Goal: Task Accomplishment & Management: Use online tool/utility

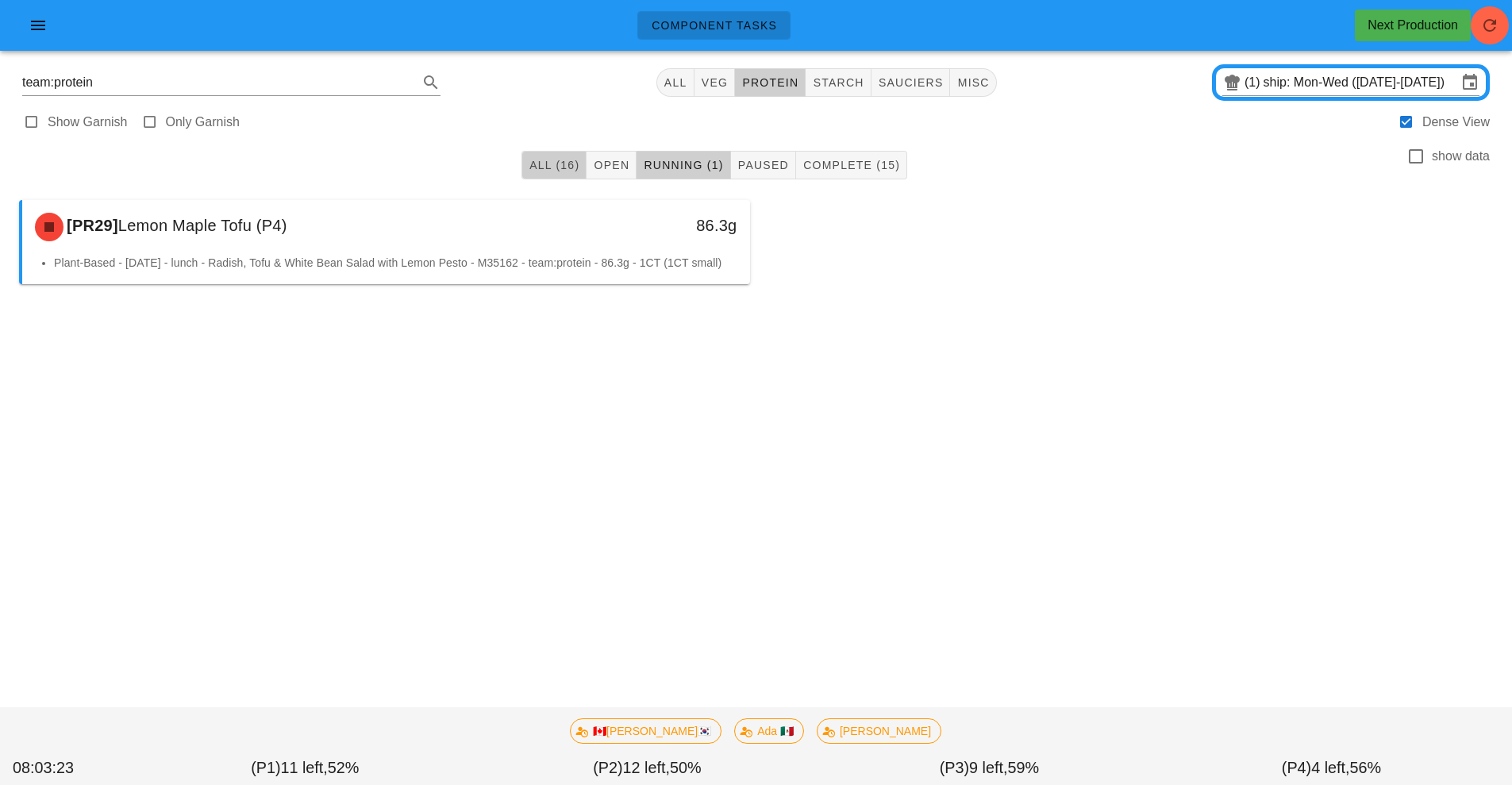
click at [547, 165] on span "All (16)" at bounding box center [554, 164] width 51 height 13
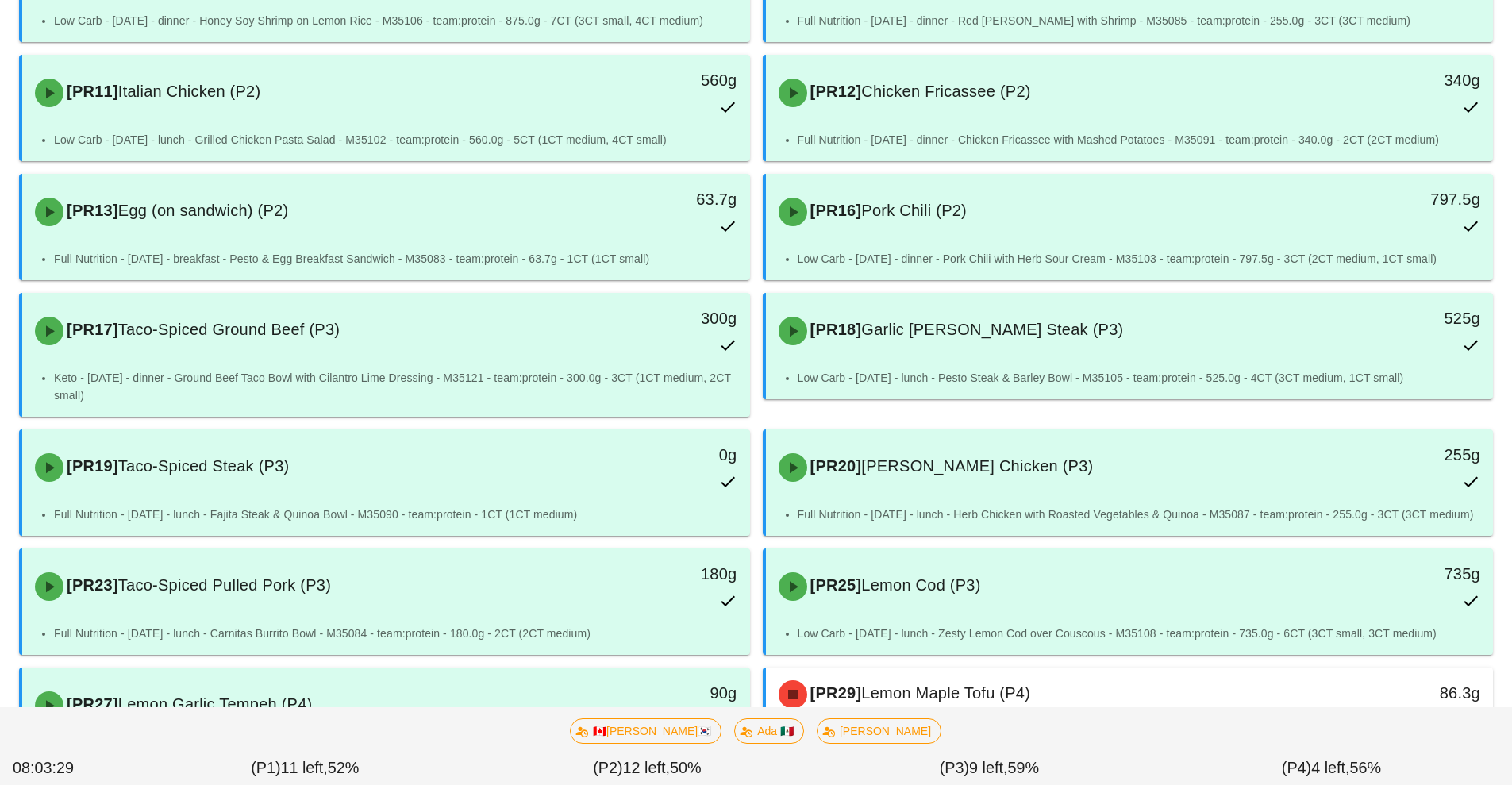
scroll to position [504, 0]
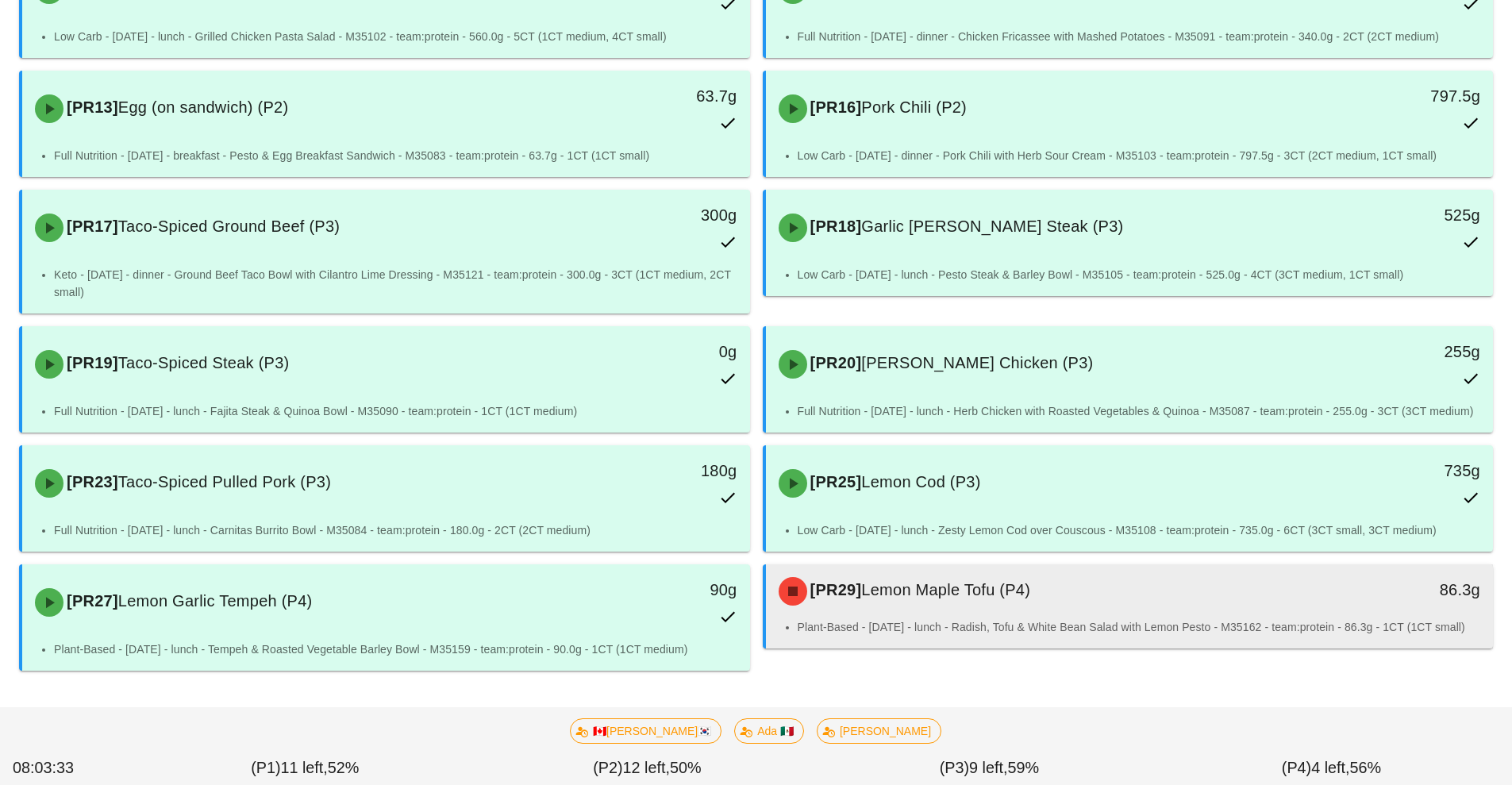
click at [943, 613] on div "[PR29] Lemon Maple Tofu (P4)" at bounding box center [1039, 590] width 540 height 48
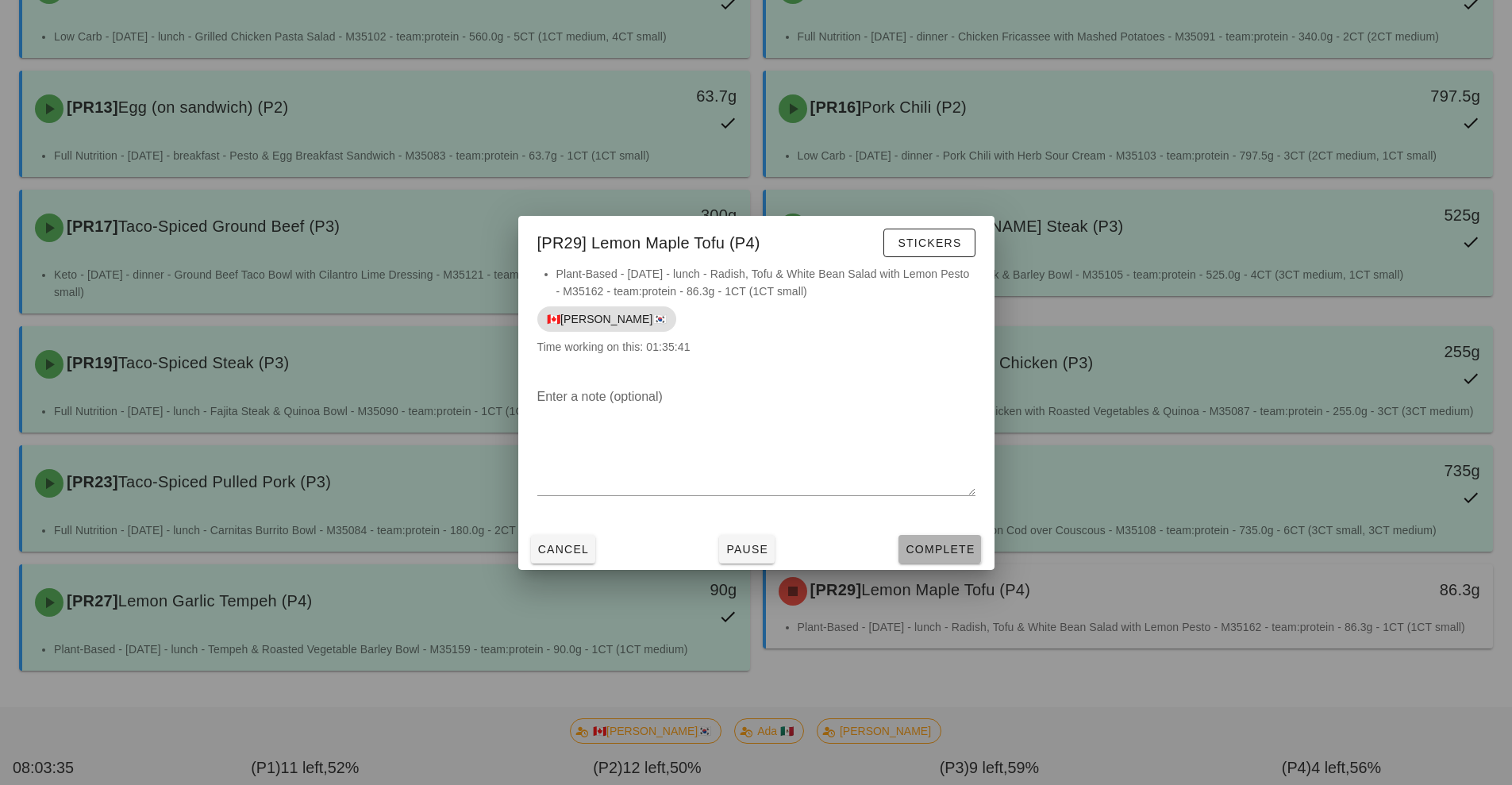
click at [946, 557] on button "Complete" at bounding box center [940, 549] width 82 height 29
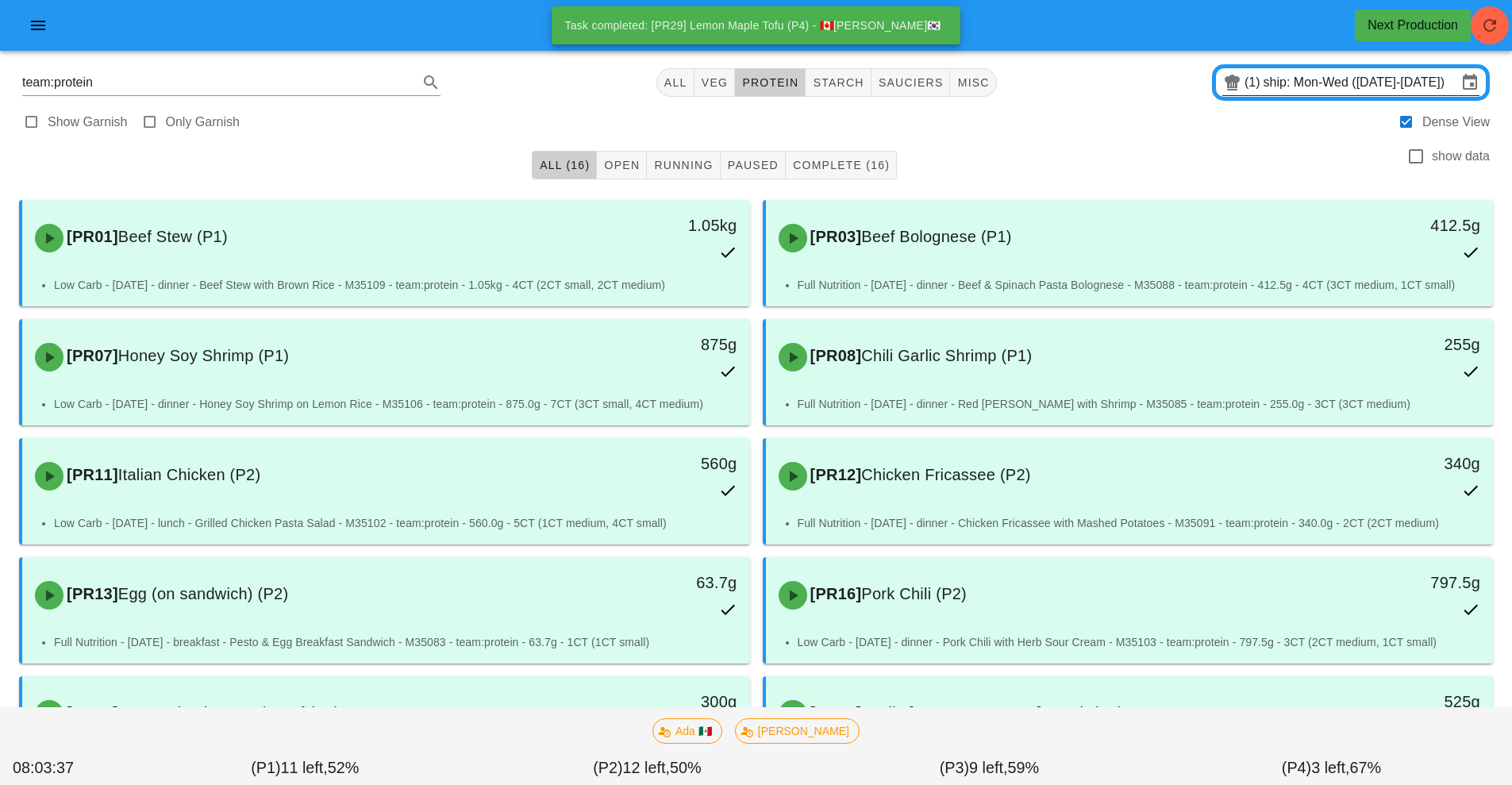
click at [1291, 87] on input "ship: Mon-Wed ([DATE]-[DATE])" at bounding box center [1360, 82] width 194 height 25
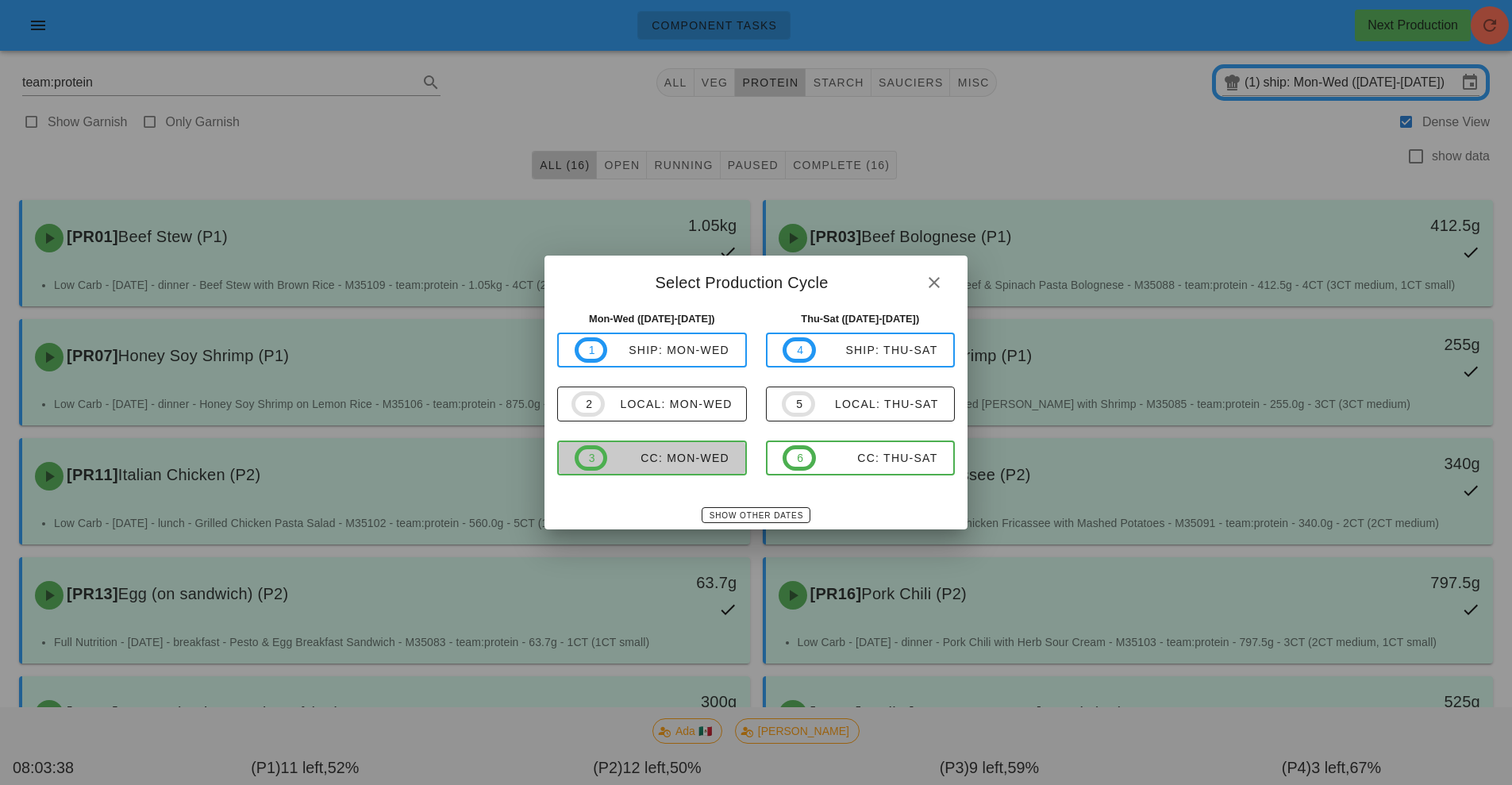
click at [700, 468] on span "3 CC: Mon-Wed" at bounding box center [652, 457] width 155 height 25
type input "CC: Mon-Wed ([DATE]-[DATE])"
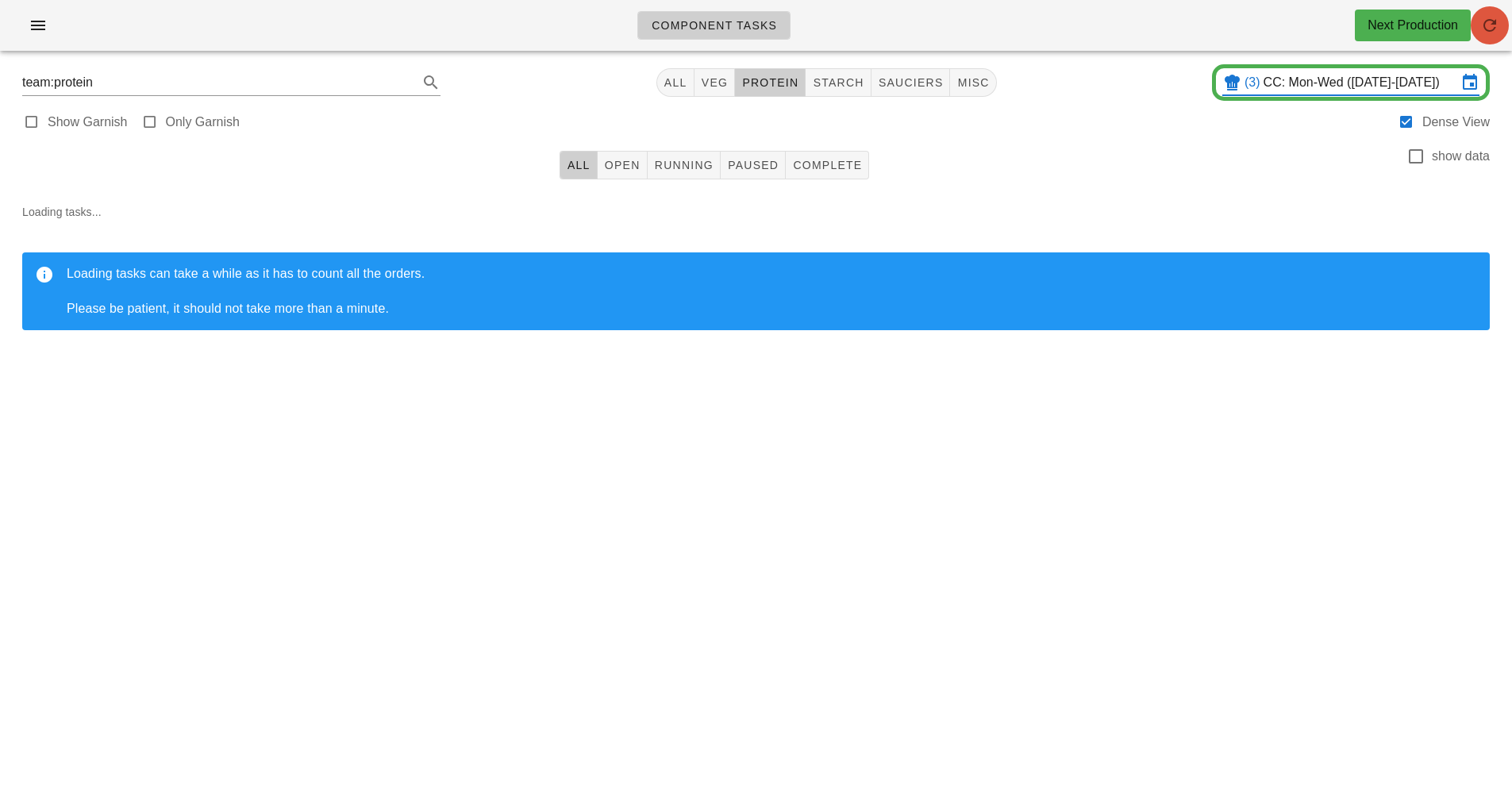
click at [1476, 36] on button "button" at bounding box center [1490, 25] width 38 height 38
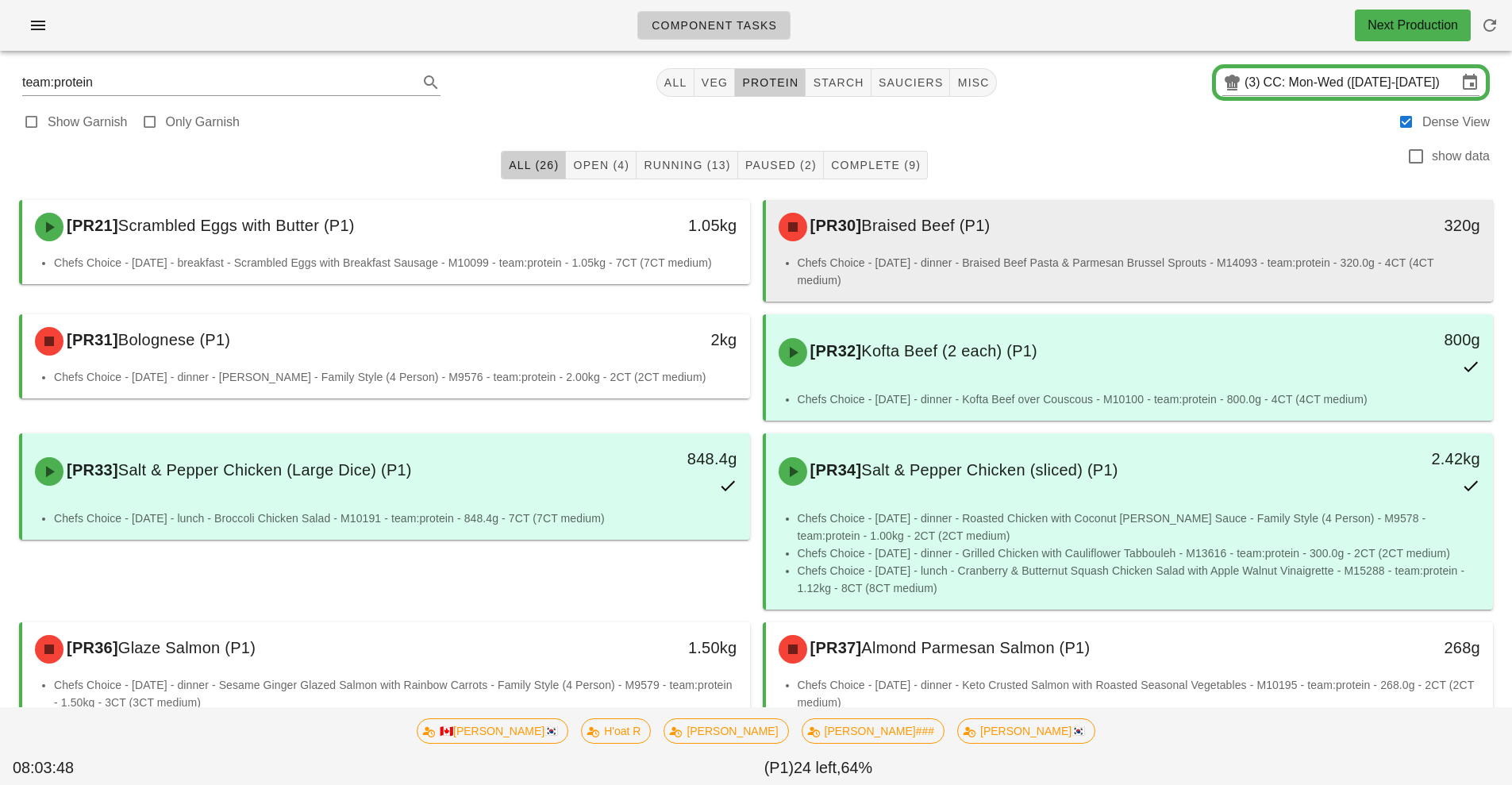
click at [940, 214] on div "[PR30] Braised Beef (P1)" at bounding box center [1039, 227] width 540 height 48
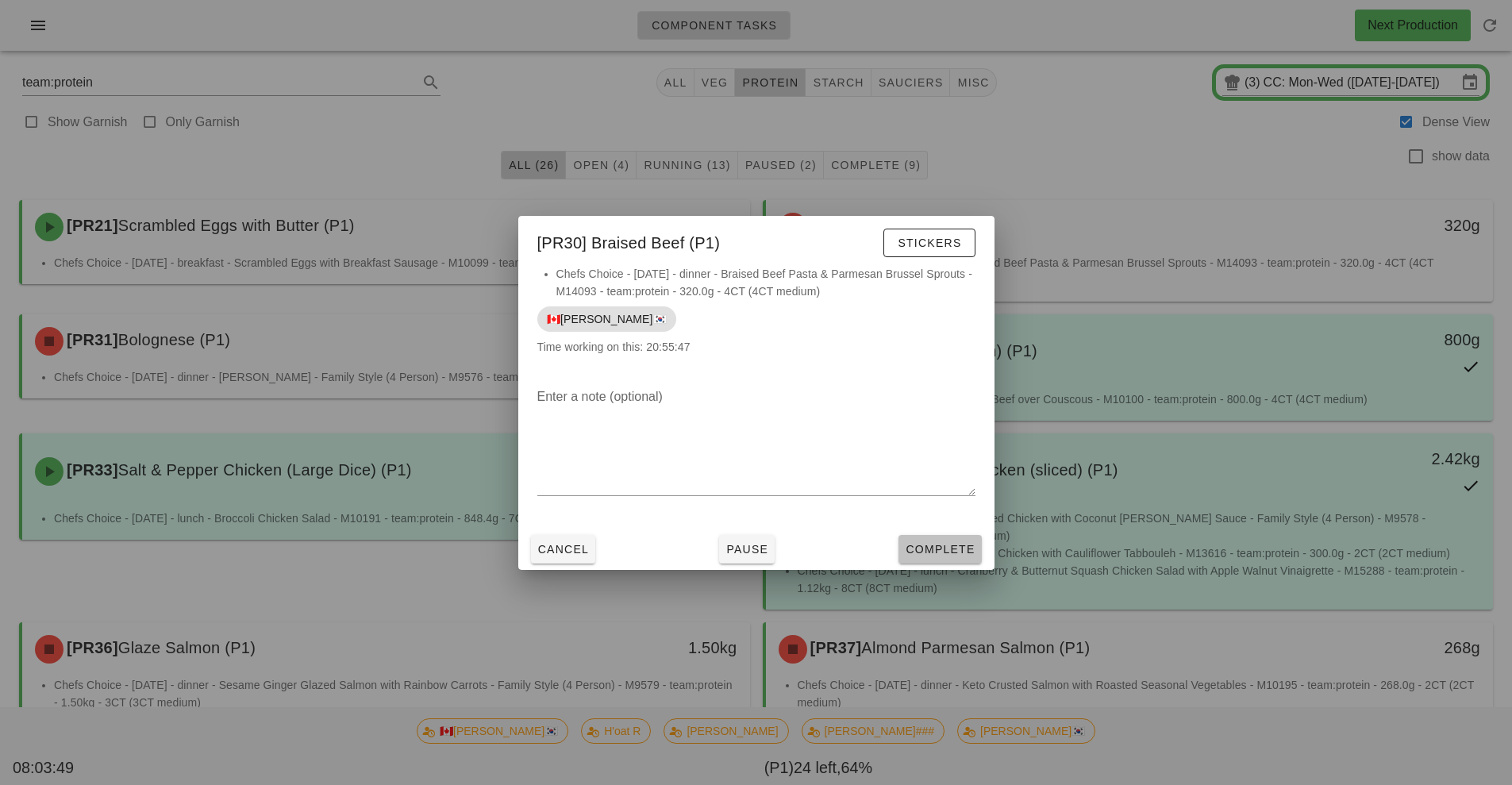
click at [937, 558] on button "Complete" at bounding box center [940, 549] width 82 height 29
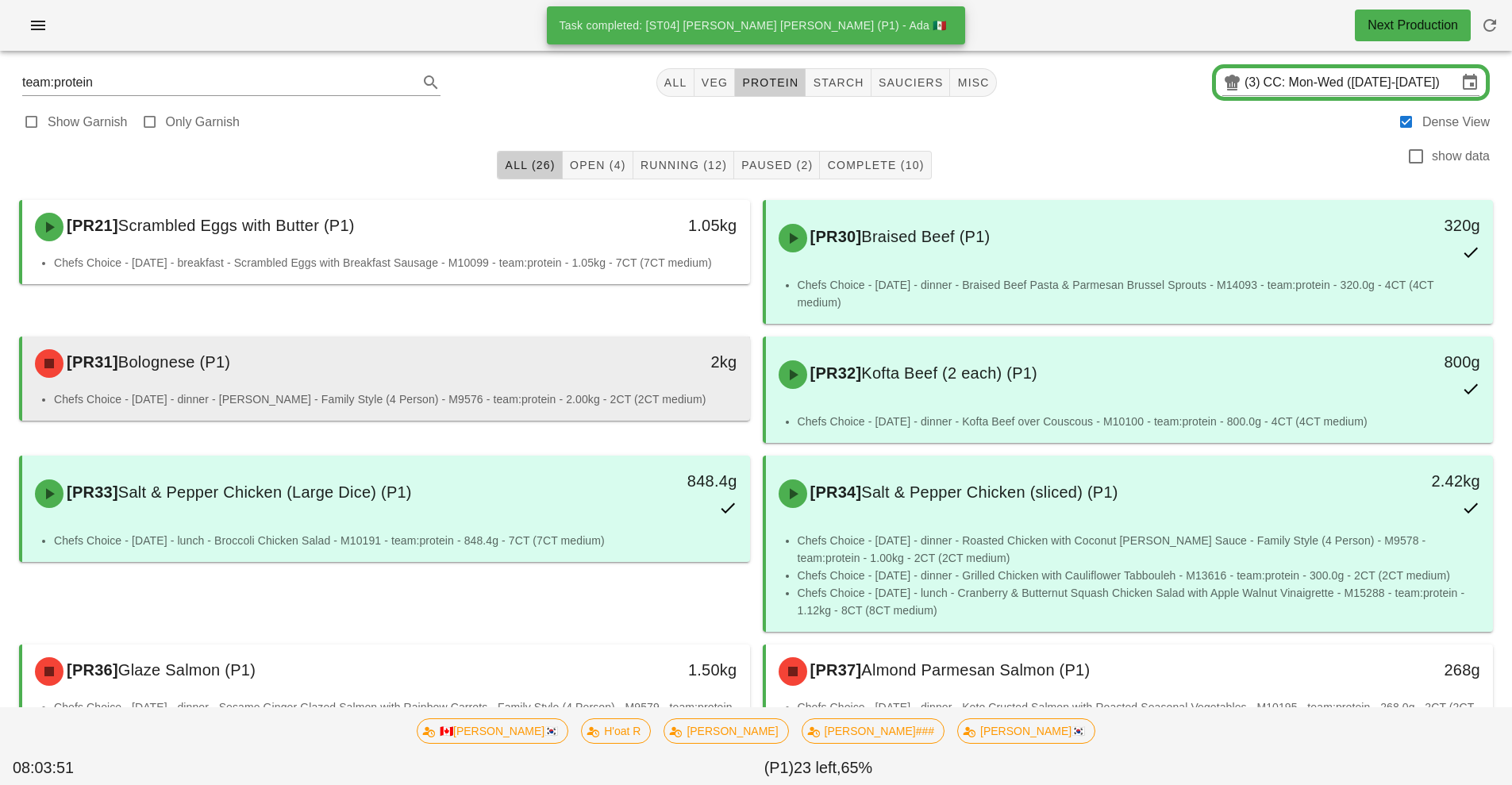
click at [583, 389] on div "[PR31] Bolognese (P1) 2kg" at bounding box center [386, 364] width 728 height 54
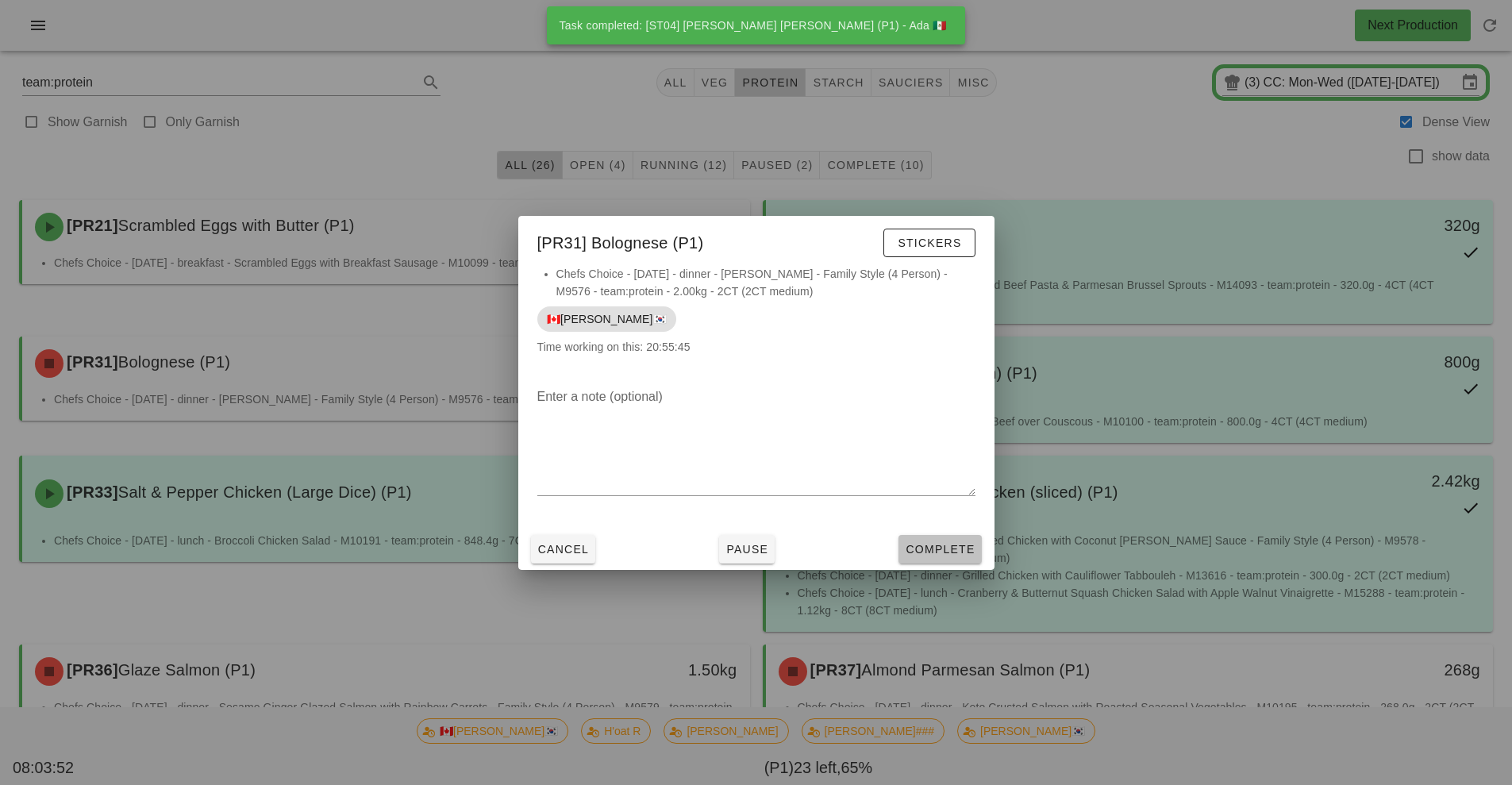
click at [936, 554] on span "Complete" at bounding box center [940, 549] width 70 height 13
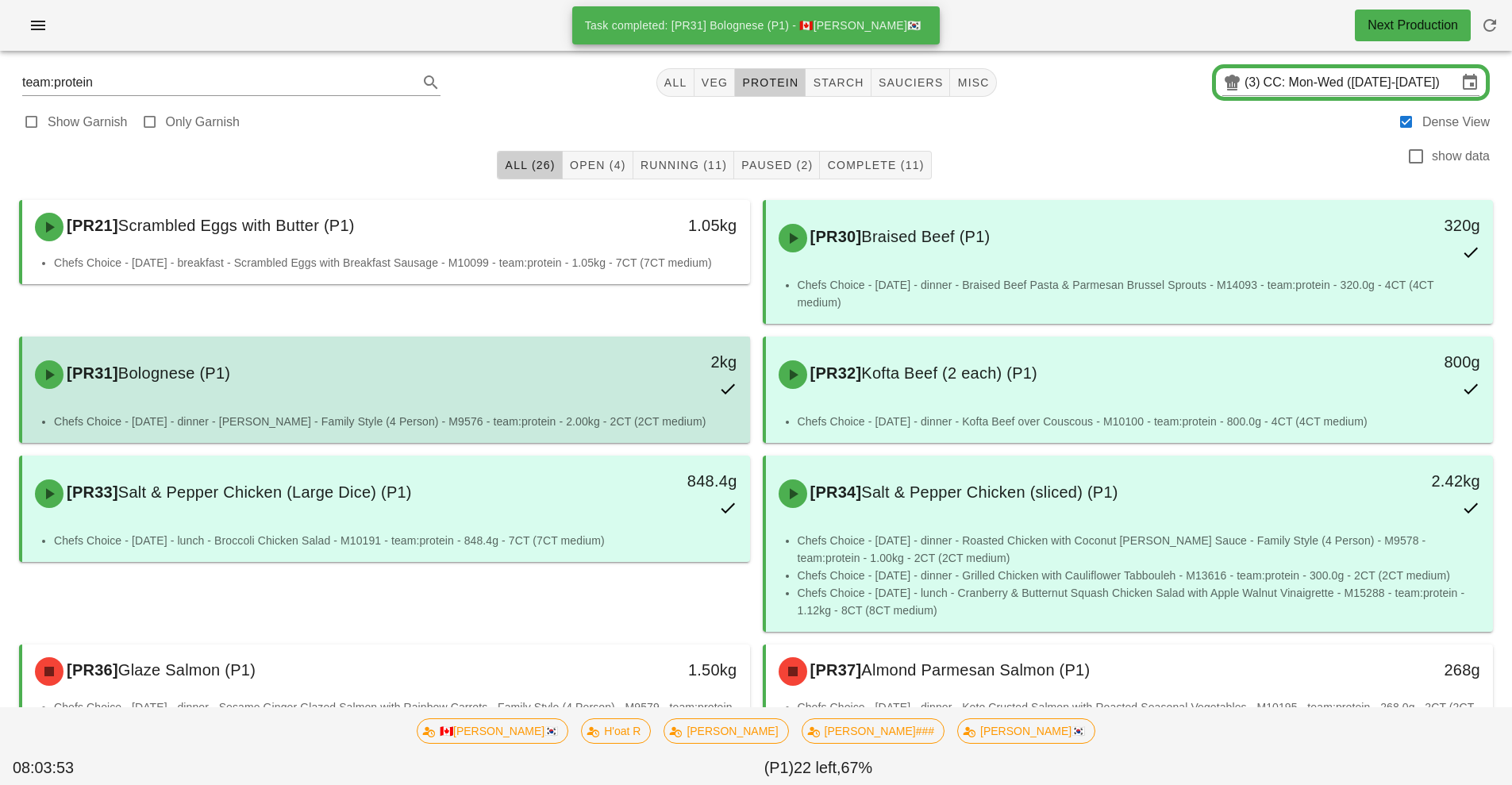
click at [567, 377] on div "2kg" at bounding box center [656, 374] width 180 height 70
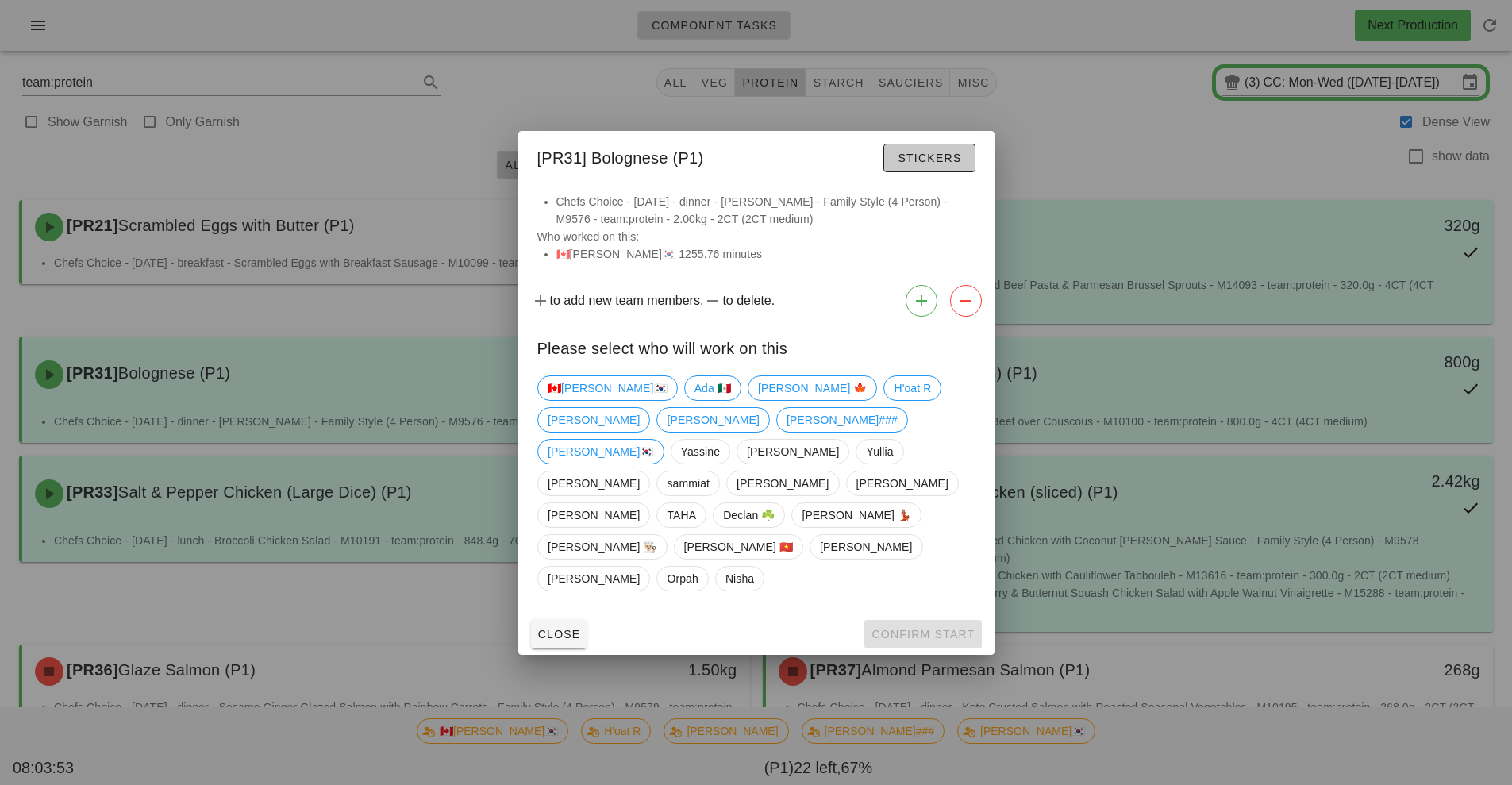
click at [946, 164] on span "Stickers" at bounding box center [929, 158] width 64 height 13
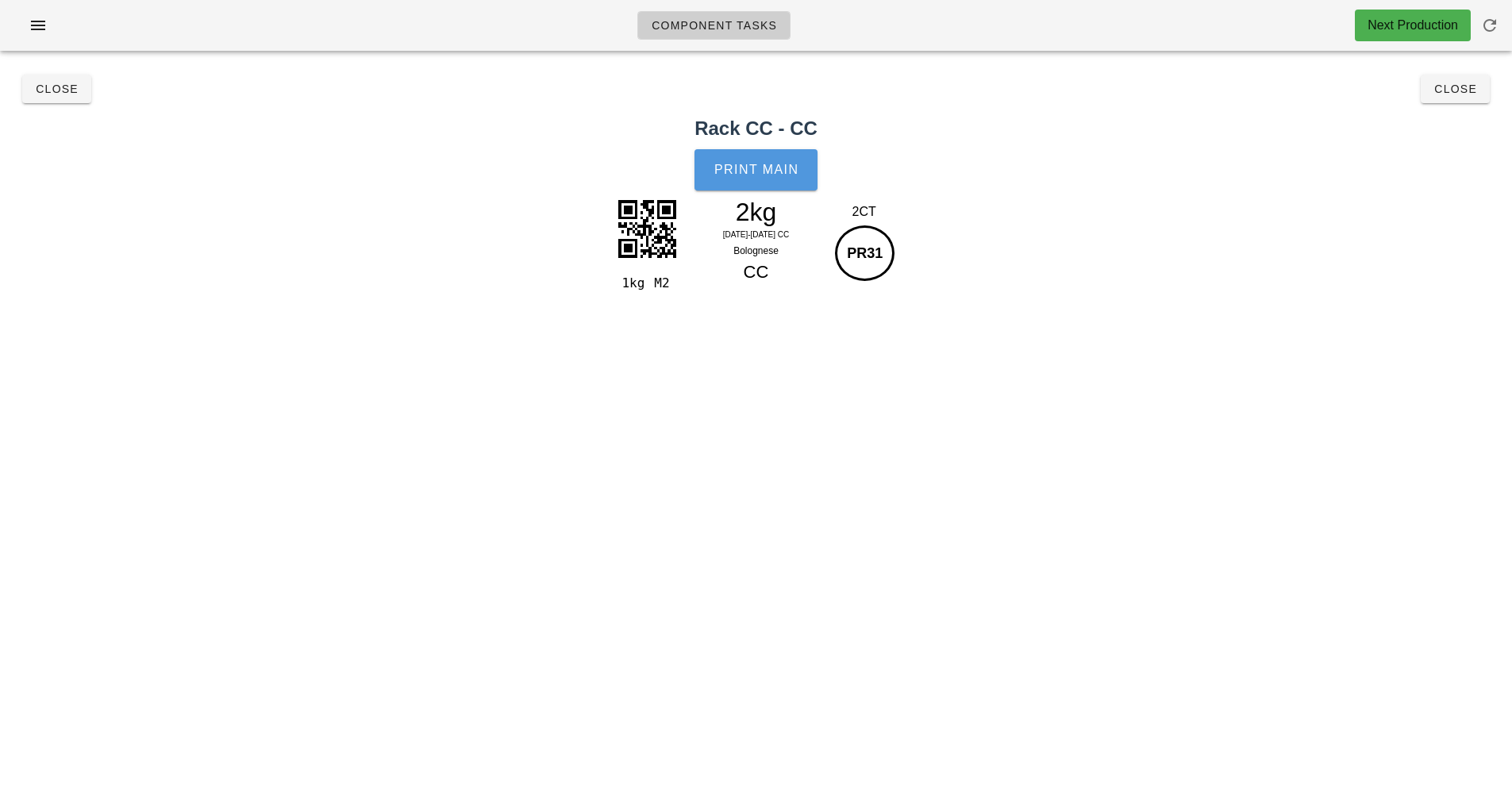
click at [779, 184] on button "Print Main" at bounding box center [755, 170] width 122 height 42
click at [1476, 100] on button "Close" at bounding box center [1456, 88] width 69 height 29
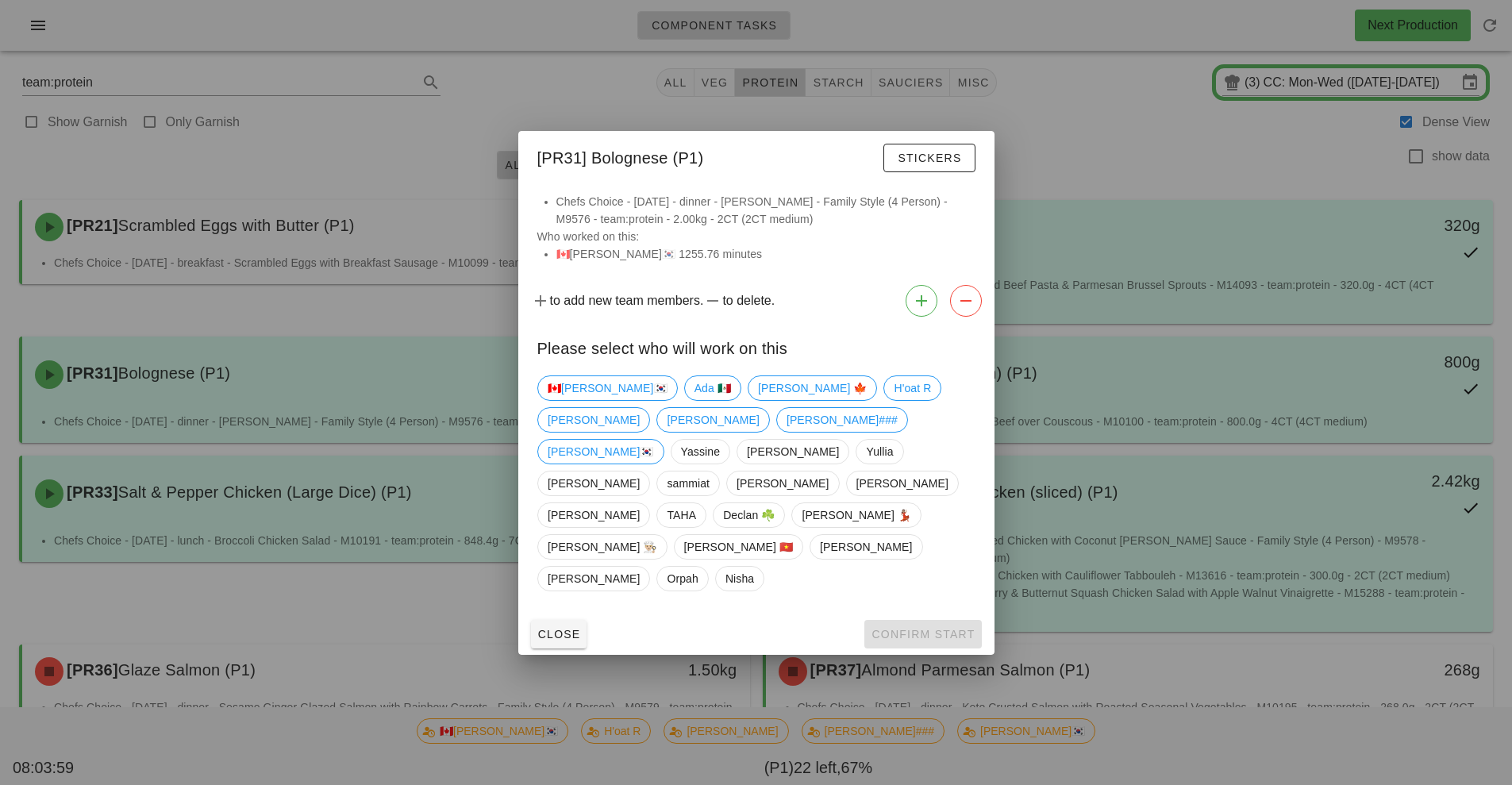
click at [550, 689] on div at bounding box center [756, 392] width 1512 height 785
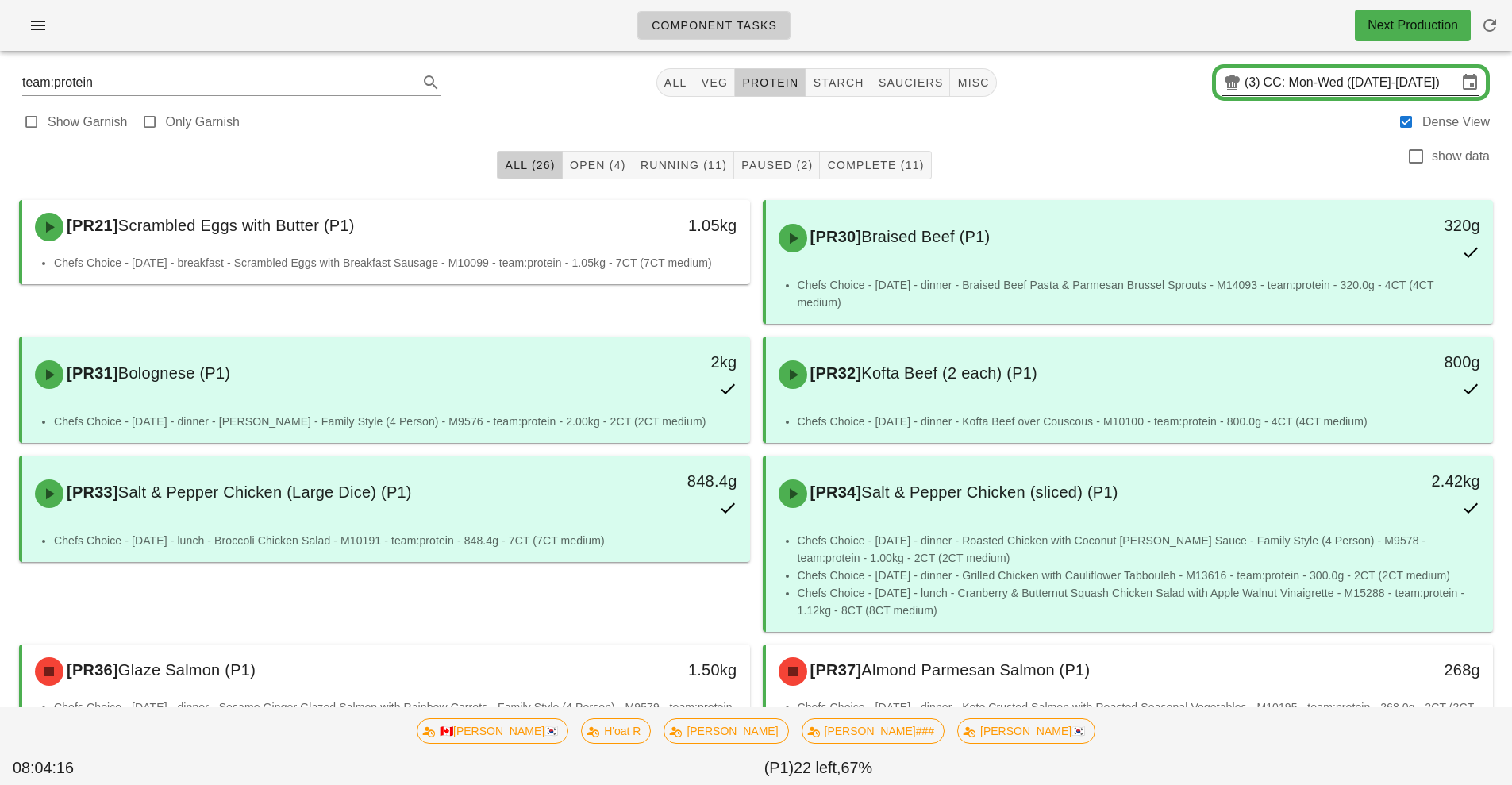
click at [1341, 80] on input "CC: Mon-Wed (Aug 18-Aug 20)" at bounding box center [1360, 82] width 194 height 25
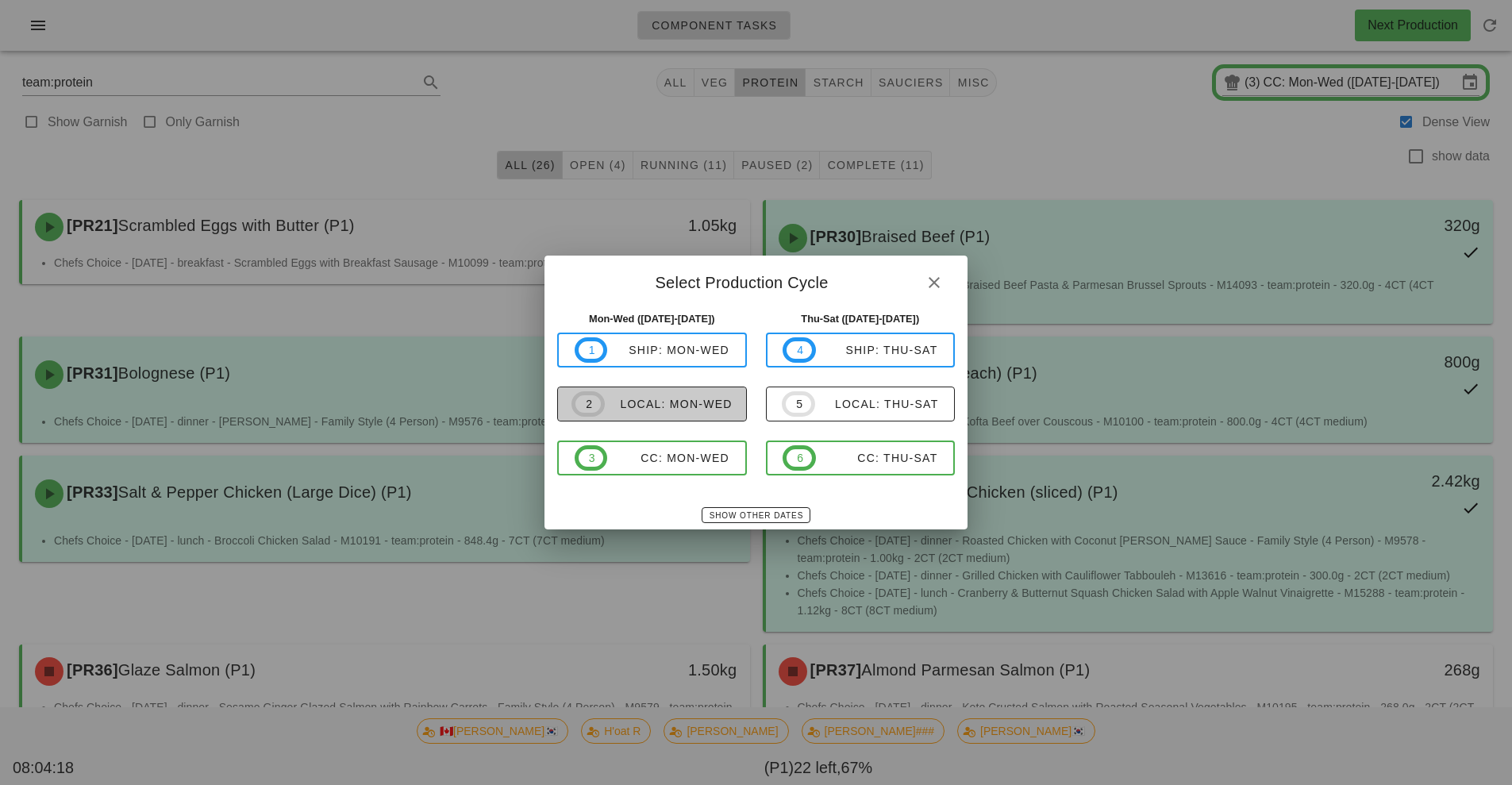
click at [682, 415] on span "2 local: Mon-Wed" at bounding box center [652, 403] width 161 height 25
type input "local: Mon-Wed ([DATE]-[DATE])"
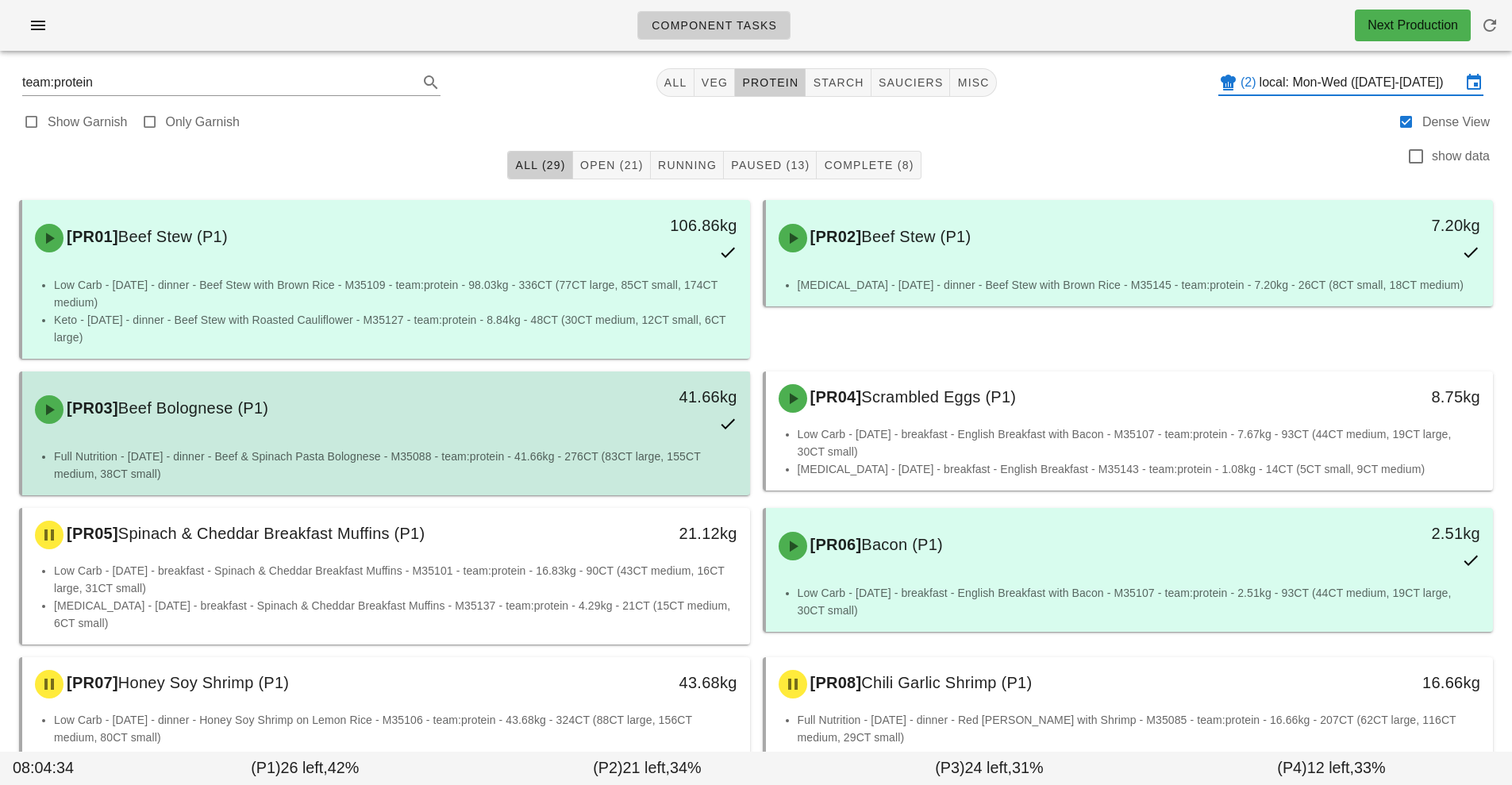
click at [588, 453] on li "Full Nutrition - Tuesday - dinner - Beef & Spinach Pasta Bolognese - M35088 - t…" at bounding box center [395, 465] width 683 height 35
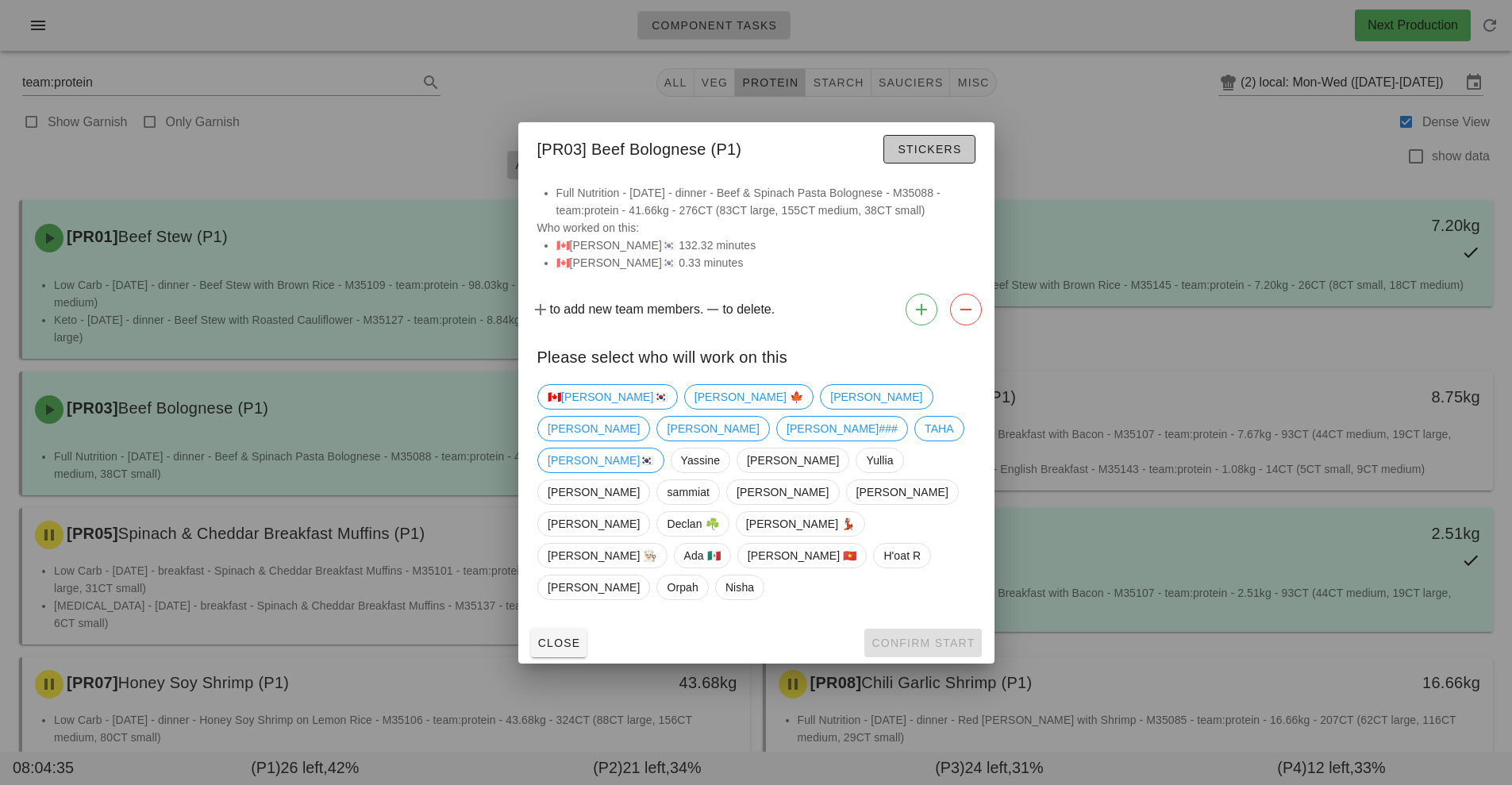
click at [948, 164] on button "Stickers" at bounding box center [928, 149] width 91 height 29
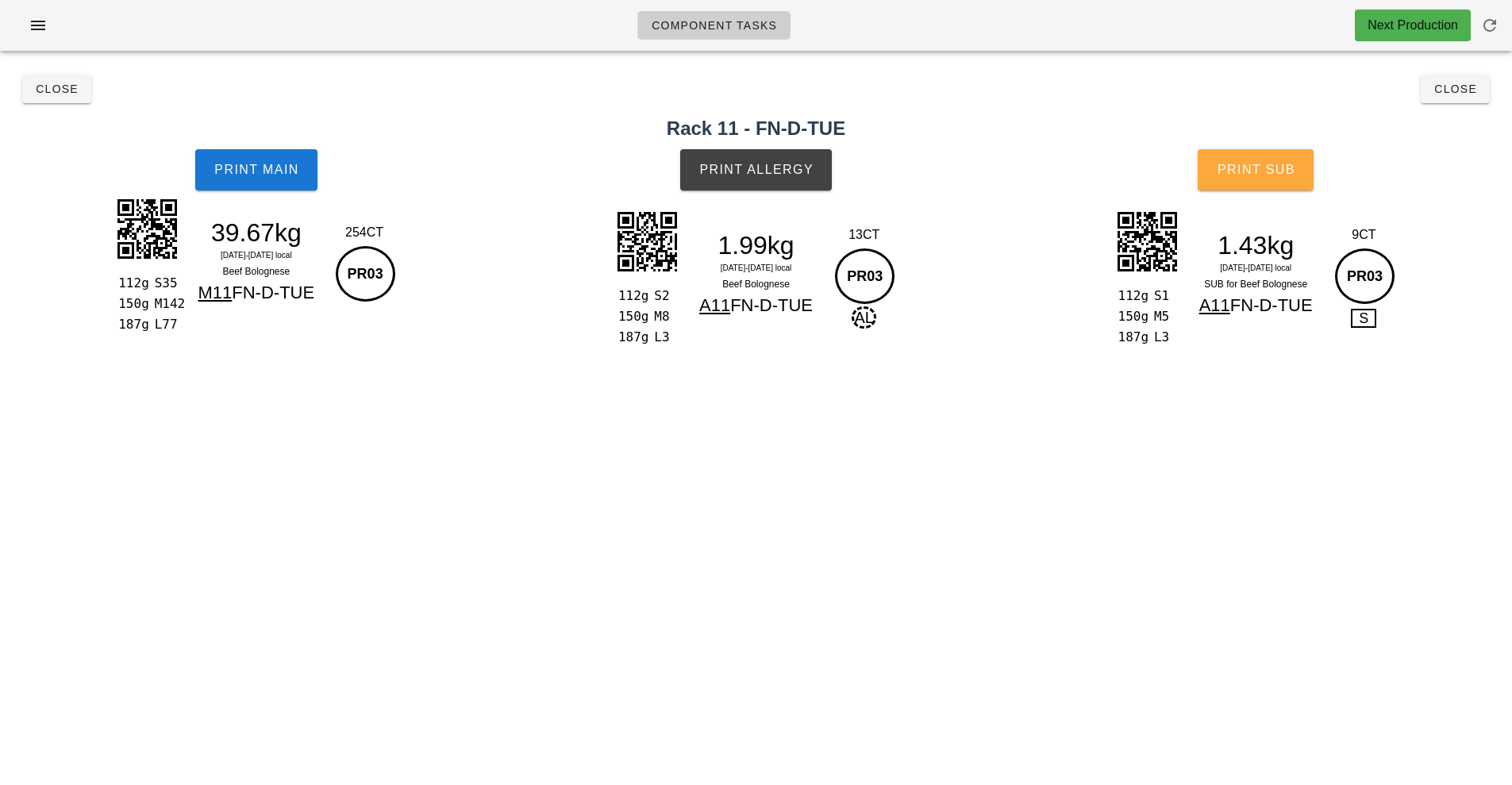
click at [1277, 168] on span "Print Sub" at bounding box center [1256, 170] width 79 height 15
click at [73, 97] on button "Close" at bounding box center [57, 88] width 69 height 29
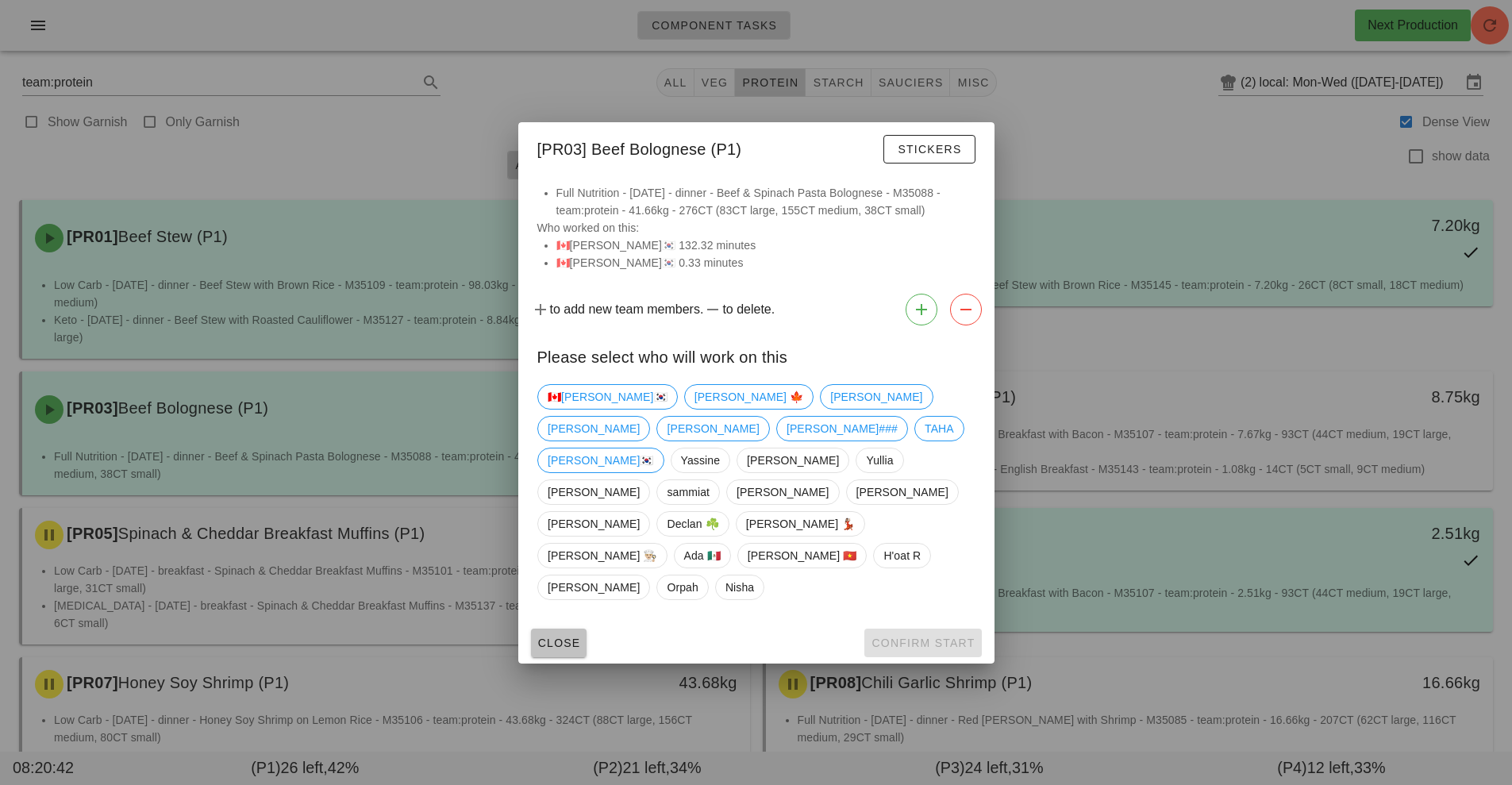
click at [559, 636] on span "Close" at bounding box center [559, 642] width 43 height 13
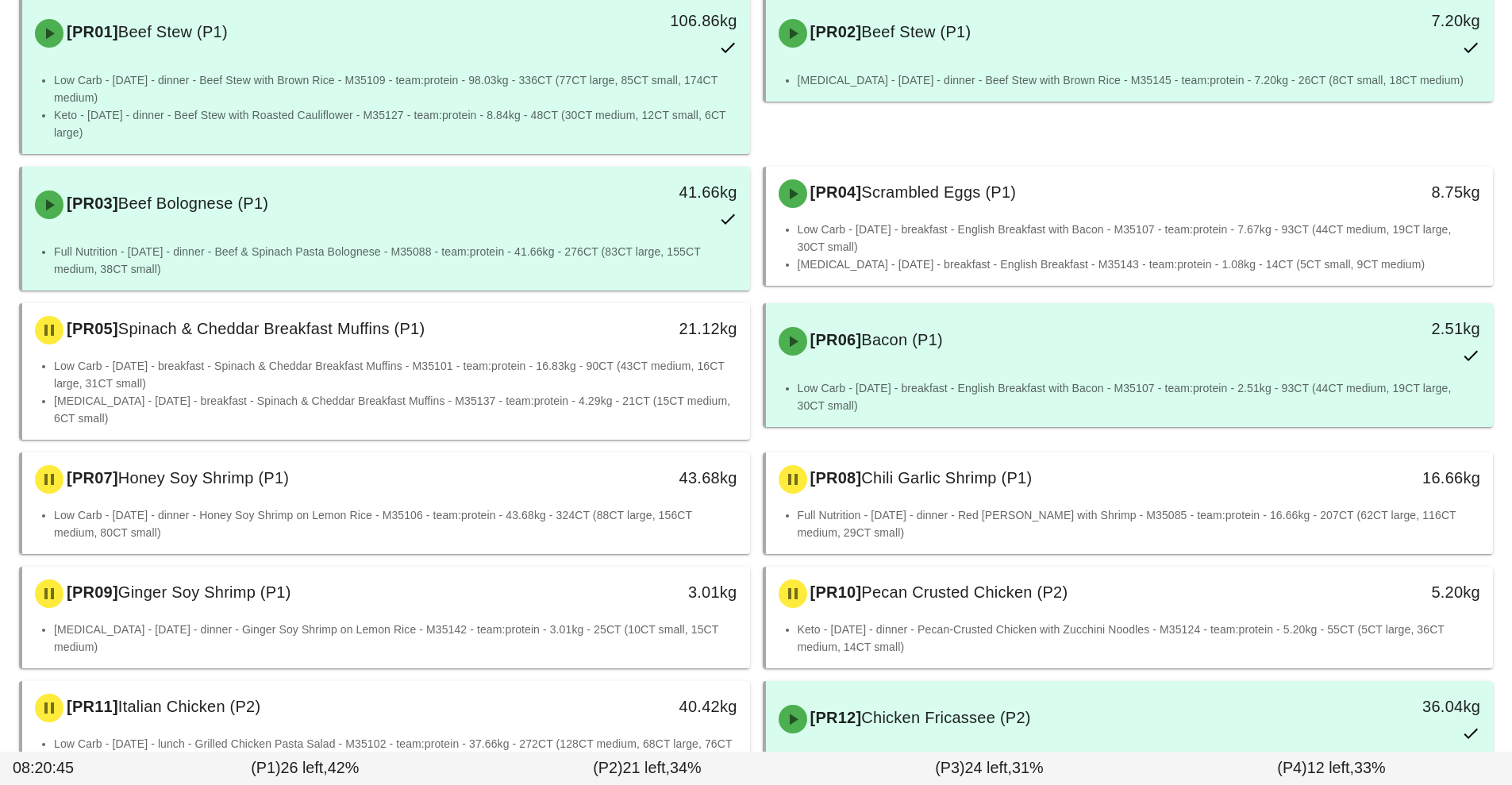
scroll to position [206, 0]
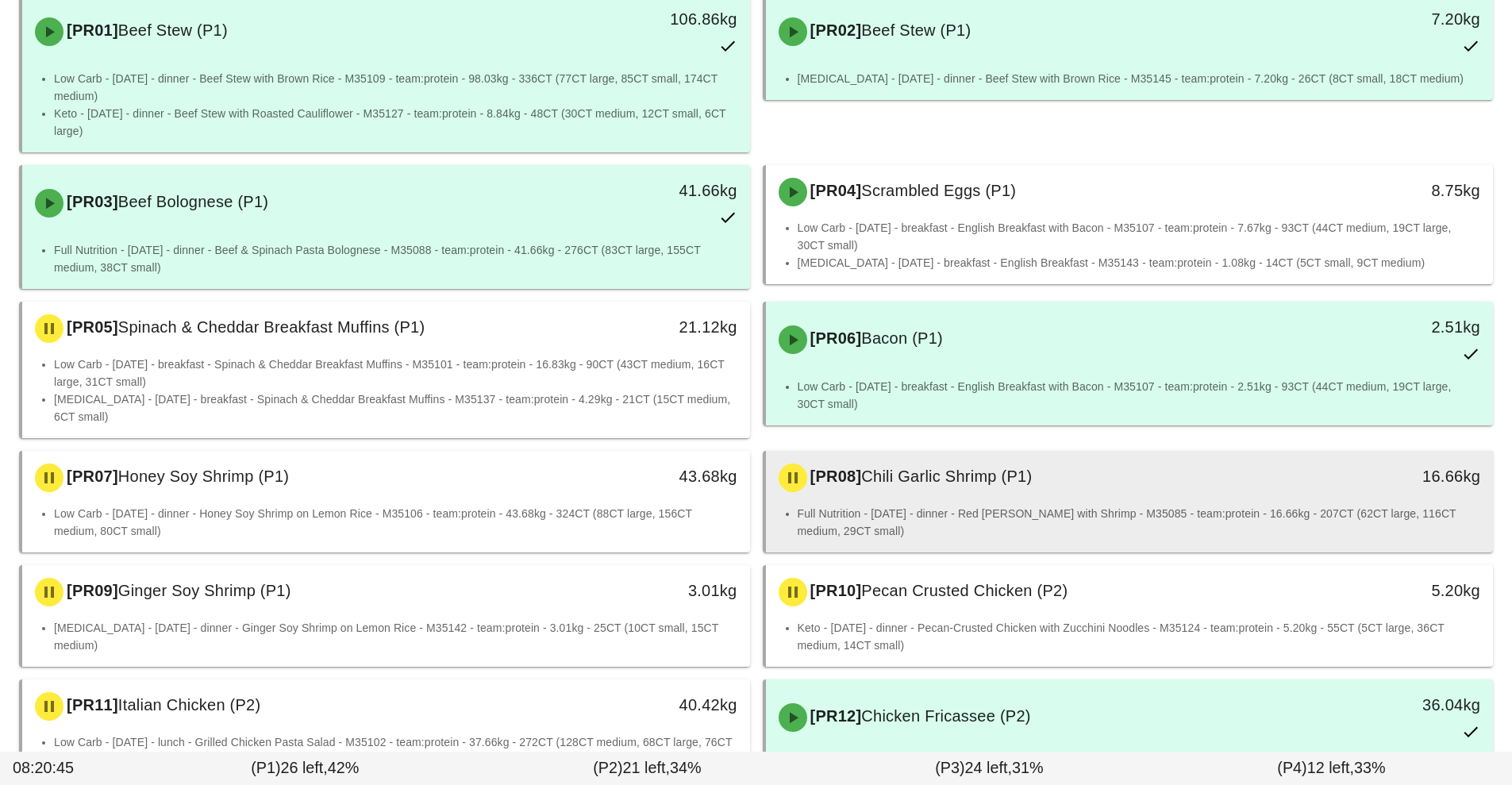
click at [1122, 508] on li "Full Nutrition - [DATE] - dinner - Red [PERSON_NAME] with Shrimp - M35085 - tea…" at bounding box center [1139, 522] width 683 height 35
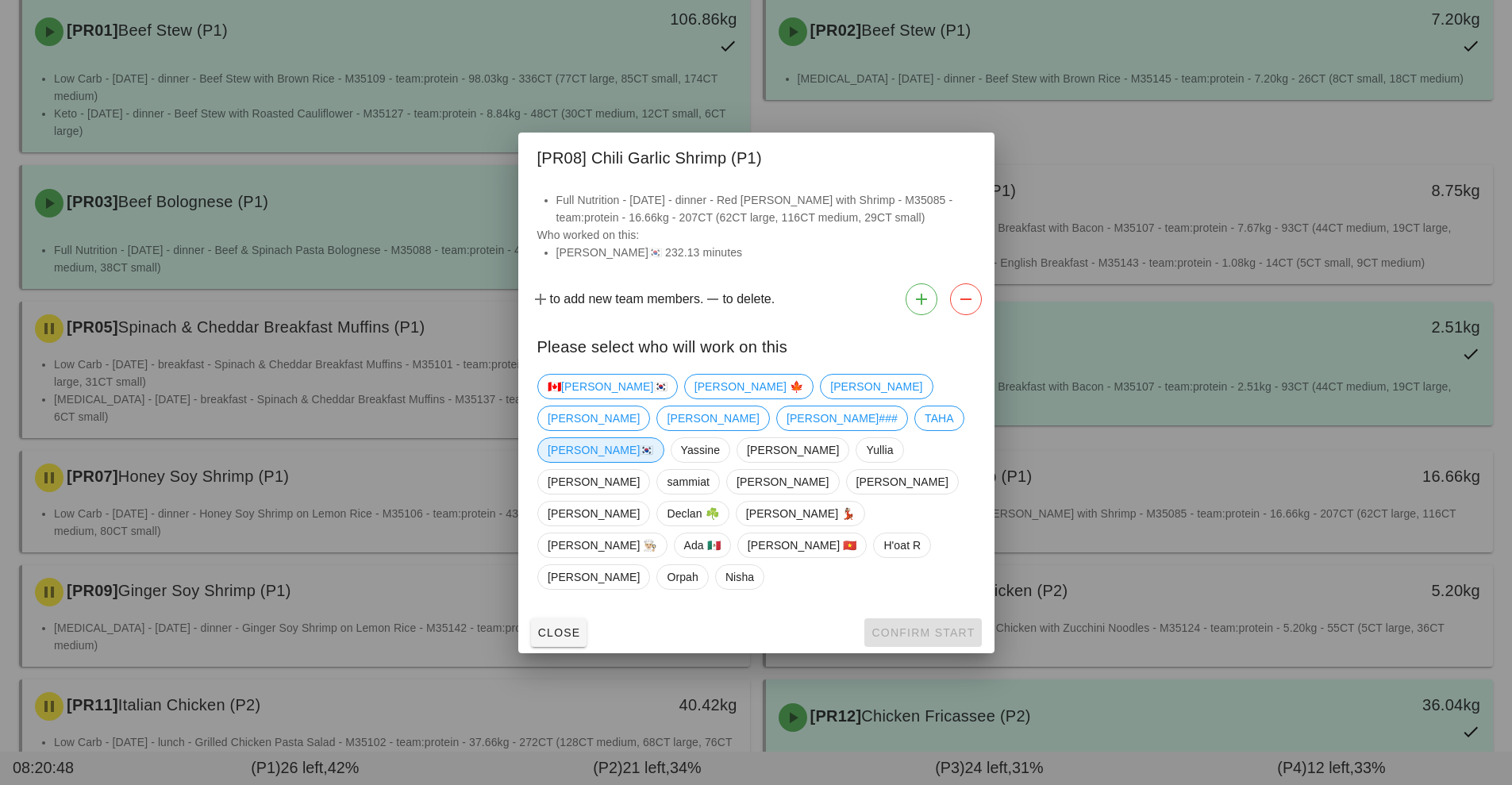
click at [613, 462] on span "[PERSON_NAME]🇰🇷" at bounding box center [601, 450] width 107 height 24
click at [939, 626] on span "Confirm Start" at bounding box center [923, 632] width 104 height 13
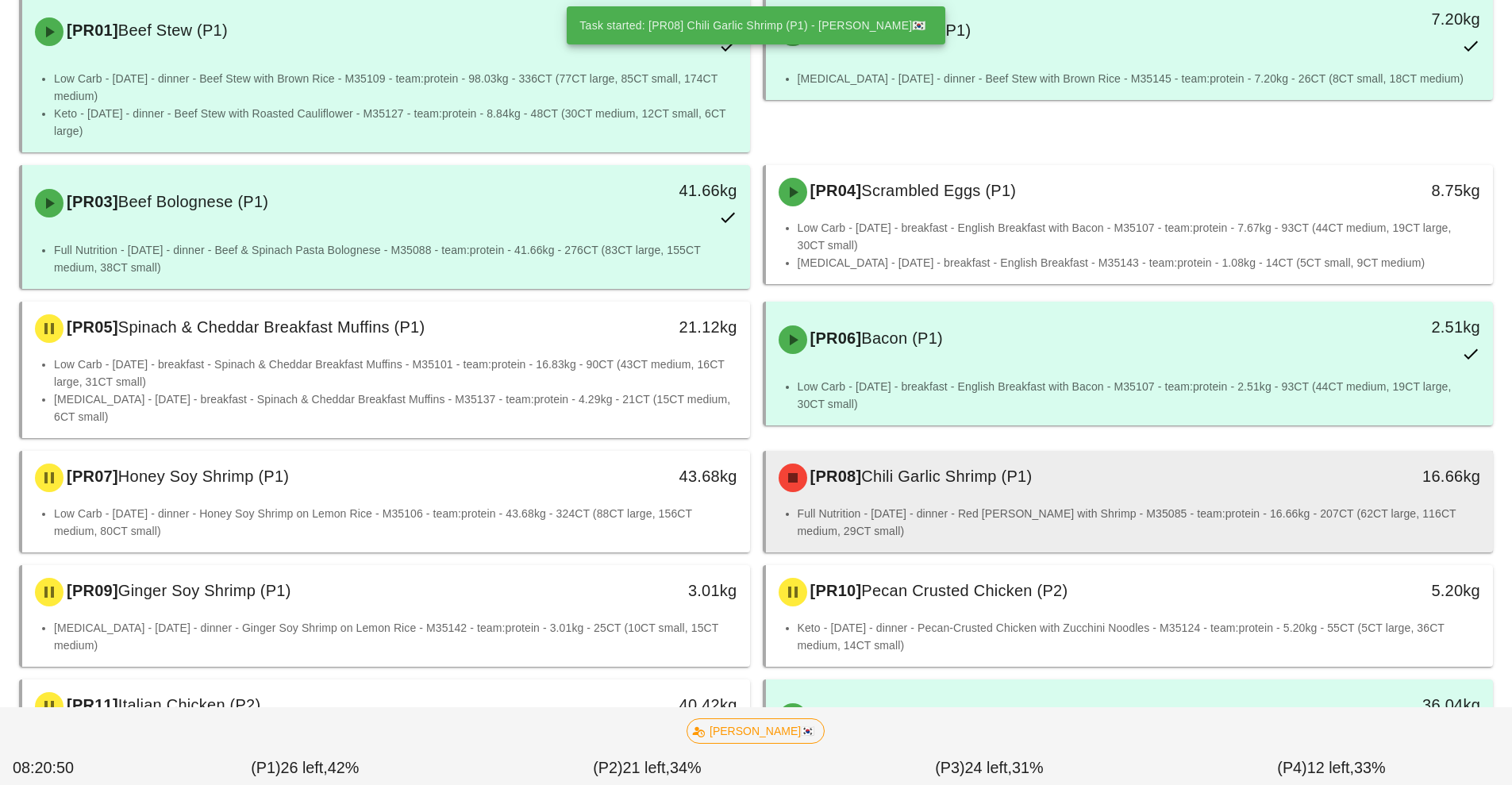
click at [1009, 502] on div "[PR08] Chili Garlic Shrimp (P1) 16.66kg" at bounding box center [1130, 478] width 728 height 54
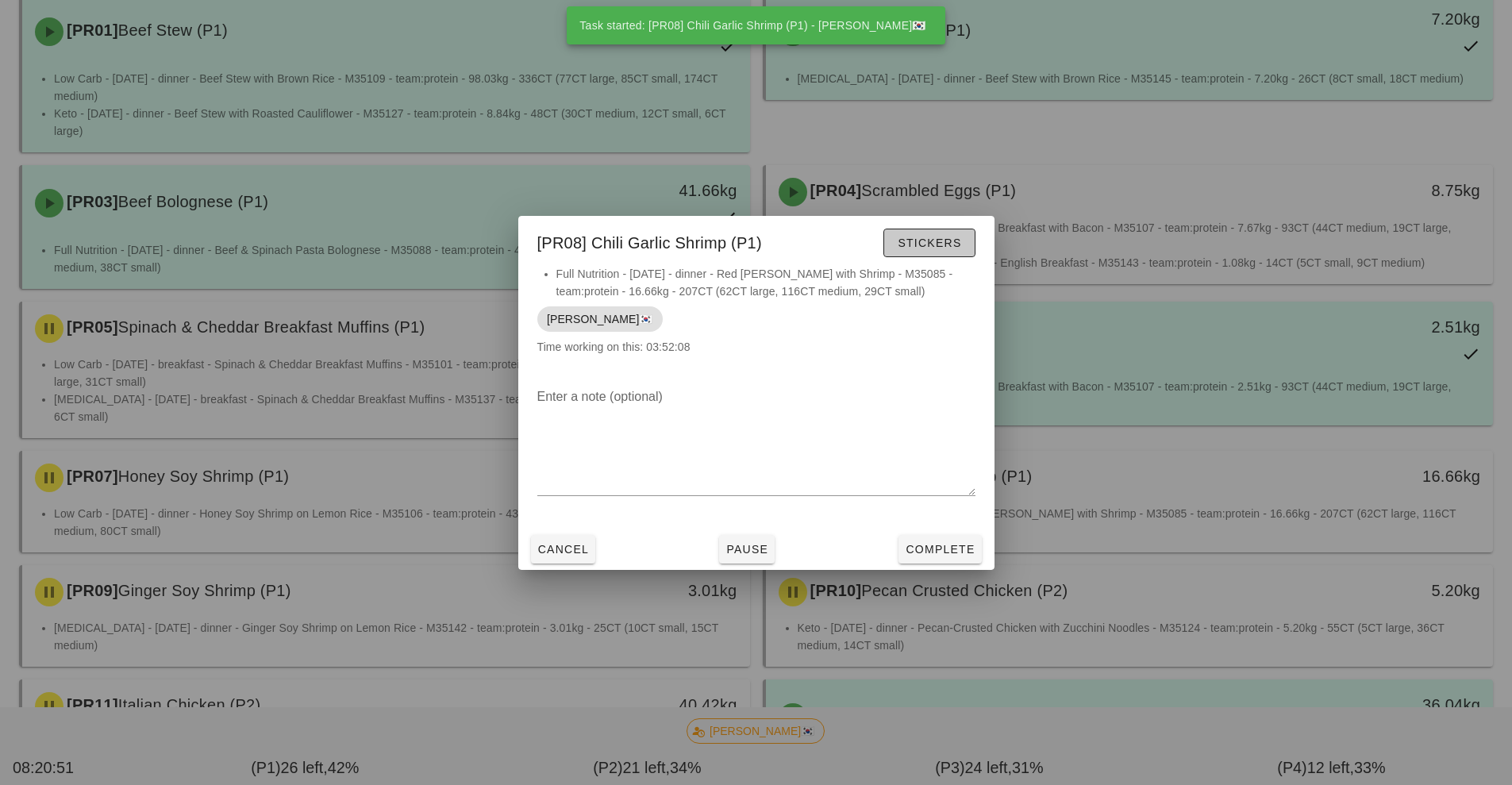
click at [932, 243] on span "Stickers" at bounding box center [929, 242] width 64 height 13
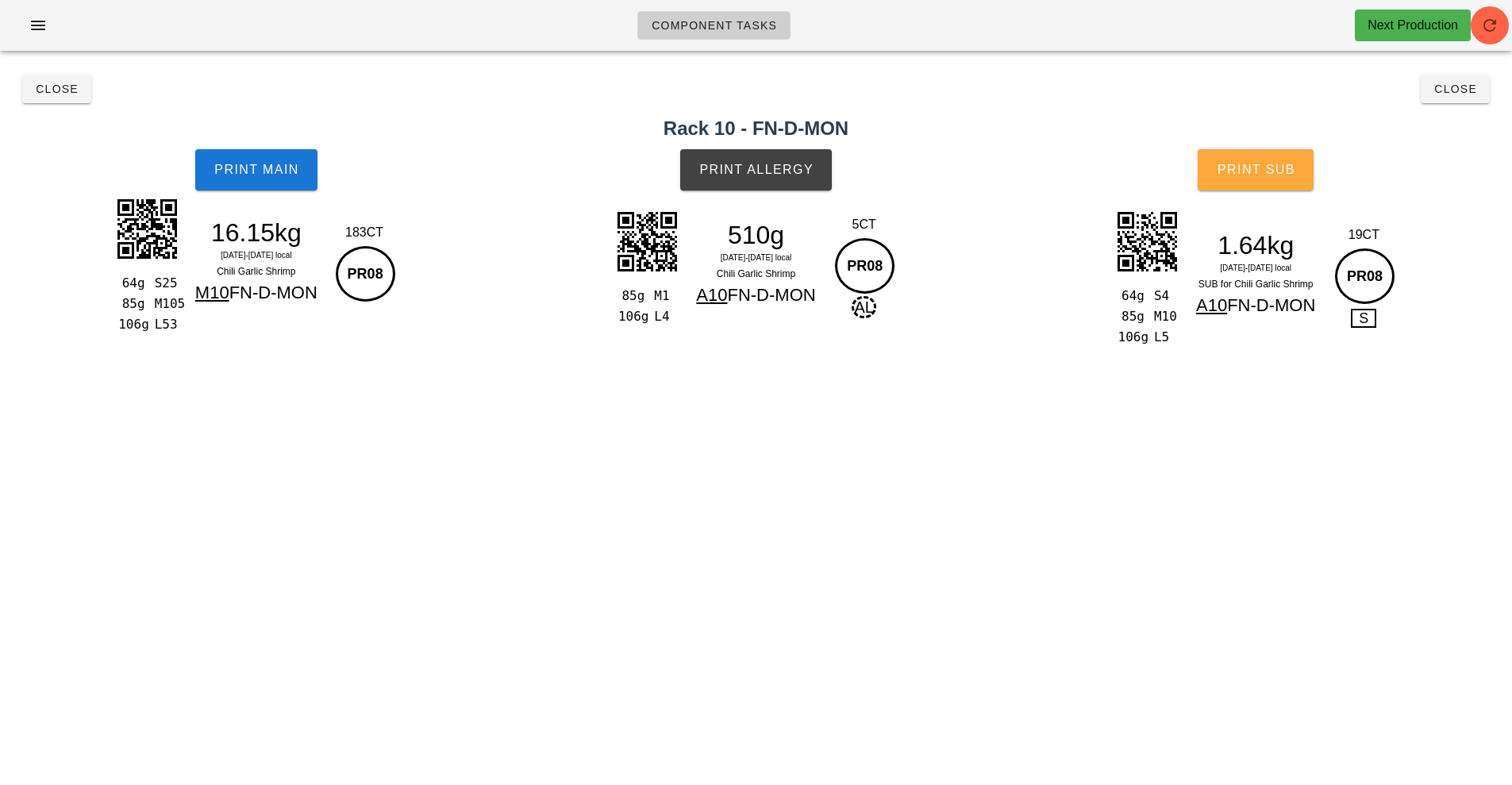
click at [1273, 183] on button "Print Sub" at bounding box center [1256, 170] width 116 height 42
click at [38, 87] on span "Close" at bounding box center [56, 88] width 43 height 13
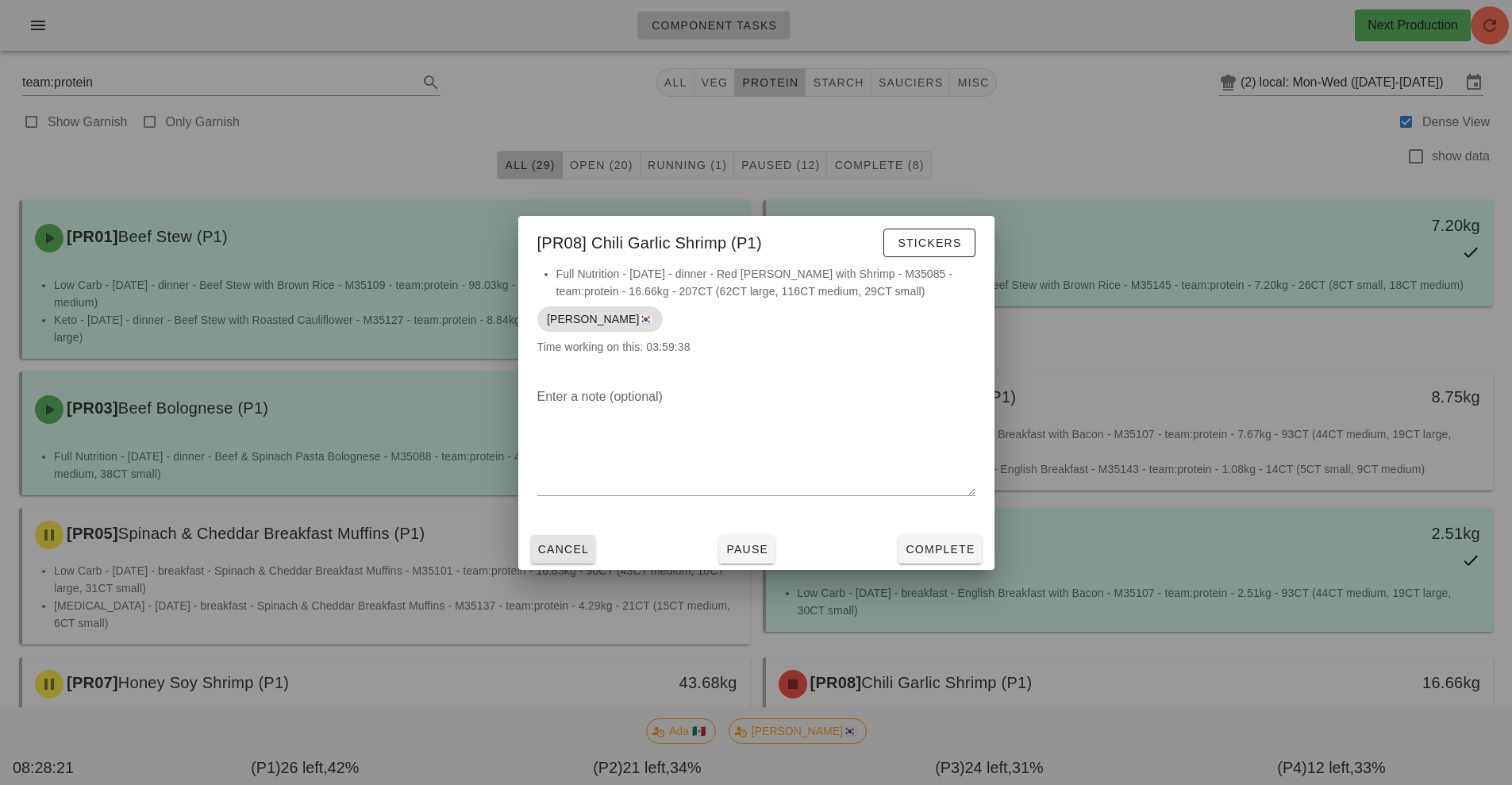
click at [571, 559] on button "Cancel" at bounding box center [563, 549] width 65 height 29
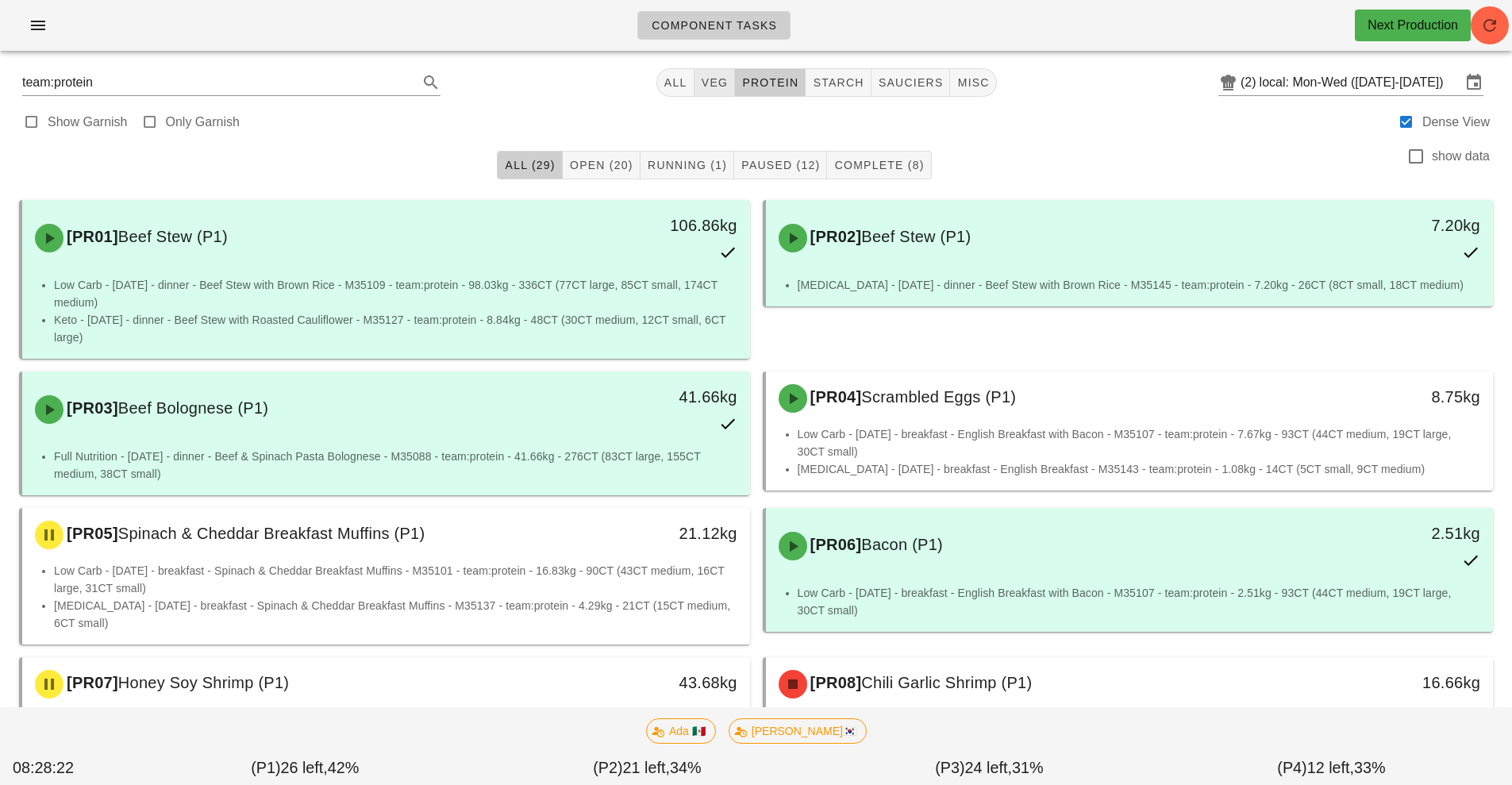
click at [709, 87] on span "veg" at bounding box center [714, 82] width 28 height 13
type input "team:veg"
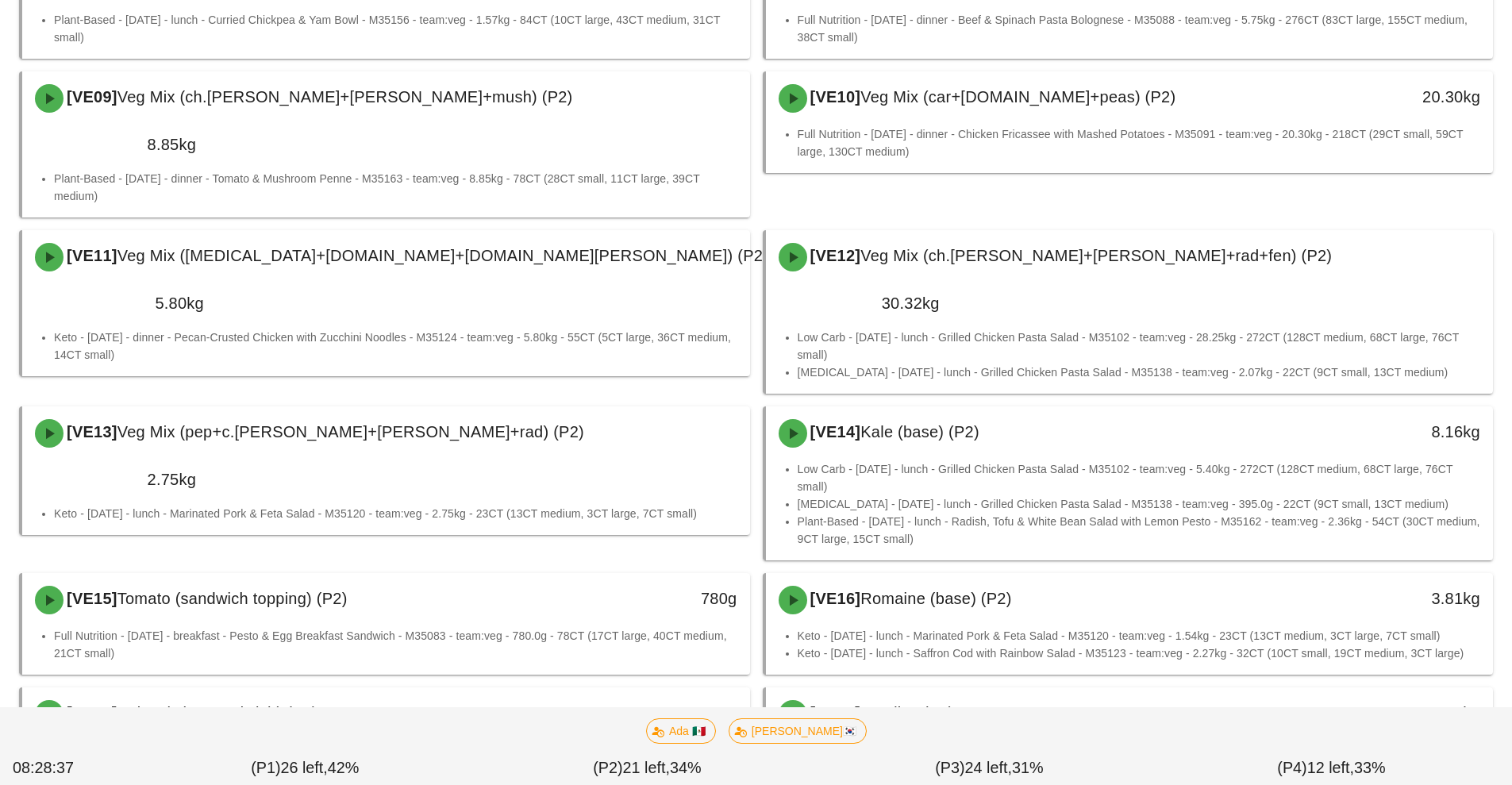
scroll to position [636, 0]
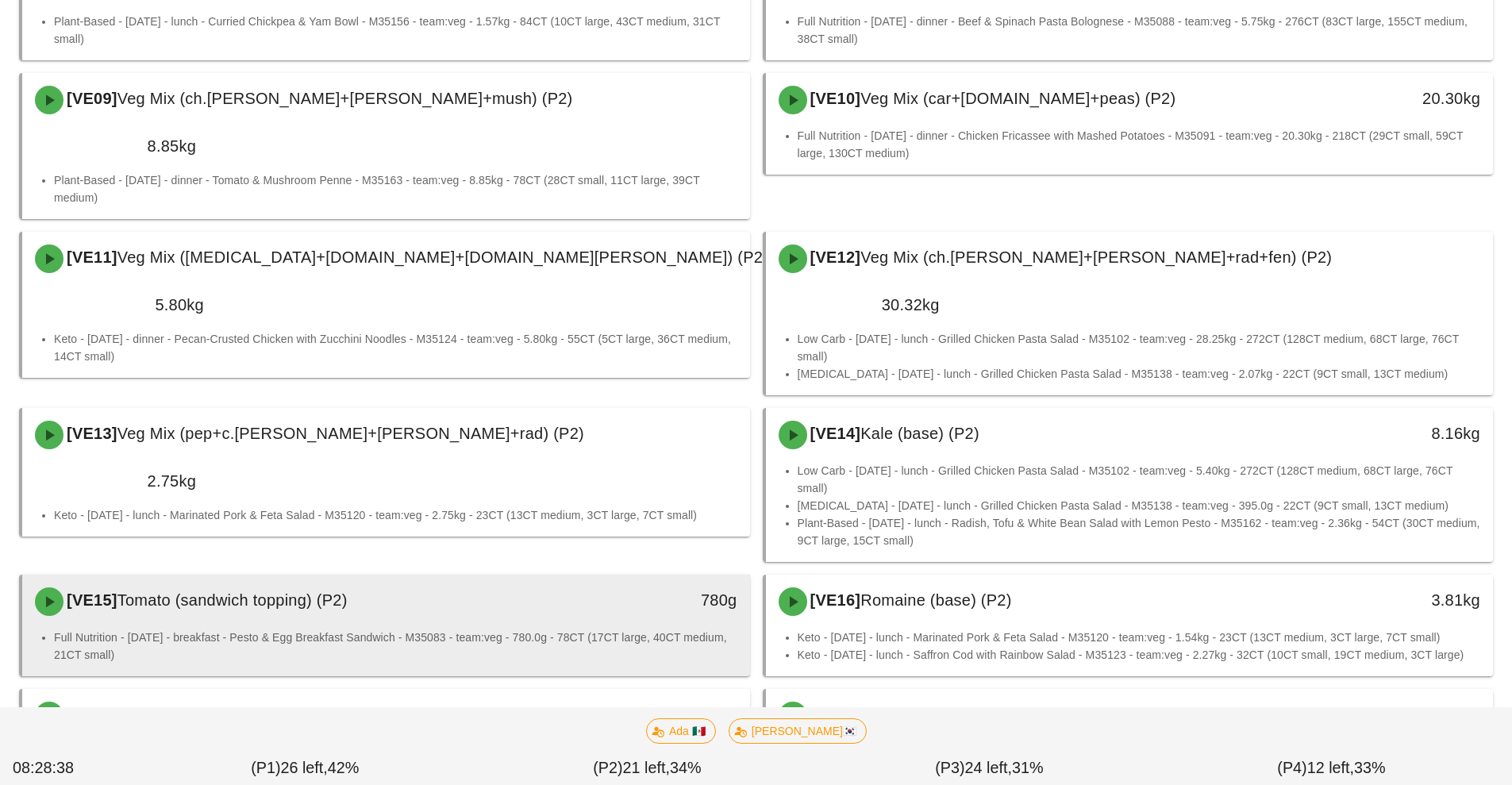
click at [685, 587] on div "780g" at bounding box center [656, 599] width 161 height 25
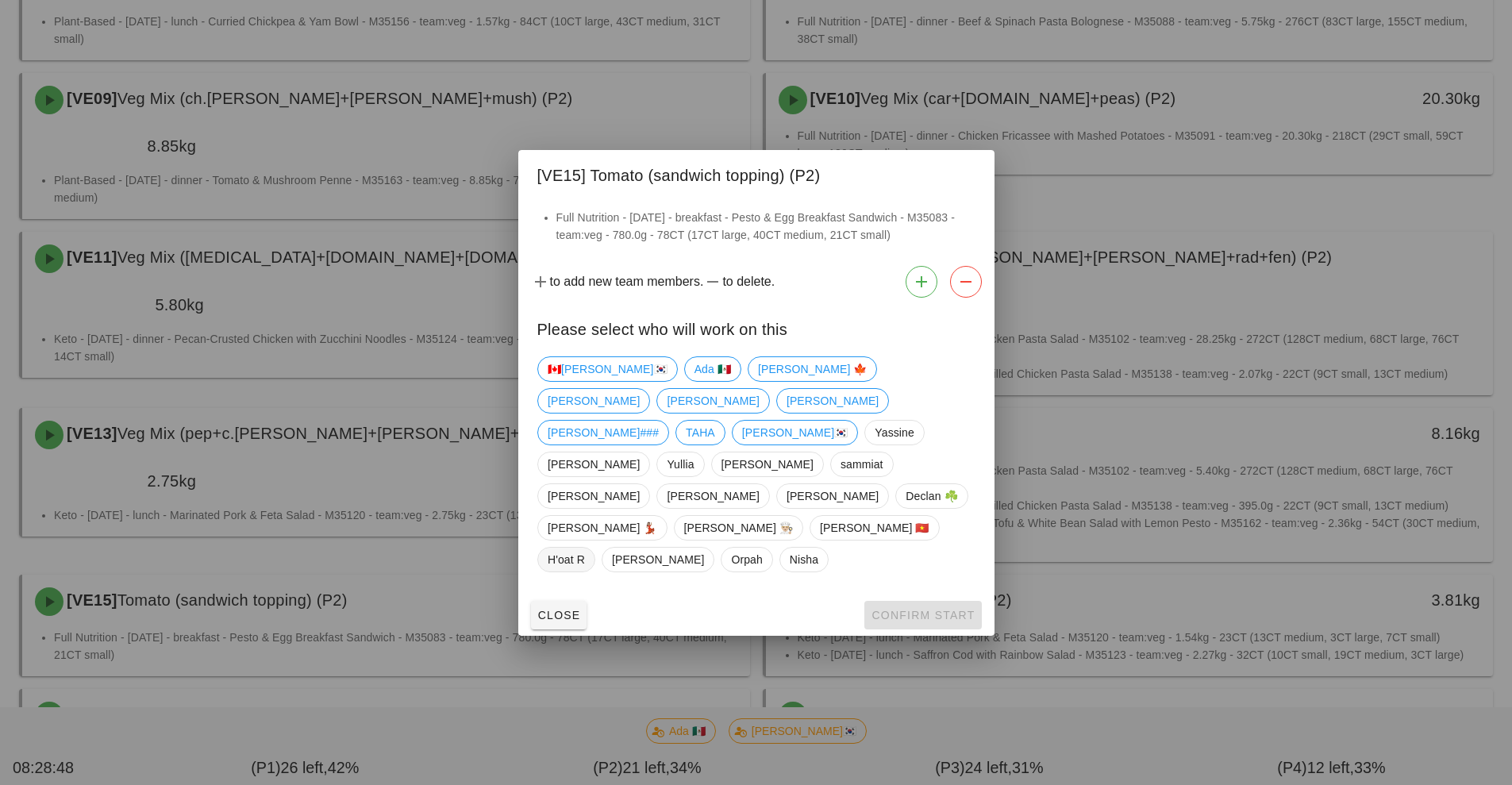
click at [585, 548] on span "H'oat R" at bounding box center [566, 560] width 37 height 24
click at [942, 608] on span "Confirm Start" at bounding box center [923, 614] width 104 height 13
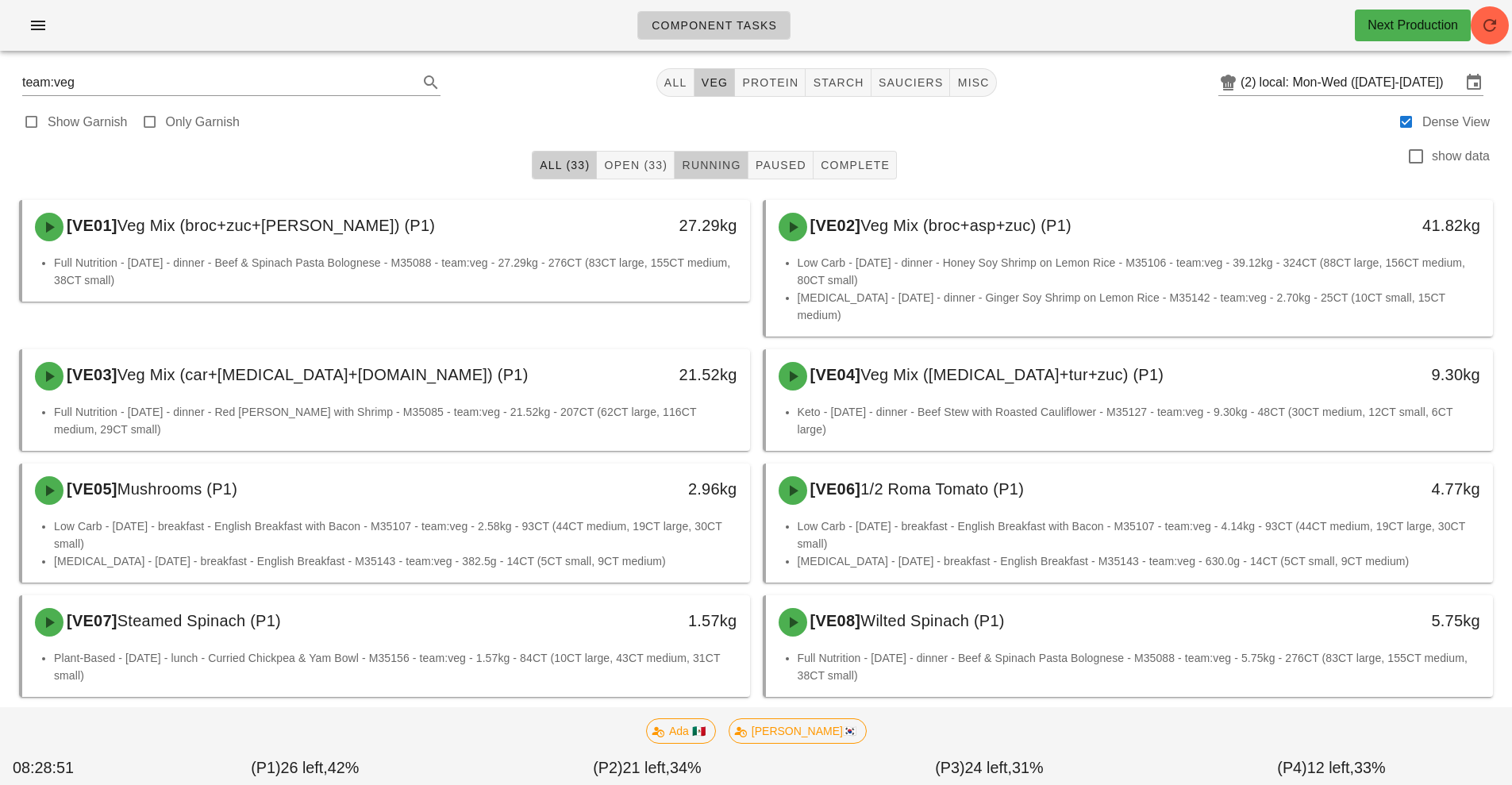
click at [699, 170] on span "Running" at bounding box center [711, 164] width 60 height 13
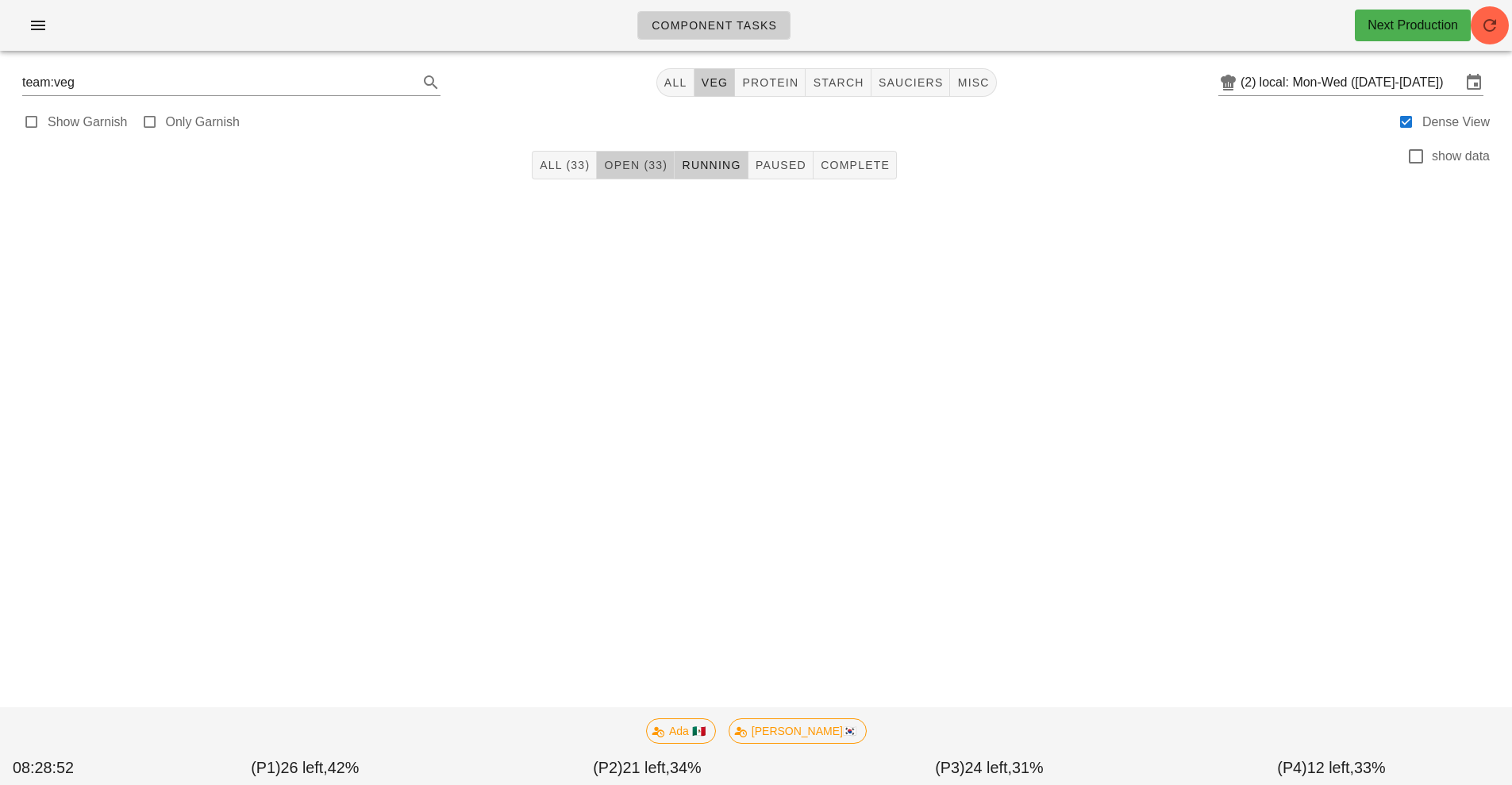
click at [641, 165] on span "Open (33)" at bounding box center [636, 164] width 64 height 13
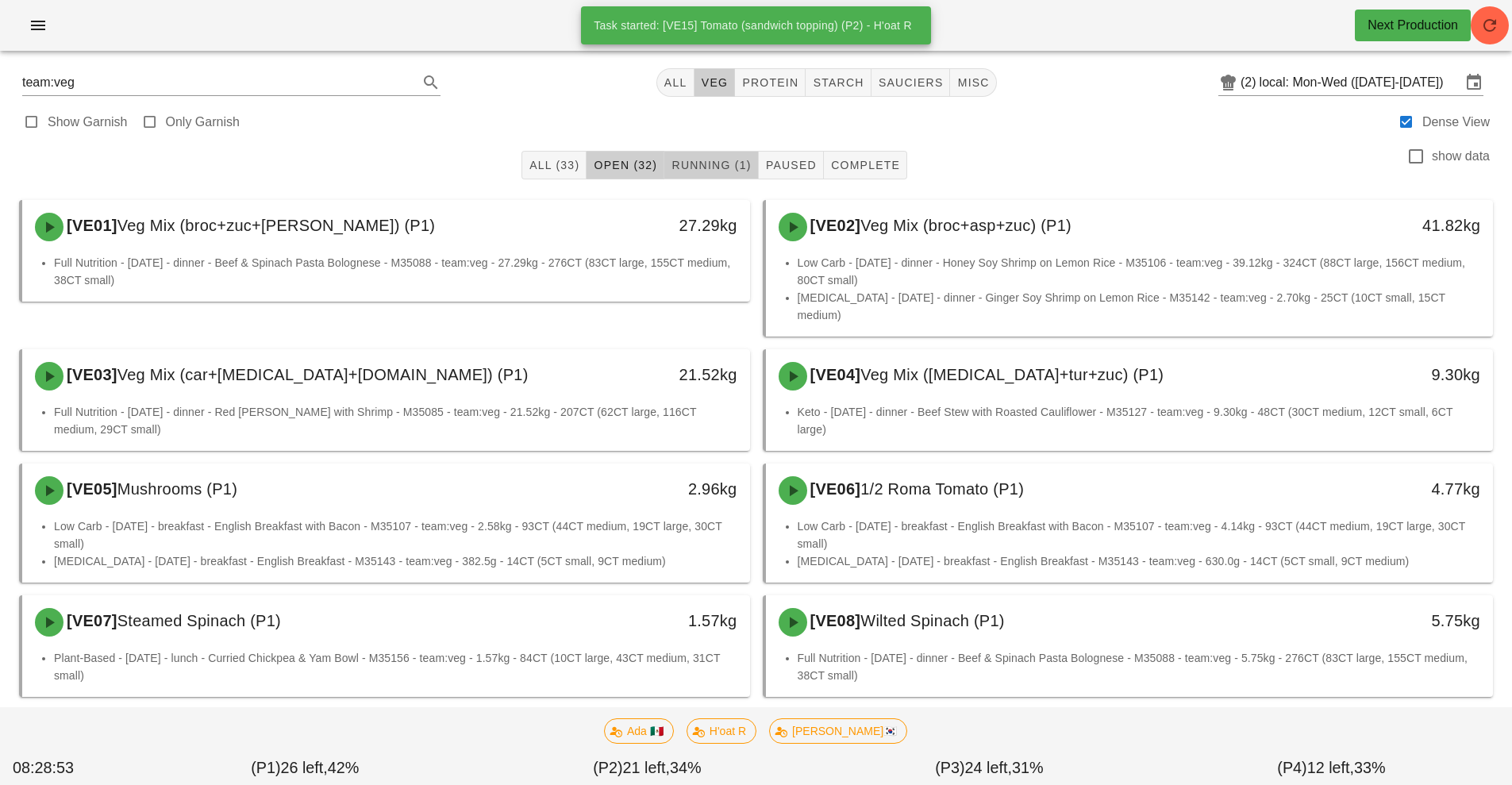
click at [718, 164] on span "Running (1)" at bounding box center [711, 164] width 81 height 13
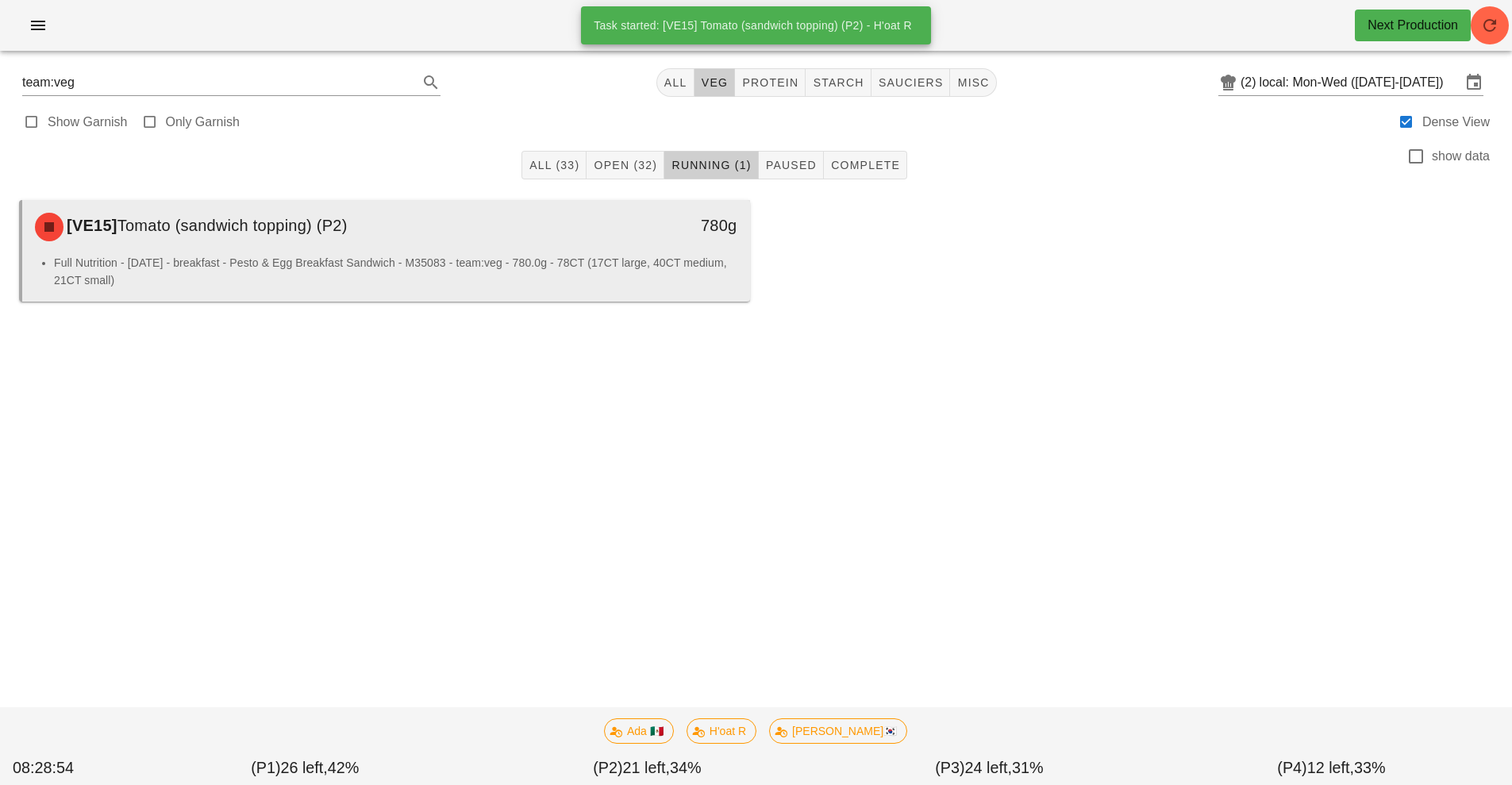
click at [667, 296] on div "Full Nutrition - [DATE] - breakfast - Pesto & Egg Breakfast Sandwich - M35083 -…" at bounding box center [386, 277] width 728 height 48
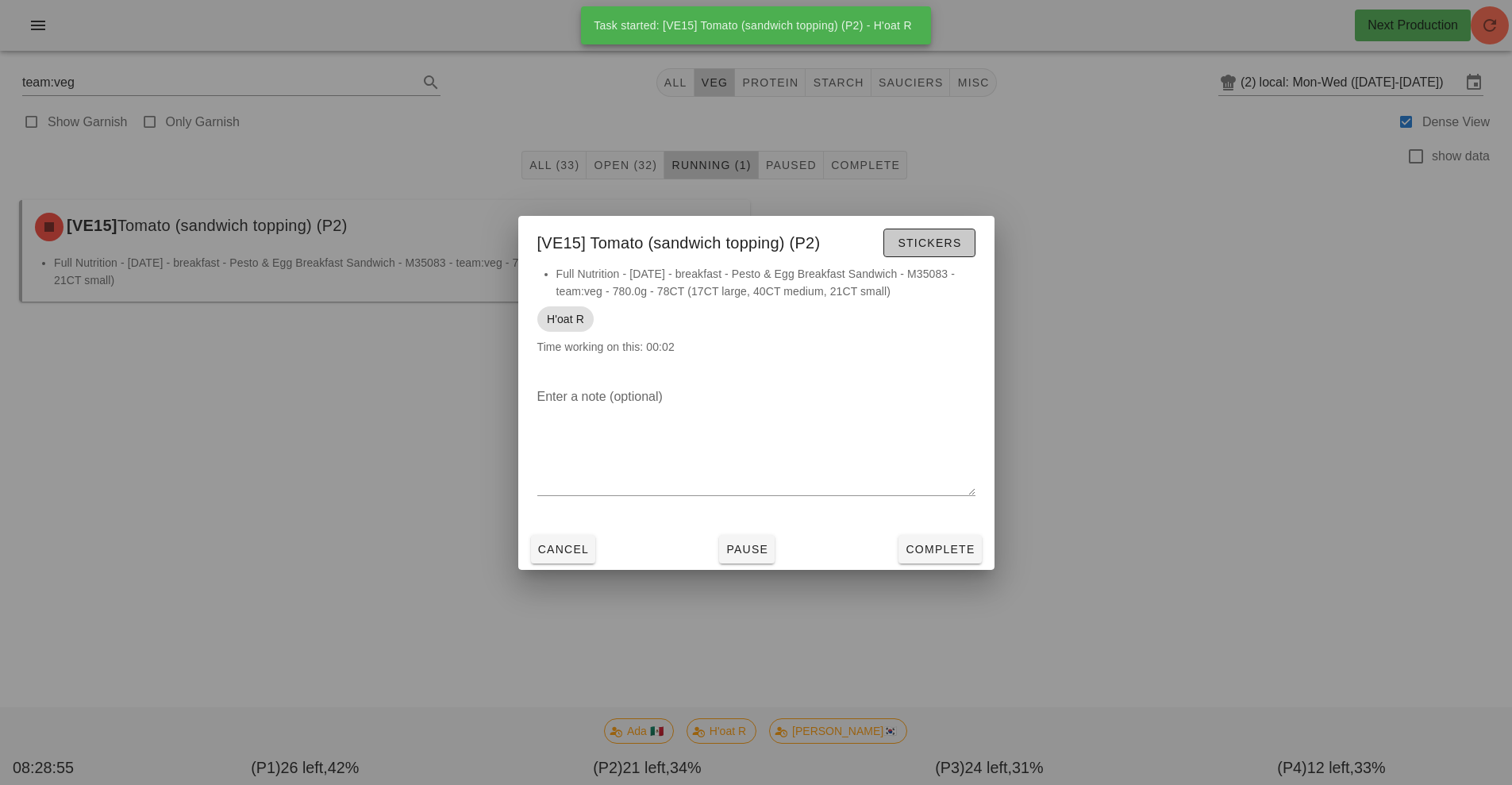
click at [960, 241] on span "Stickers" at bounding box center [929, 242] width 64 height 13
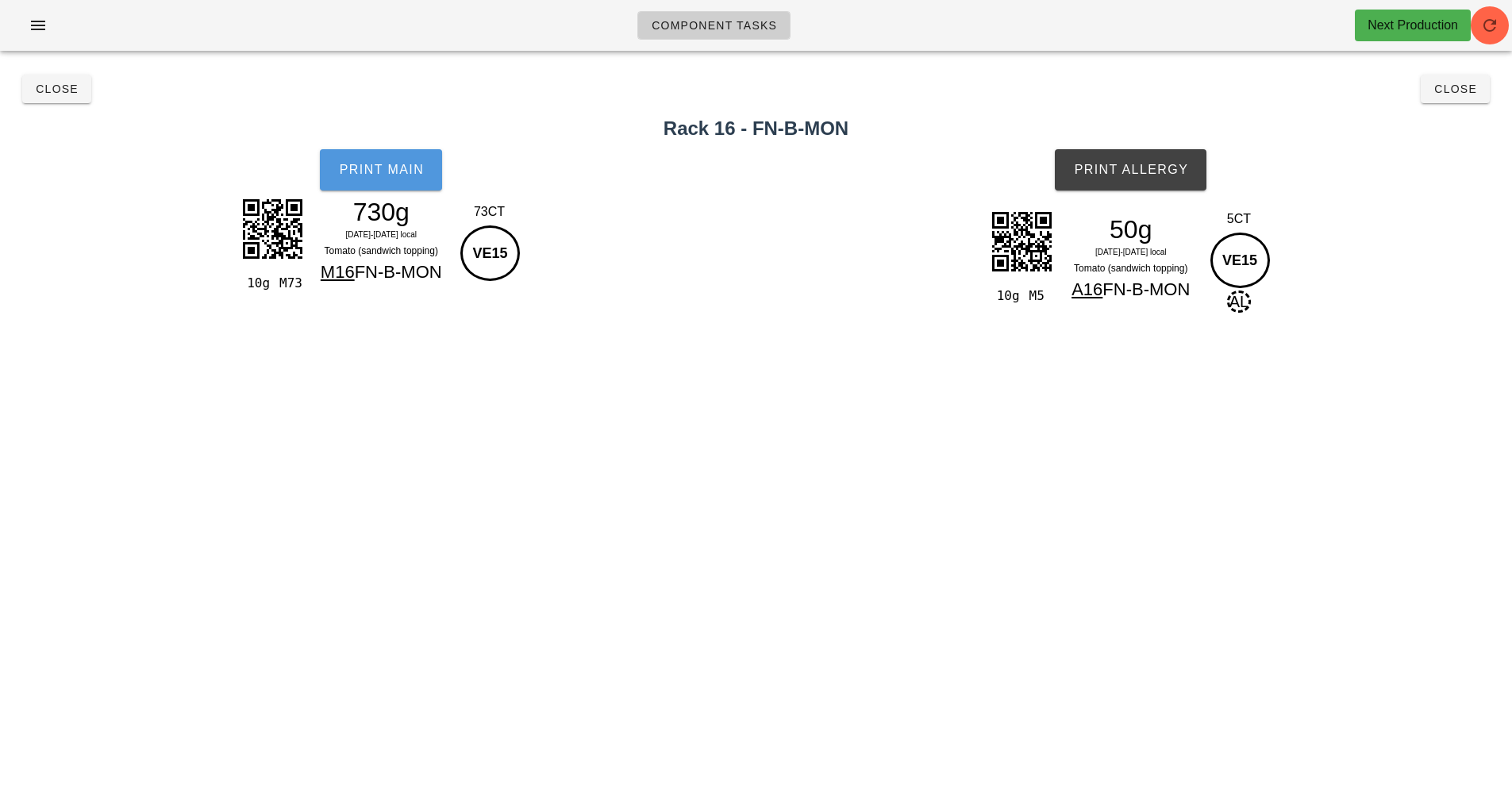
click at [392, 164] on span "Print Main" at bounding box center [381, 170] width 86 height 15
click at [1140, 185] on button "Print Allergy" at bounding box center [1130, 170] width 152 height 42
click at [37, 91] on span "Close" at bounding box center [56, 88] width 43 height 13
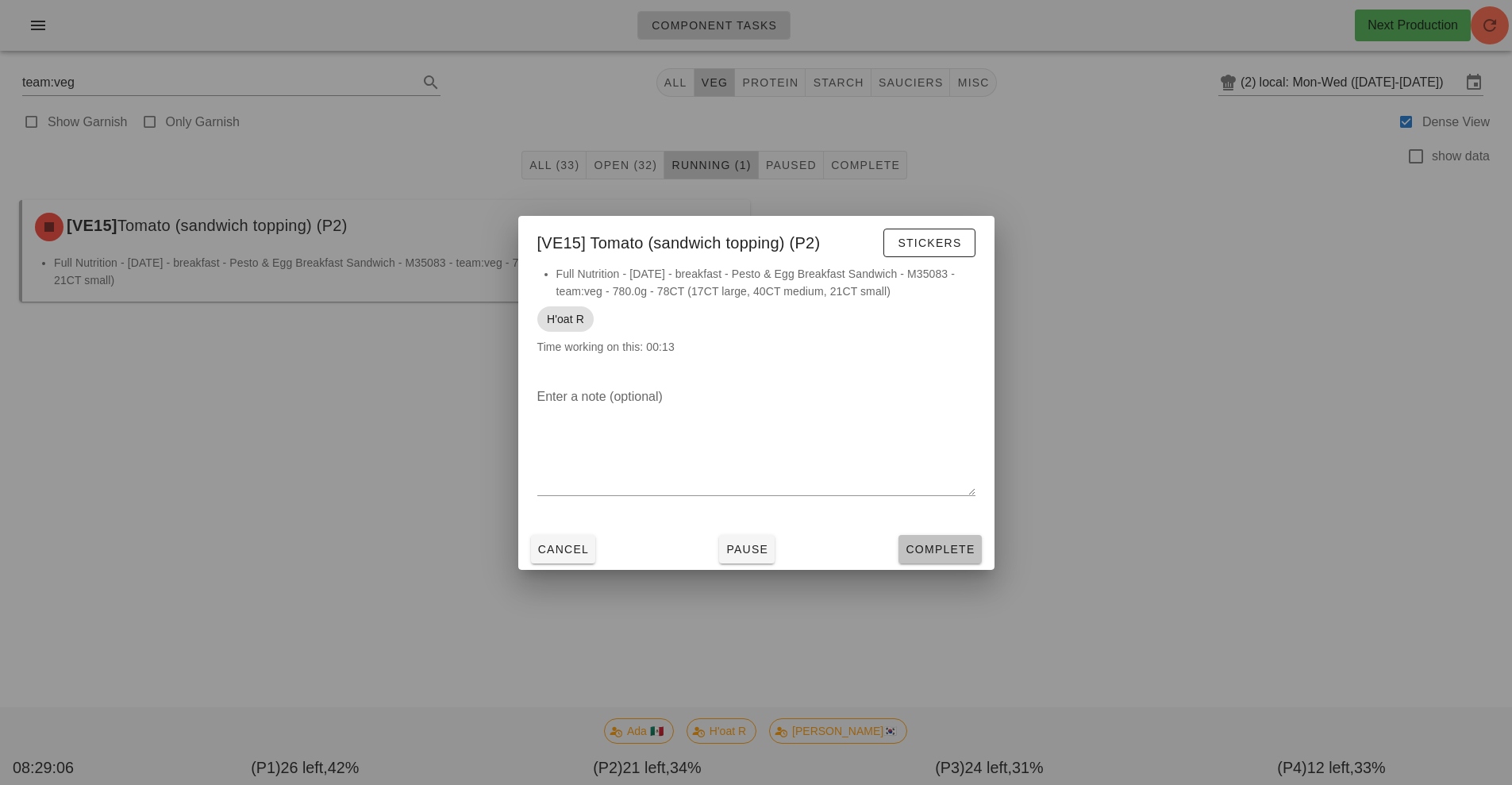
click at [966, 543] on span "Complete" at bounding box center [940, 549] width 70 height 13
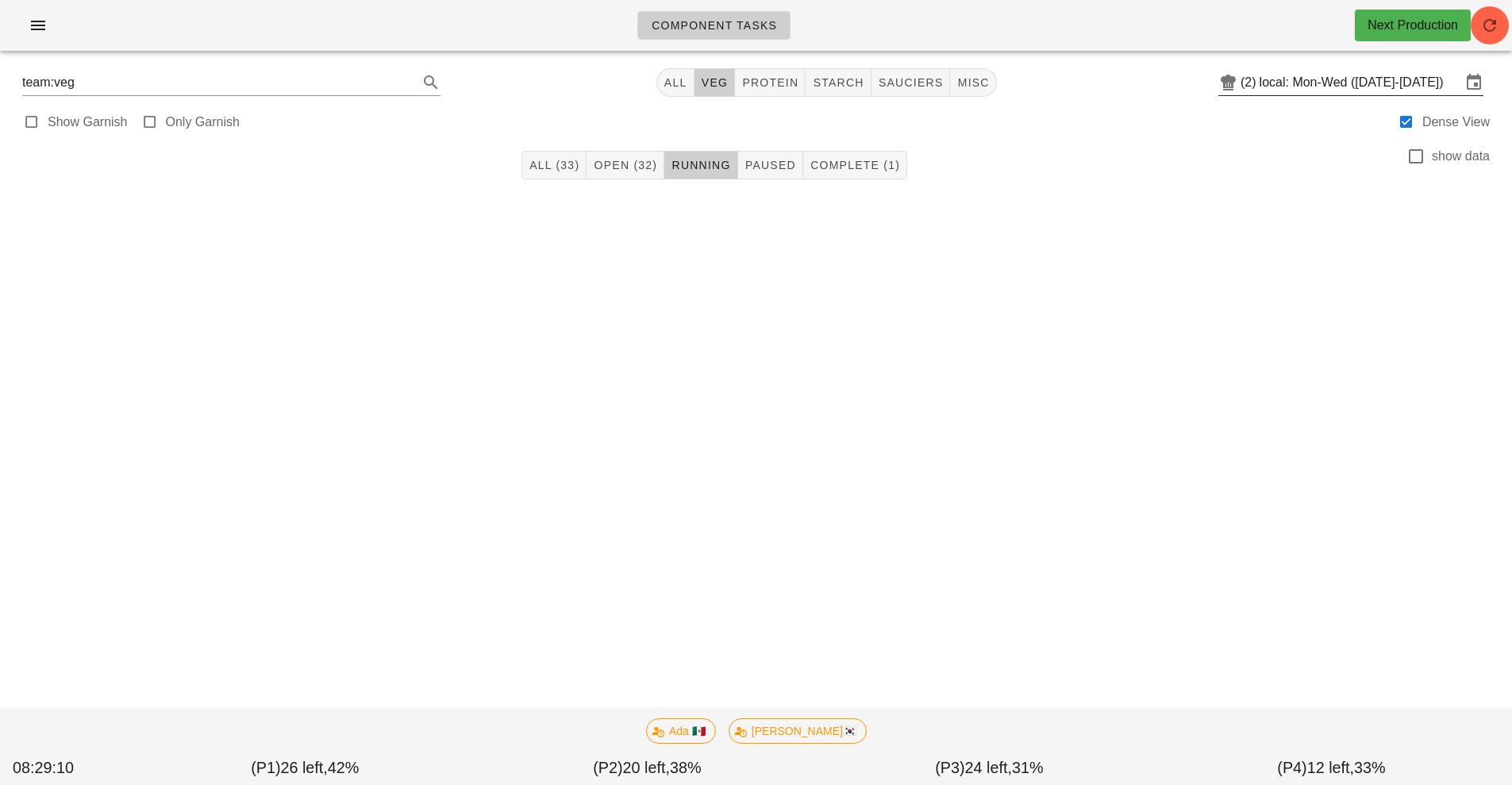
click at [1283, 86] on input "local: Mon-Wed ([DATE]-[DATE])" at bounding box center [1360, 82] width 202 height 25
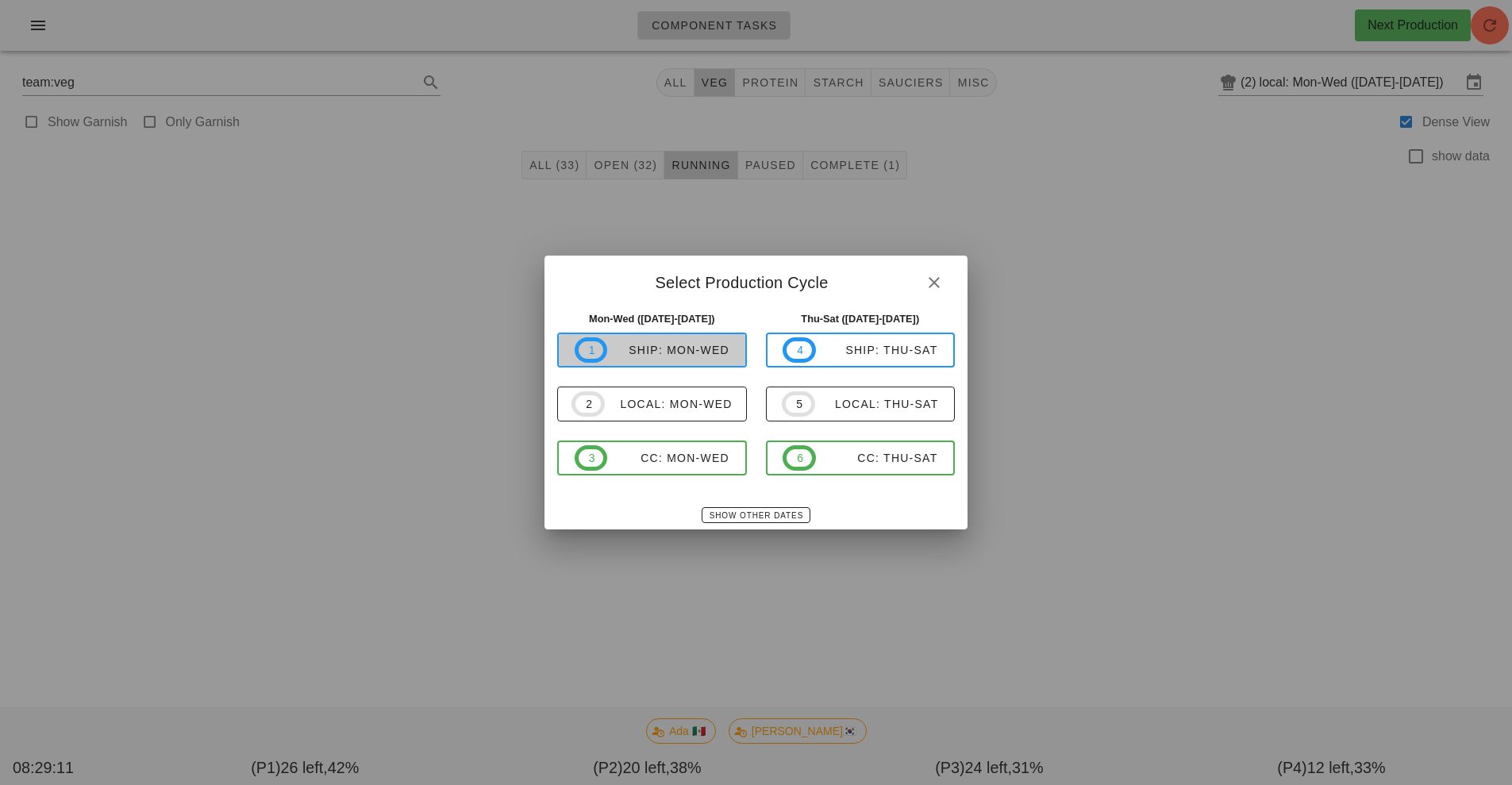
click at [669, 365] on button "1 ship: Mon-Wed" at bounding box center [652, 350] width 190 height 35
type input "ship: Mon-Wed (Aug 18-Aug 20)"
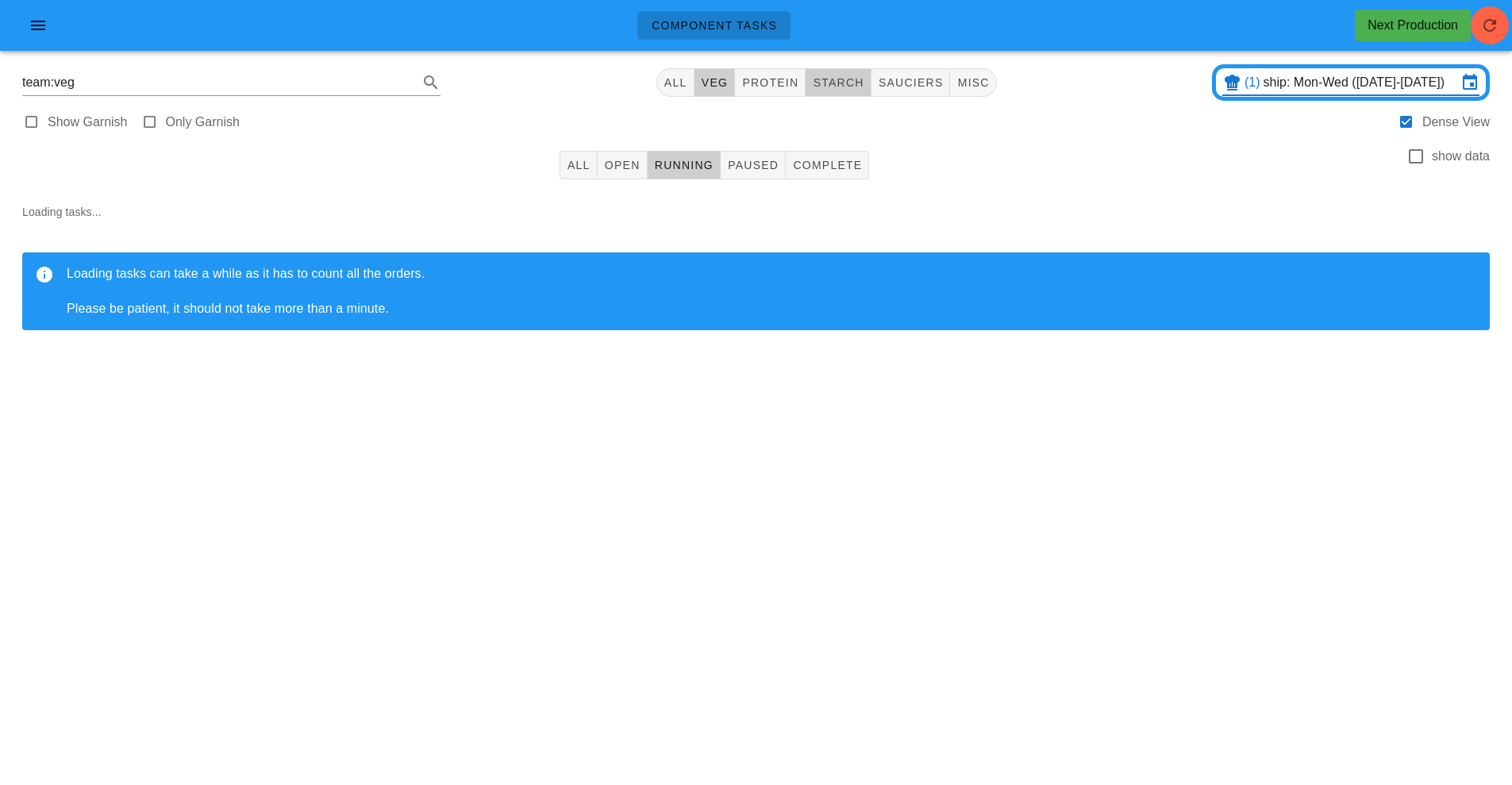
click at [834, 93] on button "starch" at bounding box center [837, 82] width 65 height 29
type input "team:starch"
click at [567, 161] on span "All" at bounding box center [579, 164] width 24 height 13
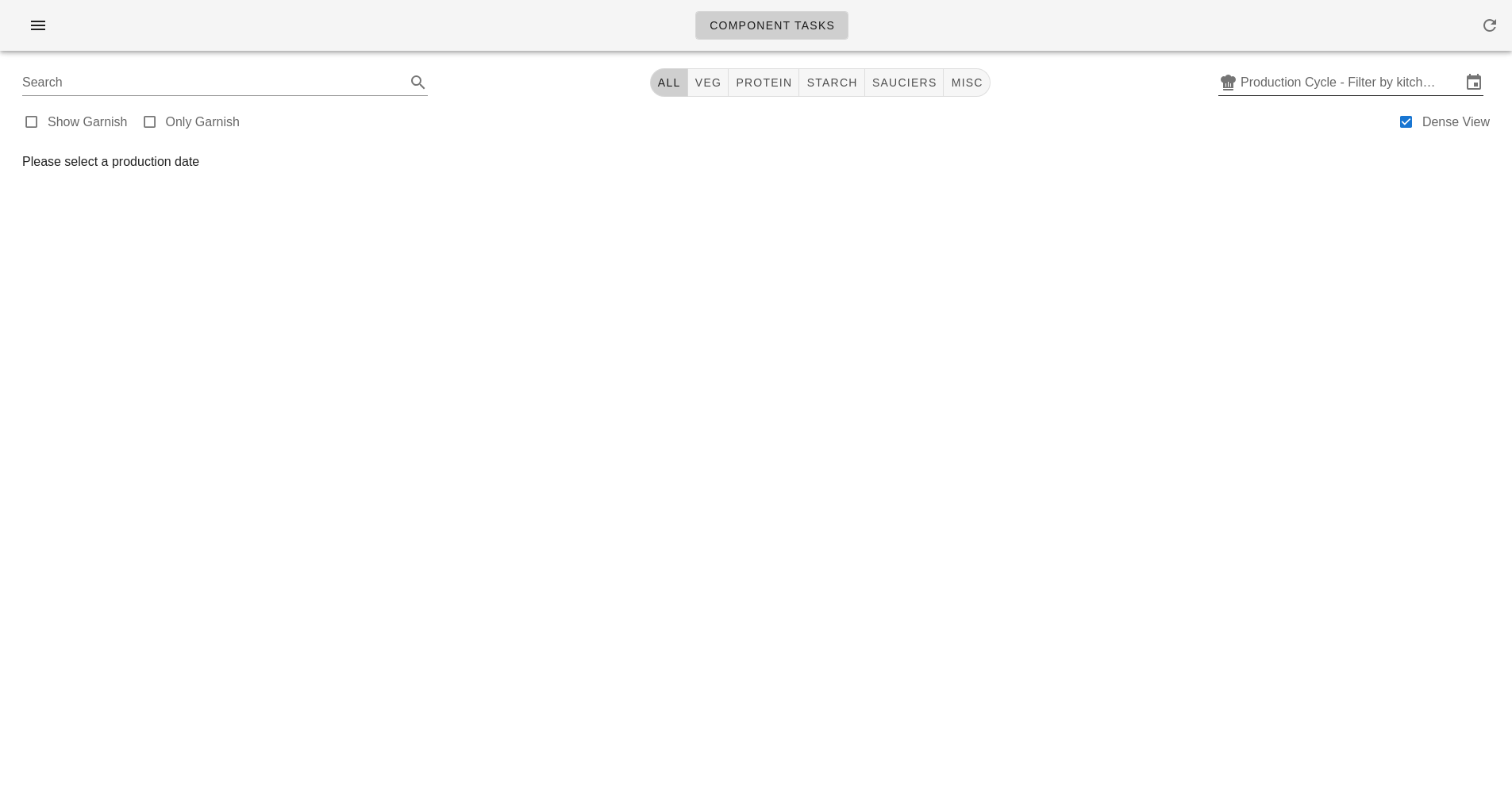
click at [1301, 85] on input "Production Cycle - Filter by kitchen production schedules" at bounding box center [1351, 82] width 221 height 25
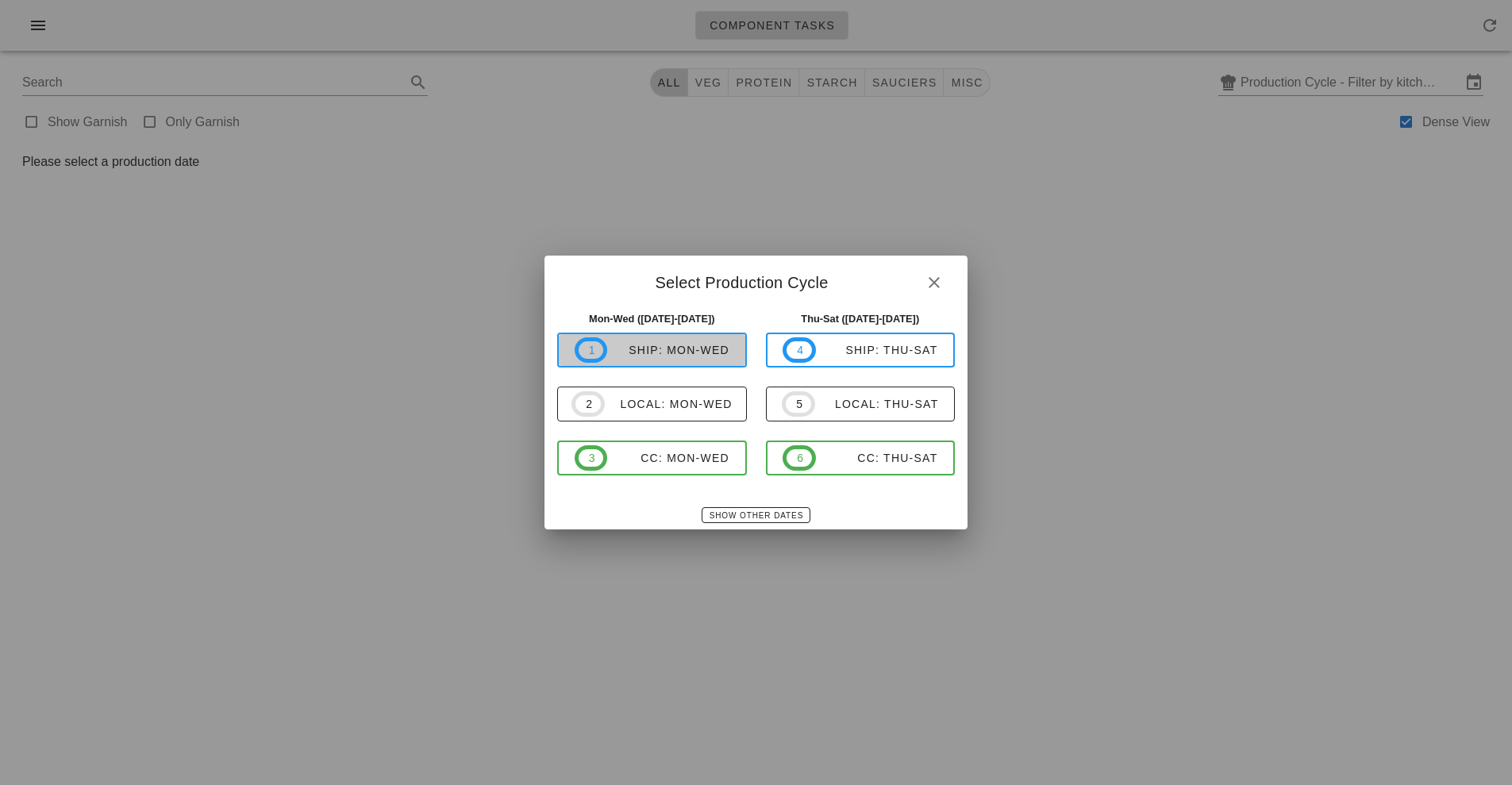
click at [666, 351] on div "ship: Mon-Wed" at bounding box center [668, 350] width 122 height 13
type input "ship: Mon-Wed ([DATE]-[DATE])"
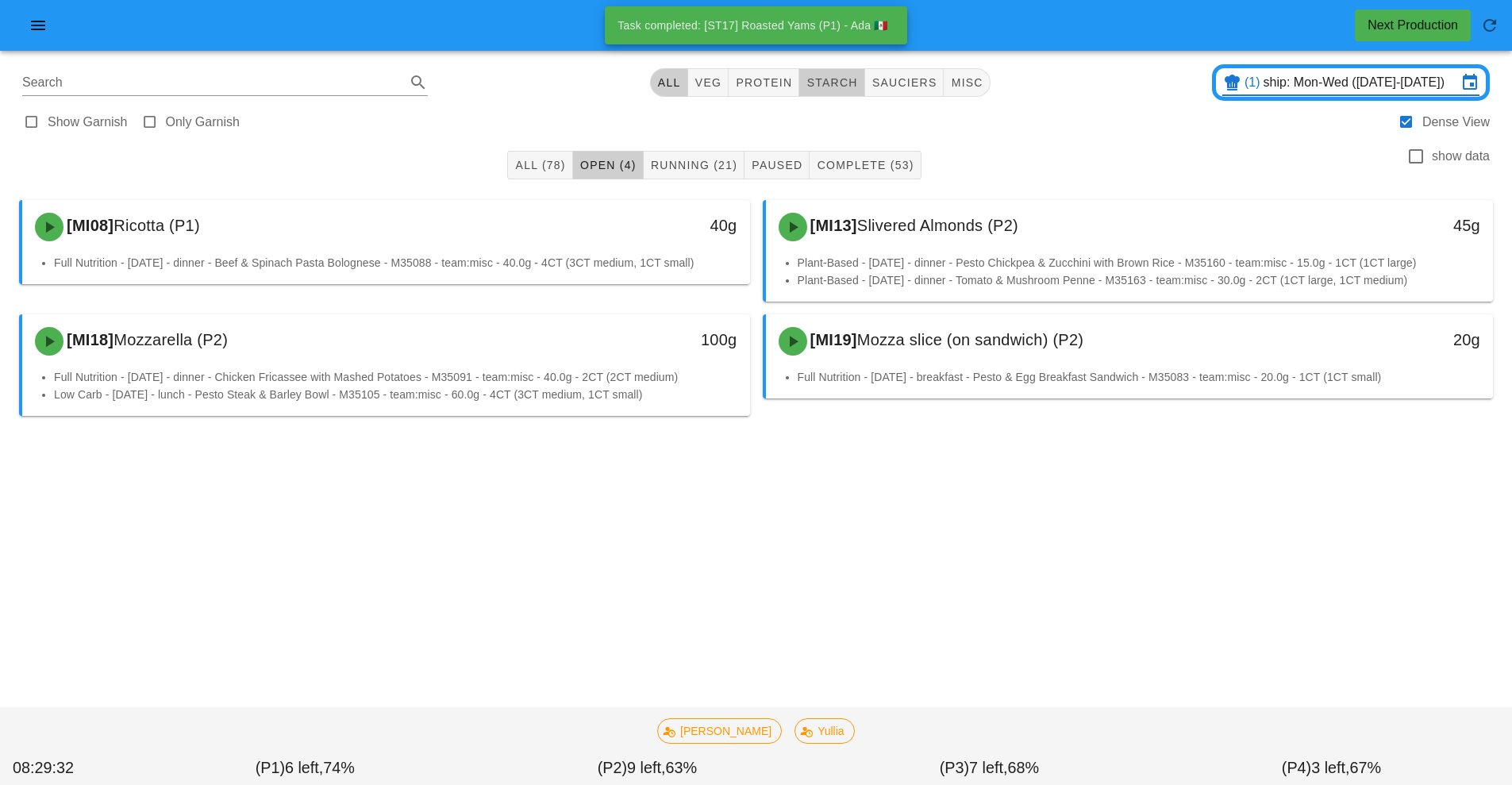
click at [837, 83] on span "starch" at bounding box center [831, 82] width 52 height 13
type input "team:starch"
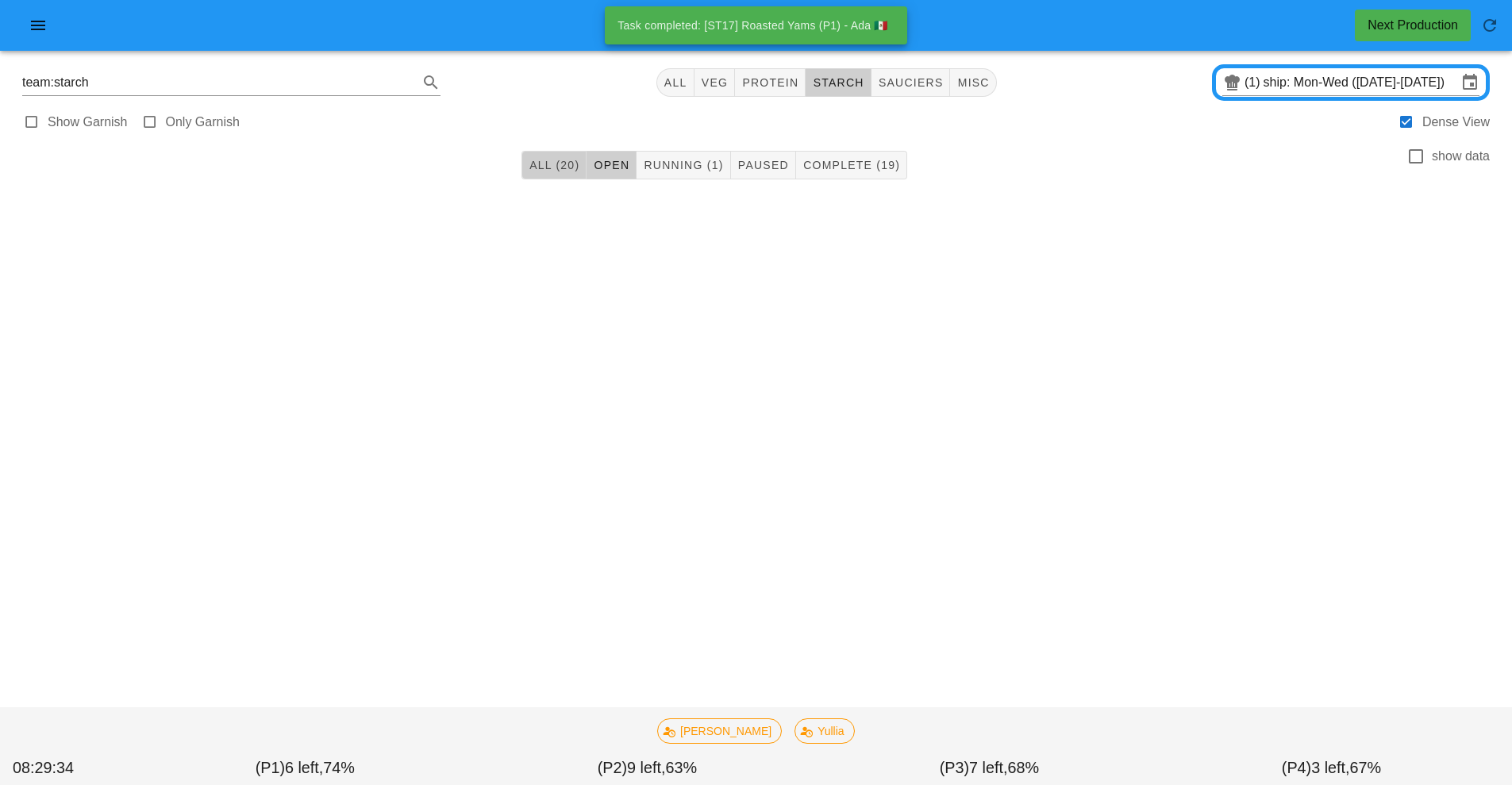
click at [540, 170] on span "All (20)" at bounding box center [554, 164] width 51 height 13
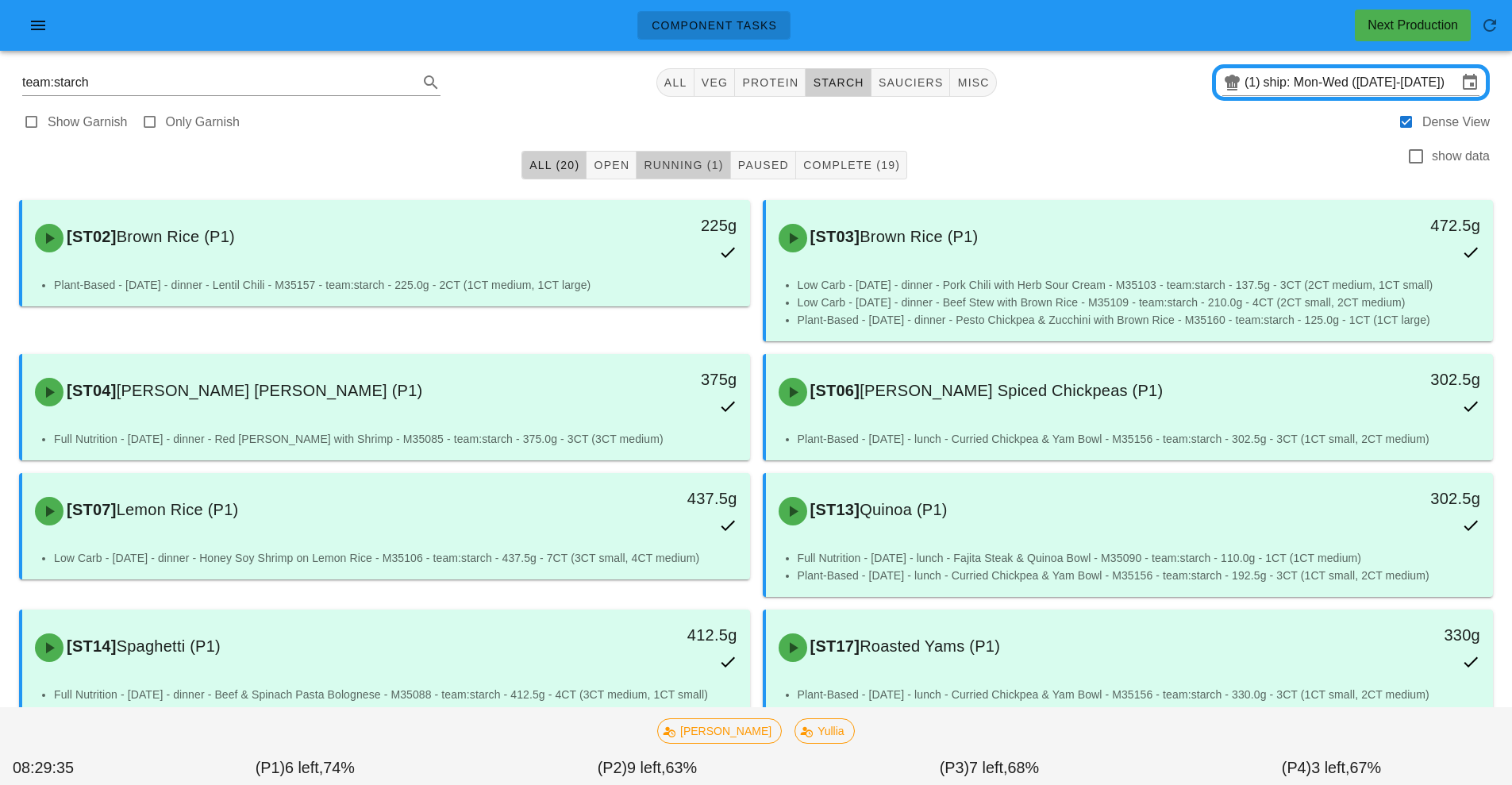
click at [661, 165] on span "Running (1)" at bounding box center [683, 164] width 81 height 13
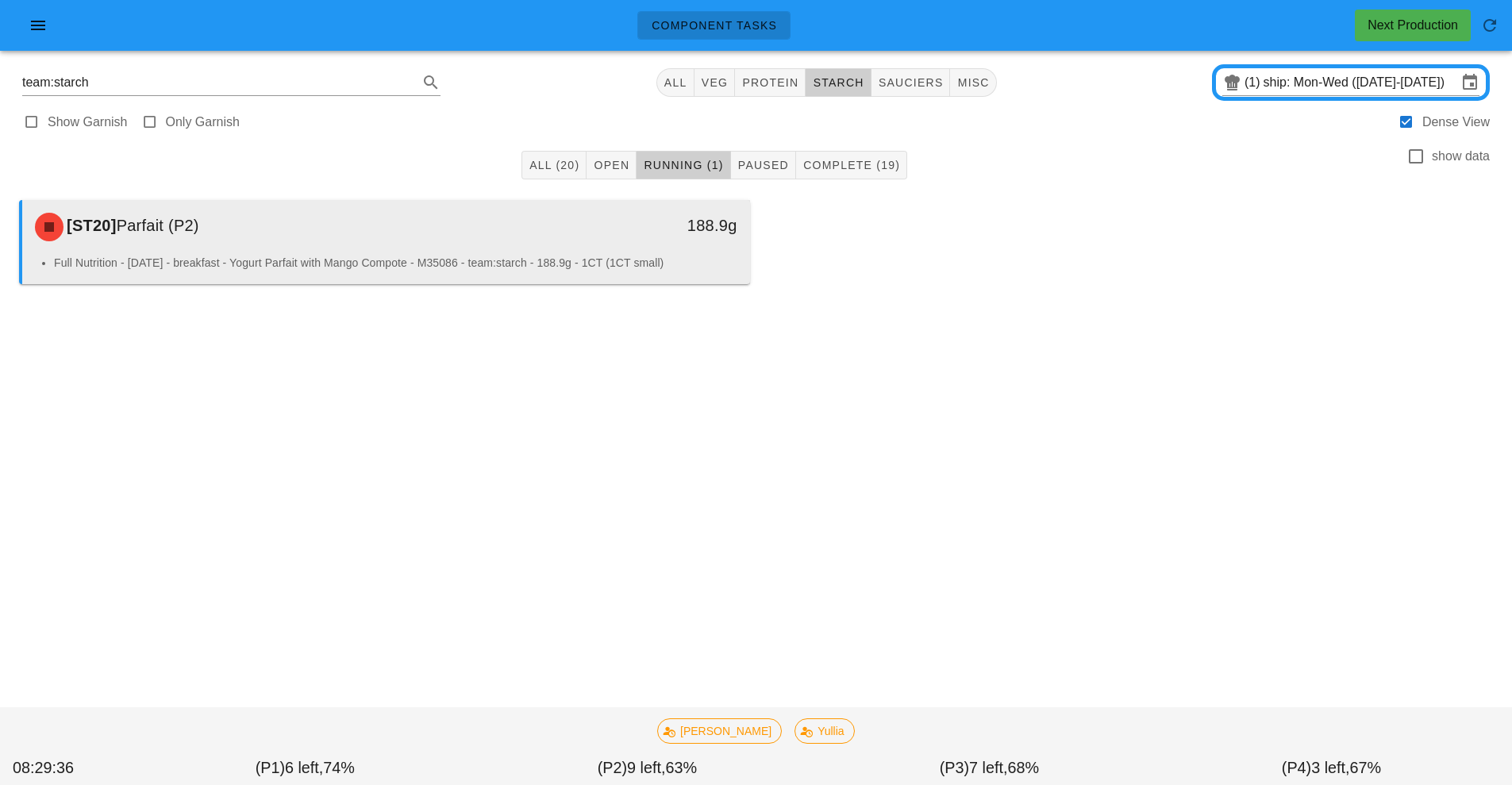
click at [515, 241] on div "[ST20] Parfait (P2)" at bounding box center [295, 227] width 540 height 48
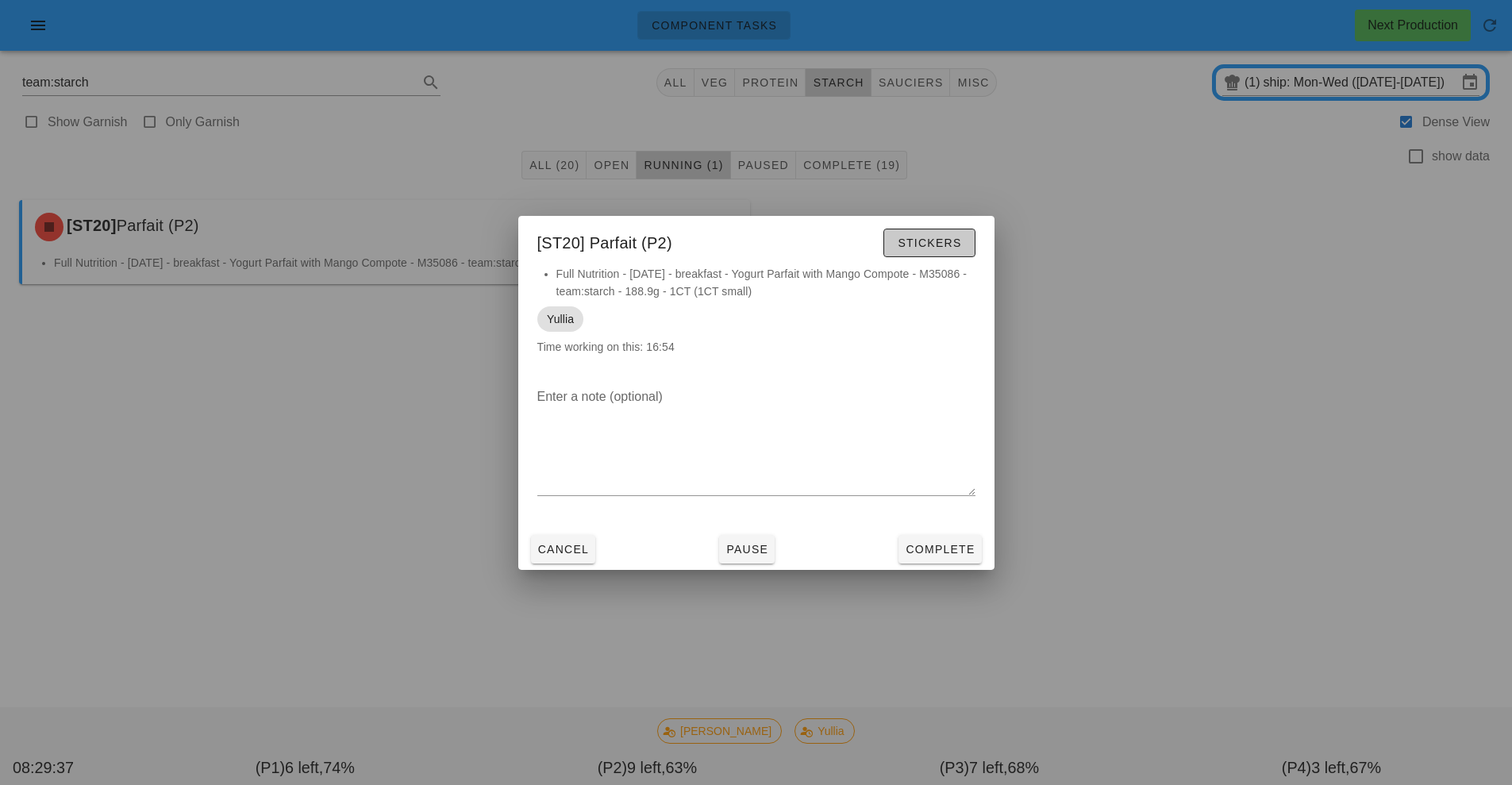
click at [945, 242] on span "Stickers" at bounding box center [929, 242] width 64 height 13
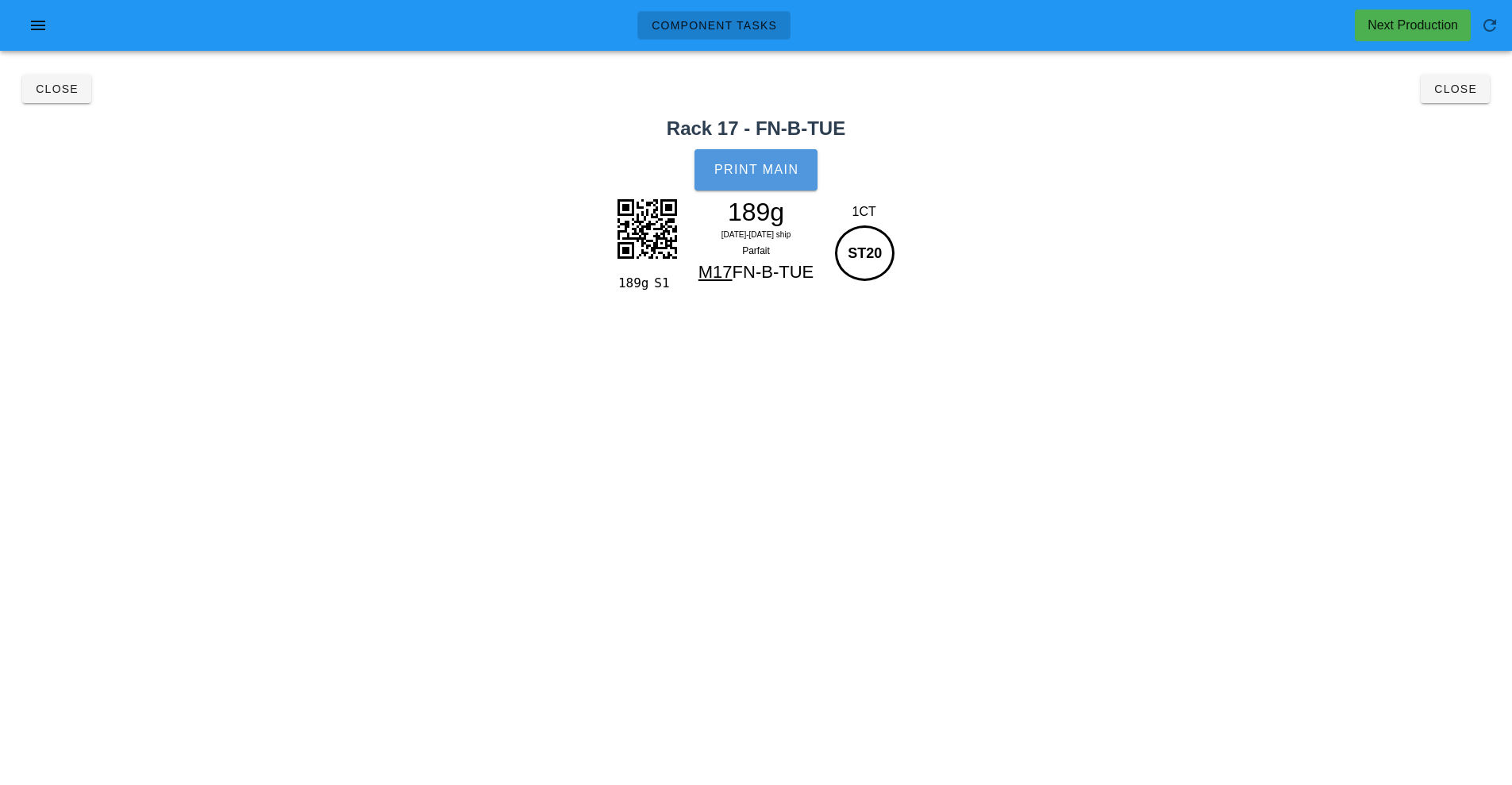
click at [759, 177] on button "Print Main" at bounding box center [755, 170] width 122 height 42
click at [54, 101] on button "Close" at bounding box center [57, 88] width 69 height 29
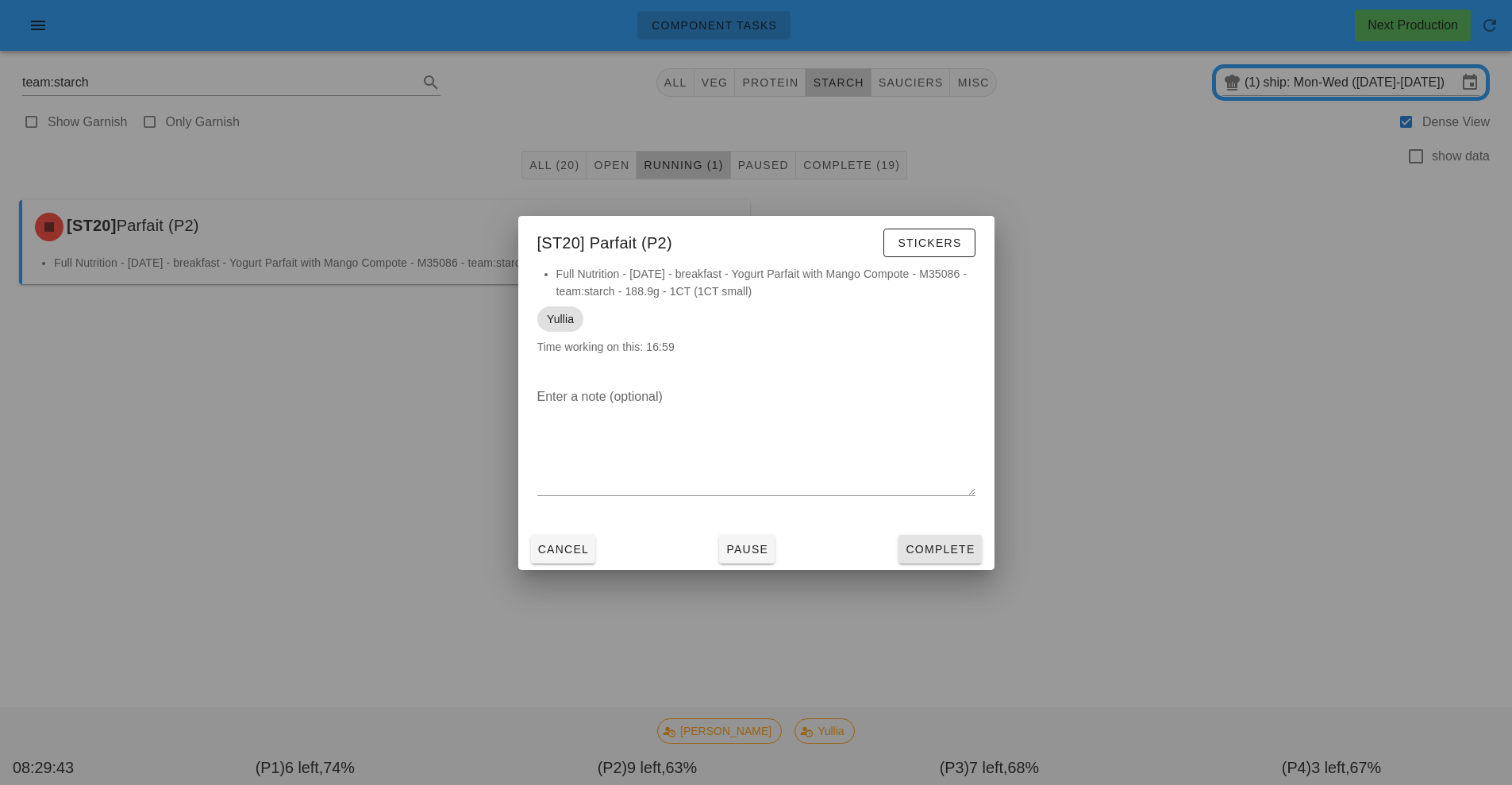
click at [959, 561] on button "Complete" at bounding box center [940, 549] width 82 height 29
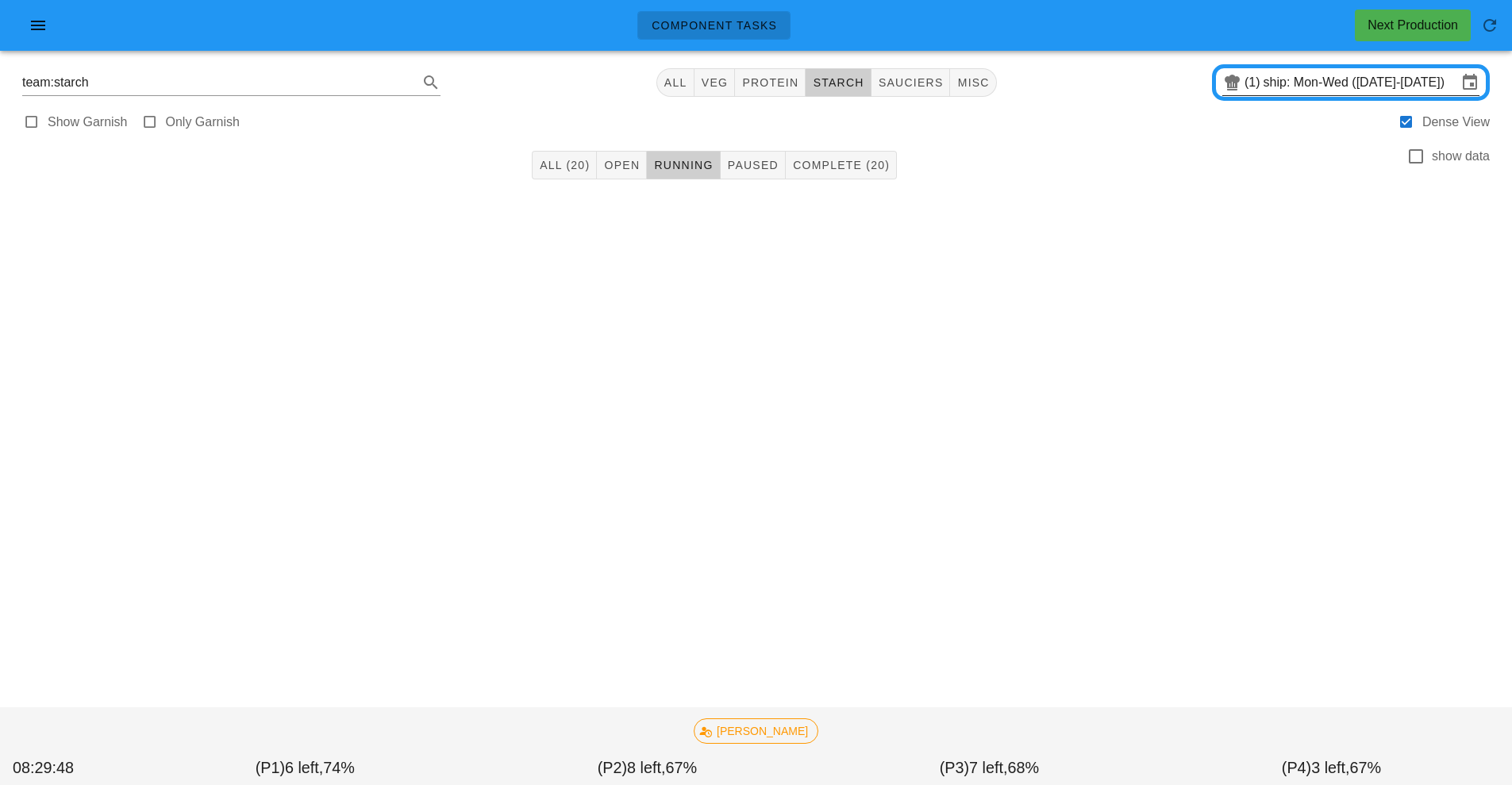
click at [1267, 81] on input "ship: Mon-Wed (Aug 18-Aug 20)" at bounding box center [1360, 82] width 194 height 25
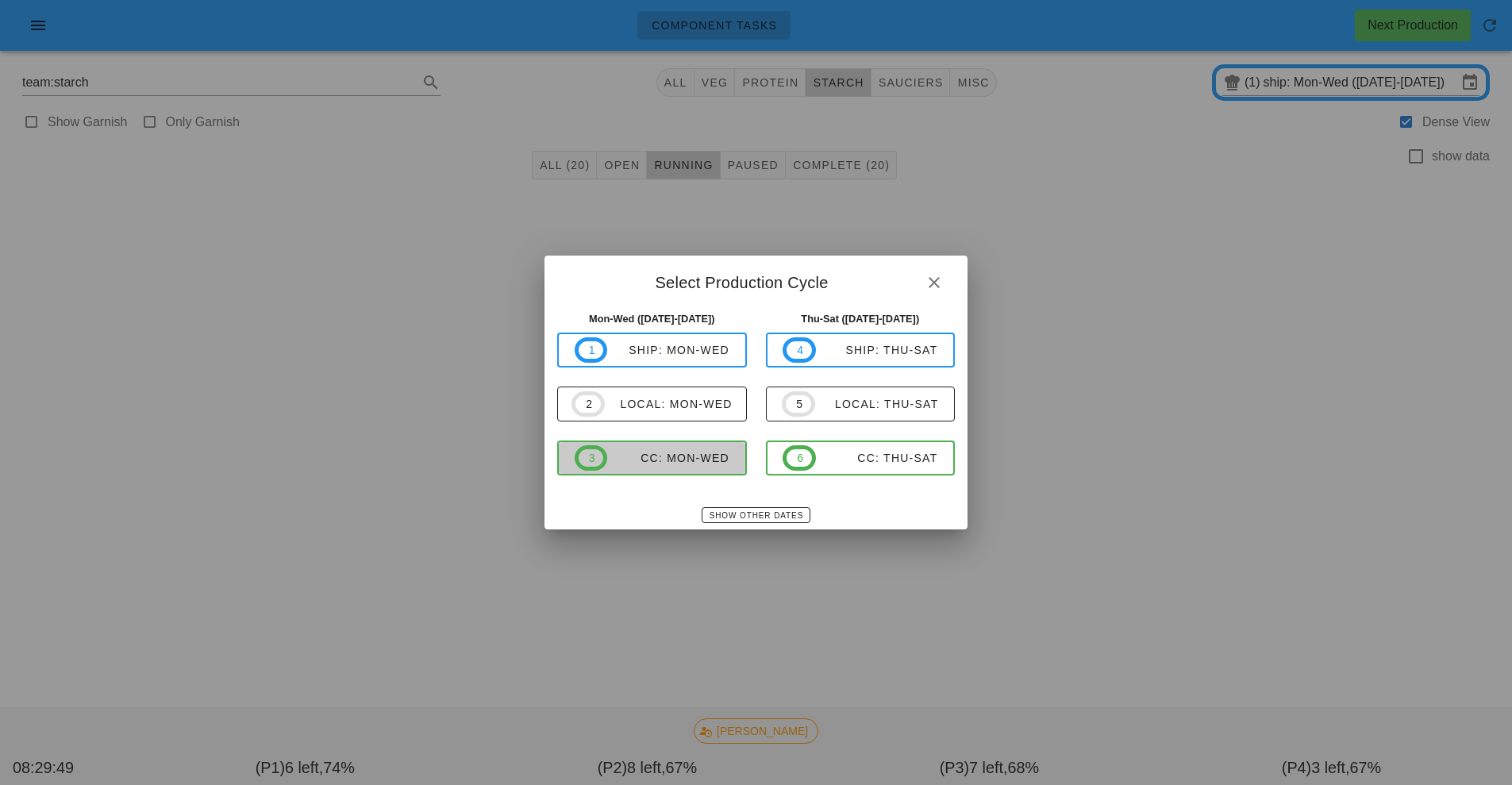
click at [682, 463] on div "CC: Mon-Wed" at bounding box center [668, 458] width 122 height 13
type input "CC: Mon-Wed (Aug 18-Aug 20)"
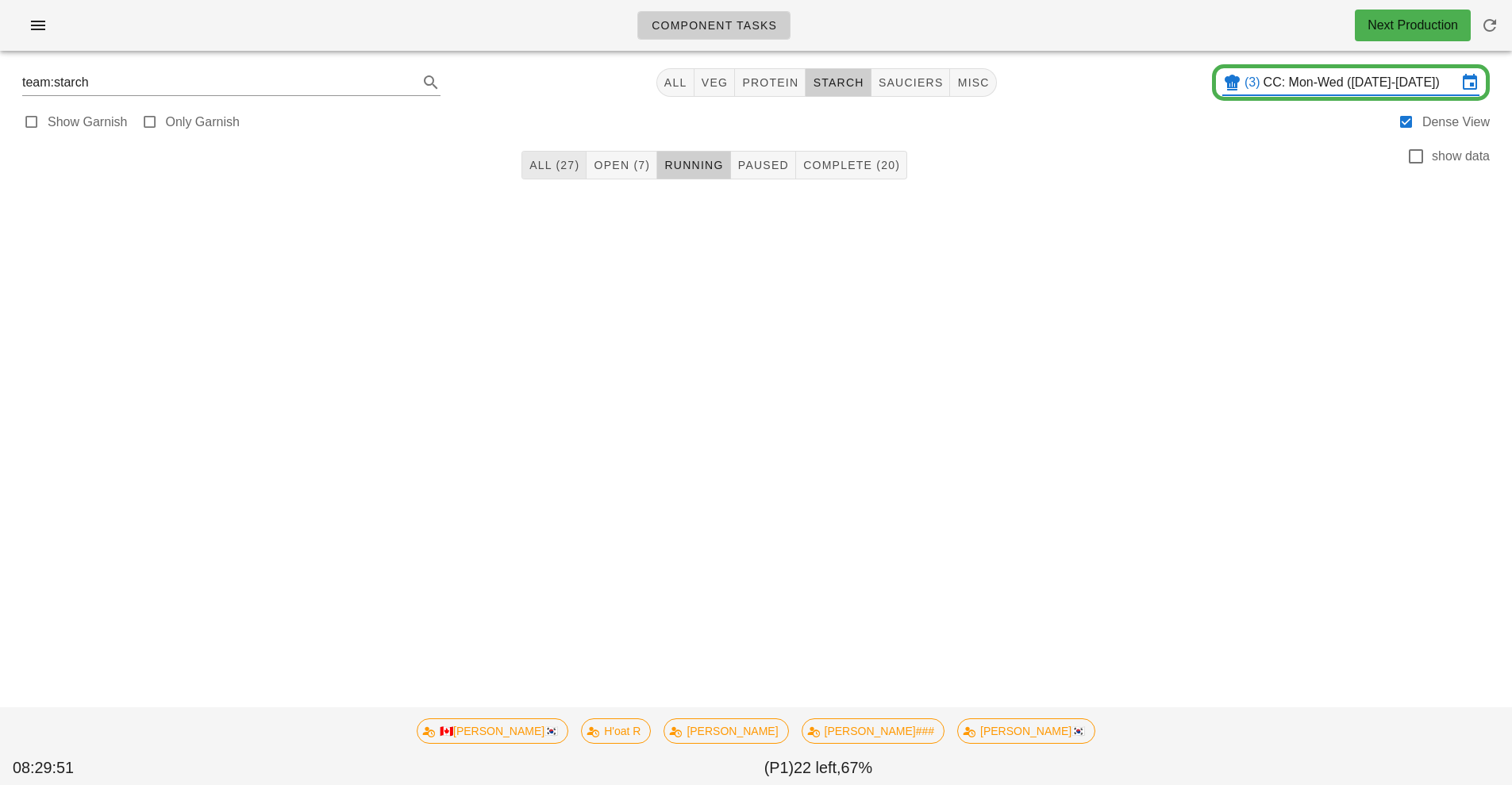
click at [539, 165] on span "All (27)" at bounding box center [554, 164] width 51 height 13
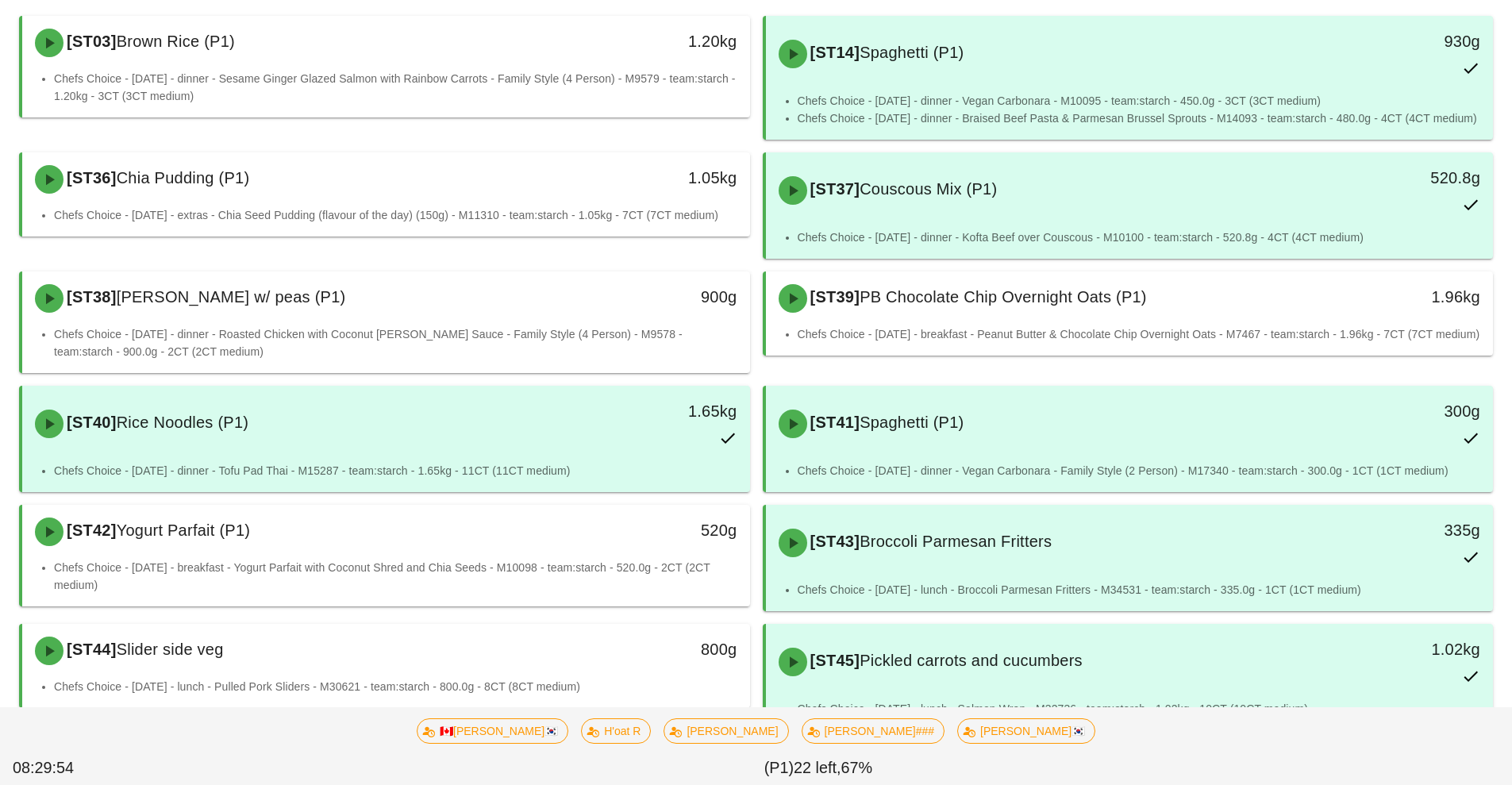
scroll to position [185, 0]
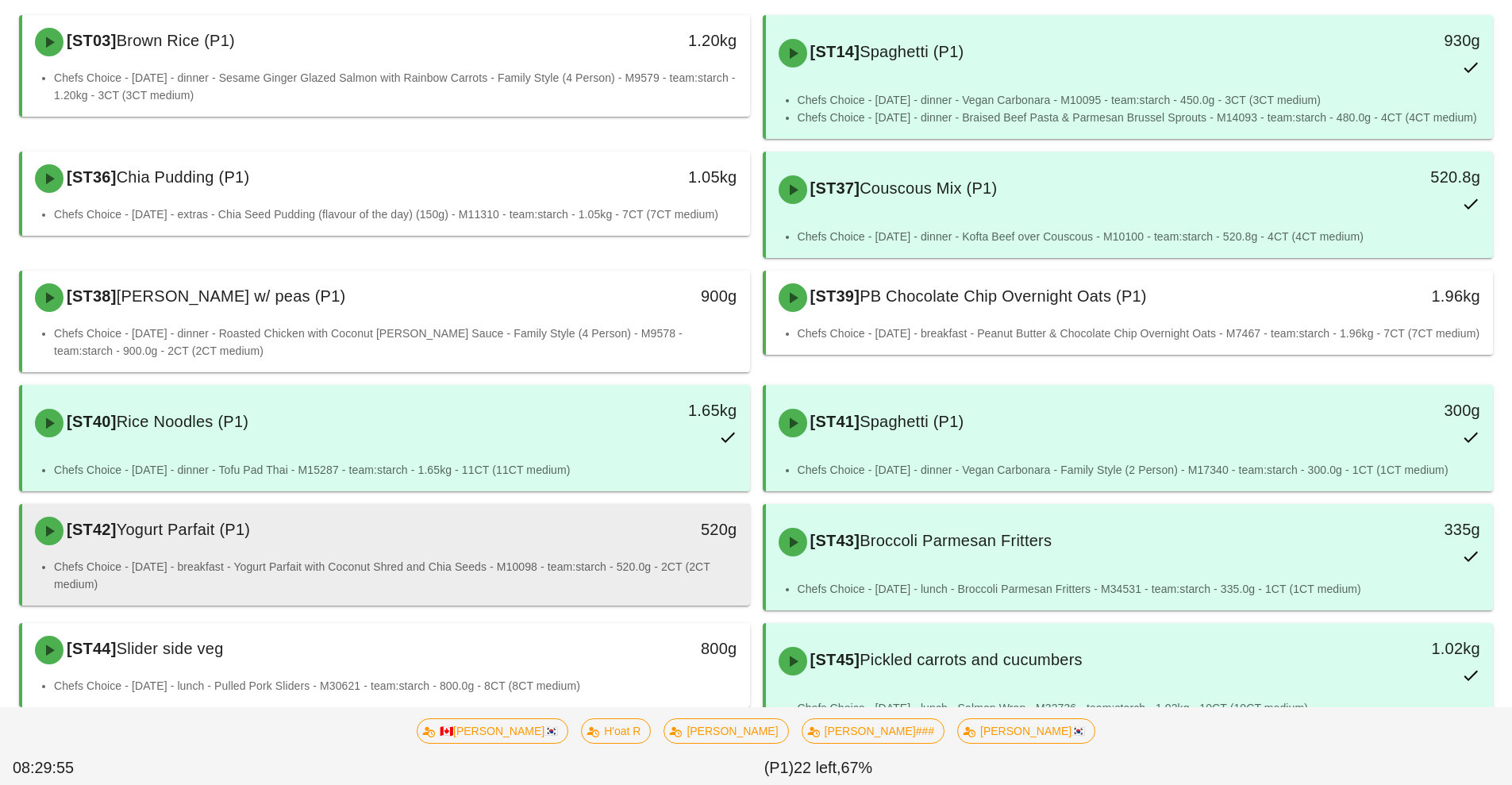
click at [488, 552] on div "[ST42] Yogurt Parfait (P1)" at bounding box center [295, 531] width 540 height 48
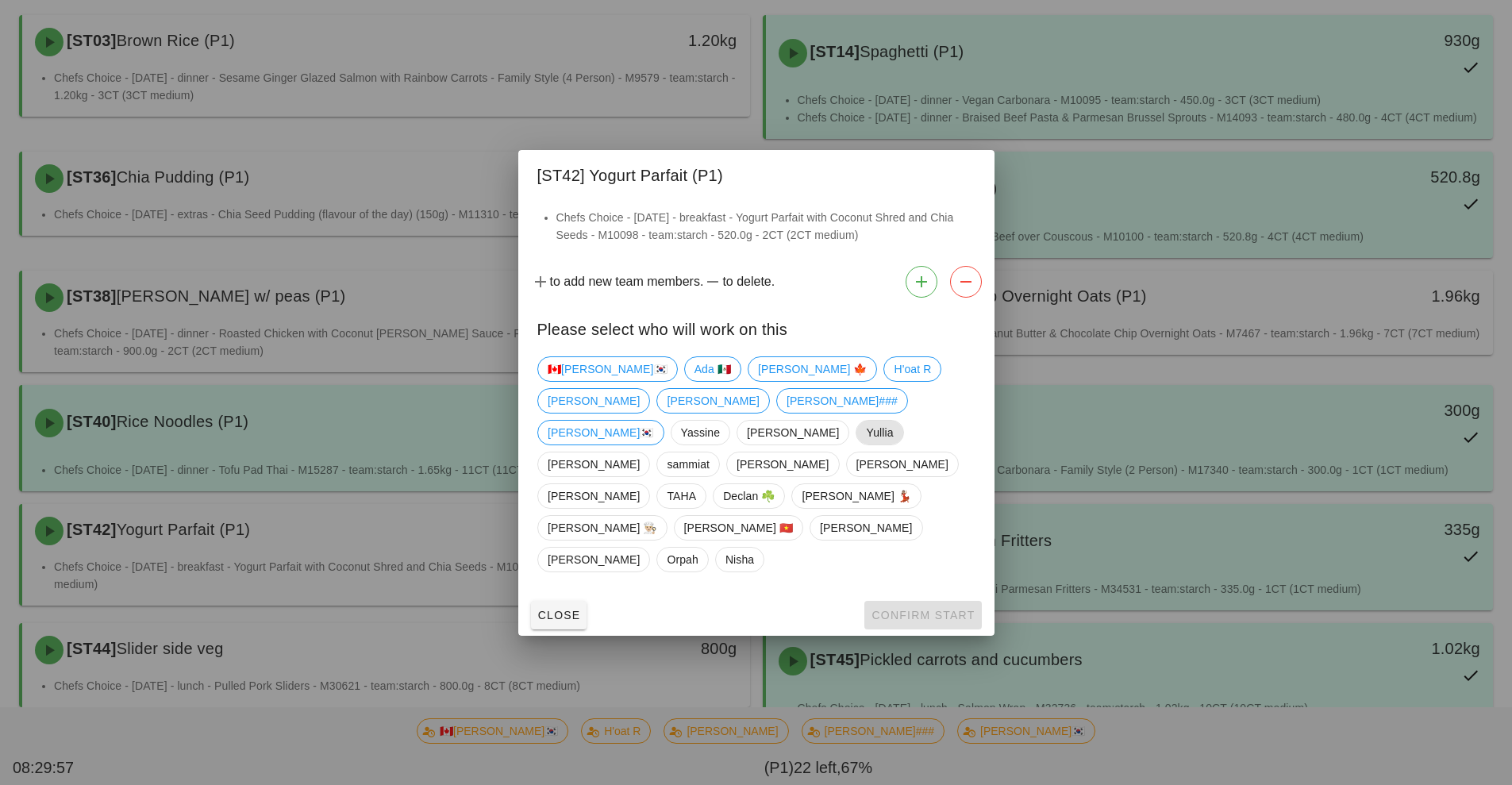
click at [866, 444] on span "Yullia" at bounding box center [879, 433] width 27 height 24
click at [935, 601] on button "Confirm Start" at bounding box center [922, 614] width 117 height 29
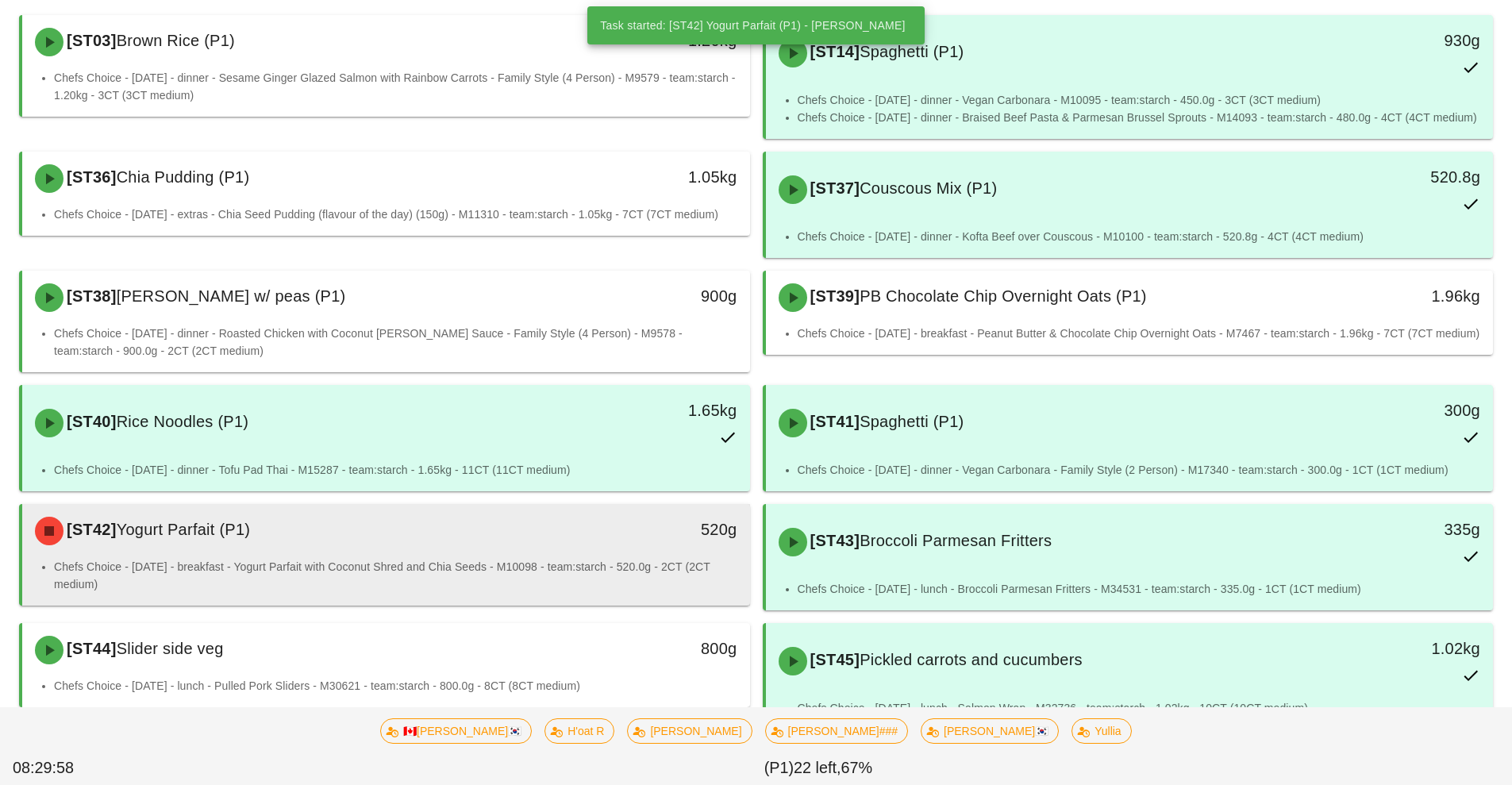
click at [618, 557] on div "[ST42] Yogurt Parfait (P1) 520g" at bounding box center [386, 531] width 728 height 54
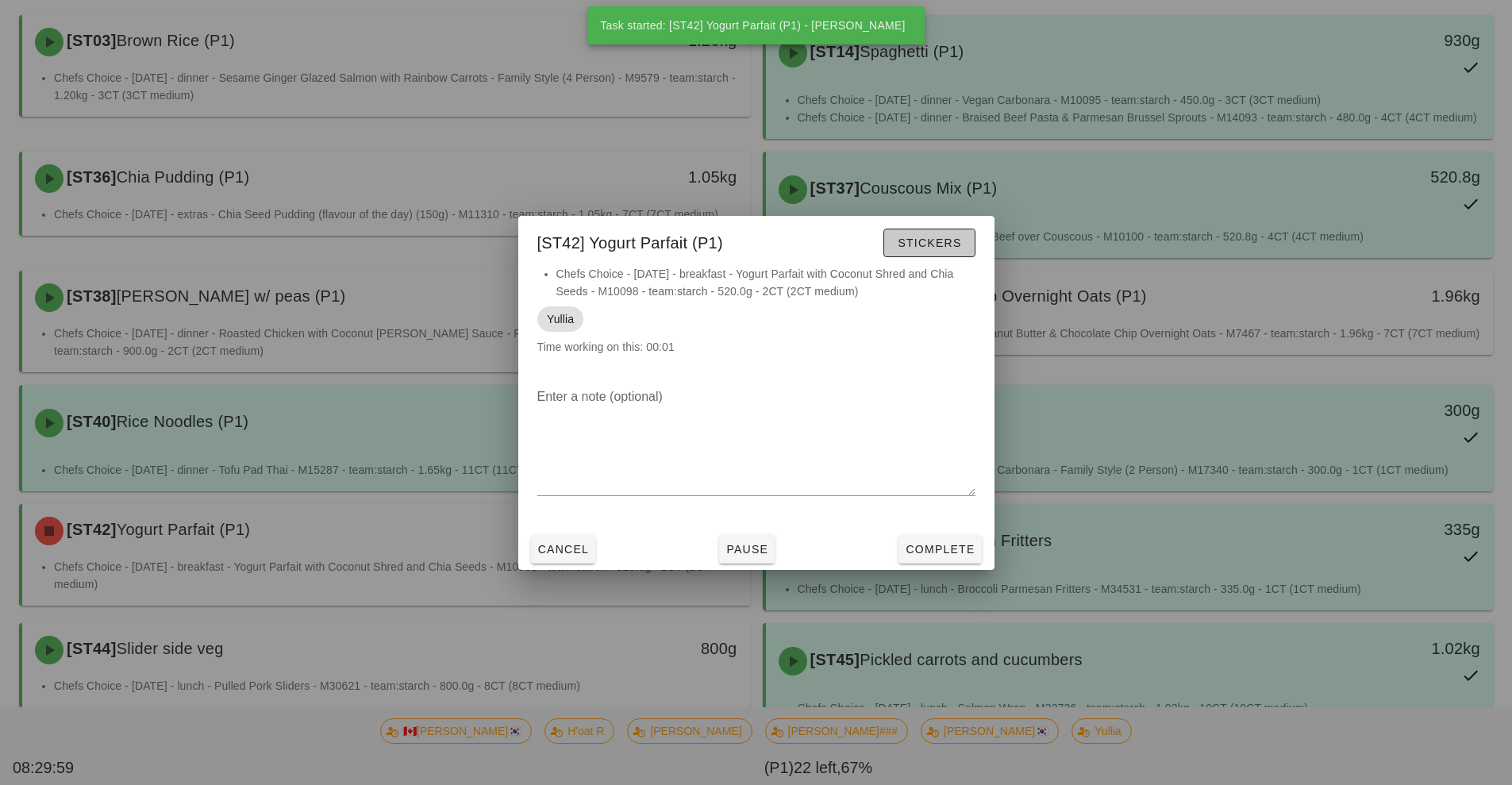
click at [911, 248] on span "Stickers" at bounding box center [929, 242] width 64 height 13
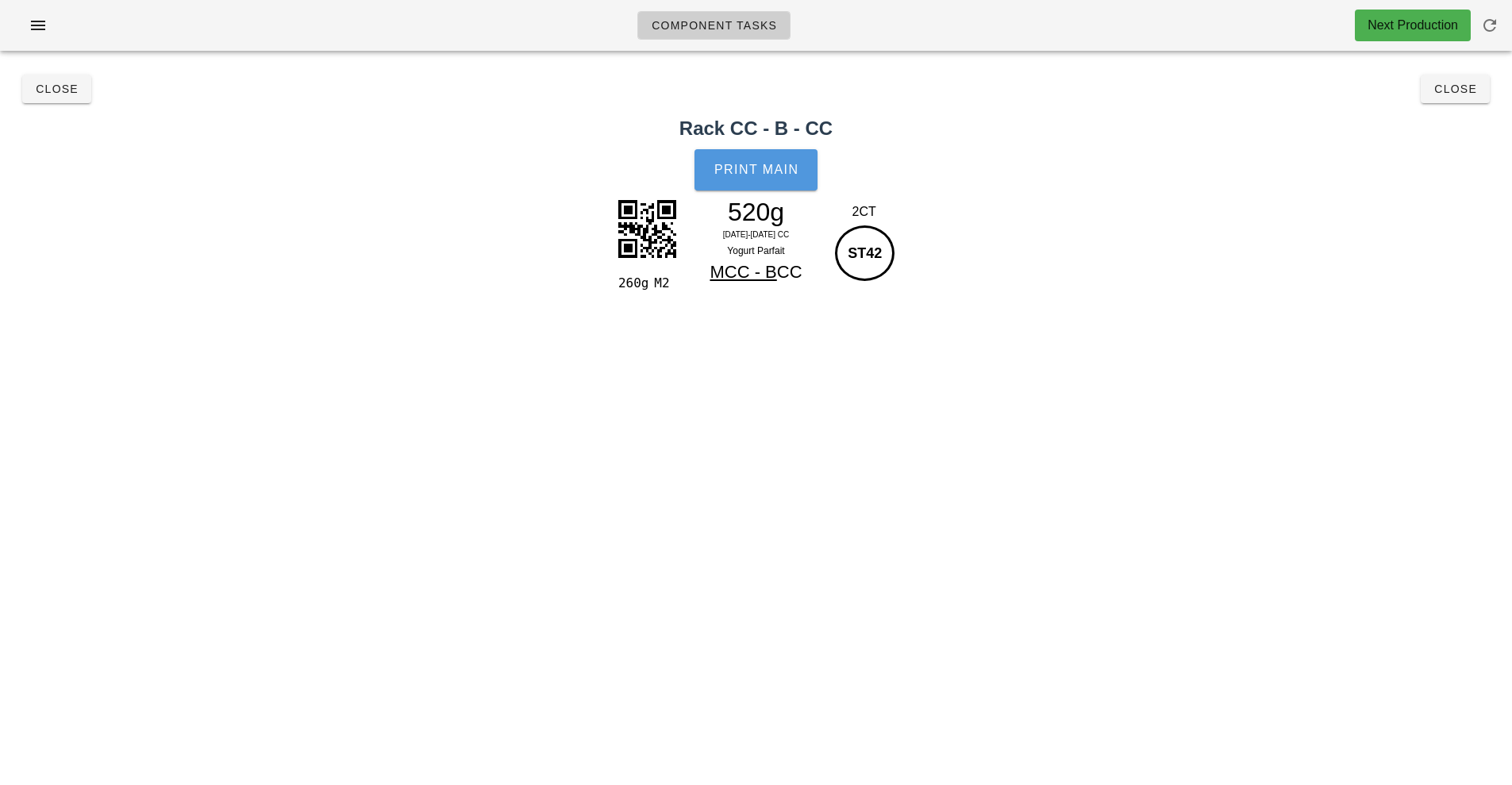
click at [746, 175] on span "Print Main" at bounding box center [756, 170] width 86 height 15
click at [55, 91] on span "Close" at bounding box center [56, 88] width 43 height 13
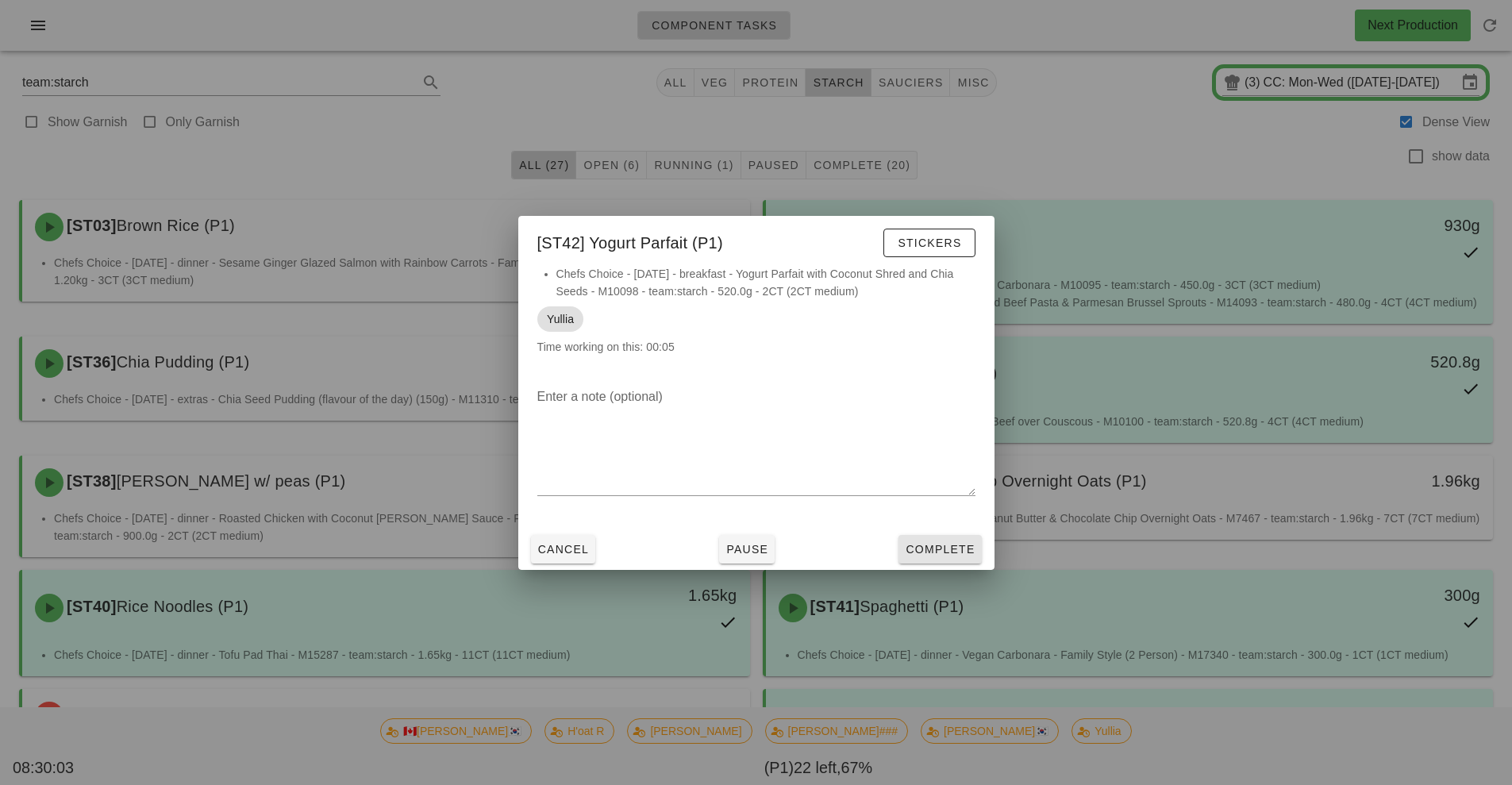
click at [934, 551] on span "Complete" at bounding box center [940, 549] width 70 height 13
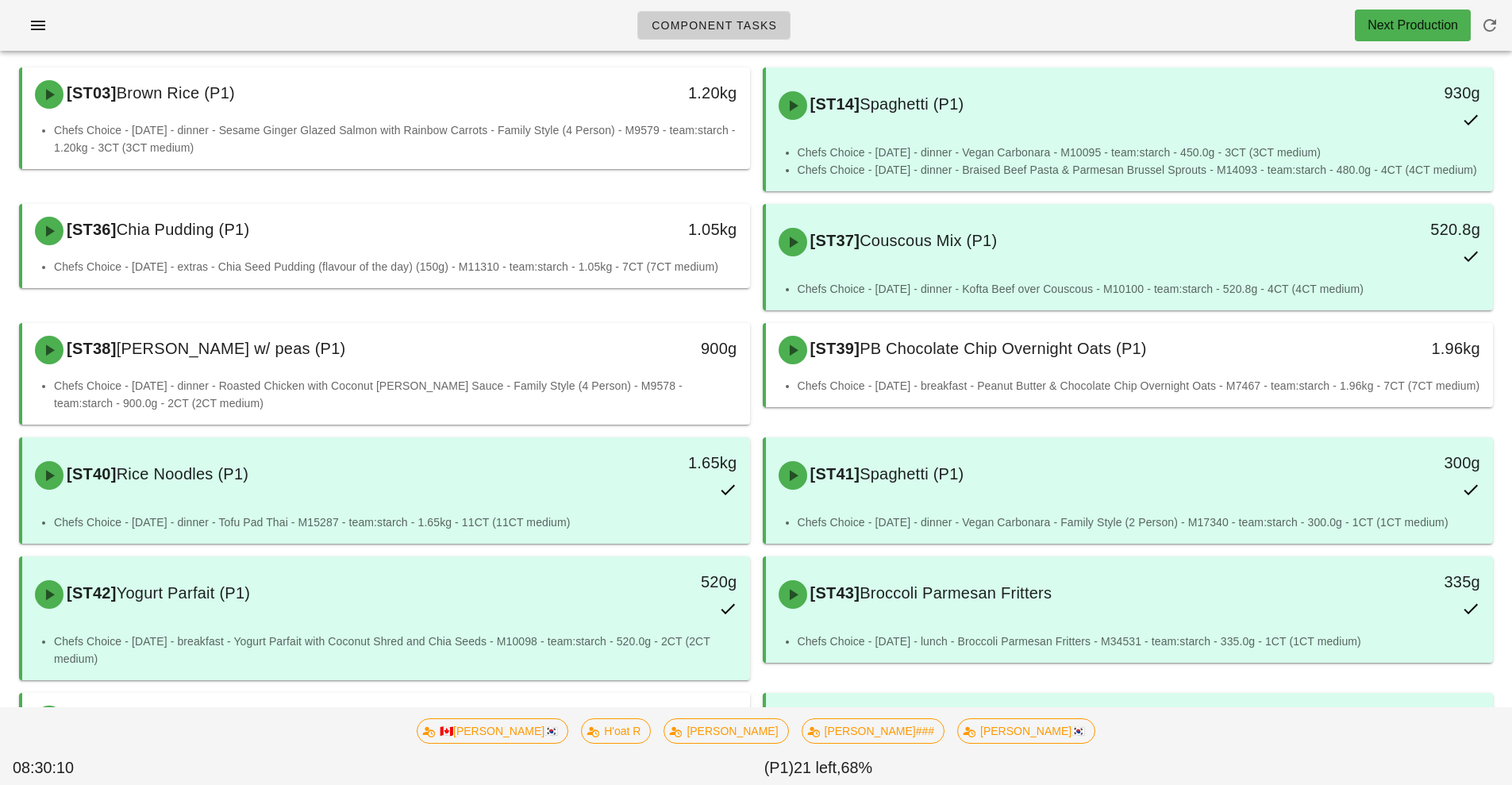
scroll to position [120, 0]
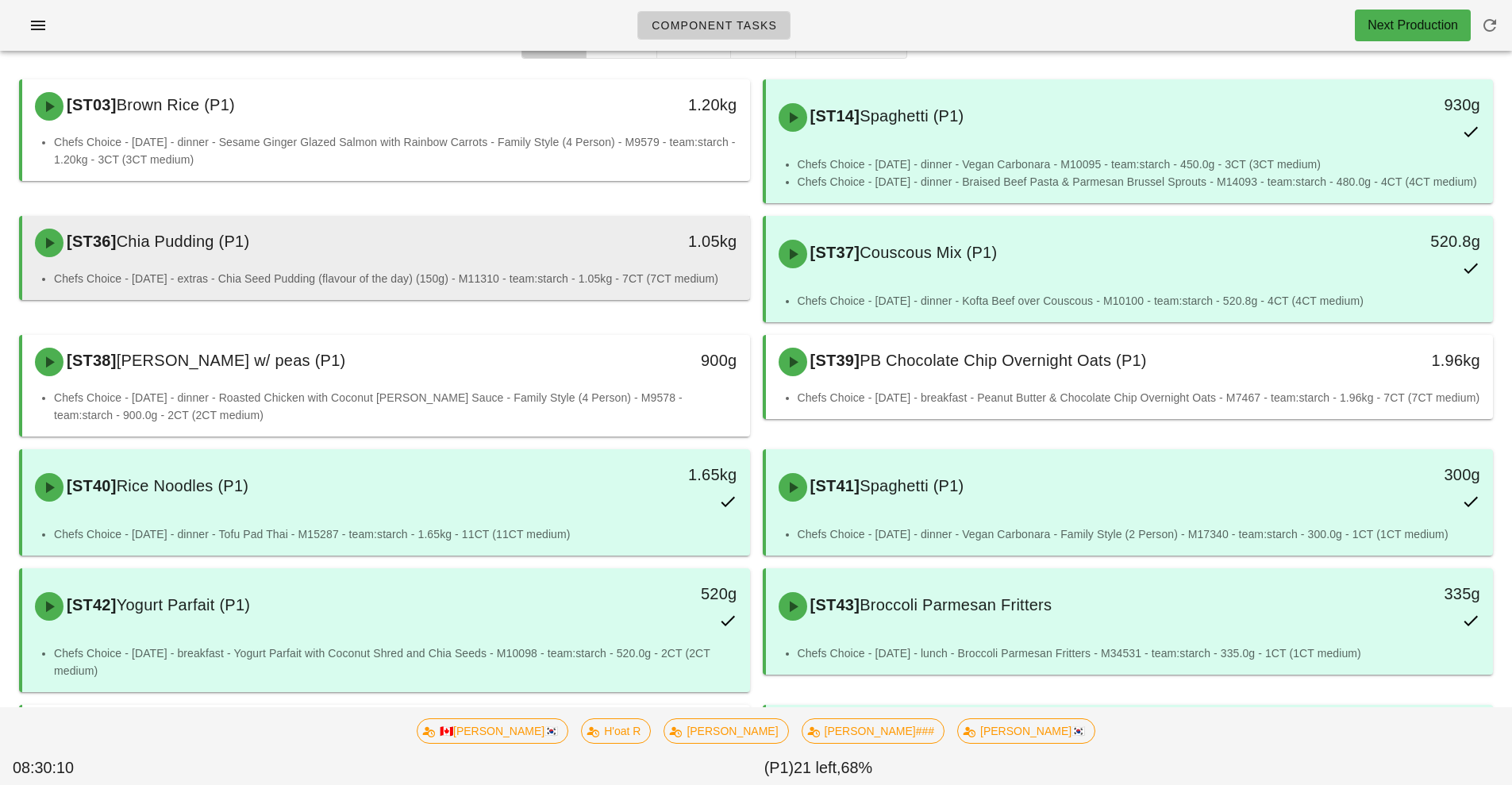
click at [517, 244] on div "[ST36] Chia Pudding (P1)" at bounding box center [295, 242] width 540 height 48
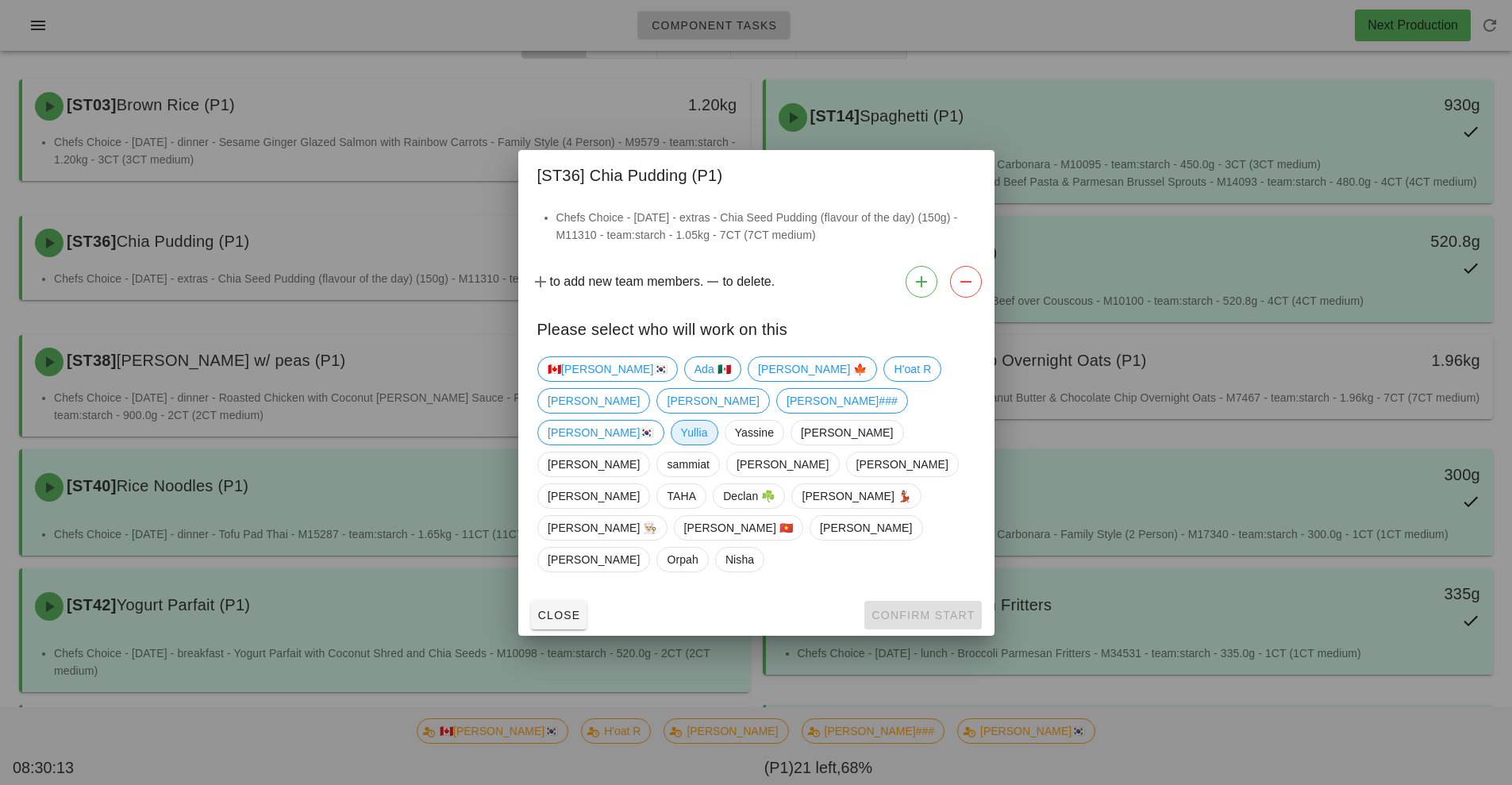
click at [708, 443] on span "Yullia" at bounding box center [694, 433] width 27 height 24
click at [934, 608] on span "Confirm Start" at bounding box center [923, 614] width 104 height 13
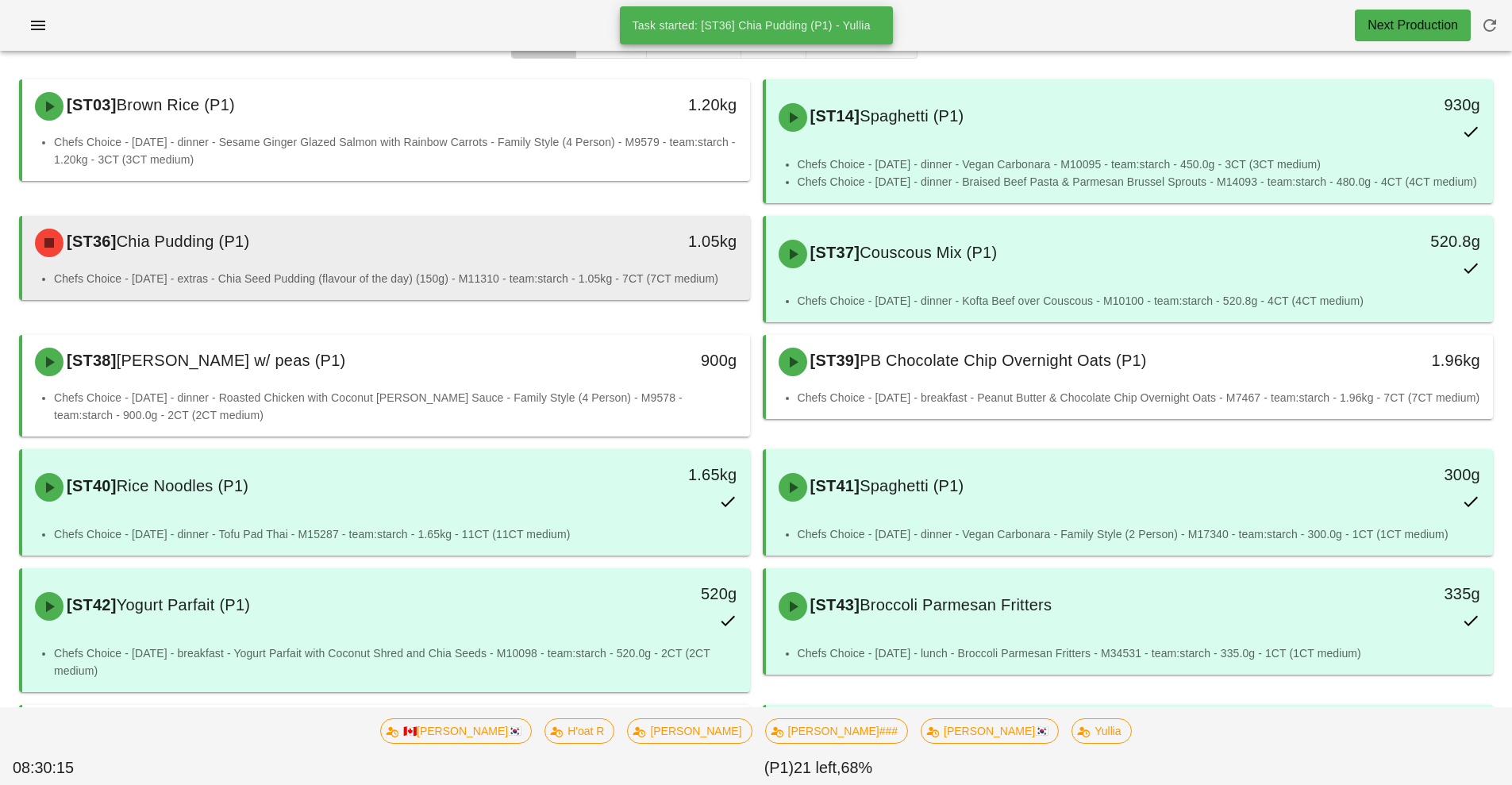
click at [538, 259] on div "[ST36] Chia Pudding (P1)" at bounding box center [295, 242] width 540 height 48
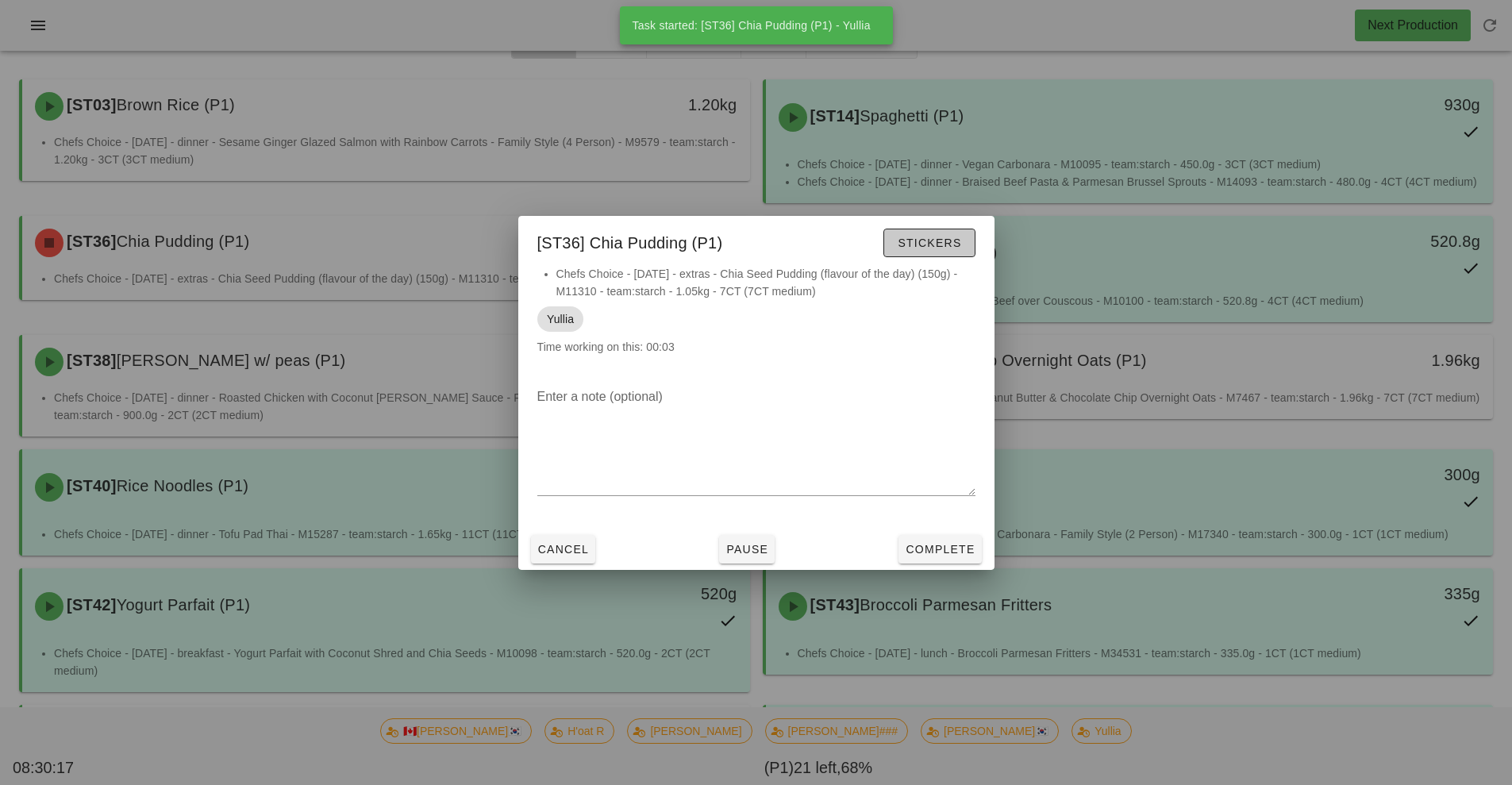
click at [917, 243] on span "Stickers" at bounding box center [929, 242] width 64 height 13
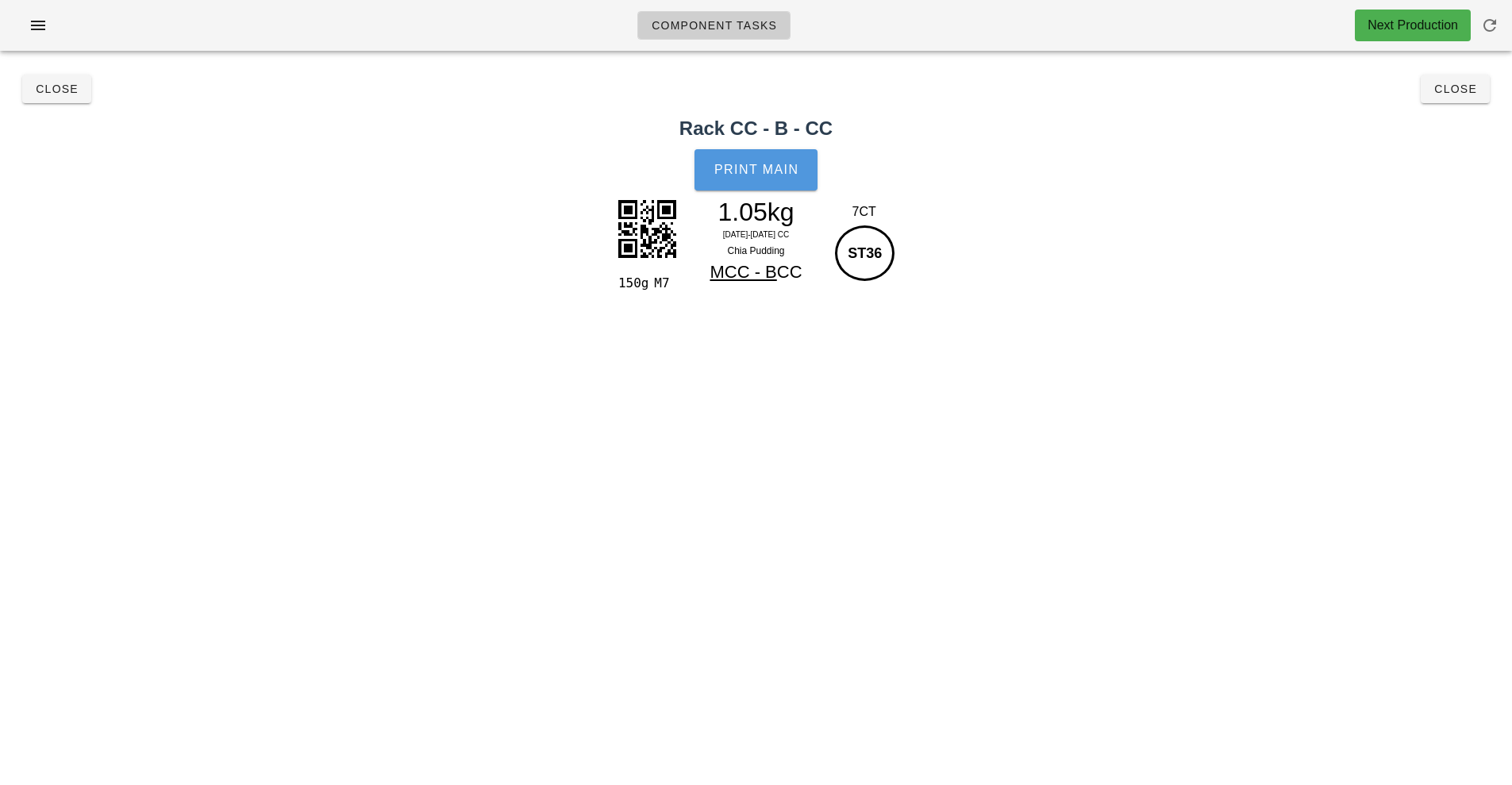
click at [769, 180] on button "Print Main" at bounding box center [755, 170] width 122 height 42
click at [64, 93] on span "Close" at bounding box center [56, 88] width 43 height 13
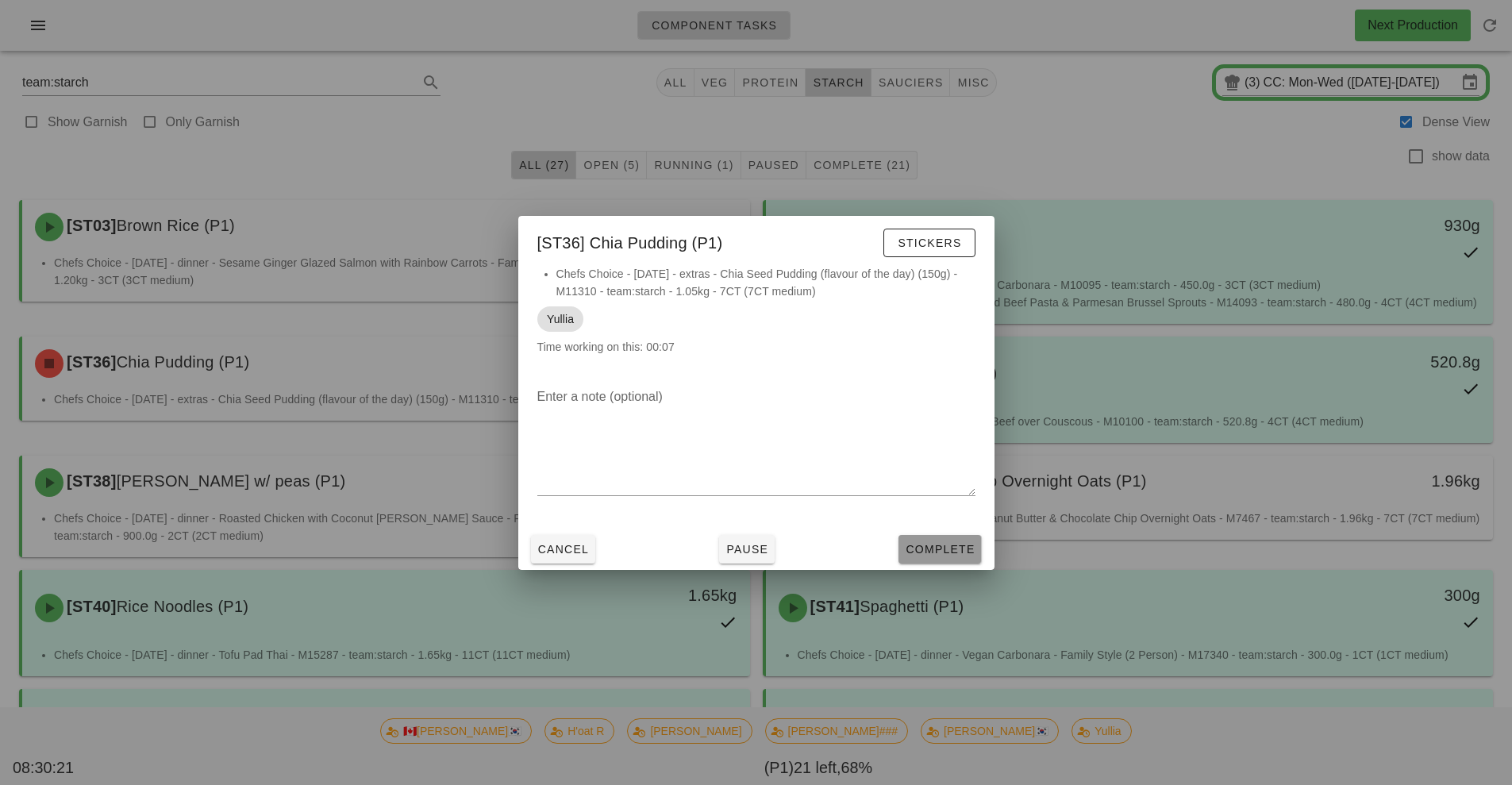
click at [966, 552] on span "Complete" at bounding box center [940, 549] width 70 height 13
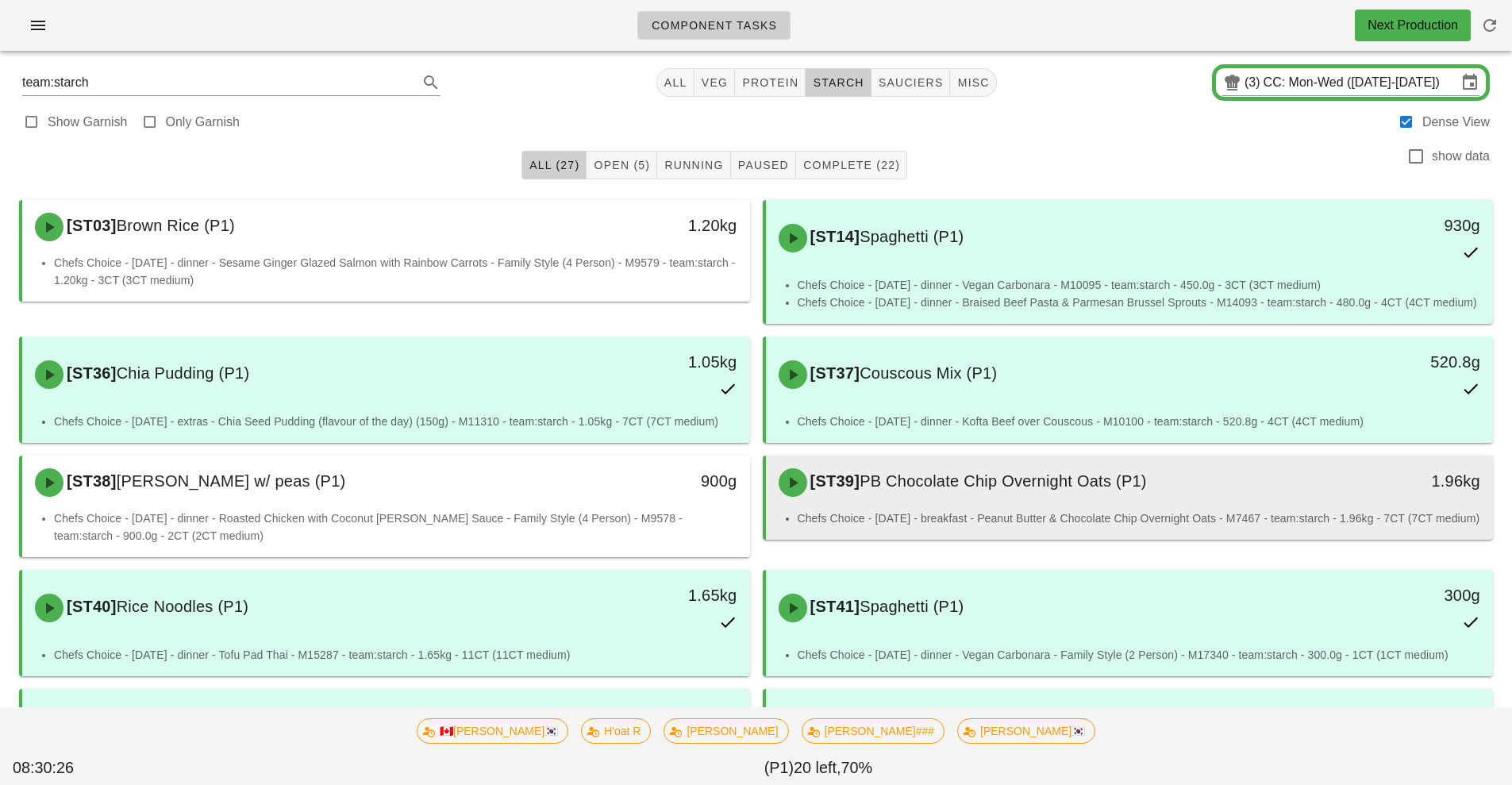
click at [1069, 510] on li "Chefs Choice - Sunday - breakfast - Peanut Butter & Chocolate Chip Overnight Oa…" at bounding box center [1139, 518] width 683 height 17
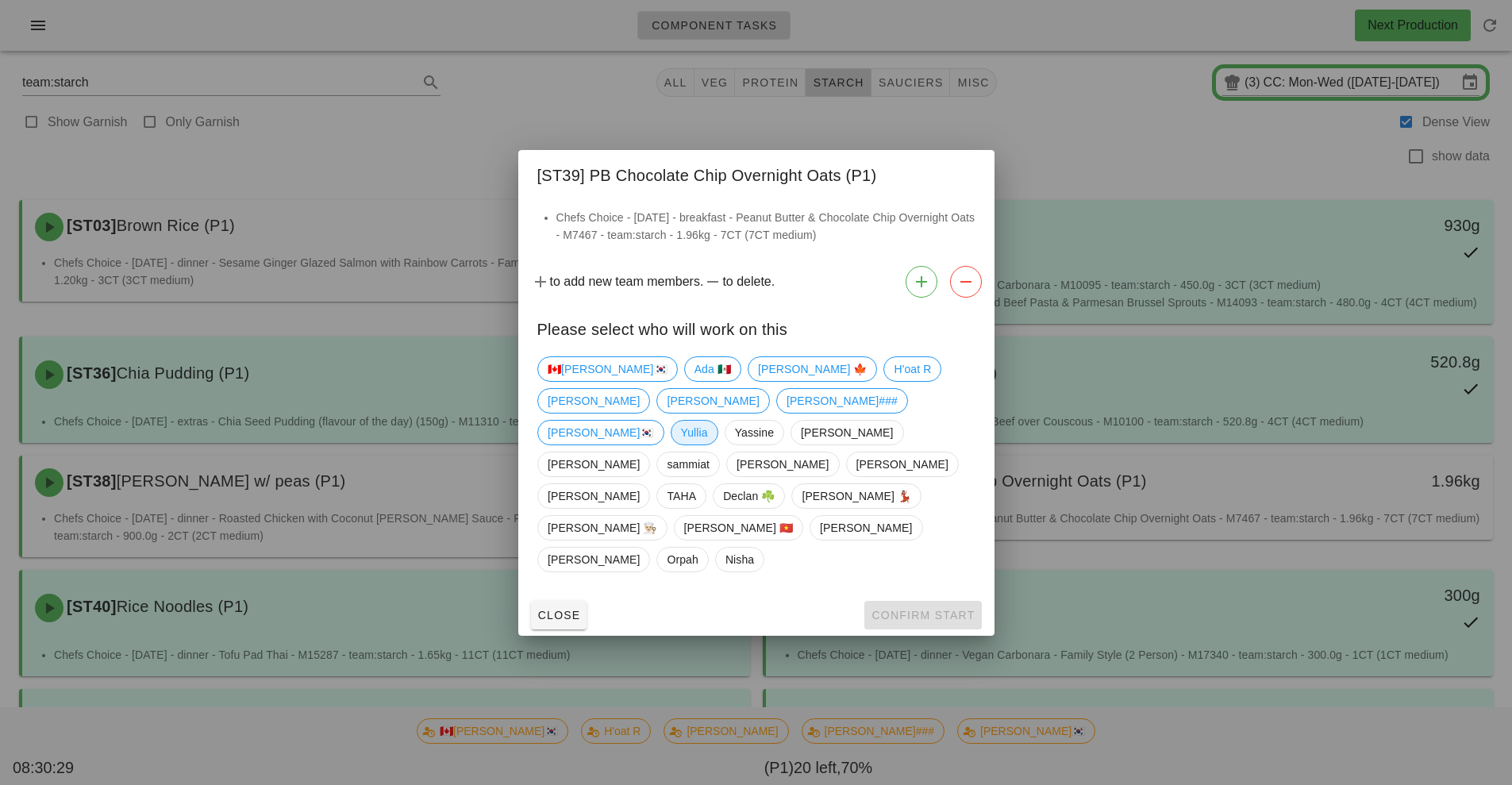
click at [708, 444] on span "Yullia" at bounding box center [694, 433] width 27 height 24
click at [949, 608] on span "Confirm Start" at bounding box center [923, 614] width 104 height 13
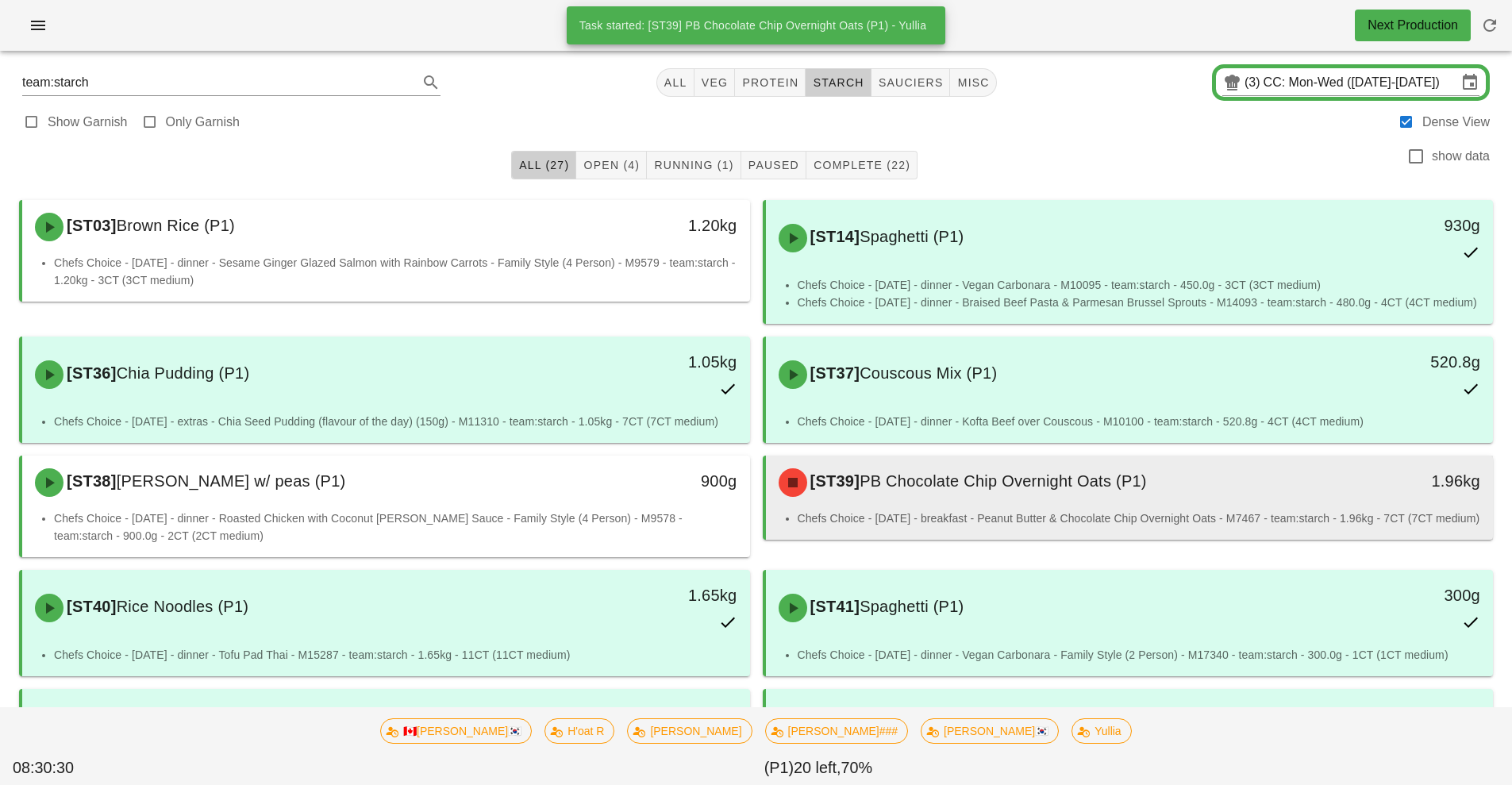
click at [958, 506] on div "[ST39] PB Chocolate Chip Overnight Oats (P1) 1.96kg" at bounding box center [1130, 482] width 728 height 54
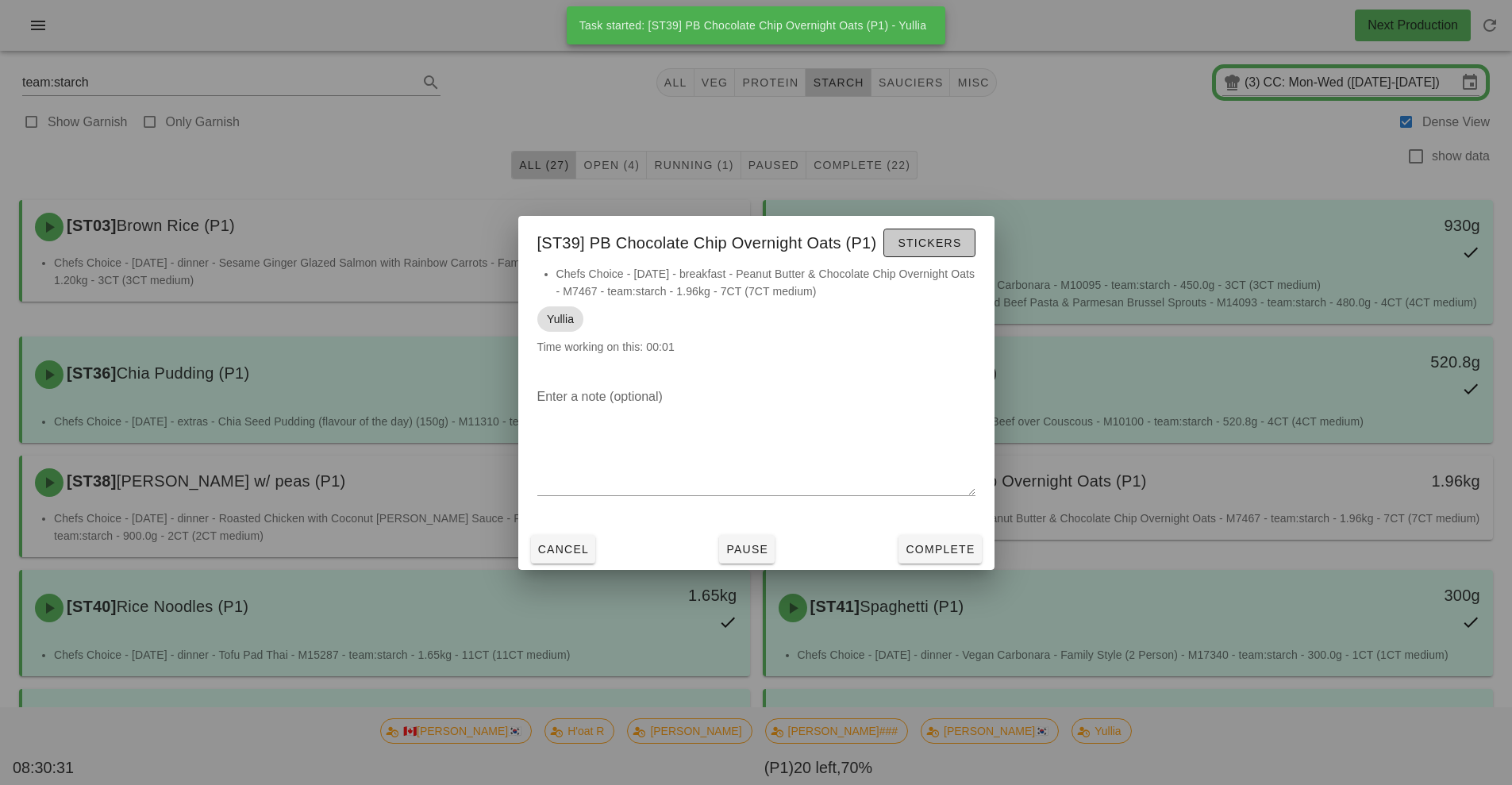
click at [932, 253] on button "Stickers" at bounding box center [928, 242] width 91 height 29
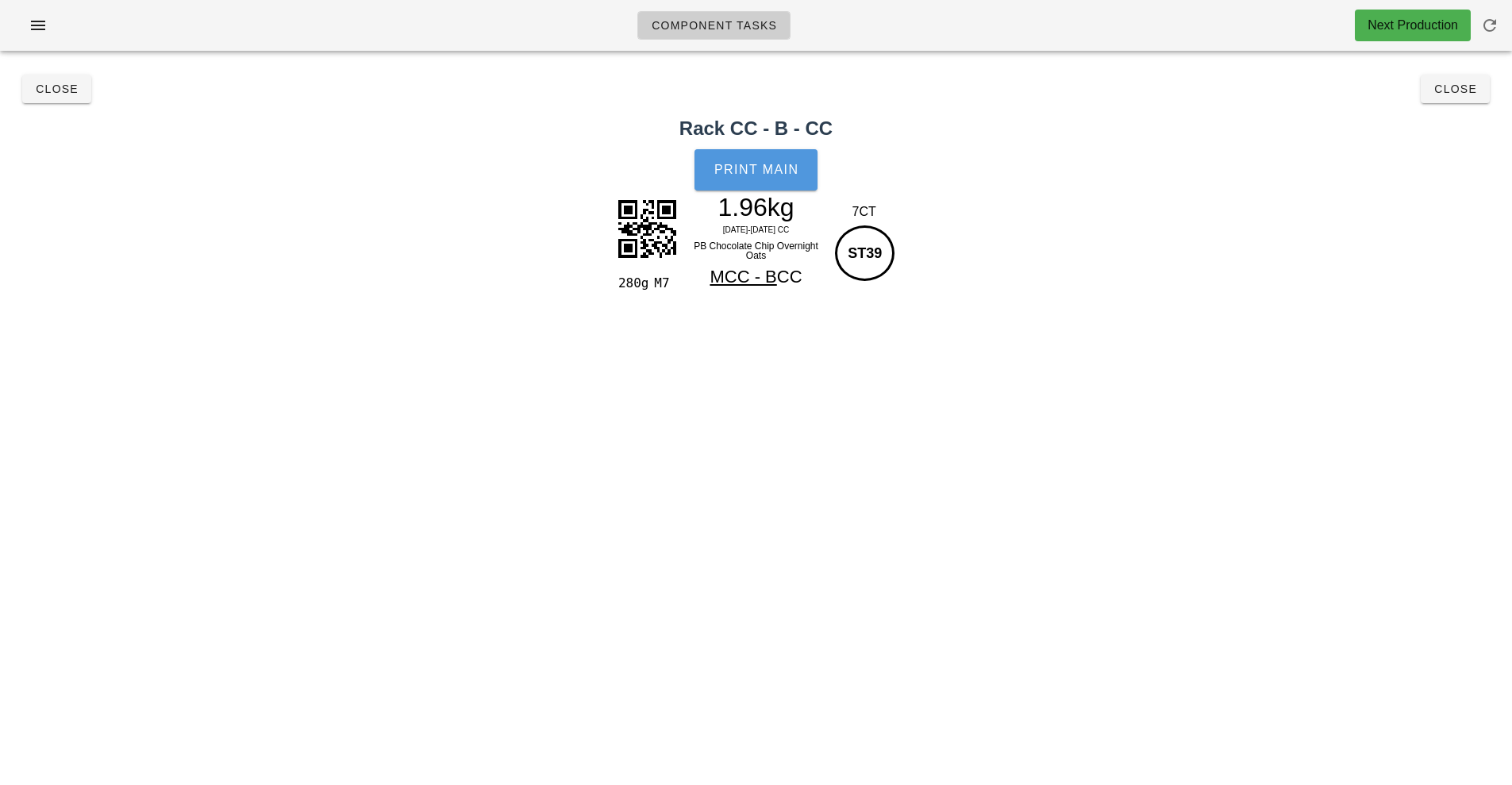
click at [758, 176] on span "Print Main" at bounding box center [756, 170] width 86 height 15
click at [55, 91] on span "Close" at bounding box center [56, 88] width 43 height 13
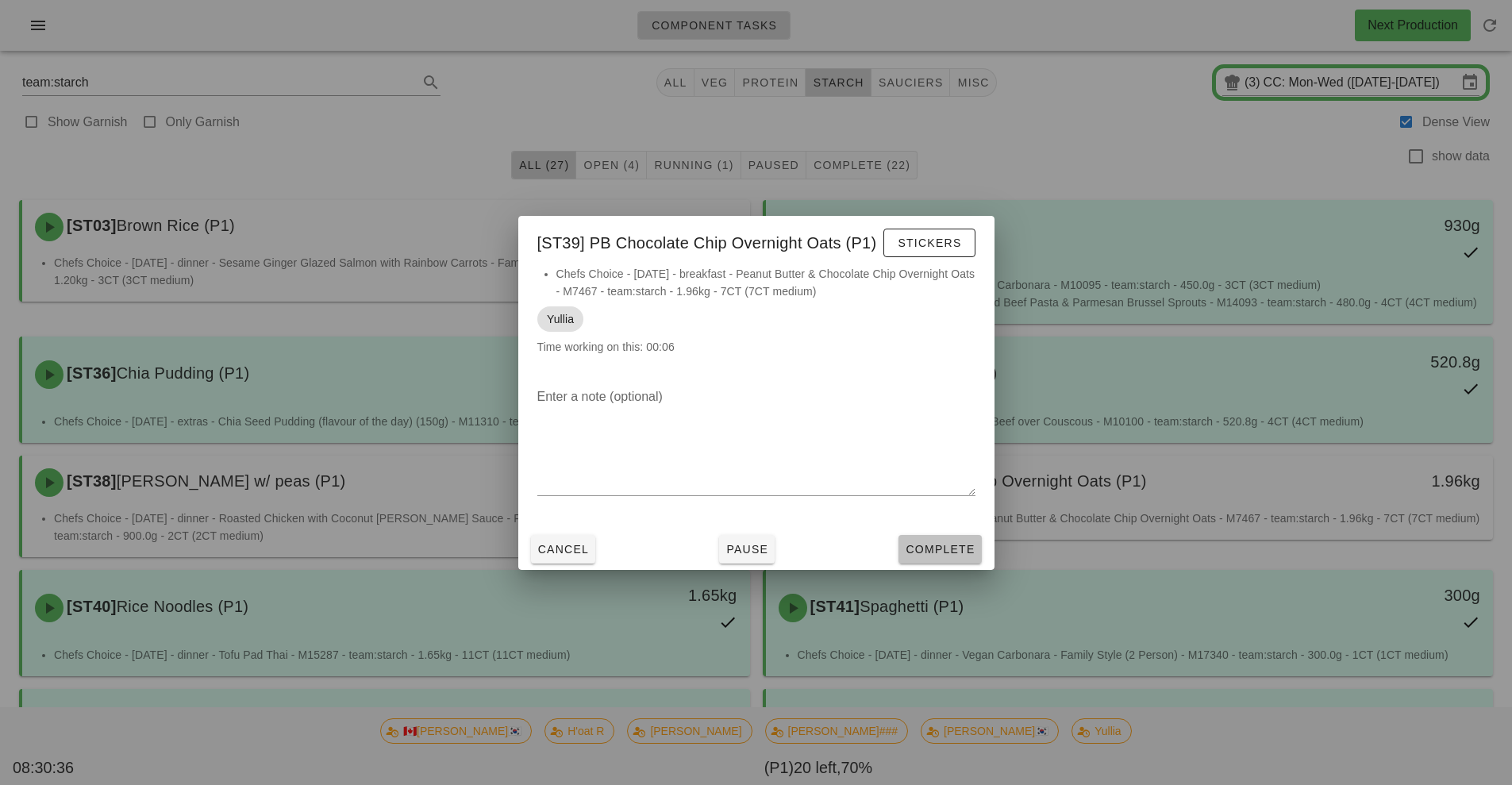
click at [940, 550] on span "Complete" at bounding box center [940, 549] width 70 height 13
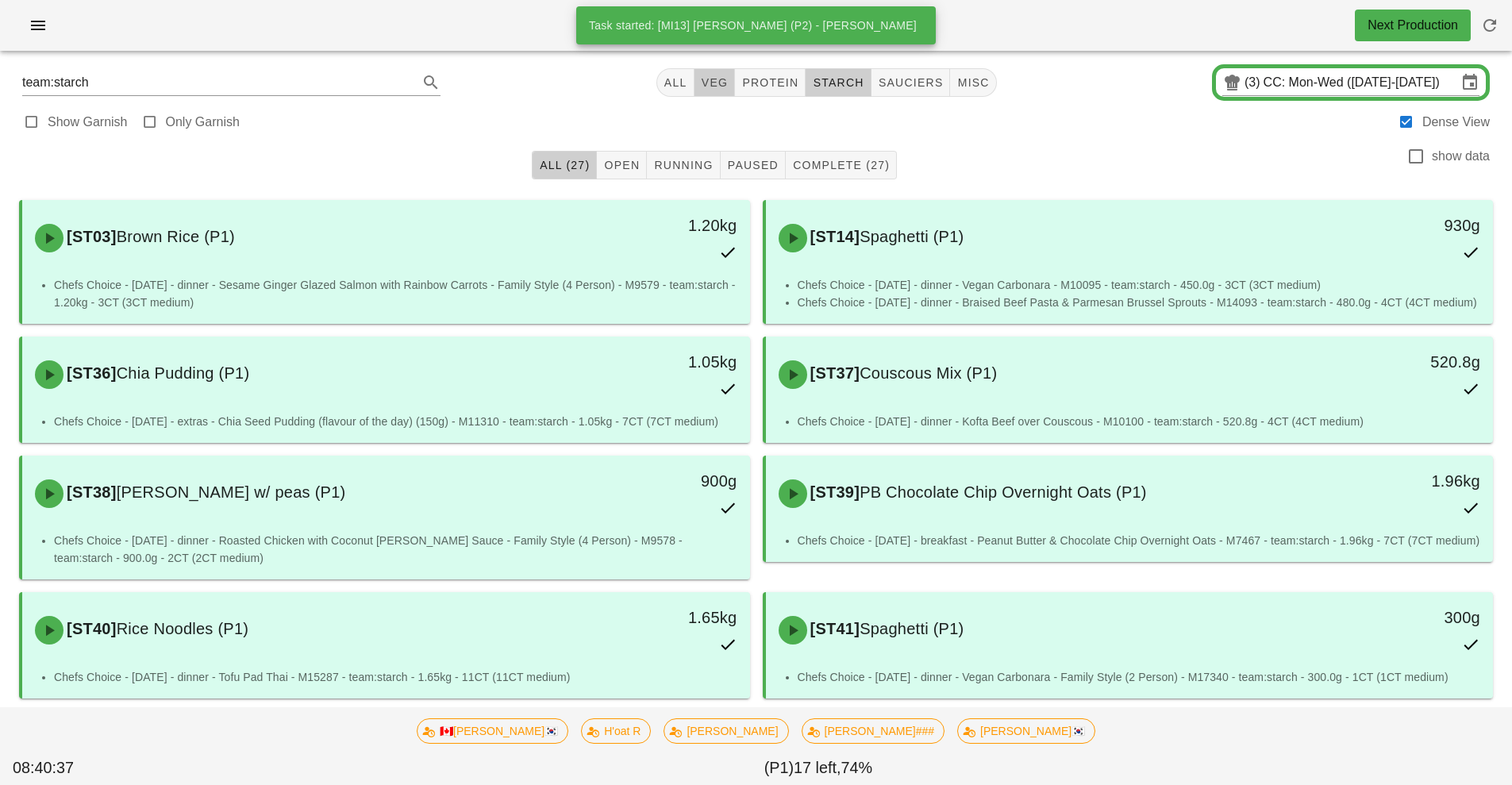
click at [717, 93] on button "veg" at bounding box center [715, 82] width 42 height 29
type input "team:veg"
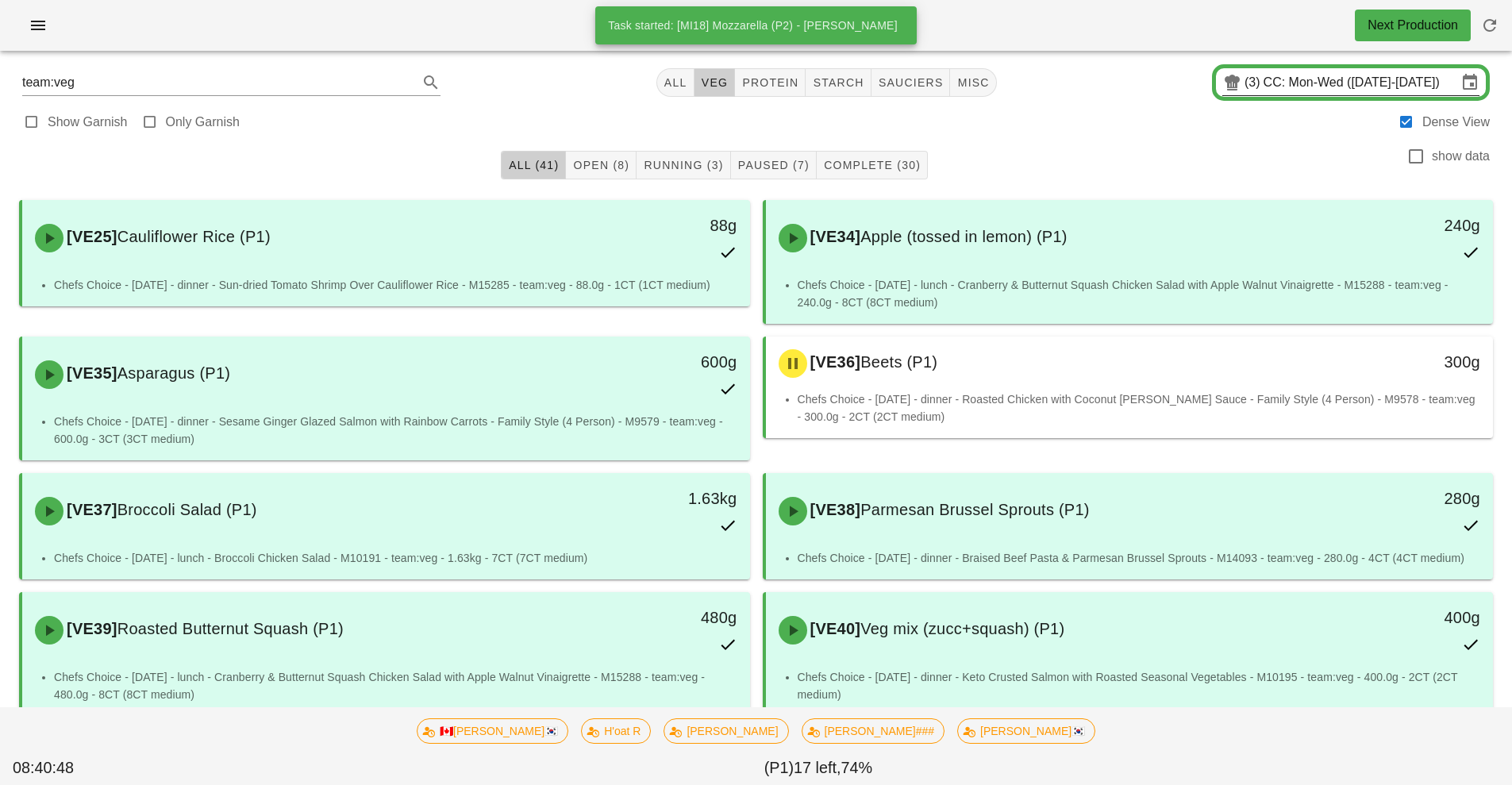
click at [1454, 82] on input "CC: Mon-Wed (Aug 18-Aug 20)" at bounding box center [1360, 82] width 194 height 25
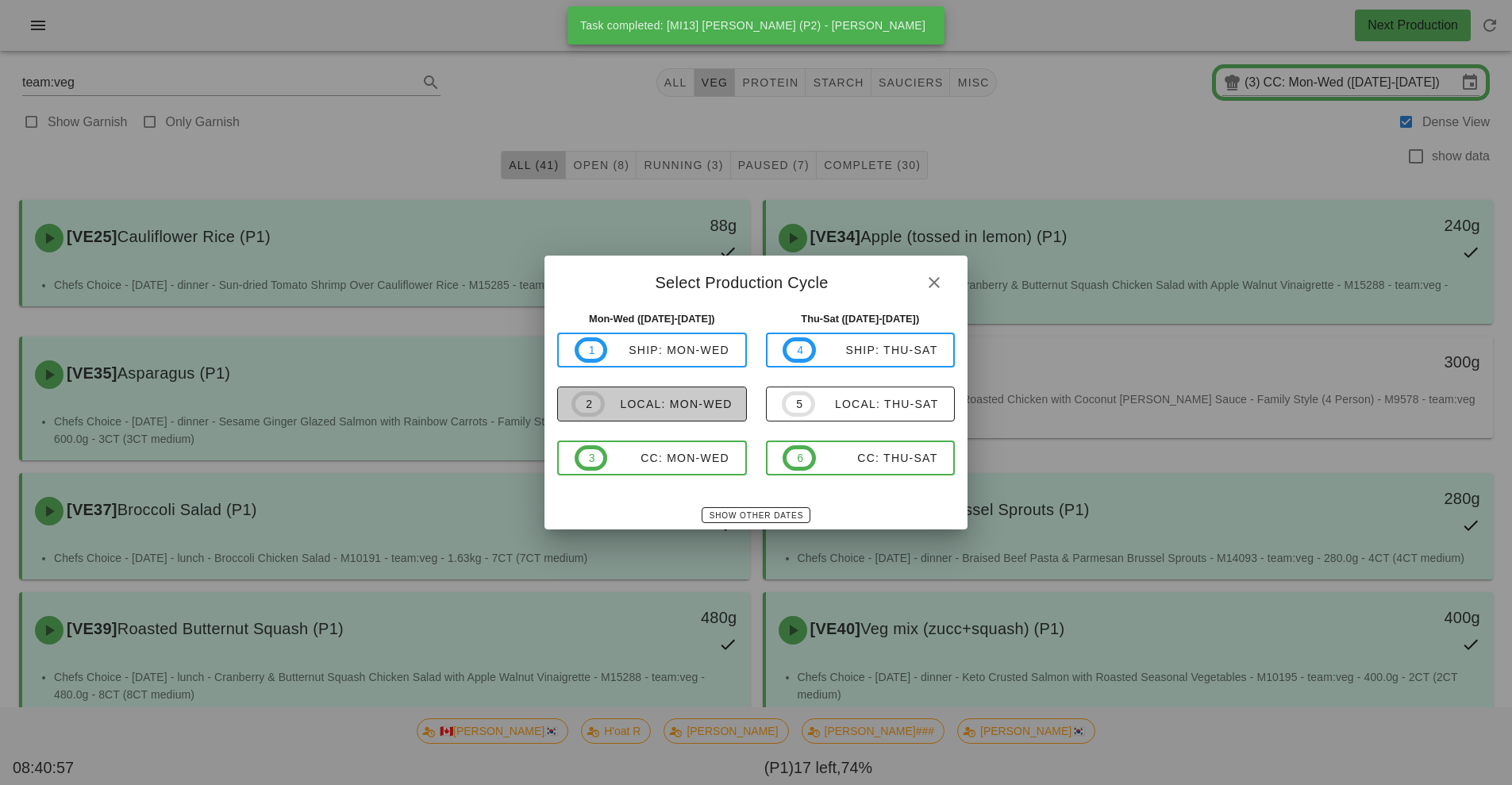
click at [708, 417] on button "2 local: Mon-Wed" at bounding box center [652, 403] width 190 height 35
type input "local: Mon-Wed ([DATE]-[DATE])"
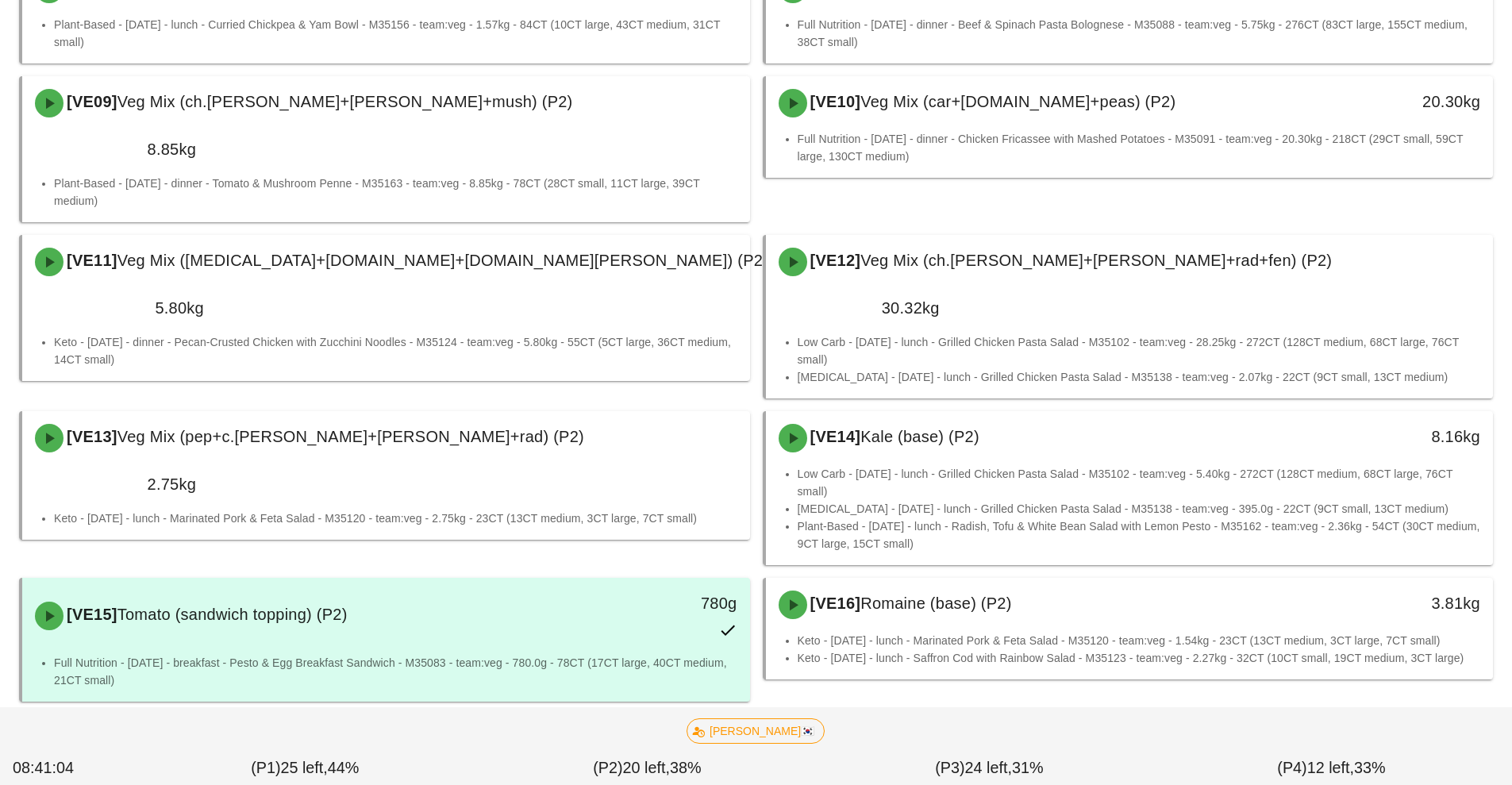
scroll to position [644, 0]
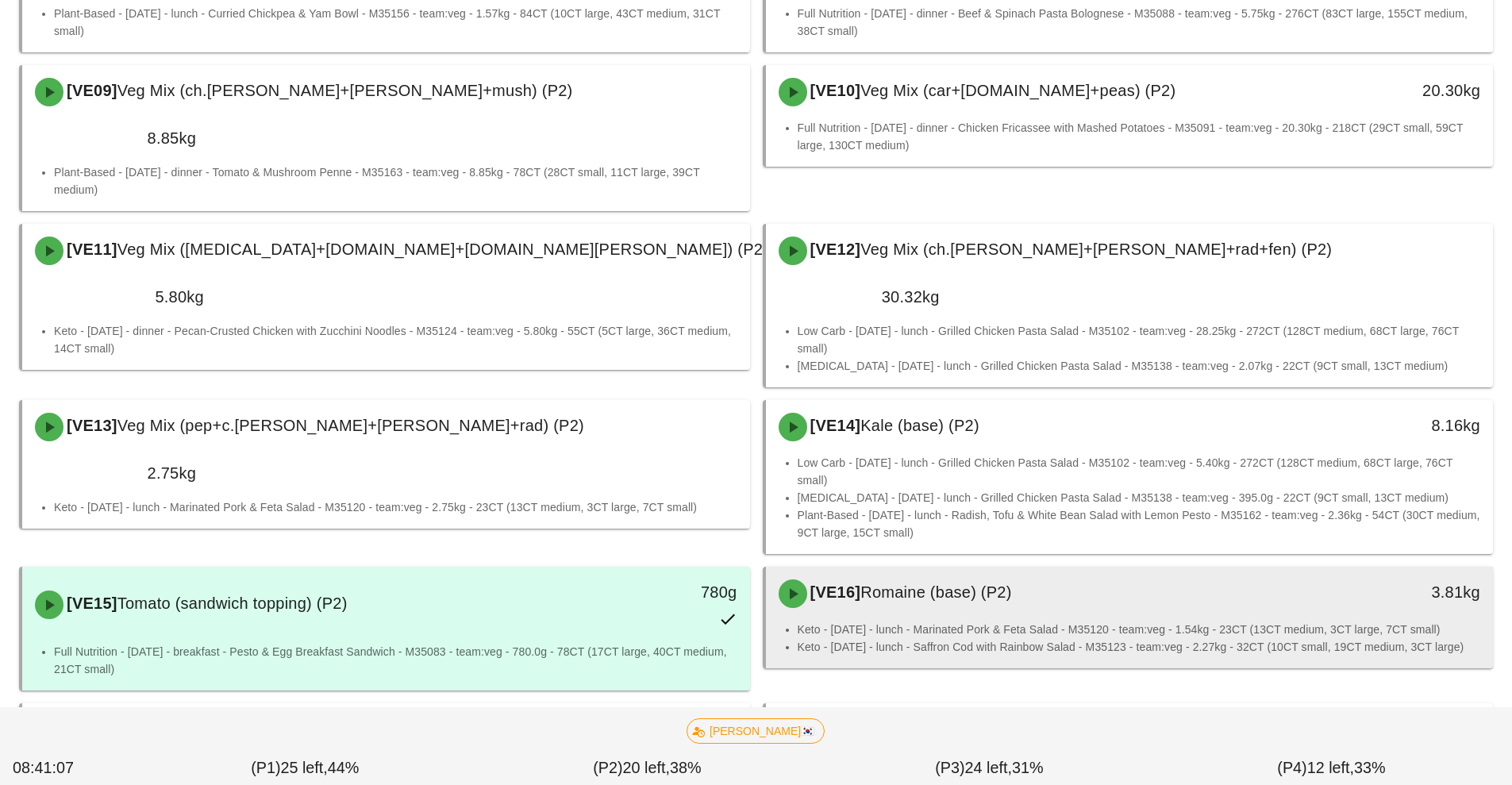
click at [966, 569] on div "[VE16] Romaine (base) (P2)" at bounding box center [1039, 593] width 540 height 48
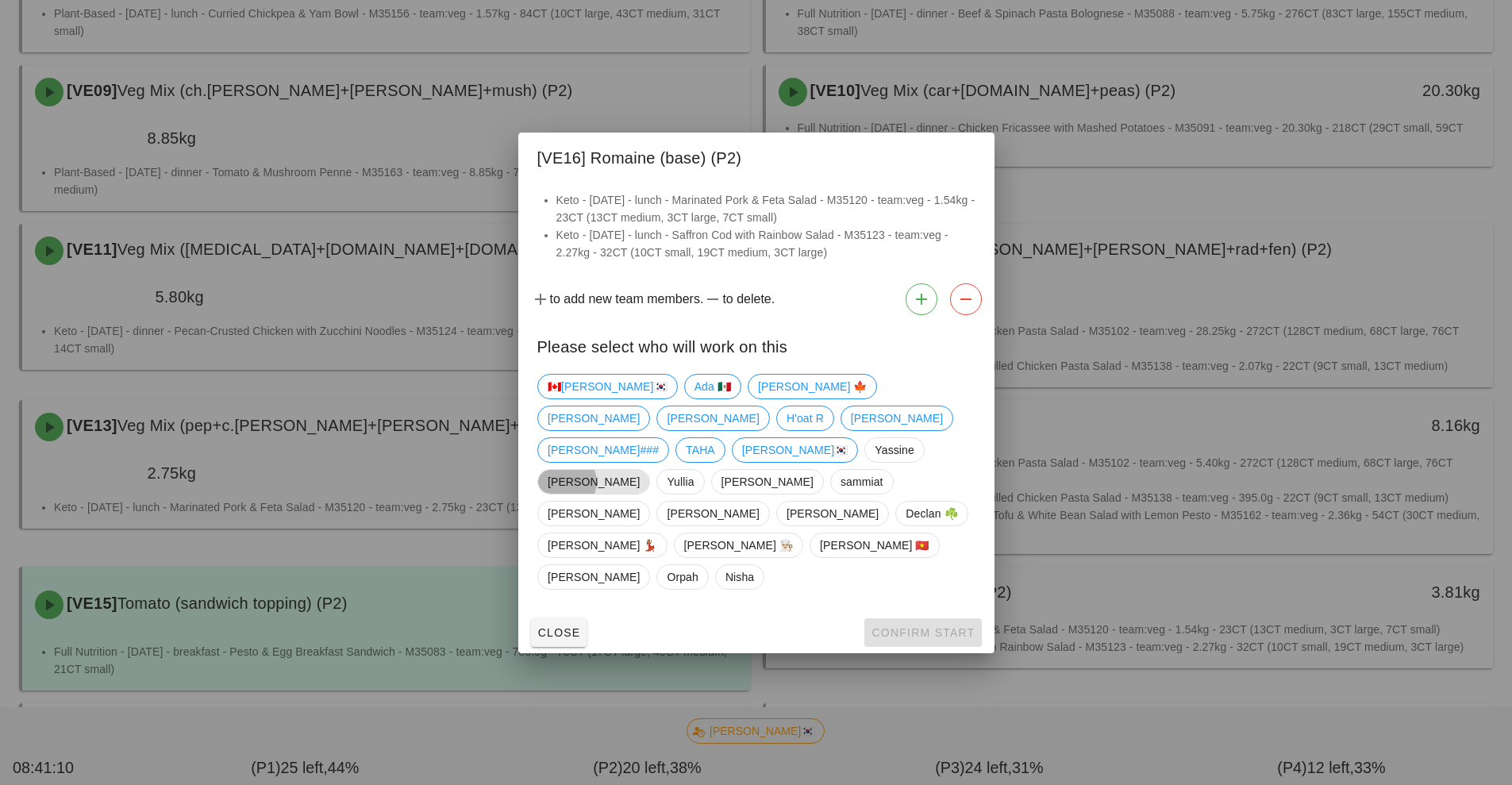
click at [640, 470] on span "[PERSON_NAME]" at bounding box center [594, 482] width 92 height 24
click at [956, 626] on span "Confirm Start" at bounding box center [923, 632] width 104 height 13
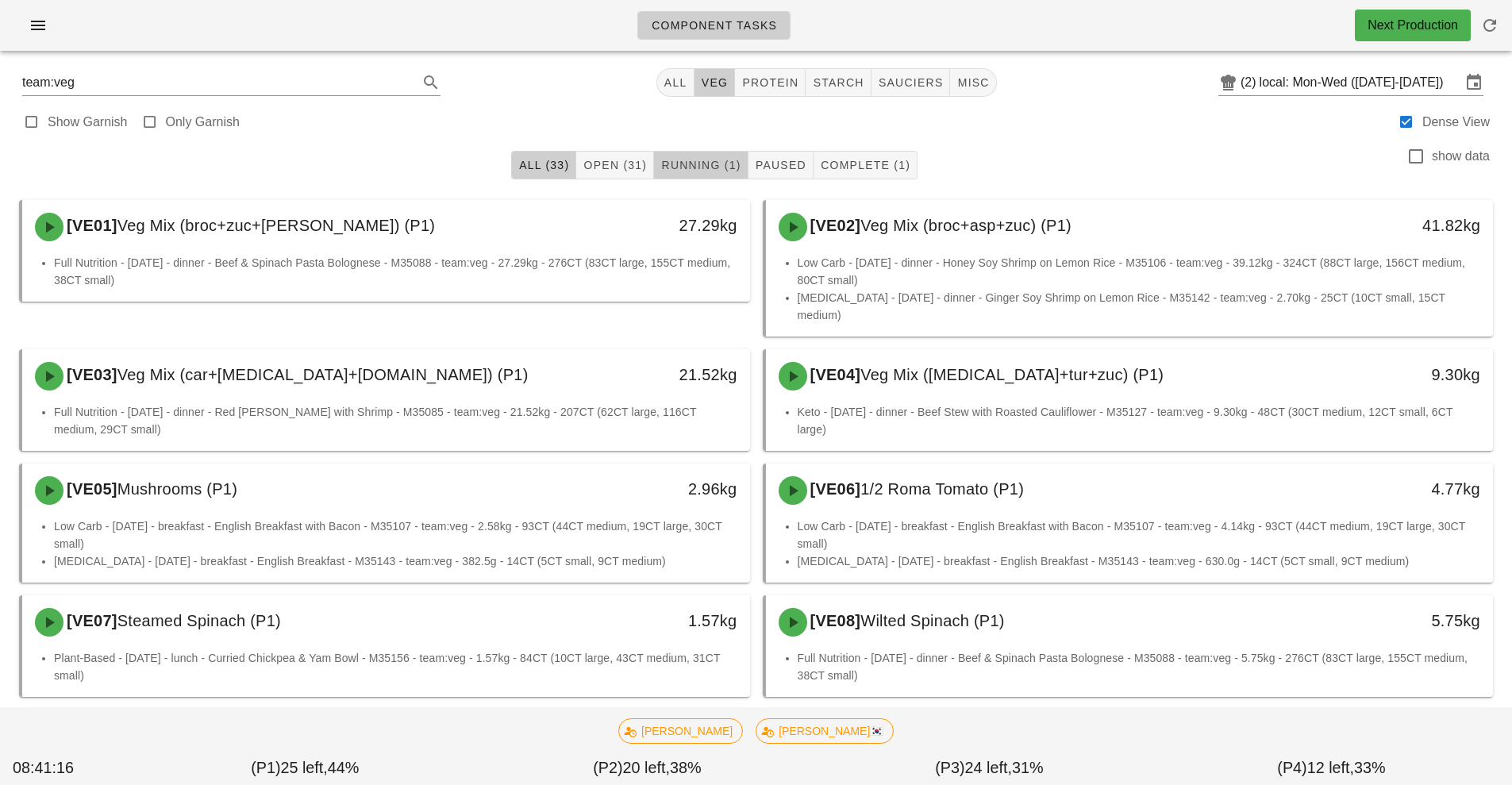
click at [692, 165] on span "Running (1)" at bounding box center [701, 164] width 81 height 13
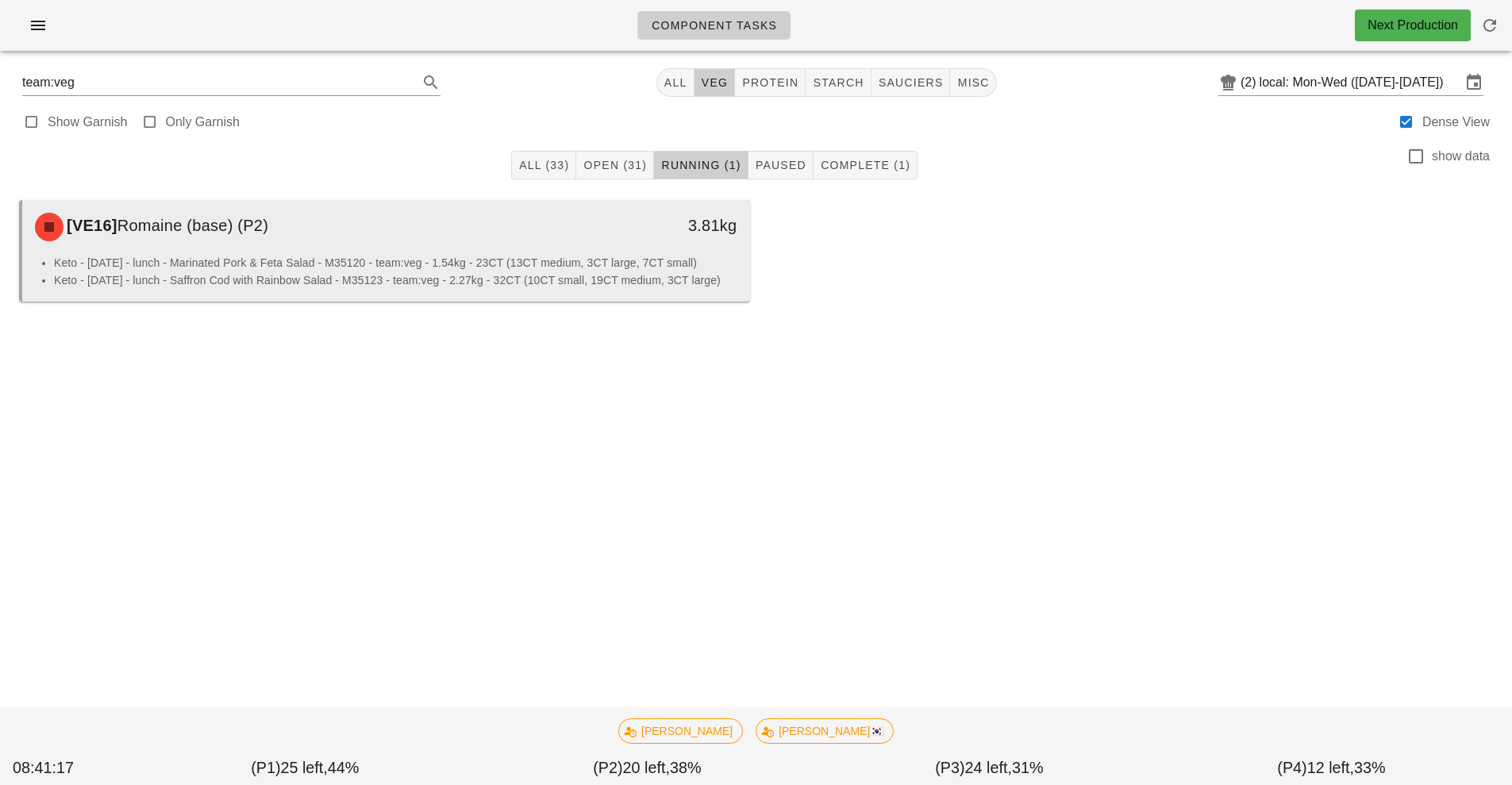
click at [444, 245] on div "[VE16] Romaine (base) (P2)" at bounding box center [295, 227] width 540 height 48
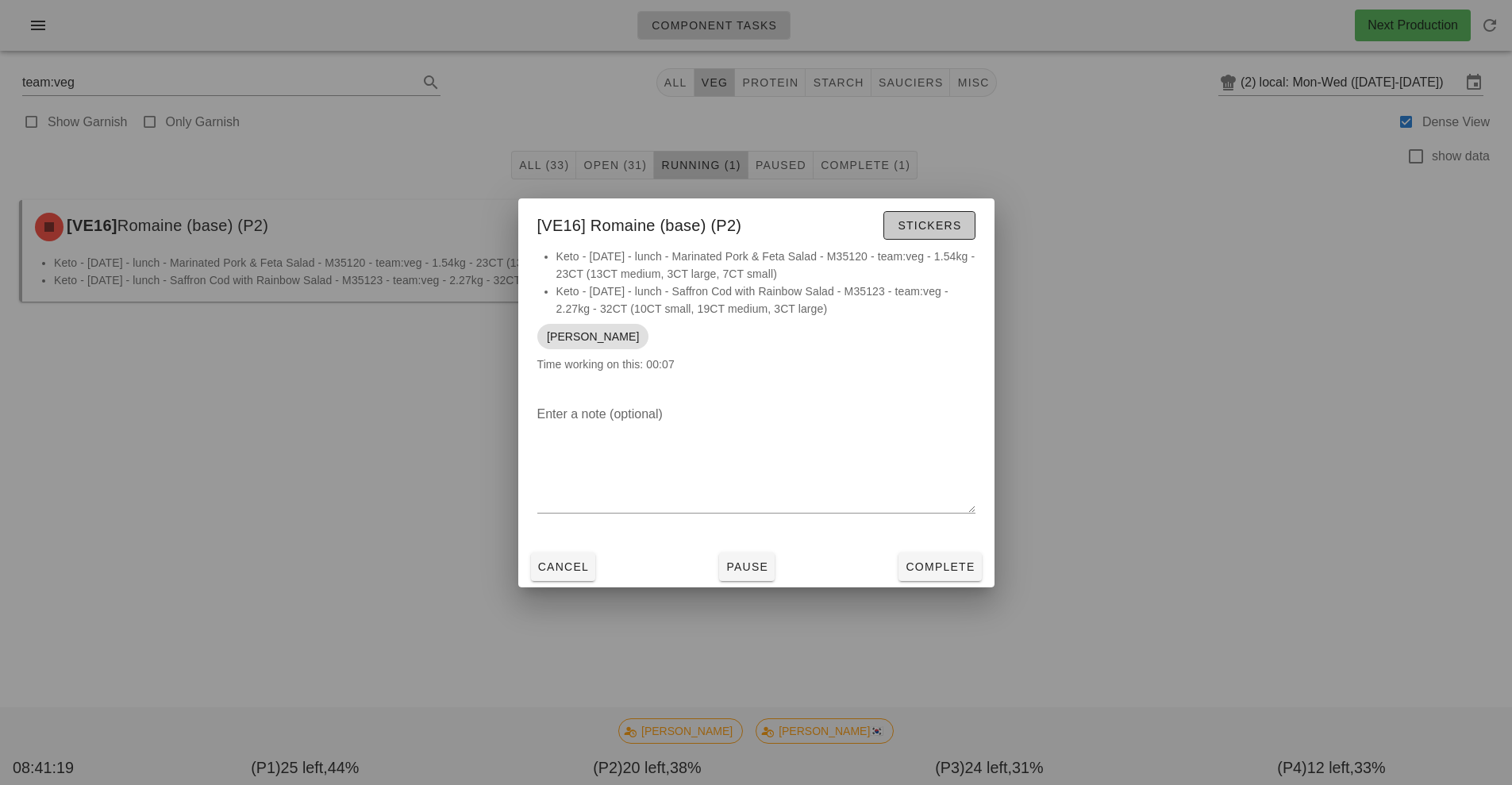
click at [938, 231] on span "Stickers" at bounding box center [929, 225] width 64 height 13
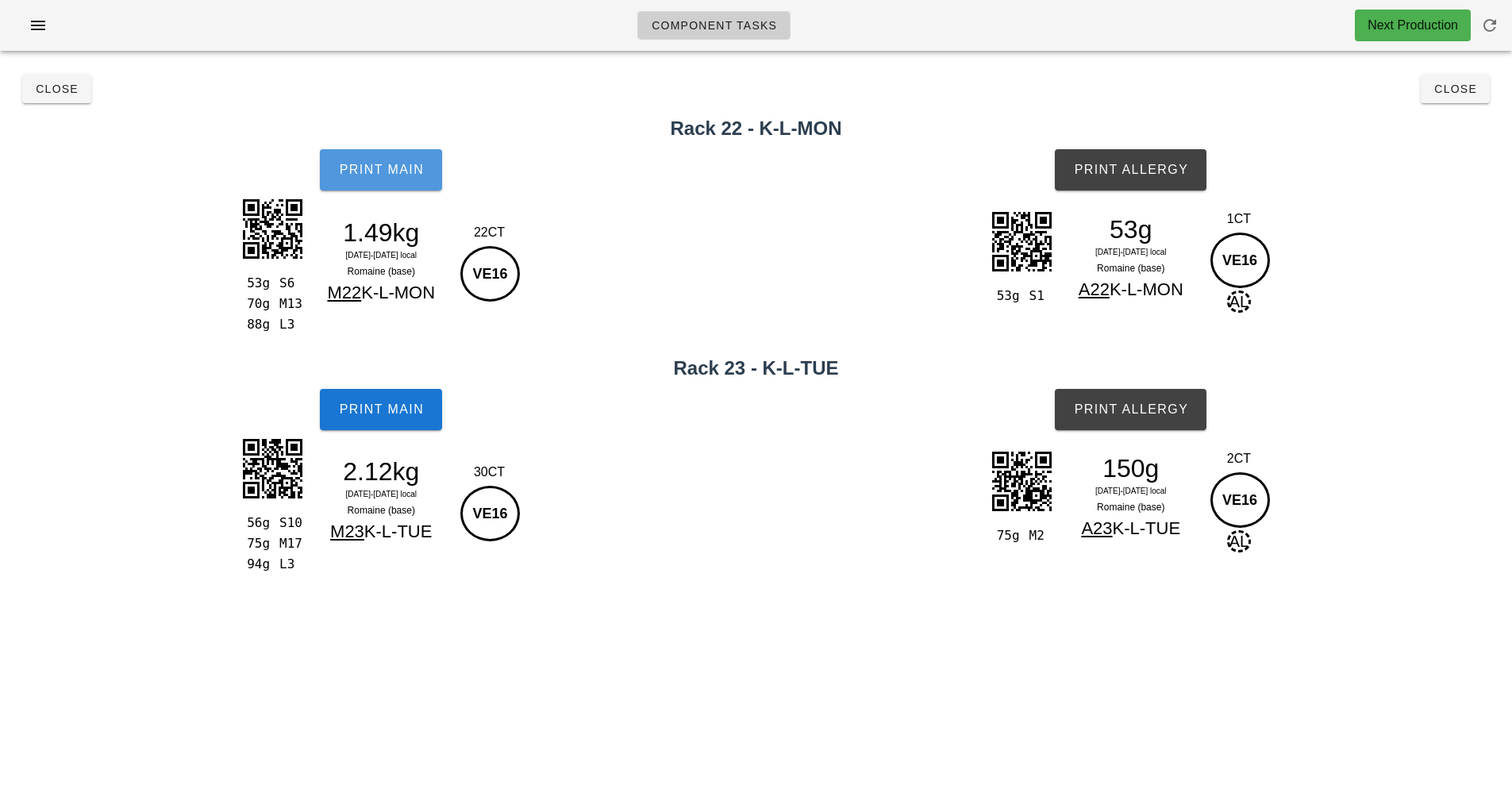
click at [404, 171] on span "Print Main" at bounding box center [381, 170] width 86 height 15
click at [423, 425] on button "Print Main" at bounding box center [380, 409] width 122 height 42
click at [1140, 179] on button "Print Allergy" at bounding box center [1130, 170] width 152 height 42
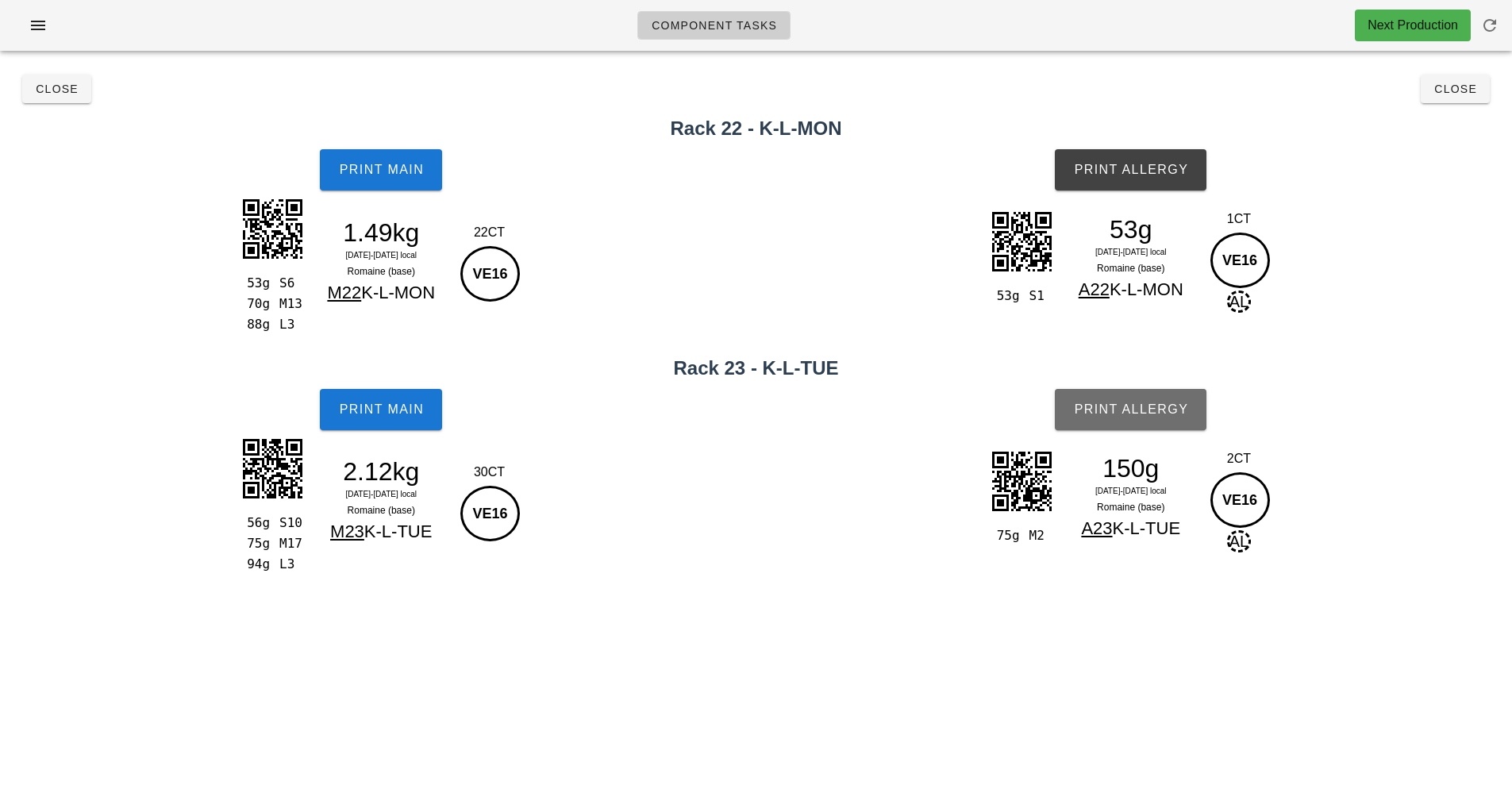
click at [1168, 413] on span "Print Allergy" at bounding box center [1130, 409] width 115 height 15
click at [71, 99] on button "Close" at bounding box center [57, 88] width 69 height 29
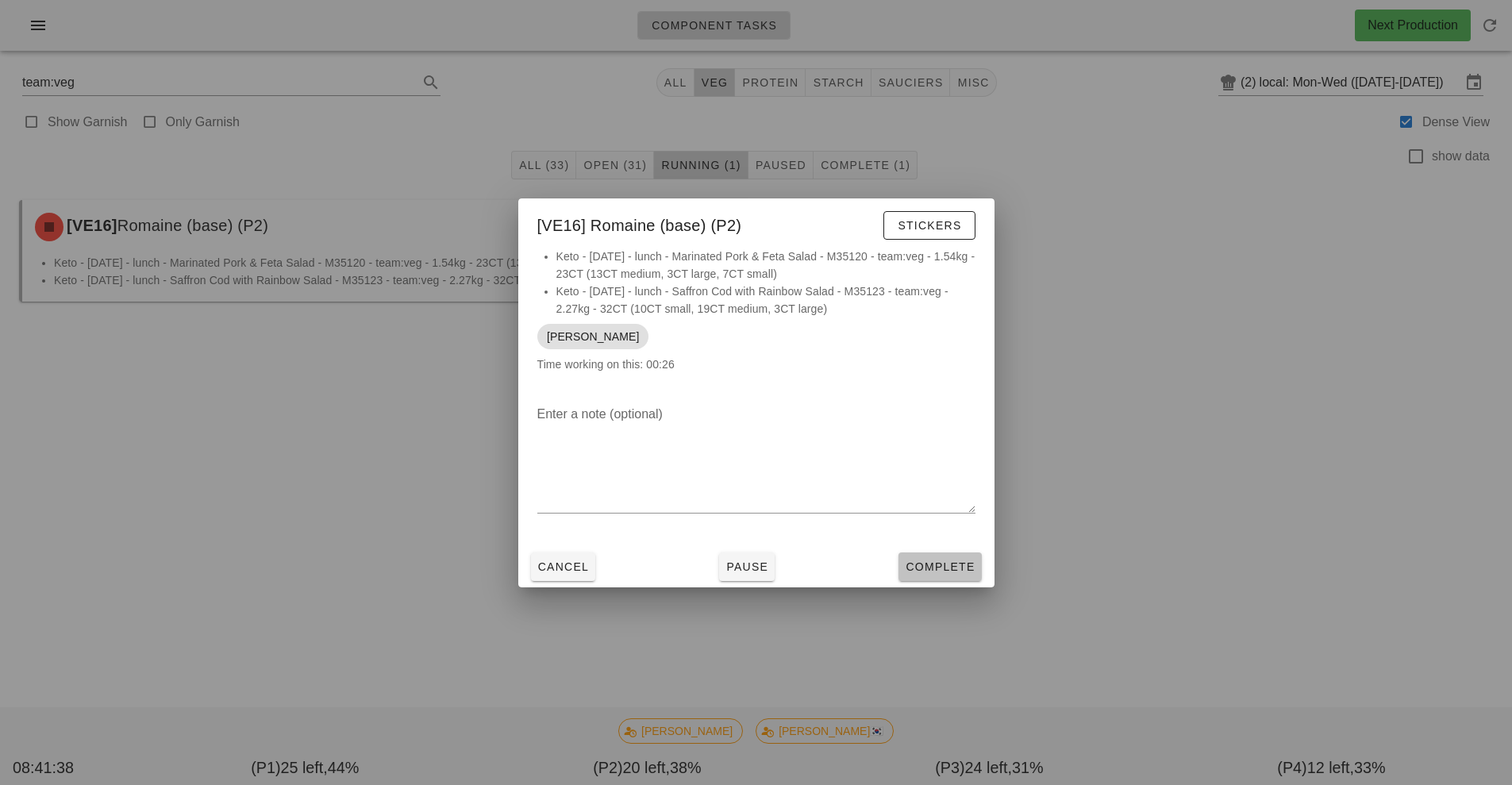
click at [960, 576] on button "Complete" at bounding box center [940, 566] width 82 height 29
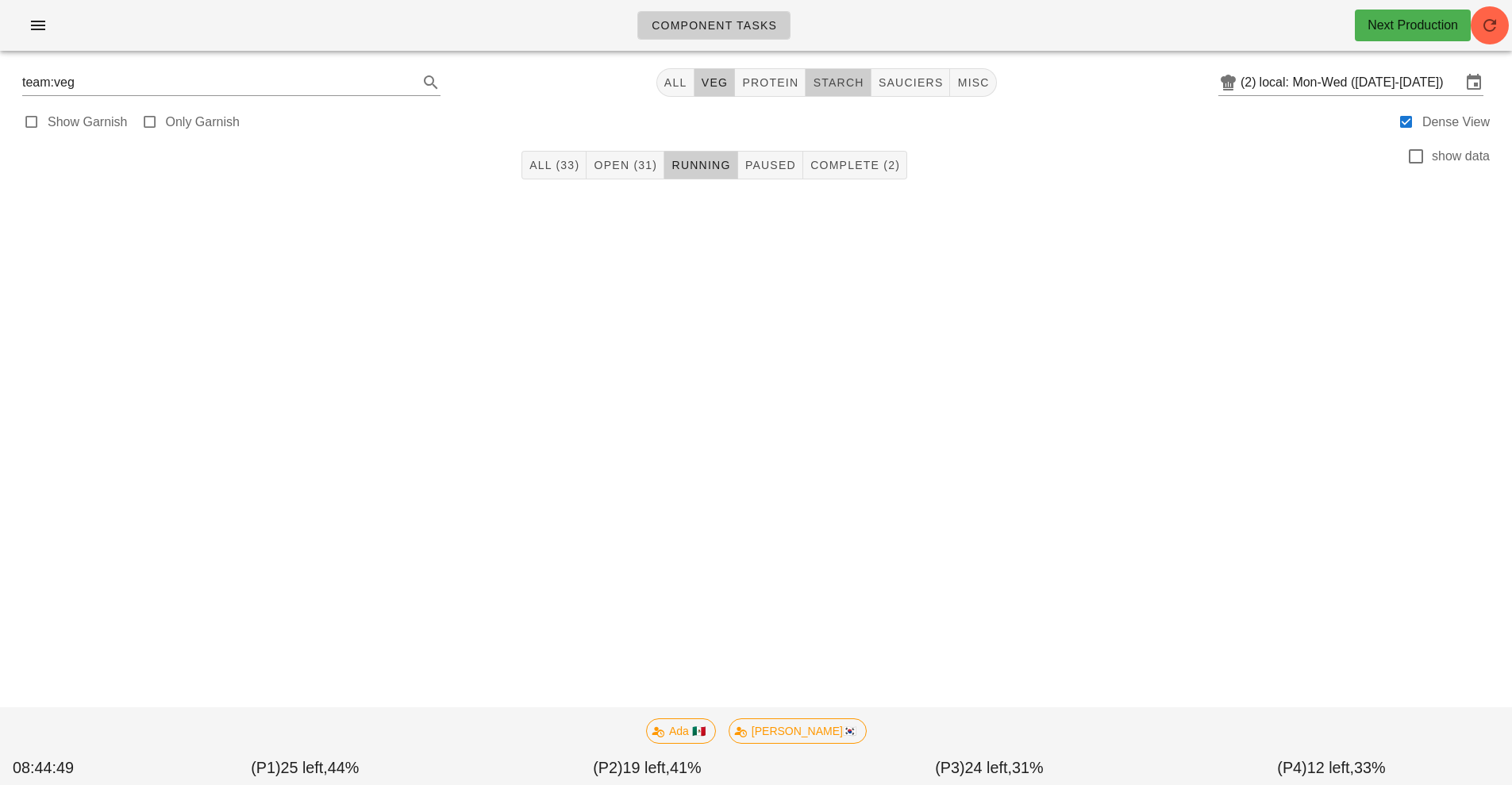
click at [857, 81] on span "starch" at bounding box center [838, 82] width 52 height 13
type input "team:starch"
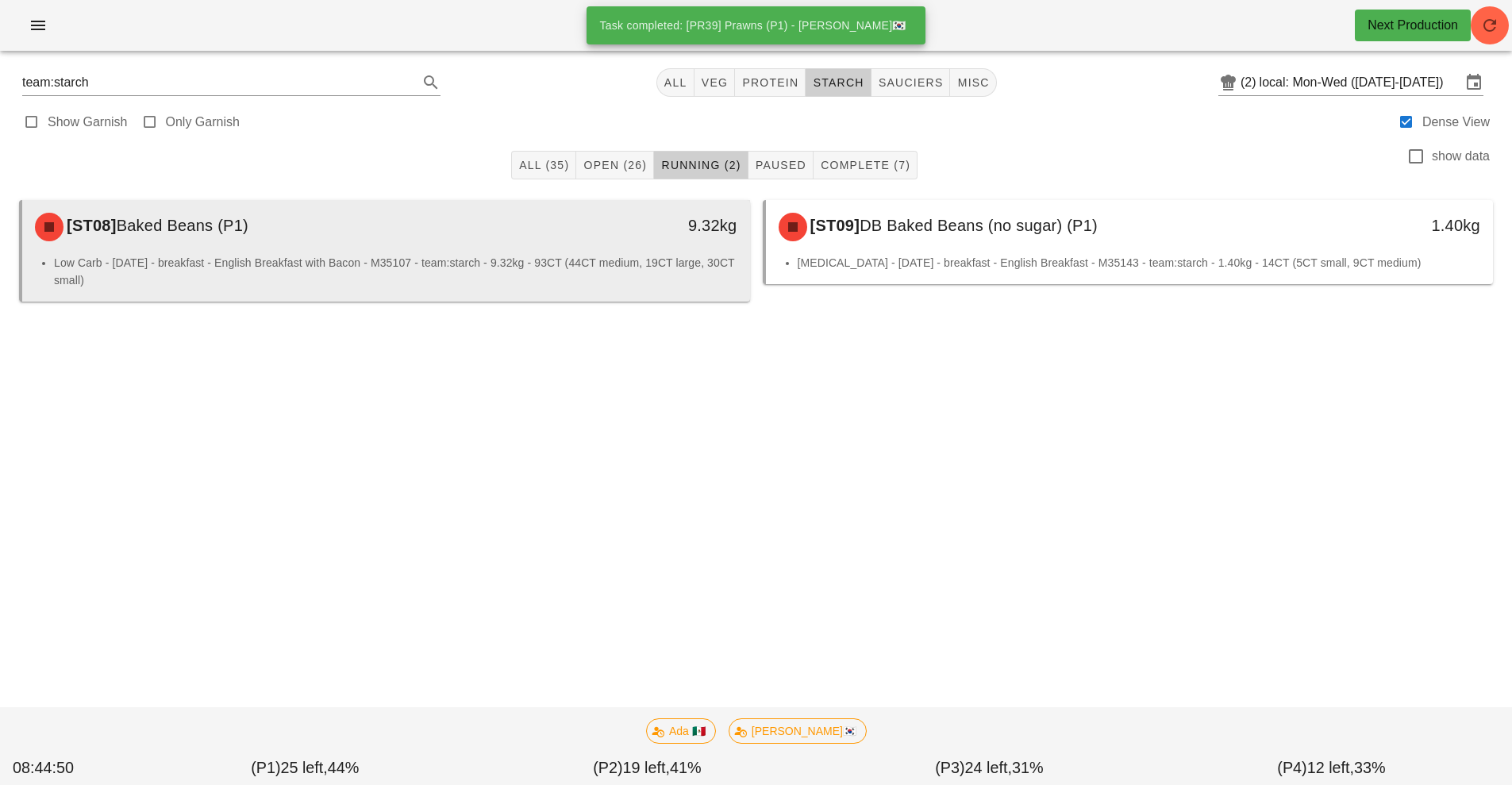
click at [525, 273] on li "Low Carb - [DATE] - breakfast - English Breakfast with Bacon - M35107 - team:st…" at bounding box center [395, 271] width 683 height 35
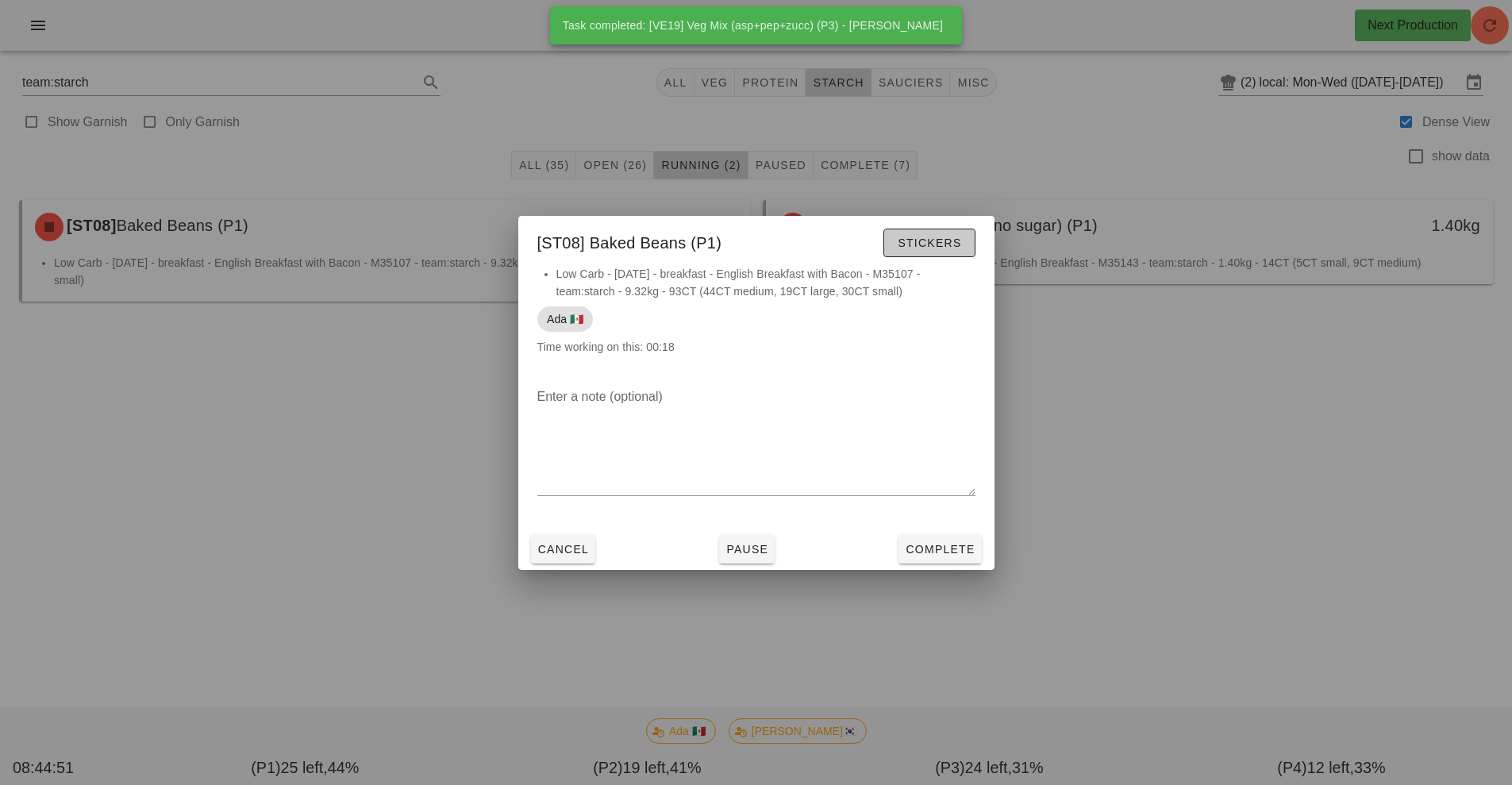
click at [932, 239] on span "Stickers" at bounding box center [929, 242] width 64 height 13
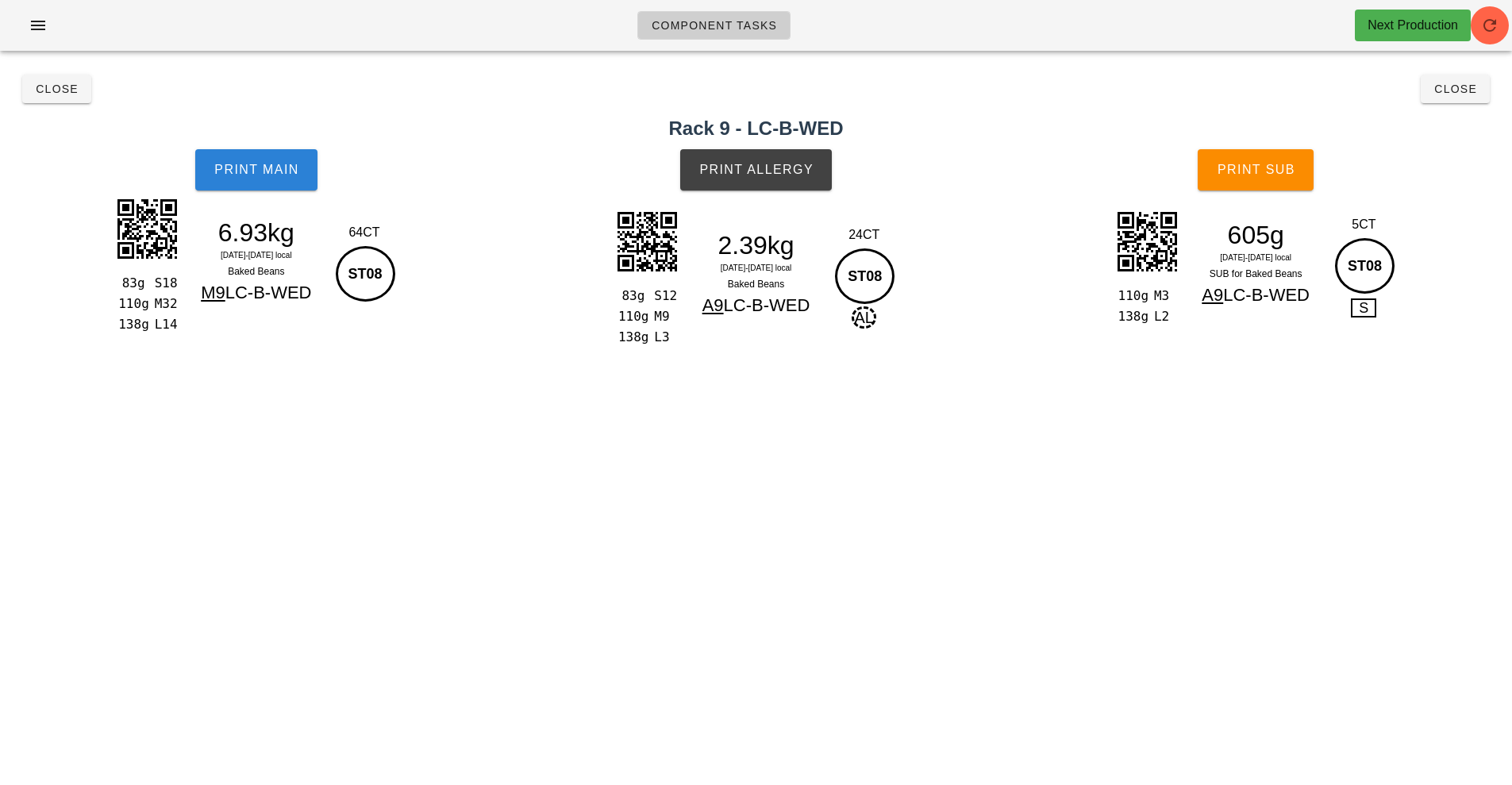
click at [254, 177] on button "Print Main" at bounding box center [256, 170] width 122 height 42
click at [771, 172] on span "Print Allergy" at bounding box center [756, 170] width 115 height 15
click at [1283, 183] on button "Print Sub" at bounding box center [1256, 170] width 116 height 42
click at [1465, 98] on button "Close" at bounding box center [1456, 88] width 69 height 29
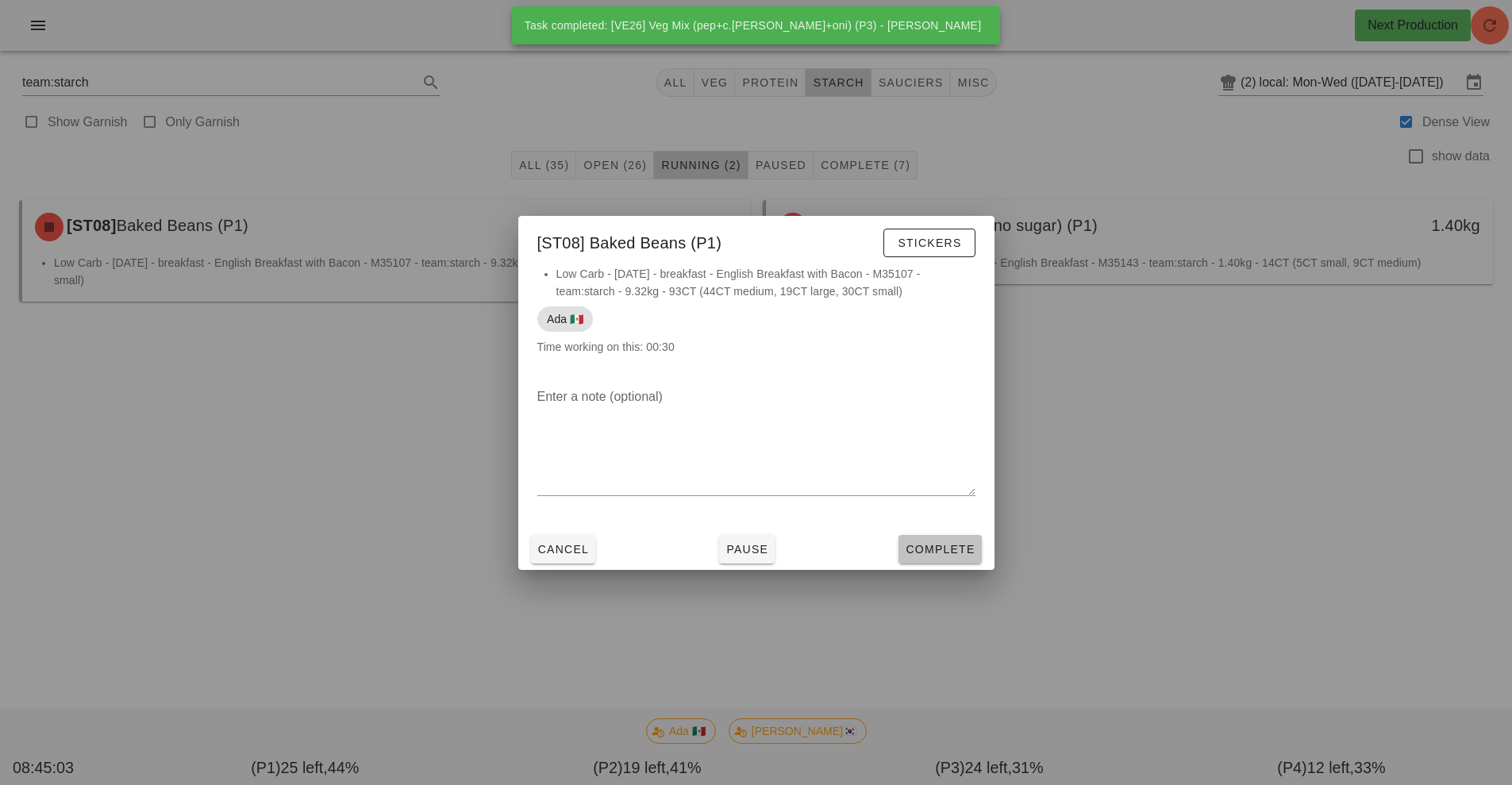
click at [959, 550] on span "Complete" at bounding box center [940, 549] width 70 height 13
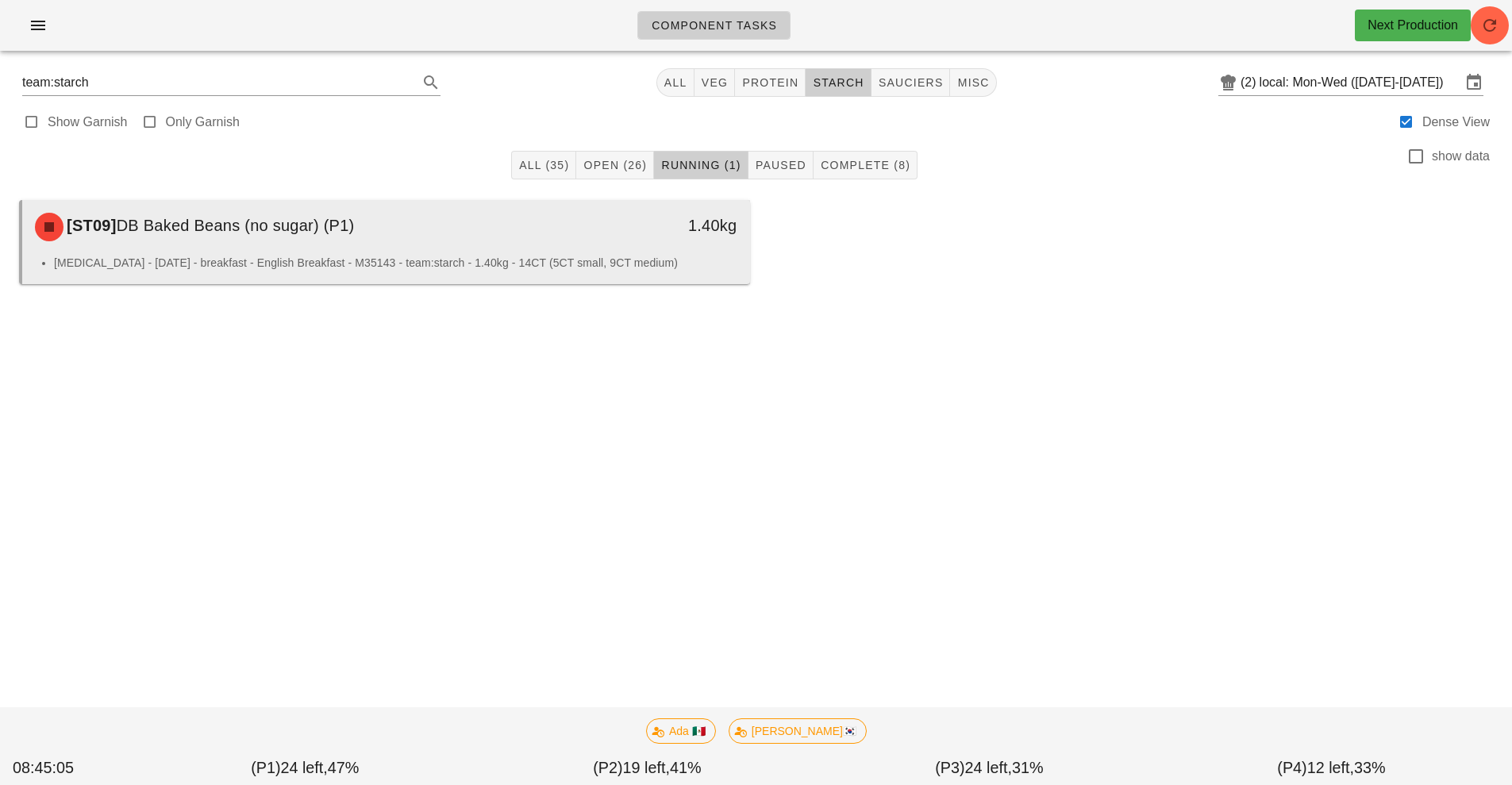
click at [495, 258] on li "[MEDICAL_DATA] - [DATE] - breakfast - English Breakfast - M35143 - team:starch …" at bounding box center [395, 262] width 683 height 17
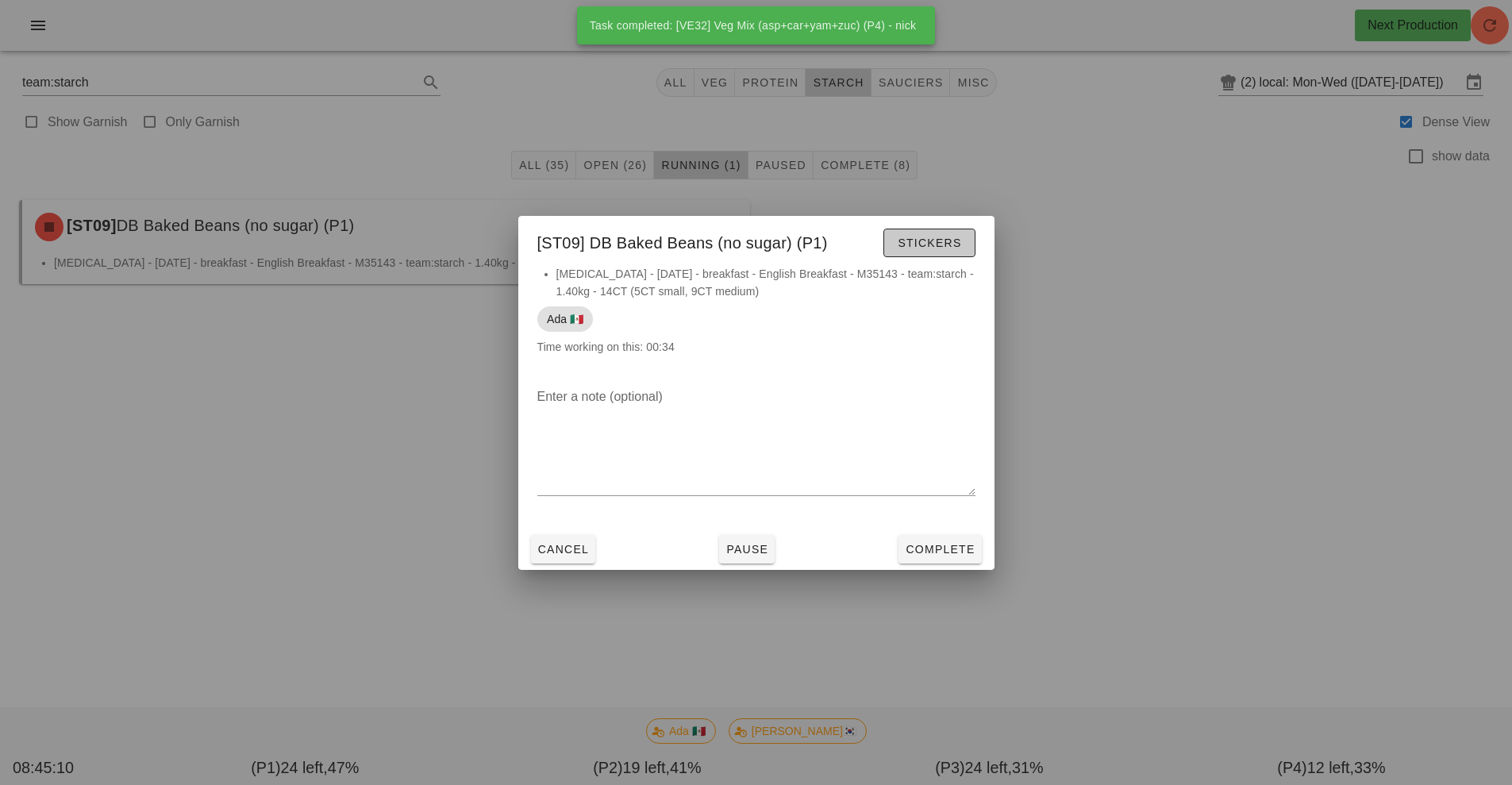
click at [952, 234] on button "Stickers" at bounding box center [928, 242] width 91 height 29
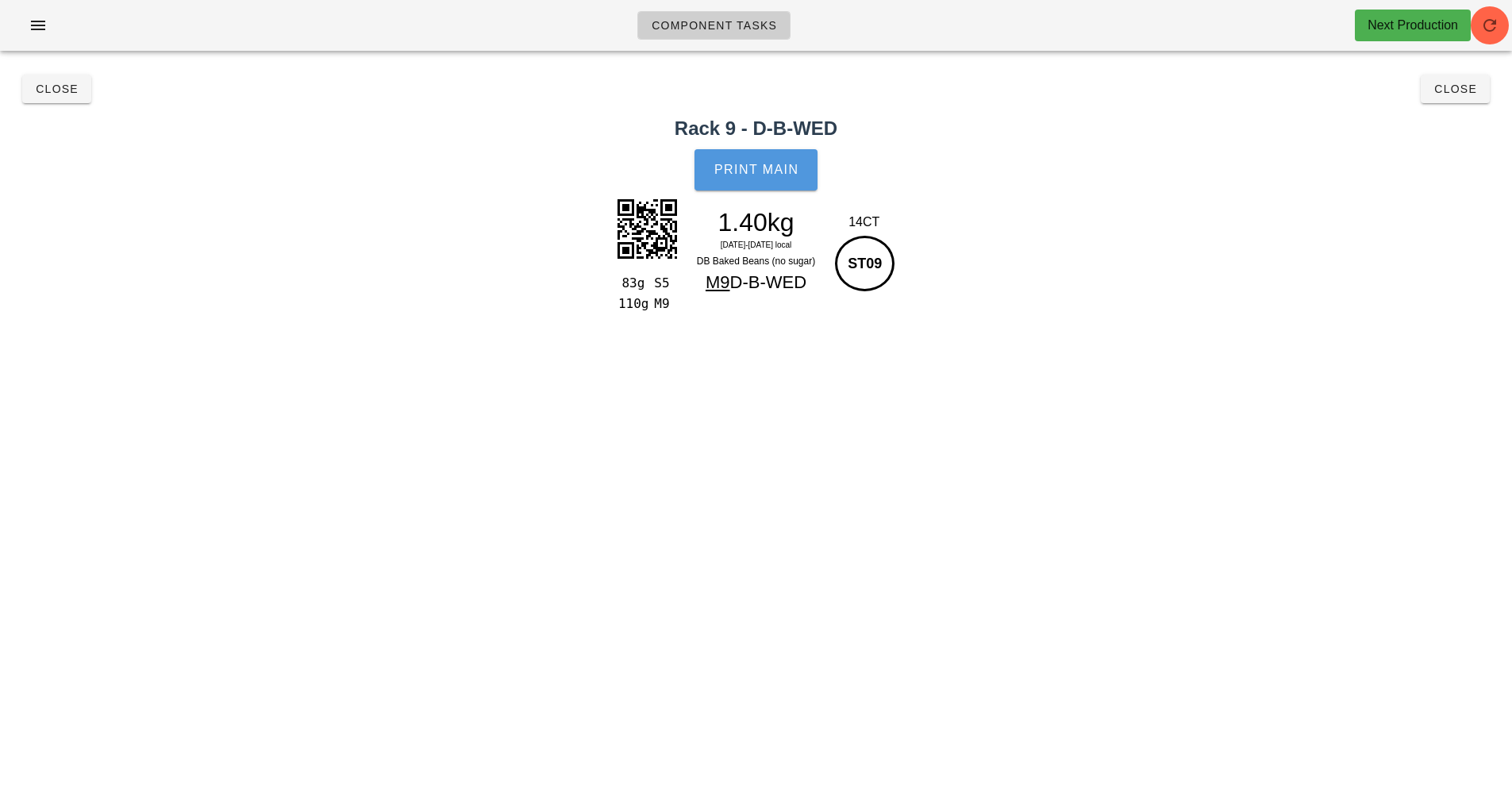
click at [759, 167] on span "Print Main" at bounding box center [756, 170] width 86 height 15
click at [1478, 97] on button "Close" at bounding box center [1456, 88] width 69 height 29
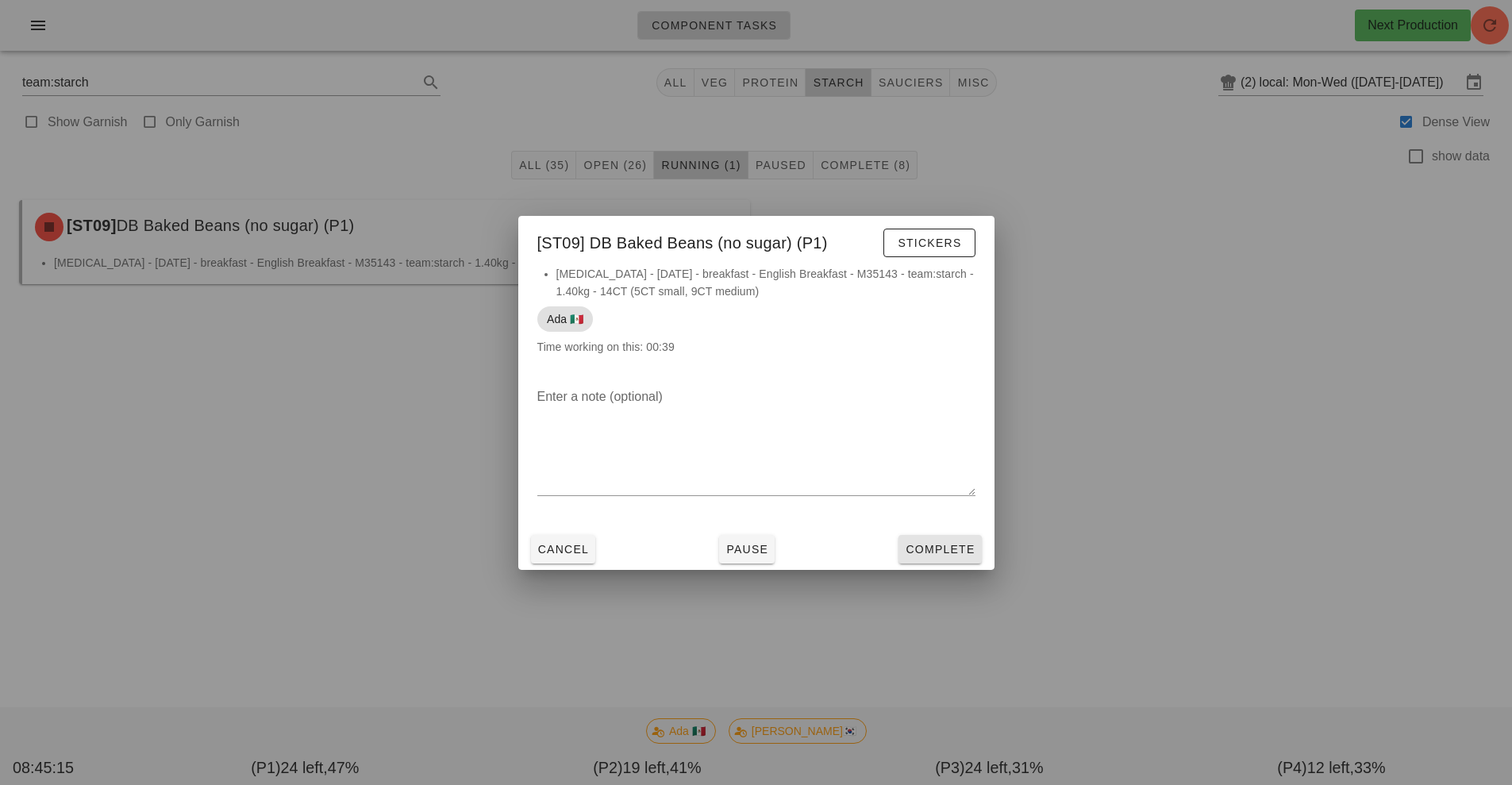
click at [965, 554] on span "Complete" at bounding box center [940, 549] width 70 height 13
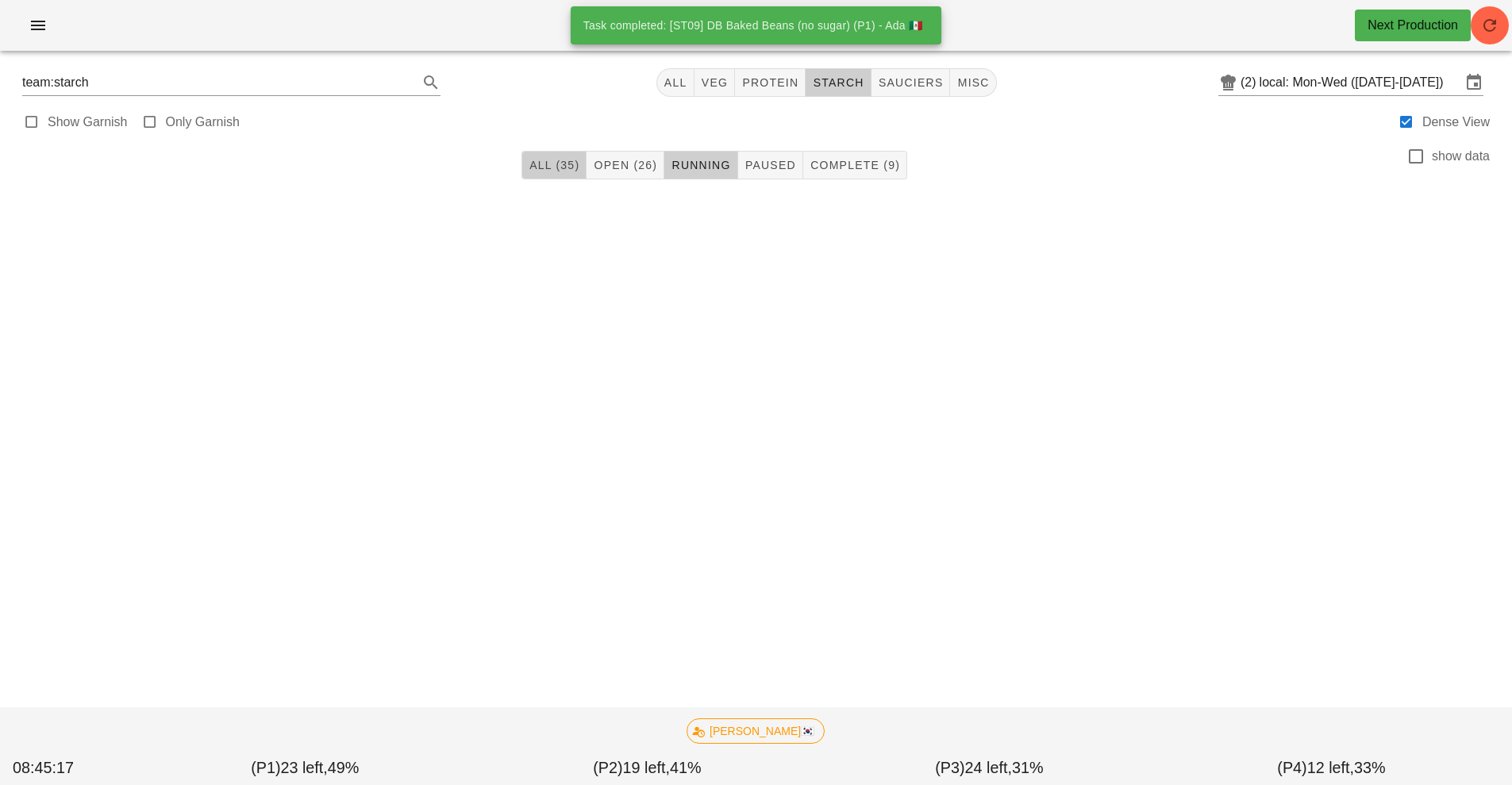
click at [551, 176] on button "All (35)" at bounding box center [553, 164] width 65 height 29
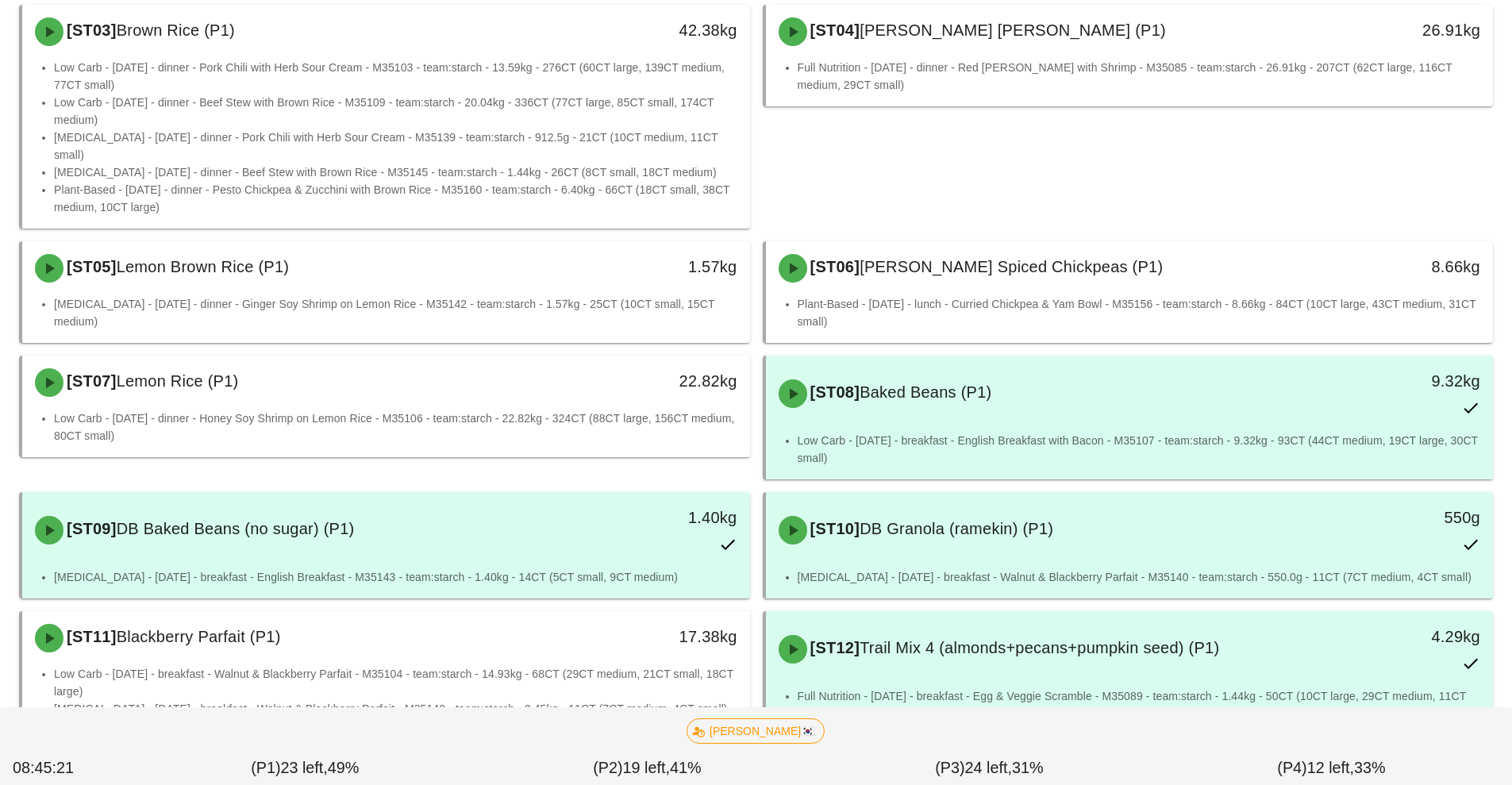
scroll to position [404, 0]
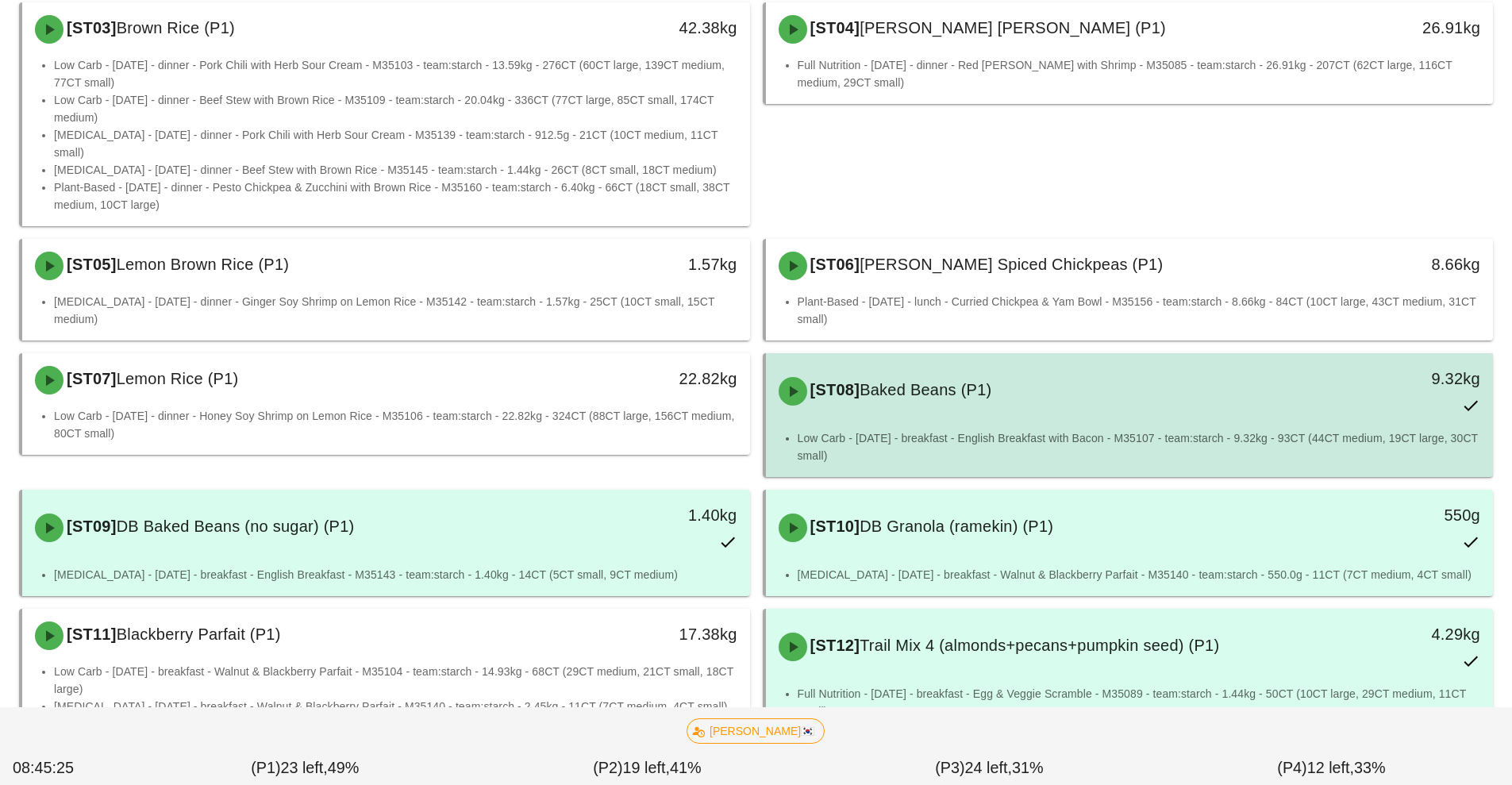
click at [1306, 391] on div "[ST08] Baked Beans (P1) 9.32kg" at bounding box center [1130, 391] width 728 height 76
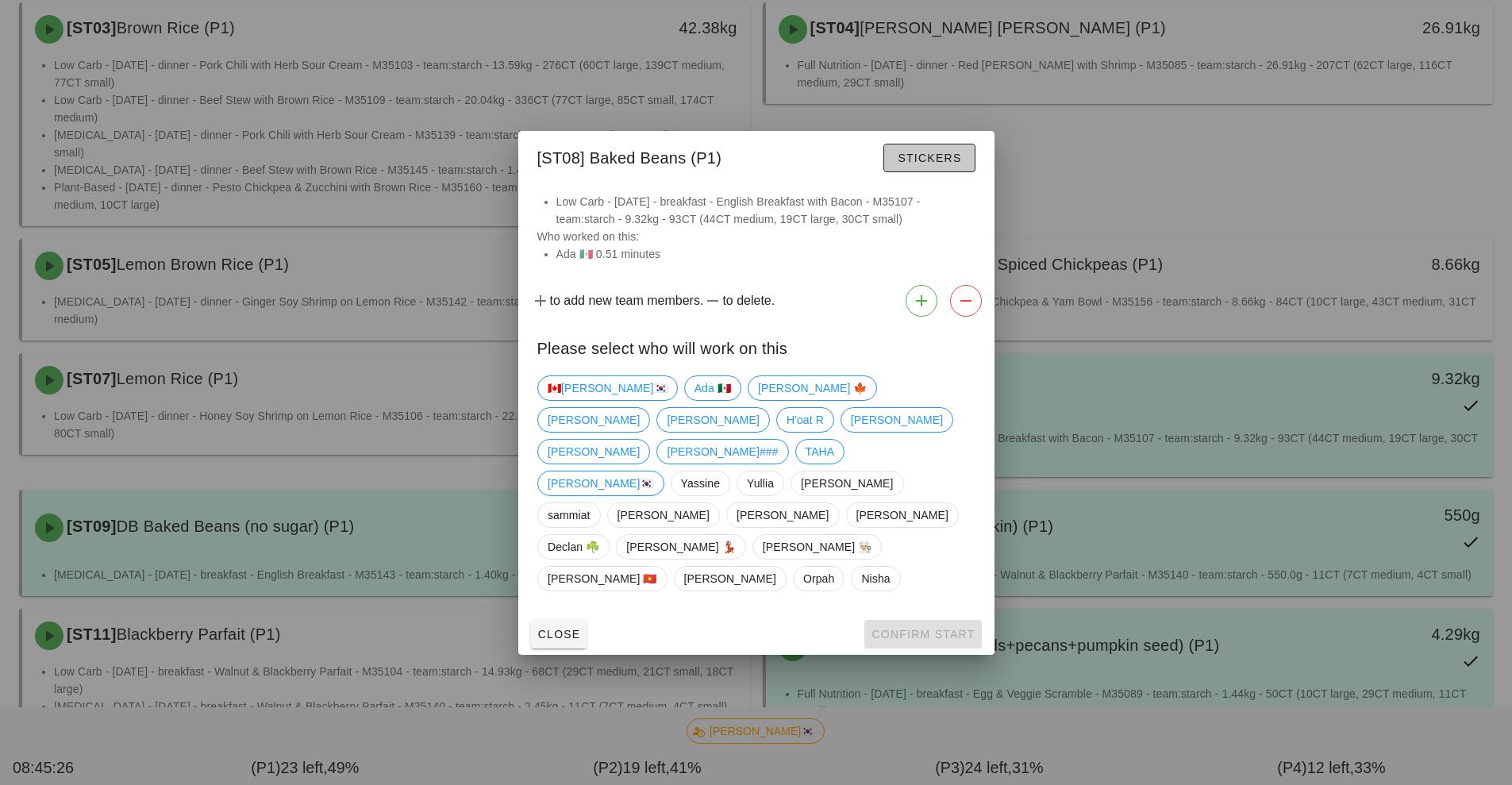
click at [936, 164] on span "Stickers" at bounding box center [929, 158] width 64 height 13
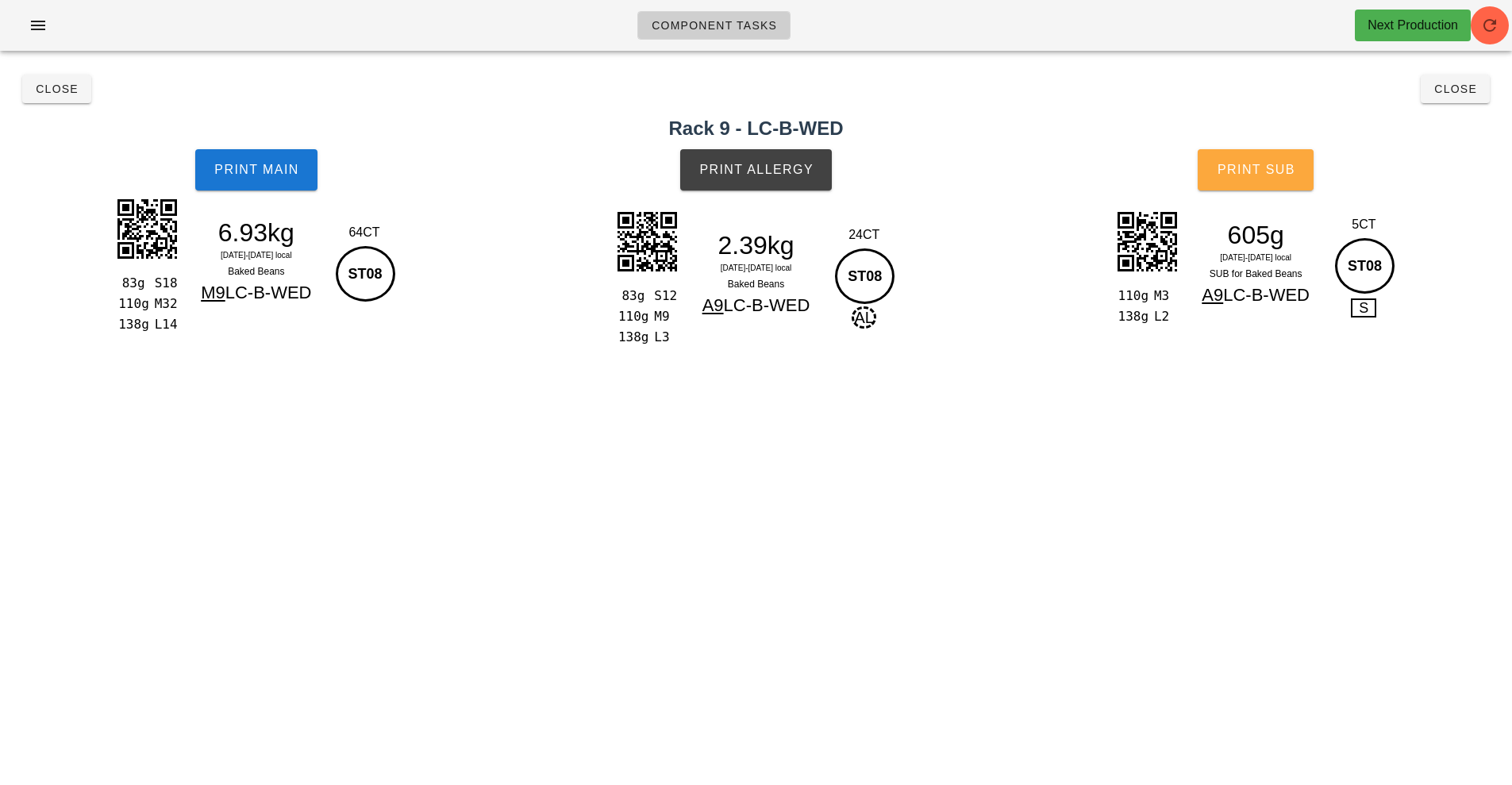
click at [1273, 177] on button "Print Sub" at bounding box center [1256, 170] width 116 height 42
click at [1483, 102] on button "Close" at bounding box center [1456, 88] width 69 height 29
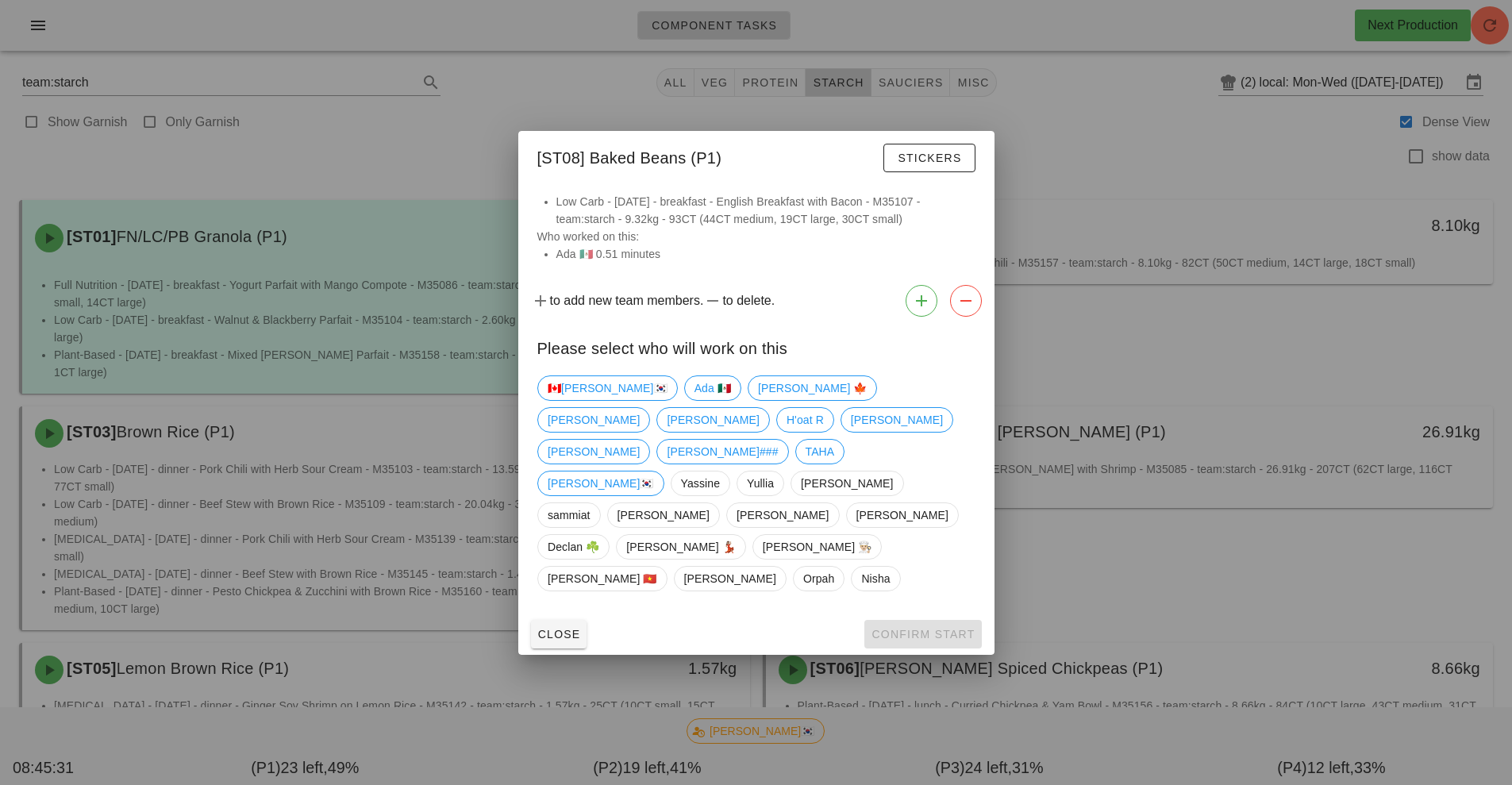
click at [1254, 206] on div at bounding box center [756, 392] width 1512 height 785
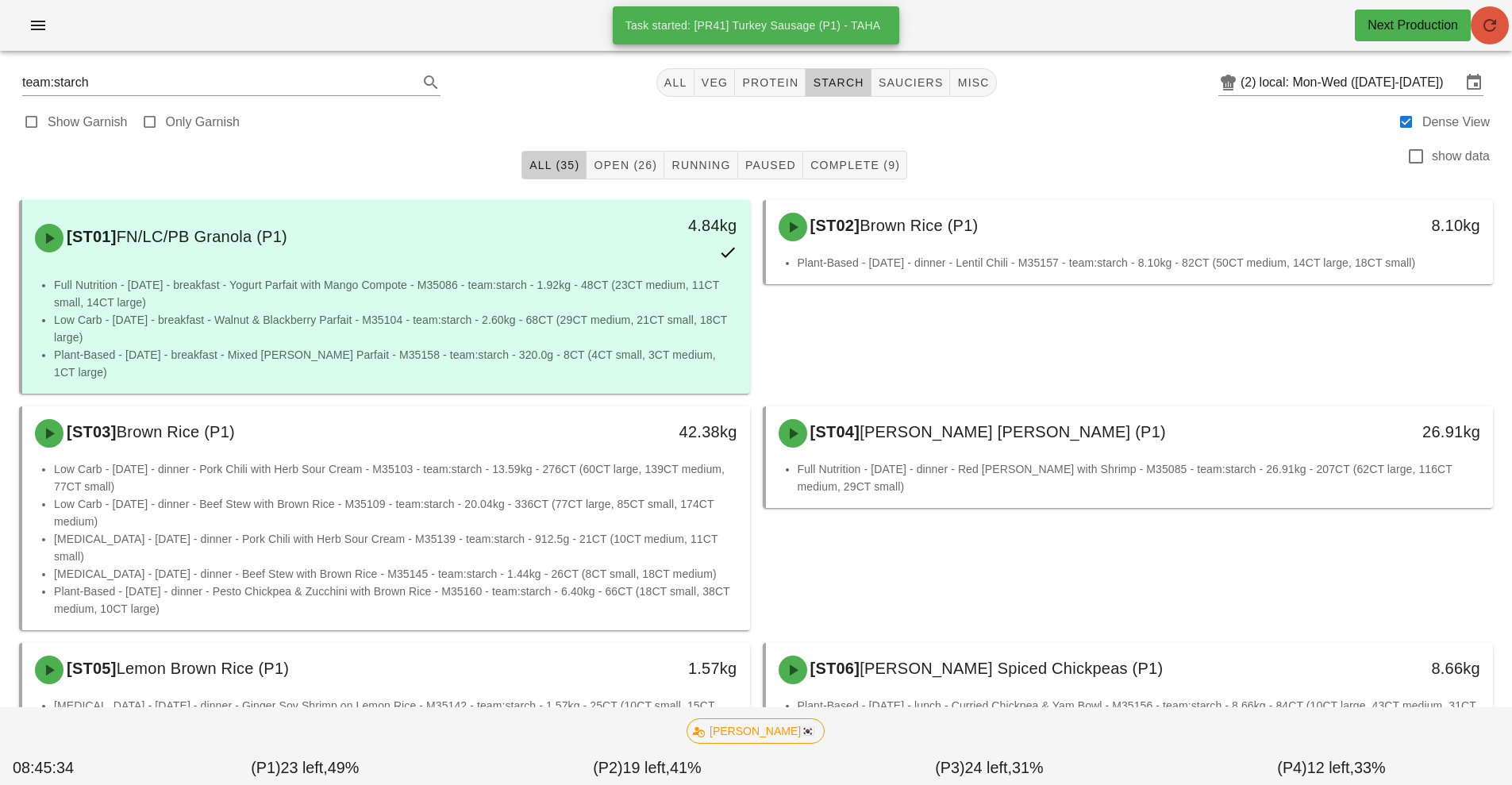
click at [1490, 21] on icon "button" at bounding box center [1490, 25] width 19 height 19
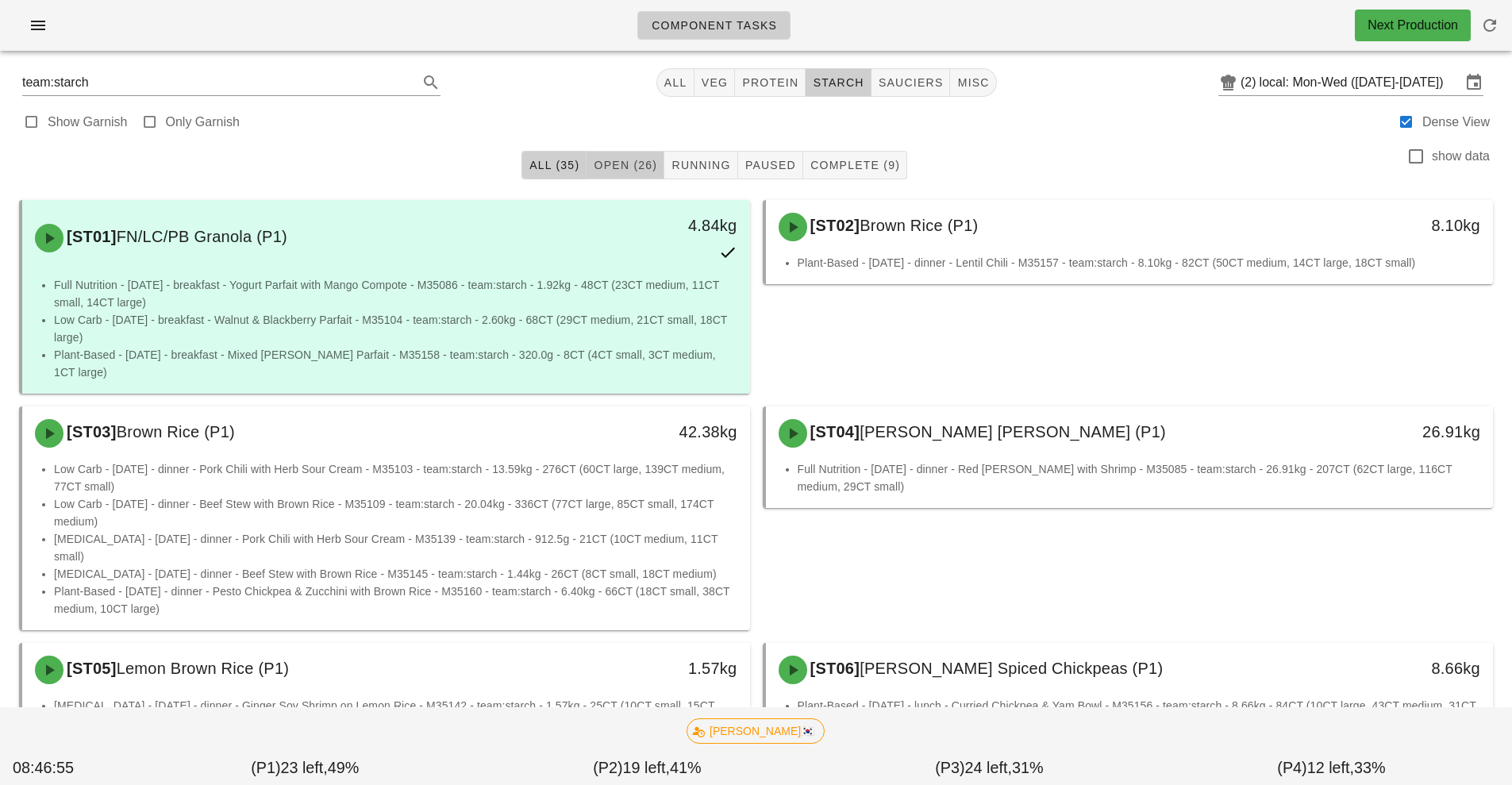
click at [609, 177] on button "Open (26)" at bounding box center [625, 164] width 78 height 29
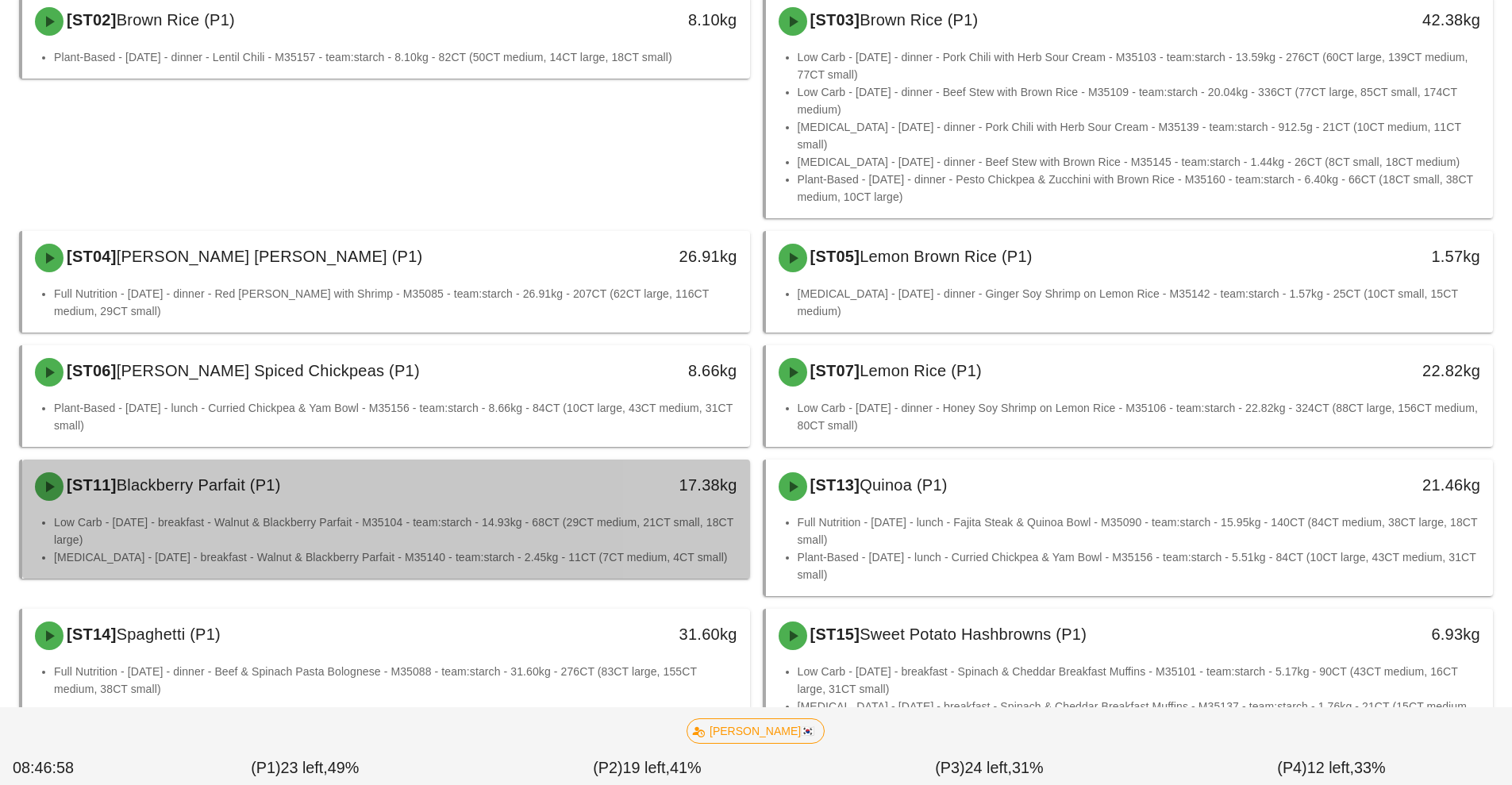
scroll to position [219, 0]
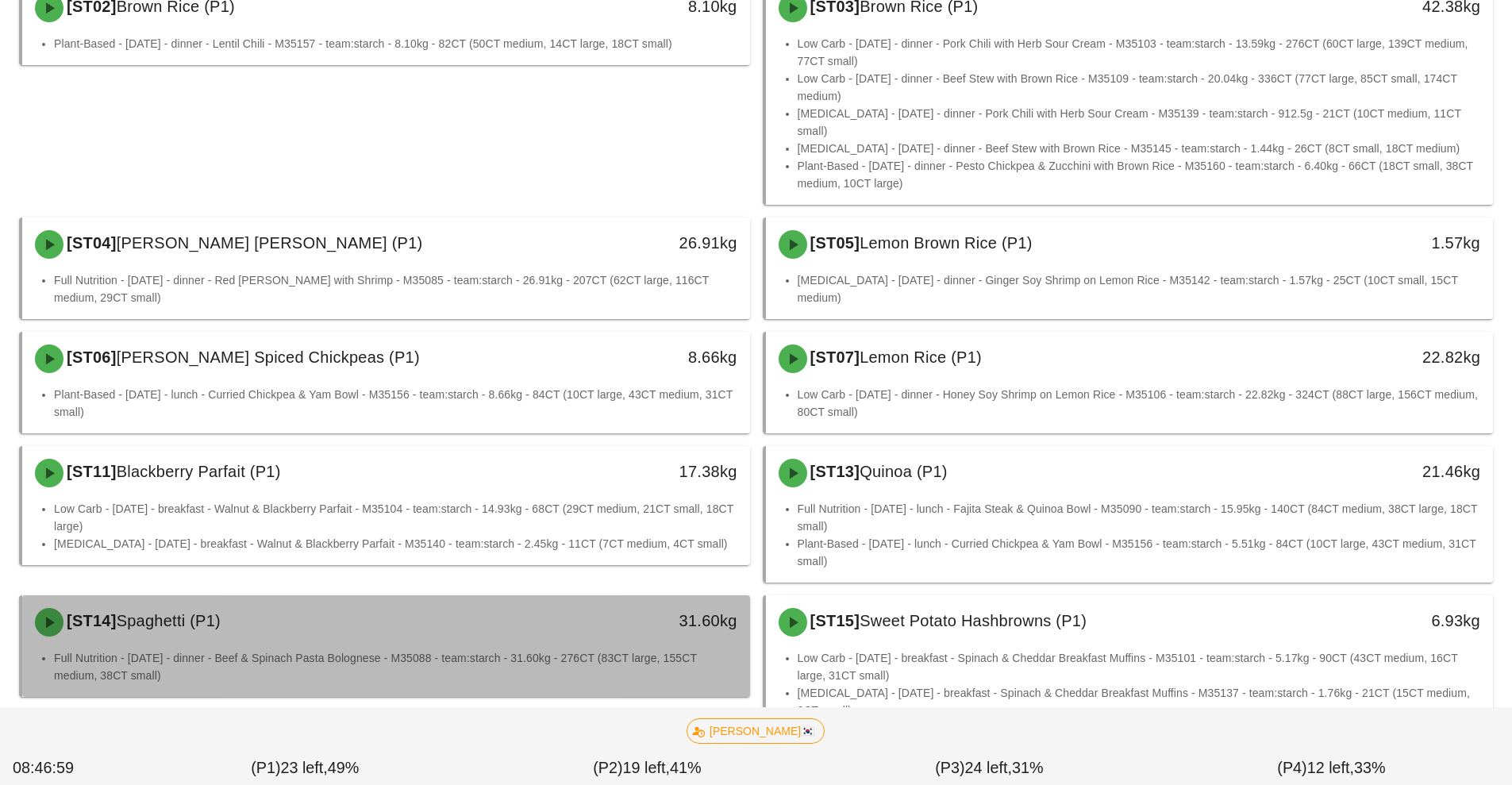
click at [606, 660] on li "Full Nutrition - Tuesday - dinner - Beef & Spinach Pasta Bolognese - M35088 - t…" at bounding box center [395, 666] width 683 height 35
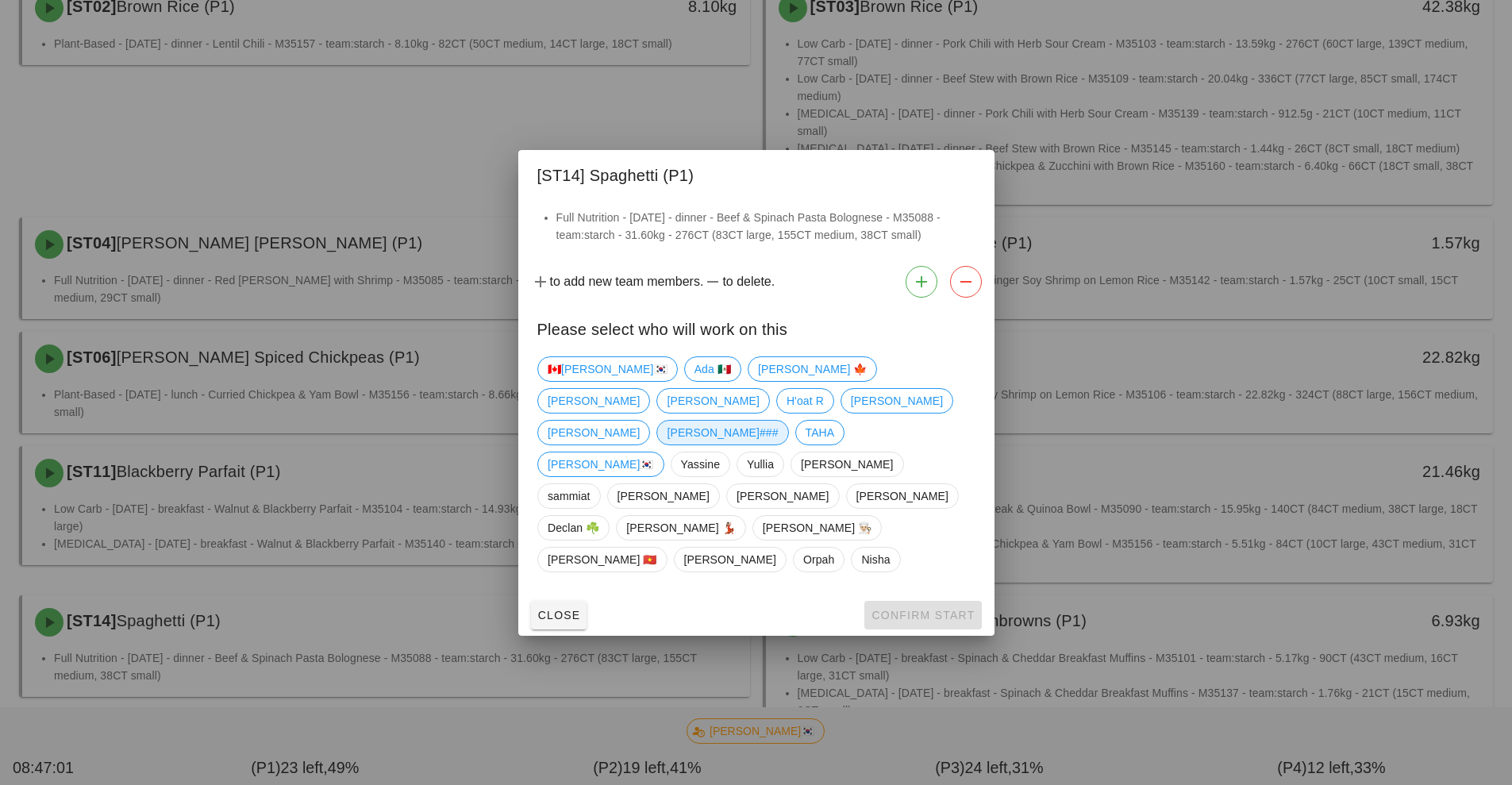
click at [701, 444] on span "[PERSON_NAME]###" at bounding box center [722, 433] width 111 height 24
click at [919, 608] on span "Confirm Start" at bounding box center [923, 614] width 104 height 13
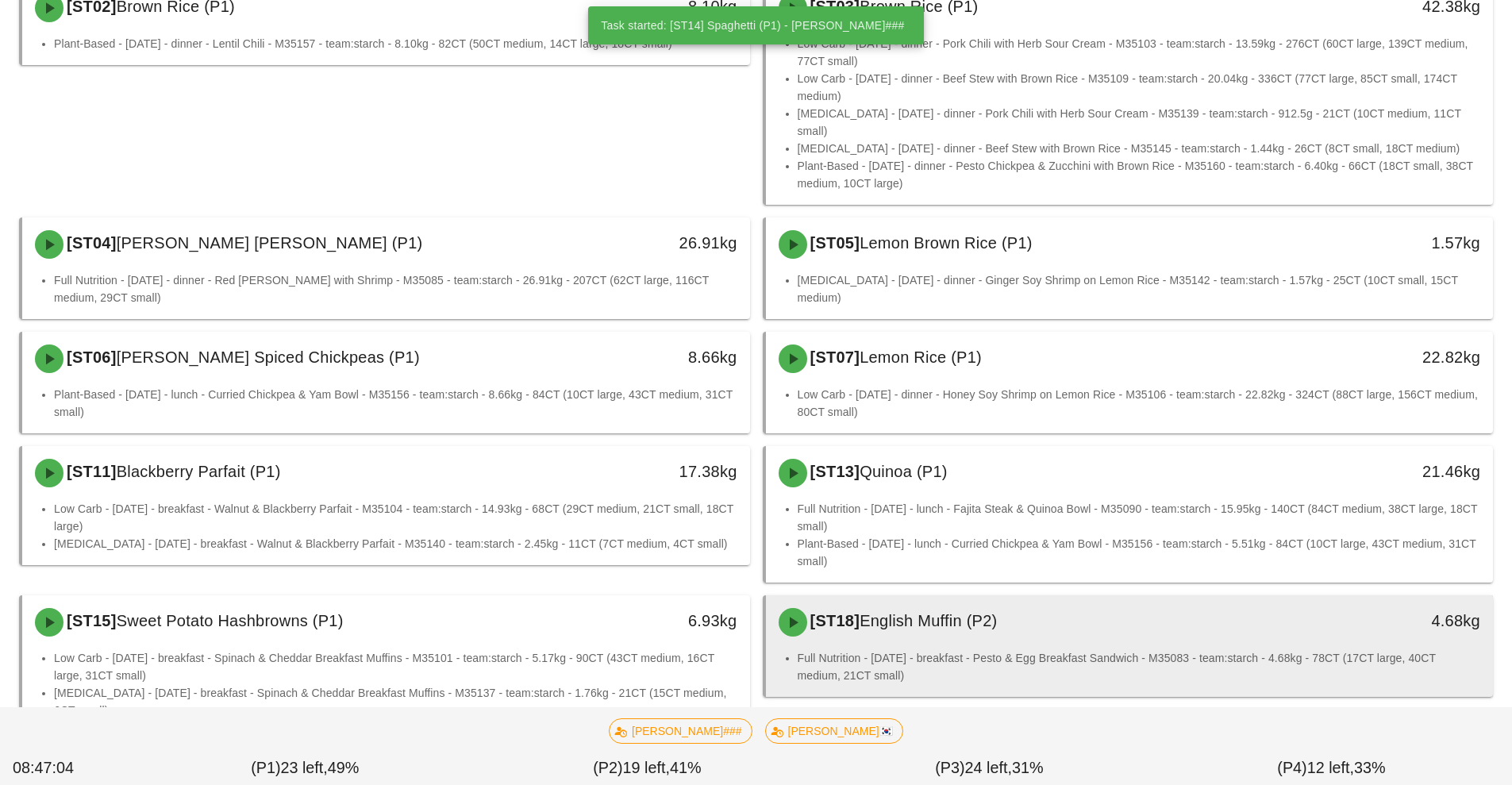
click at [958, 631] on div "[ST18] English Muffin (P2) 4.68kg" at bounding box center [1130, 622] width 728 height 54
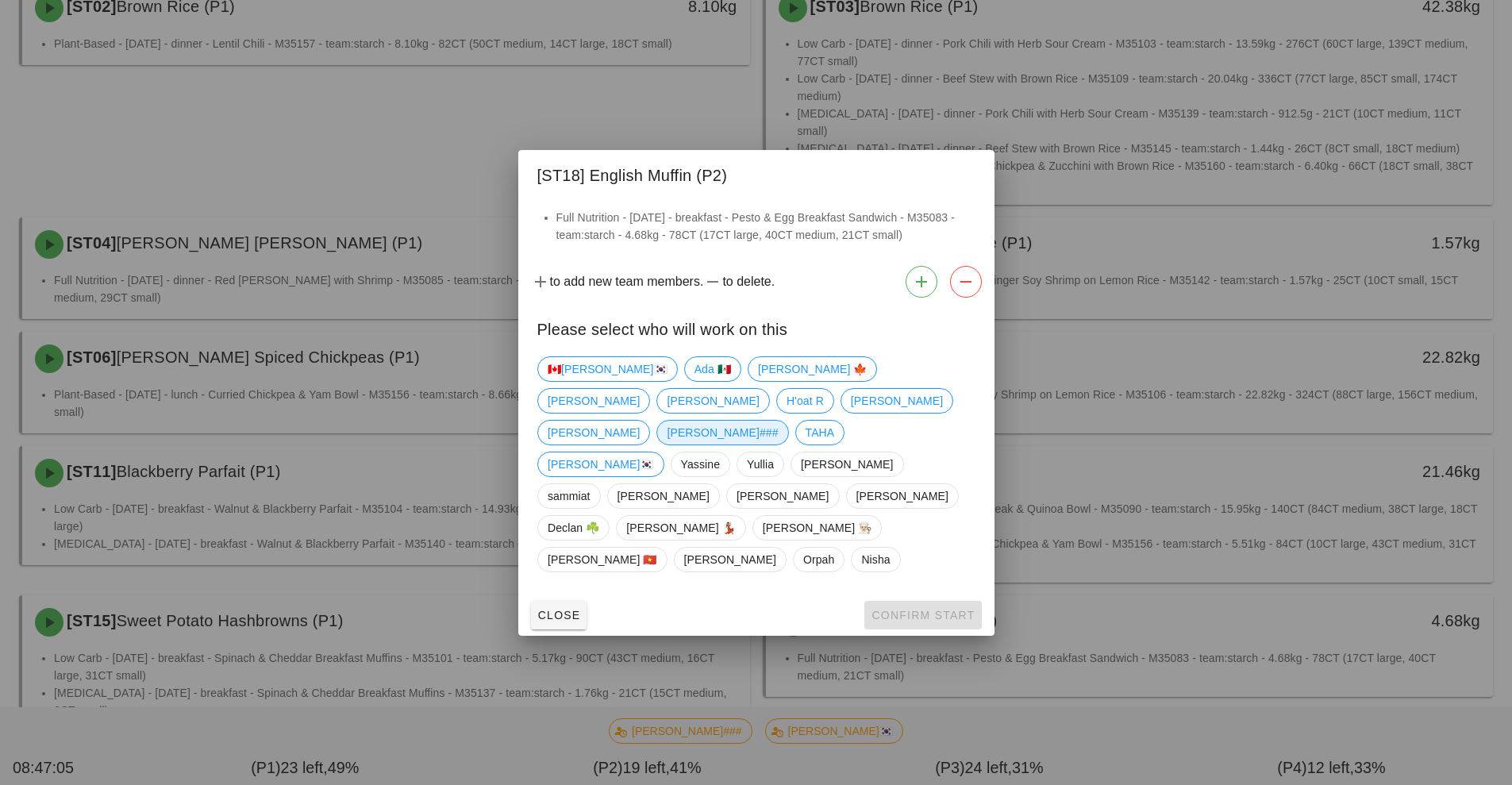
click at [704, 444] on span "[PERSON_NAME]###" at bounding box center [722, 433] width 111 height 24
click at [911, 608] on span "Confirm Start" at bounding box center [923, 614] width 104 height 13
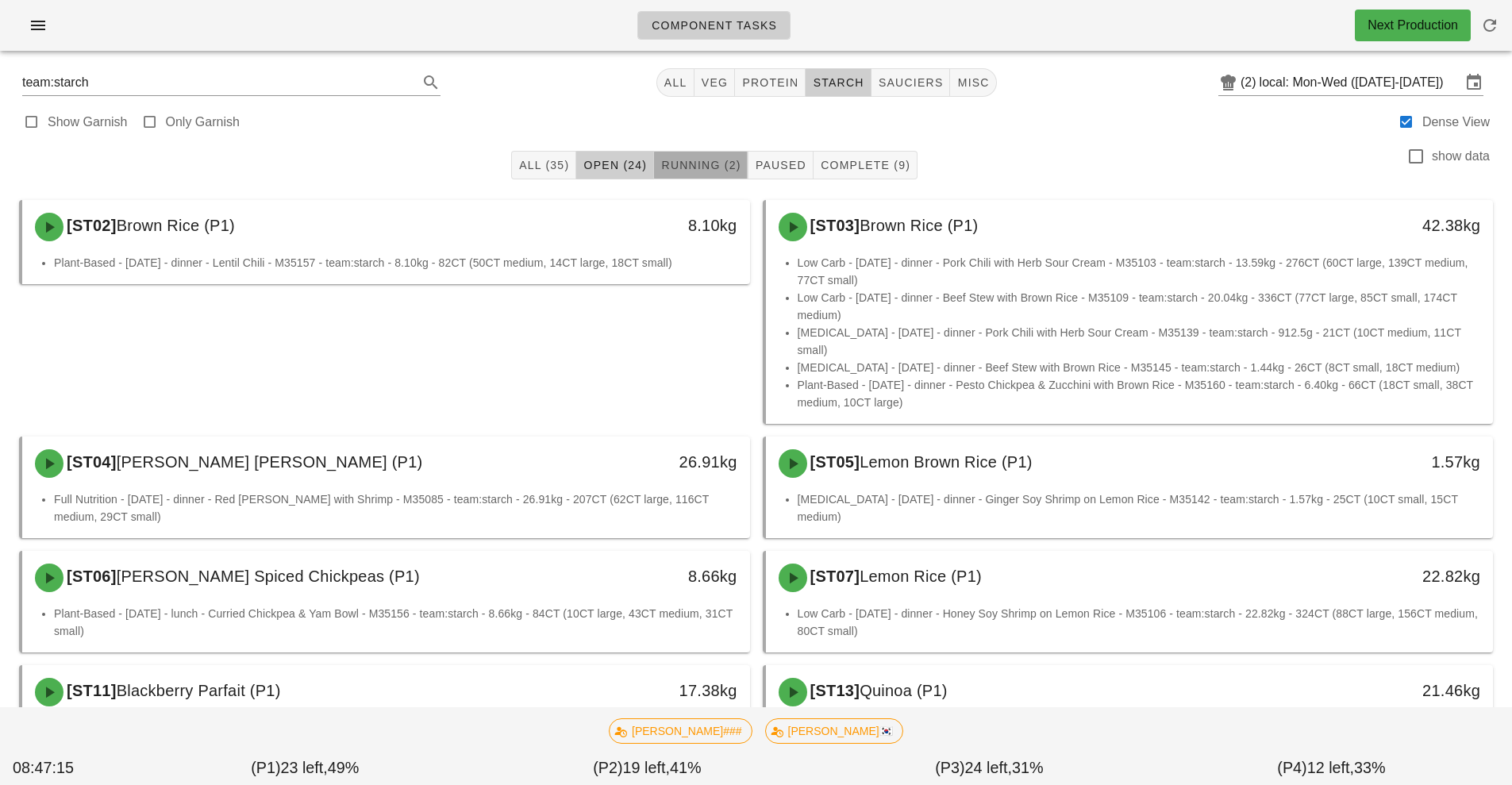
click at [709, 177] on button "Running (2)" at bounding box center [701, 164] width 94 height 29
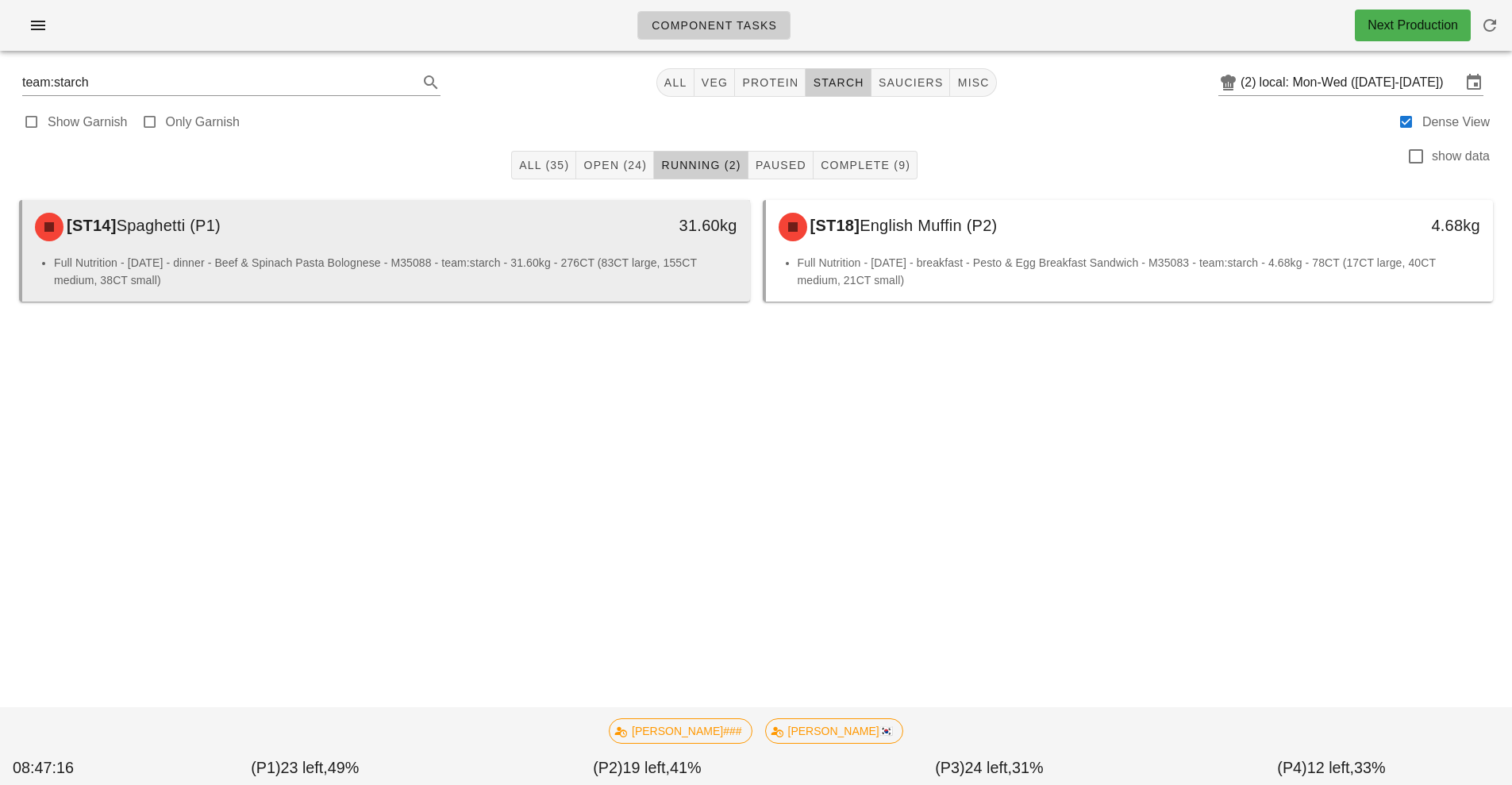
click at [587, 260] on li "Full Nutrition - [DATE] - dinner - Beef & Spinach Pasta Bolognese - M35088 - te…" at bounding box center [395, 271] width 683 height 35
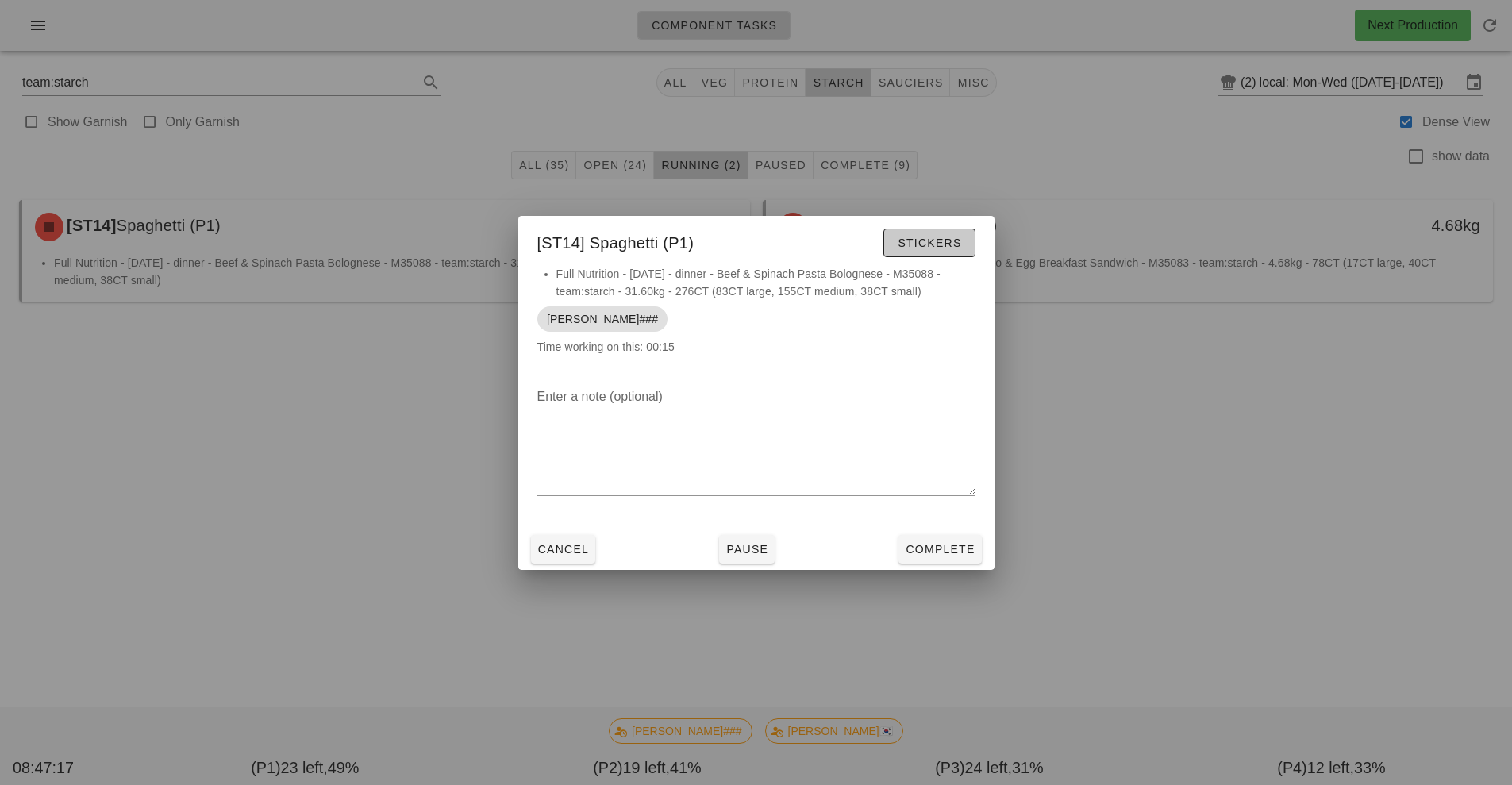
click at [942, 239] on span "Stickers" at bounding box center [929, 242] width 64 height 13
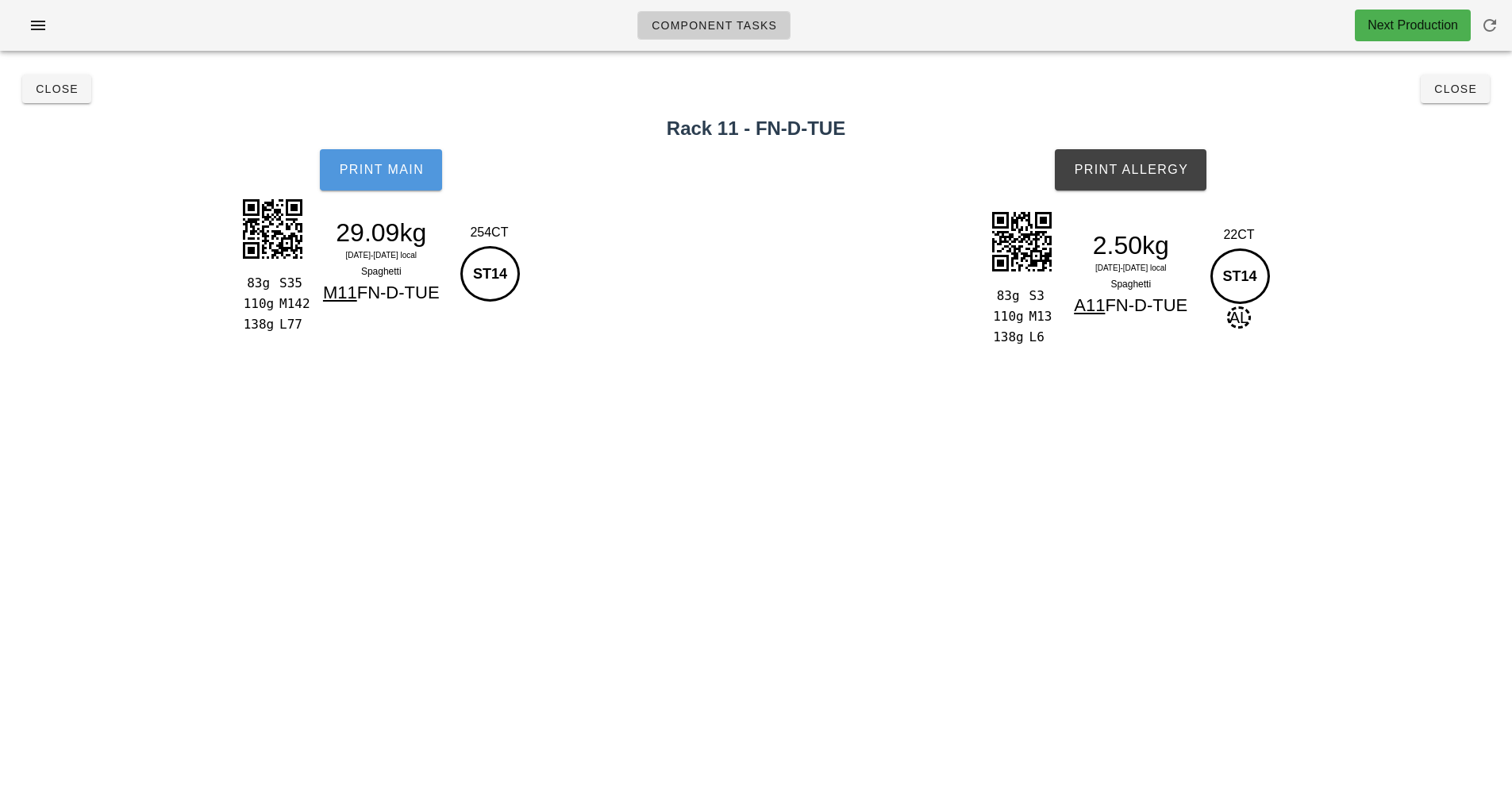
click at [380, 171] on span "Print Main" at bounding box center [381, 170] width 86 height 15
click at [404, 170] on span "Print Main" at bounding box center [381, 170] width 86 height 15
click at [399, 159] on button "Print Main" at bounding box center [380, 170] width 122 height 42
click at [1128, 168] on span "Print Allergy" at bounding box center [1130, 170] width 115 height 15
click at [74, 85] on span "Close" at bounding box center [56, 88] width 43 height 13
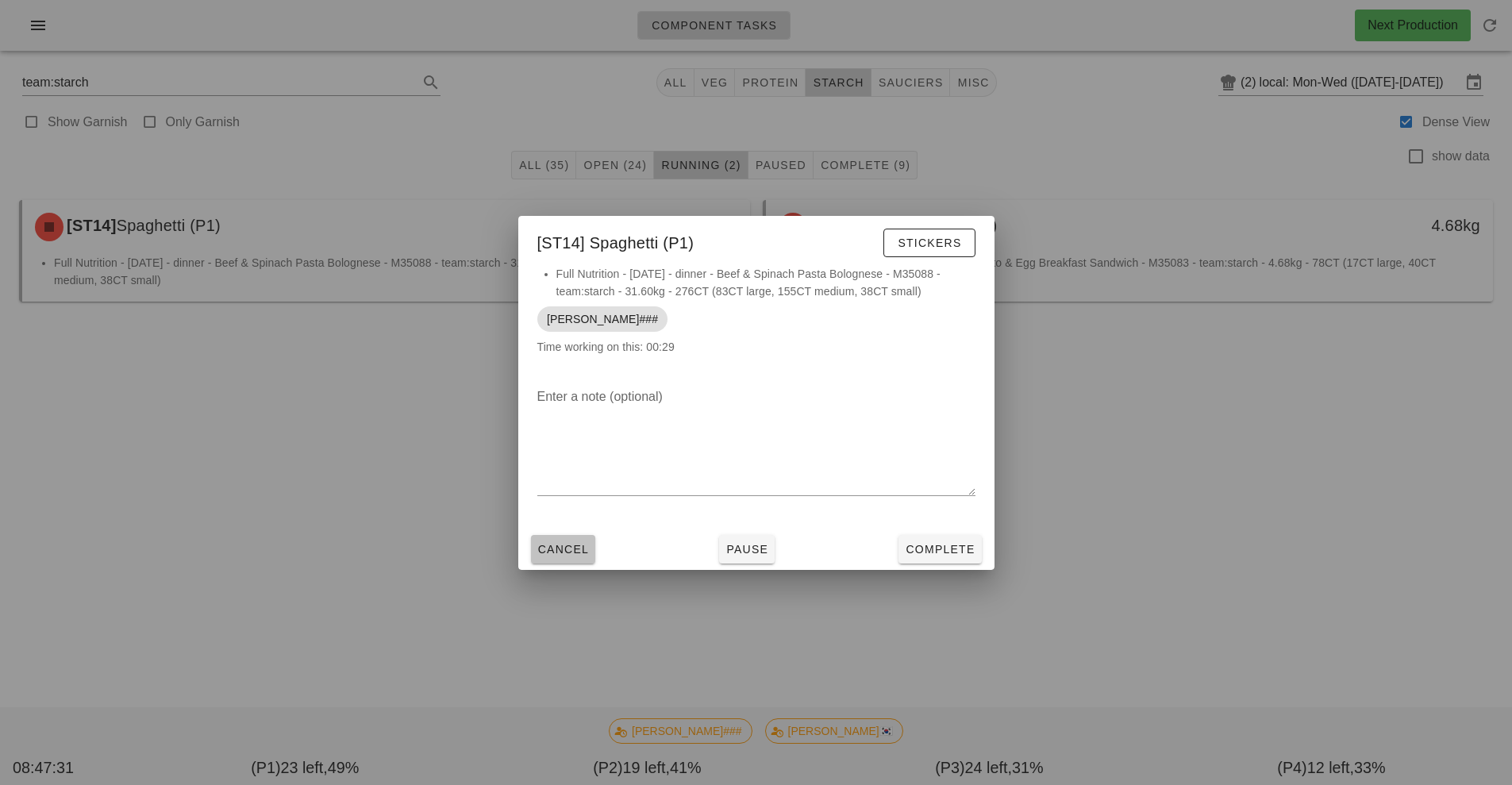
click at [548, 545] on span "Cancel" at bounding box center [564, 549] width 53 height 13
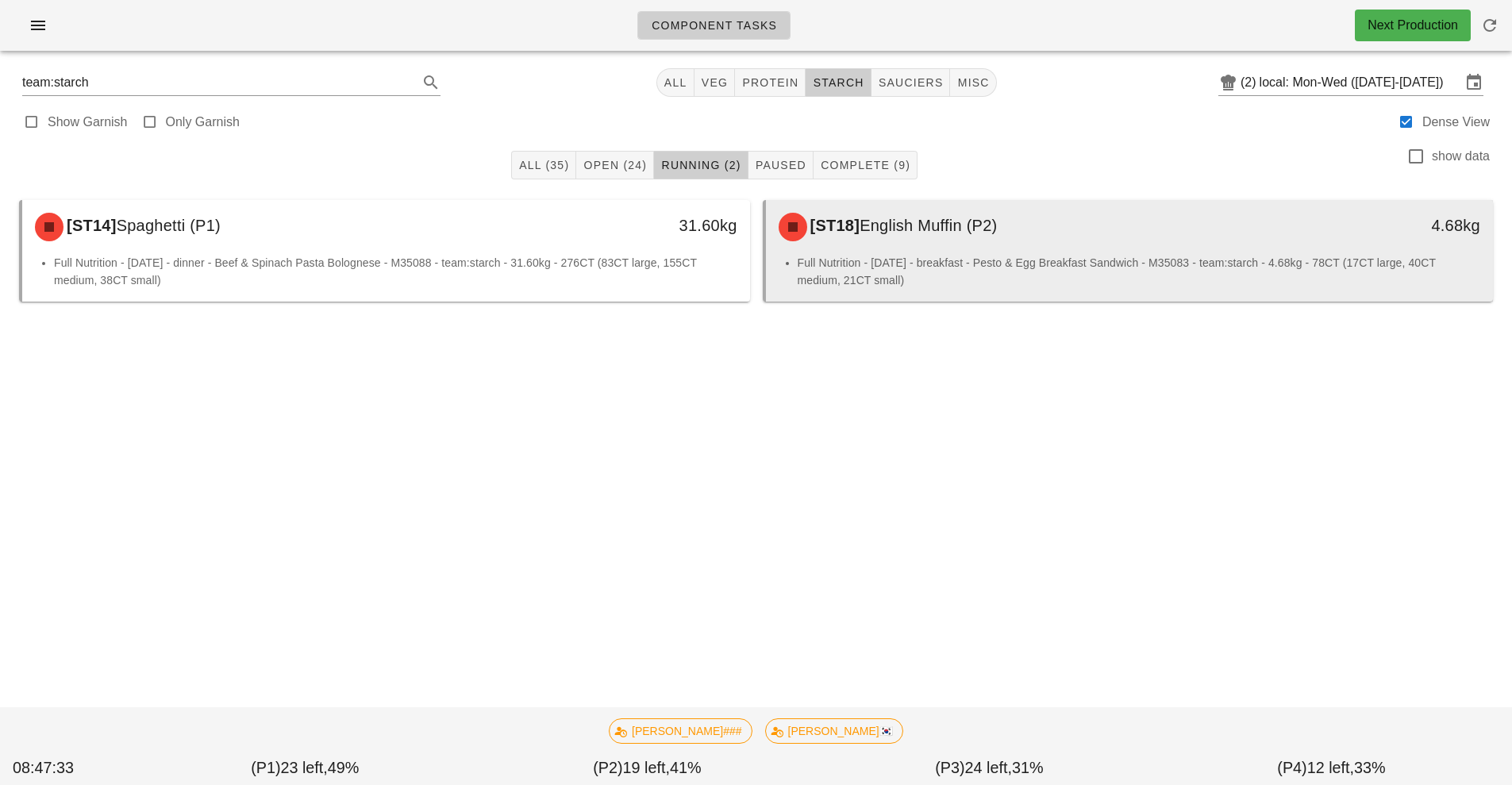
click at [909, 261] on li "Full Nutrition - [DATE] - breakfast - Pesto & Egg Breakfast Sandwich - M35083 -…" at bounding box center [1139, 271] width 683 height 35
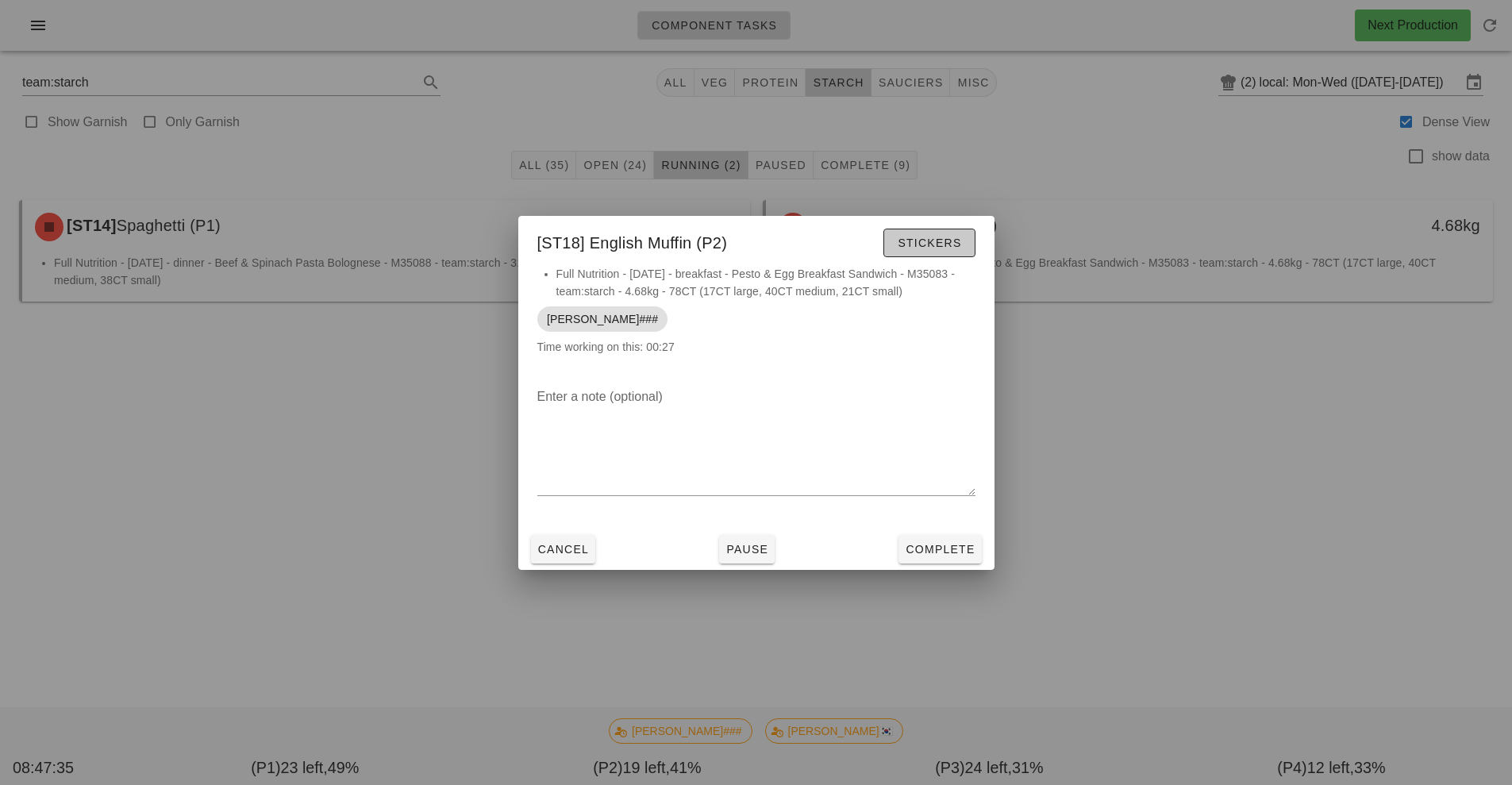
click at [924, 243] on span "Stickers" at bounding box center [929, 242] width 64 height 13
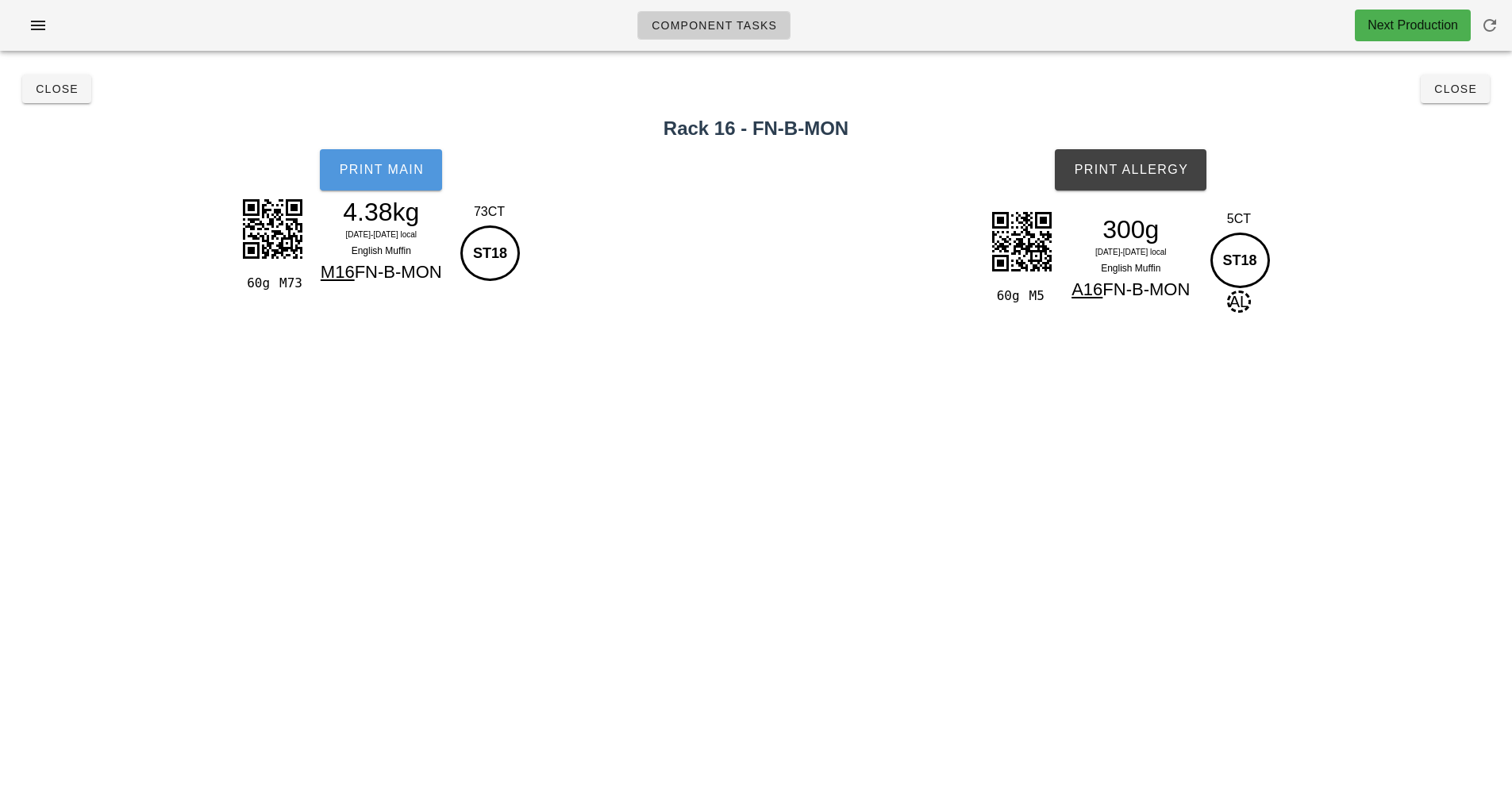
click at [383, 172] on span "Print Main" at bounding box center [381, 170] width 86 height 15
click at [1114, 186] on button "Print Allergy" at bounding box center [1130, 170] width 152 height 42
click at [45, 100] on button "Close" at bounding box center [57, 88] width 69 height 29
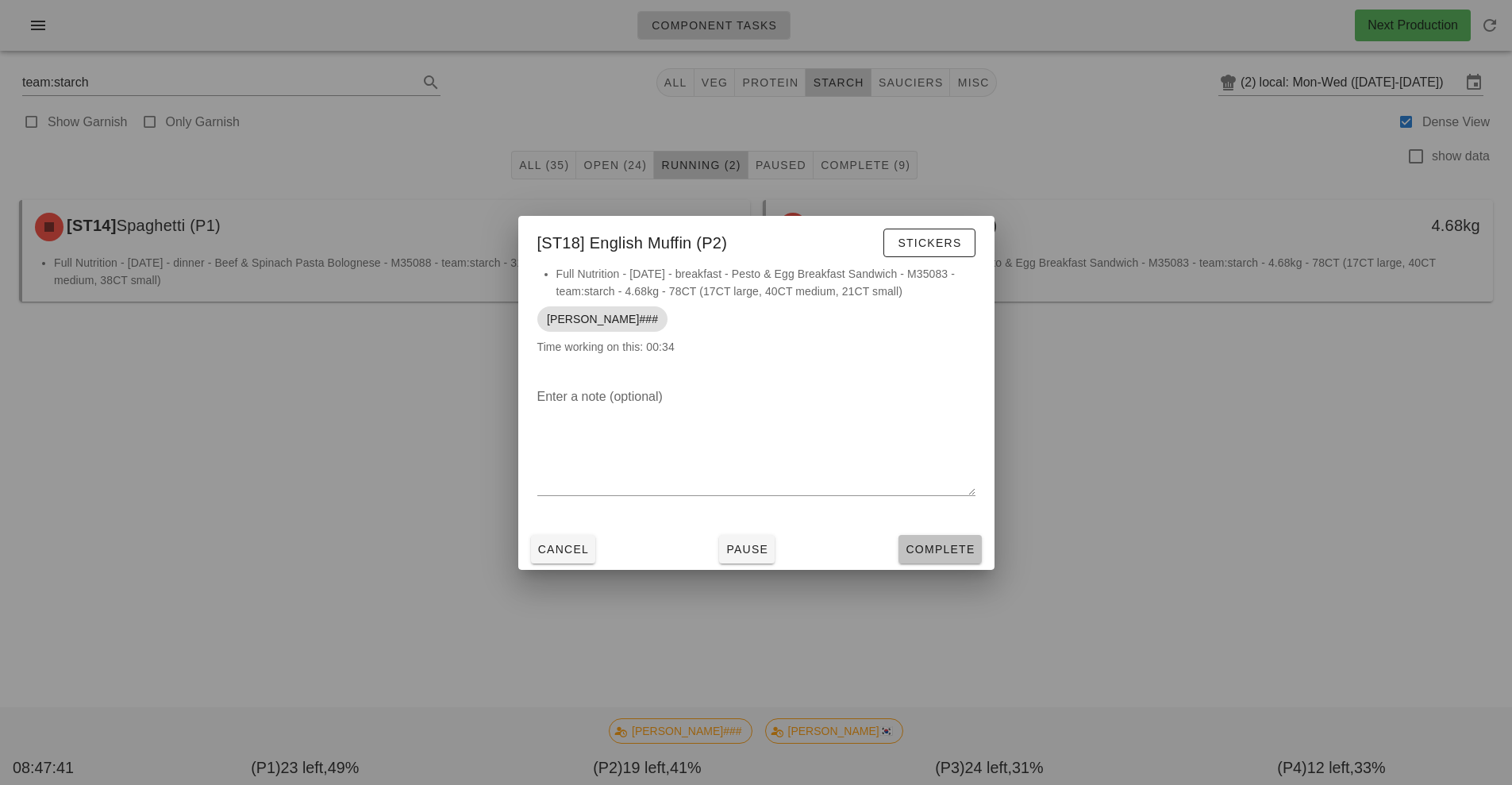
click at [945, 537] on button "Complete" at bounding box center [940, 549] width 82 height 29
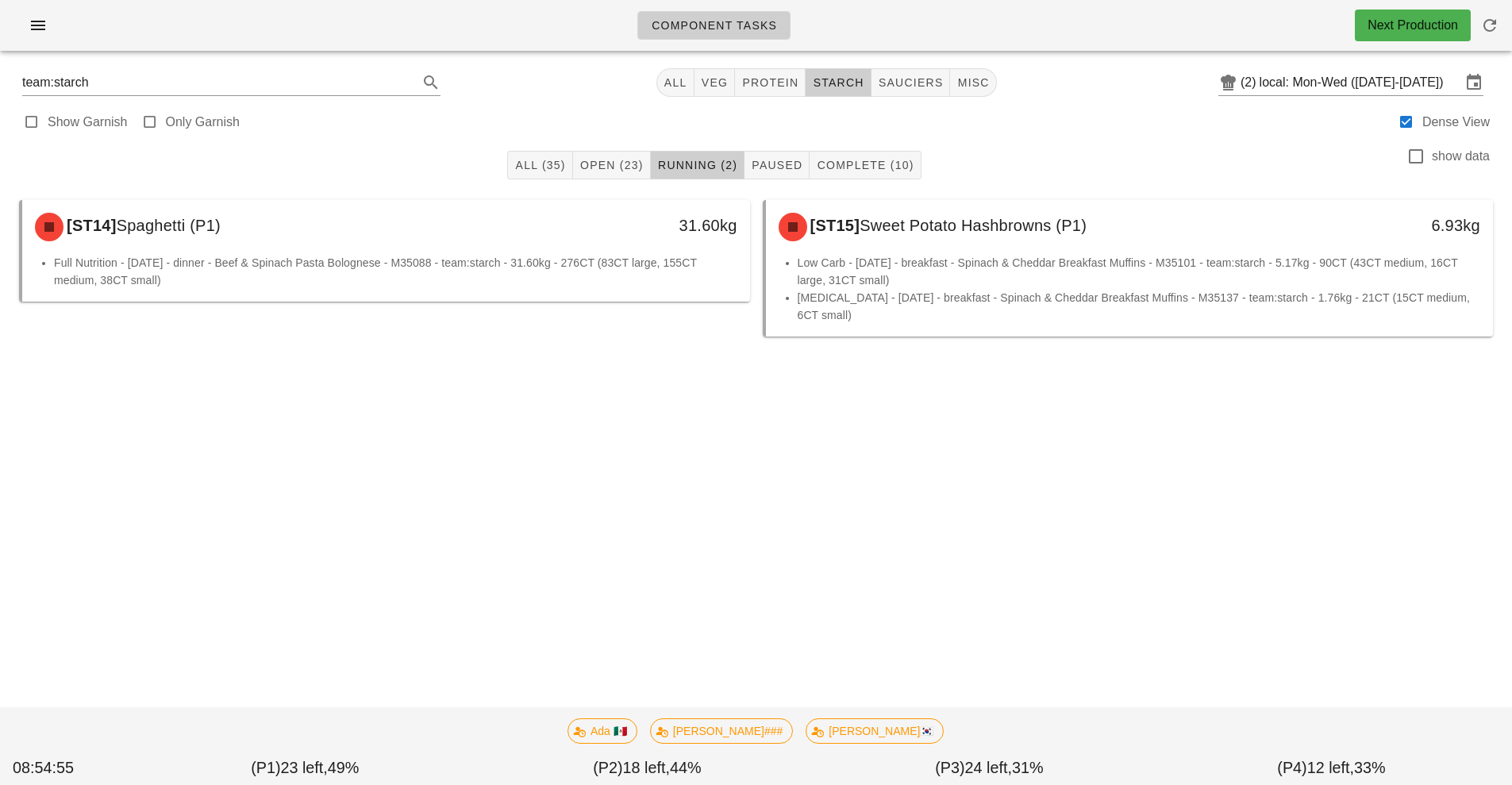
click at [1069, 580] on div "Component Tasks Next Production team:starch All veg protein starch sauciers mis…" at bounding box center [756, 392] width 1512 height 785
click at [1076, 614] on div "Component Tasks Next Production team:starch All veg protein starch sauciers mis…" at bounding box center [756, 392] width 1512 height 785
click at [720, 82] on span "veg" at bounding box center [714, 82] width 28 height 13
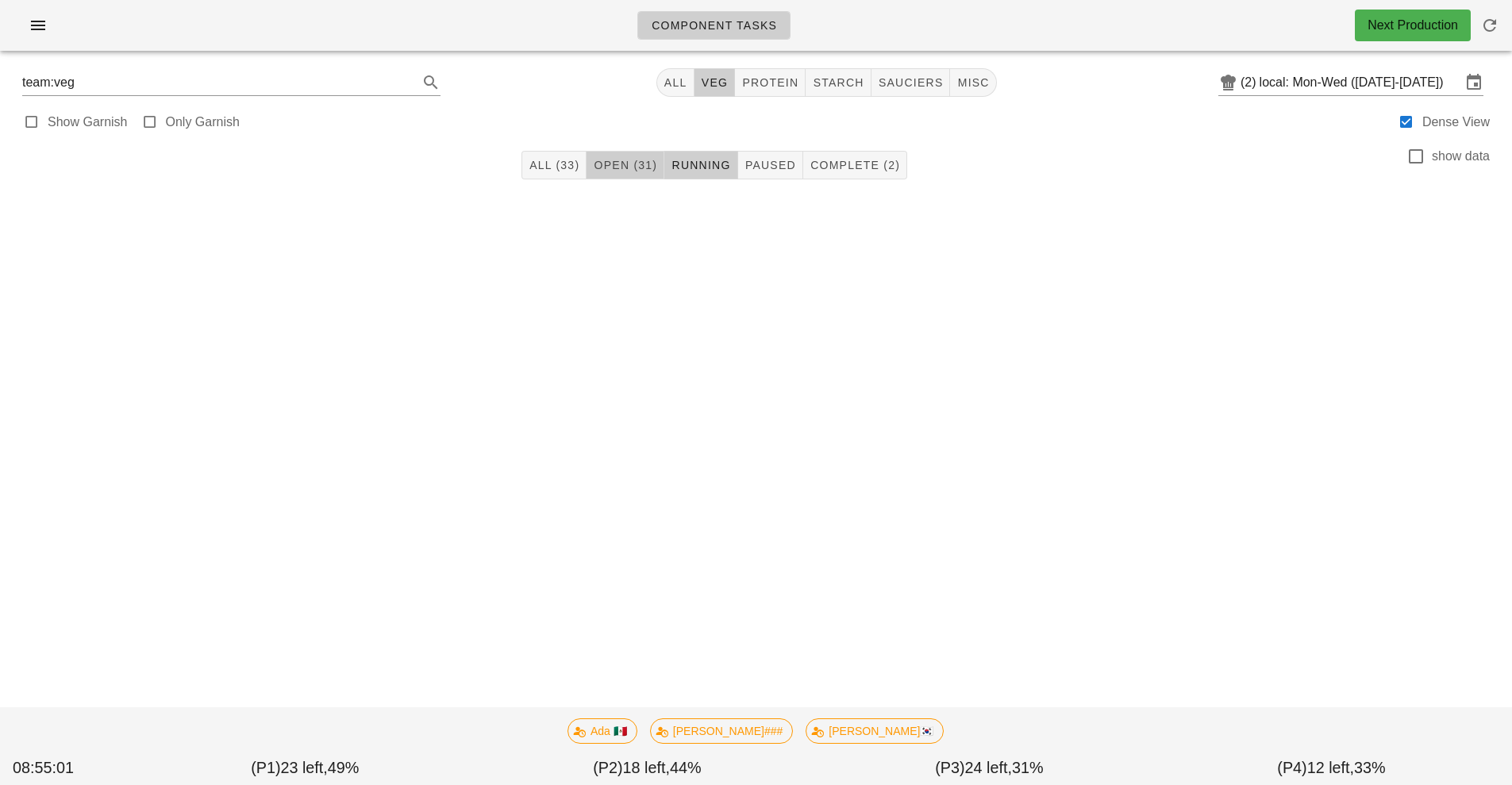
click at [624, 161] on span "Open (31)" at bounding box center [625, 164] width 64 height 13
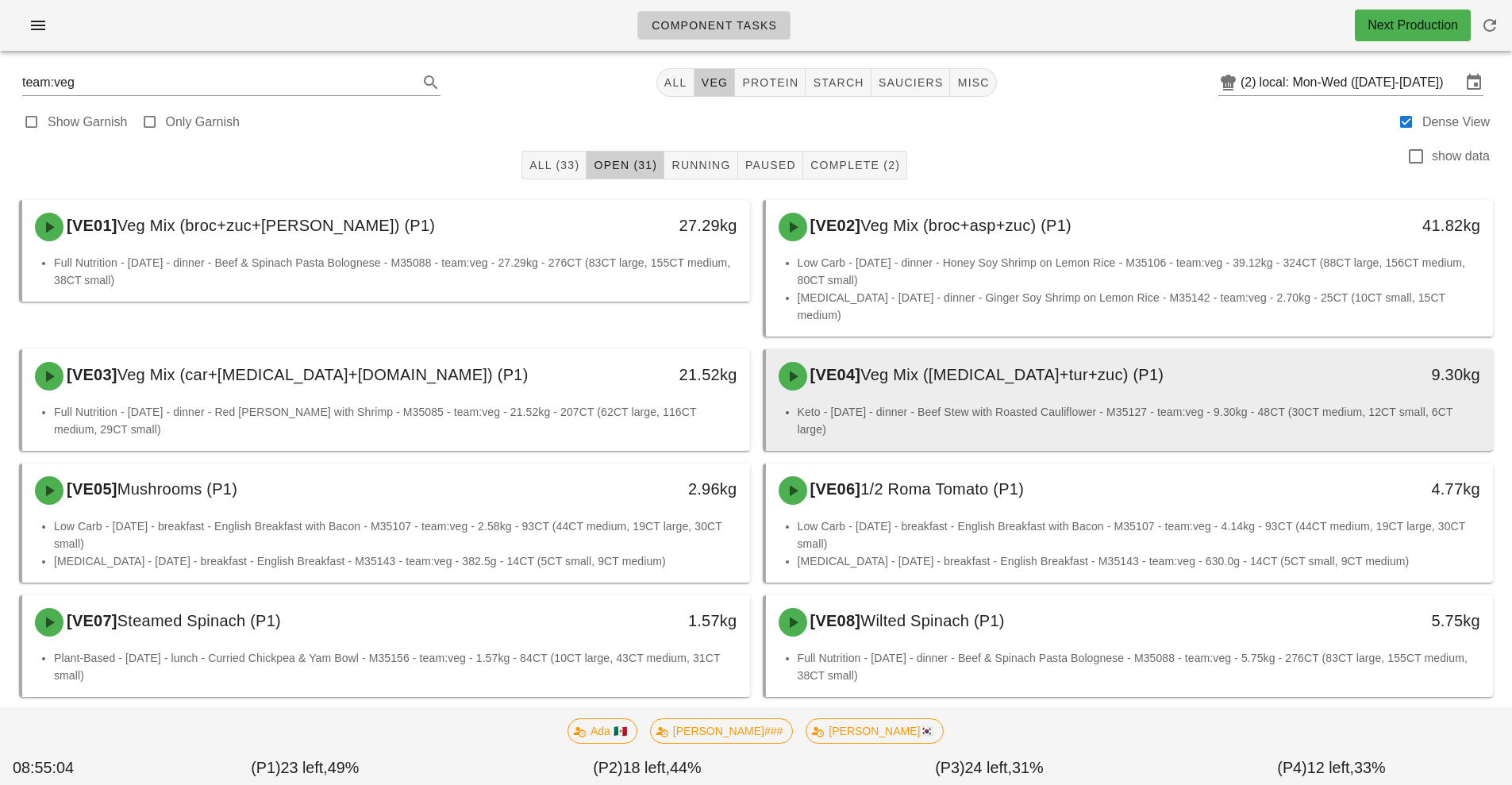
click at [1037, 372] on div "[VE04] Veg Mix (caul+tur+zuc) (P1)" at bounding box center [1039, 376] width 540 height 48
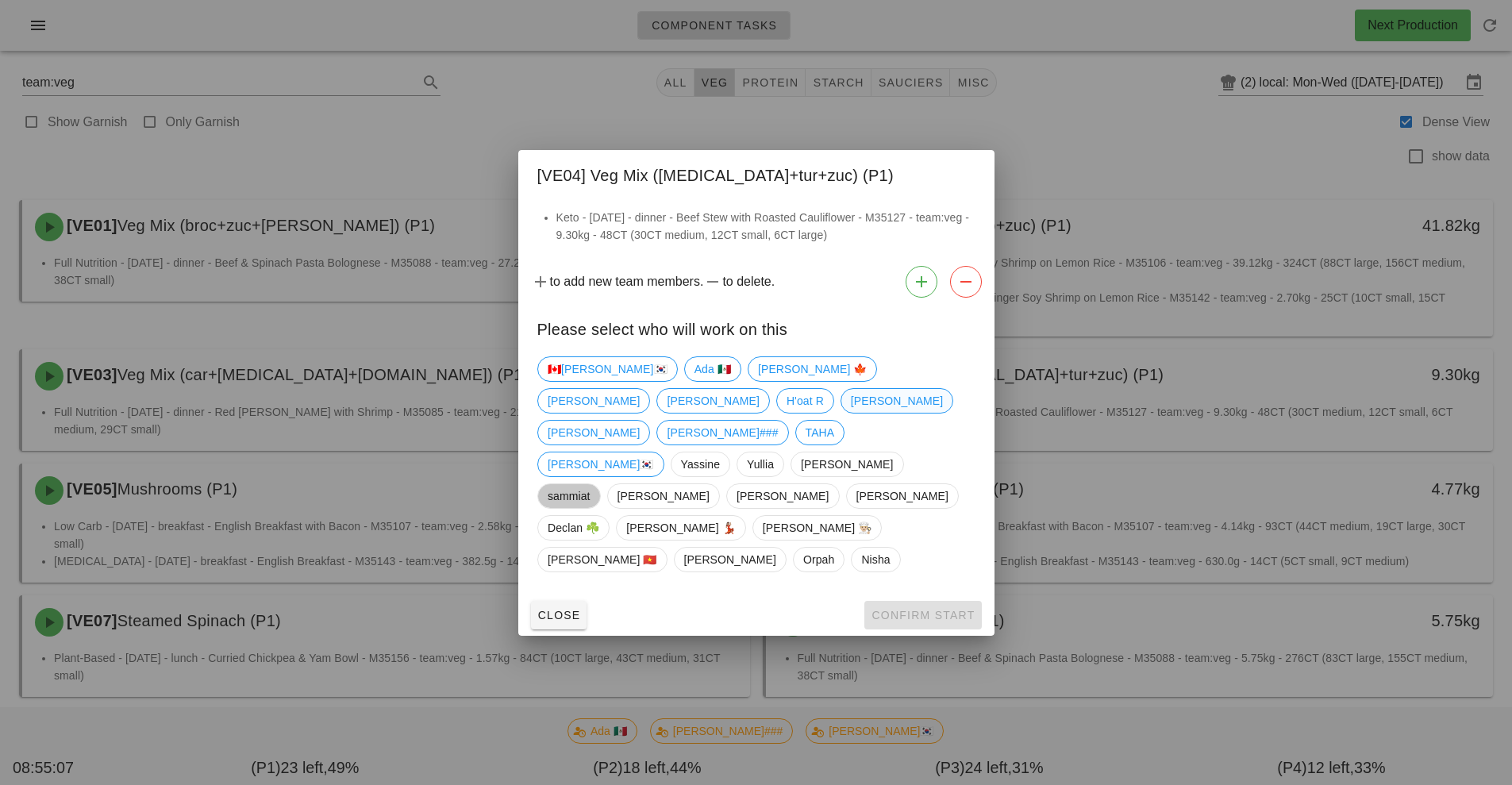
click at [850, 413] on span "[PERSON_NAME]" at bounding box center [896, 401] width 92 height 24
click at [902, 608] on span "Confirm Start" at bounding box center [923, 614] width 104 height 13
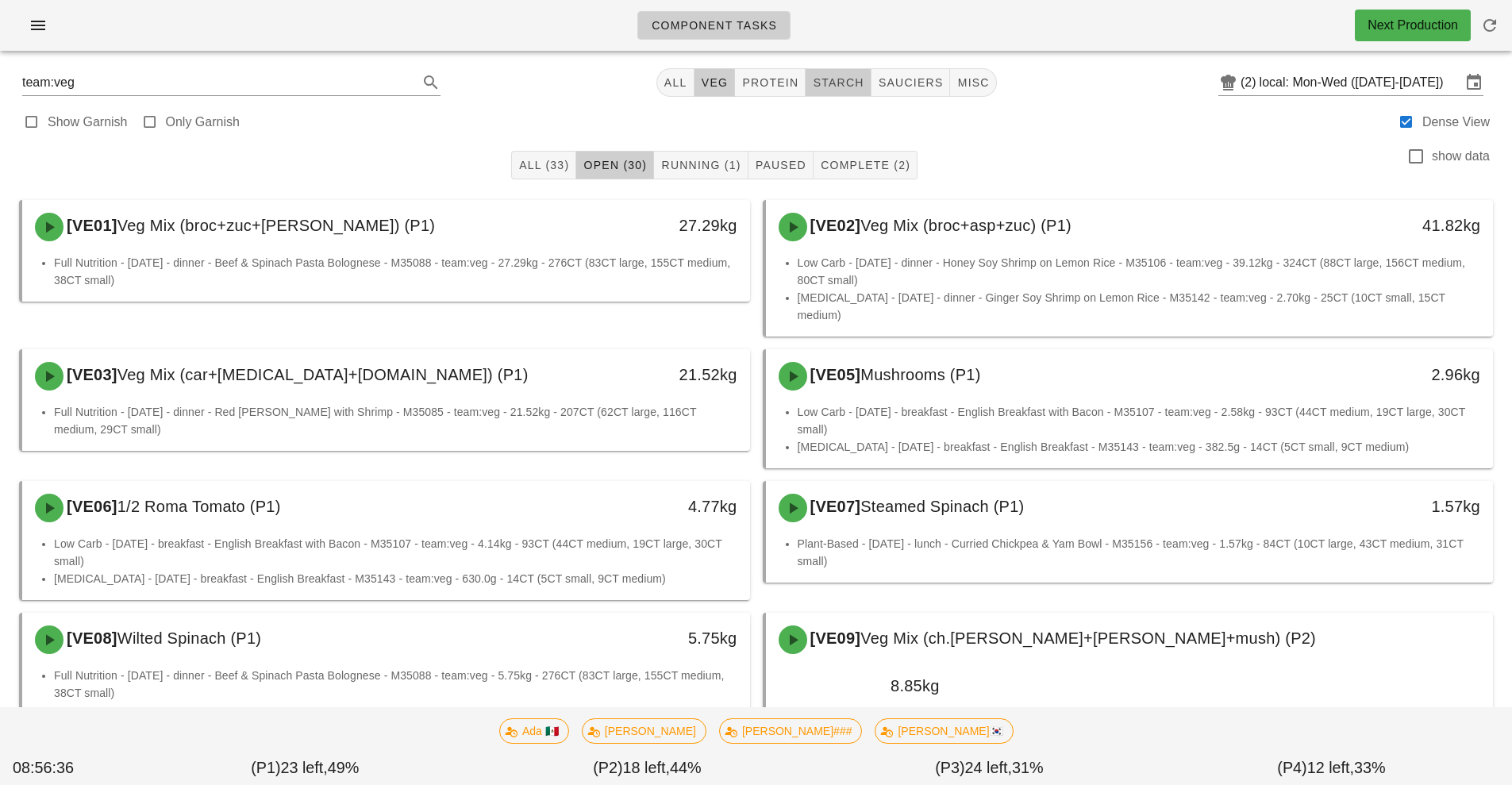
click at [848, 88] on span "starch" at bounding box center [838, 82] width 52 height 13
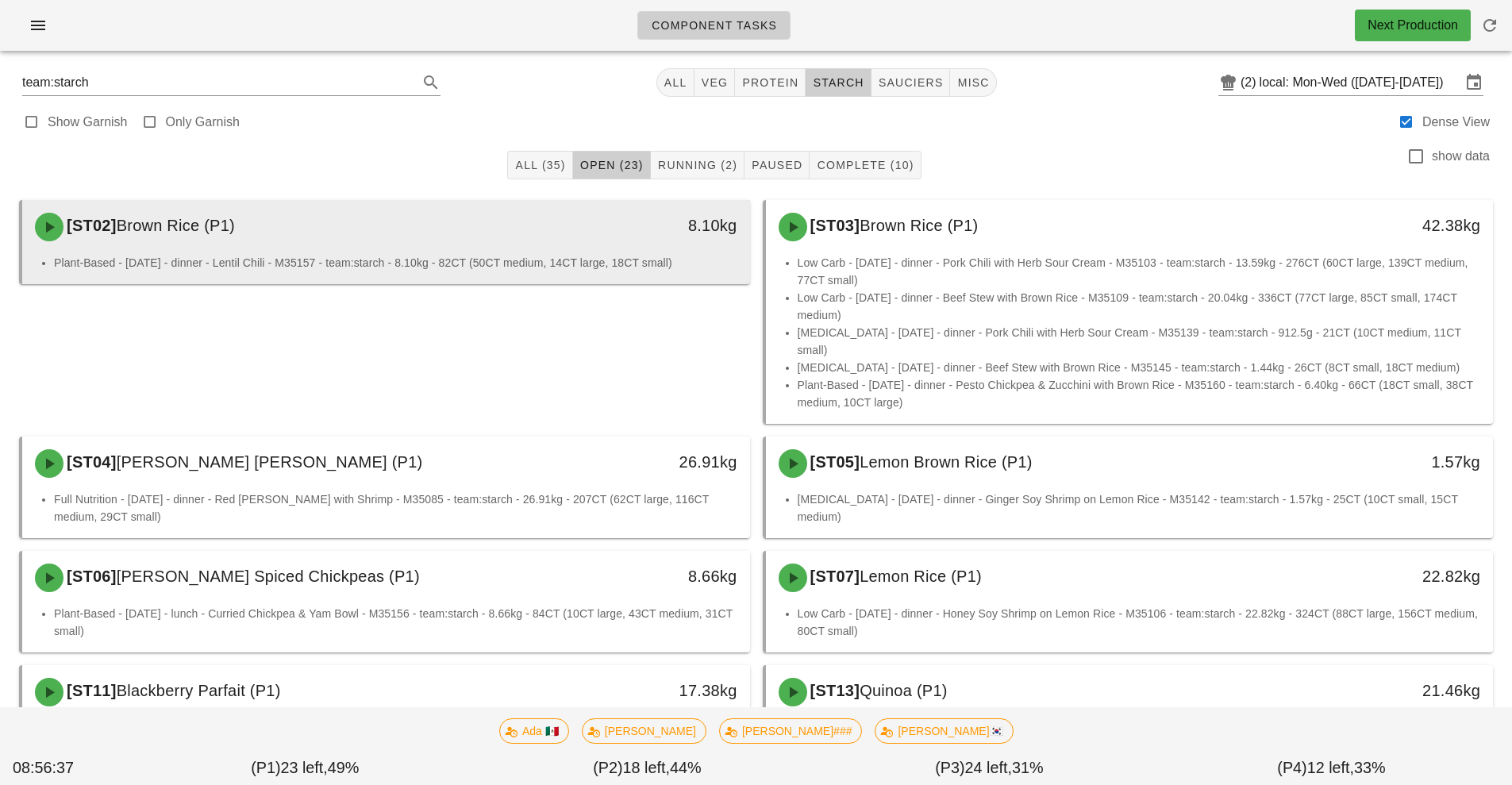
click at [533, 243] on div "[ST02] Brown Rice (P1)" at bounding box center [295, 227] width 540 height 48
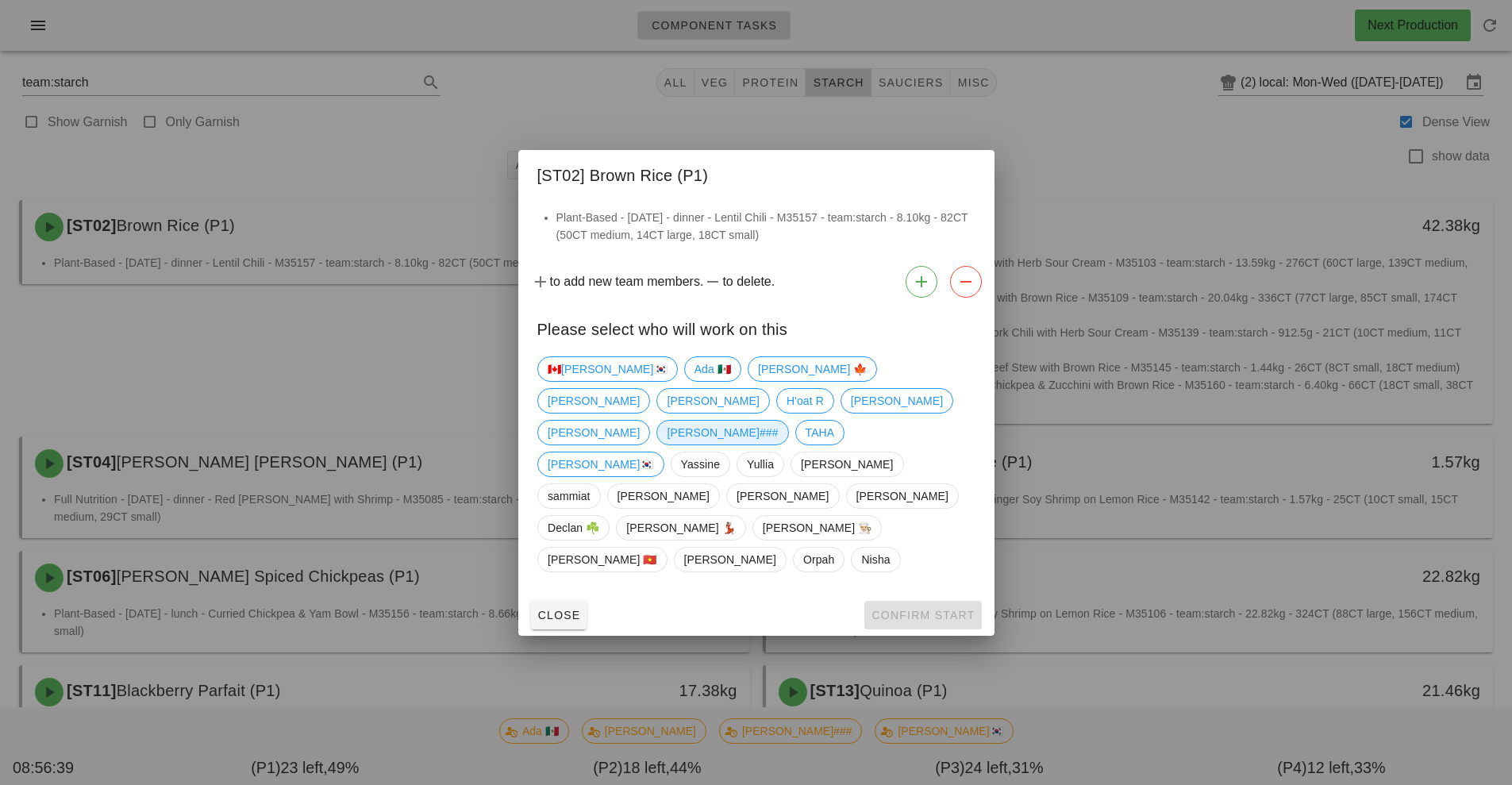
click at [706, 444] on span "[PERSON_NAME]###" at bounding box center [722, 433] width 111 height 24
click at [910, 608] on span "Confirm Start" at bounding box center [923, 614] width 104 height 13
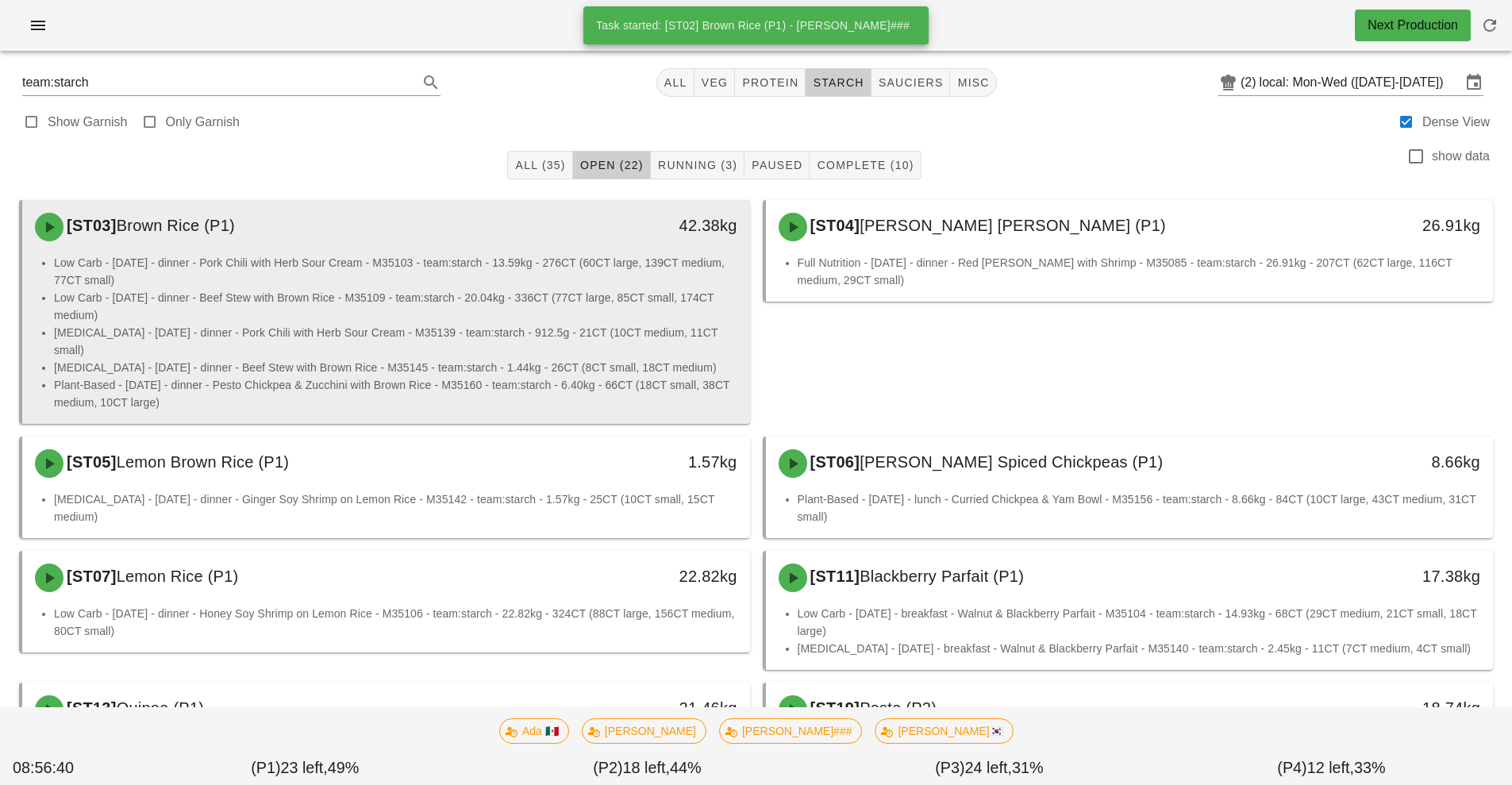
click at [523, 271] on li "Low Carb - [DATE] - dinner - Pork Chili with Herb Sour Cream - M35103 - team:st…" at bounding box center [395, 271] width 683 height 35
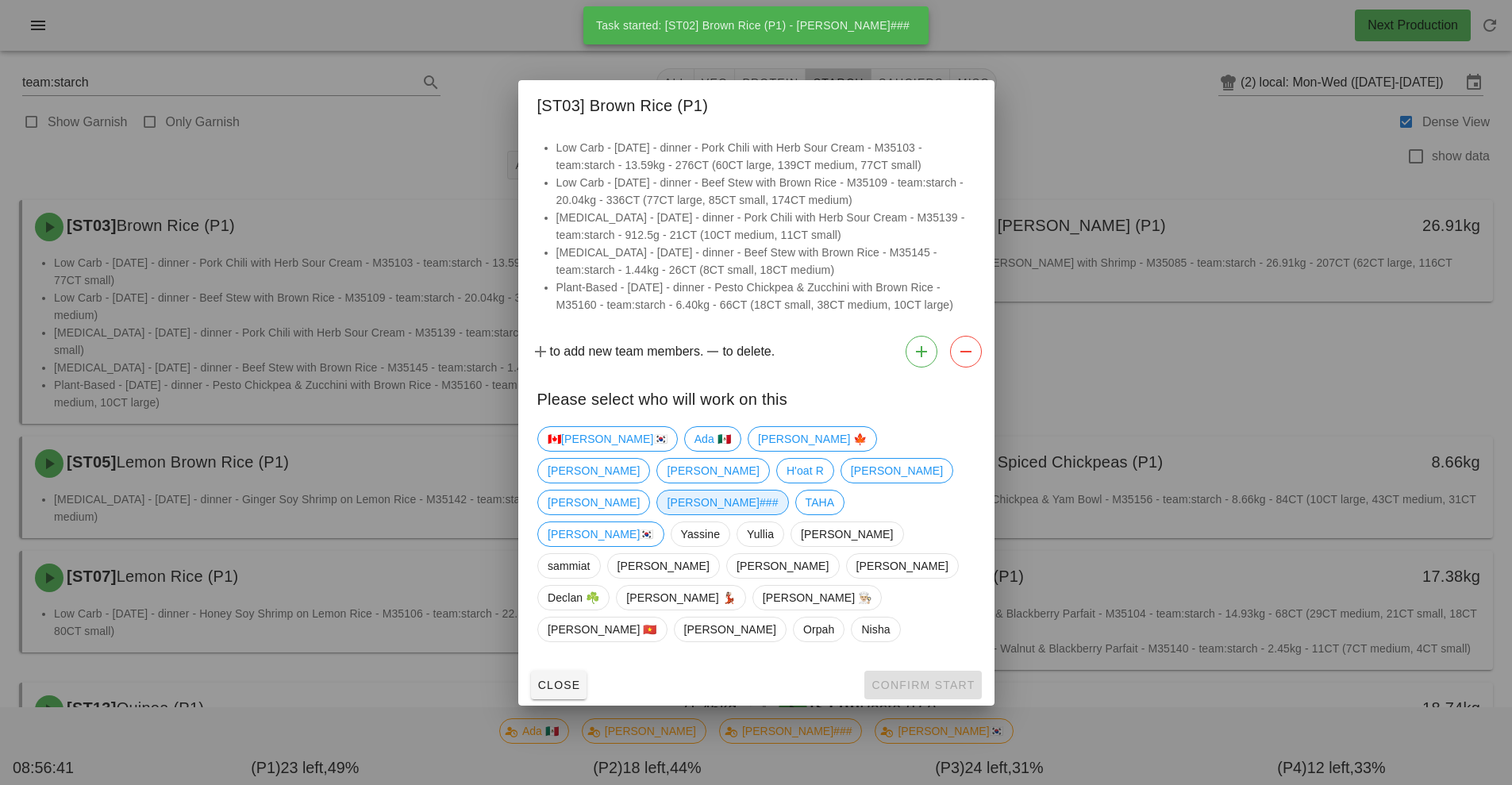
click at [703, 514] on span "[PERSON_NAME]###" at bounding box center [722, 503] width 111 height 24
click at [908, 679] on span "Confirm Start" at bounding box center [923, 685] width 104 height 13
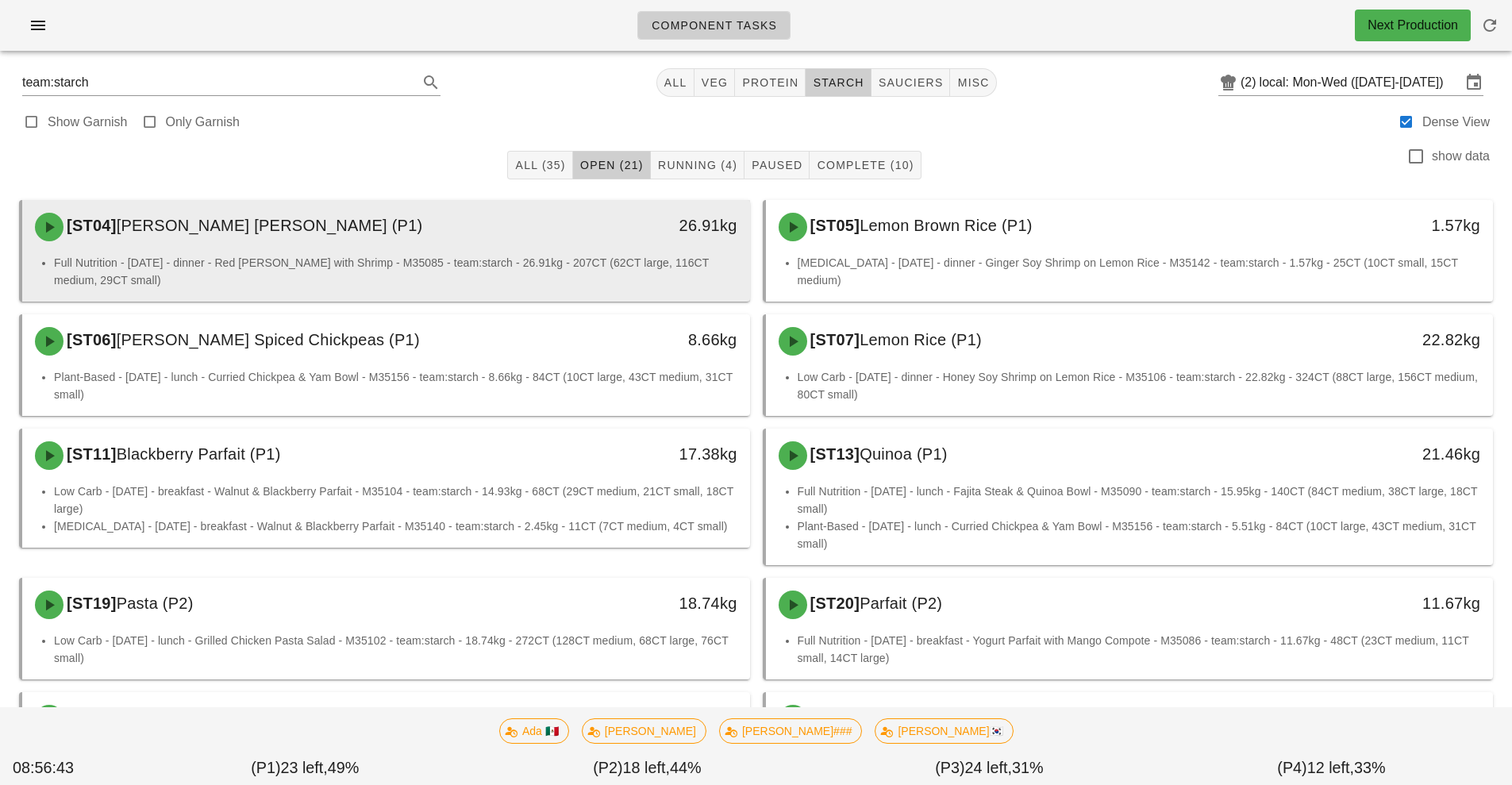
click at [585, 250] on div "26.91kg" at bounding box center [656, 227] width 180 height 48
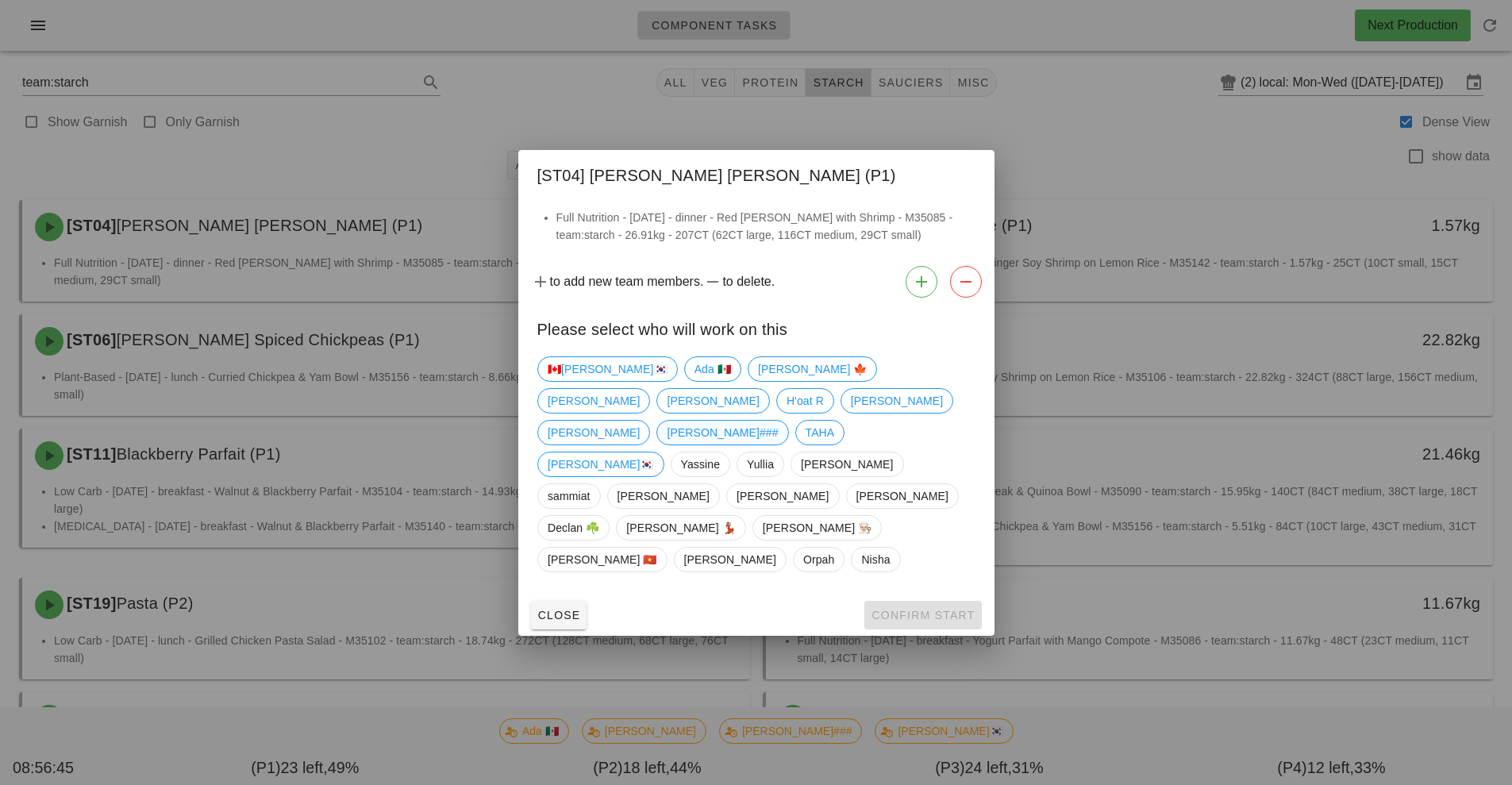
click at [709, 444] on span "[PERSON_NAME]###" at bounding box center [722, 433] width 111 height 24
click at [914, 608] on span "Confirm Start" at bounding box center [923, 614] width 104 height 13
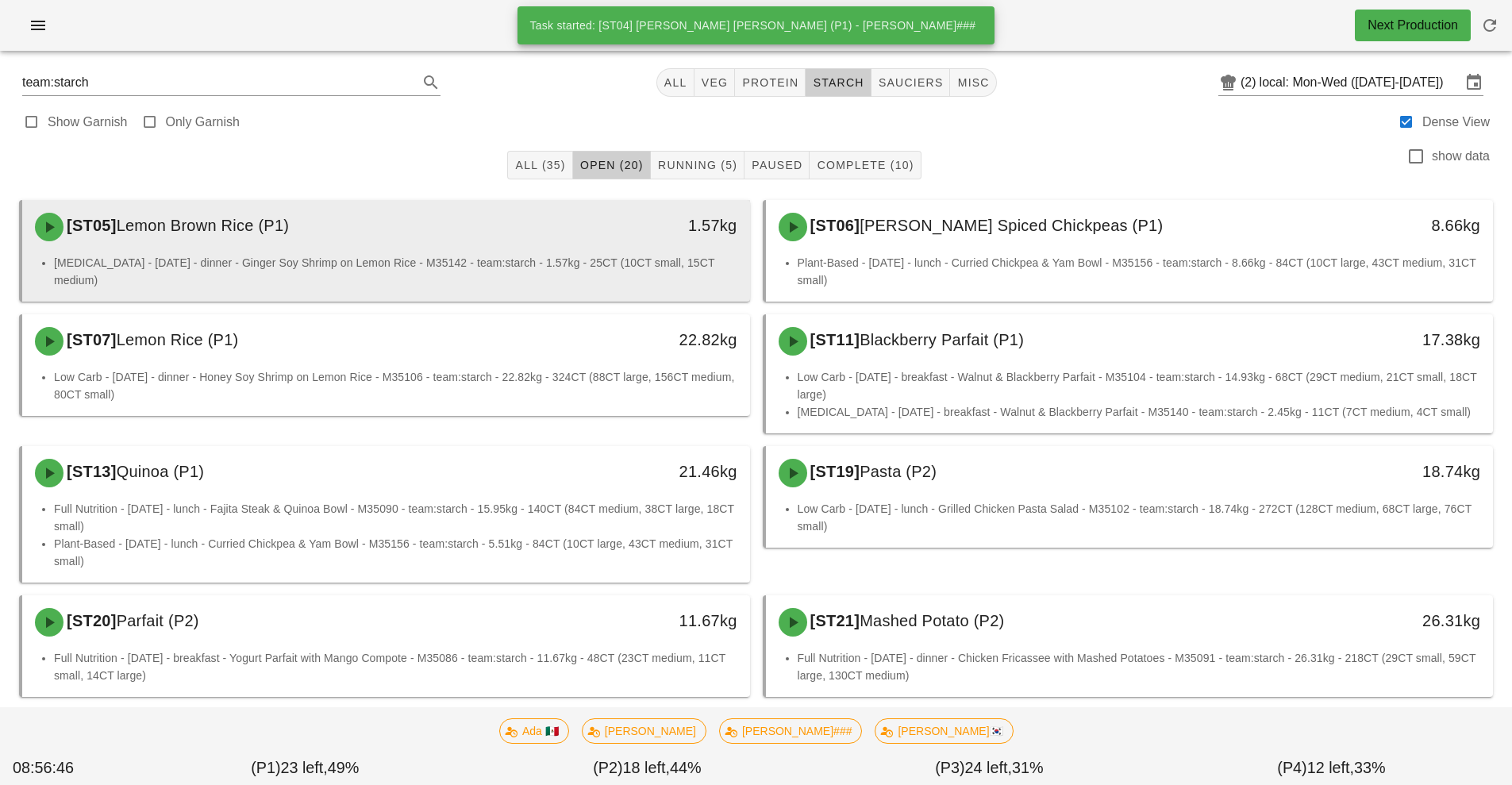
click at [607, 261] on li "[MEDICAL_DATA] - [DATE] - dinner - Ginger Soy Shrimp on Lemon Rice - M35142 - t…" at bounding box center [395, 271] width 683 height 35
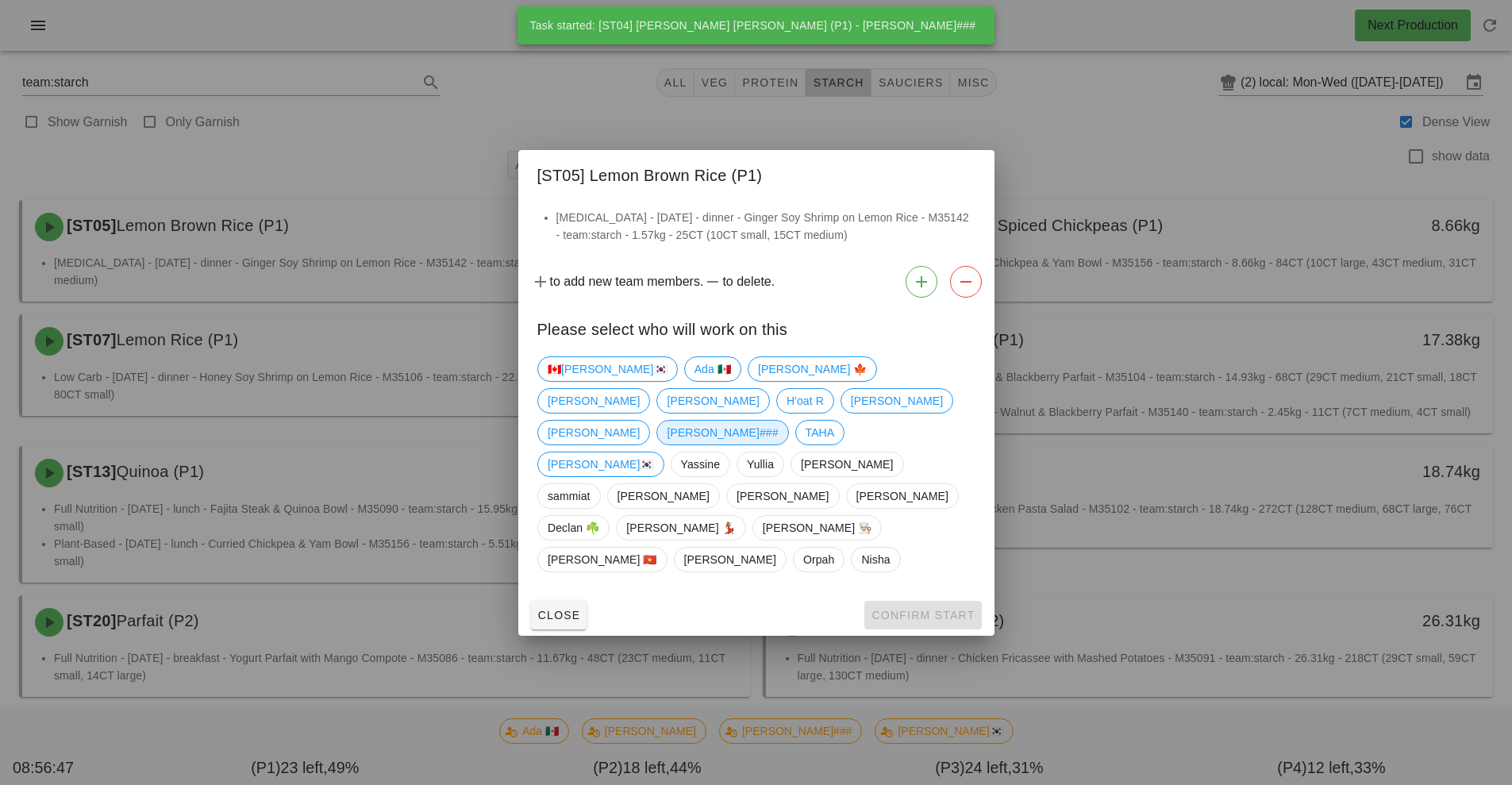
click at [711, 445] on span "[PERSON_NAME]###" at bounding box center [722, 432] width 132 height 25
click at [901, 608] on span "Confirm Start" at bounding box center [923, 614] width 104 height 13
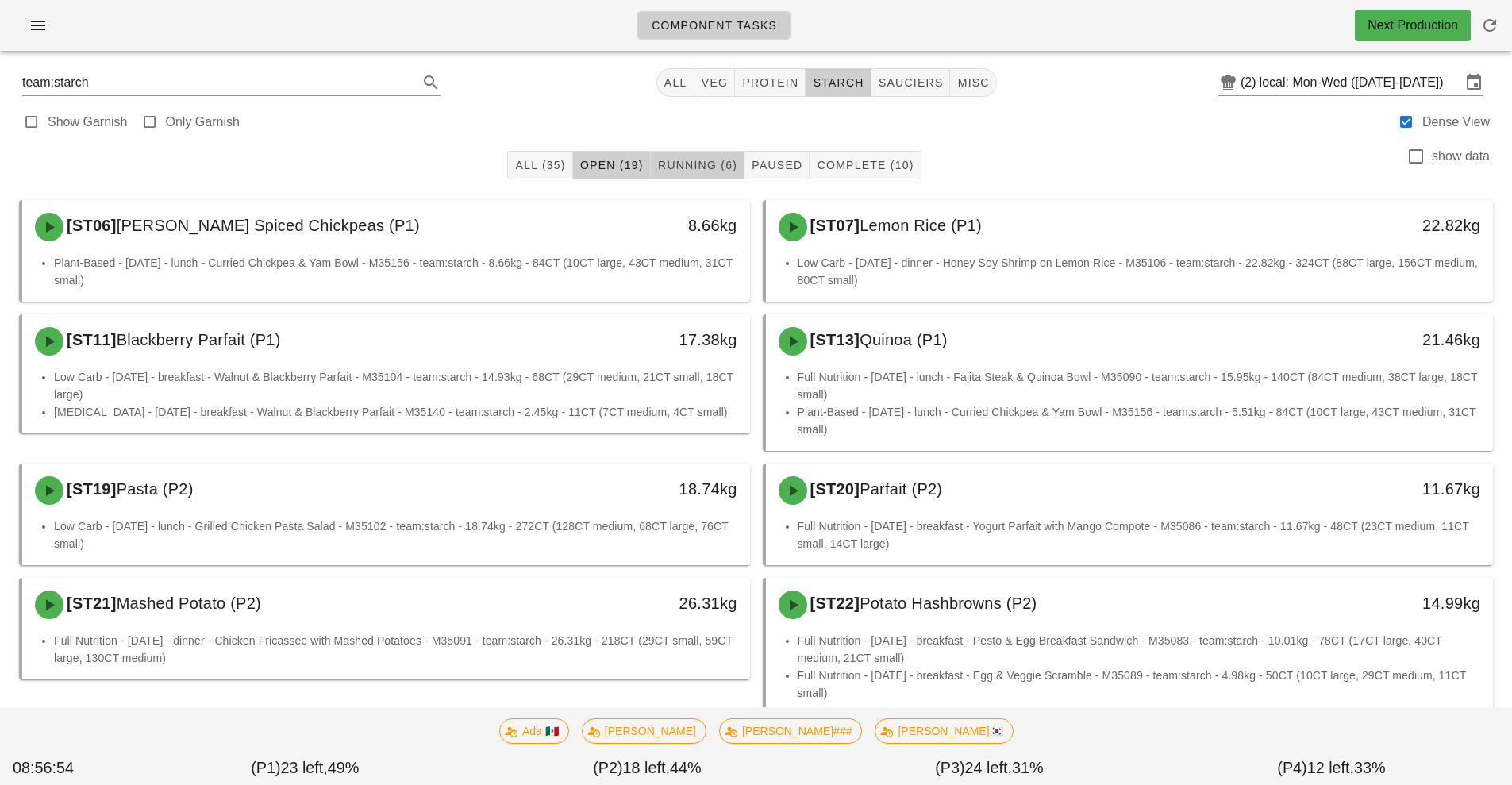
click at [695, 164] on span "Running (6)" at bounding box center [697, 164] width 81 height 13
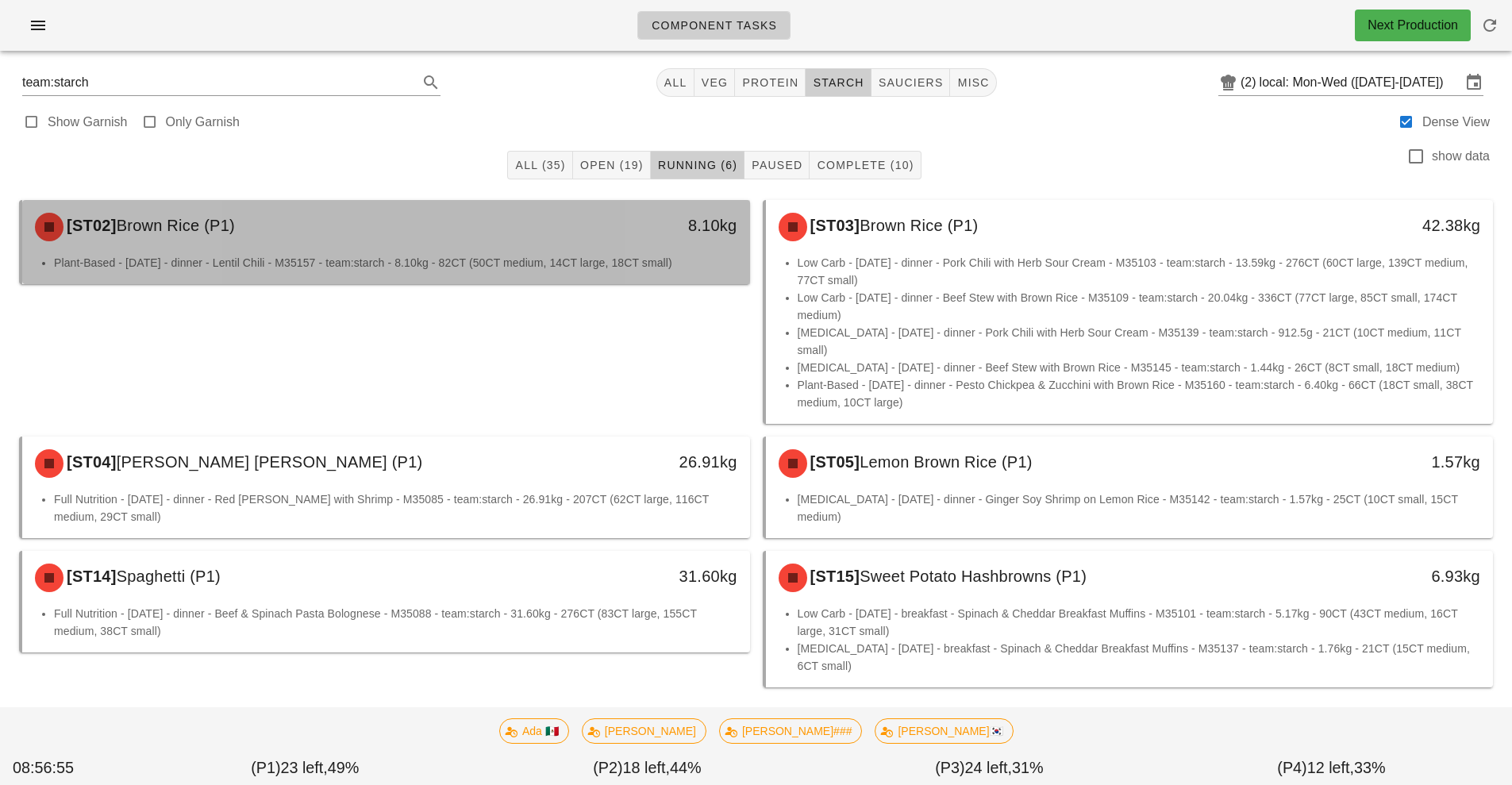
click at [595, 244] on div "8.10kg" at bounding box center [656, 227] width 180 height 48
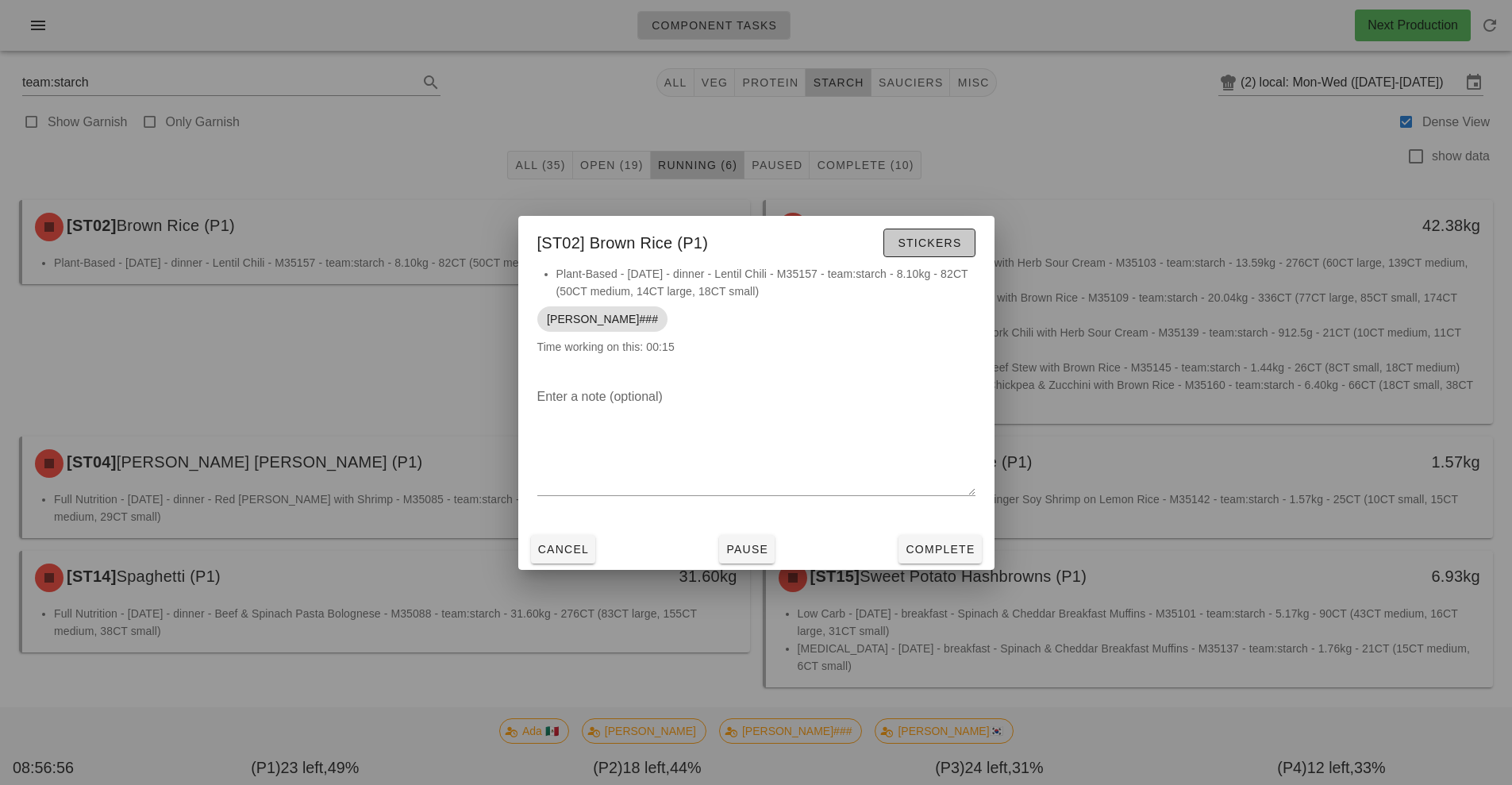
click at [921, 243] on span "Stickers" at bounding box center [929, 242] width 64 height 13
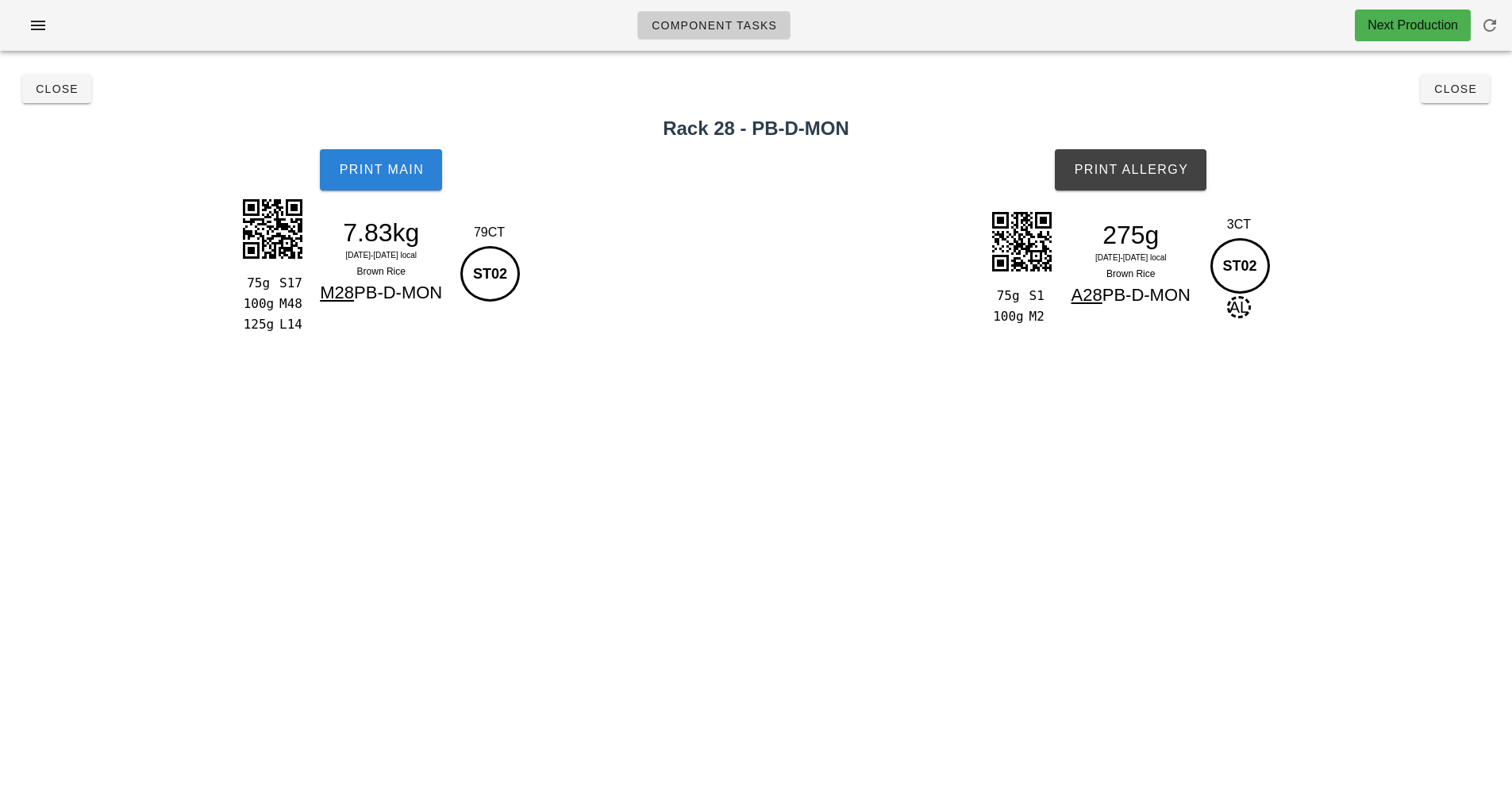
click at [380, 174] on span "Print Main" at bounding box center [381, 170] width 86 height 15
click at [1142, 176] on span "Print Allergy" at bounding box center [1130, 170] width 115 height 15
click at [35, 87] on span "Close" at bounding box center [56, 88] width 43 height 13
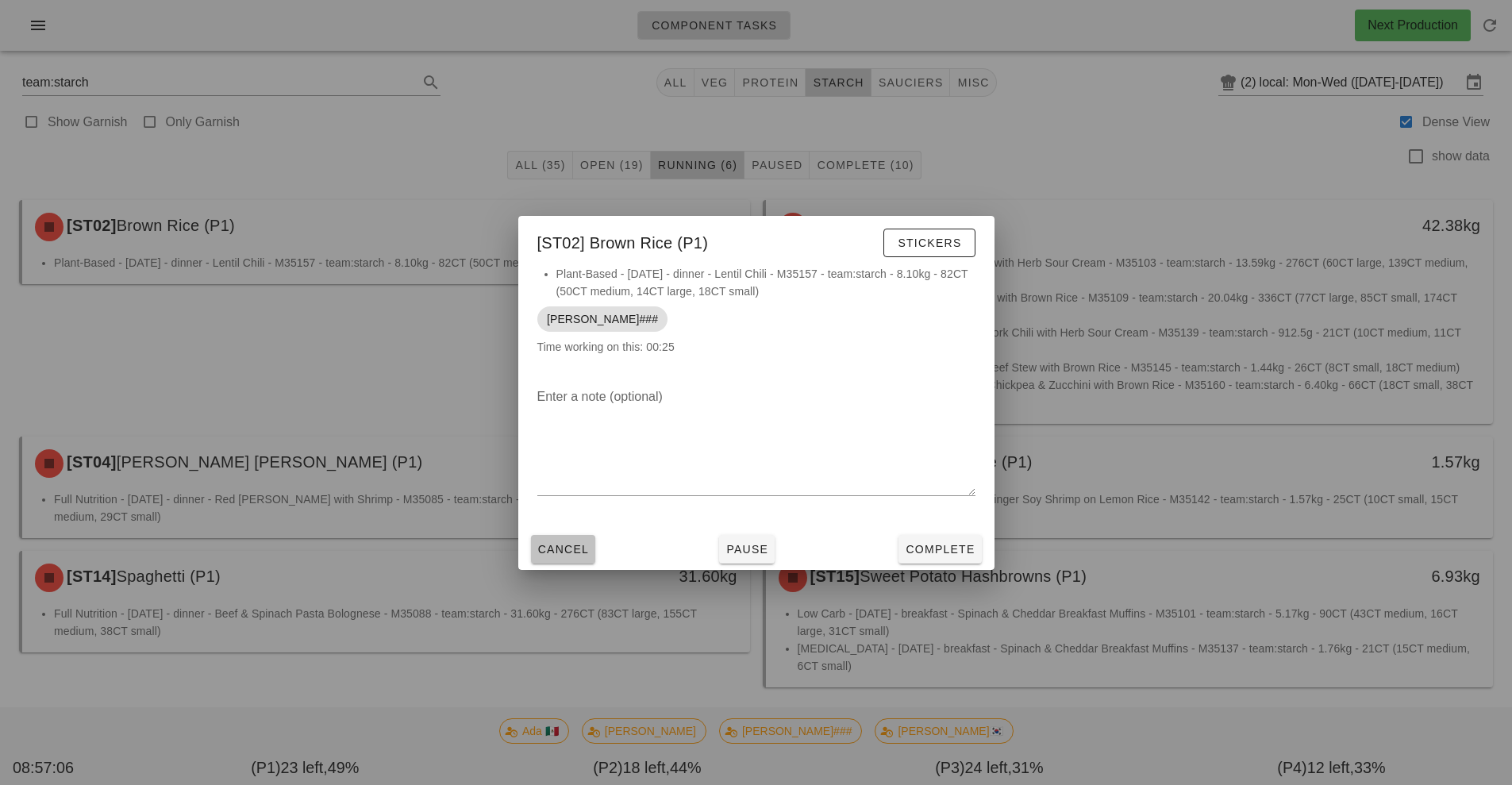
click at [561, 548] on span "Cancel" at bounding box center [564, 549] width 53 height 13
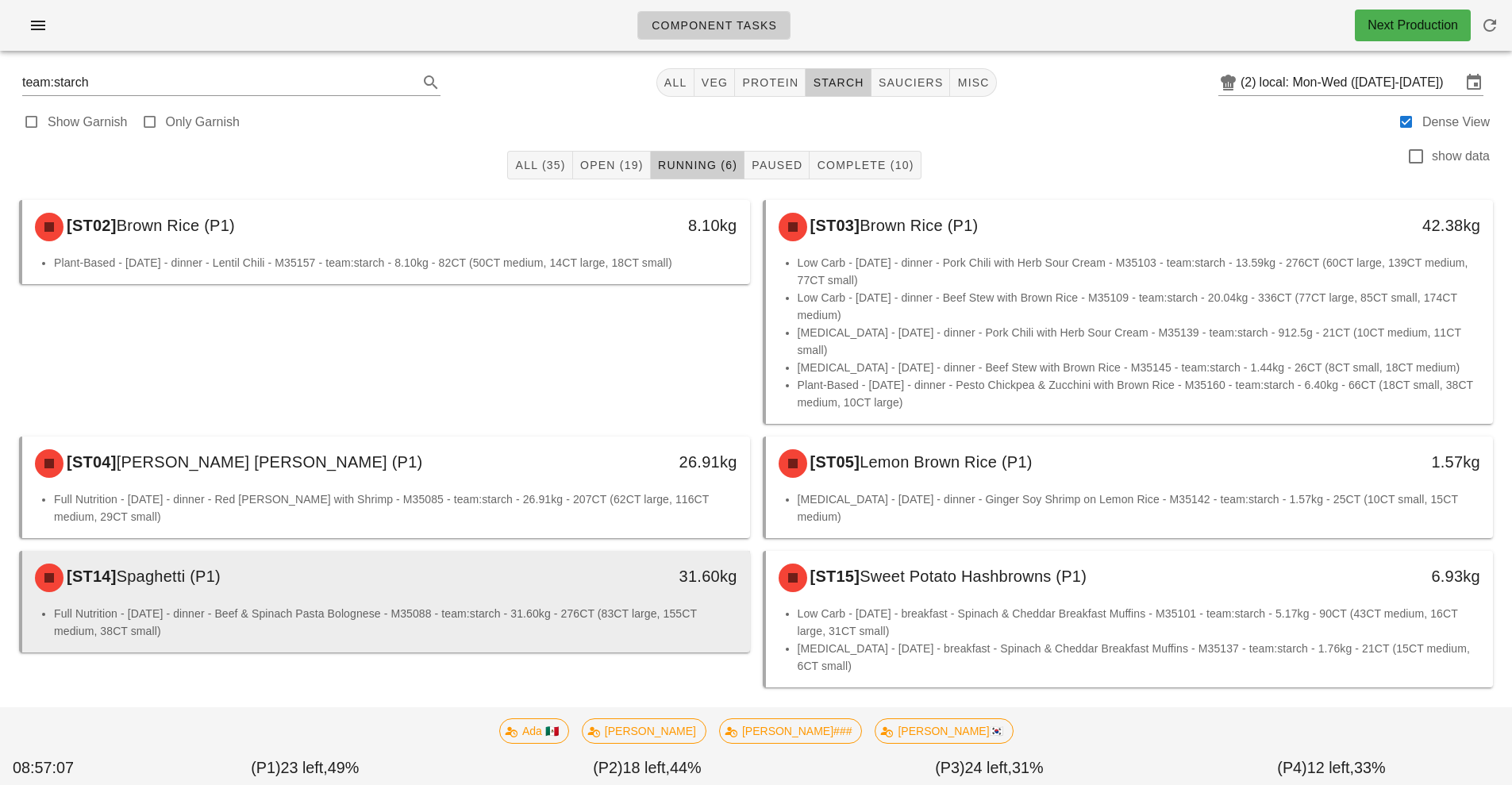
click at [655, 605] on li "Full Nutrition - [DATE] - dinner - Beef & Spinach Pasta Bolognese - M35088 - te…" at bounding box center [395, 622] width 683 height 35
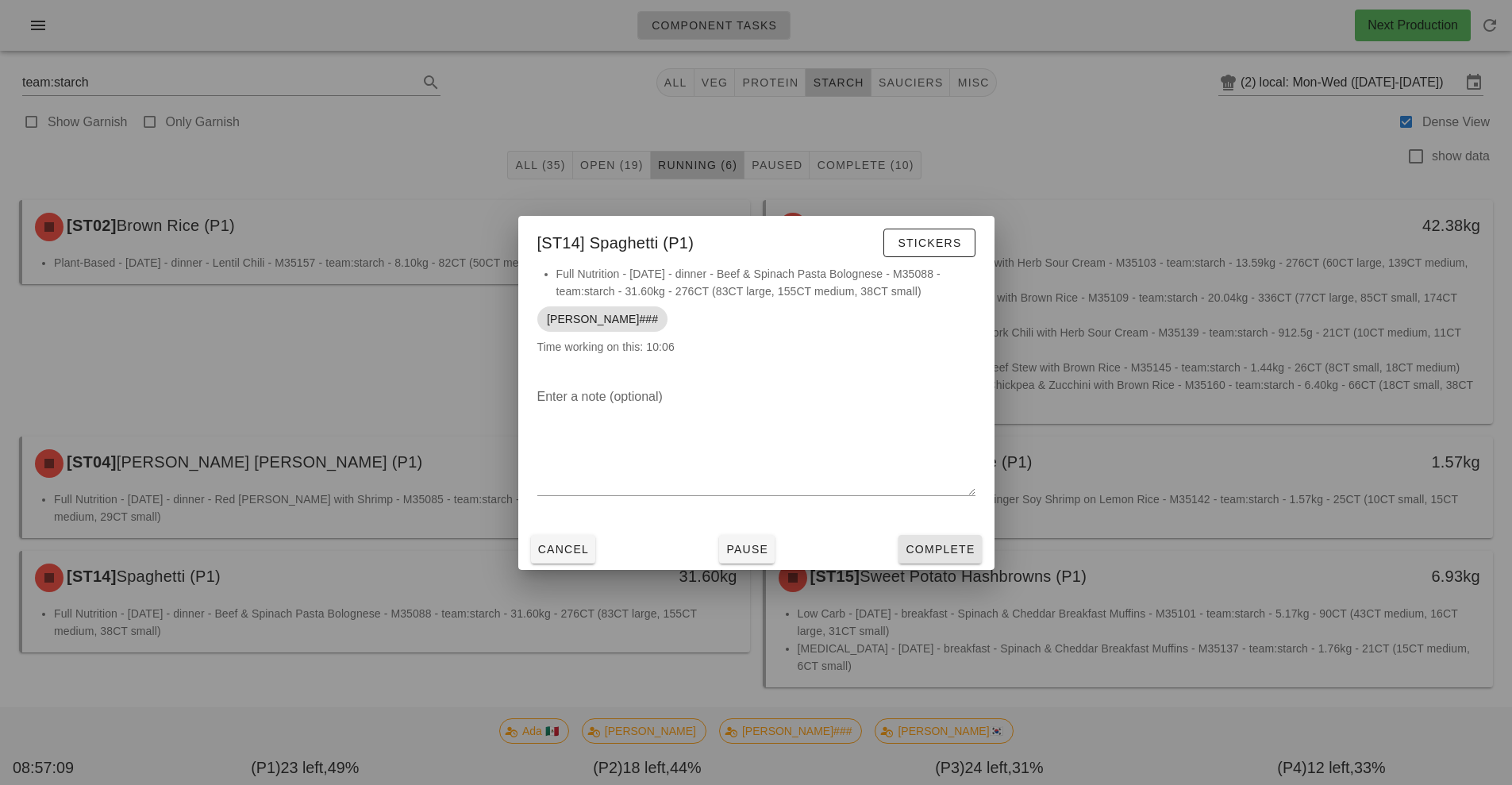
click at [930, 548] on span "Complete" at bounding box center [940, 549] width 70 height 13
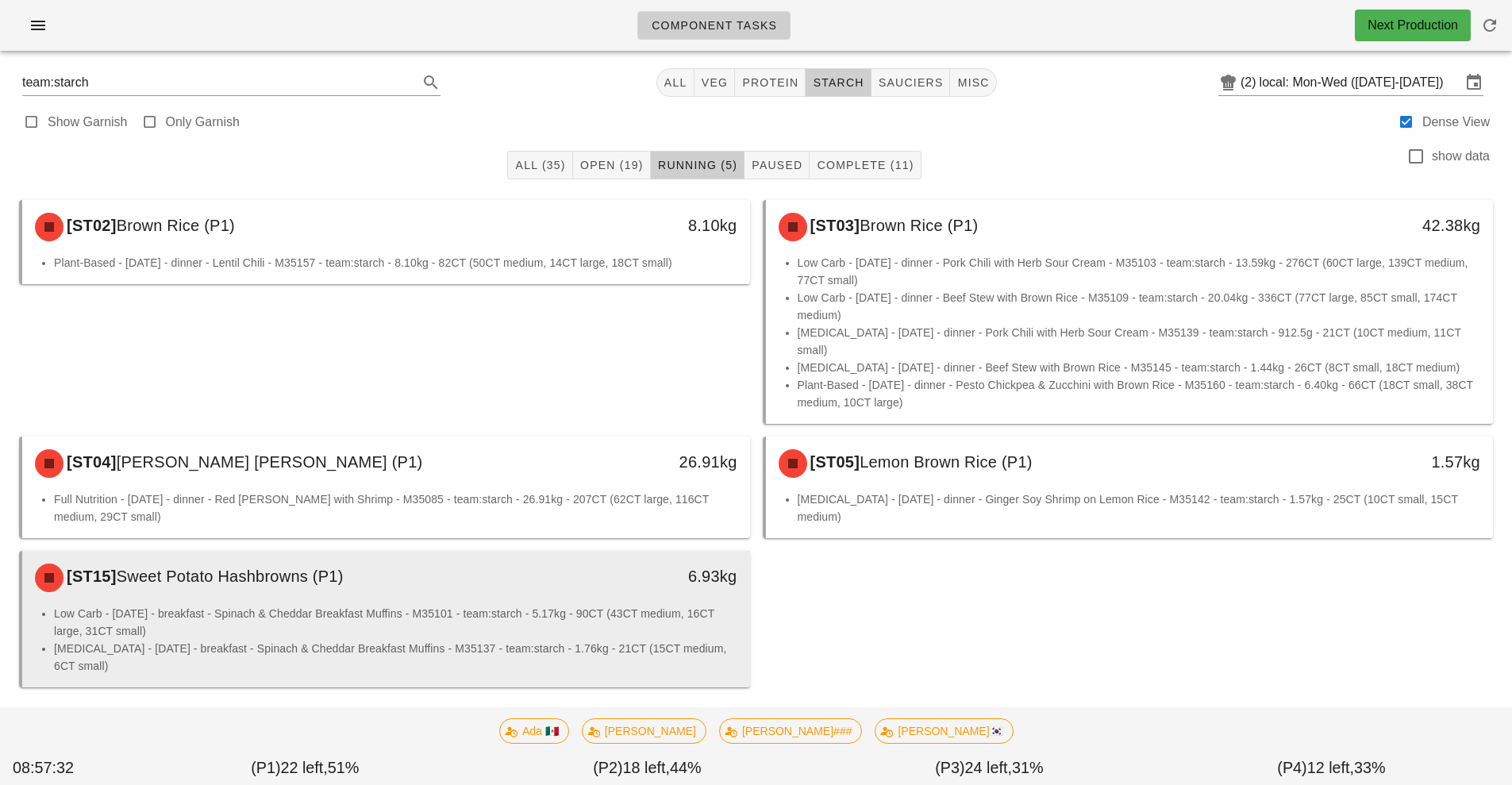
click at [511, 614] on li "Low Carb - [DATE] - breakfast - Spinach & Cheddar Breakfast Muffins - M35101 - …" at bounding box center [395, 622] width 683 height 35
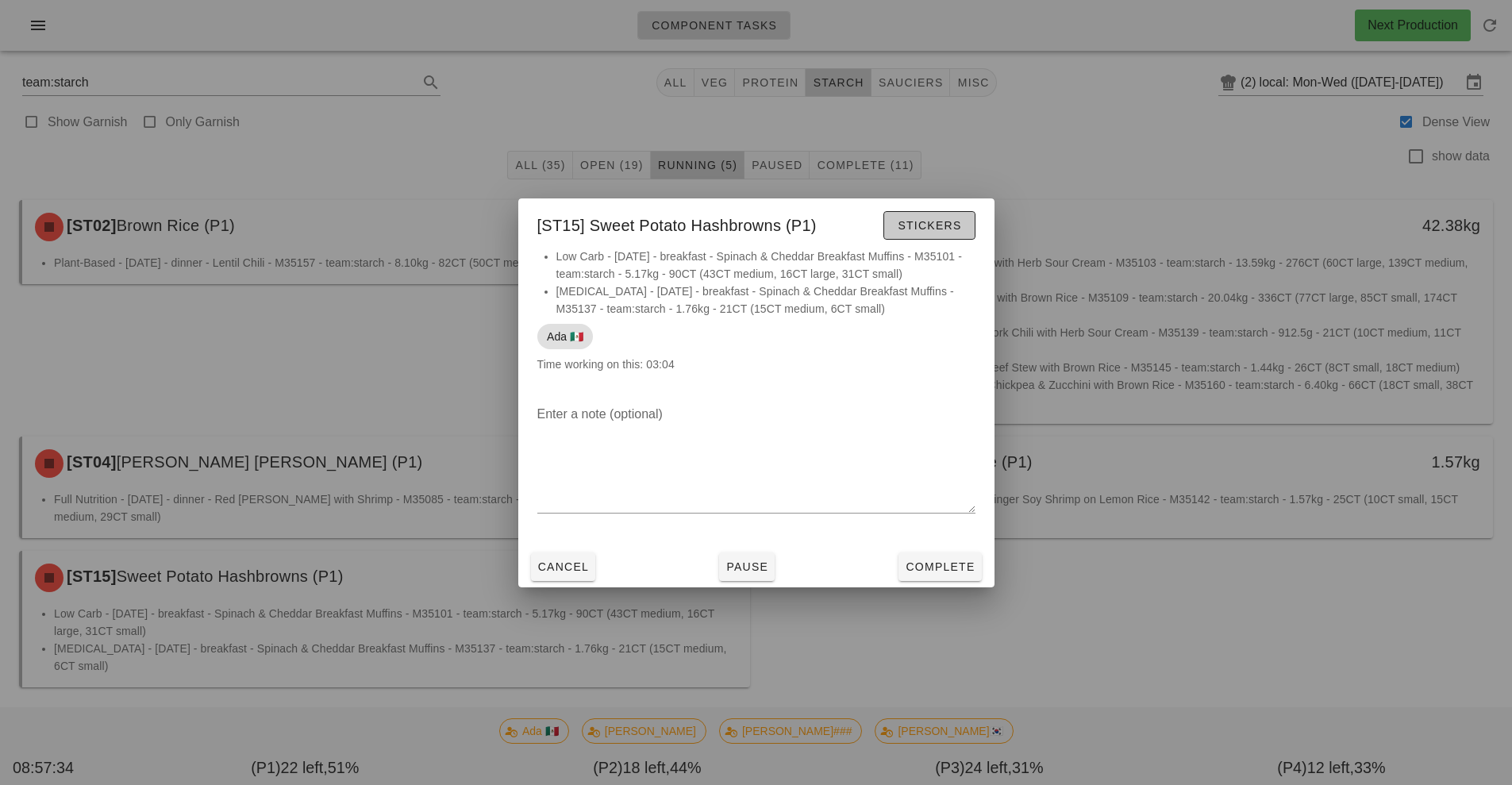
click at [935, 225] on span "Stickers" at bounding box center [929, 225] width 64 height 13
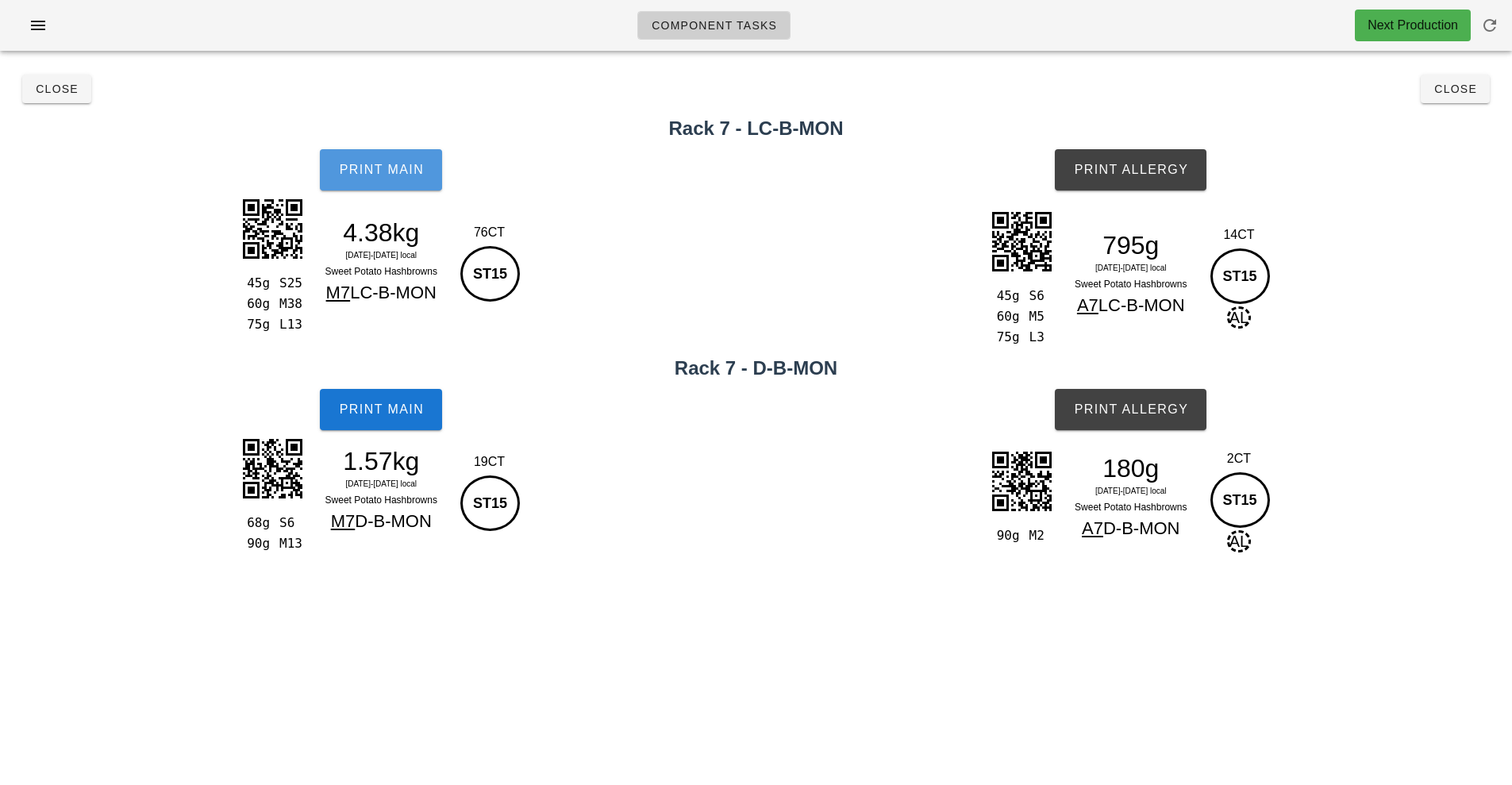
click at [396, 174] on span "Print Main" at bounding box center [381, 170] width 86 height 15
click at [385, 424] on button "Print Main" at bounding box center [380, 409] width 122 height 42
click at [1186, 173] on span "Print Allergy" at bounding box center [1130, 170] width 115 height 15
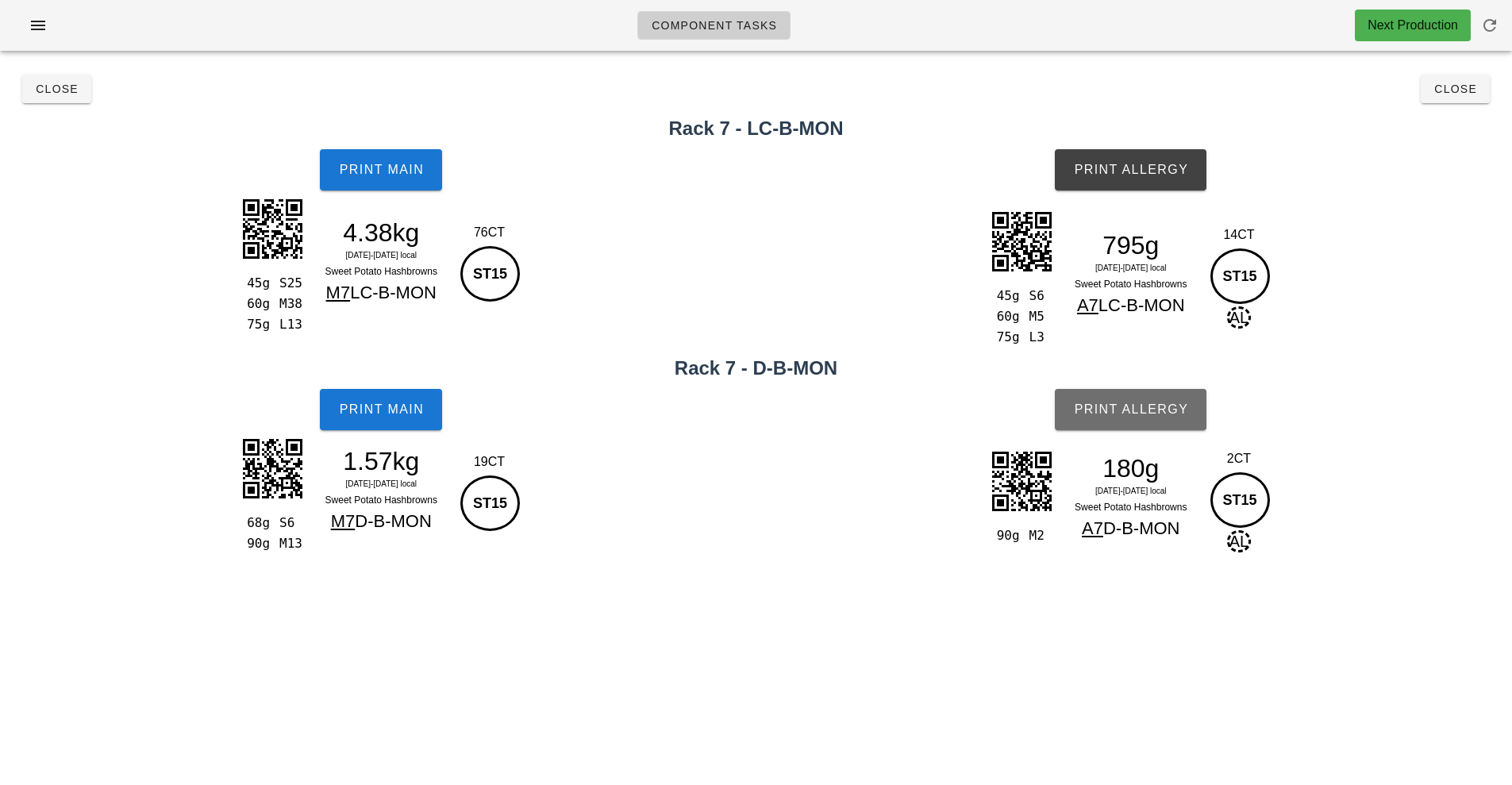
click at [1176, 417] on button "Print Allergy" at bounding box center [1130, 409] width 152 height 42
click at [1444, 100] on button "Close" at bounding box center [1456, 88] width 69 height 29
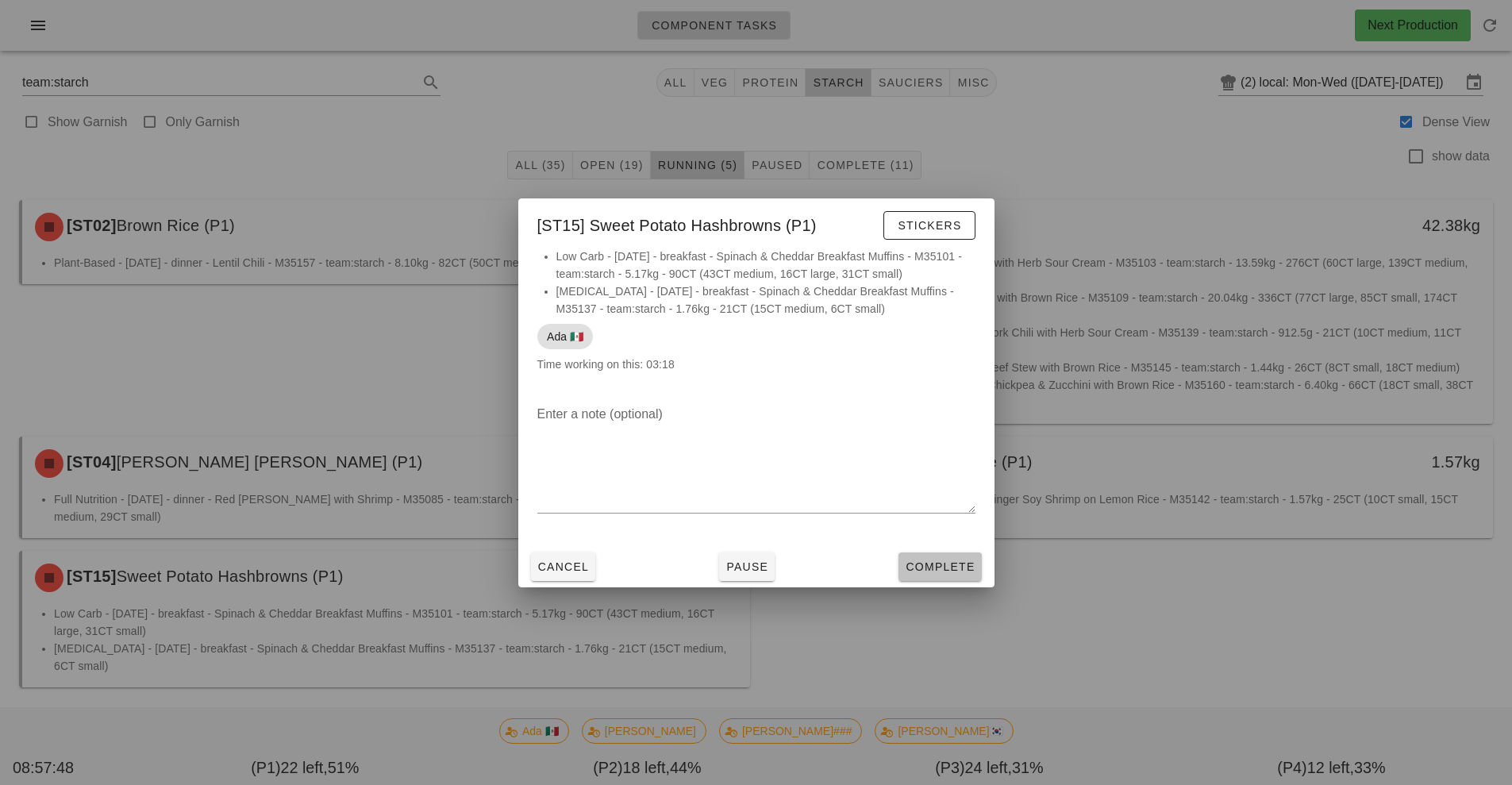
click at [943, 566] on span "Complete" at bounding box center [940, 566] width 70 height 13
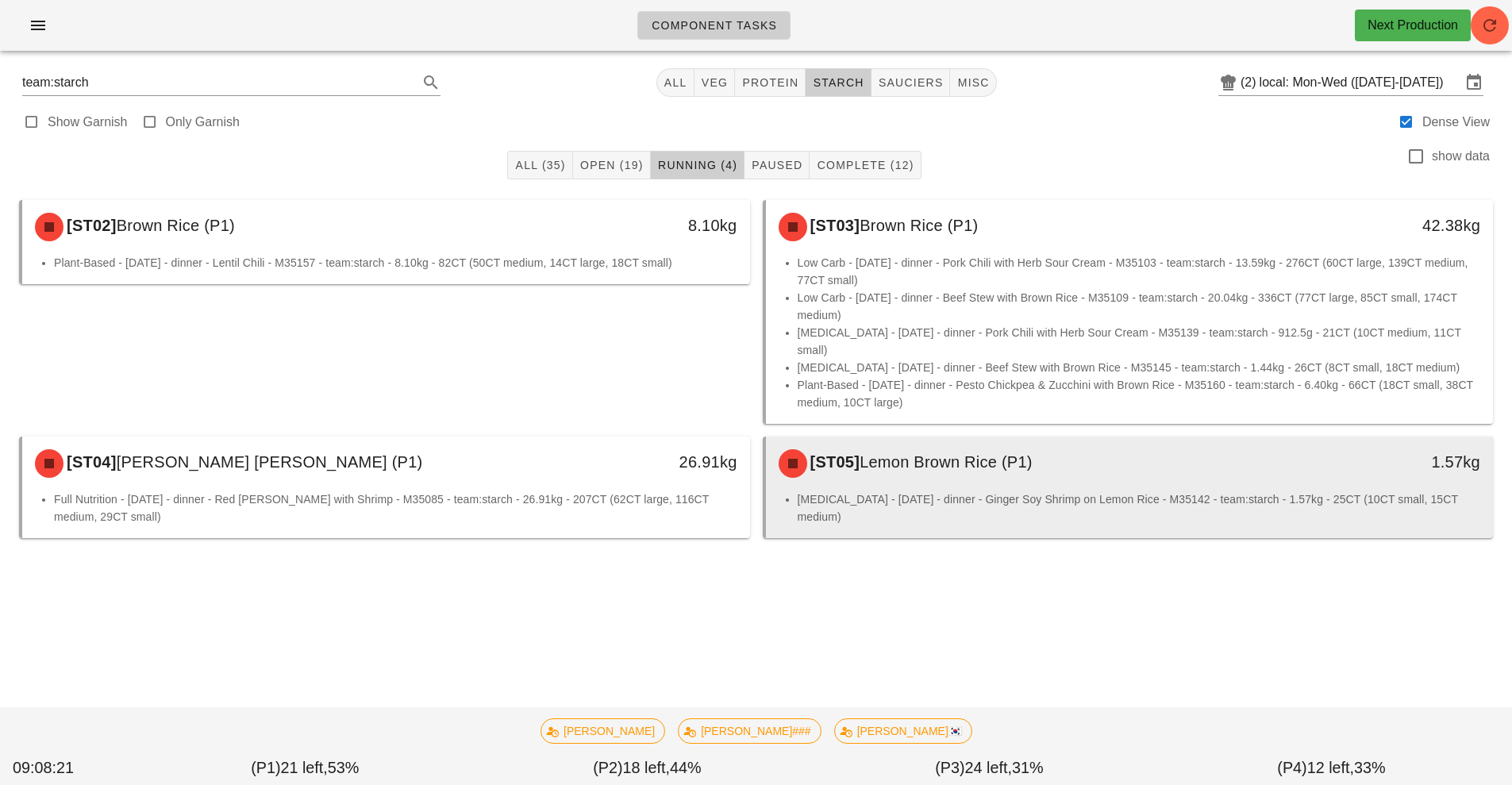
click at [898, 472] on div "[ST05] Lemon Brown Rice (P1) 1.57kg" at bounding box center [1130, 463] width 728 height 54
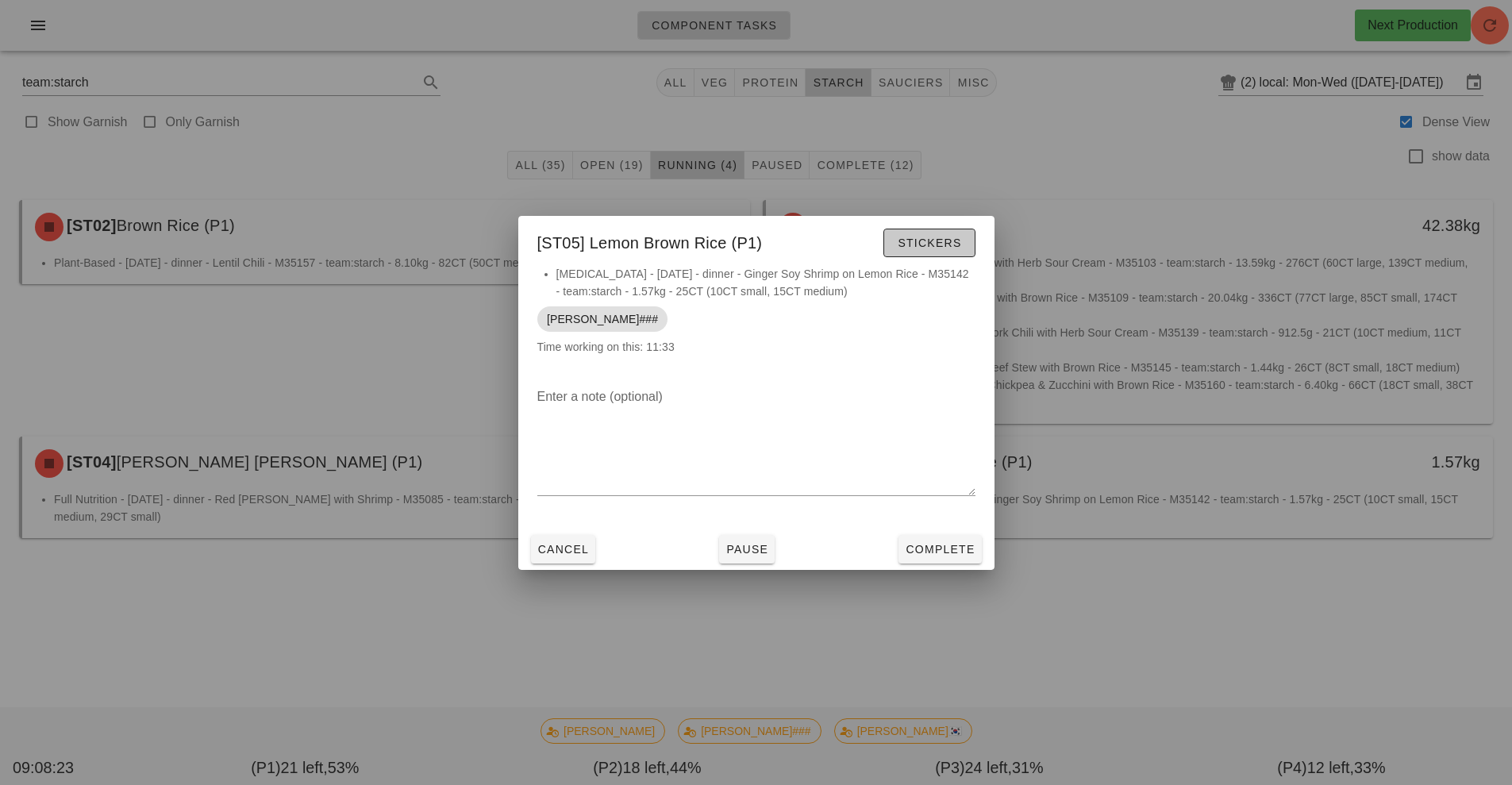
click at [949, 246] on span "Stickers" at bounding box center [929, 242] width 64 height 13
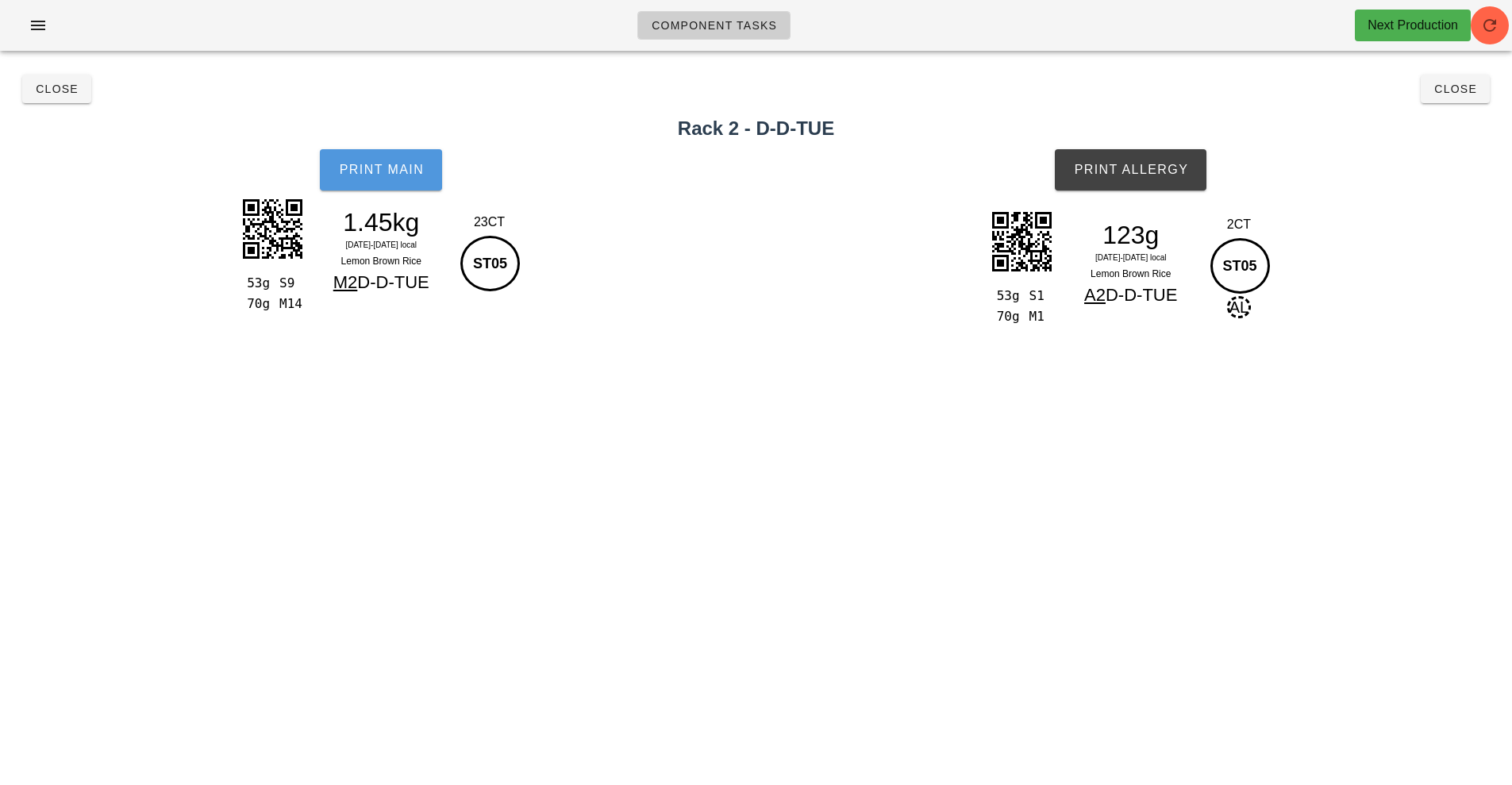
click at [392, 182] on button "Print Main" at bounding box center [380, 170] width 122 height 42
click at [1108, 165] on span "Print Allergy" at bounding box center [1130, 170] width 115 height 15
click at [47, 91] on span "Close" at bounding box center [56, 88] width 43 height 13
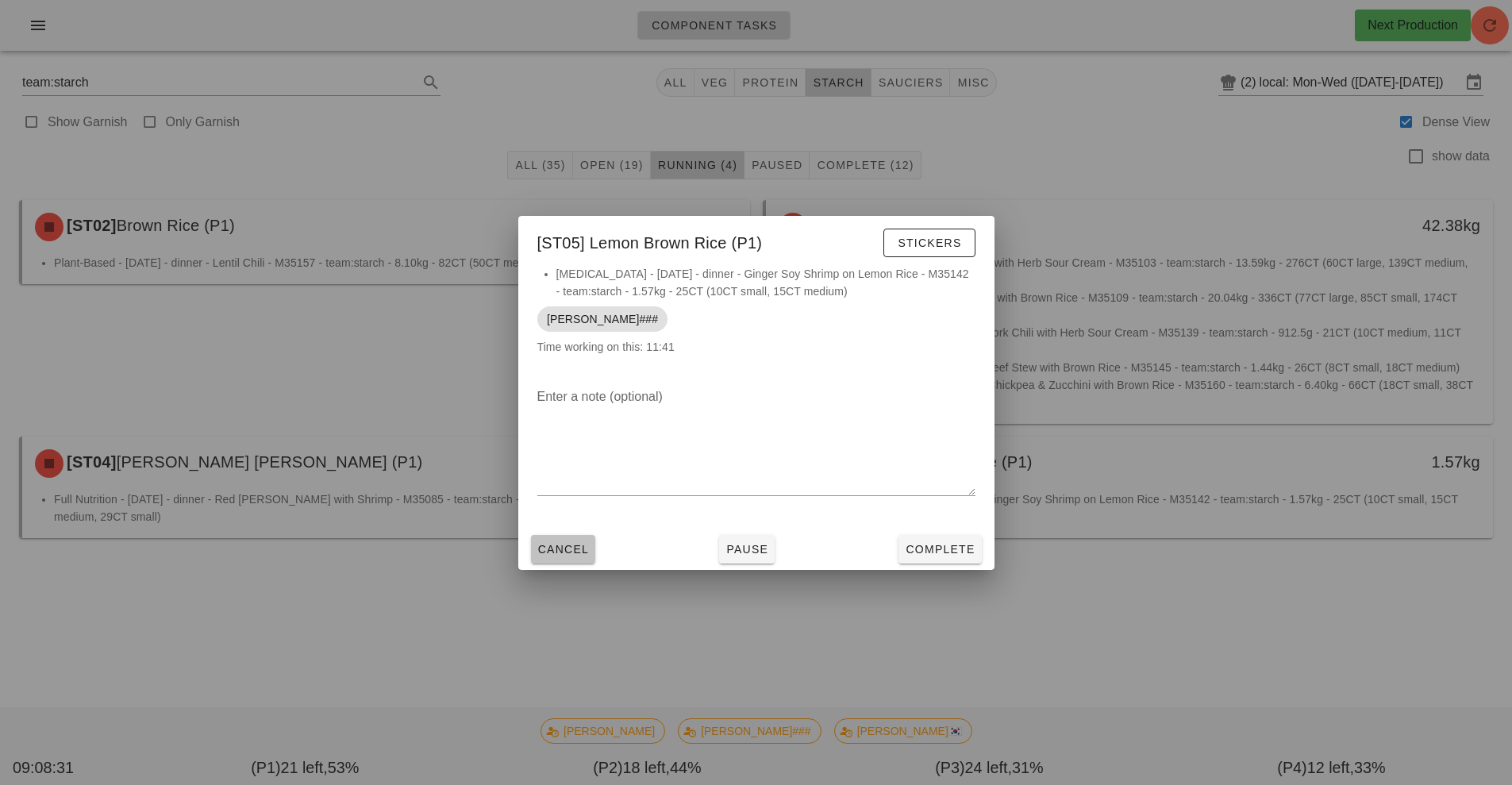
click at [556, 543] on span "Cancel" at bounding box center [564, 549] width 53 height 13
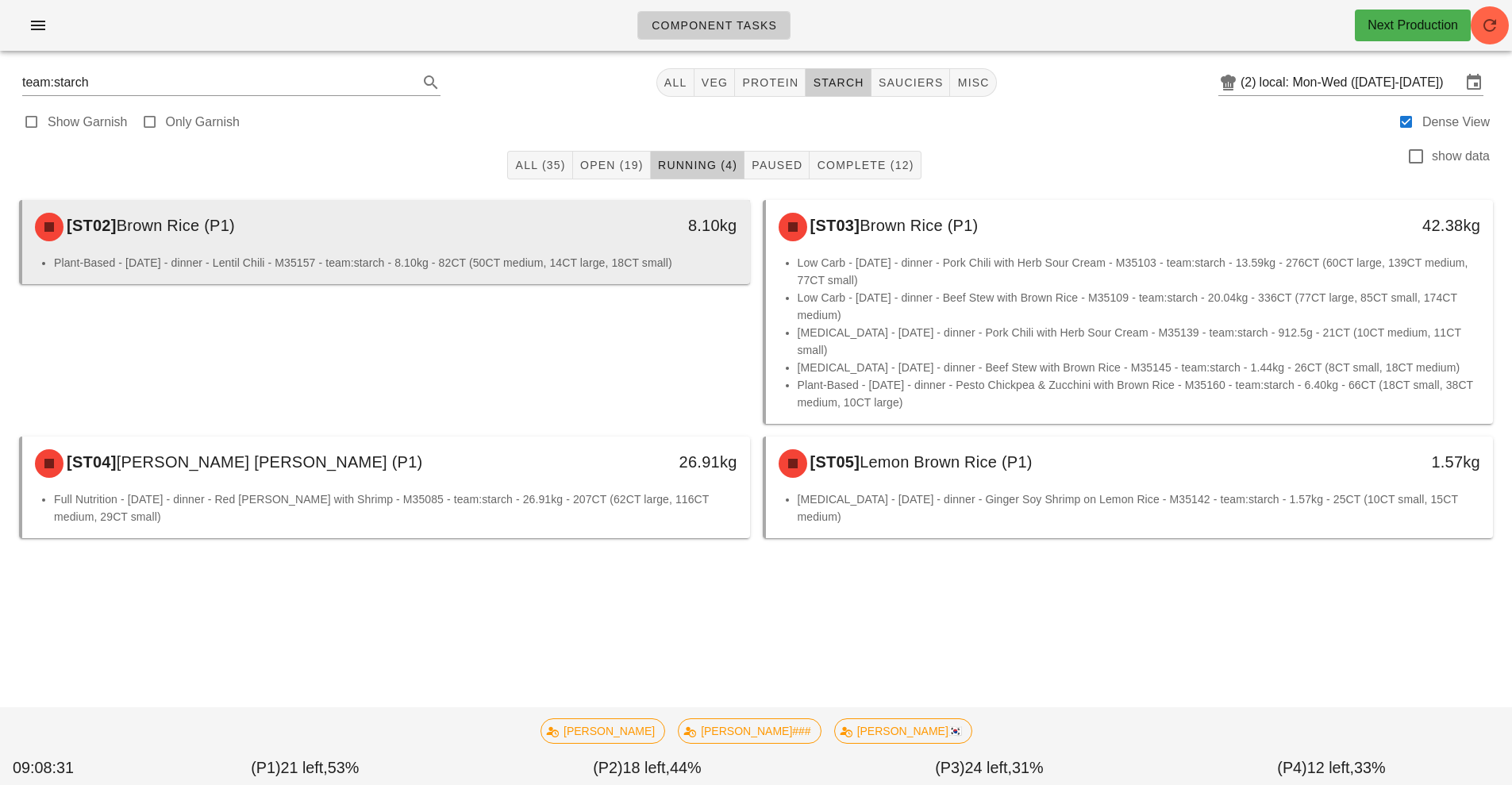
click at [449, 231] on div "[ST02] Brown Rice (P1)" at bounding box center [295, 227] width 540 height 48
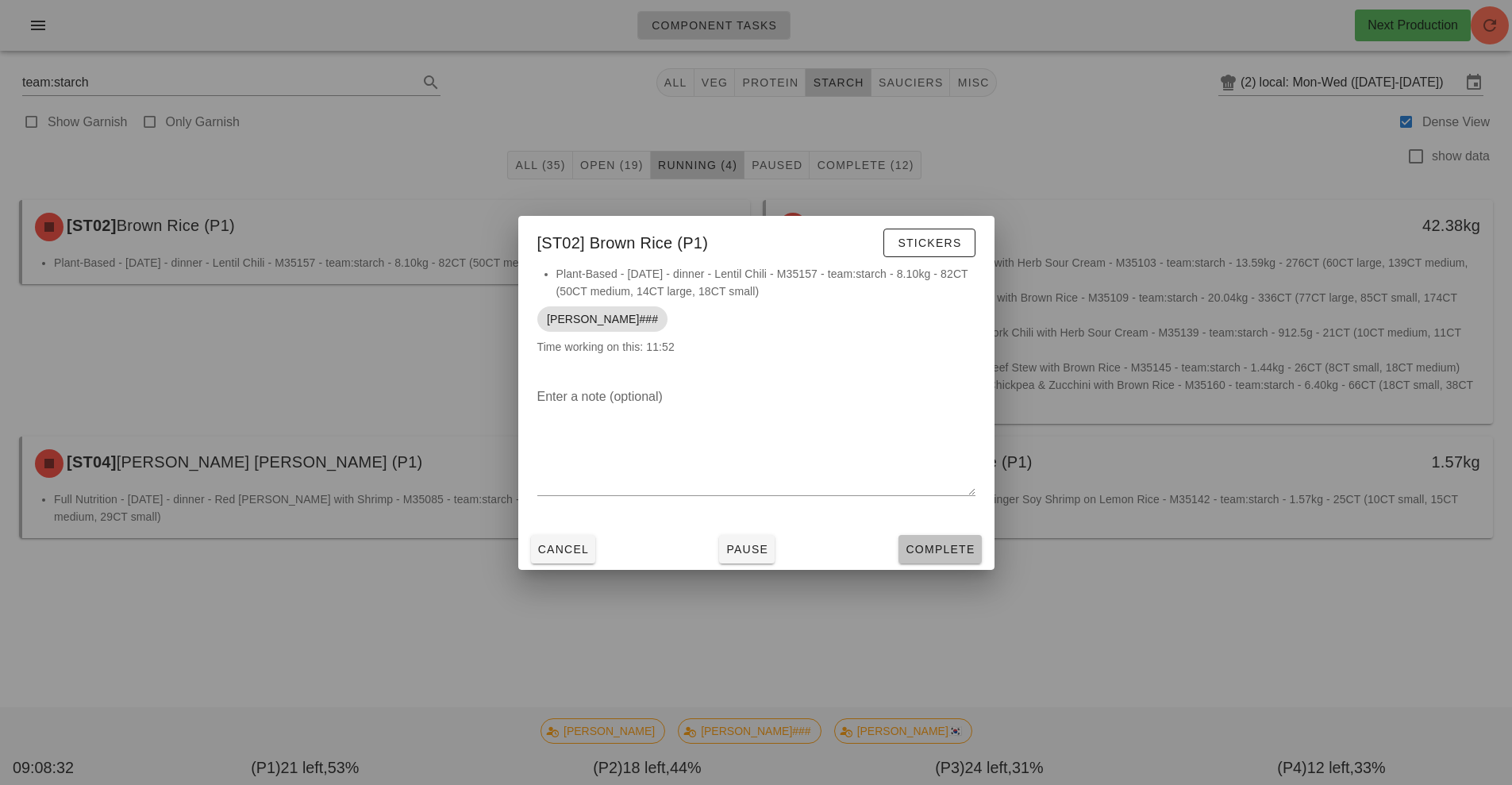
click at [924, 549] on span "Complete" at bounding box center [940, 549] width 70 height 13
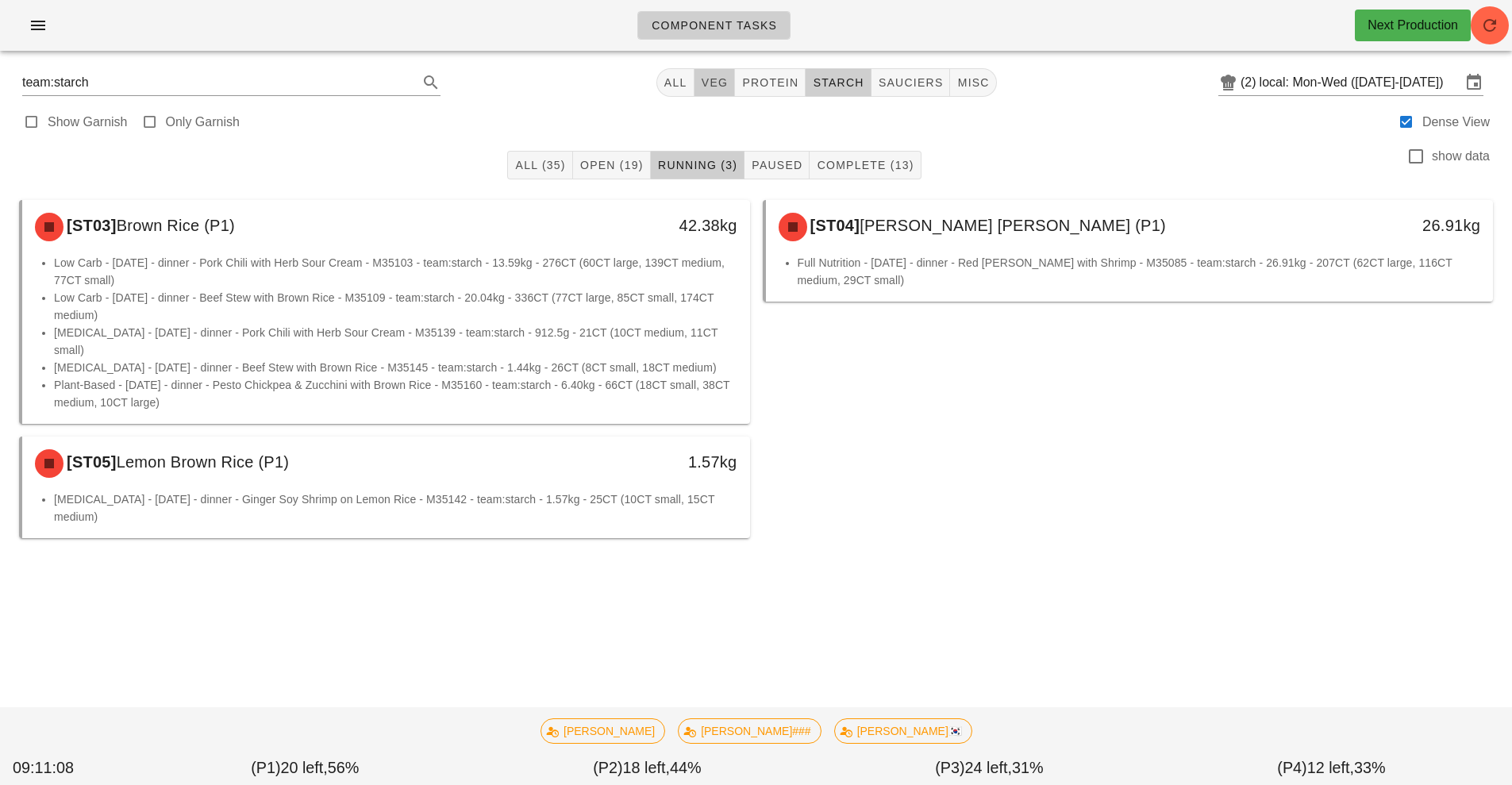
click at [714, 78] on span "veg" at bounding box center [714, 82] width 28 height 13
type input "team:veg"
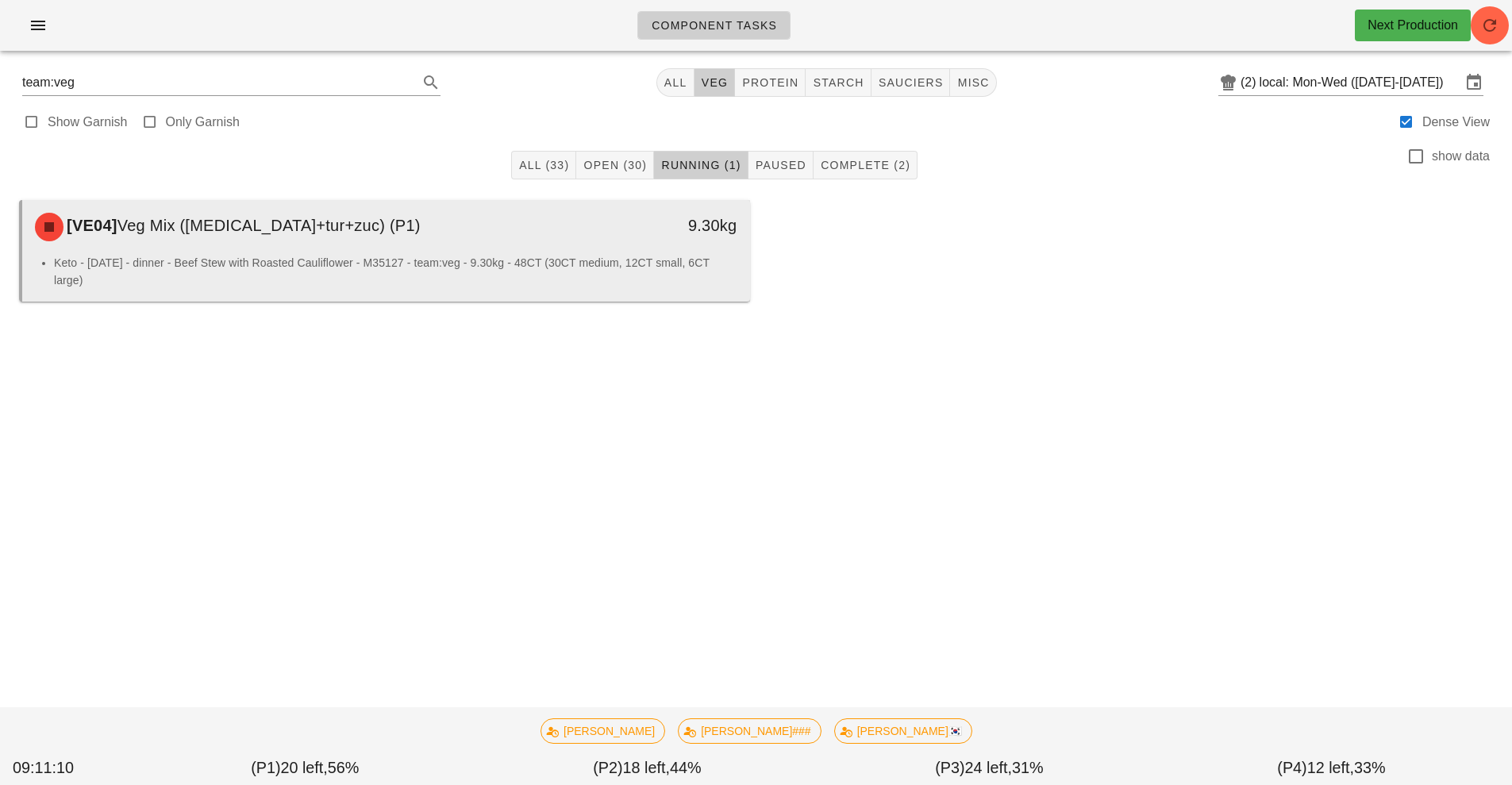
click at [467, 254] on li "Keto - [DATE] - dinner - Beef Stew with Roasted Cauliflower - M35127 - team:veg…" at bounding box center [395, 271] width 683 height 35
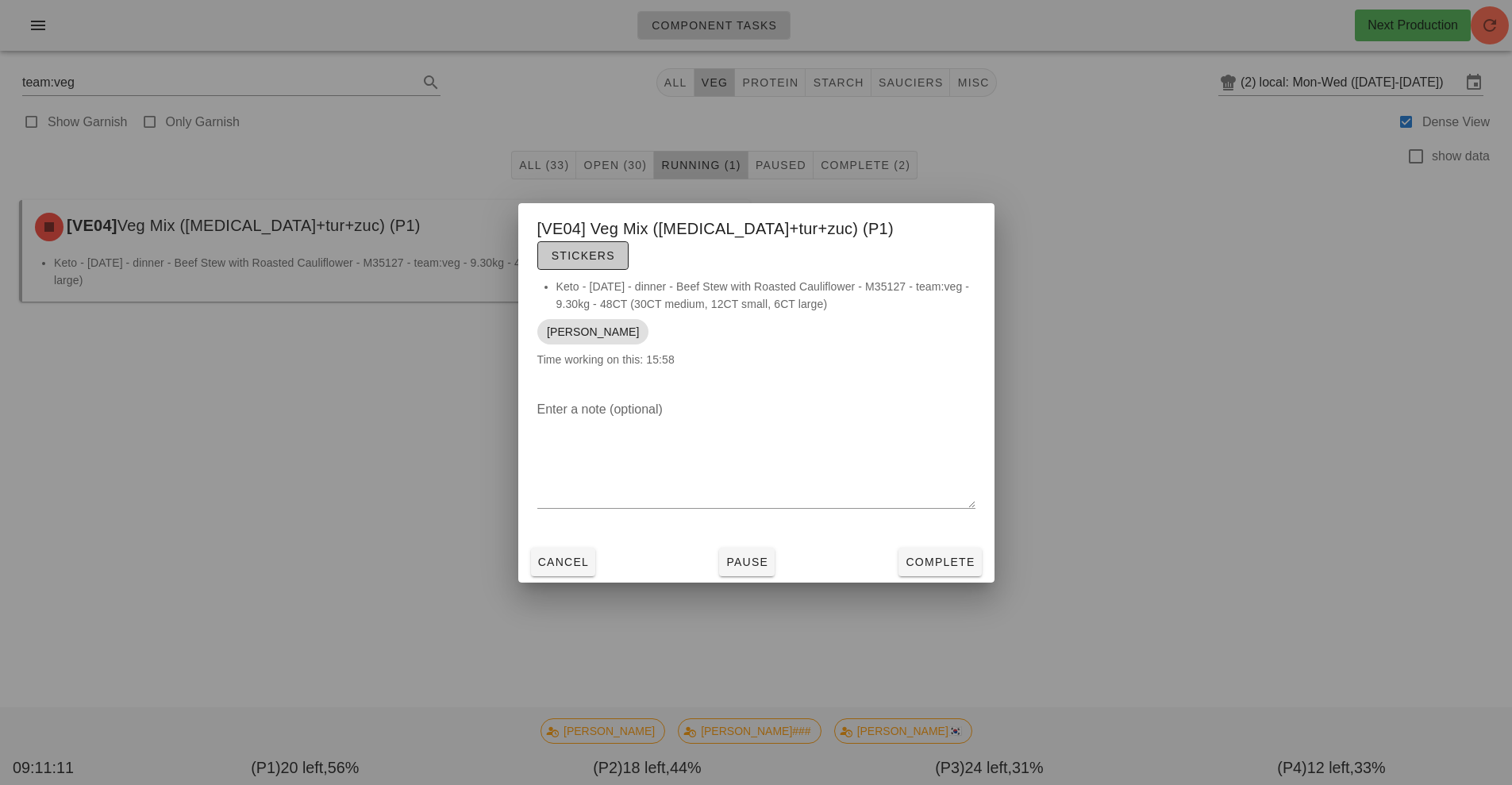
click at [615, 249] on span "Stickers" at bounding box center [583, 255] width 64 height 13
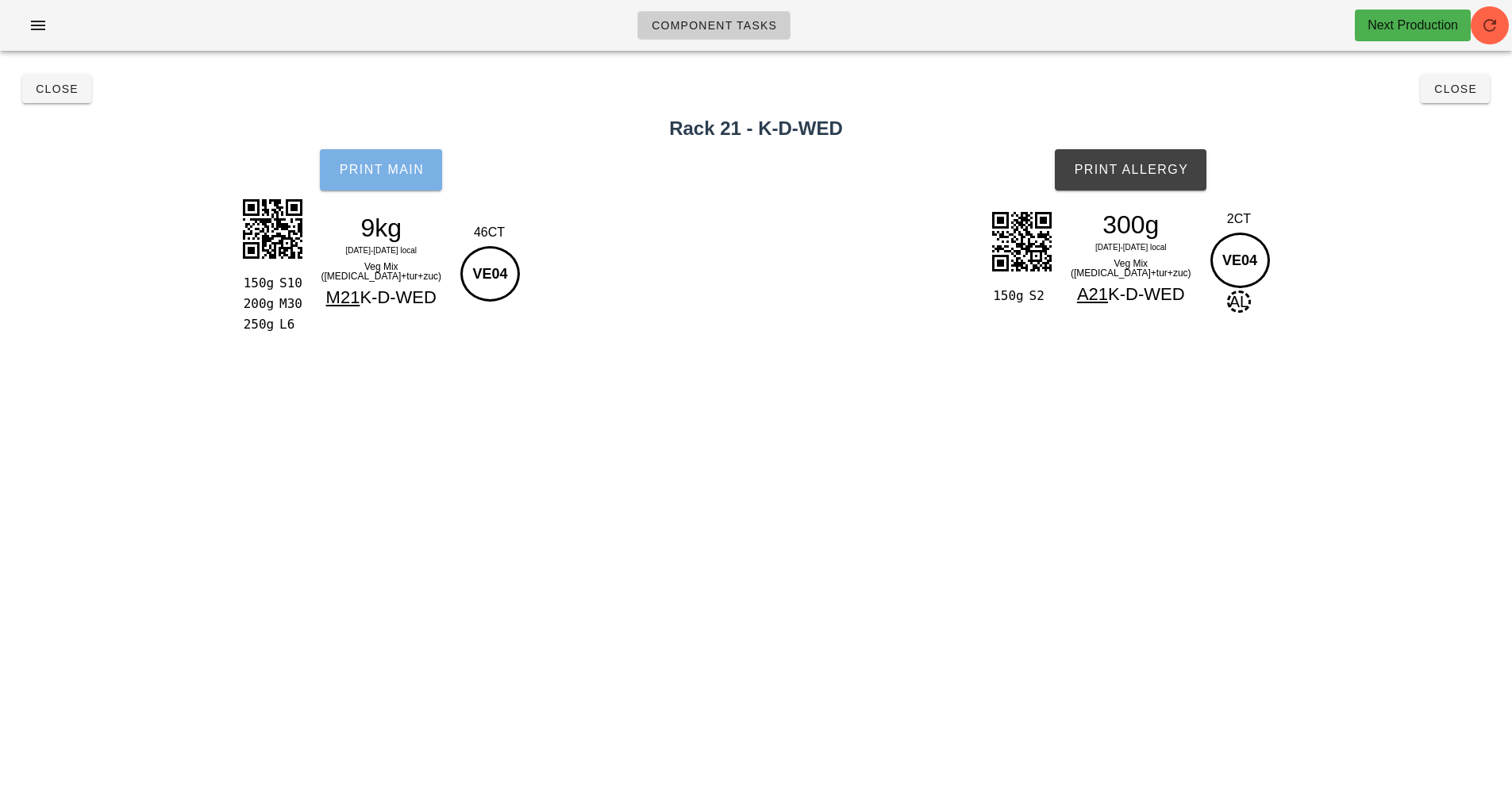
click at [389, 176] on span "Print Main" at bounding box center [381, 170] width 86 height 15
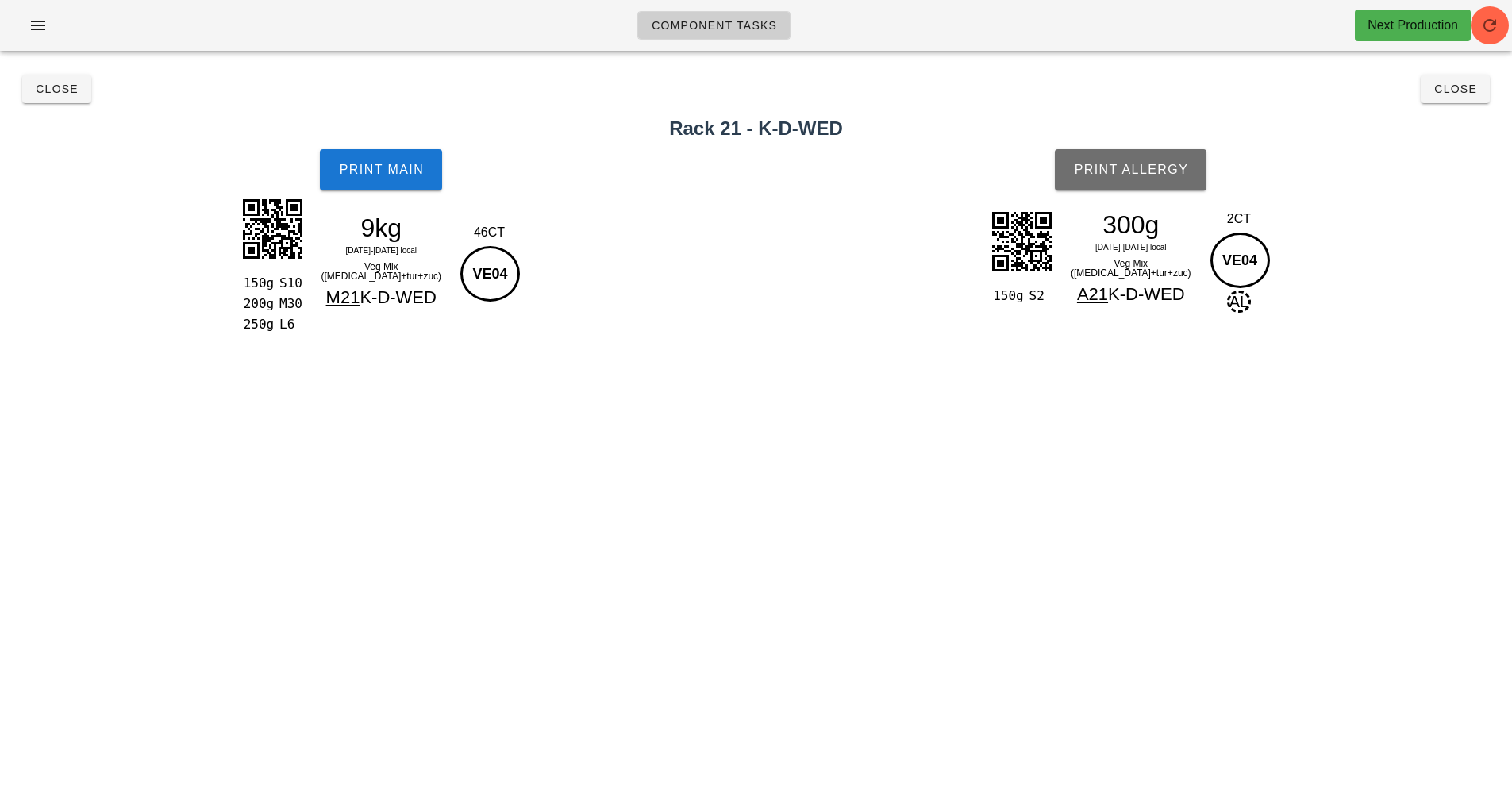
click at [1136, 167] on span "Print Allergy" at bounding box center [1130, 170] width 115 height 15
click at [51, 89] on span "Close" at bounding box center [56, 88] width 43 height 13
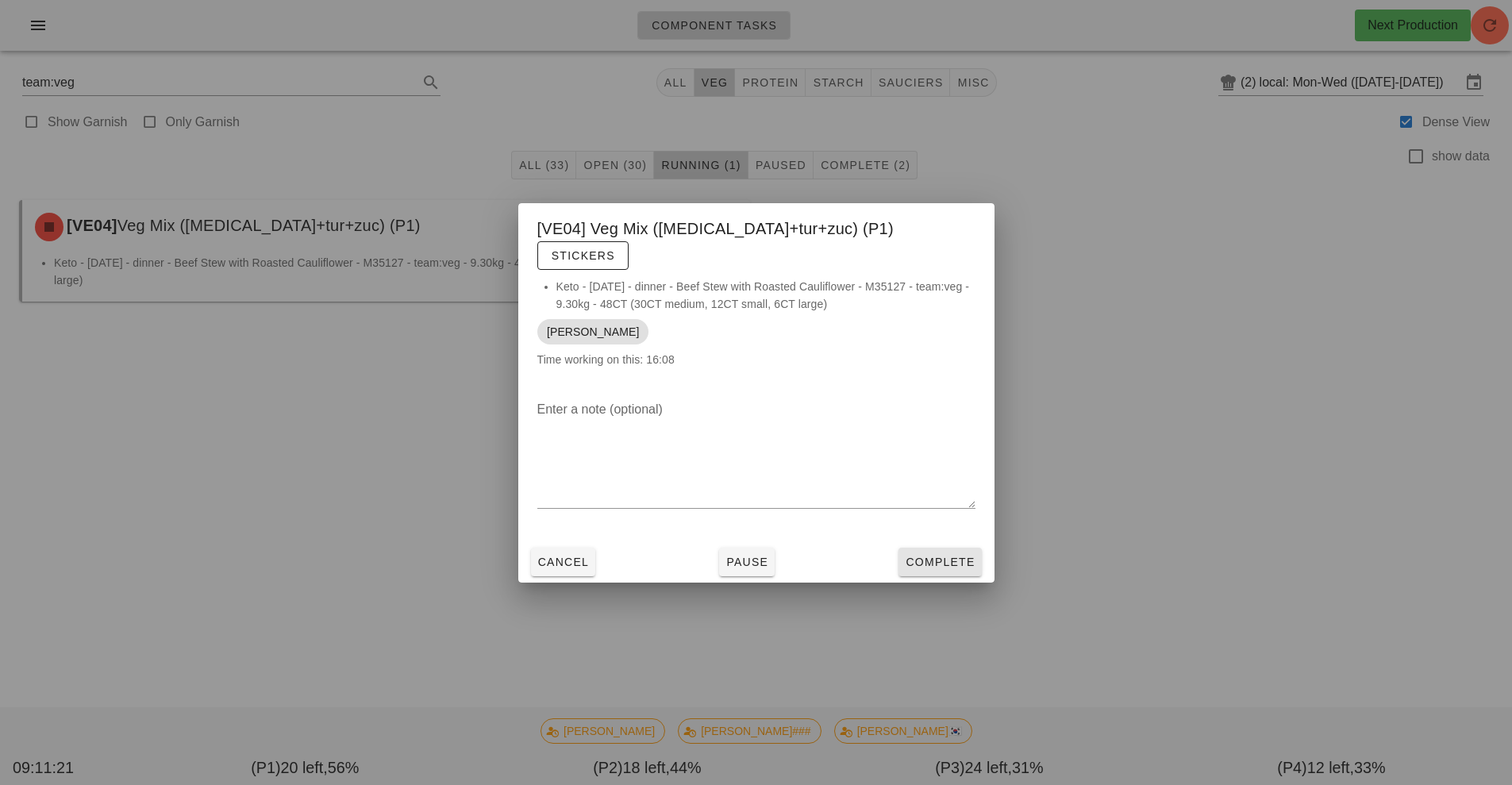
click at [942, 556] on span "Complete" at bounding box center [940, 562] width 70 height 13
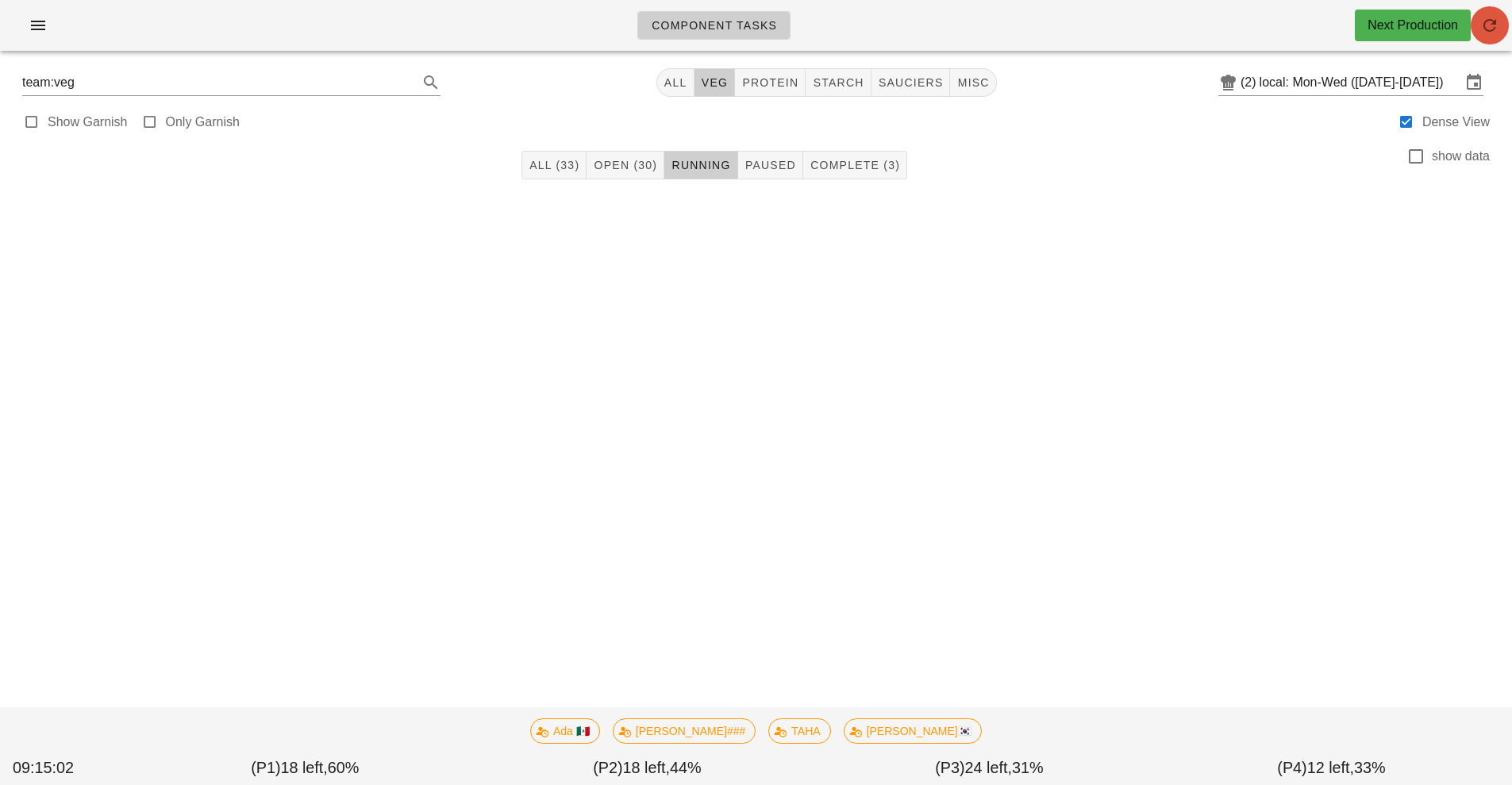
click at [1492, 38] on button "button" at bounding box center [1490, 25] width 38 height 38
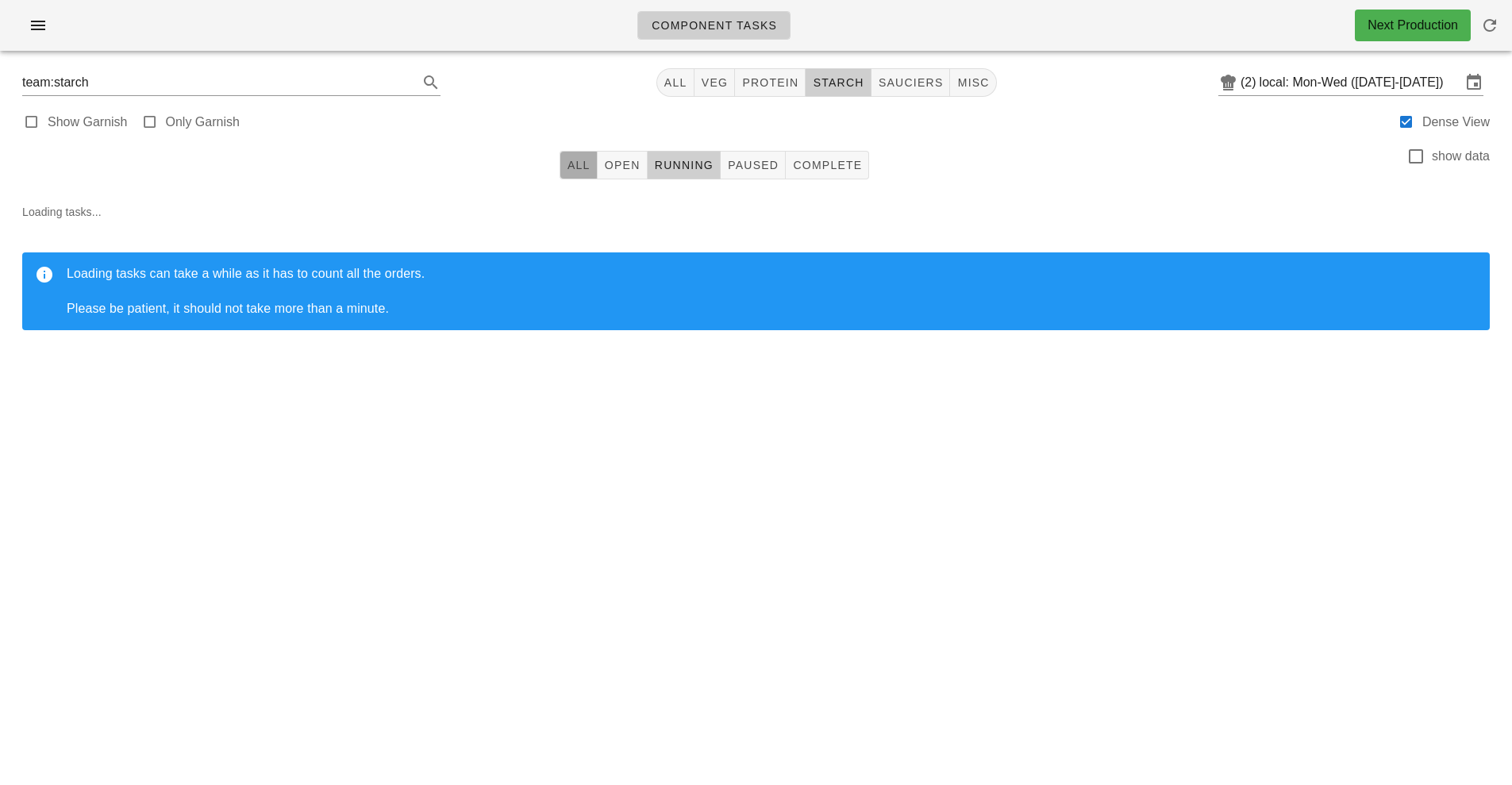
click at [585, 176] on button "All" at bounding box center [578, 164] width 38 height 29
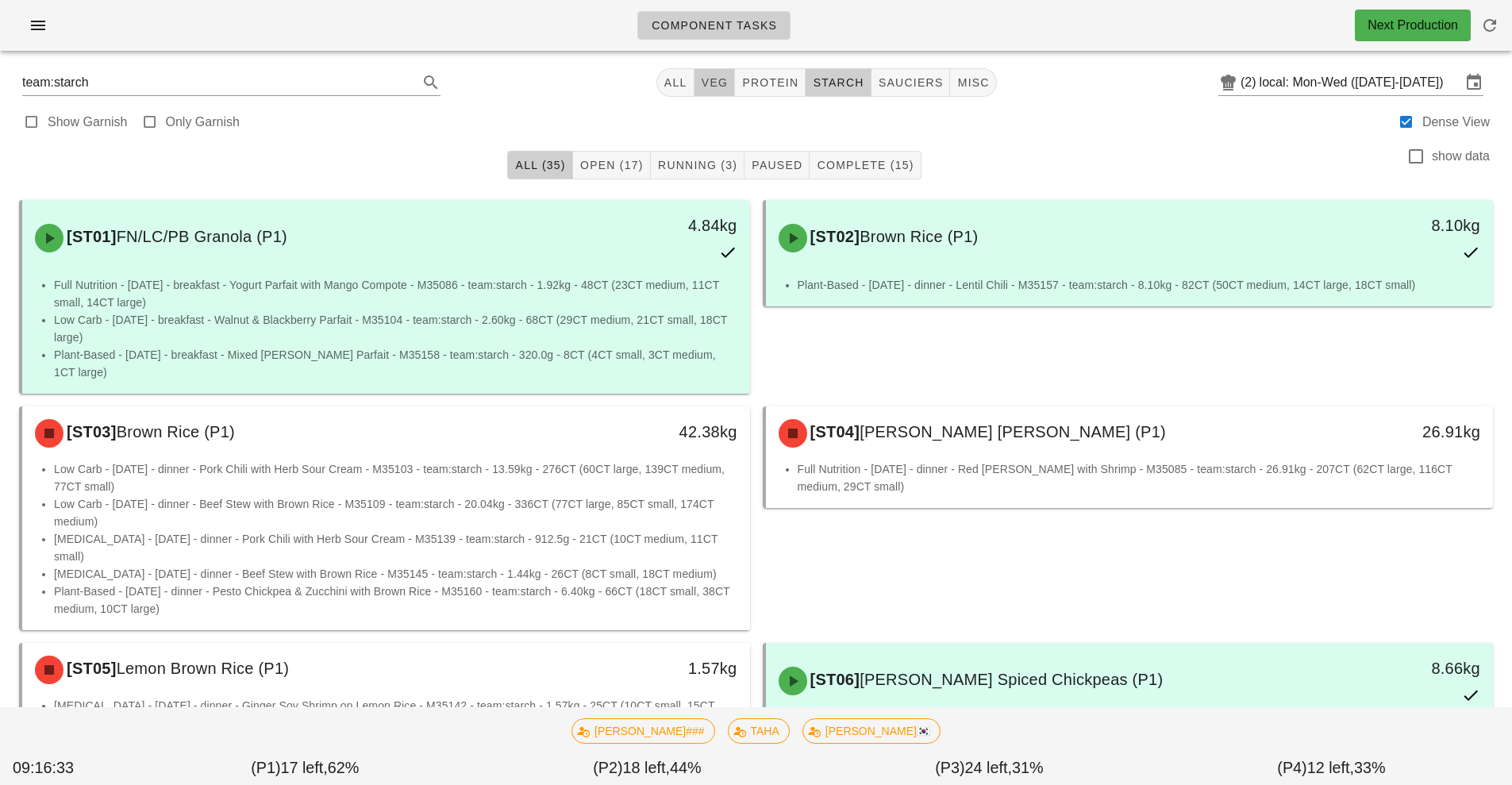
click at [720, 91] on button "veg" at bounding box center [715, 82] width 42 height 29
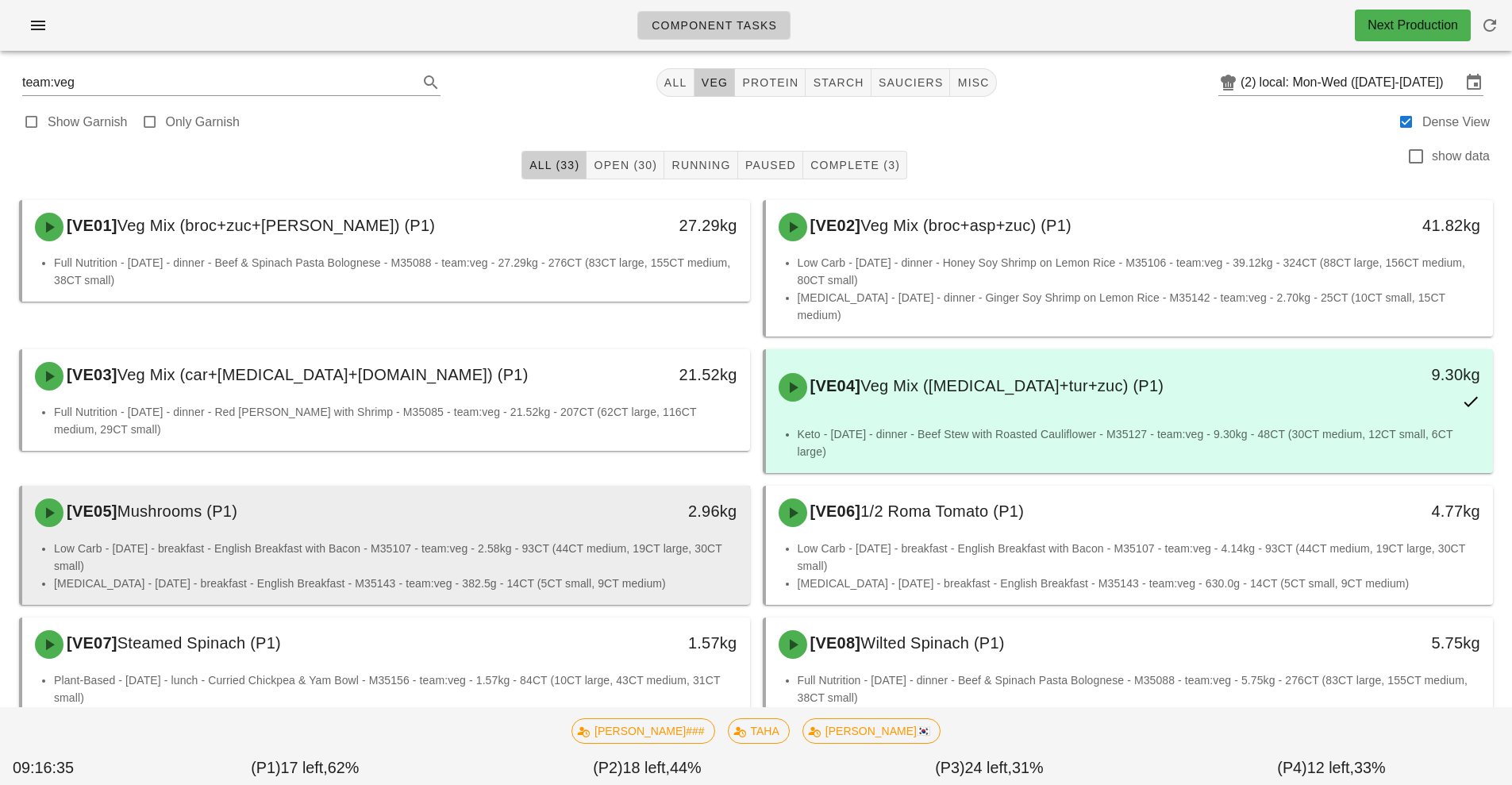
click at [401, 539] on li "Low Carb - [DATE] - breakfast - English Breakfast with Bacon - M35107 - team:ve…" at bounding box center [395, 557] width 683 height 35
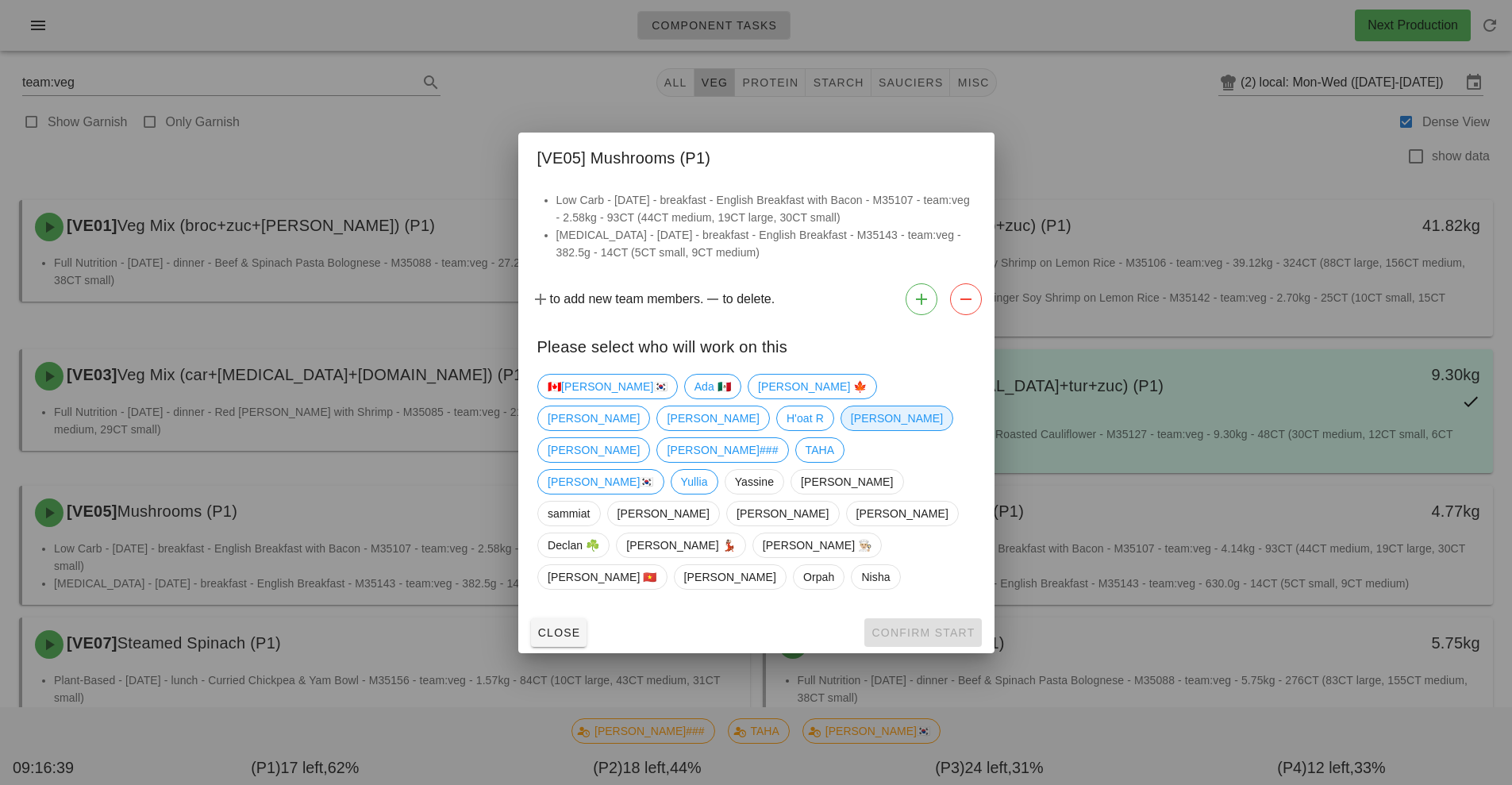
click at [850, 430] on span "[PERSON_NAME]" at bounding box center [896, 418] width 92 height 24
click at [928, 626] on span "Confirm Start" at bounding box center [923, 632] width 104 height 13
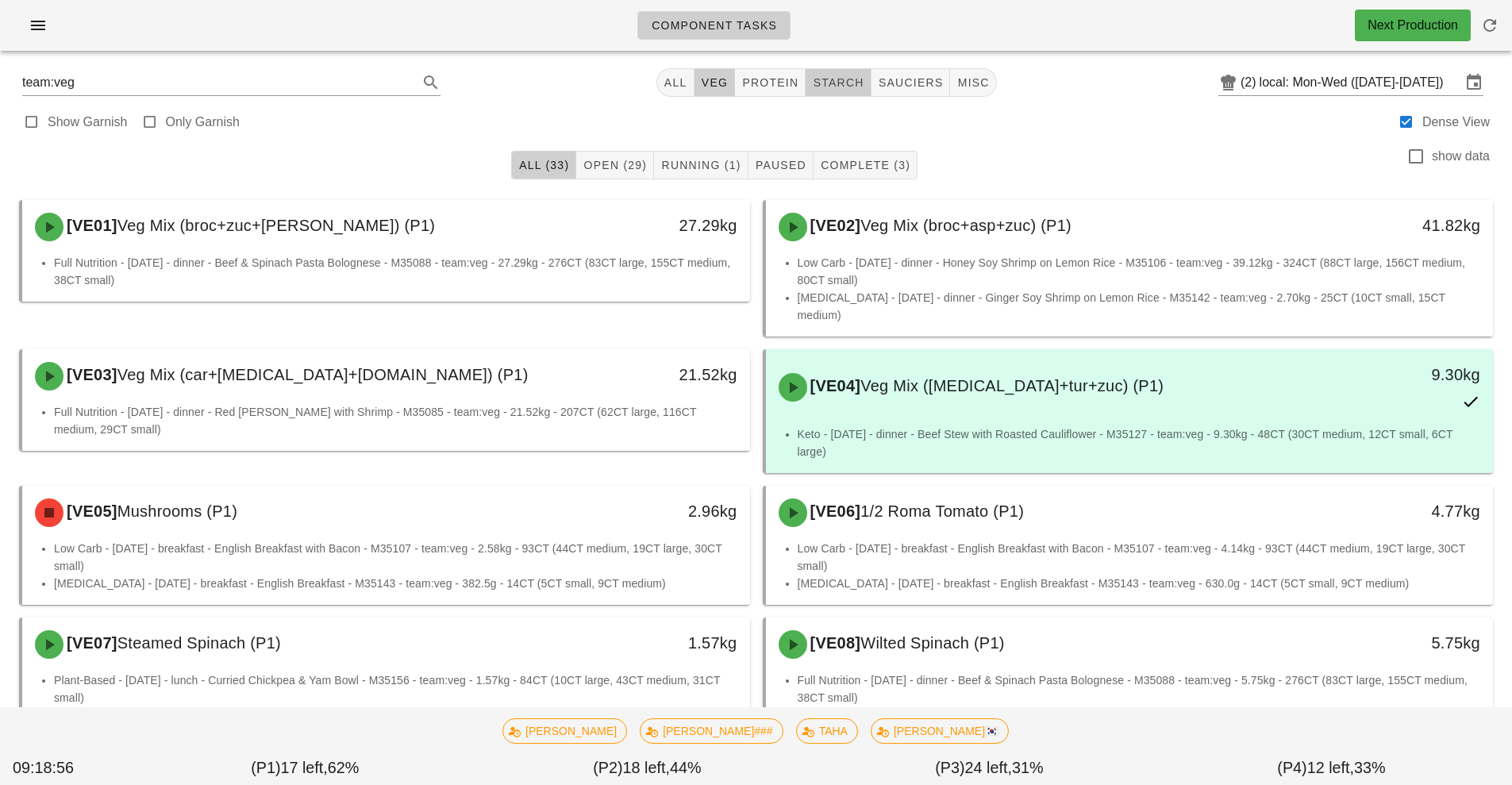
click at [837, 87] on span "starch" at bounding box center [838, 82] width 52 height 13
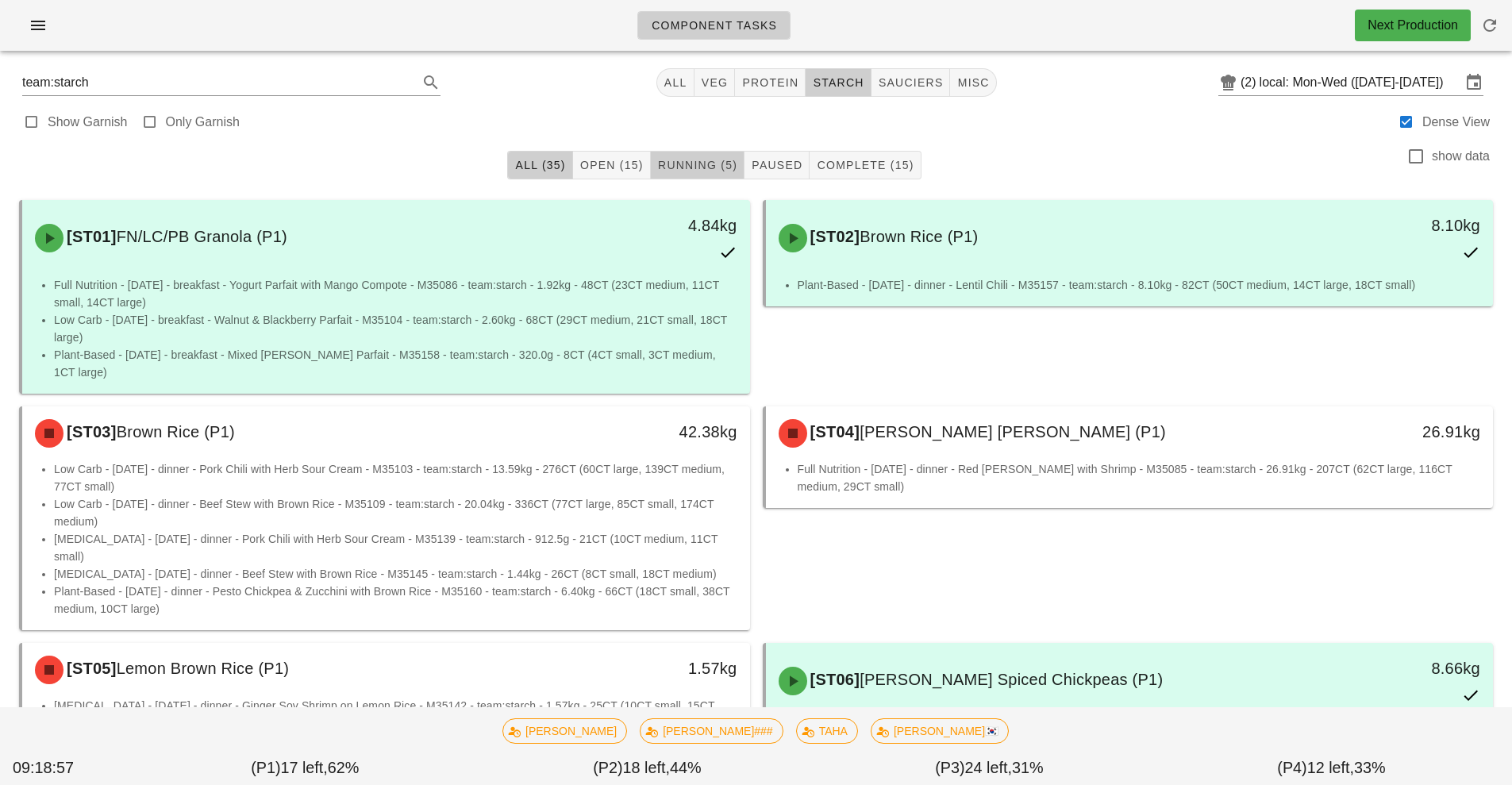
click at [699, 166] on span "Running (5)" at bounding box center [697, 164] width 81 height 13
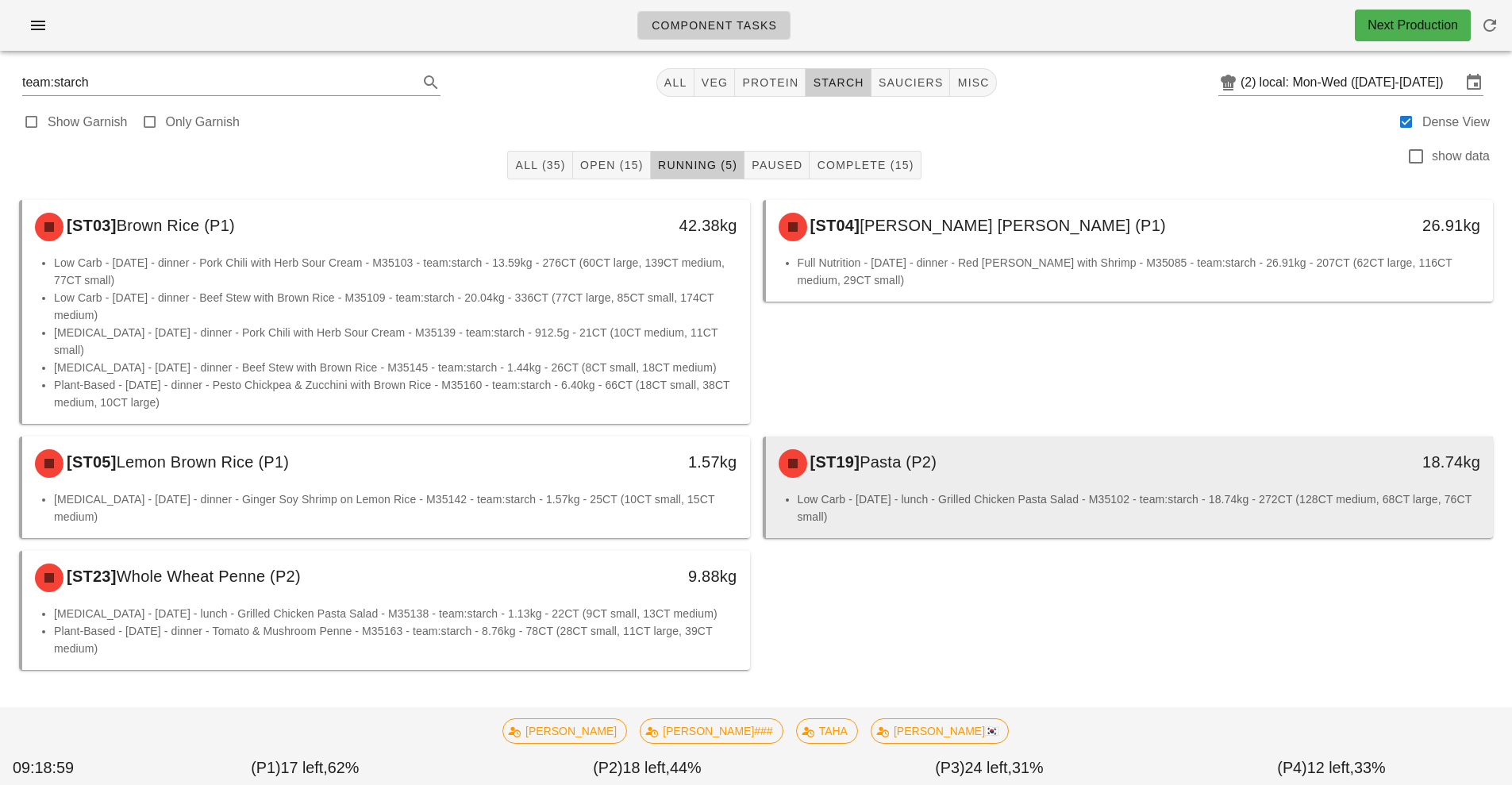
click at [914, 454] on div "[ST19] Pasta (P2)" at bounding box center [1039, 463] width 540 height 48
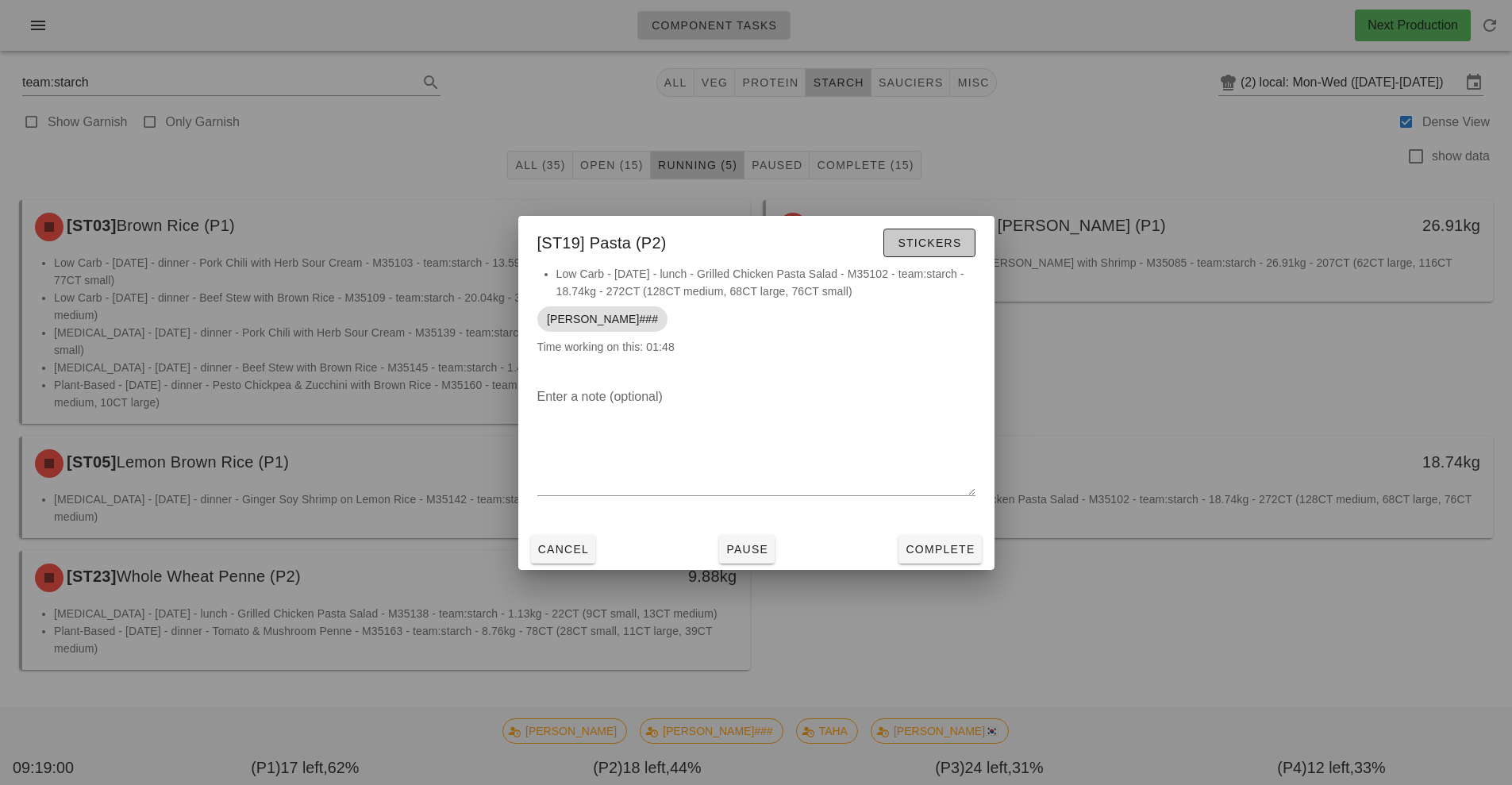
click at [931, 238] on span "Stickers" at bounding box center [929, 242] width 64 height 13
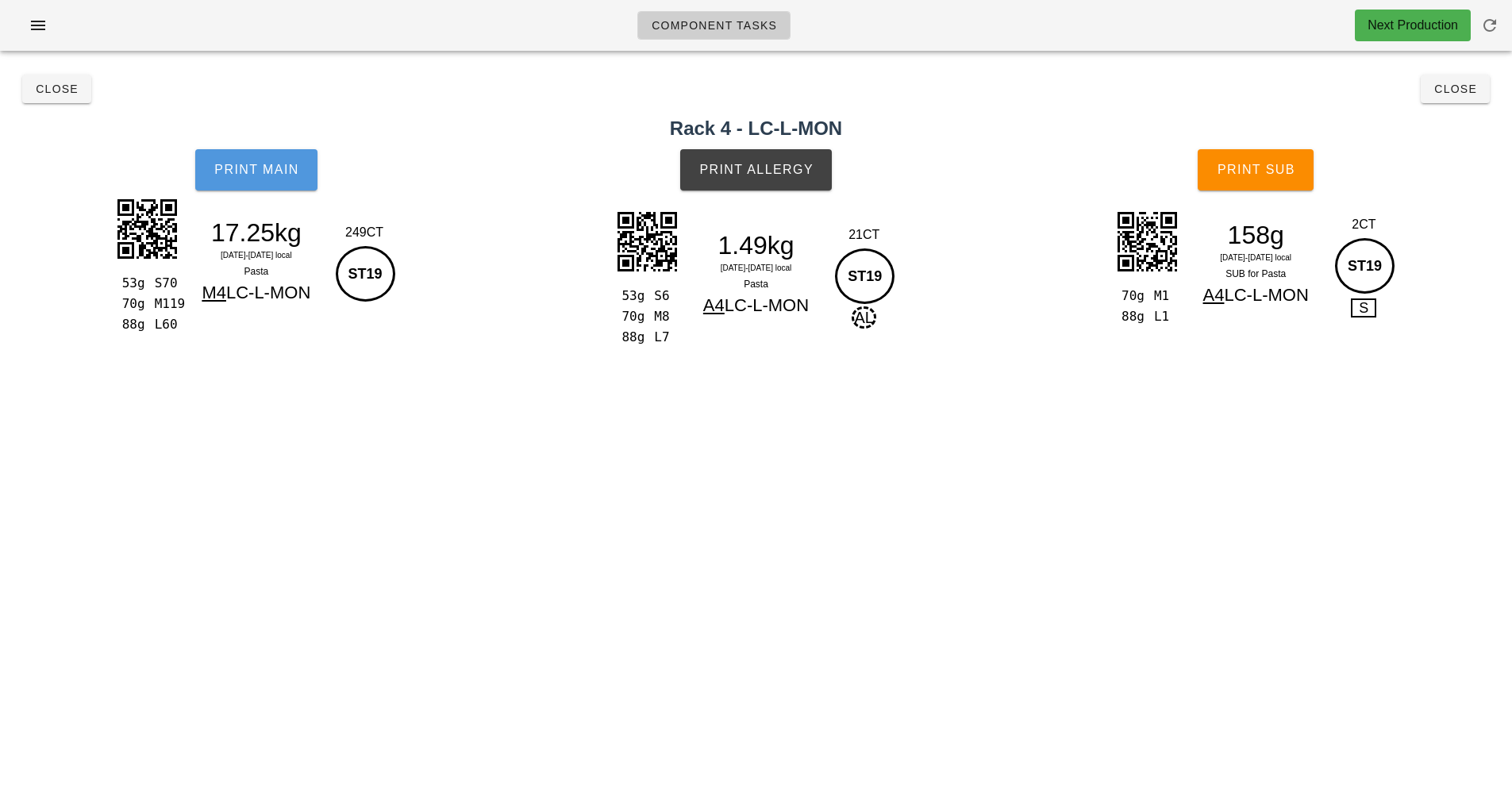
click at [255, 171] on span "Print Main" at bounding box center [256, 170] width 86 height 15
click at [758, 180] on button "Print Allergy" at bounding box center [756, 170] width 152 height 42
click at [1283, 172] on span "Print Sub" at bounding box center [1256, 170] width 79 height 15
click at [59, 91] on span "Close" at bounding box center [56, 88] width 43 height 13
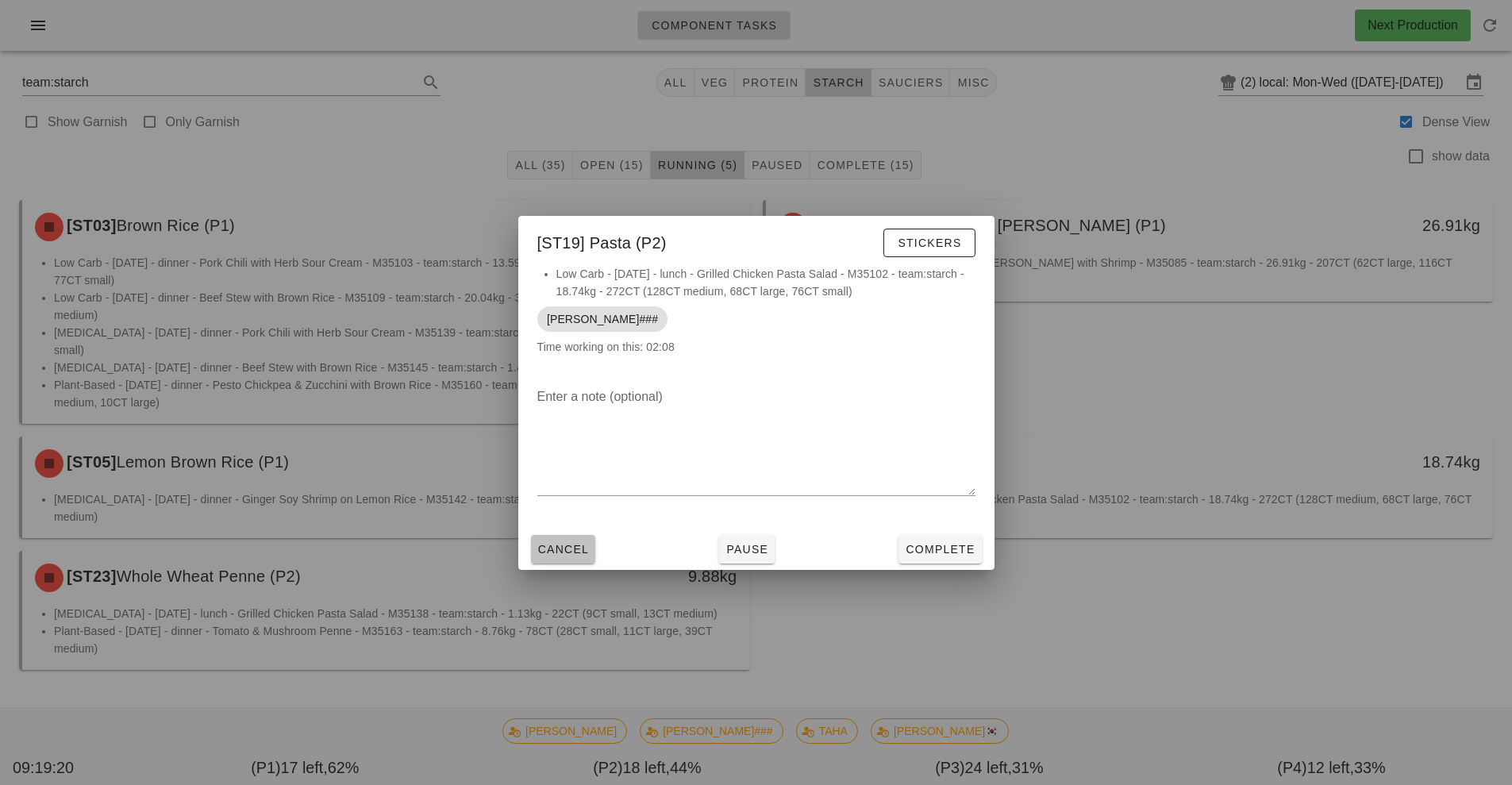
click at [552, 535] on button "Cancel" at bounding box center [563, 549] width 65 height 29
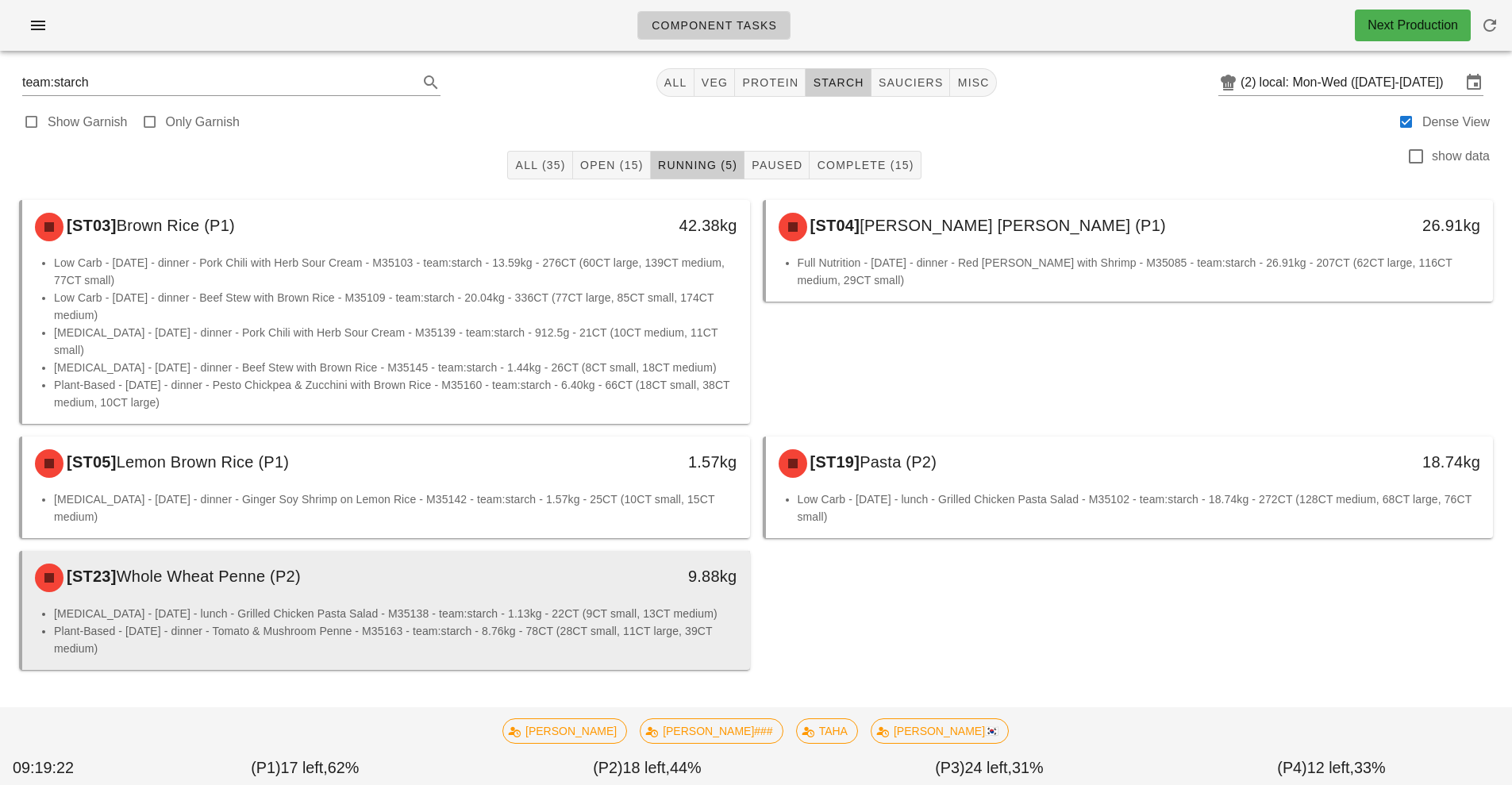
click at [653, 605] on li "[MEDICAL_DATA] - [DATE] - lunch - Grilled Chicken Pasta Salad - M35138 - team:s…" at bounding box center [395, 614] width 683 height 17
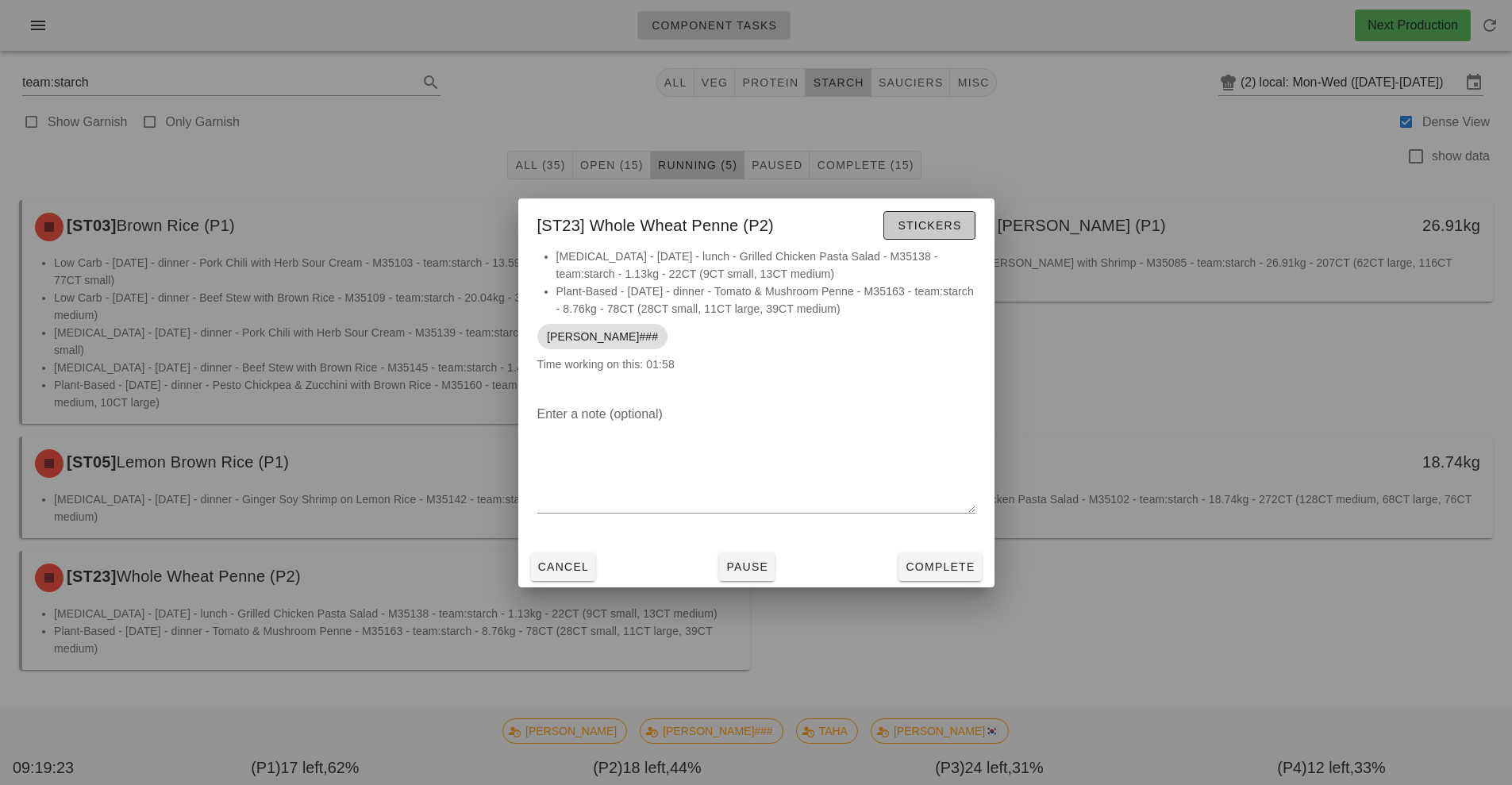
click at [929, 235] on button "Stickers" at bounding box center [928, 225] width 91 height 29
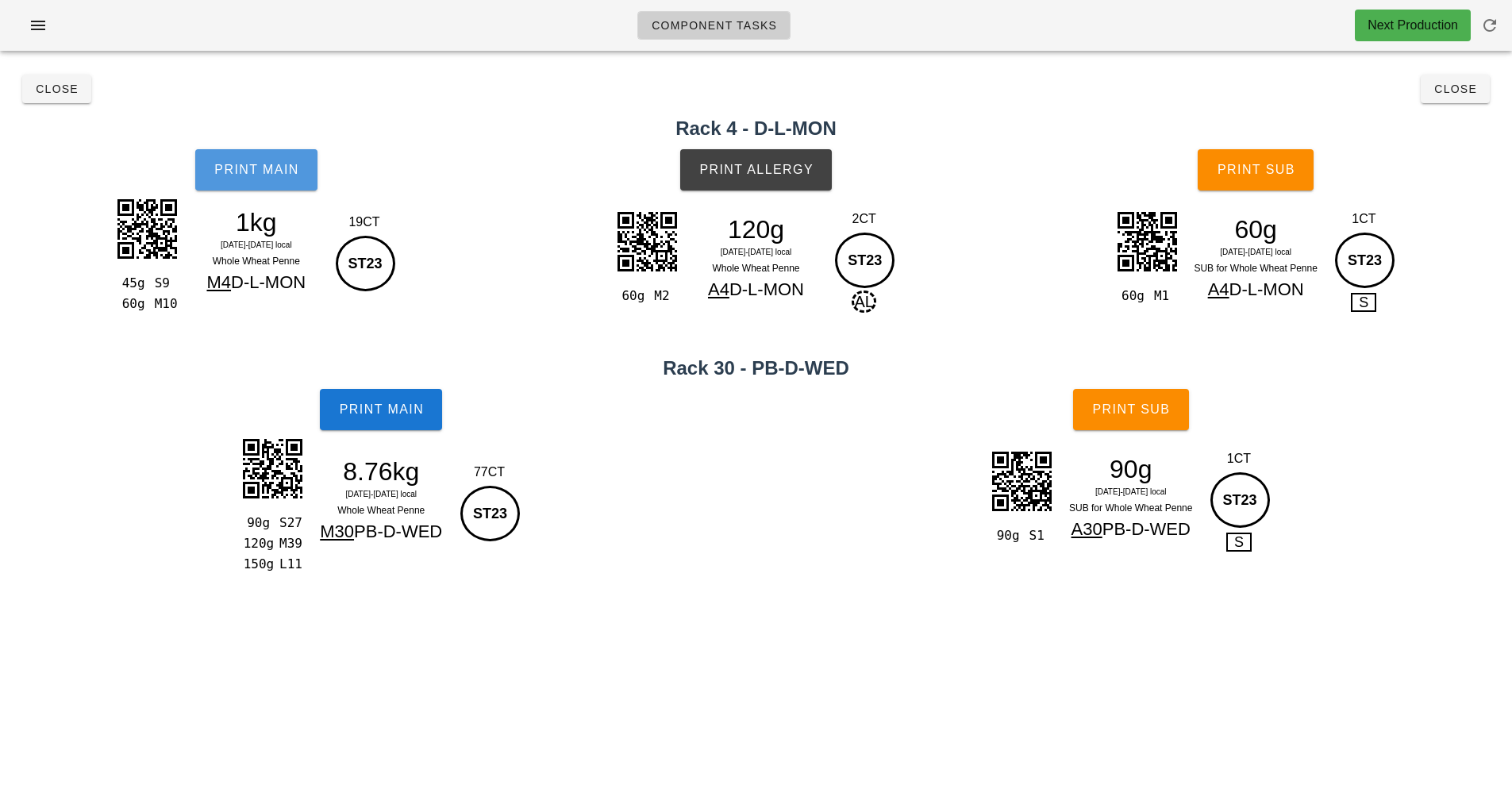
click at [249, 178] on button "Print Main" at bounding box center [256, 170] width 122 height 42
click at [772, 186] on button "Print Allergy" at bounding box center [756, 170] width 152 height 42
click at [1246, 184] on button "Print Sub" at bounding box center [1256, 170] width 116 height 42
click at [342, 411] on span "Print Main" at bounding box center [381, 409] width 86 height 15
click at [1132, 411] on span "Print Sub" at bounding box center [1131, 409] width 79 height 15
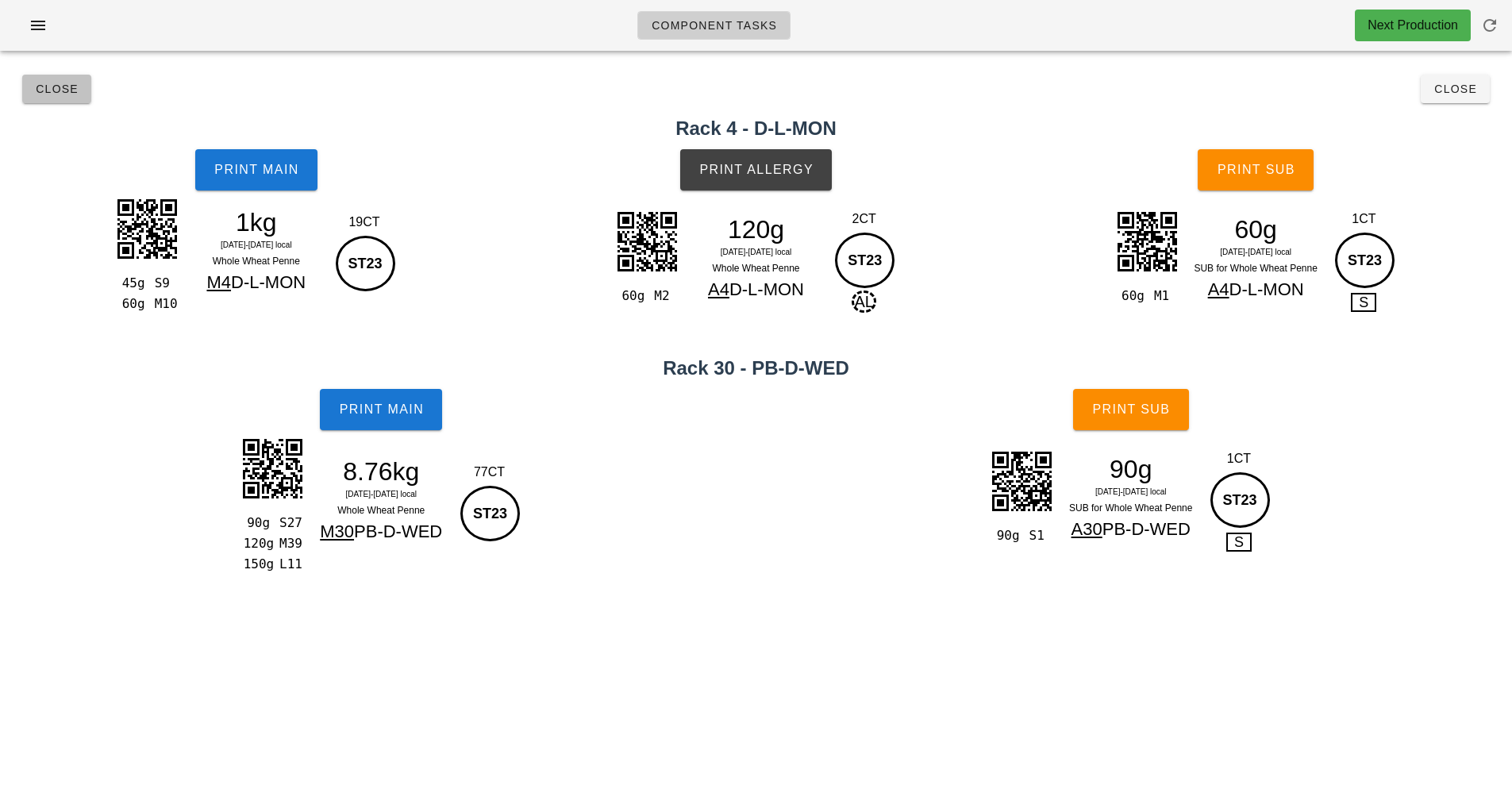
click at [60, 74] on button "Close" at bounding box center [57, 88] width 69 height 29
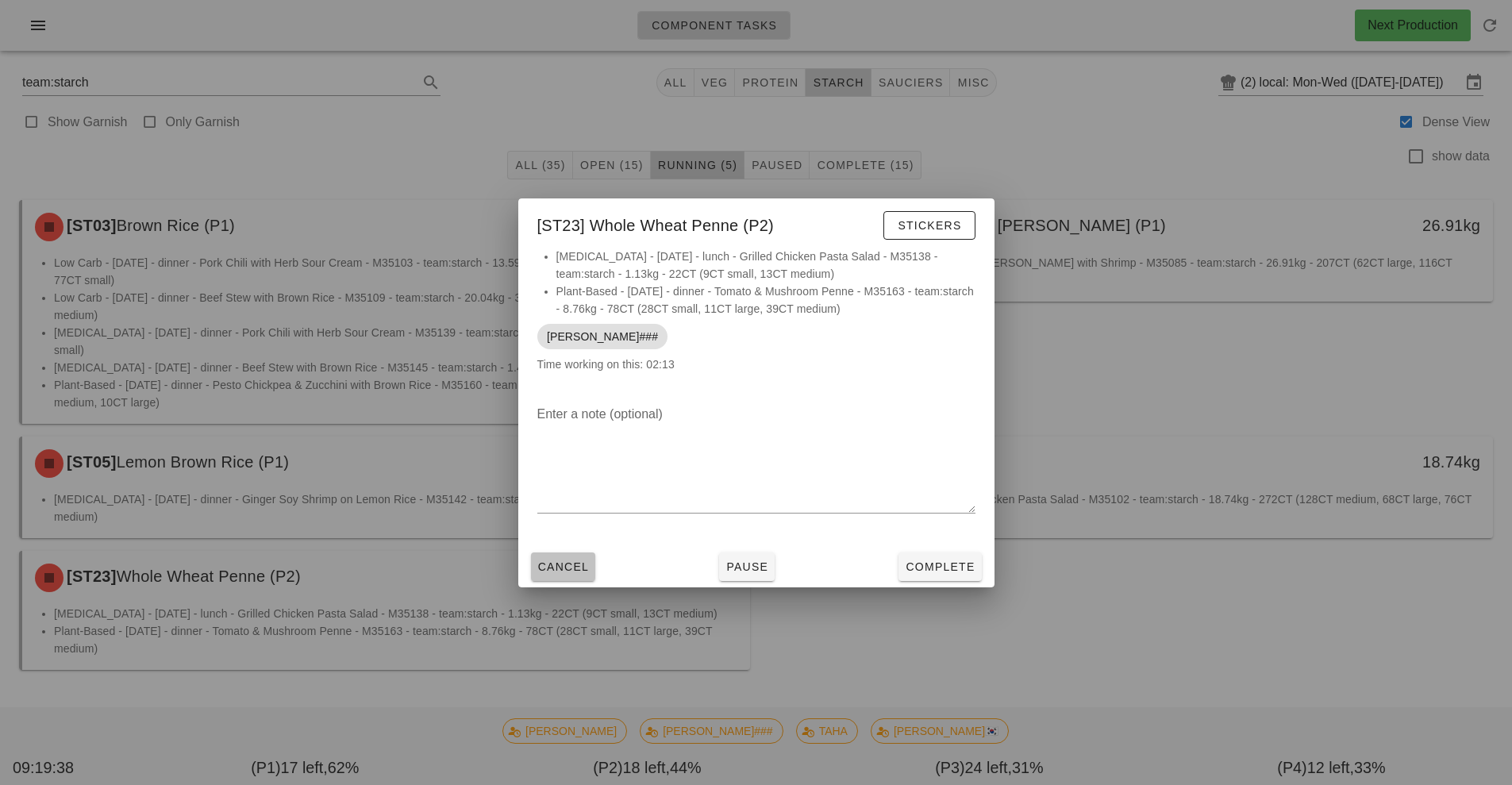
click at [547, 555] on button "Cancel" at bounding box center [563, 566] width 65 height 29
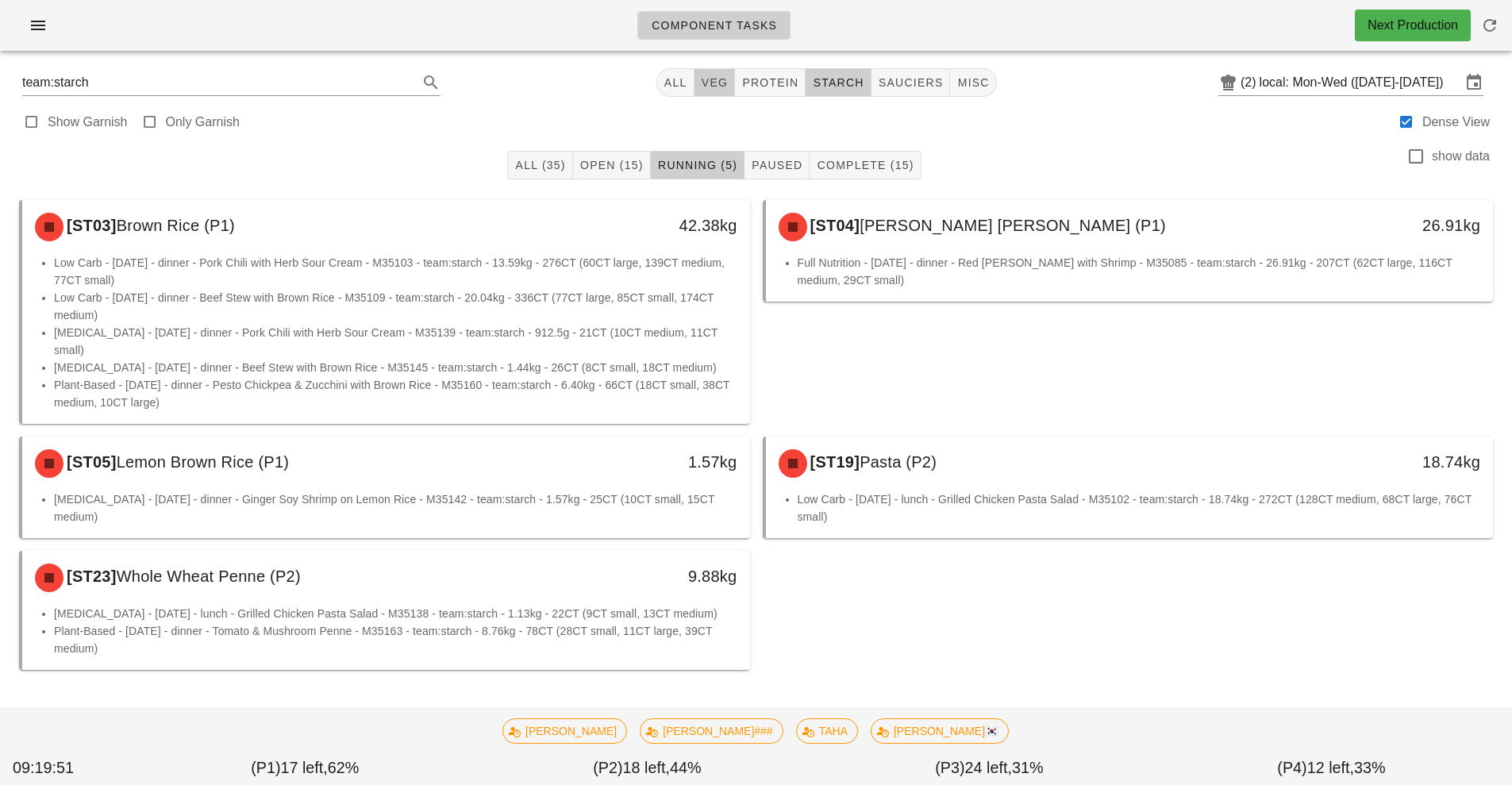
click at [714, 93] on button "veg" at bounding box center [715, 82] width 42 height 29
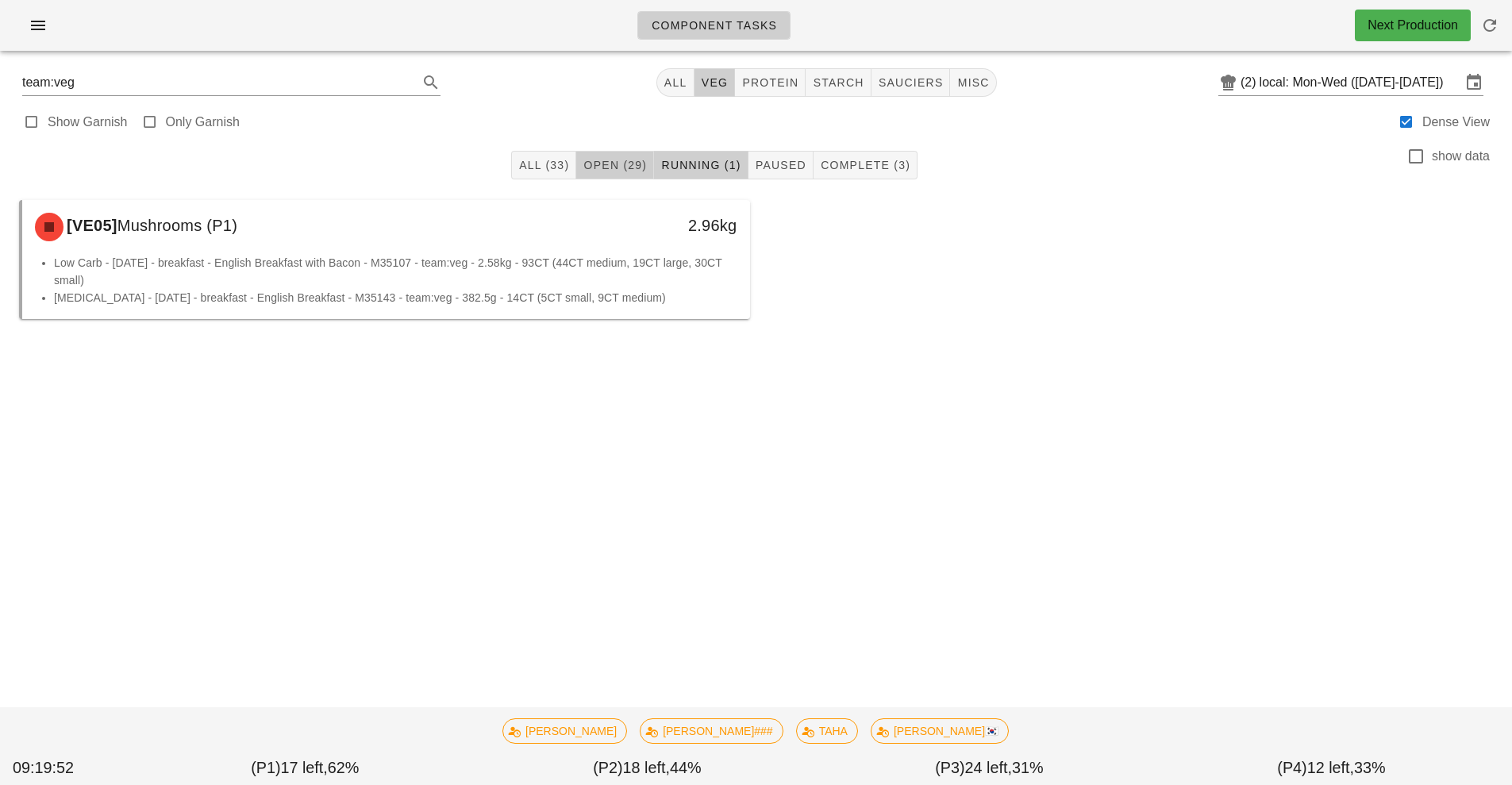
click at [625, 178] on button "Open (29)" at bounding box center [616, 164] width 78 height 29
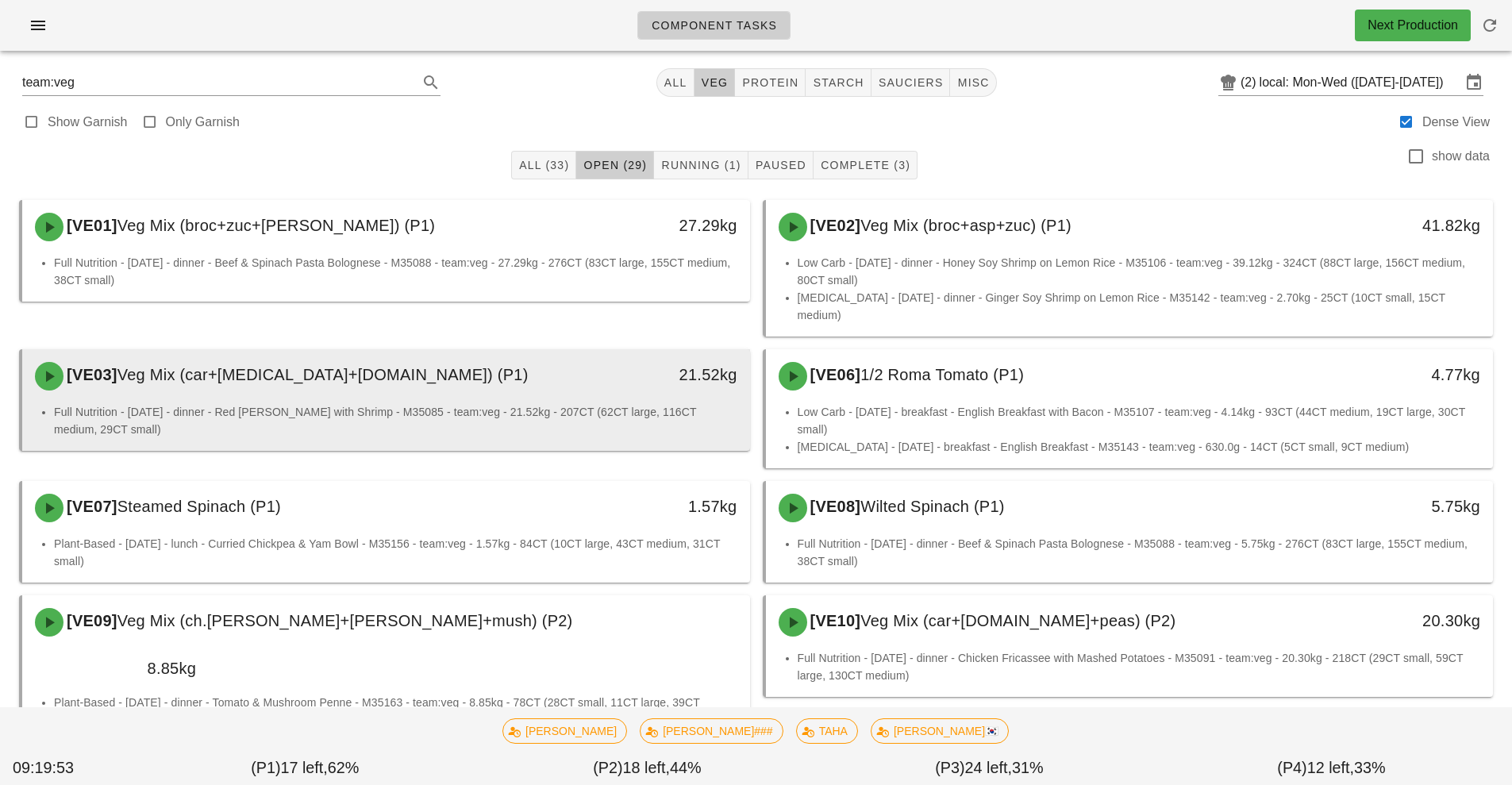
click at [476, 378] on div "[VE03] Veg Mix (car+[MEDICAL_DATA]+[DOMAIN_NAME]) (P1)" at bounding box center [295, 376] width 540 height 48
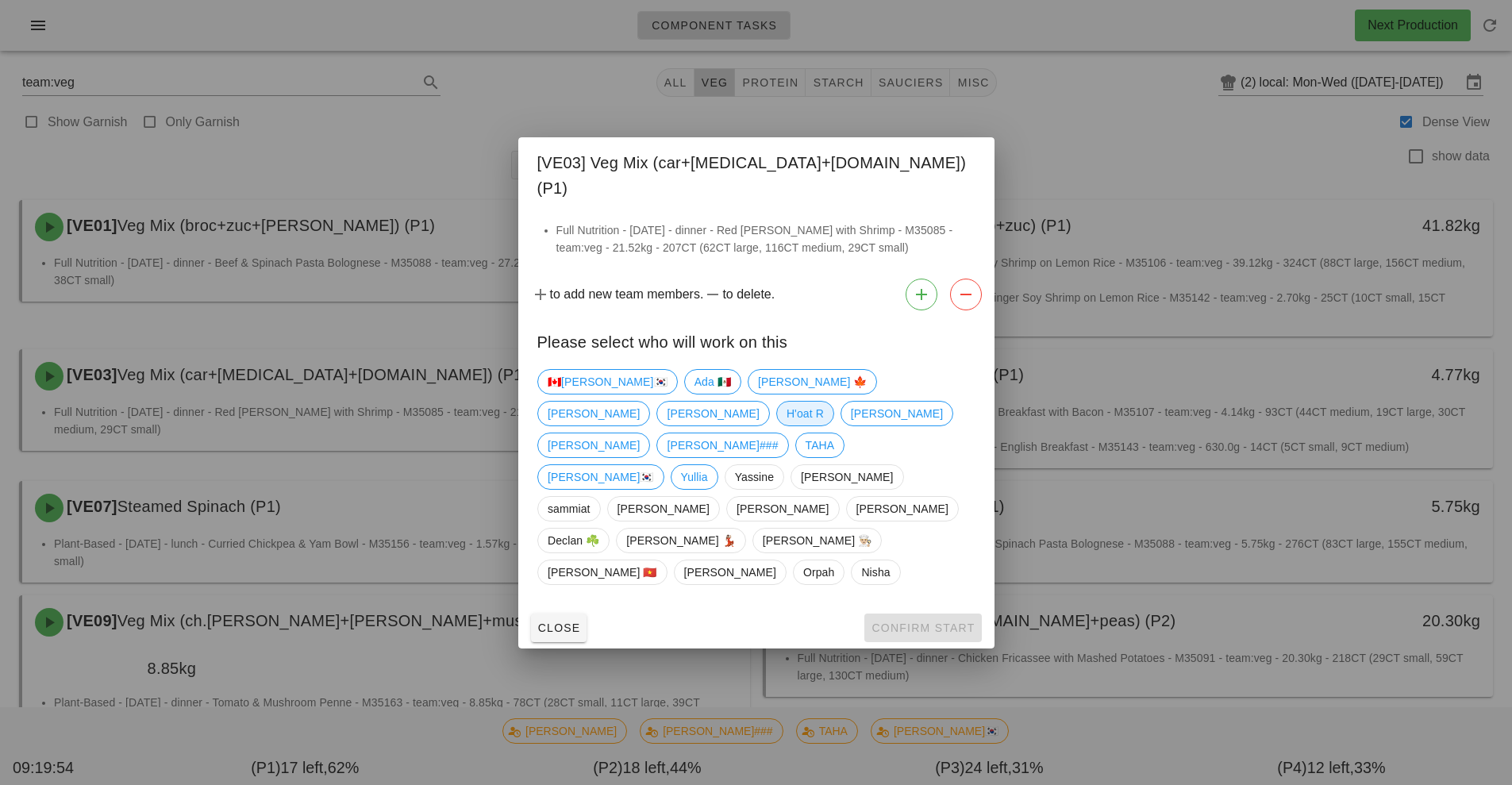
click at [824, 409] on span "H'oat R" at bounding box center [804, 414] width 37 height 24
click at [964, 621] on span "Confirm Start" at bounding box center [923, 627] width 104 height 13
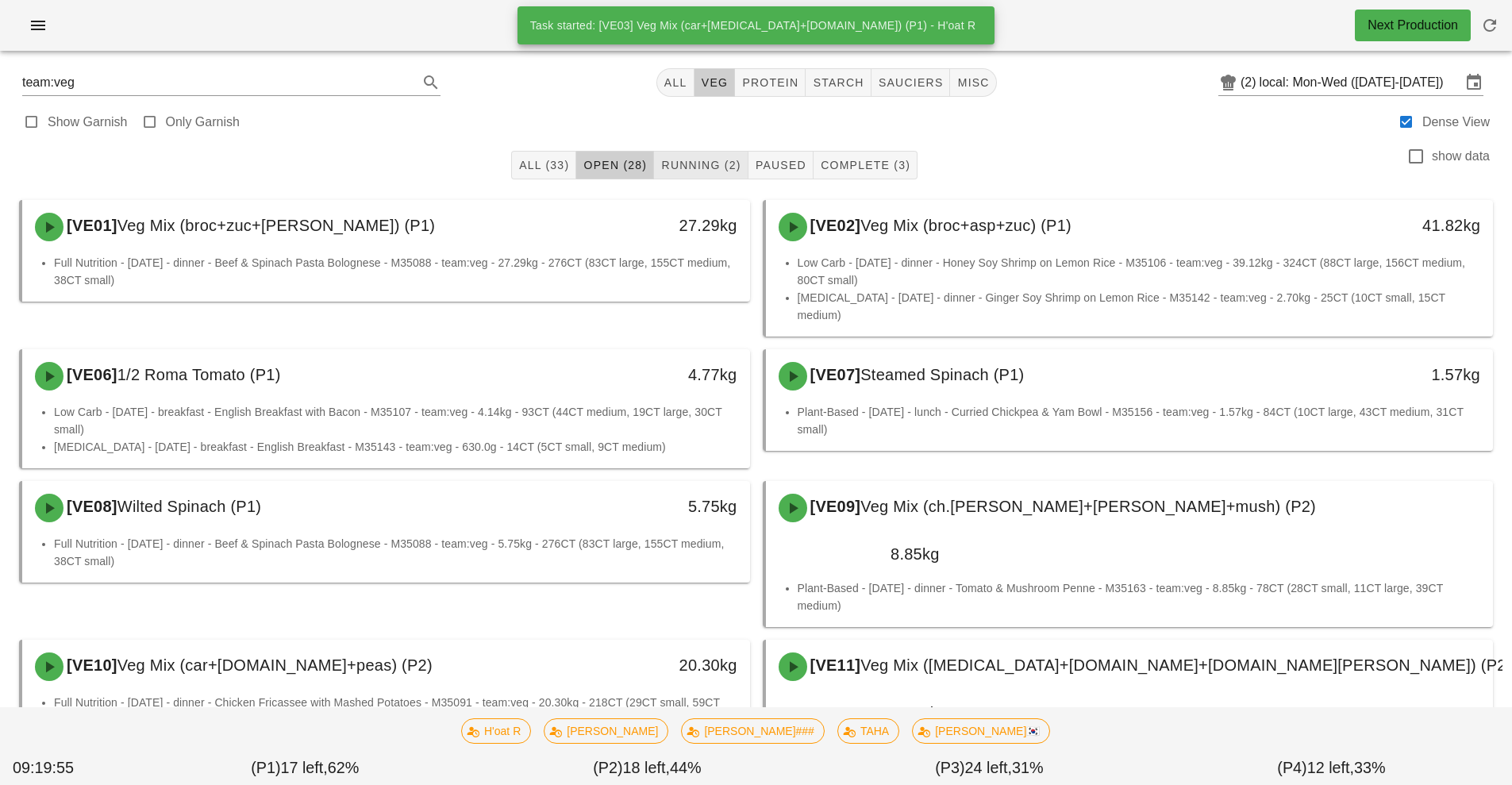
click at [701, 160] on span "Running (2)" at bounding box center [701, 164] width 81 height 13
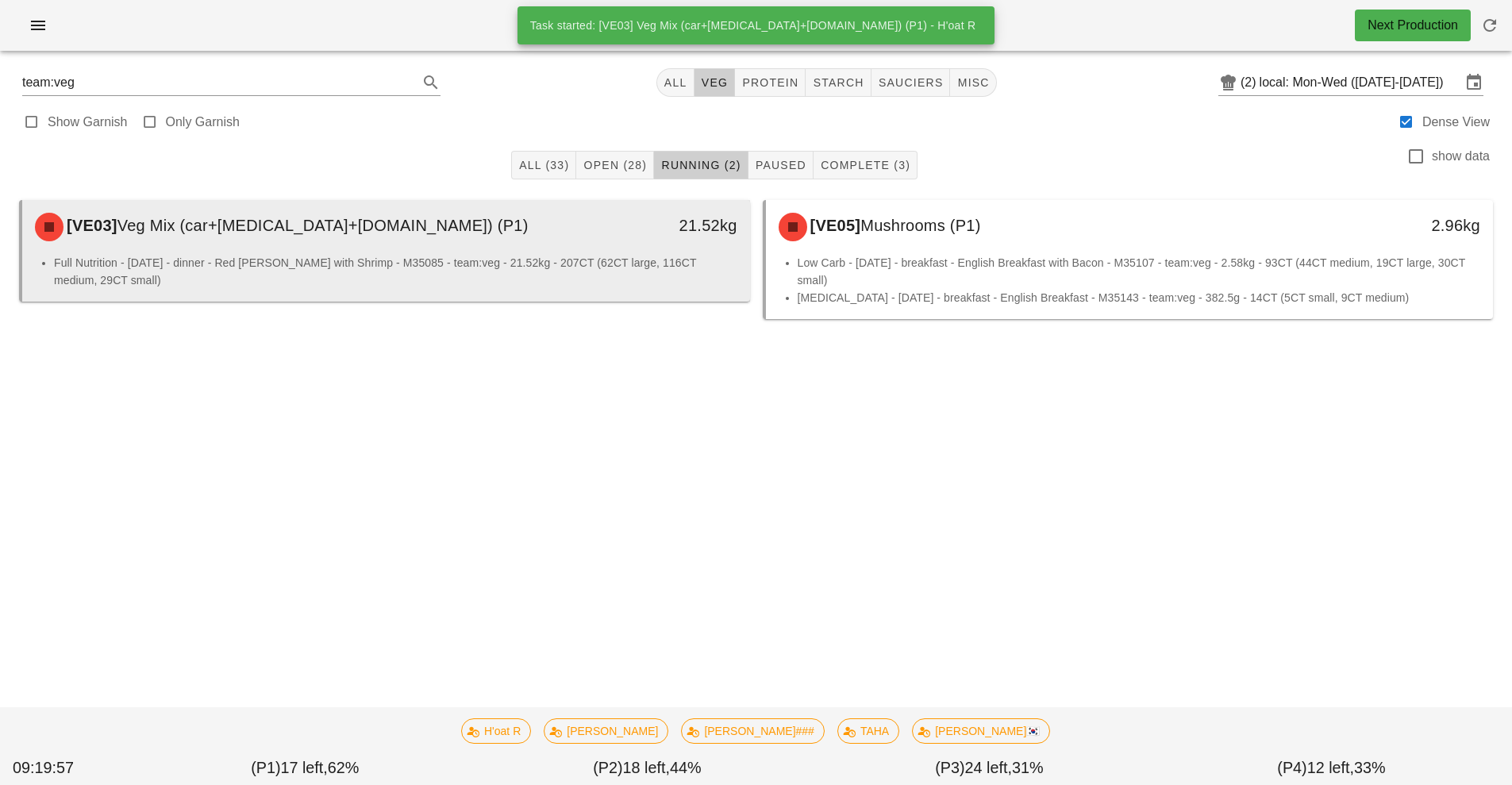
click at [551, 267] on li "Full Nutrition - [DATE] - dinner - Red [PERSON_NAME] with Shrimp - M35085 - tea…" at bounding box center [395, 271] width 683 height 35
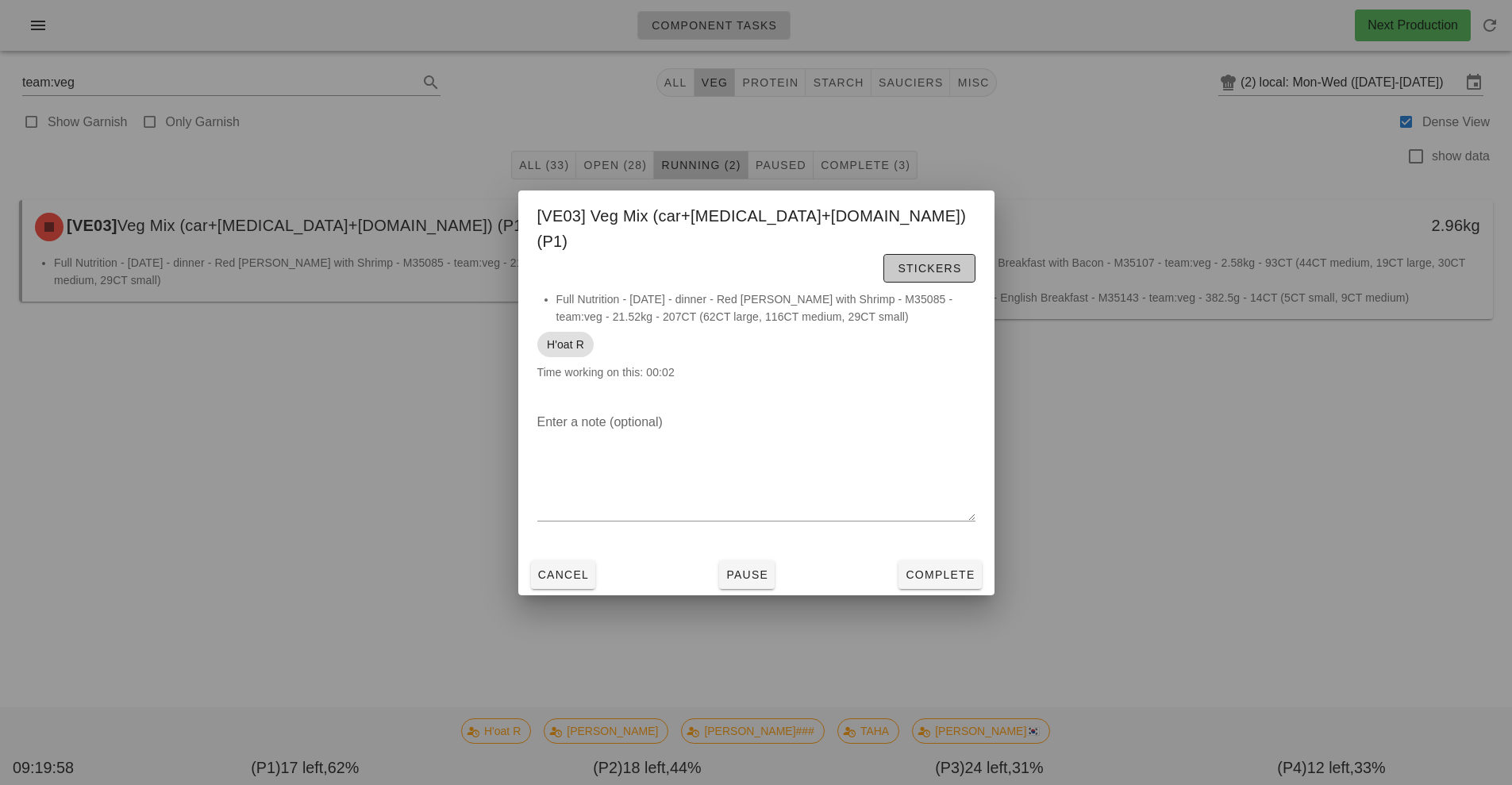
click at [932, 262] on span "Stickers" at bounding box center [929, 268] width 64 height 13
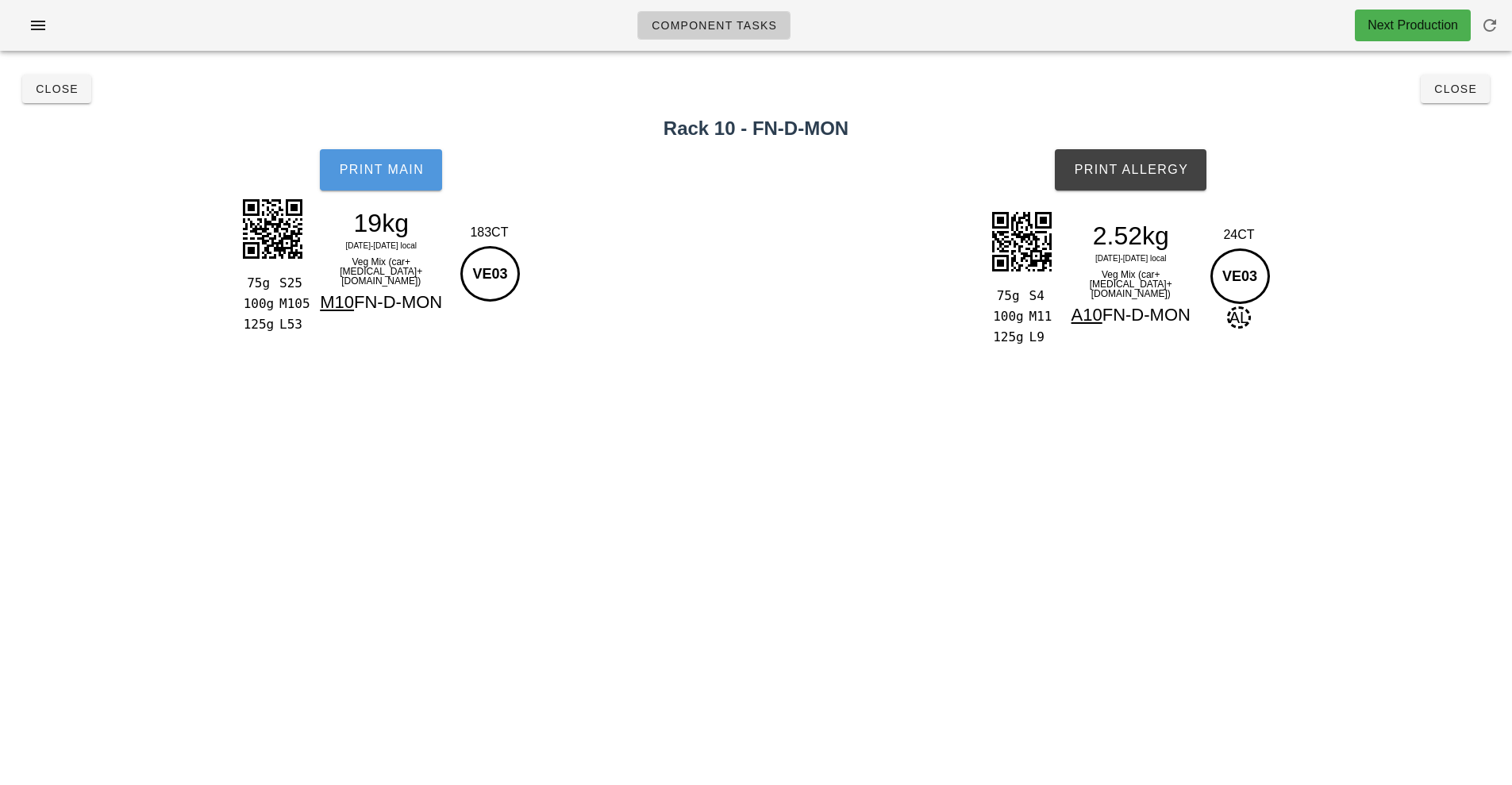
click at [397, 182] on button "Print Main" at bounding box center [380, 170] width 122 height 42
click at [1160, 186] on button "Print Allergy" at bounding box center [1130, 170] width 152 height 42
click at [0, 102] on div "team:veg All veg protein starch sauciers misc (2) local: Mon-Wed (Aug 18-Aug 20…" at bounding box center [756, 205] width 1512 height 284
click at [55, 99] on button "Close" at bounding box center [57, 88] width 69 height 29
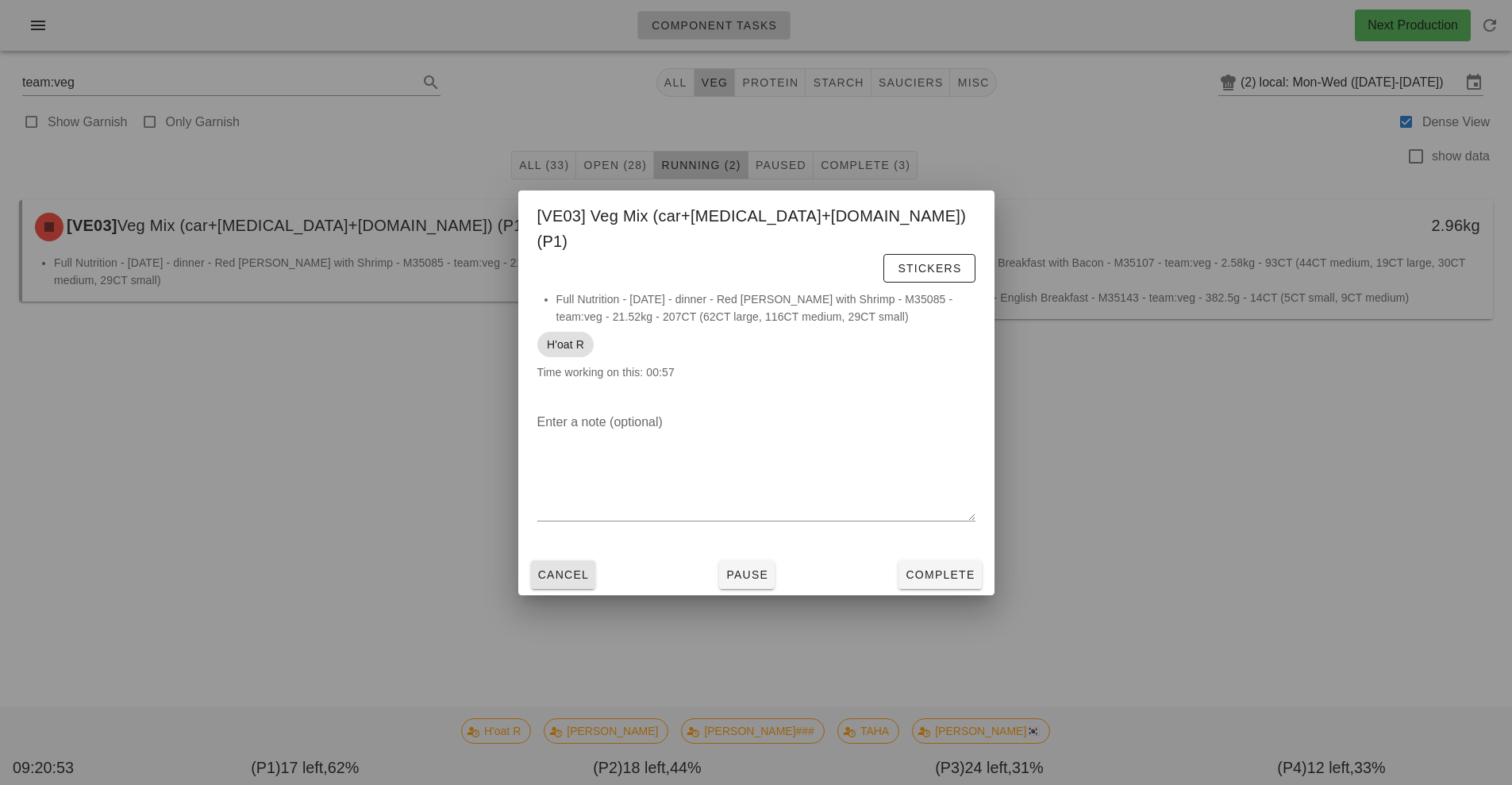
click at [554, 568] on span "Cancel" at bounding box center [564, 574] width 53 height 13
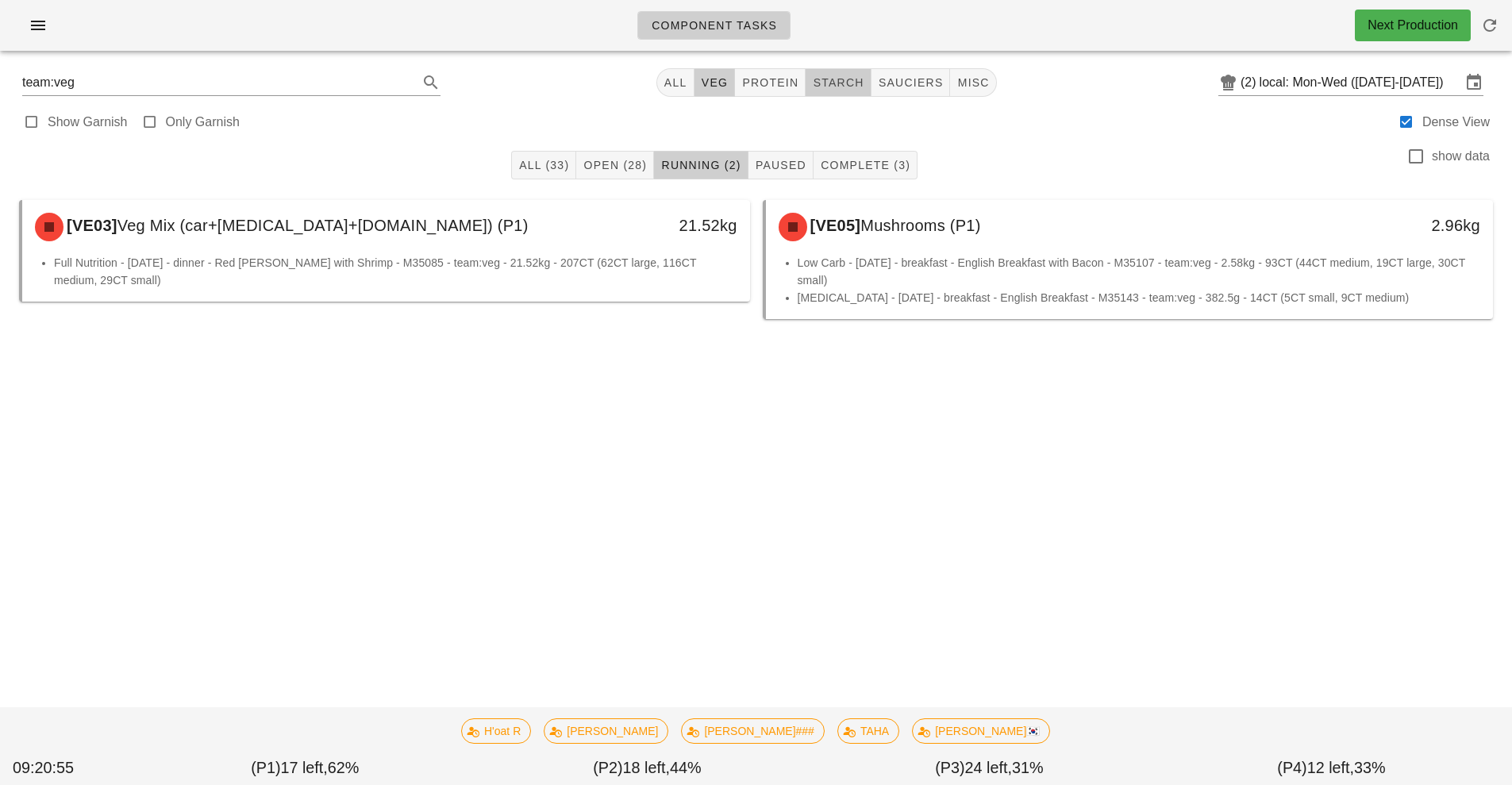
click at [831, 84] on span "starch" at bounding box center [838, 82] width 52 height 13
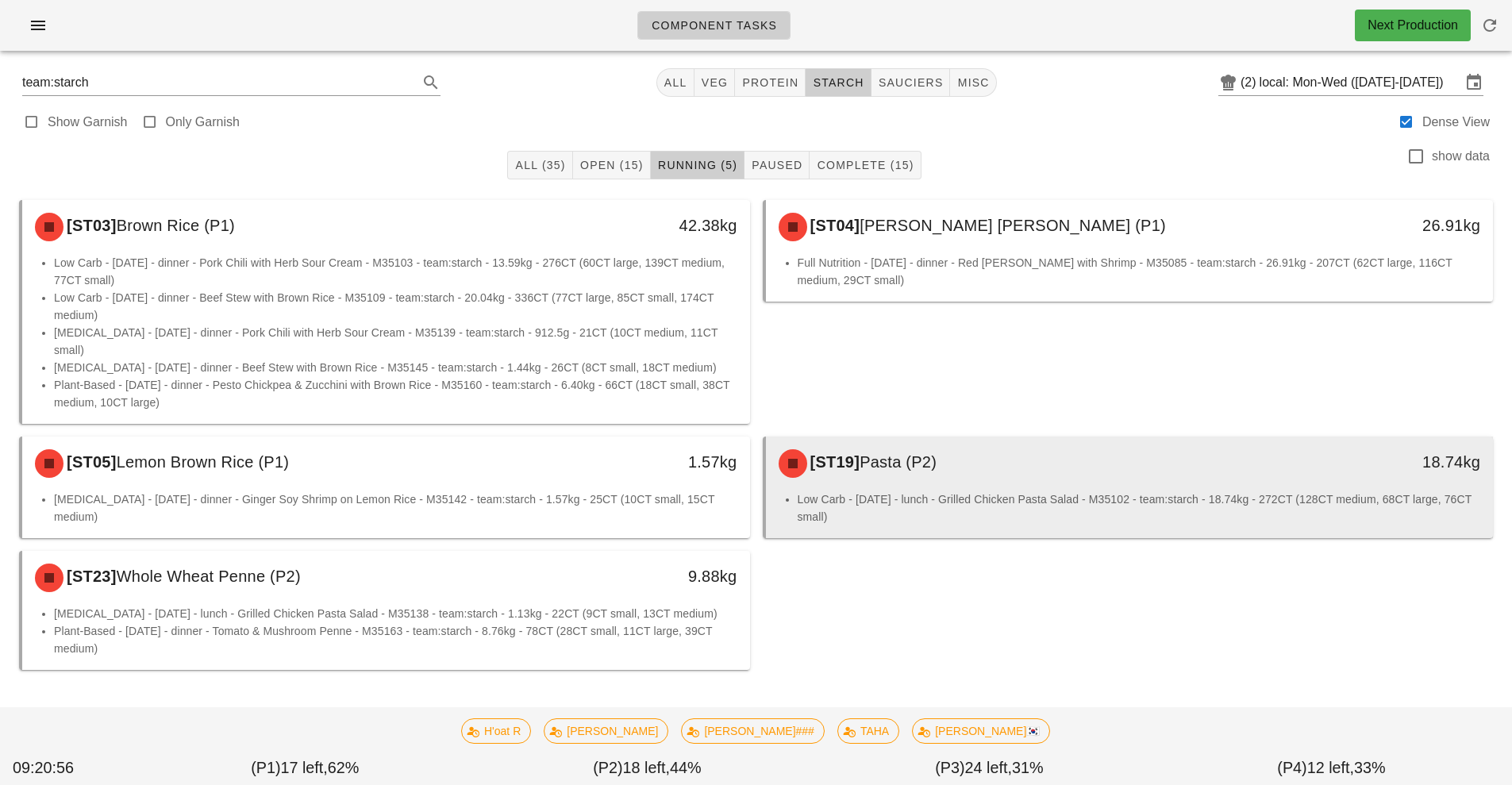
click at [959, 491] on li "Low Carb - [DATE] - lunch - Grilled Chicken Pasta Salad - M35102 - team:starch …" at bounding box center [1139, 508] width 683 height 35
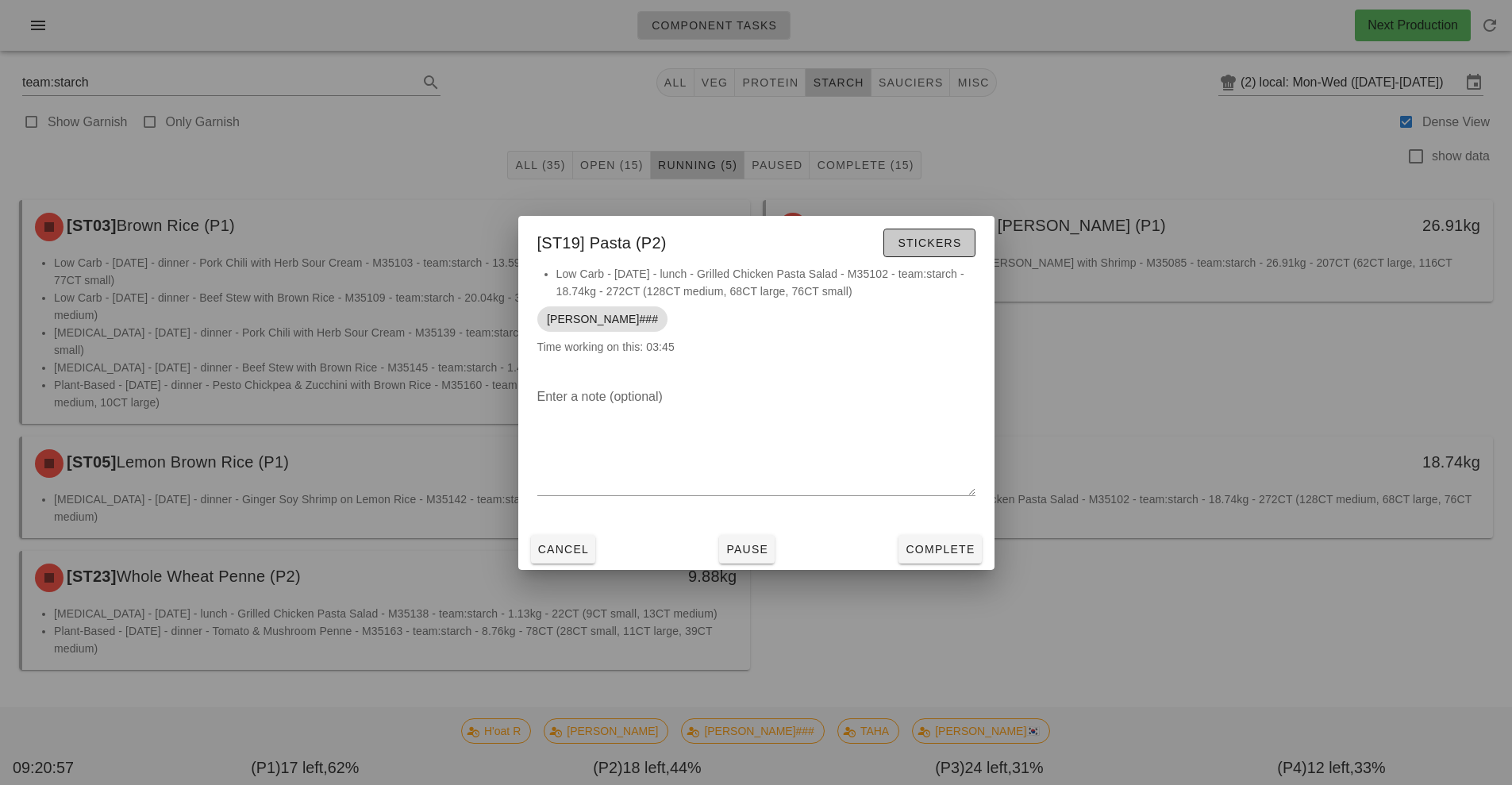
click at [917, 256] on button "Stickers" at bounding box center [928, 242] width 91 height 29
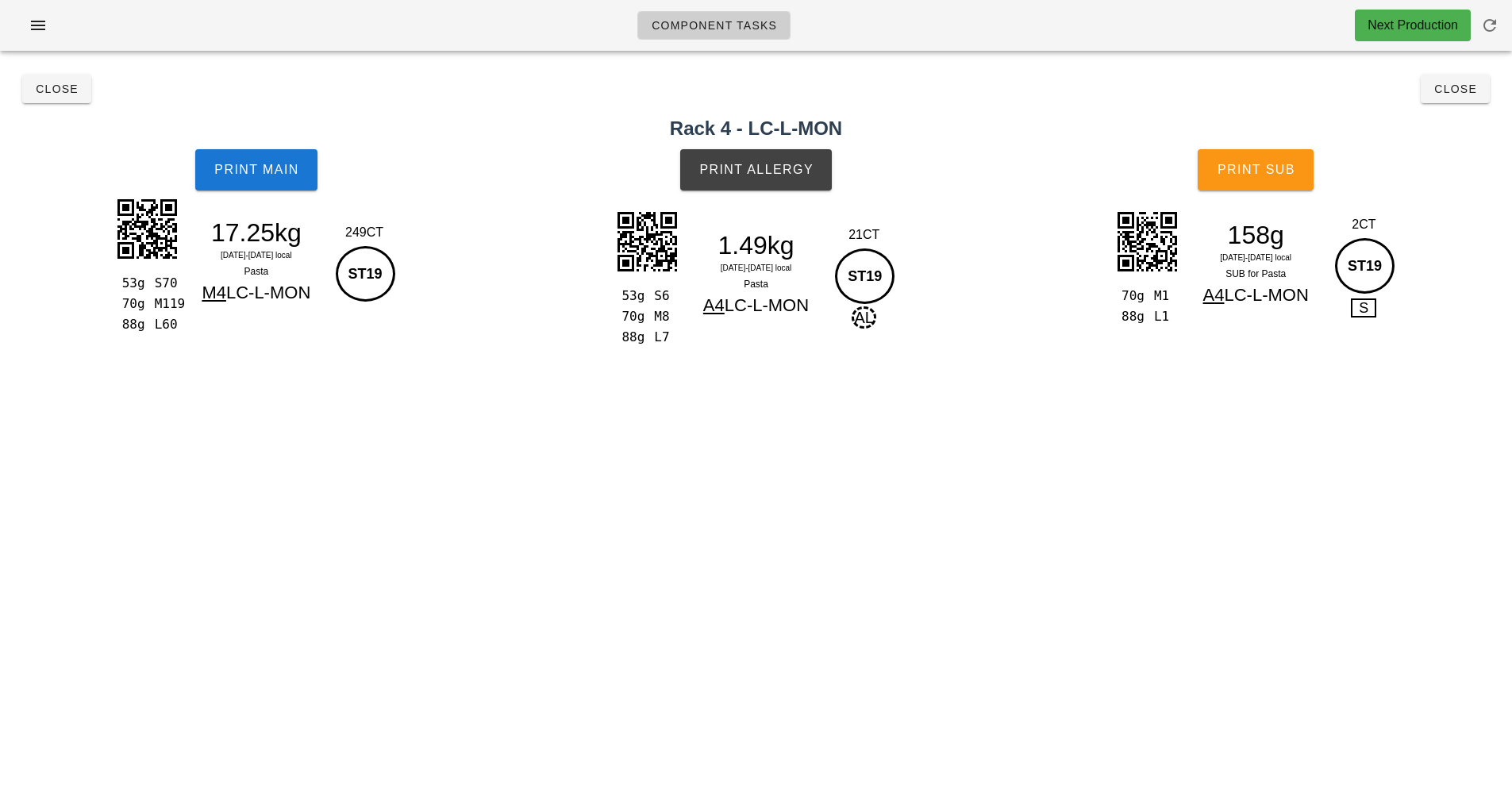
click at [1268, 171] on span "Print Sub" at bounding box center [1256, 170] width 79 height 15
click at [68, 101] on button "Close" at bounding box center [57, 88] width 69 height 29
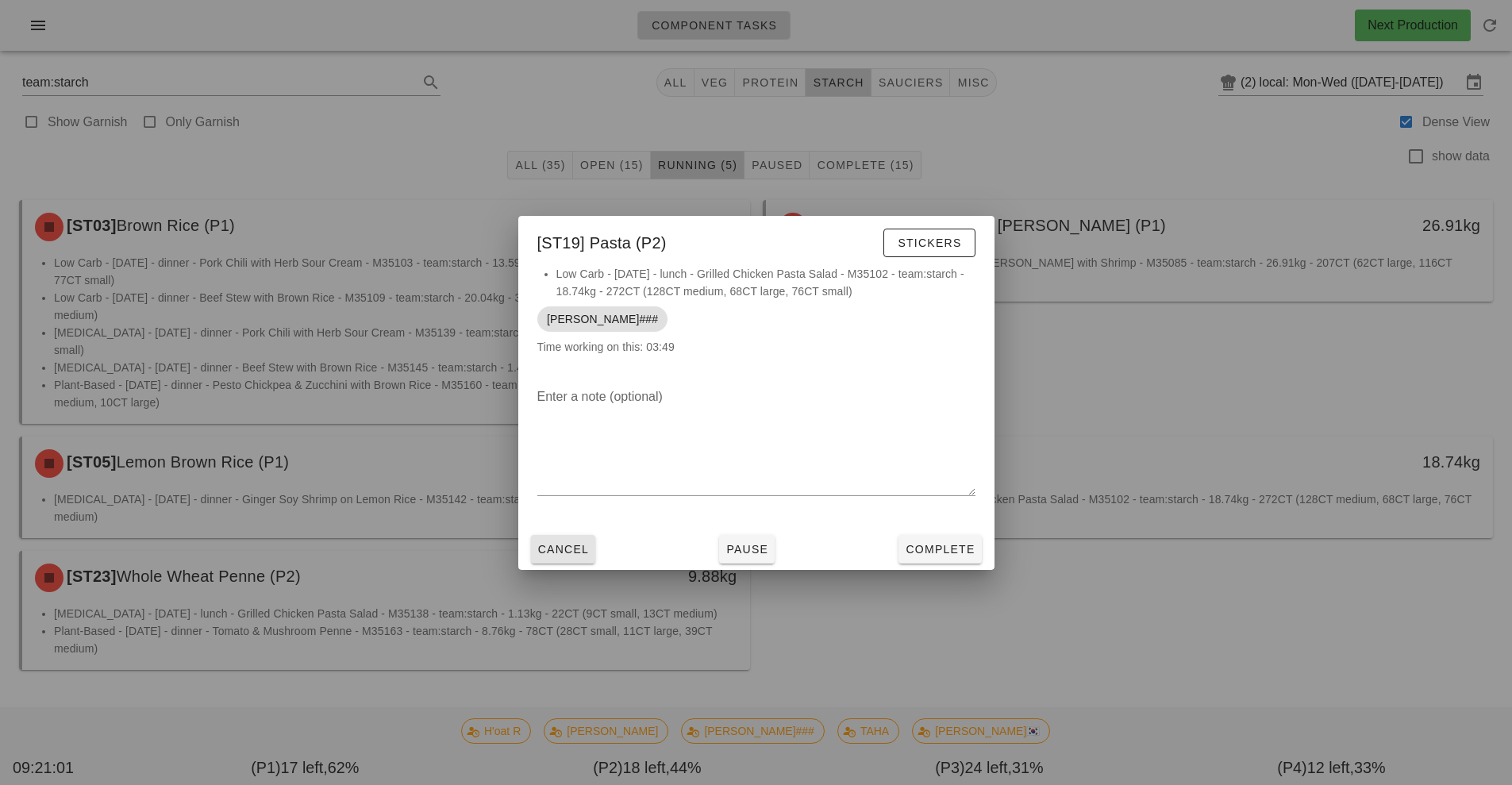
click at [557, 549] on span "Cancel" at bounding box center [564, 549] width 53 height 13
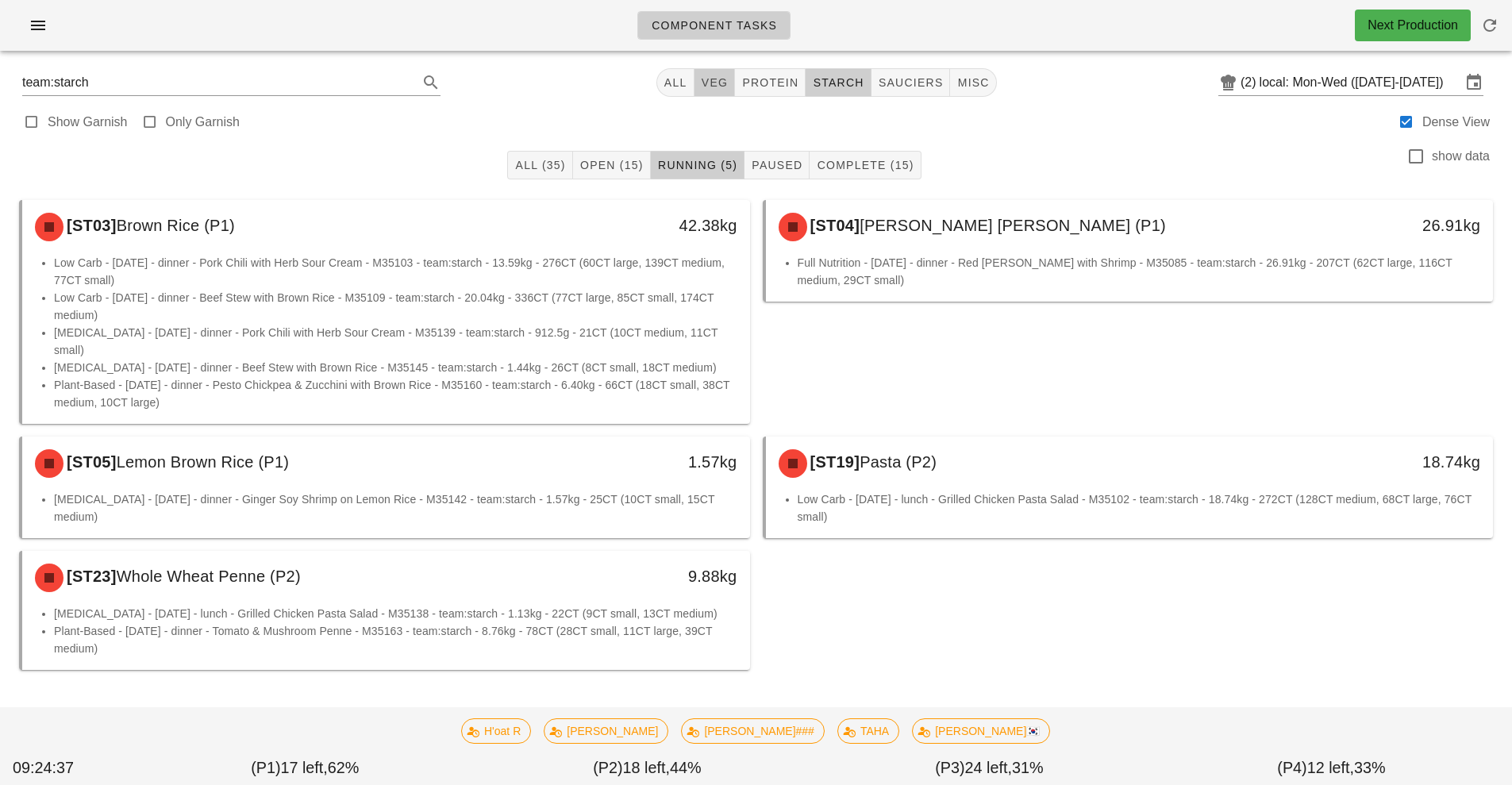
click at [713, 83] on span "veg" at bounding box center [714, 82] width 28 height 13
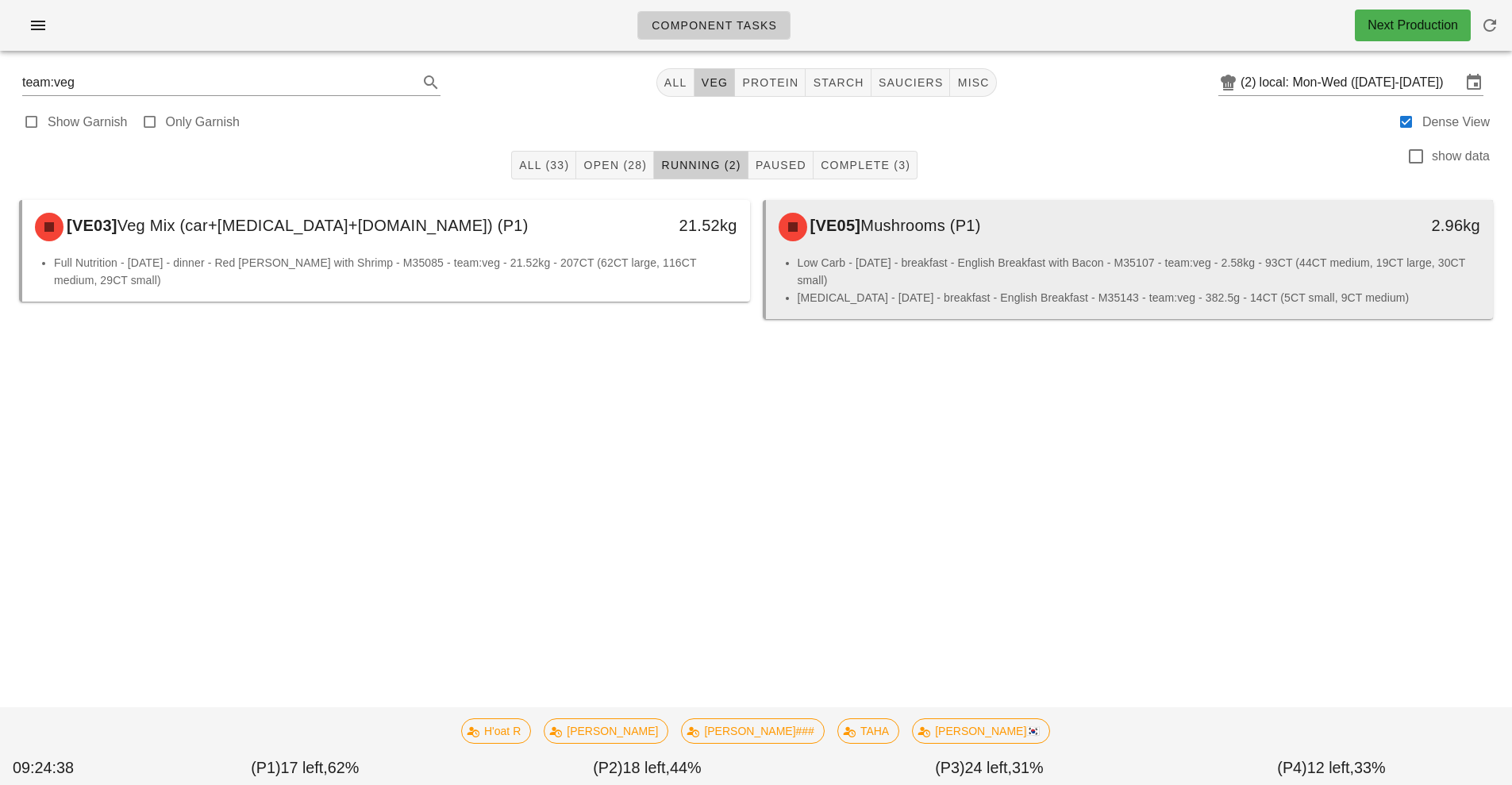
click at [947, 266] on li "Low Carb - [DATE] - breakfast - English Breakfast with Bacon - M35107 - team:ve…" at bounding box center [1139, 271] width 683 height 35
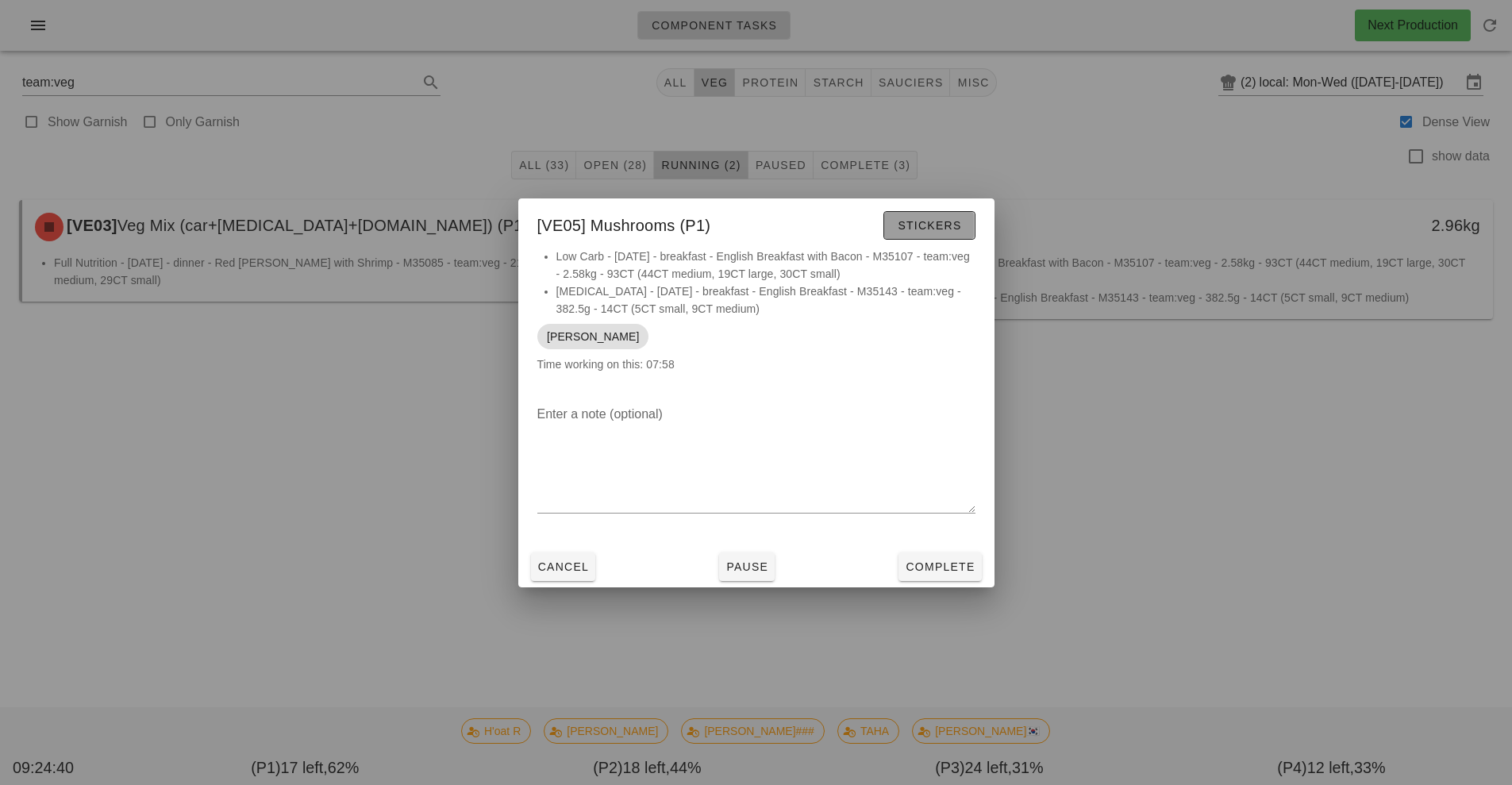
click at [935, 231] on span "Stickers" at bounding box center [929, 225] width 64 height 13
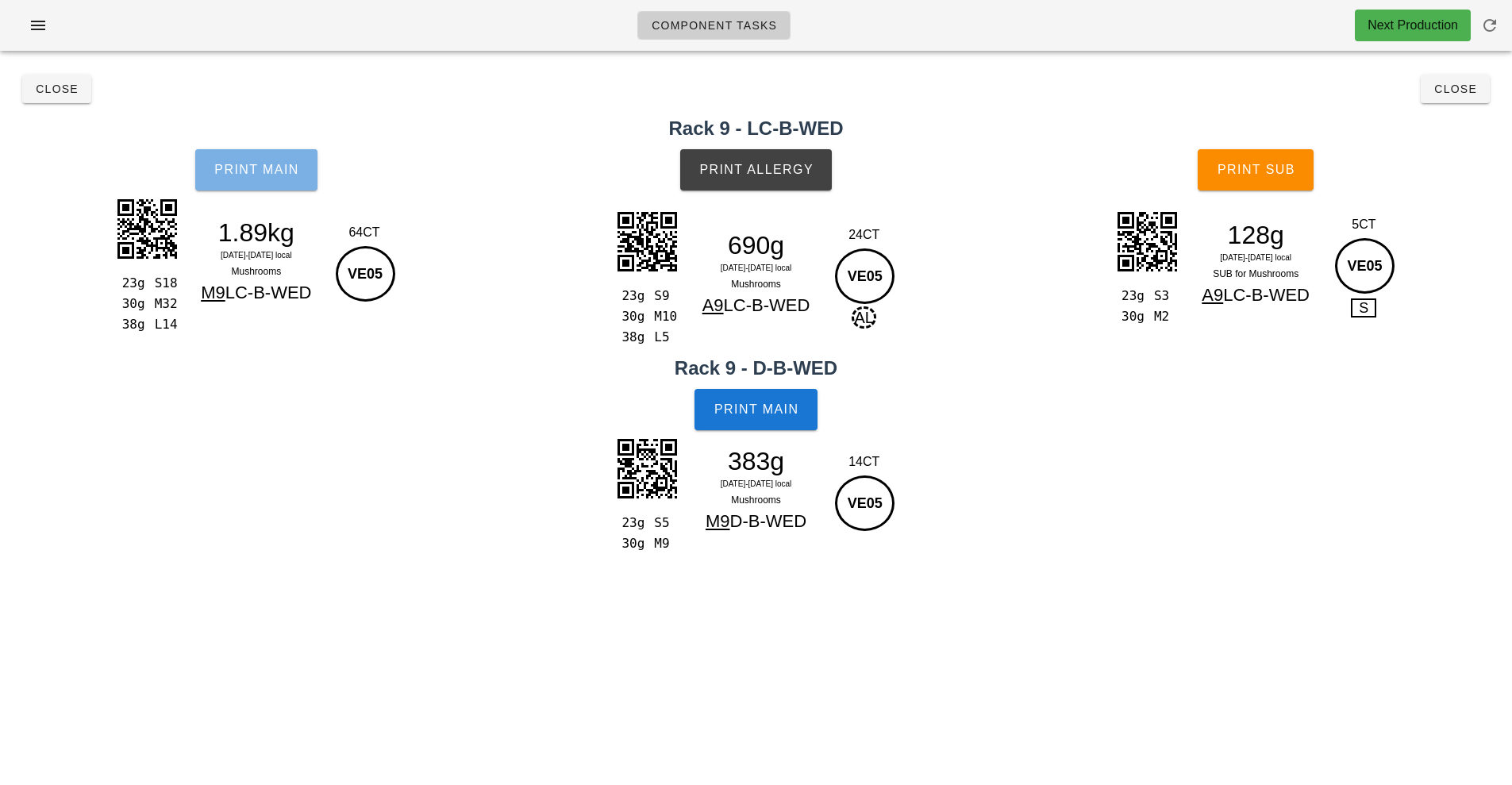
click at [273, 183] on button "Print Main" at bounding box center [256, 170] width 122 height 42
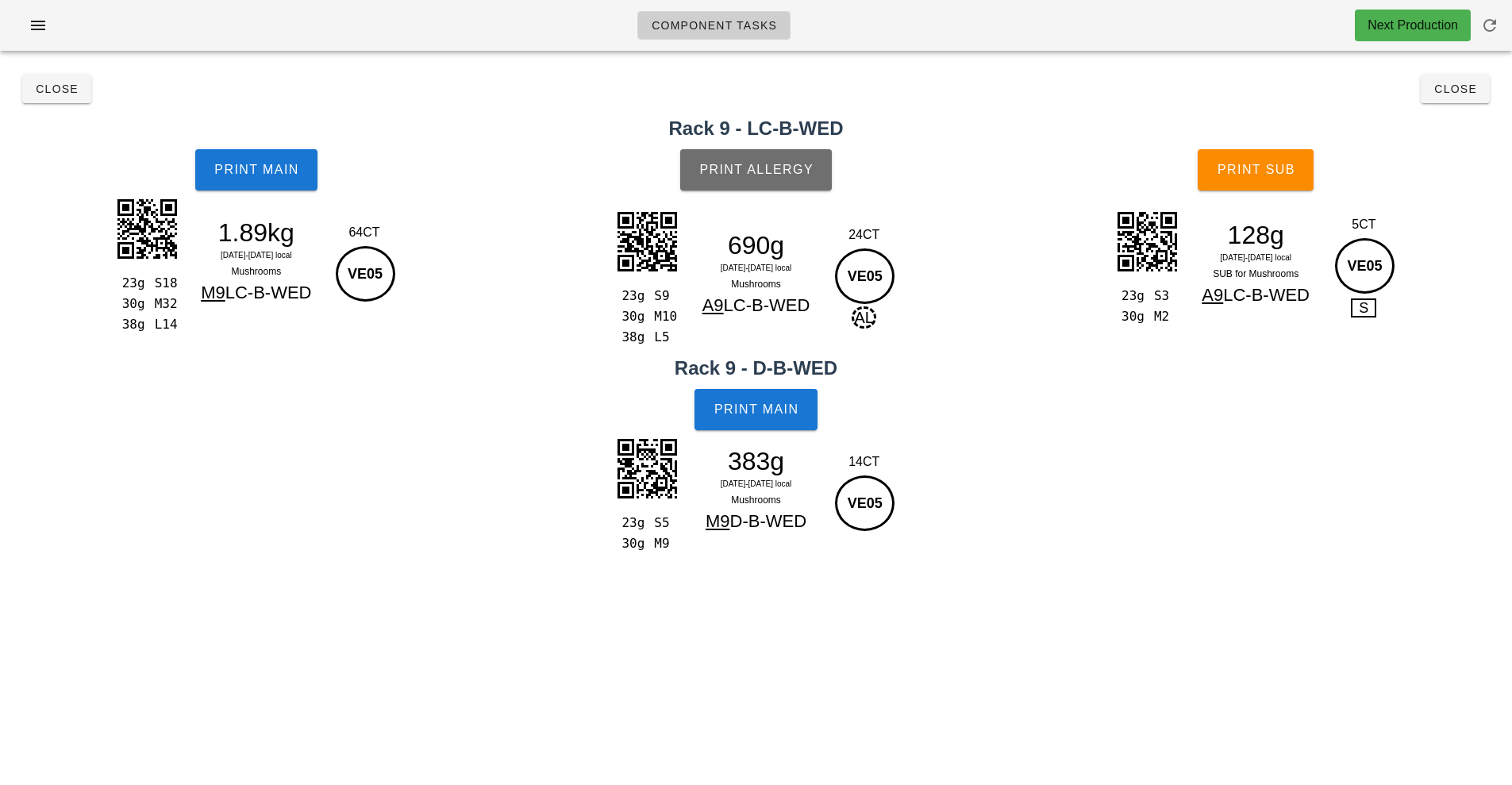
click at [753, 153] on button "Print Allergy" at bounding box center [756, 170] width 152 height 42
click at [1257, 170] on span "Print Sub" at bounding box center [1256, 170] width 79 height 15
click at [779, 417] on button "Print Main" at bounding box center [755, 409] width 122 height 42
click at [53, 97] on button "Close" at bounding box center [57, 88] width 69 height 29
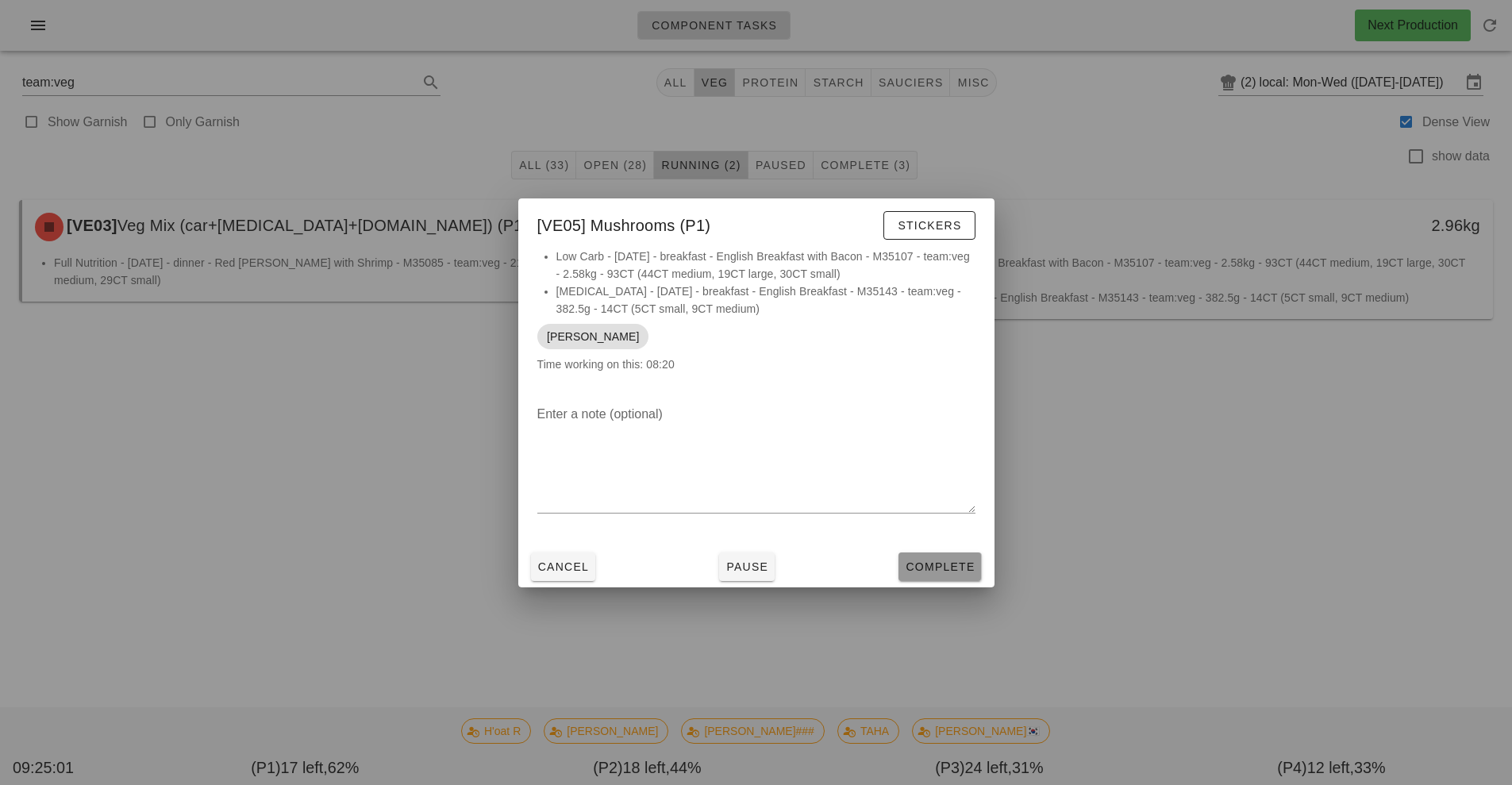
click at [930, 565] on span "Complete" at bounding box center [940, 566] width 70 height 13
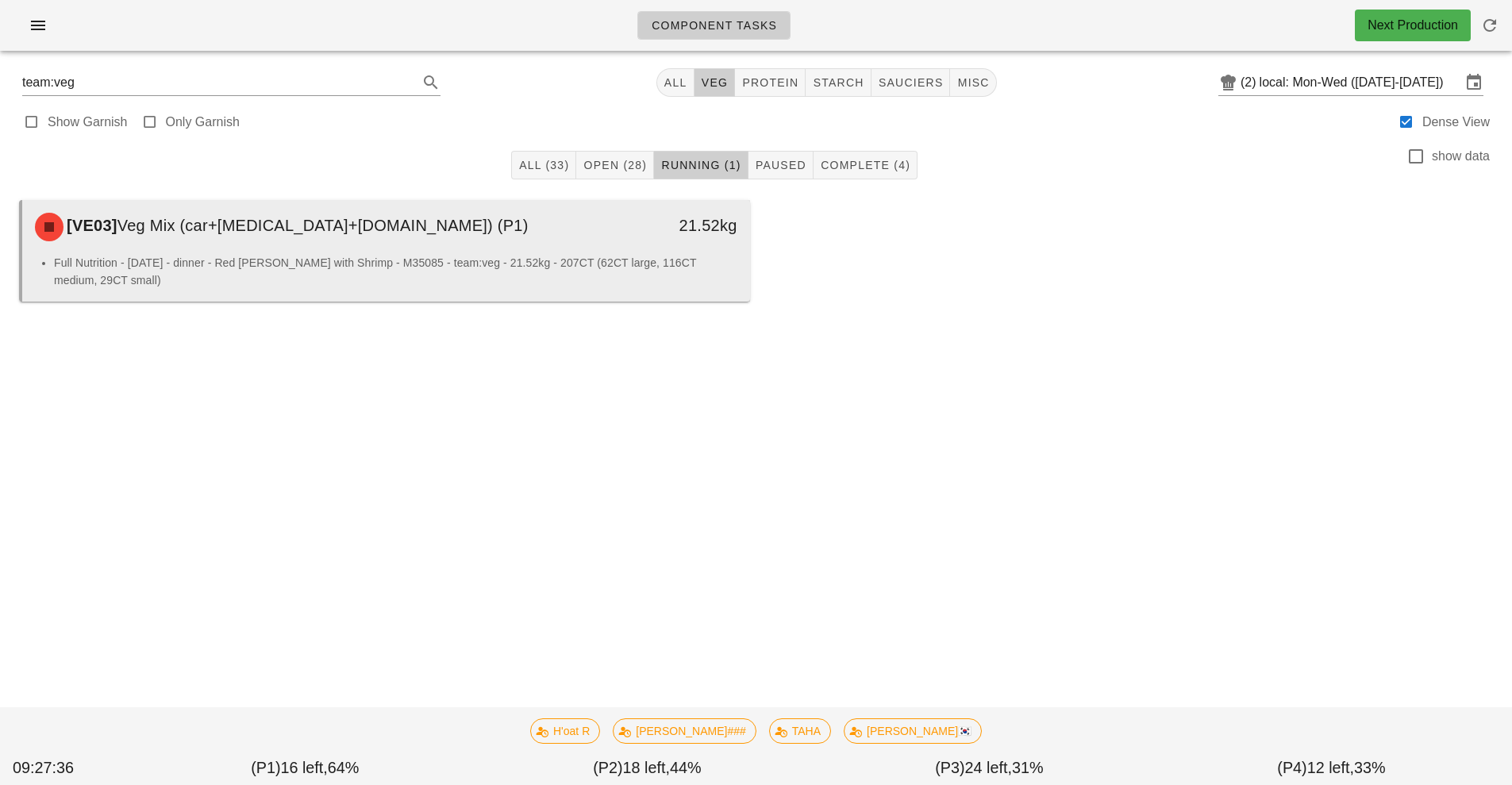
click at [501, 248] on div "[VE03] Veg Mix (car+caul+grn.bn) (P1)" at bounding box center [295, 227] width 540 height 48
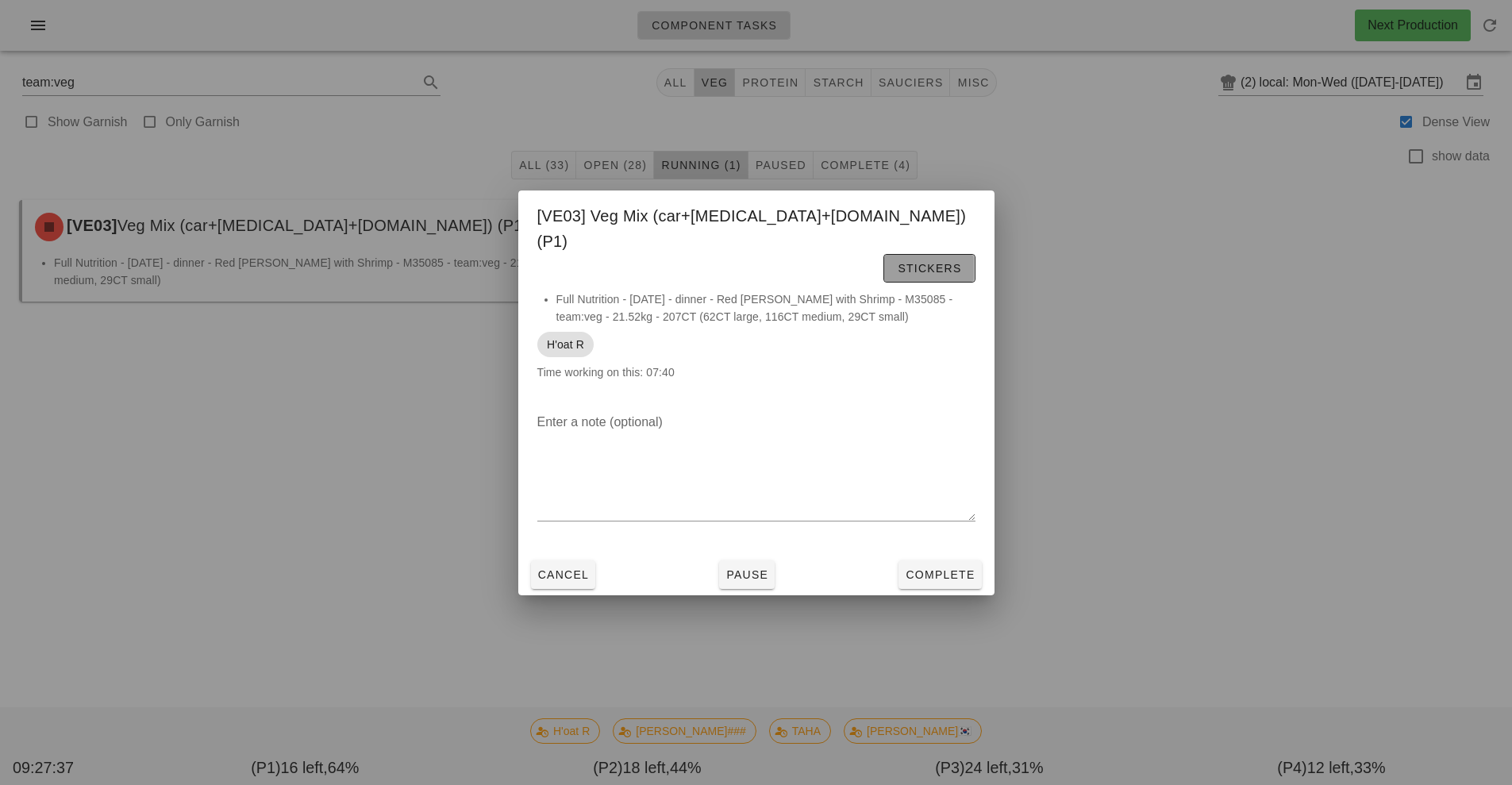
click at [964, 254] on button "Stickers" at bounding box center [928, 267] width 91 height 29
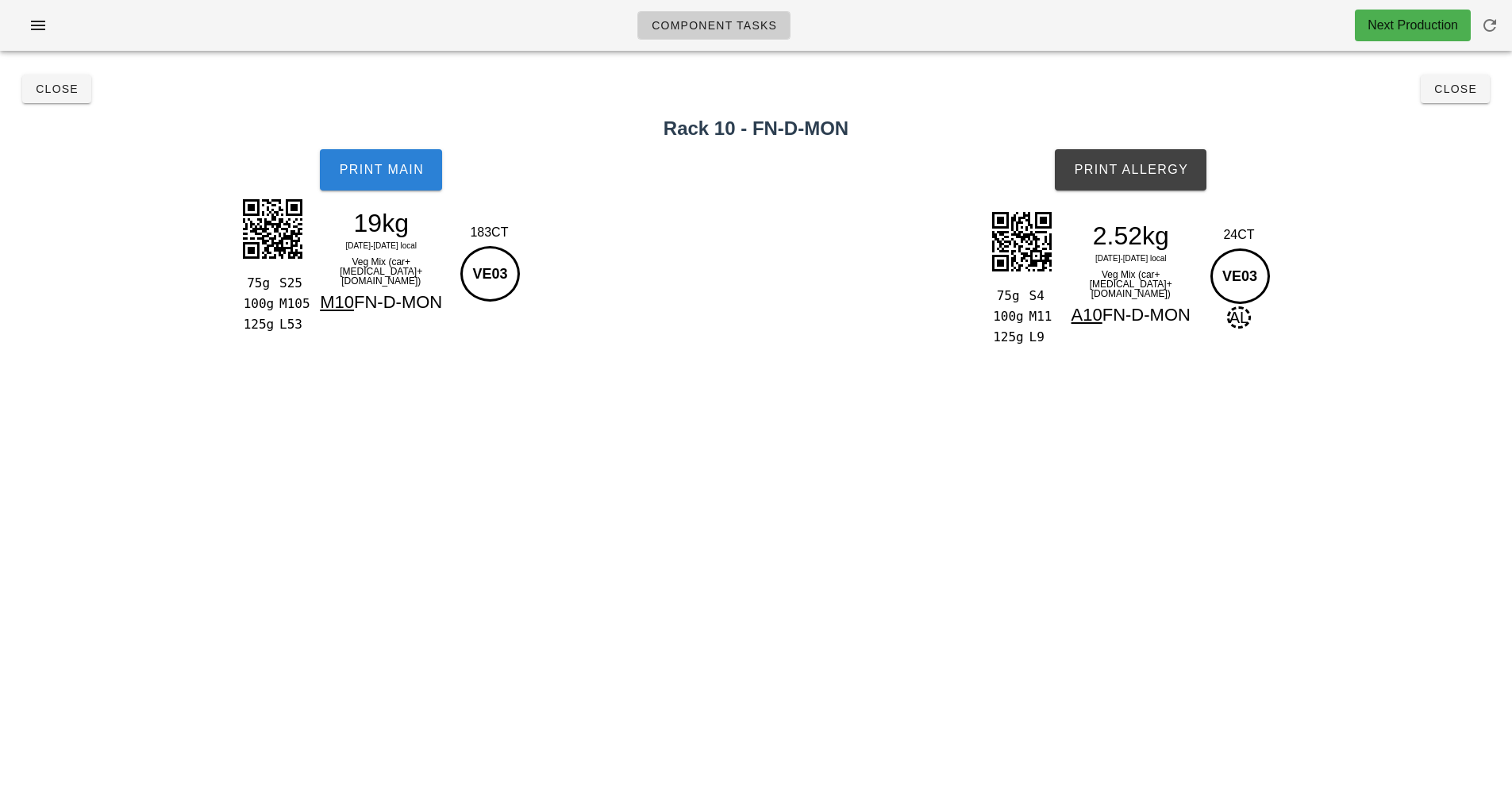
click at [386, 184] on button "Print Main" at bounding box center [380, 170] width 122 height 42
click at [88, 95] on button "Close" at bounding box center [57, 88] width 69 height 29
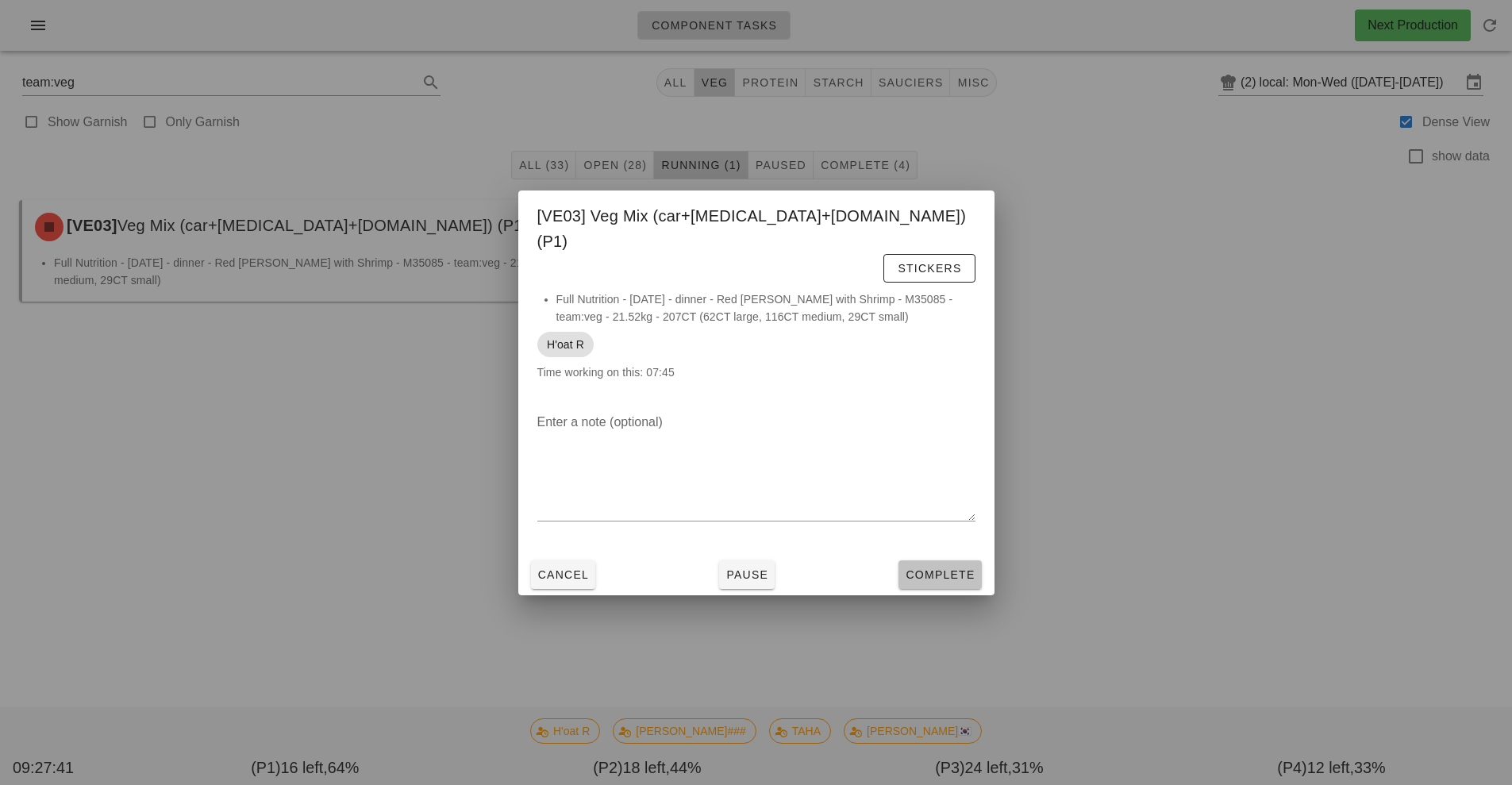
click at [960, 568] on span "Complete" at bounding box center [940, 574] width 70 height 13
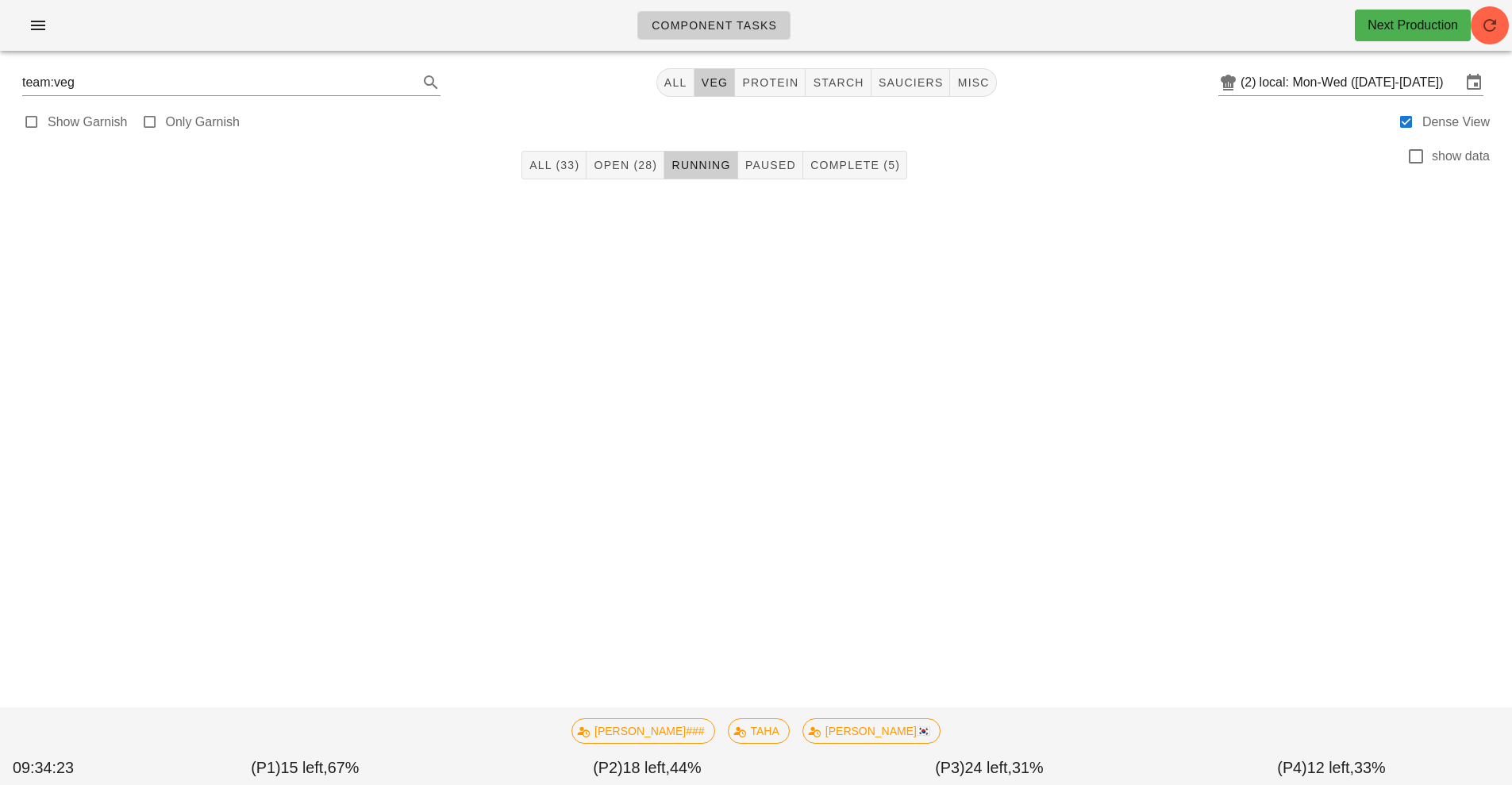
click at [1164, 541] on div "Component Tasks Next Production team:veg All veg protein starch sauciers misc (…" at bounding box center [756, 392] width 1512 height 785
click at [608, 166] on span "Open (28)" at bounding box center [625, 164] width 64 height 13
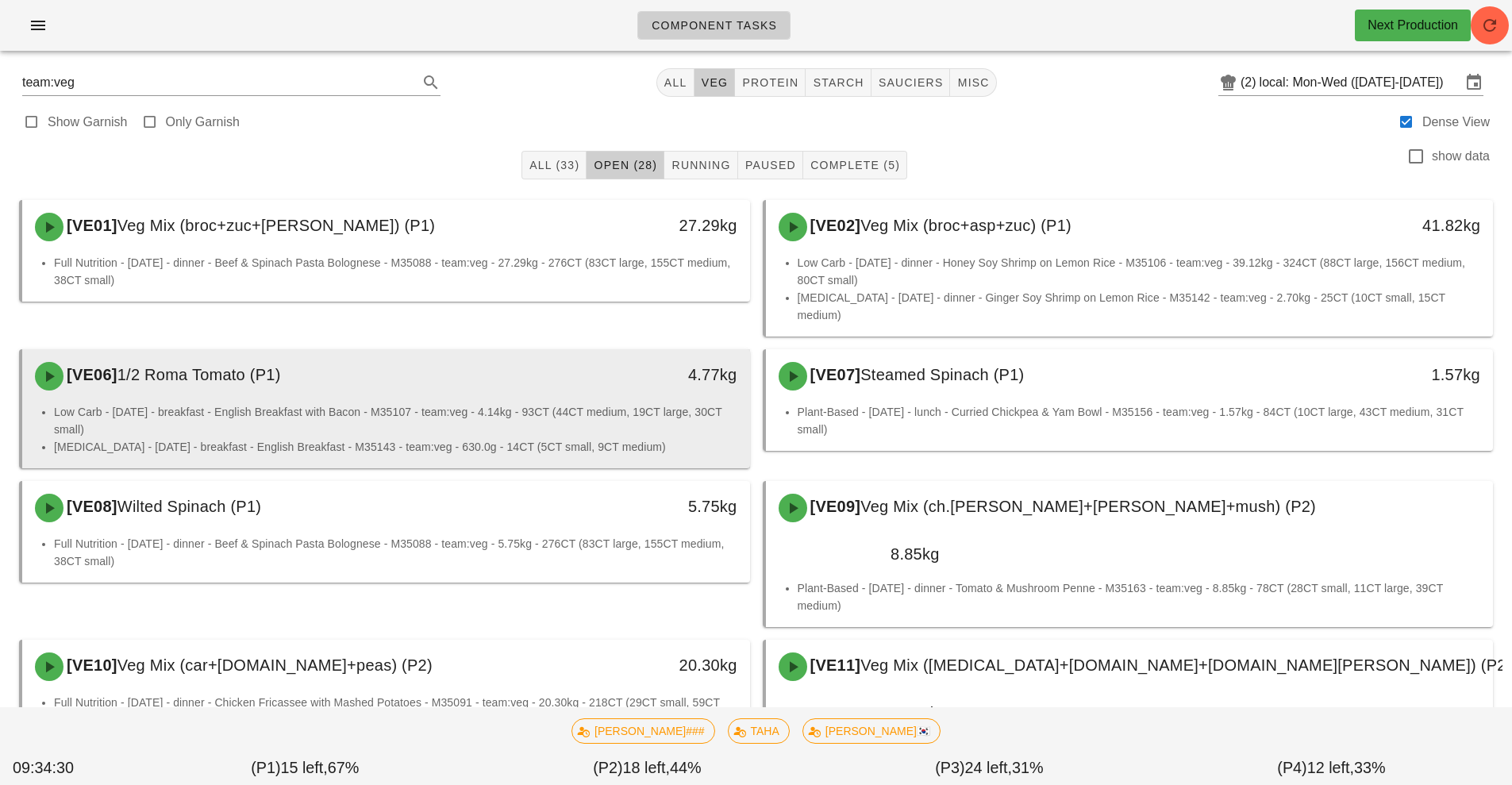
click at [377, 384] on div "[VE06] 1/2 Roma Tomato (P1) 4.77kg" at bounding box center [386, 376] width 728 height 54
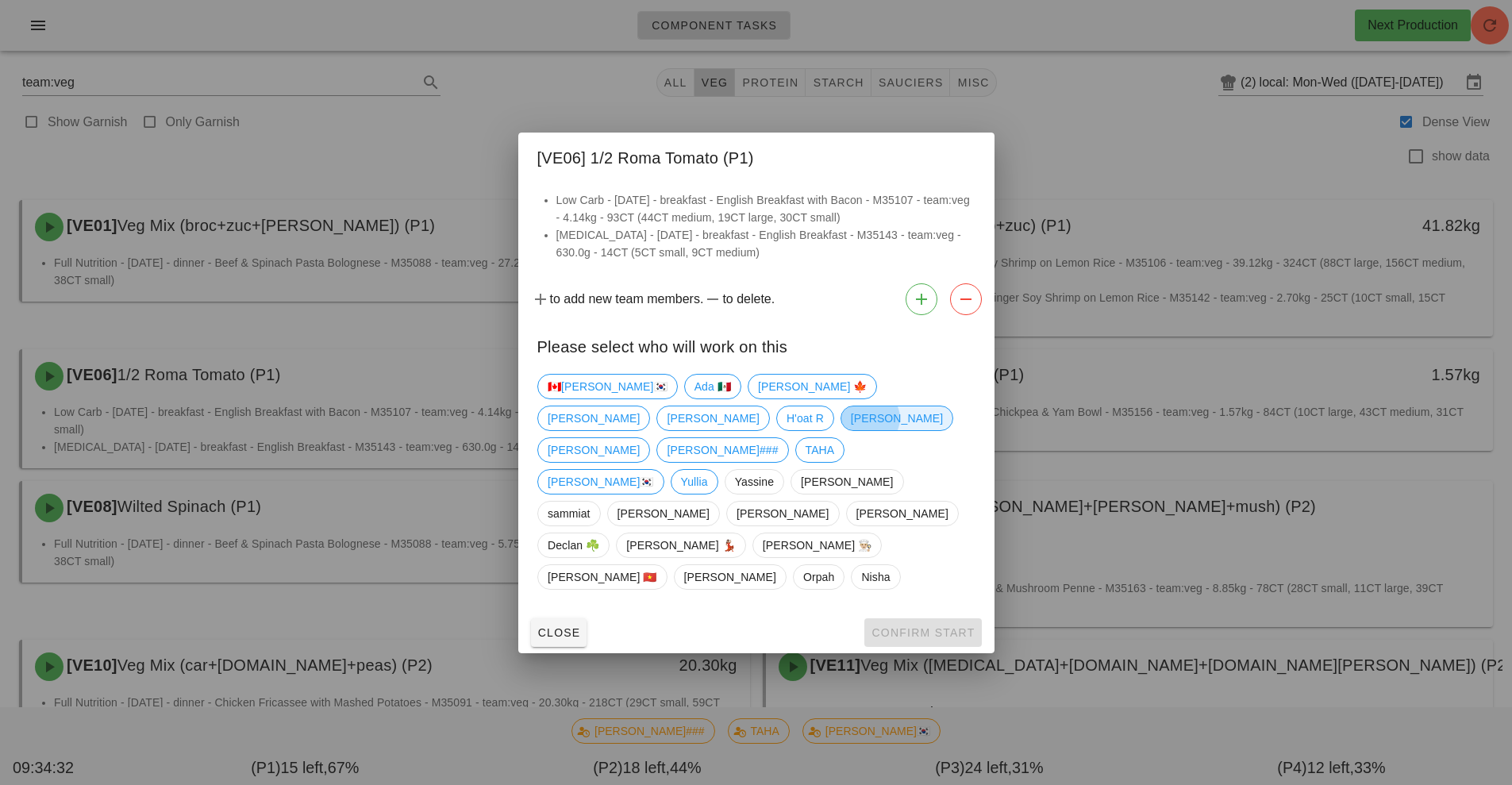
click at [850, 430] on span "[PERSON_NAME]" at bounding box center [896, 418] width 92 height 24
click at [939, 626] on span "Confirm Start" at bounding box center [923, 632] width 104 height 13
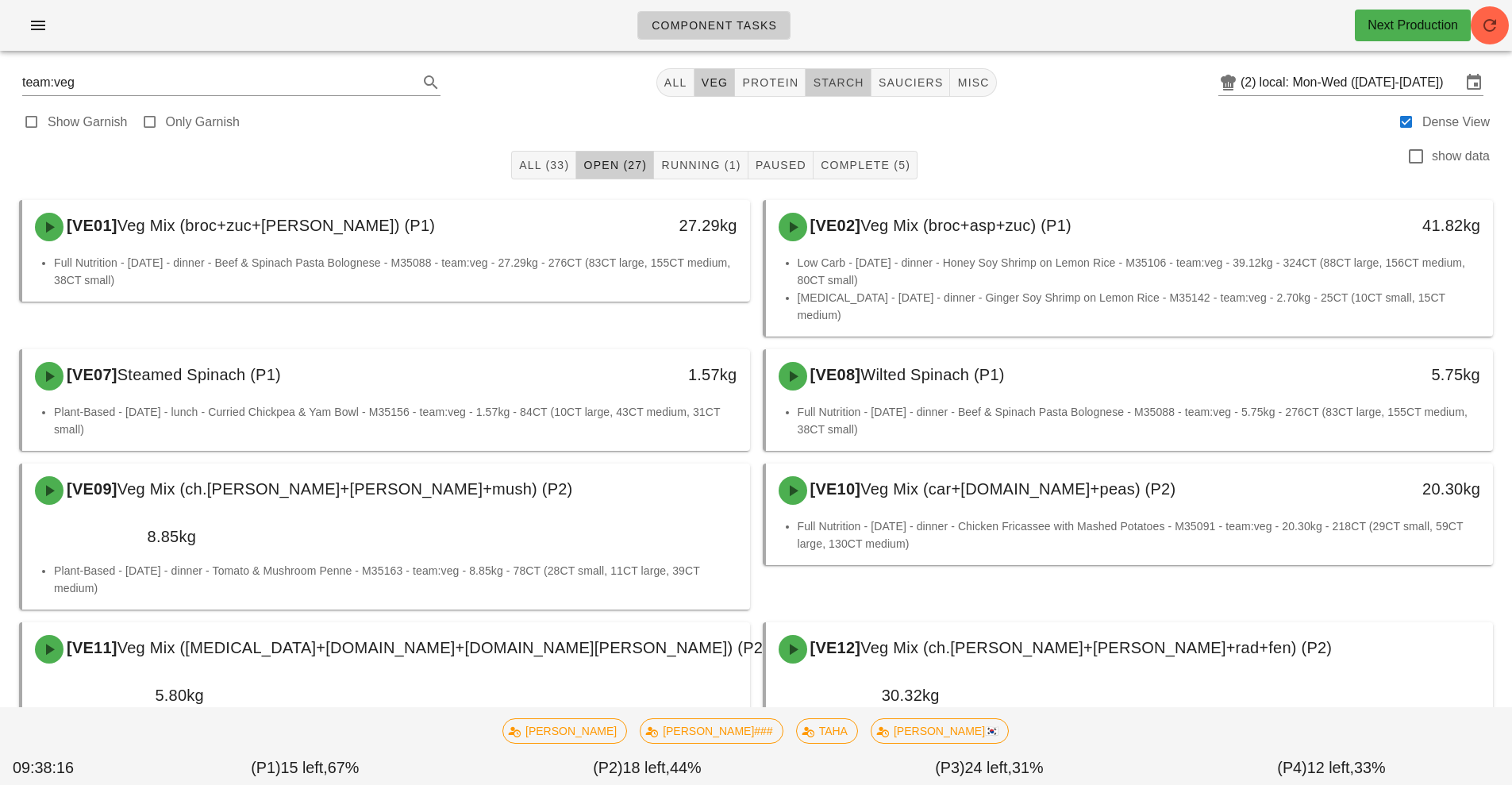
click at [862, 93] on button "starch" at bounding box center [837, 82] width 65 height 29
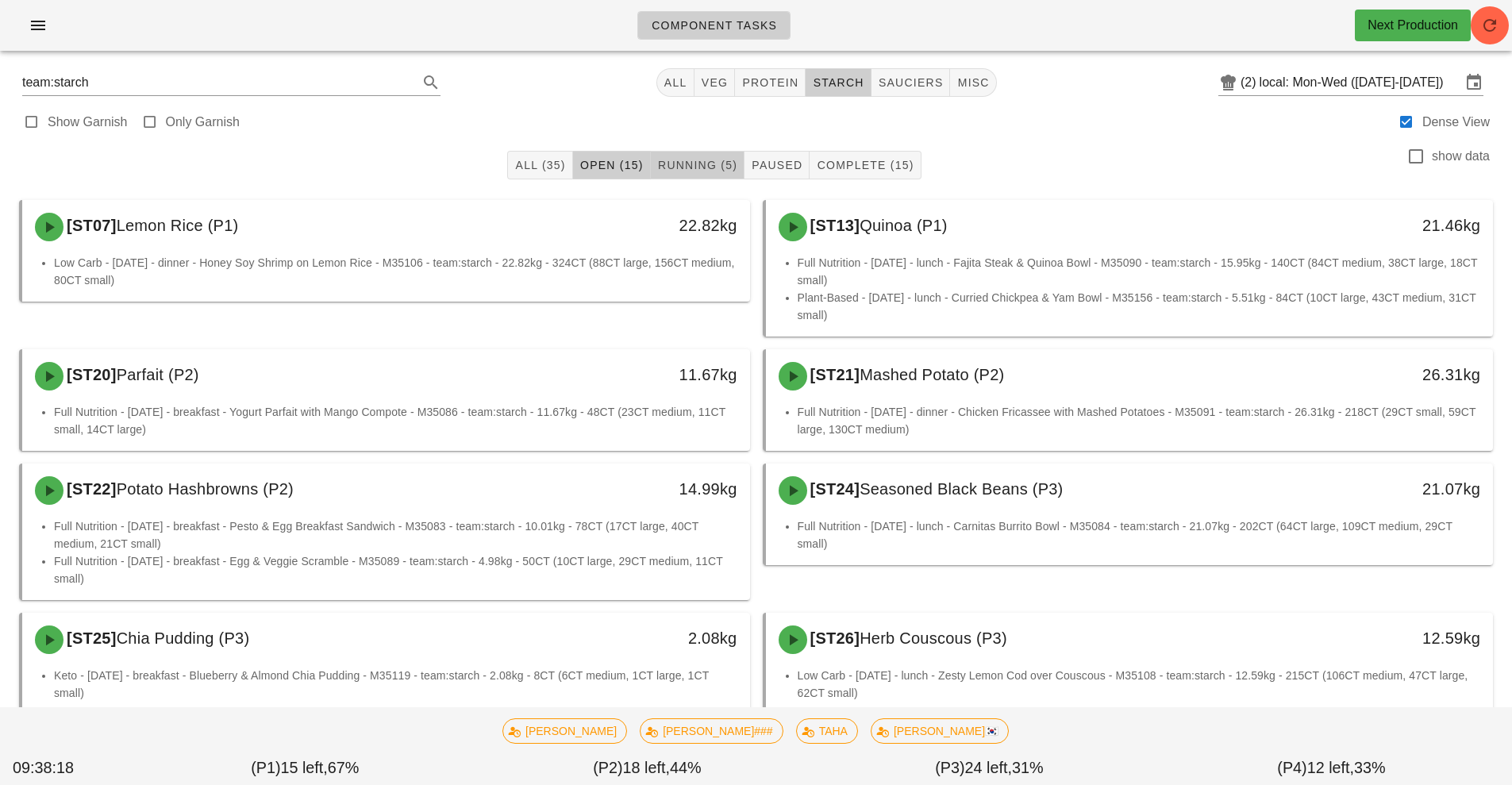
click at [719, 167] on span "Running (5)" at bounding box center [697, 164] width 81 height 13
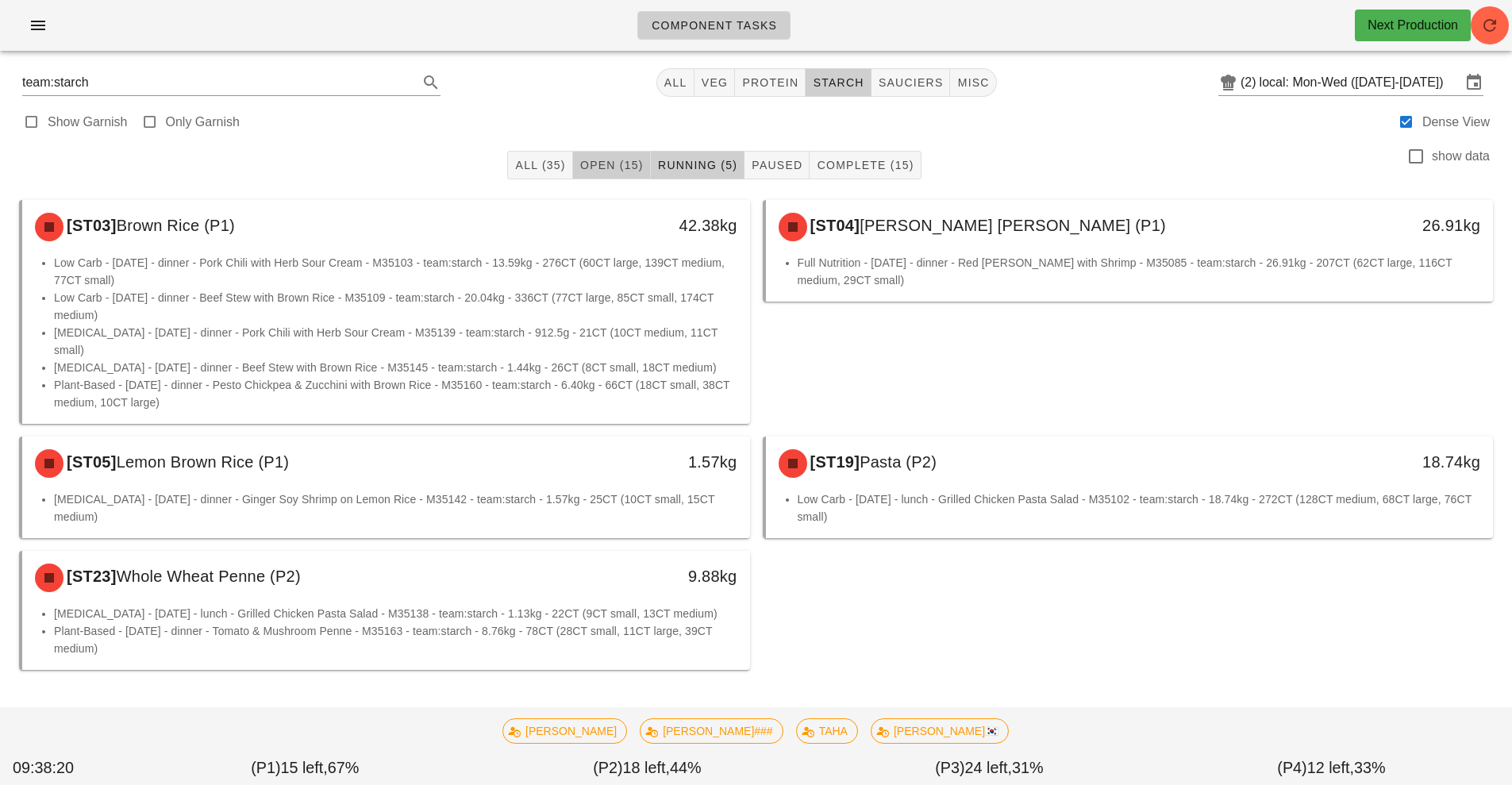
click at [630, 158] on span "Open (15)" at bounding box center [611, 164] width 64 height 13
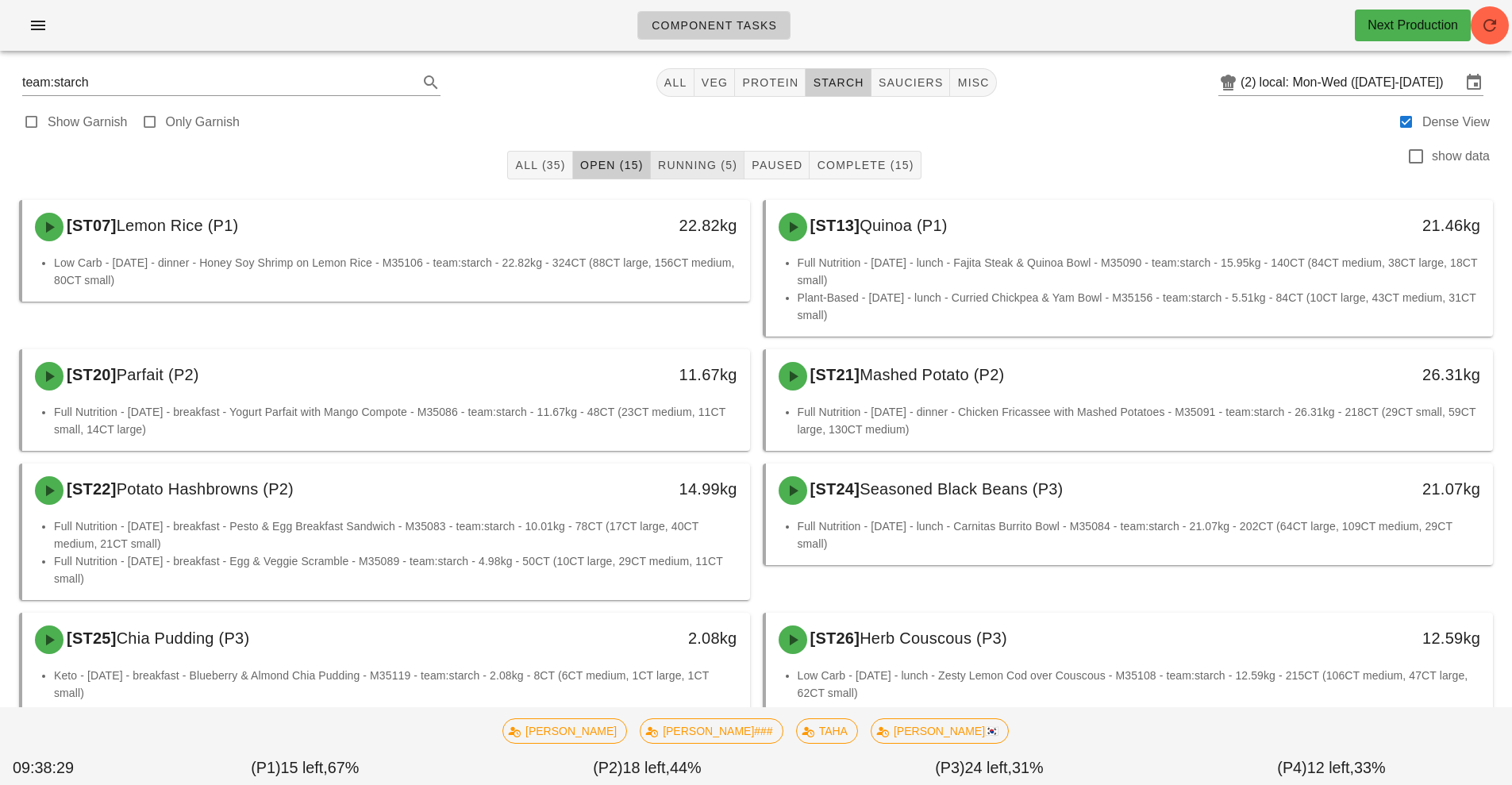
click at [699, 167] on span "Running (5)" at bounding box center [697, 164] width 81 height 13
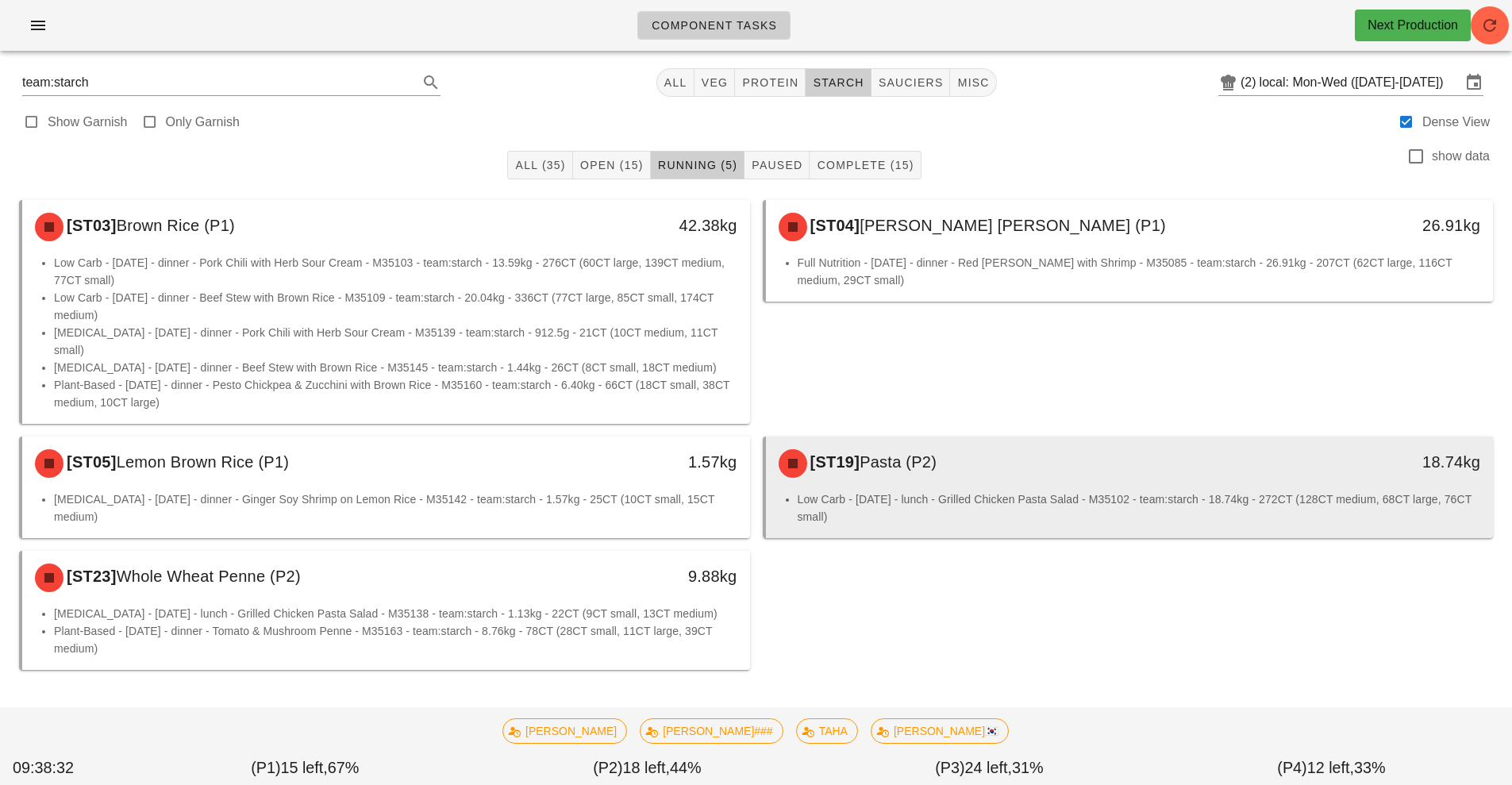
click at [876, 491] on li "Low Carb - [DATE] - lunch - Grilled Chicken Pasta Salad - M35102 - team:starch …" at bounding box center [1139, 508] width 683 height 35
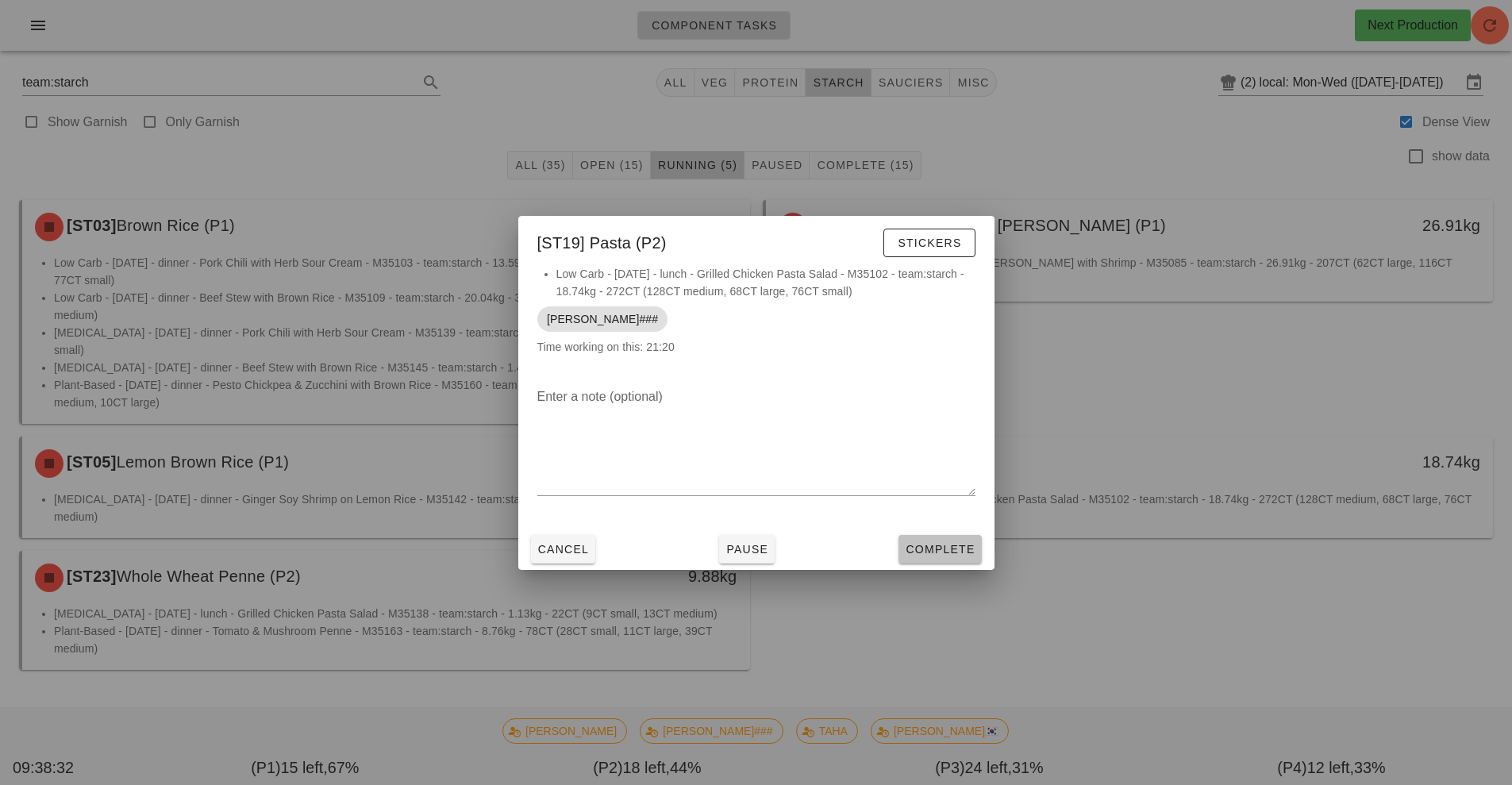
click at [937, 550] on span "Complete" at bounding box center [940, 549] width 70 height 13
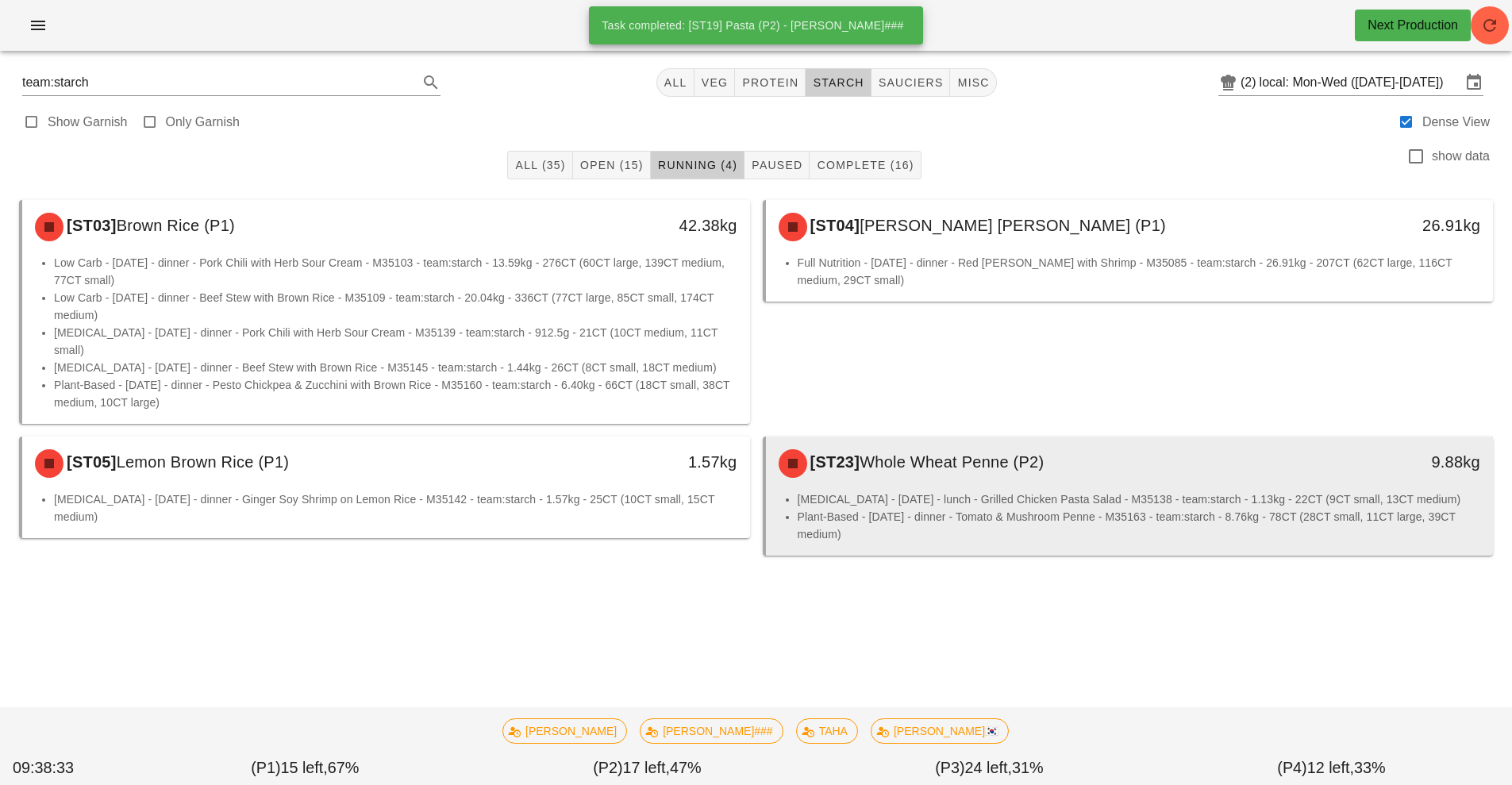
click at [840, 491] on li "[MEDICAL_DATA] - [DATE] - lunch - Grilled Chicken Pasta Salad - M35138 - team:s…" at bounding box center [1139, 499] width 683 height 17
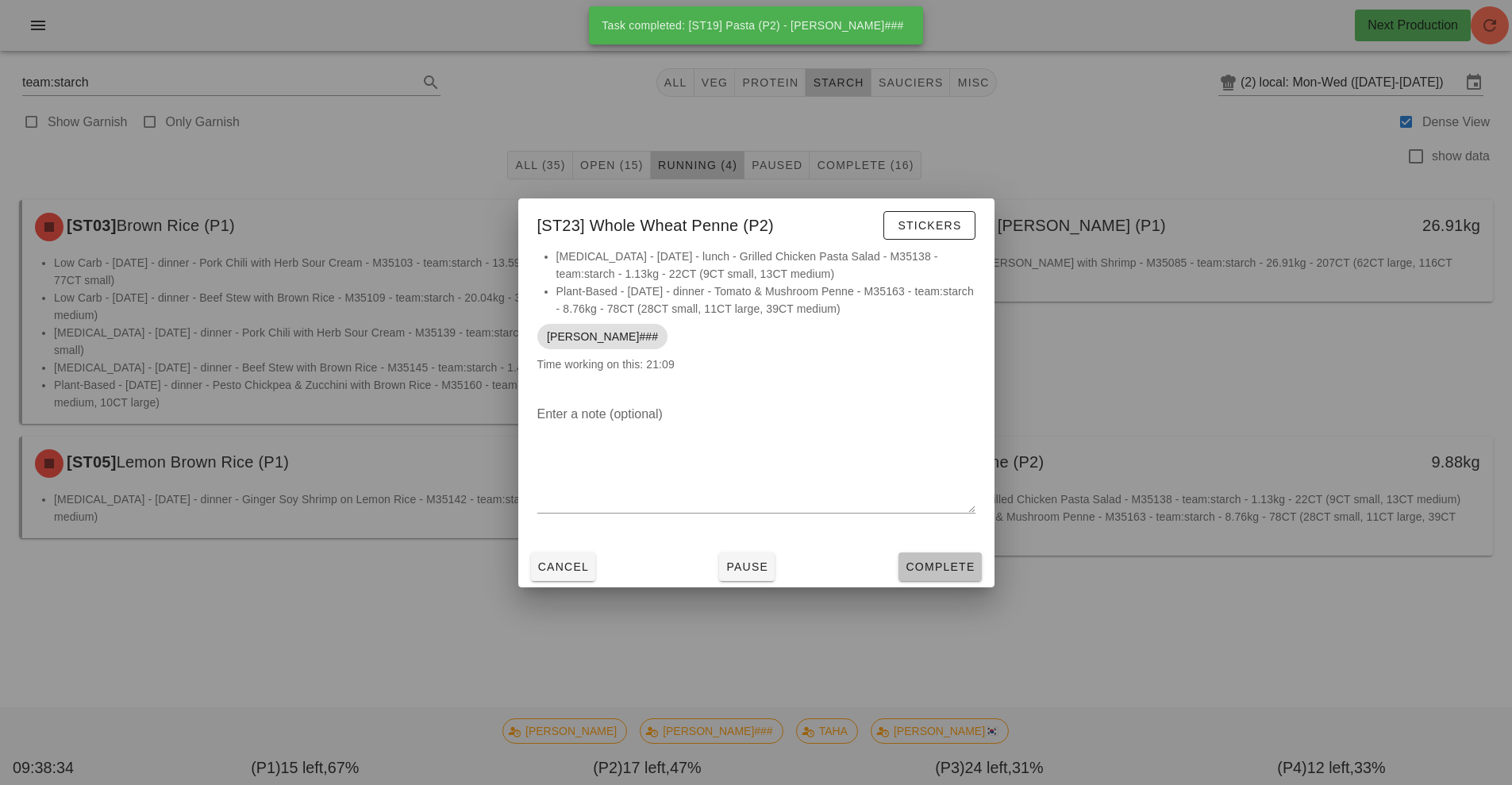
click at [931, 569] on span "Complete" at bounding box center [940, 566] width 70 height 13
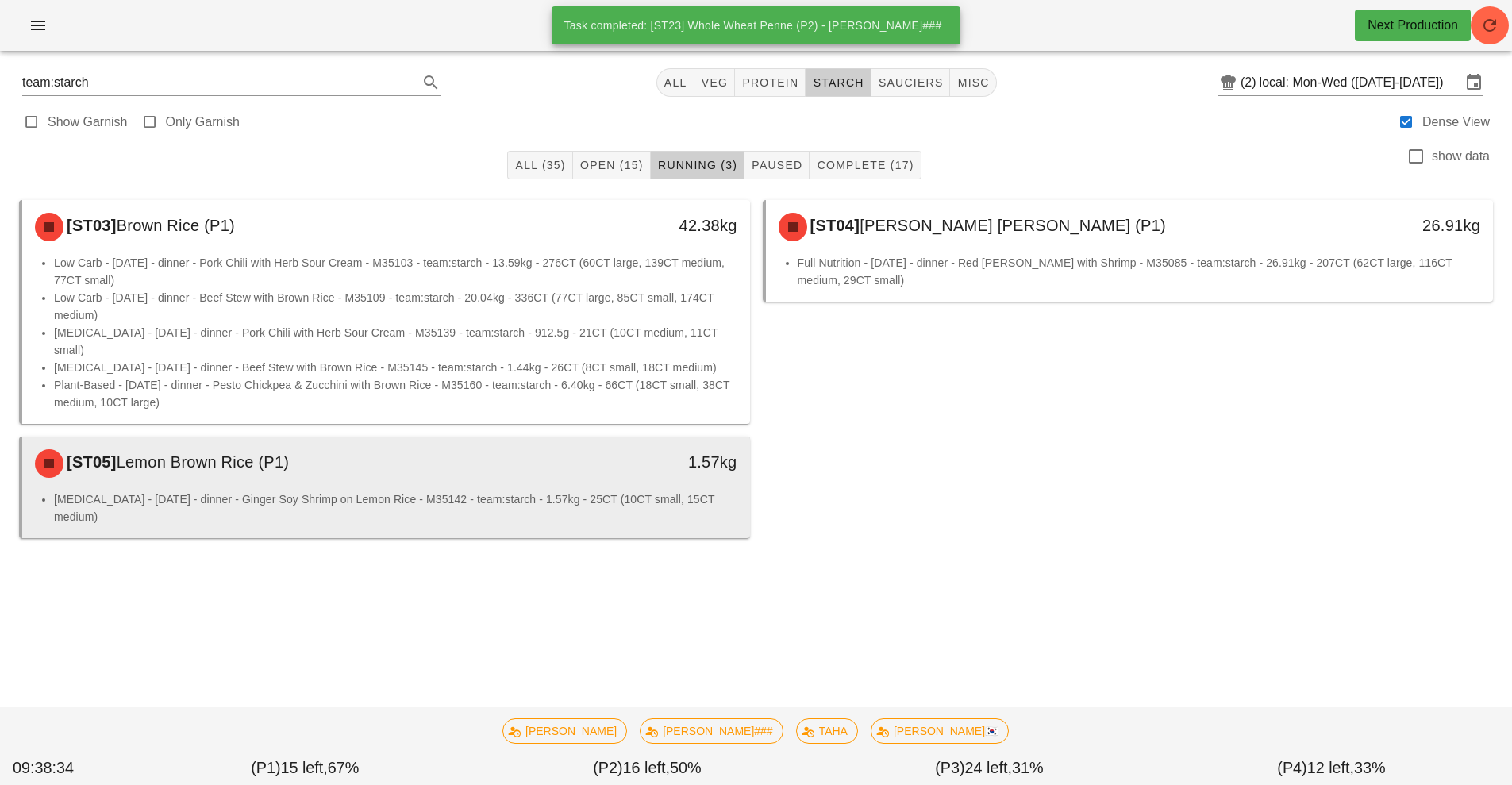
click at [578, 468] on div "1.57kg" at bounding box center [656, 463] width 180 height 48
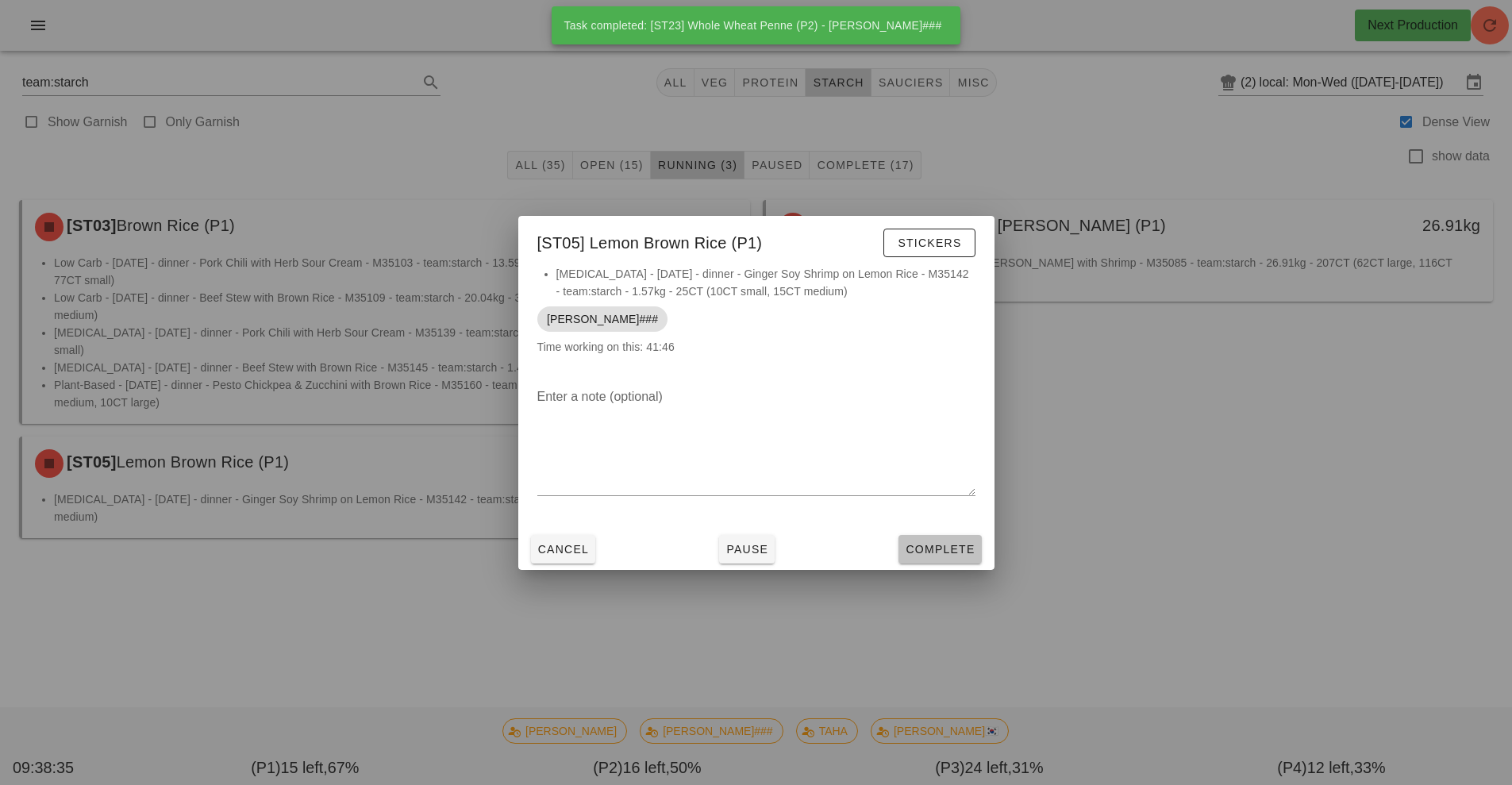
click at [926, 552] on span "Complete" at bounding box center [940, 549] width 70 height 13
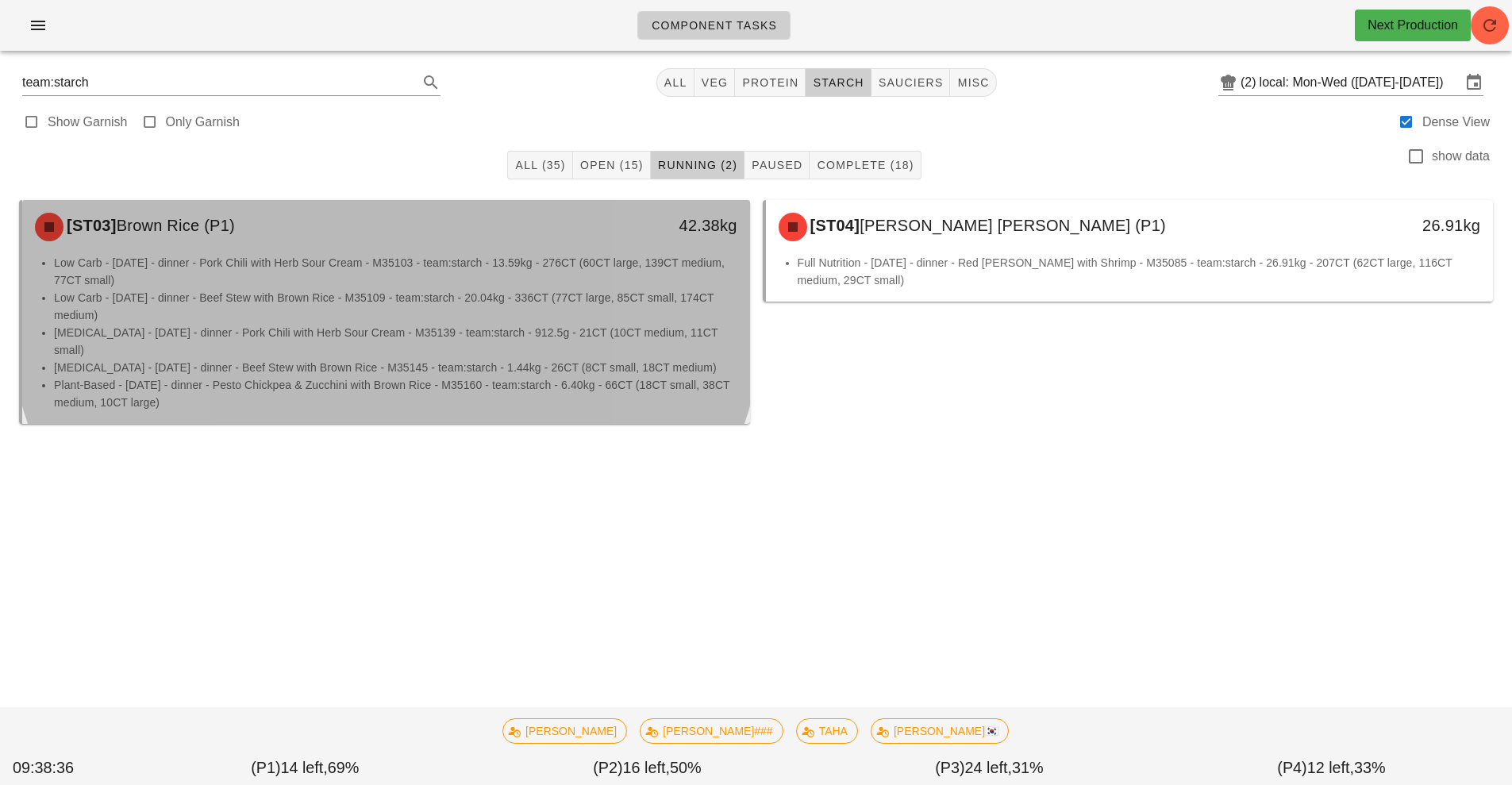
click at [549, 306] on li "Low Carb - Wednesday - dinner - Beef Stew with Brown Rice - M35109 - team:starc…" at bounding box center [395, 306] width 683 height 35
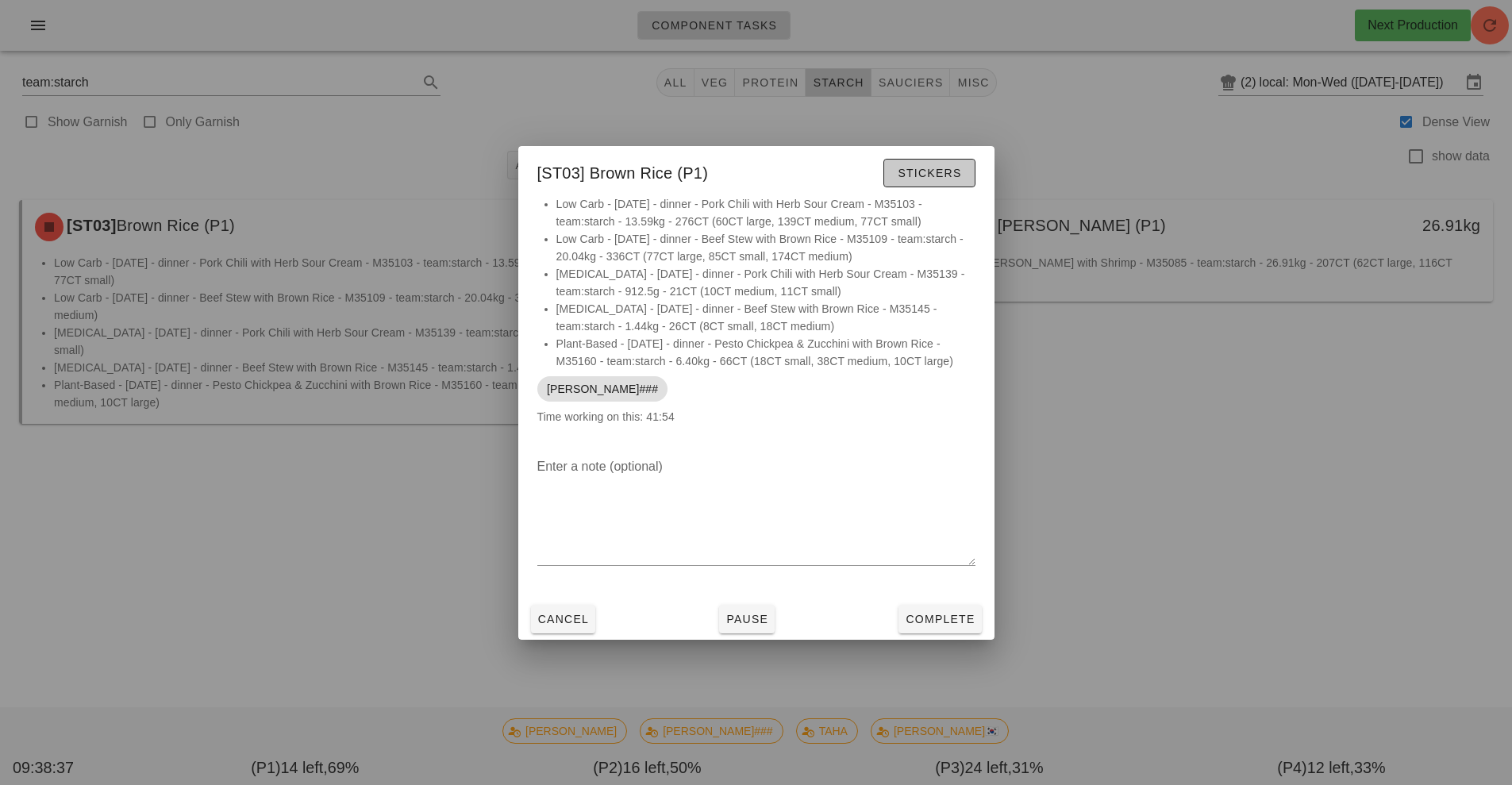
click at [931, 183] on button "Stickers" at bounding box center [928, 172] width 91 height 29
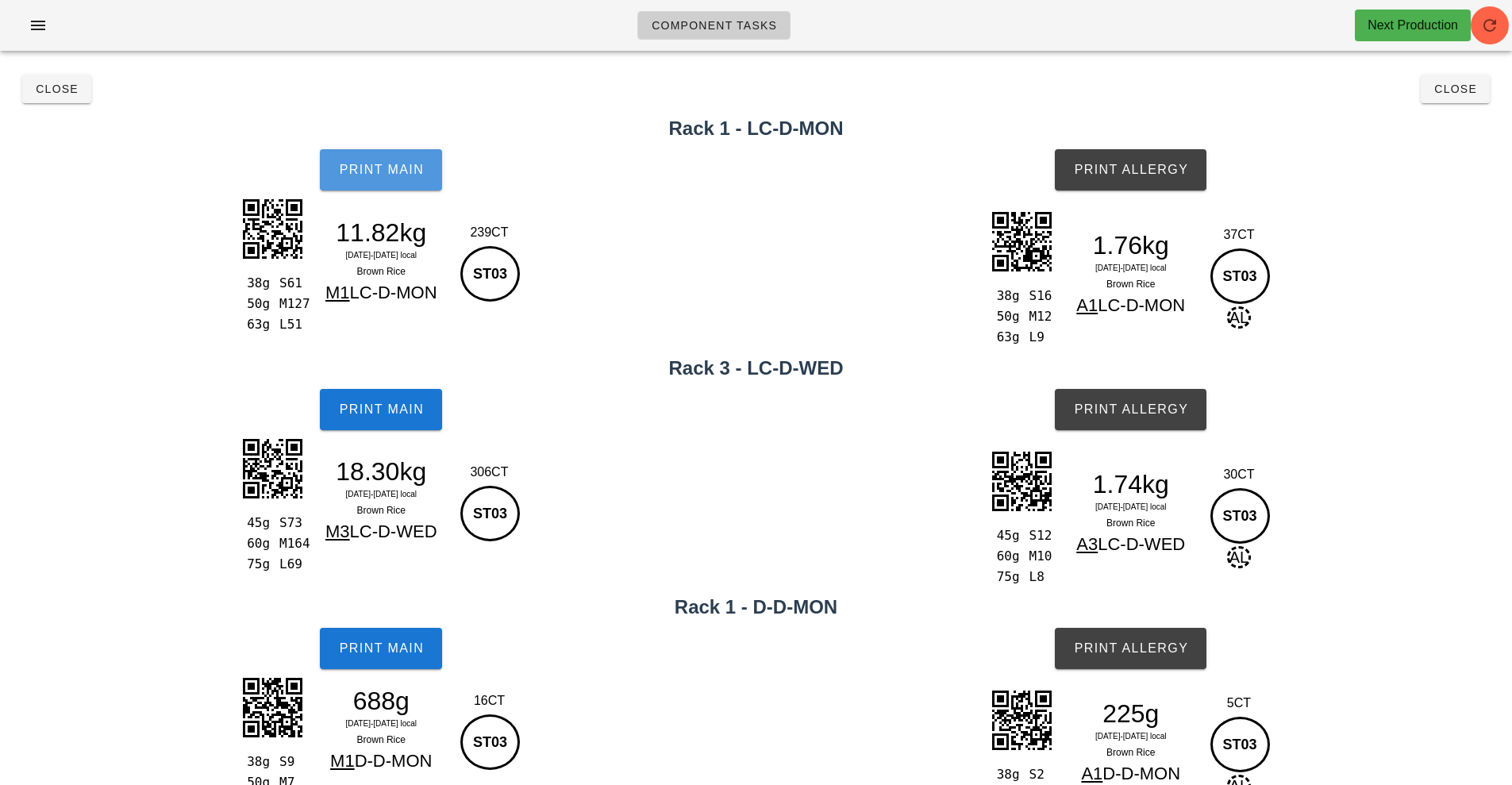
click at [371, 178] on button "Print Main" at bounding box center [380, 170] width 122 height 42
click at [1158, 168] on span "Print Allergy" at bounding box center [1130, 170] width 115 height 15
click at [372, 171] on span "Print Main" at bounding box center [381, 170] width 86 height 15
click at [373, 406] on span "Print Main" at bounding box center [381, 409] width 86 height 15
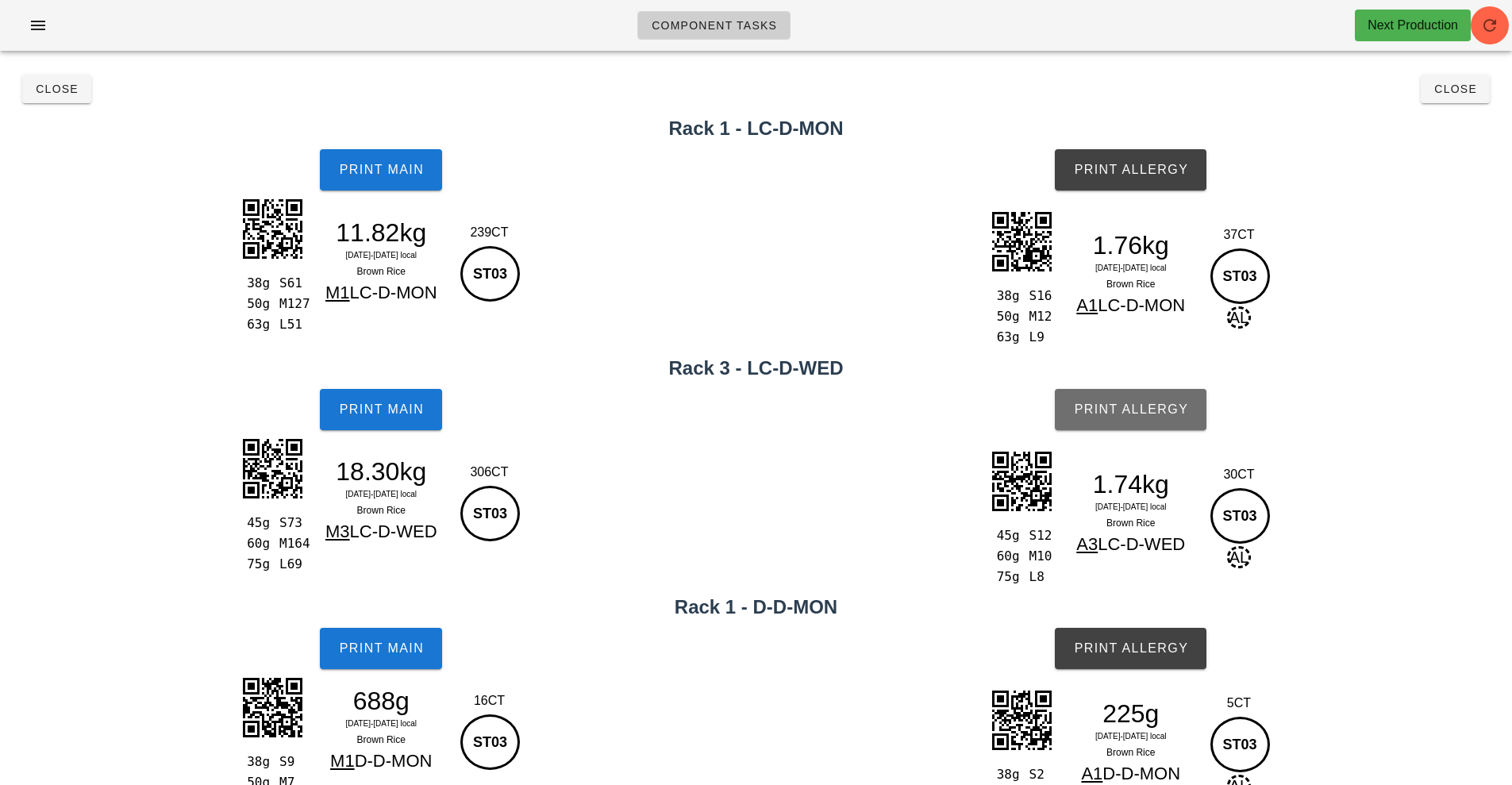
click at [1140, 416] on button "Print Allergy" at bounding box center [1130, 409] width 152 height 42
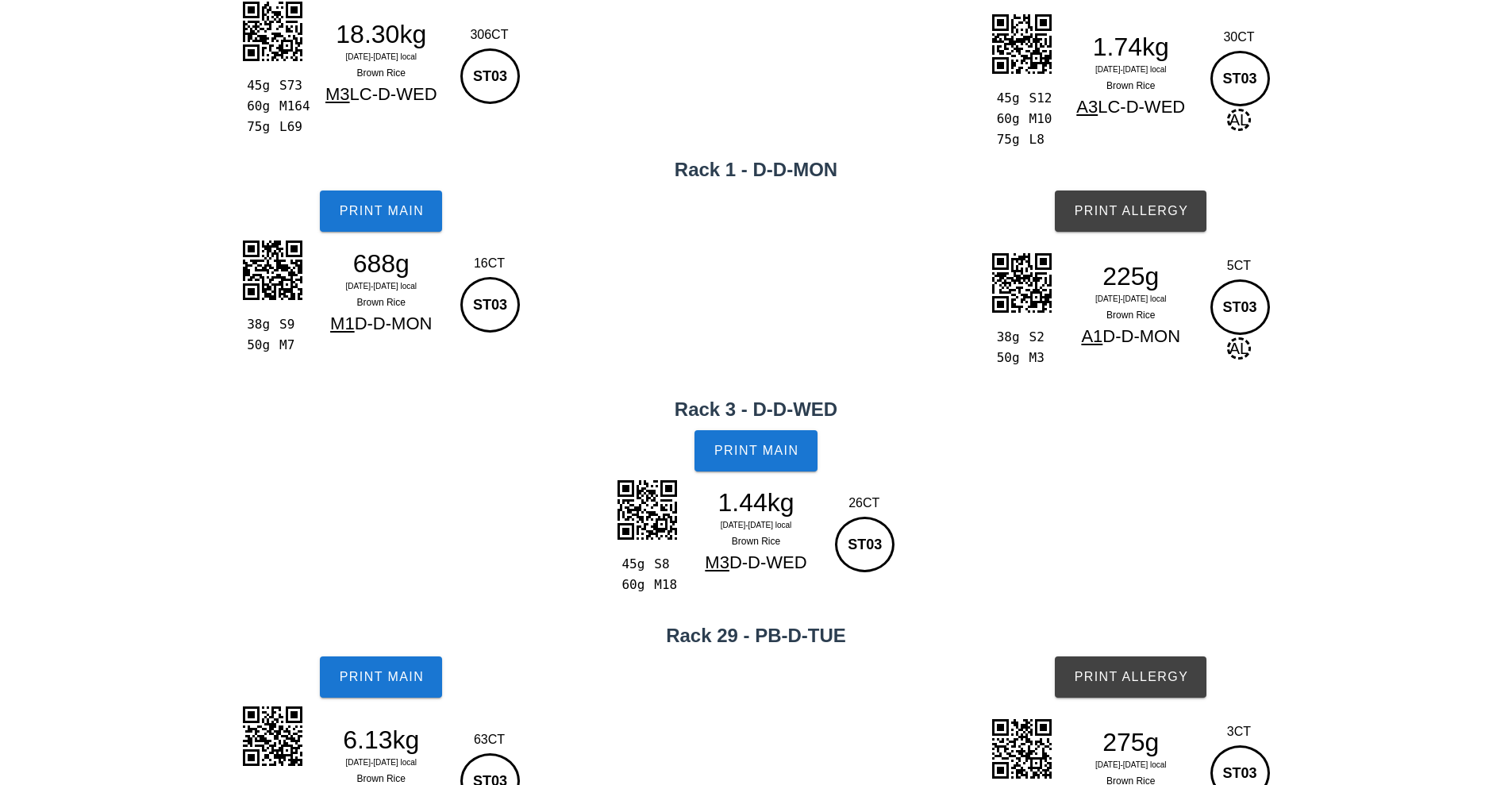
scroll to position [440, 0]
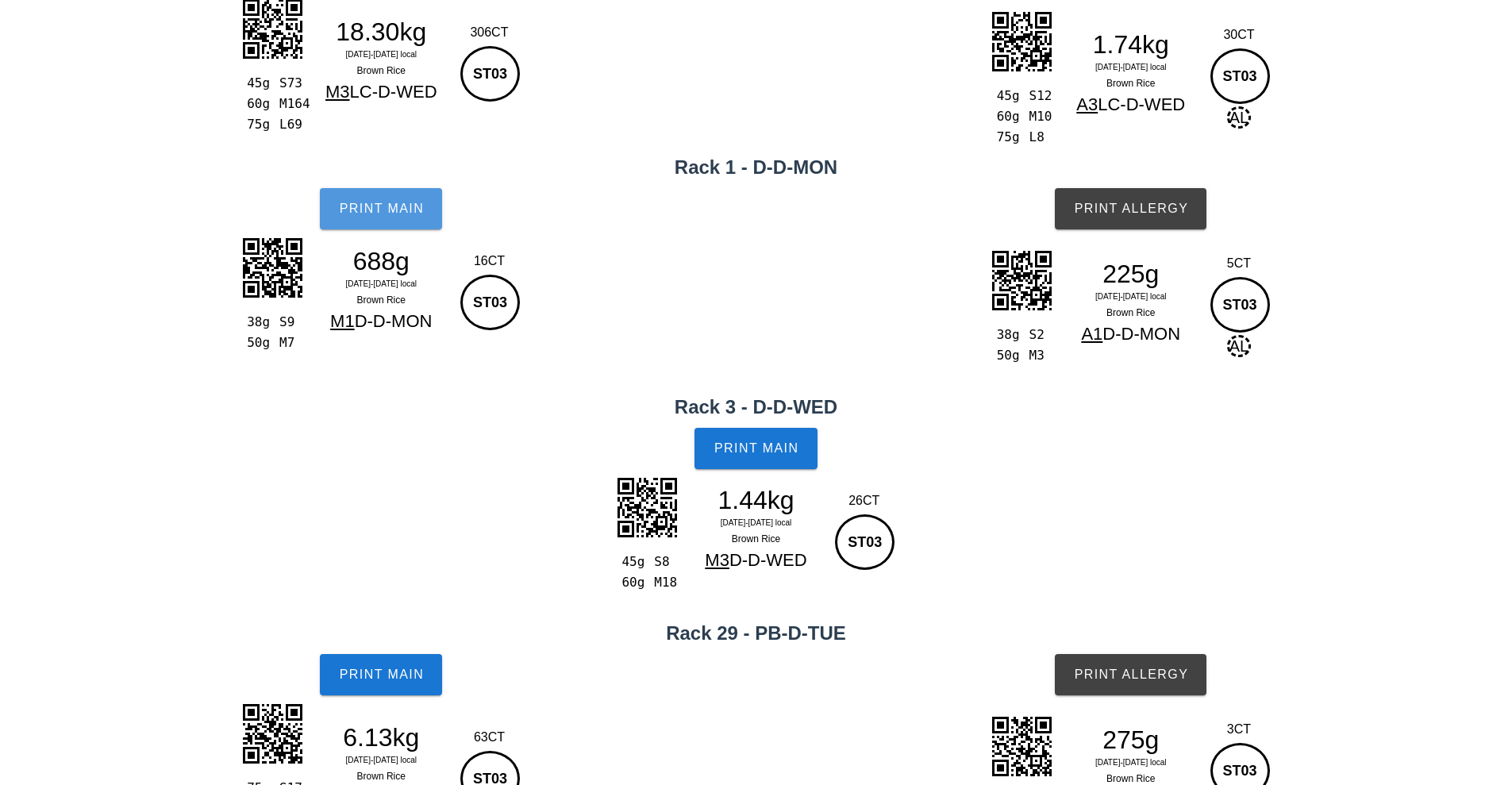
click at [392, 218] on button "Print Main" at bounding box center [380, 209] width 122 height 42
click at [1146, 220] on button "Print Allergy" at bounding box center [1130, 209] width 152 height 42
click at [742, 434] on button "Print Main" at bounding box center [755, 448] width 122 height 42
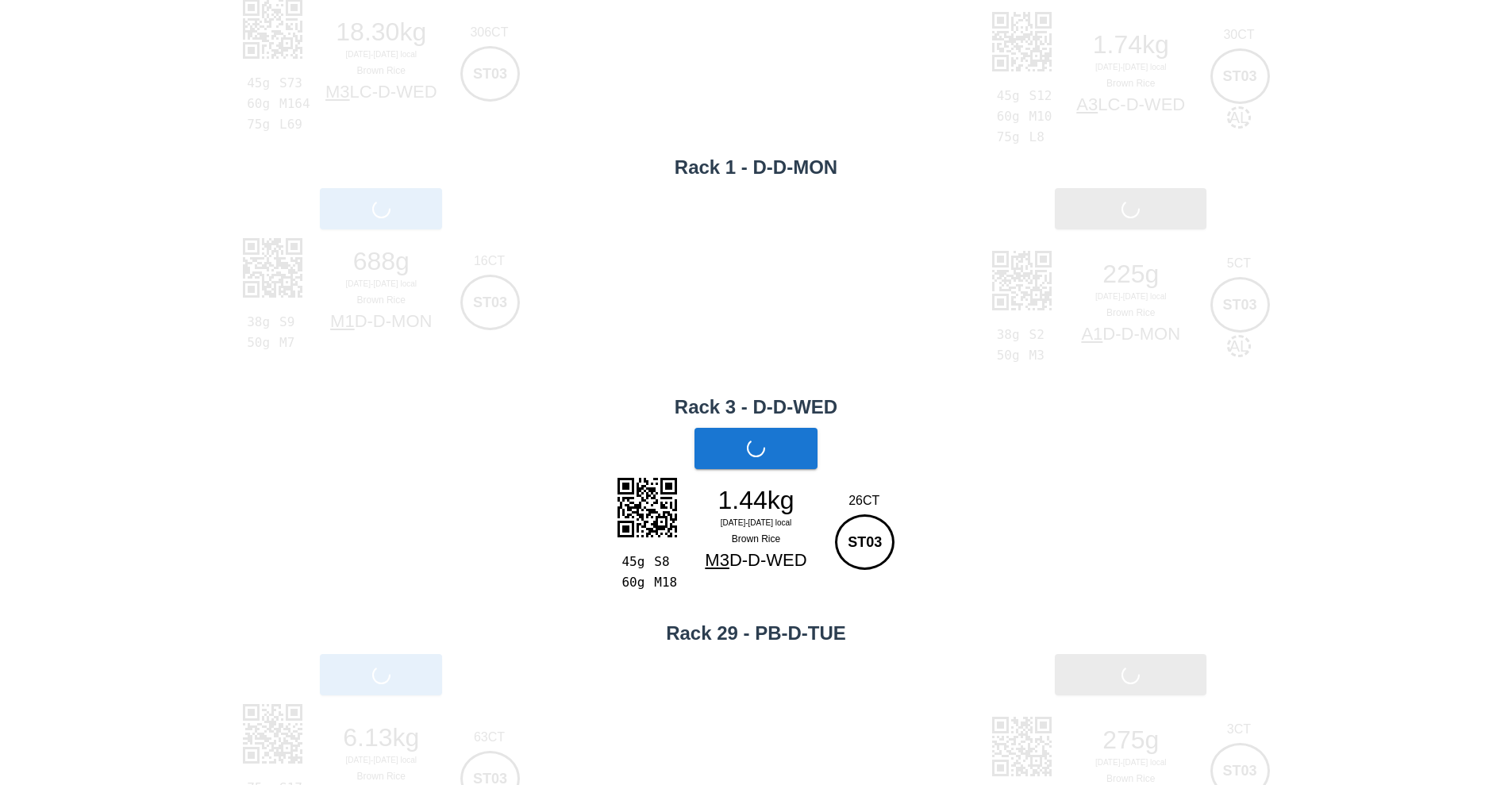
scroll to position [507, 0]
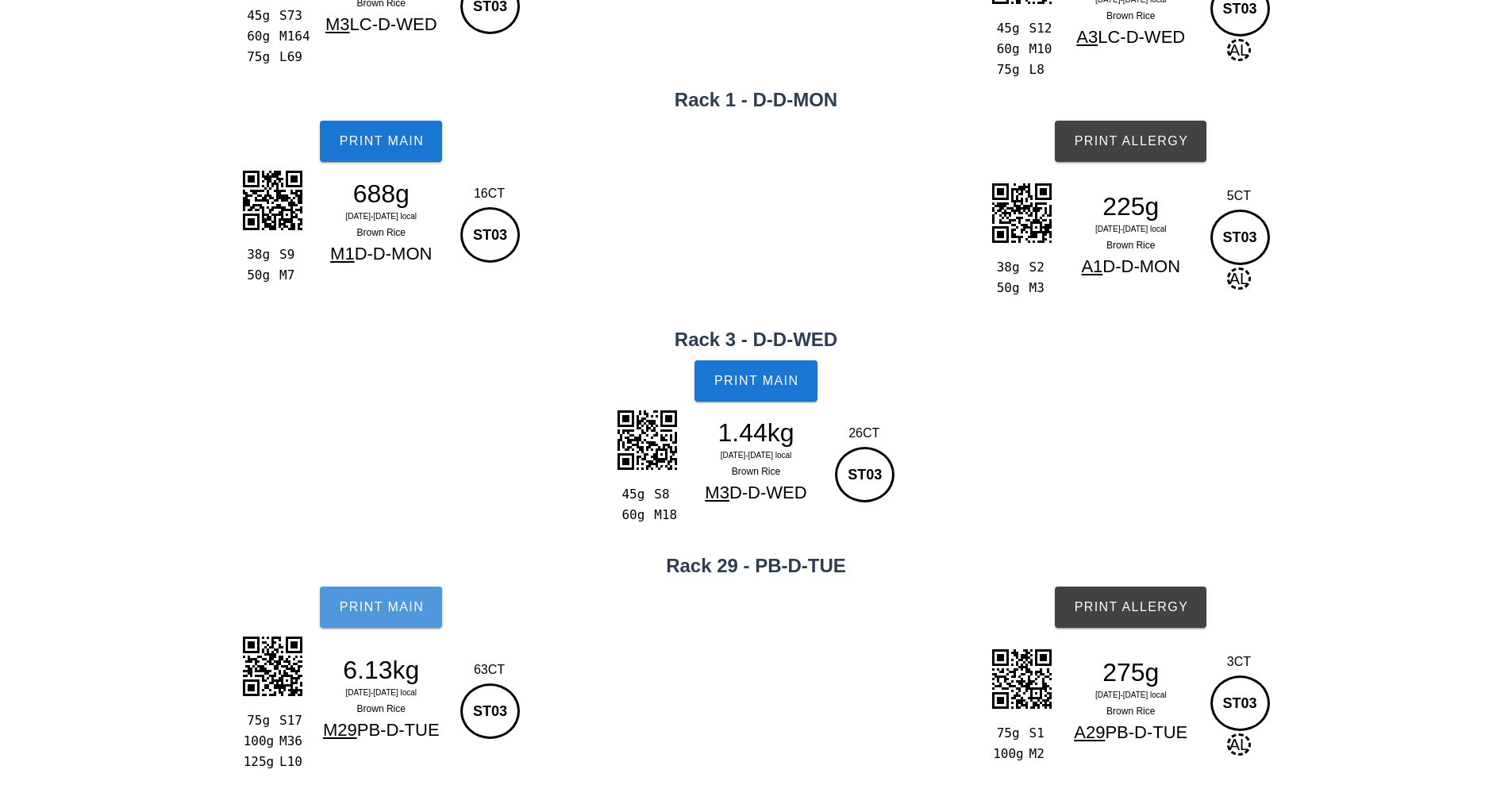
click at [365, 605] on span "Print Main" at bounding box center [381, 607] width 86 height 15
click at [1147, 608] on span "Print Allergy" at bounding box center [1130, 607] width 115 height 15
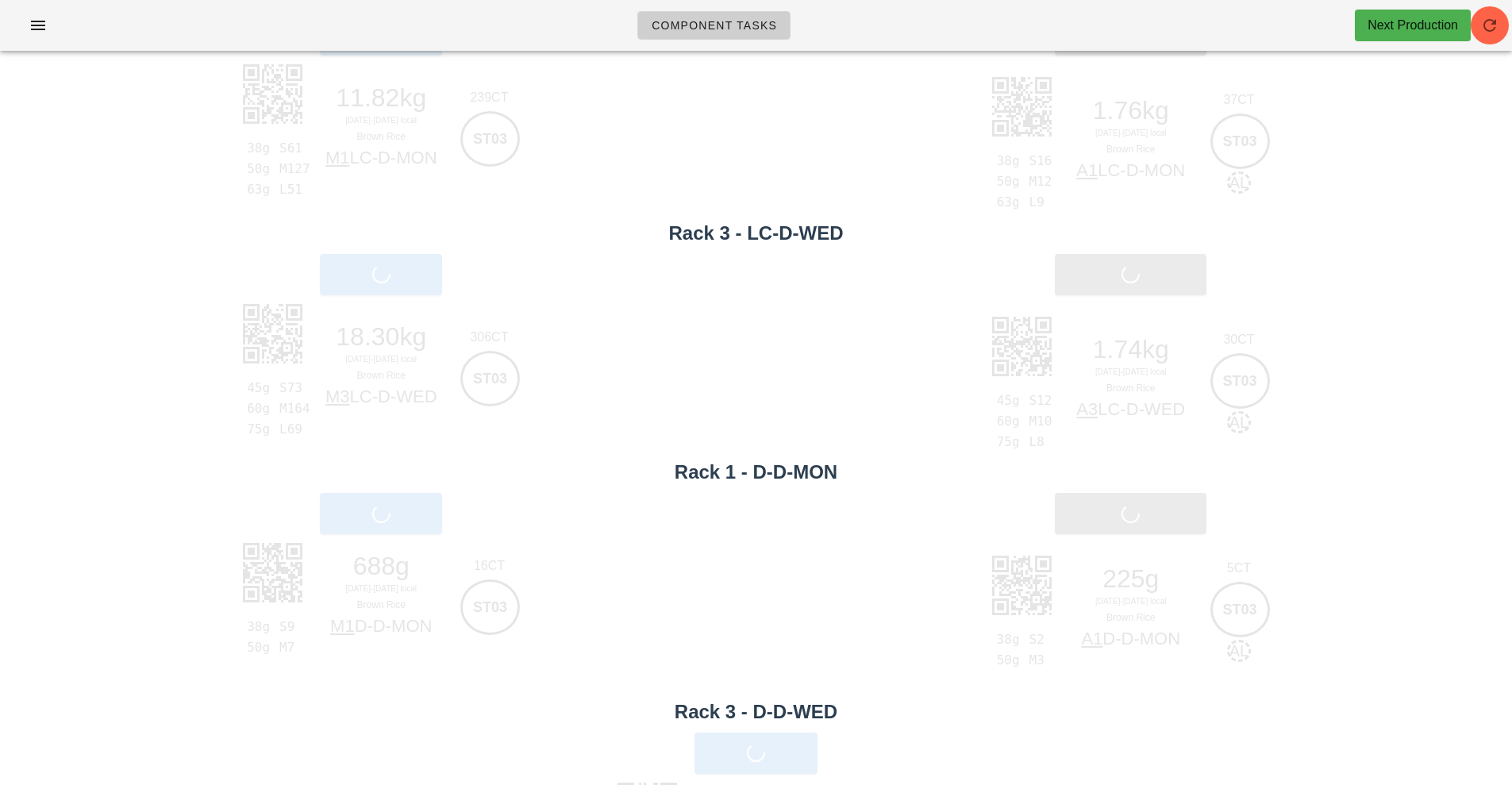
scroll to position [0, 0]
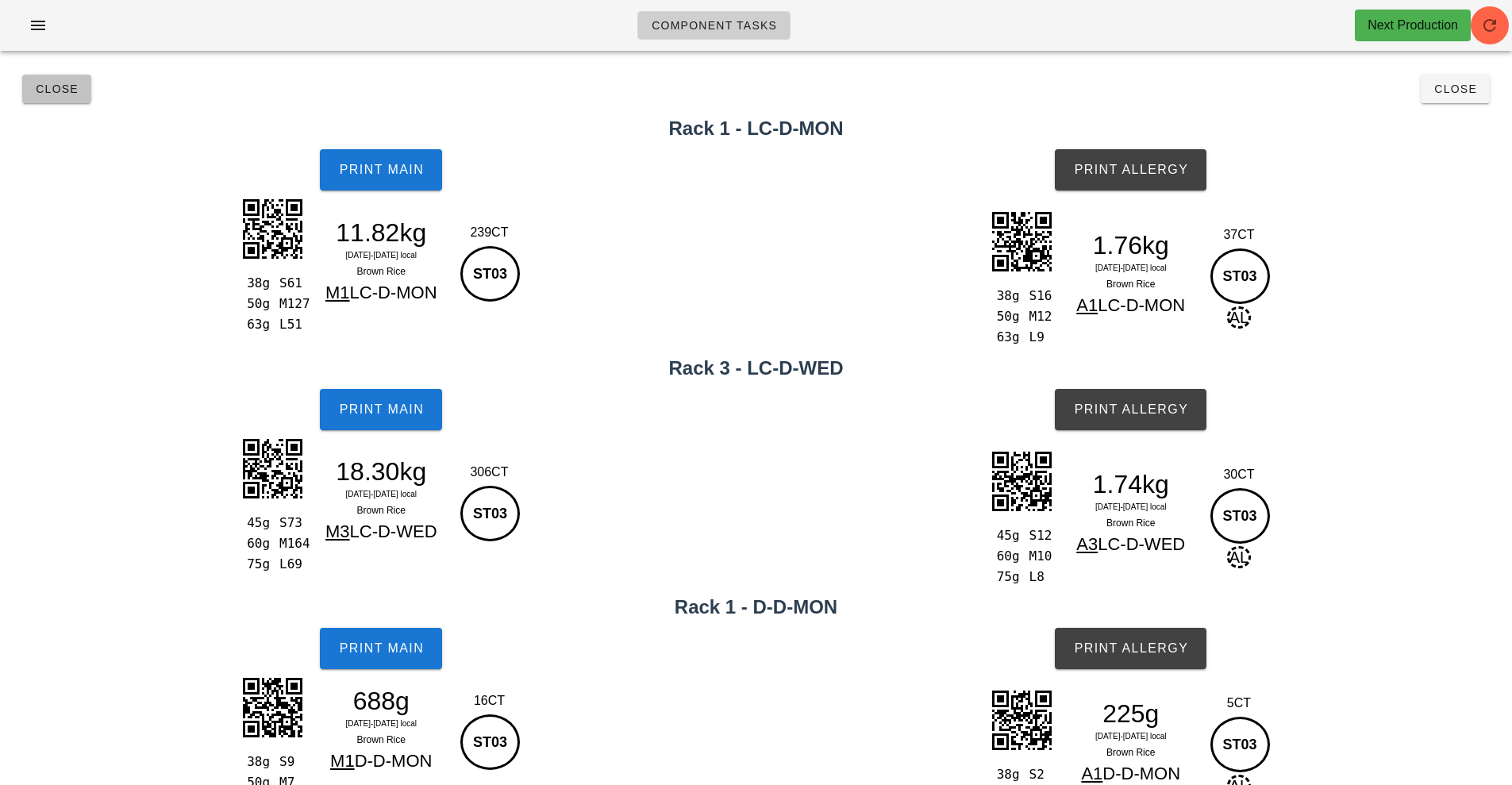
click at [48, 98] on button "Close" at bounding box center [57, 88] width 69 height 29
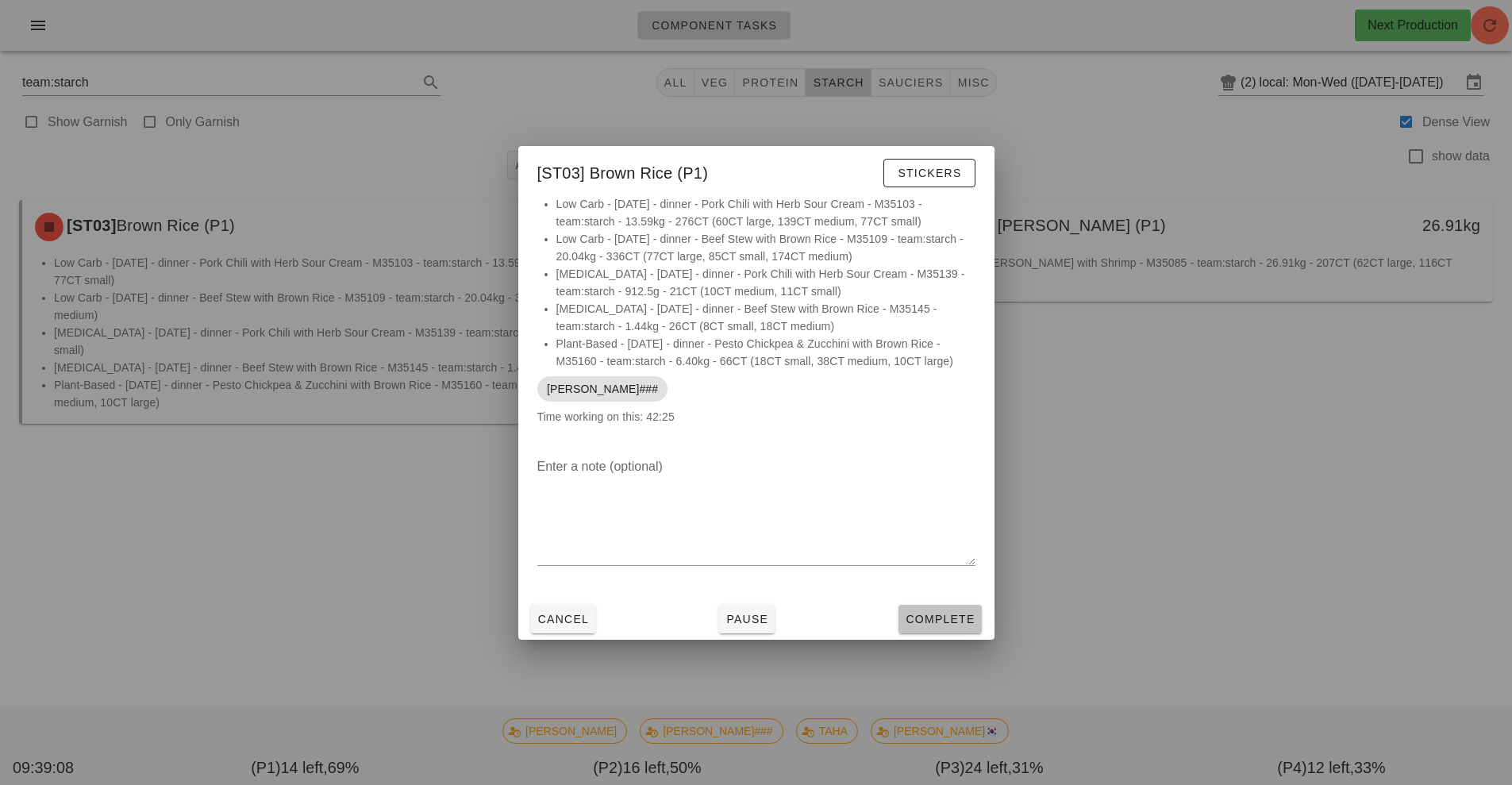
click at [917, 606] on button "Complete" at bounding box center [940, 619] width 82 height 29
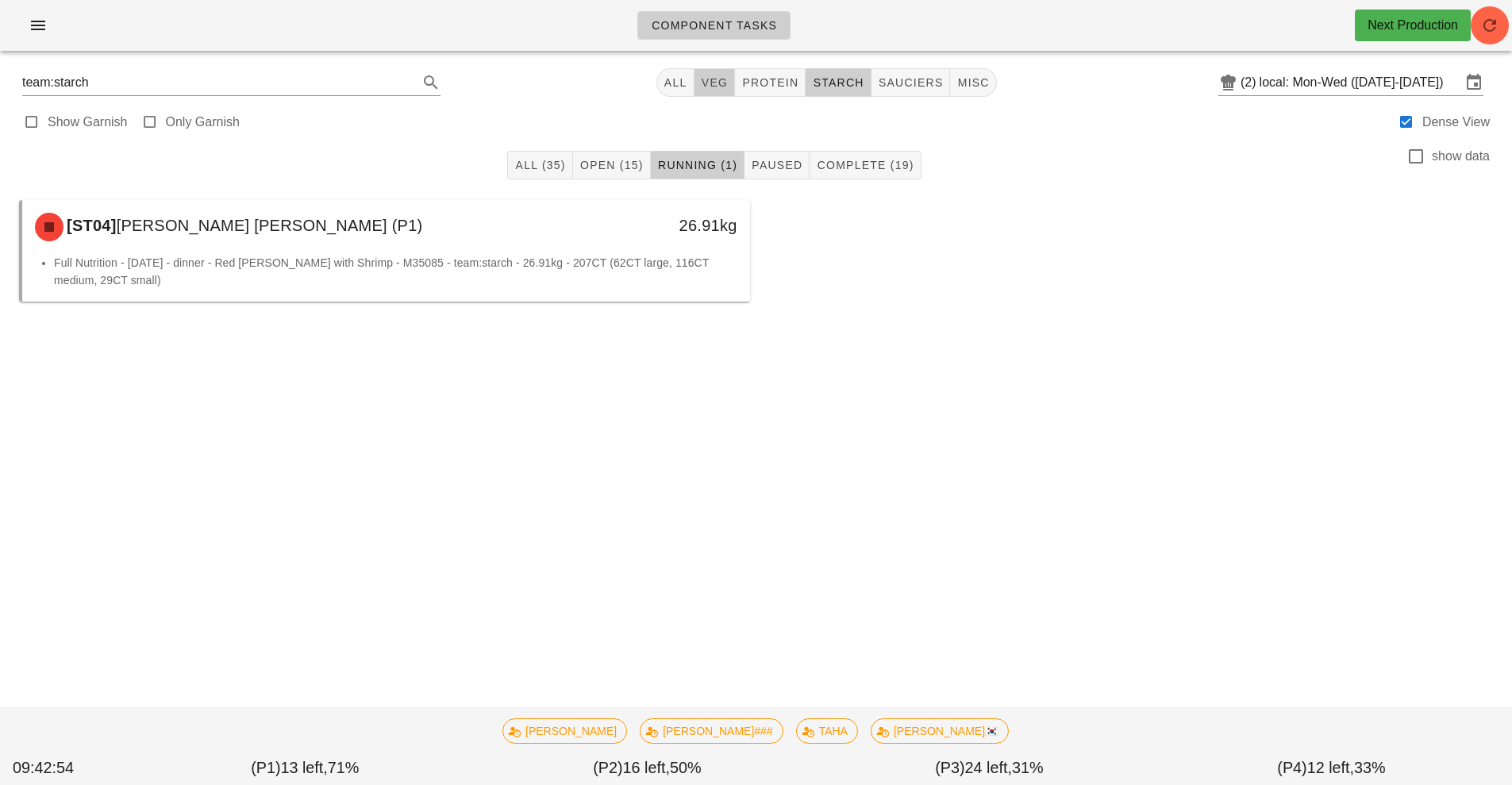
click at [714, 79] on span "veg" at bounding box center [714, 82] width 28 height 13
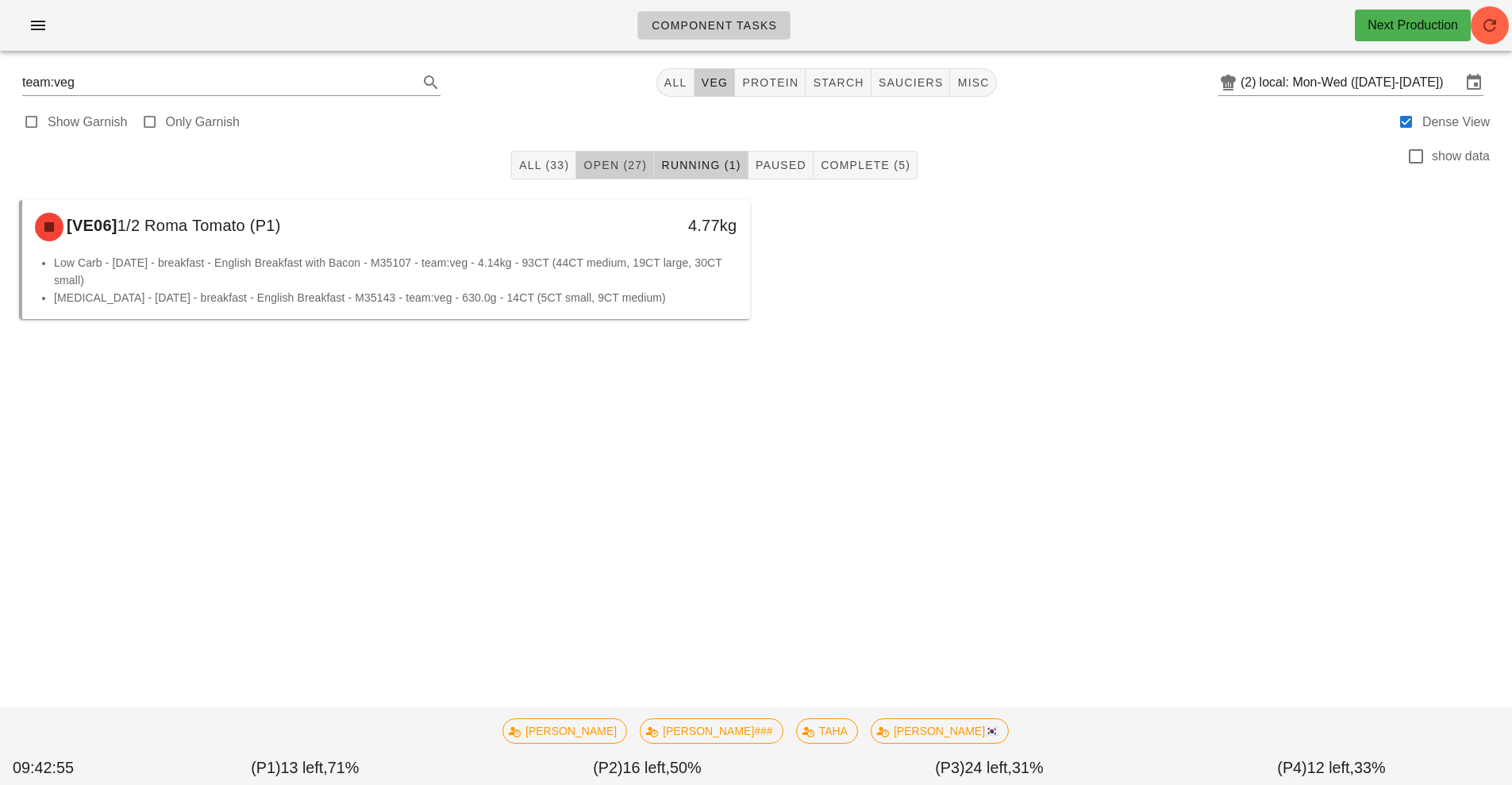
click at [614, 164] on span "Open (27)" at bounding box center [615, 164] width 64 height 13
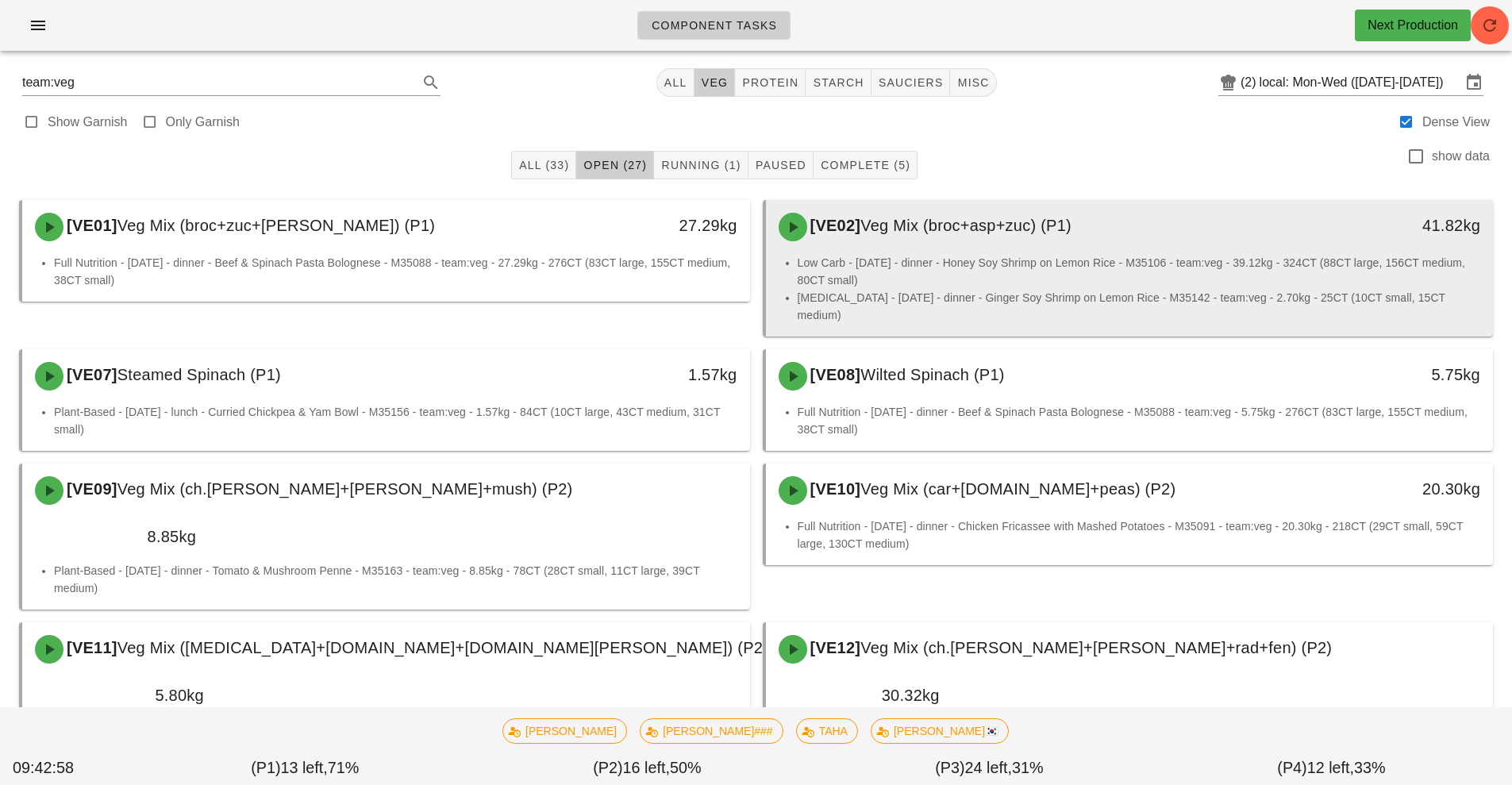
click at [1134, 235] on div "[VE02] Veg Mix (broc+asp+zuc) (P1)" at bounding box center [1039, 227] width 540 height 48
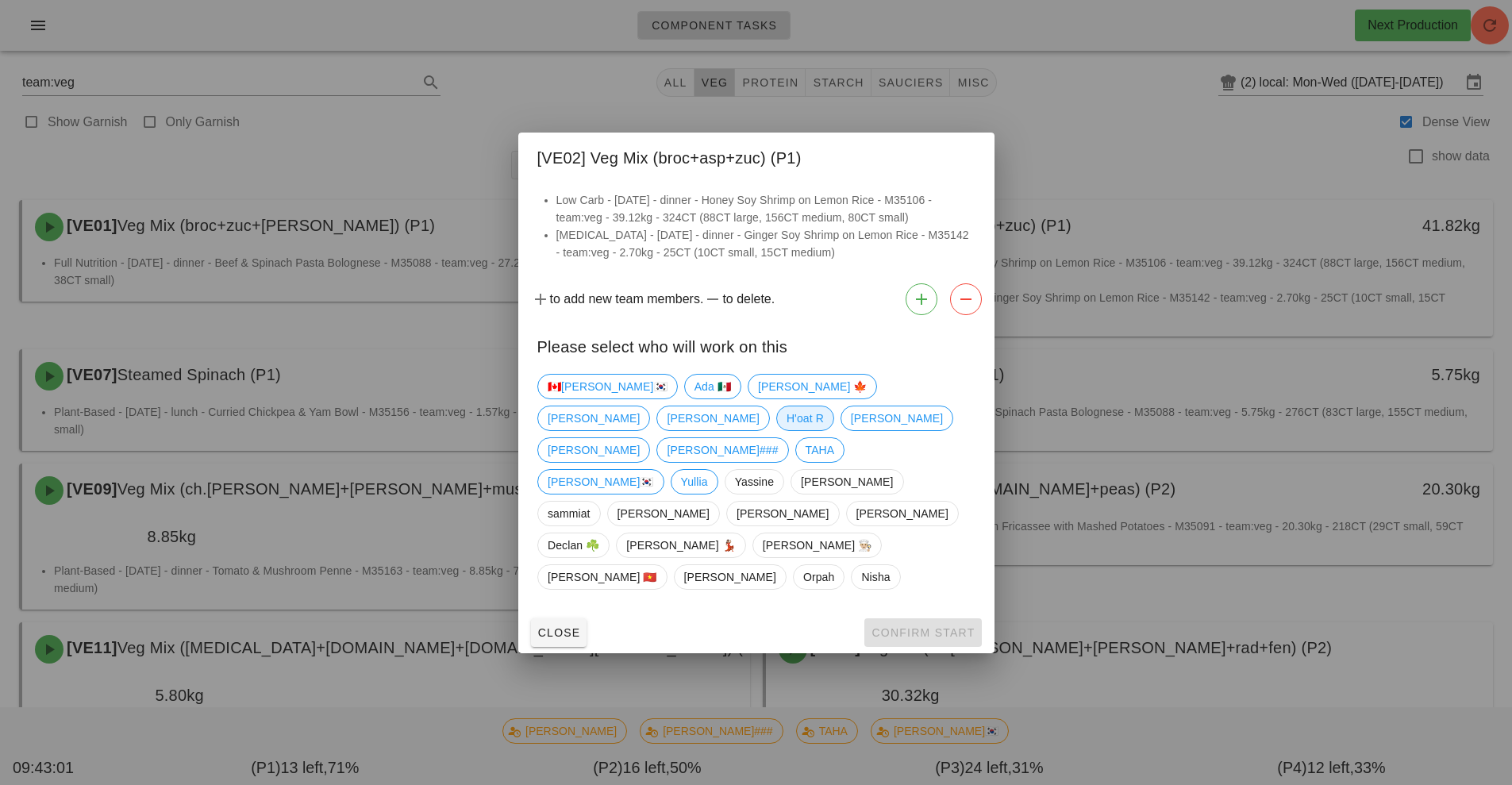
click at [824, 430] on span "H'oat R" at bounding box center [804, 418] width 37 height 24
click at [936, 618] on button "Confirm Start" at bounding box center [922, 632] width 117 height 29
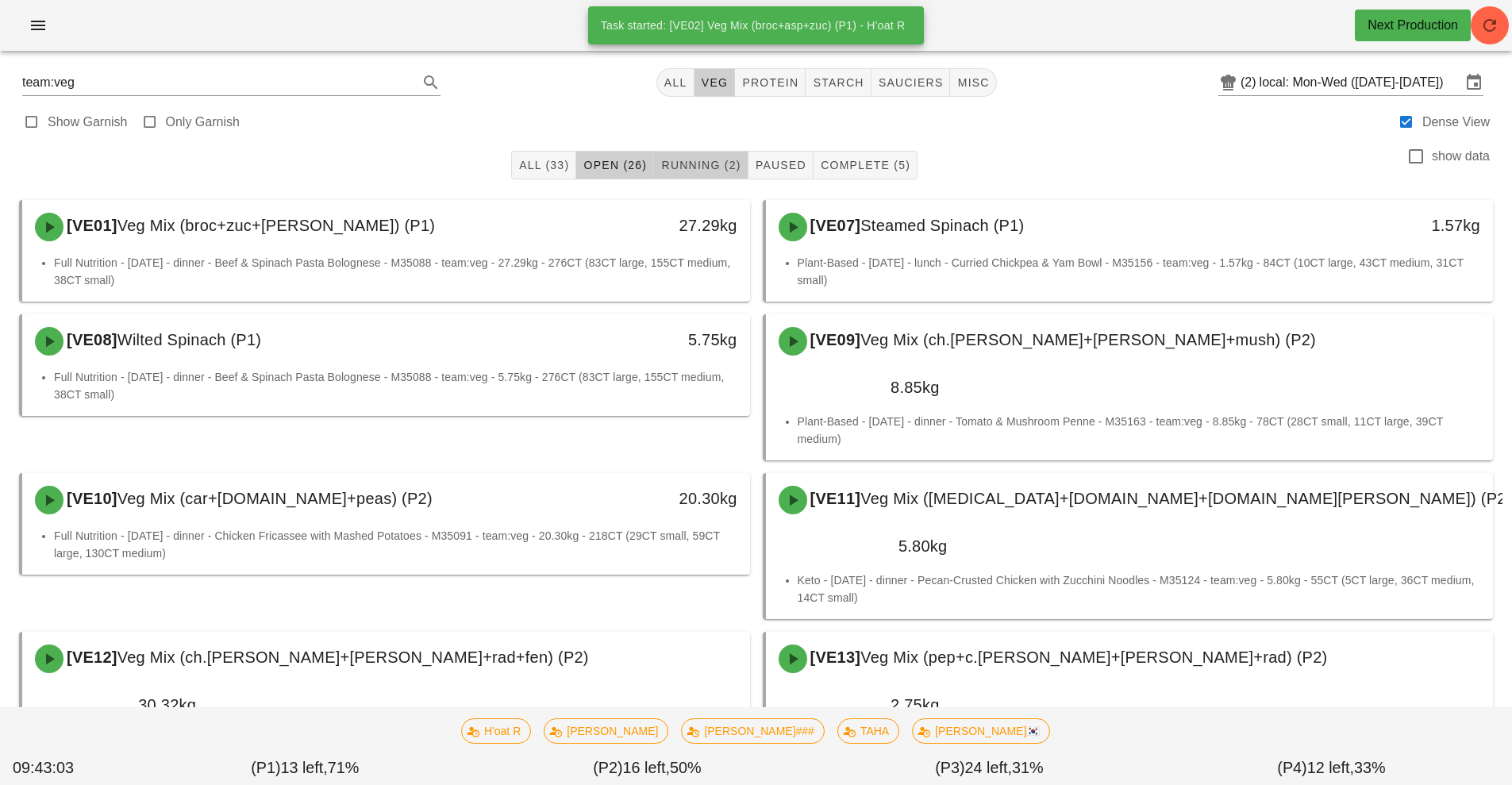
click at [701, 164] on span "Running (2)" at bounding box center [701, 164] width 81 height 13
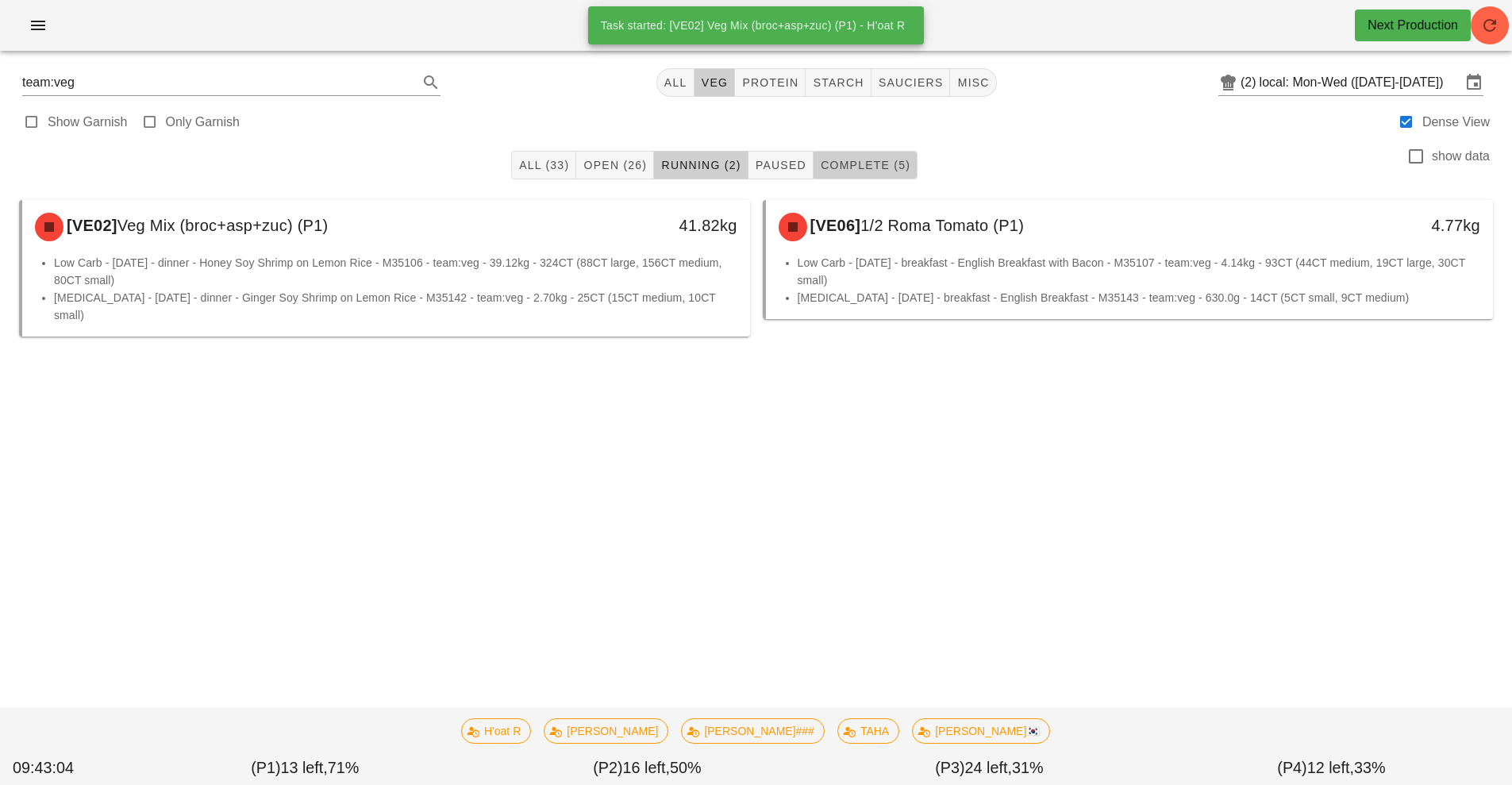
click at [863, 168] on span "Complete (5)" at bounding box center [865, 164] width 91 height 13
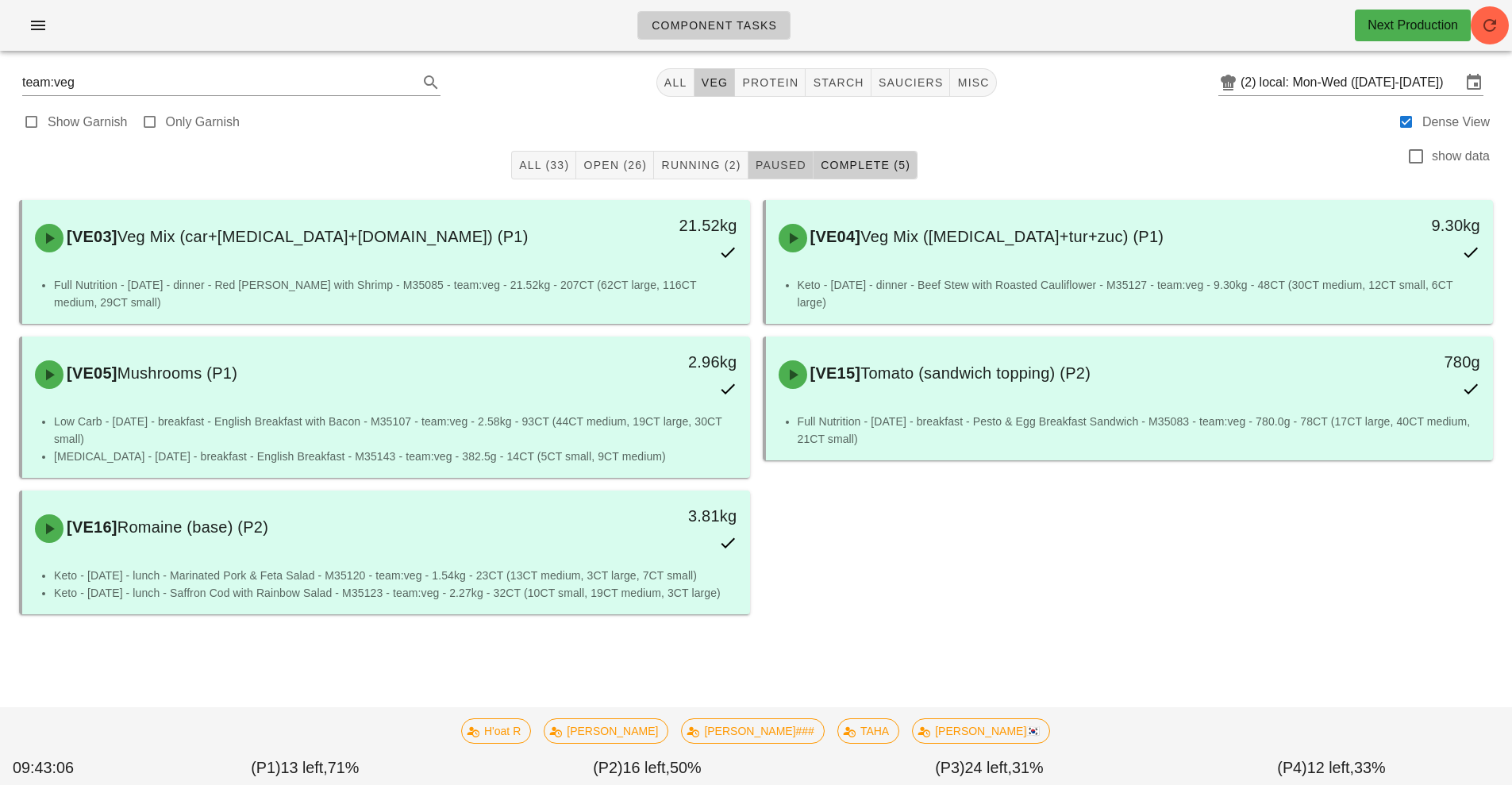
click at [788, 167] on span "Paused" at bounding box center [781, 164] width 52 height 13
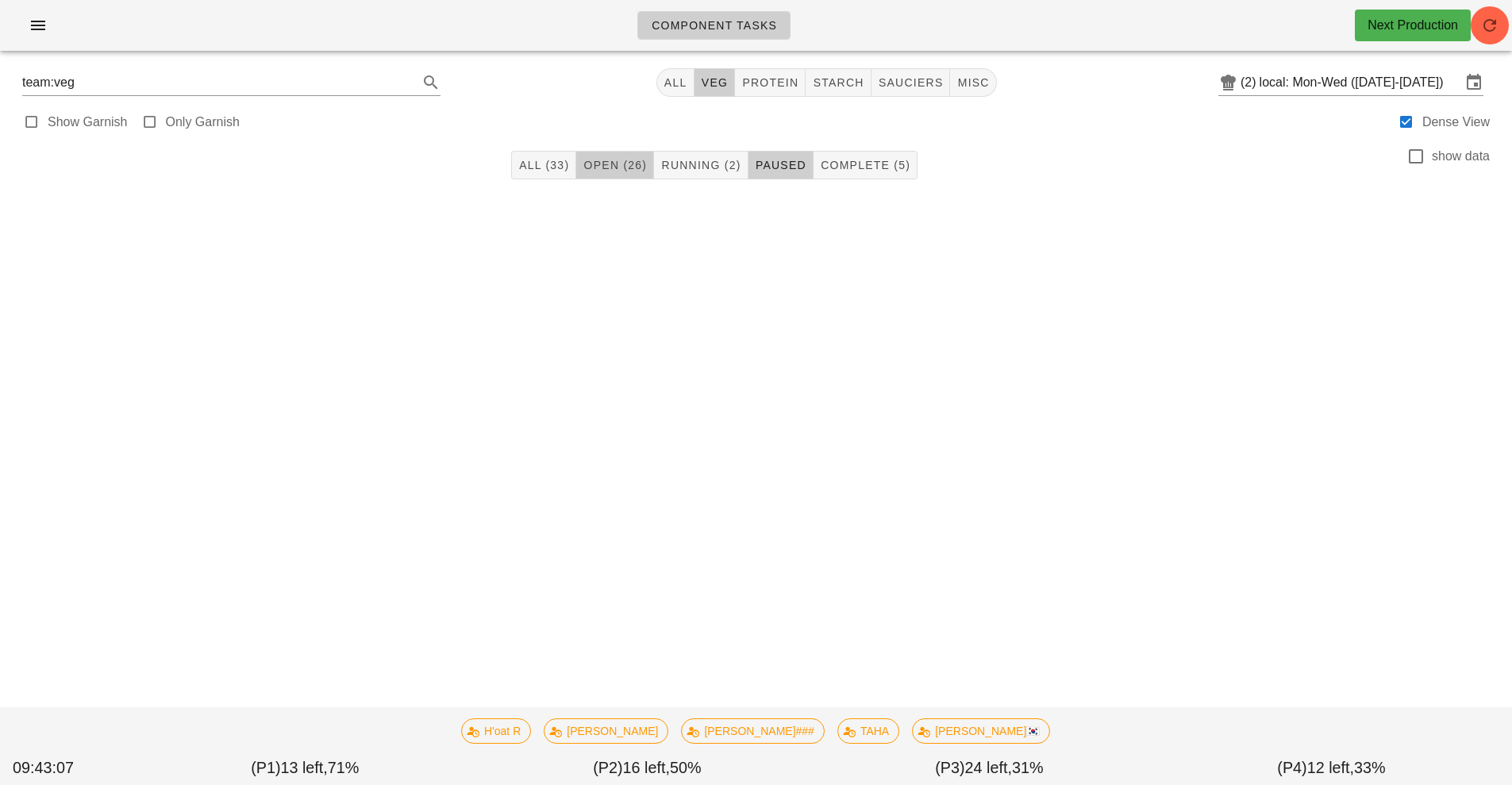
click at [606, 165] on span "Open (26)" at bounding box center [615, 164] width 64 height 13
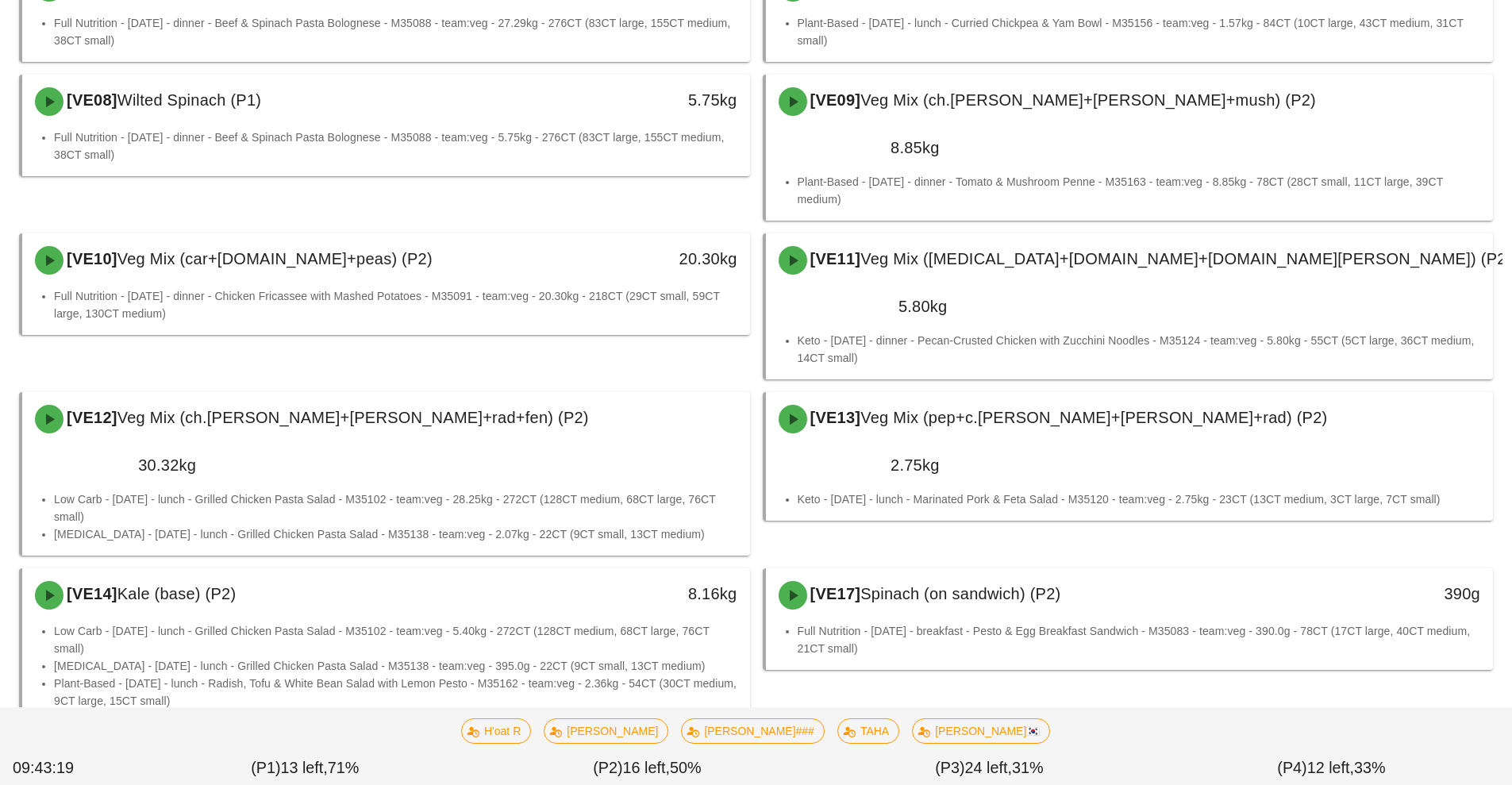
scroll to position [260, 0]
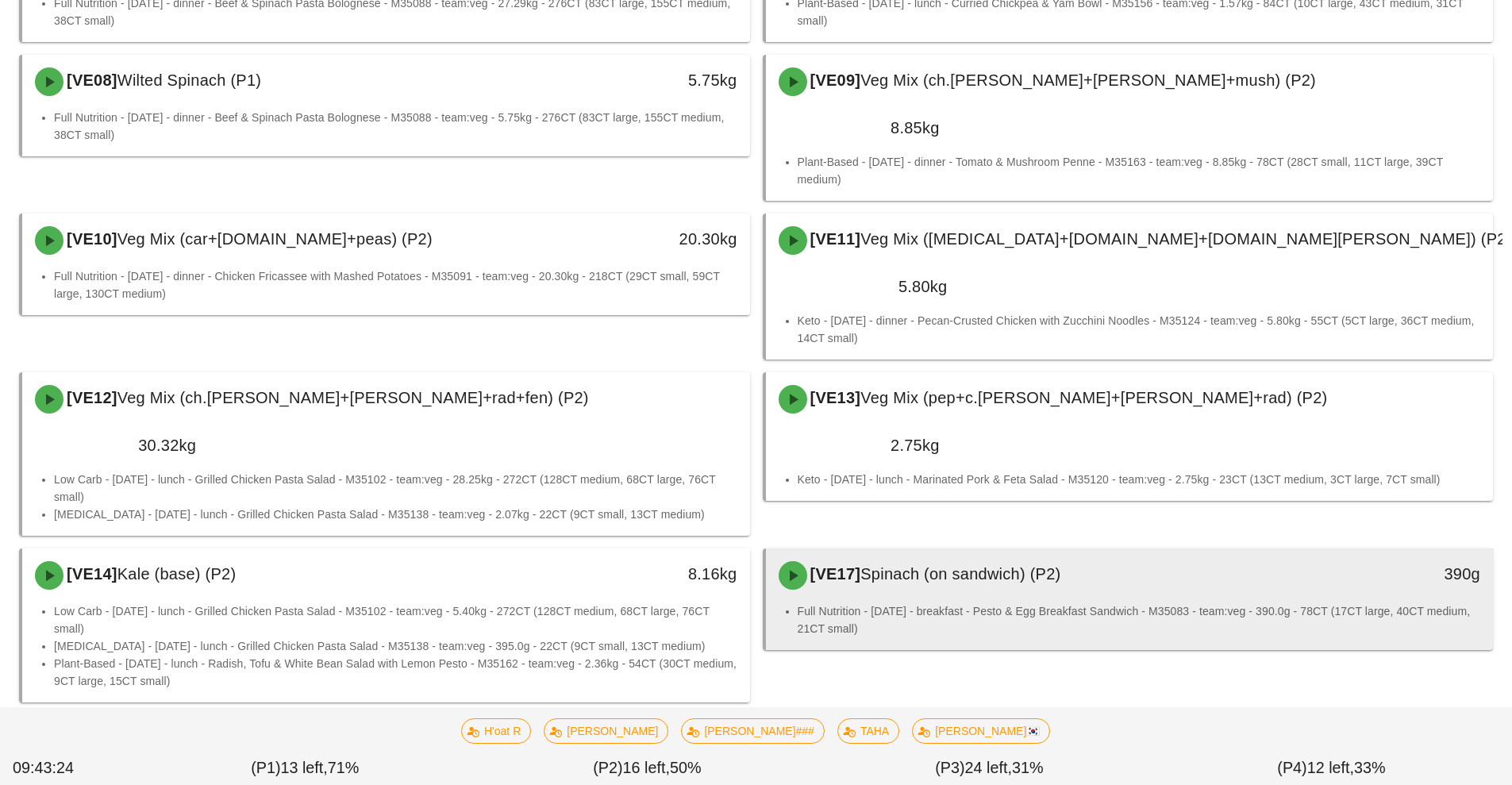
click at [1167, 551] on div "[VE17] Spinach (on sandwich) (P2)" at bounding box center [1039, 575] width 540 height 48
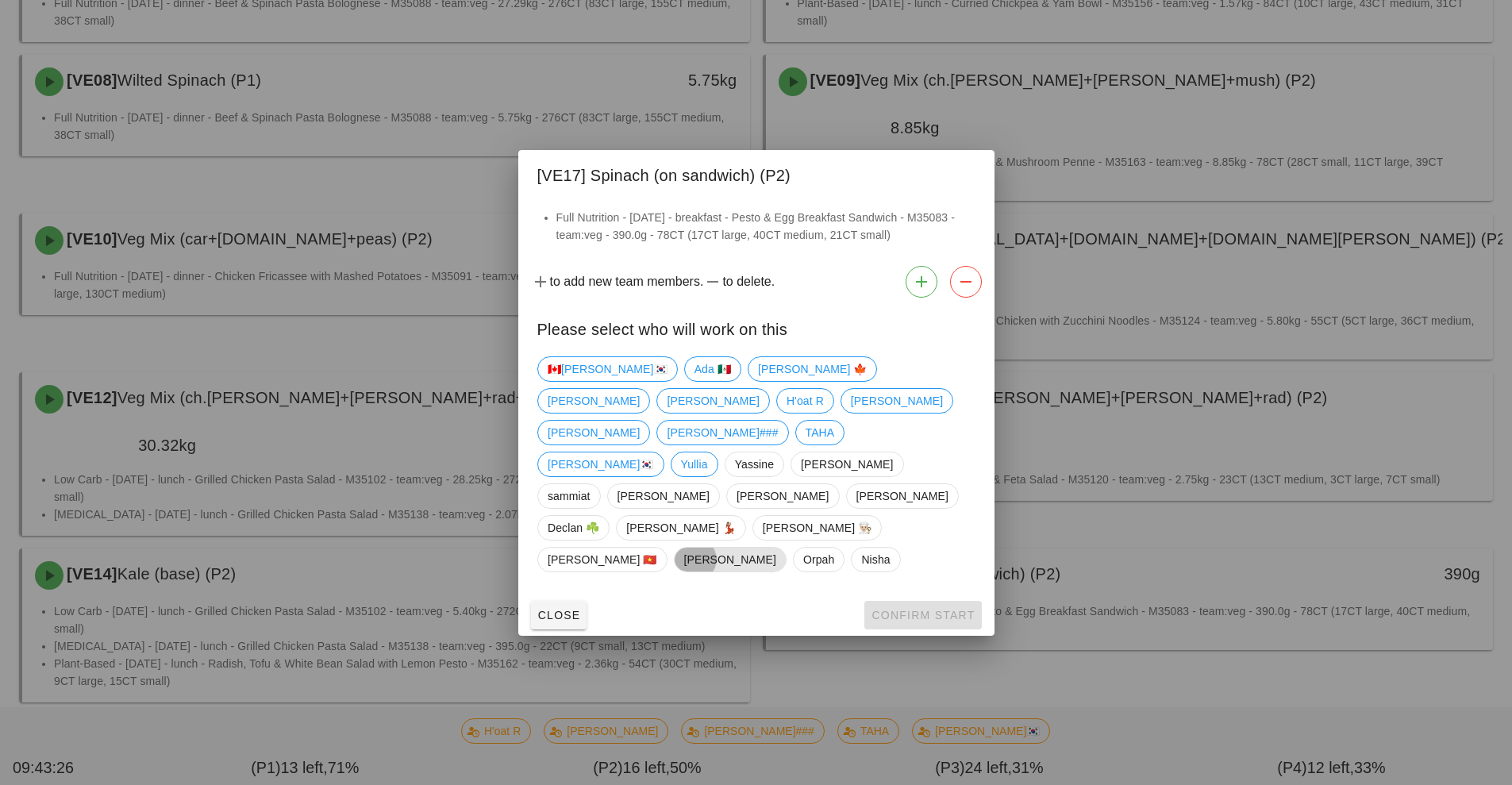
click at [785, 547] on span "[PERSON_NAME]" at bounding box center [729, 559] width 113 height 25
click at [955, 601] on button "Confirm Start" at bounding box center [922, 614] width 117 height 29
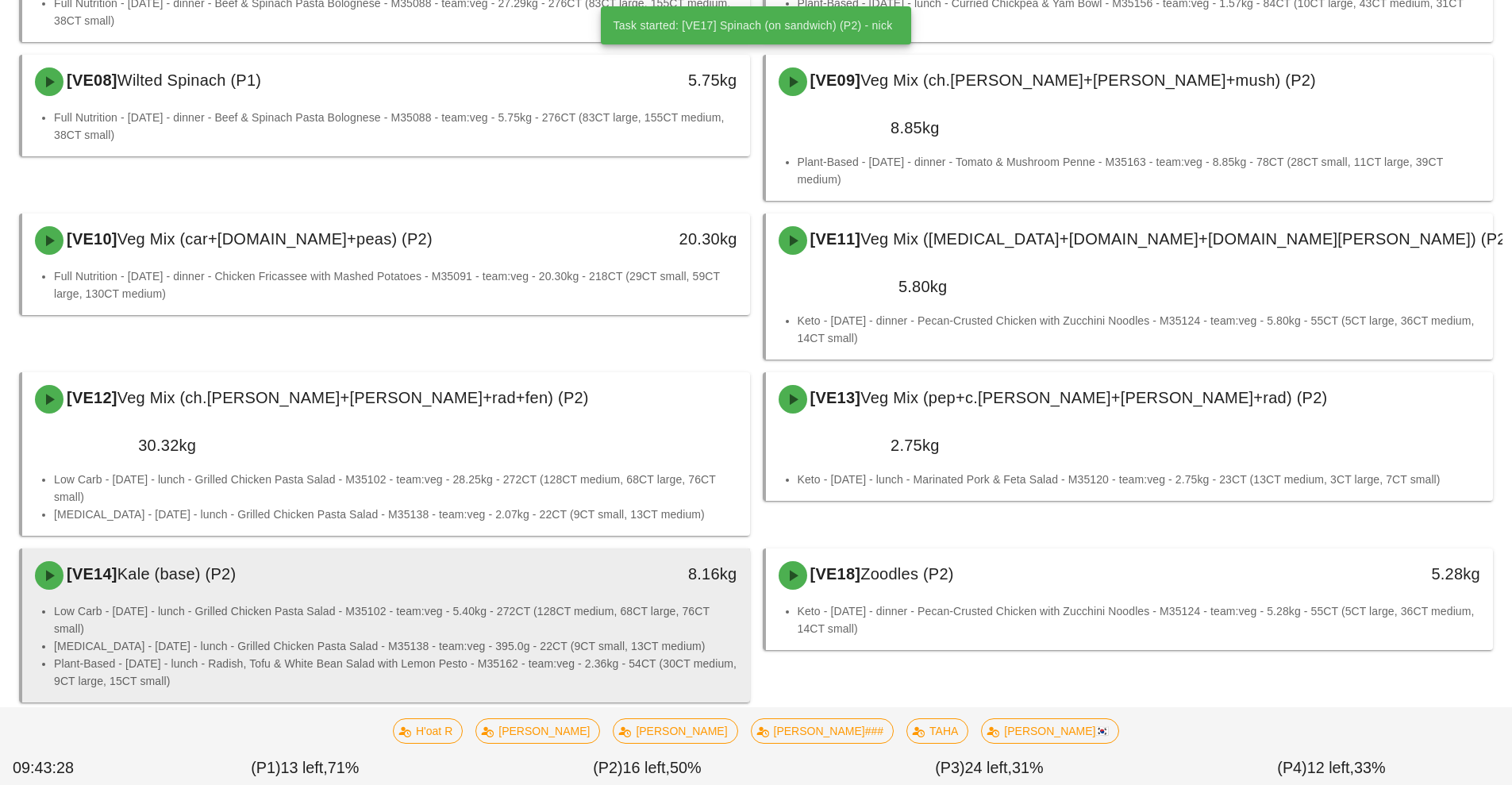
click at [486, 602] on li "Low Carb - Monday - lunch - Grilled Chicken Pasta Salad - M35102 - team:veg - 5…" at bounding box center [395, 620] width 683 height 35
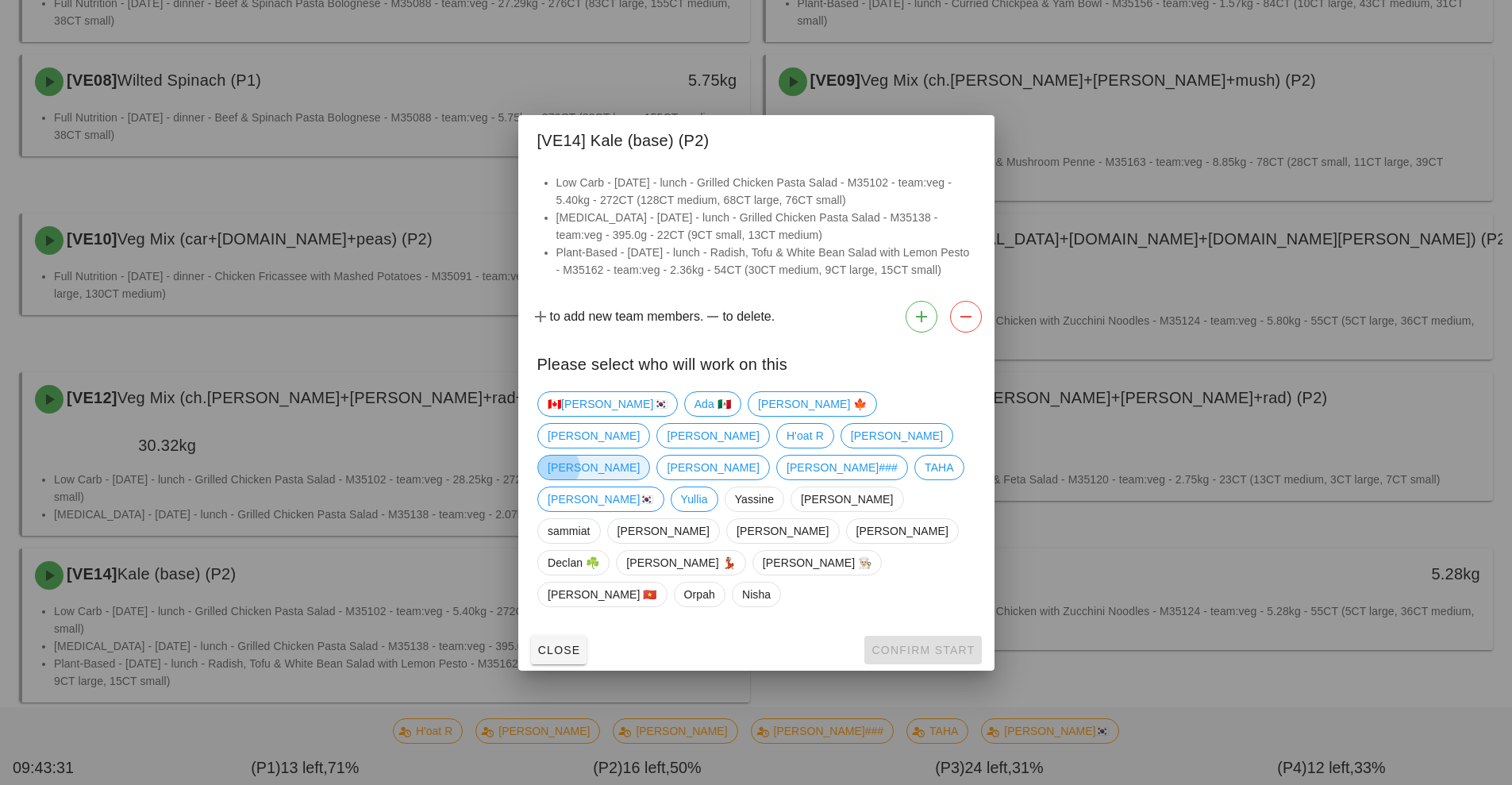
click at [624, 479] on span "[PERSON_NAME]" at bounding box center [594, 467] width 92 height 24
click at [946, 643] on span "Confirm Start" at bounding box center [923, 649] width 104 height 13
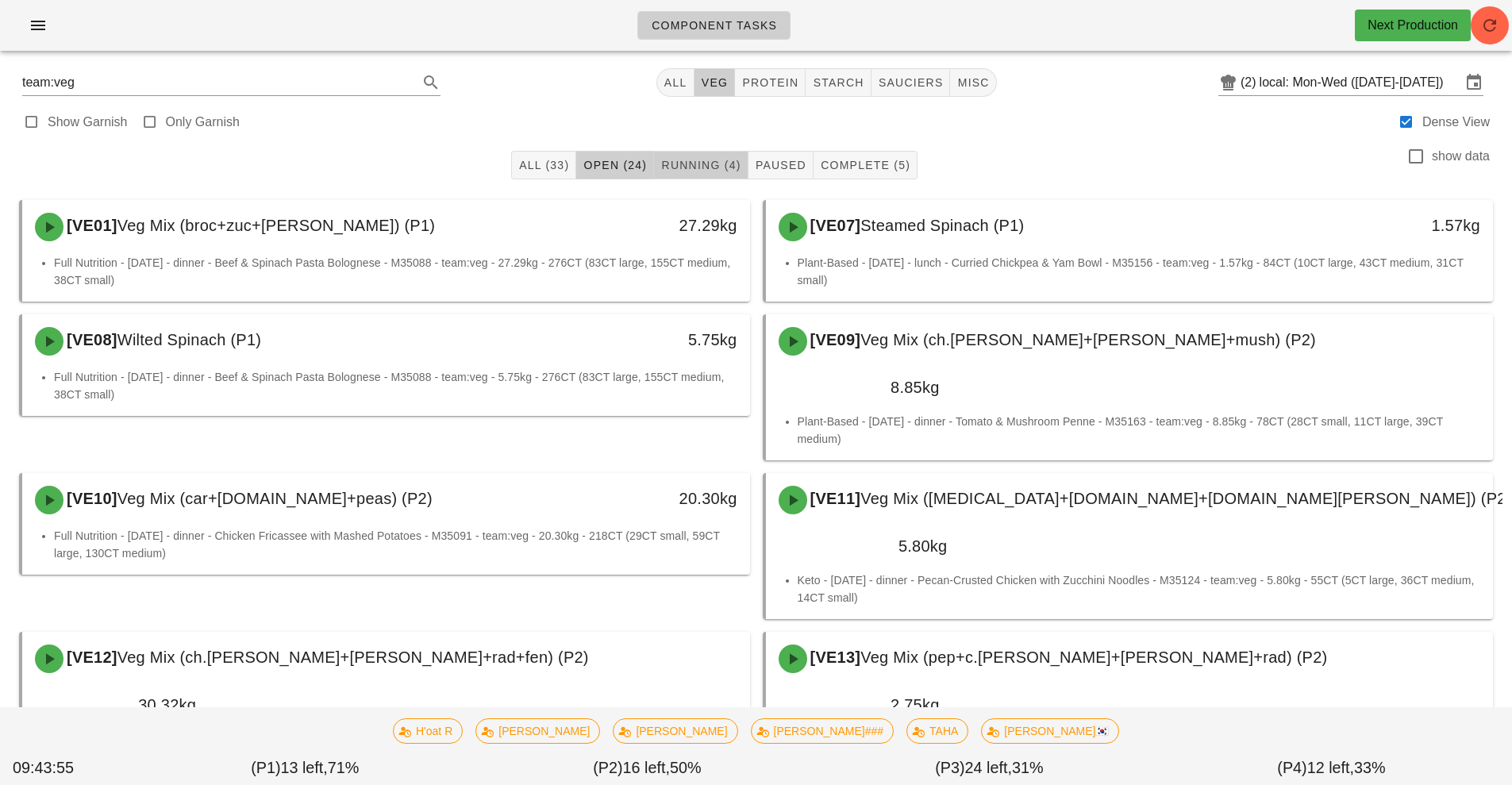
click at [682, 166] on span "Running (4)" at bounding box center [701, 164] width 81 height 13
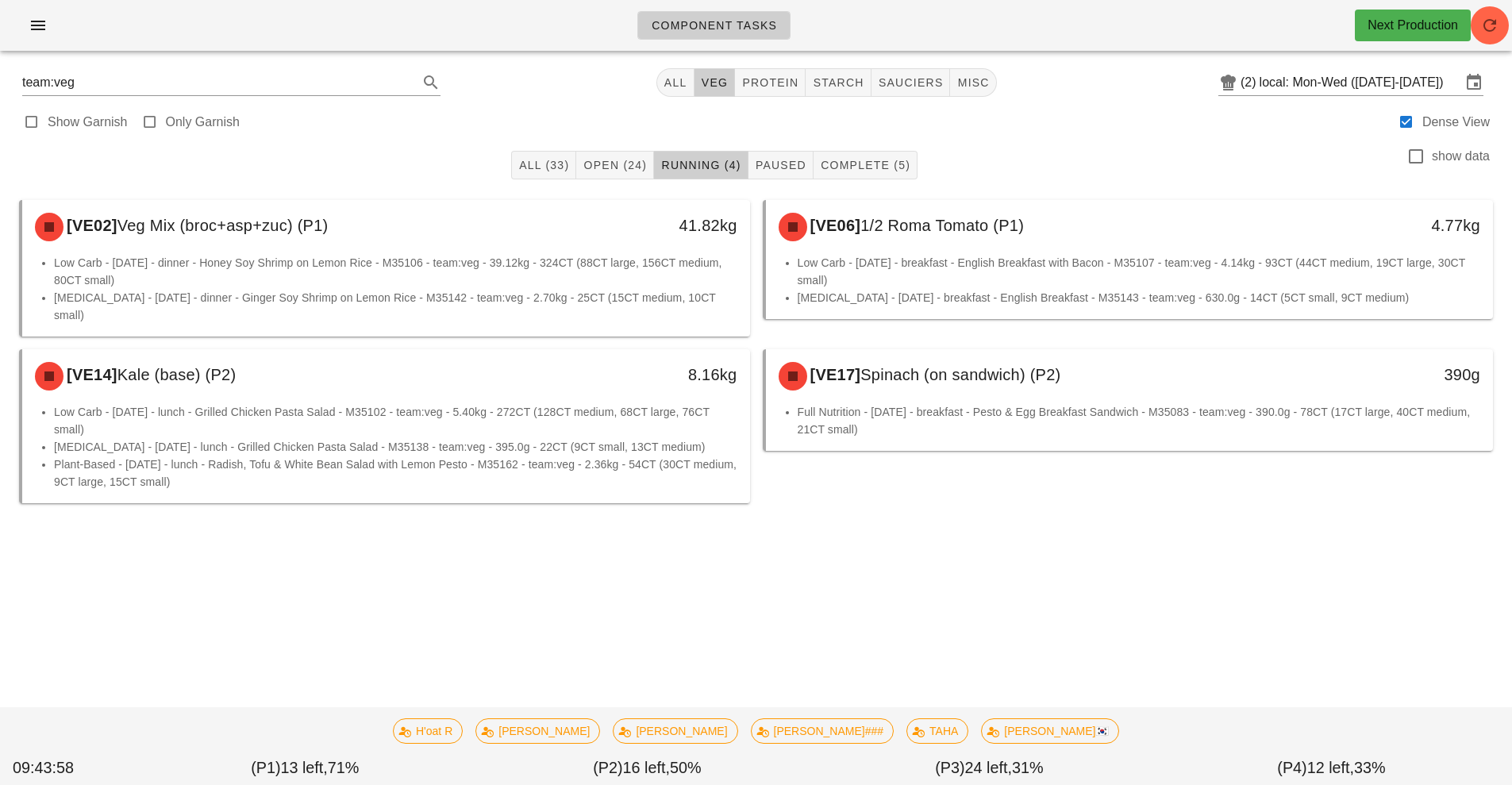
click at [1084, 367] on div "[VE17] Spinach (on sandwich) (P2)" at bounding box center [1039, 376] width 540 height 48
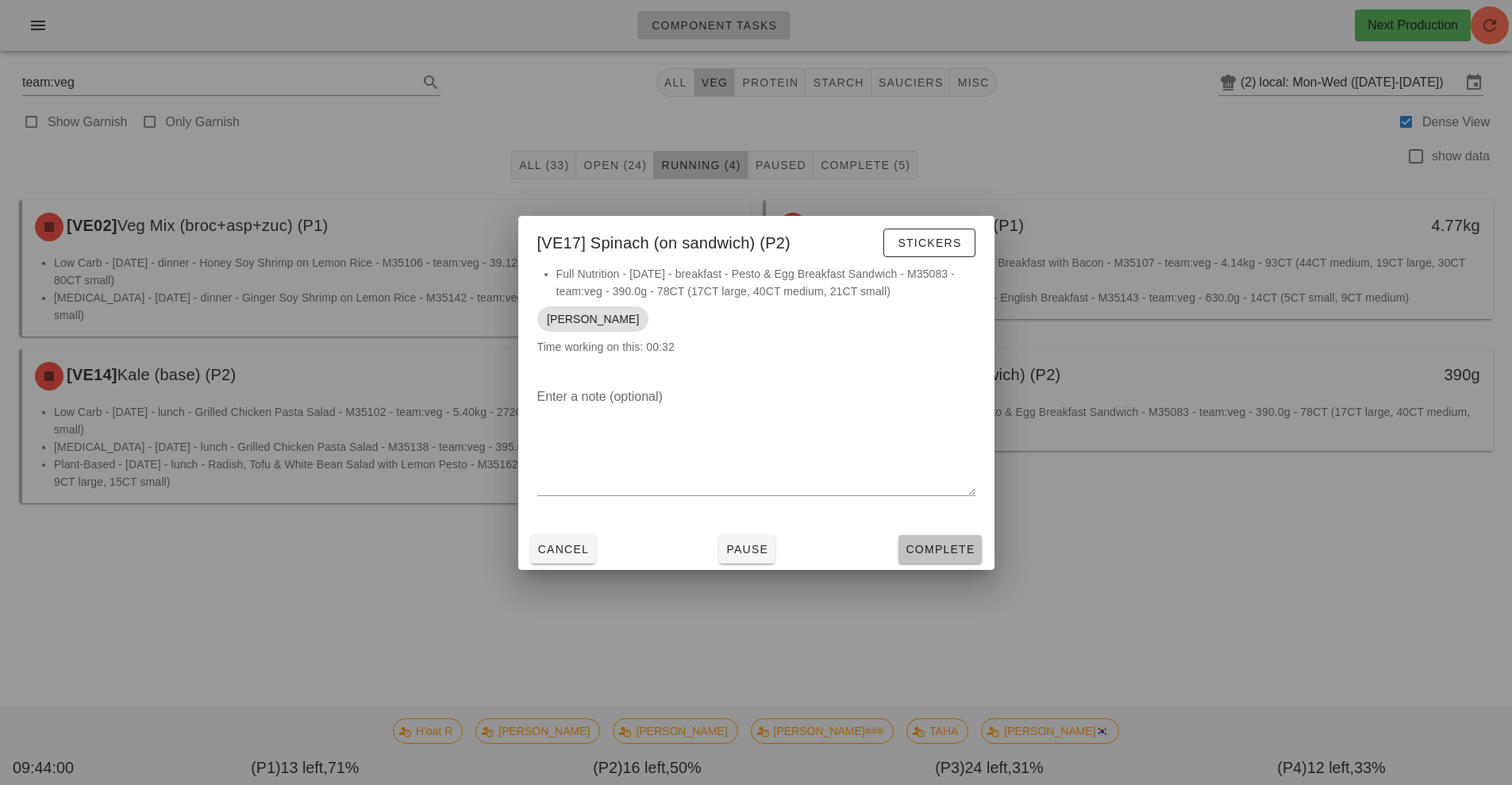
click at [936, 544] on span "Complete" at bounding box center [940, 549] width 70 height 13
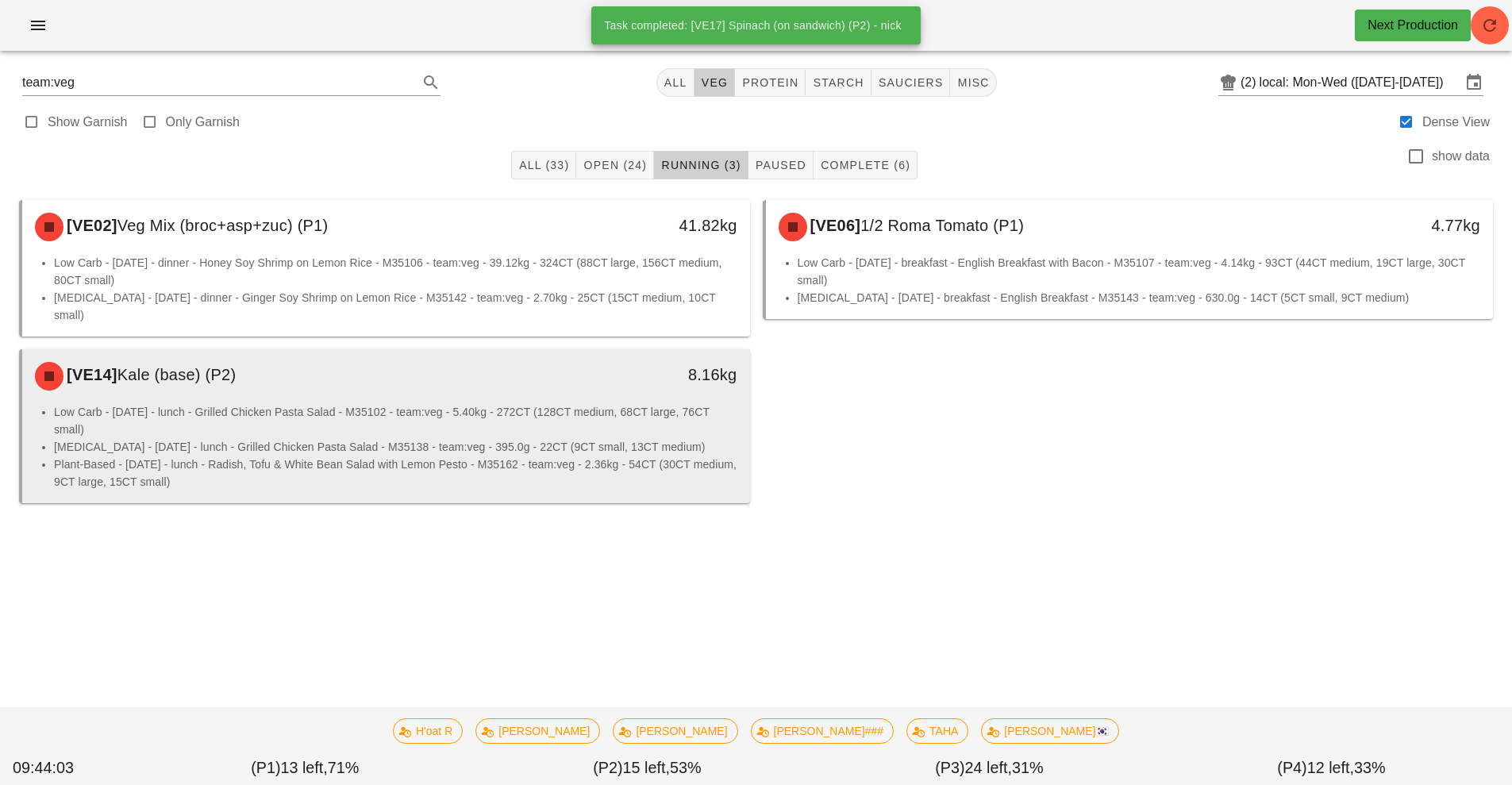
click at [601, 403] on li "Low Carb - [DATE] - lunch - Grilled Chicken Pasta Salad - M35102 - team:veg - 5…" at bounding box center [395, 421] width 683 height 35
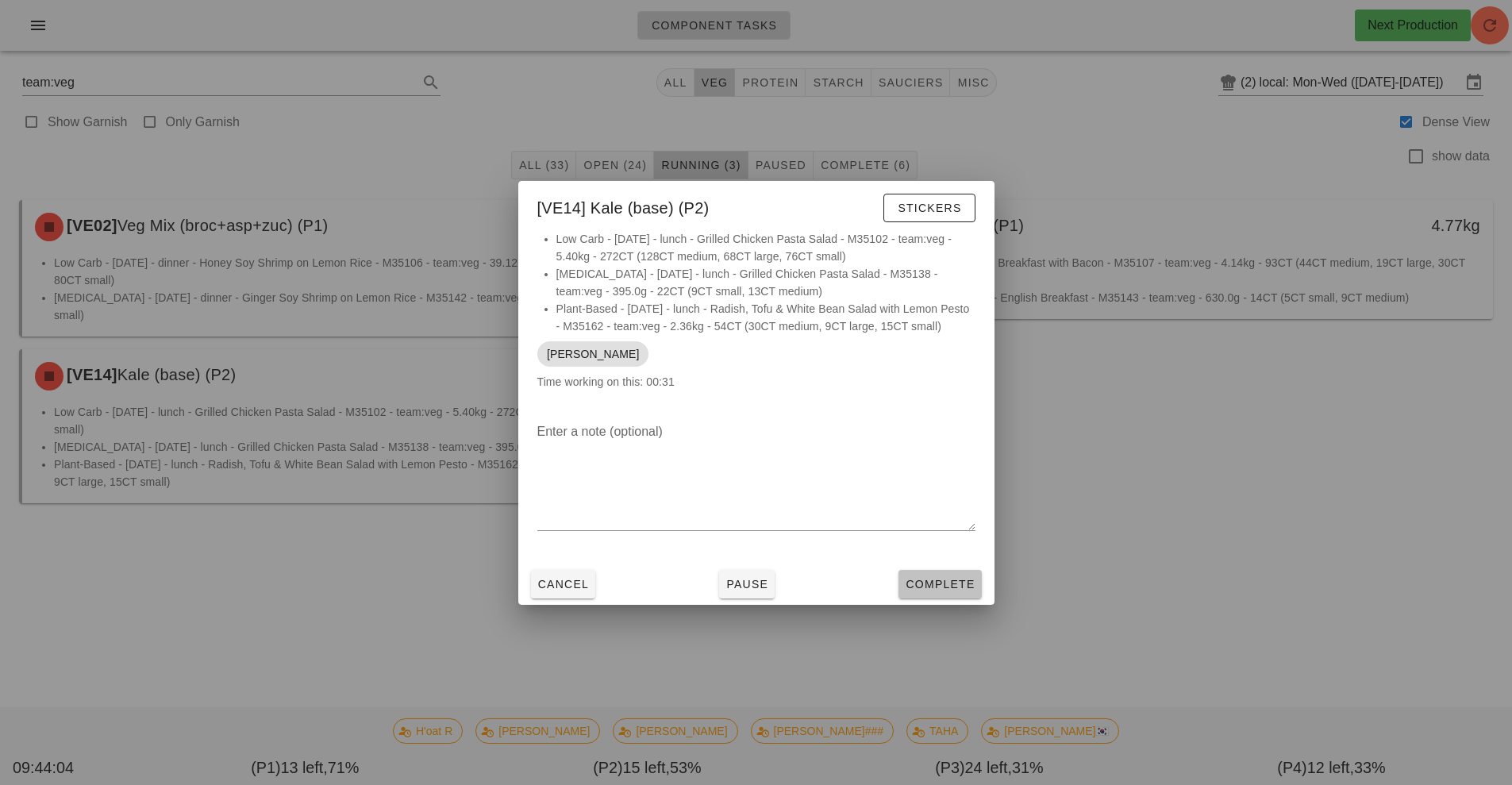
click at [931, 584] on span "Complete" at bounding box center [940, 583] width 70 height 13
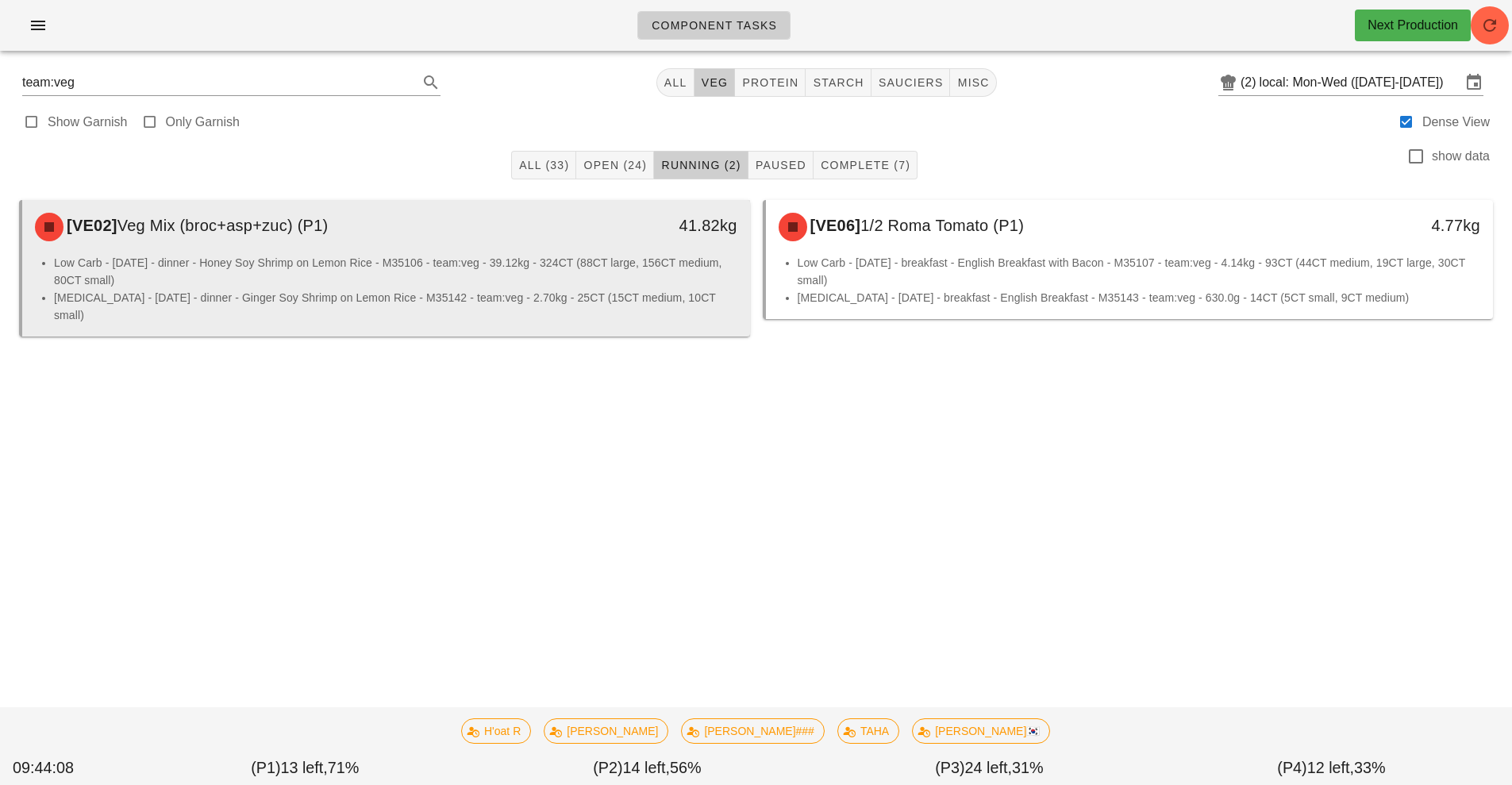
click at [528, 270] on li "Low Carb - [DATE] - dinner - Honey Soy Shrimp on Lemon Rice - M35106 - team:veg…" at bounding box center [395, 271] width 683 height 35
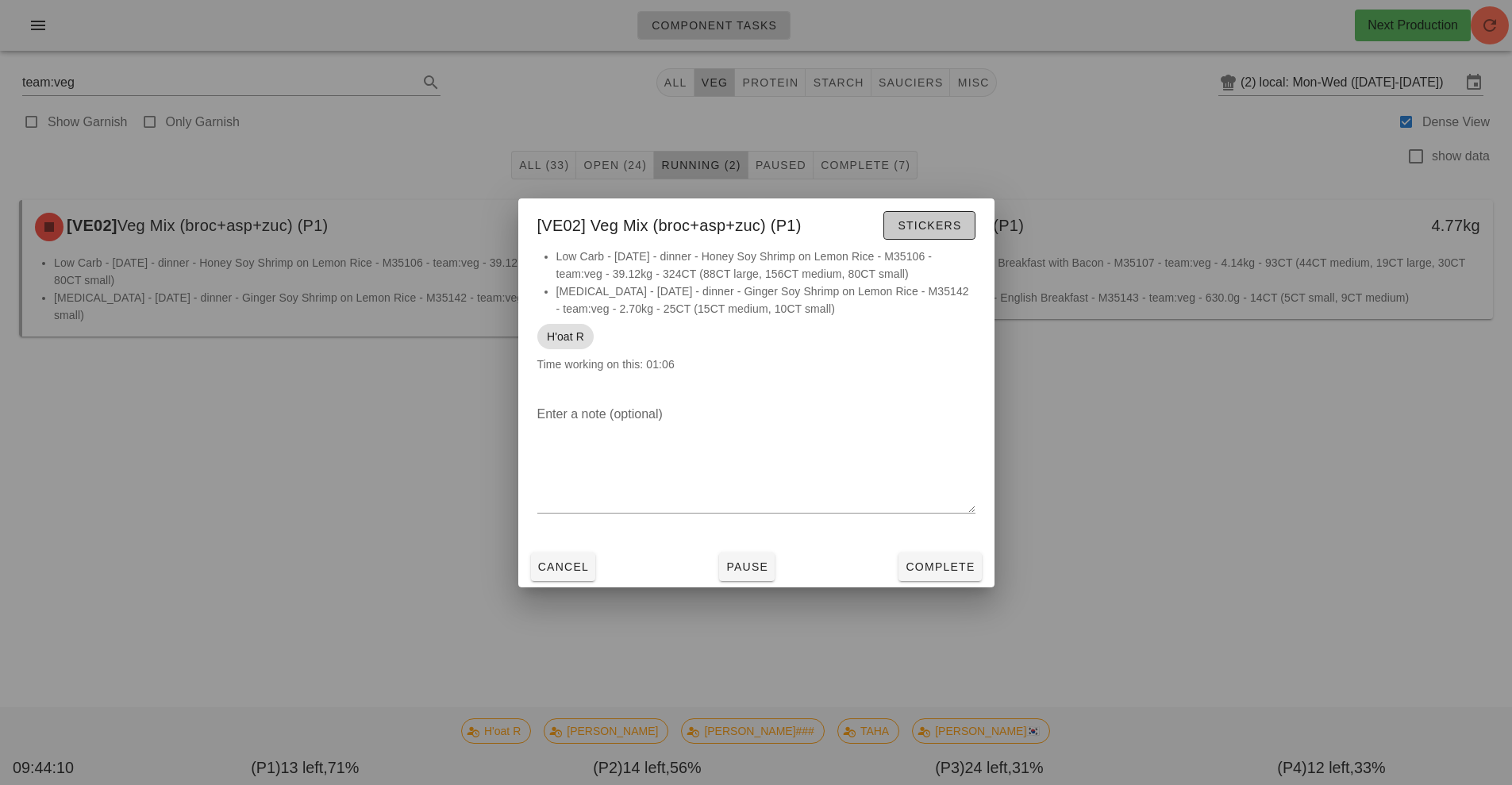
click at [935, 224] on span "Stickers" at bounding box center [929, 225] width 64 height 13
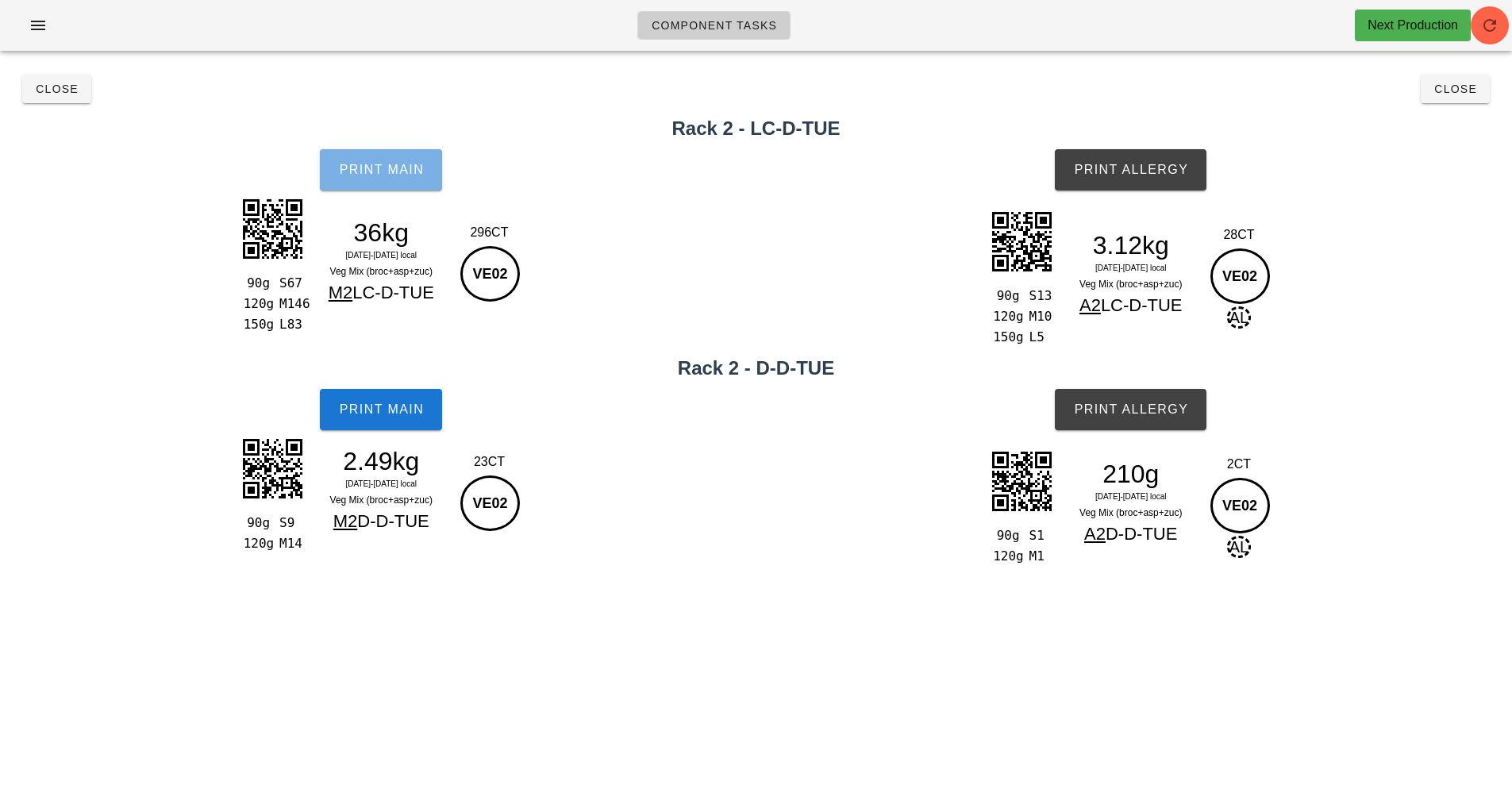
click at [390, 168] on span "Print Main" at bounding box center [381, 170] width 86 height 15
click at [382, 184] on button "Print Main" at bounding box center [380, 170] width 122 height 42
click at [386, 167] on span "Print Main" at bounding box center [381, 170] width 86 height 15
click at [375, 405] on span "Print Main" at bounding box center [381, 409] width 86 height 15
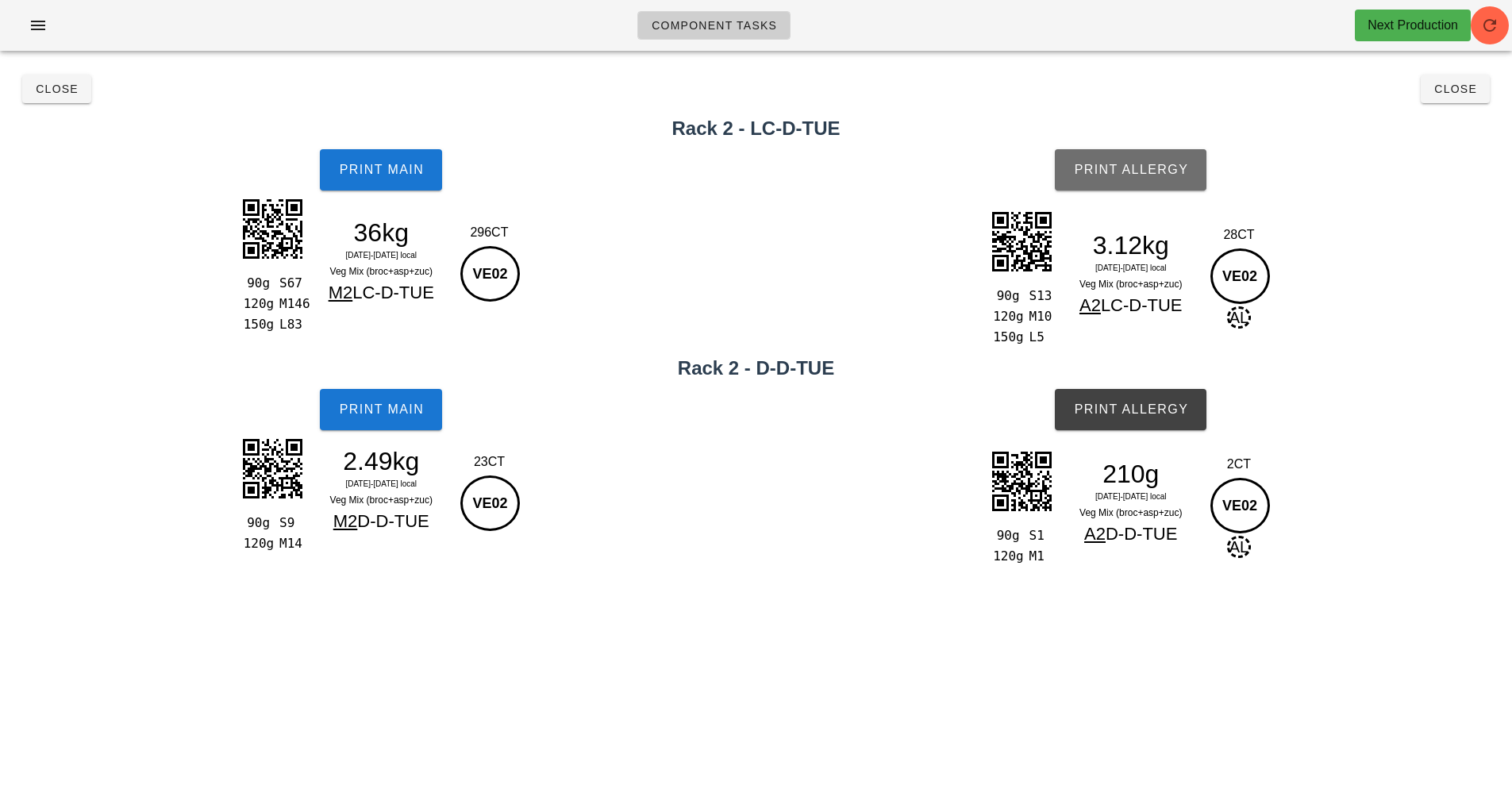
click at [1147, 156] on button "Print Allergy" at bounding box center [1130, 170] width 152 height 42
click at [1138, 409] on span "Print Allergy" at bounding box center [1130, 409] width 115 height 15
click at [1480, 91] on button "Close" at bounding box center [1456, 88] width 69 height 29
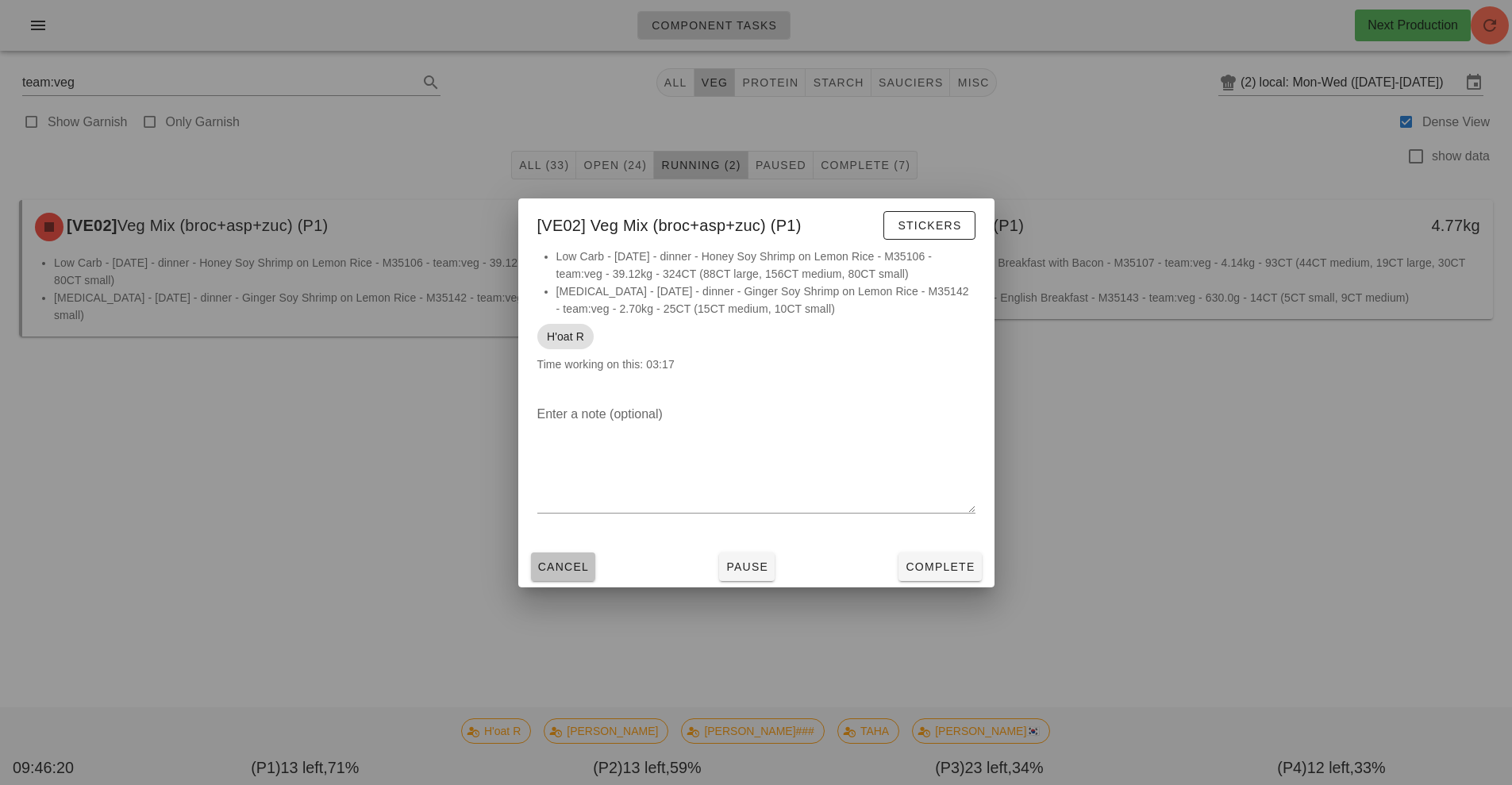
click at [566, 572] on span "Cancel" at bounding box center [564, 566] width 53 height 13
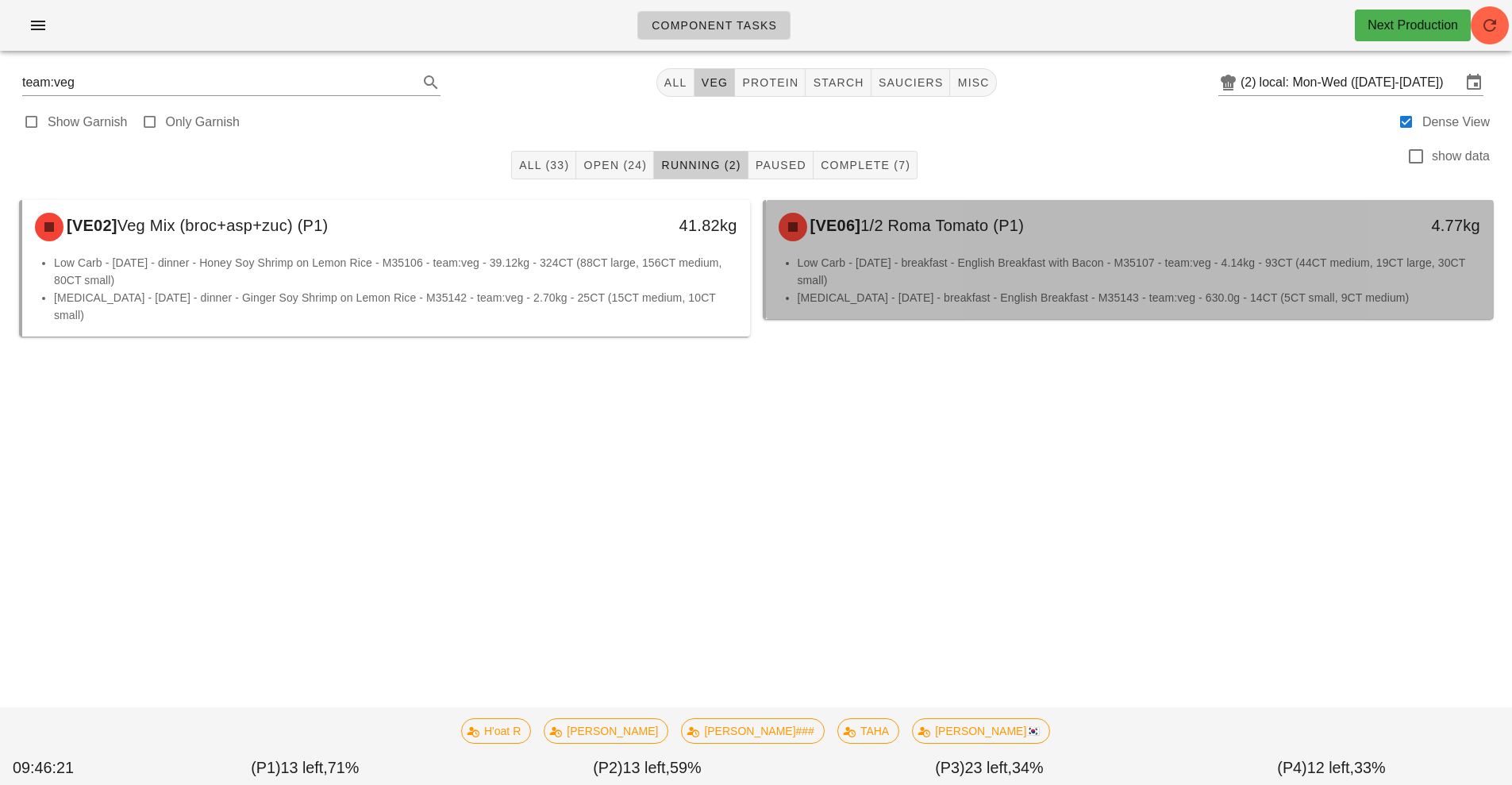
click at [936, 261] on li "Low Carb - [DATE] - breakfast - English Breakfast with Bacon - M35107 - team:ve…" at bounding box center [1139, 271] width 683 height 35
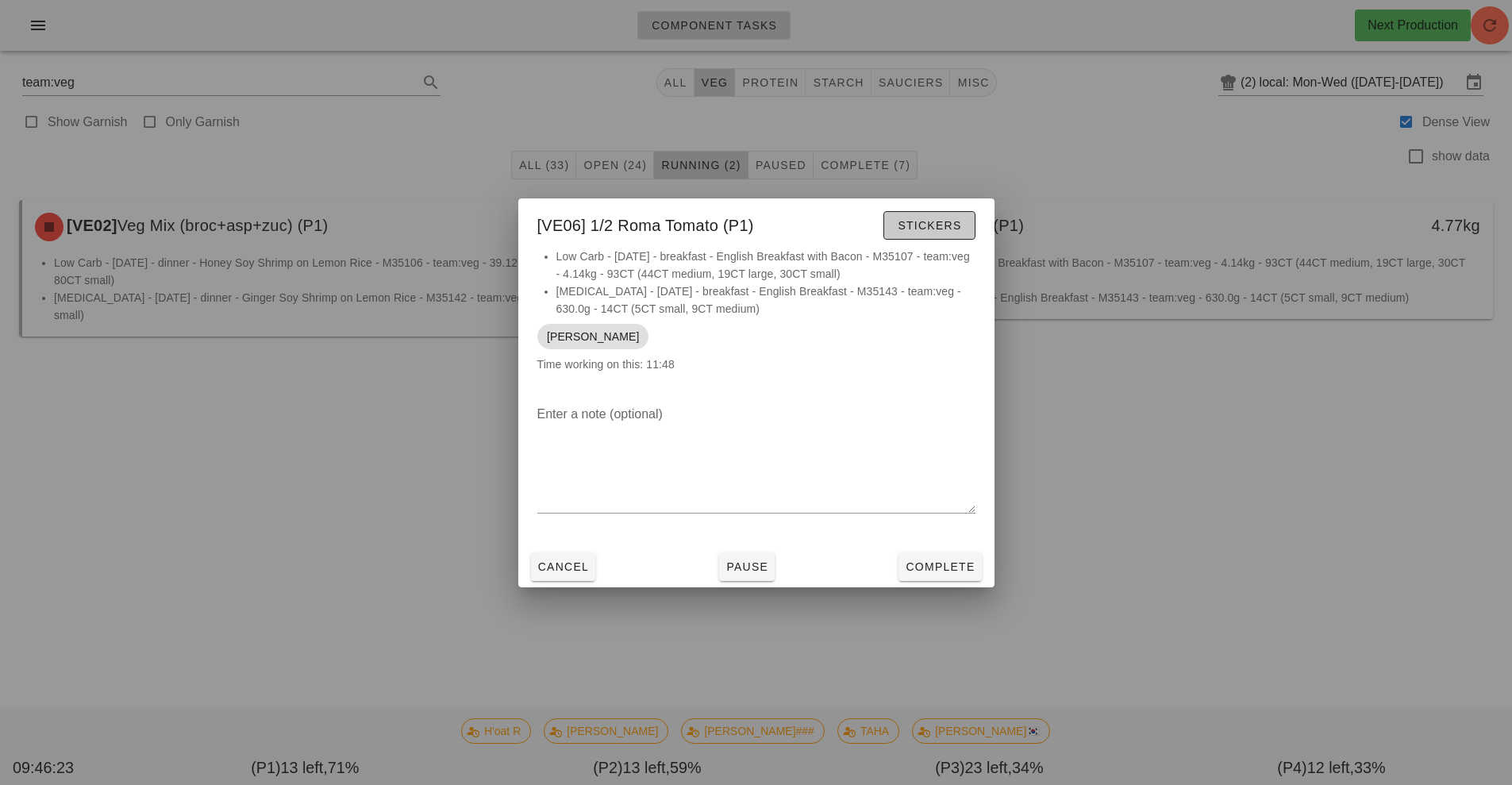
click at [919, 225] on span "Stickers" at bounding box center [929, 225] width 64 height 13
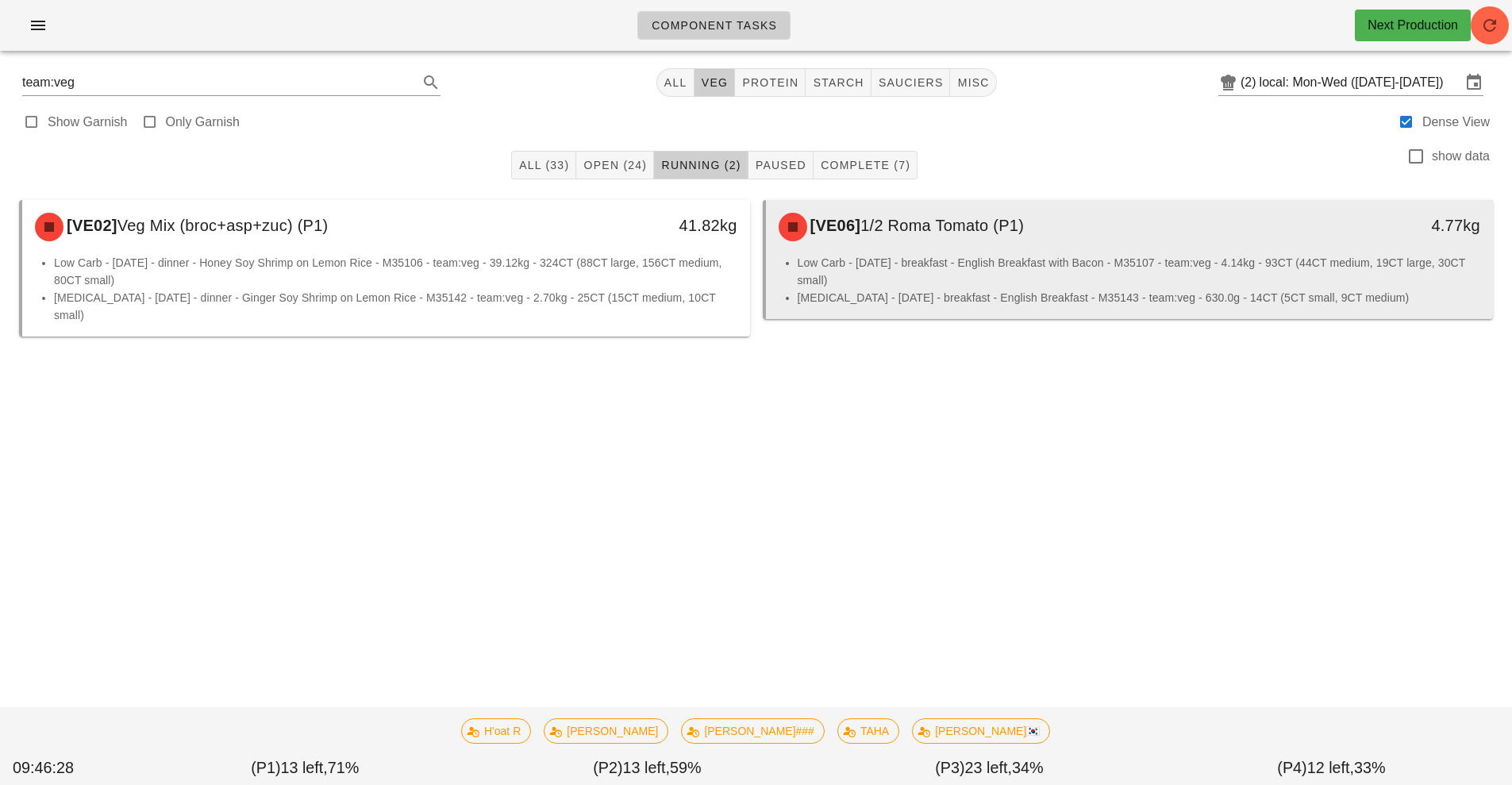
click at [953, 234] on span "1/2 Roma Tomato (P1)" at bounding box center [942, 225] width 164 height 17
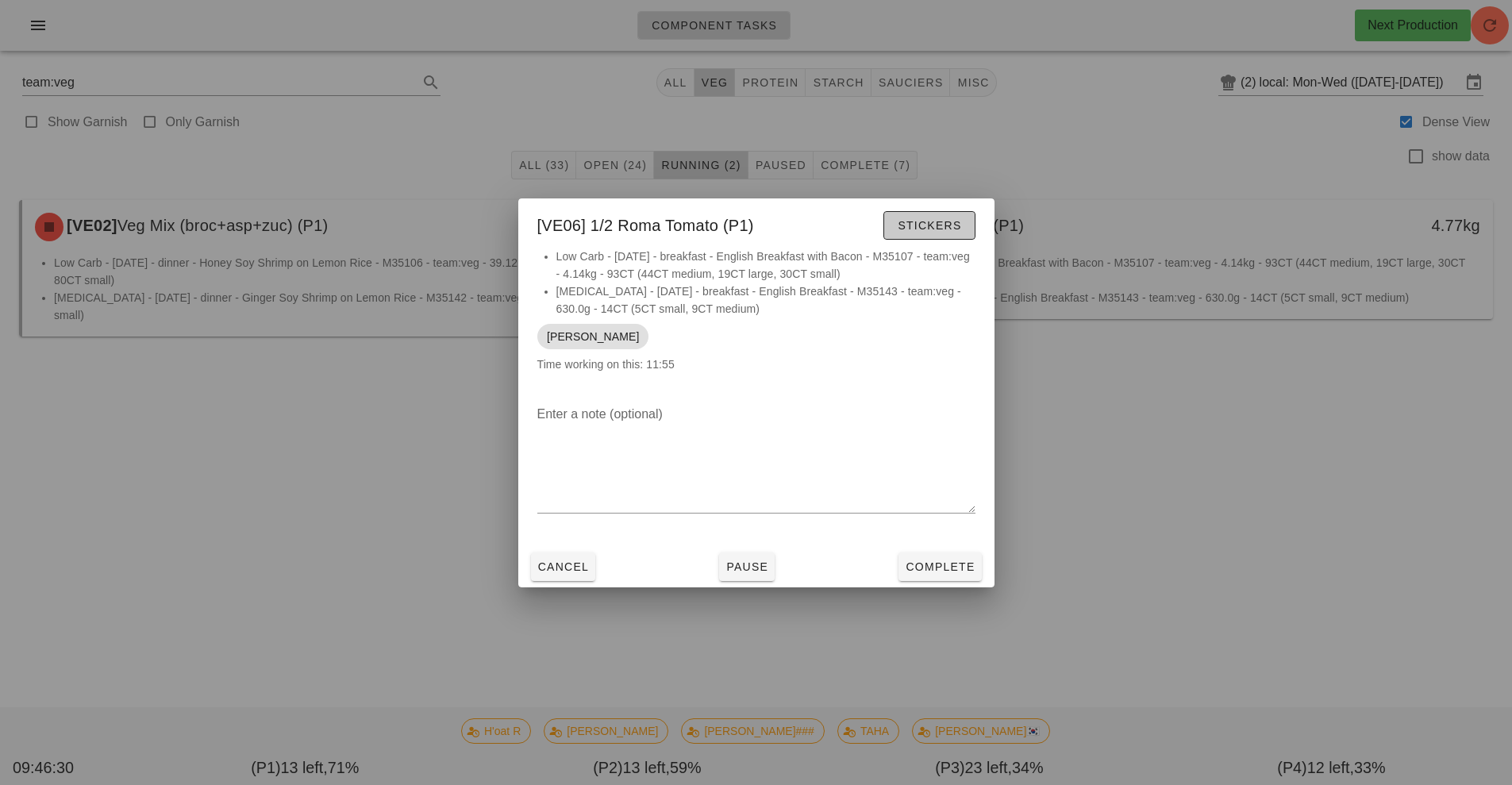
click at [911, 230] on span "Stickers" at bounding box center [929, 225] width 64 height 13
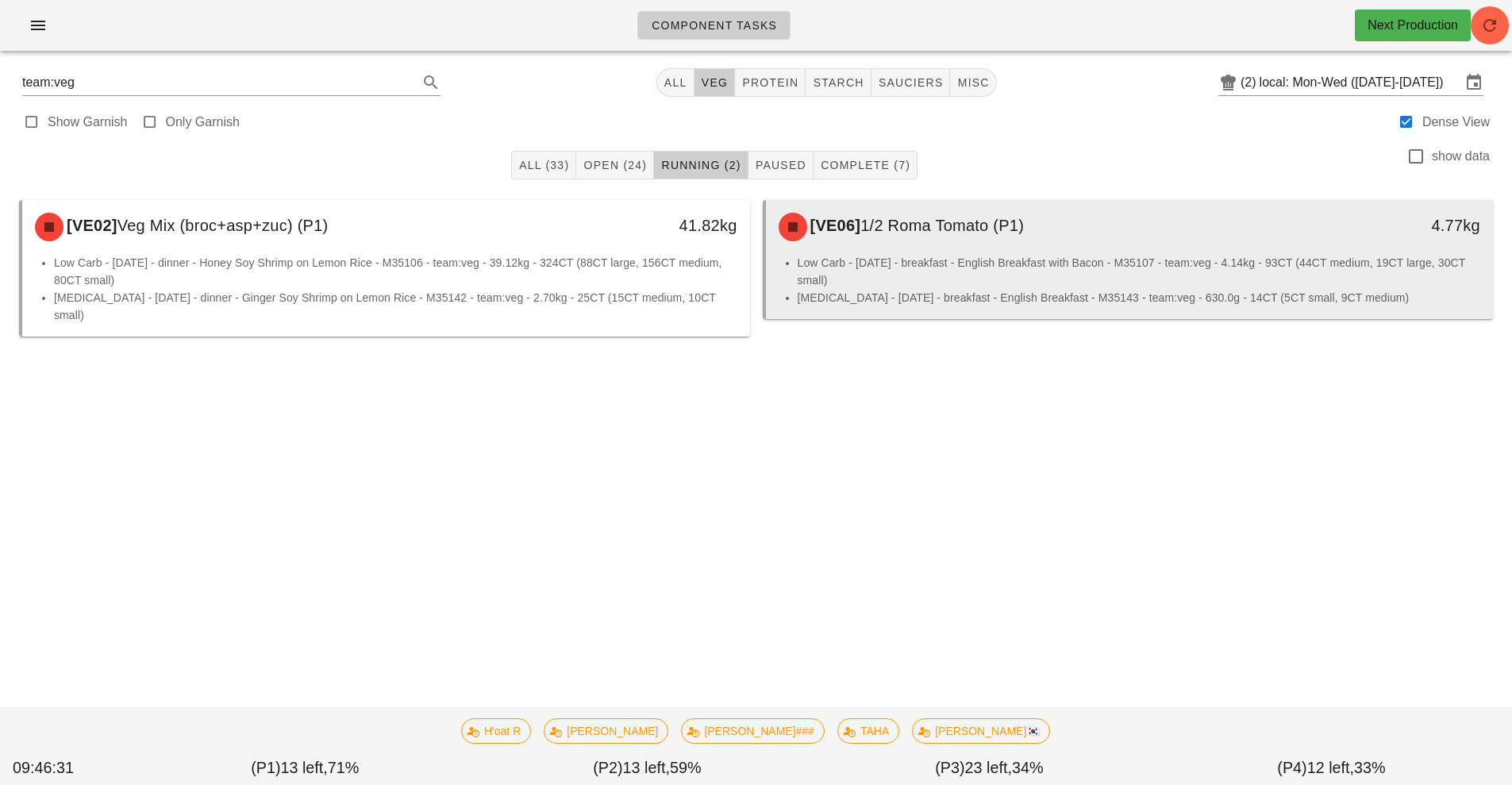
click at [973, 225] on span "1/2 Roma Tomato (P1)" at bounding box center [942, 225] width 164 height 17
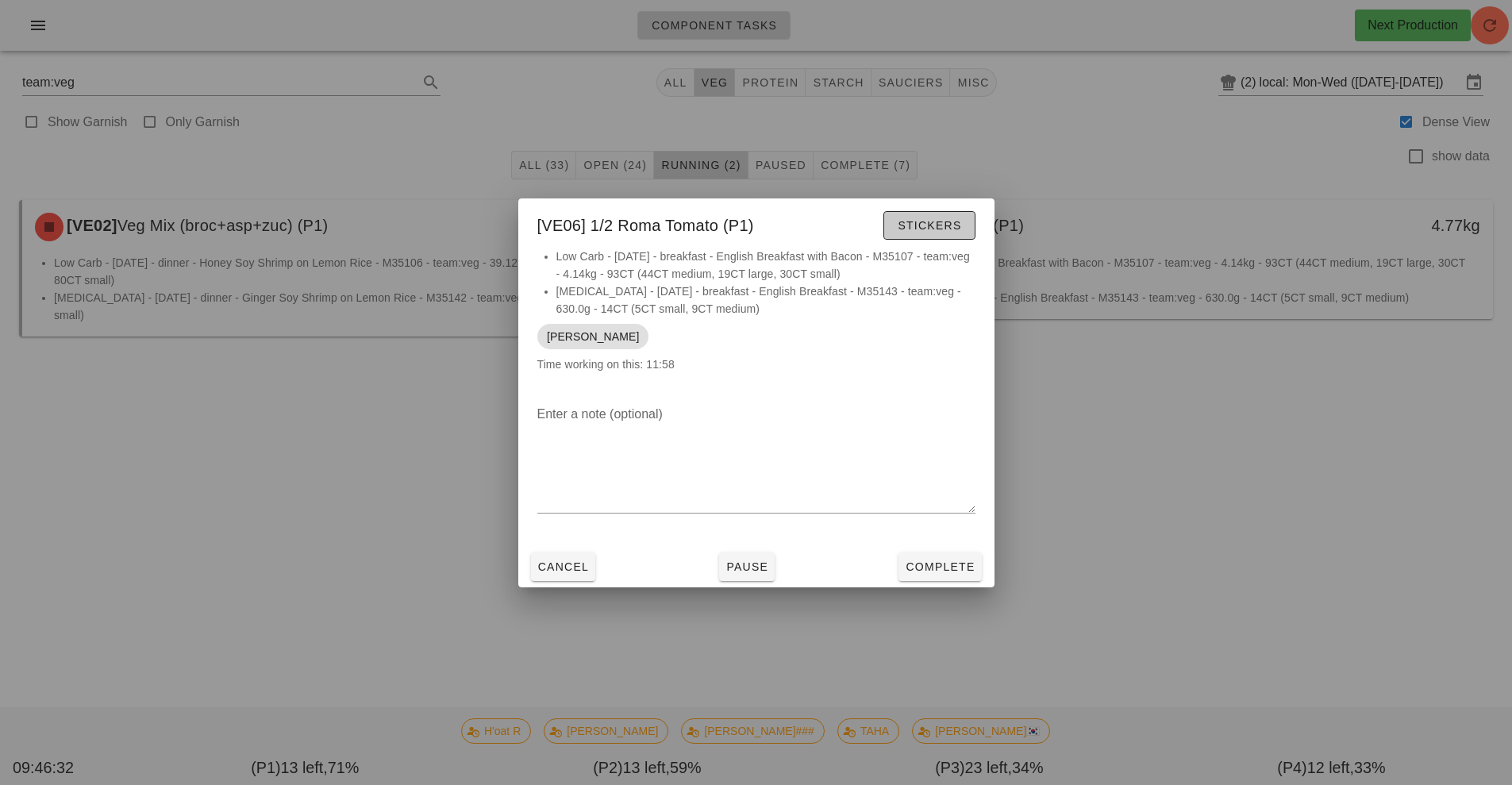
click at [930, 224] on span "Stickers" at bounding box center [929, 225] width 64 height 13
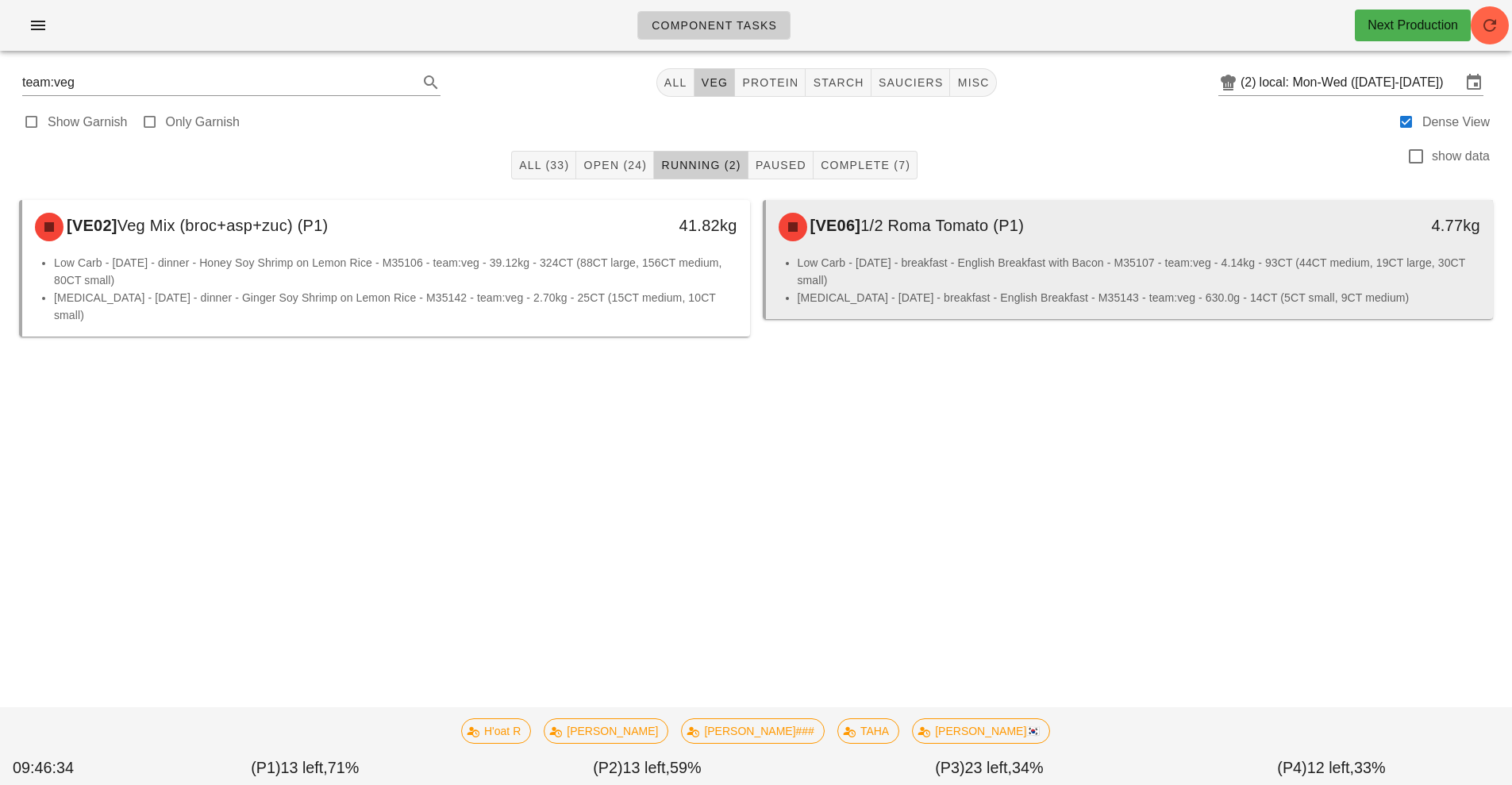
click at [997, 238] on div "[VE06] 1/2 Roma Tomato (P1)" at bounding box center [1039, 227] width 540 height 48
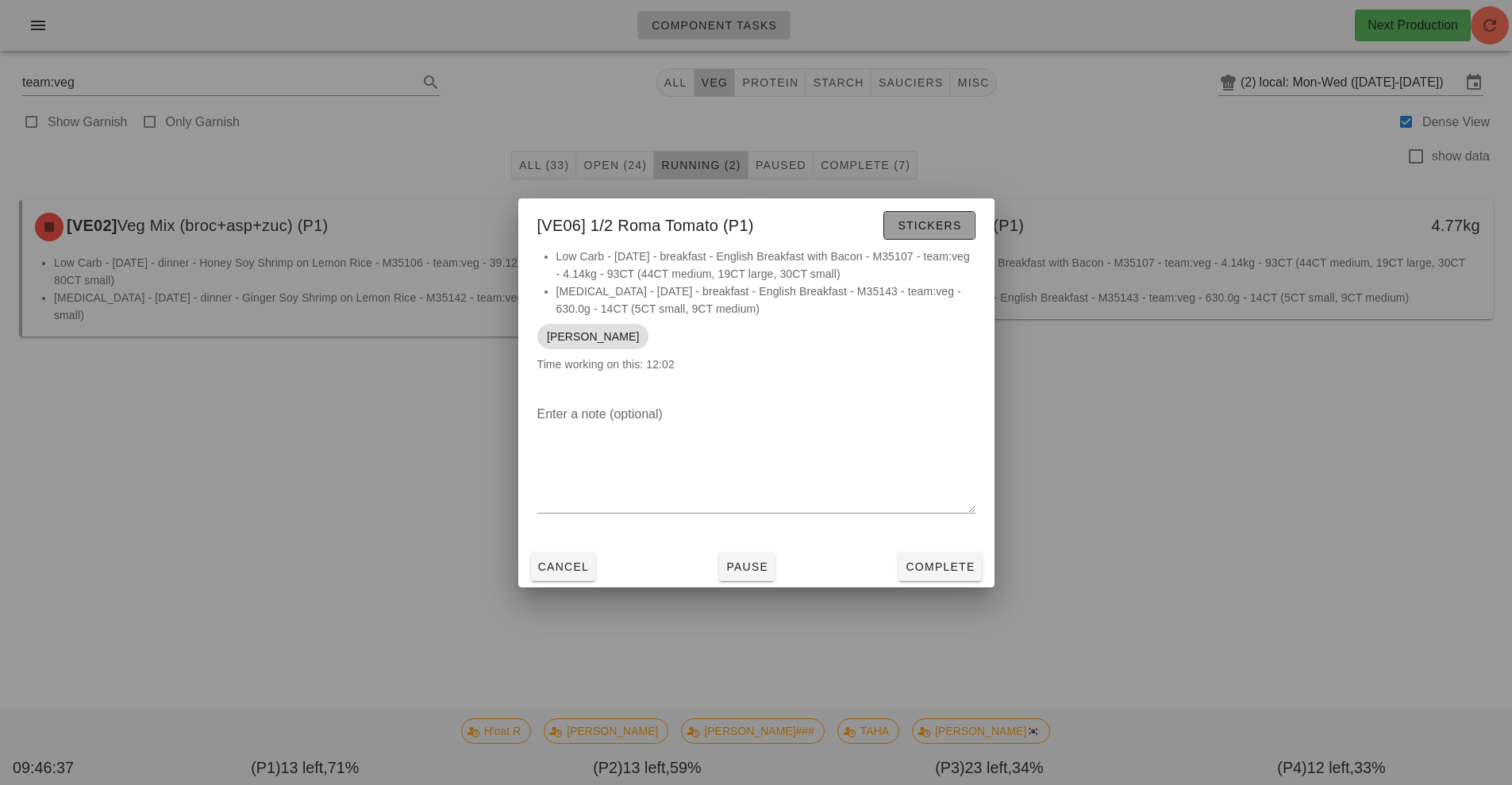
click at [925, 226] on span "Stickers" at bounding box center [929, 225] width 64 height 13
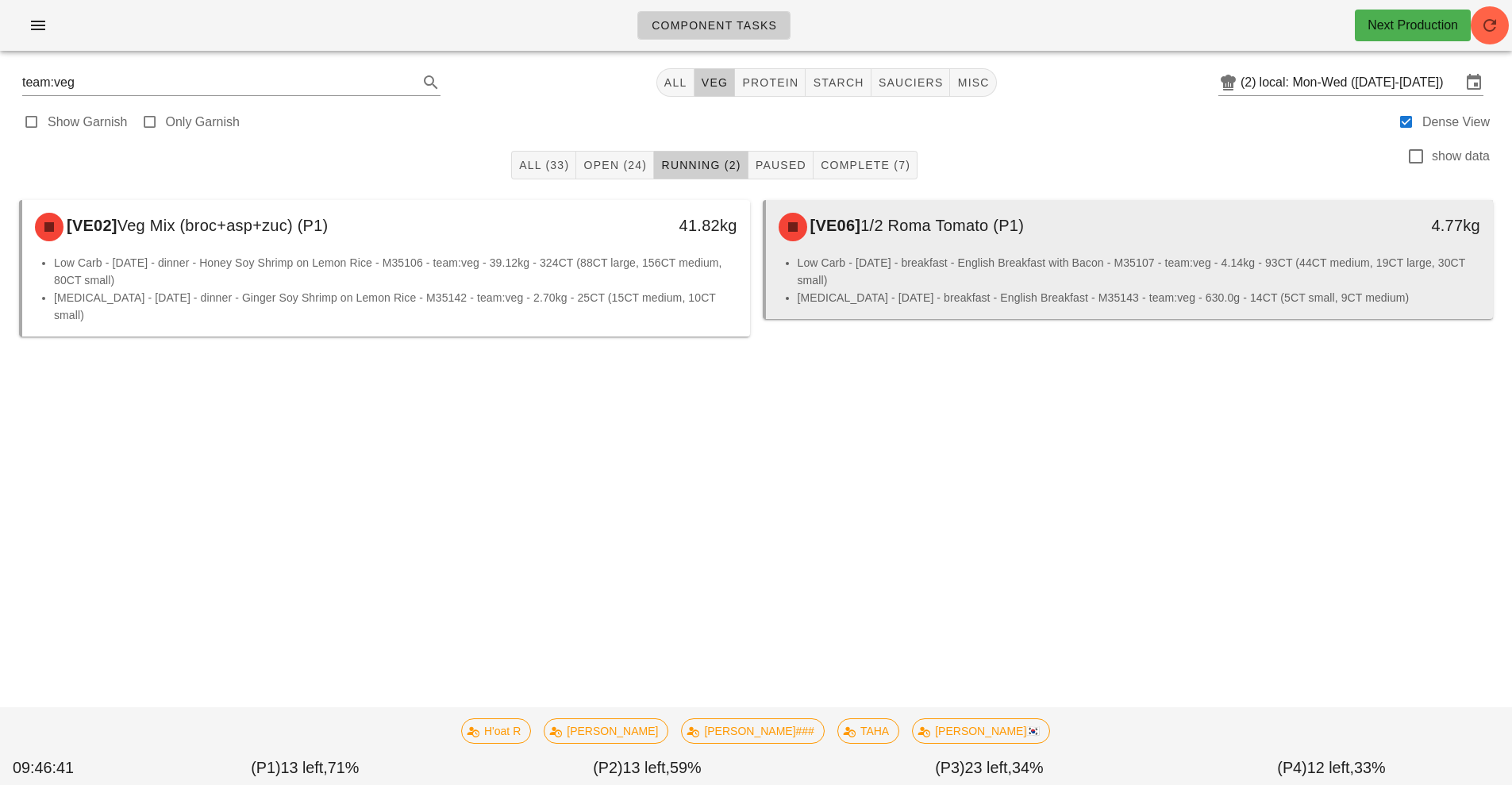
click at [979, 250] on div "[VE06] 1/2 Roma Tomato (P1)" at bounding box center [1039, 227] width 540 height 48
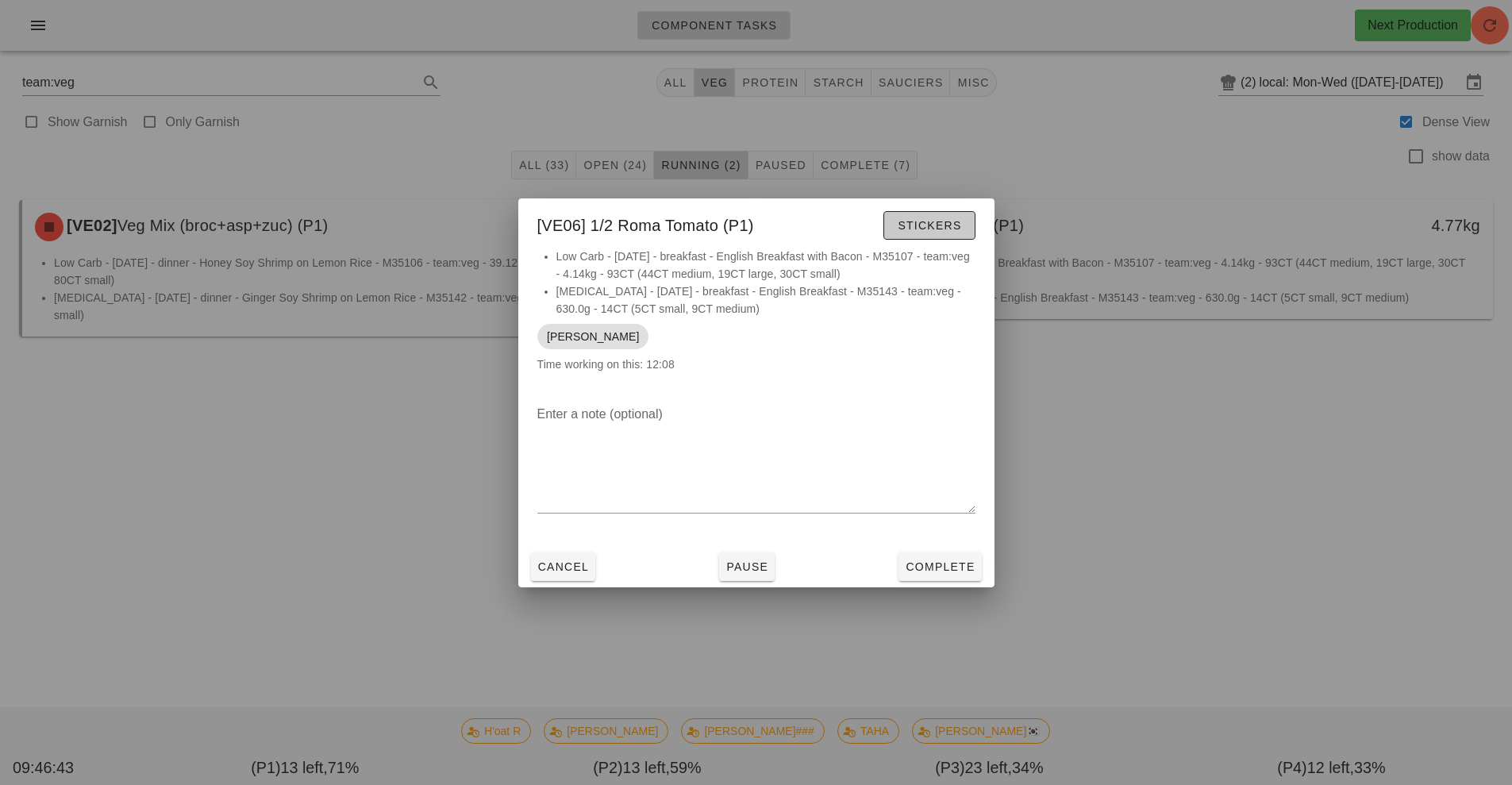
click at [931, 230] on span "Stickers" at bounding box center [929, 225] width 64 height 13
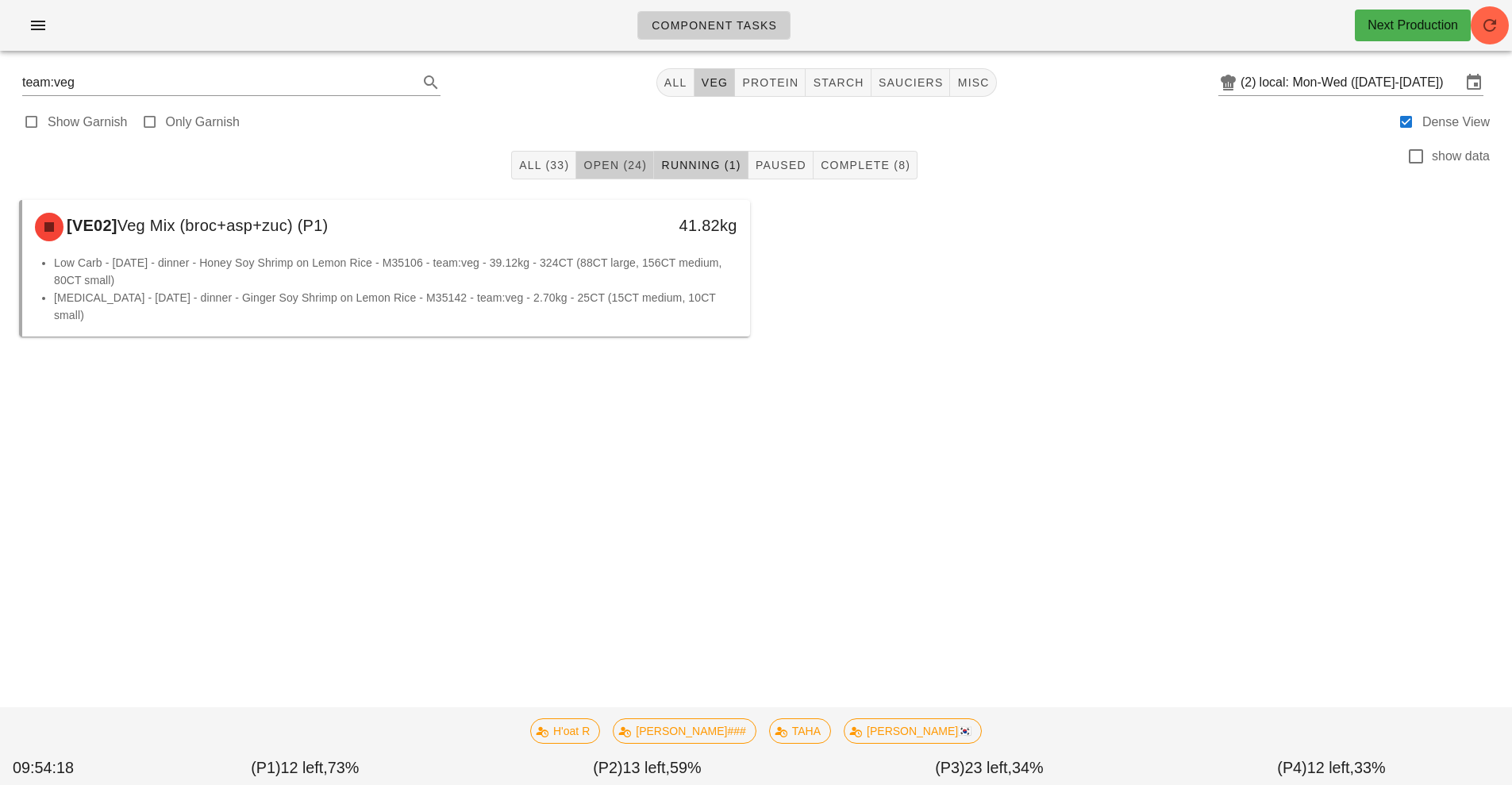
click at [601, 167] on span "Open (24)" at bounding box center [615, 164] width 64 height 13
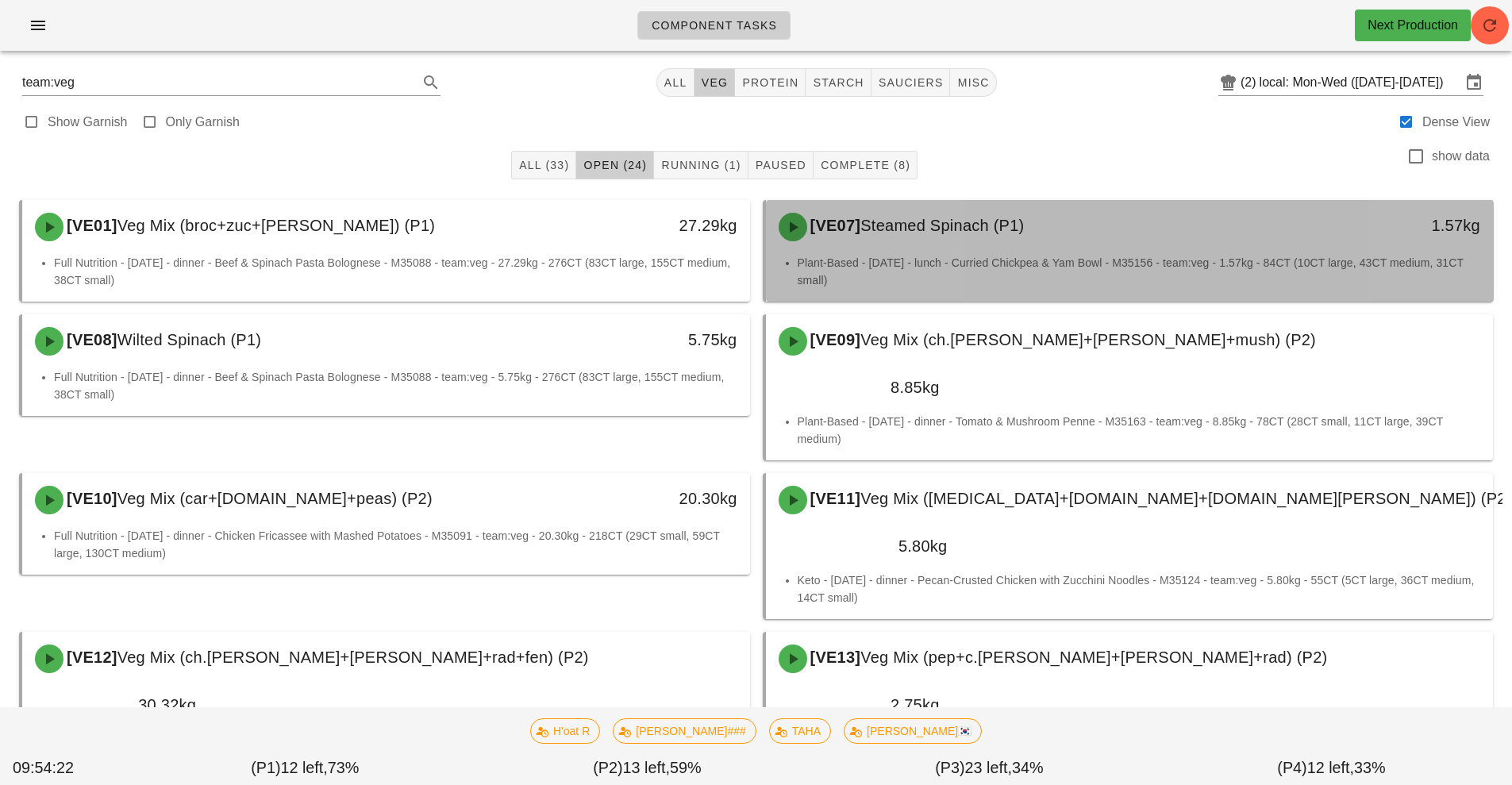
click at [935, 235] on div "[VE07] Steamed Spinach (P1)" at bounding box center [1039, 227] width 540 height 48
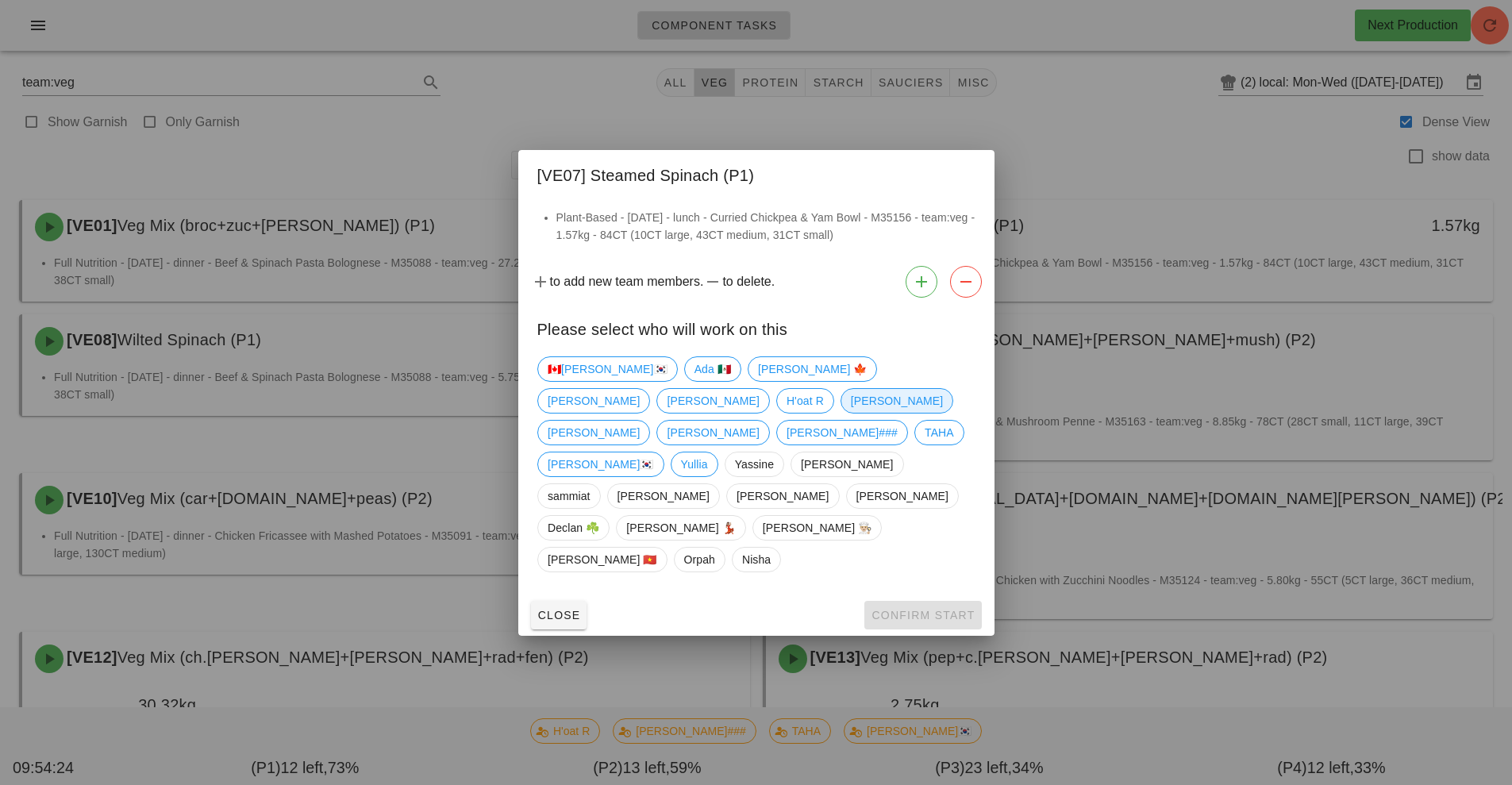
click at [850, 413] on span "[PERSON_NAME]" at bounding box center [896, 401] width 92 height 24
click at [931, 608] on span "Confirm Start" at bounding box center [923, 614] width 104 height 13
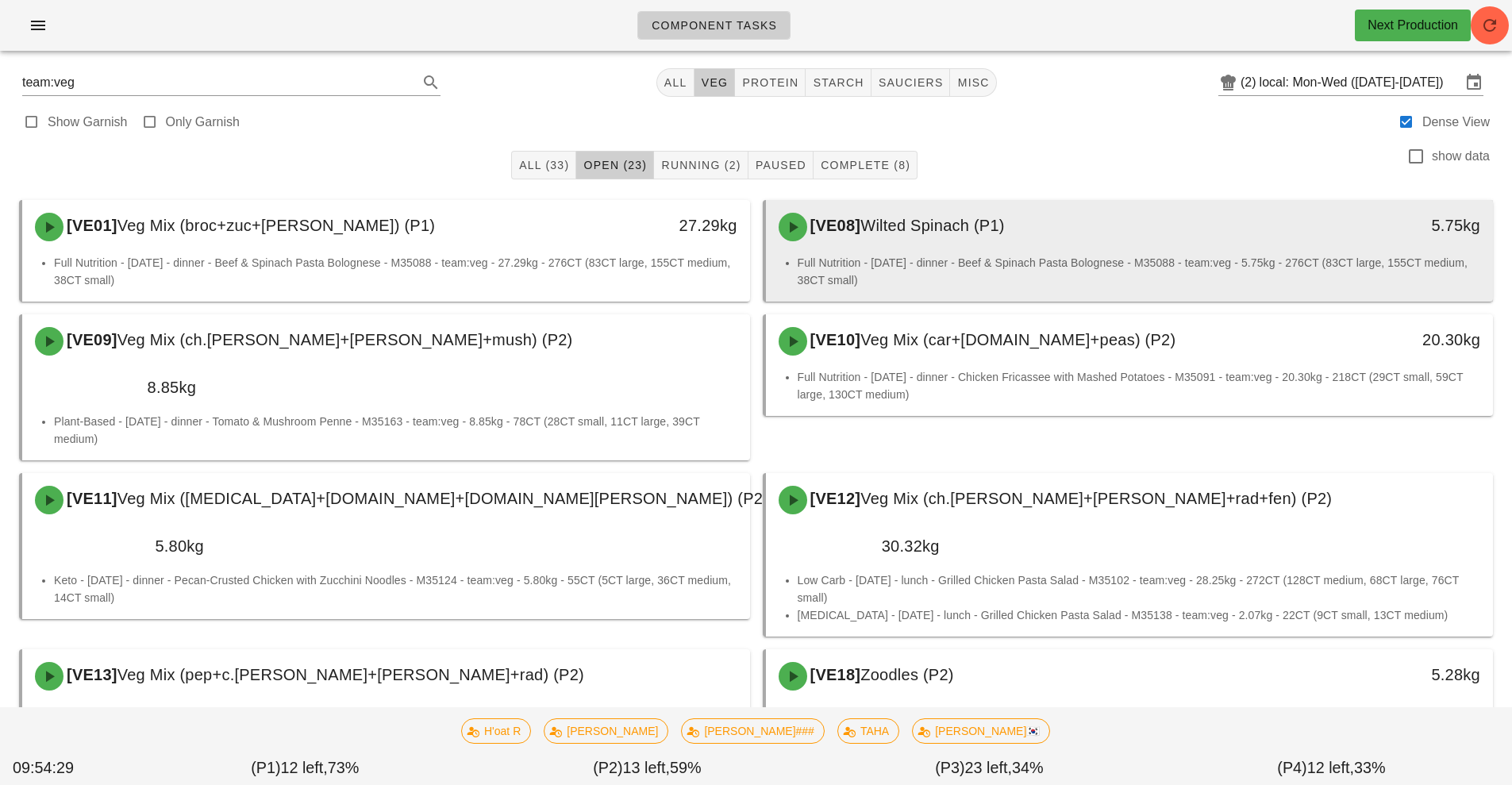
click at [920, 248] on div "[VE08] Wilted Spinach (P1)" at bounding box center [1039, 227] width 540 height 48
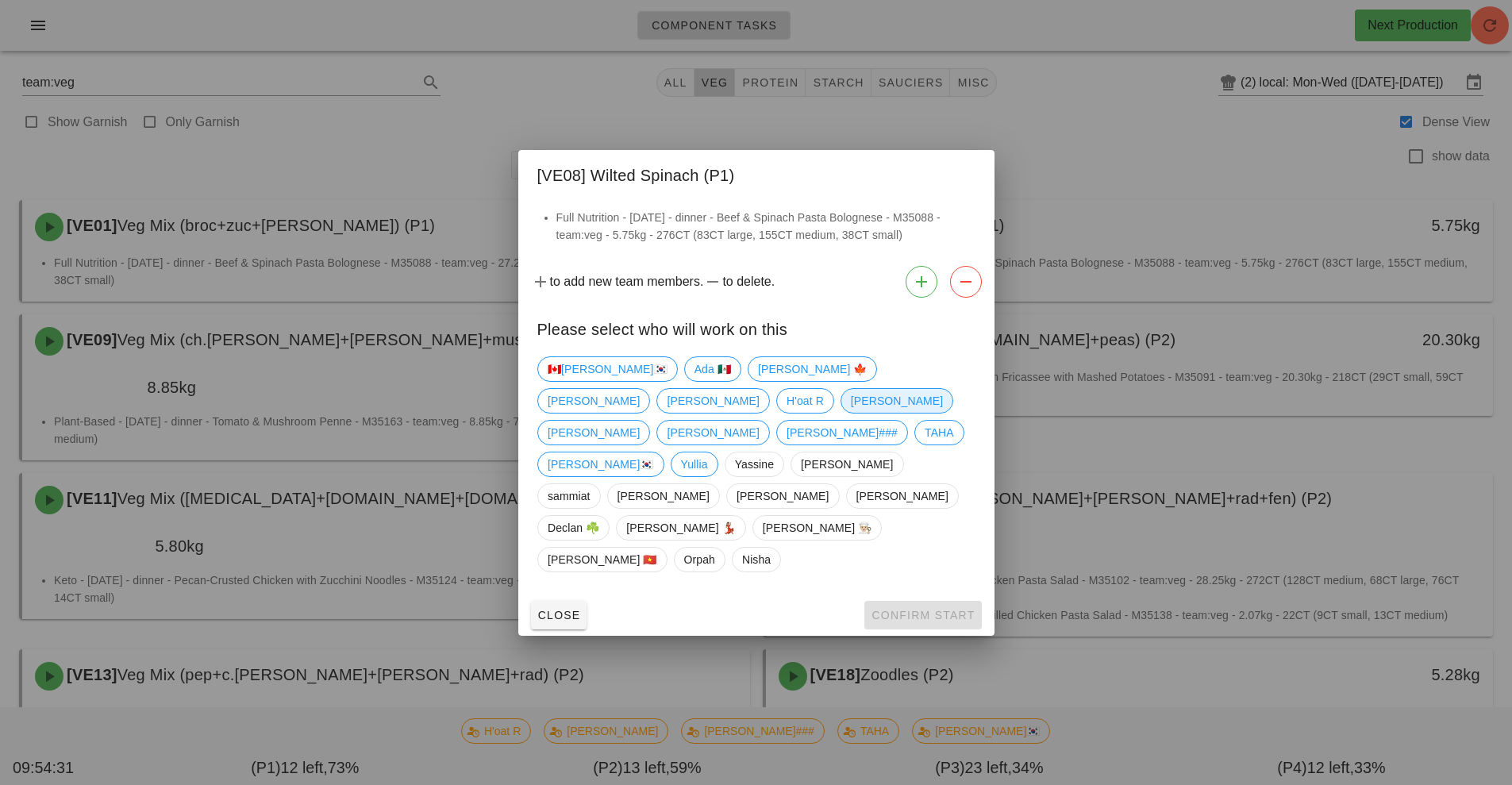
click at [850, 413] on span "[PERSON_NAME]" at bounding box center [896, 401] width 92 height 24
click at [934, 608] on span "Confirm Start" at bounding box center [923, 614] width 104 height 13
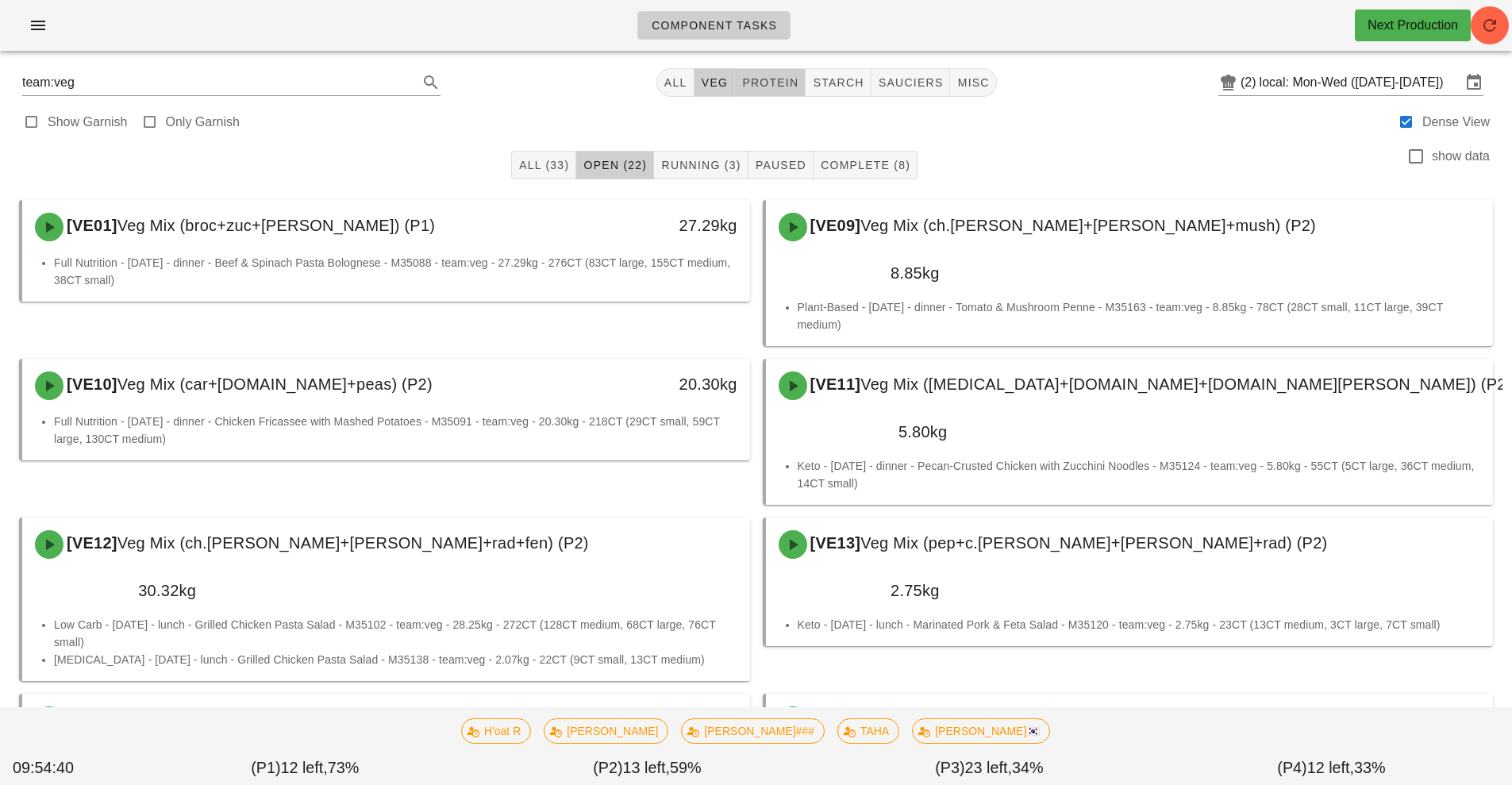
click at [758, 80] on span "protein" at bounding box center [770, 82] width 57 height 13
type input "team:protein"
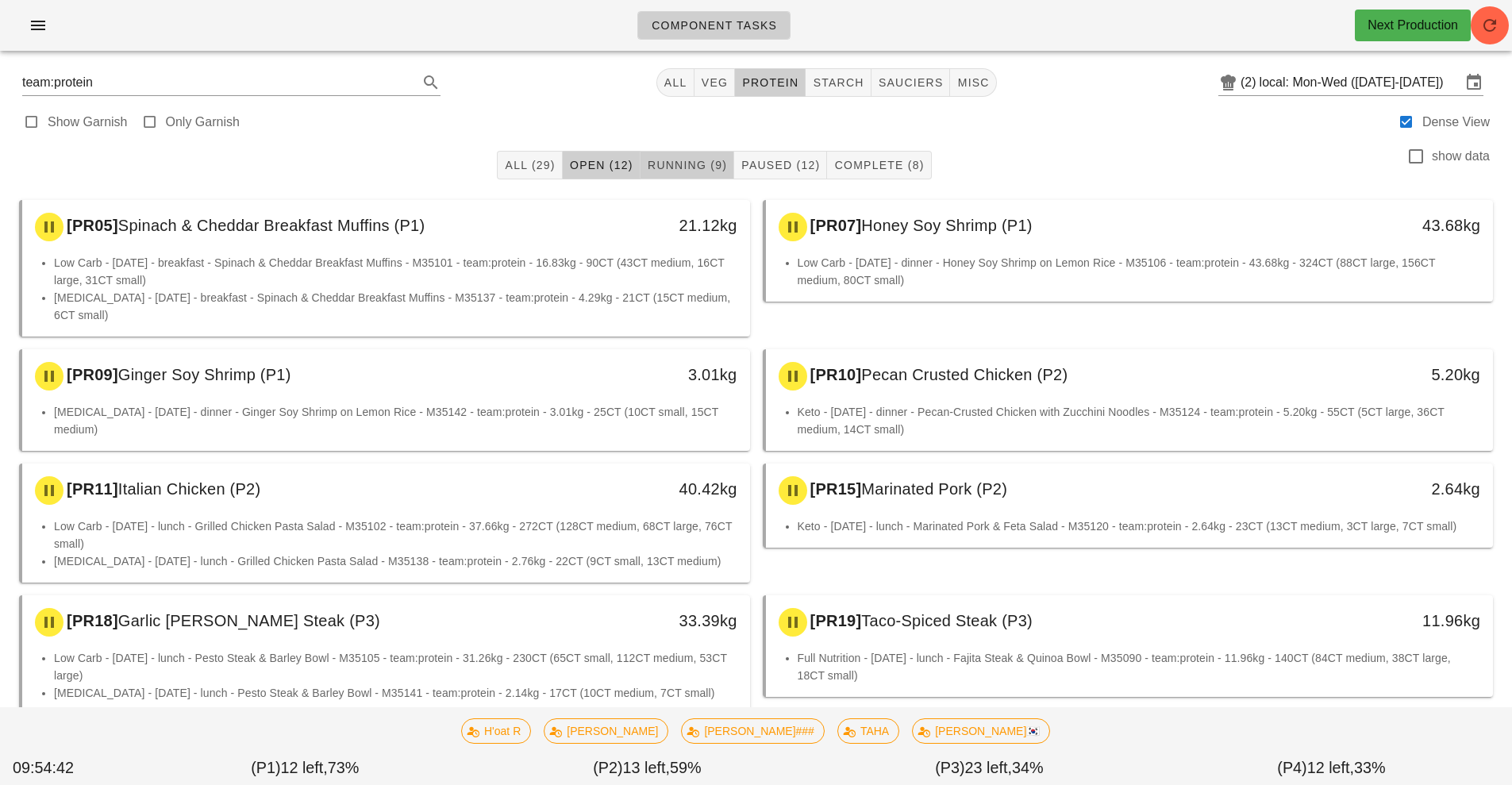
click at [662, 166] on span "Running (9)" at bounding box center [687, 164] width 81 height 13
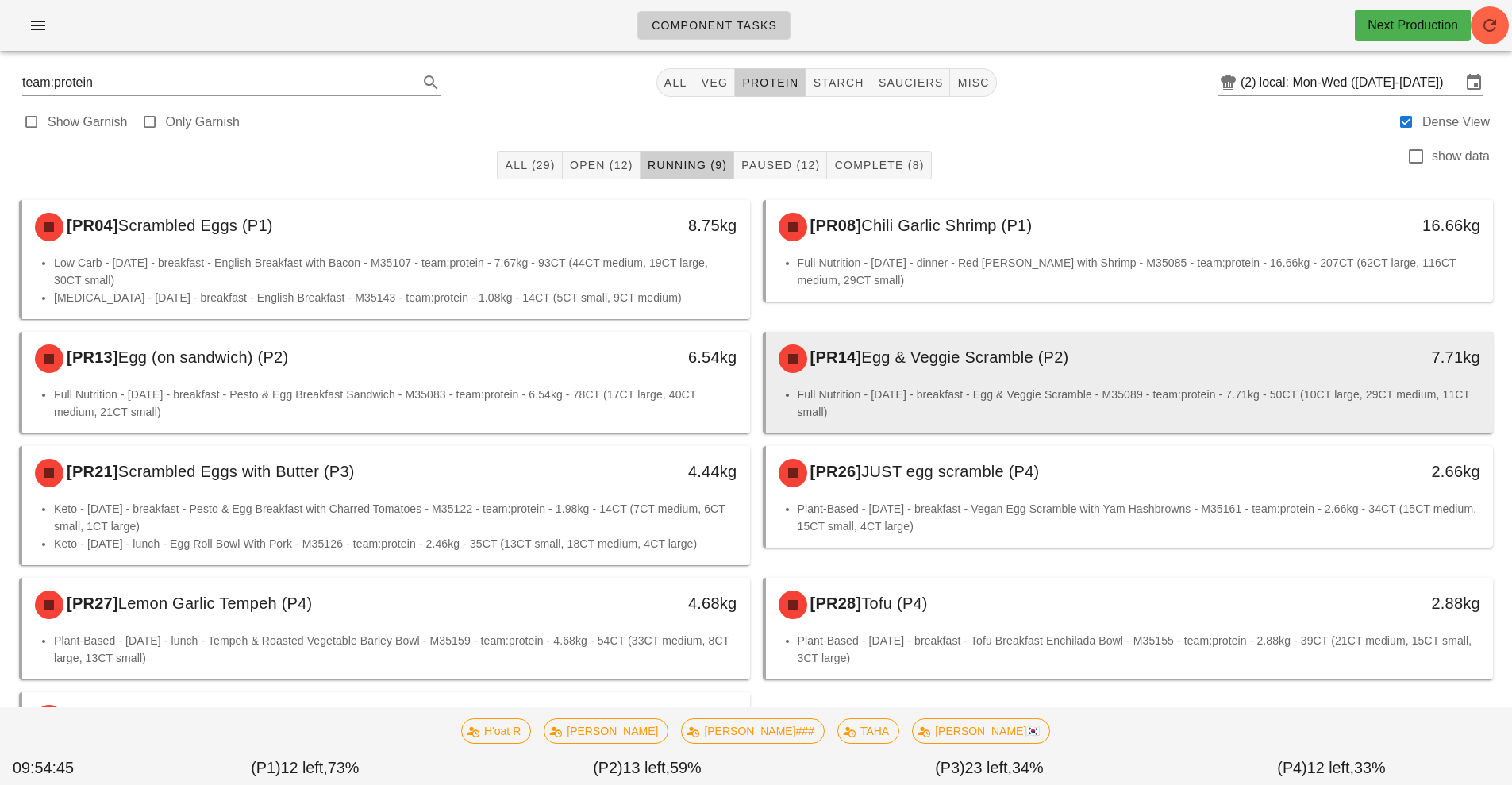
click at [943, 379] on div "[PR14] Egg & Veggie Scramble (P2)" at bounding box center [1039, 358] width 540 height 48
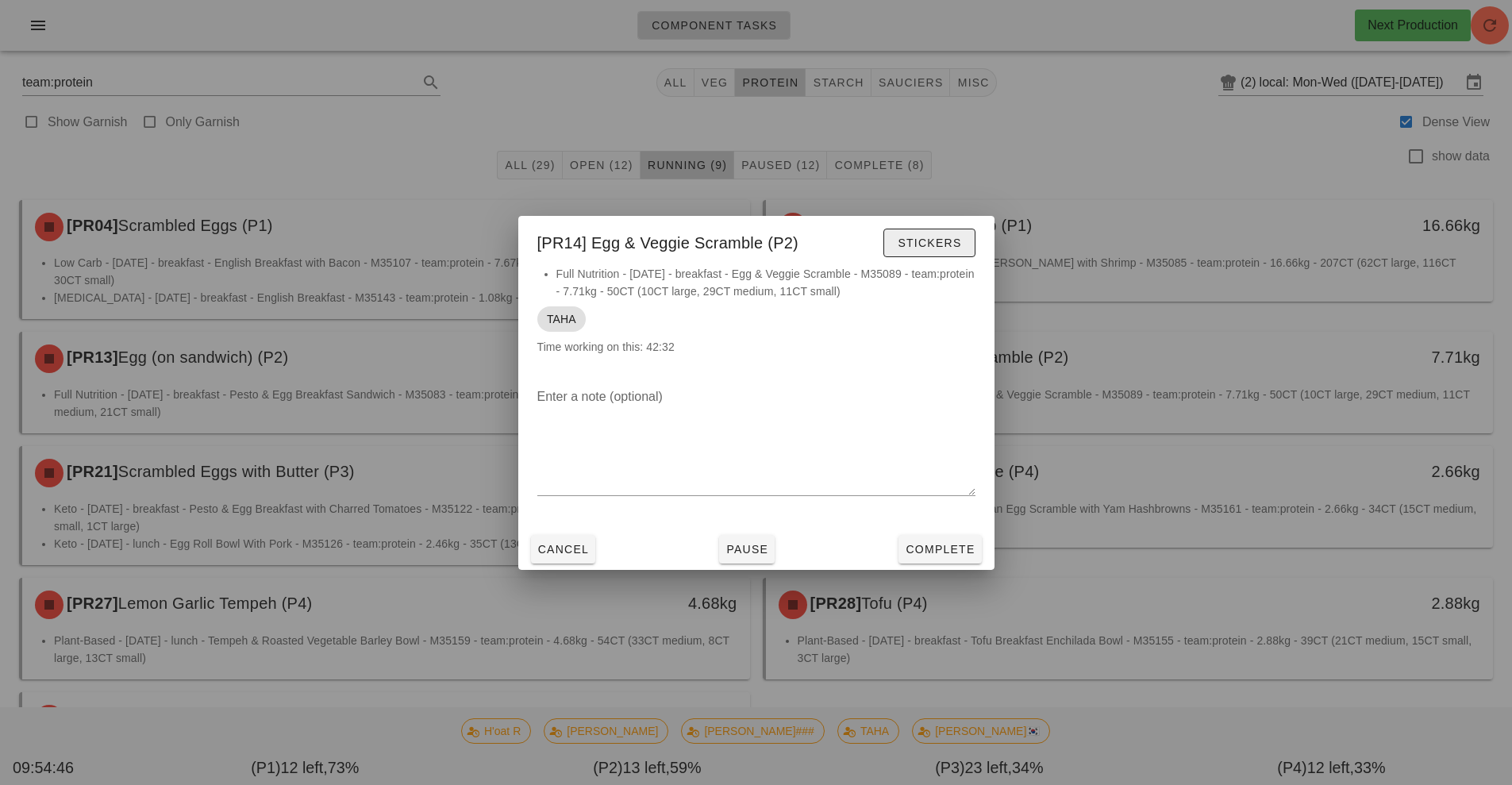
click at [927, 228] on button "Stickers" at bounding box center [928, 242] width 91 height 29
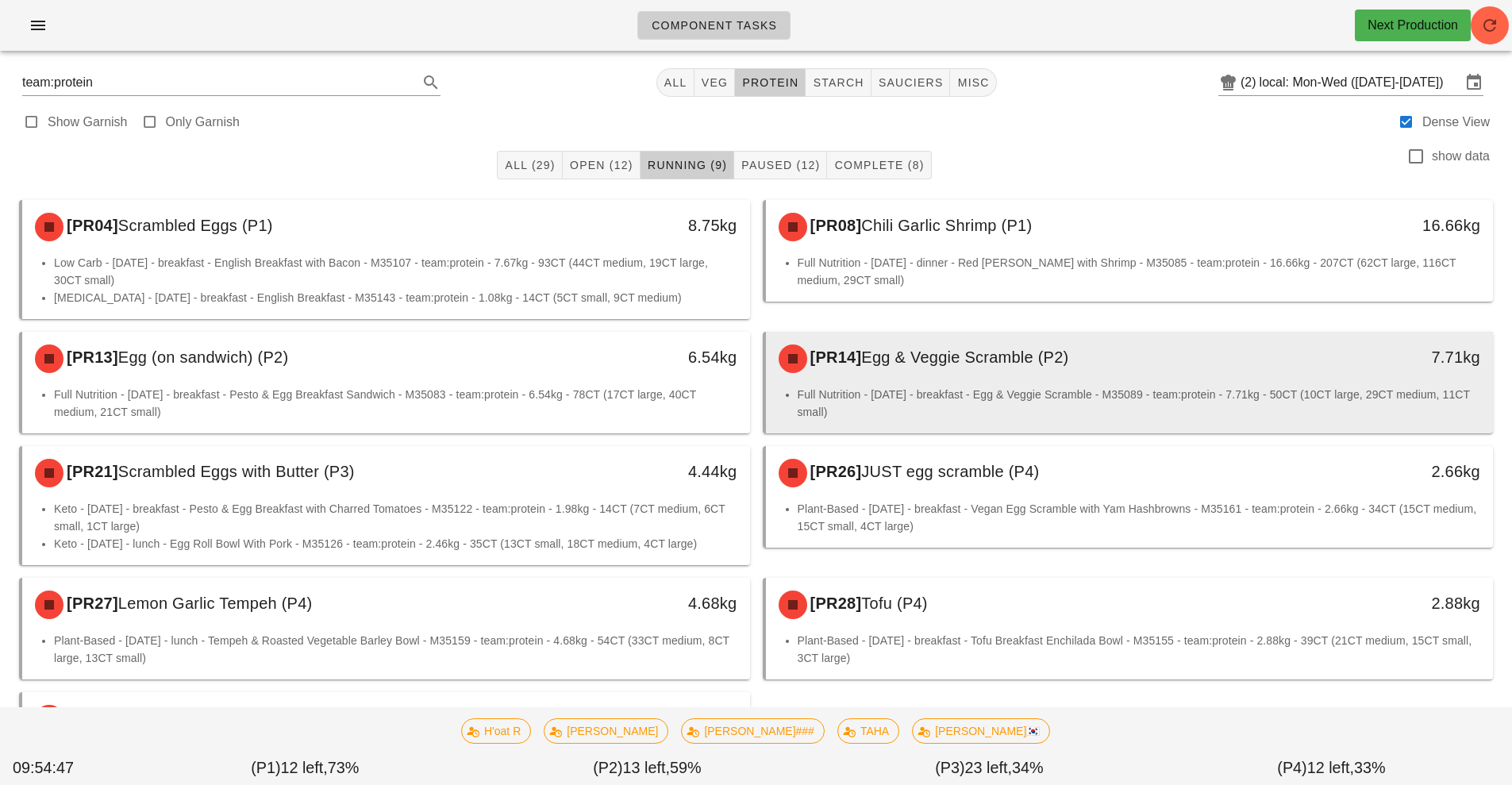
click at [887, 387] on li "Full Nutrition - [DATE] - breakfast - Egg & Veggie Scramble - M35089 - team:pro…" at bounding box center [1139, 403] width 683 height 35
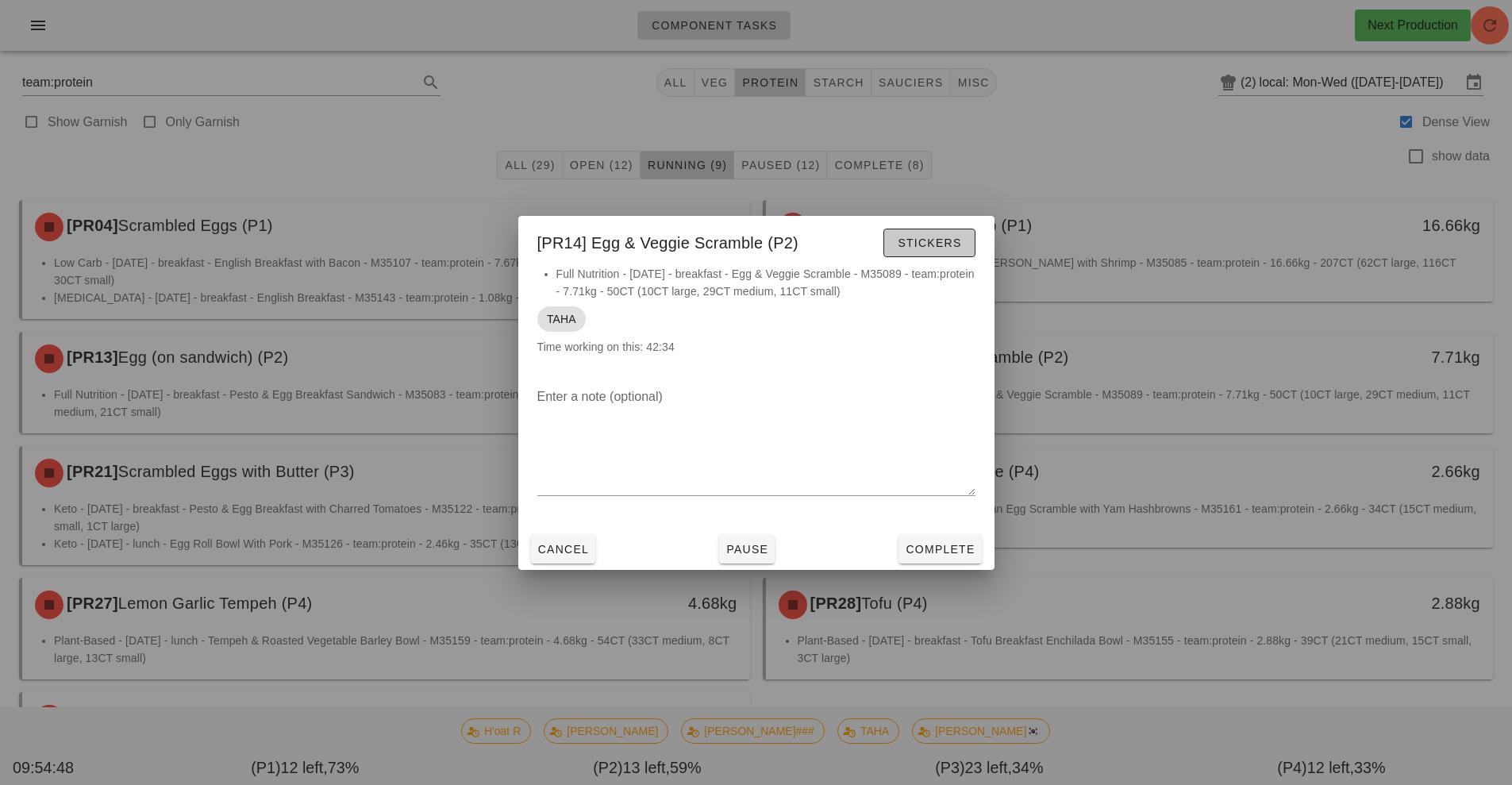
click at [935, 246] on span "Stickers" at bounding box center [929, 242] width 64 height 13
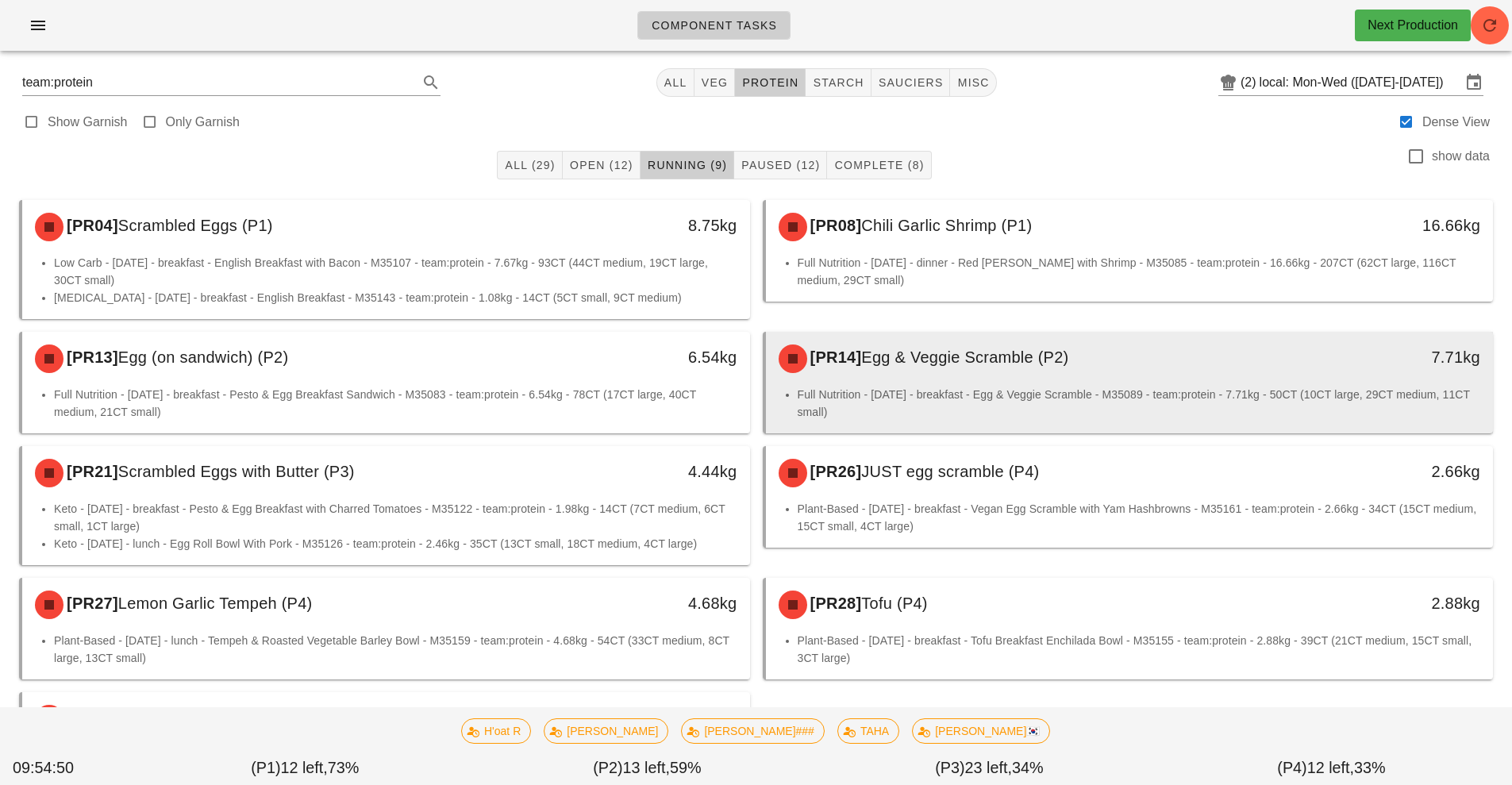
click at [1103, 377] on div "[PR14] Egg & Veggie Scramble (P2)" at bounding box center [1039, 358] width 540 height 48
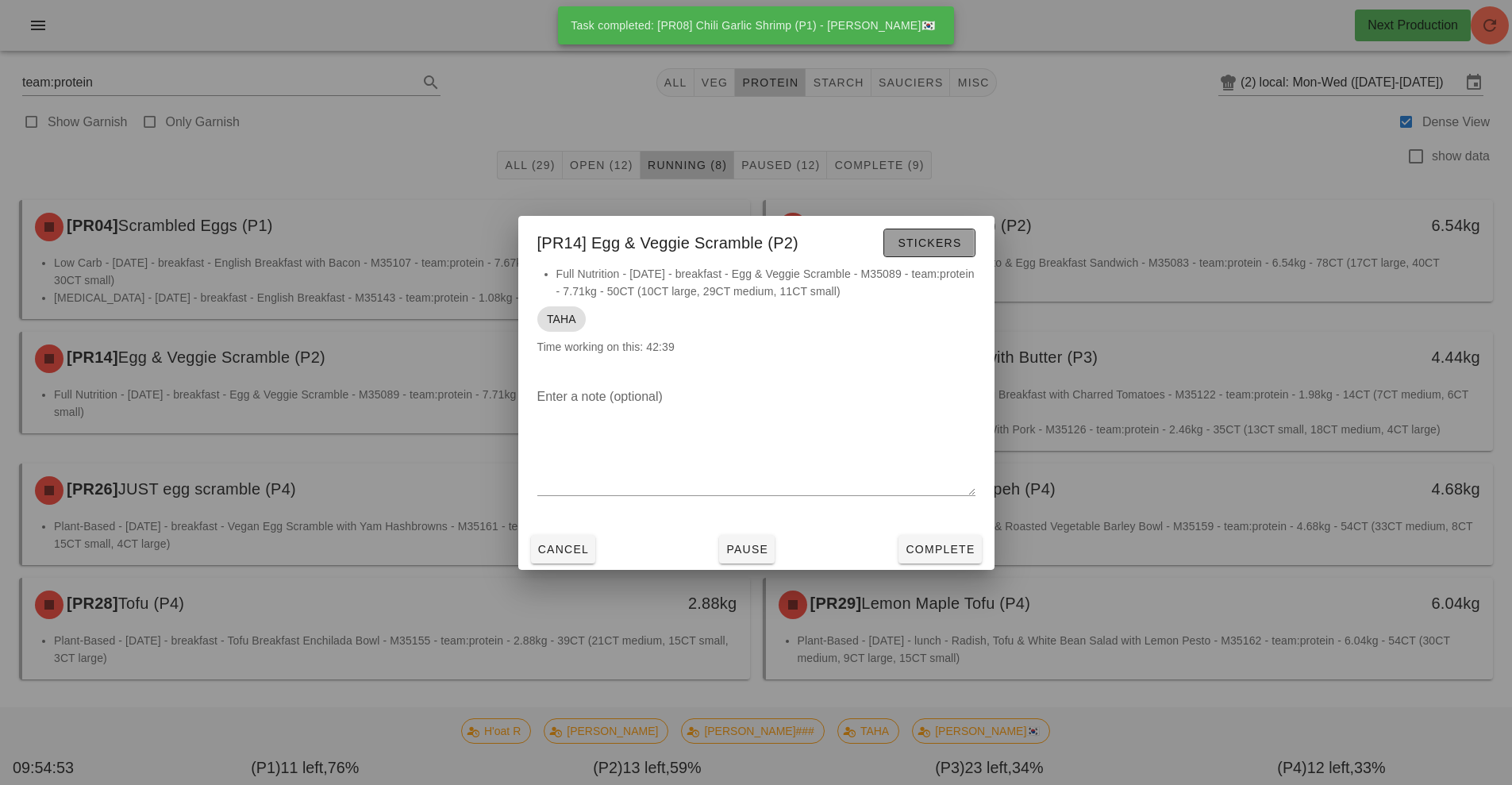
click at [949, 236] on span "Stickers" at bounding box center [929, 242] width 64 height 13
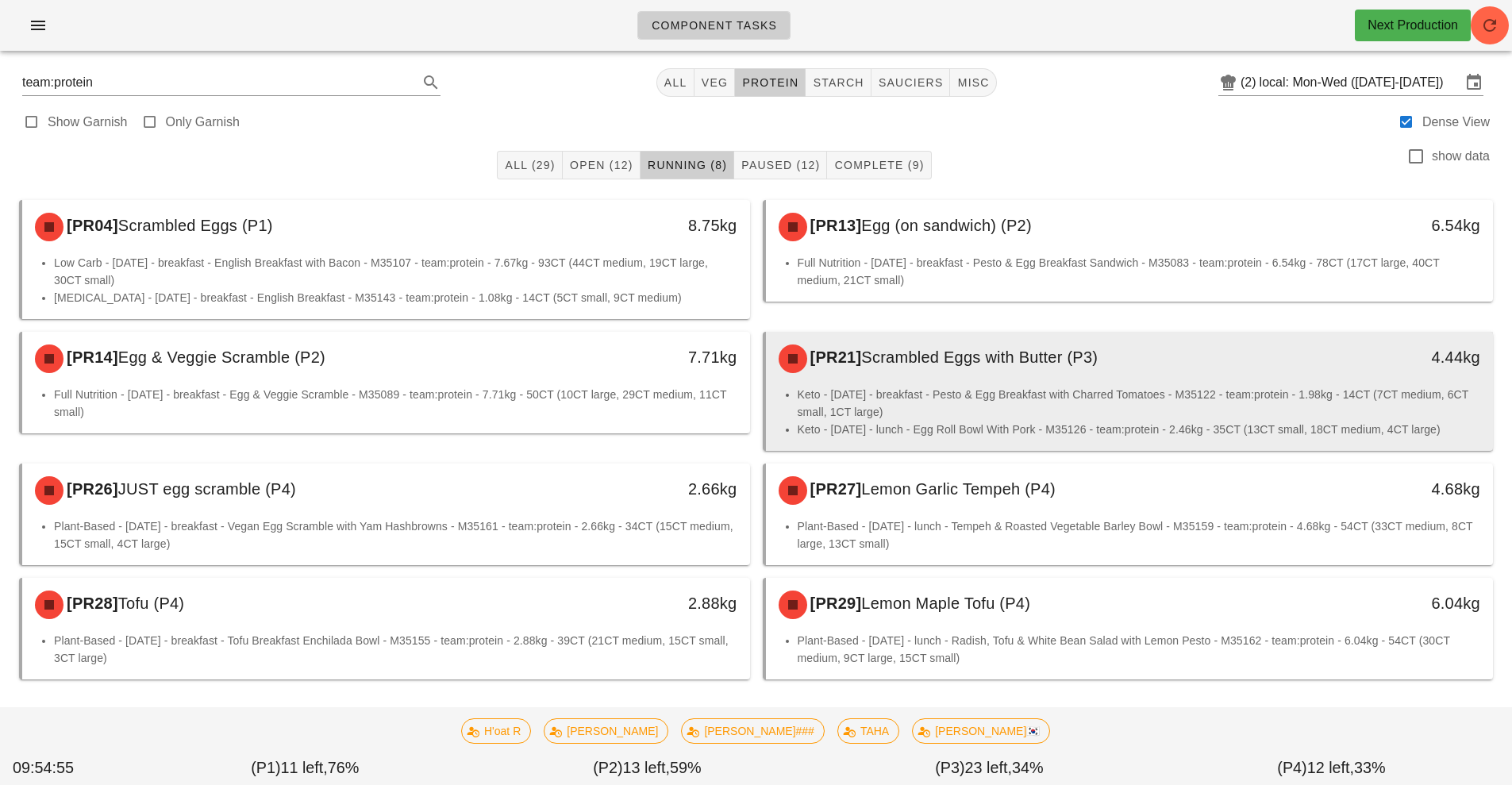
click at [1036, 370] on div "[PR21] Scrambled Eggs with Butter (P3)" at bounding box center [1039, 358] width 540 height 48
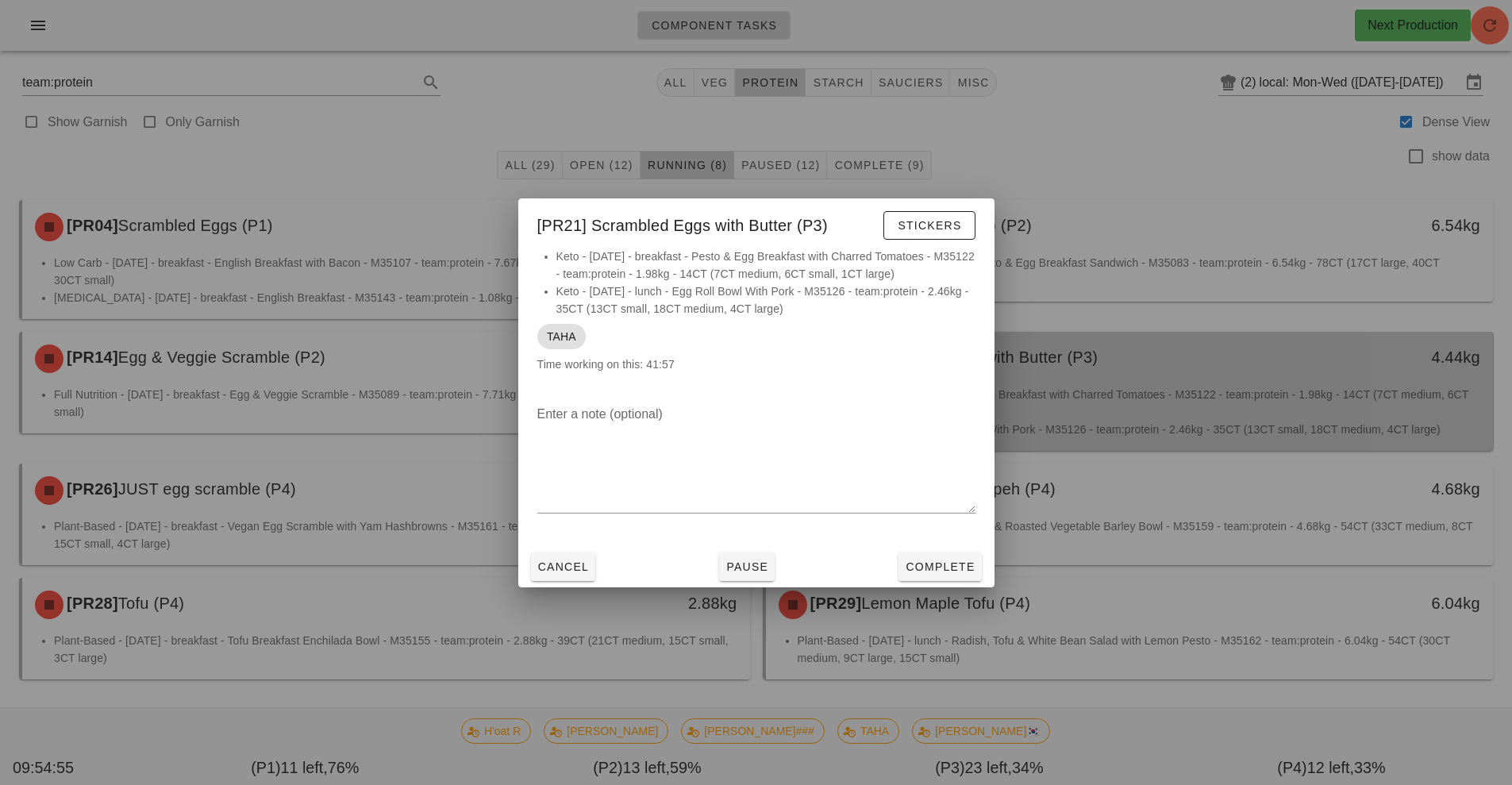
click at [1044, 384] on div at bounding box center [756, 392] width 1512 height 785
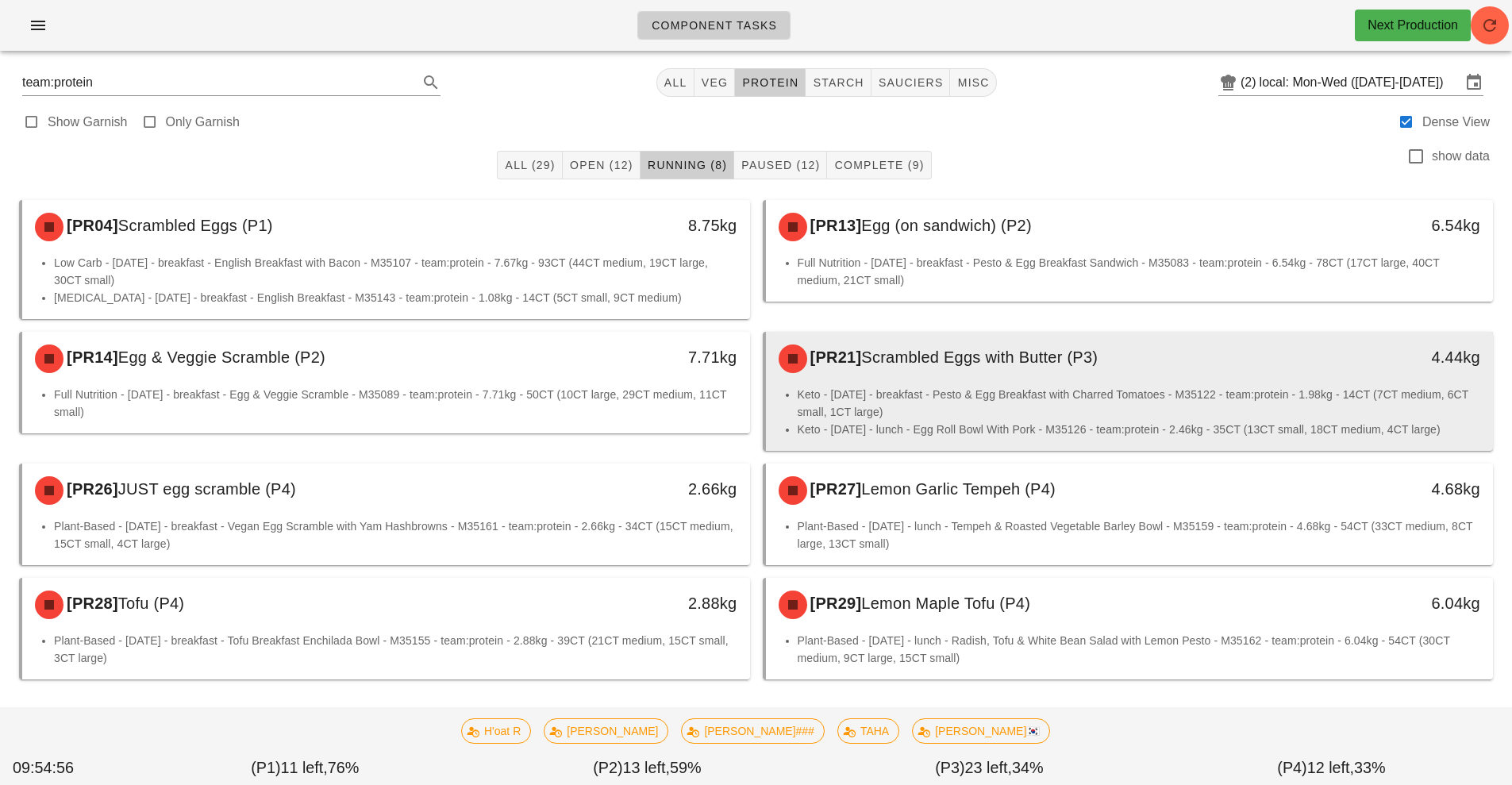
click at [1027, 376] on div "[PR21] Scrambled Eggs with Butter (P3)" at bounding box center [1039, 358] width 540 height 48
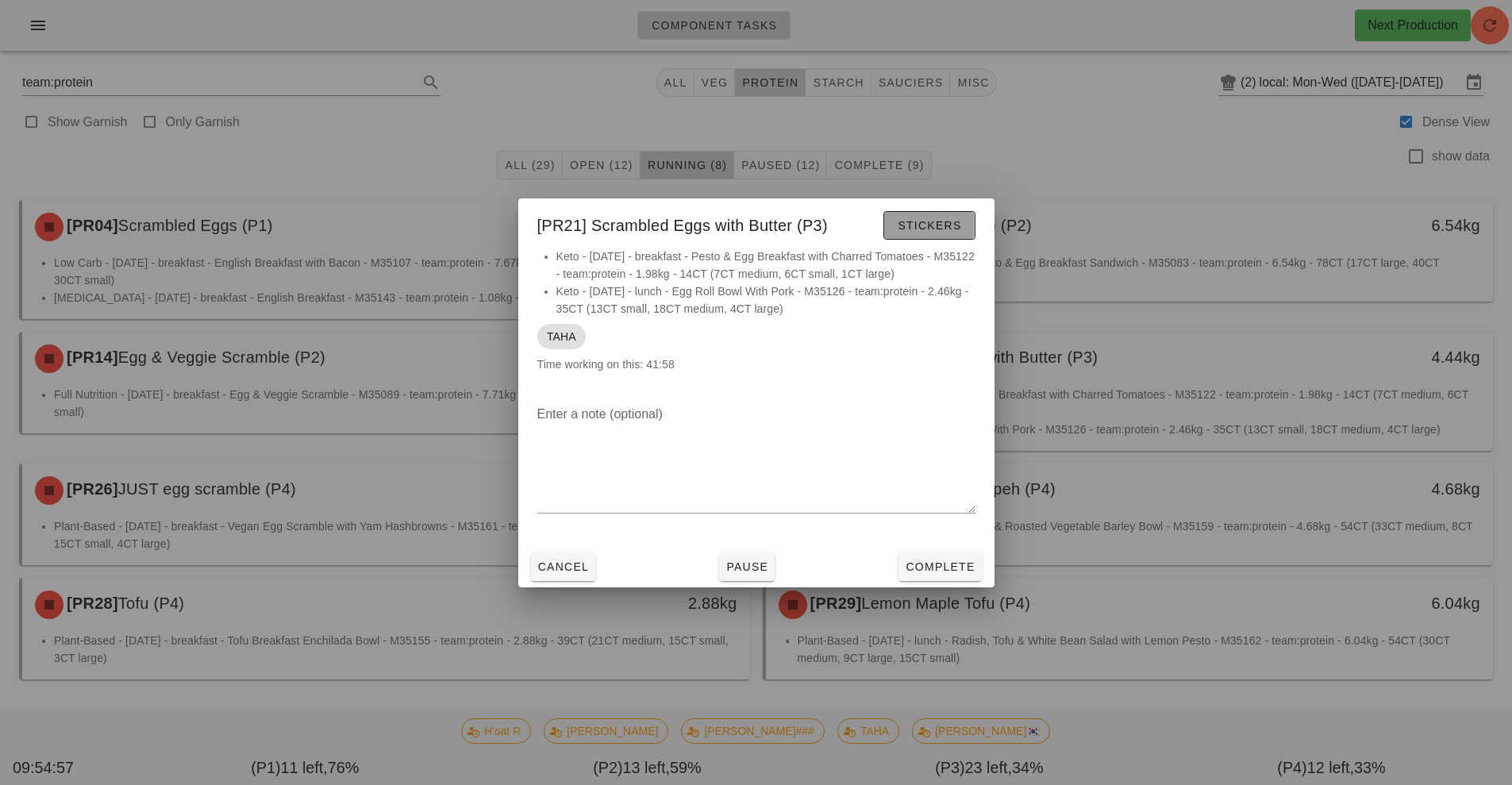
click at [934, 238] on button "Stickers" at bounding box center [928, 225] width 91 height 29
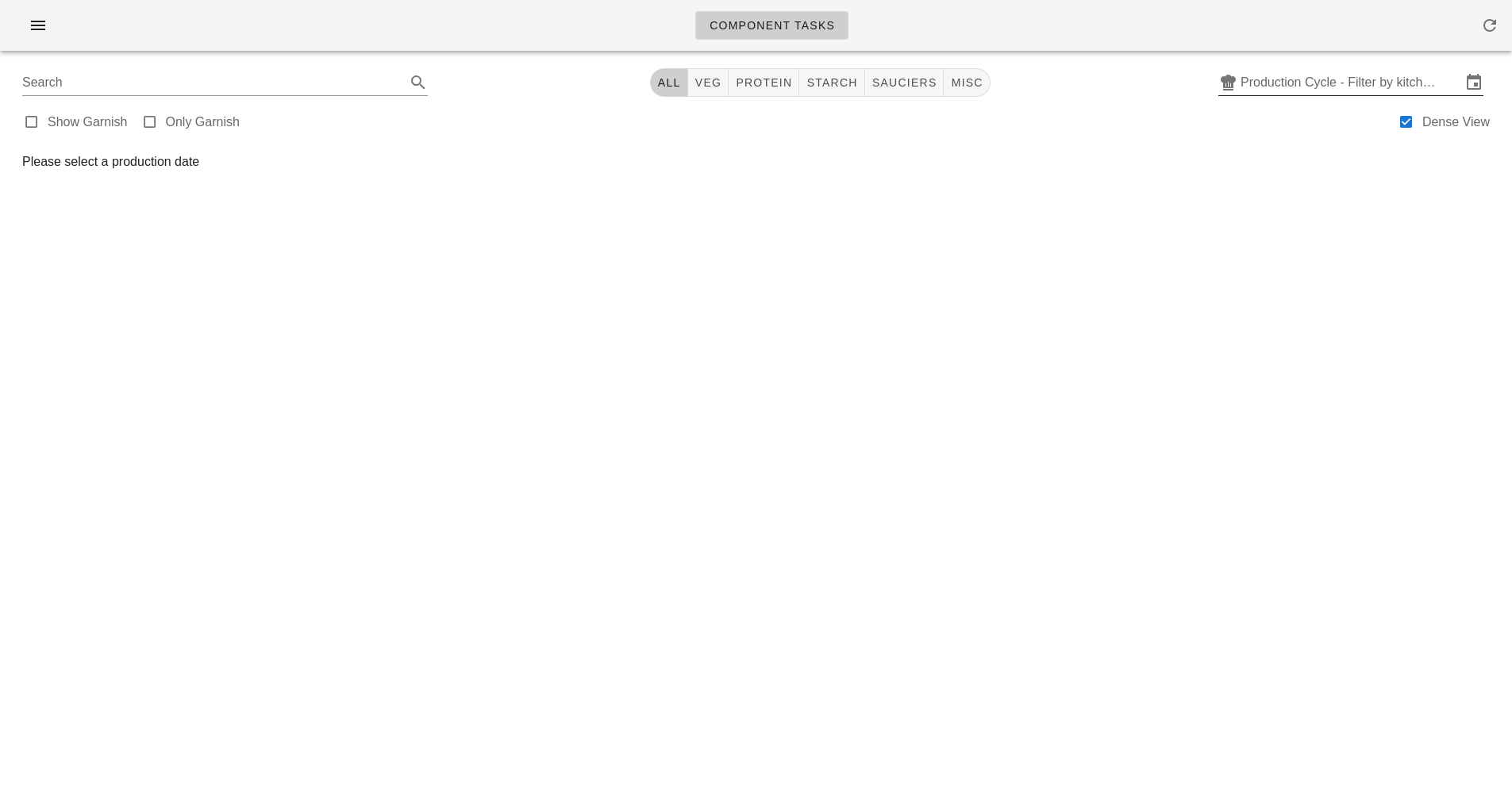
click at [1419, 81] on input "Production Cycle - Filter by kitchen production schedules" at bounding box center [1351, 82] width 221 height 25
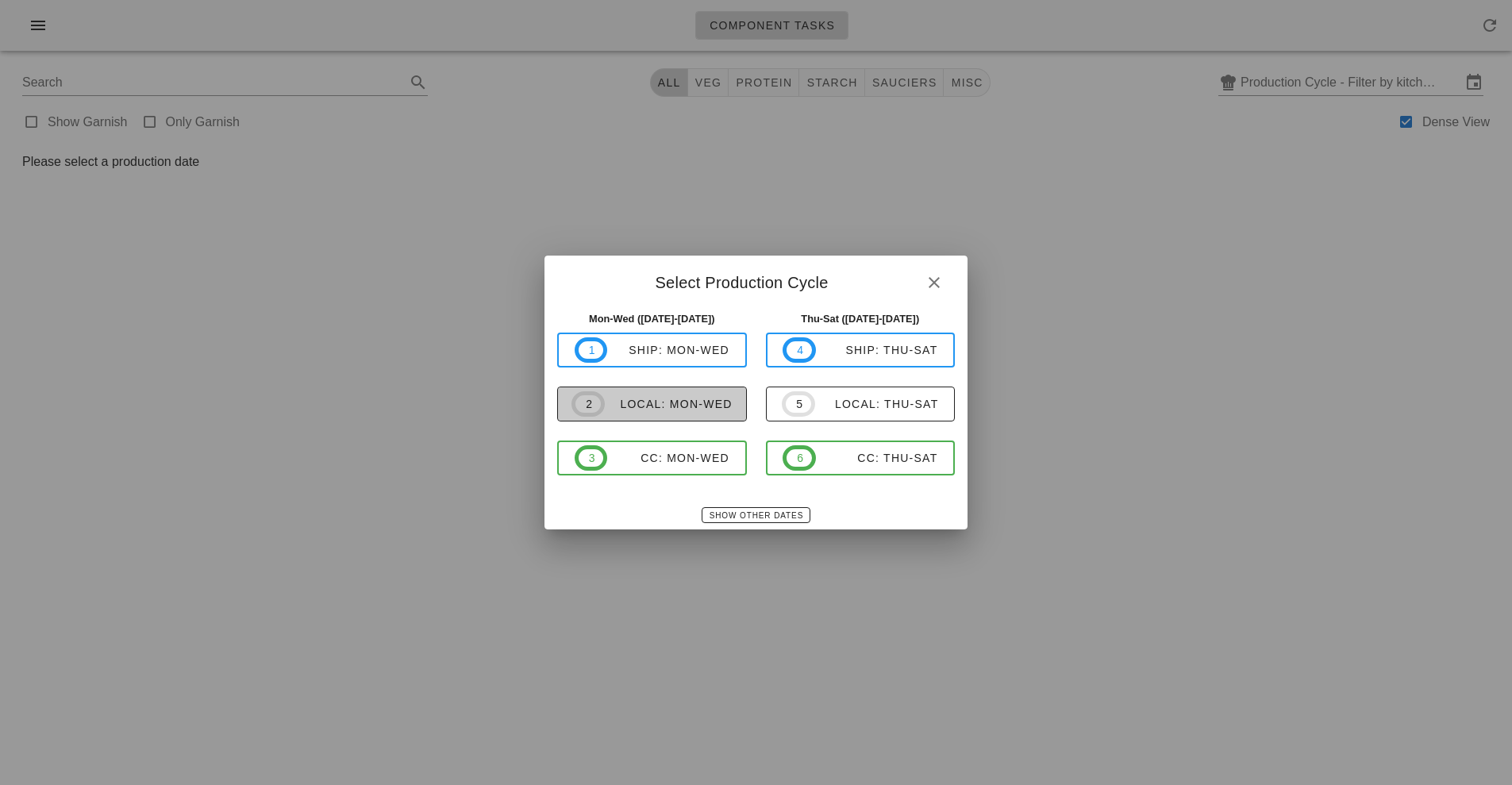
click at [694, 415] on span "2 local: Mon-Wed" at bounding box center [652, 403] width 161 height 25
type input "local: Mon-Wed ([DATE]-[DATE])"
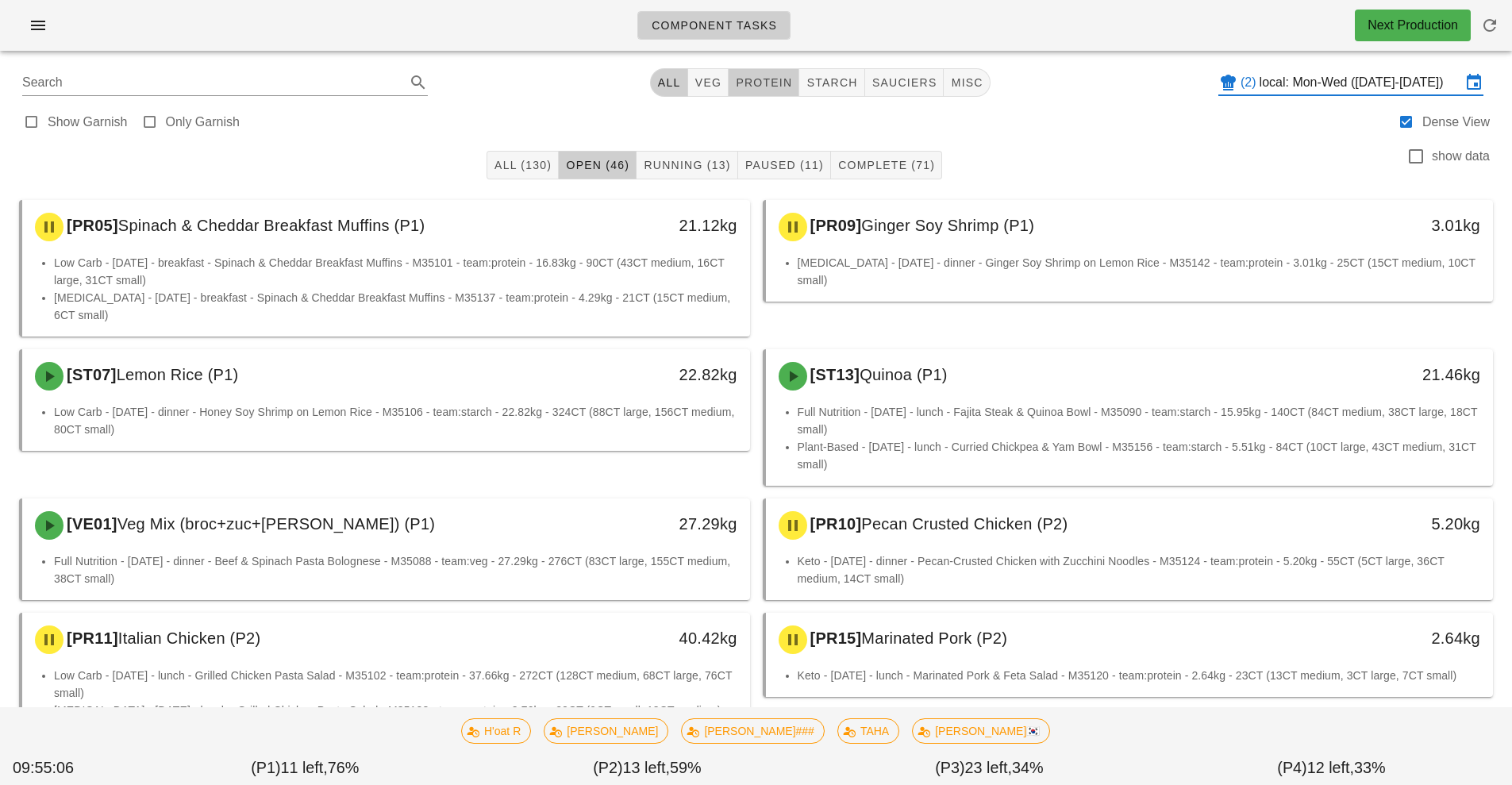
click at [771, 91] on button "protein" at bounding box center [765, 82] width 71 height 29
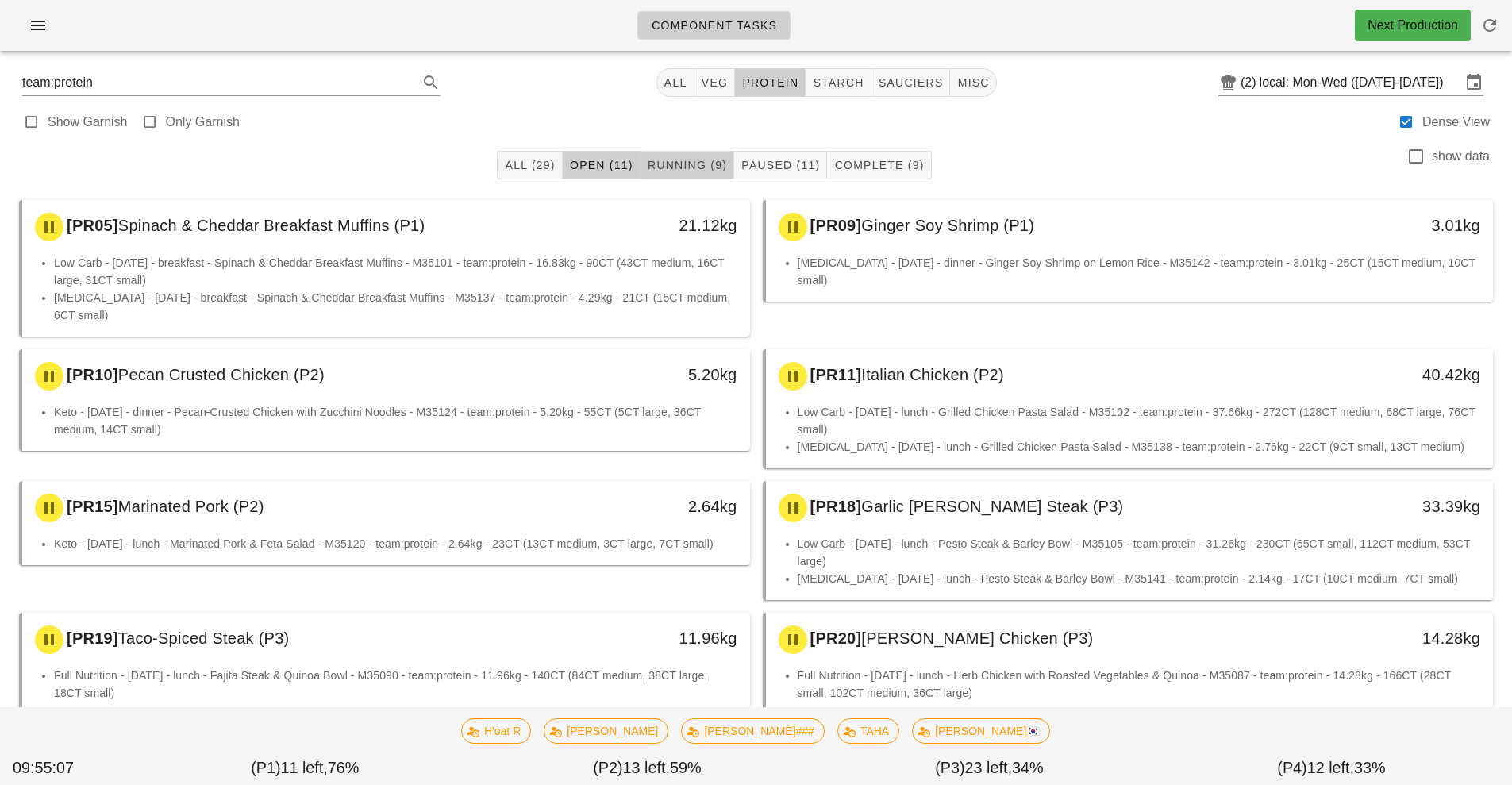
click at [688, 168] on span "Running (9)" at bounding box center [687, 164] width 81 height 13
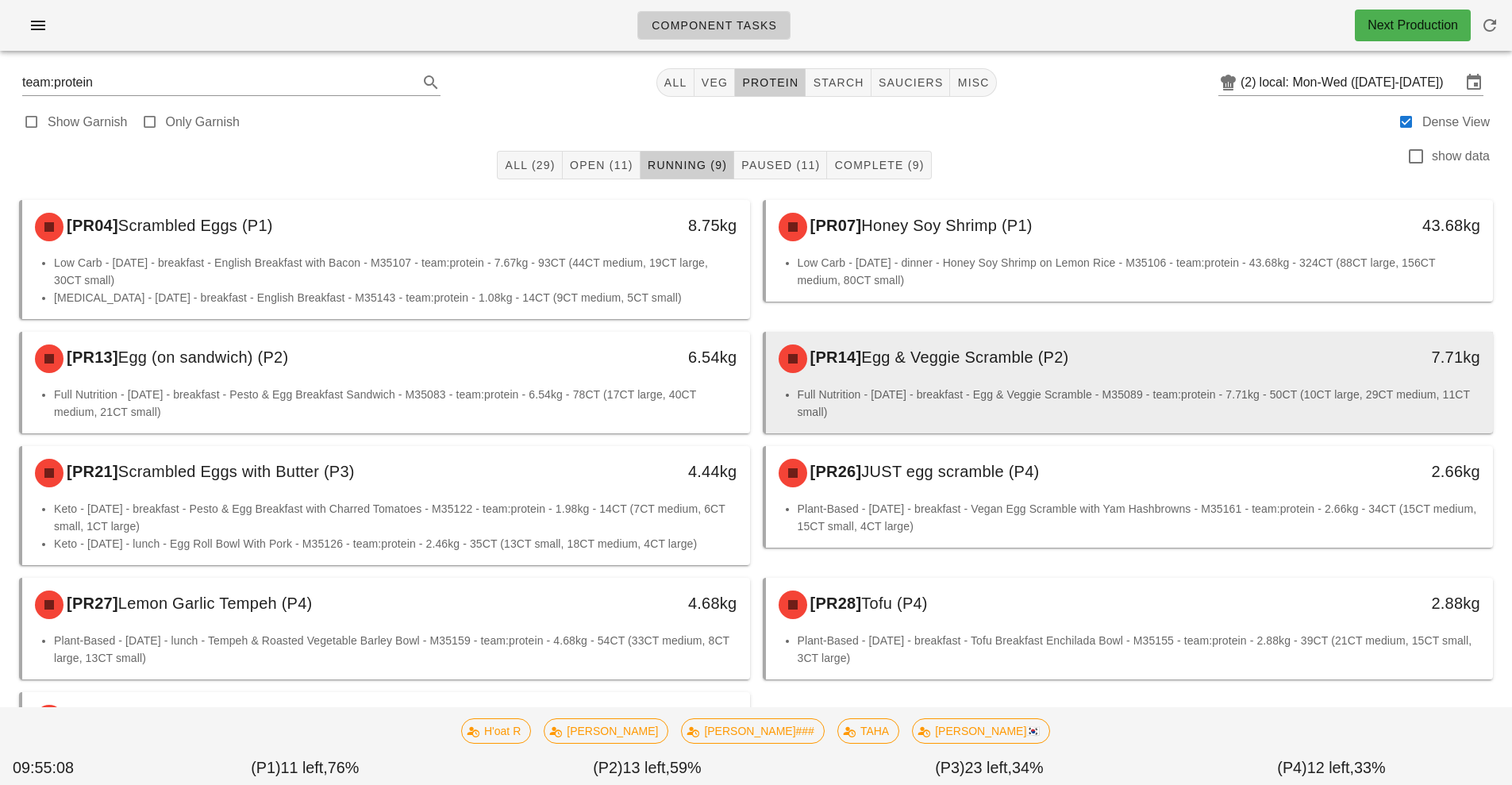
click at [1095, 366] on div "[PR14] Egg & Veggie Scramble (P2)" at bounding box center [1039, 358] width 540 height 48
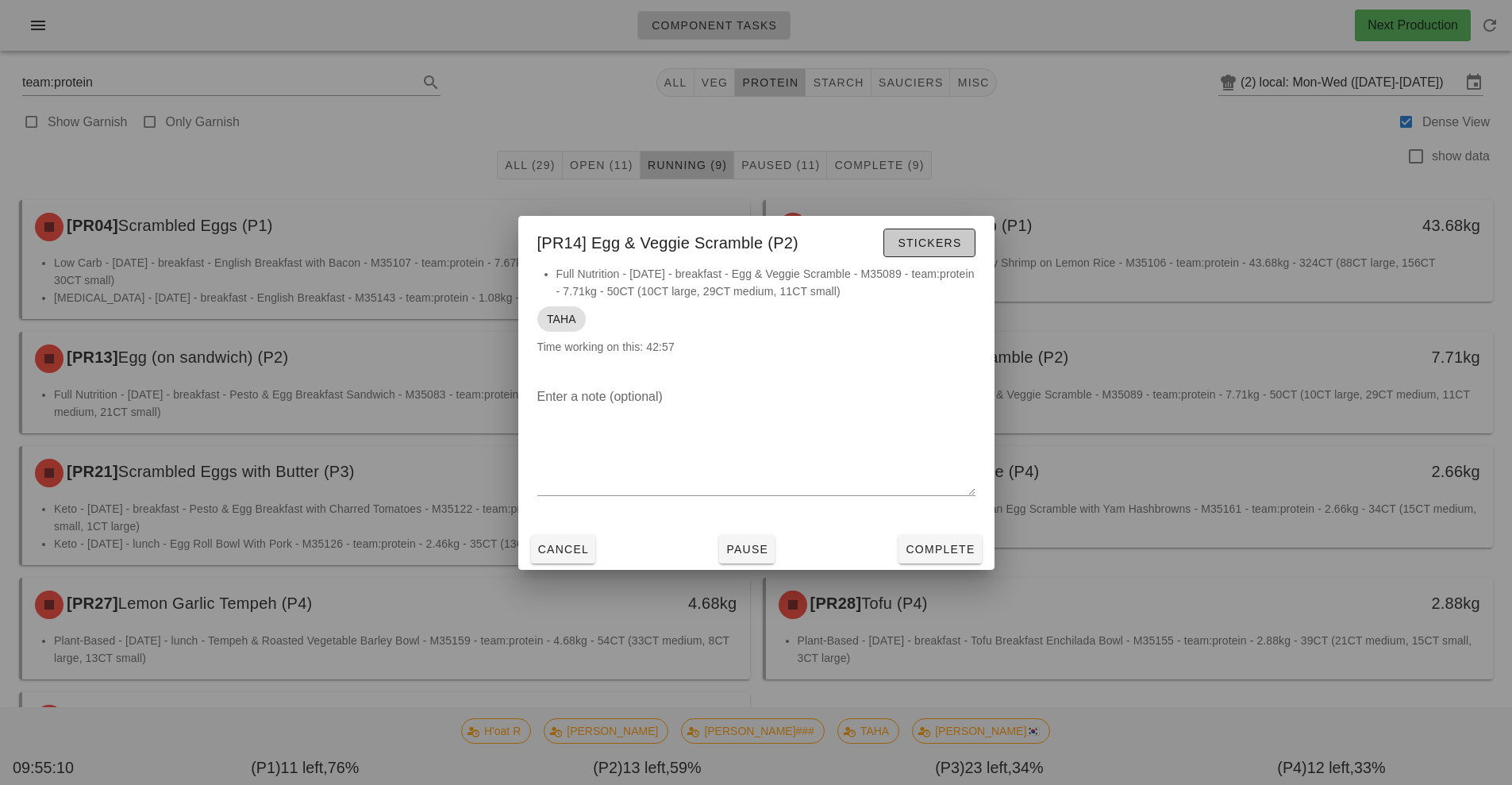
click at [966, 251] on button "Stickers" at bounding box center [928, 242] width 91 height 29
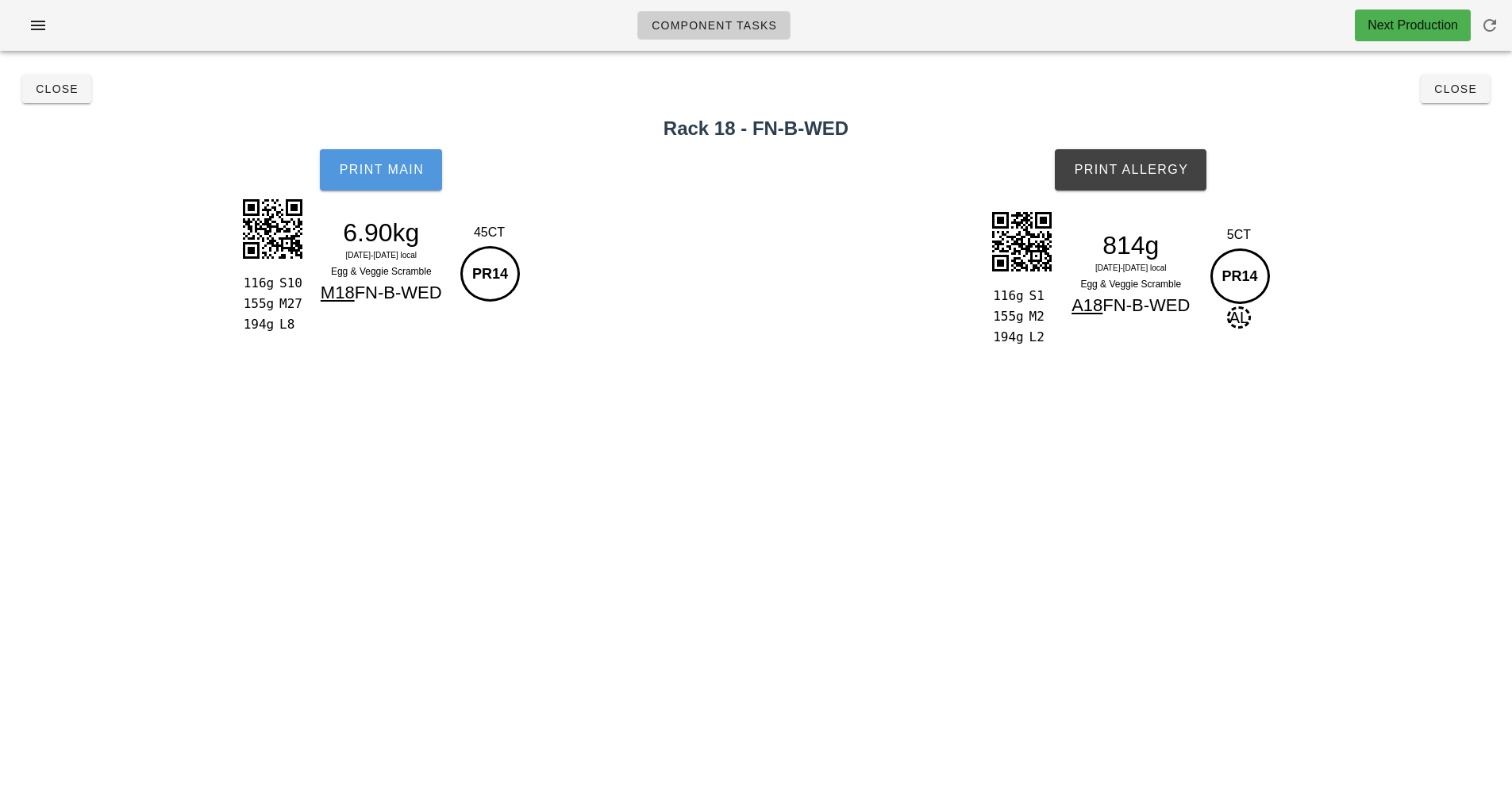
click at [393, 170] on span "Print Main" at bounding box center [381, 170] width 86 height 15
click at [42, 100] on button "Close" at bounding box center [57, 88] width 69 height 29
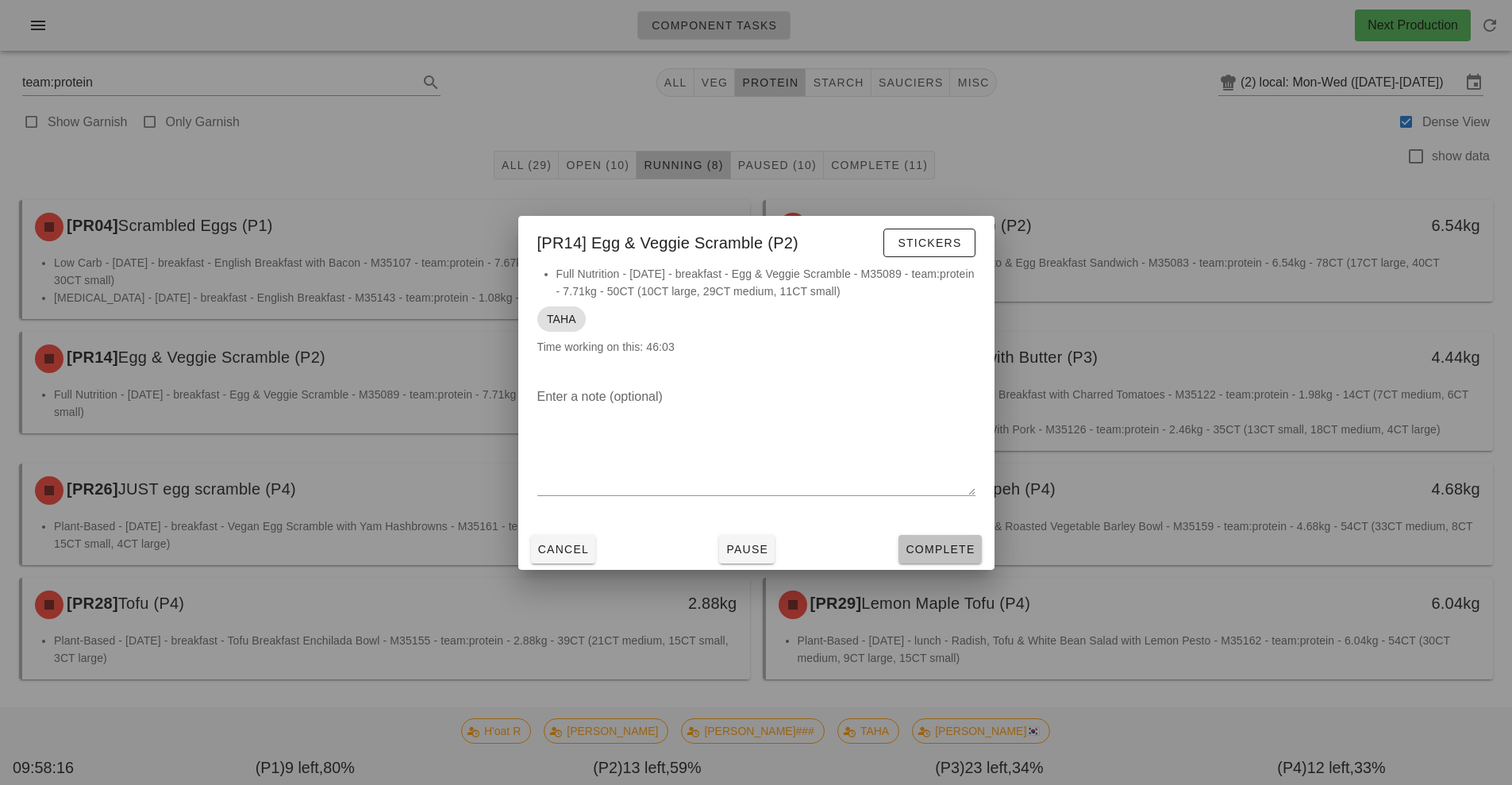
click at [923, 557] on button "Complete" at bounding box center [940, 549] width 82 height 29
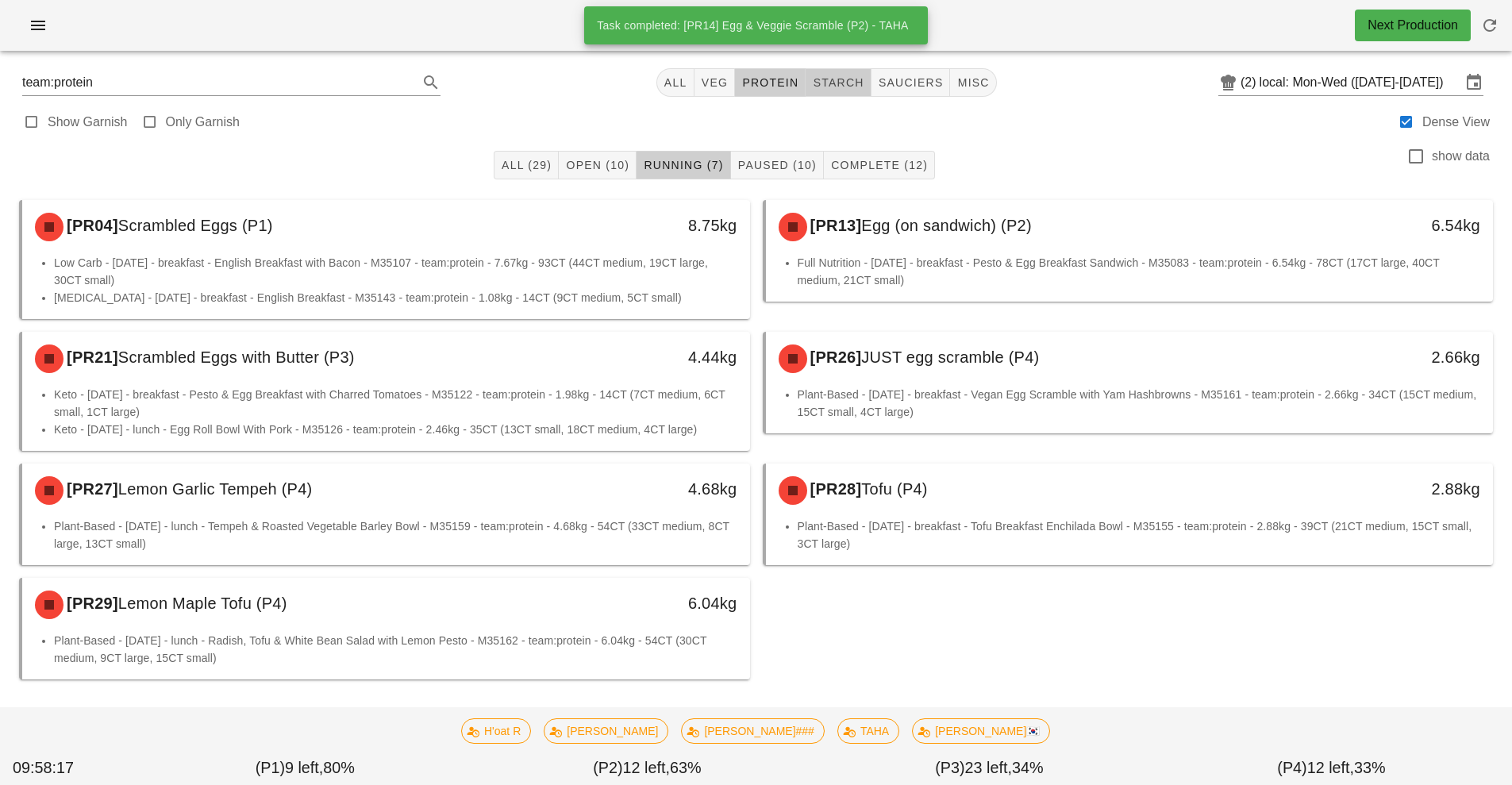
click at [844, 81] on span "starch" at bounding box center [838, 82] width 52 height 13
type input "team:starch"
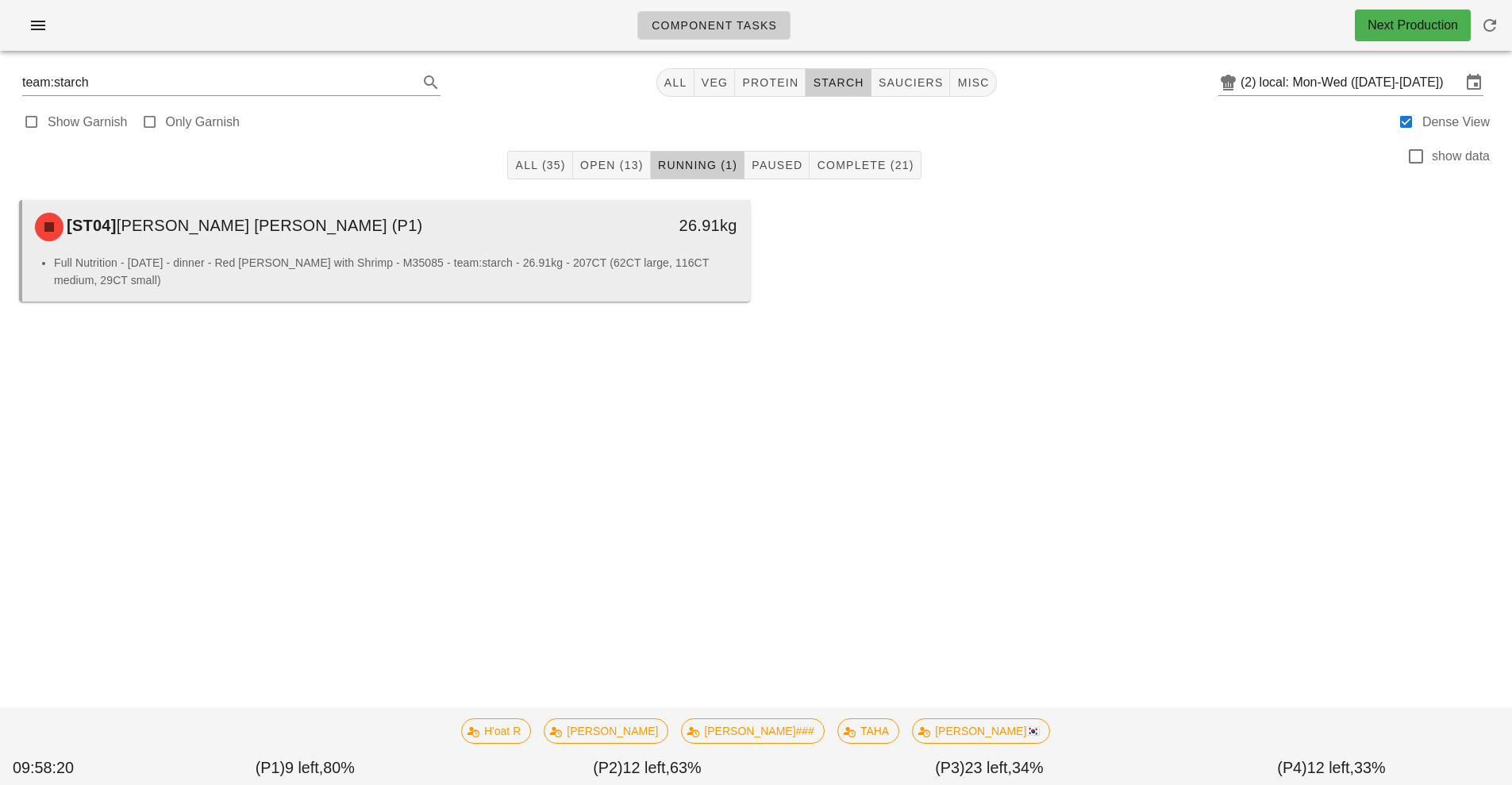
click at [628, 238] on div "26.91kg" at bounding box center [656, 227] width 180 height 48
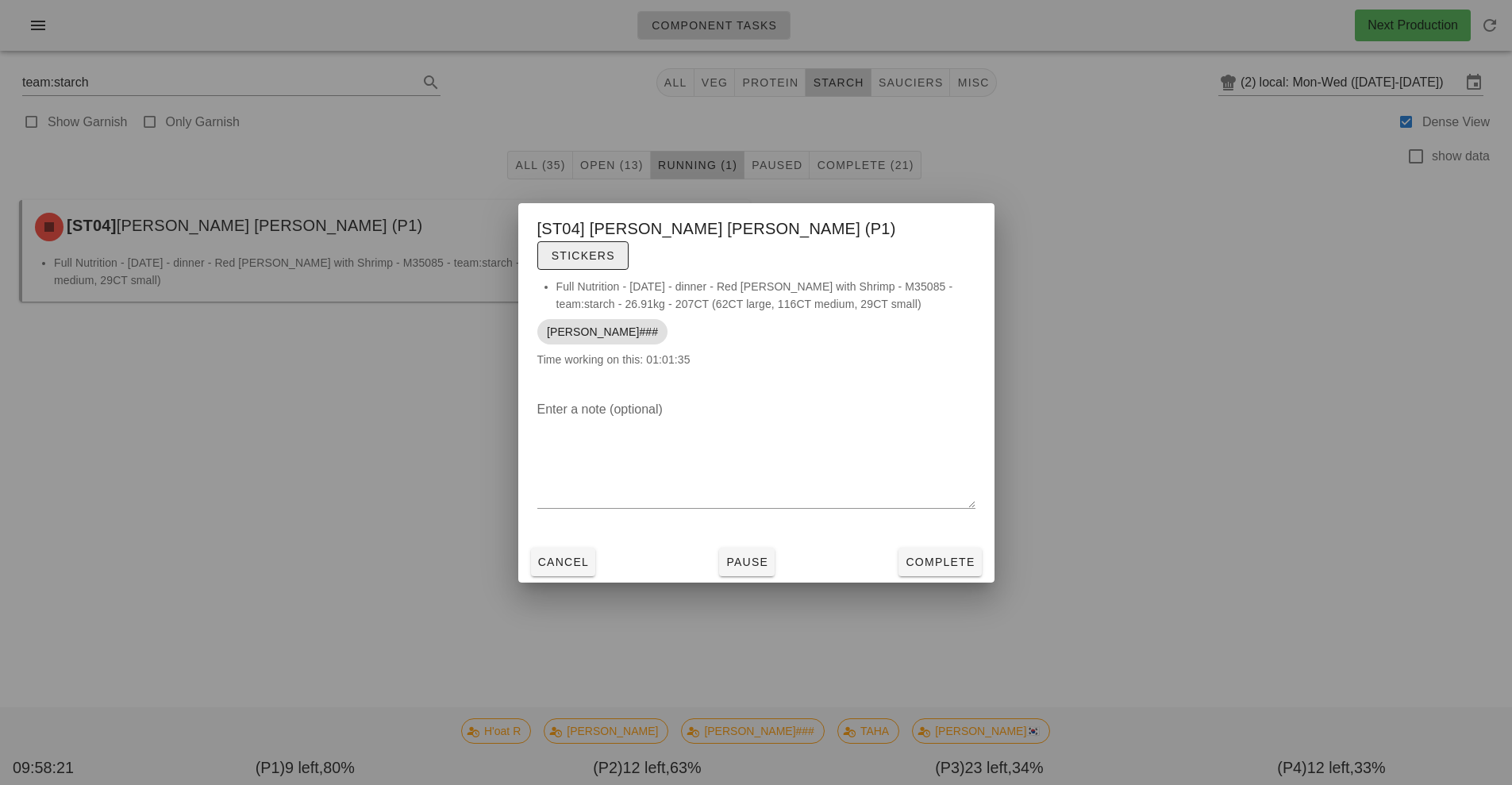
click at [629, 253] on button "Stickers" at bounding box center [583, 255] width 91 height 29
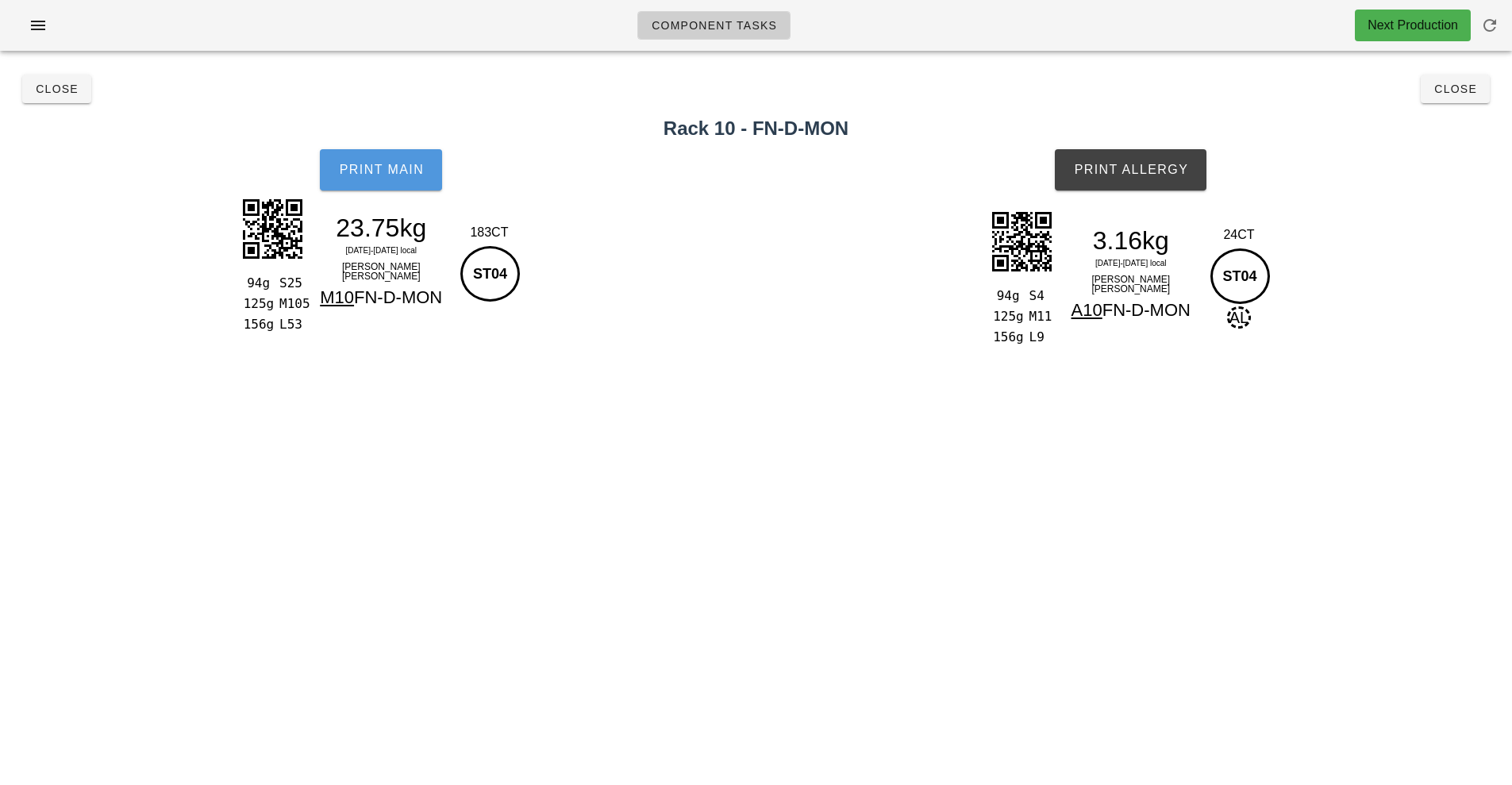
click at [386, 177] on button "Print Main" at bounding box center [380, 170] width 122 height 42
click at [400, 150] on button "Print Main" at bounding box center [380, 170] width 122 height 42
click at [1142, 163] on span "Print Allergy" at bounding box center [1130, 170] width 115 height 15
click at [50, 91] on span "Close" at bounding box center [56, 88] width 43 height 13
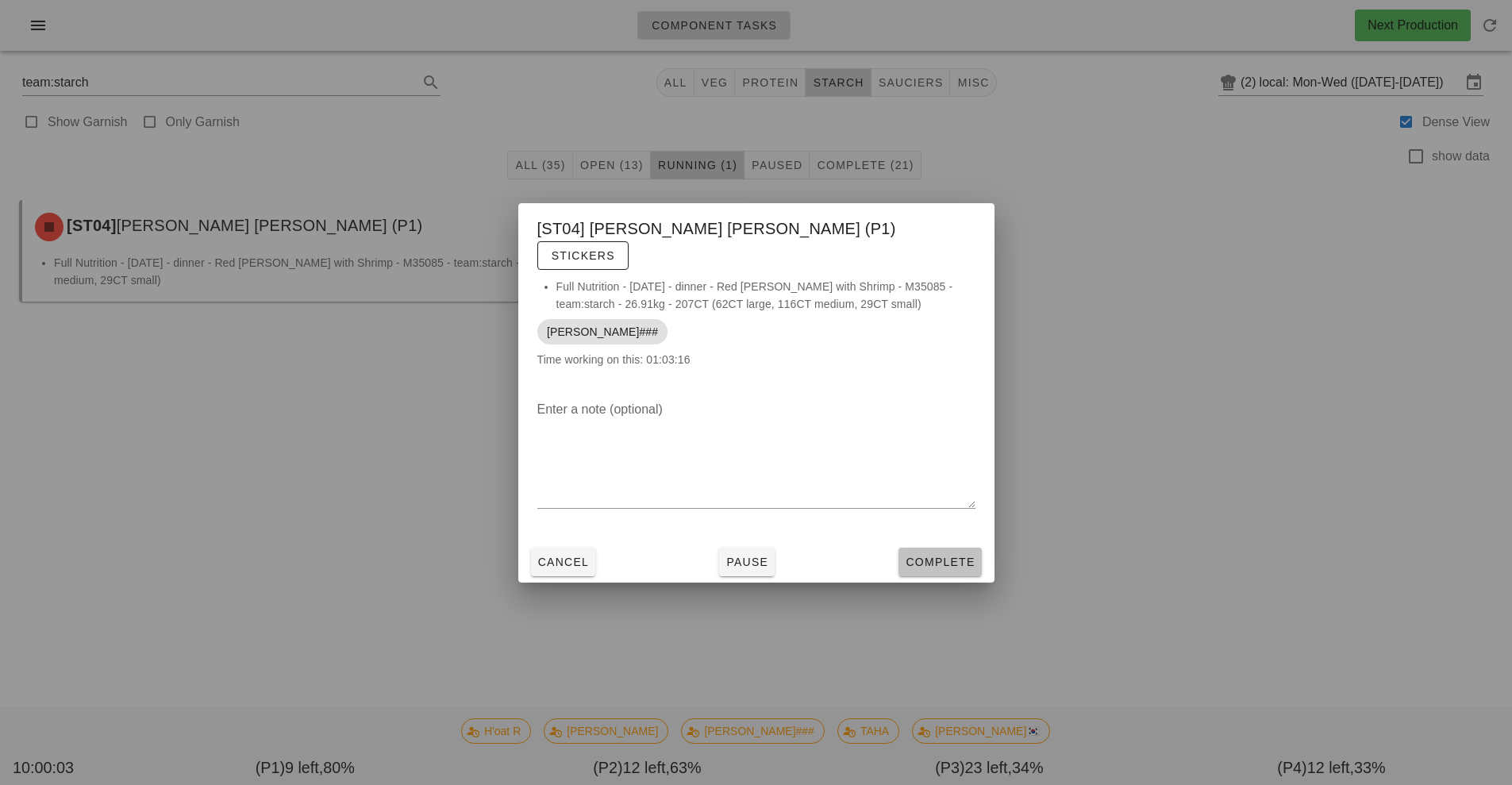
click at [936, 556] on span "Complete" at bounding box center [940, 562] width 70 height 13
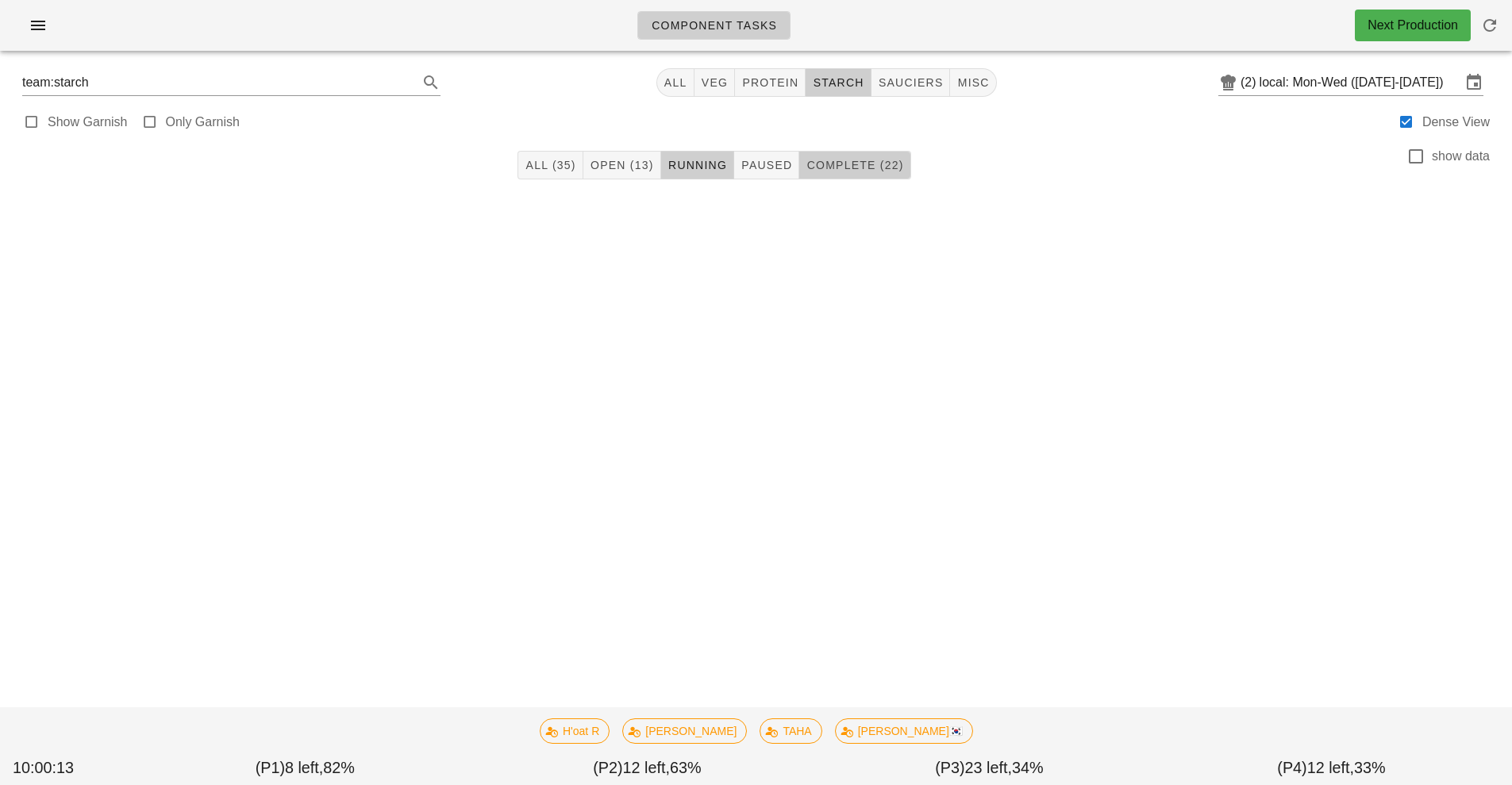
click at [833, 165] on span "Complete (22)" at bounding box center [854, 164] width 98 height 13
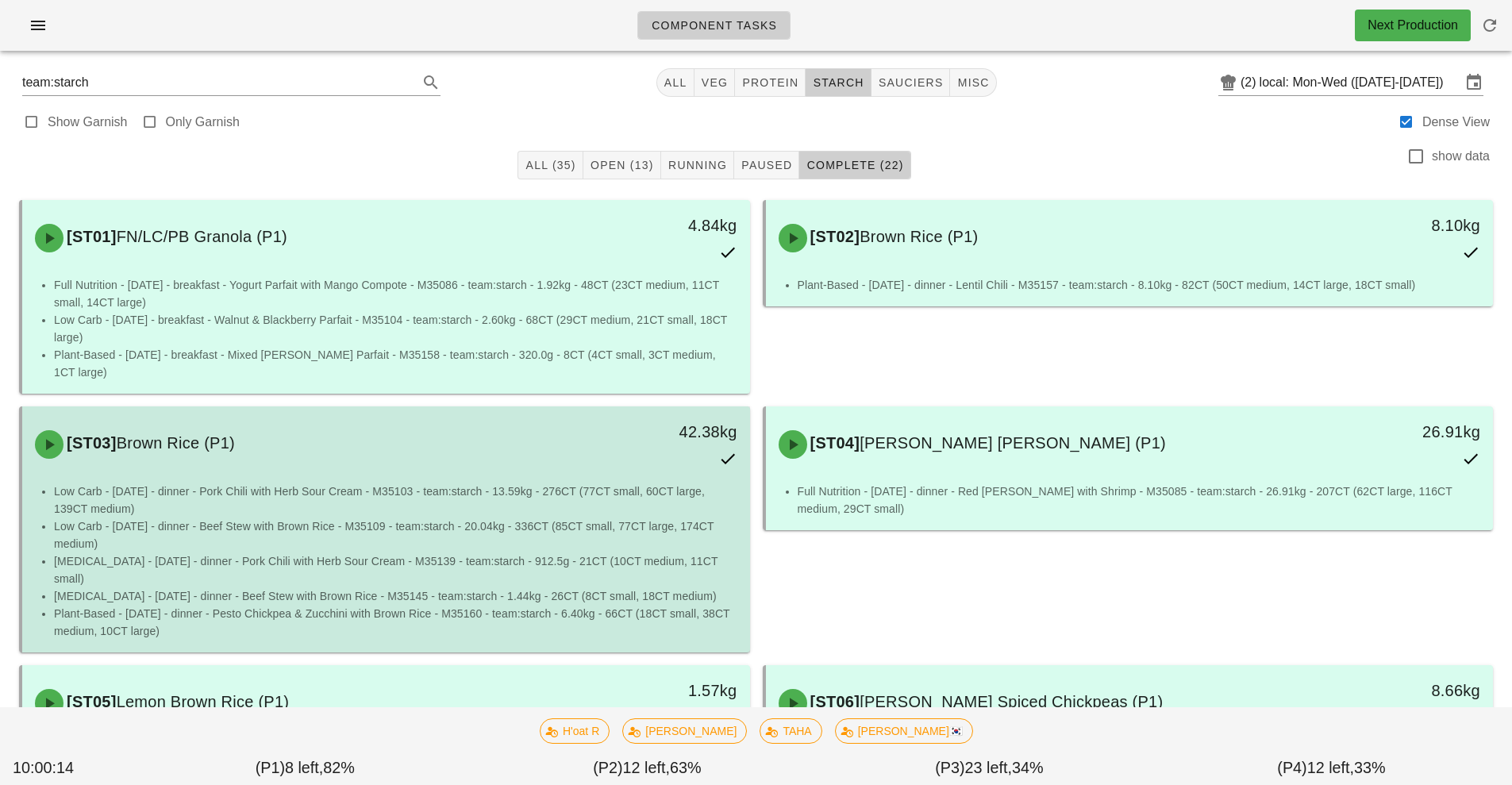
click at [630, 530] on li "Low Carb - [DATE] - dinner - Beef Stew with Brown Rice - M35109 - team:starch -…" at bounding box center [395, 535] width 683 height 35
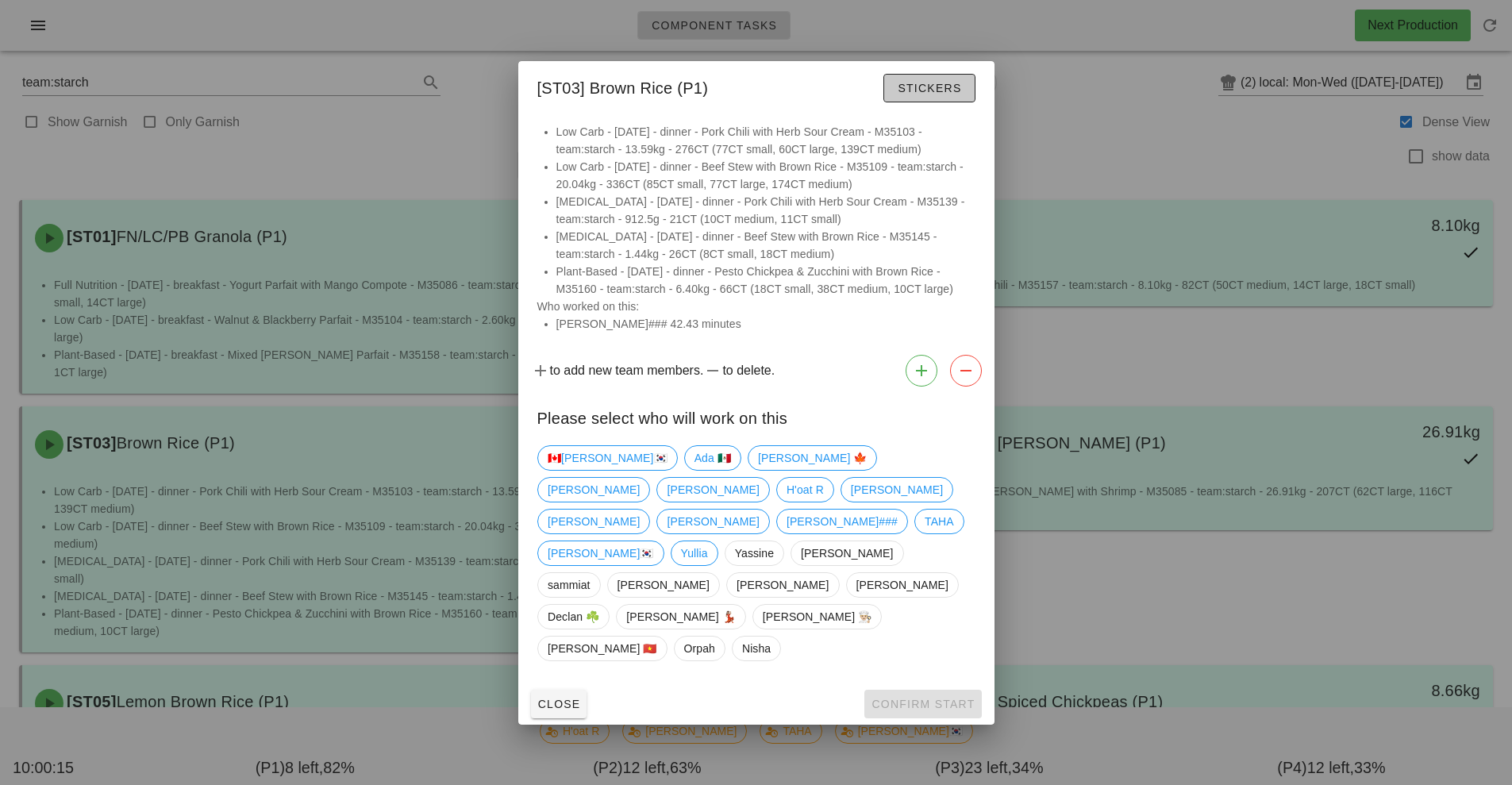
click at [929, 94] on span "Stickers" at bounding box center [929, 87] width 64 height 13
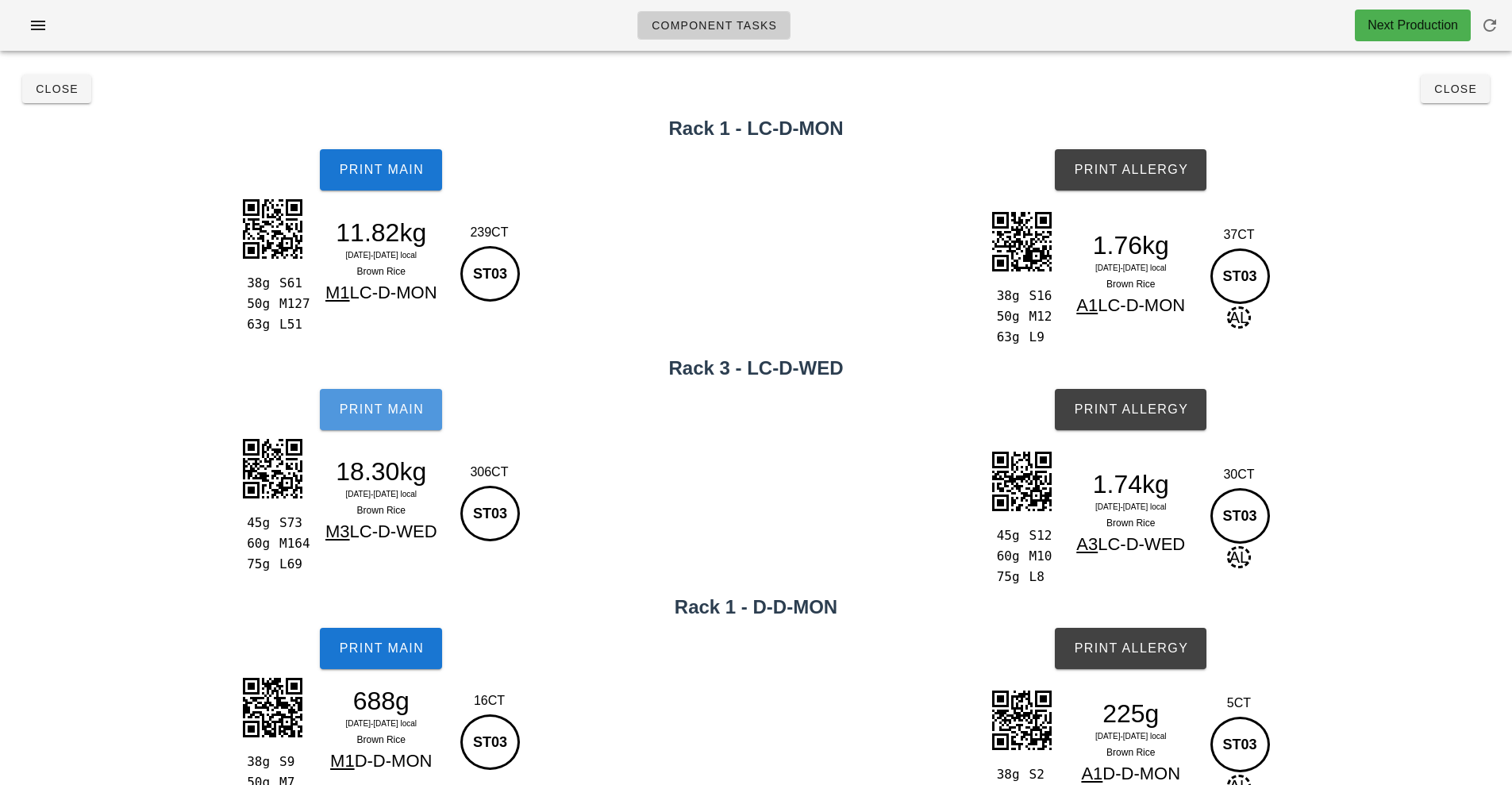
click at [382, 415] on span "Print Main" at bounding box center [381, 409] width 86 height 15
click at [39, 85] on span "Close" at bounding box center [56, 88] width 43 height 13
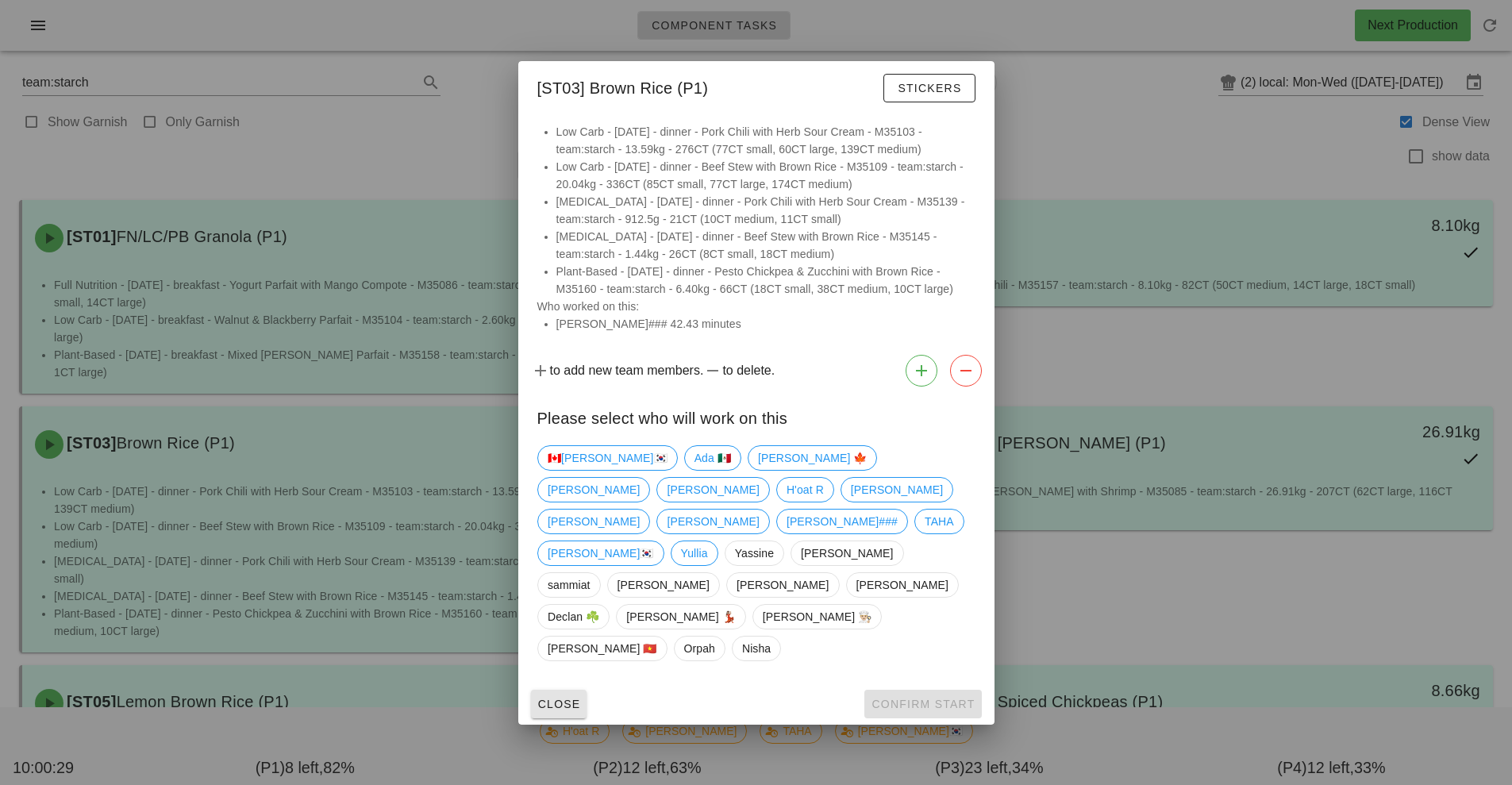
click at [549, 698] on span "Close" at bounding box center [559, 704] width 43 height 13
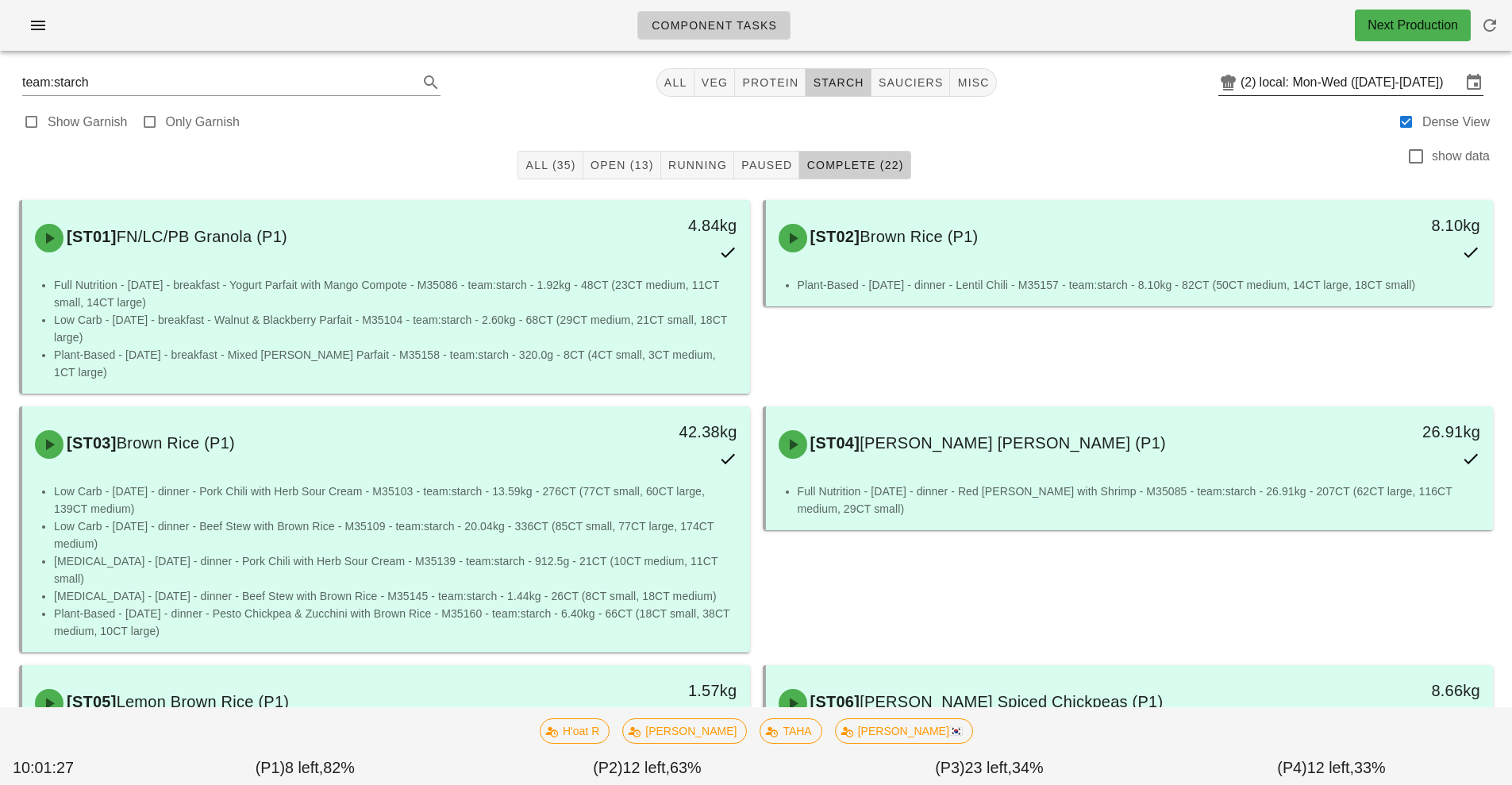
click at [1299, 90] on input "local: Mon-Wed ([DATE]-[DATE])" at bounding box center [1360, 82] width 202 height 25
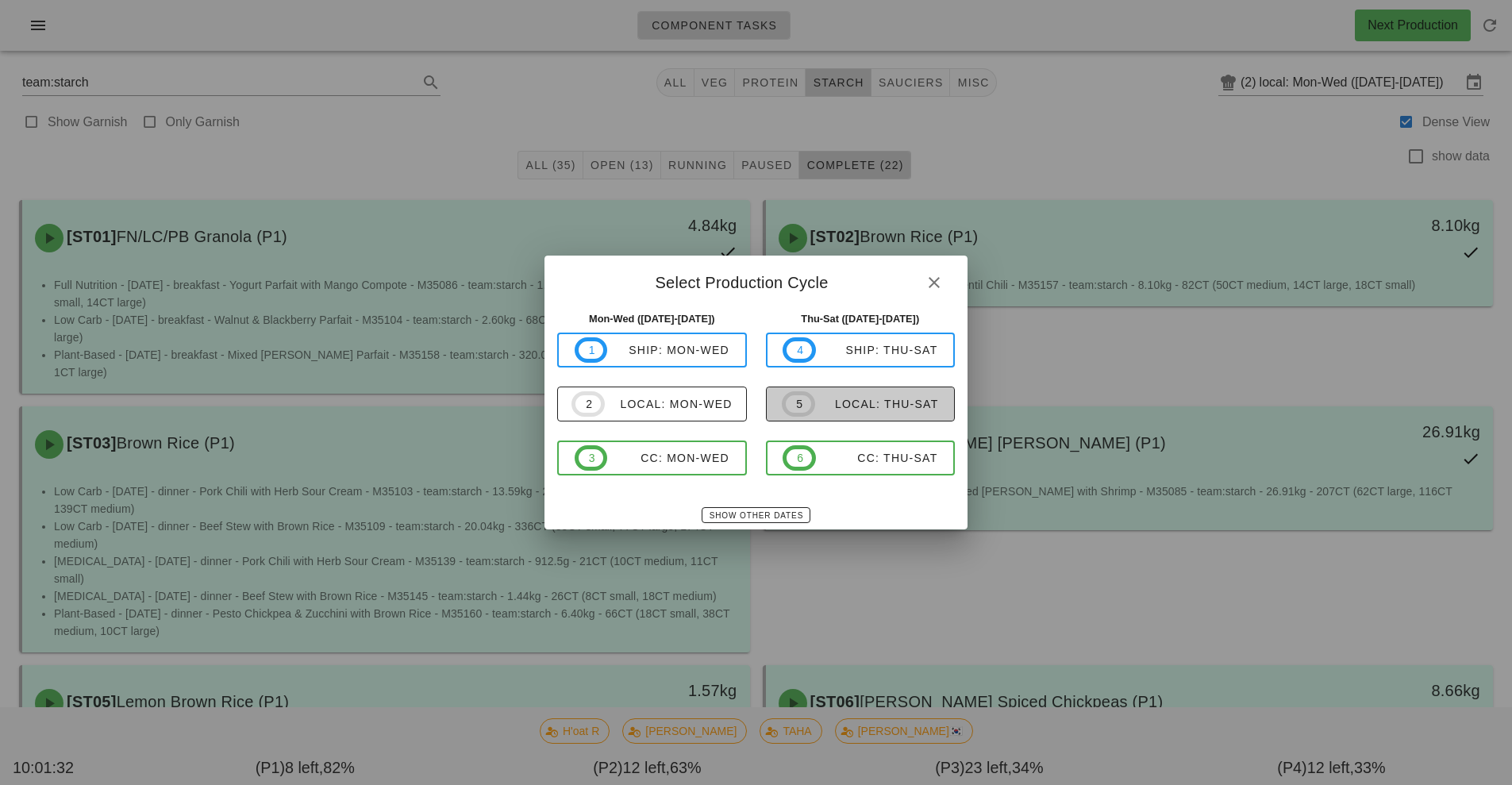
click at [837, 407] on div "local: Thu-Sat" at bounding box center [876, 403] width 124 height 13
type input "local: Thu-Sat (Aug 21-Aug 23)"
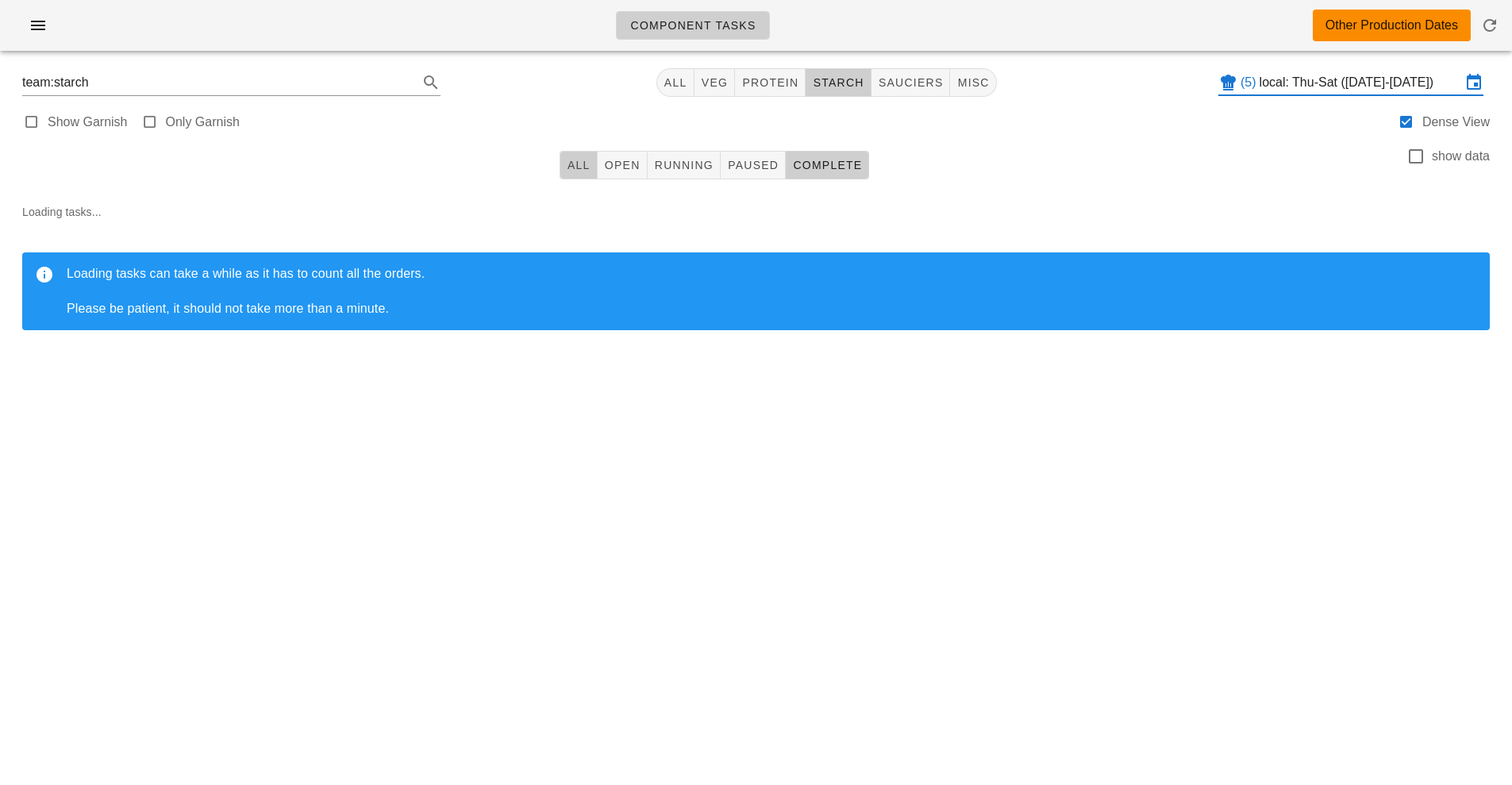
click at [561, 170] on button "All" at bounding box center [578, 164] width 38 height 29
click at [804, 87] on button "protein" at bounding box center [771, 82] width 71 height 29
click at [825, 83] on span "starch" at bounding box center [838, 82] width 52 height 13
type input "team:starch"
click at [1263, 85] on input "local: Thu-Sat (Aug 21-Aug 23)" at bounding box center [1360, 82] width 202 height 25
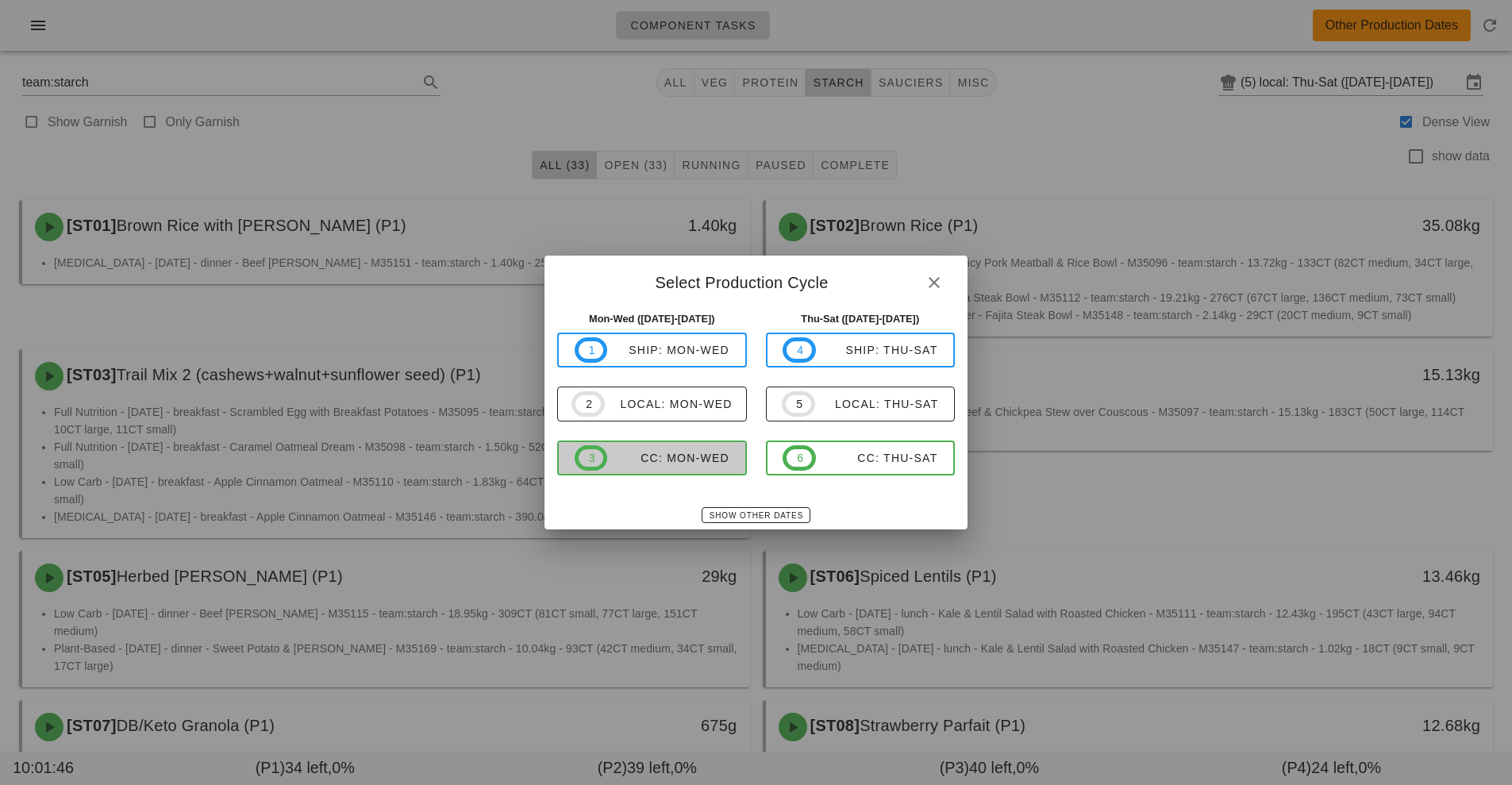
click at [676, 470] on span "3 CC: Mon-Wed" at bounding box center [652, 457] width 155 height 25
type input "CC: Mon-Wed (Aug 18-Aug 20)"
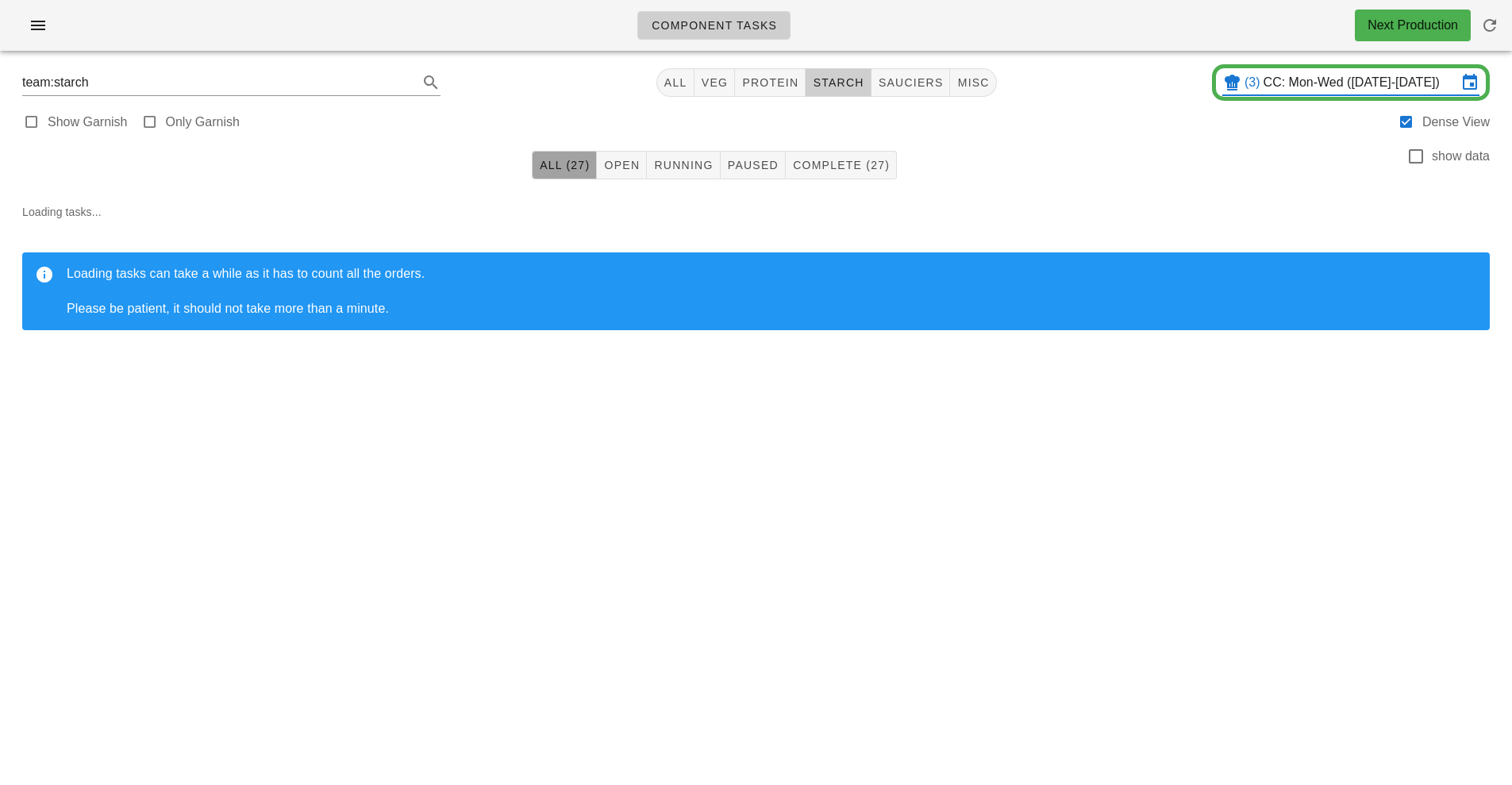
click at [544, 168] on span "All (27)" at bounding box center [564, 164] width 51 height 13
click at [824, 79] on span "starch" at bounding box center [838, 82] width 52 height 13
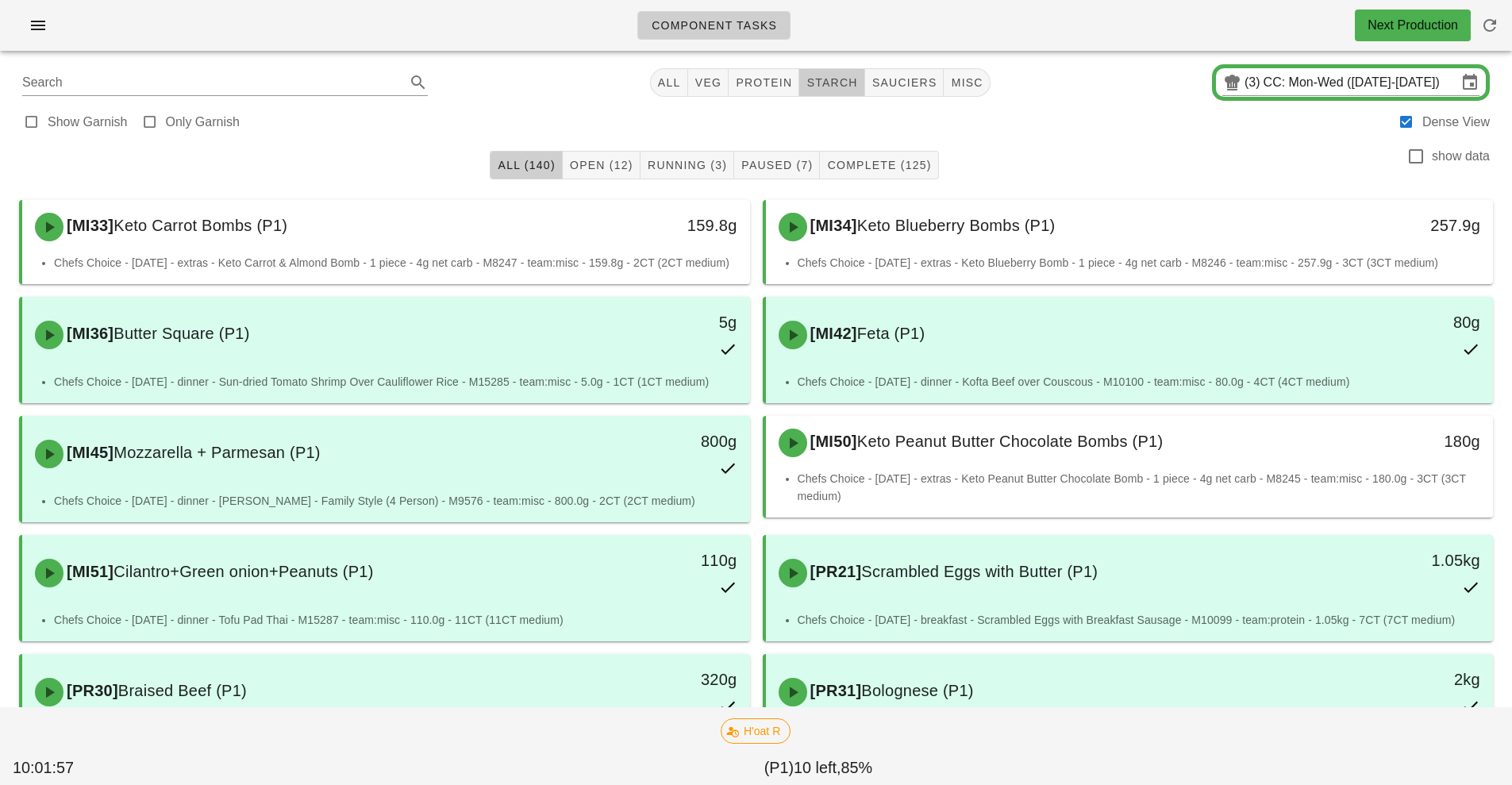
click at [810, 94] on button "starch" at bounding box center [831, 82] width 65 height 29
type input "team:starch"
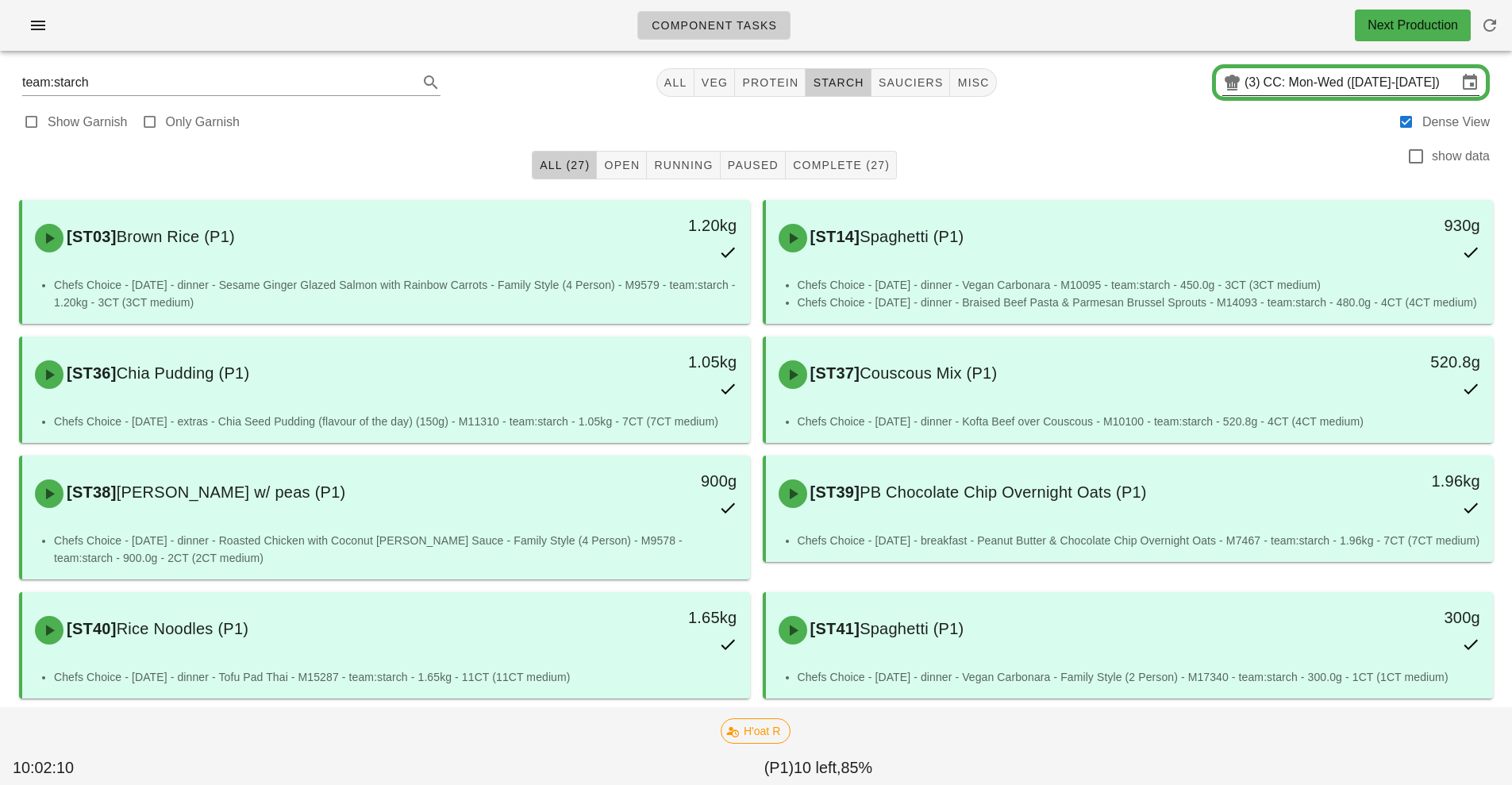
click at [1285, 88] on input "CC: Mon-Wed (Aug 18-Aug 20)" at bounding box center [1360, 82] width 194 height 25
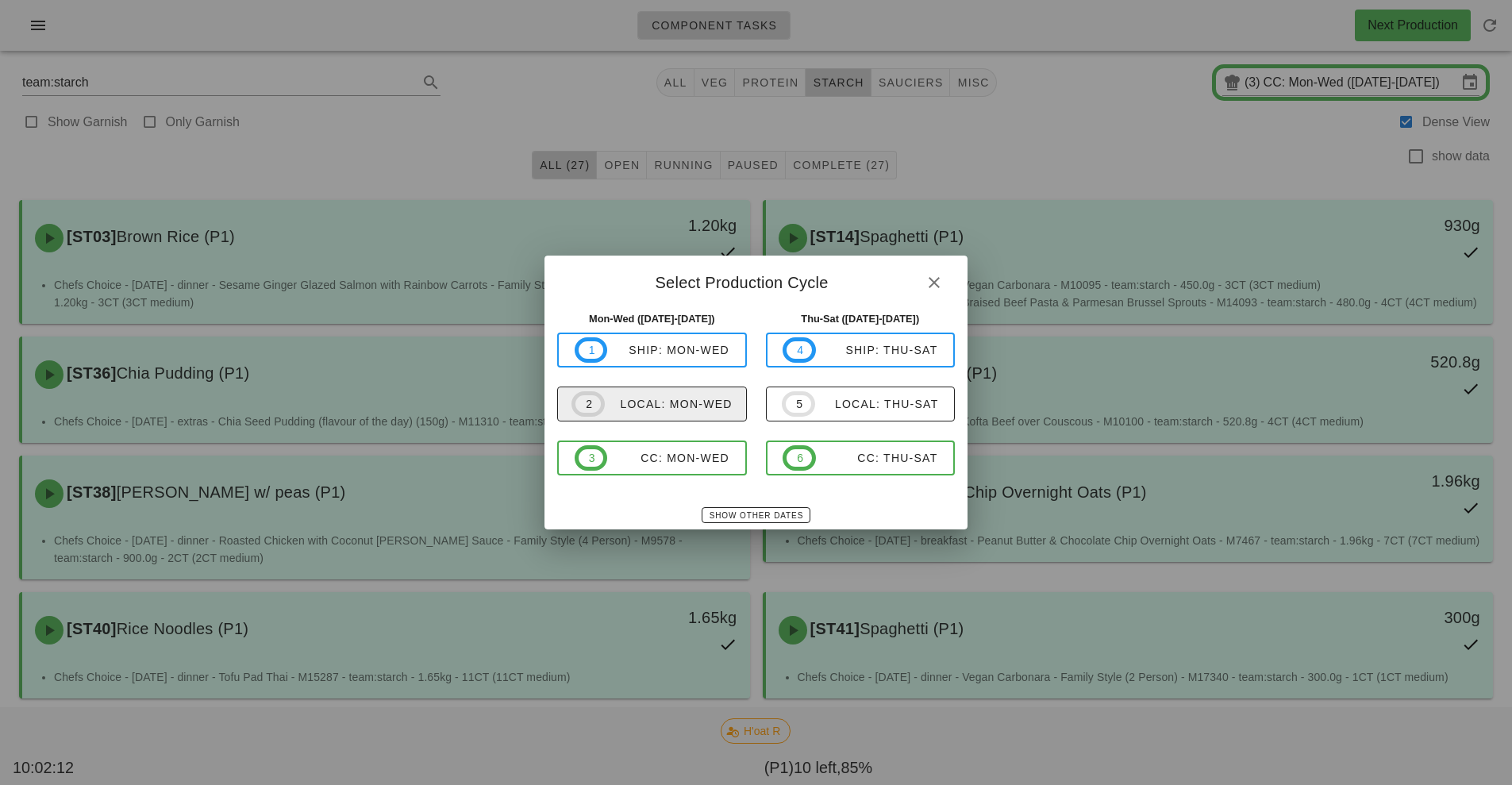
click at [664, 398] on div "local: Mon-Wed" at bounding box center [669, 403] width 128 height 13
type input "local: Mon-Wed ([DATE]-[DATE])"
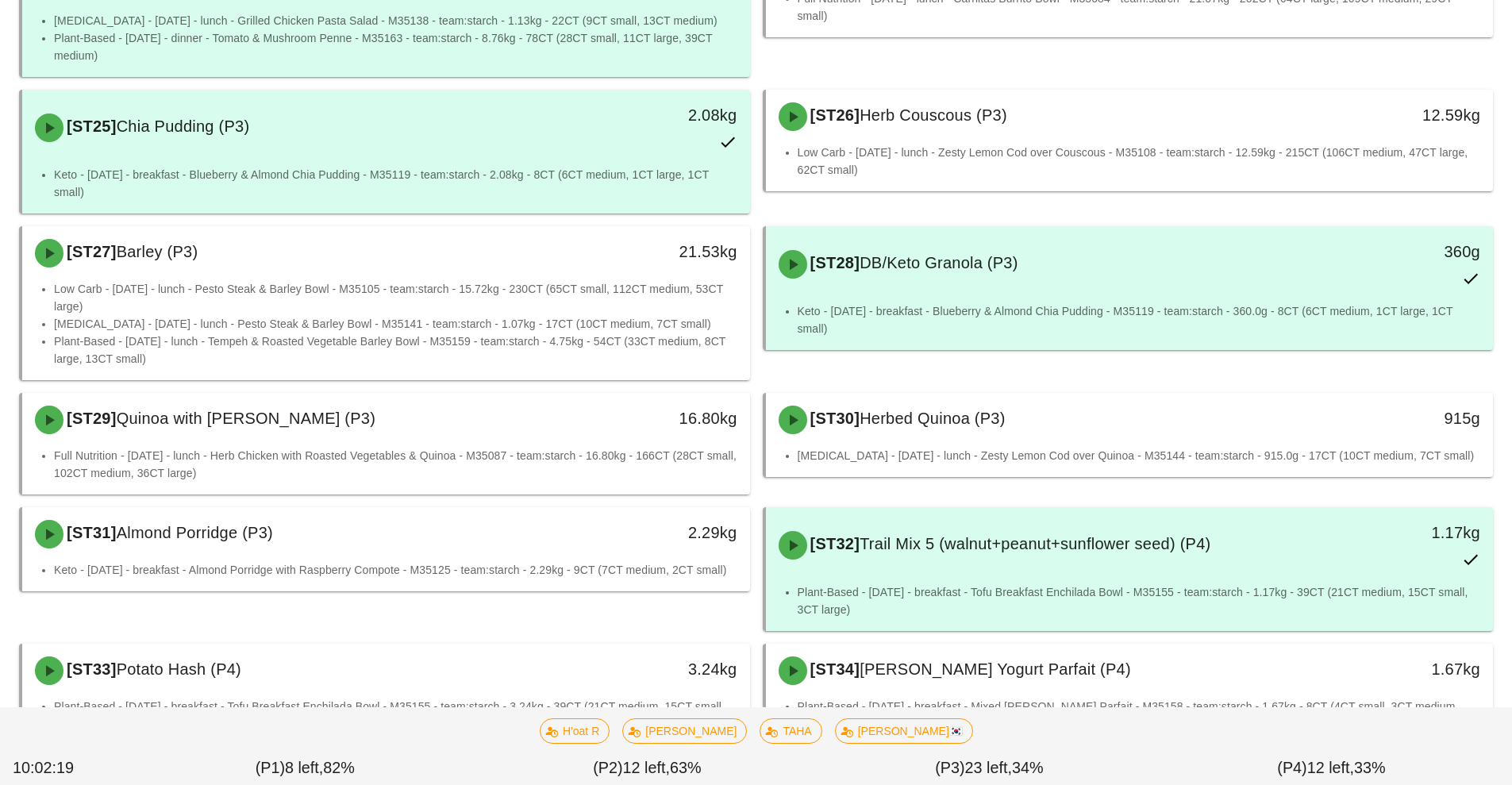
scroll to position [2095, 0]
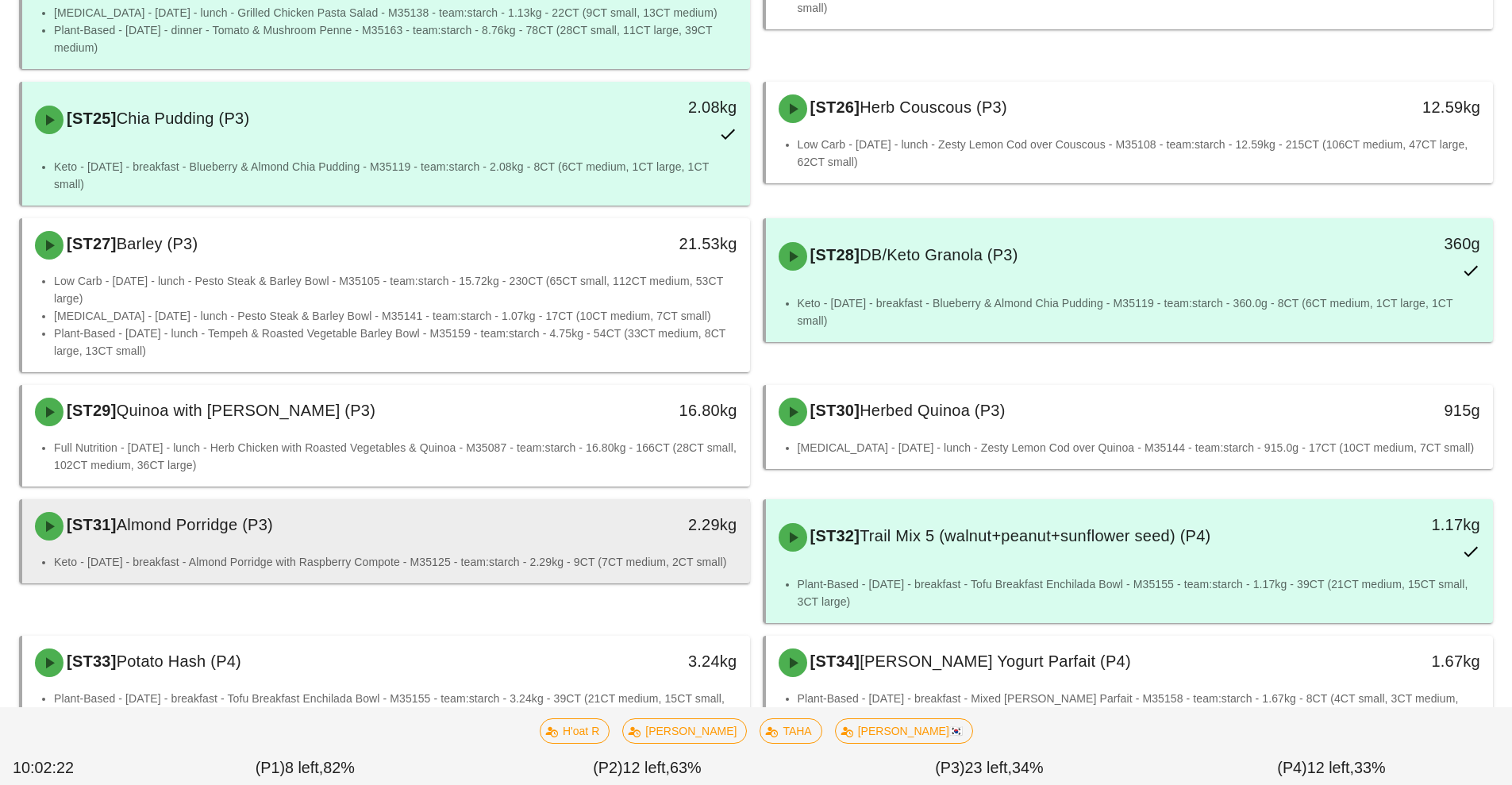
click at [454, 516] on div "[ST31] Almond Porridge (P3)" at bounding box center [295, 525] width 540 height 48
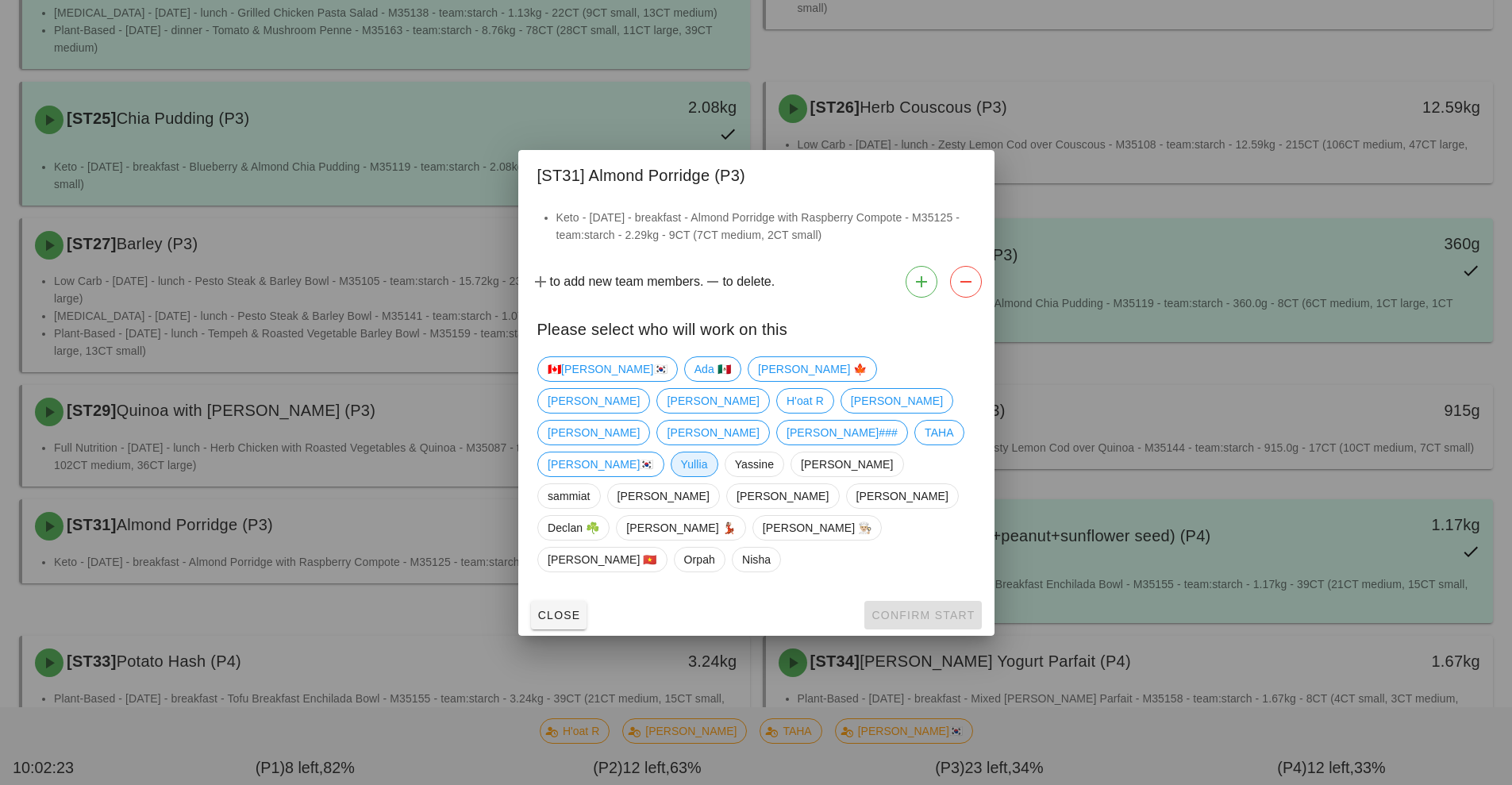
click at [670, 477] on span "Yullia" at bounding box center [694, 464] width 48 height 25
click at [947, 608] on span "Confirm Start" at bounding box center [923, 614] width 104 height 13
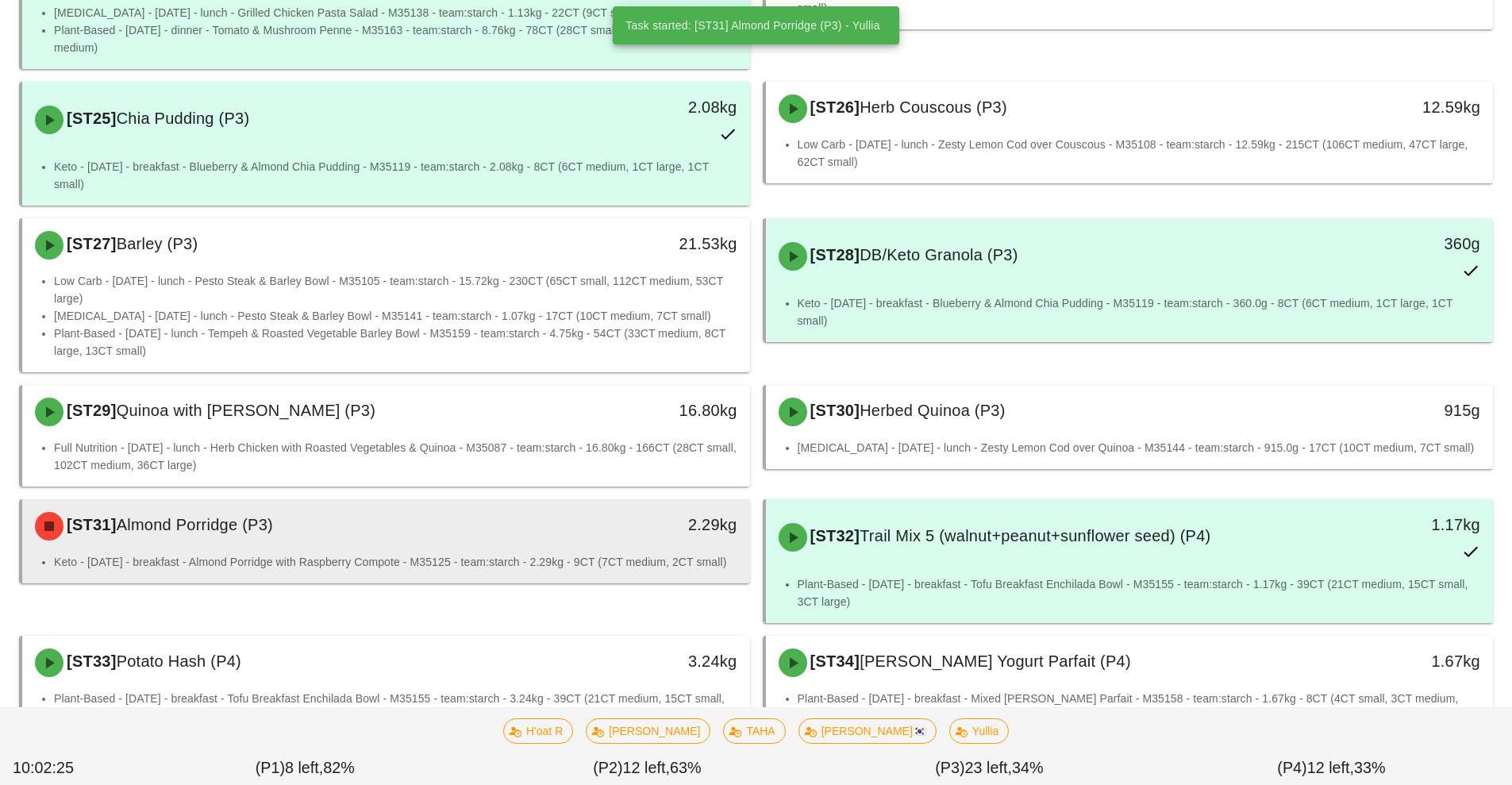
click at [571, 527] on div "2.29kg" at bounding box center [656, 525] width 180 height 48
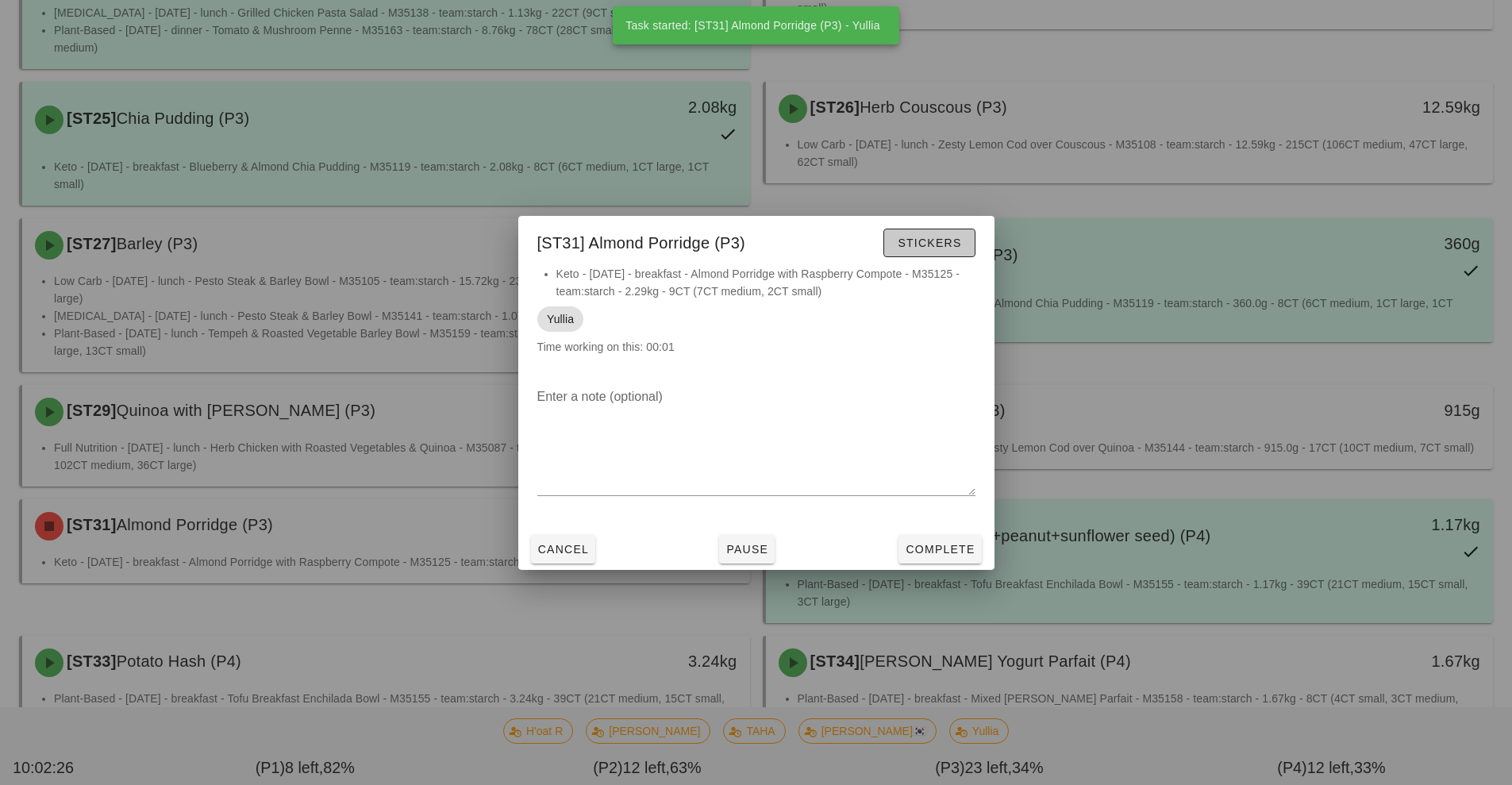
click at [928, 256] on button "Stickers" at bounding box center [928, 242] width 91 height 29
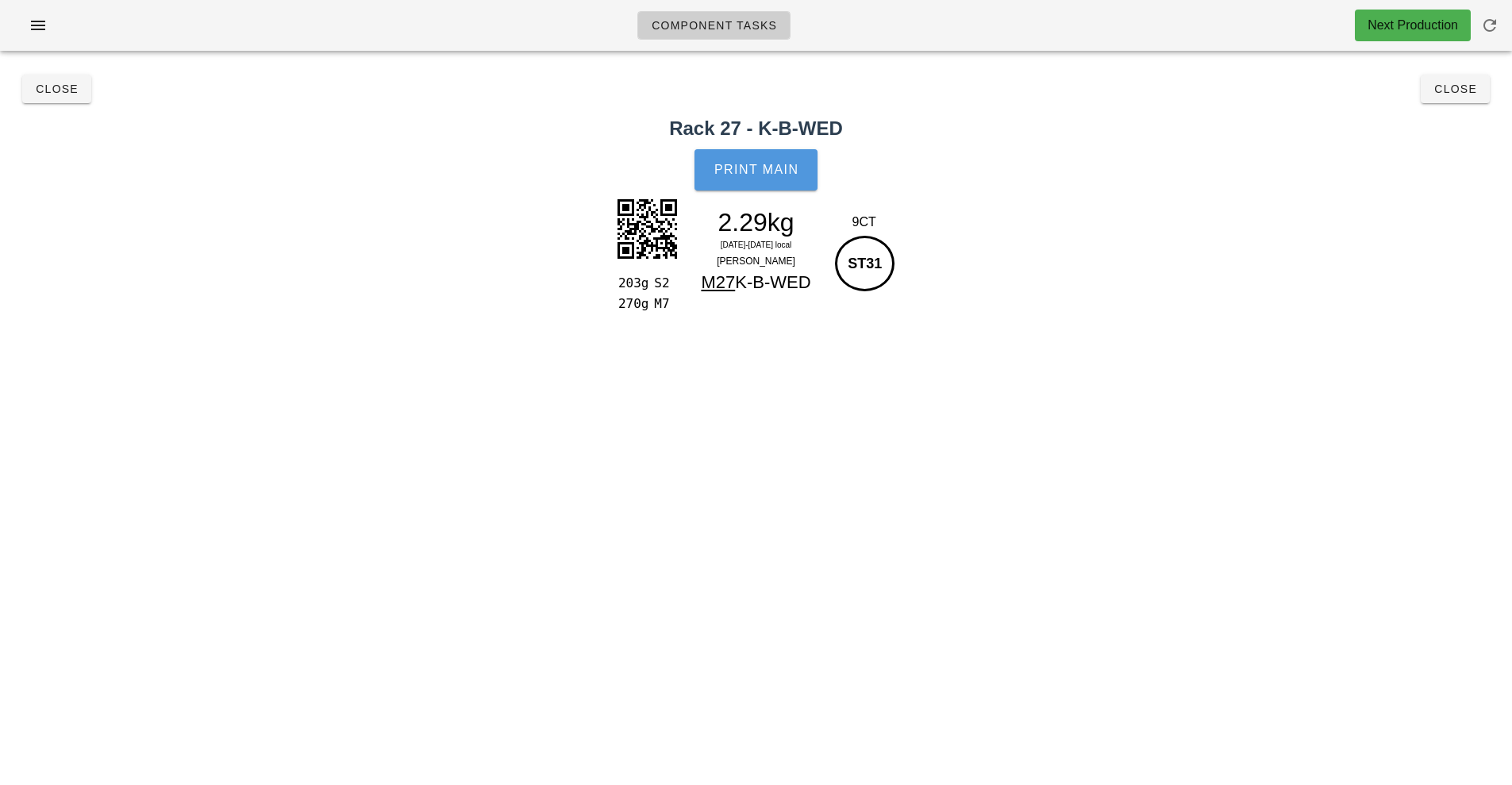
click at [761, 178] on button "Print Main" at bounding box center [755, 170] width 122 height 42
click at [56, 85] on span "Close" at bounding box center [56, 88] width 43 height 13
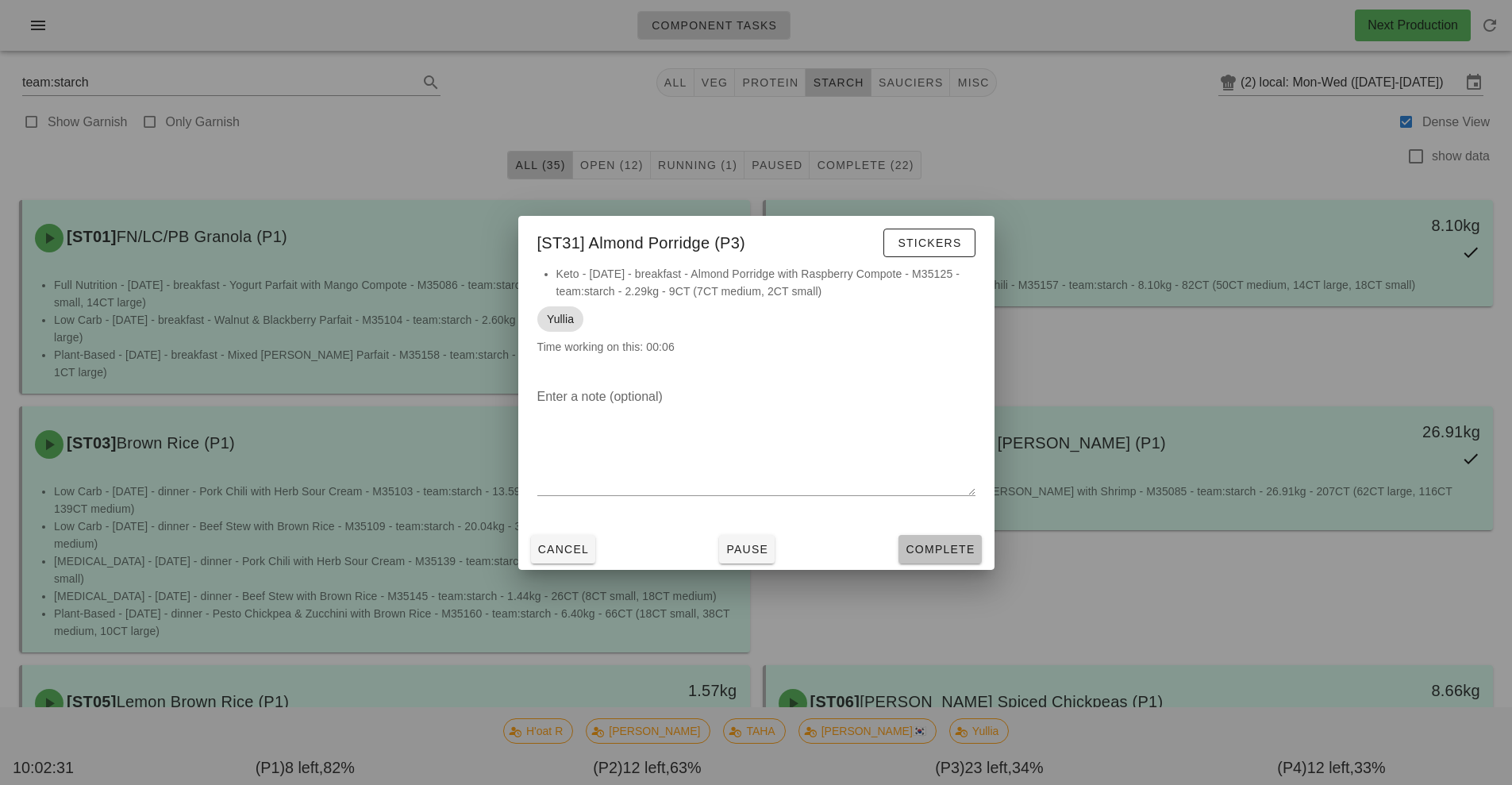
click at [942, 550] on span "Complete" at bounding box center [940, 549] width 70 height 13
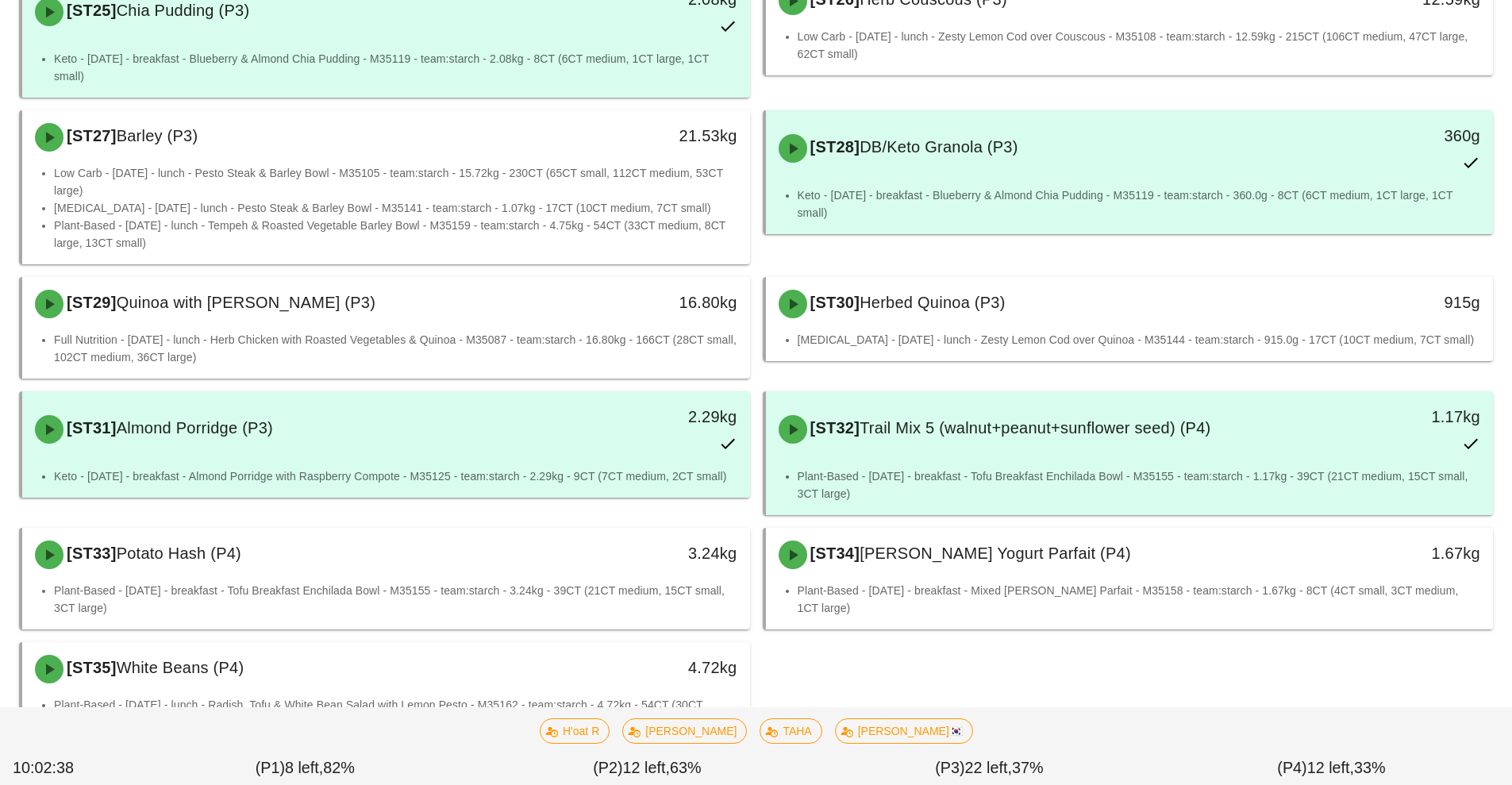
scroll to position [2259, 0]
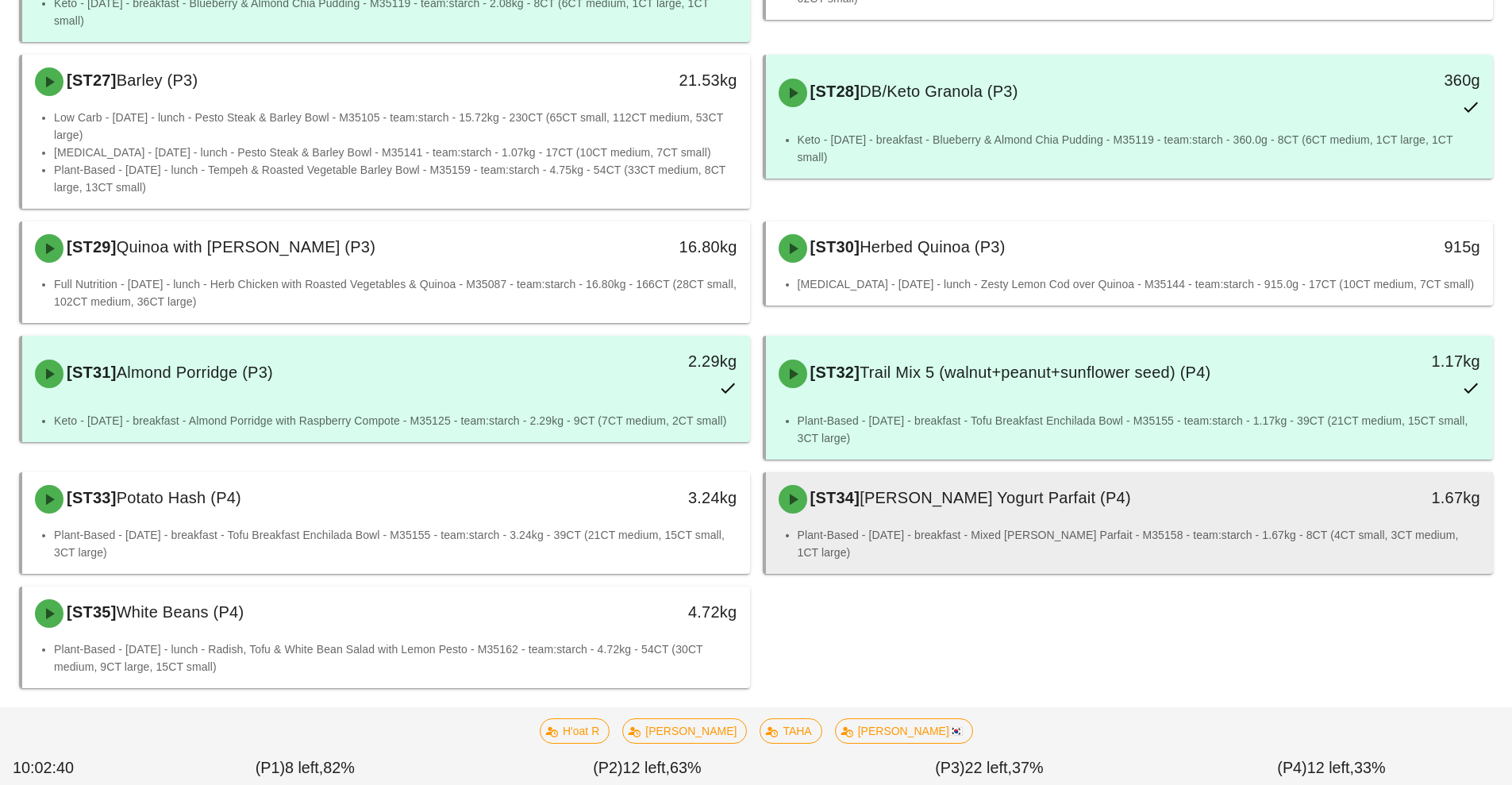
click at [997, 489] on span "Berry Yogurt Parfait (P4)" at bounding box center [996, 498] width 272 height 17
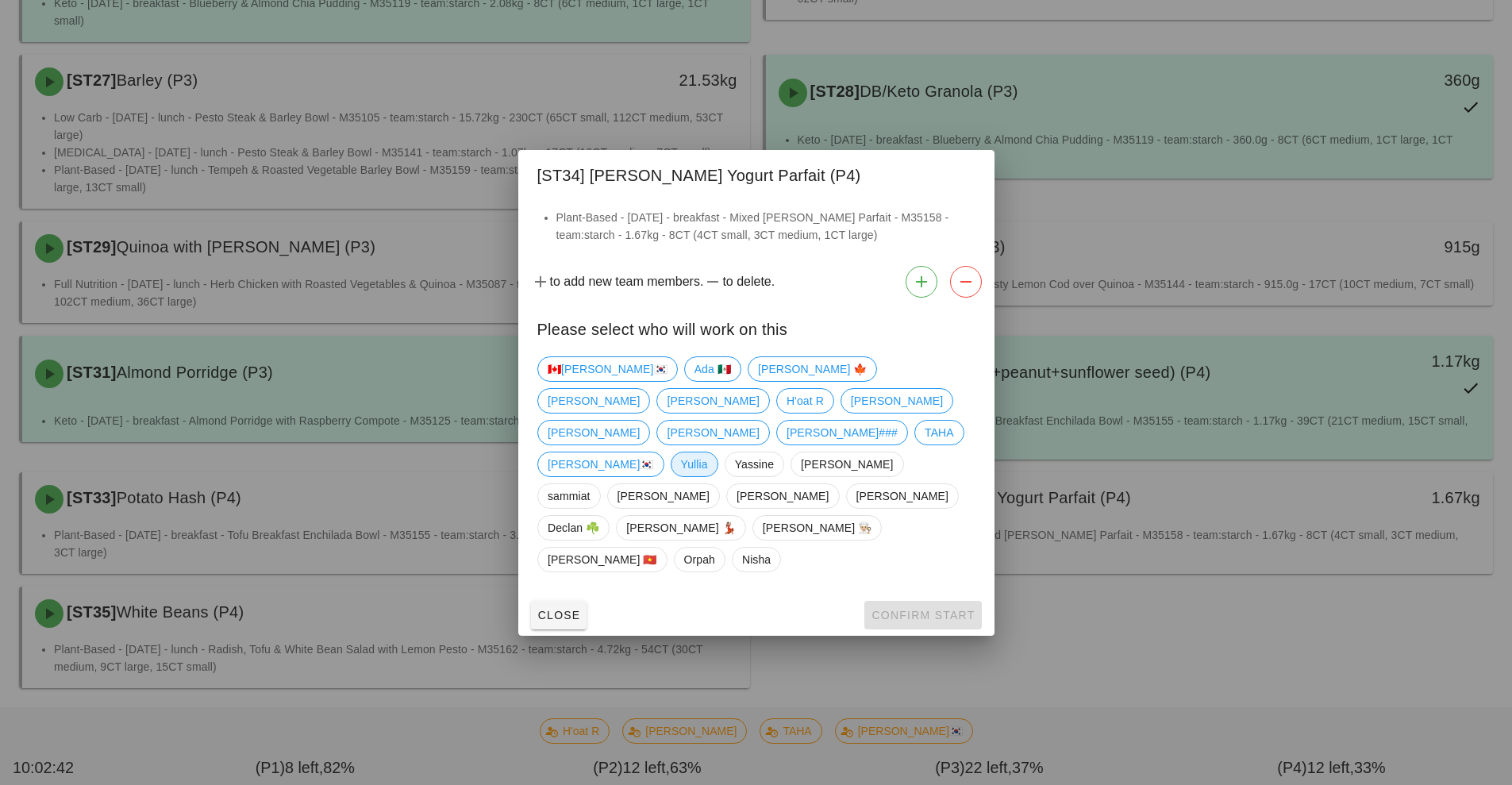
click at [681, 476] on span "Yullia" at bounding box center [694, 465] width 27 height 24
click at [912, 608] on span "Confirm Start" at bounding box center [923, 614] width 104 height 13
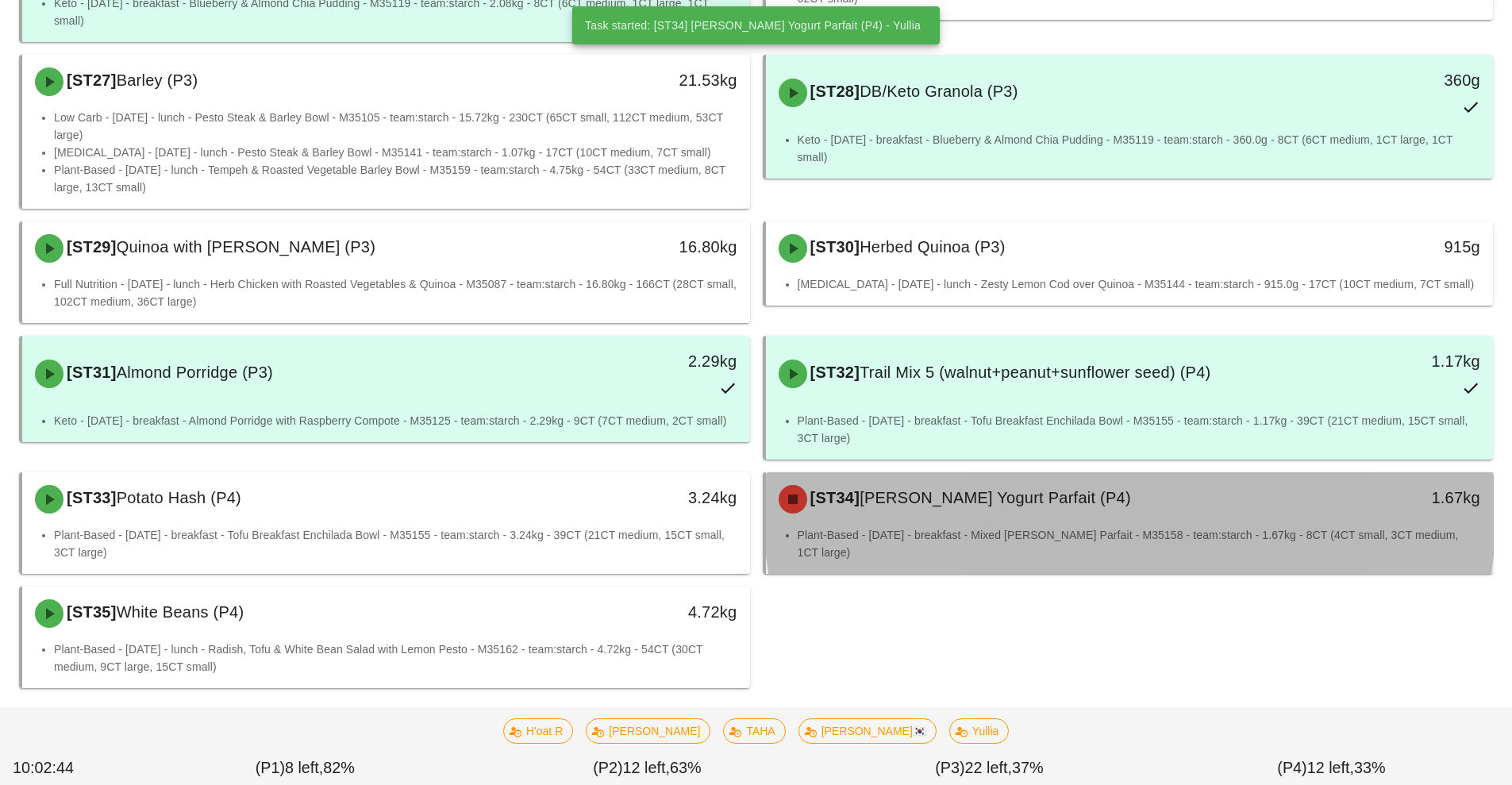
click at [978, 489] on span "Berry Yogurt Parfait (P4)" at bounding box center [996, 498] width 272 height 17
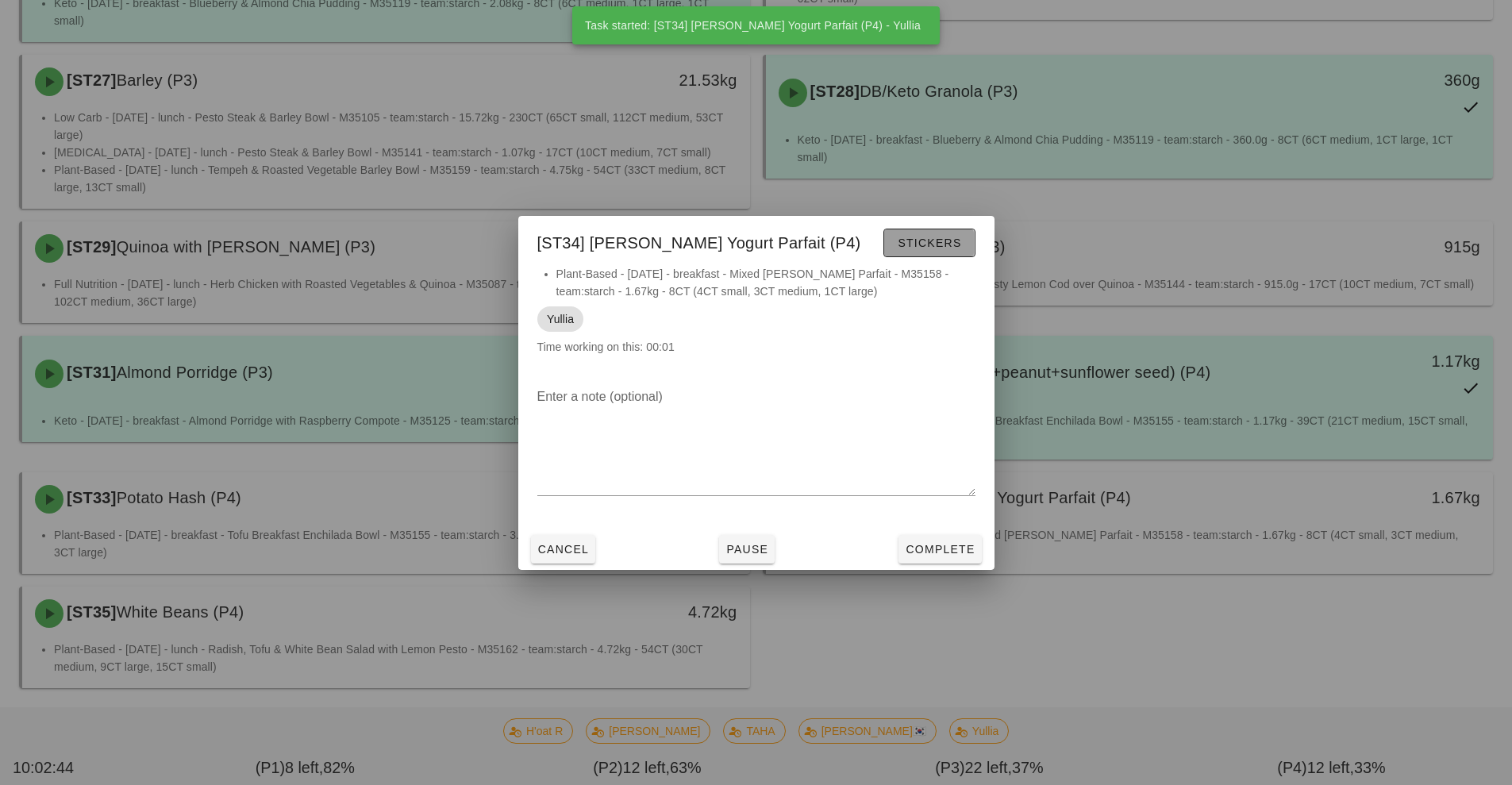
click at [928, 245] on span "Stickers" at bounding box center [929, 242] width 64 height 13
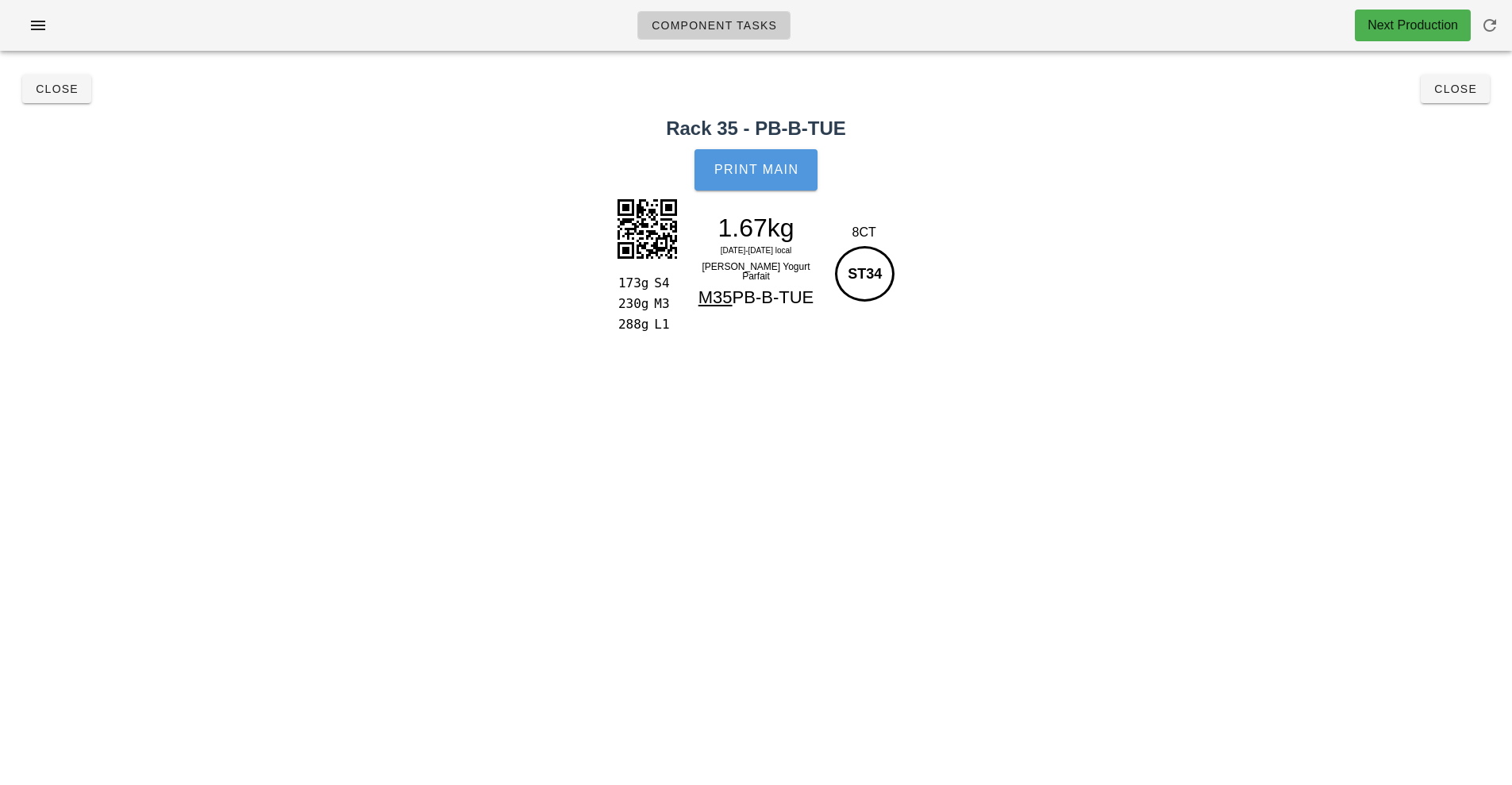
click at [791, 164] on span "Print Main" at bounding box center [756, 170] width 86 height 15
click at [67, 87] on span "Close" at bounding box center [56, 88] width 43 height 13
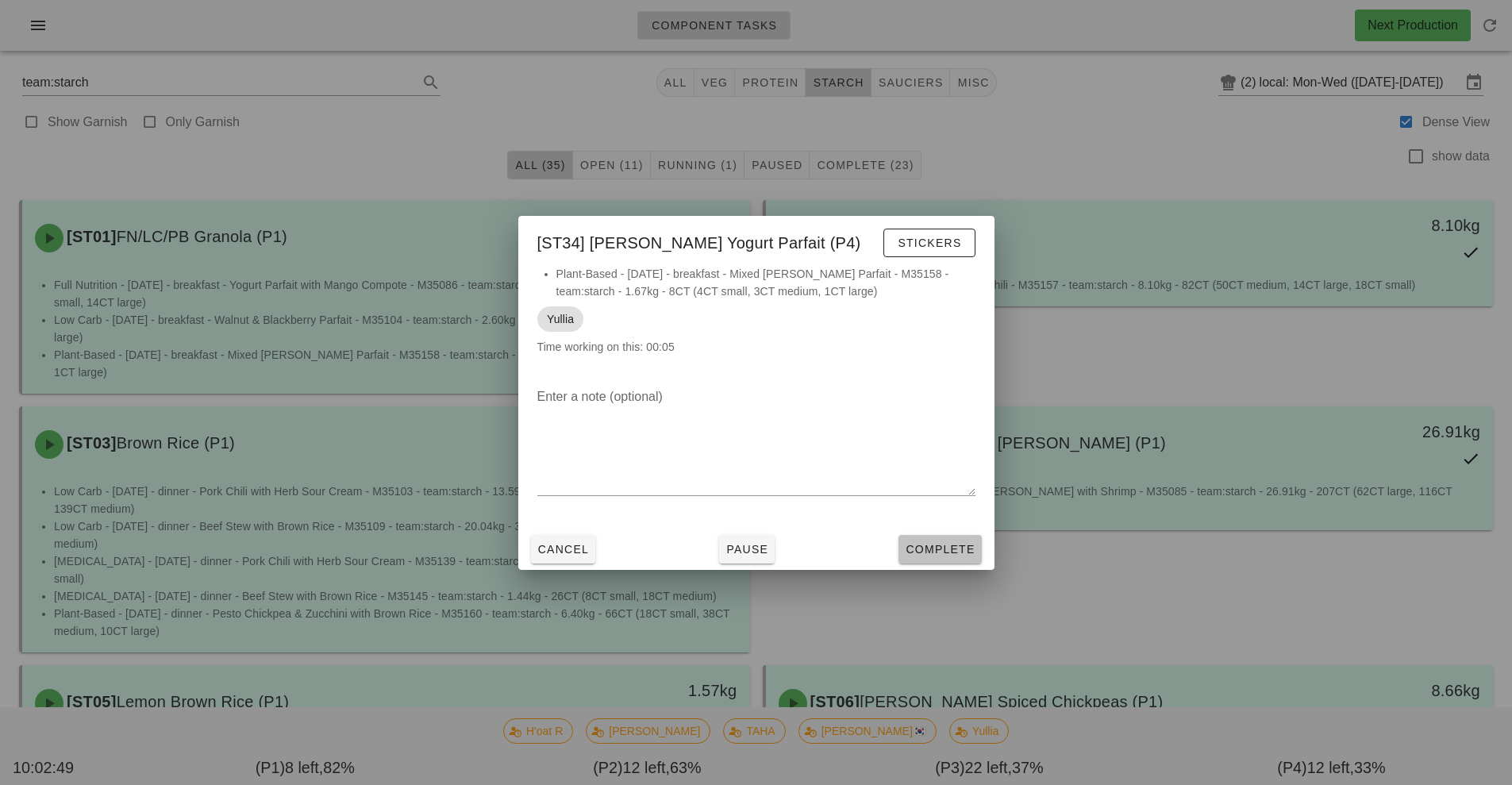
click at [952, 548] on span "Complete" at bounding box center [940, 549] width 70 height 13
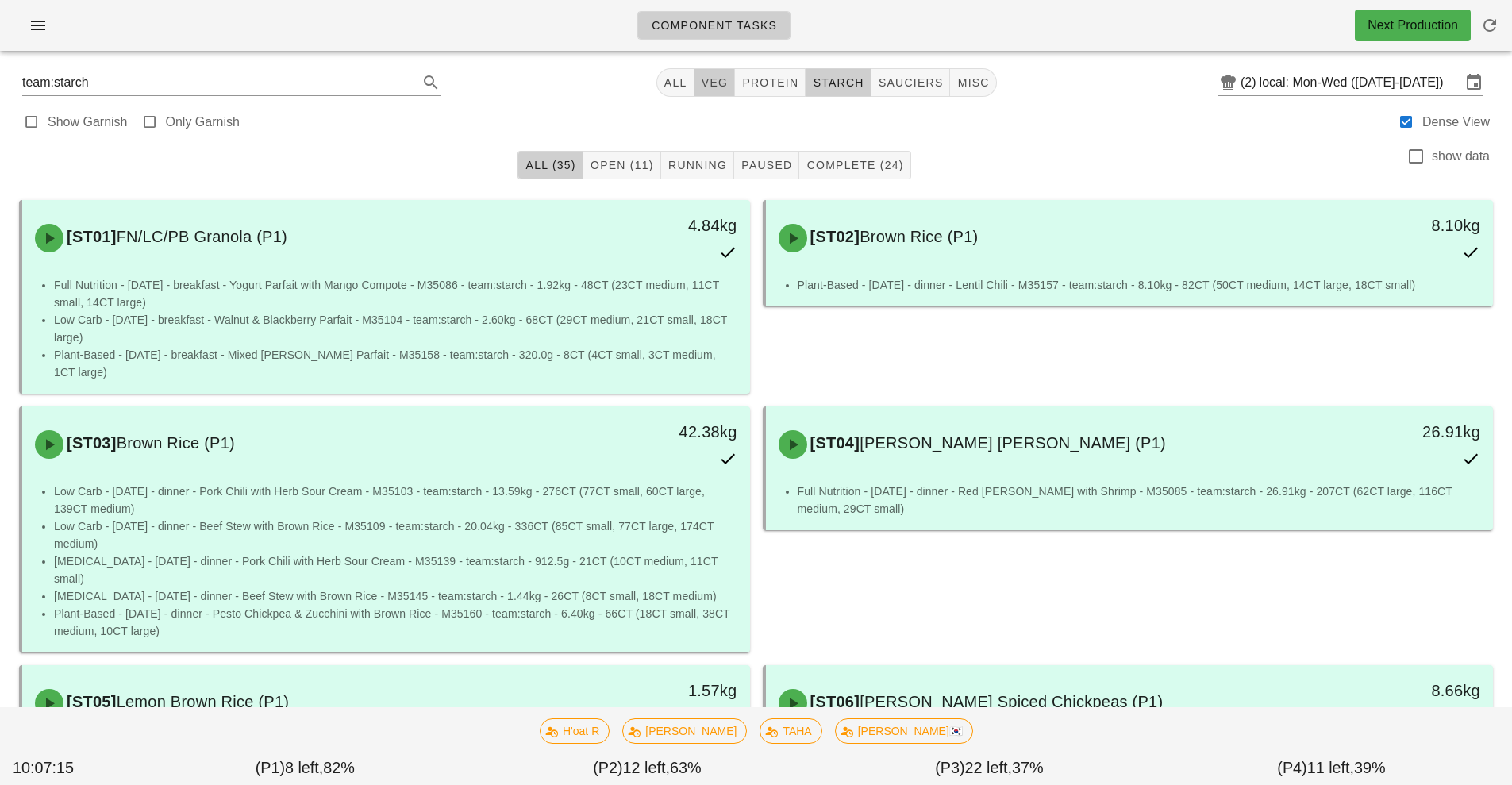
click at [699, 87] on button "veg" at bounding box center [715, 82] width 42 height 29
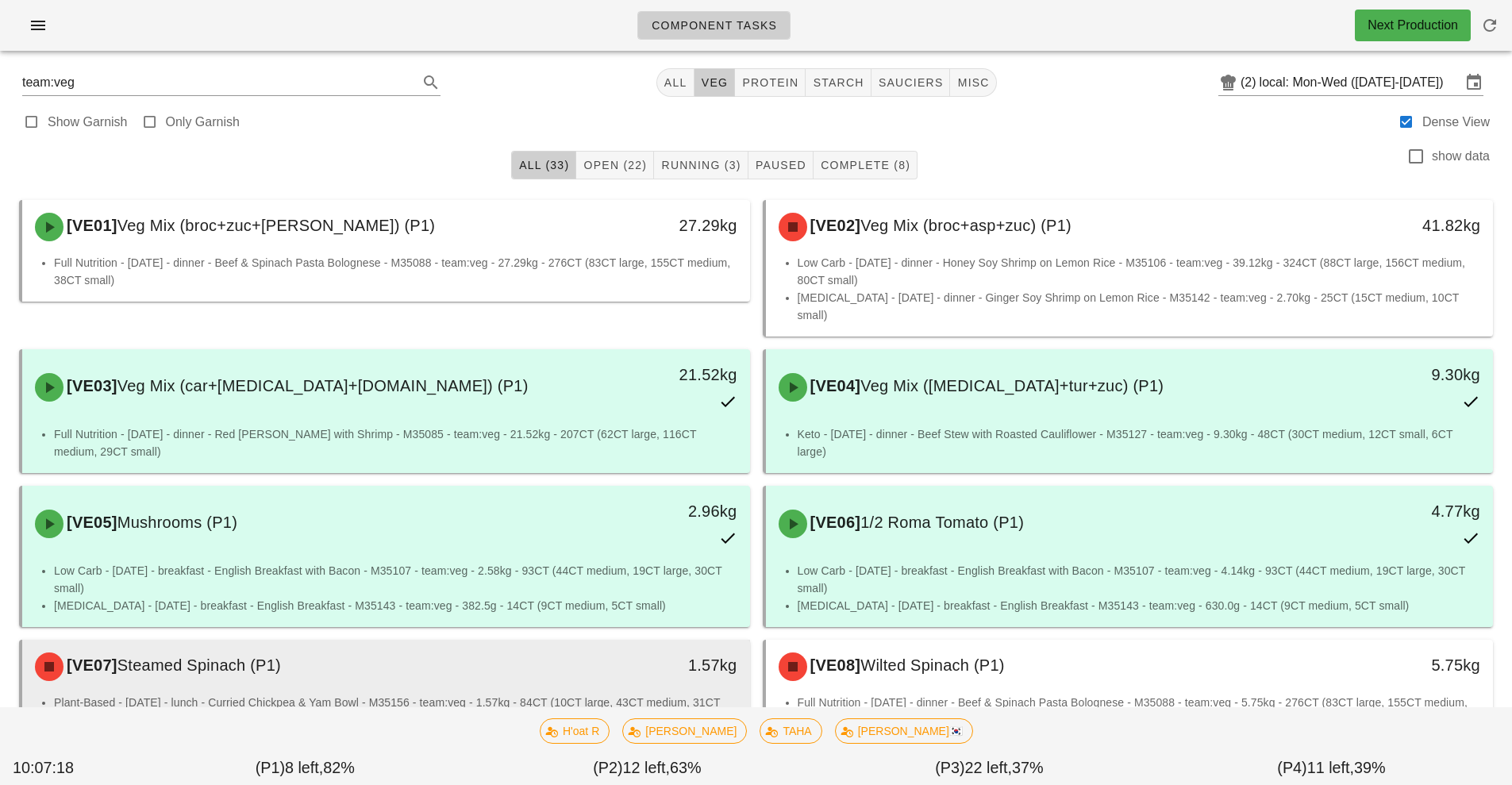
click at [320, 664] on div "[VE07] Steamed Spinach (P1)" at bounding box center [295, 666] width 540 height 48
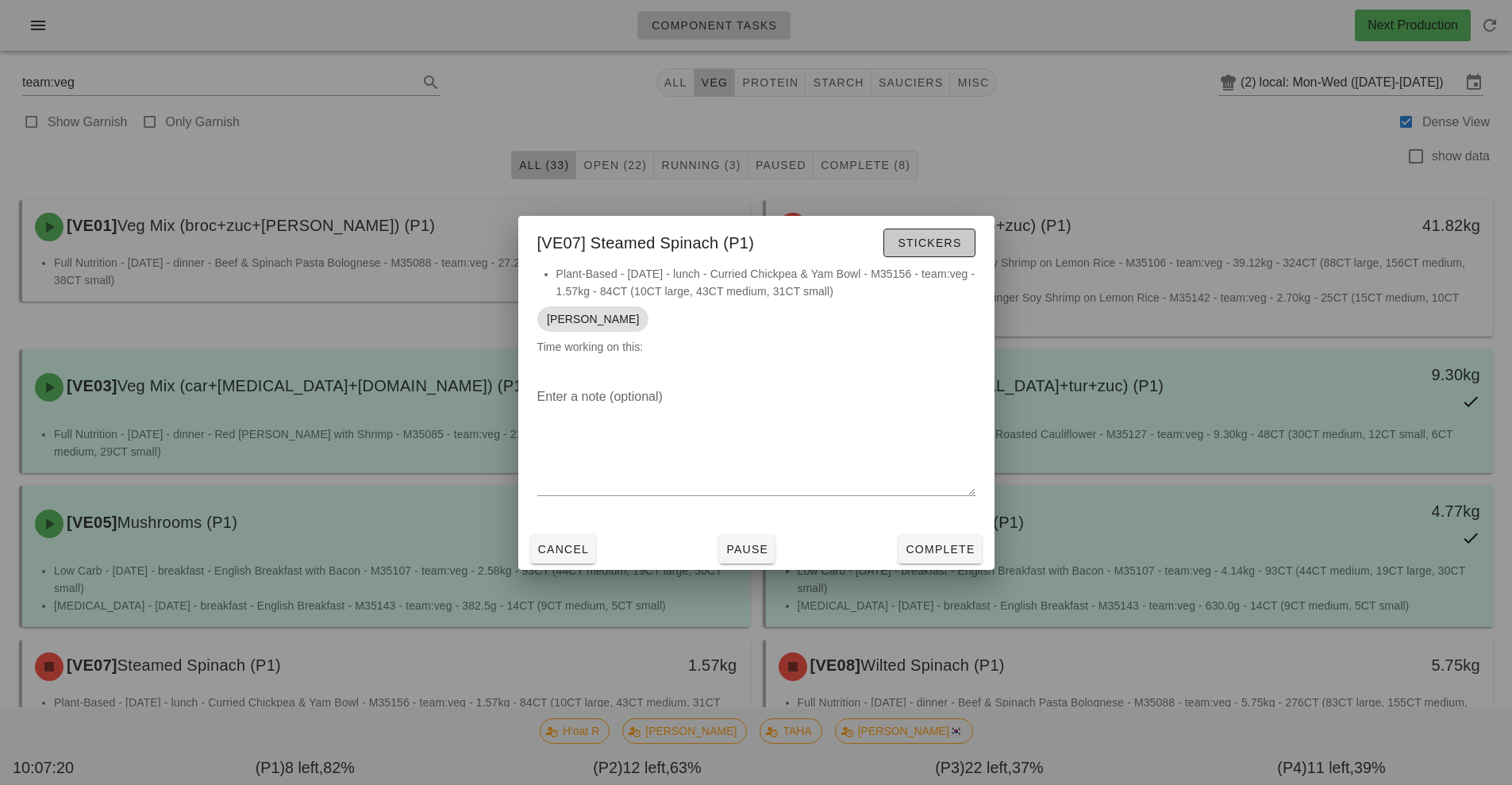
click at [940, 243] on span "Stickers" at bounding box center [929, 242] width 64 height 13
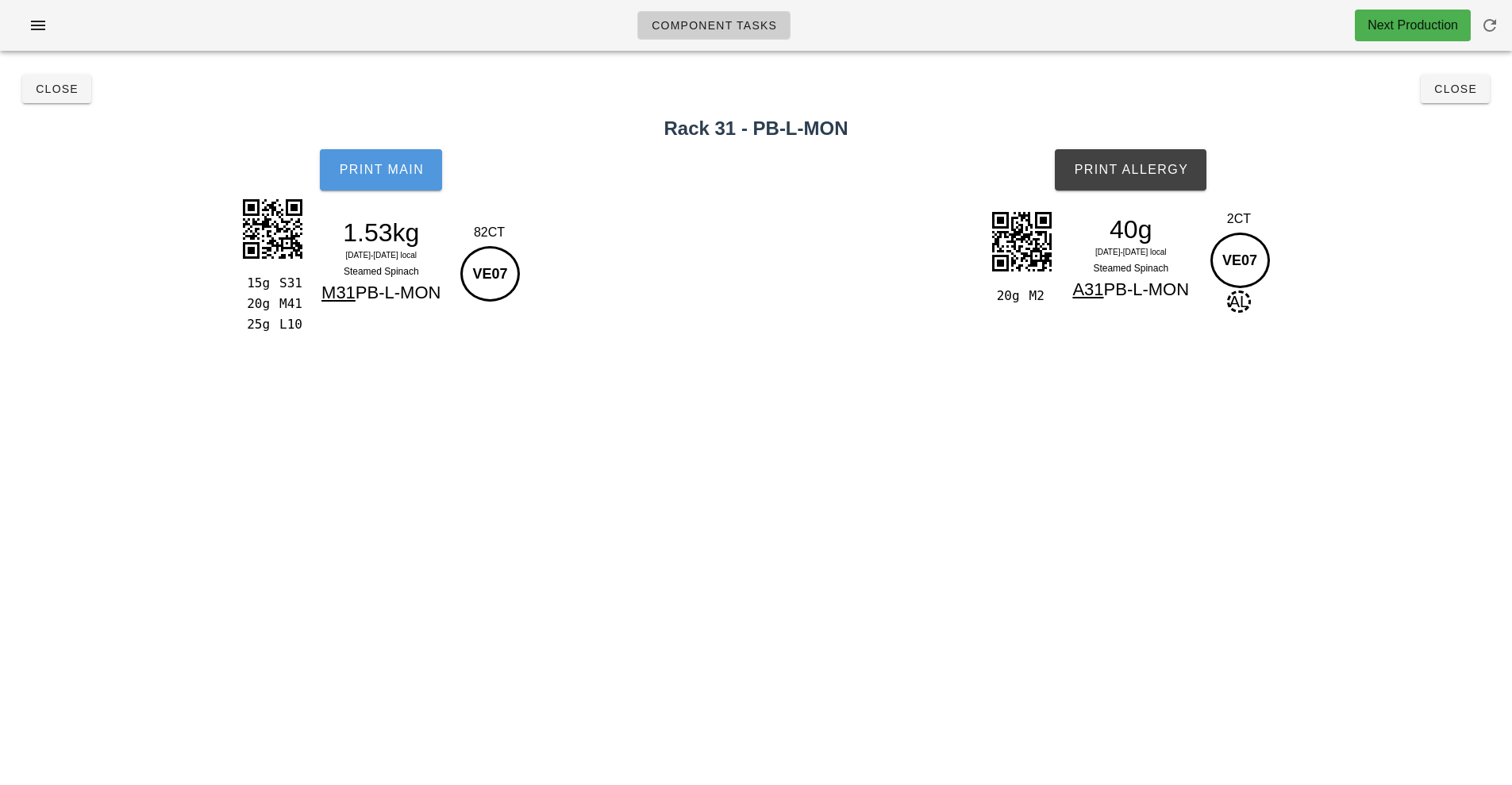
click at [396, 184] on button "Print Main" at bounding box center [380, 170] width 122 height 42
click at [1137, 172] on span "Print Allergy" at bounding box center [1130, 170] width 115 height 15
click at [59, 90] on span "Close" at bounding box center [56, 88] width 43 height 13
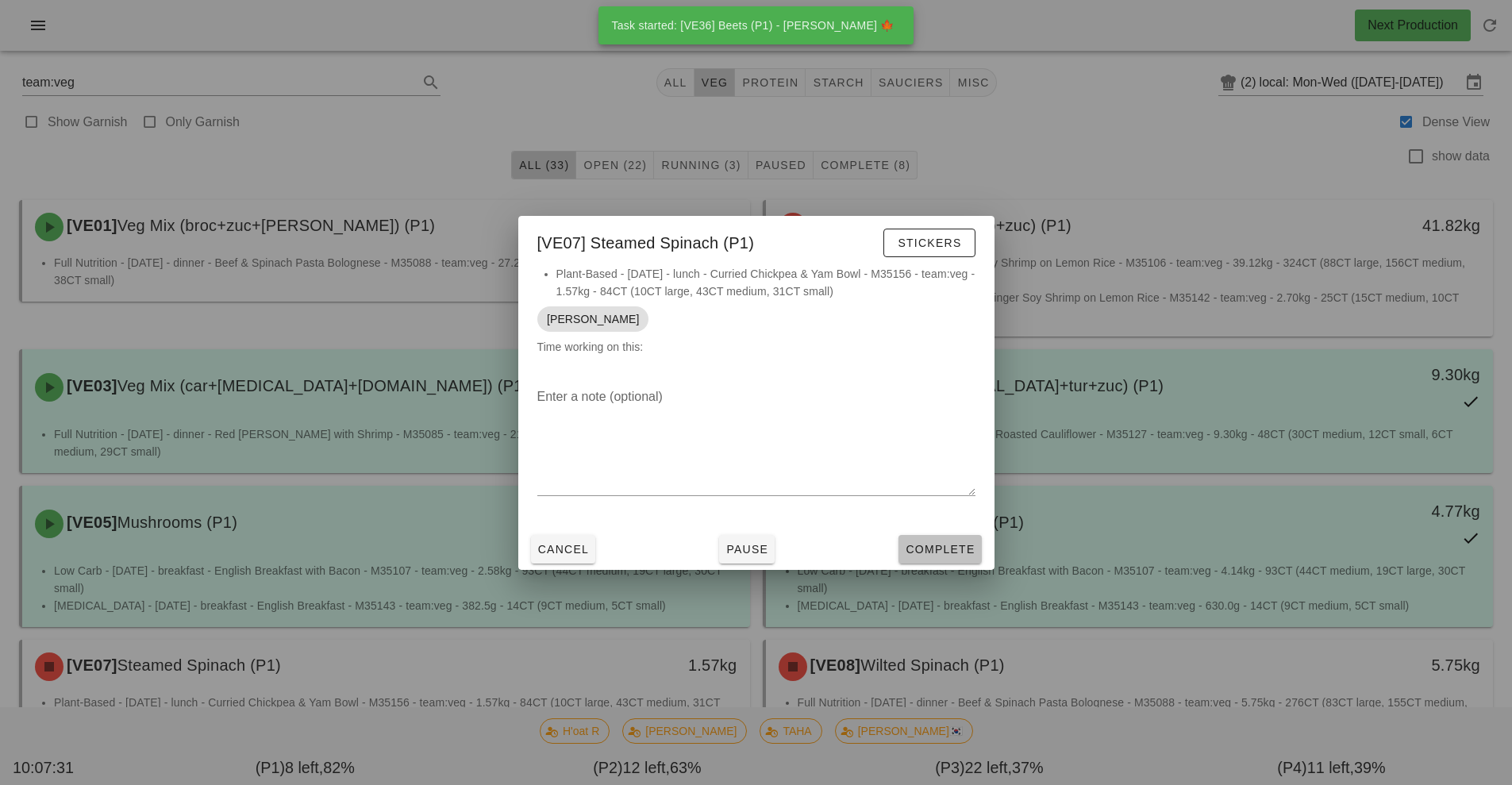
click at [937, 543] on span "Complete" at bounding box center [940, 549] width 70 height 13
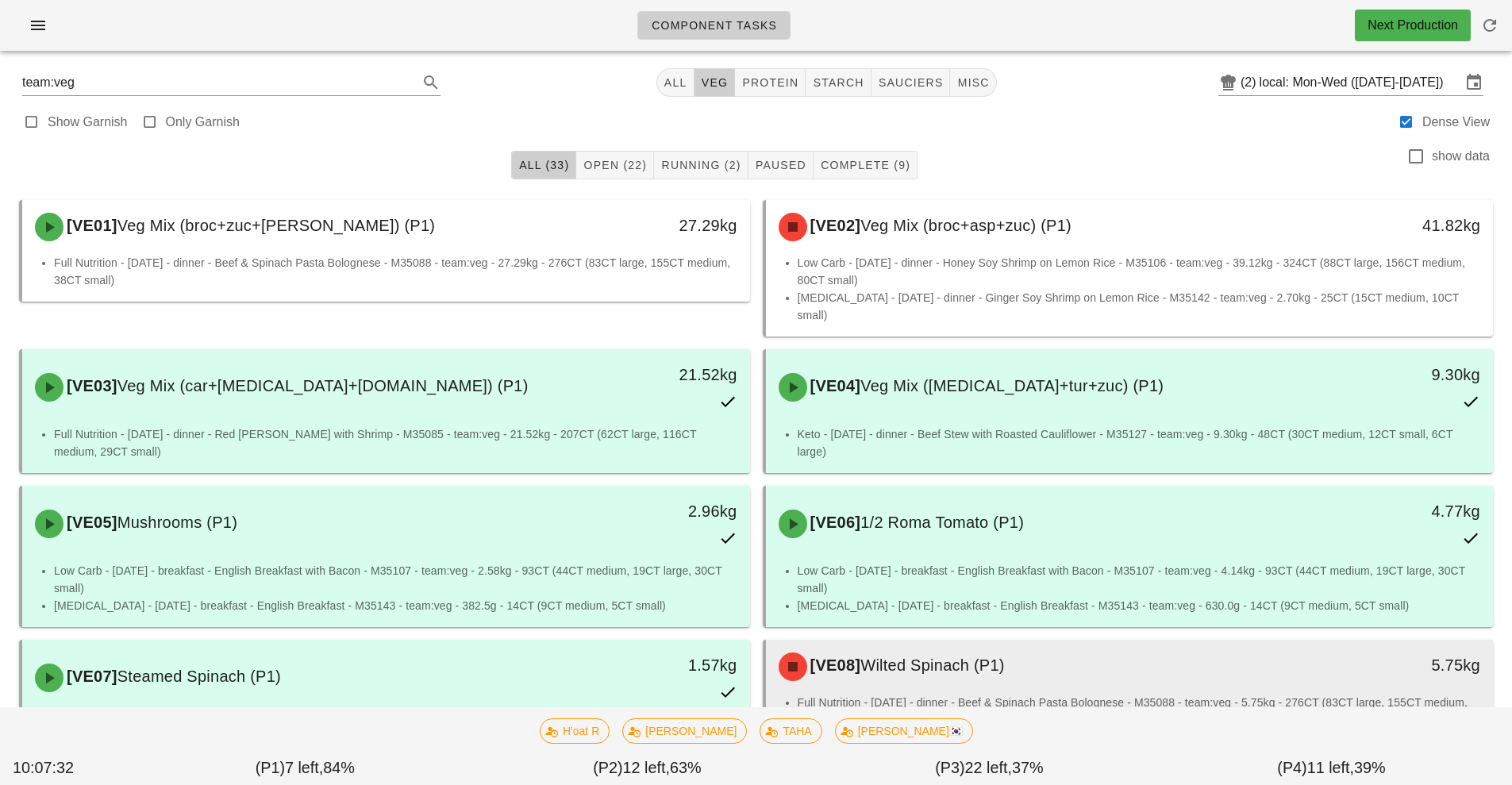
click at [937, 656] on span "Wilted Spinach (P1)" at bounding box center [933, 665] width 145 height 17
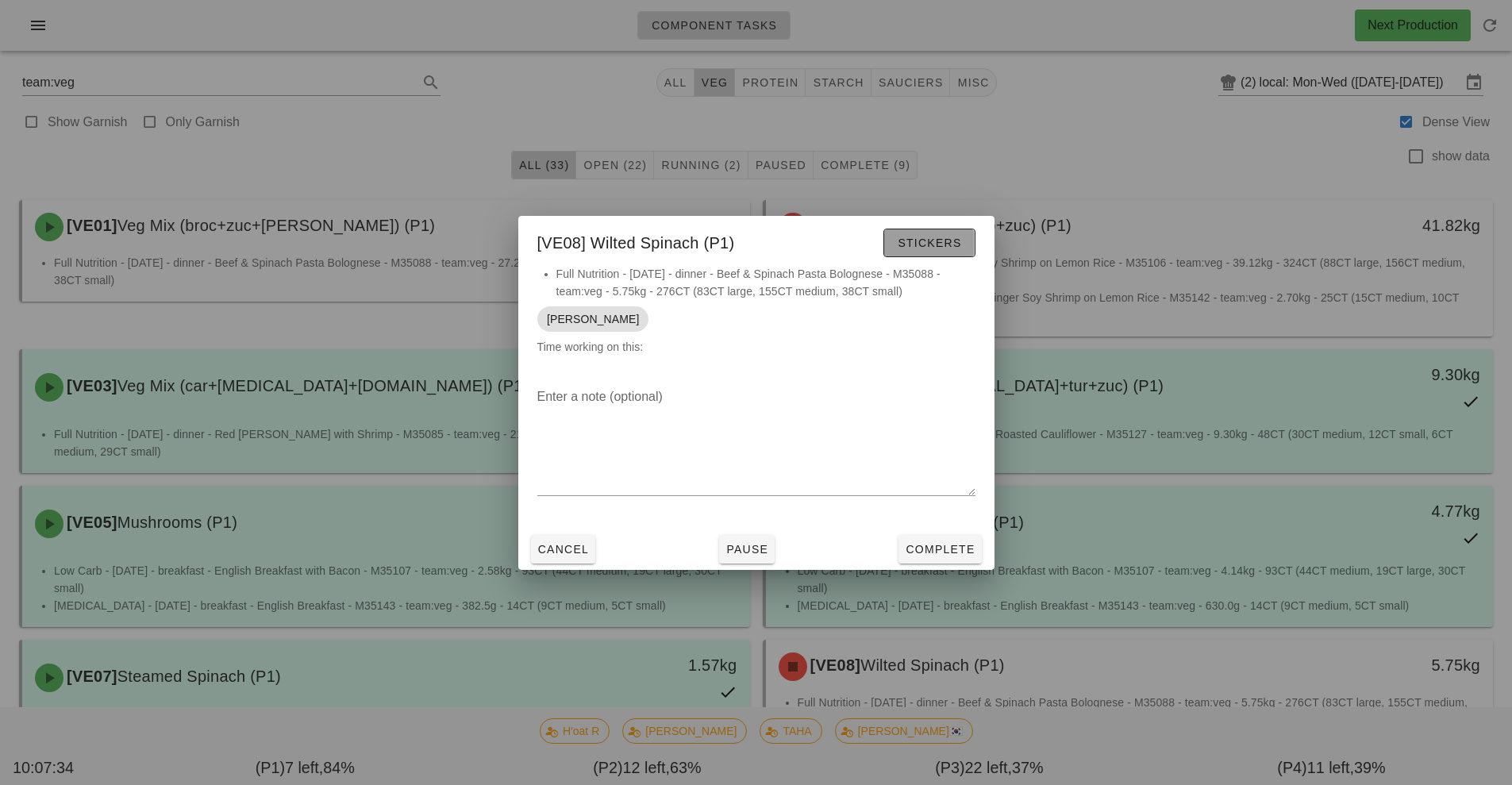
click at [949, 241] on span "Stickers" at bounding box center [929, 242] width 64 height 13
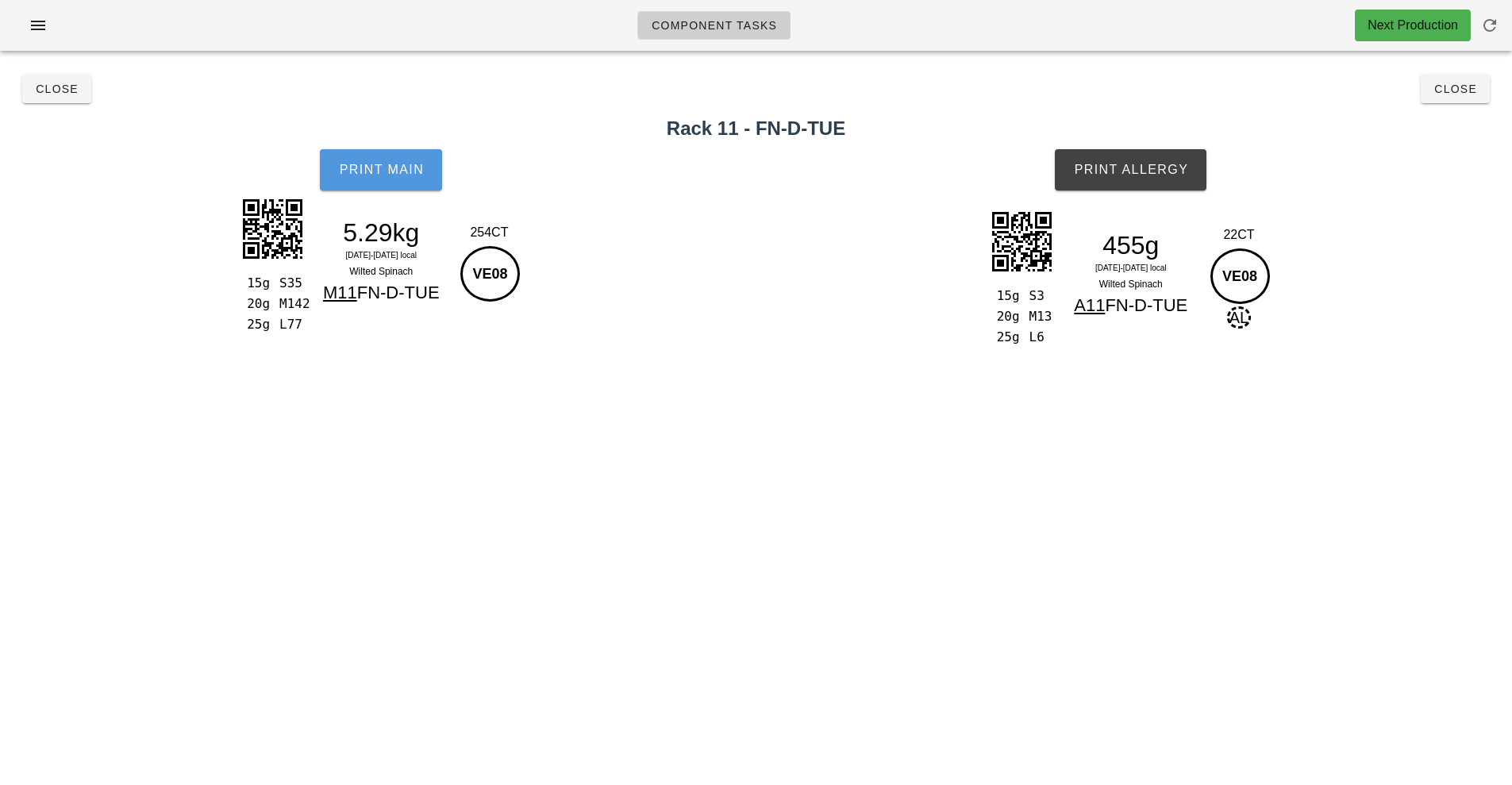
click at [384, 181] on button "Print Main" at bounding box center [380, 170] width 122 height 42
click at [1128, 168] on span "Print Allergy" at bounding box center [1130, 170] width 115 height 15
click at [47, 89] on span "Close" at bounding box center [56, 88] width 43 height 13
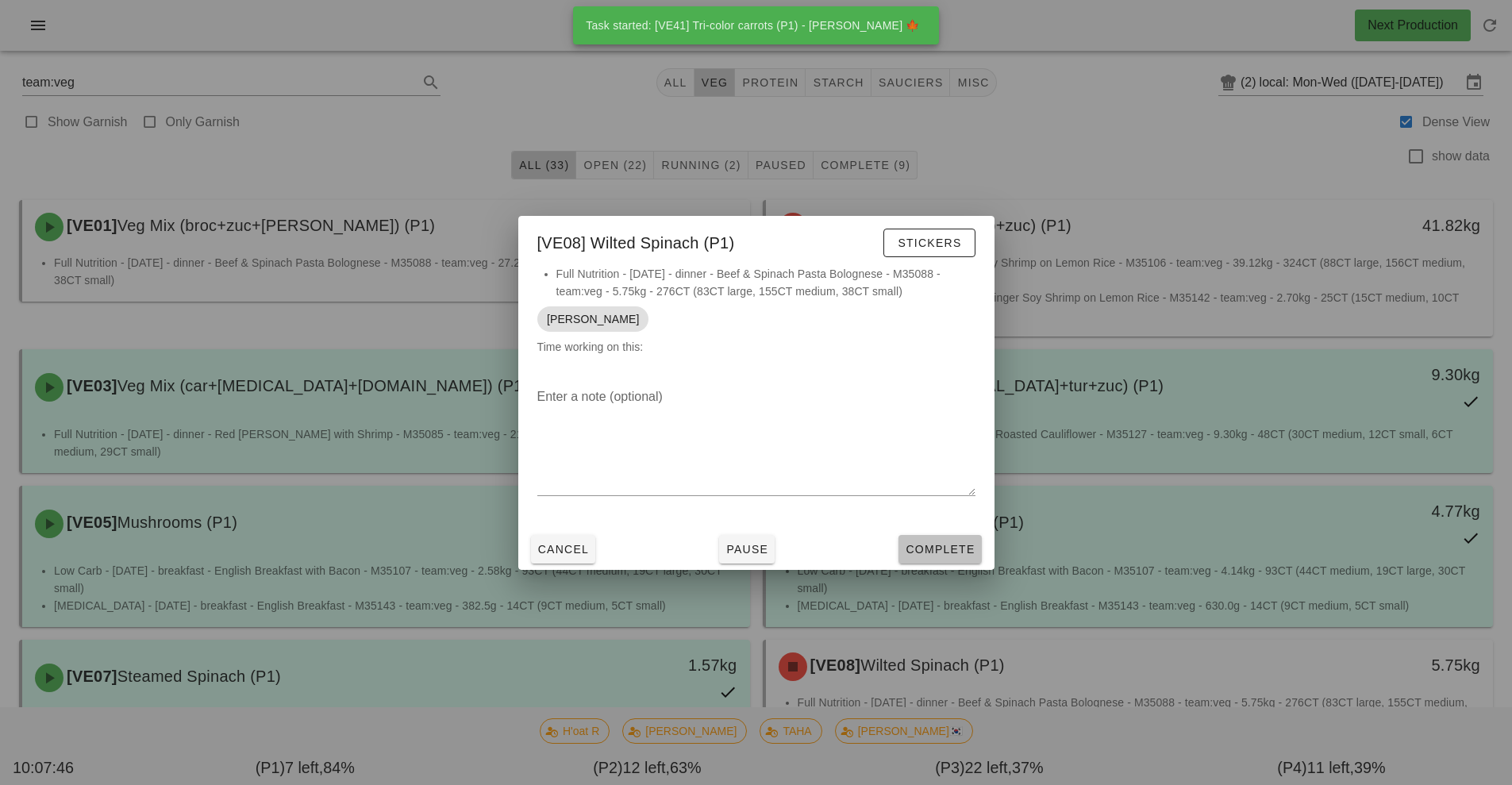
click at [946, 553] on span "Complete" at bounding box center [940, 549] width 70 height 13
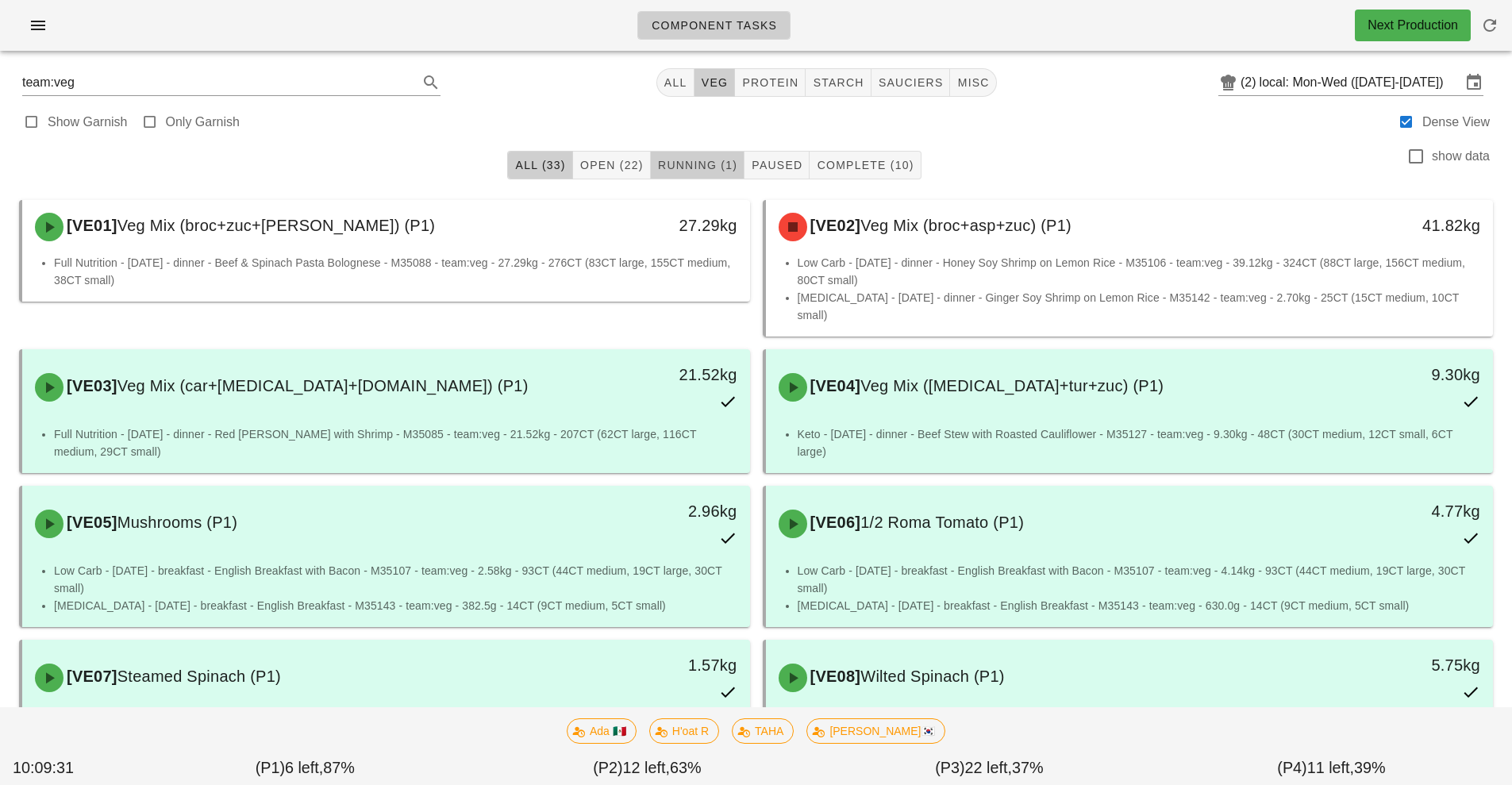
click at [708, 177] on button "Running (1)" at bounding box center [698, 164] width 94 height 29
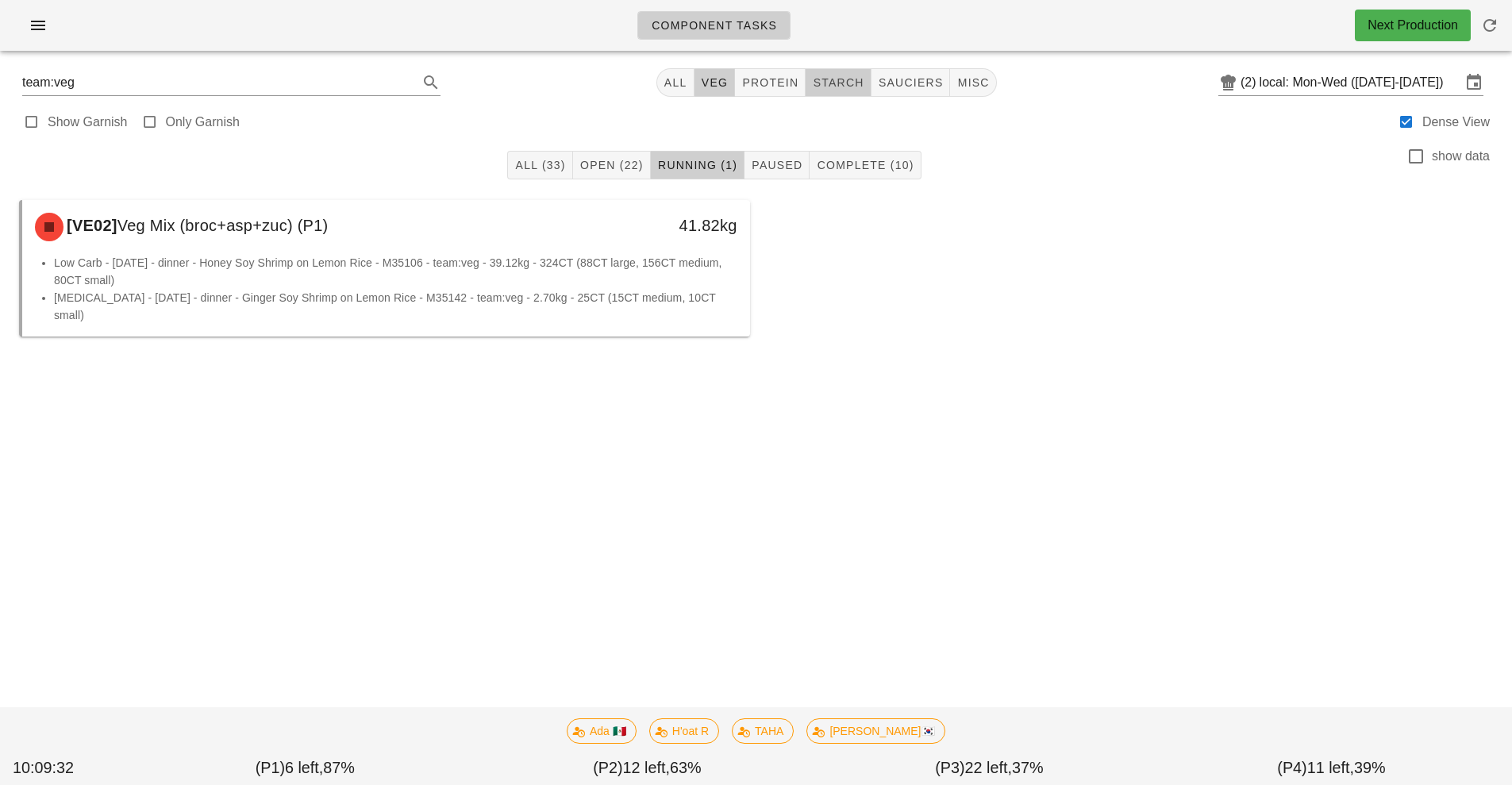
click at [862, 91] on button "starch" at bounding box center [837, 82] width 65 height 29
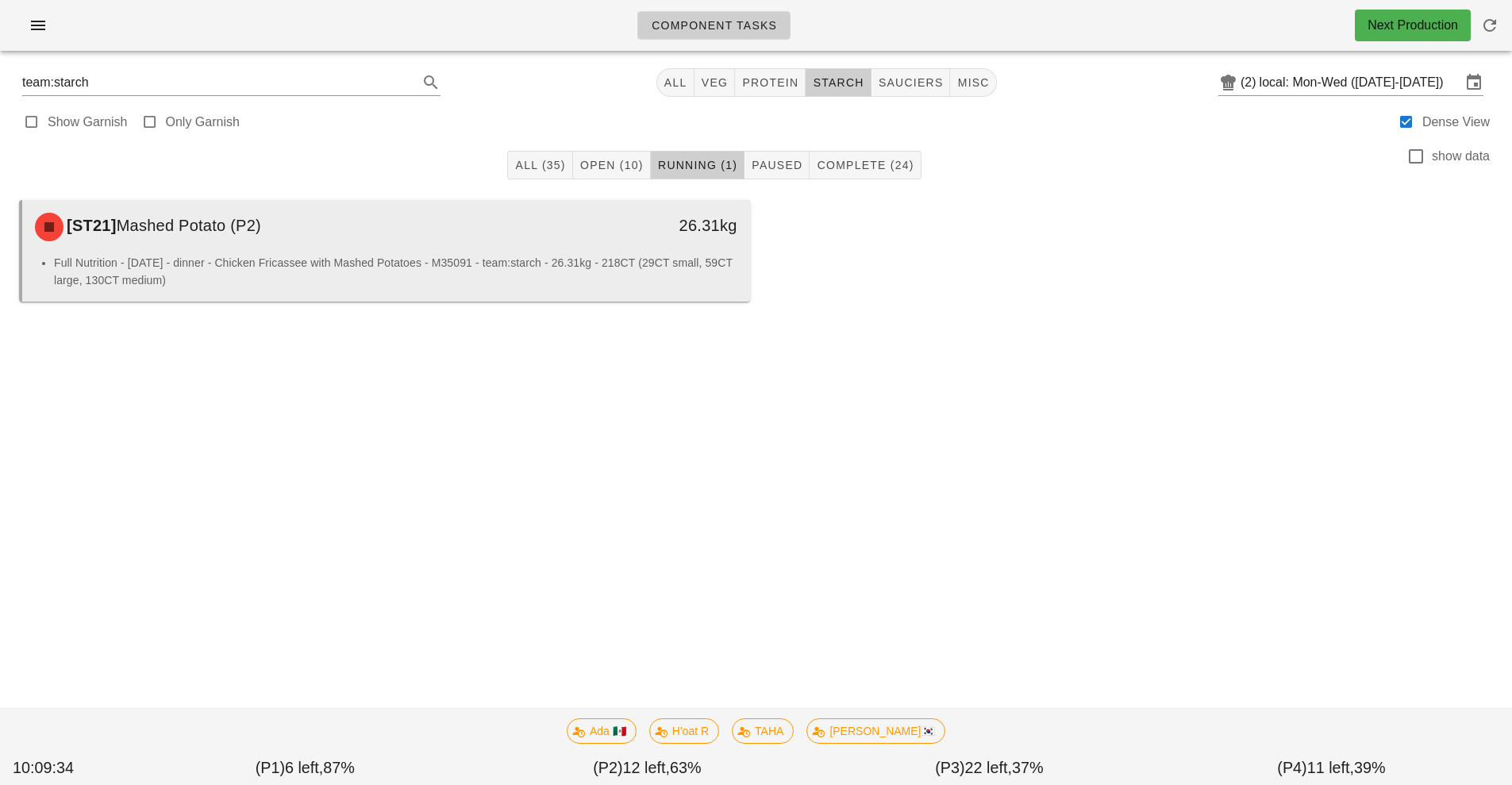
click at [610, 272] on li "Full Nutrition - Wednesday - dinner - Chicken Fricassee with Mashed Potatoes - …" at bounding box center [395, 271] width 683 height 35
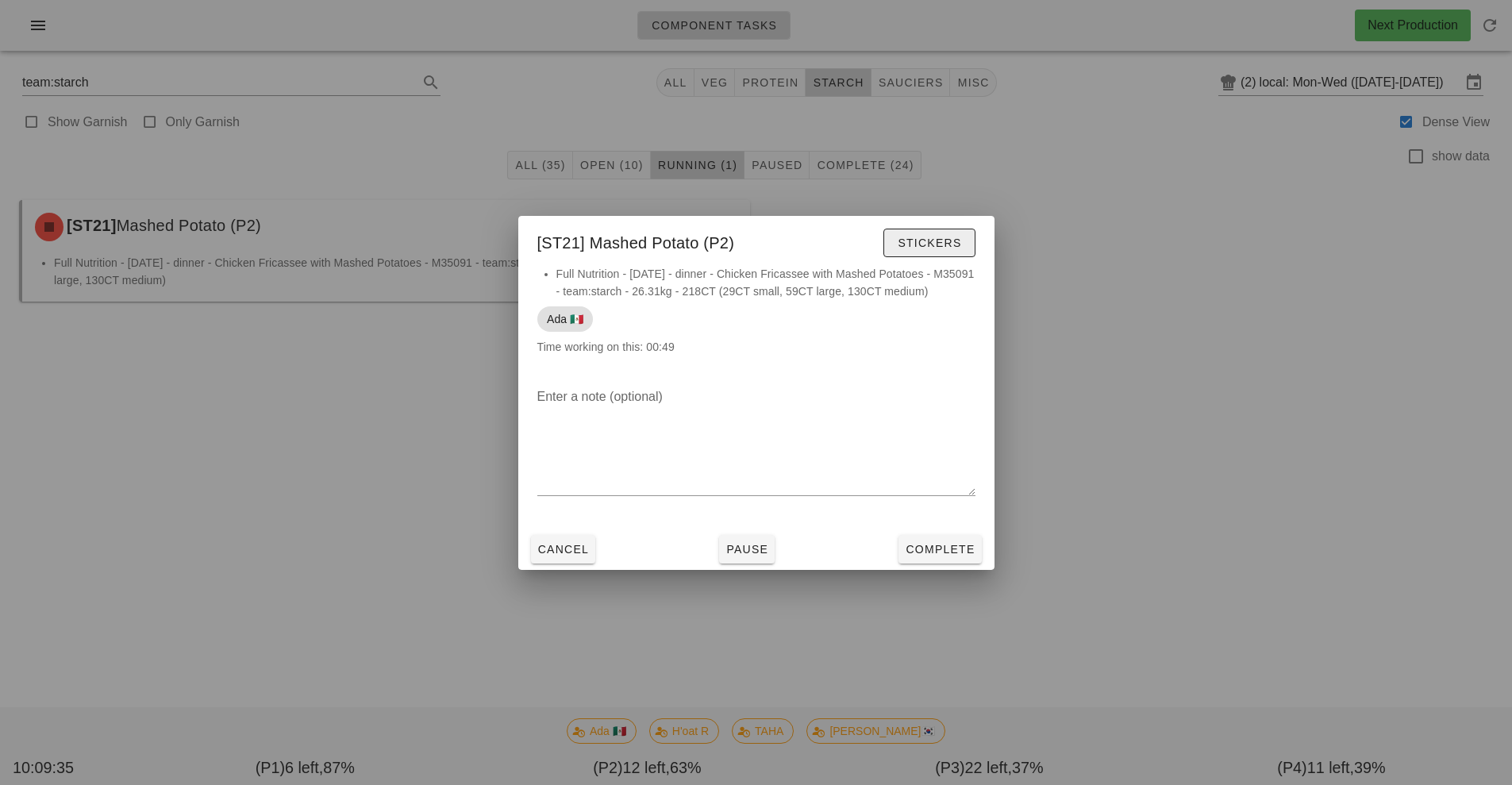
click at [947, 239] on span "Stickers" at bounding box center [929, 242] width 64 height 13
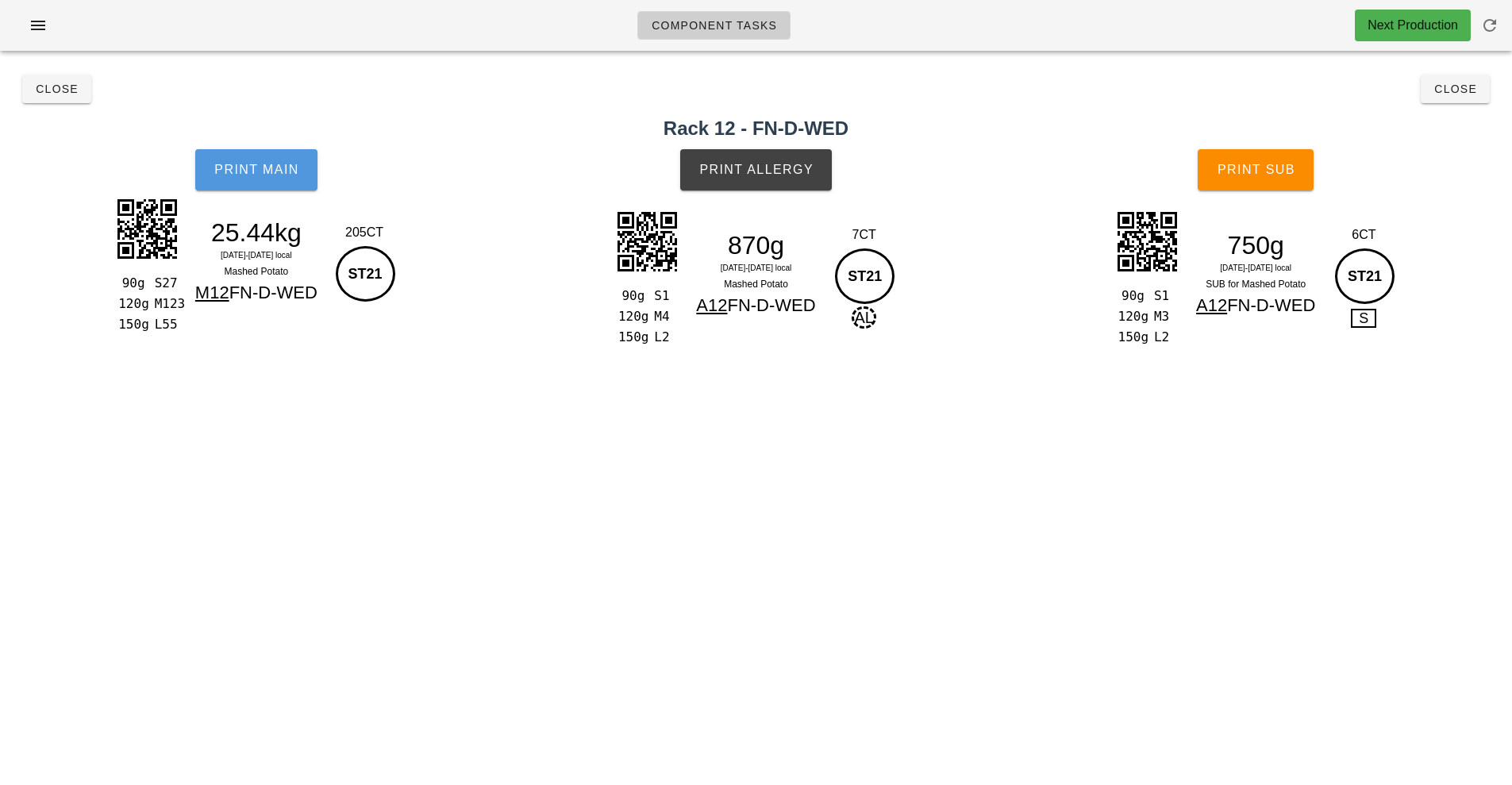
click at [240, 177] on button "Print Main" at bounding box center [256, 170] width 122 height 42
click at [259, 182] on button "Print Main" at bounding box center [256, 170] width 122 height 42
click at [813, 174] on span "Print Allergy" at bounding box center [756, 170] width 115 height 15
click at [1300, 175] on button "Print Sub" at bounding box center [1256, 170] width 116 height 42
click at [45, 91] on span "Close" at bounding box center [56, 88] width 43 height 13
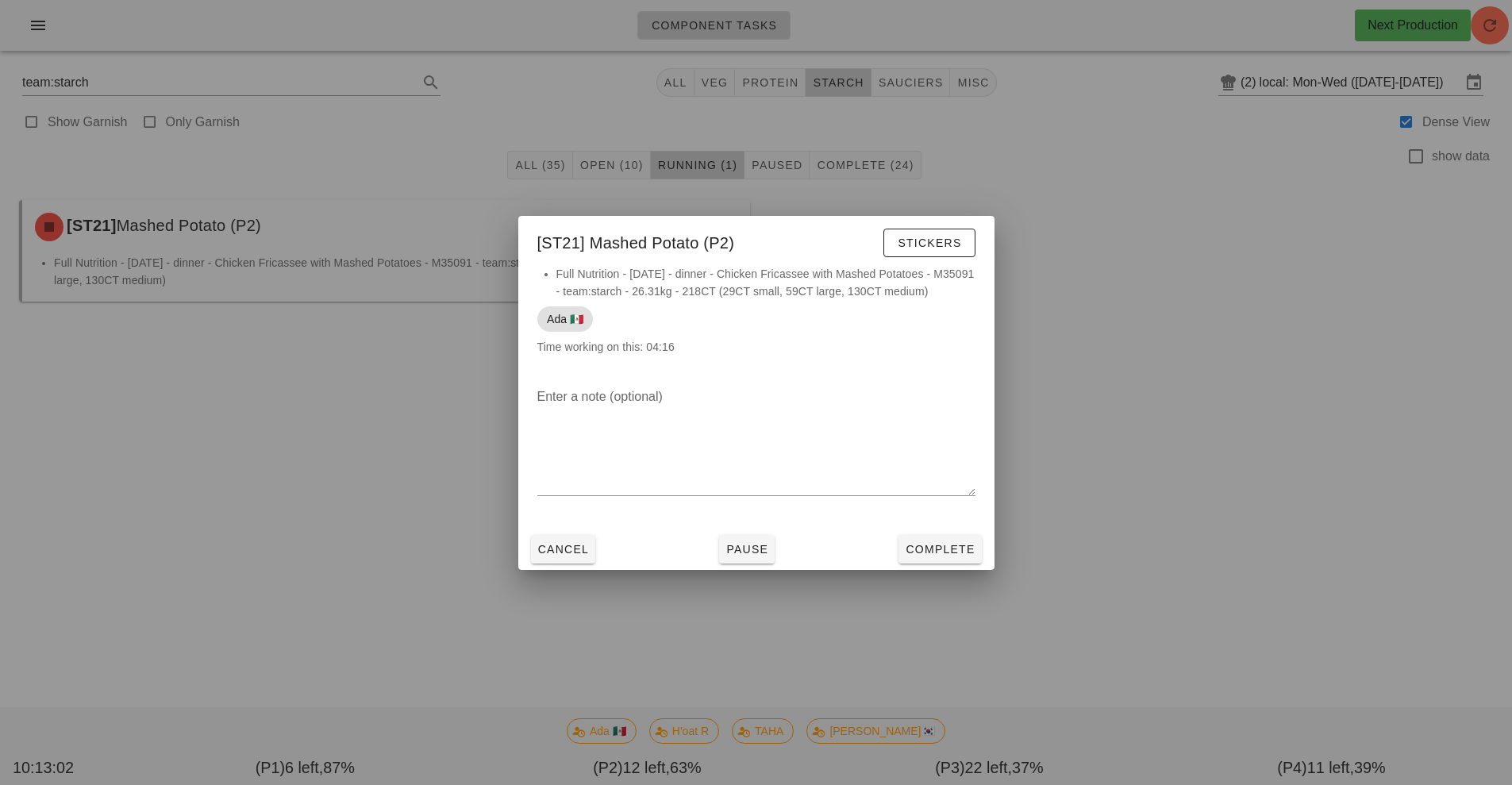
click at [359, 142] on div at bounding box center [756, 392] width 1512 height 785
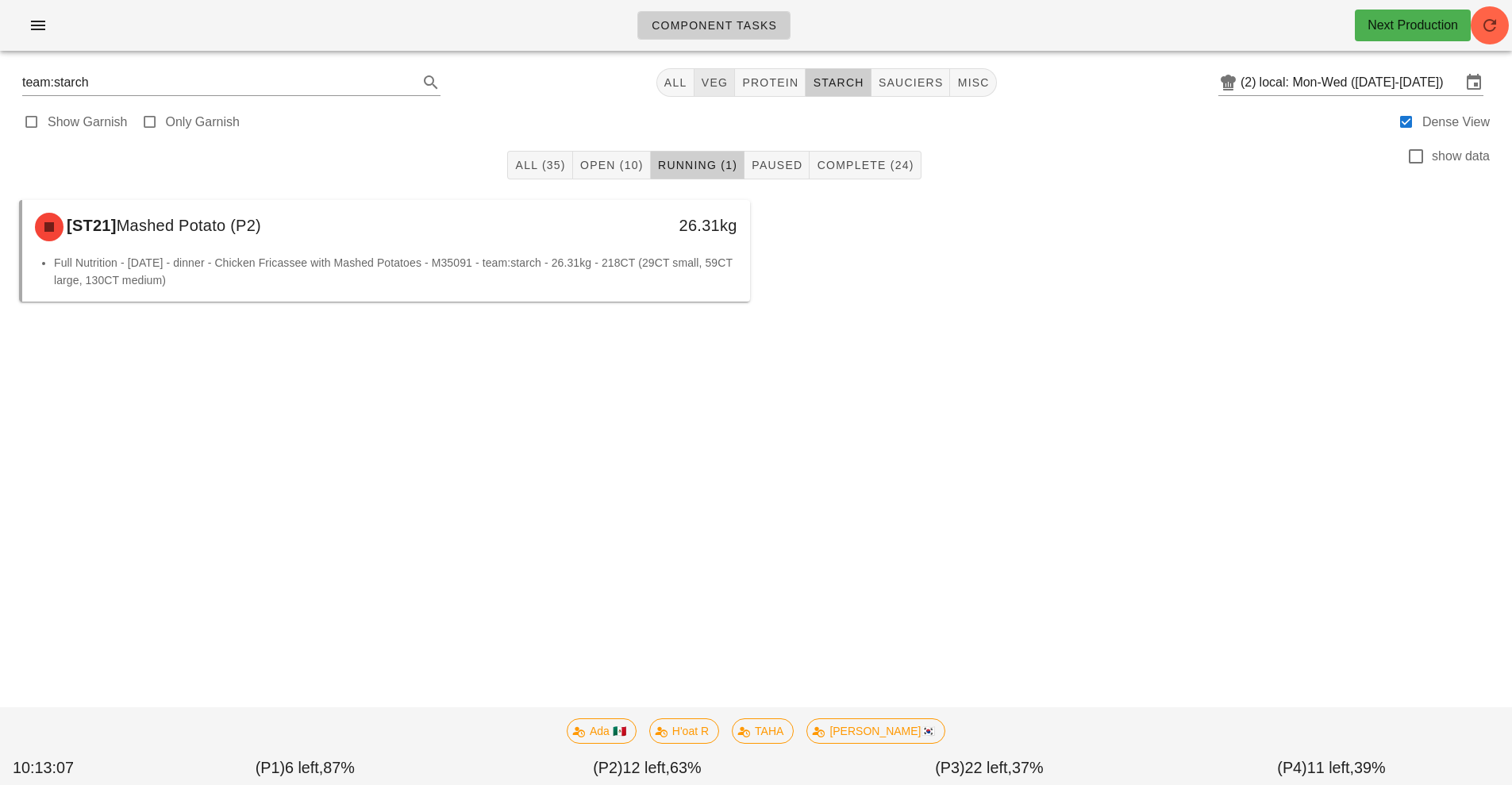
click at [711, 86] on span "veg" at bounding box center [714, 82] width 28 height 13
type input "team:veg"
click at [526, 168] on span "All (33)" at bounding box center [540, 164] width 51 height 13
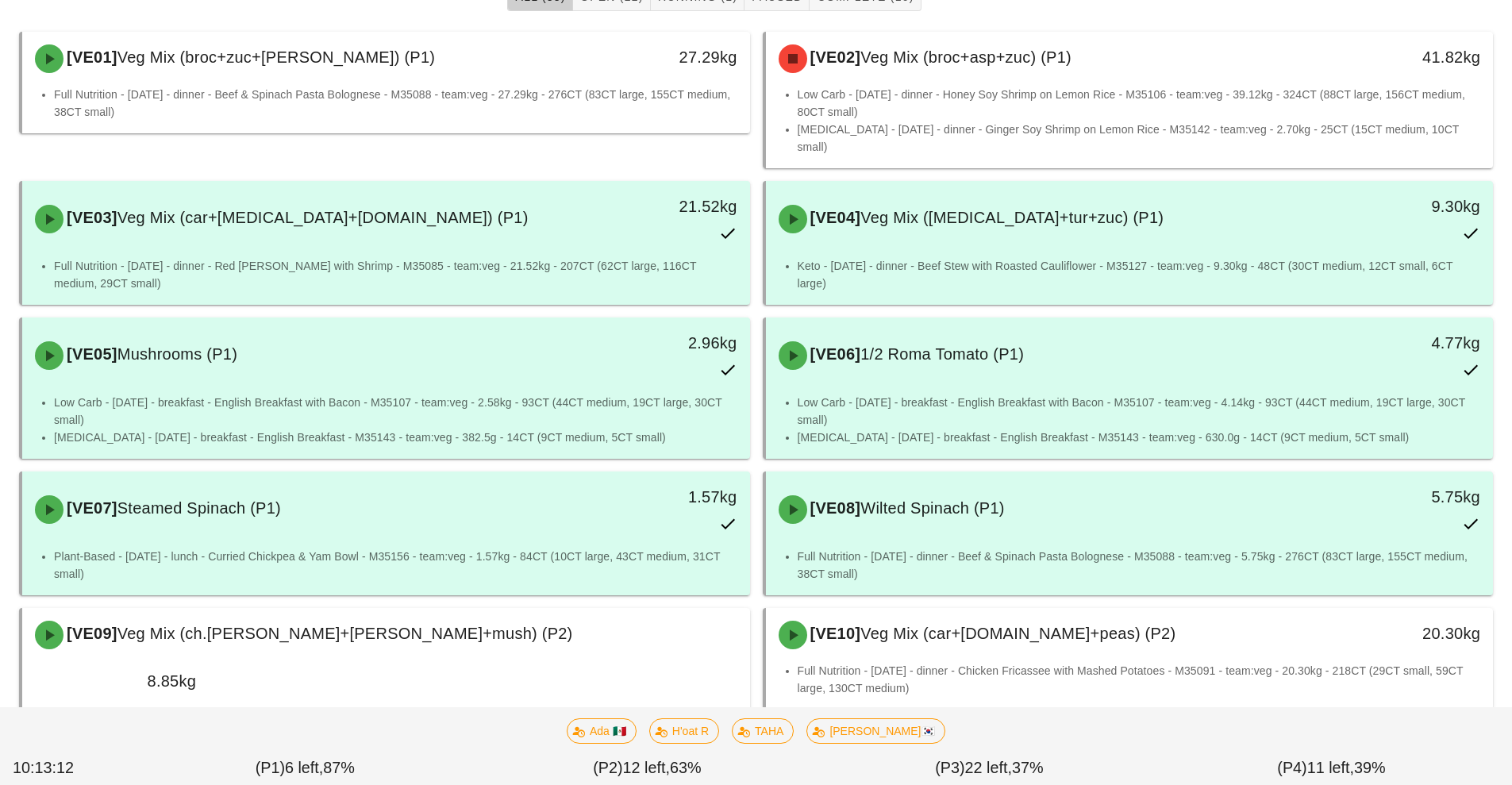
scroll to position [173, 0]
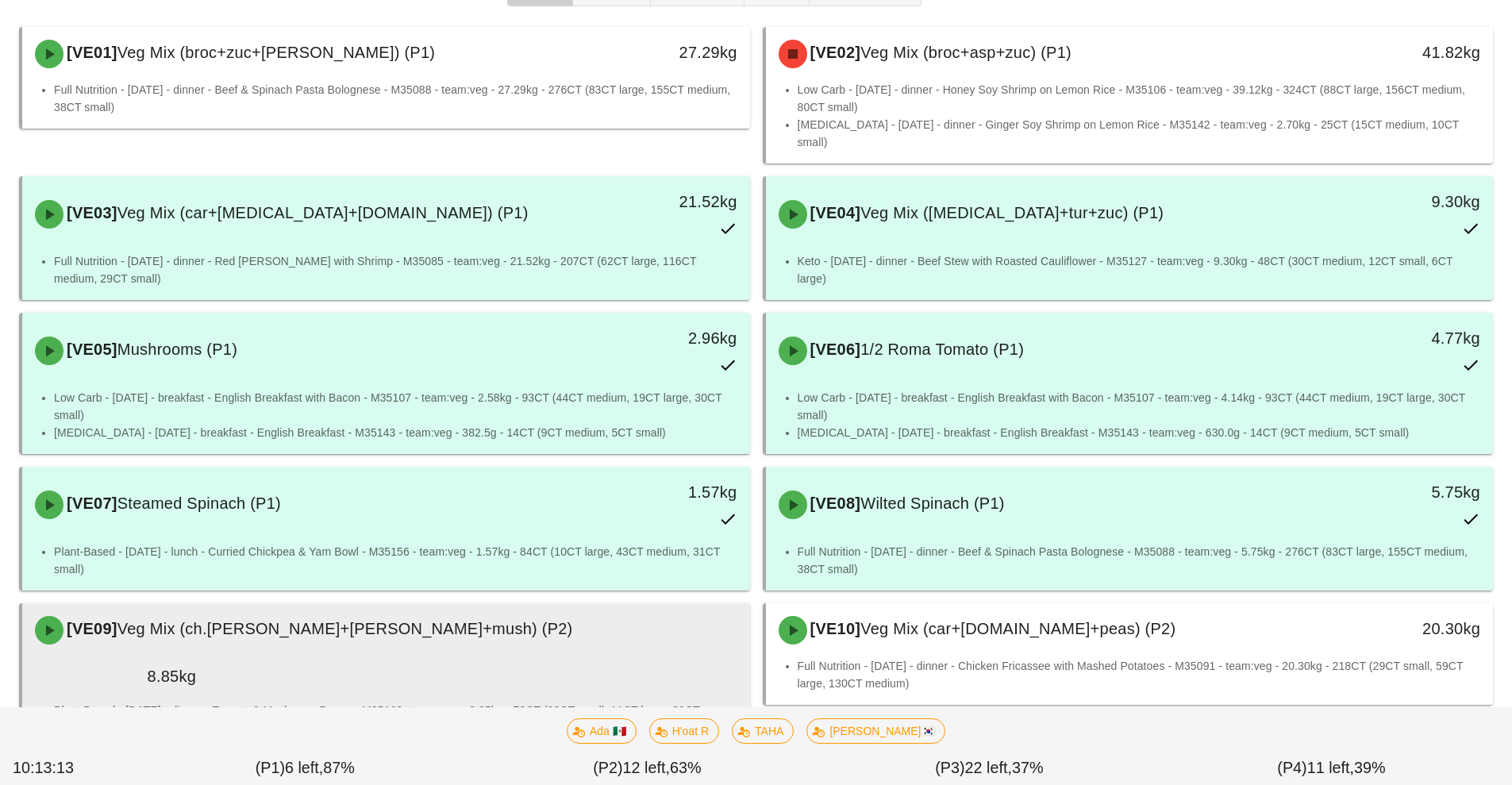
click at [511, 701] on li "Plant-Based - Wednesday - dinner - Tomato & Mushroom Penne - M35163 - team:veg …" at bounding box center [395, 718] width 683 height 35
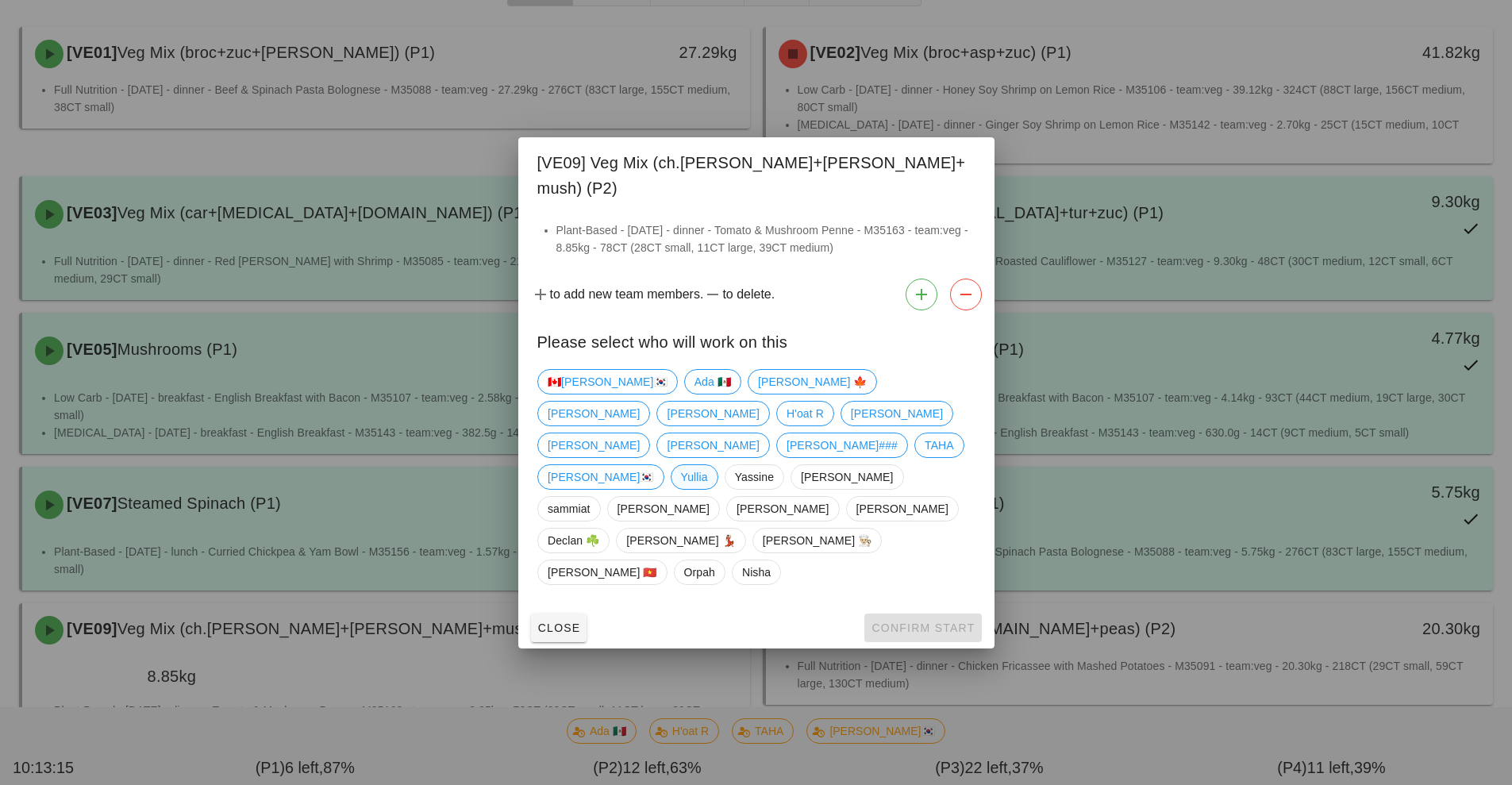
click at [681, 473] on span "Yullia" at bounding box center [694, 477] width 27 height 24
click at [920, 621] on span "Confirm Start" at bounding box center [923, 627] width 104 height 13
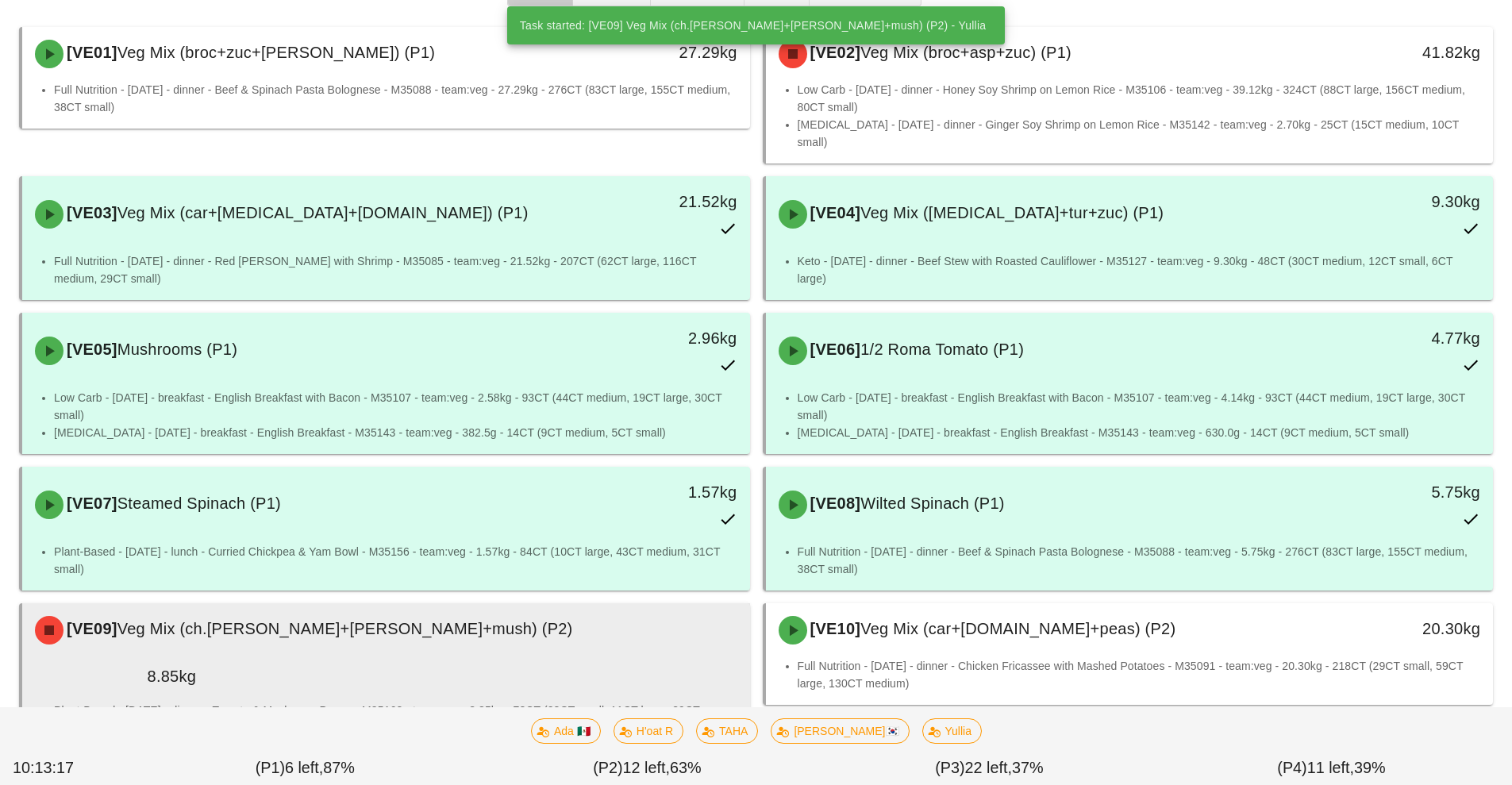
click at [526, 701] on li "Plant-Based - Wednesday - dinner - Tomato & Mushroom Penne - M35163 - team:veg …" at bounding box center [395, 718] width 683 height 35
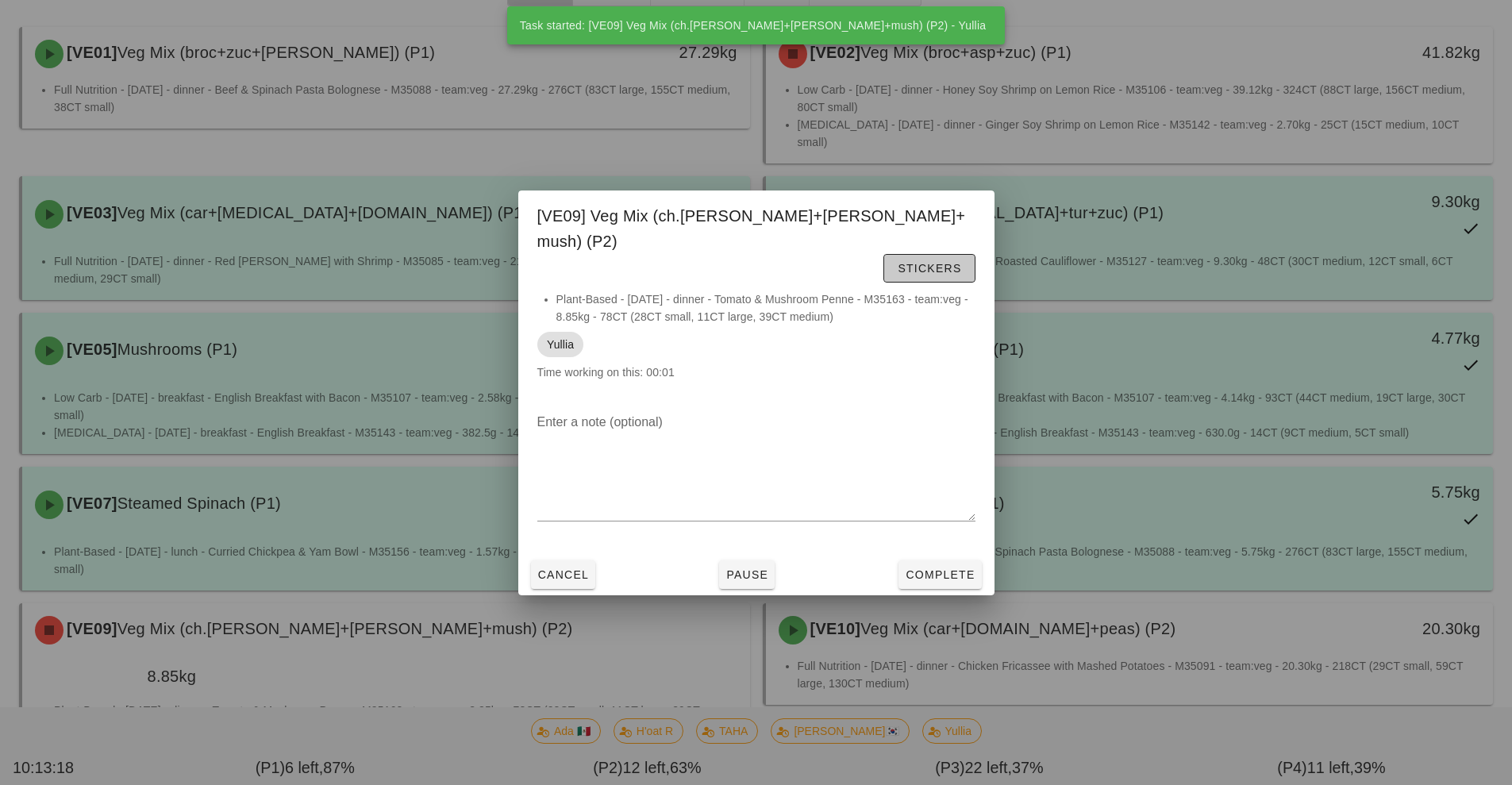
click at [935, 262] on span "Stickers" at bounding box center [929, 268] width 64 height 13
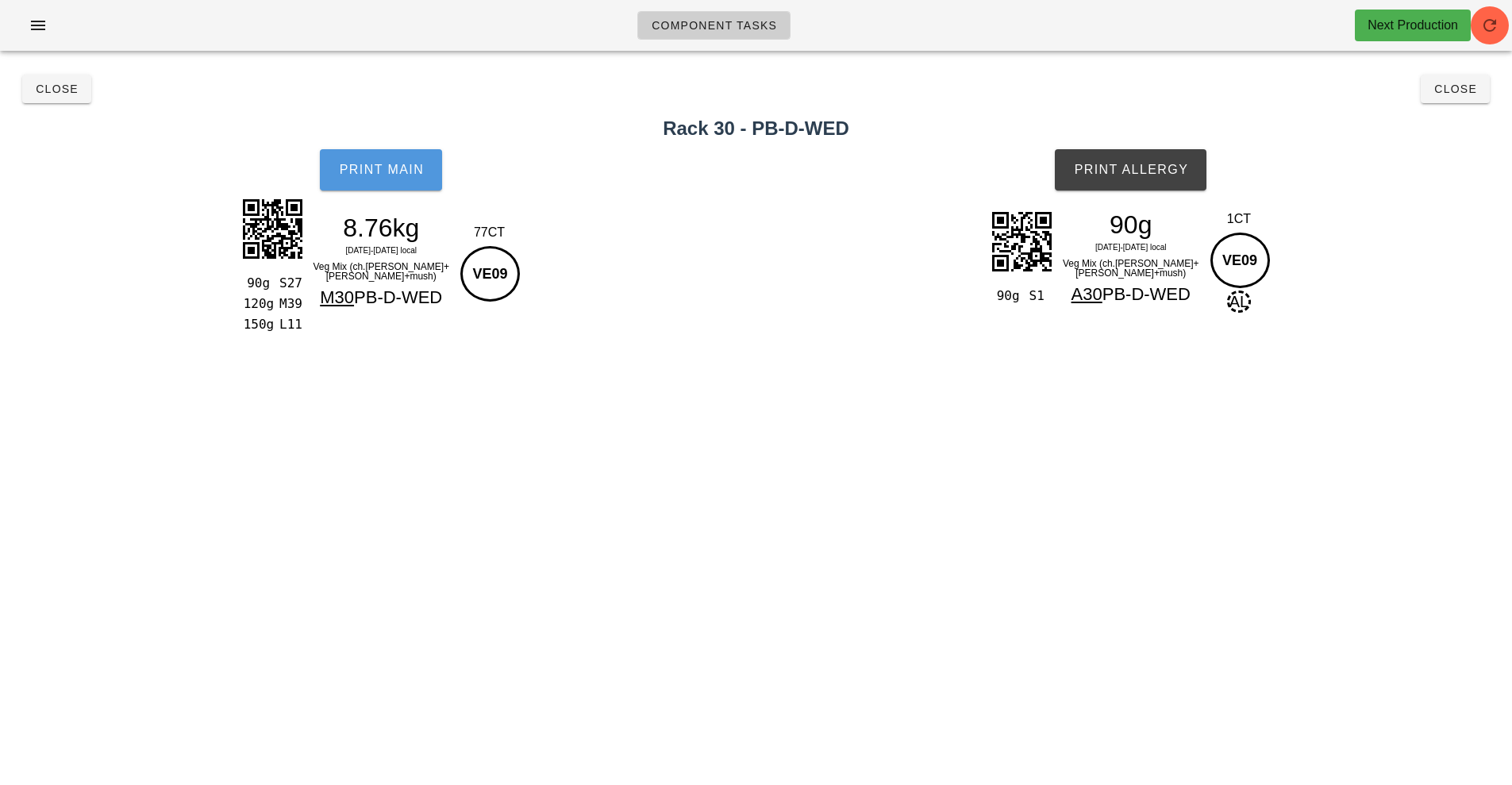
click at [378, 174] on span "Print Main" at bounding box center [381, 170] width 86 height 15
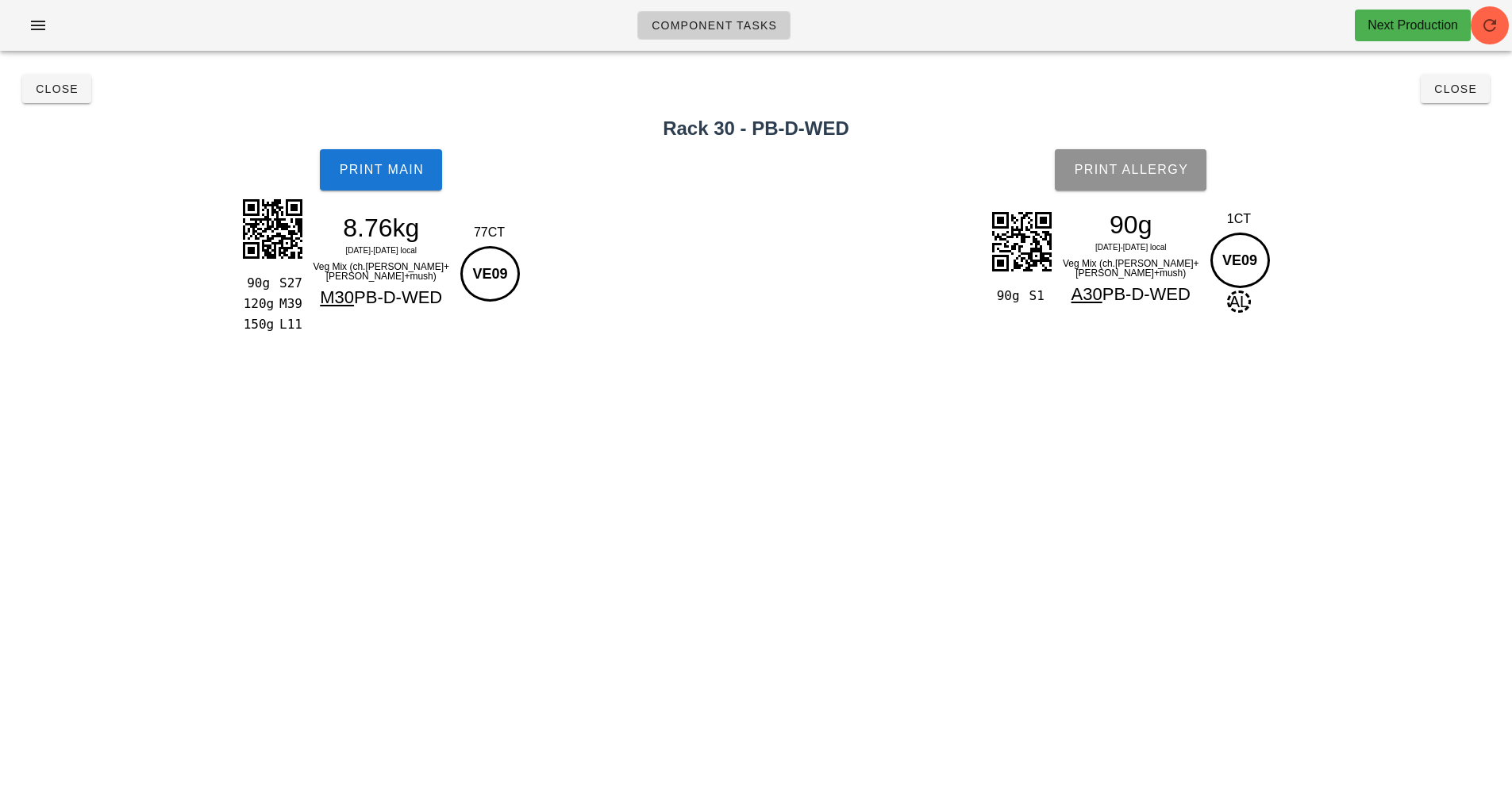
click at [1151, 168] on span "Print Allergy" at bounding box center [1130, 170] width 115 height 15
click at [49, 86] on span "Close" at bounding box center [56, 88] width 43 height 13
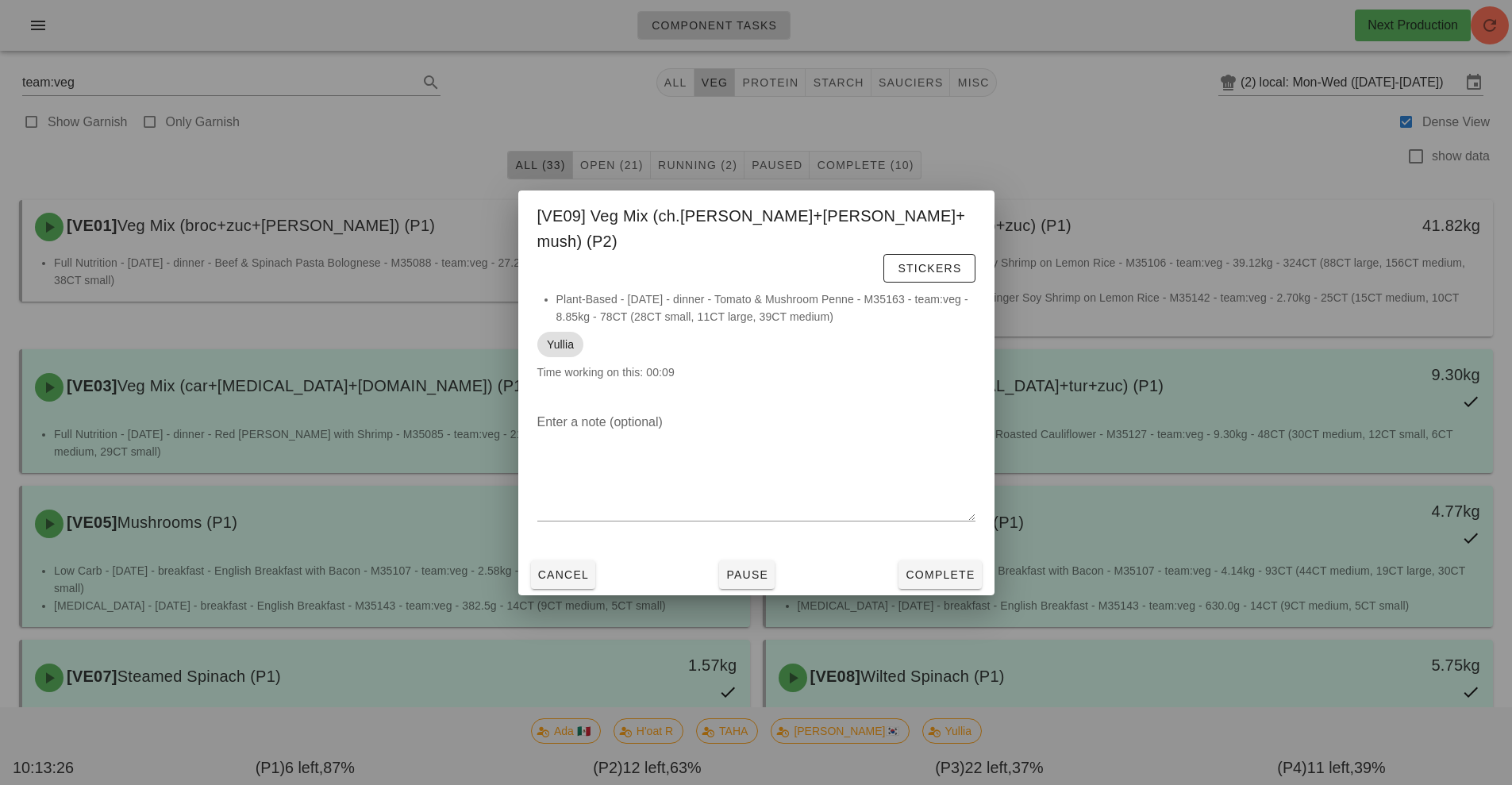
click at [489, 123] on div at bounding box center [756, 392] width 1512 height 785
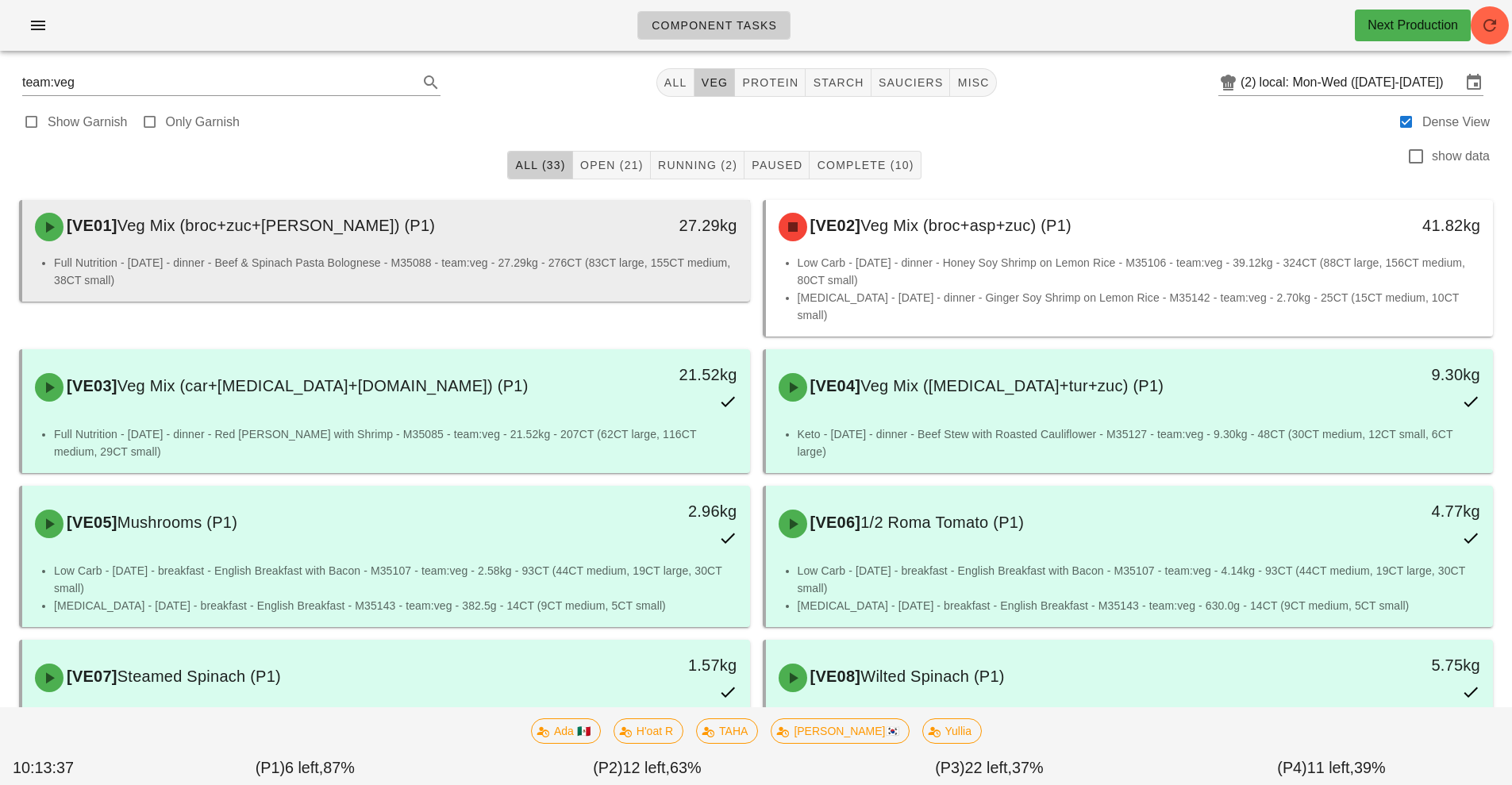
click at [383, 249] on div "[VE01] Veg Mix (broc+zuc+tom) (P1)" at bounding box center [295, 227] width 540 height 48
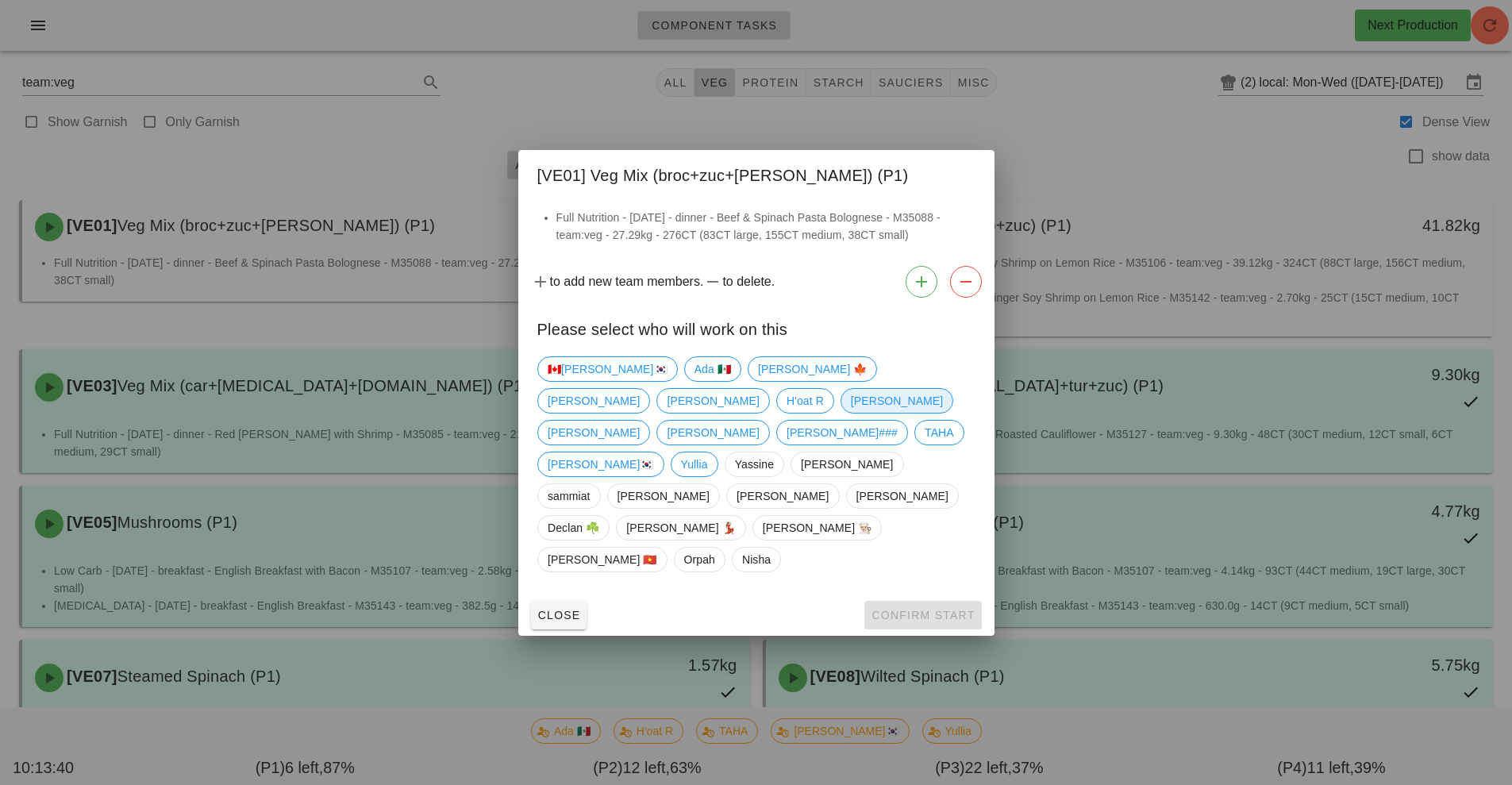
click at [850, 413] on span "Kavitha" at bounding box center [896, 401] width 92 height 24
click at [916, 608] on span "Confirm Start" at bounding box center [923, 614] width 104 height 13
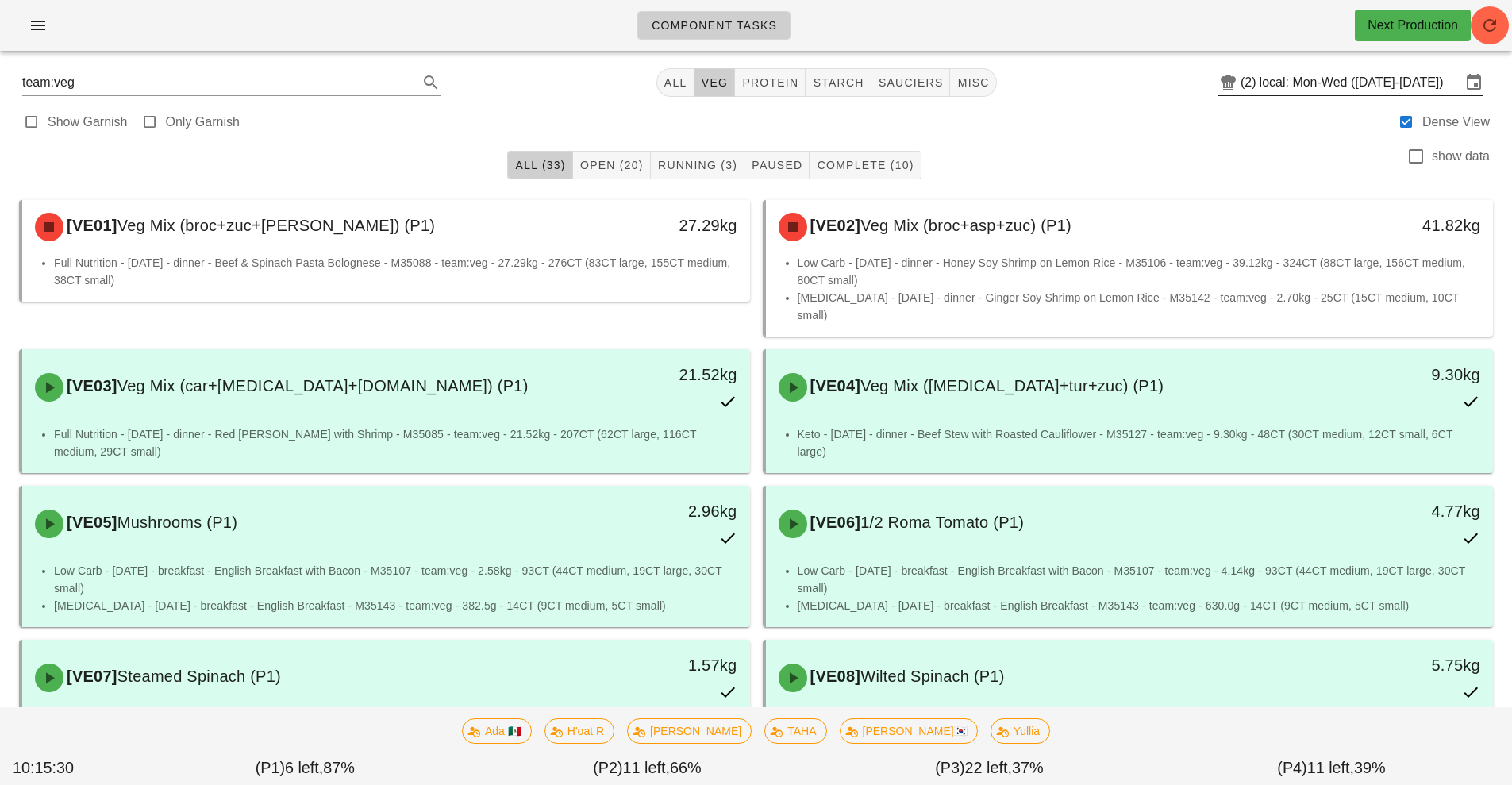
click at [1326, 89] on input "local: Mon-Wed ([DATE]-[DATE])" at bounding box center [1360, 82] width 202 height 25
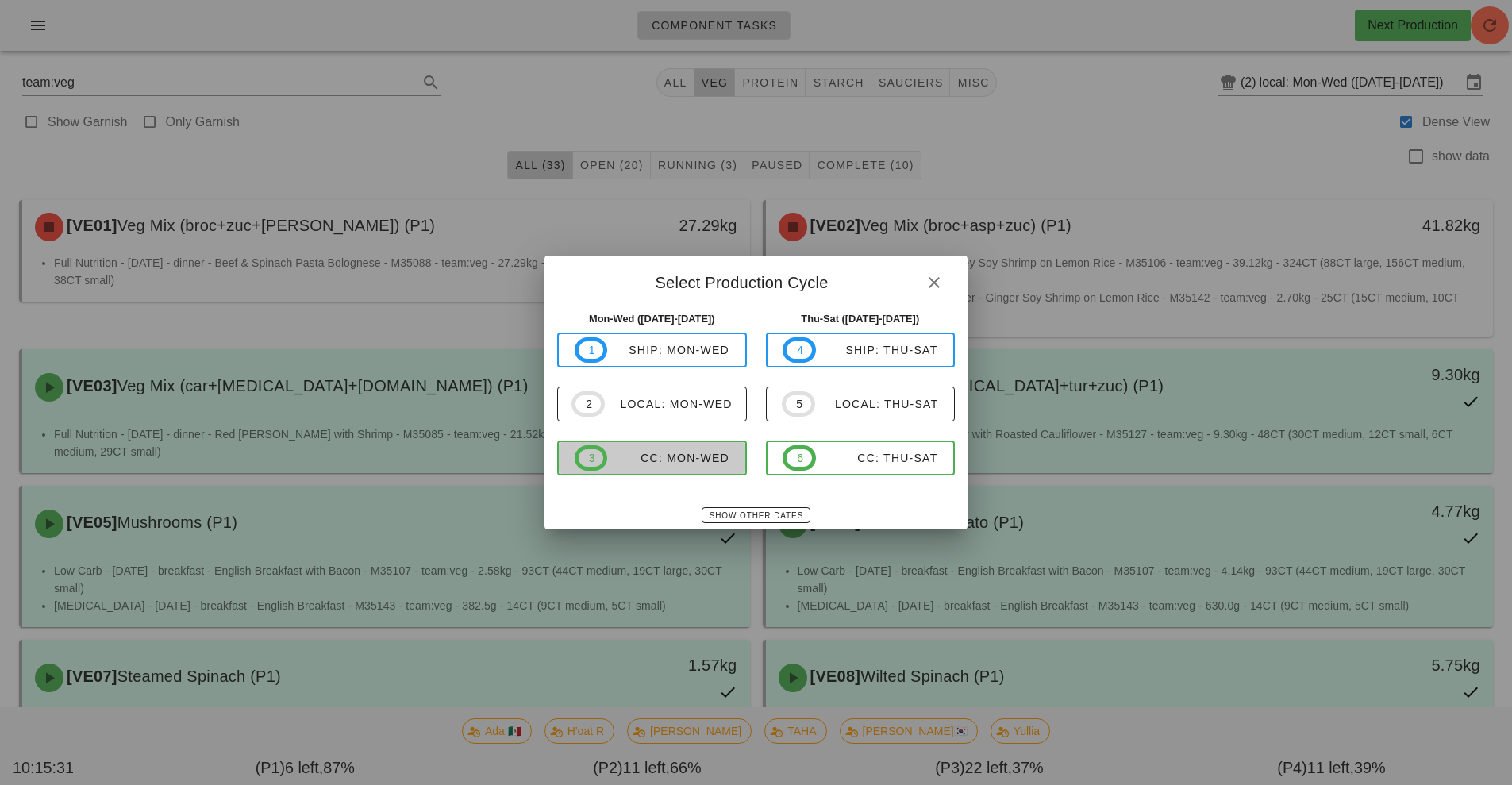
click at [686, 449] on span "3 CC: Mon-Wed" at bounding box center [652, 457] width 155 height 25
type input "CC: Mon-Wed (Aug 18-Aug 20)"
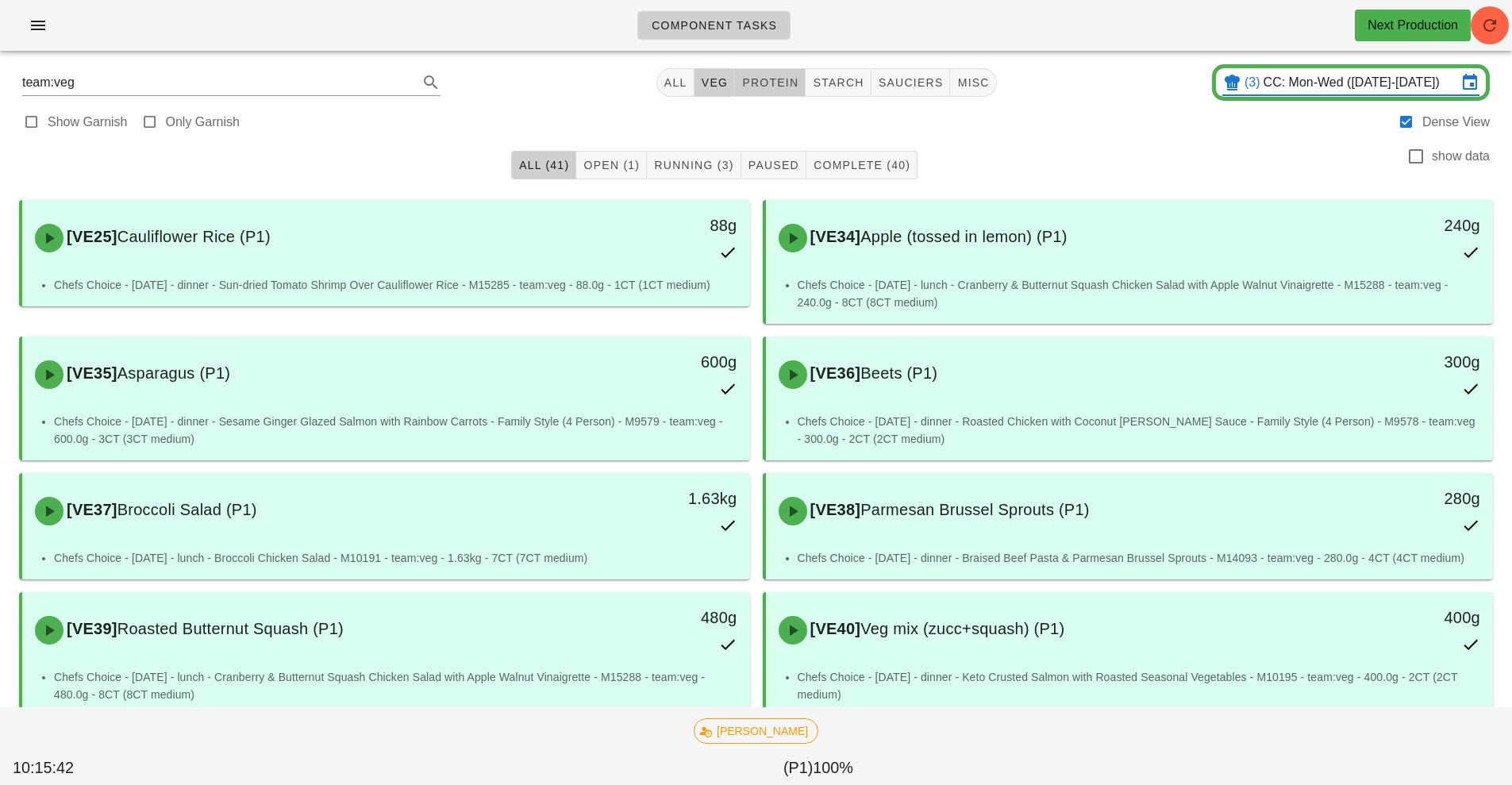
click at [786, 93] on button "protein" at bounding box center [771, 82] width 71 height 29
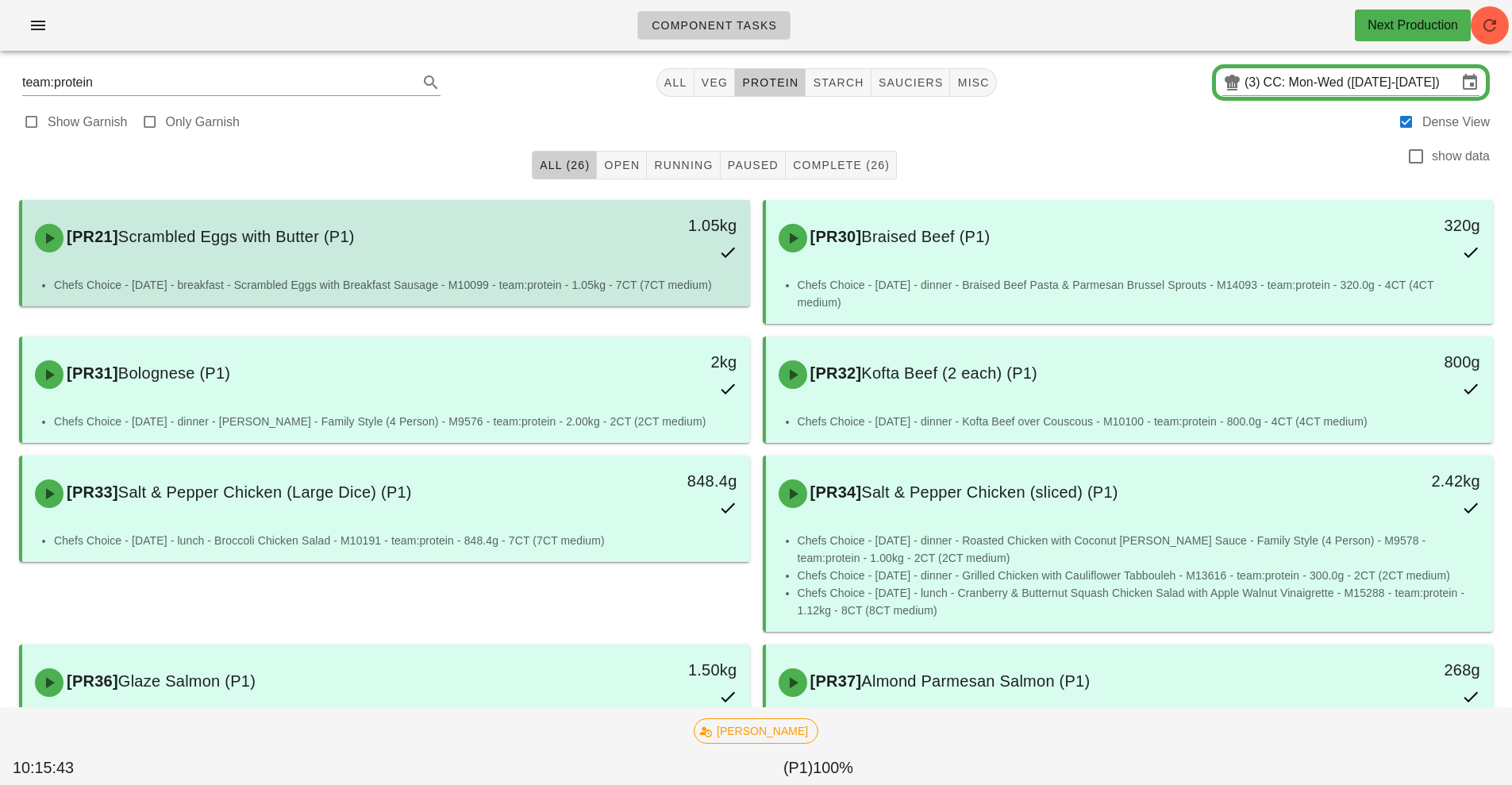
click at [629, 249] on div "1.05kg" at bounding box center [656, 238] width 180 height 70
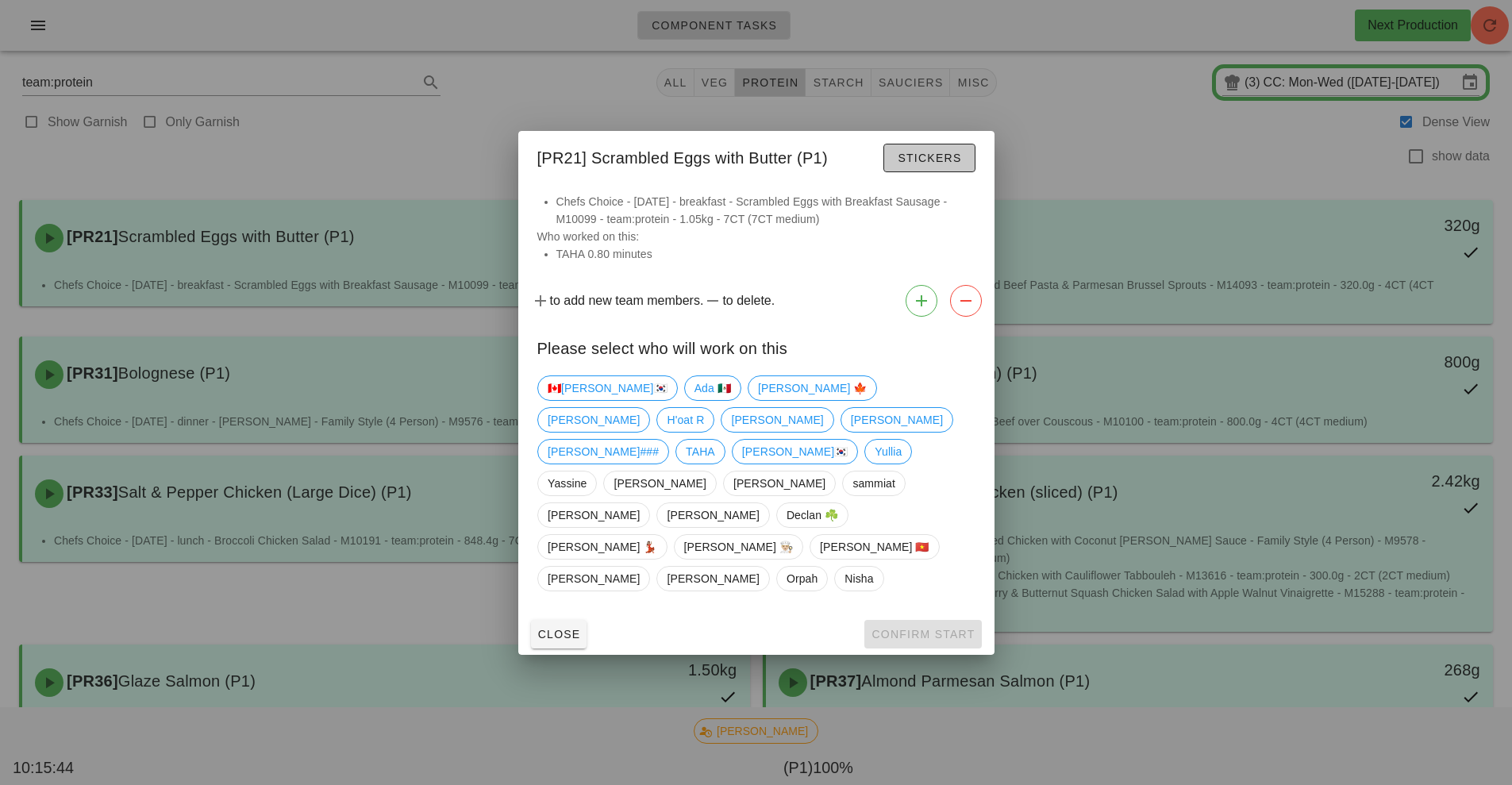
click at [953, 172] on button "Stickers" at bounding box center [928, 158] width 91 height 29
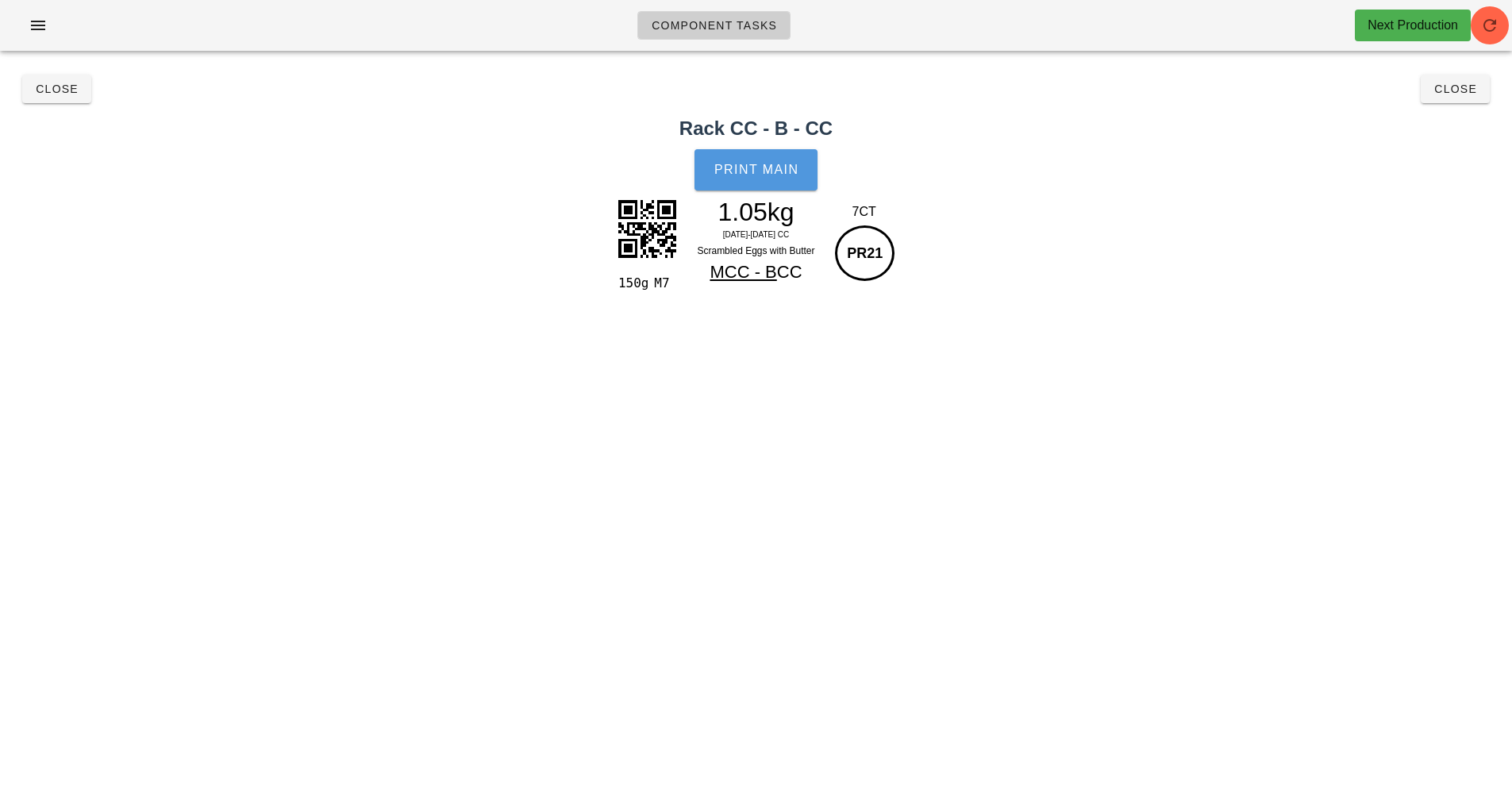
click at [753, 167] on span "Print Main" at bounding box center [756, 170] width 86 height 15
click at [1450, 85] on span "Close" at bounding box center [1456, 88] width 43 height 13
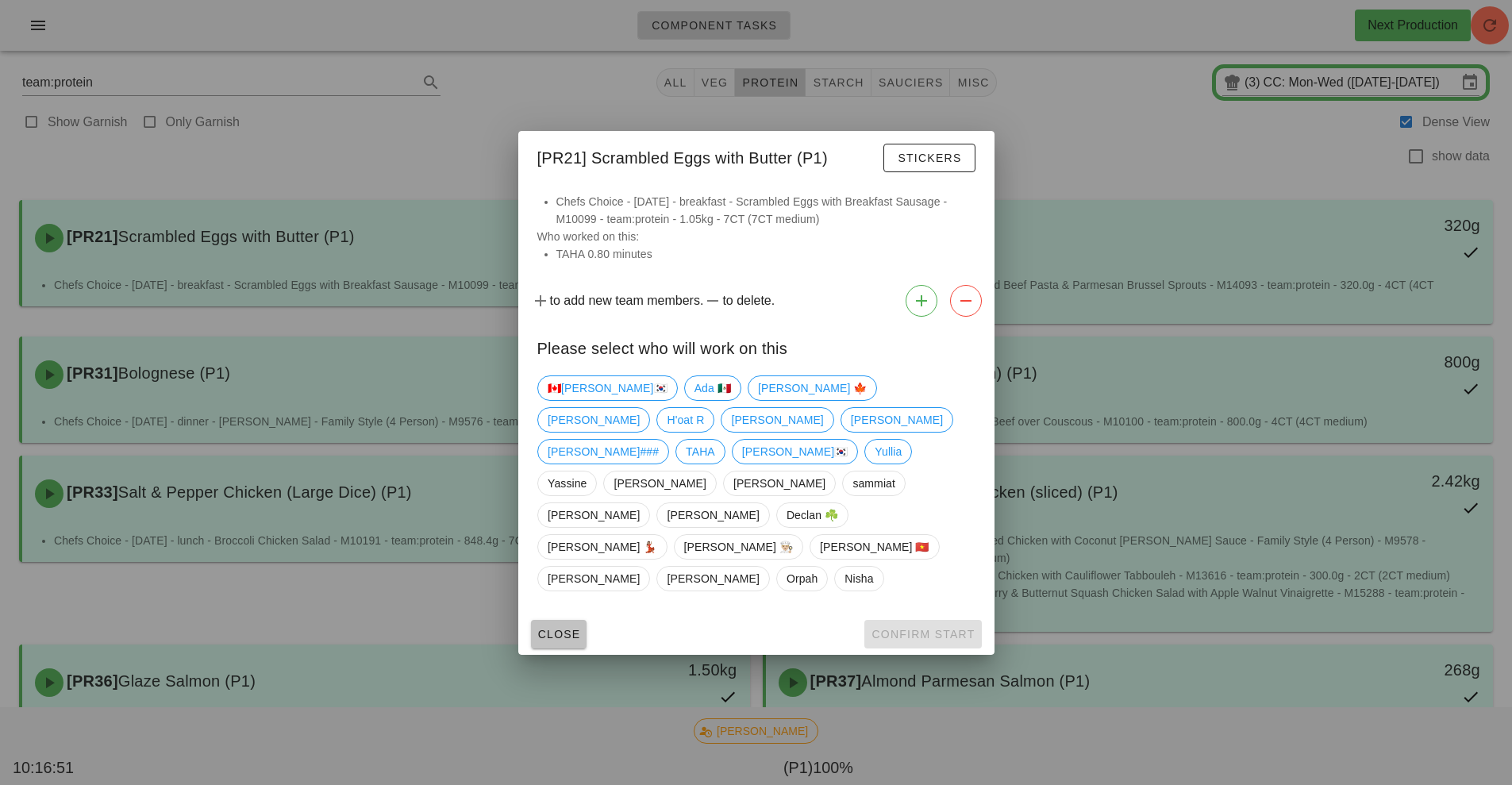
click at [564, 627] on span "Close" at bounding box center [559, 634] width 43 height 13
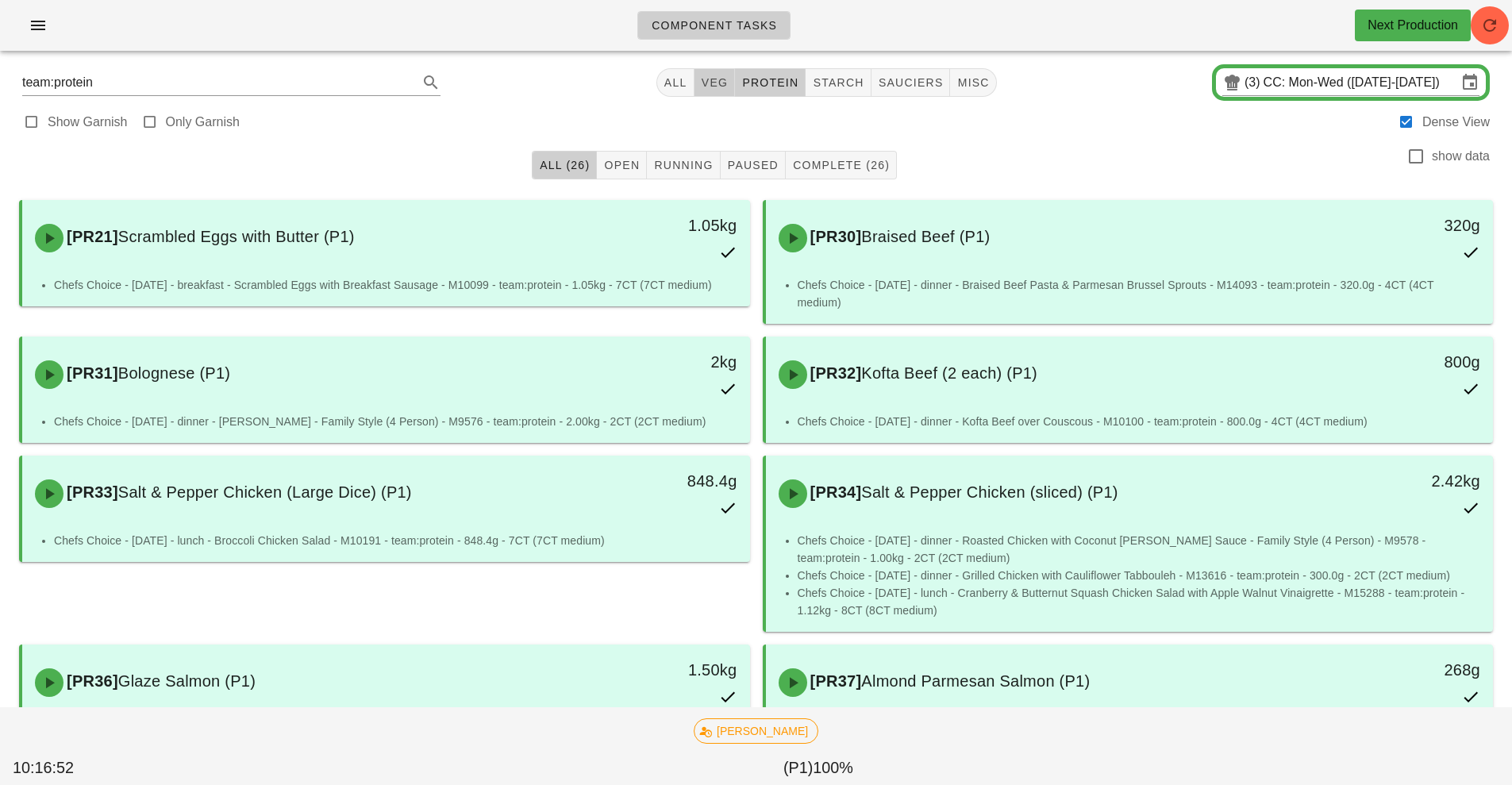
click at [712, 93] on button "veg" at bounding box center [715, 82] width 42 height 29
type input "team:veg"
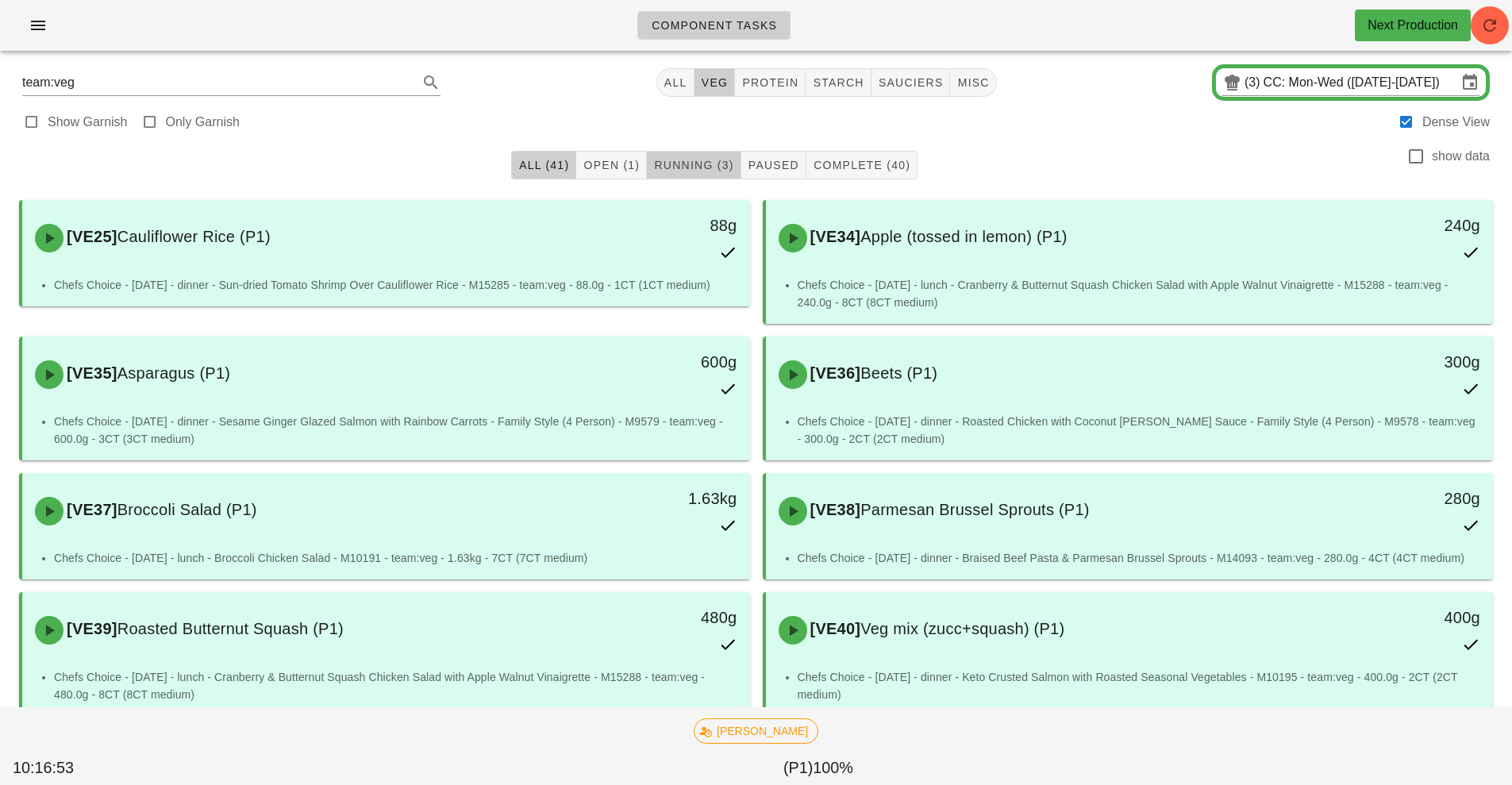
click at [726, 175] on button "Running (3)" at bounding box center [694, 164] width 94 height 29
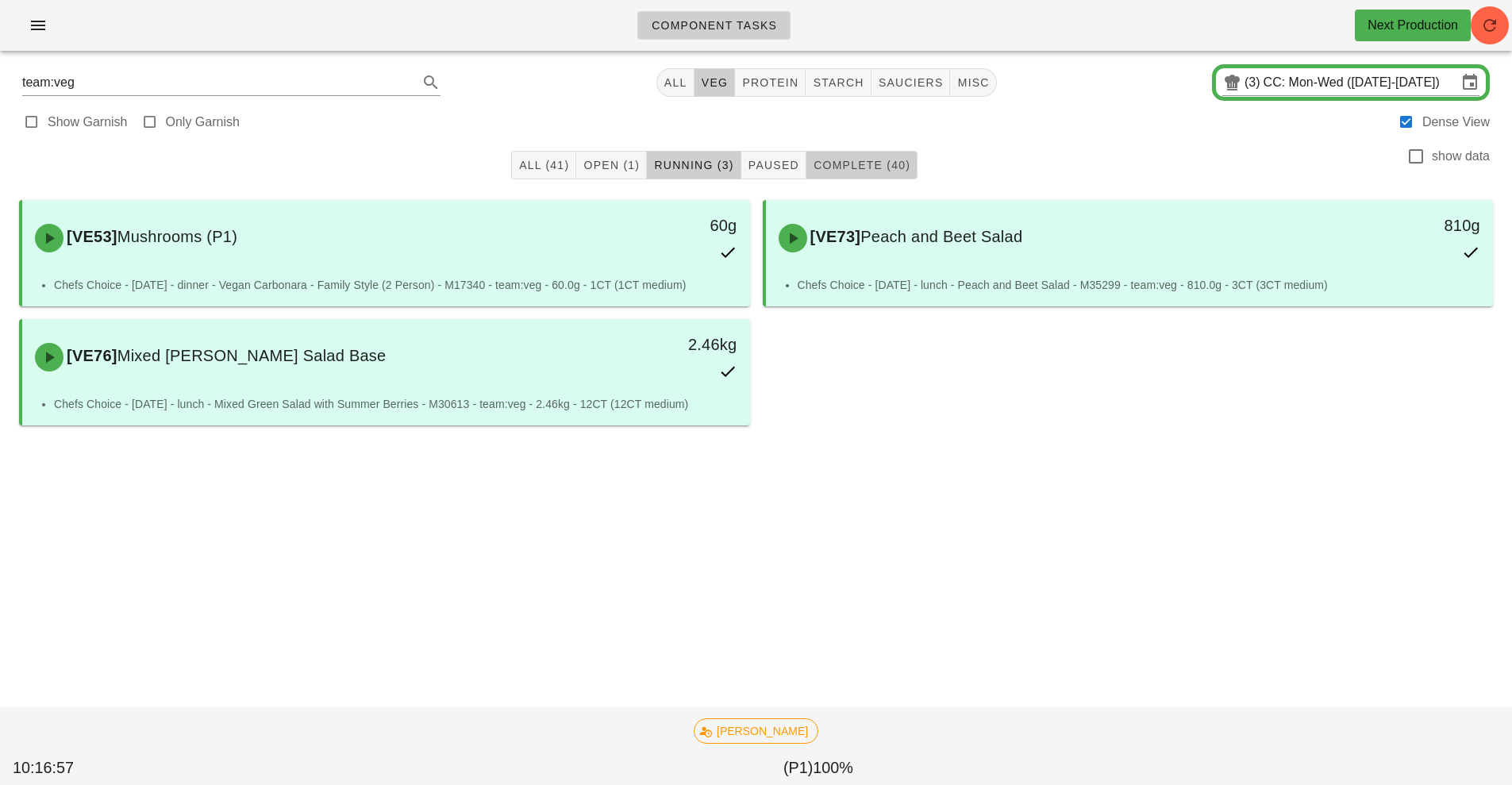
click at [869, 170] on span "Complete (40)" at bounding box center [862, 164] width 98 height 13
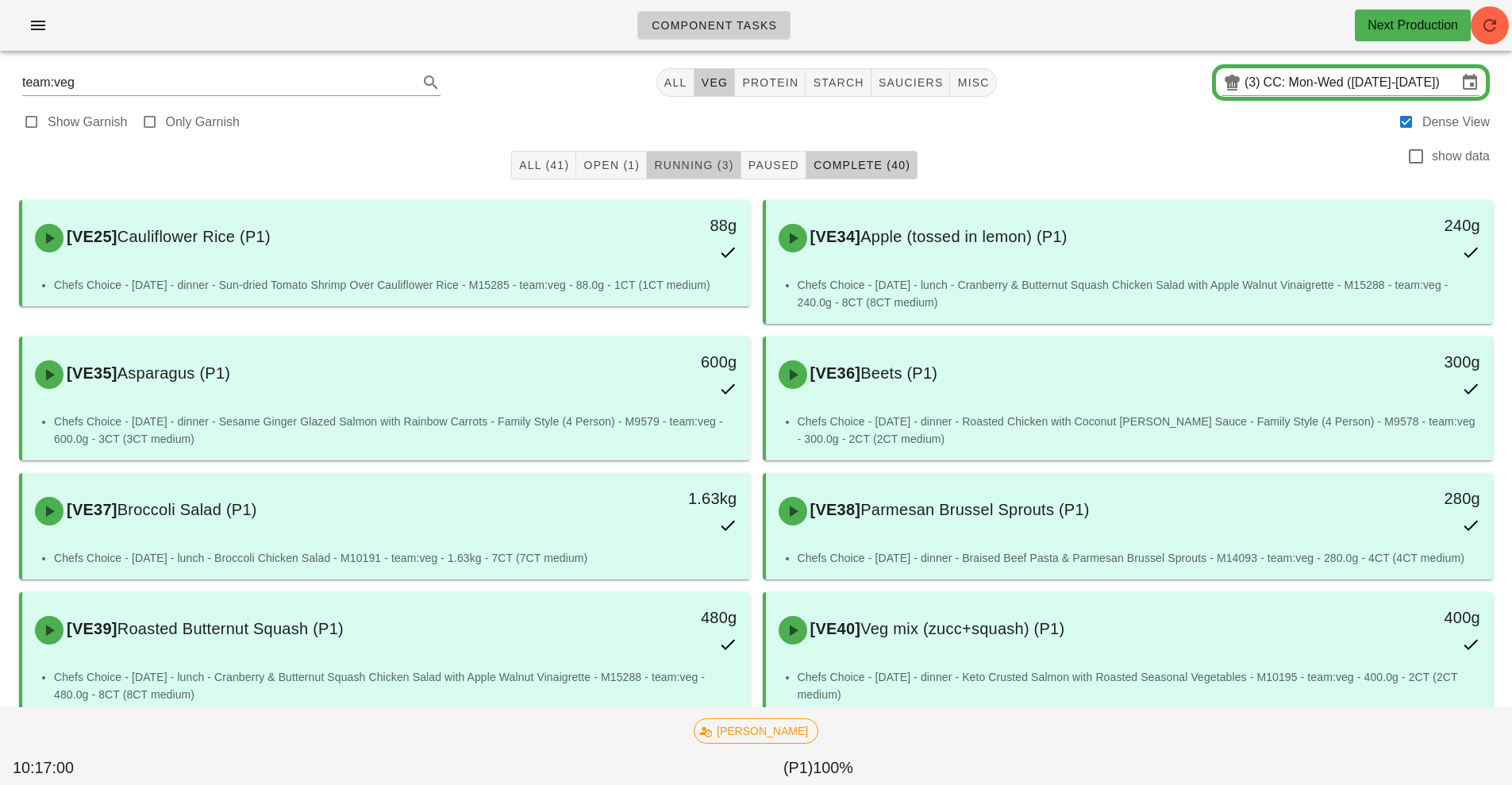
click at [695, 168] on span "Running (3)" at bounding box center [693, 164] width 81 height 13
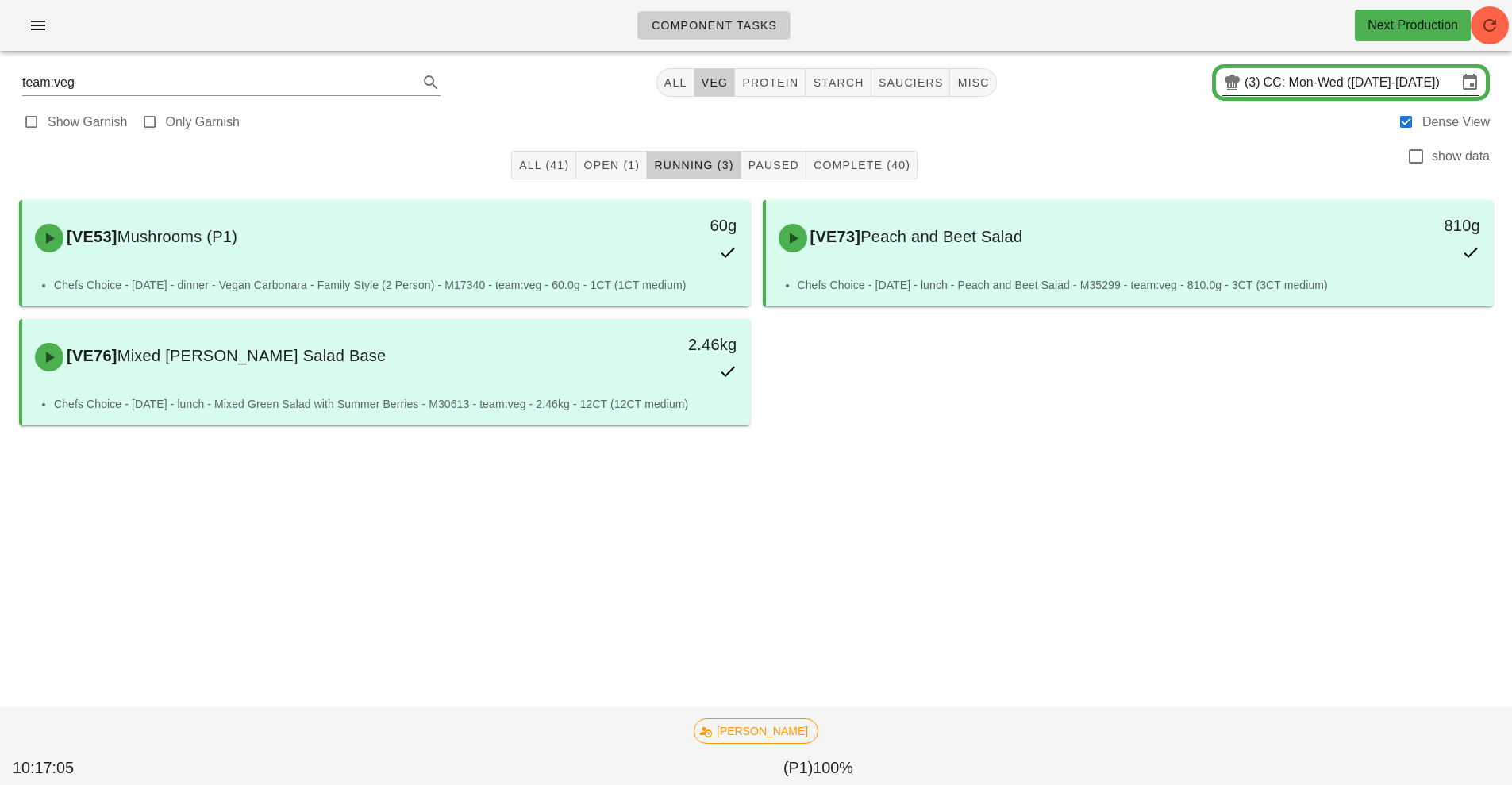
click at [1333, 84] on input "CC: Mon-Wed (Aug 18-Aug 20)" at bounding box center [1360, 82] width 194 height 25
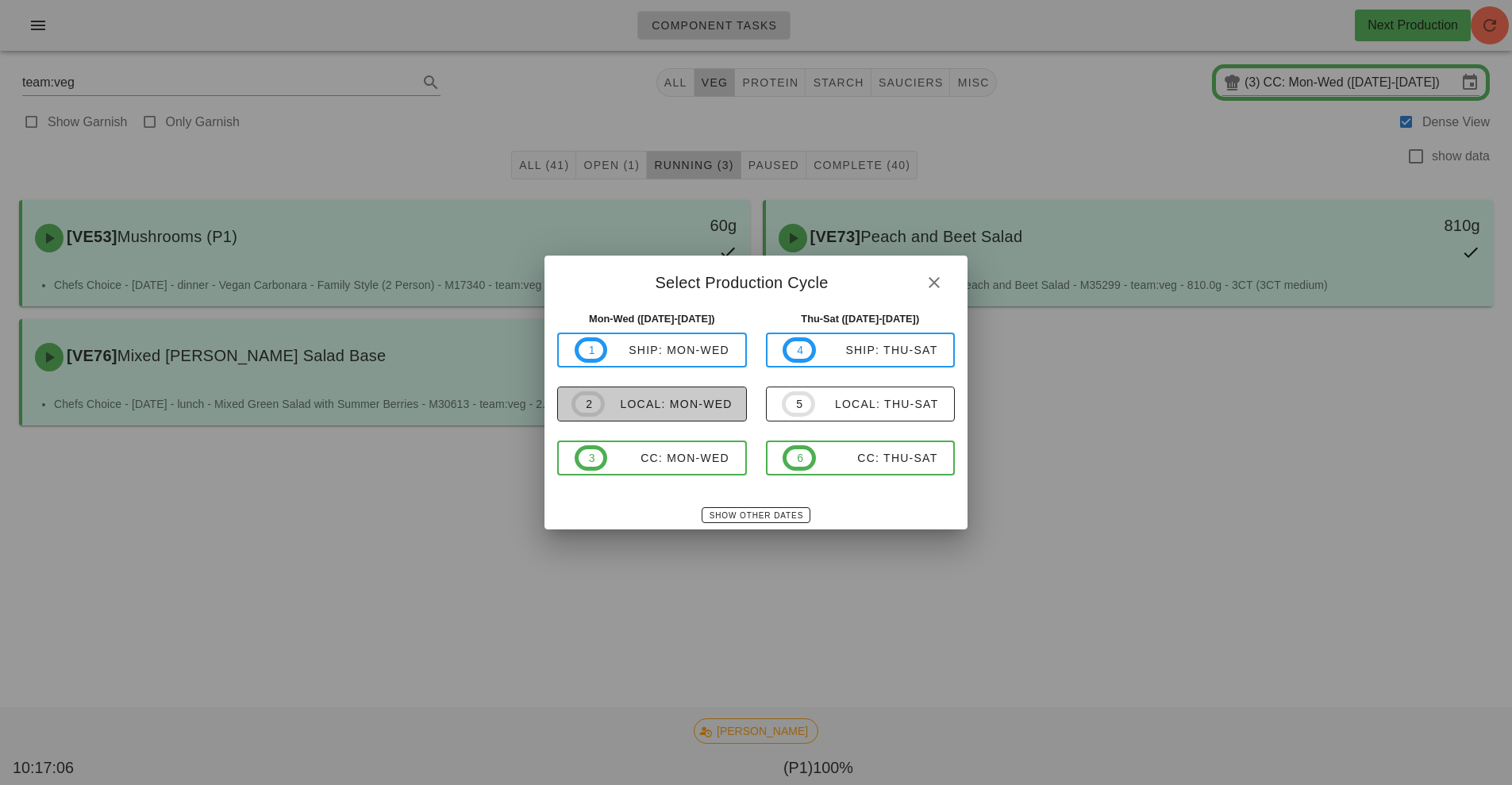
click at [708, 414] on span "2 local: Mon-Wed" at bounding box center [652, 403] width 161 height 25
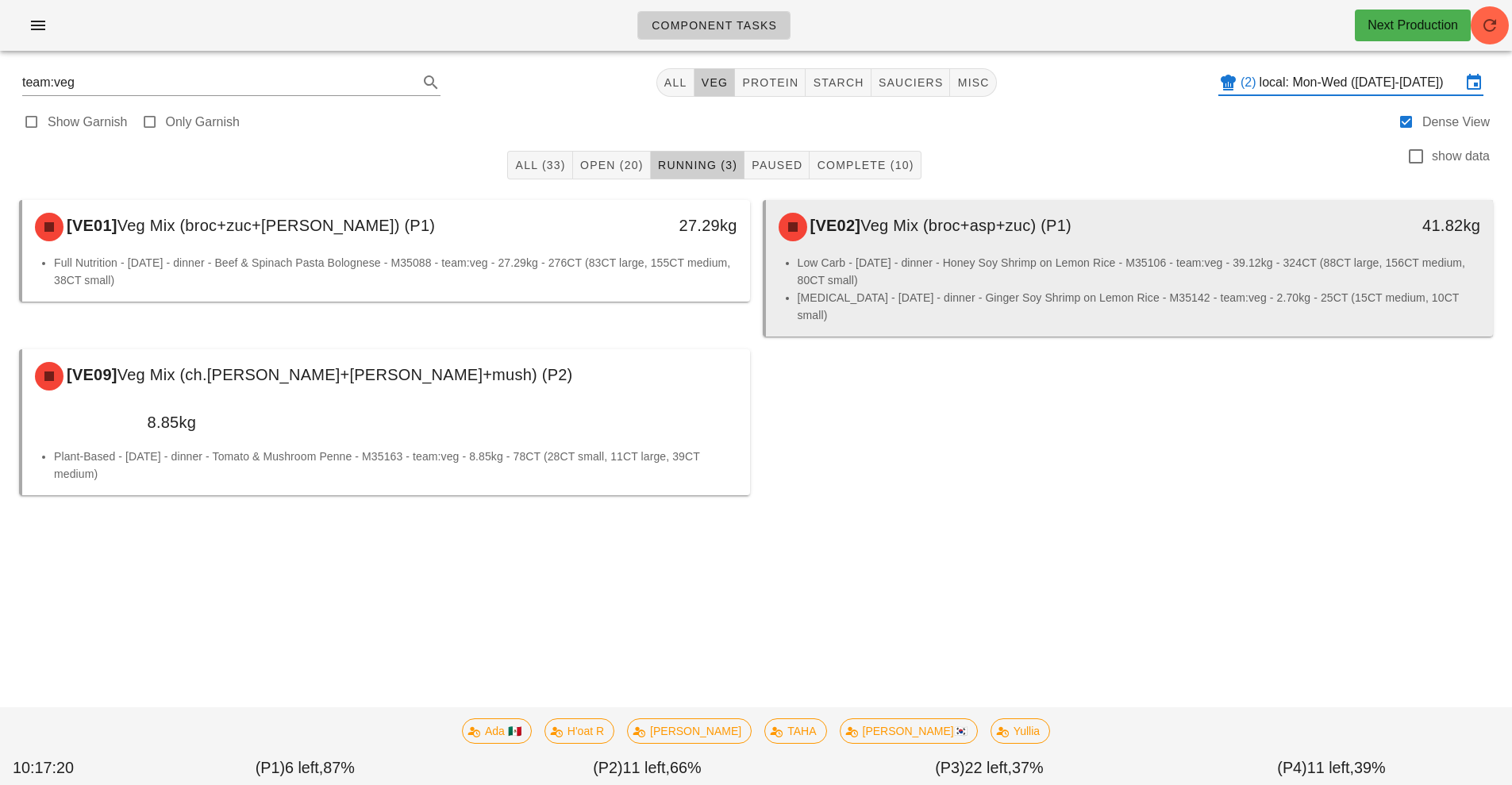
click at [988, 273] on li "Low Carb - Tuesday - dinner - Honey Soy Shrimp on Lemon Rice - M35106 - team:ve…" at bounding box center [1139, 271] width 683 height 35
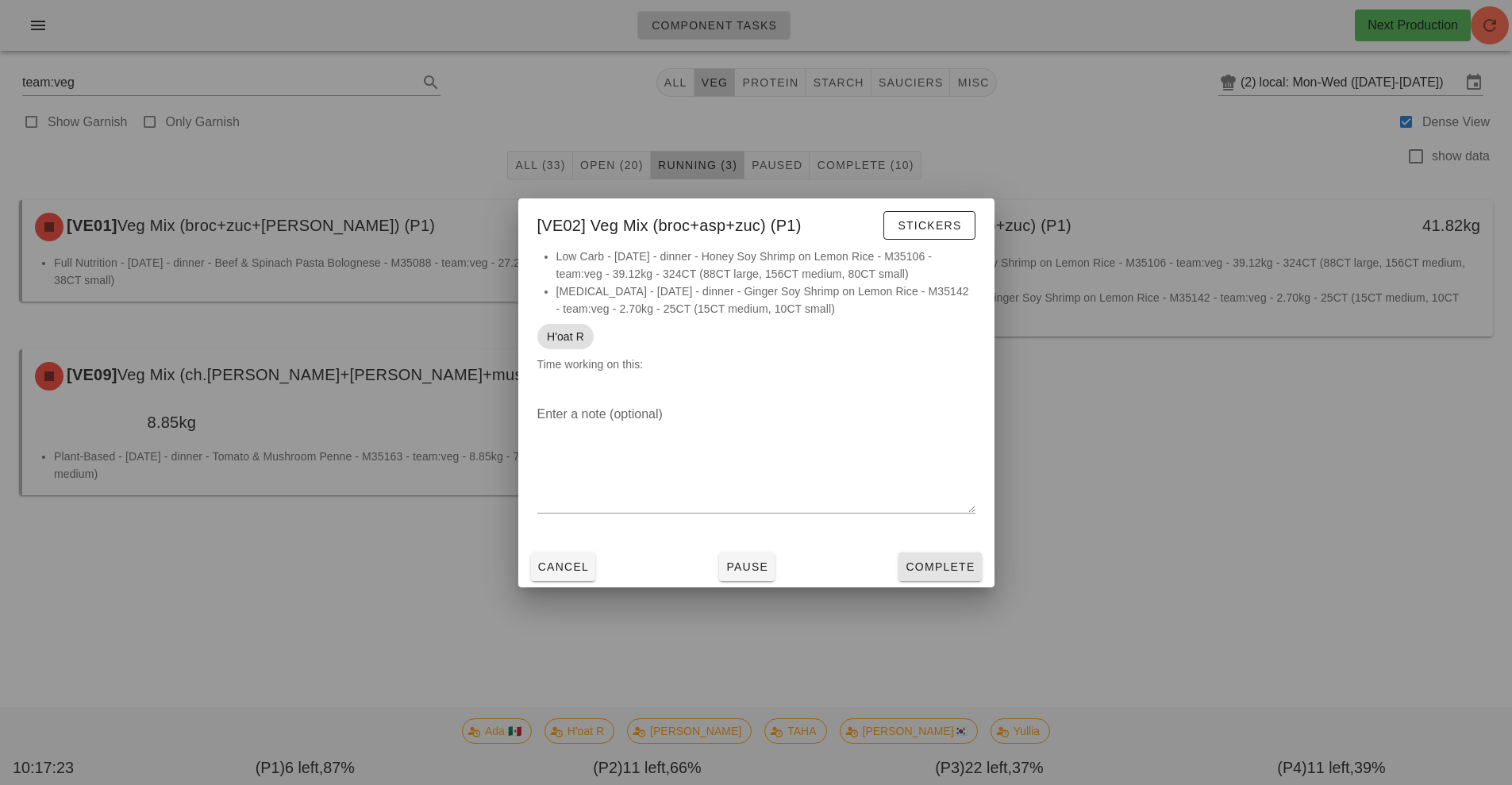
click at [958, 565] on span "Complete" at bounding box center [940, 566] width 70 height 13
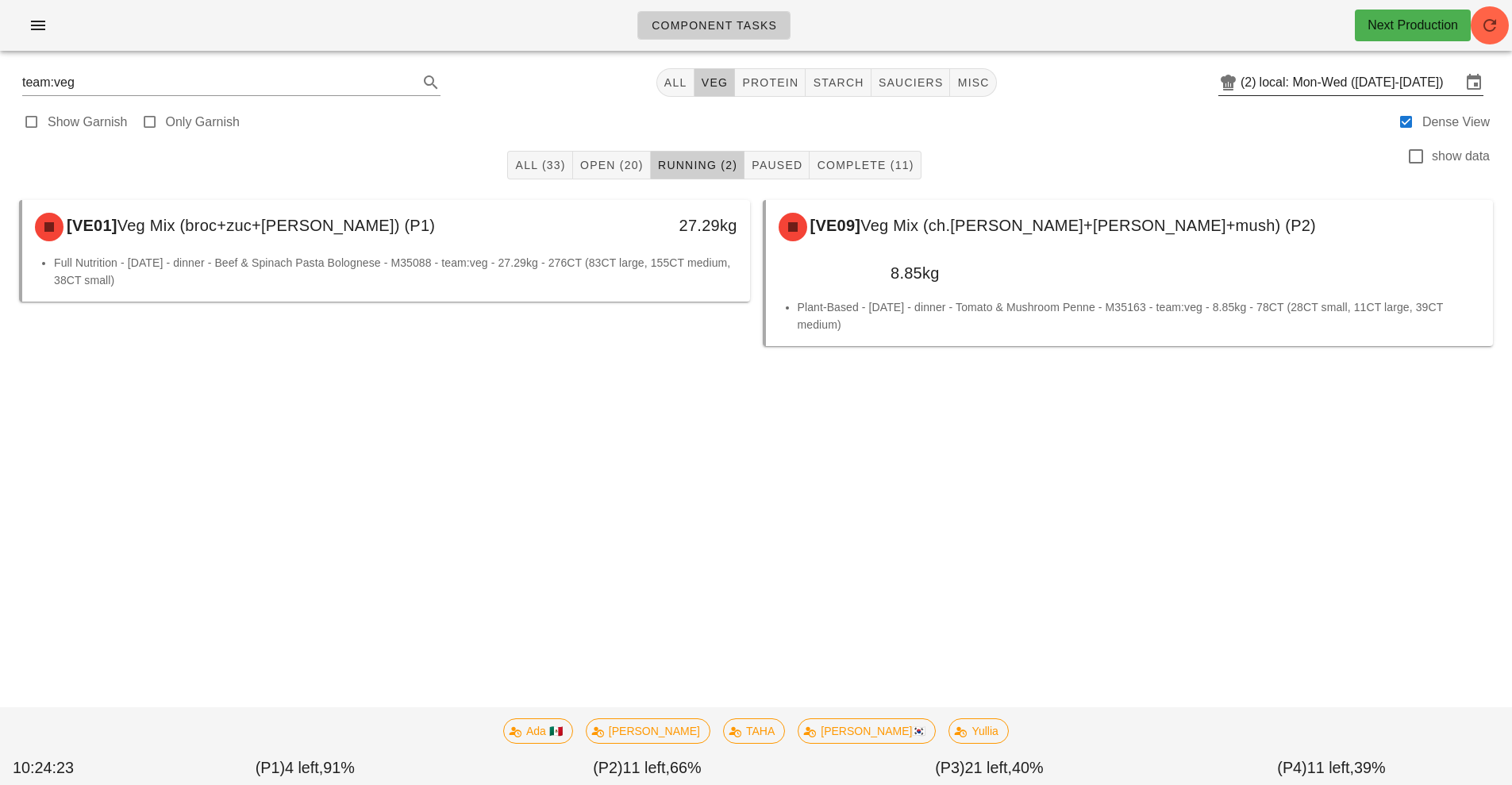
click at [1303, 82] on input "local: Mon-Wed ([DATE]-[DATE])" at bounding box center [1360, 82] width 202 height 25
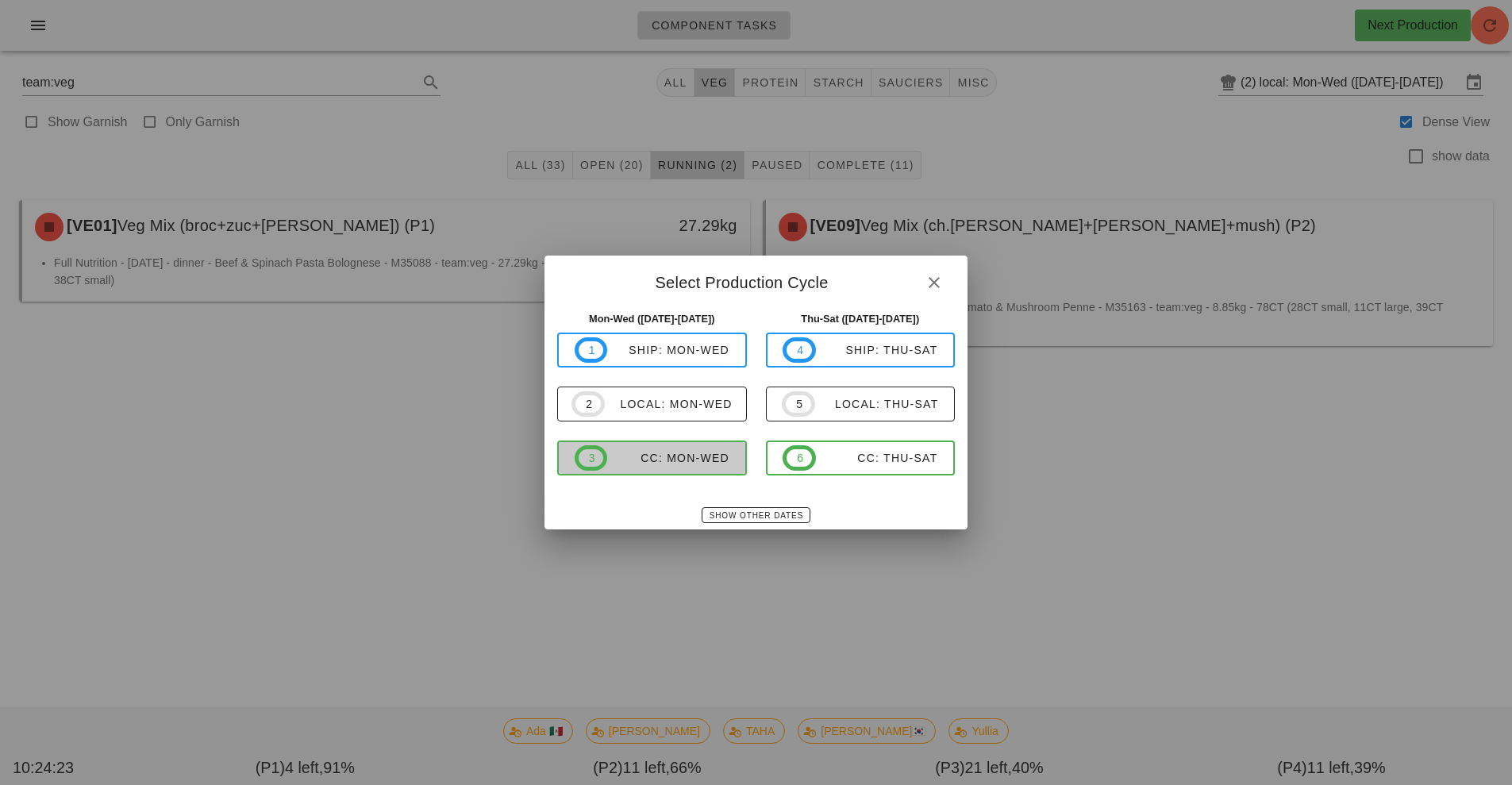
click at [683, 467] on span "3 CC: Mon-Wed" at bounding box center [652, 457] width 155 height 25
type input "CC: Mon-Wed (Aug 18-Aug 20)"
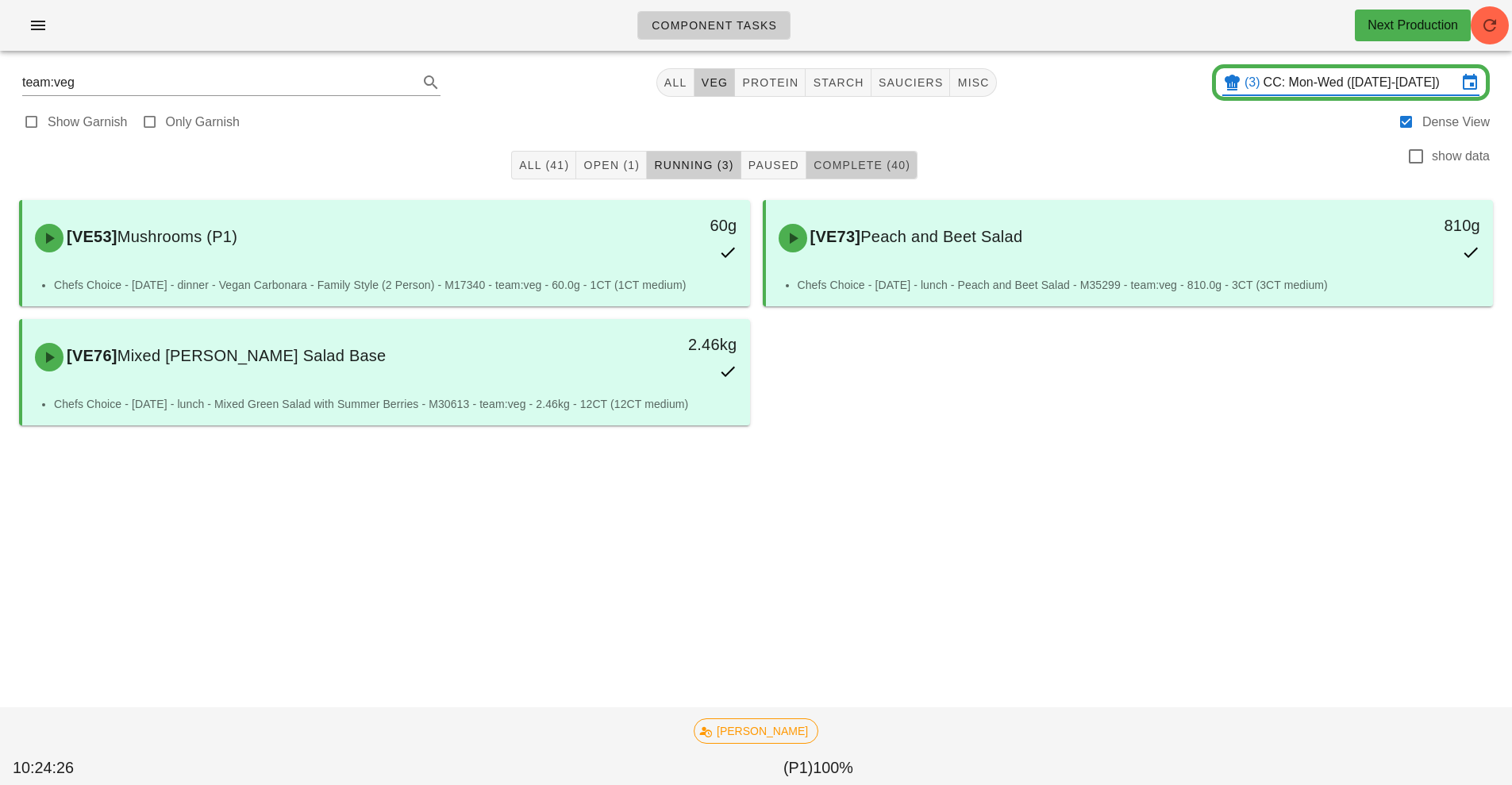
click at [845, 165] on span "Complete (40)" at bounding box center [862, 164] width 98 height 13
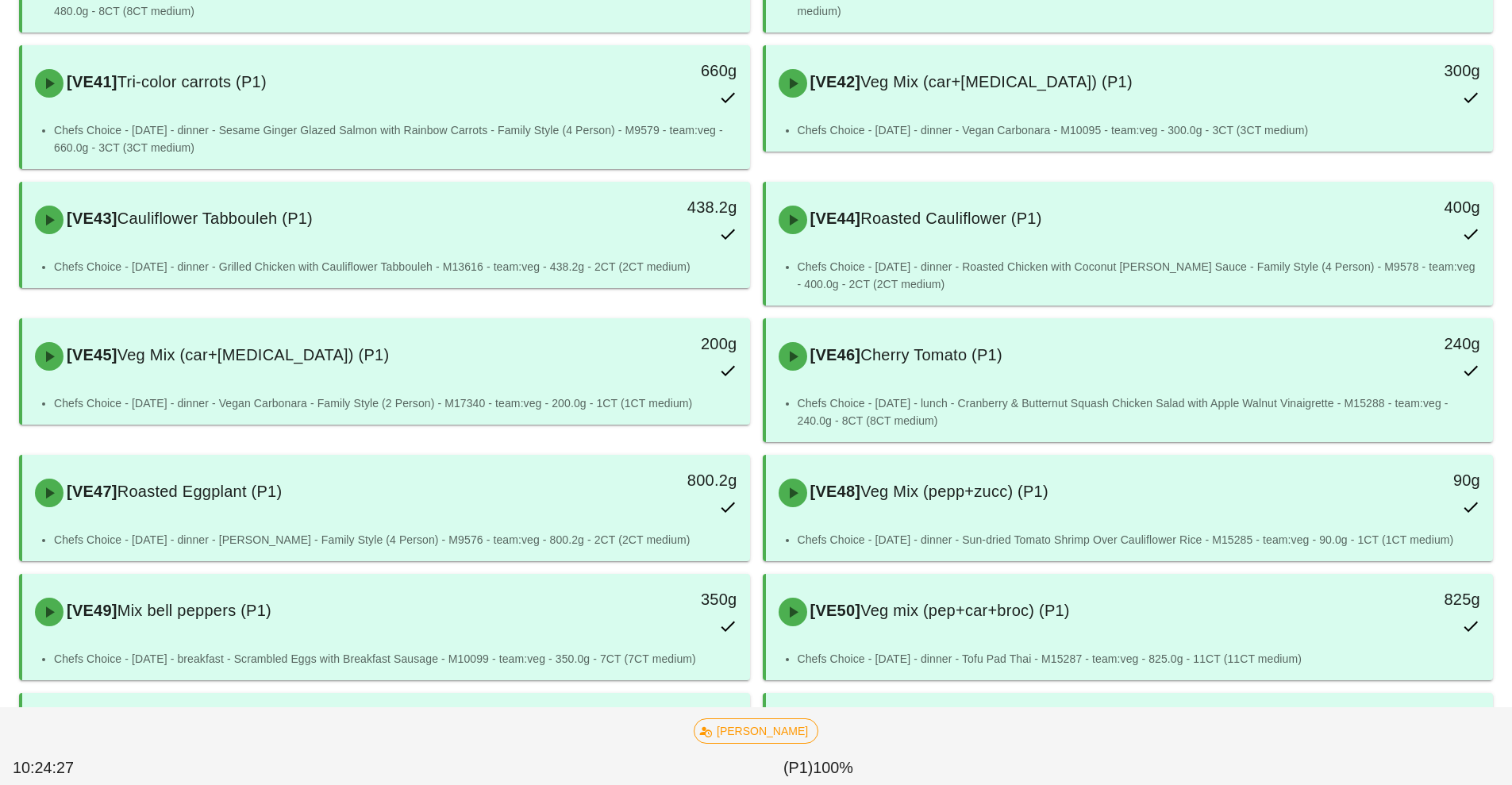
scroll to position [688, 0]
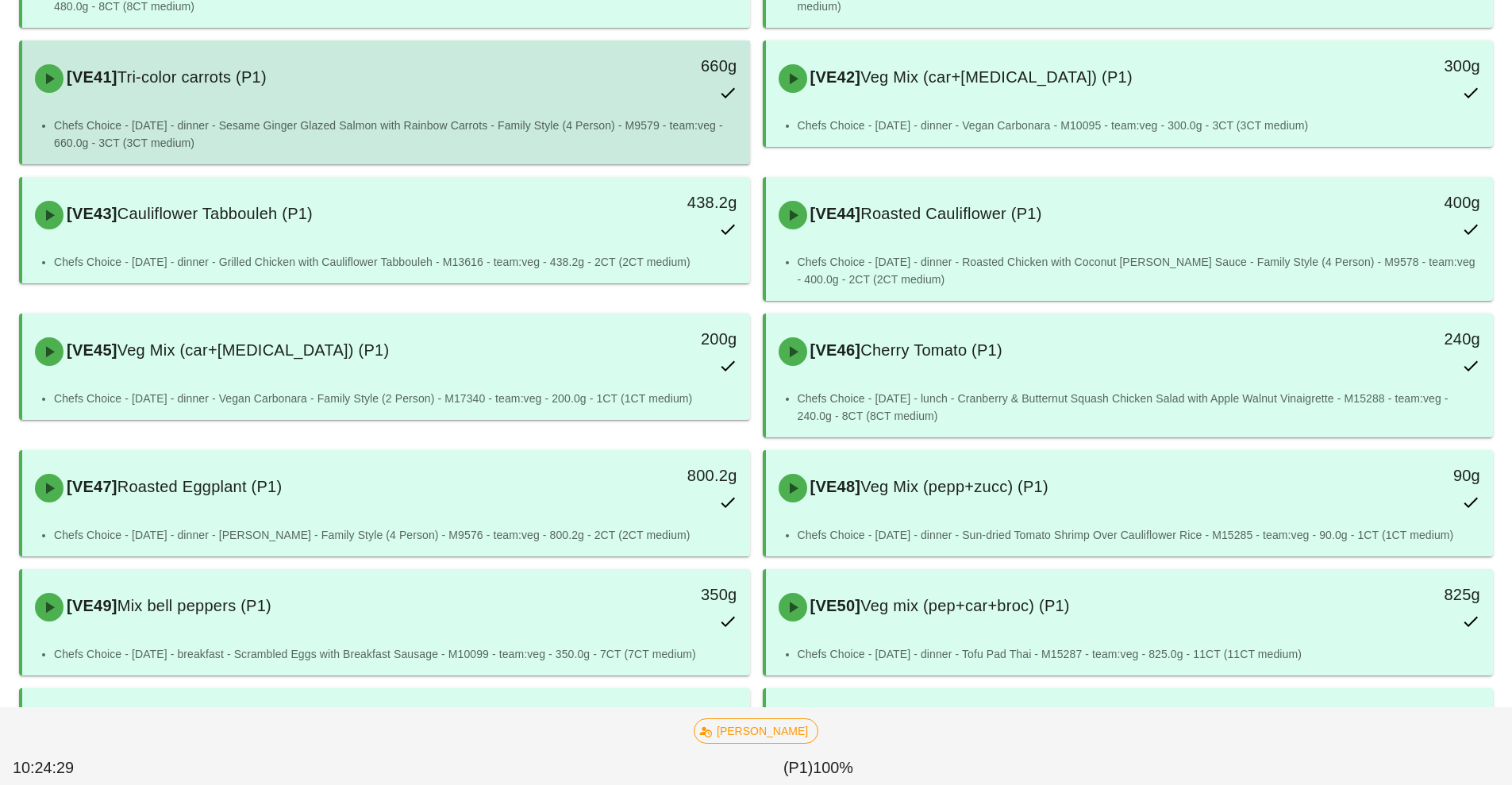
click at [643, 120] on li "Chefs Choice - Sunday - dinner - Sesame Ginger Glazed Salmon with Rainbow Carro…" at bounding box center [395, 134] width 683 height 35
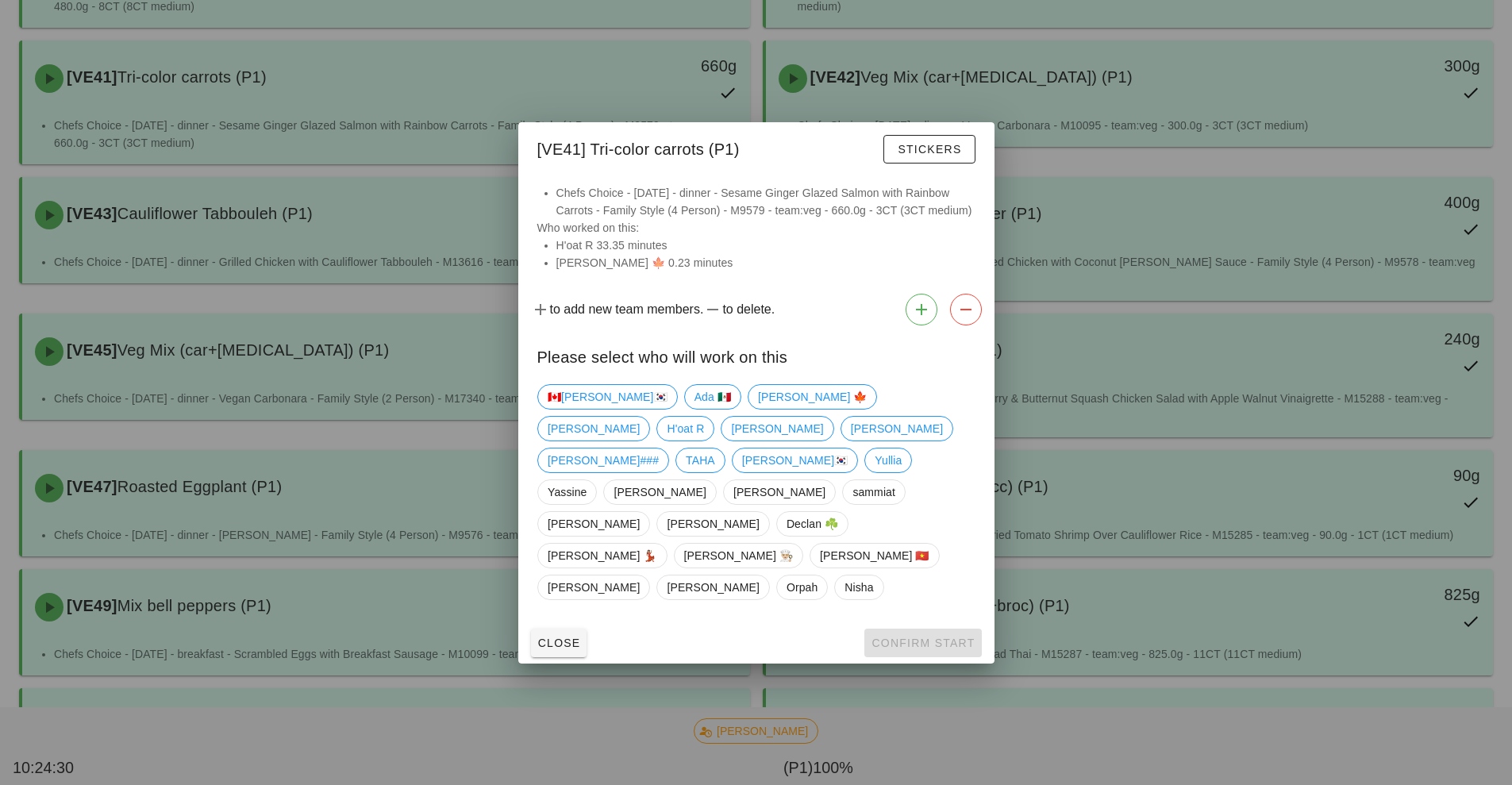
click at [1197, 317] on div at bounding box center [756, 392] width 1512 height 785
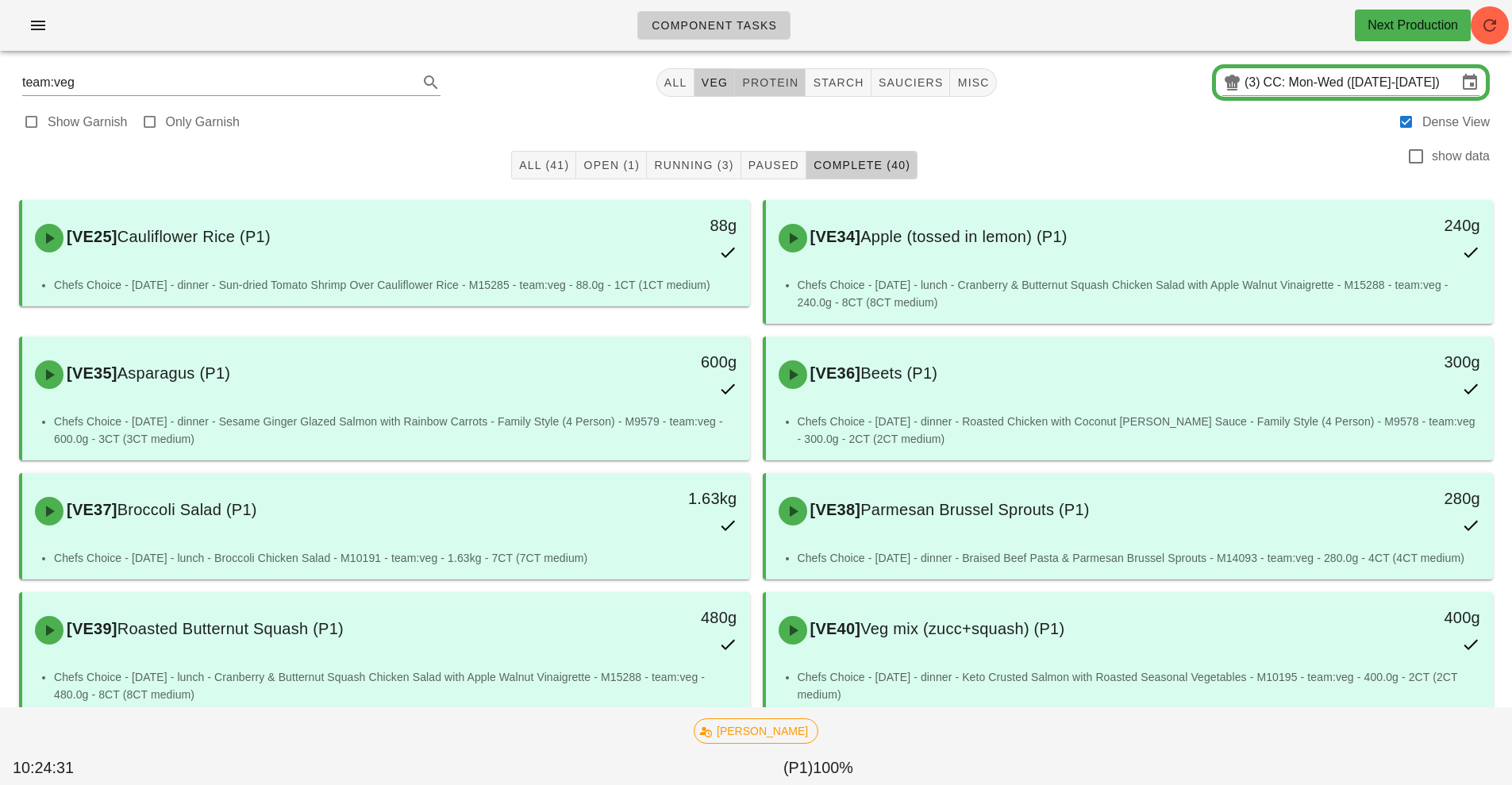
click at [797, 74] on button "protein" at bounding box center [771, 82] width 71 height 29
type input "team:protein"
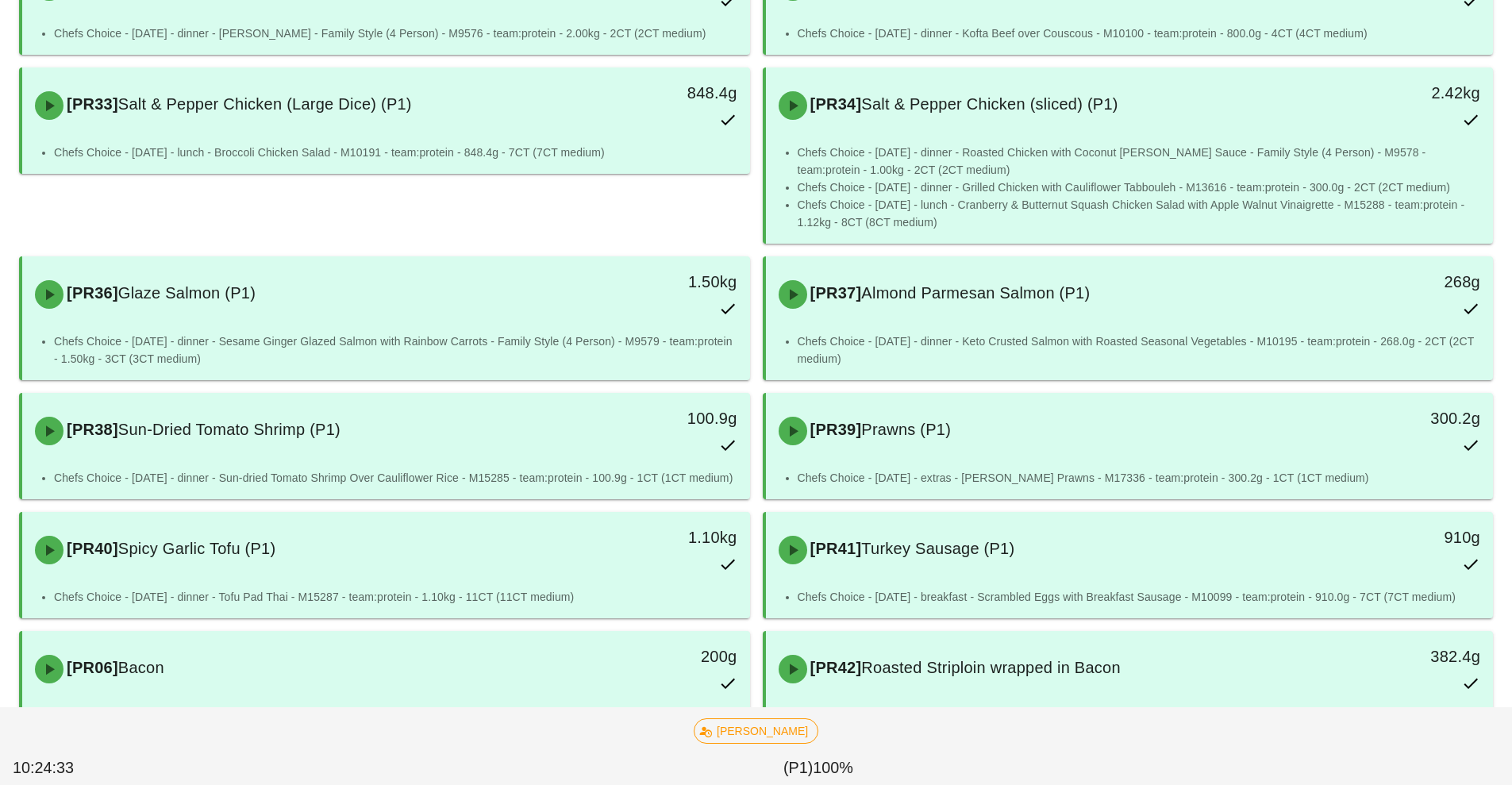
scroll to position [393, 0]
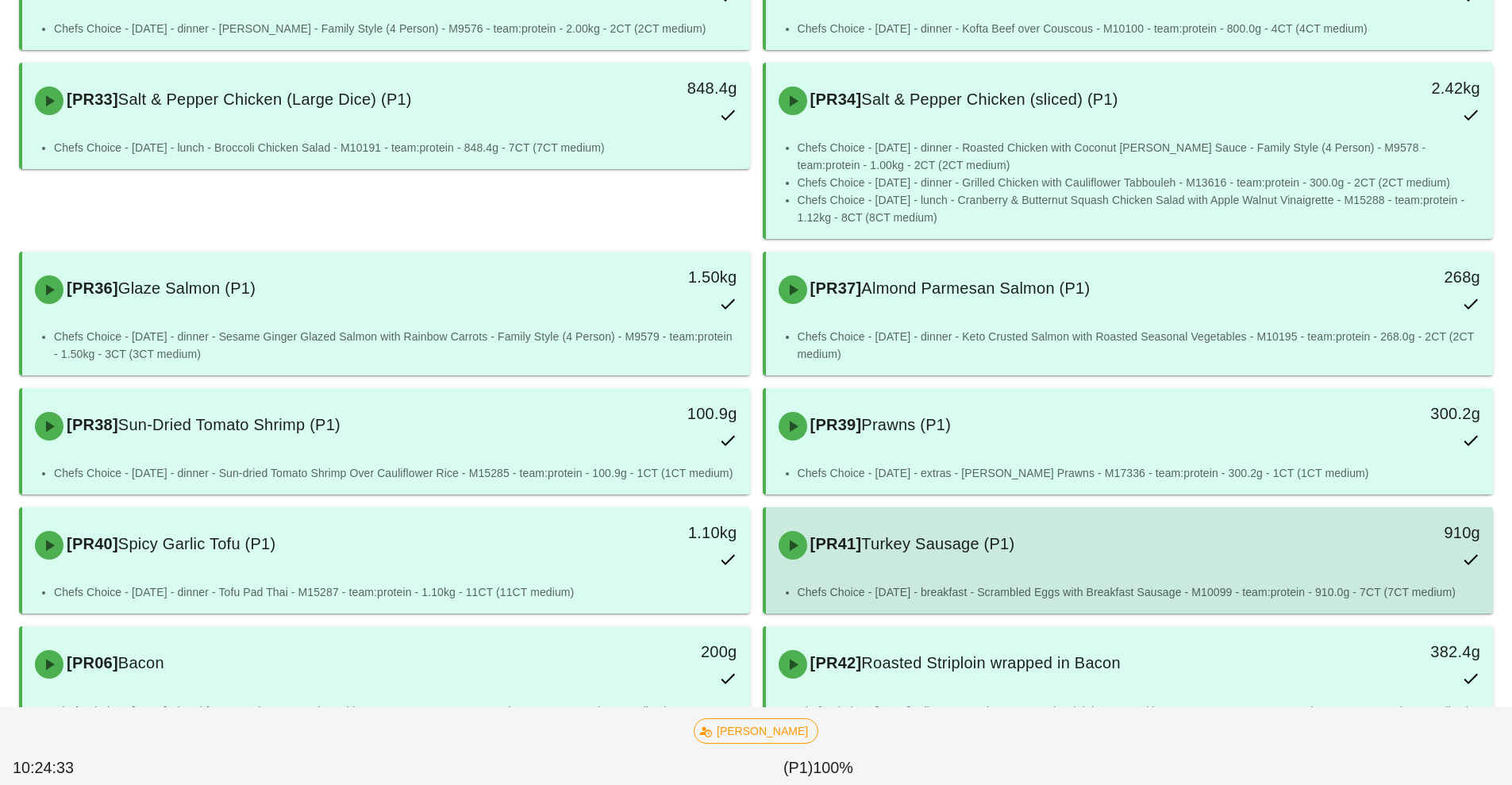
click at [953, 550] on span "Turkey Sausage (P1)" at bounding box center [938, 544] width 153 height 17
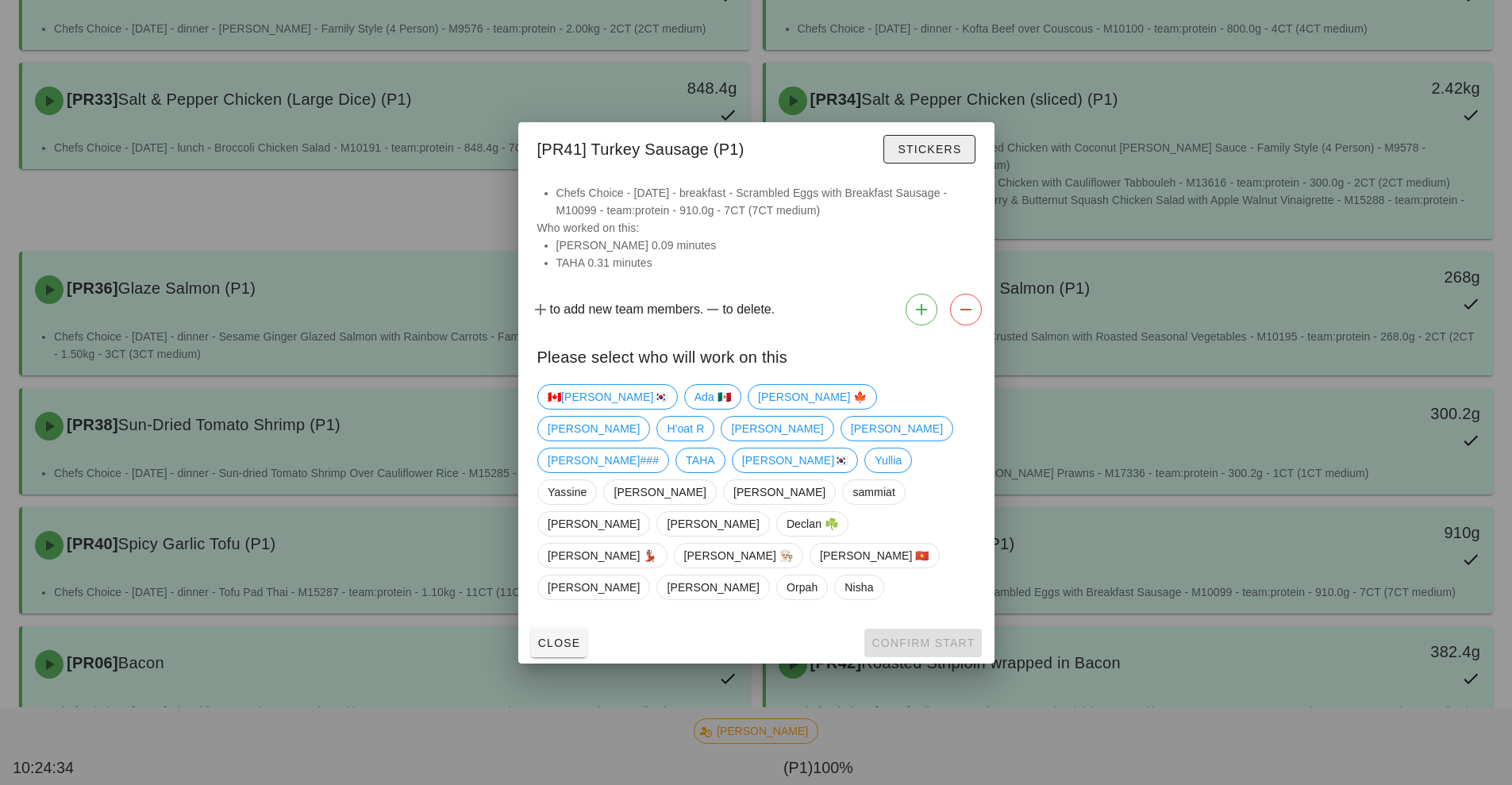
click at [933, 164] on button "Stickers" at bounding box center [928, 149] width 91 height 29
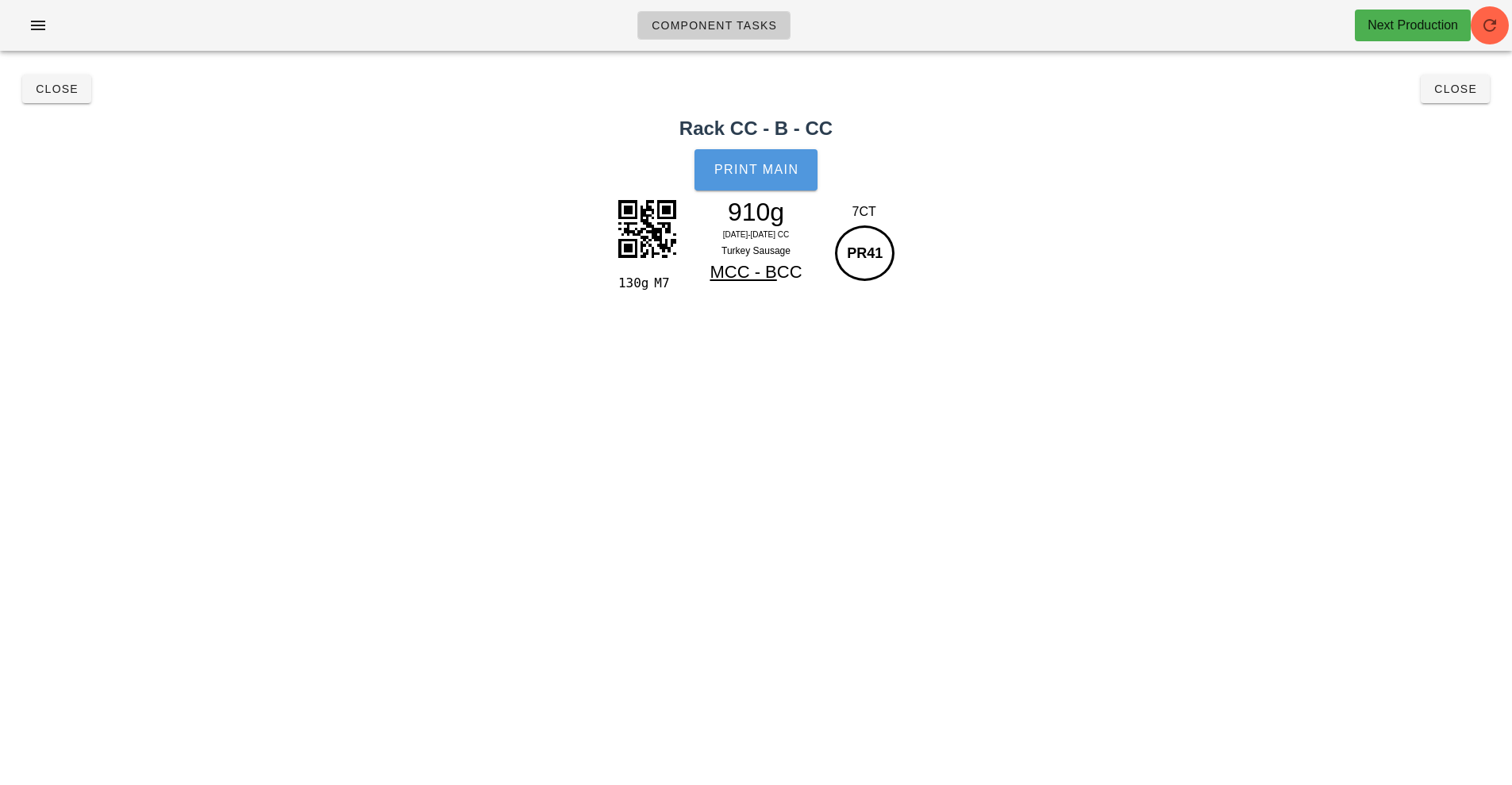
click at [762, 171] on span "Print Main" at bounding box center [756, 170] width 86 height 15
click at [1470, 87] on span "Close" at bounding box center [1456, 88] width 43 height 13
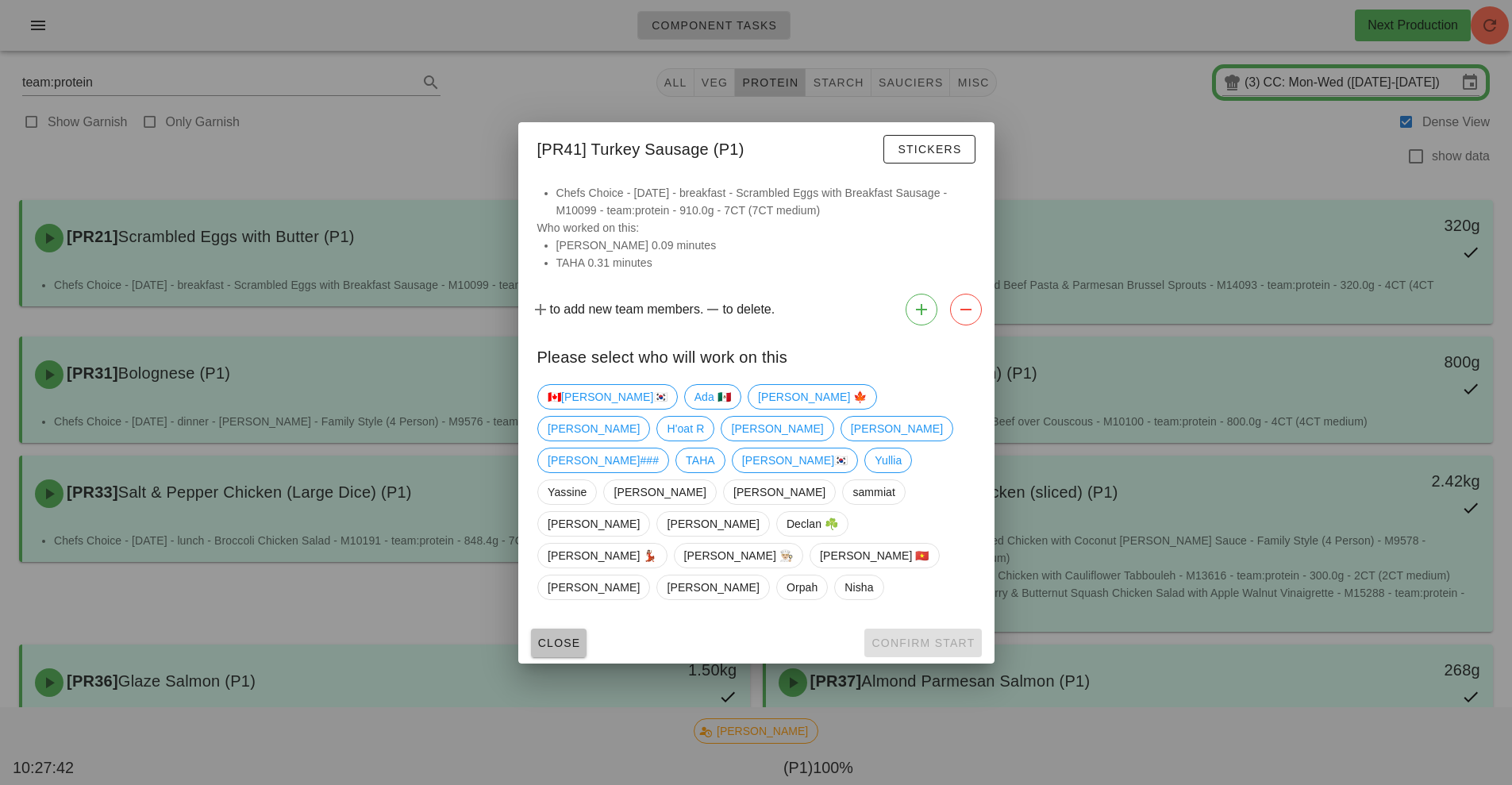
click at [578, 628] on button "Close" at bounding box center [559, 642] width 56 height 29
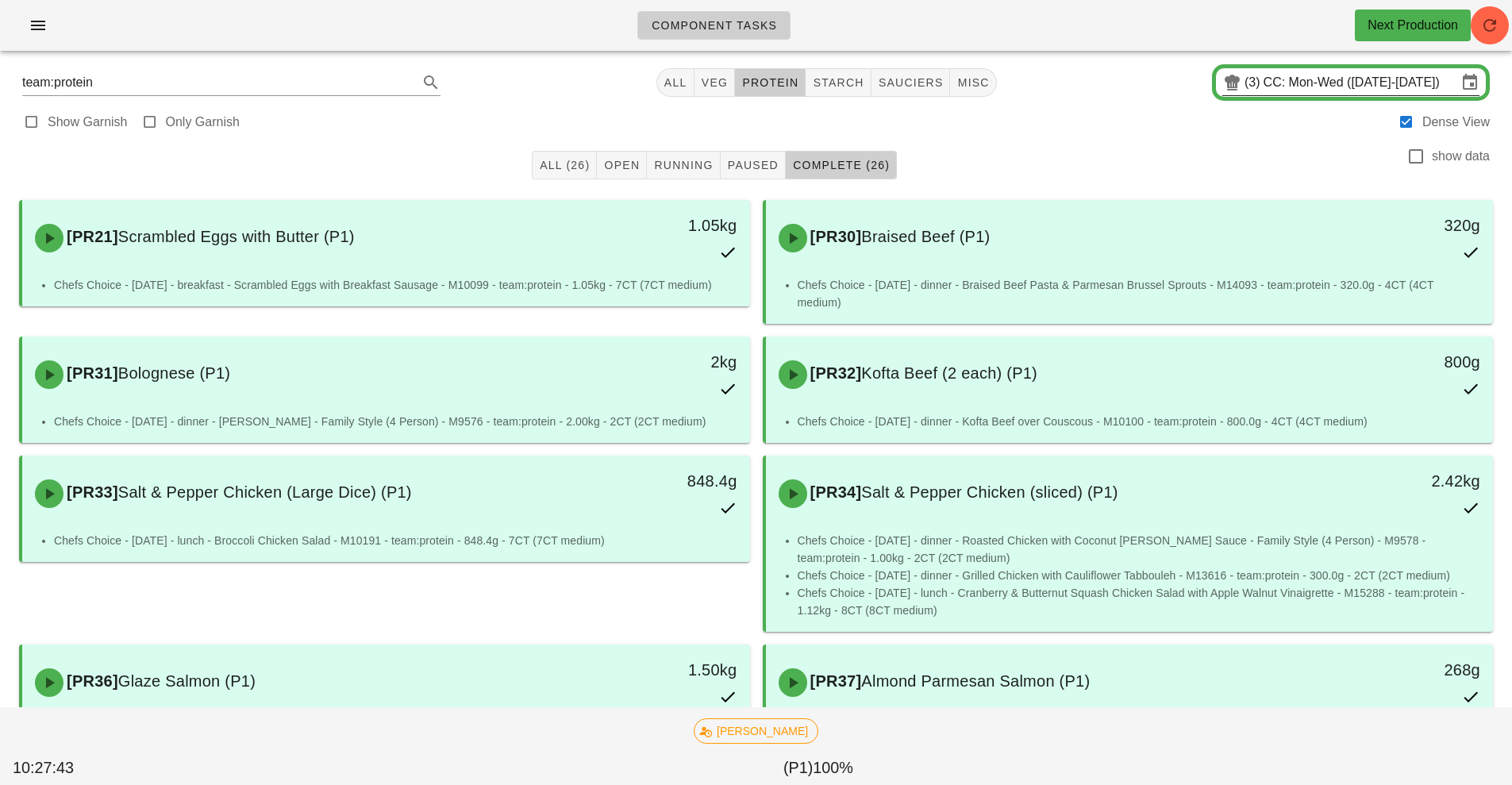
click at [1395, 84] on input "CC: Mon-Wed (Aug 18-Aug 20)" at bounding box center [1360, 82] width 194 height 25
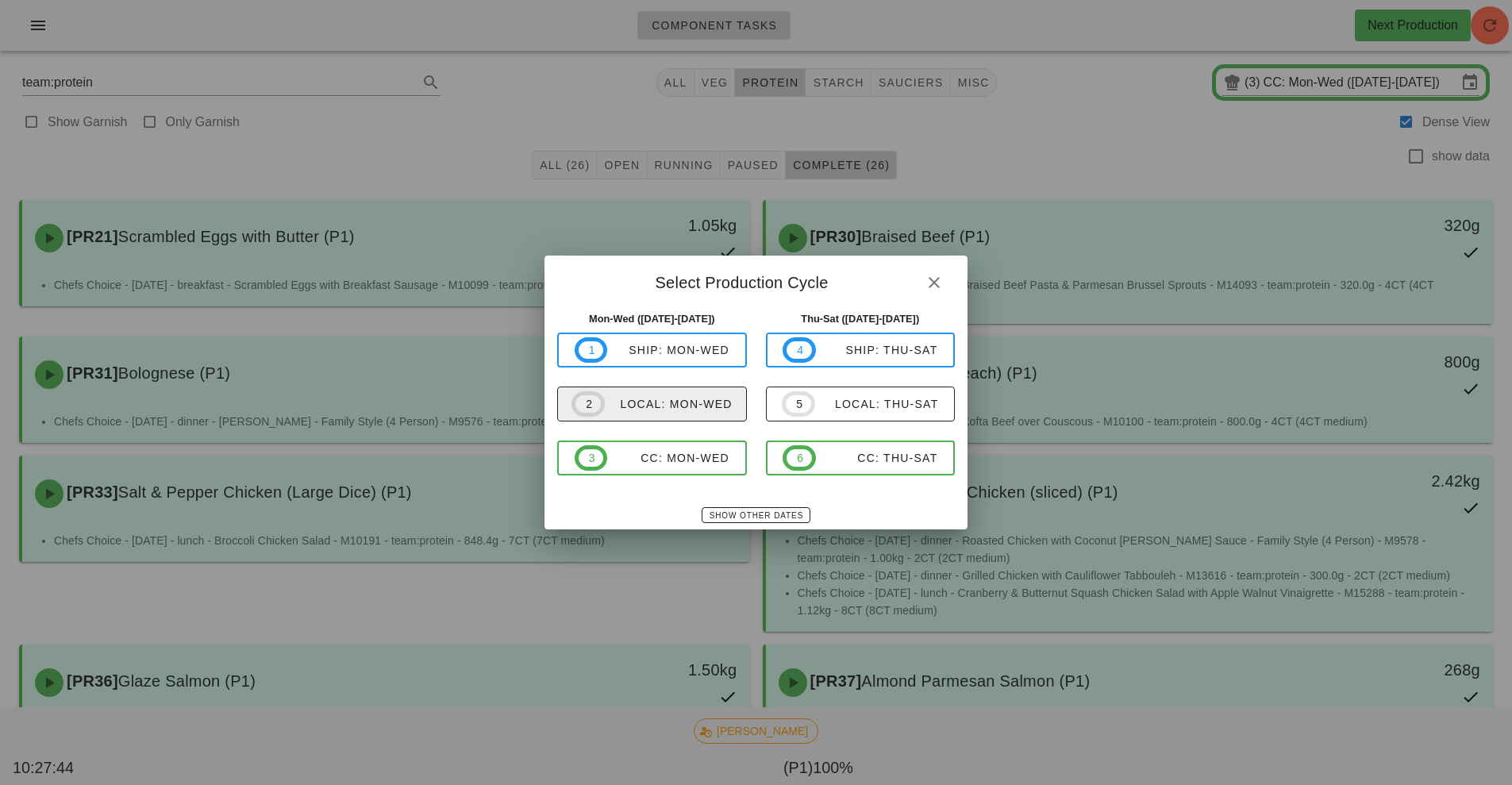
click at [720, 405] on div "local: Mon-Wed" at bounding box center [669, 403] width 128 height 13
type input "local: Mon-Wed ([DATE]-[DATE])"
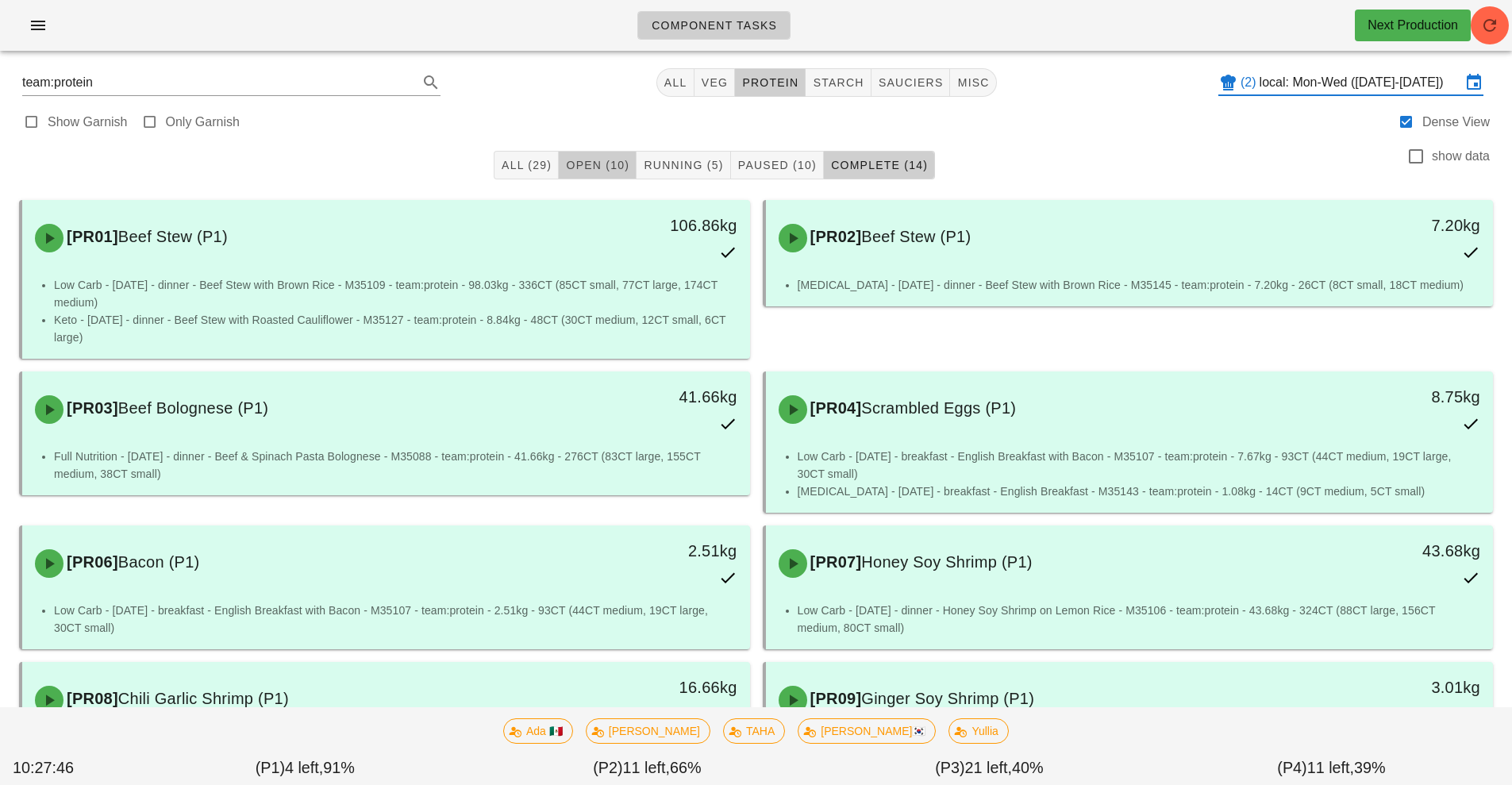
click at [608, 158] on span "Open (10)" at bounding box center [598, 164] width 64 height 13
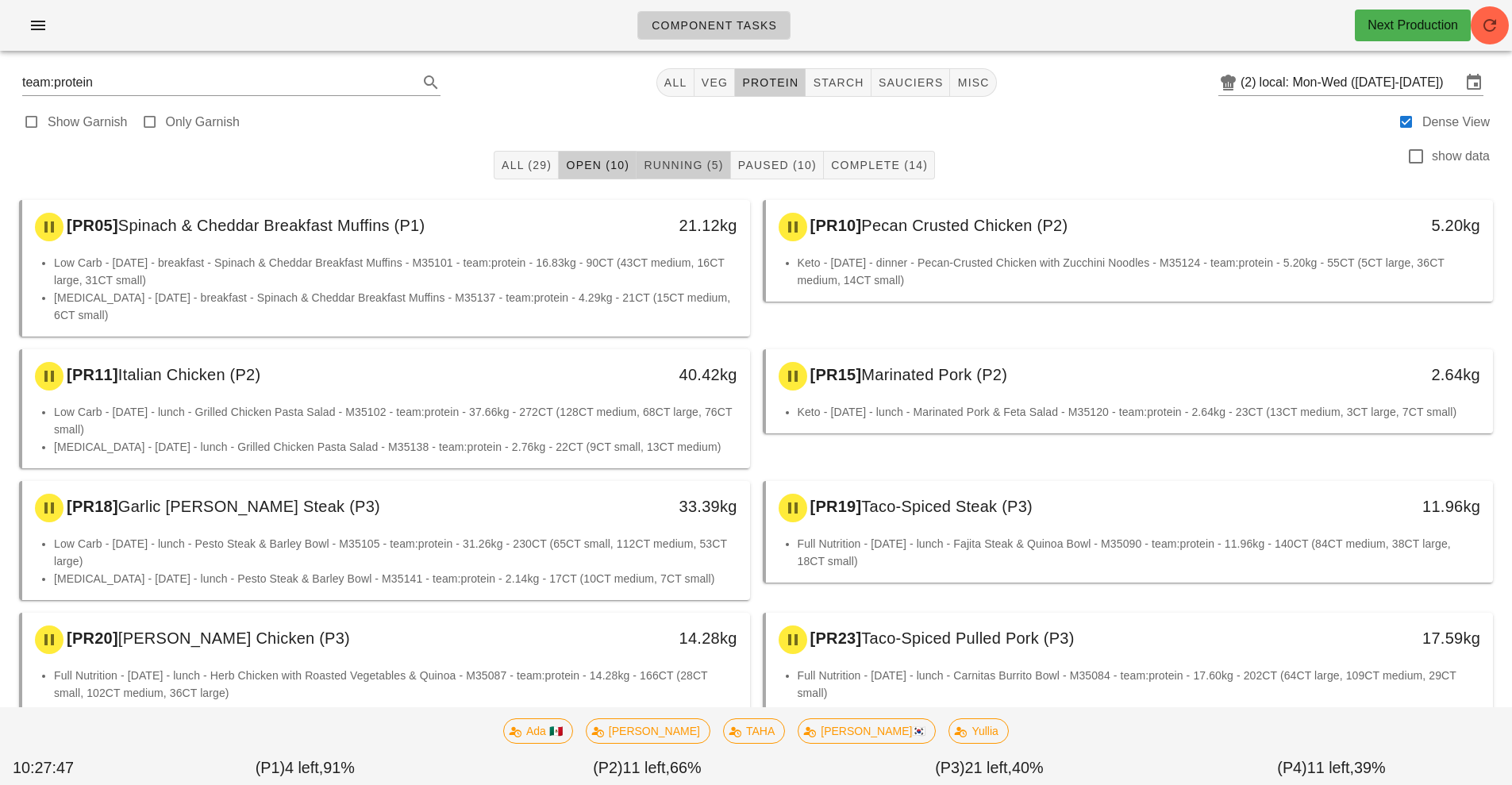
click at [700, 166] on span "Running (5)" at bounding box center [683, 164] width 81 height 13
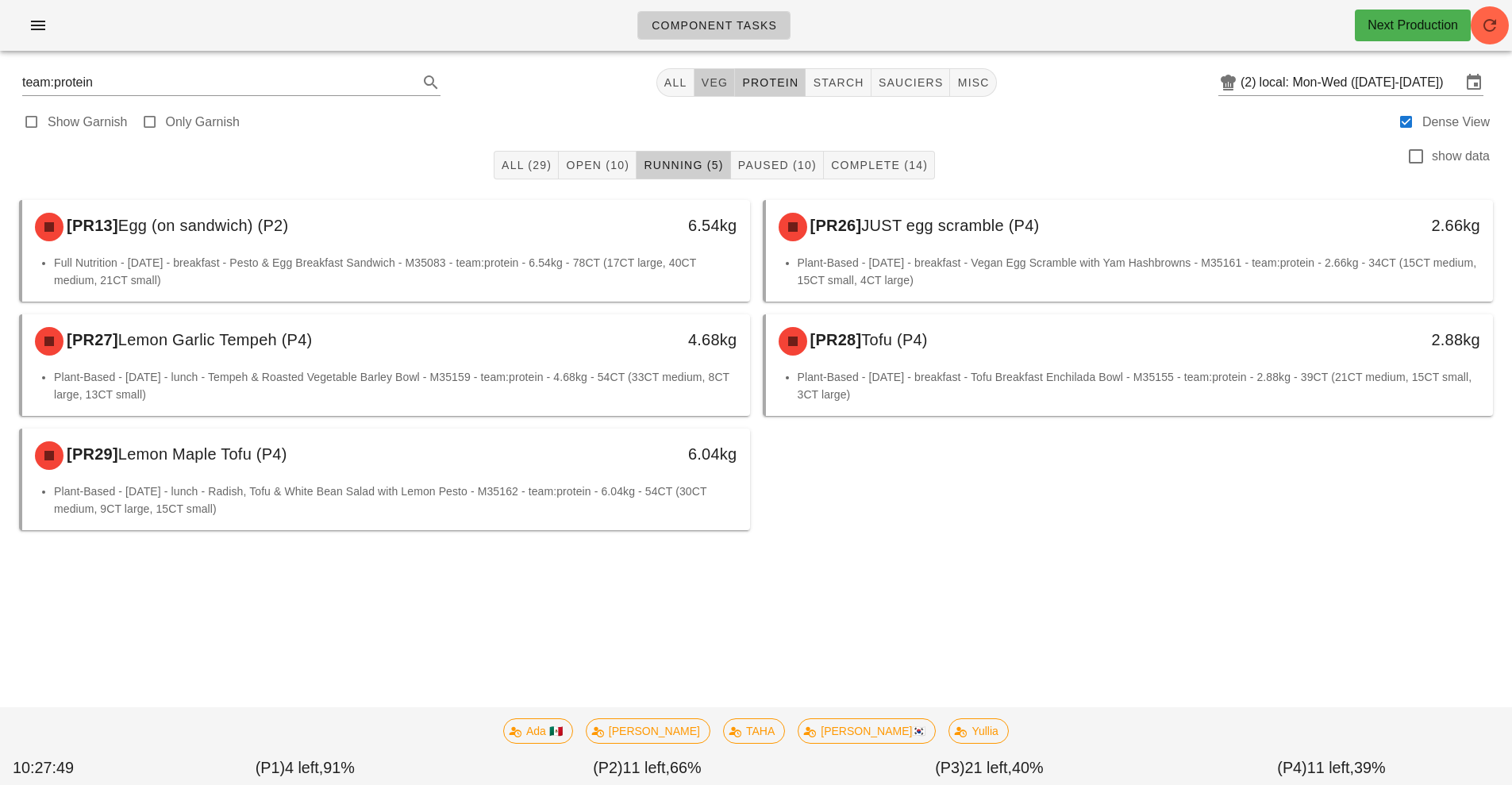
click at [722, 91] on button "veg" at bounding box center [715, 82] width 42 height 29
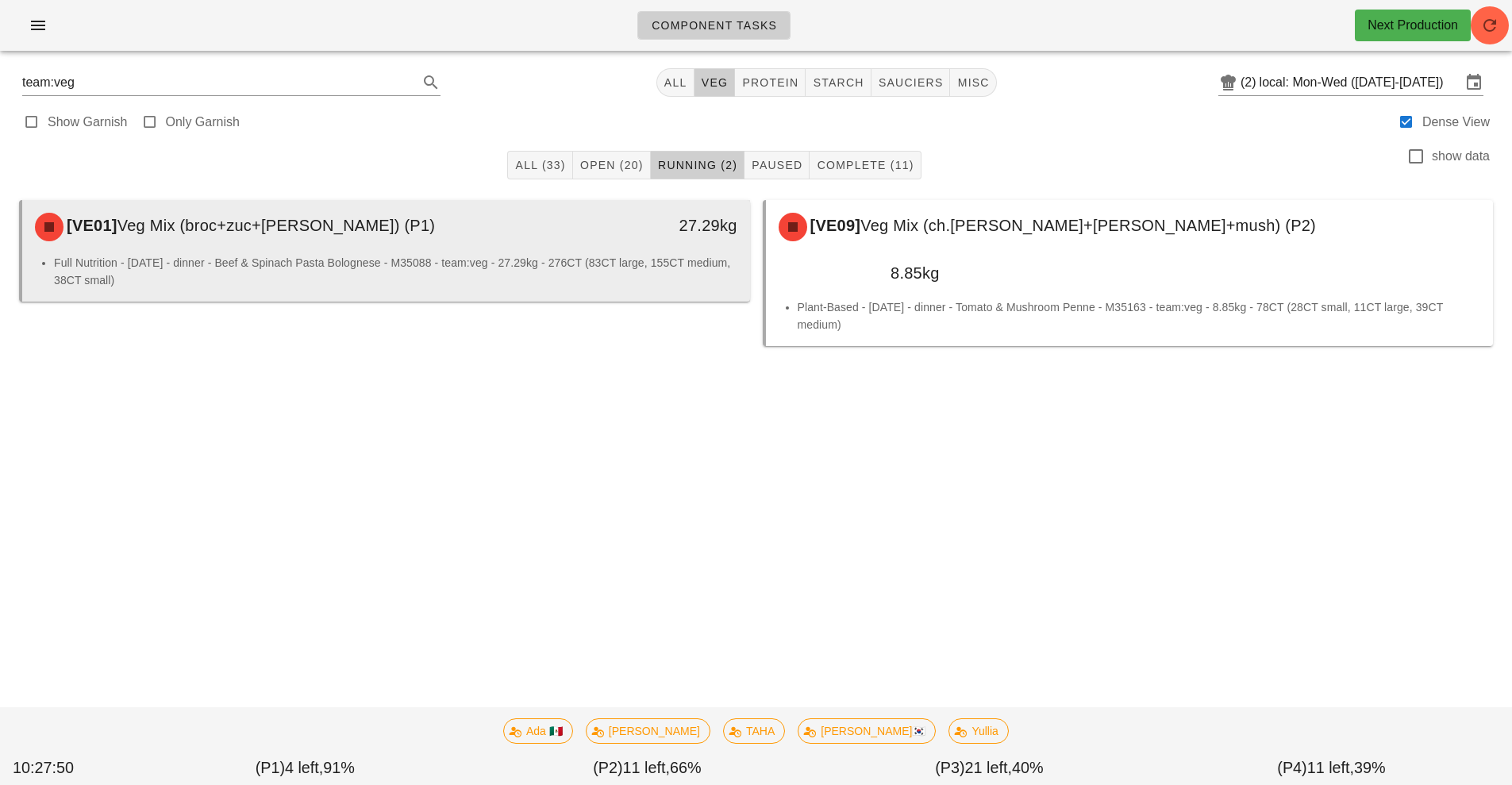
click at [682, 254] on li "Full Nutrition - Tuesday - dinner - Beef & Spinach Pasta Bolognese - M35088 - t…" at bounding box center [395, 271] width 683 height 35
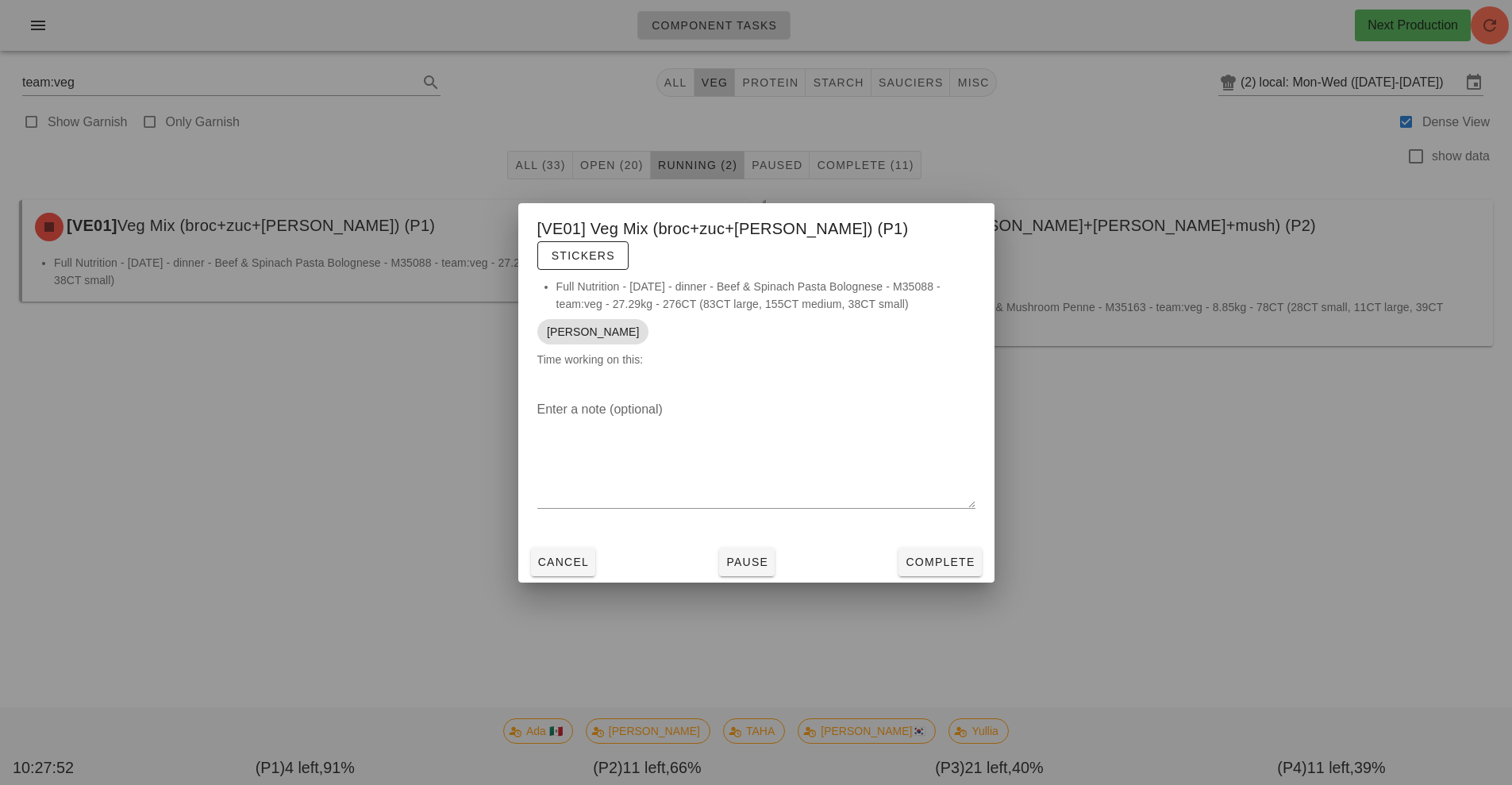
click at [627, 627] on div at bounding box center [756, 392] width 1512 height 785
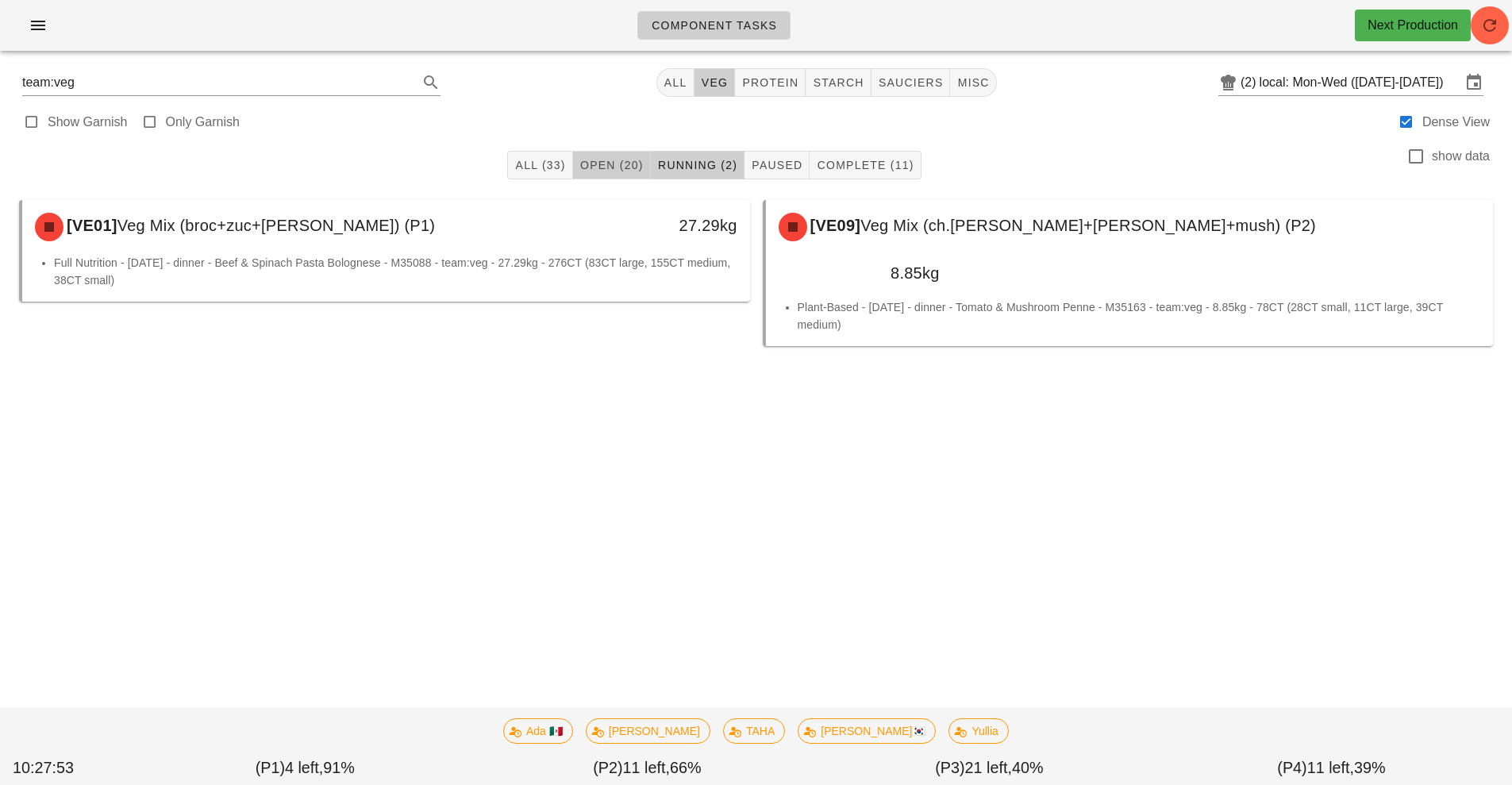
click at [593, 176] on button "Open (20)" at bounding box center [612, 164] width 78 height 29
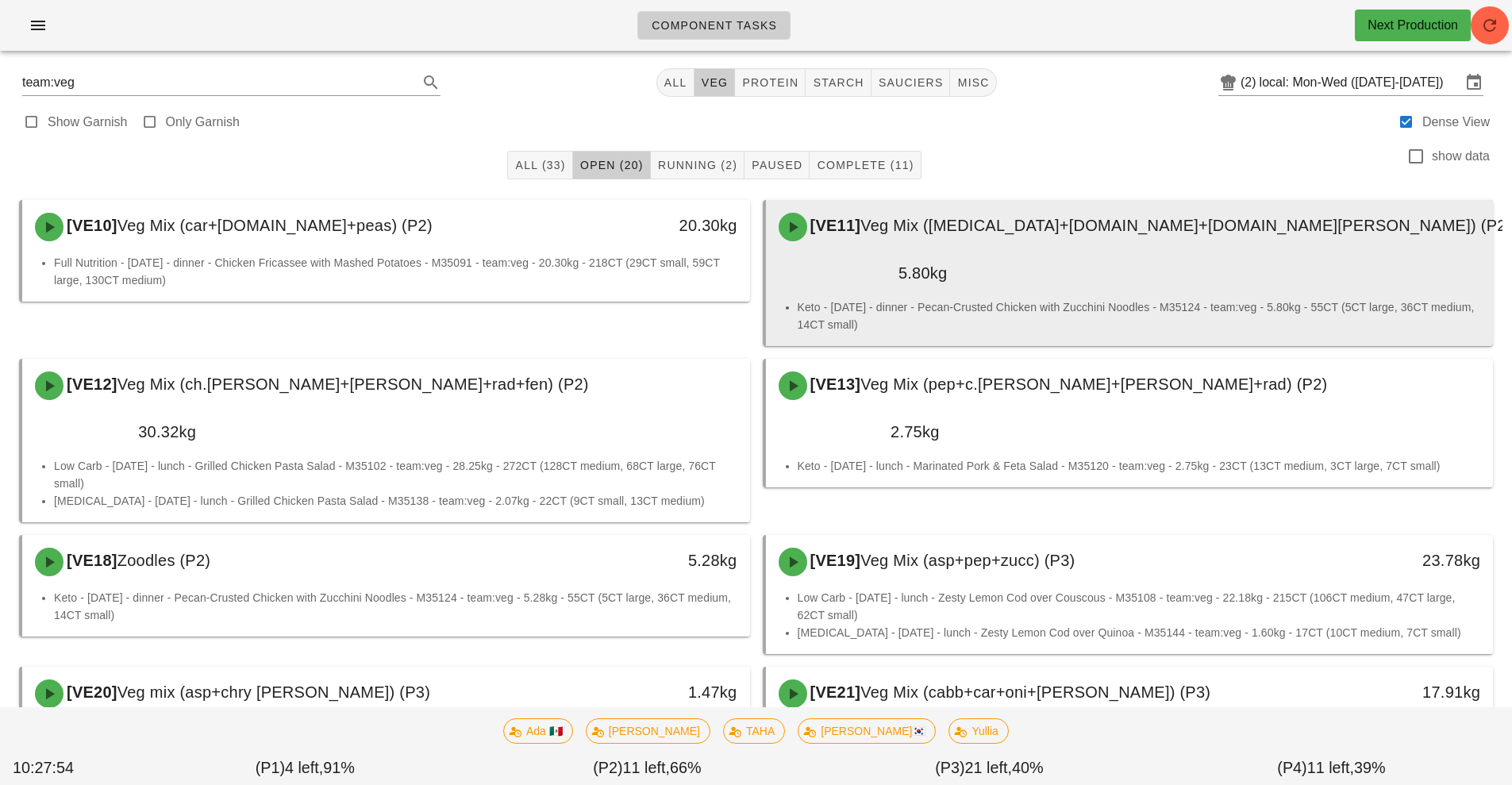
click at [1110, 234] on span "Veg Mix (caul+grn.bn+ch.tom) (P2)" at bounding box center [1186, 225] width 651 height 17
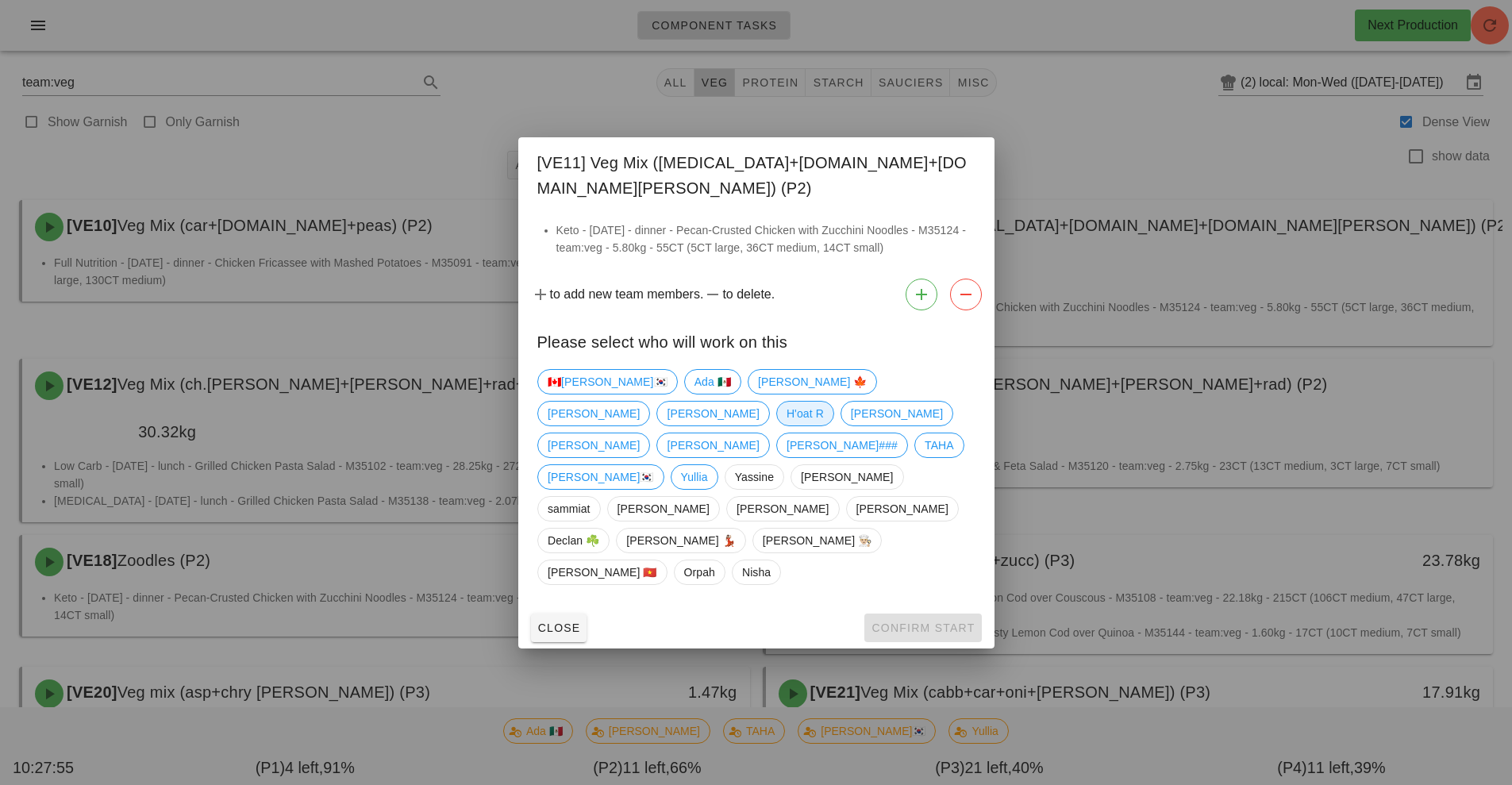
click at [834, 407] on span "H'oat R" at bounding box center [804, 413] width 58 height 25
click at [931, 614] on button "Confirm Start" at bounding box center [922, 627] width 117 height 29
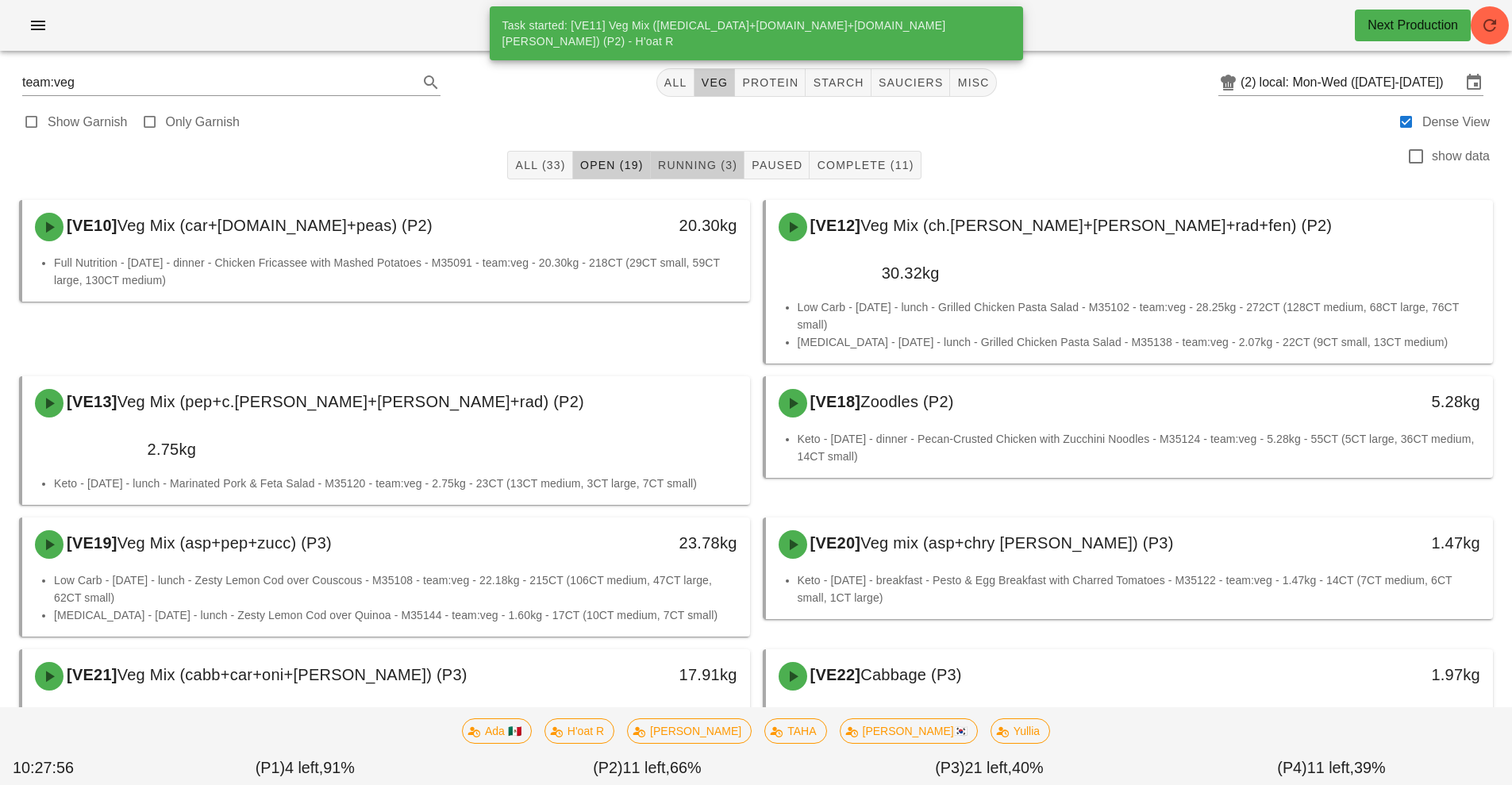
click at [705, 170] on span "Running (3)" at bounding box center [697, 164] width 81 height 13
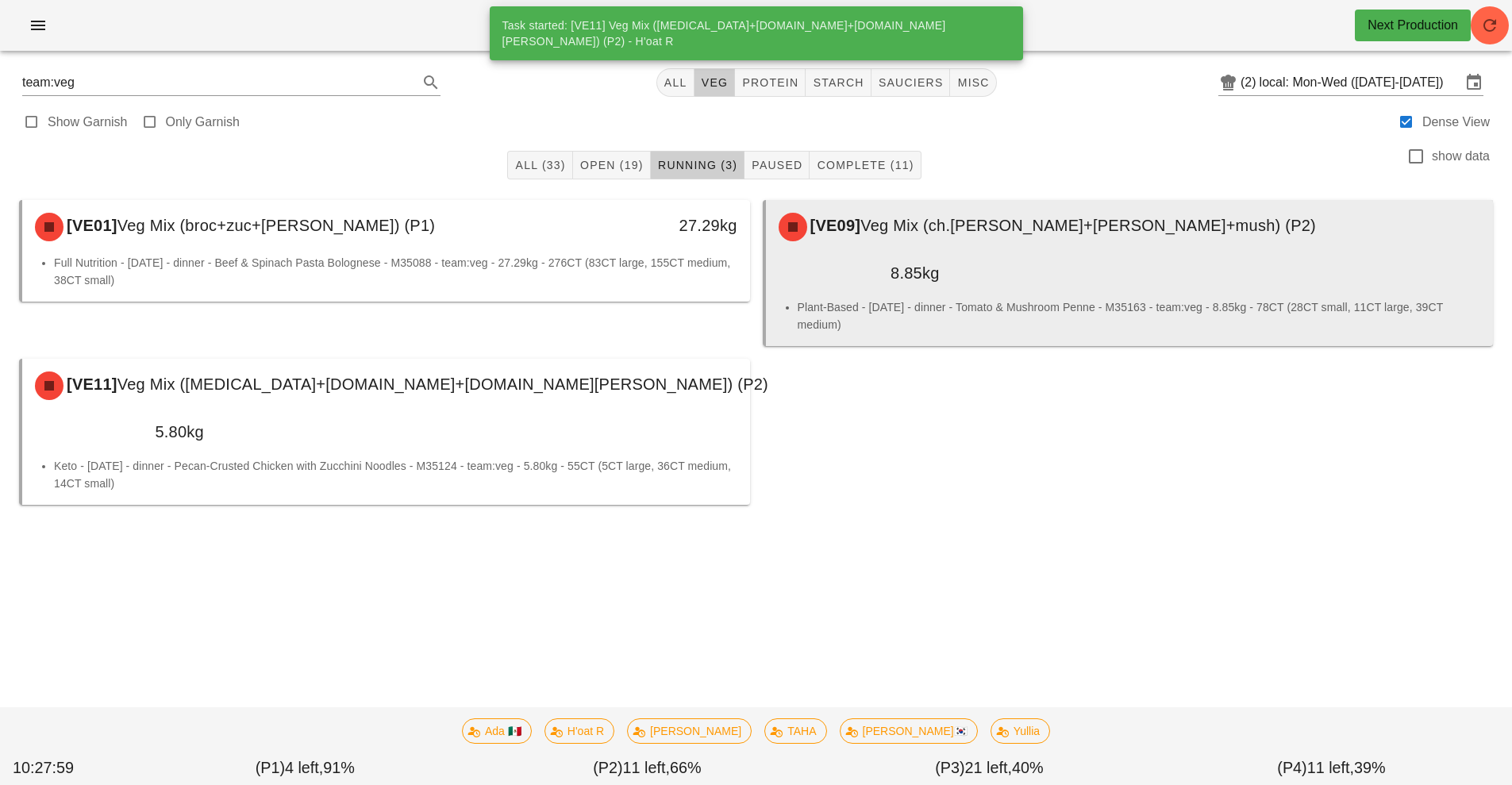
click at [1124, 230] on div "[VE09] Veg Mix (ch.tom+broc+mush) (P2)" at bounding box center [1129, 227] width 721 height 48
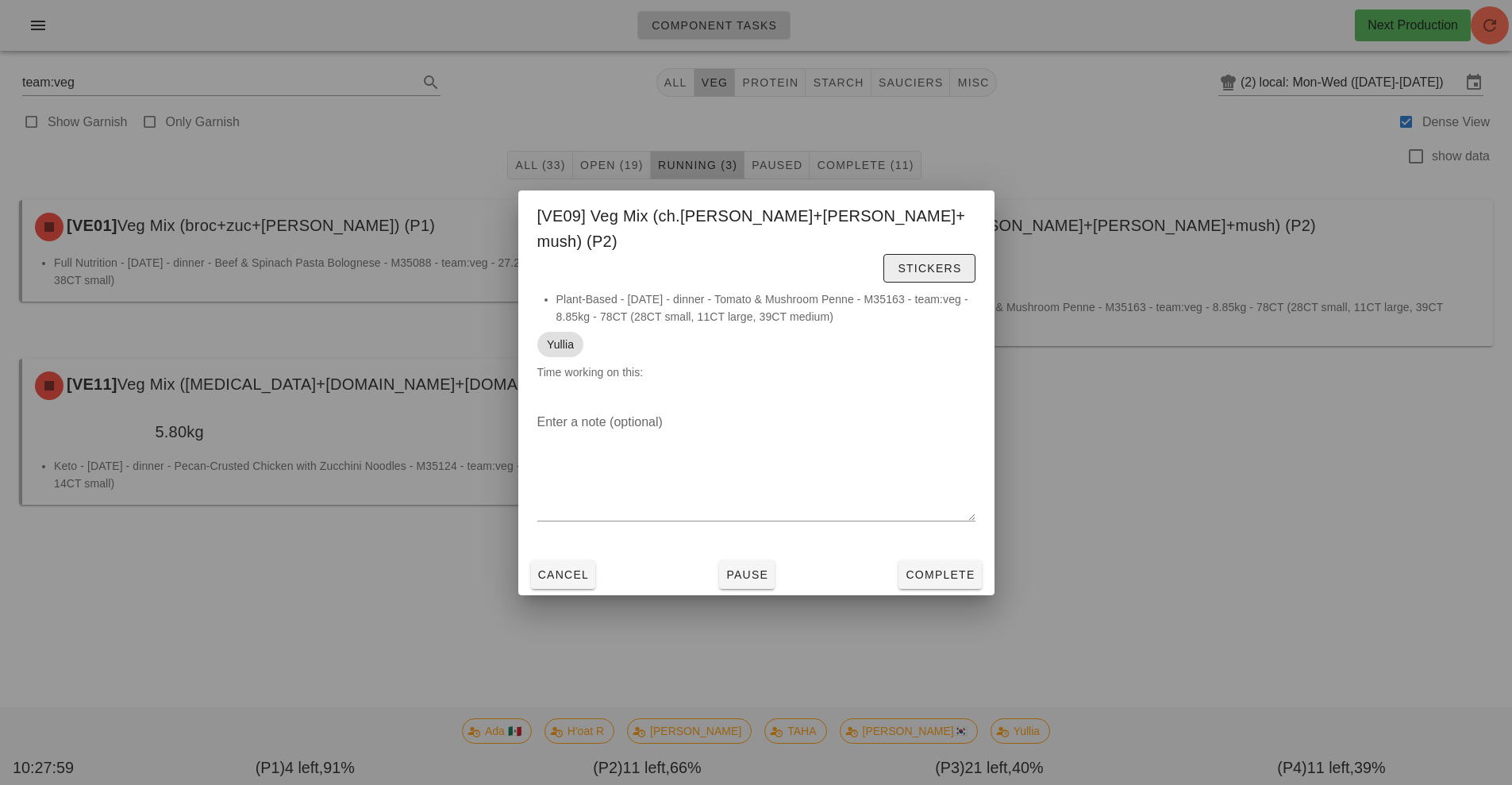
click at [930, 262] on span "Stickers" at bounding box center [929, 268] width 64 height 13
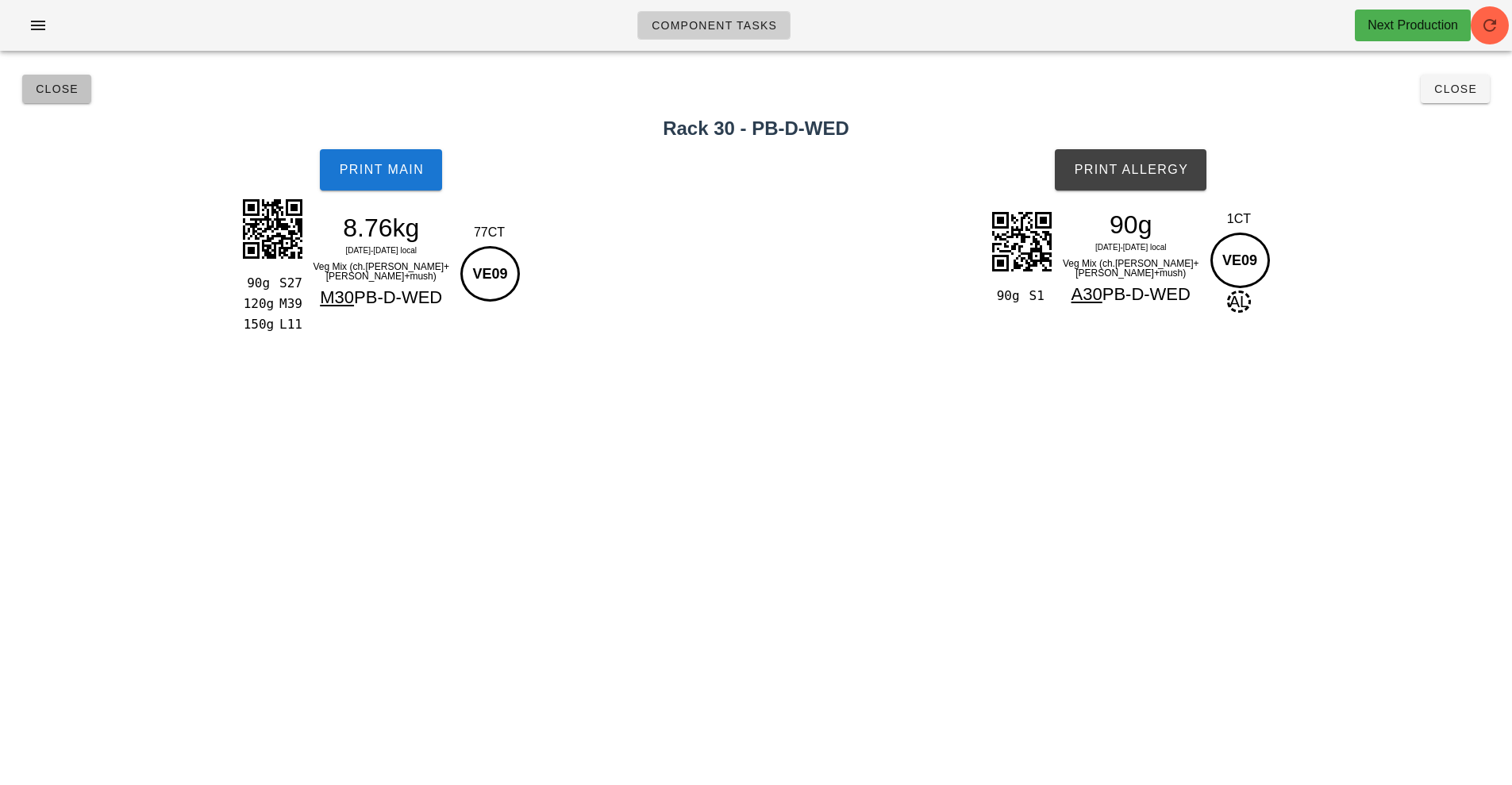
click at [36, 99] on button "Close" at bounding box center [57, 88] width 69 height 29
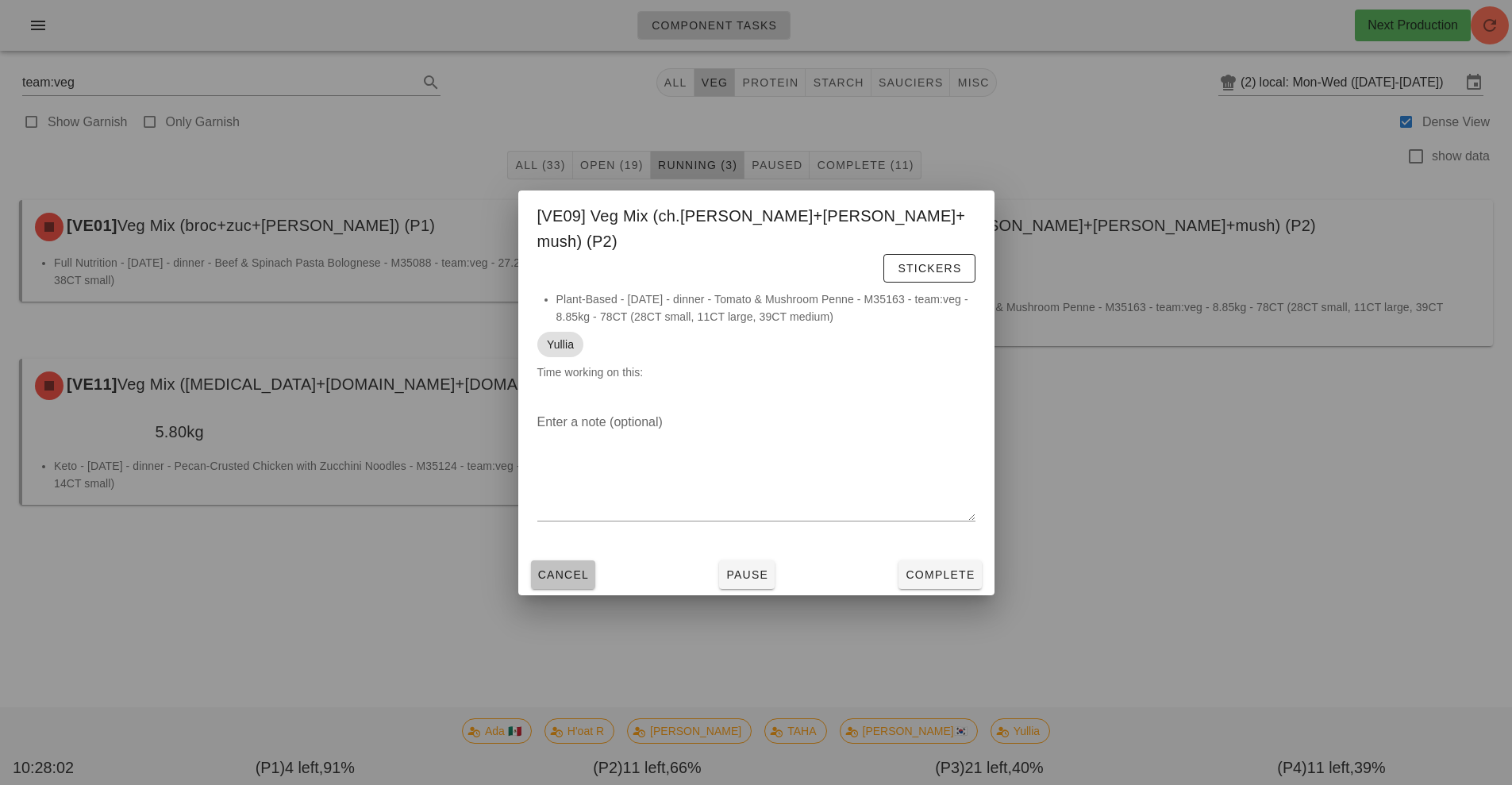
click at [555, 560] on button "Cancel" at bounding box center [563, 574] width 65 height 29
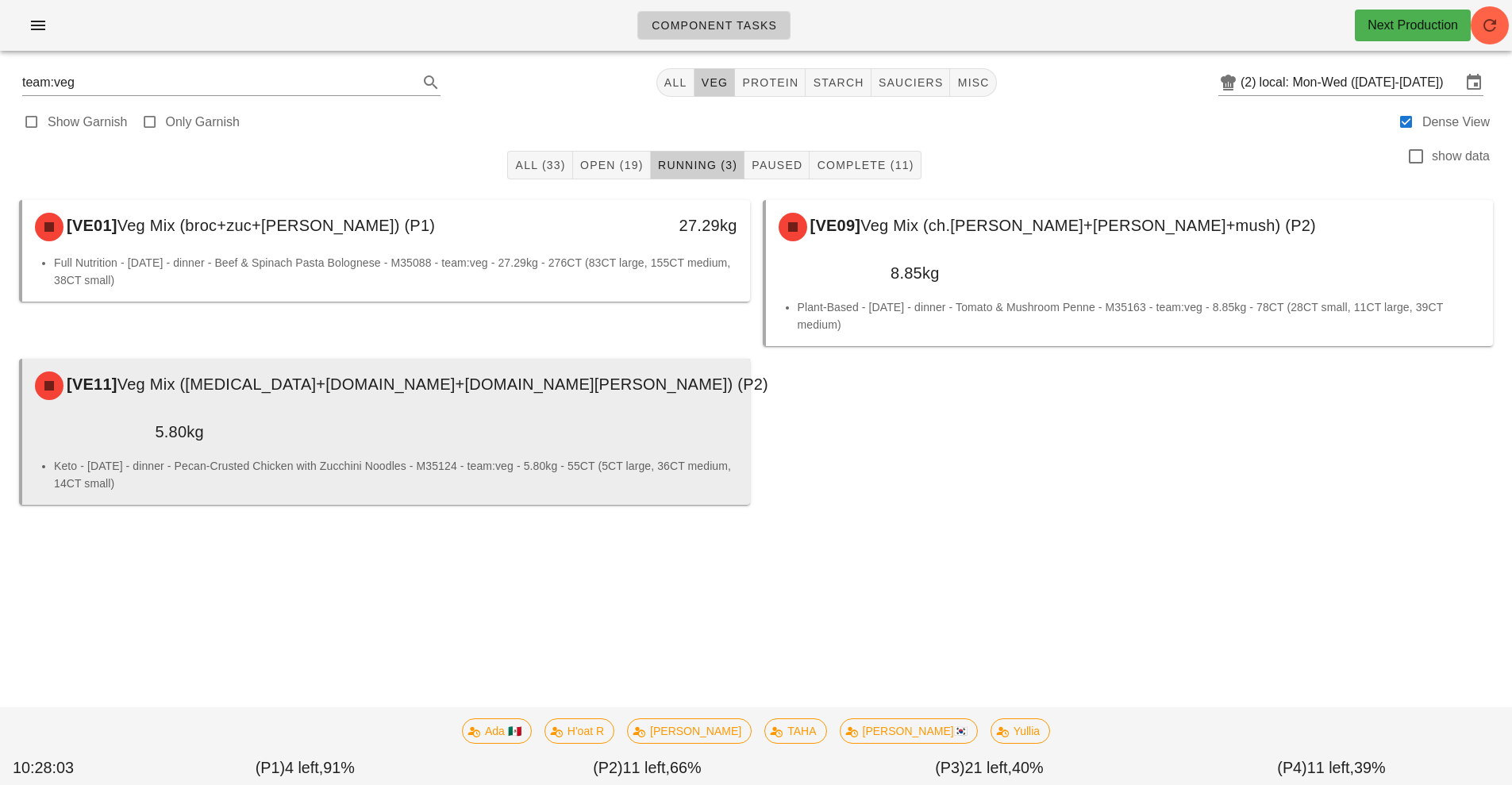
click at [566, 457] on div "Keto - Tuesday - dinner - Pecan-Crusted Chicken with Zucchini Noodles - M35124 …" at bounding box center [386, 480] width 728 height 48
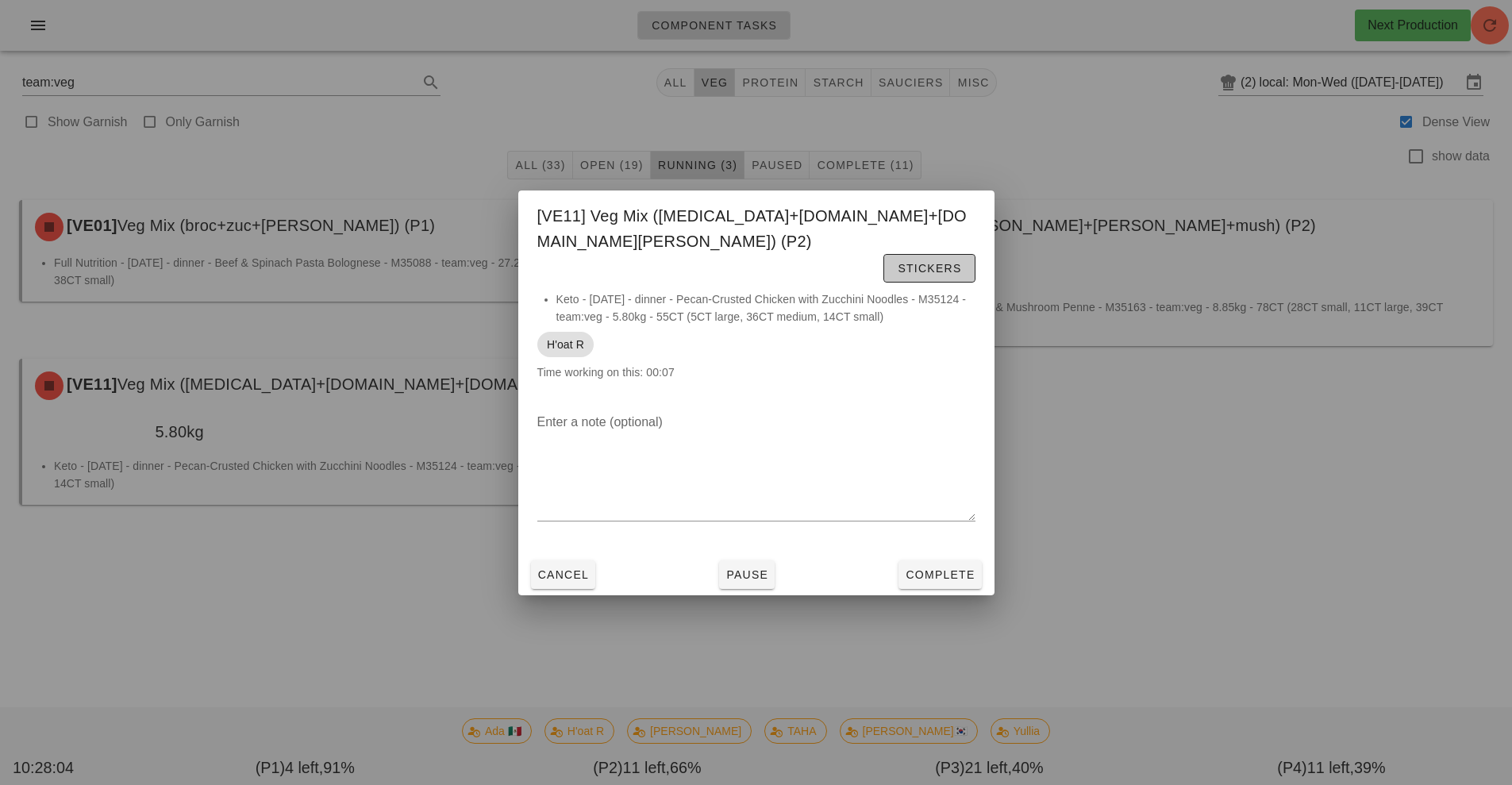
click at [932, 254] on button "Stickers" at bounding box center [928, 267] width 91 height 29
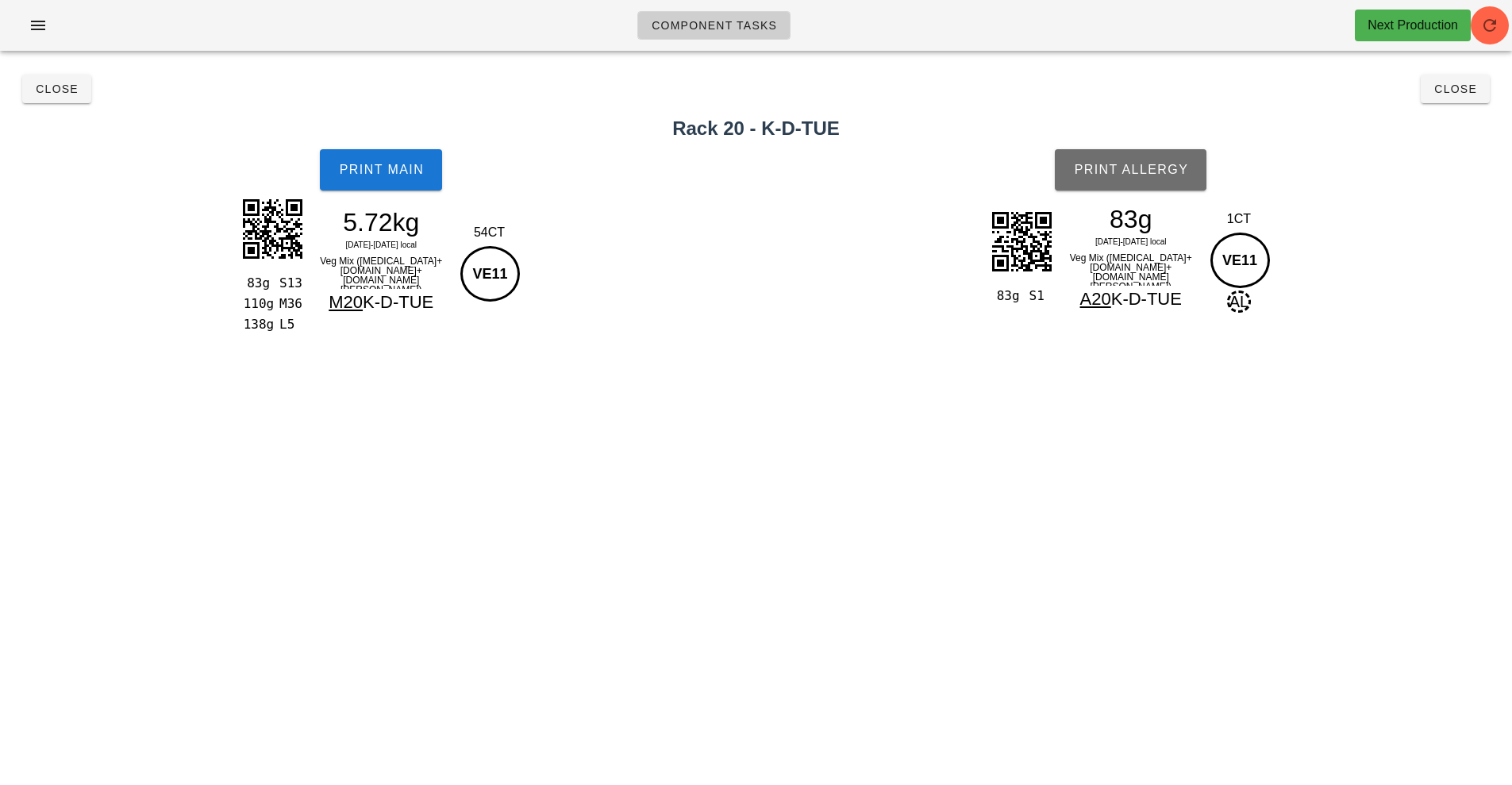
click at [1150, 163] on span "Print Allergy" at bounding box center [1130, 170] width 115 height 15
click at [402, 179] on button "Print Main" at bounding box center [380, 170] width 122 height 42
click at [403, 167] on span "Print Main" at bounding box center [381, 170] width 86 height 15
click at [36, 94] on span "Close" at bounding box center [56, 88] width 43 height 13
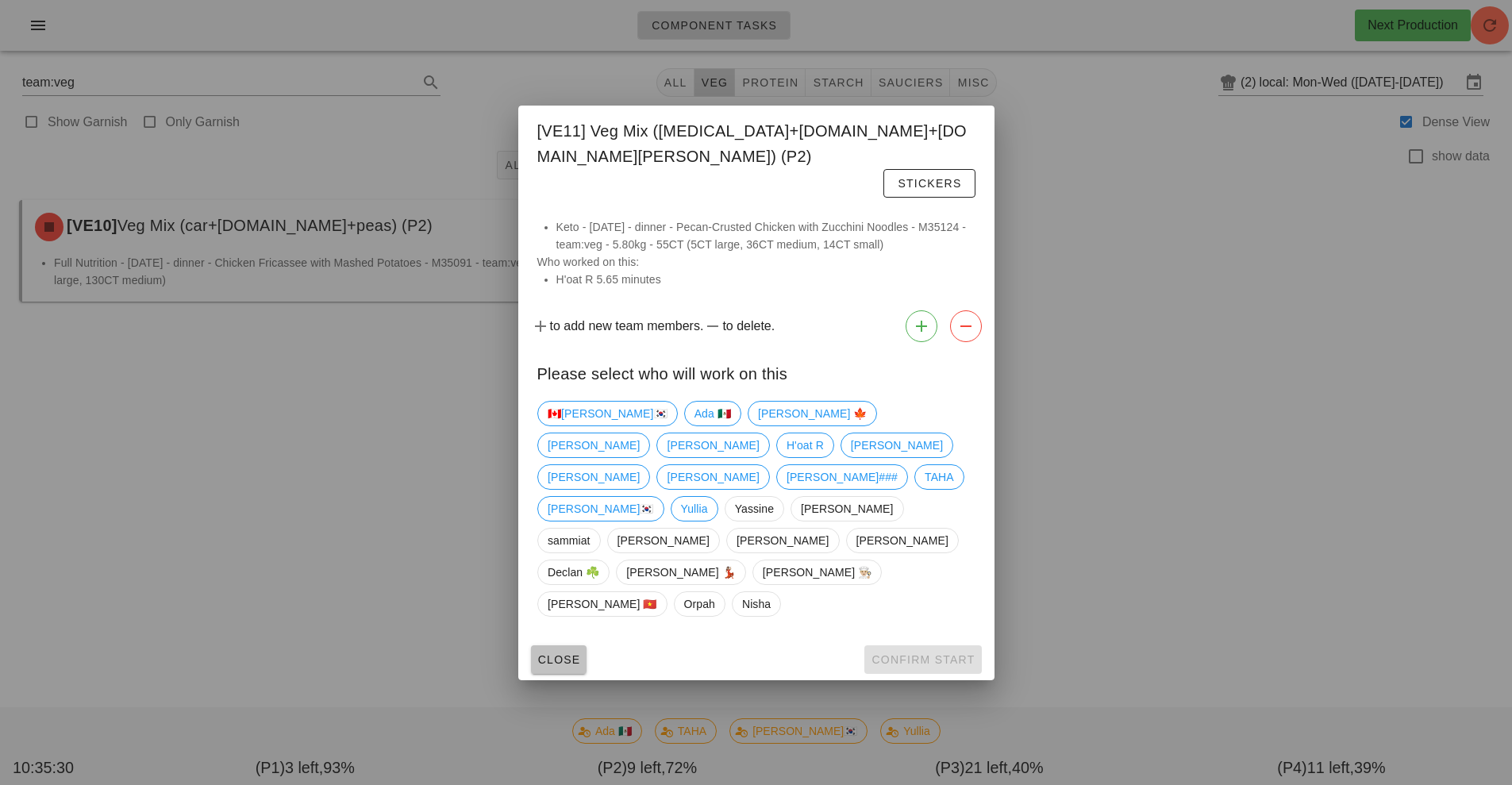
click at [559, 653] on span "Close" at bounding box center [559, 659] width 43 height 13
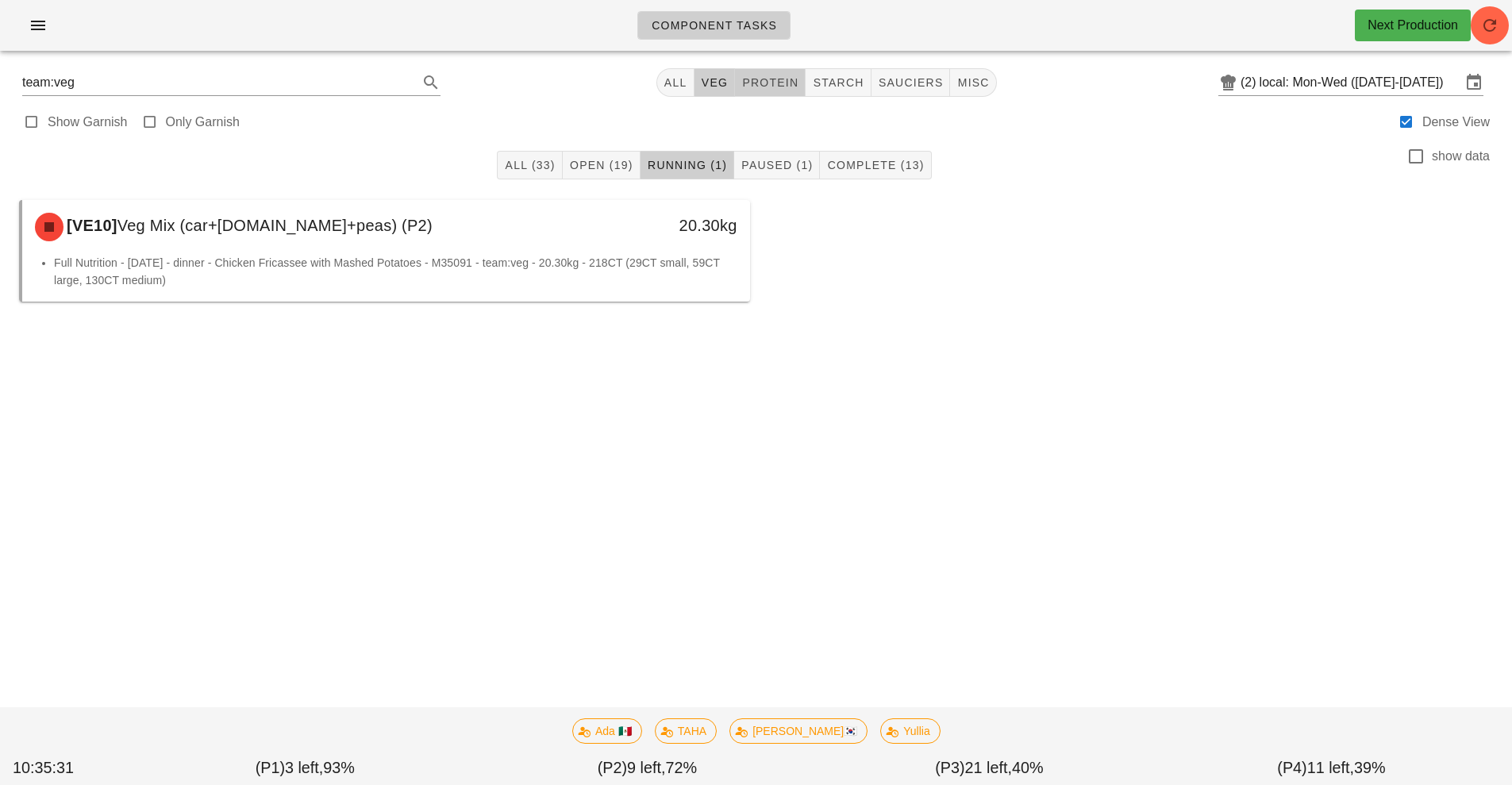
click at [752, 70] on button "protein" at bounding box center [771, 82] width 71 height 29
type input "team:protein"
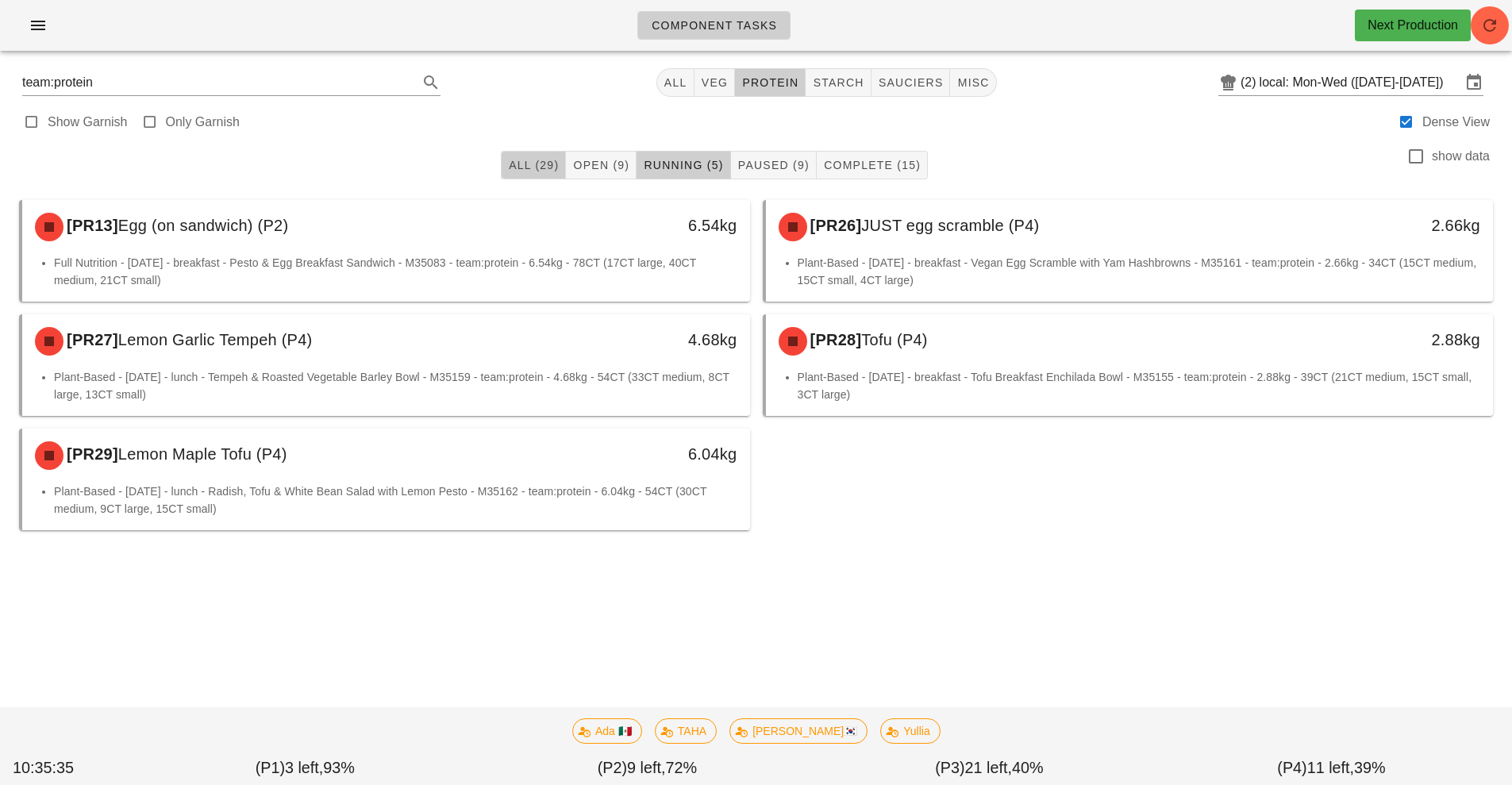
click at [524, 166] on span "All (29)" at bounding box center [533, 164] width 51 height 13
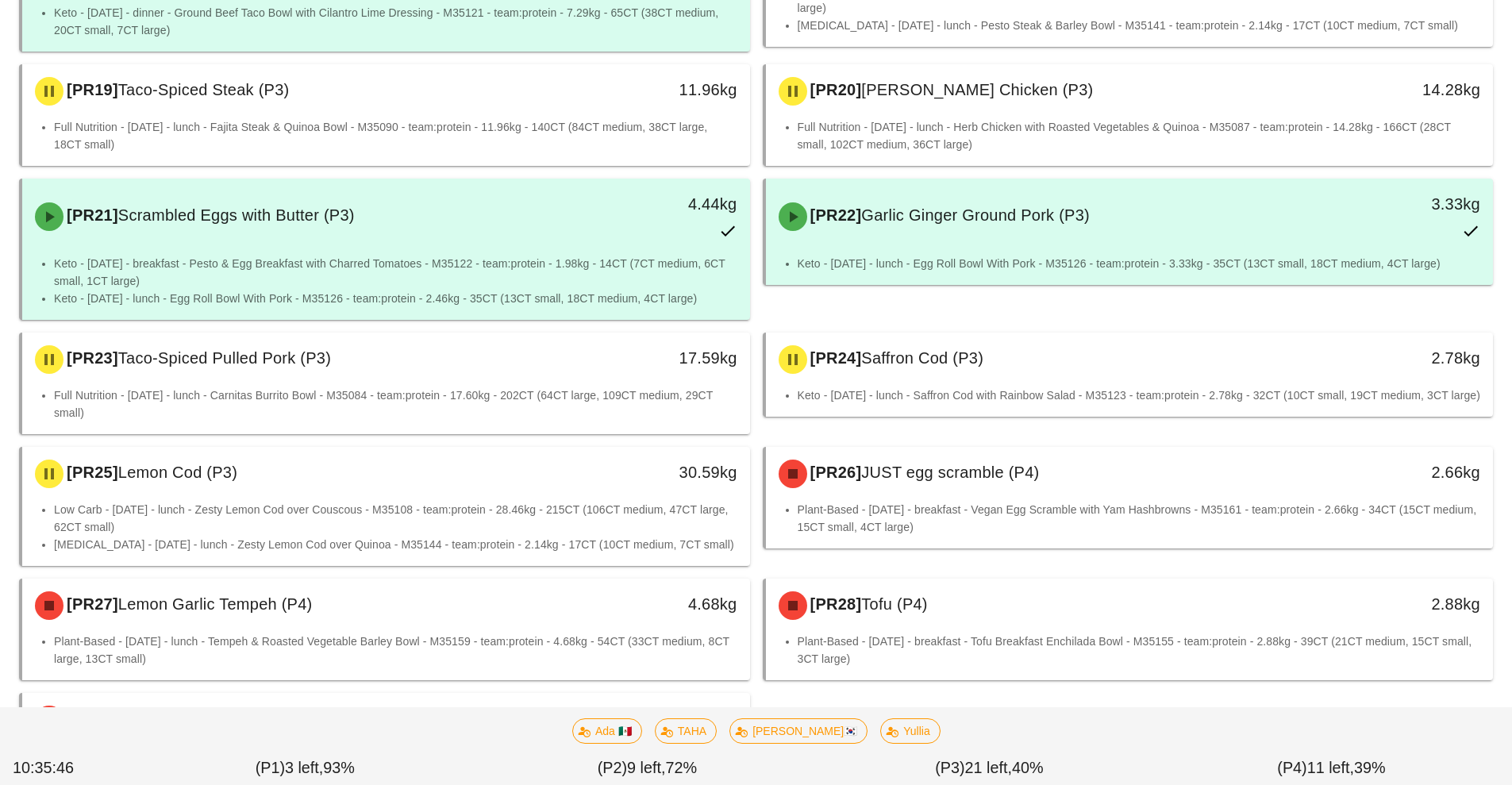
scroll to position [1491, 0]
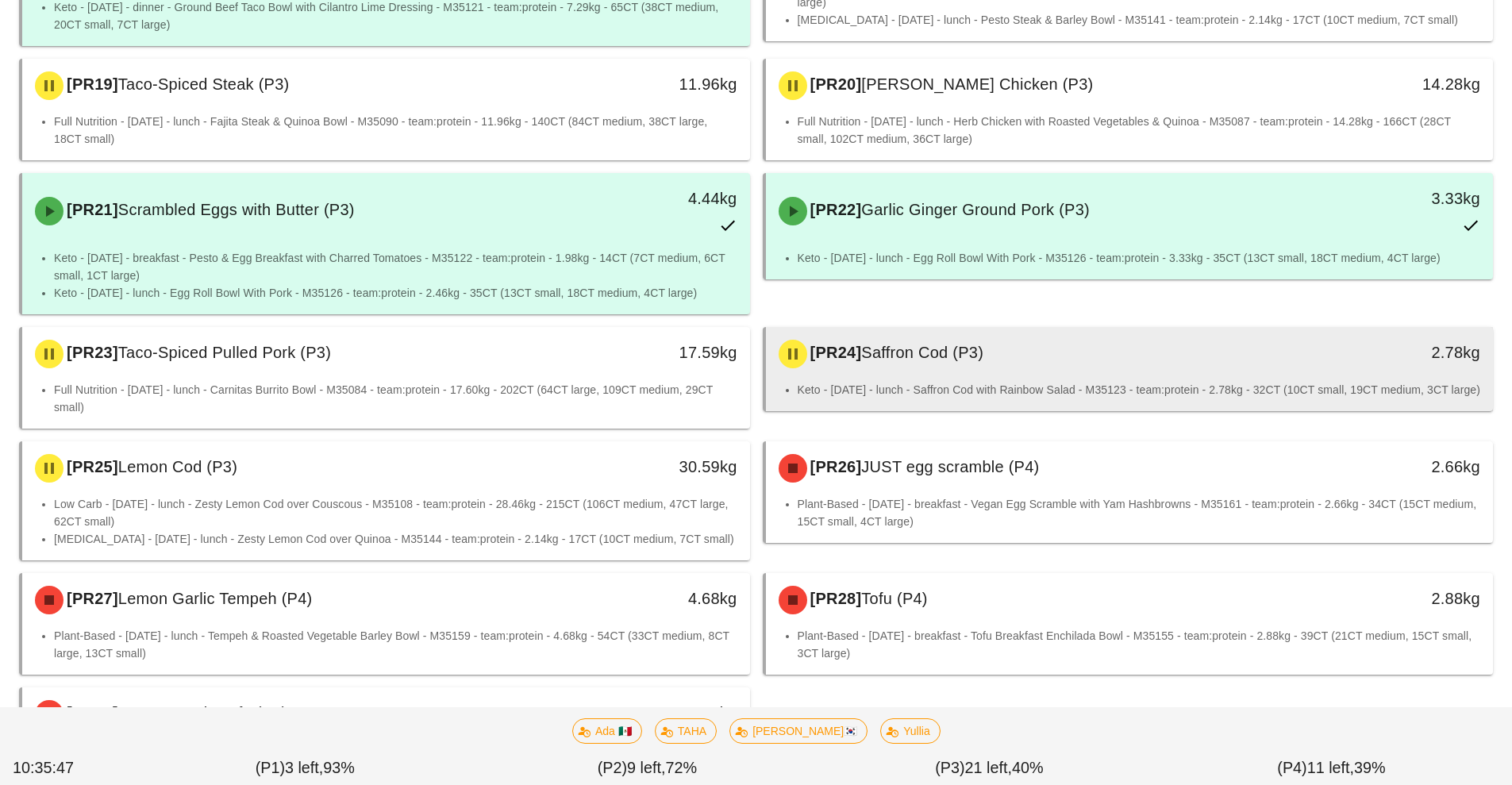
click at [884, 344] on span "Saffron Cod (P3)" at bounding box center [922, 352] width 122 height 17
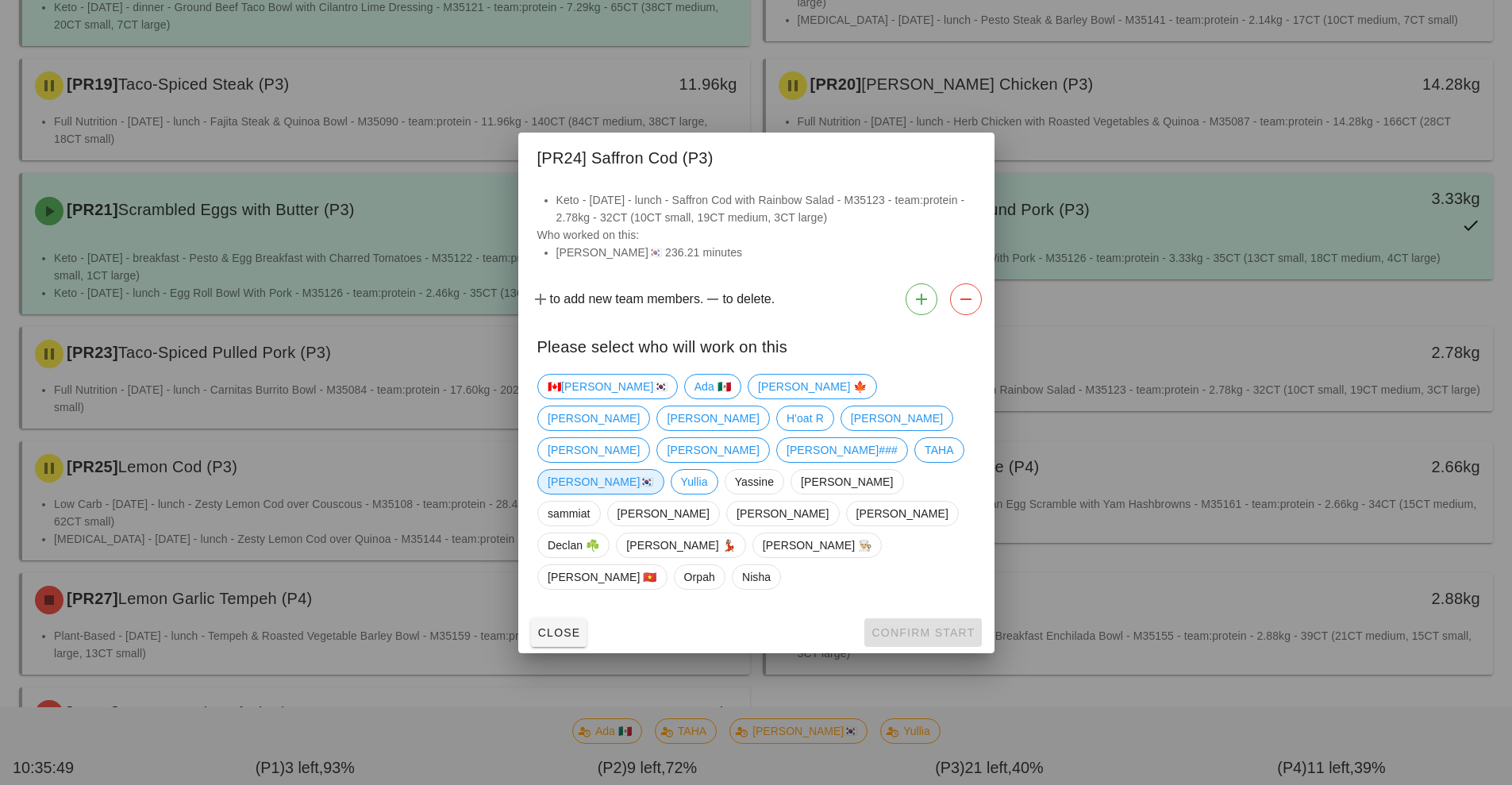
click at [654, 470] on span "[PERSON_NAME]🇰🇷" at bounding box center [601, 482] width 107 height 24
click at [934, 626] on span "Confirm Start" at bounding box center [923, 632] width 104 height 13
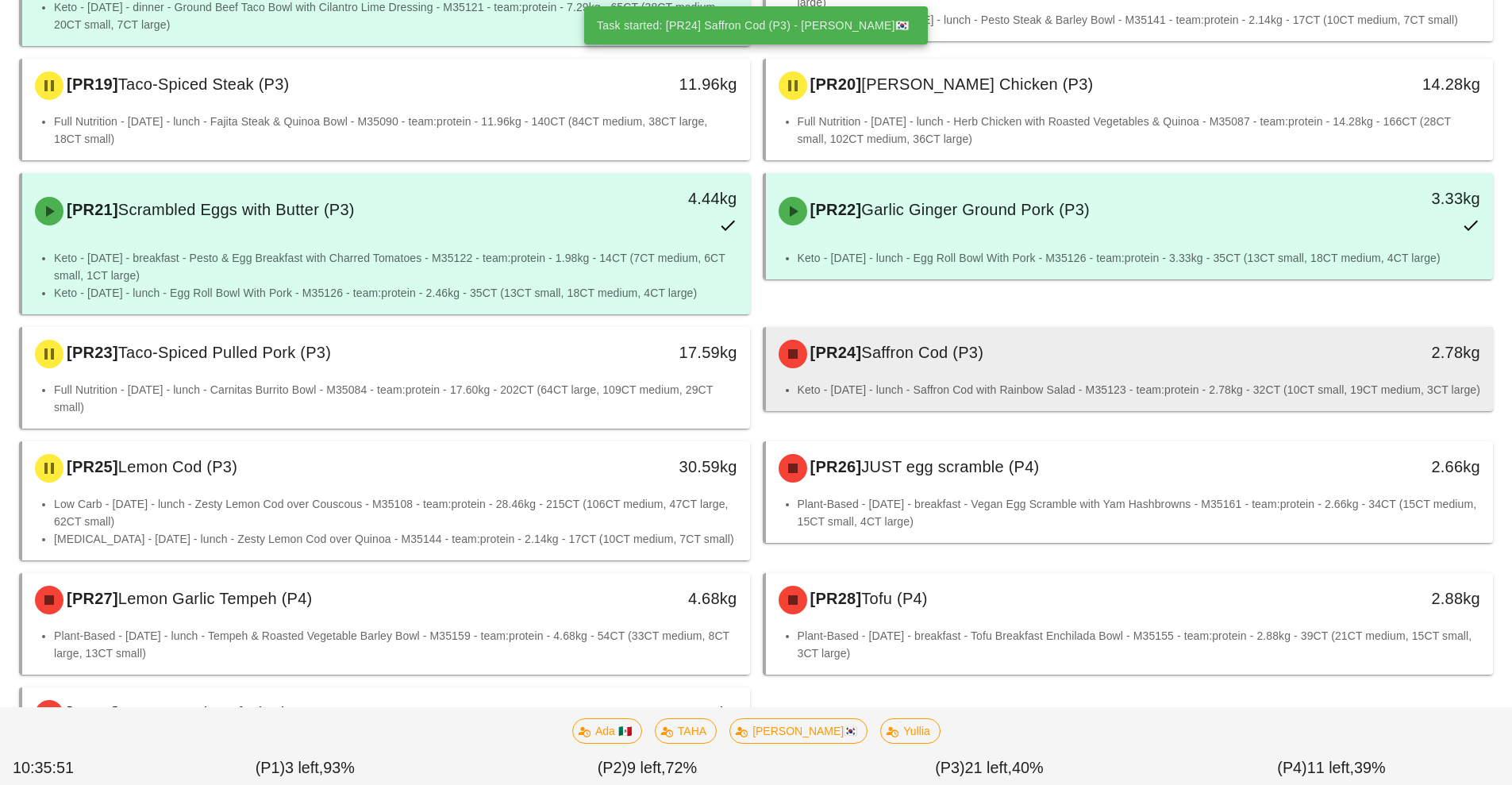
click at [1013, 345] on div "[PR24] Saffron Cod (P3) 2.78kg" at bounding box center [1130, 354] width 728 height 54
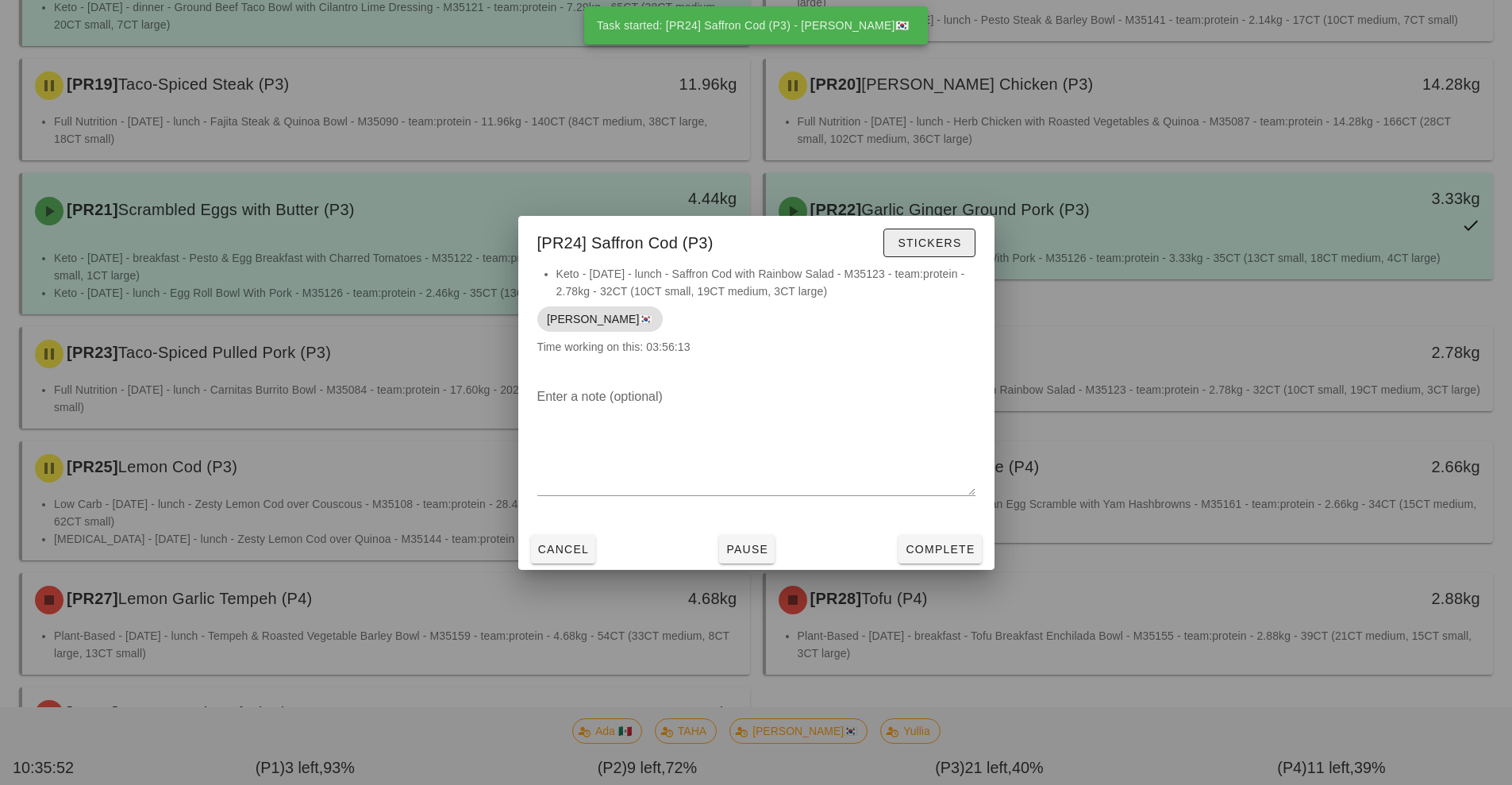
click at [959, 253] on button "Stickers" at bounding box center [928, 242] width 91 height 29
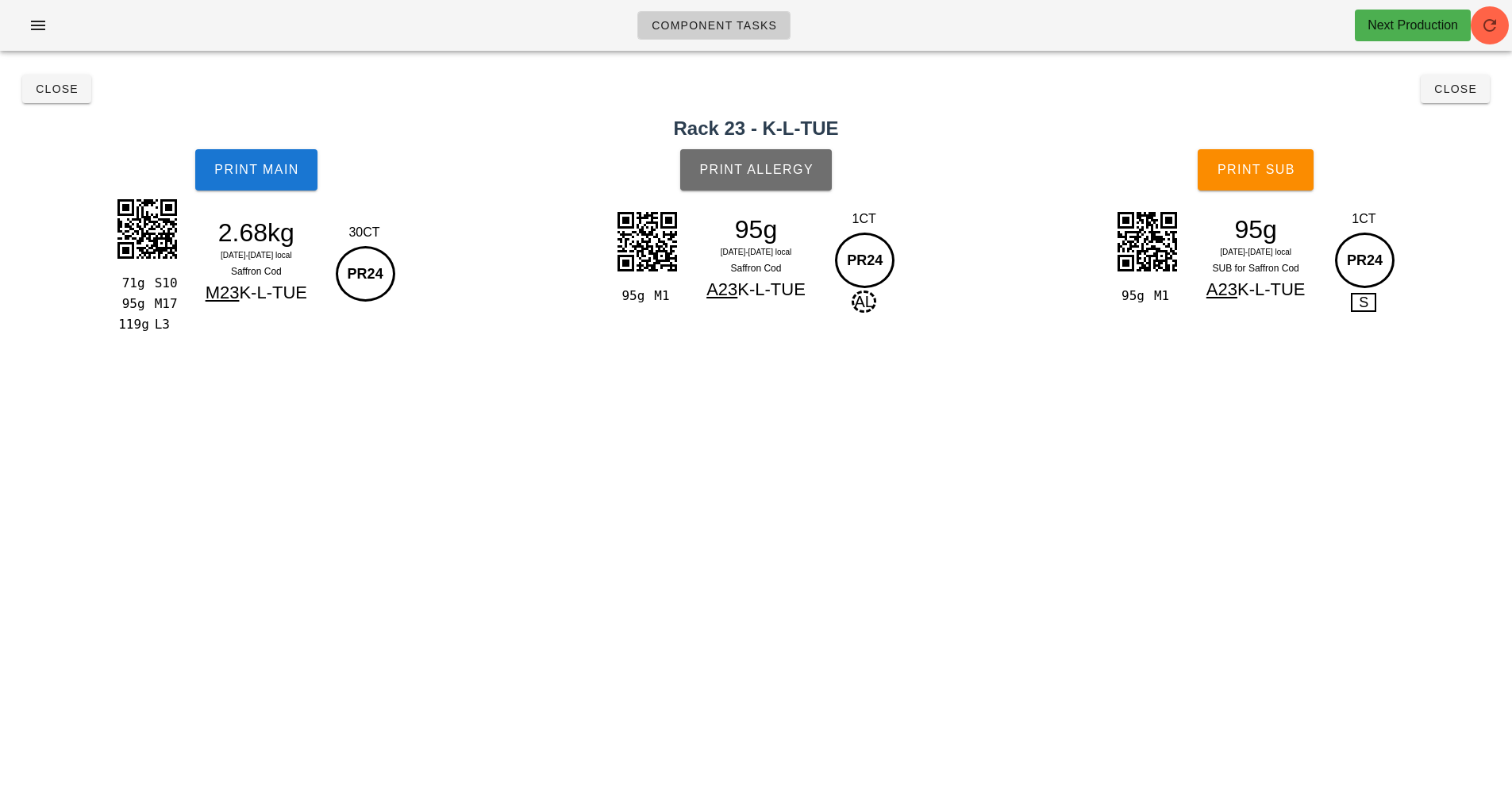
click at [785, 167] on span "Print Allergy" at bounding box center [756, 170] width 115 height 15
click at [253, 161] on button "Print Main" at bounding box center [256, 170] width 122 height 42
click at [233, 174] on span "Print Main" at bounding box center [256, 170] width 86 height 15
click at [262, 165] on span "Print Main" at bounding box center [256, 170] width 86 height 15
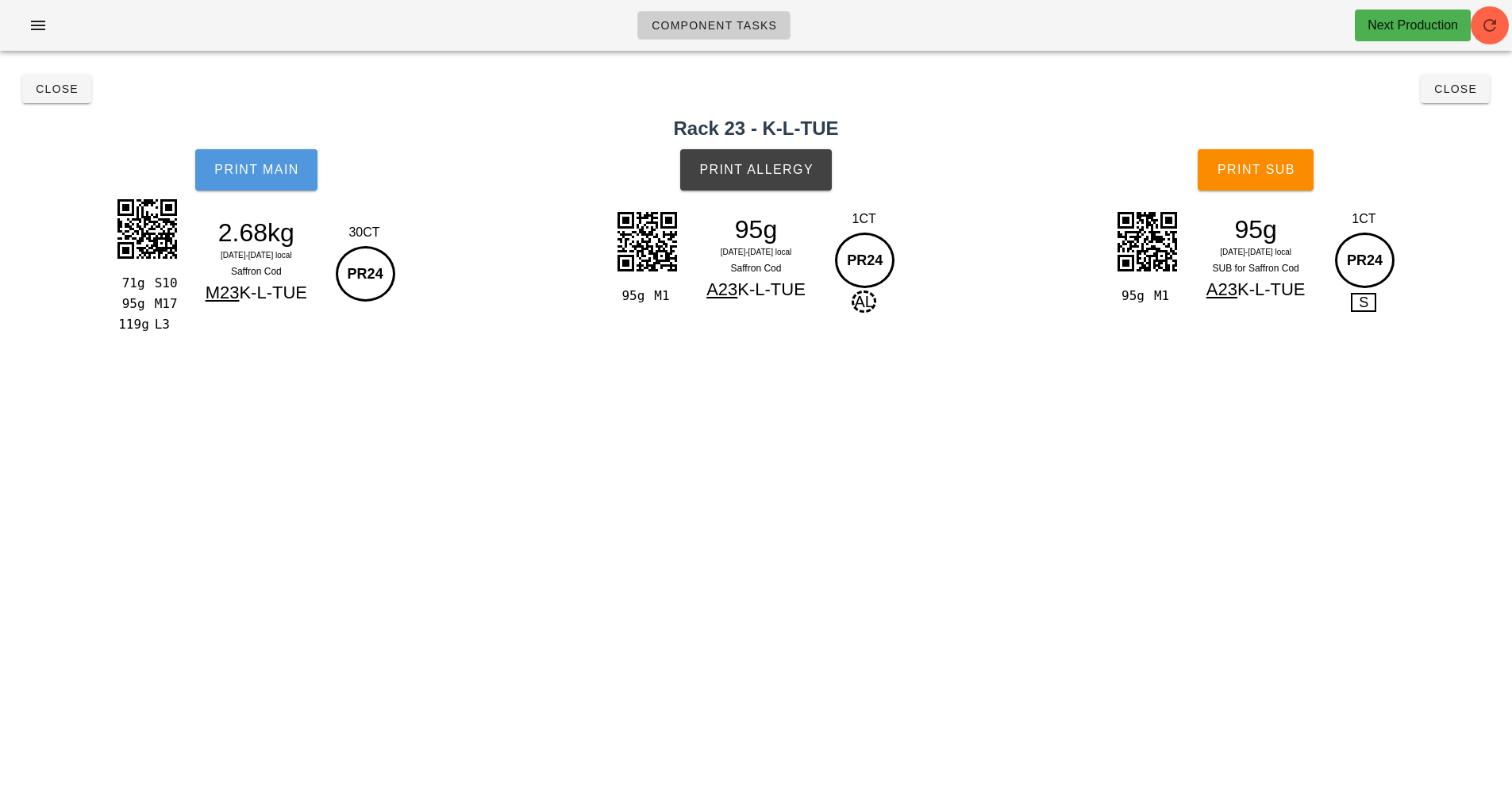
click at [243, 179] on button "Print Main" at bounding box center [256, 170] width 122 height 42
click at [56, 91] on span "Close" at bounding box center [56, 88] width 43 height 13
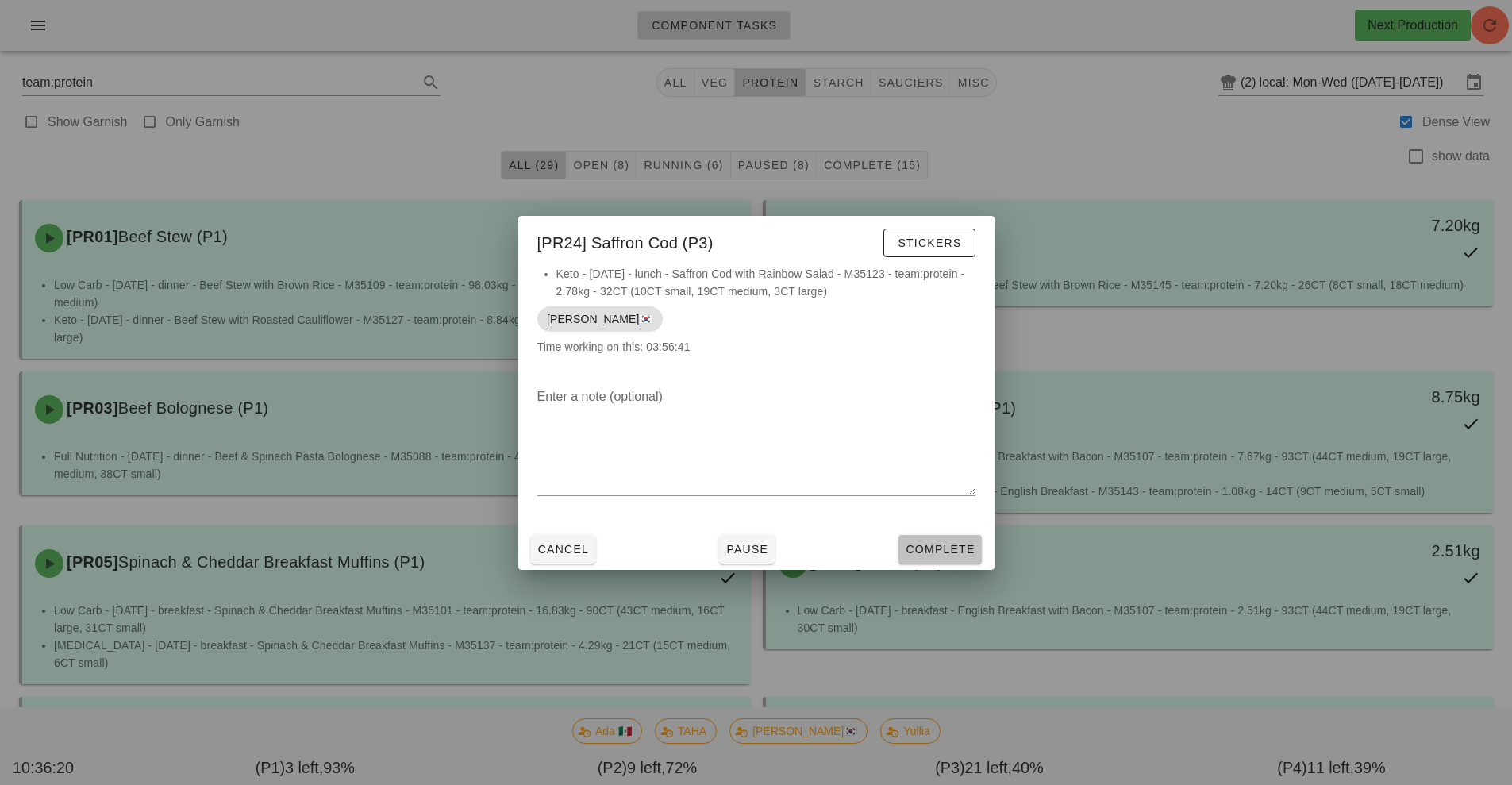
click at [959, 557] on button "Complete" at bounding box center [940, 549] width 82 height 29
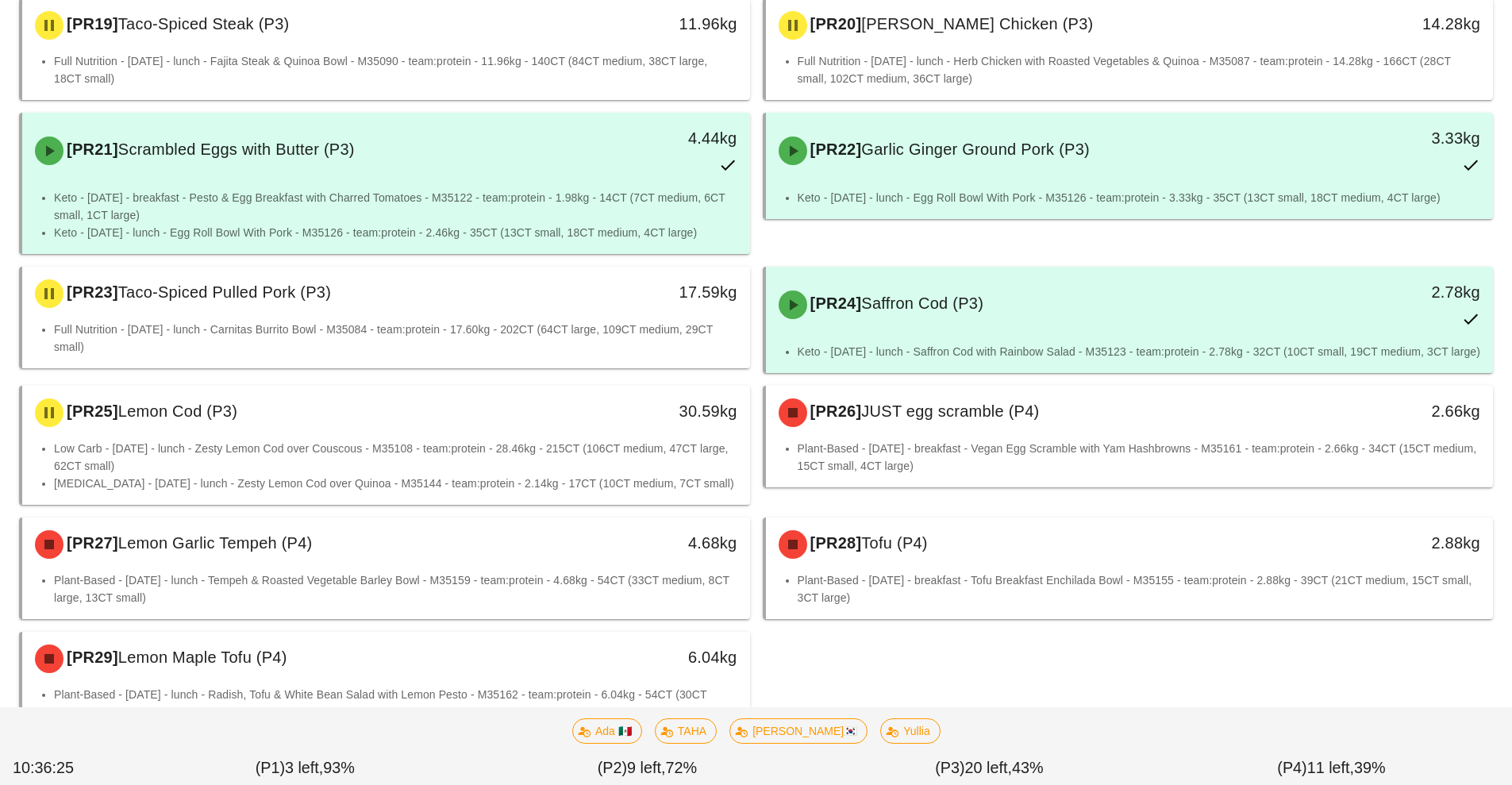
scroll to position [1577, 0]
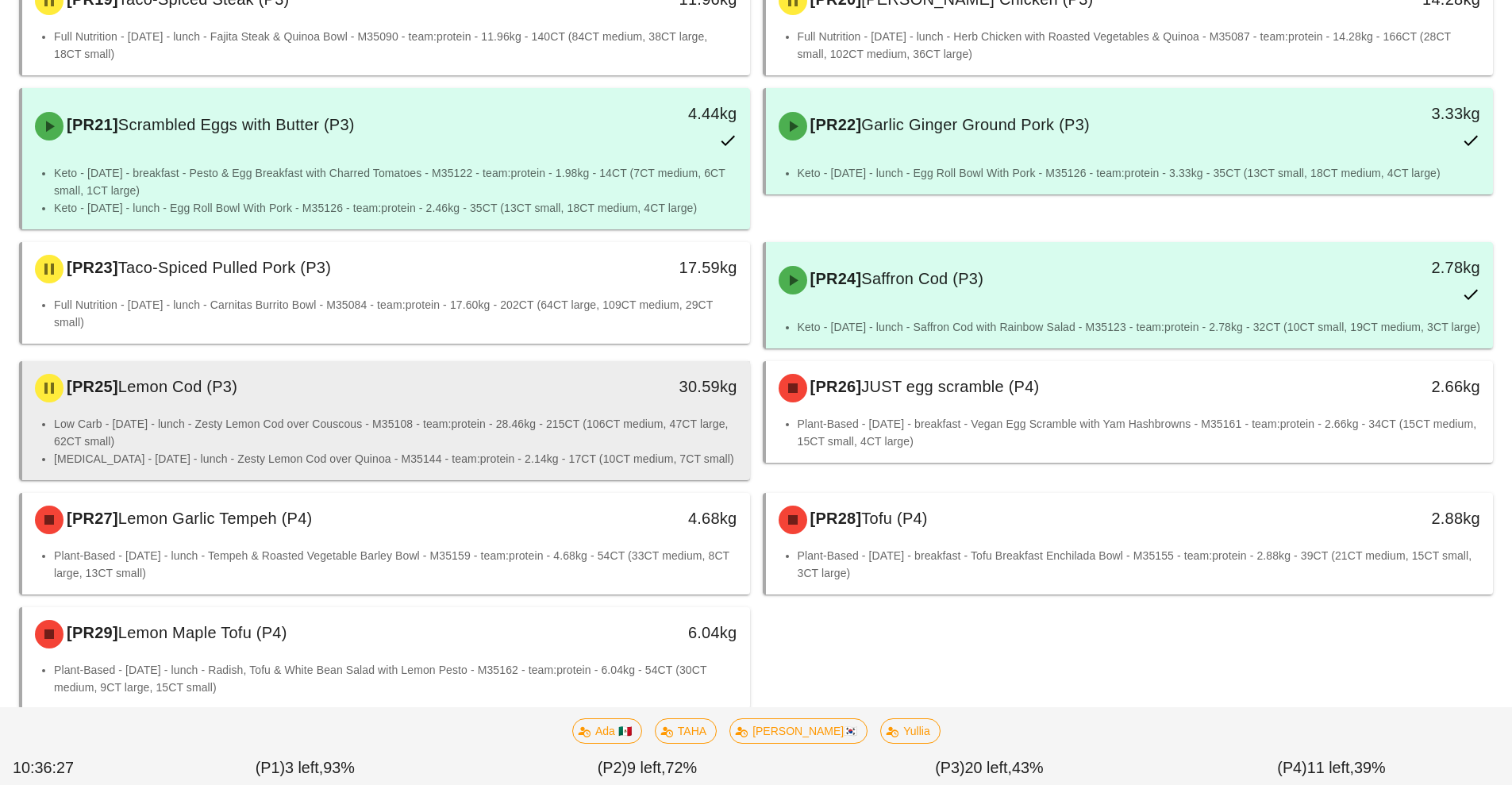
click at [252, 415] on li "Low Carb - Wednesday - lunch - Zesty Lemon Cod over Couscous - M35108 - team:pr…" at bounding box center [395, 432] width 683 height 35
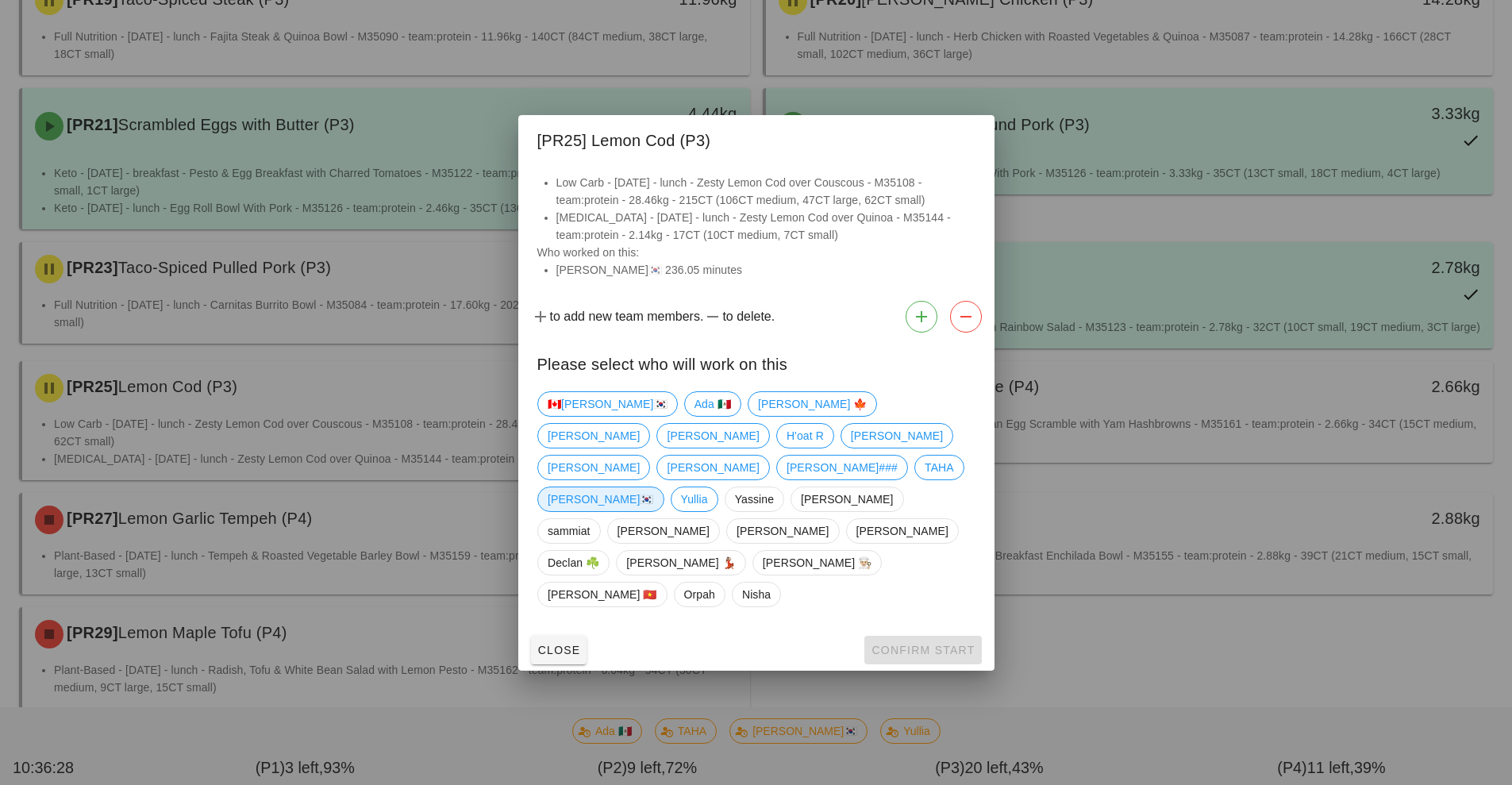
click at [654, 487] on span "[PERSON_NAME]🇰🇷" at bounding box center [601, 499] width 107 height 24
click at [901, 643] on span "Confirm Start" at bounding box center [923, 649] width 104 height 13
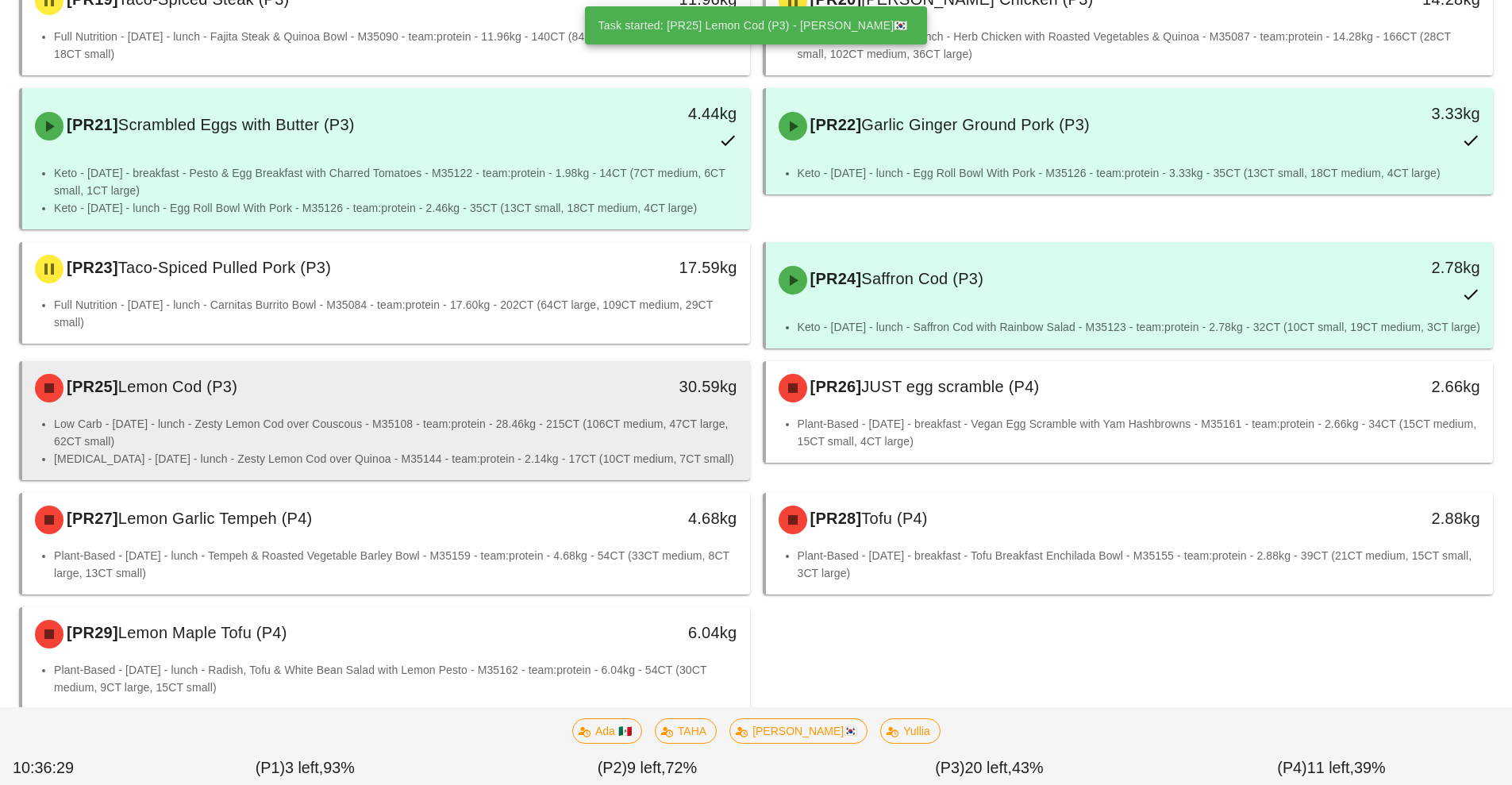
click at [323, 415] on li "Low Carb - Wednesday - lunch - Zesty Lemon Cod over Couscous - M35108 - team:pr…" at bounding box center [395, 432] width 683 height 35
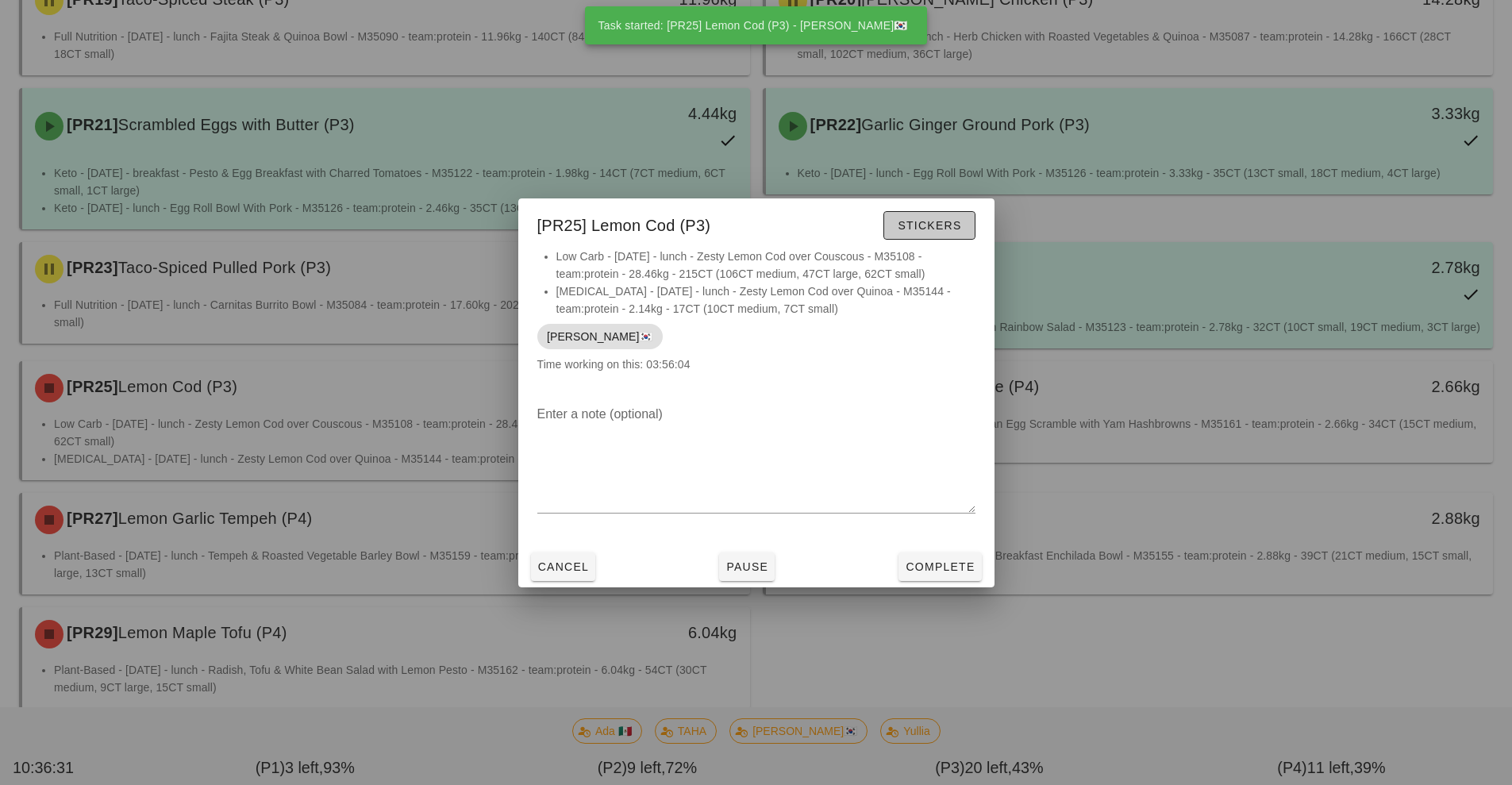
click at [932, 236] on button "Stickers" at bounding box center [928, 225] width 91 height 29
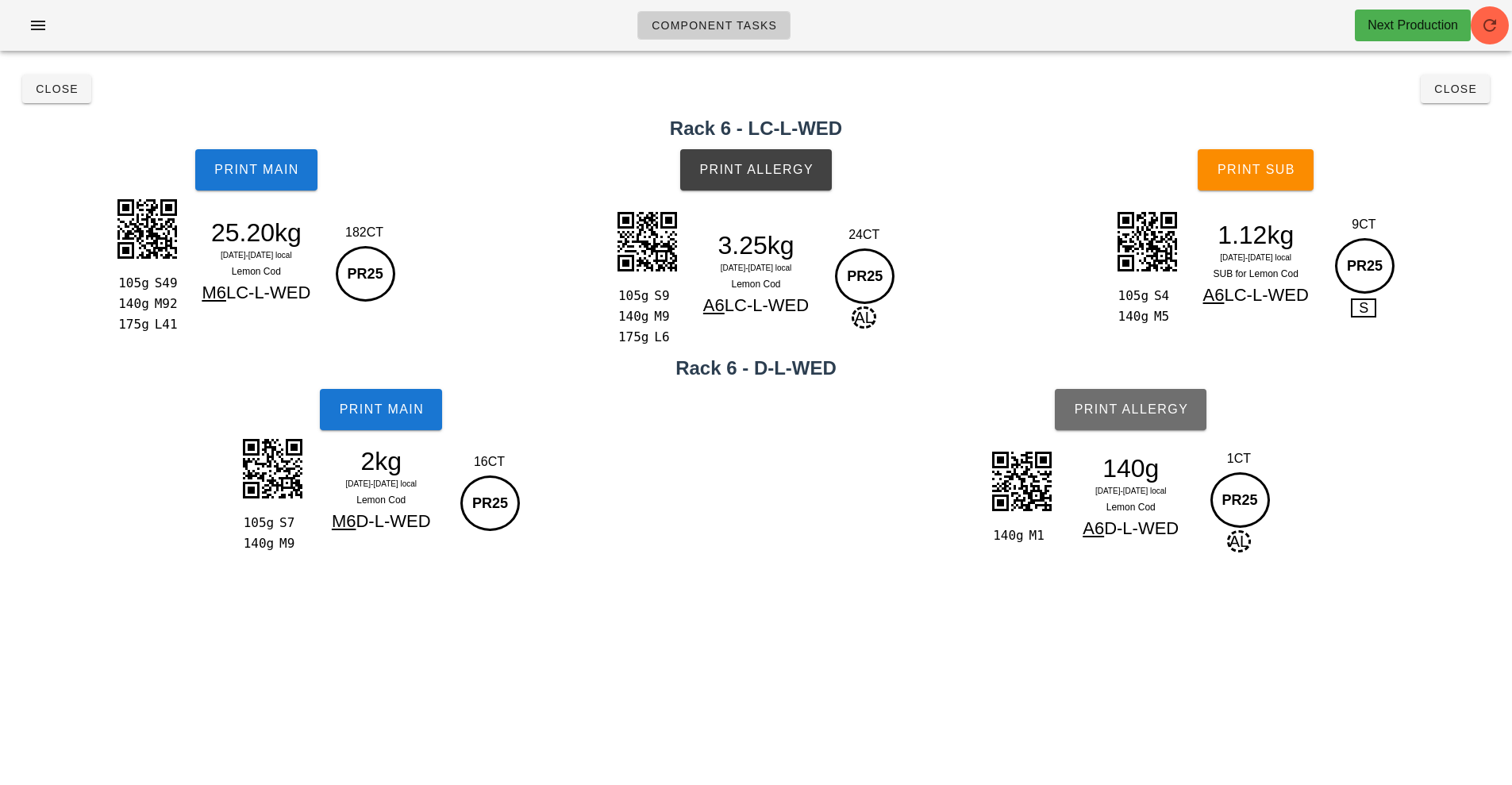
click at [1136, 396] on button "Print Allergy" at bounding box center [1130, 409] width 152 height 42
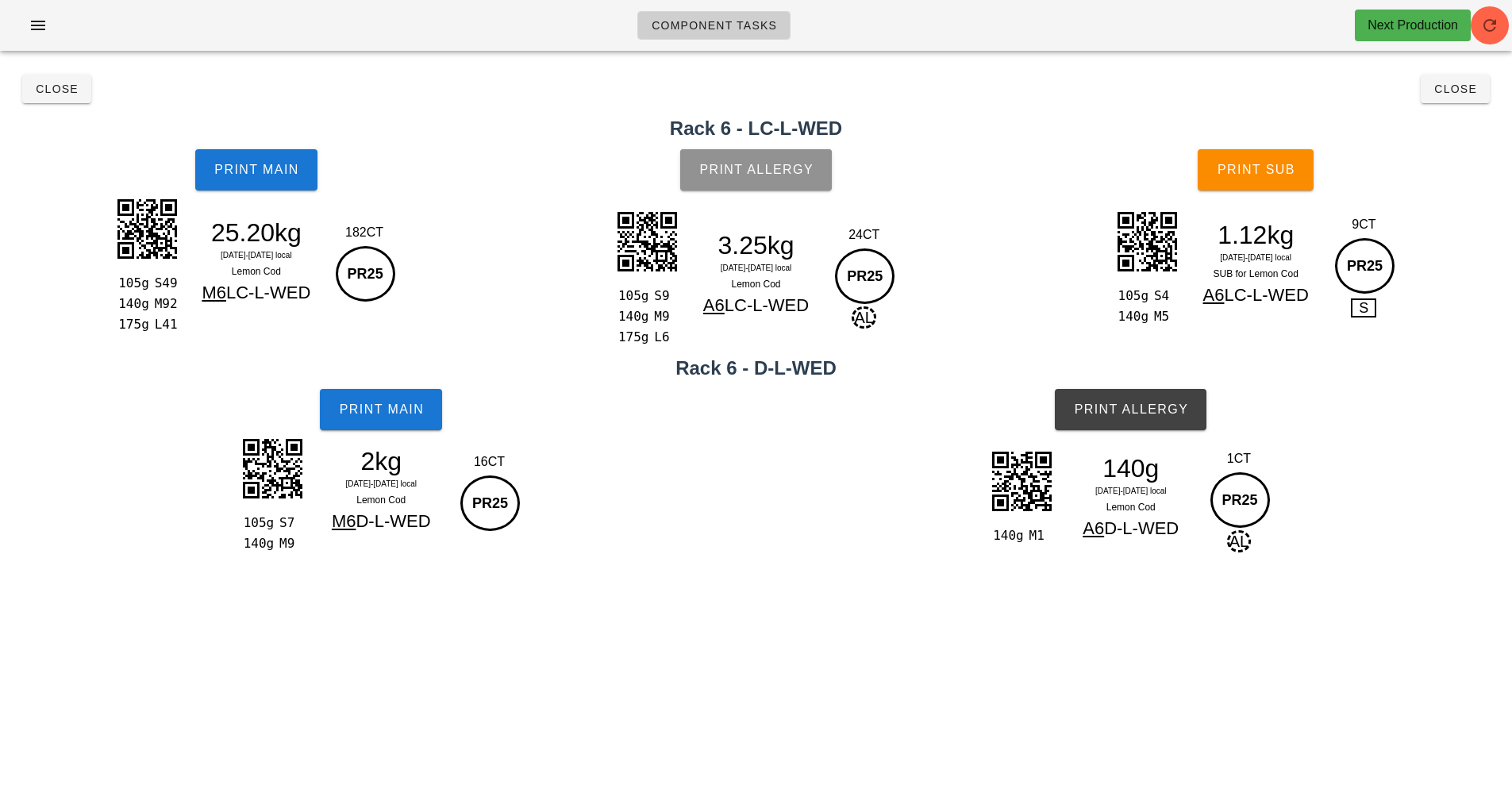
click at [710, 159] on button "Print Allergy" at bounding box center [756, 170] width 152 height 42
click at [758, 164] on span "Print Allergy" at bounding box center [756, 170] width 115 height 15
click at [774, 179] on button "Print Allergy" at bounding box center [756, 170] width 152 height 42
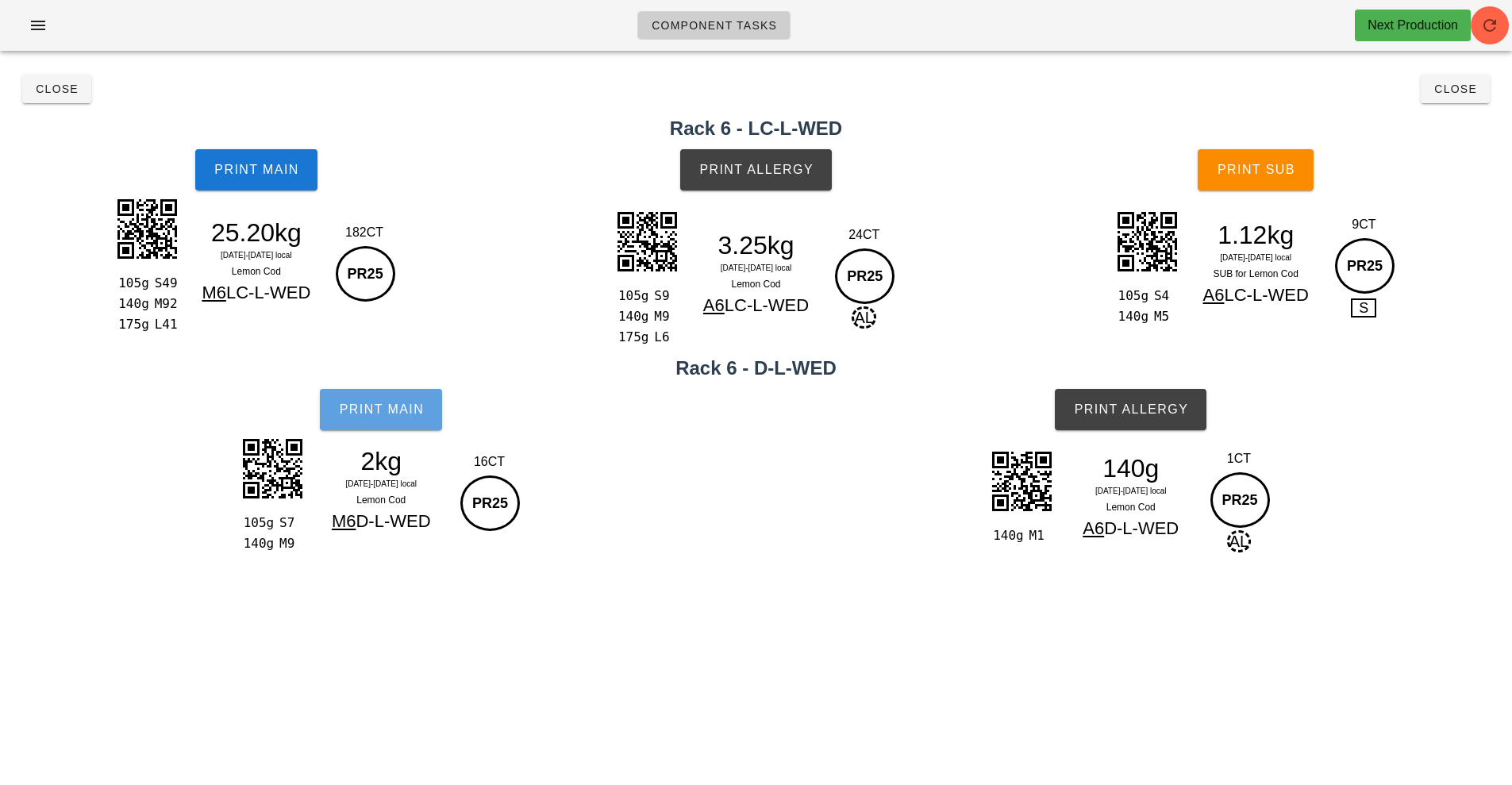
click at [392, 389] on button "Print Main" at bounding box center [380, 409] width 122 height 42
click at [386, 405] on span "Print Main" at bounding box center [381, 409] width 86 height 15
click at [247, 174] on span "Print Main" at bounding box center [256, 170] width 86 height 15
click at [240, 161] on button "Print Main" at bounding box center [256, 170] width 122 height 42
click at [234, 173] on span "Print Main" at bounding box center [256, 170] width 86 height 15
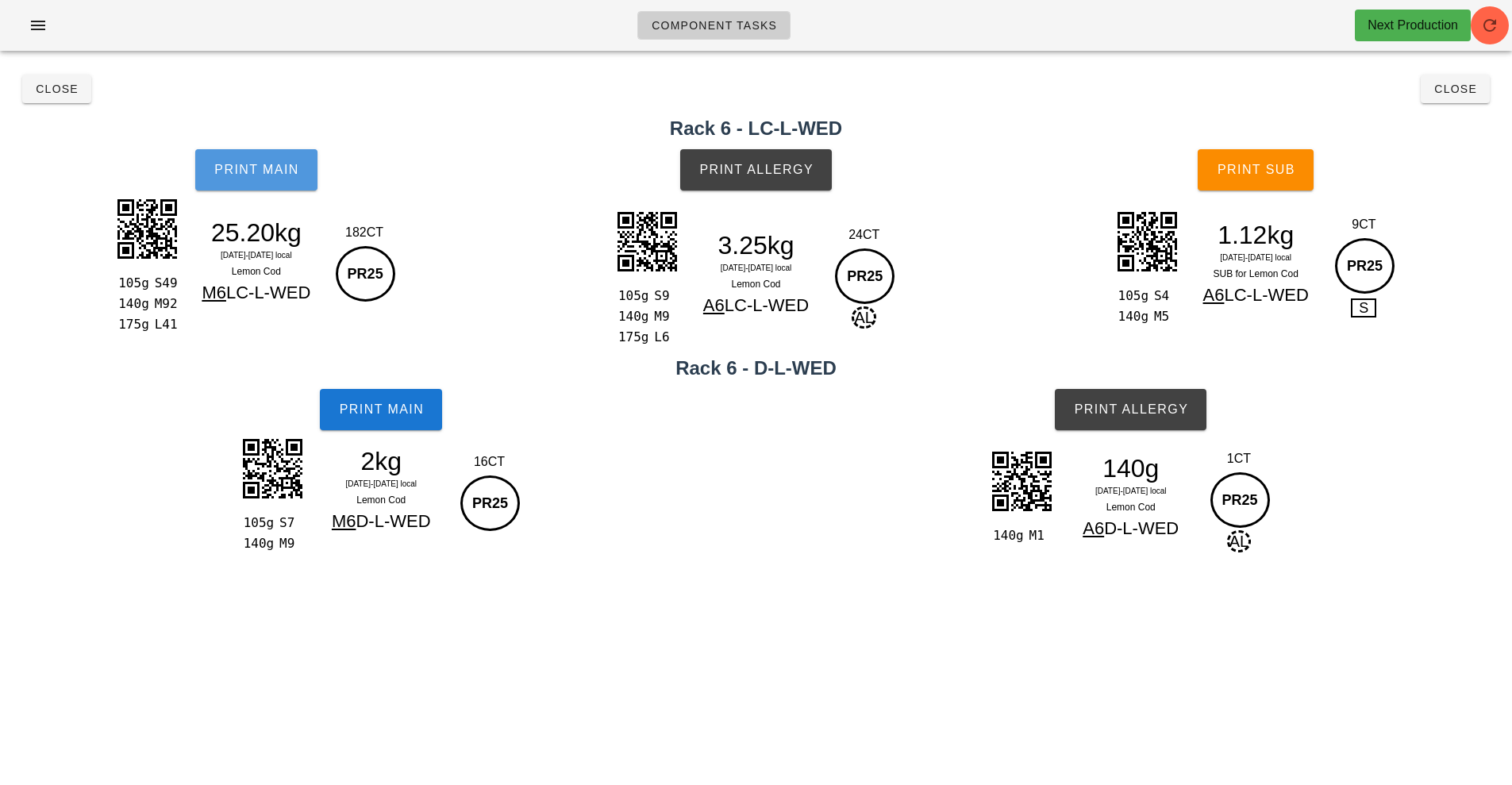
click at [234, 173] on span "Print Main" at bounding box center [256, 170] width 86 height 15
click at [243, 163] on span "Print Main" at bounding box center [256, 170] width 86 height 15
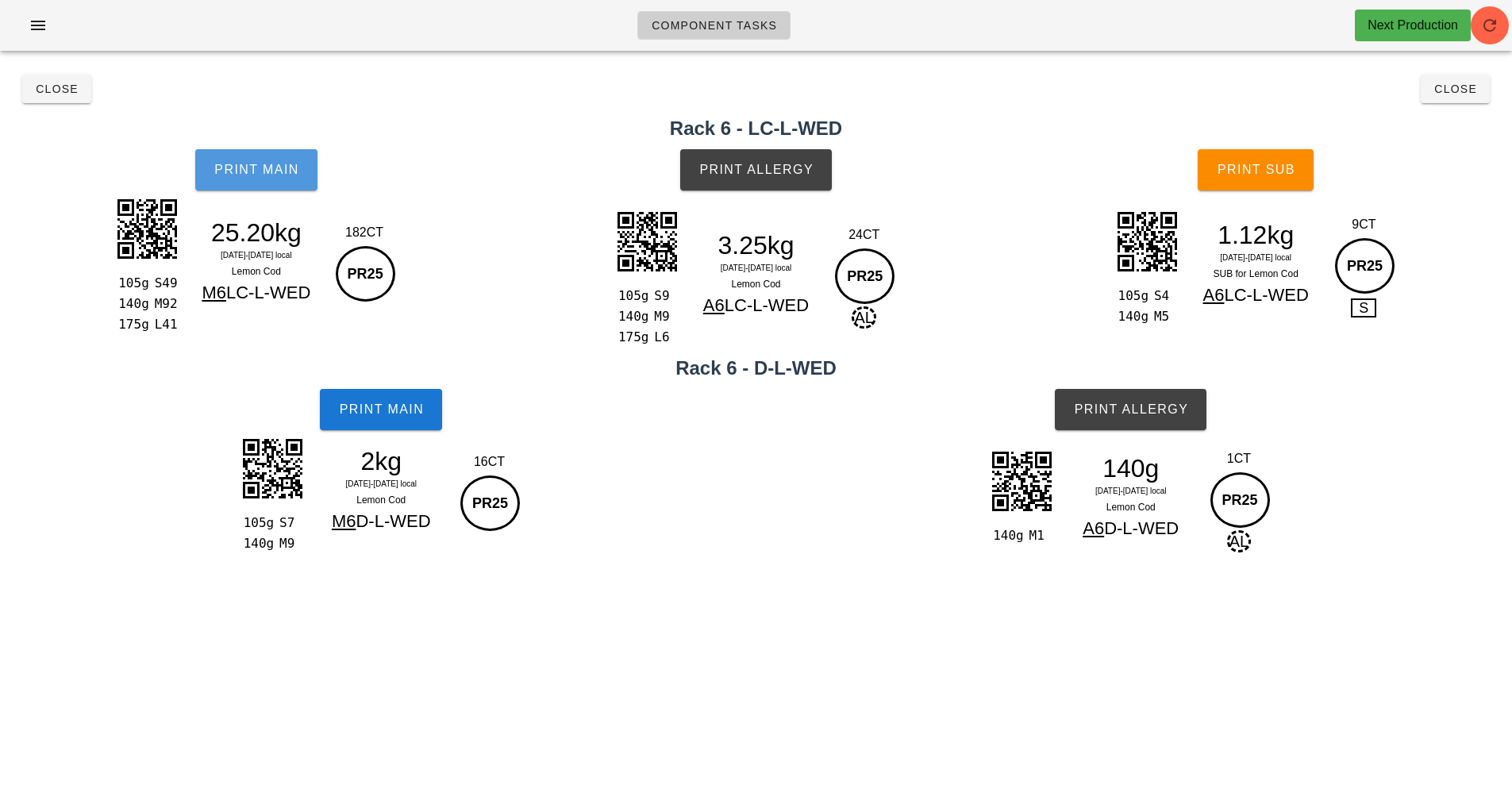
click at [243, 163] on span "Print Main" at bounding box center [256, 170] width 86 height 15
click at [272, 158] on button "Print Main" at bounding box center [256, 170] width 122 height 42
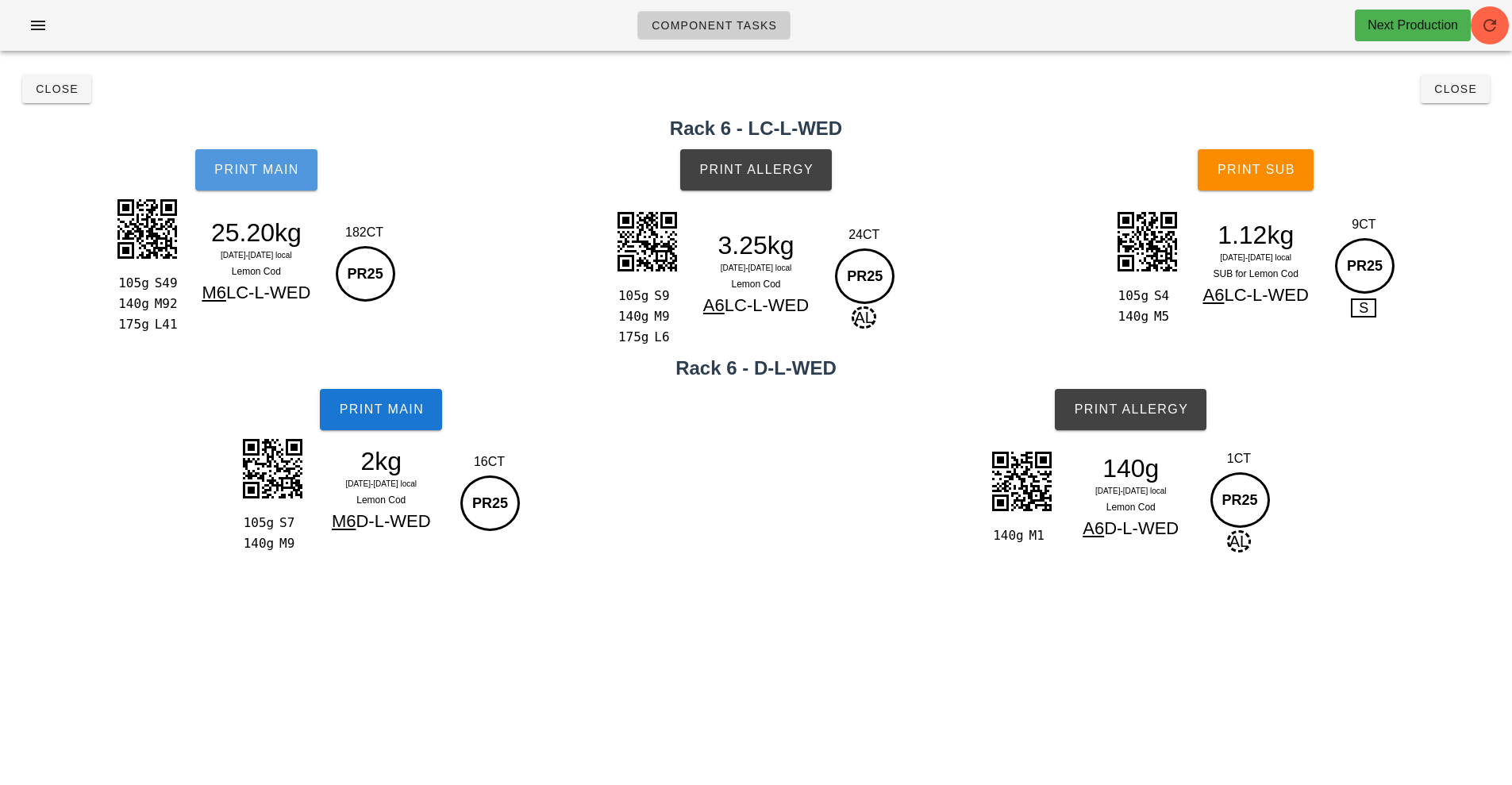
click at [272, 158] on button "Print Main" at bounding box center [256, 170] width 122 height 42
click at [256, 157] on button "Print Main" at bounding box center [256, 170] width 122 height 42
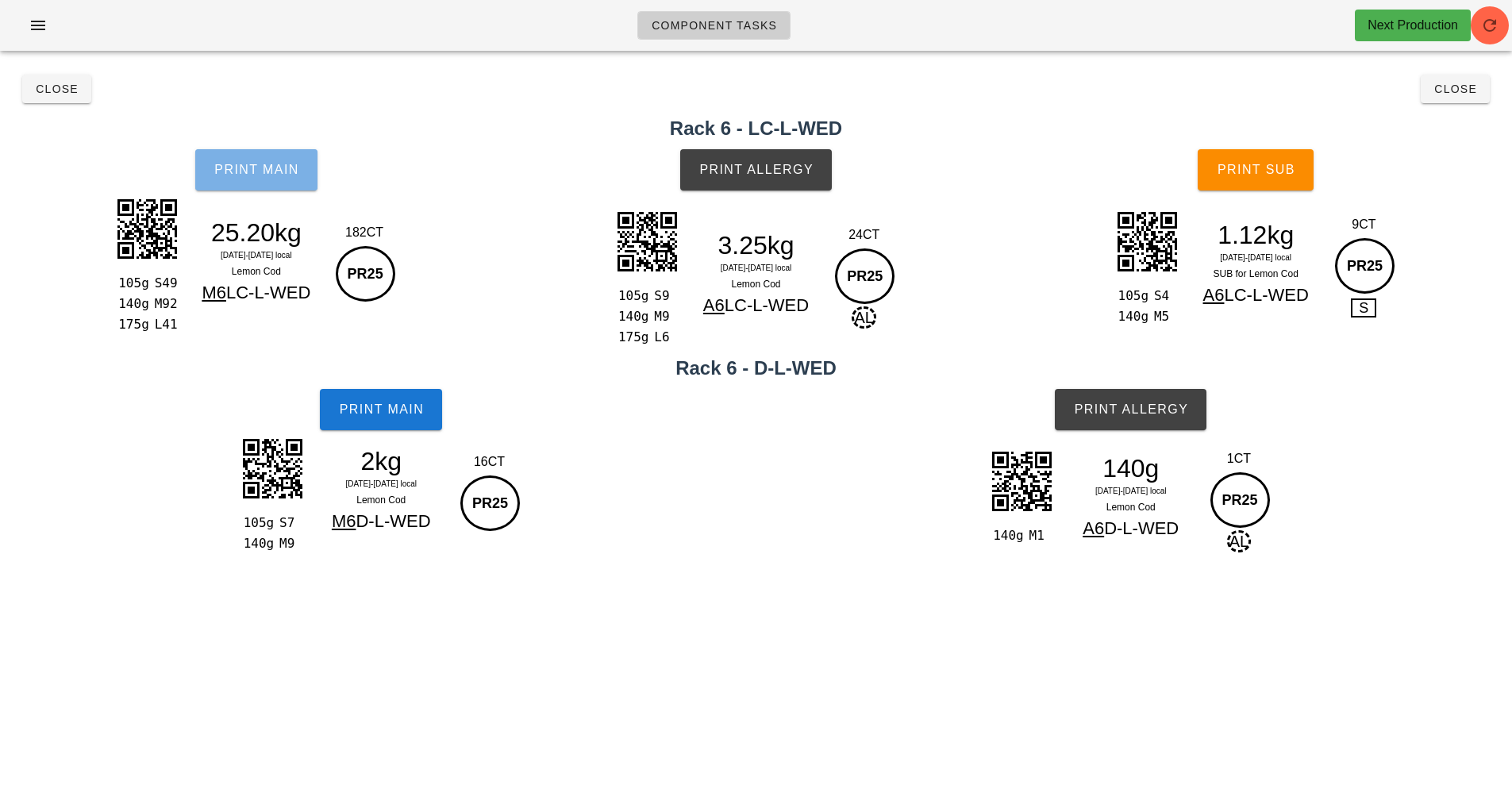
click at [256, 157] on button "Print Main" at bounding box center [256, 170] width 122 height 42
click at [53, 99] on button "Close" at bounding box center [57, 88] width 69 height 29
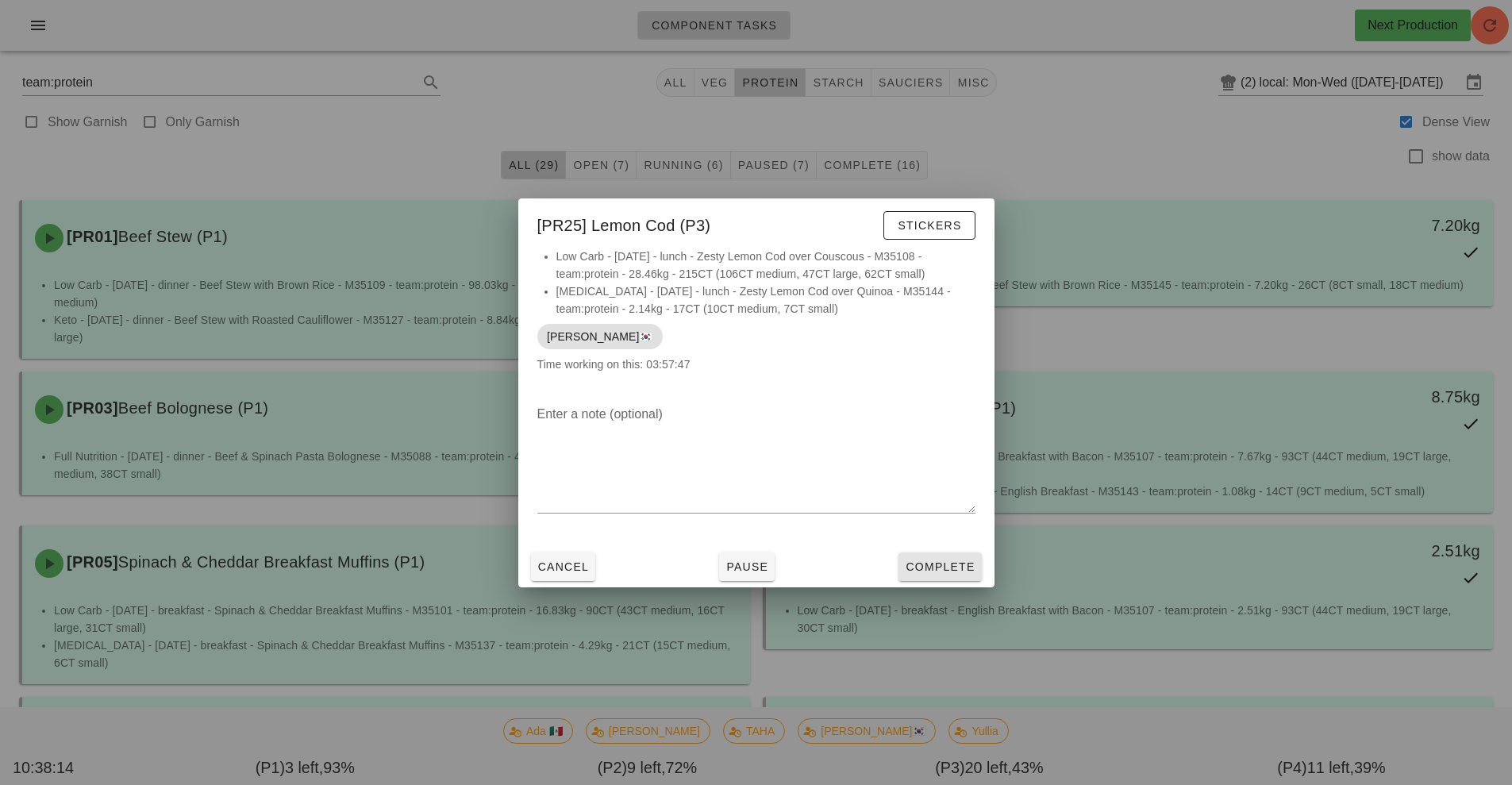
click at [935, 557] on button "Complete" at bounding box center [940, 566] width 82 height 29
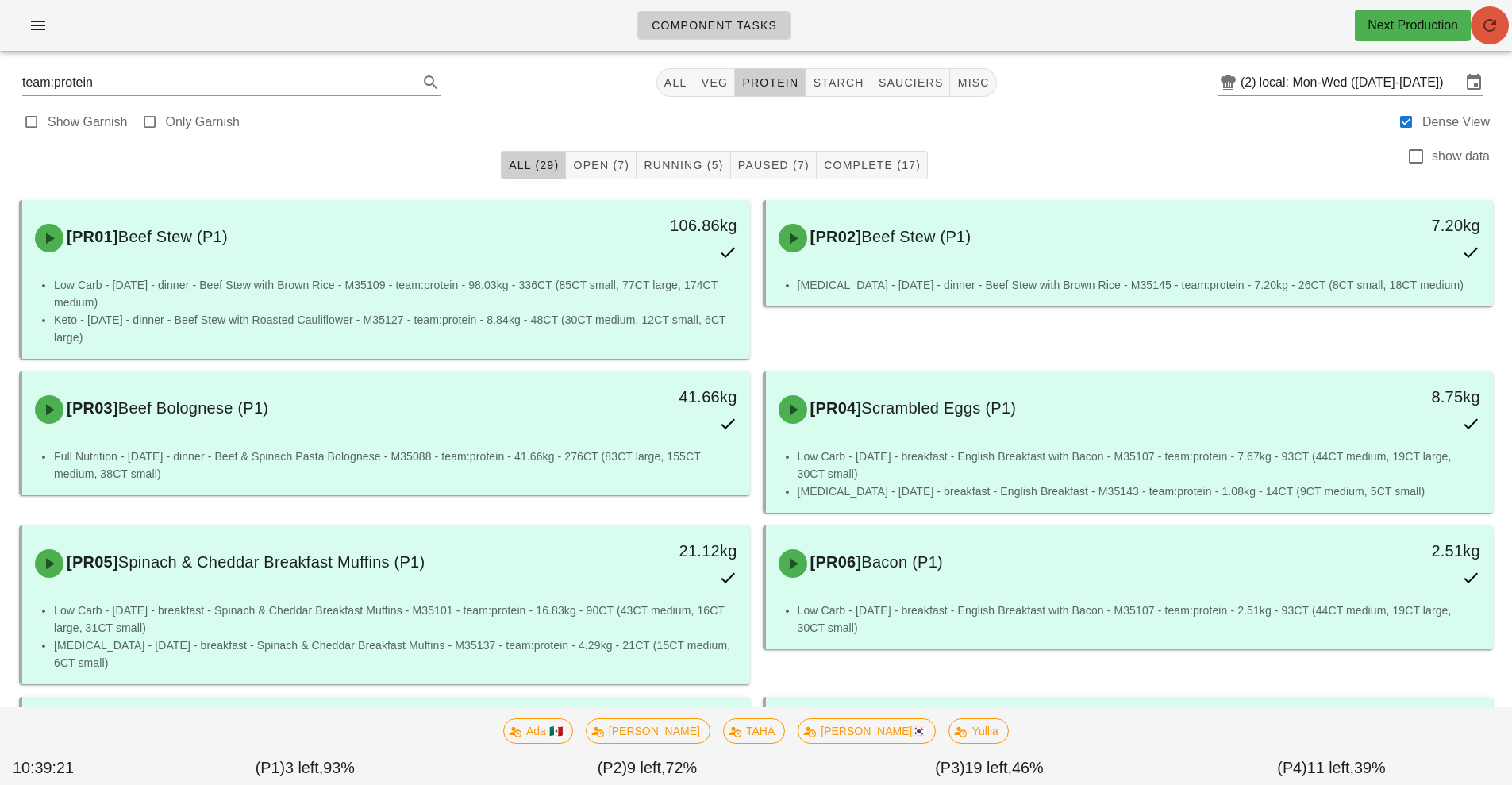
click at [1489, 23] on icon "button" at bounding box center [1490, 25] width 19 height 19
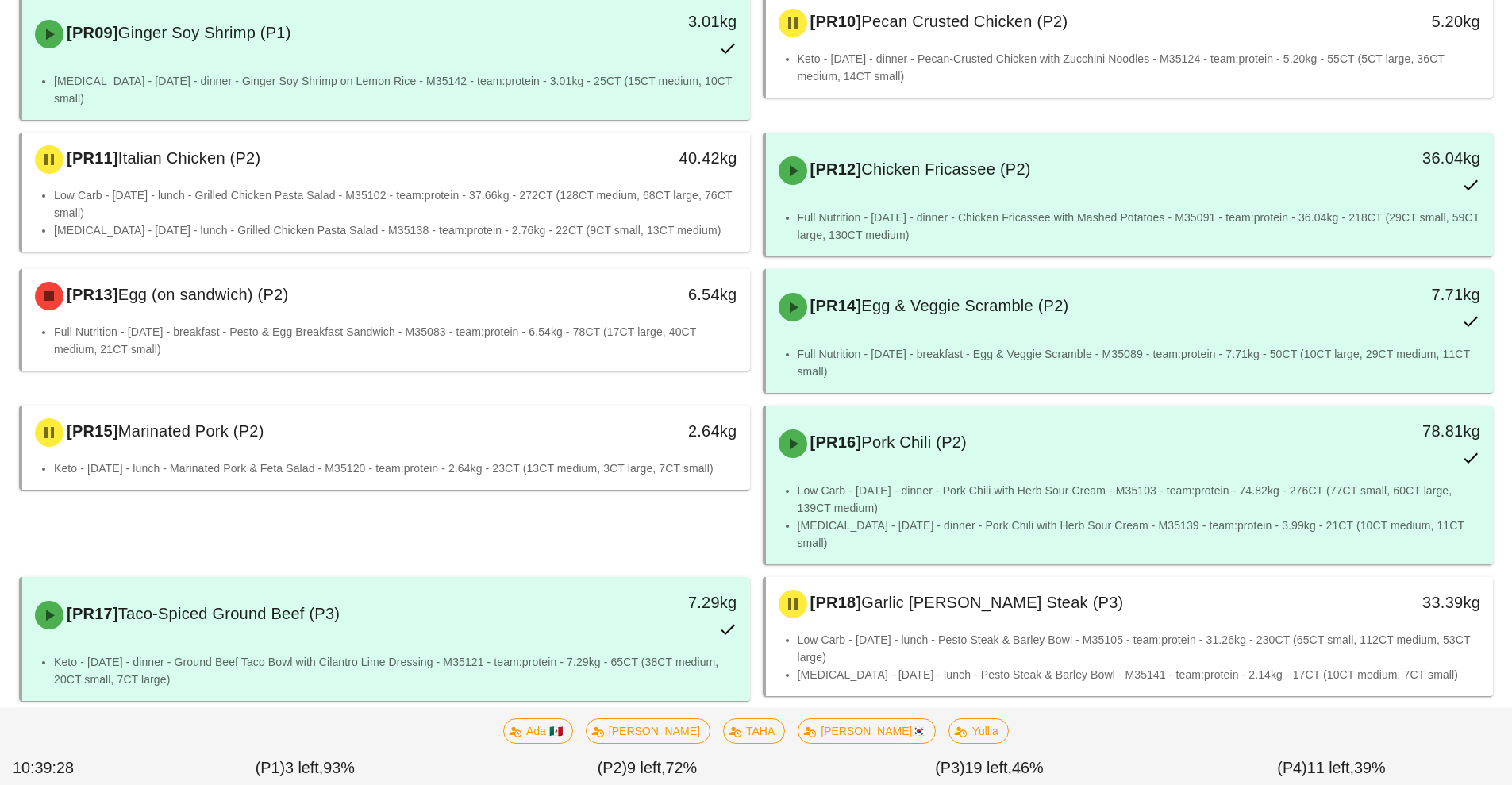
scroll to position [839, 0]
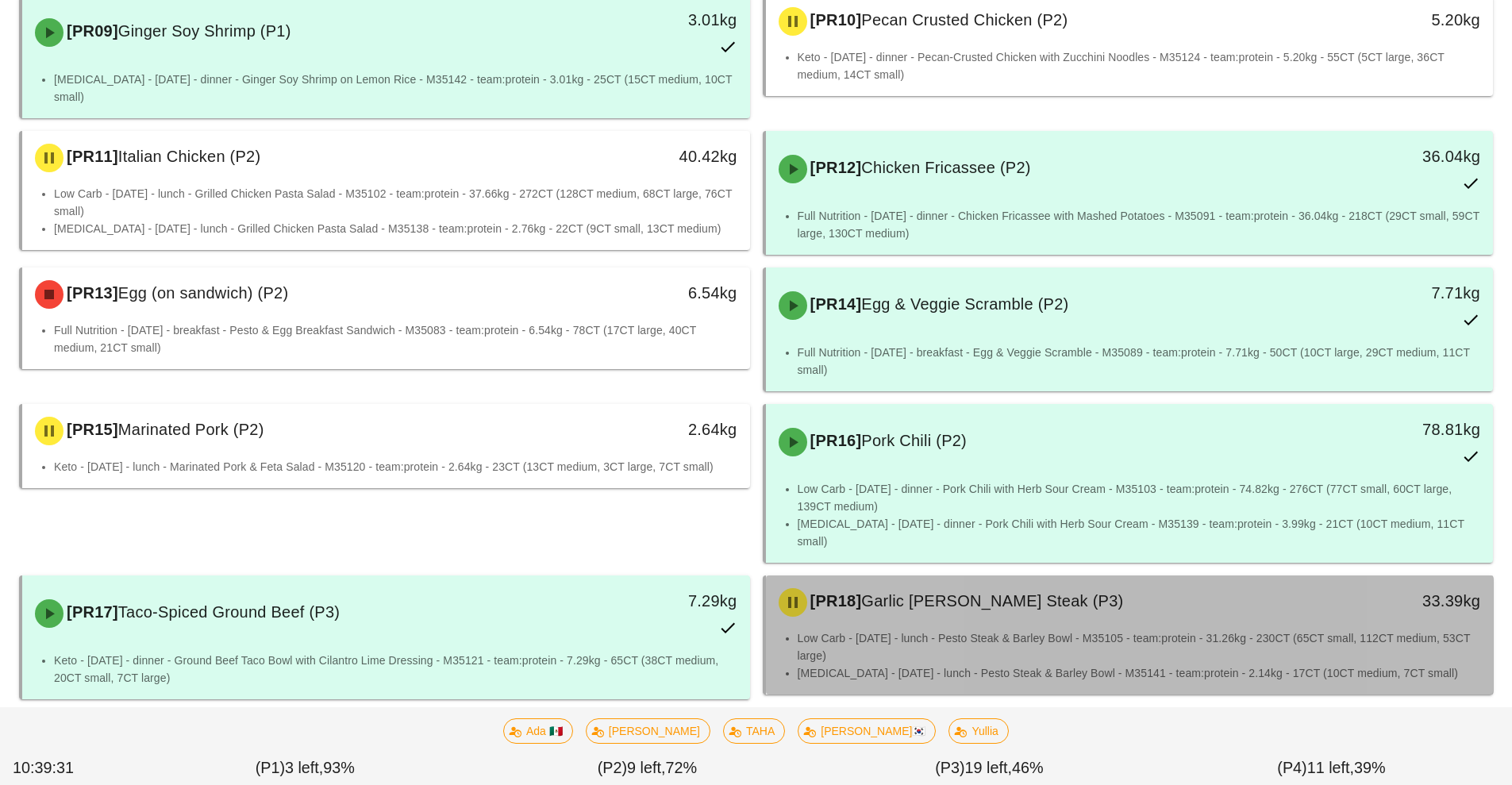
click at [991, 629] on li "Low Carb - [DATE] - lunch - Pesto Steak & Barley Bowl - M35105 - team:protein -…" at bounding box center [1139, 647] width 683 height 35
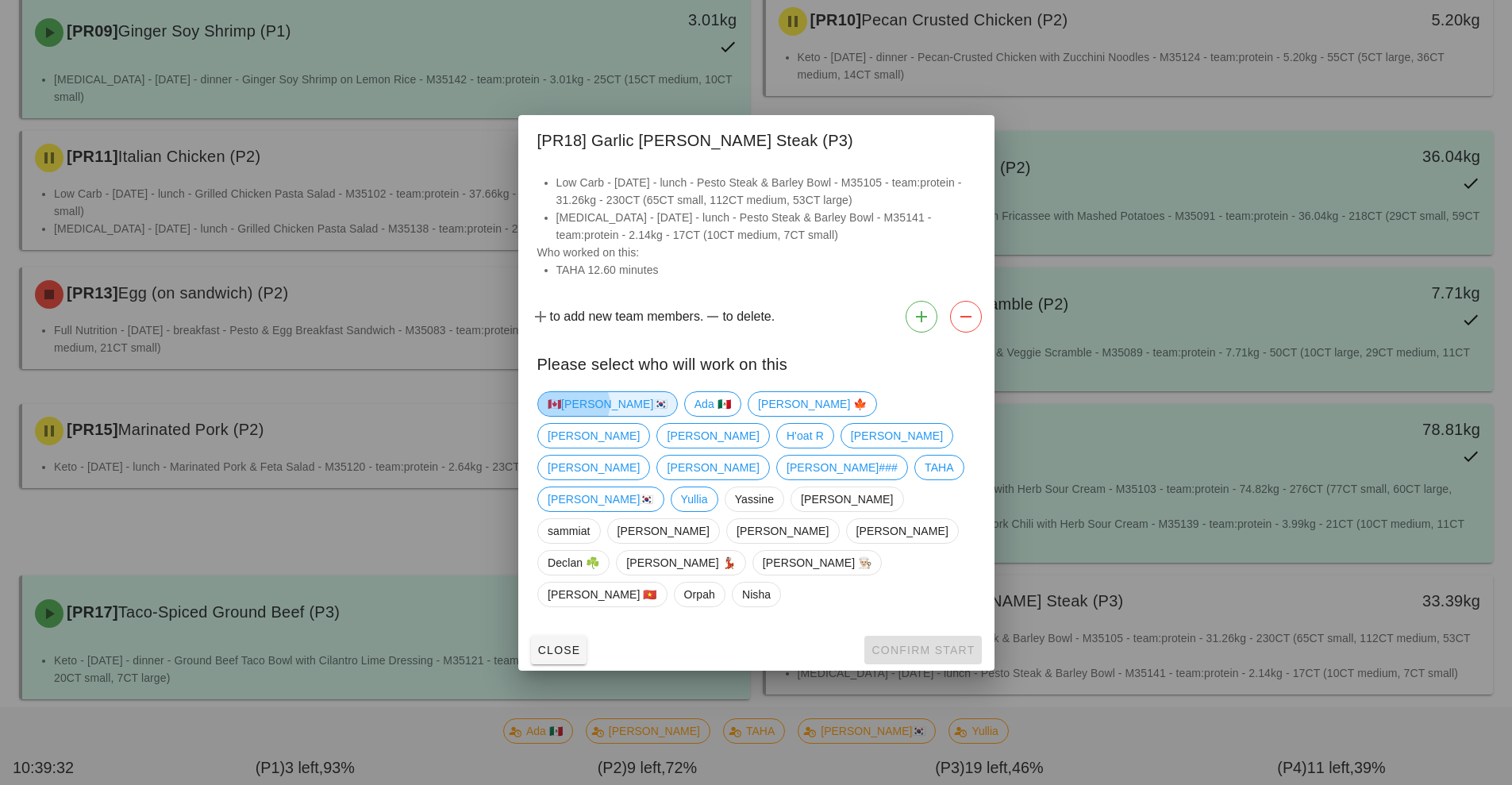
click at [583, 415] on span "🇨🇦[PERSON_NAME]🇰🇷" at bounding box center [608, 404] width 120 height 24
click at [933, 635] on button "Confirm Start" at bounding box center [922, 649] width 117 height 29
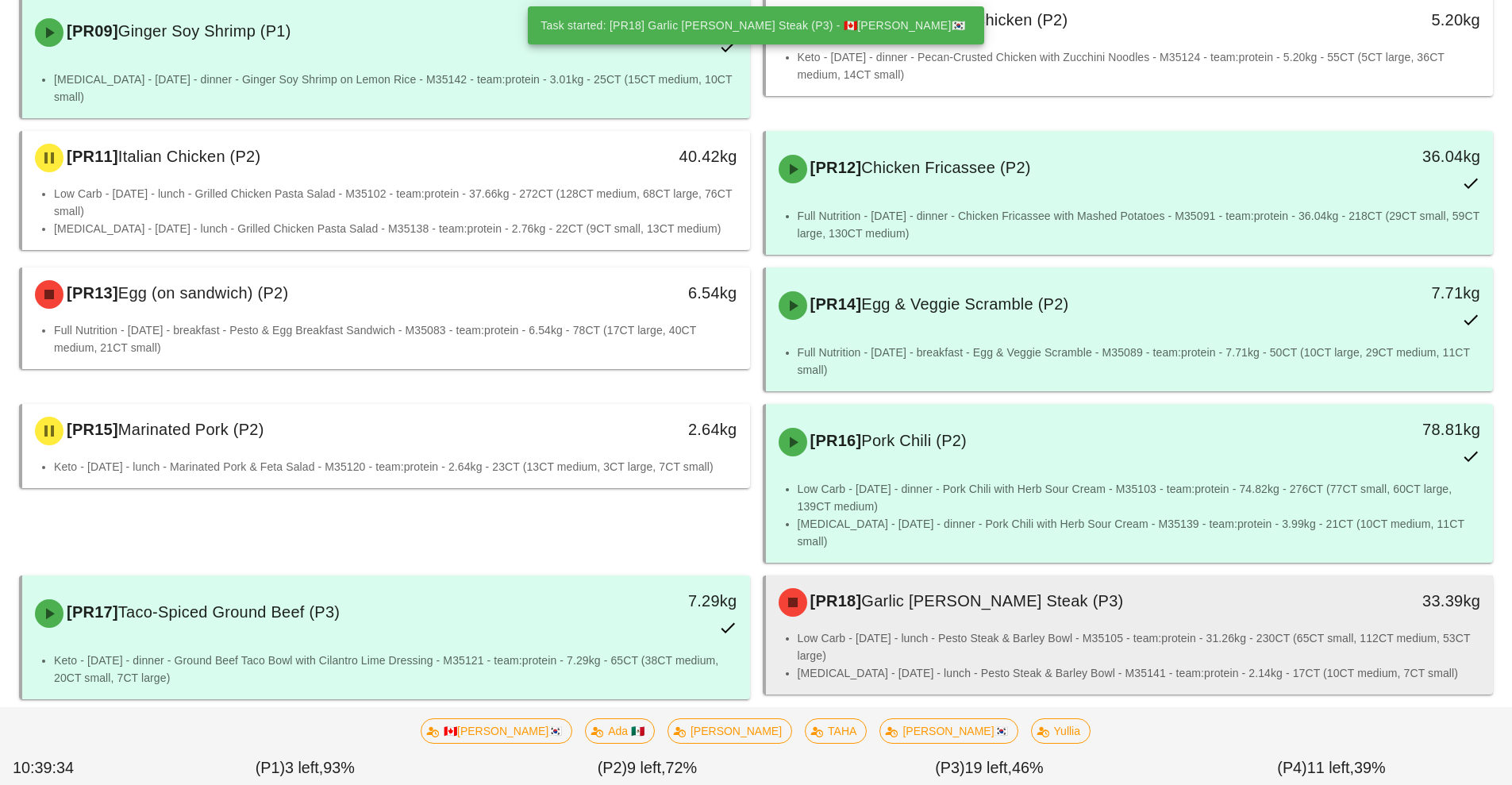
click at [895, 629] on li "Low Carb - [DATE] - lunch - Pesto Steak & Barley Bowl - M35105 - team:protein -…" at bounding box center [1139, 647] width 683 height 35
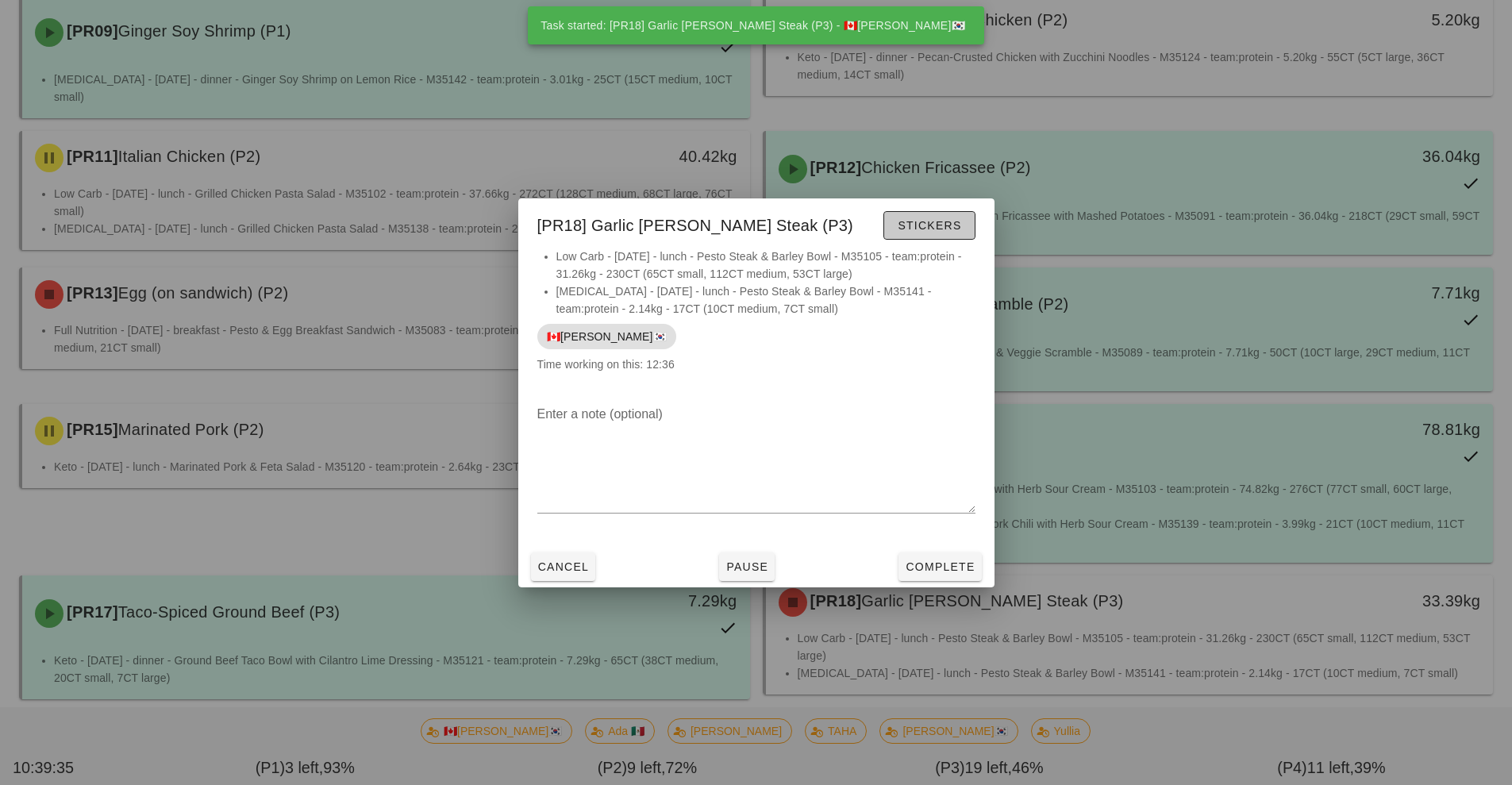
click at [940, 226] on span "Stickers" at bounding box center [929, 225] width 64 height 13
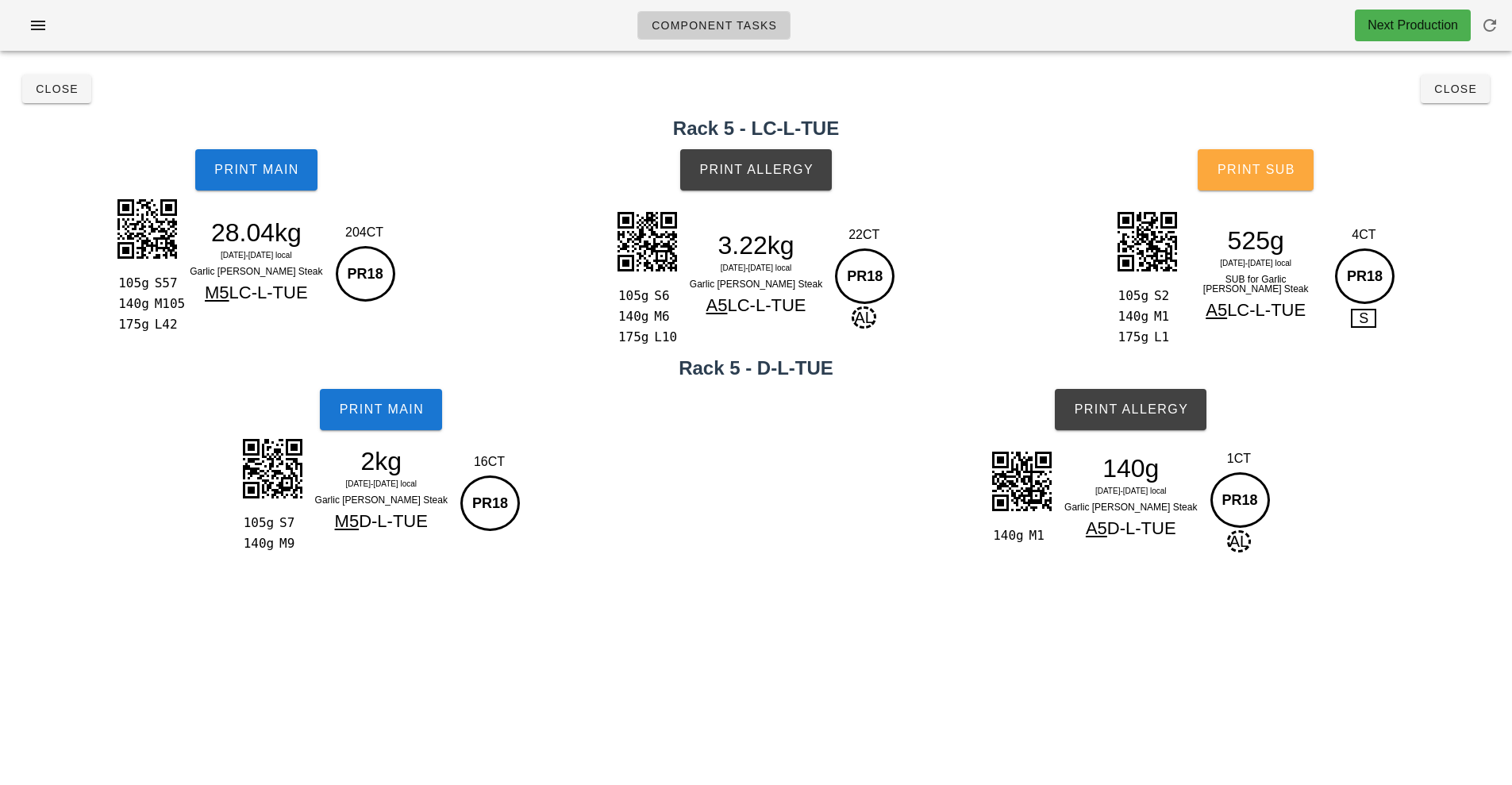
click at [1292, 179] on button "Print Sub" at bounding box center [1256, 170] width 116 height 42
click at [1457, 101] on button "Close" at bounding box center [1456, 88] width 69 height 29
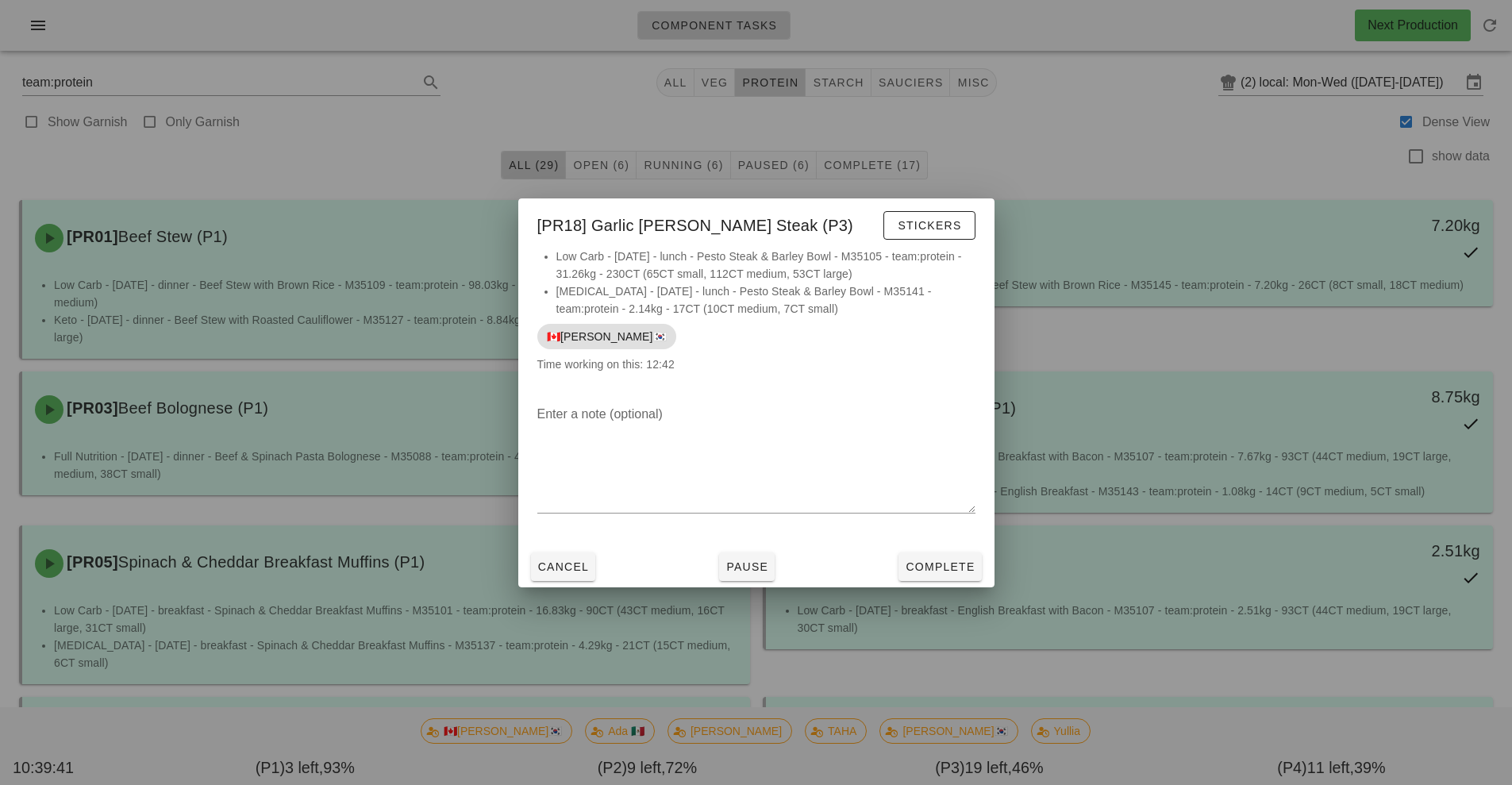
click at [1291, 620] on div at bounding box center [756, 392] width 1512 height 785
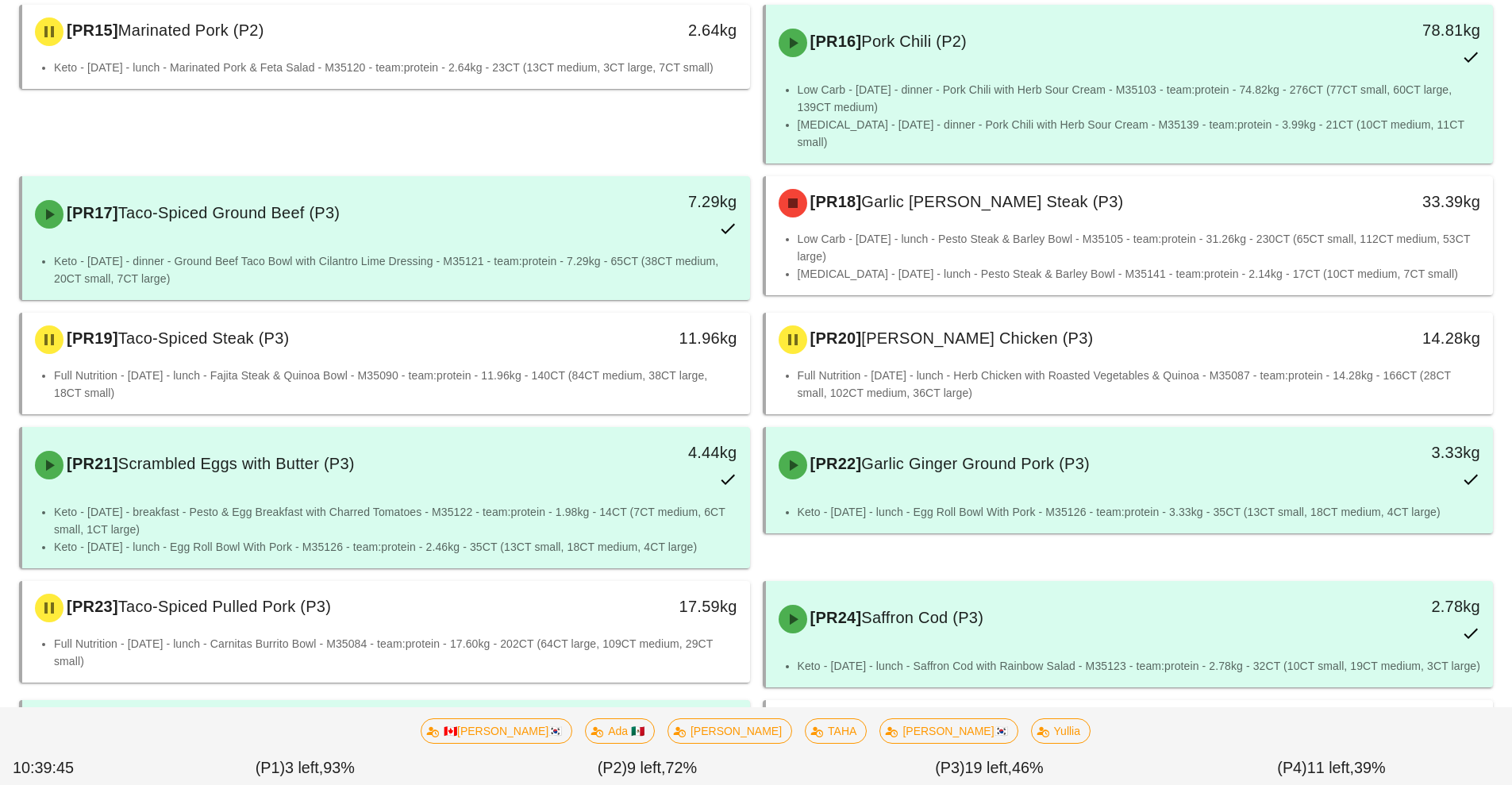
scroll to position [1234, 0]
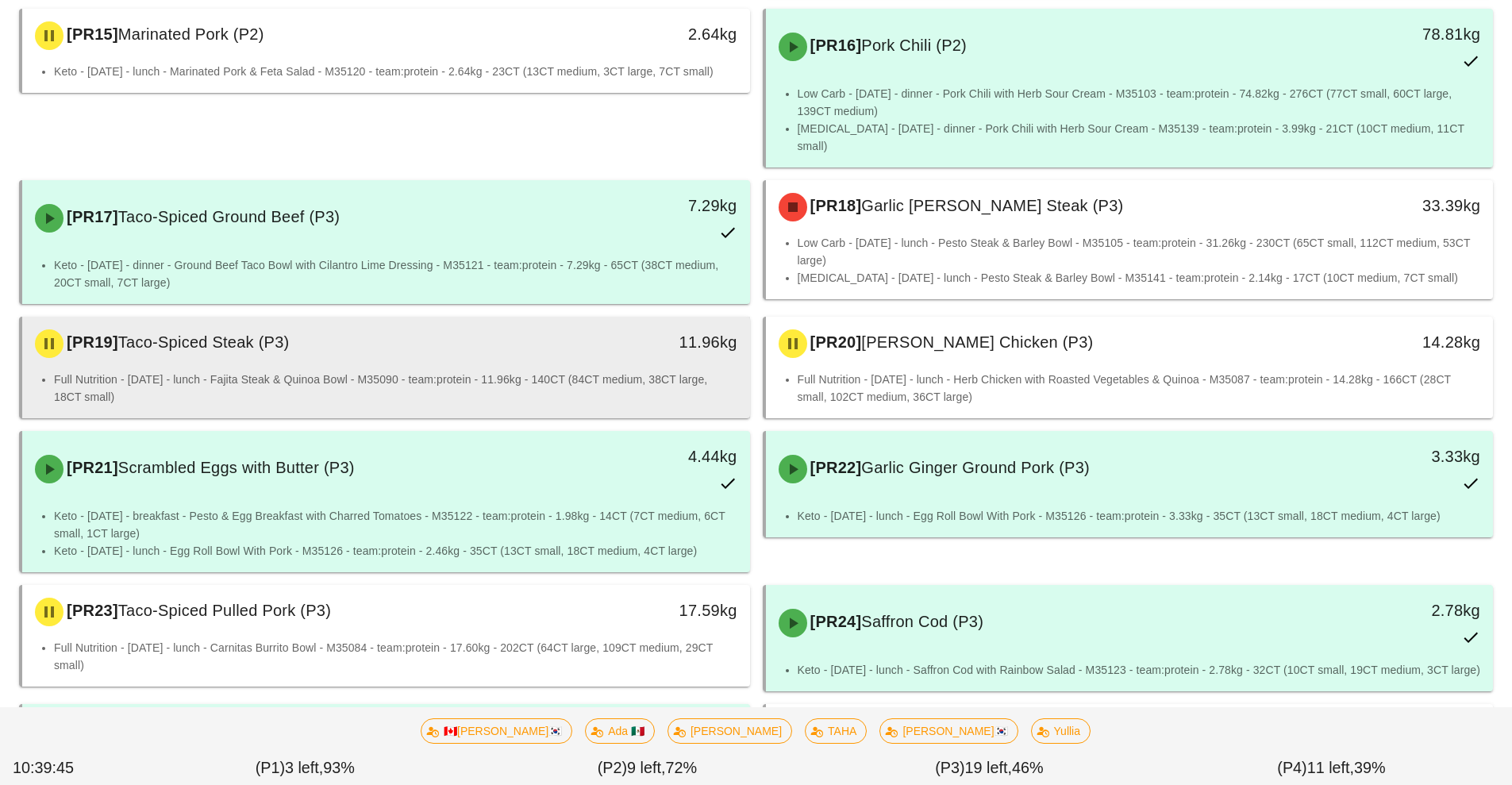
click at [546, 329] on div "[PR19] Taco-Spiced Steak (P3)" at bounding box center [295, 343] width 540 height 48
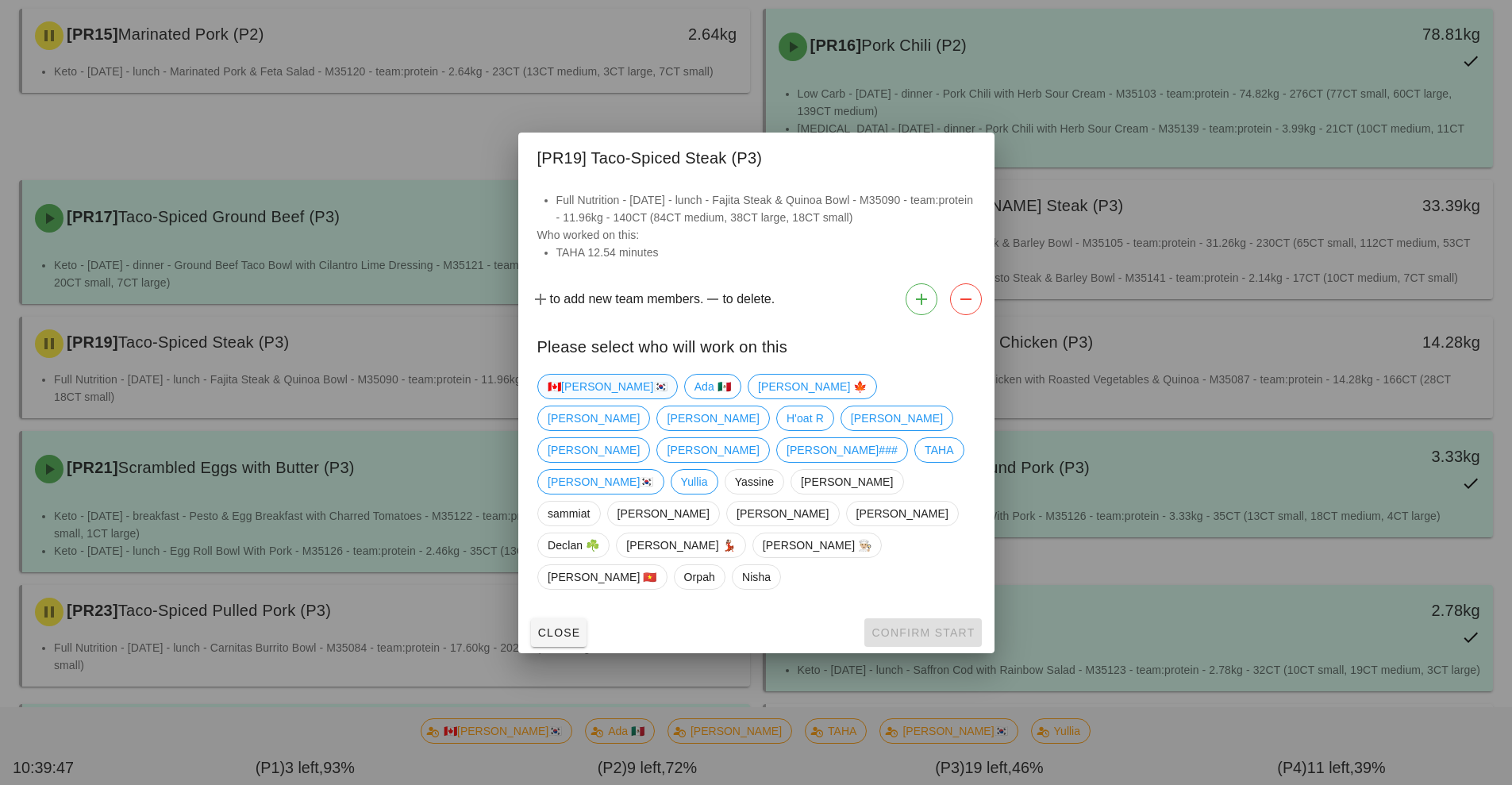
click at [569, 398] on span "🇨🇦[PERSON_NAME]🇰🇷" at bounding box center [608, 387] width 120 height 24
click at [954, 618] on button "Confirm Start" at bounding box center [922, 632] width 117 height 29
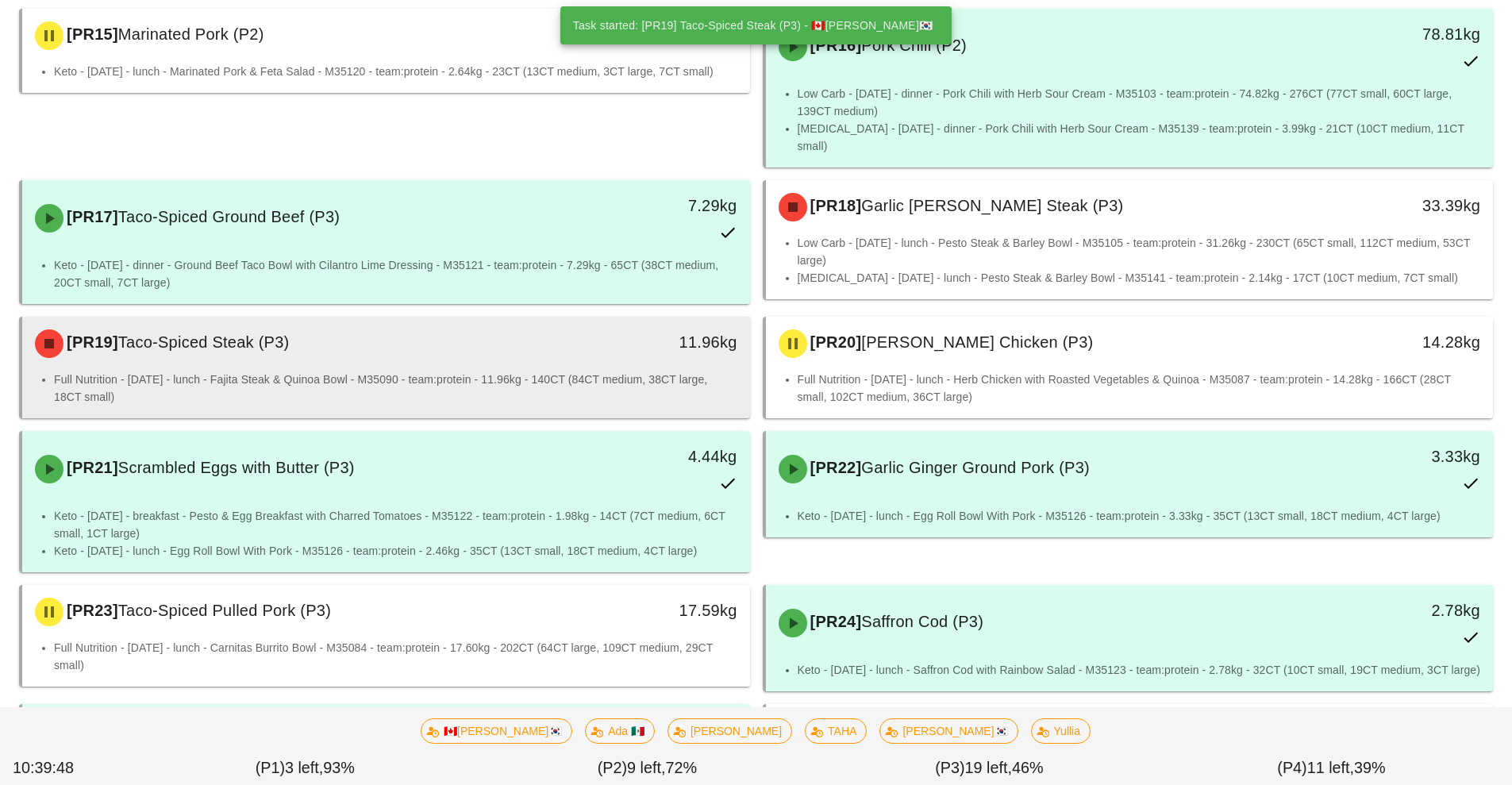
click at [595, 370] on li "Full Nutrition - [DATE] - lunch - Fajita Steak & Quinoa Bowl - M35090 - team:pr…" at bounding box center [395, 388] width 683 height 35
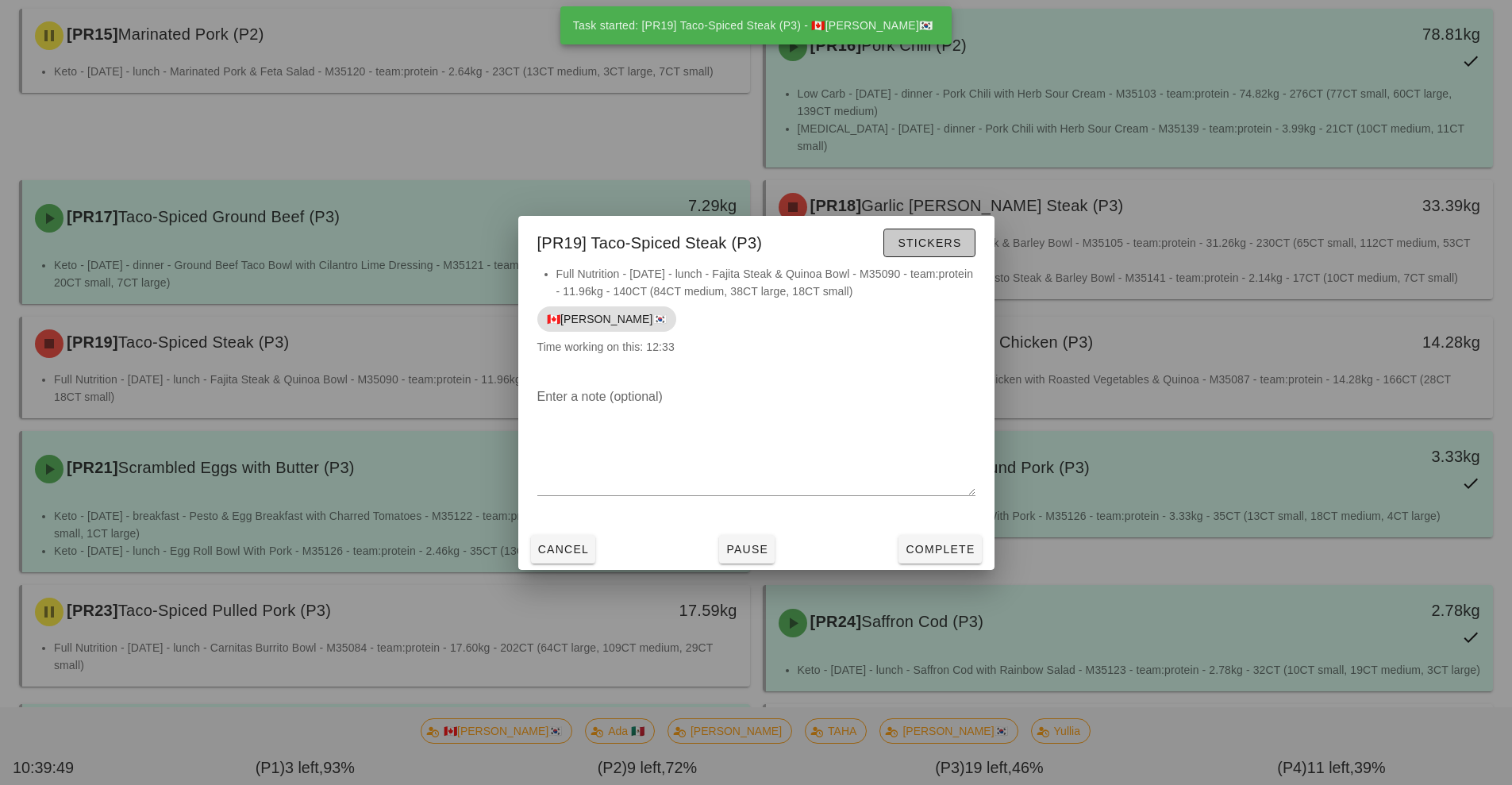
click at [960, 247] on span "Stickers" at bounding box center [929, 242] width 64 height 13
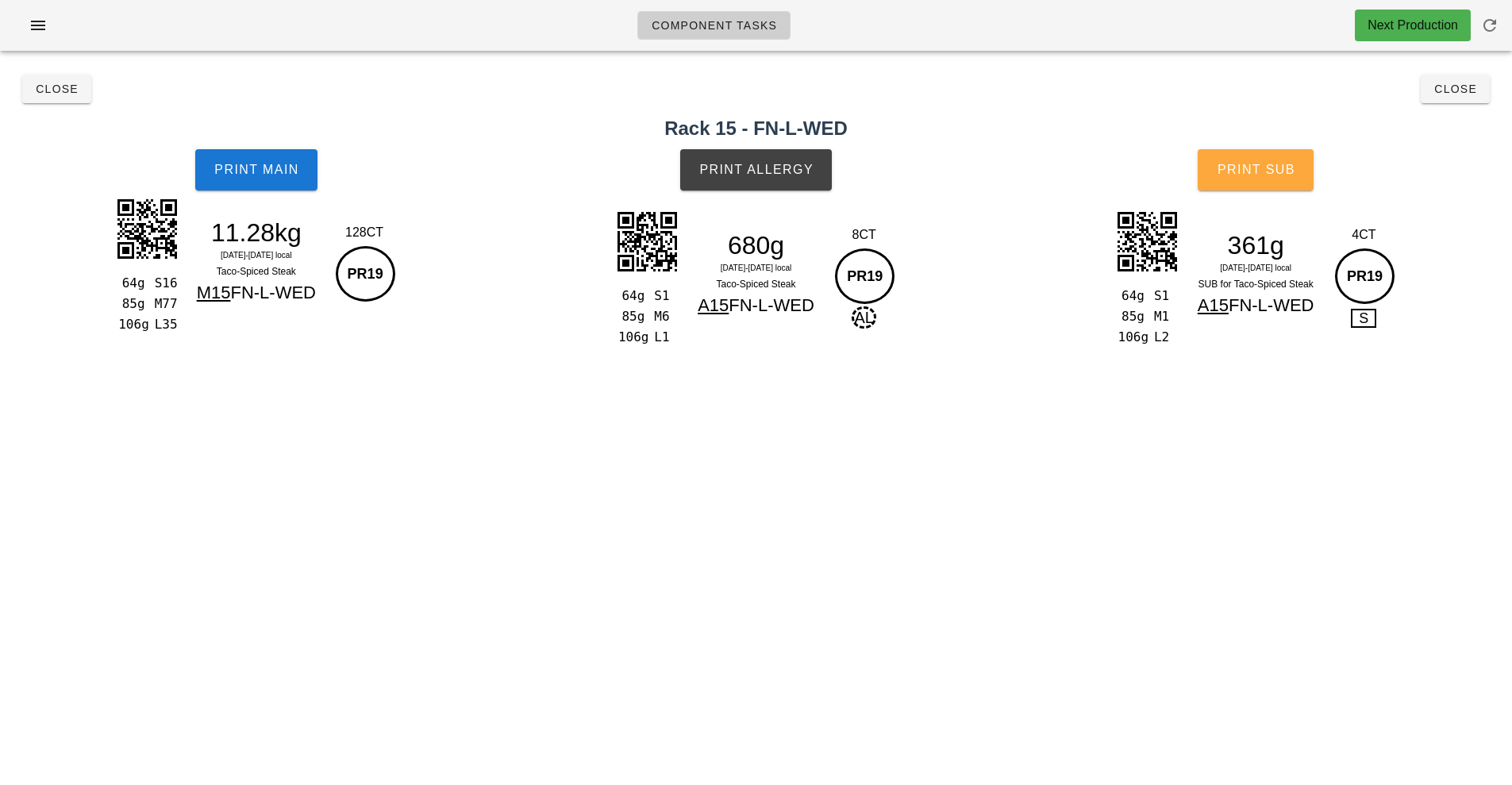
click at [1268, 178] on button "Print Sub" at bounding box center [1256, 170] width 116 height 42
click at [51, 90] on span "Close" at bounding box center [56, 88] width 43 height 13
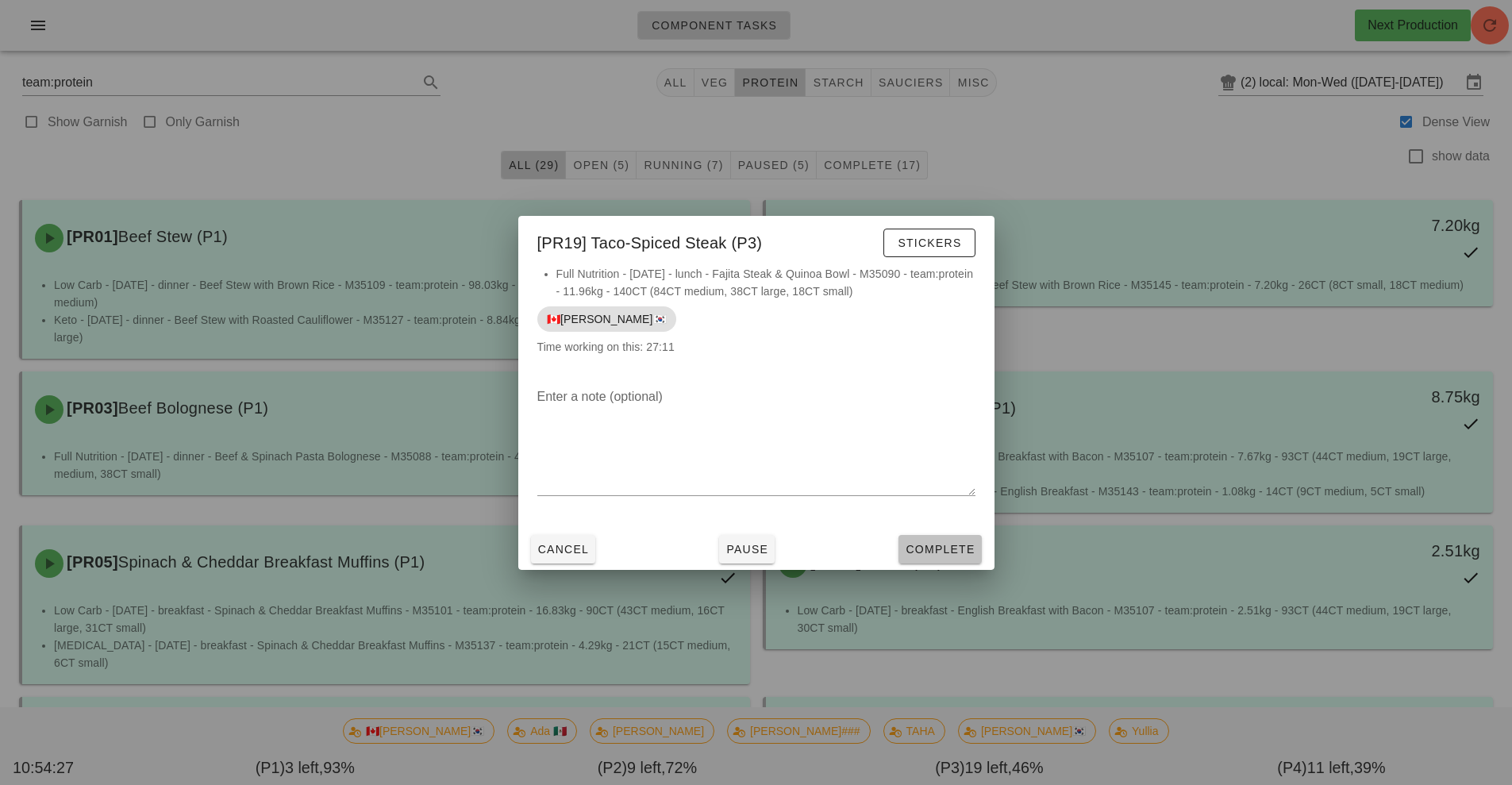
click at [938, 544] on span "Complete" at bounding box center [940, 549] width 70 height 13
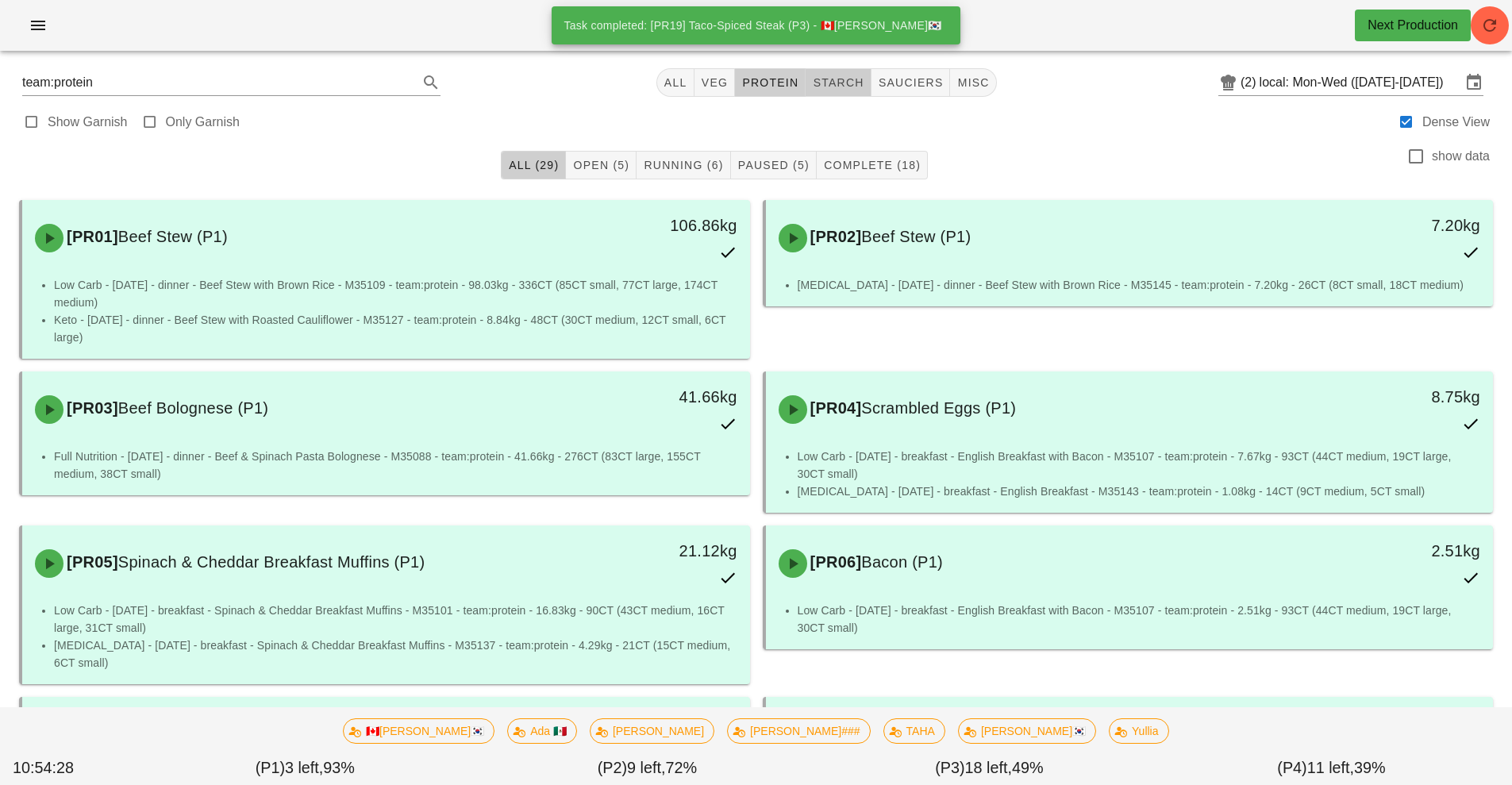
click at [858, 90] on button "starch" at bounding box center [837, 82] width 65 height 29
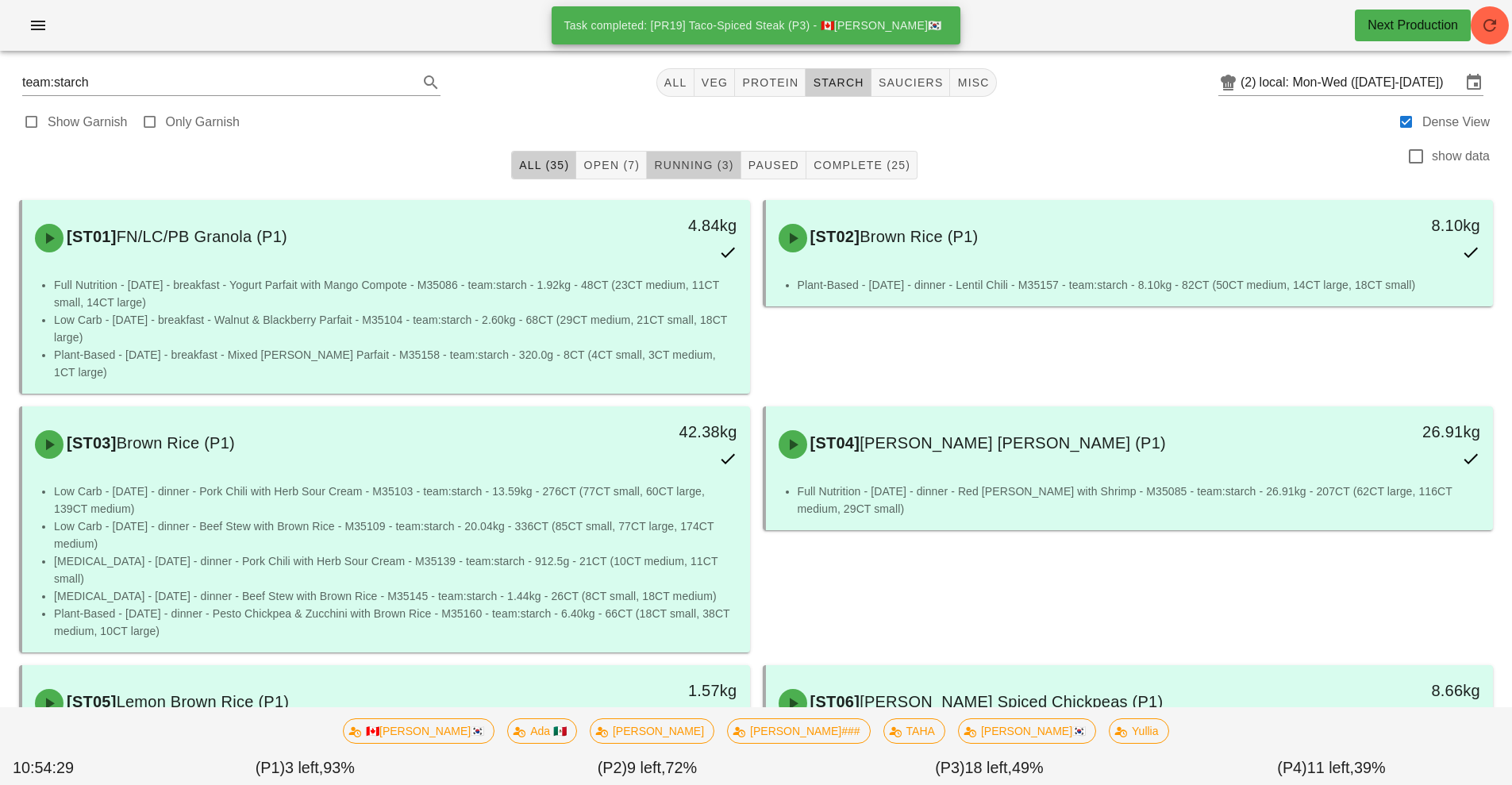
click at [701, 166] on span "Running (3)" at bounding box center [693, 164] width 81 height 13
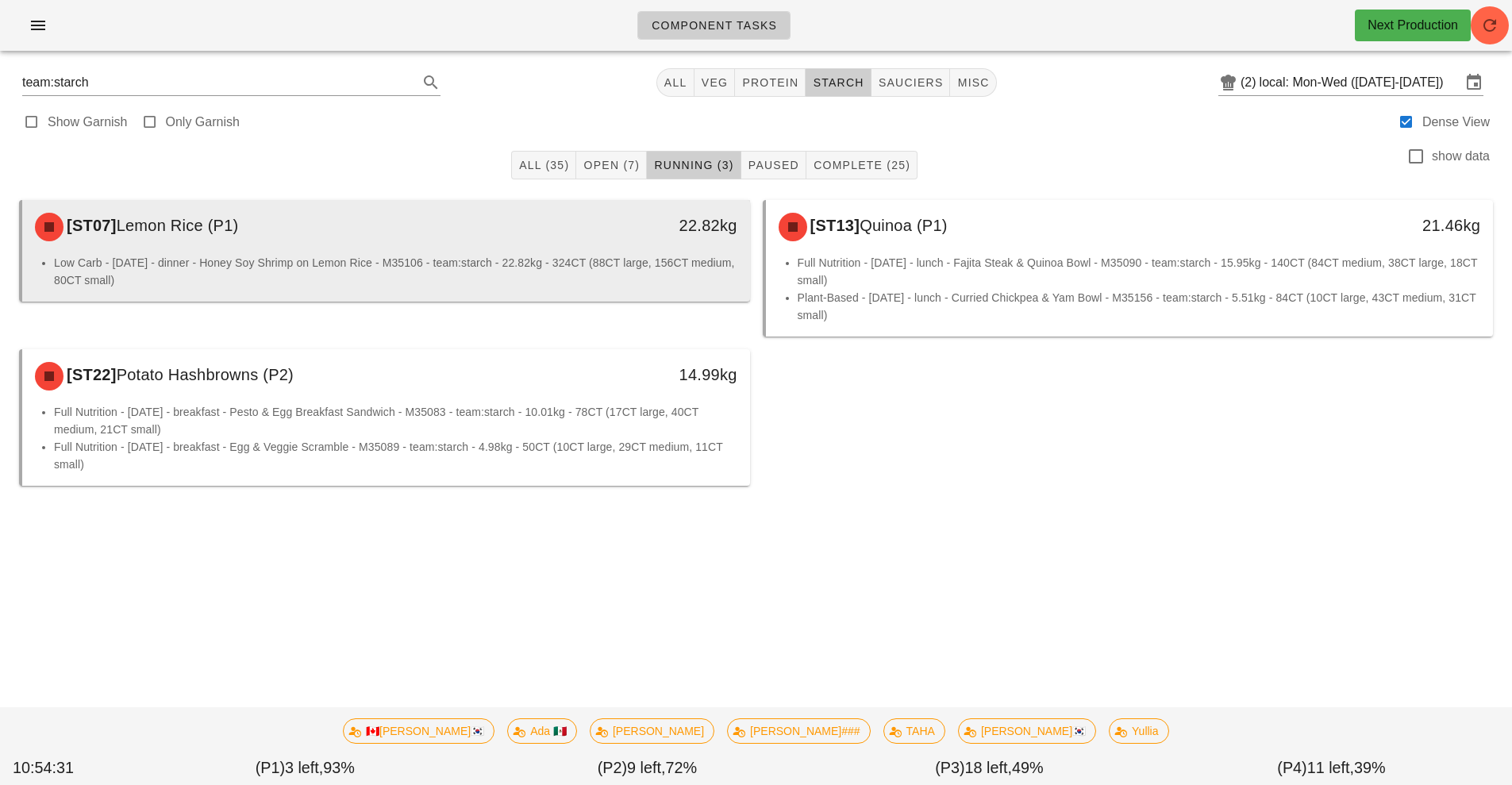
click at [645, 248] on div "22.82kg" at bounding box center [656, 227] width 180 height 48
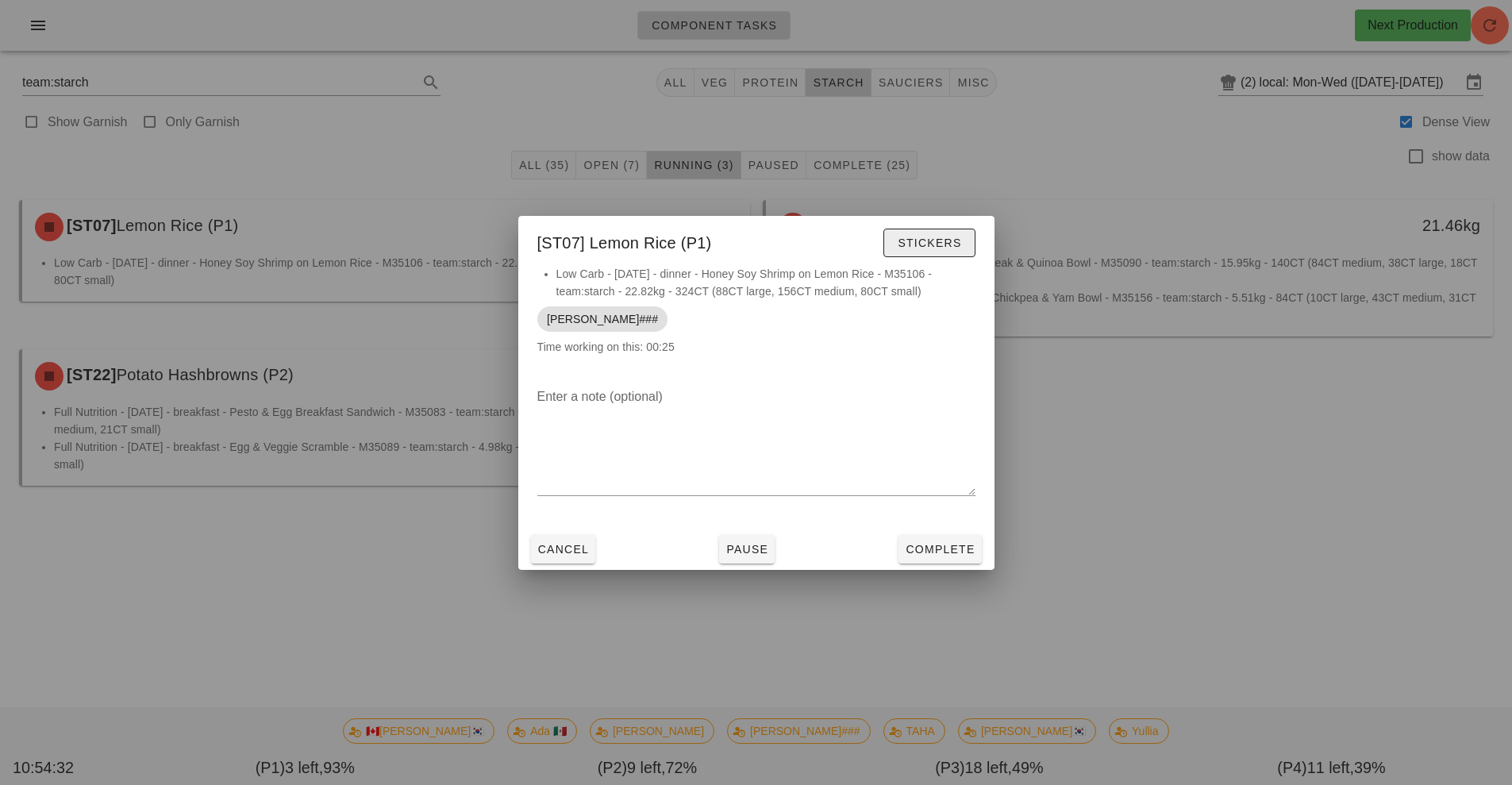
click at [929, 240] on span "Stickers" at bounding box center [929, 242] width 64 height 13
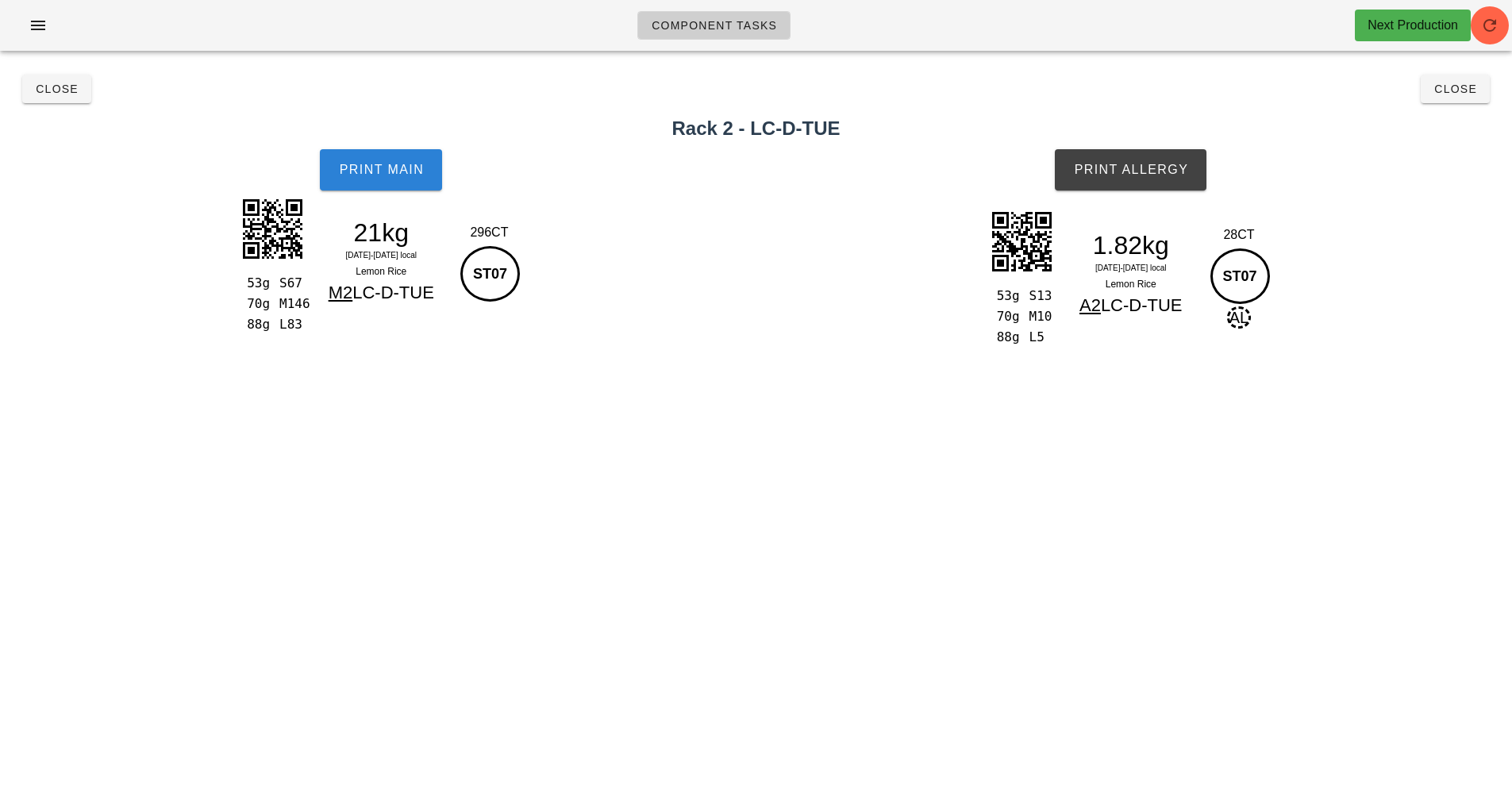
click at [397, 186] on button "Print Main" at bounding box center [380, 170] width 122 height 42
click at [373, 176] on span "Print Main" at bounding box center [381, 170] width 86 height 15
click at [374, 171] on span "Print Main" at bounding box center [381, 170] width 86 height 15
click at [1124, 175] on span "Print Allergy" at bounding box center [1130, 170] width 115 height 15
click at [42, 100] on button "Close" at bounding box center [57, 88] width 69 height 29
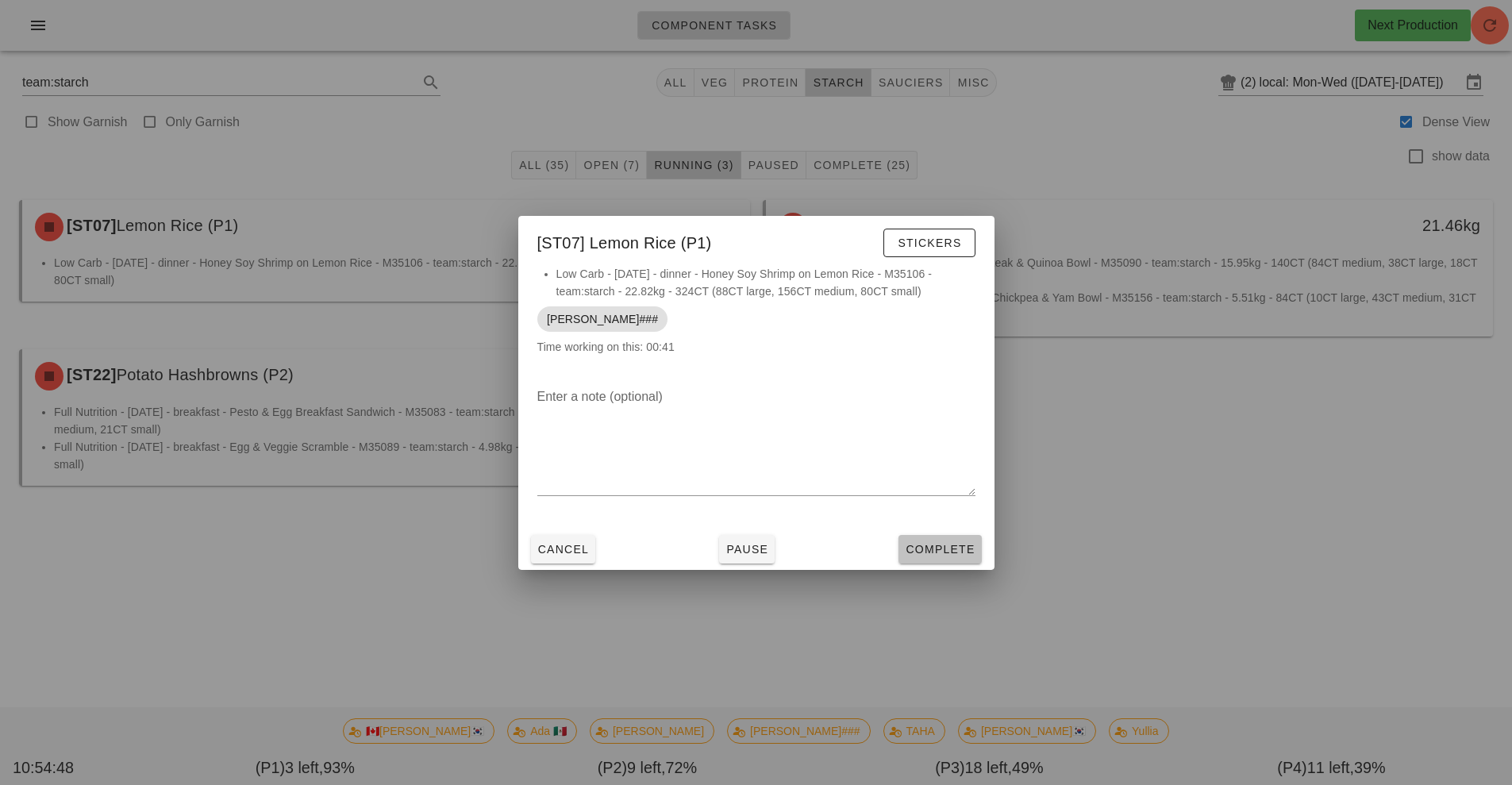
click at [931, 535] on button "Complete" at bounding box center [940, 549] width 82 height 29
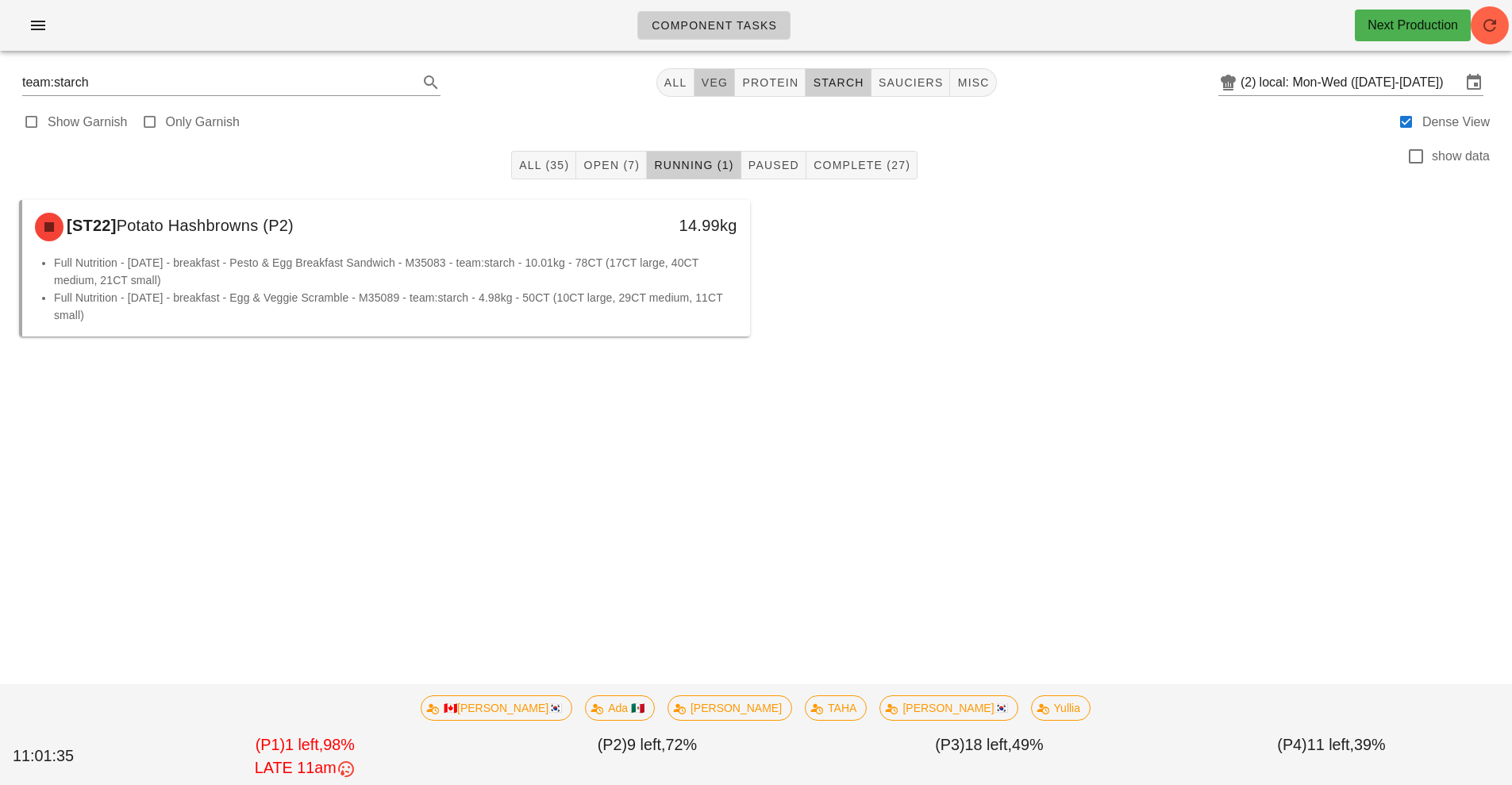
click at [715, 86] on span "veg" at bounding box center [714, 82] width 28 height 13
type input "team:veg"
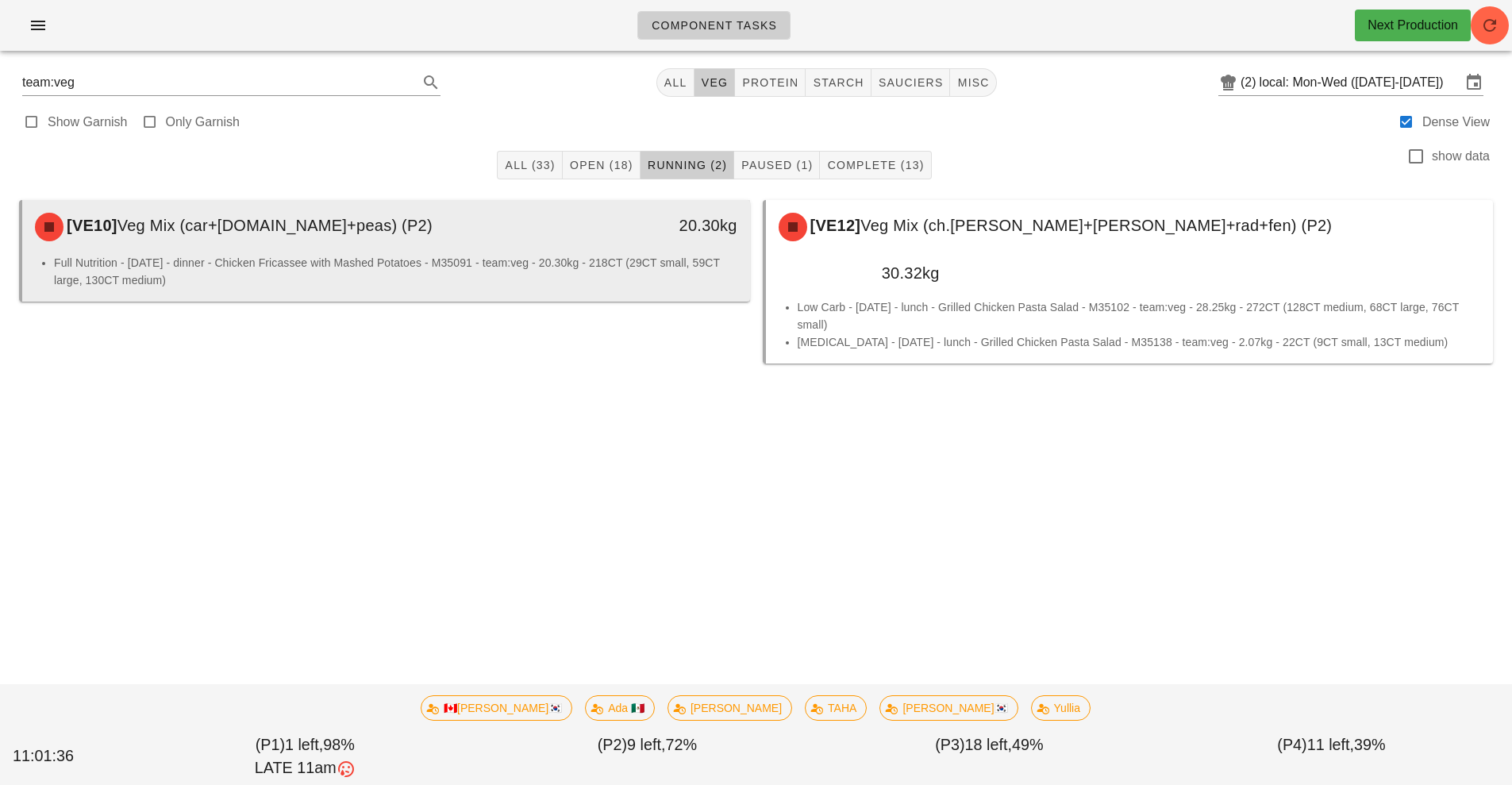
click at [565, 235] on div "[VE10] Veg Mix (car+grn.bn+peas) (P2)" at bounding box center [295, 227] width 540 height 48
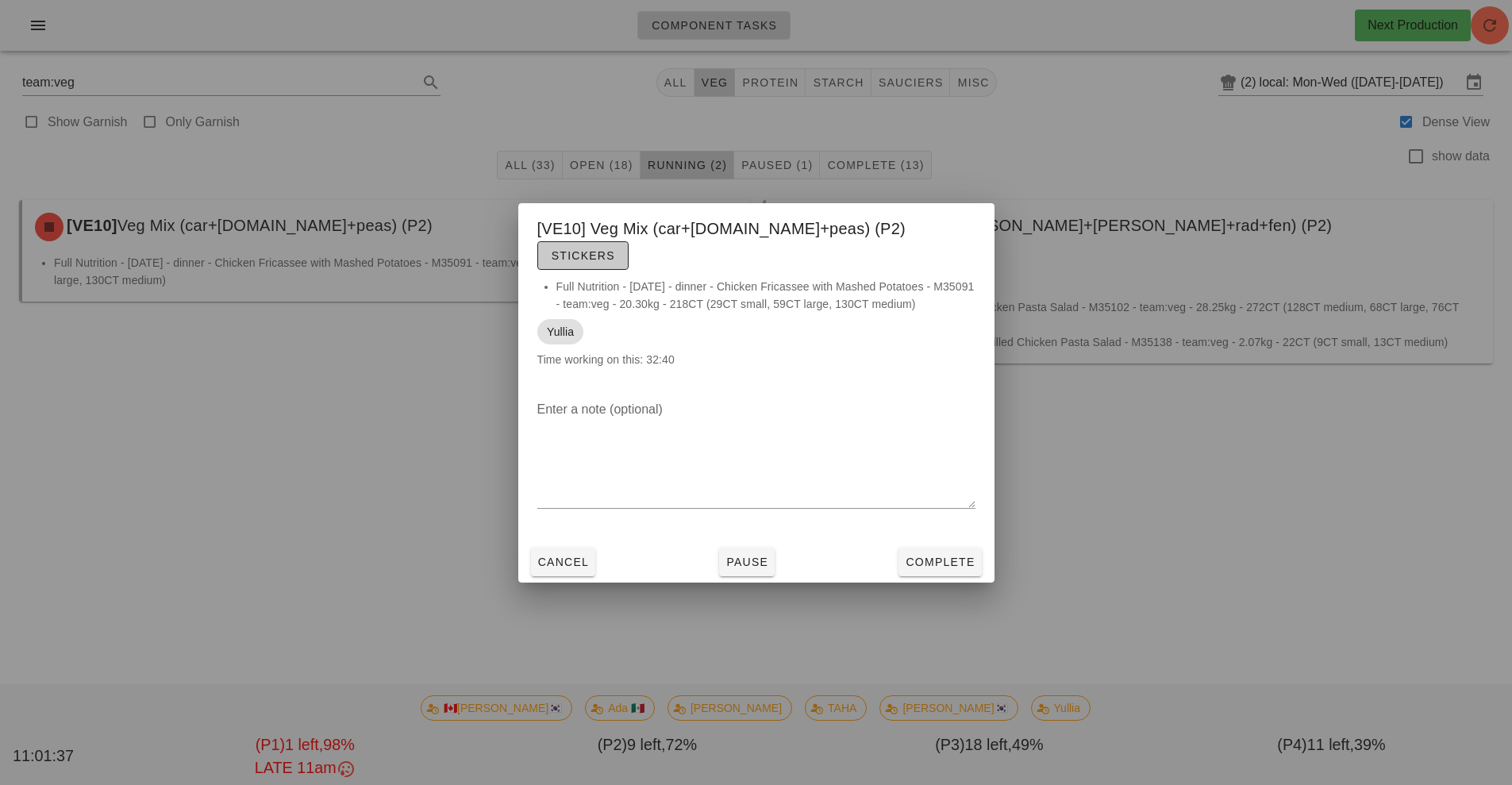
click at [615, 249] on span "Stickers" at bounding box center [583, 255] width 64 height 13
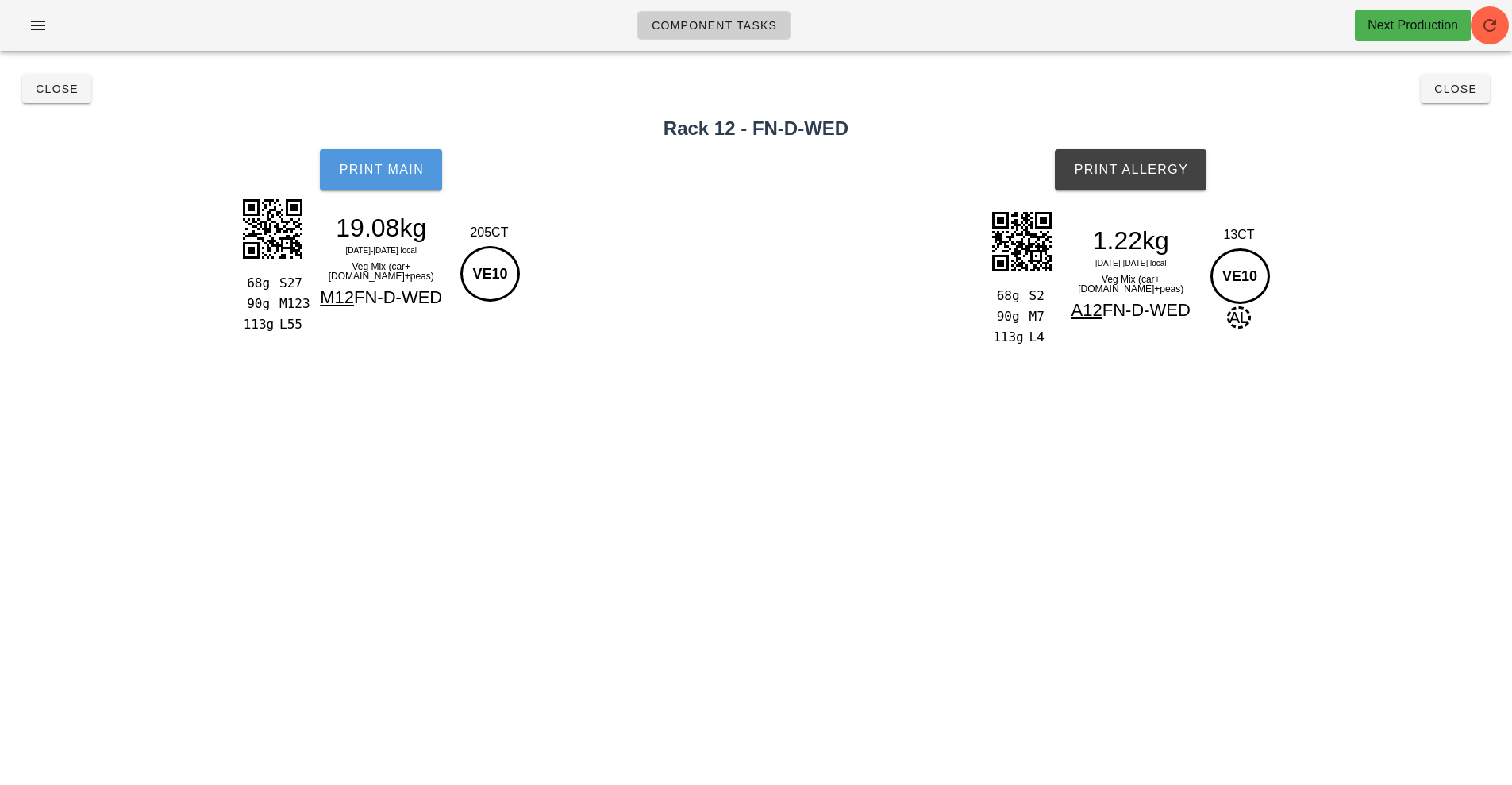
click at [385, 185] on button "Print Main" at bounding box center [380, 170] width 122 height 42
click at [60, 100] on button "Close" at bounding box center [57, 88] width 69 height 29
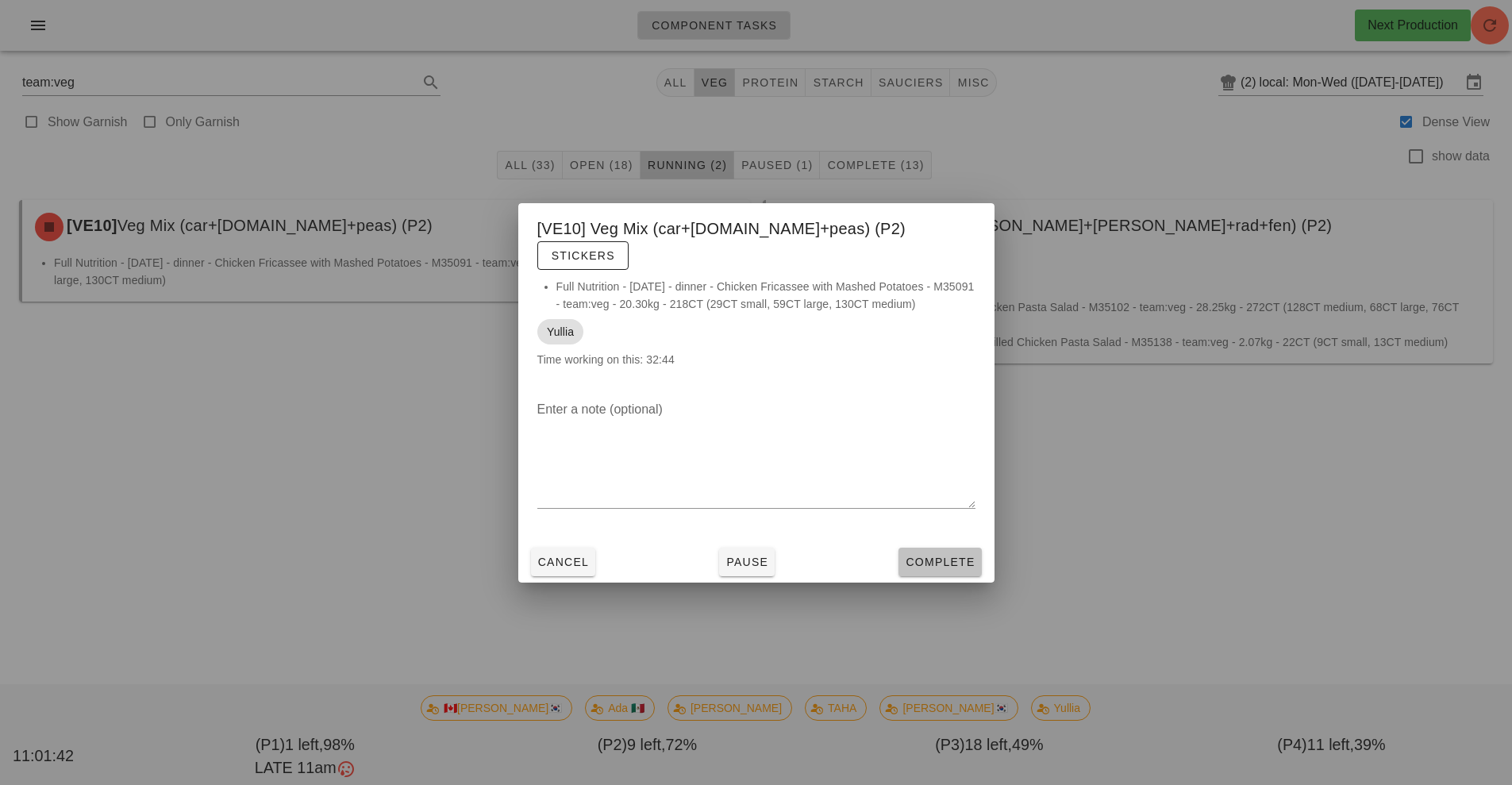
click at [952, 559] on button "Complete" at bounding box center [940, 562] width 82 height 29
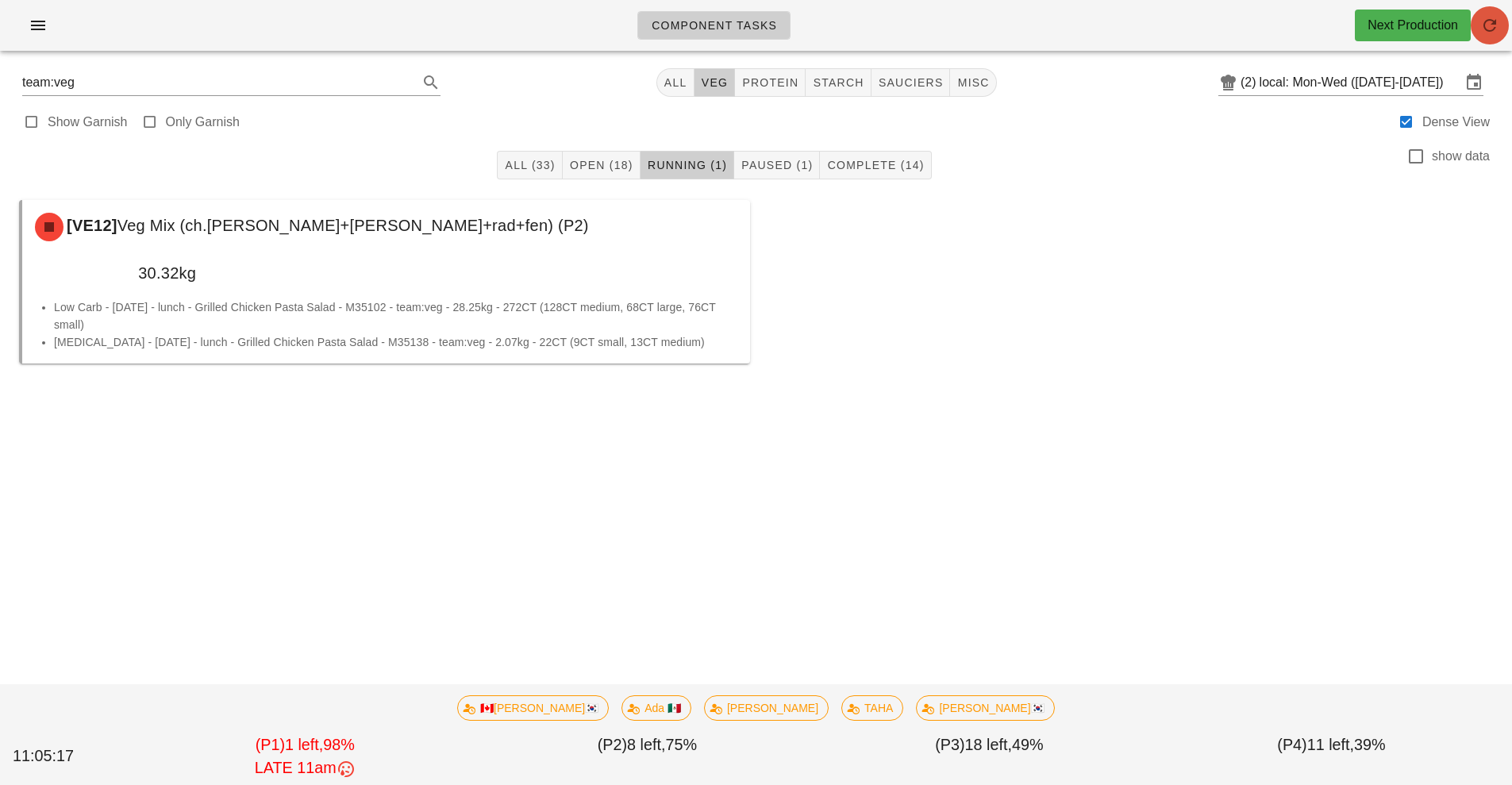
click at [1492, 35] on button "button" at bounding box center [1490, 25] width 38 height 38
click at [755, 81] on span "protein" at bounding box center [770, 82] width 57 height 13
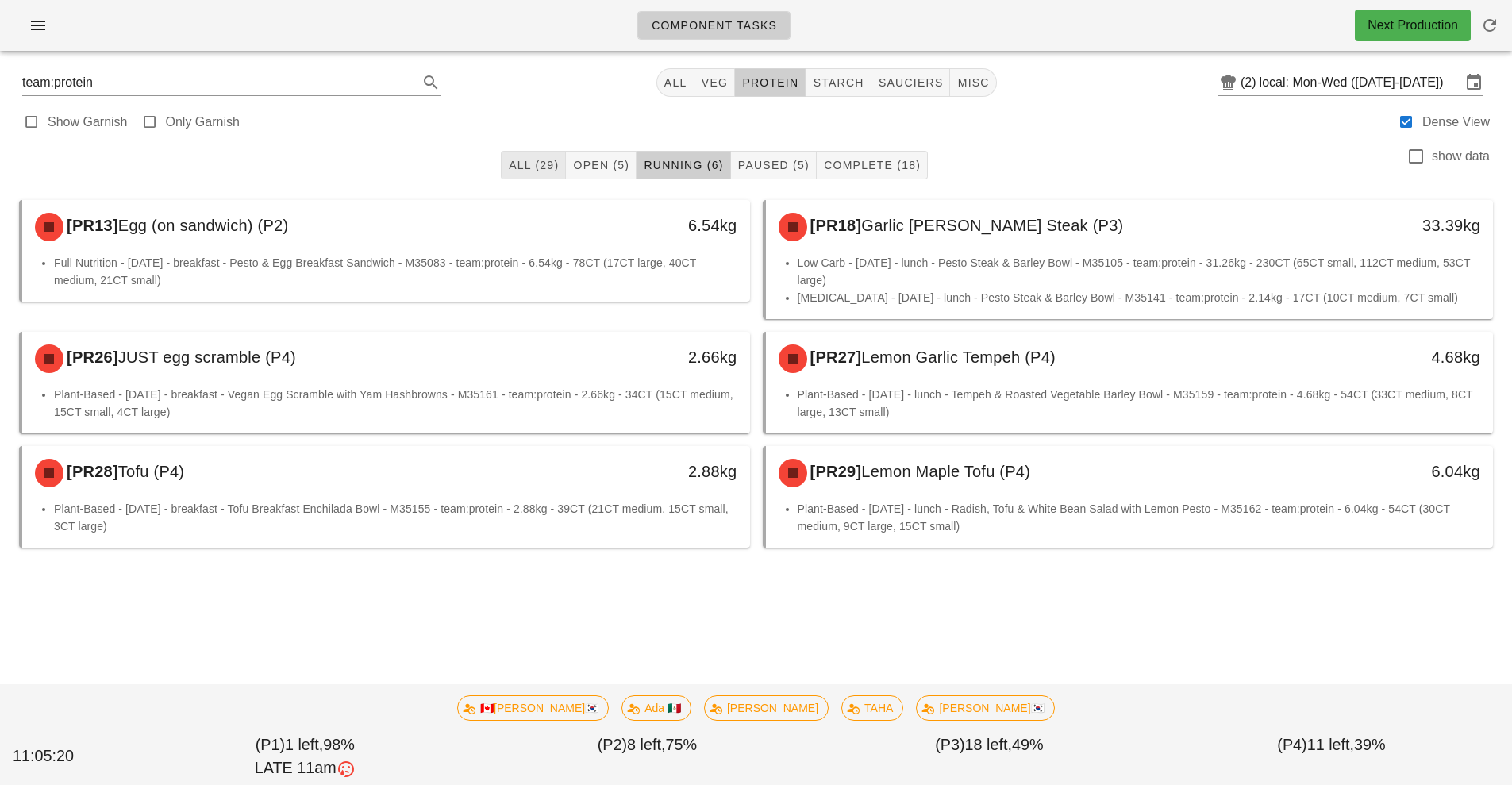
click at [538, 165] on span "All (29)" at bounding box center [533, 164] width 51 height 13
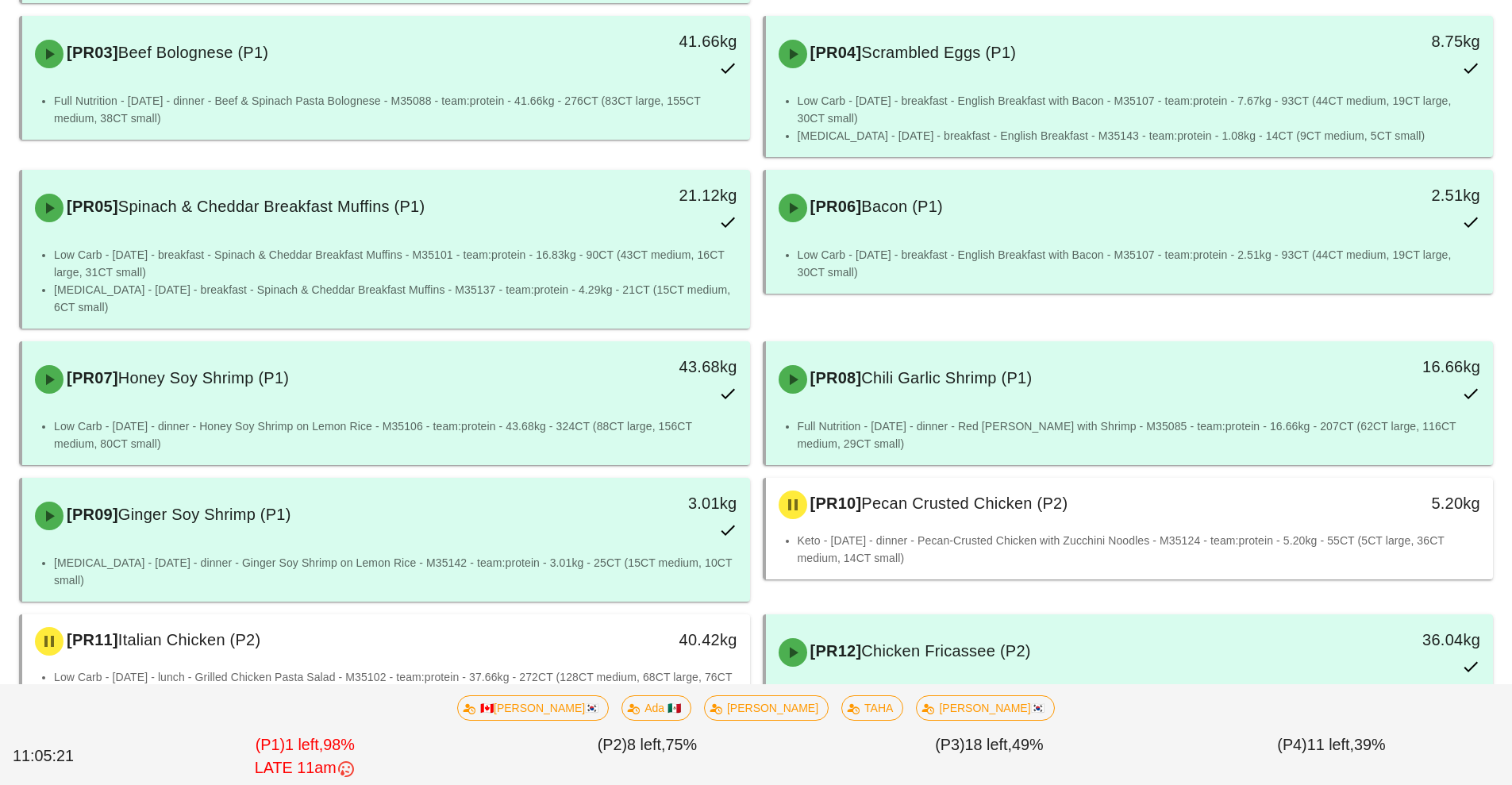
scroll to position [353, 0]
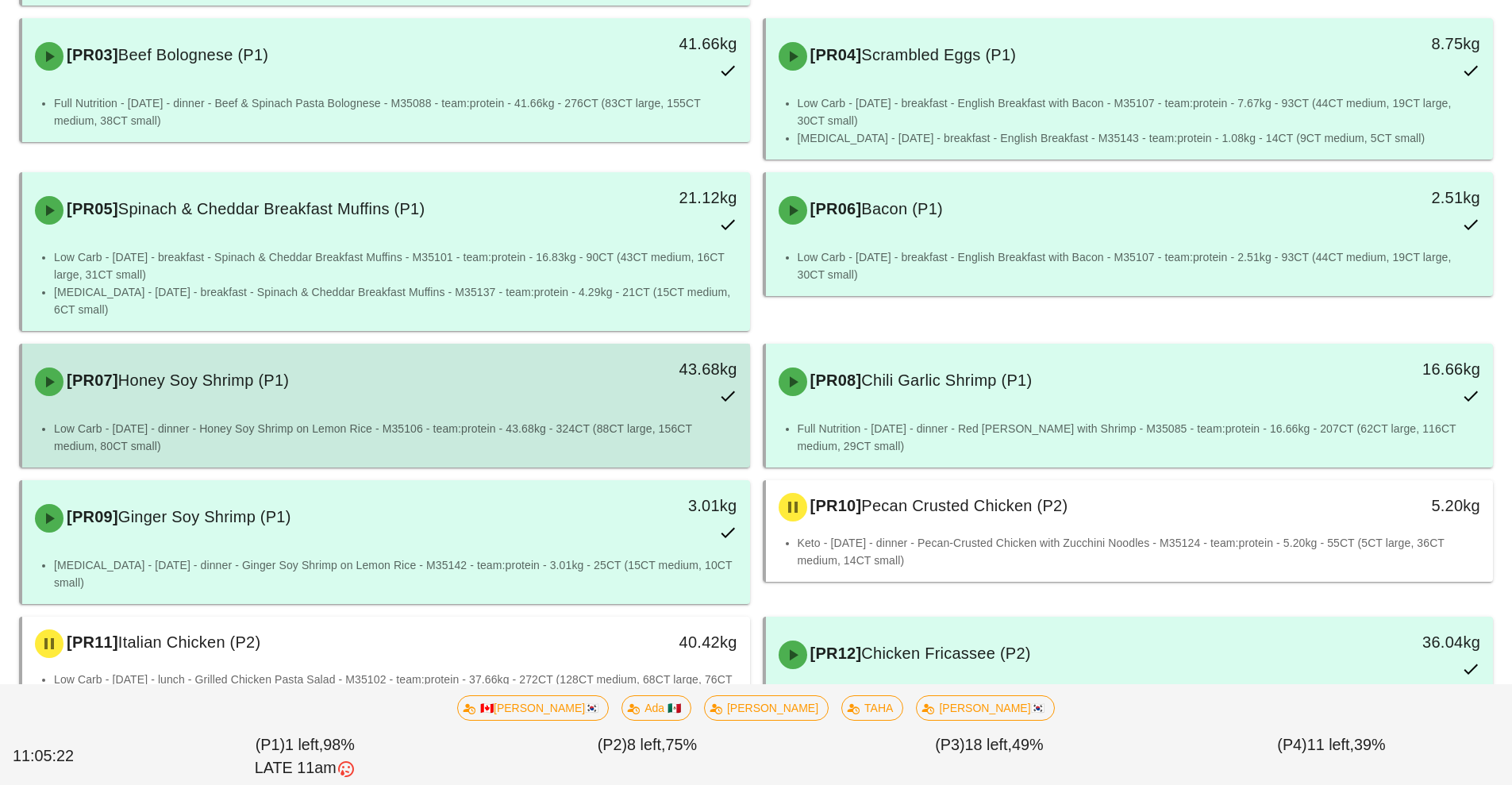
click at [517, 420] on li "Low Carb - [DATE] - dinner - Honey Soy Shrimp on Lemon Rice - M35106 - team:pro…" at bounding box center [395, 437] width 683 height 35
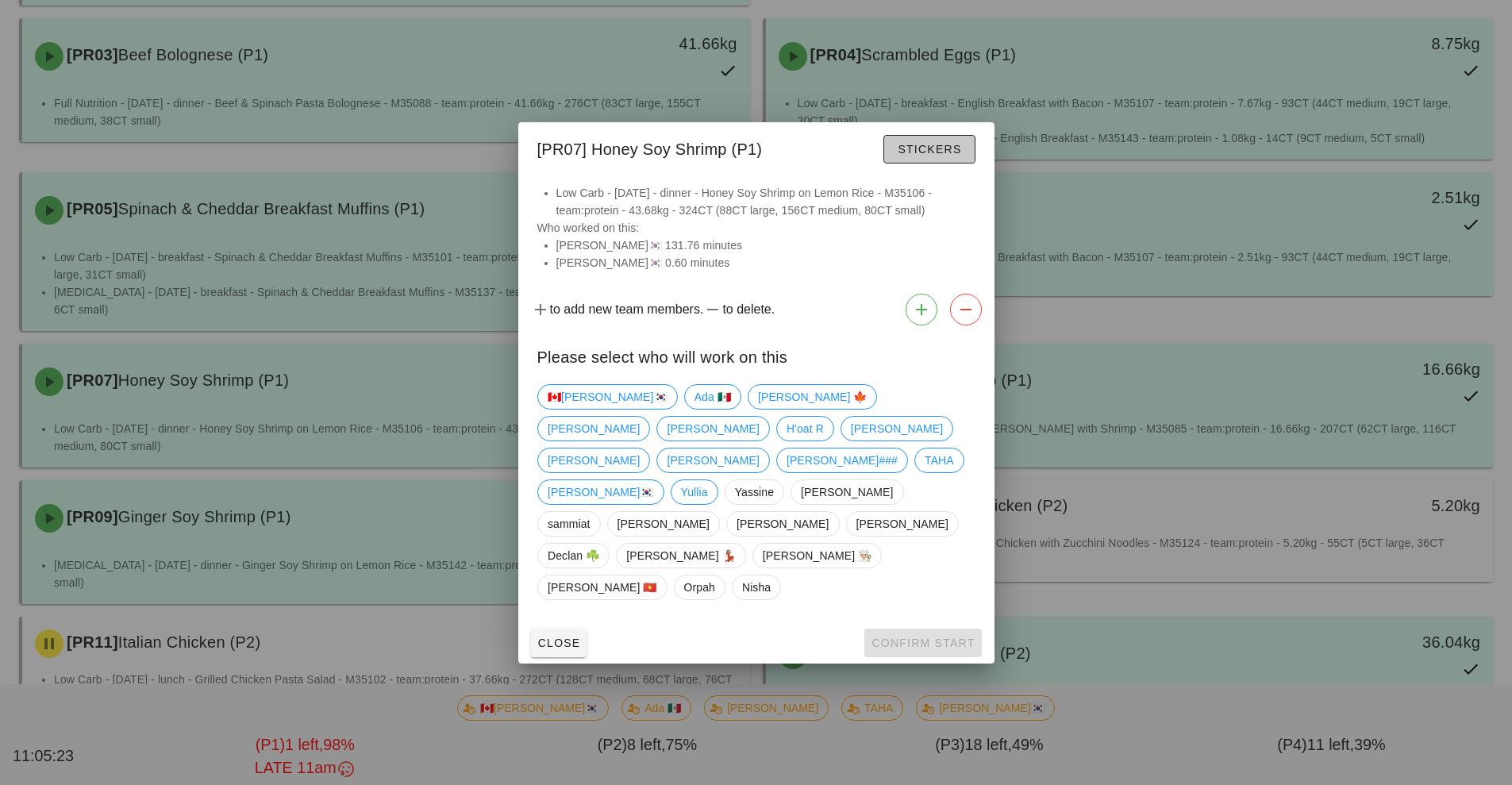
click at [947, 156] on span "Stickers" at bounding box center [929, 149] width 64 height 13
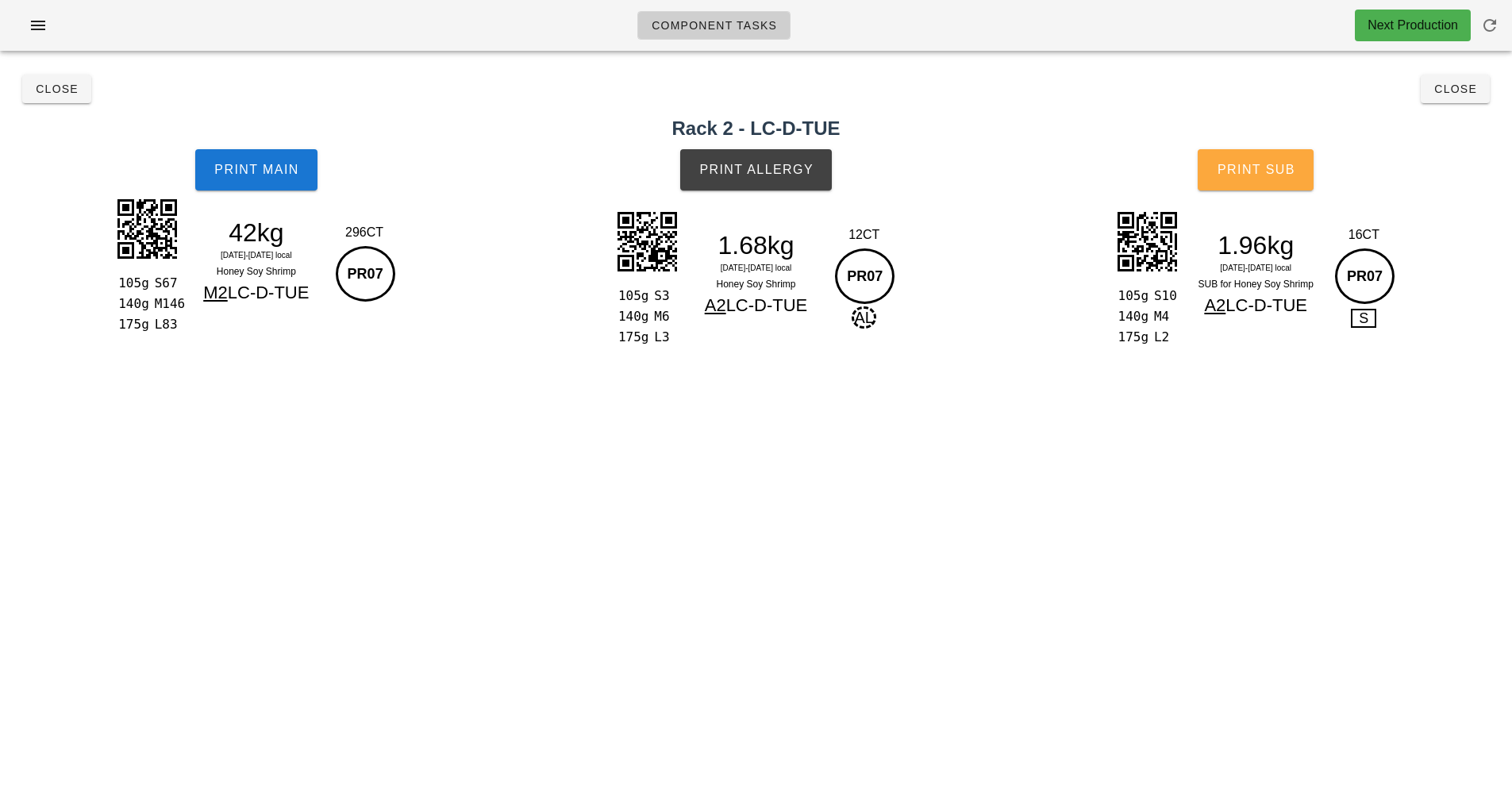
click at [1306, 187] on button "Print Sub" at bounding box center [1256, 170] width 116 height 42
click at [1258, 175] on span "Print Sub" at bounding box center [1256, 170] width 79 height 15
click at [1473, 89] on span "Close" at bounding box center [1456, 88] width 43 height 13
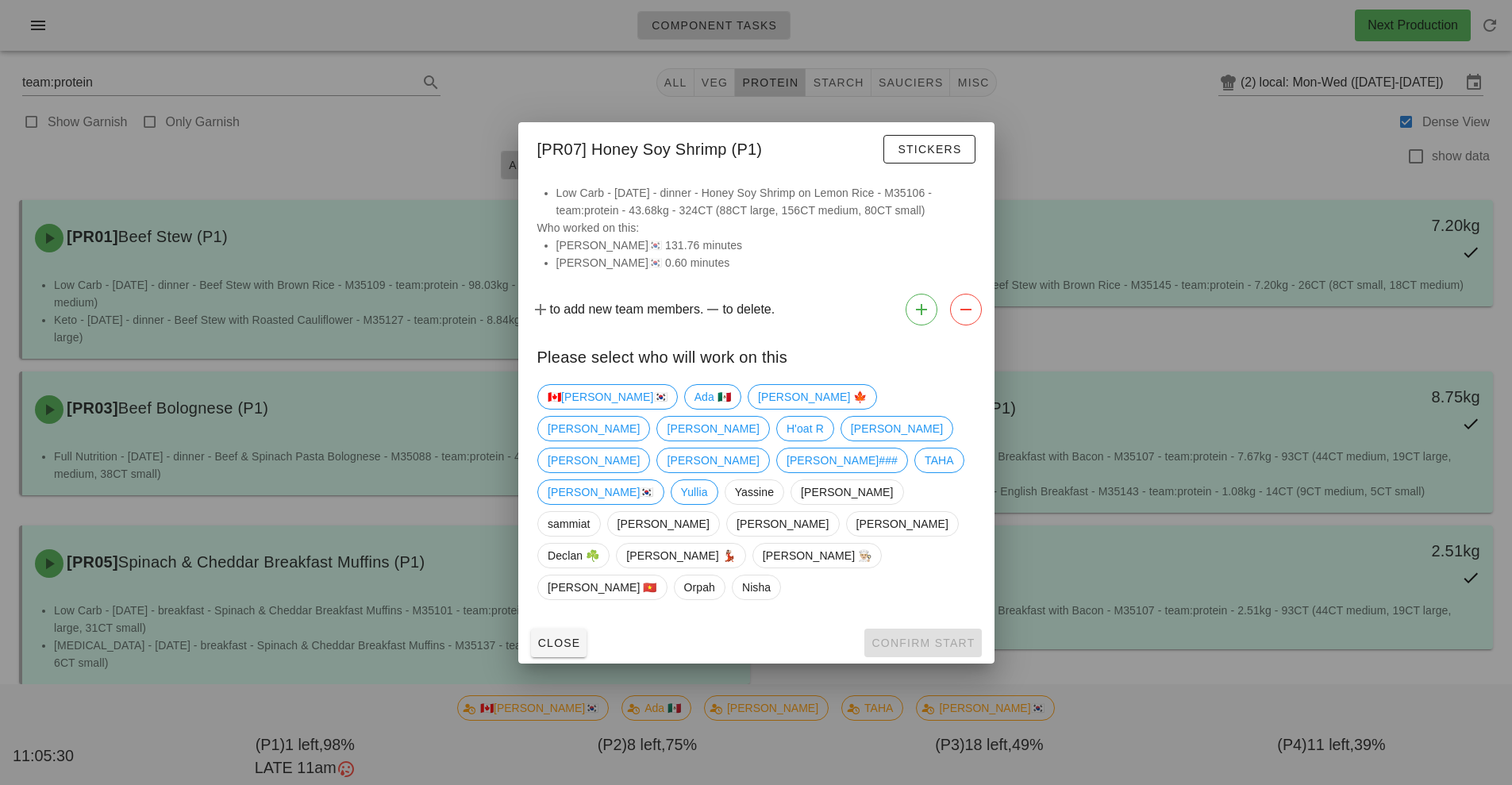
click at [914, 685] on div at bounding box center [756, 392] width 1512 height 785
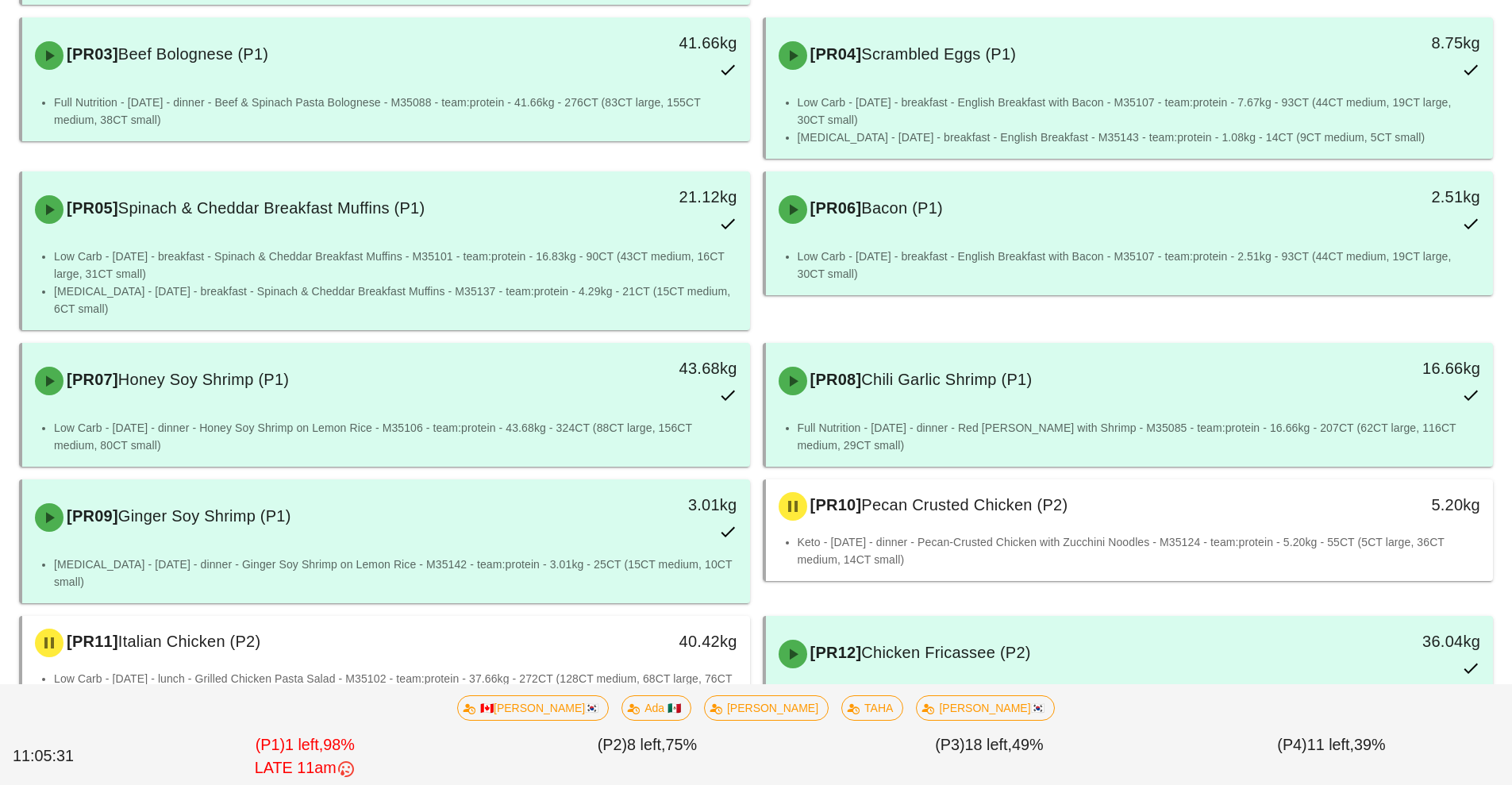
scroll to position [353, 0]
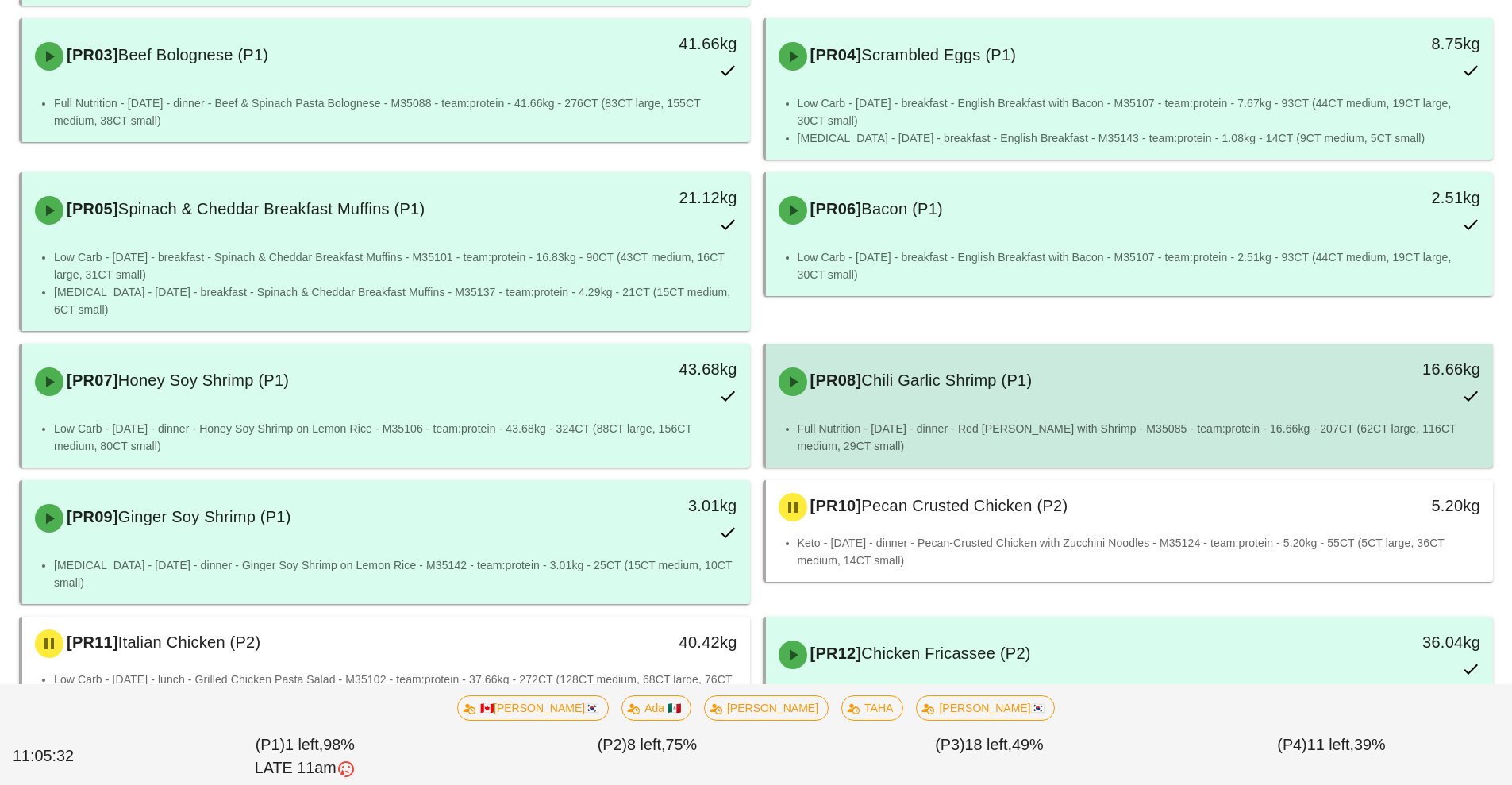
click at [1047, 413] on div "[PR08] Chili Garlic Shrimp (P1) 16.66kg" at bounding box center [1129, 382] width 721 height 70
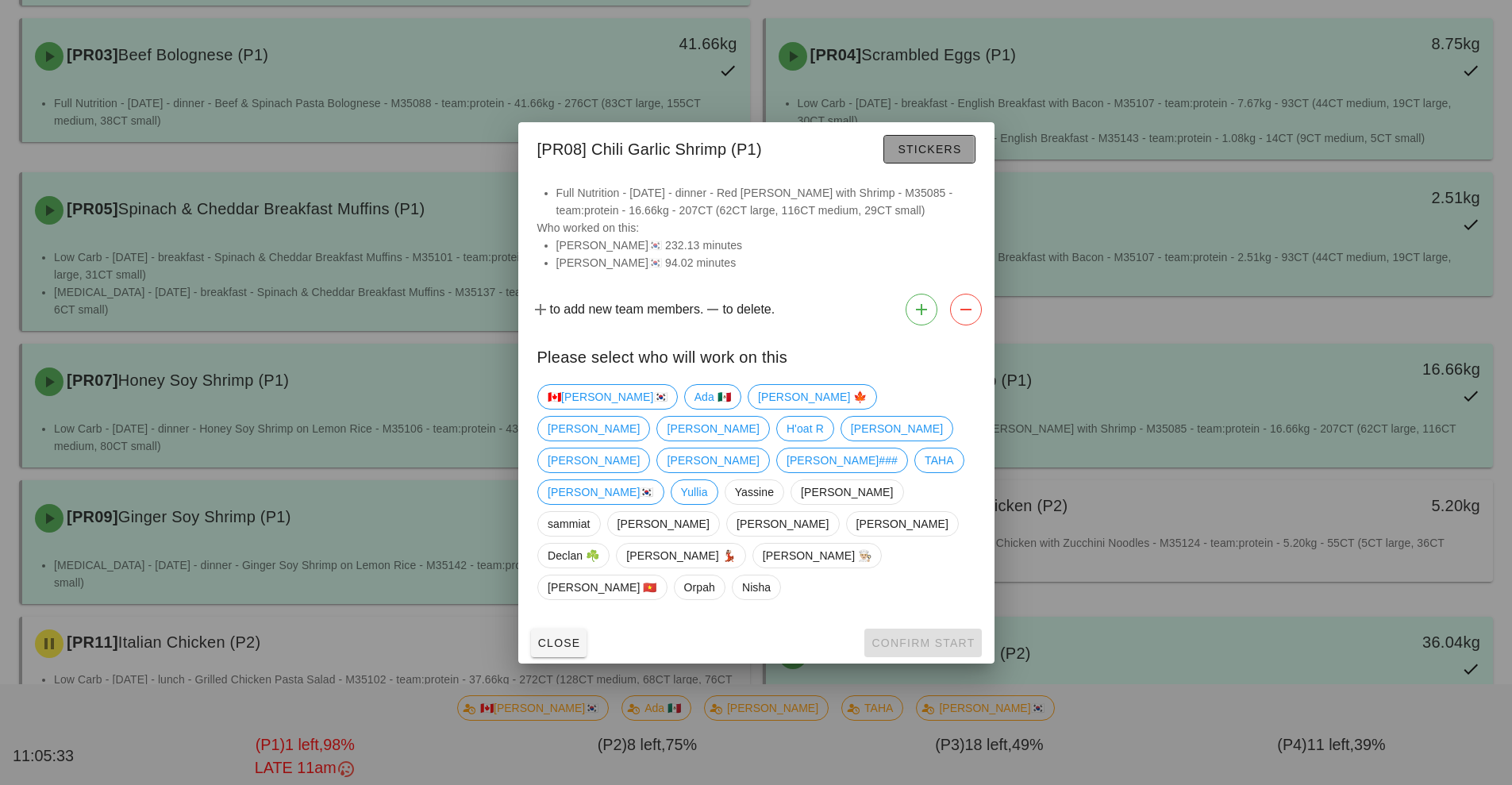
click at [949, 156] on span "Stickers" at bounding box center [929, 149] width 64 height 13
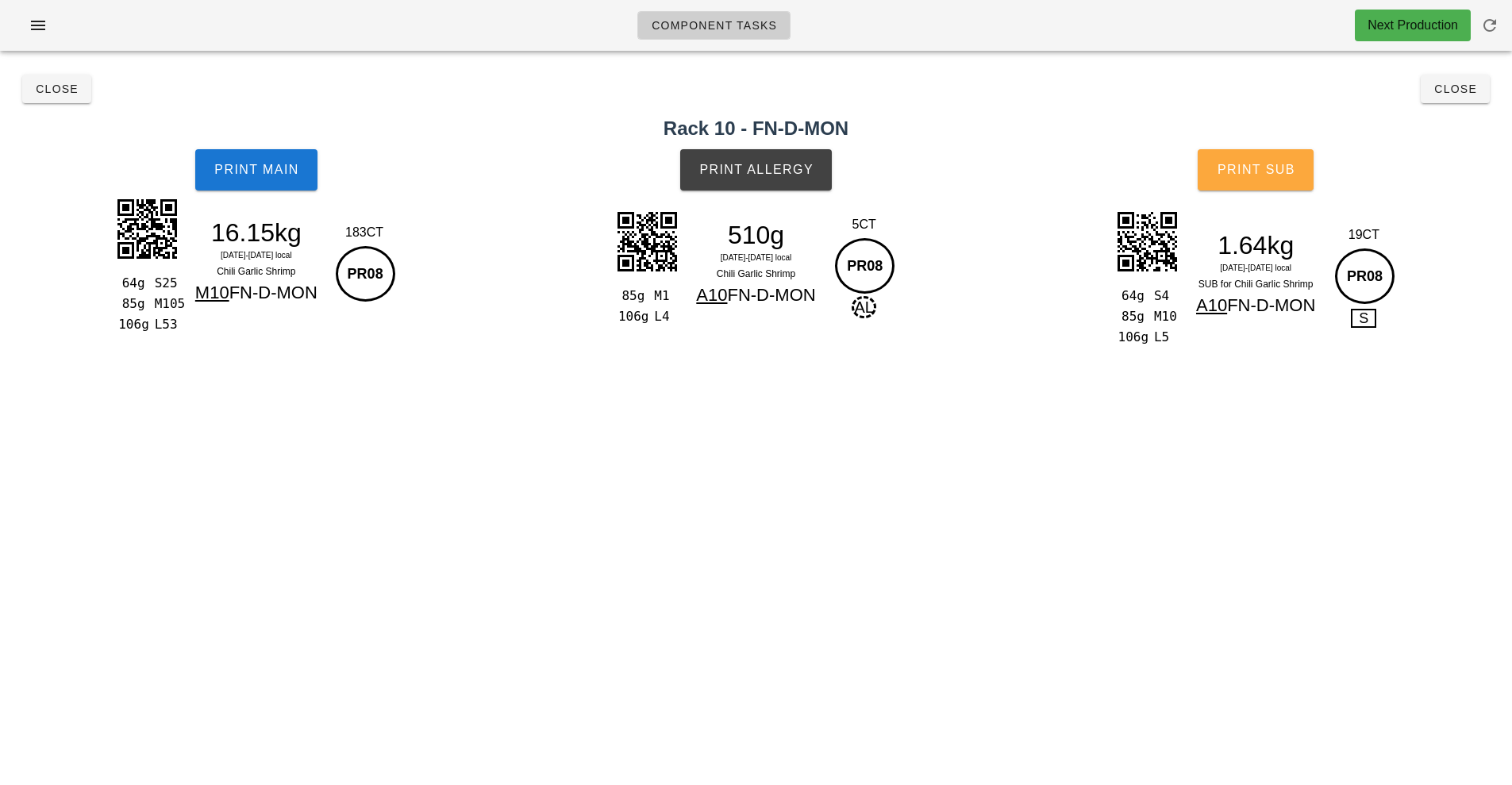
click at [1277, 183] on button "Print Sub" at bounding box center [1256, 170] width 116 height 42
click at [1262, 178] on button "Print Sub" at bounding box center [1256, 170] width 116 height 42
click at [1282, 176] on span "Print Sub" at bounding box center [1256, 170] width 79 height 15
click at [1456, 93] on span "Close" at bounding box center [1456, 88] width 43 height 13
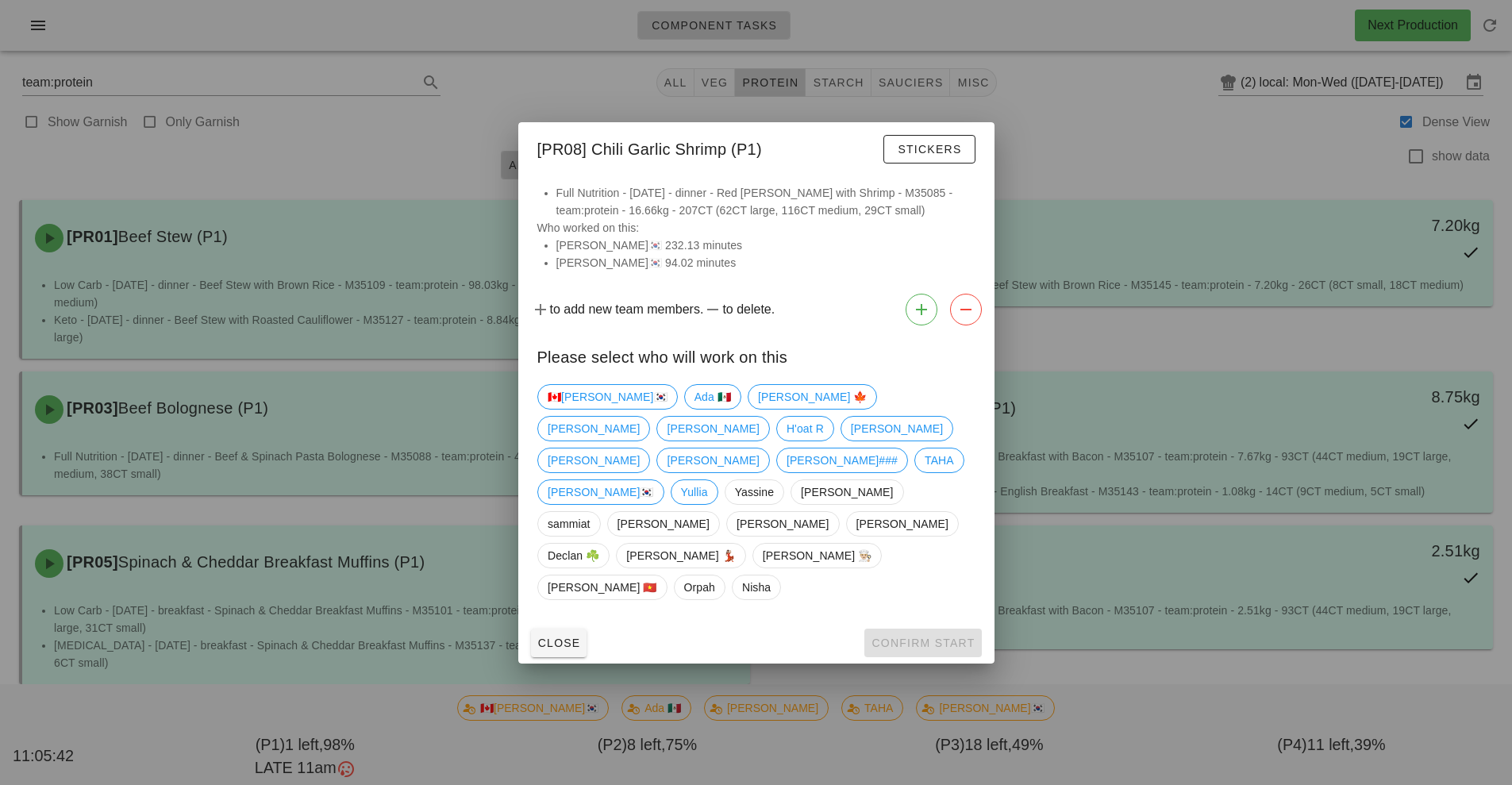
click at [1200, 547] on div at bounding box center [756, 392] width 1512 height 785
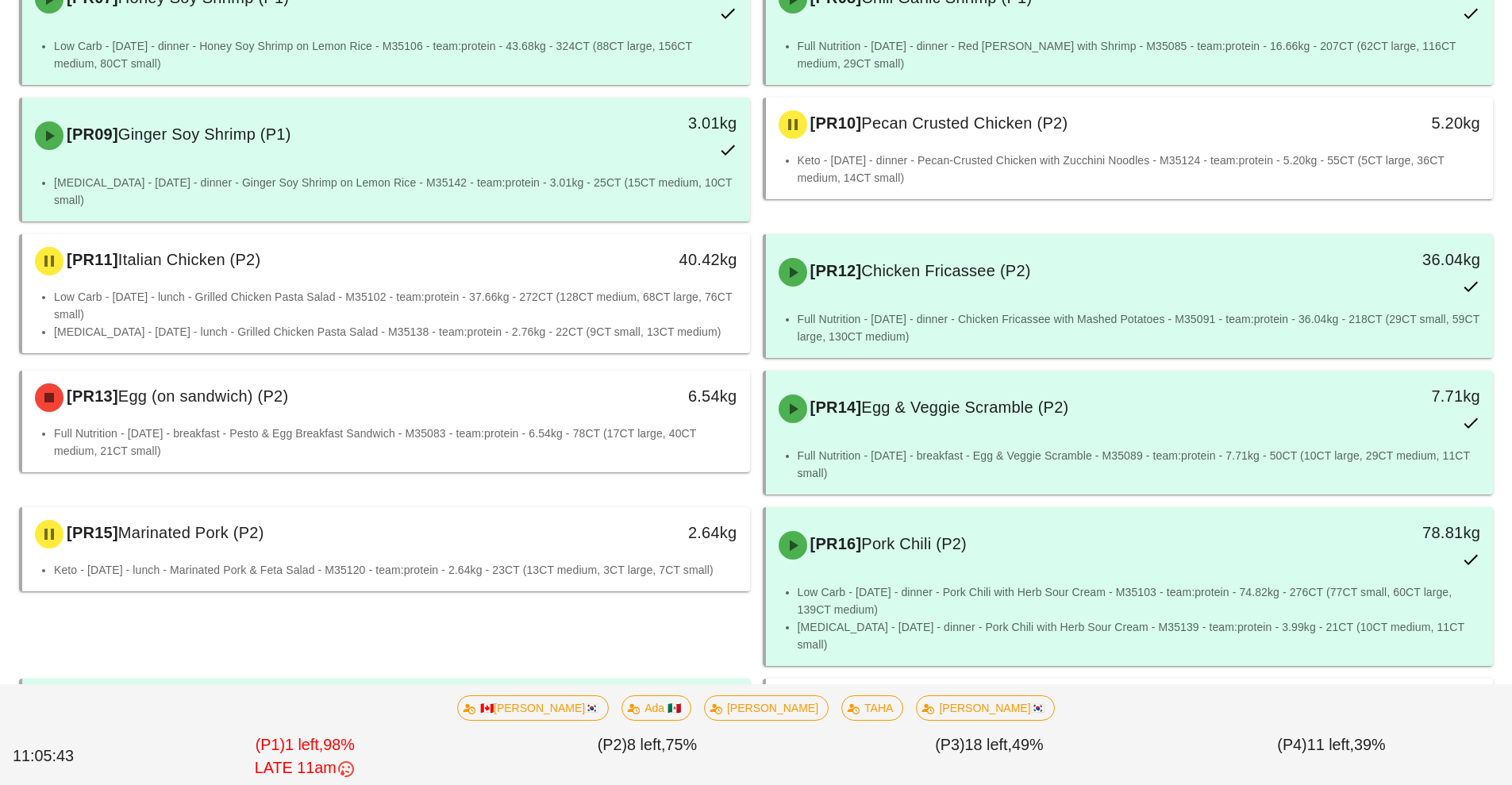
scroll to position [740, 0]
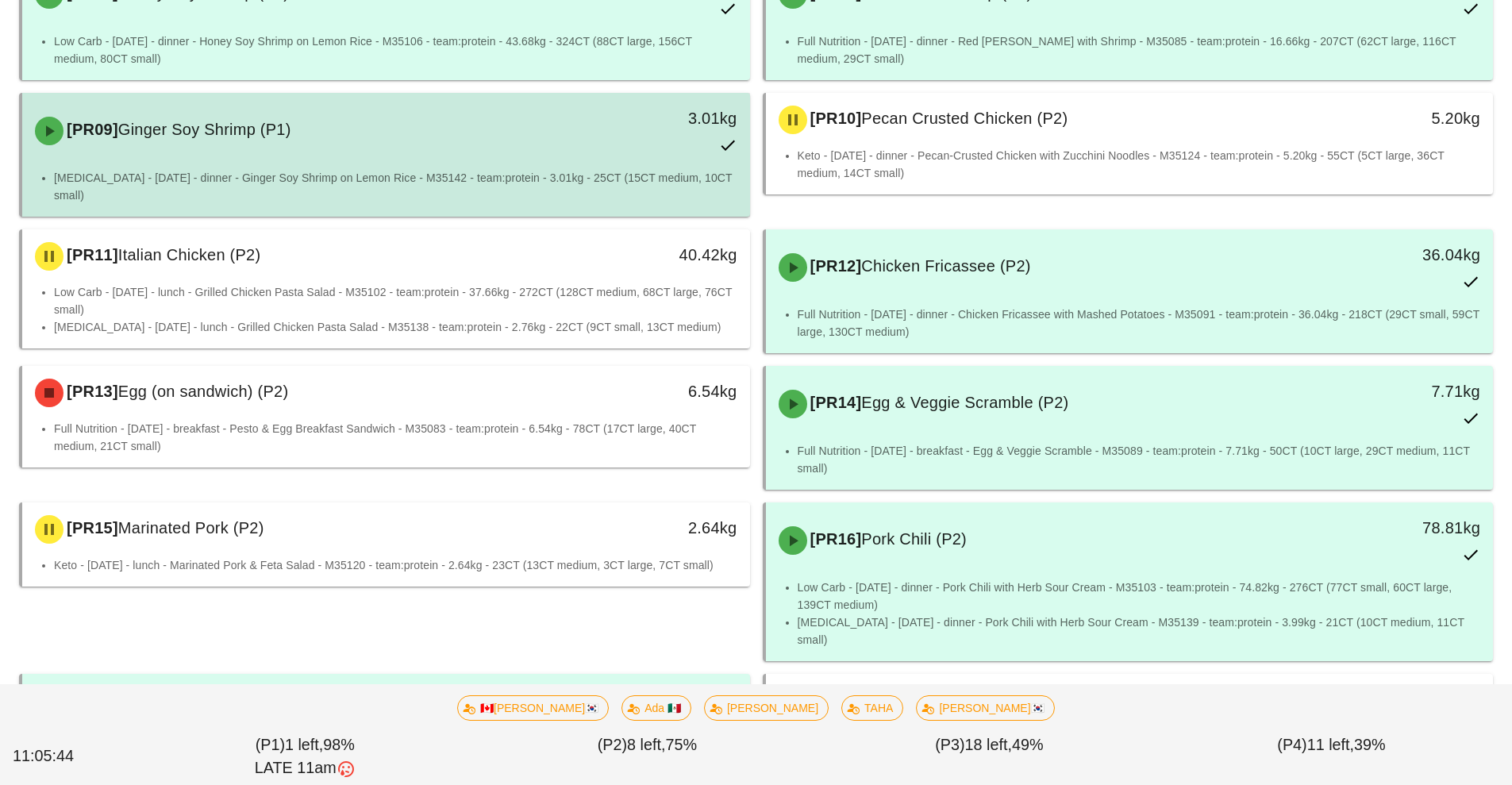
click at [621, 163] on div "3.01kg" at bounding box center [656, 131] width 180 height 70
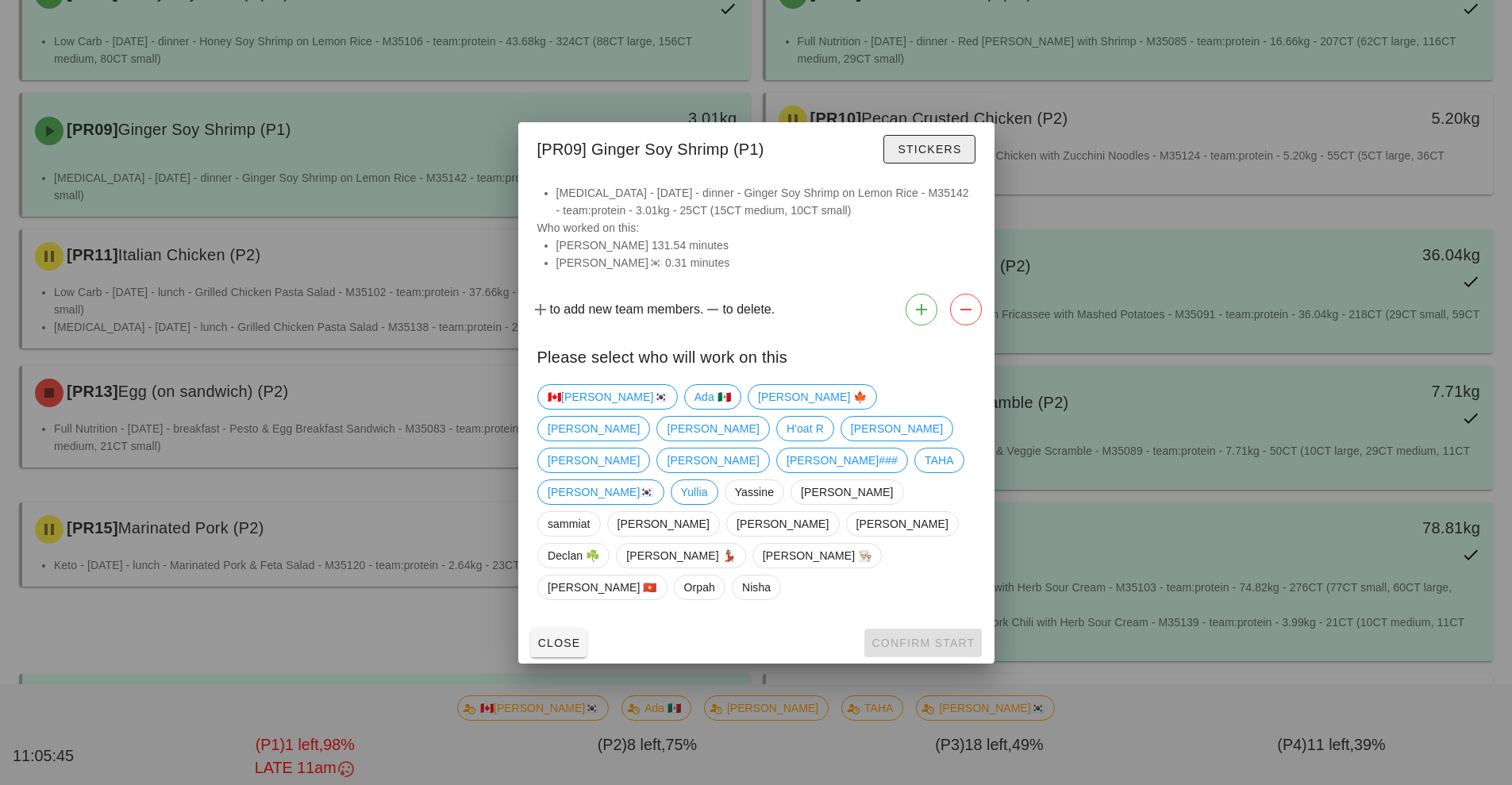
click at [964, 164] on button "Stickers" at bounding box center [928, 149] width 91 height 29
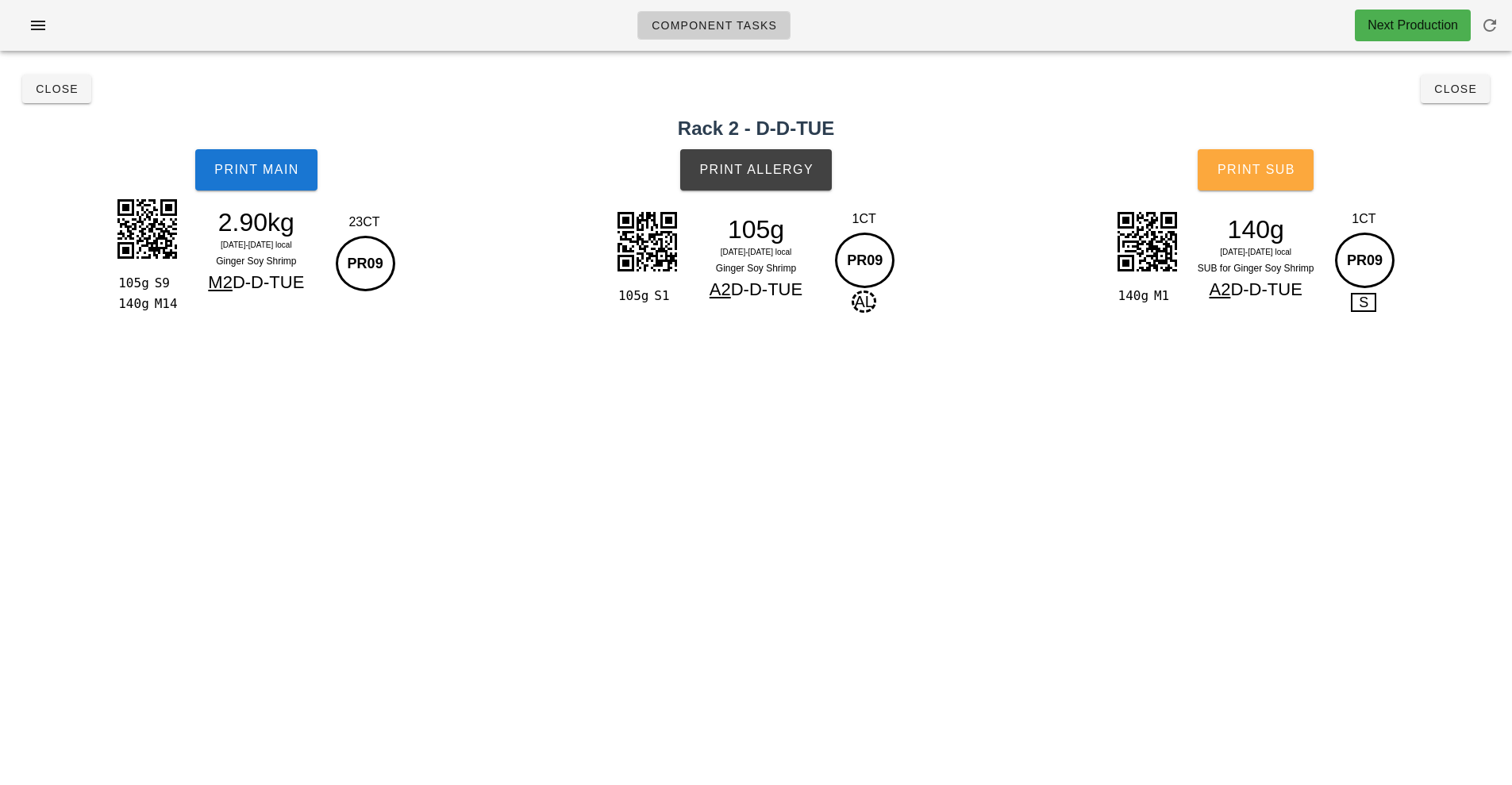
click at [1246, 177] on button "Print Sub" at bounding box center [1256, 170] width 116 height 42
click at [1472, 100] on button "Close" at bounding box center [1456, 88] width 69 height 29
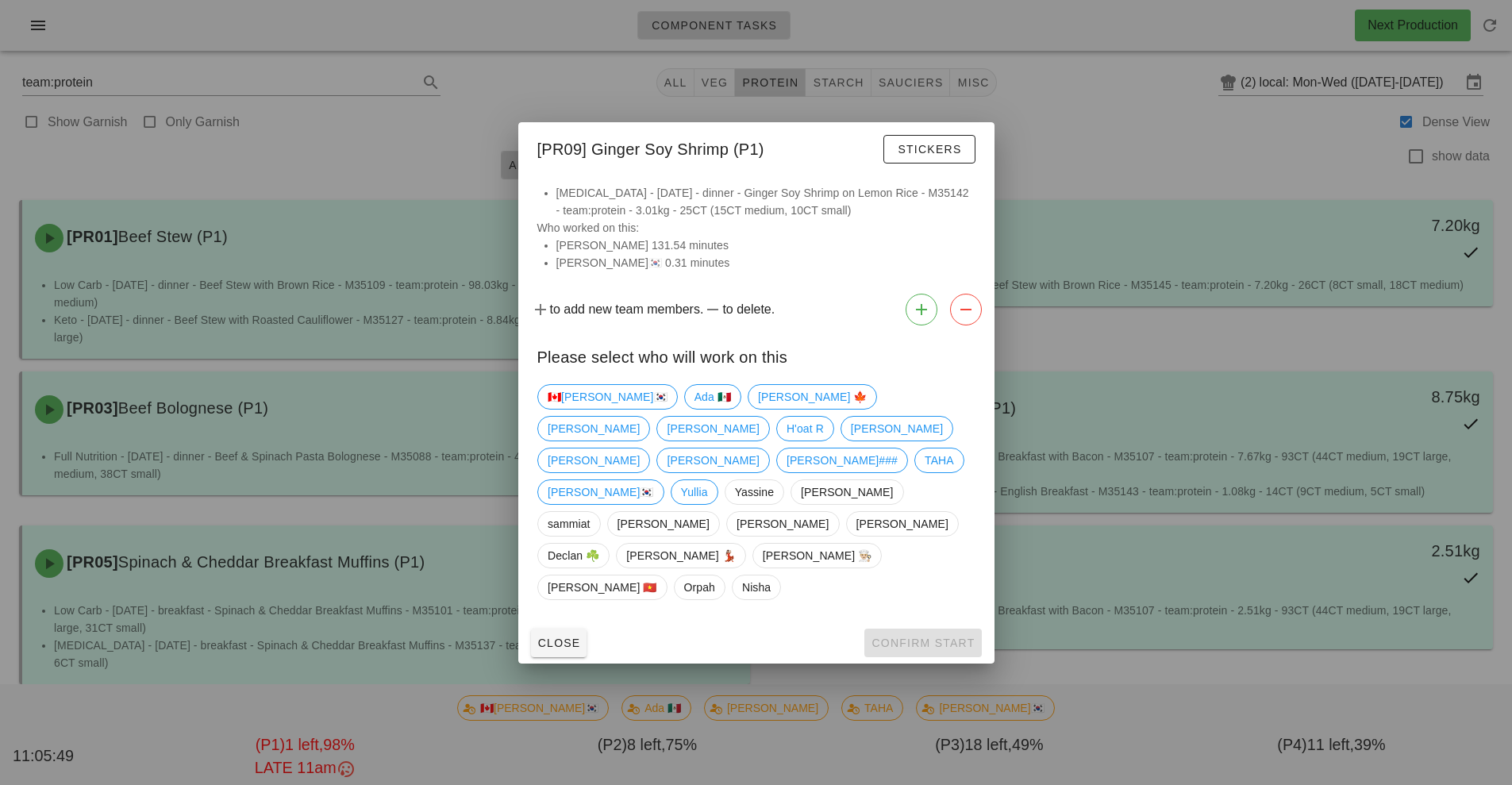
click at [1172, 456] on div at bounding box center [756, 392] width 1512 height 785
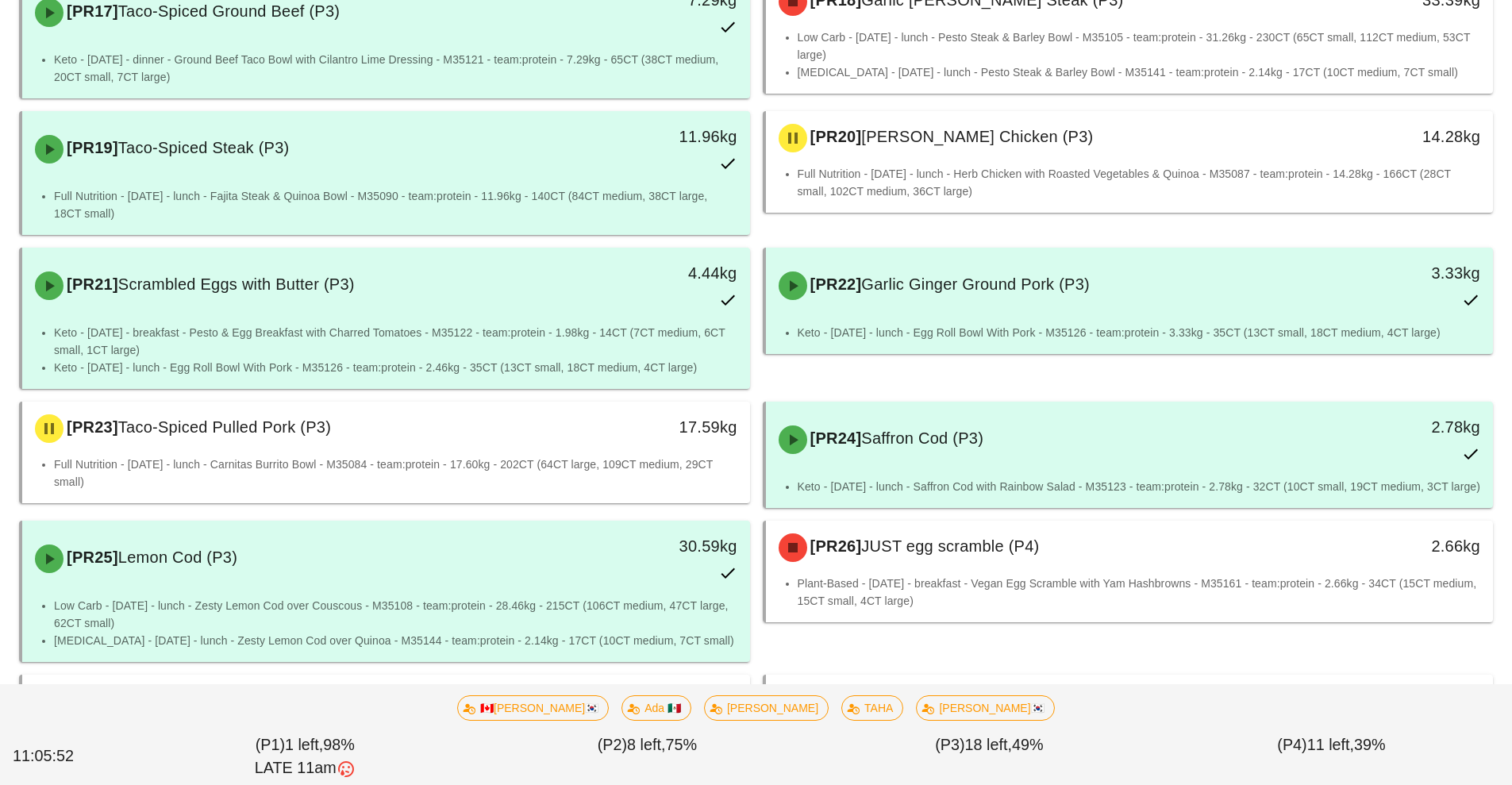
scroll to position [1442, 0]
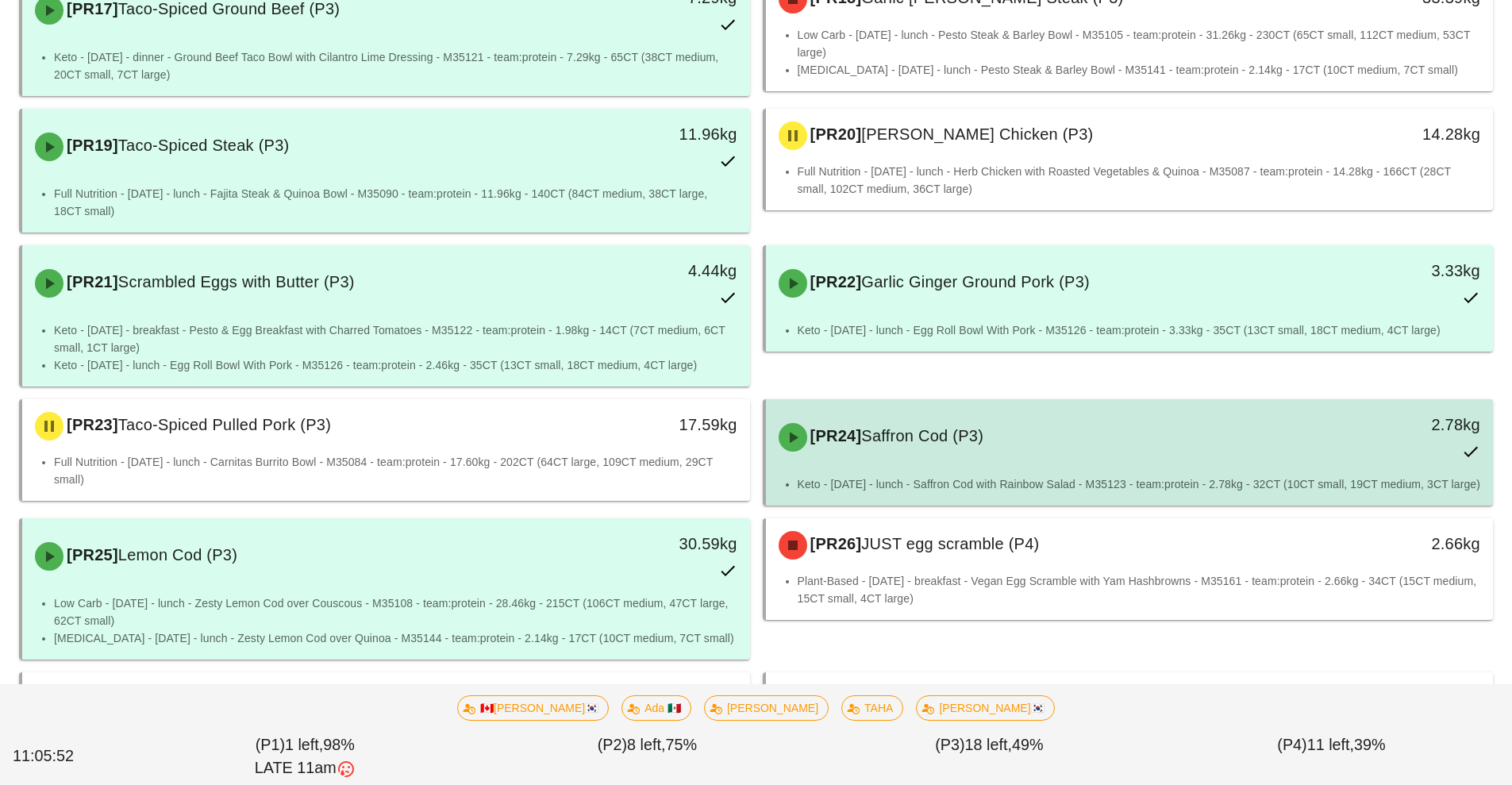
click at [916, 434] on div "[PR24] Saffron Cod (P3) 2.78kg" at bounding box center [1129, 437] width 721 height 70
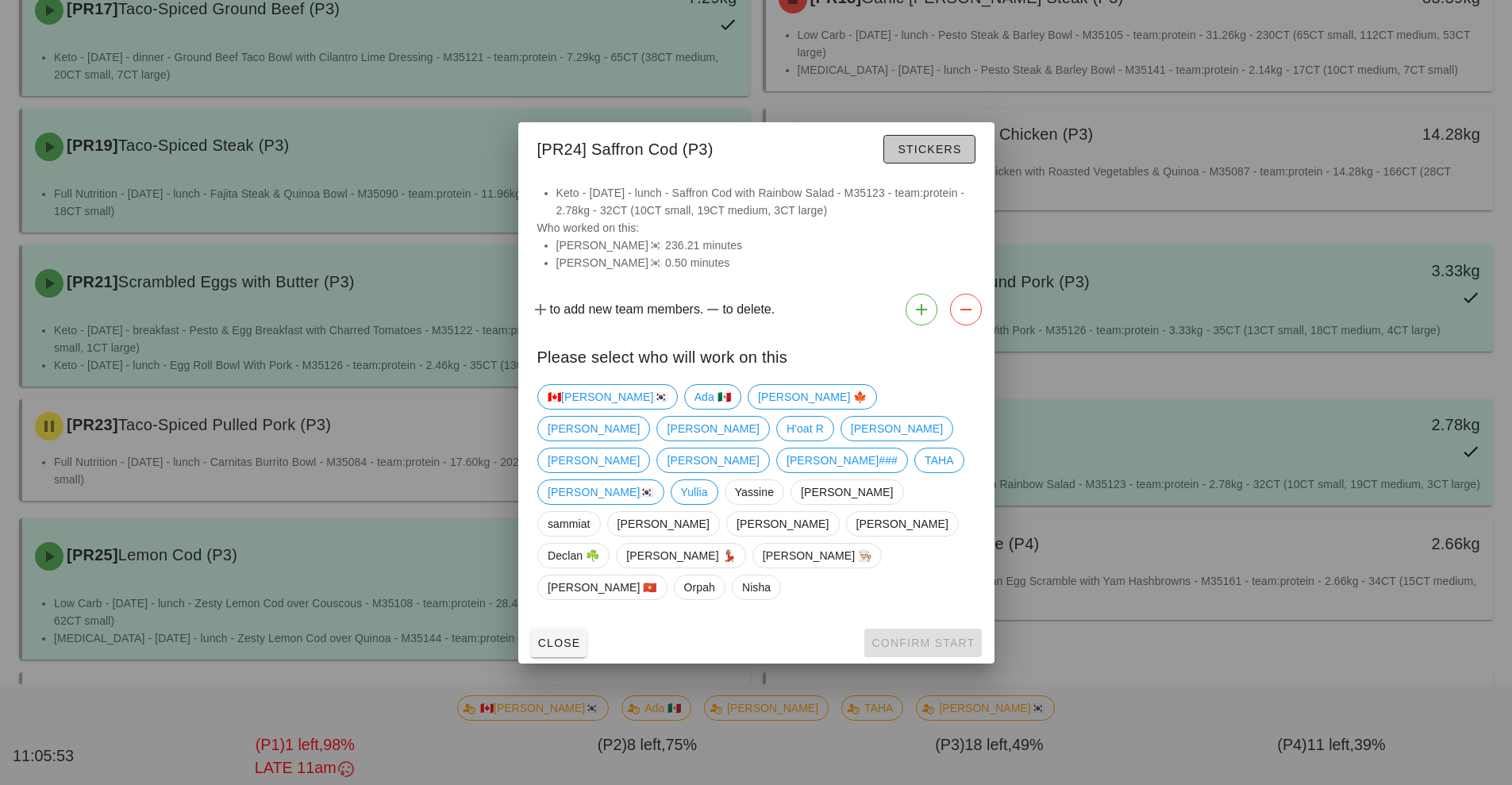
click at [954, 156] on span "Stickers" at bounding box center [929, 149] width 64 height 13
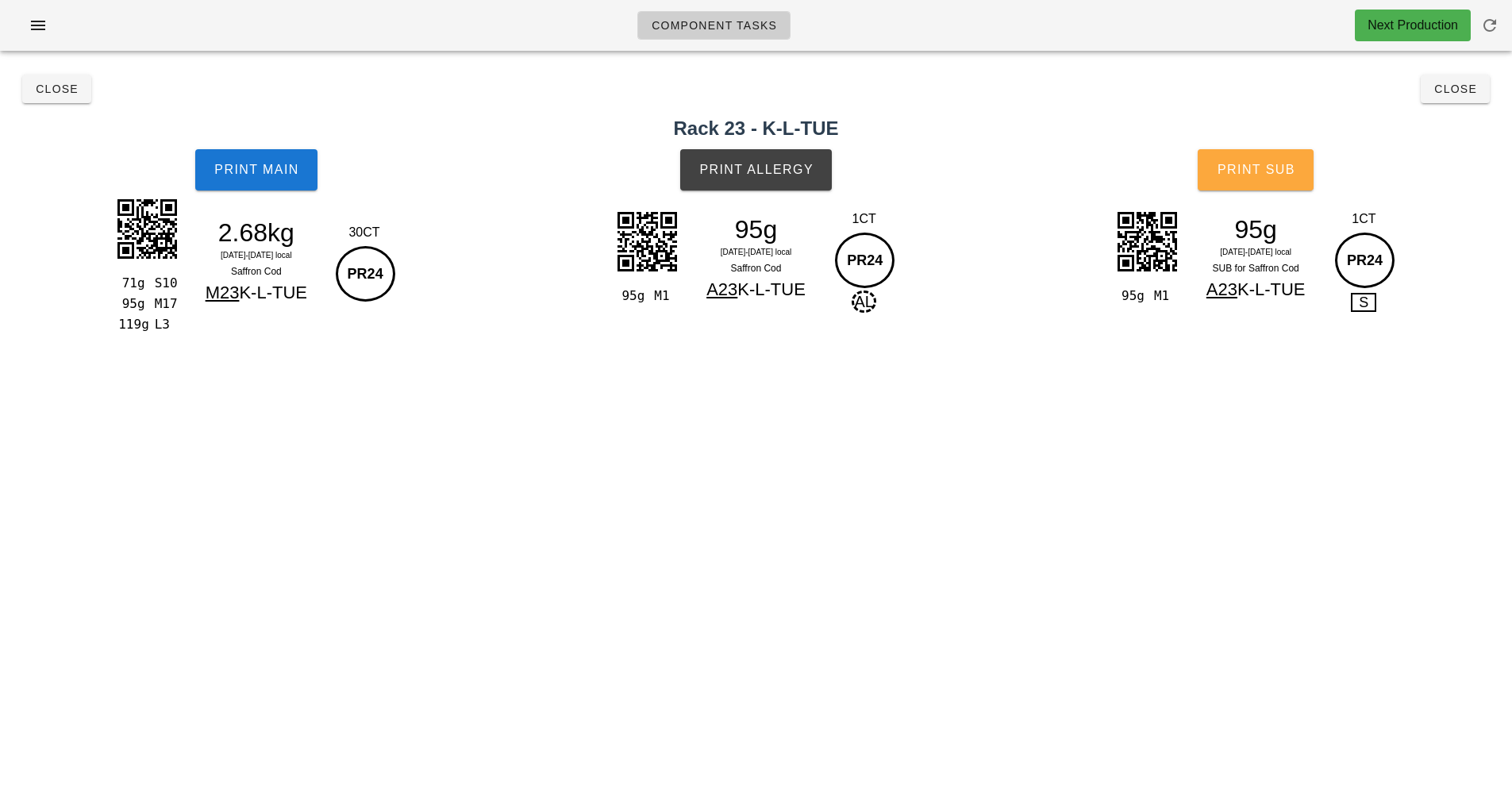
click at [1297, 170] on button "Print Sub" at bounding box center [1256, 170] width 116 height 42
click at [1468, 120] on h2 "Rack 23 - K-L-TUE" at bounding box center [756, 128] width 1493 height 29
click at [1452, 100] on button "Close" at bounding box center [1456, 88] width 69 height 29
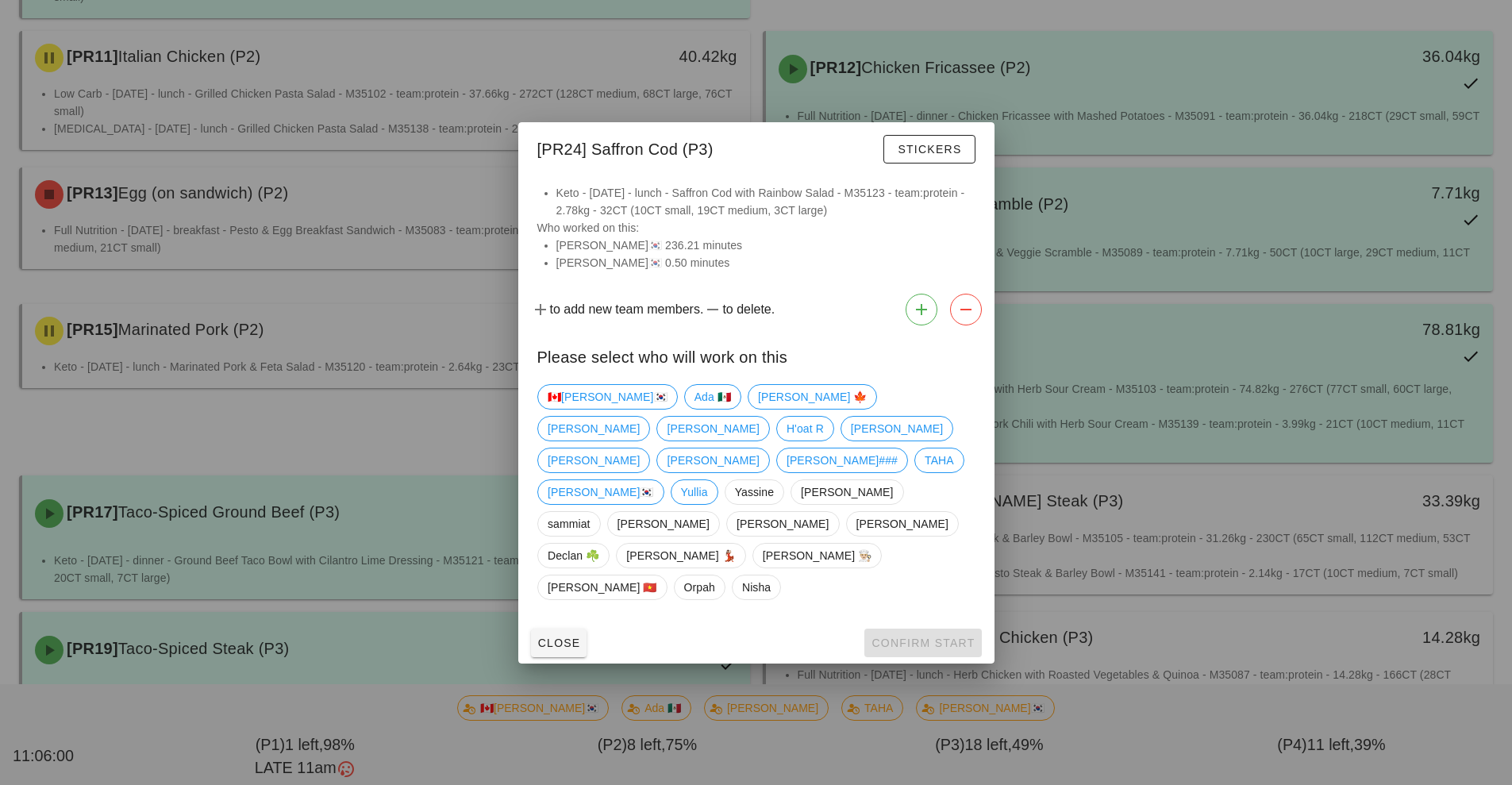
click at [1227, 429] on div at bounding box center [756, 392] width 1512 height 785
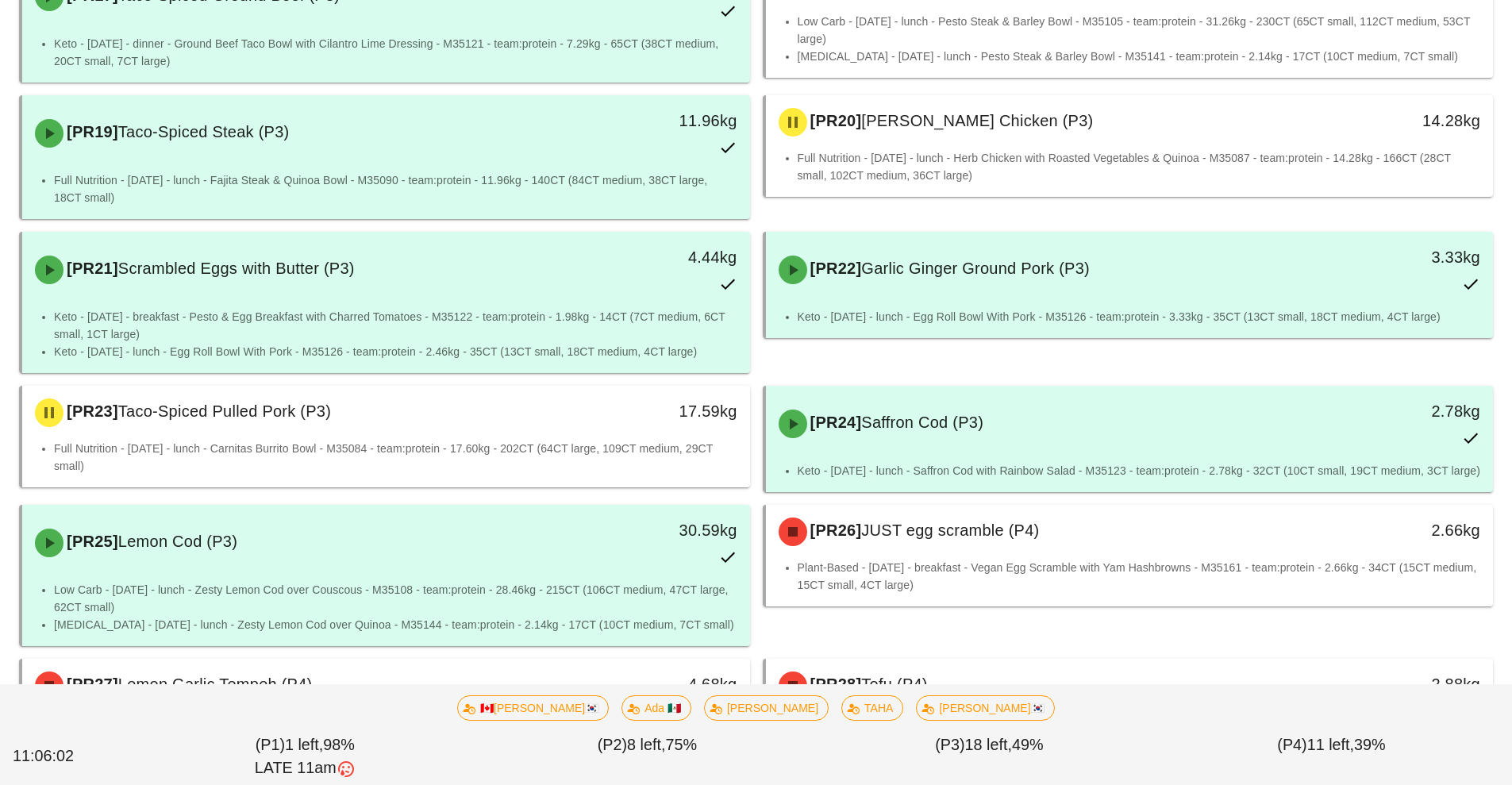
scroll to position [1459, 0]
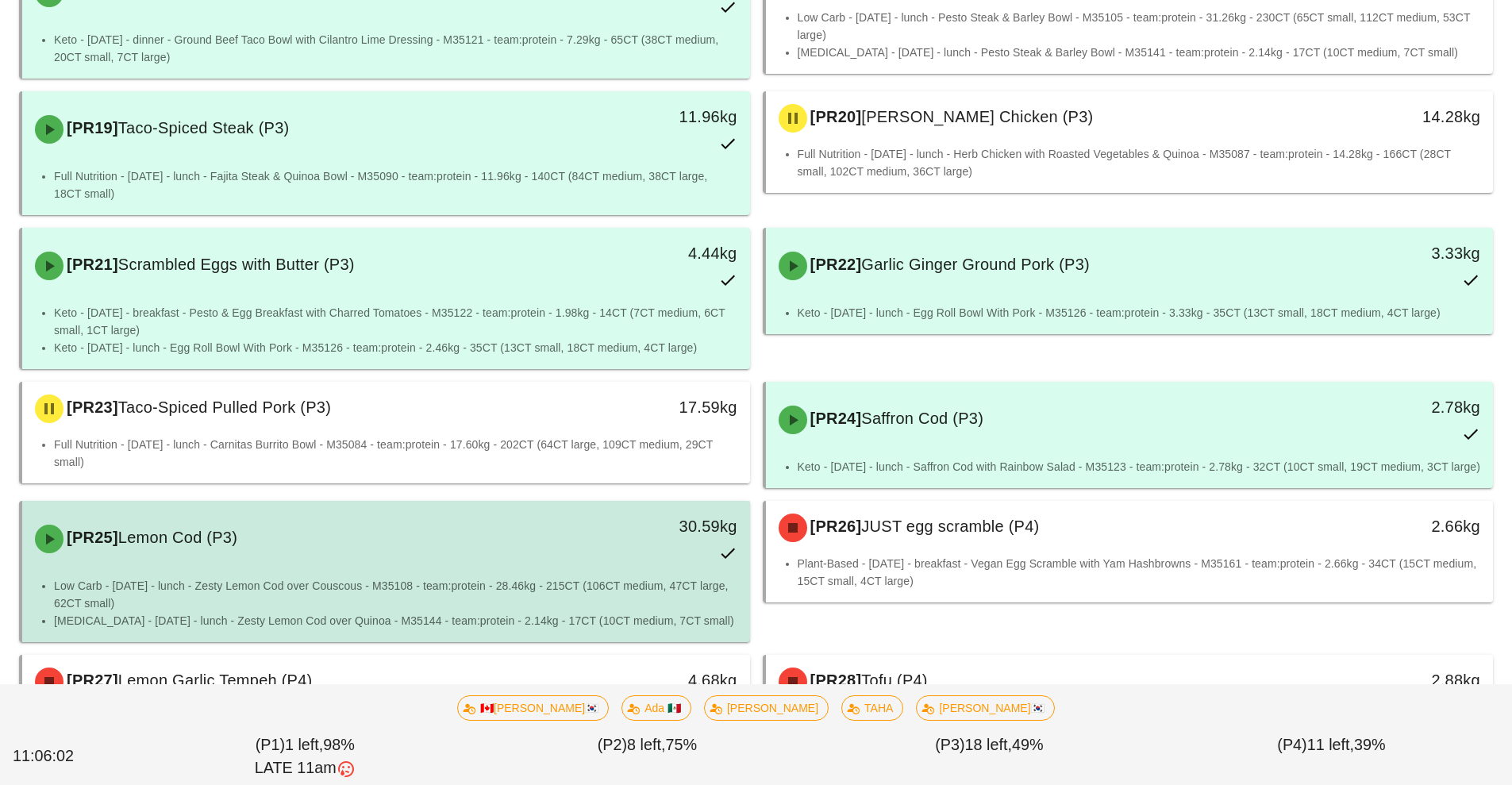
click at [581, 586] on li "Low Carb - [DATE] - lunch - Zesty Lemon Cod over Couscous - M35108 - team:prote…" at bounding box center [395, 594] width 683 height 35
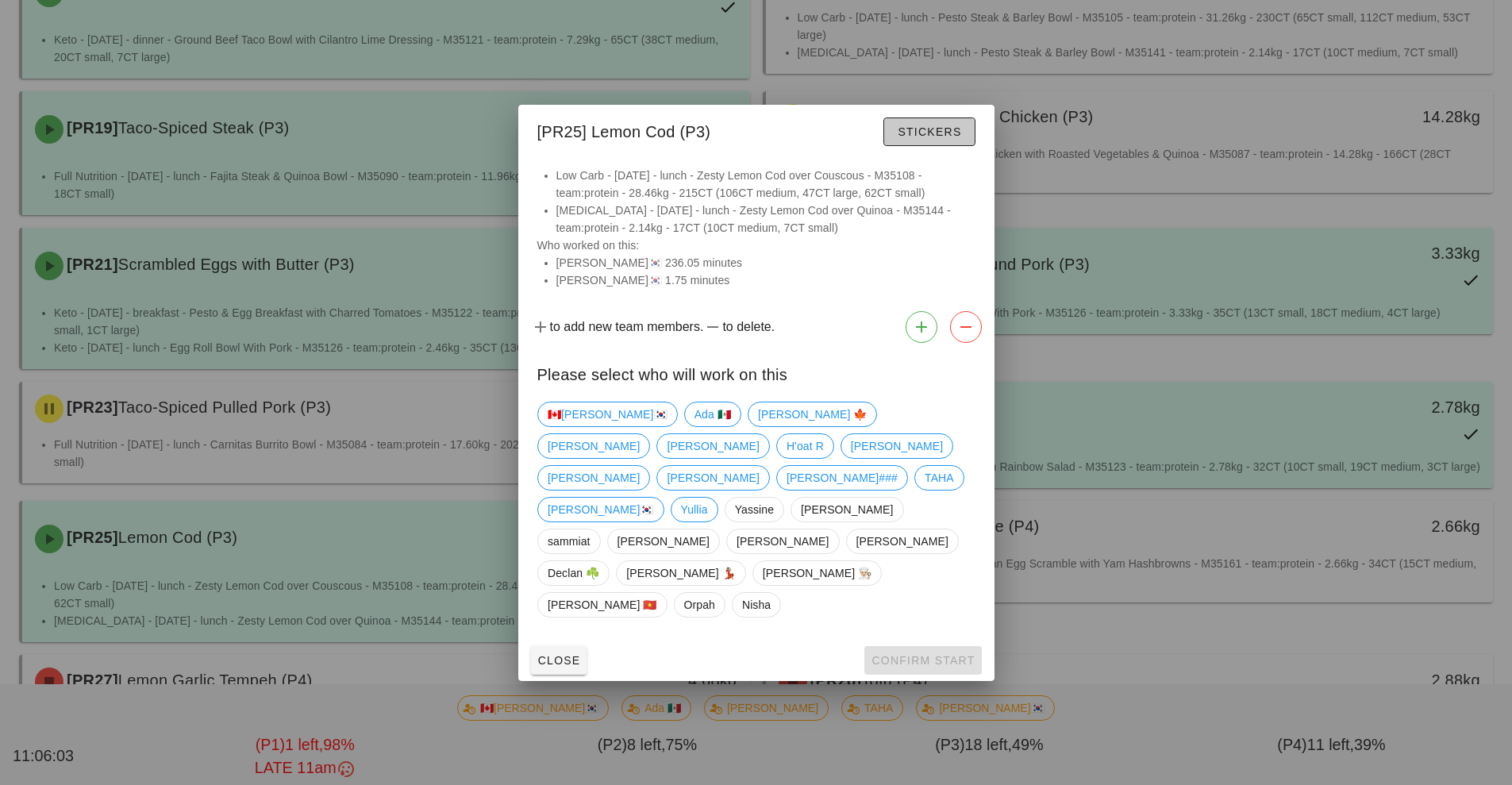
click at [940, 146] on button "Stickers" at bounding box center [928, 132] width 91 height 29
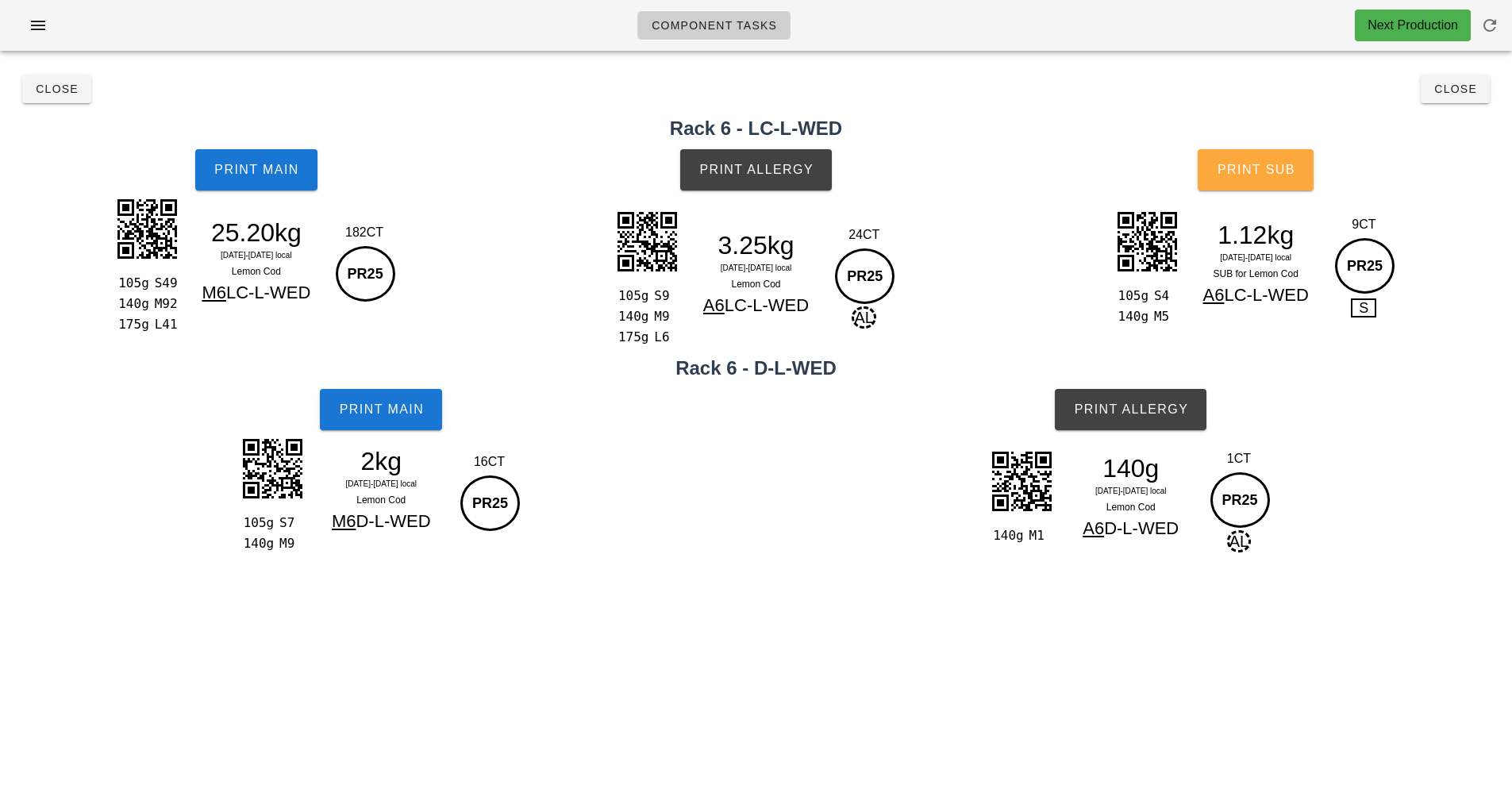
click at [1265, 185] on button "Print Sub" at bounding box center [1256, 170] width 116 height 42
click at [244, 182] on button "Print Main" at bounding box center [256, 170] width 122 height 42
click at [232, 178] on button "Print Main" at bounding box center [256, 170] width 122 height 42
click at [247, 177] on button "Print Main" at bounding box center [256, 170] width 122 height 42
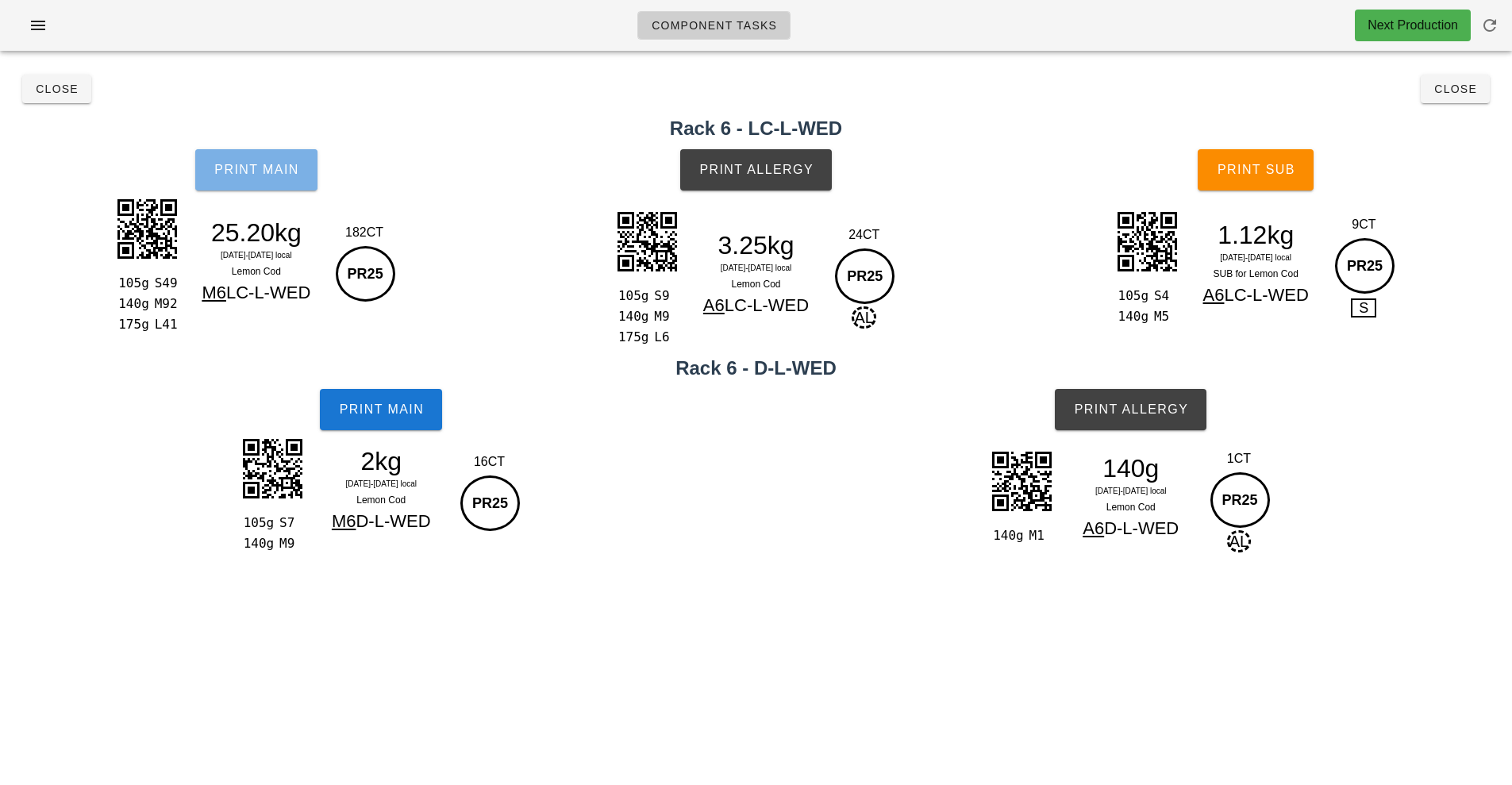
click at [268, 157] on button "Print Main" at bounding box center [256, 170] width 122 height 42
click at [294, 186] on button "Print Main" at bounding box center [256, 170] width 122 height 42
click at [37, 82] on span "Close" at bounding box center [56, 88] width 43 height 13
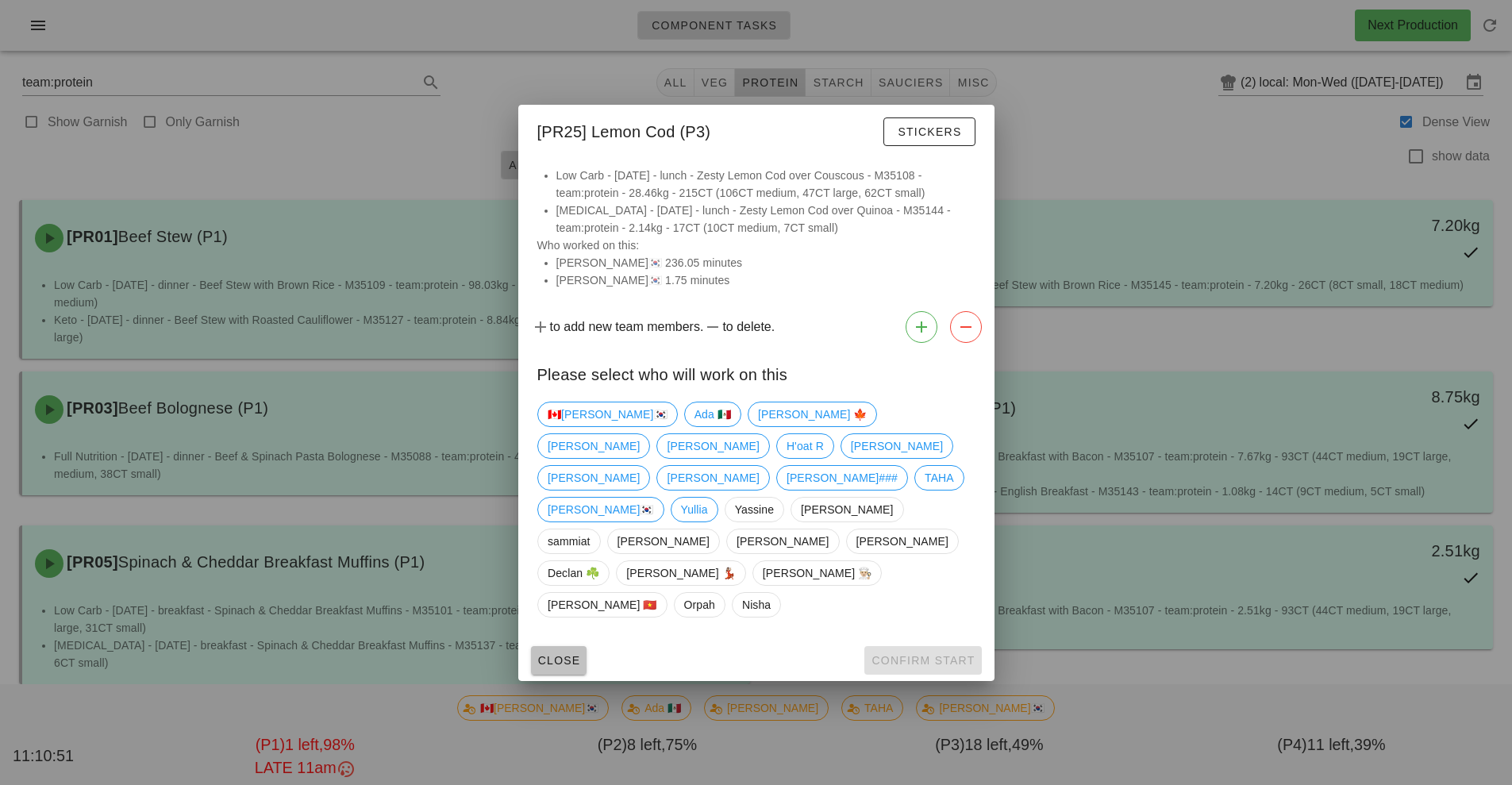
click at [564, 653] on span "Close" at bounding box center [559, 660] width 43 height 13
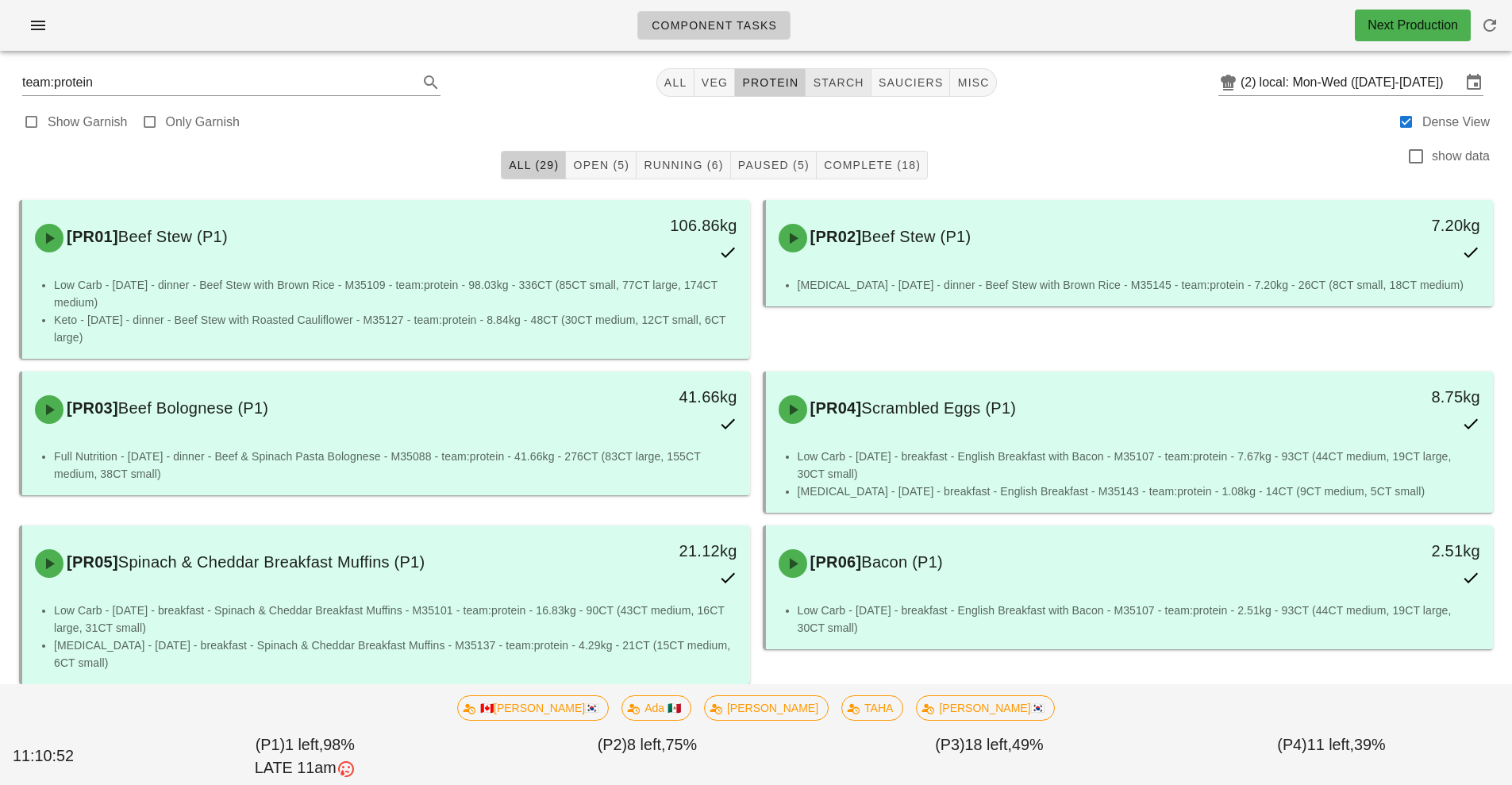
click at [846, 81] on span "starch" at bounding box center [838, 82] width 52 height 13
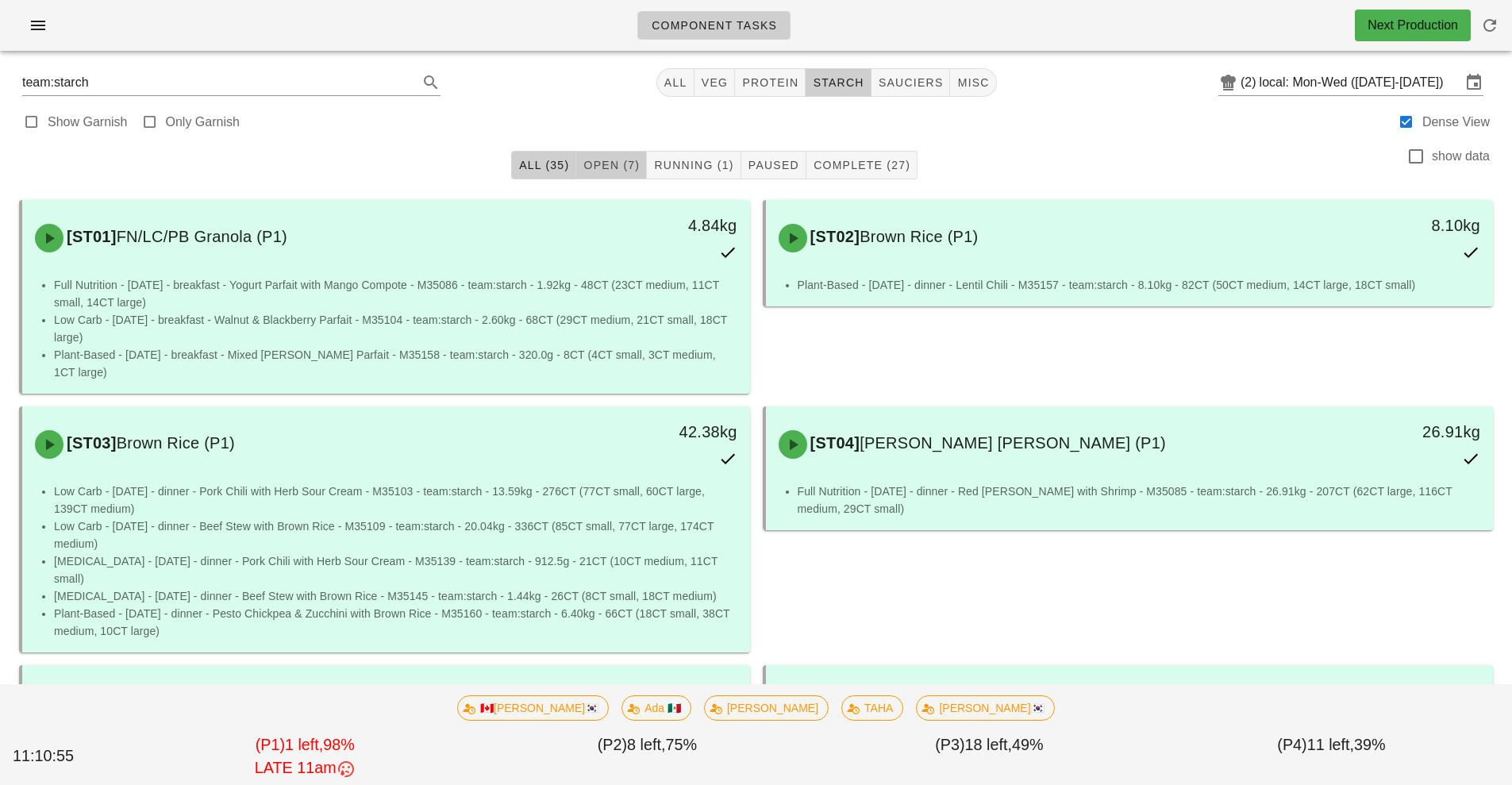
click at [606, 164] on span "Open (7)" at bounding box center [611, 164] width 57 height 13
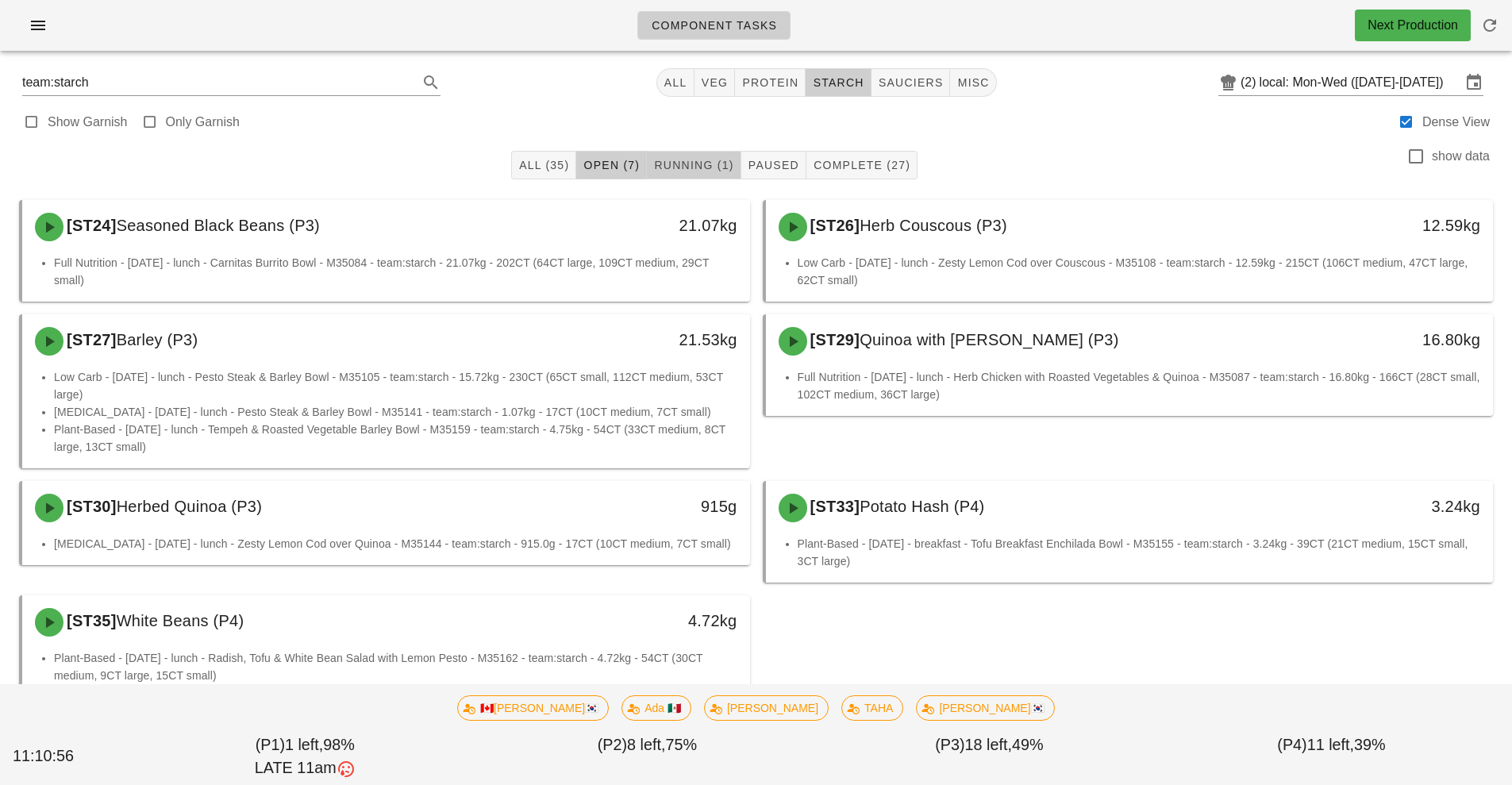
click at [704, 163] on span "Running (1)" at bounding box center [693, 164] width 81 height 13
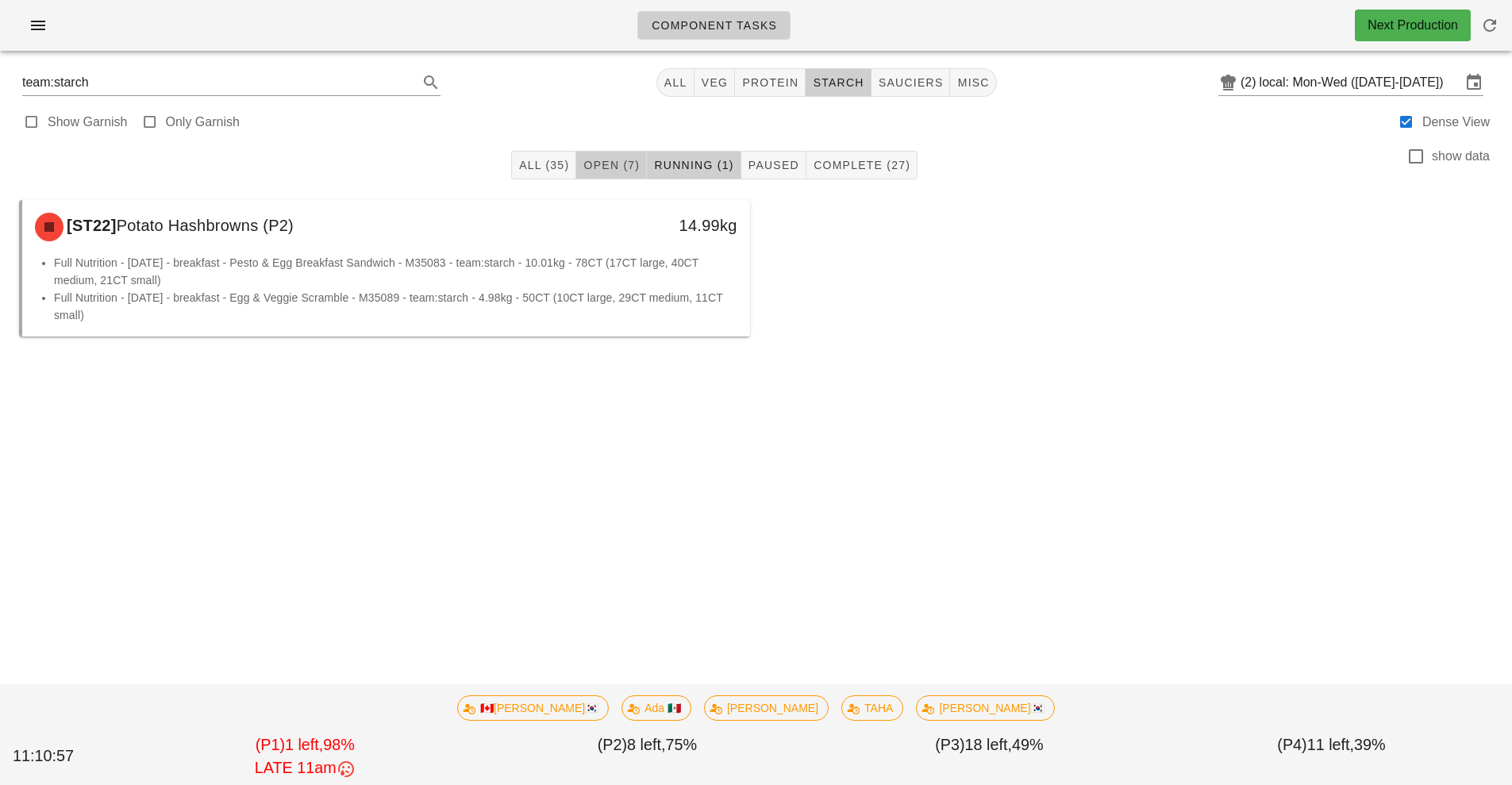
click at [611, 167] on span "Open (7)" at bounding box center [611, 164] width 57 height 13
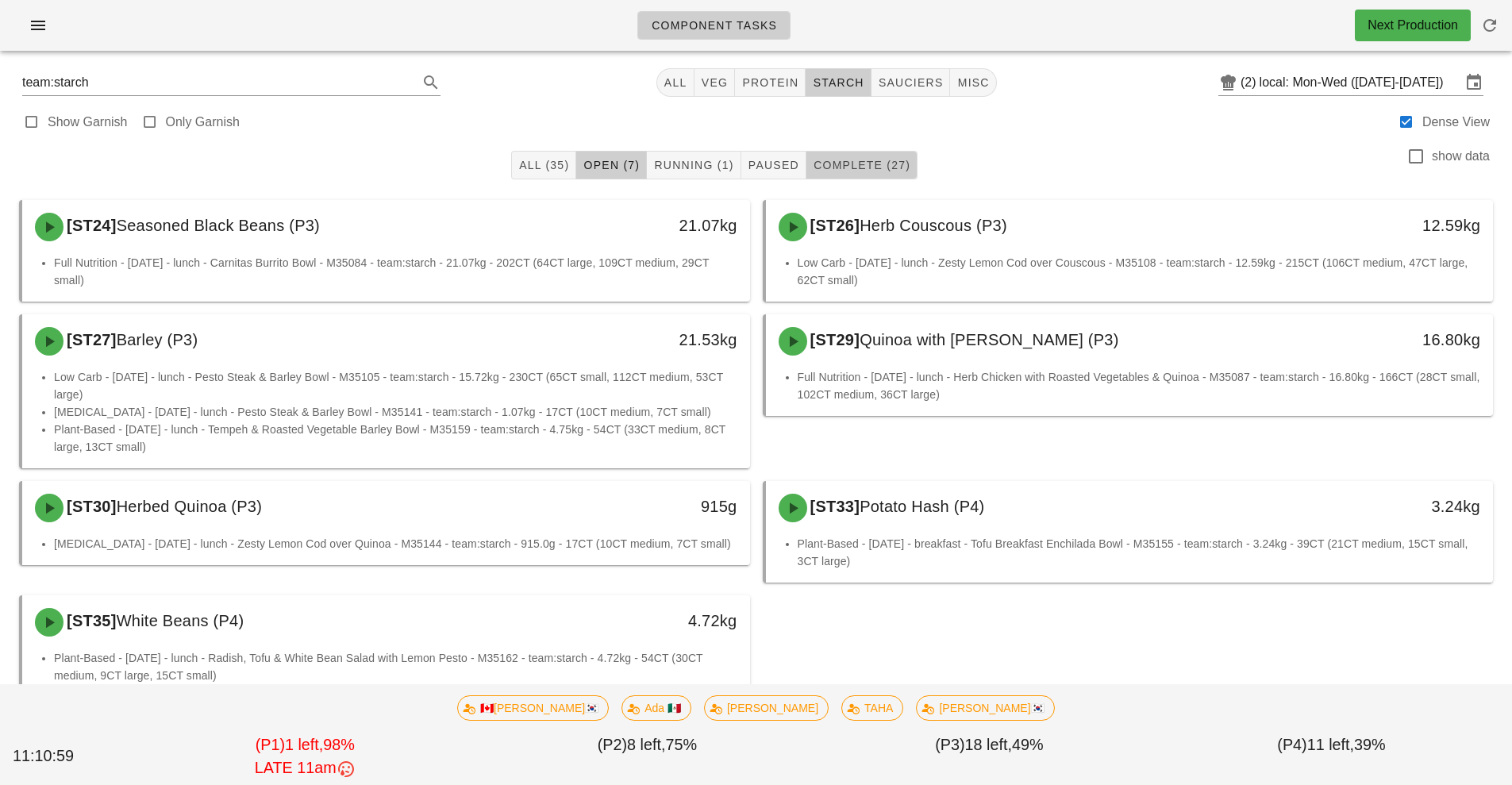
click at [876, 166] on span "Complete (27)" at bounding box center [862, 164] width 98 height 13
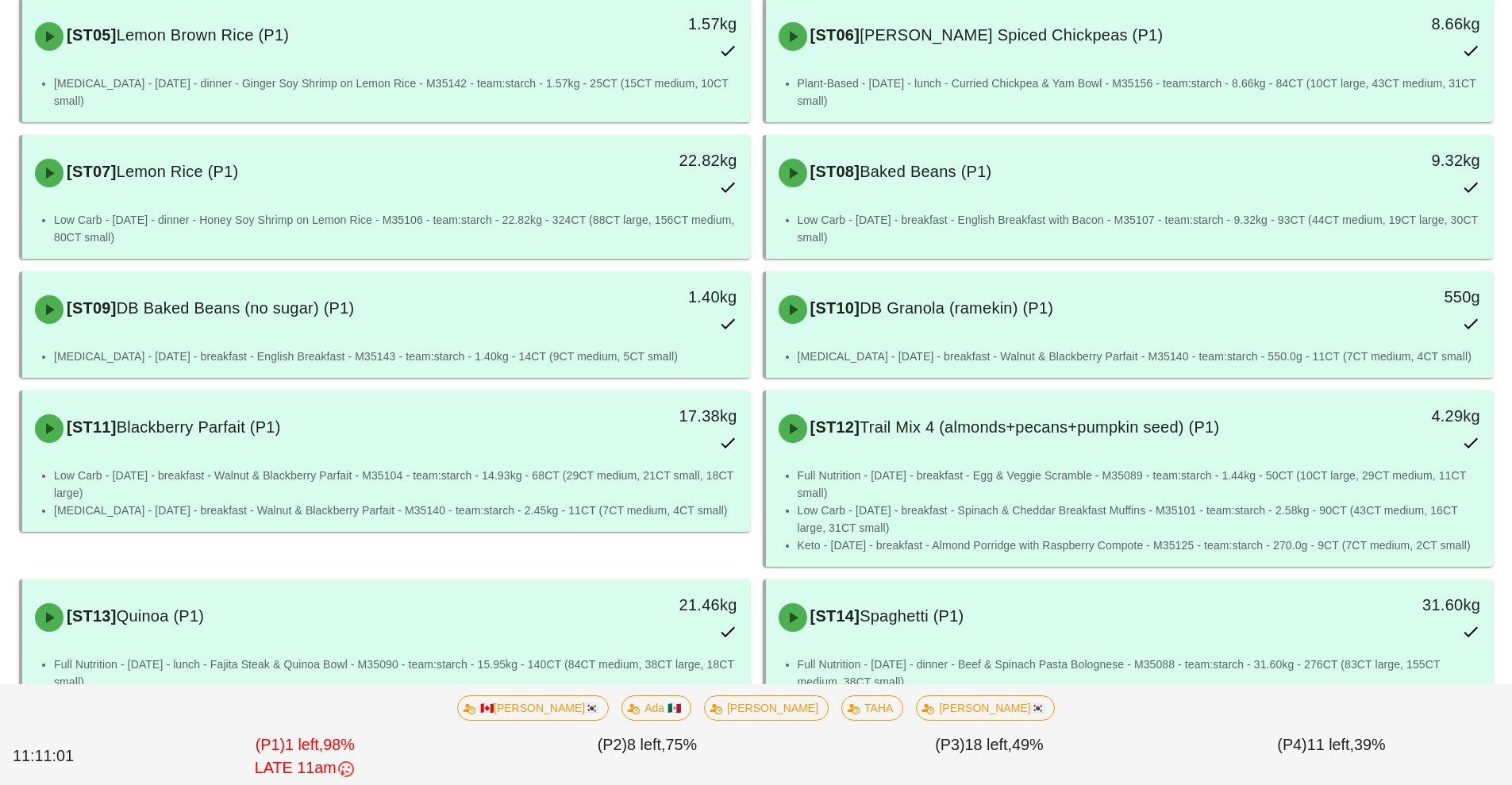
scroll to position [667, 0]
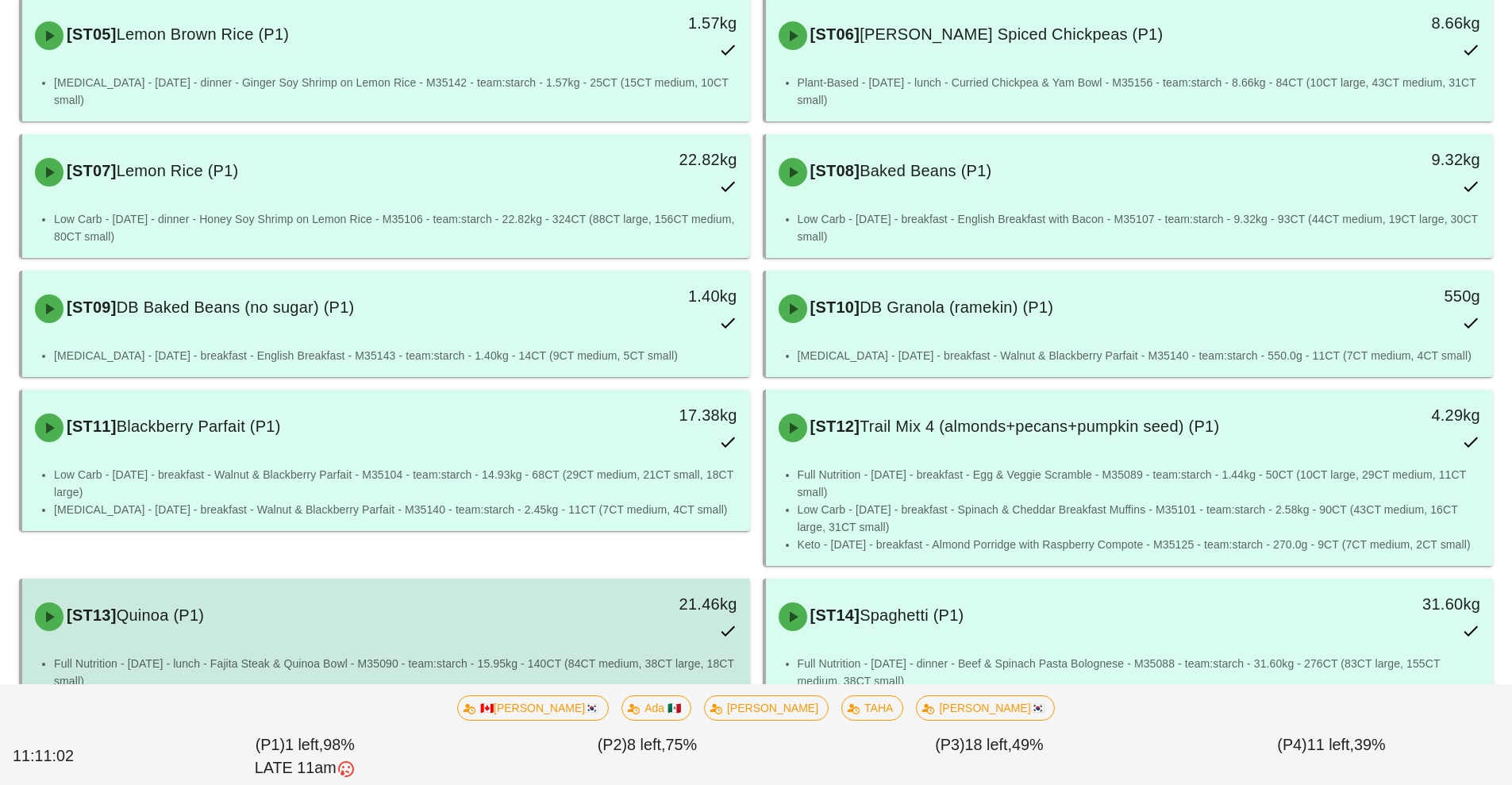
click at [548, 624] on div "[ST13] Quinoa (P1) 21.46kg" at bounding box center [385, 616] width 721 height 70
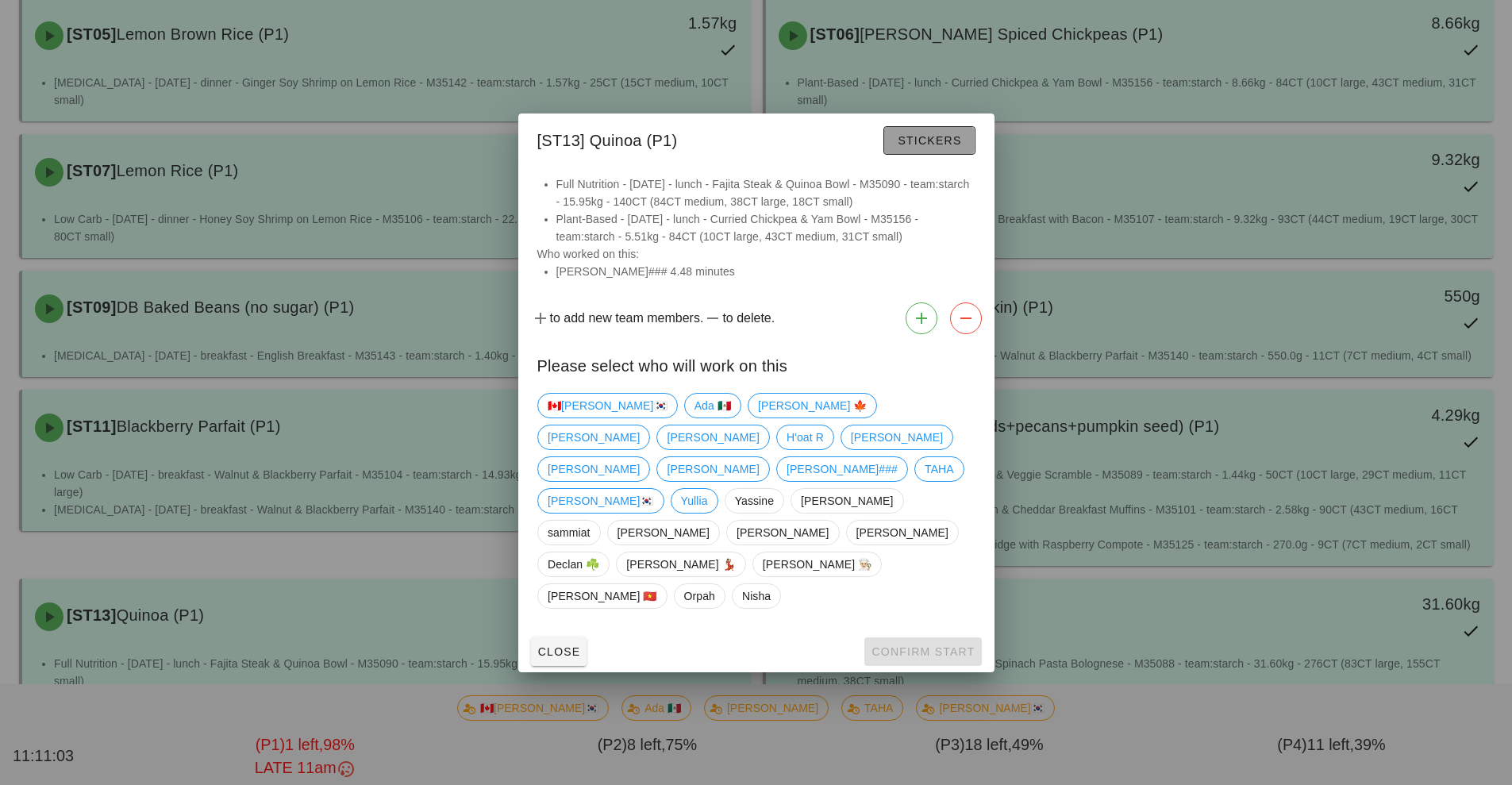
click at [931, 147] on span "Stickers" at bounding box center [929, 140] width 64 height 13
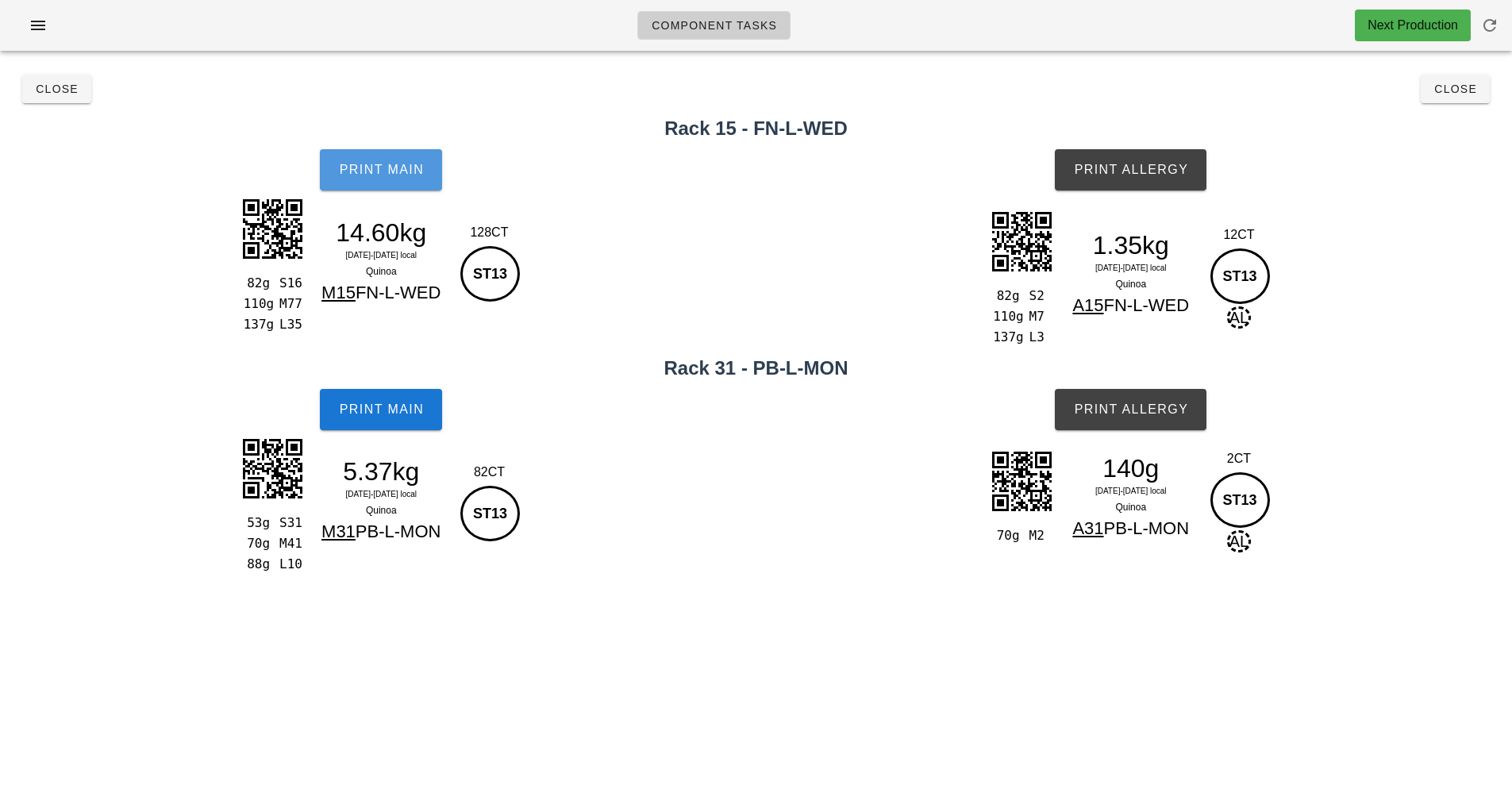
click at [386, 167] on span "Print Main" at bounding box center [381, 170] width 86 height 15
click at [1143, 164] on span "Print Allergy" at bounding box center [1130, 170] width 115 height 15
click at [378, 402] on span "Print Main" at bounding box center [381, 409] width 86 height 15
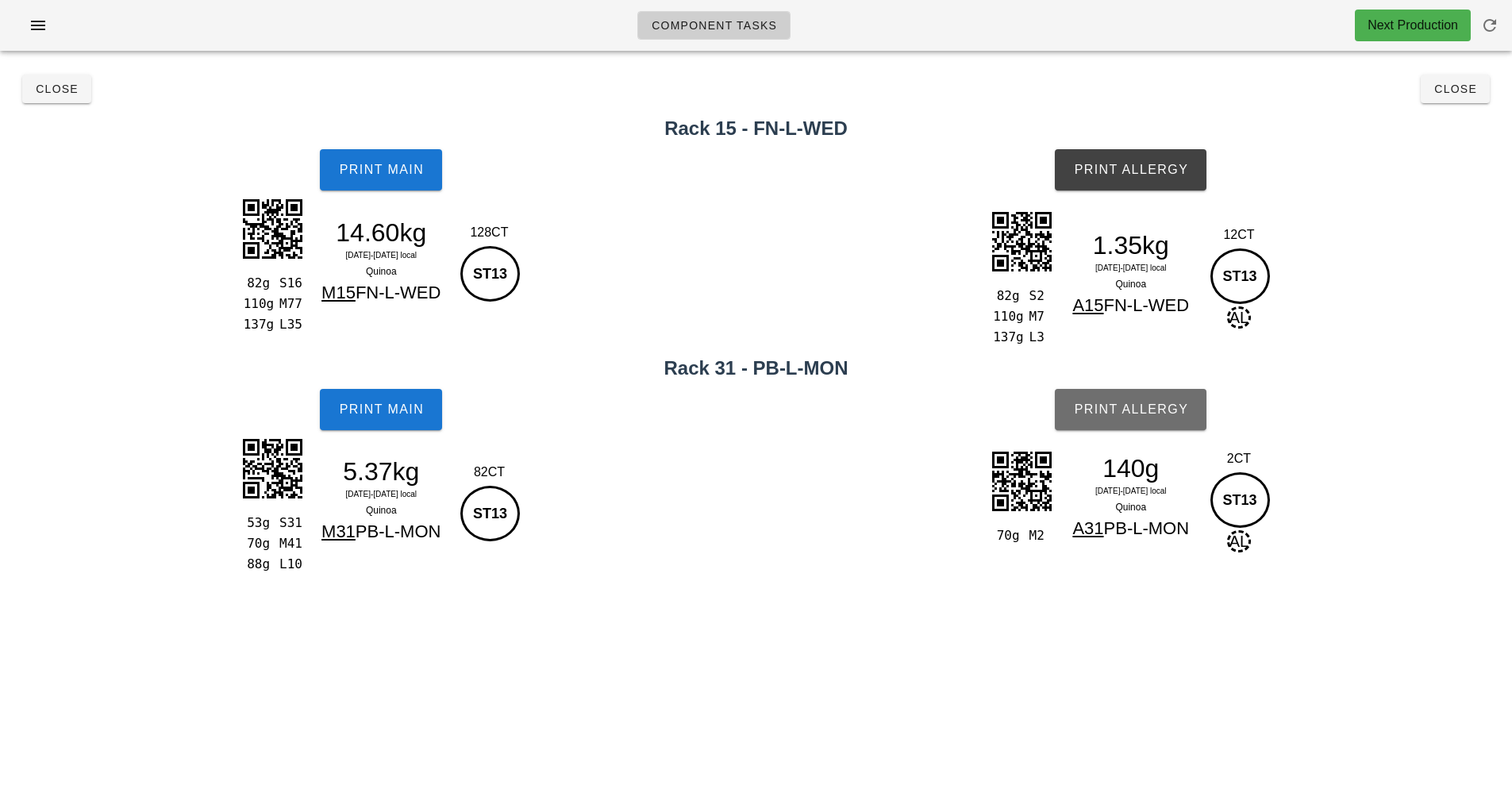
click at [1146, 405] on span "Print Allergy" at bounding box center [1130, 409] width 115 height 15
click at [60, 87] on span "Close" at bounding box center [56, 88] width 43 height 13
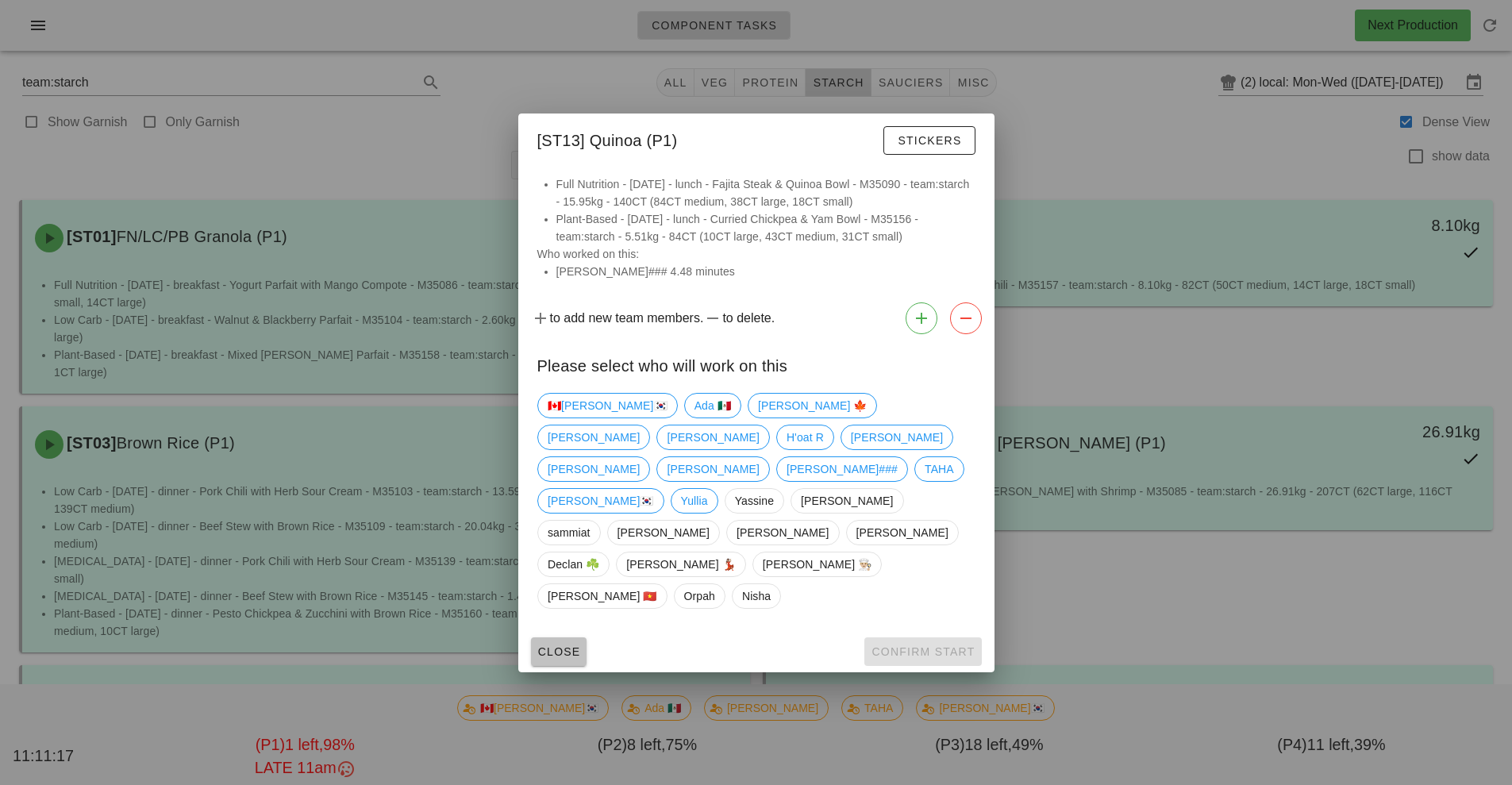
click at [560, 645] on span "Close" at bounding box center [559, 651] width 43 height 13
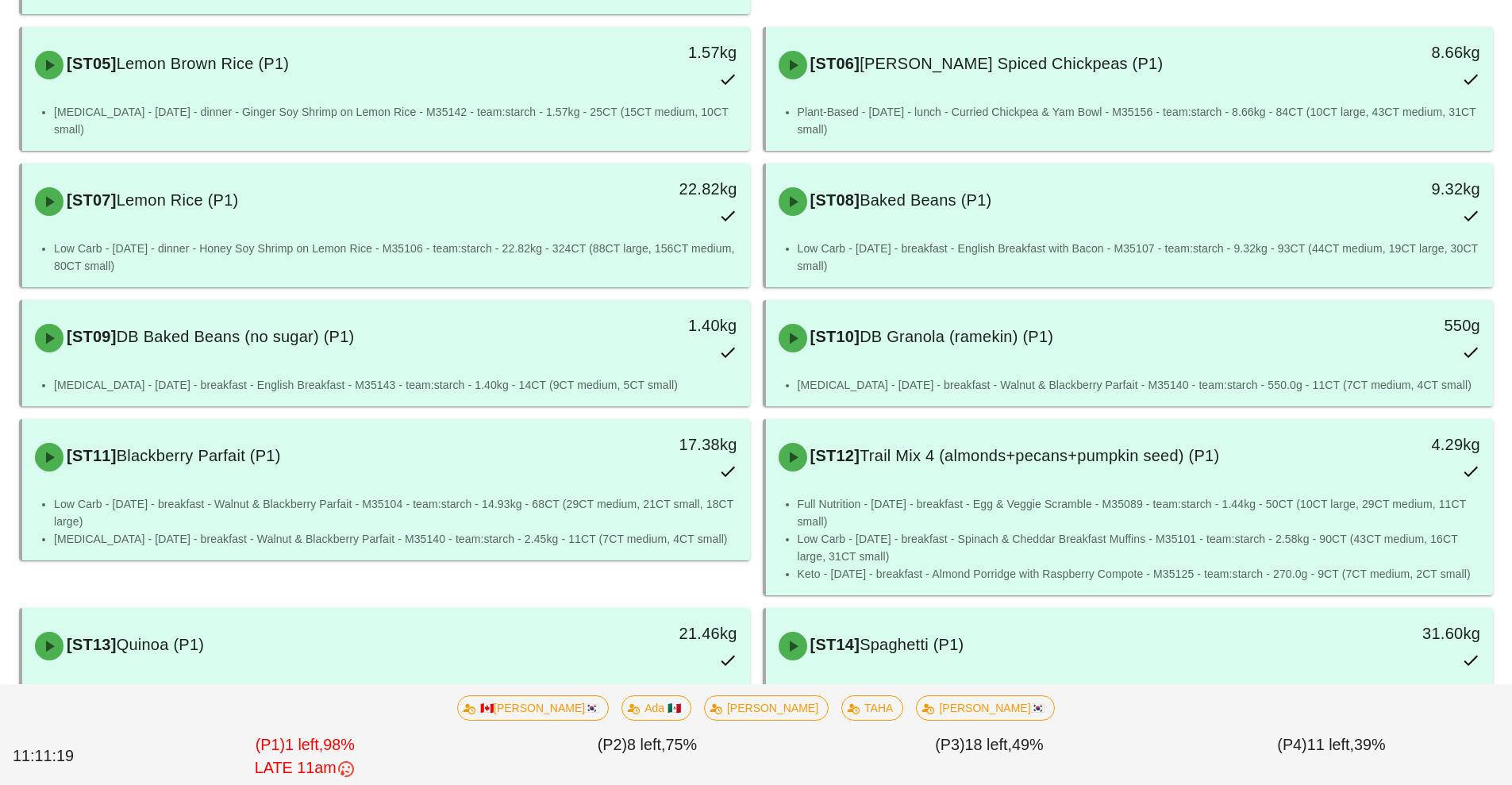
scroll to position [643, 0]
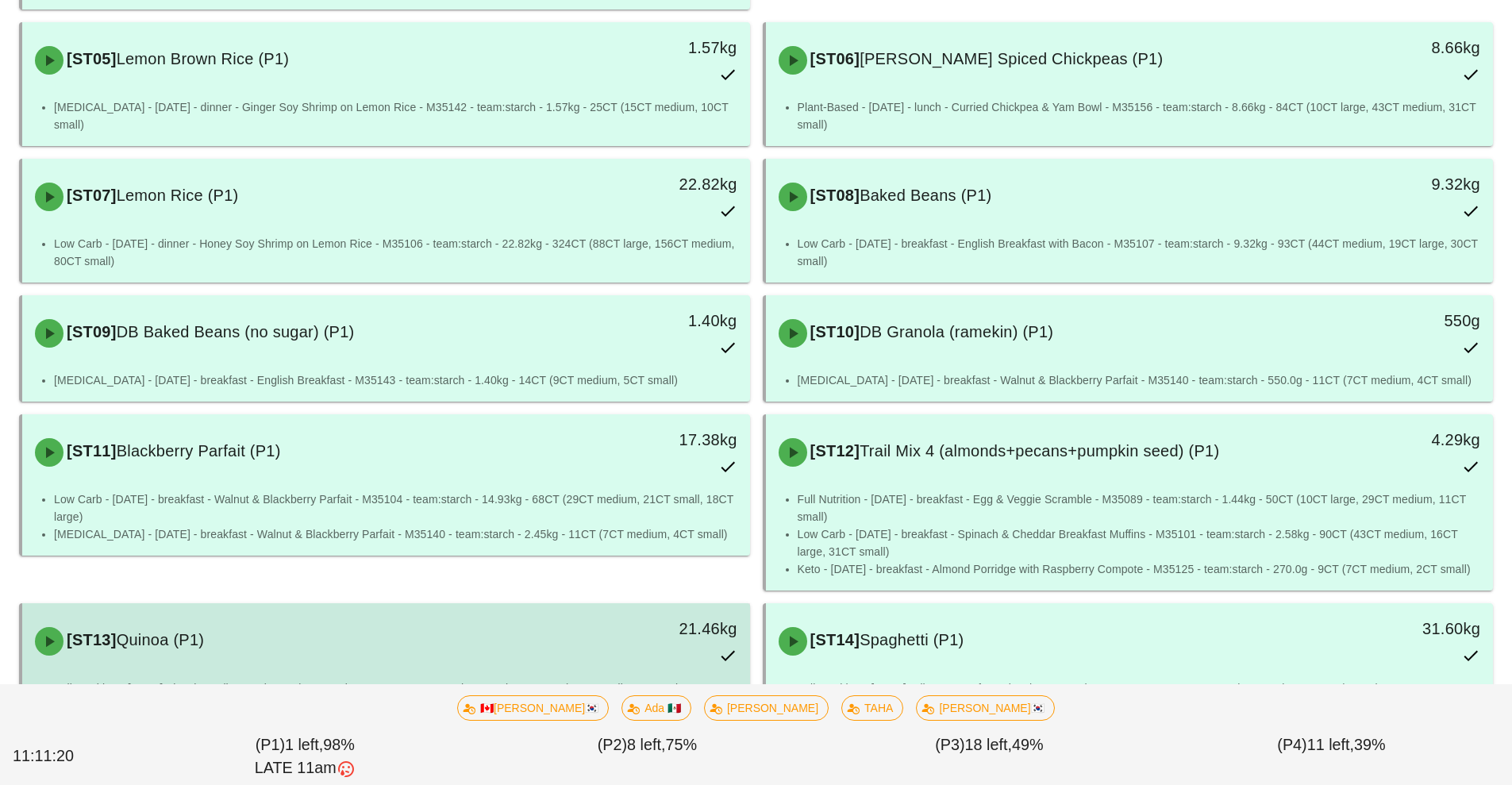
click at [598, 646] on div "21.46kg" at bounding box center [656, 640] width 180 height 70
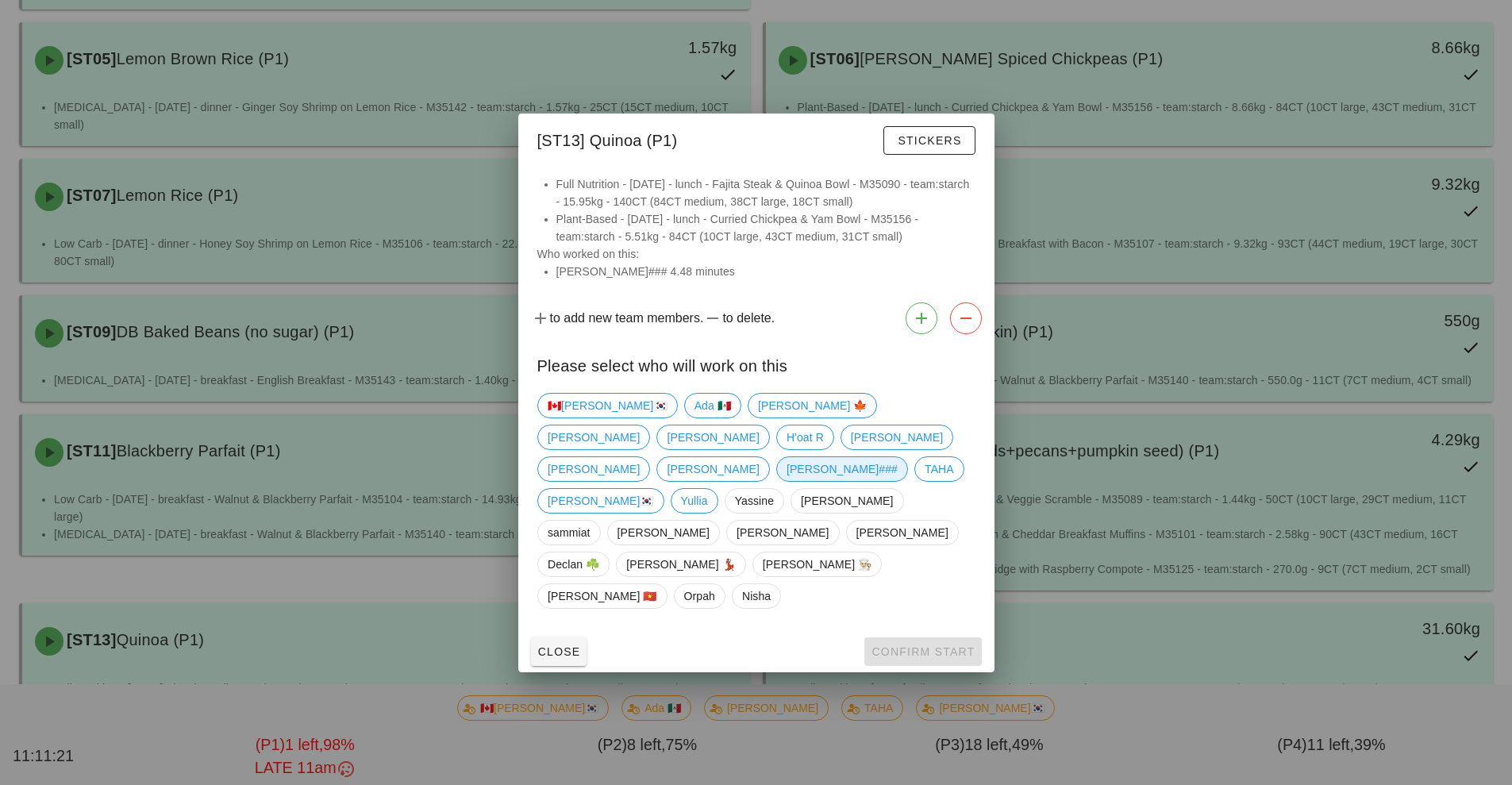
click at [786, 481] on span "[PERSON_NAME]###" at bounding box center [842, 469] width 111 height 24
click at [928, 147] on span "Stickers" at bounding box center [929, 140] width 64 height 13
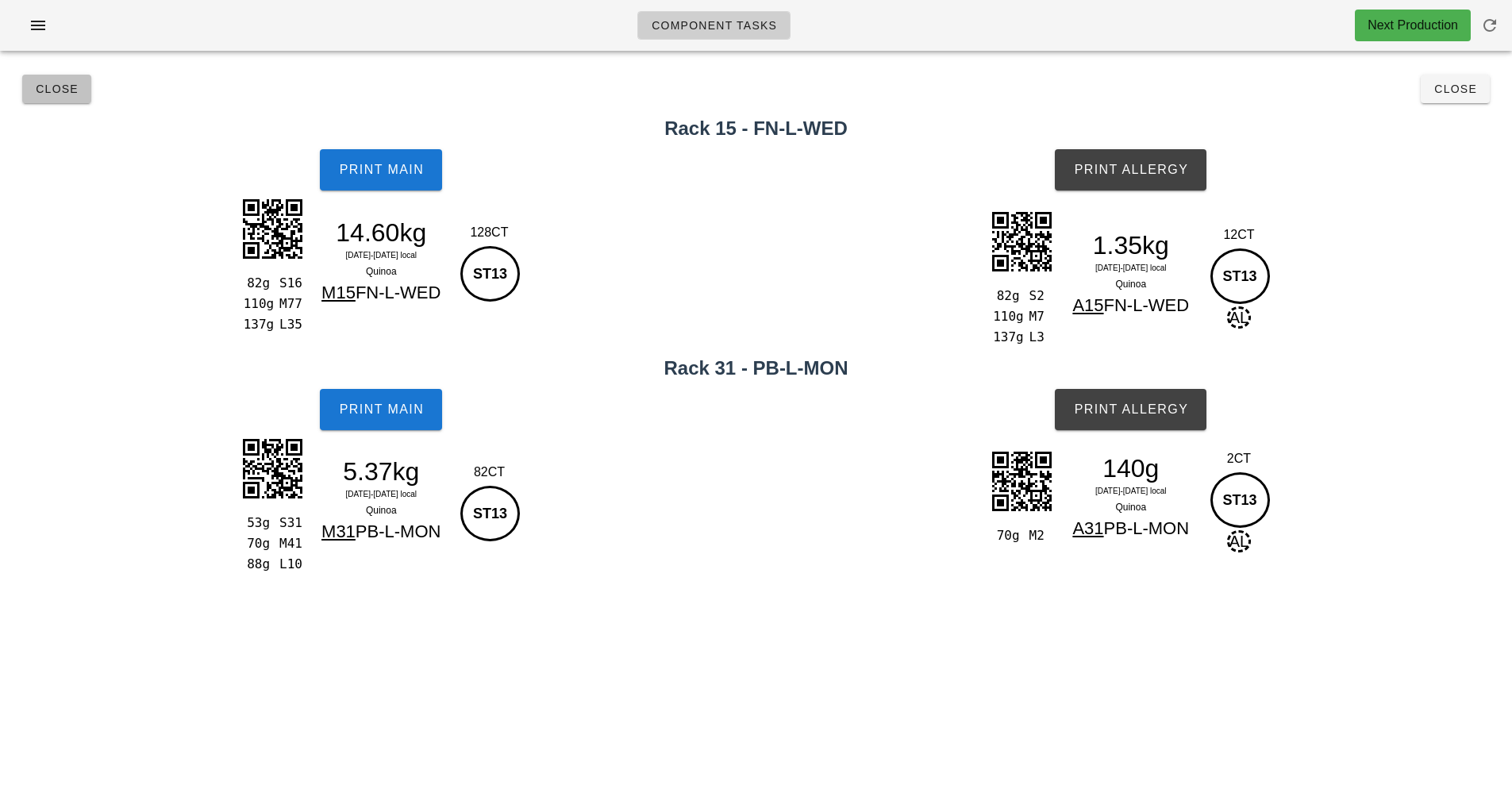
click at [55, 97] on button "Close" at bounding box center [57, 88] width 69 height 29
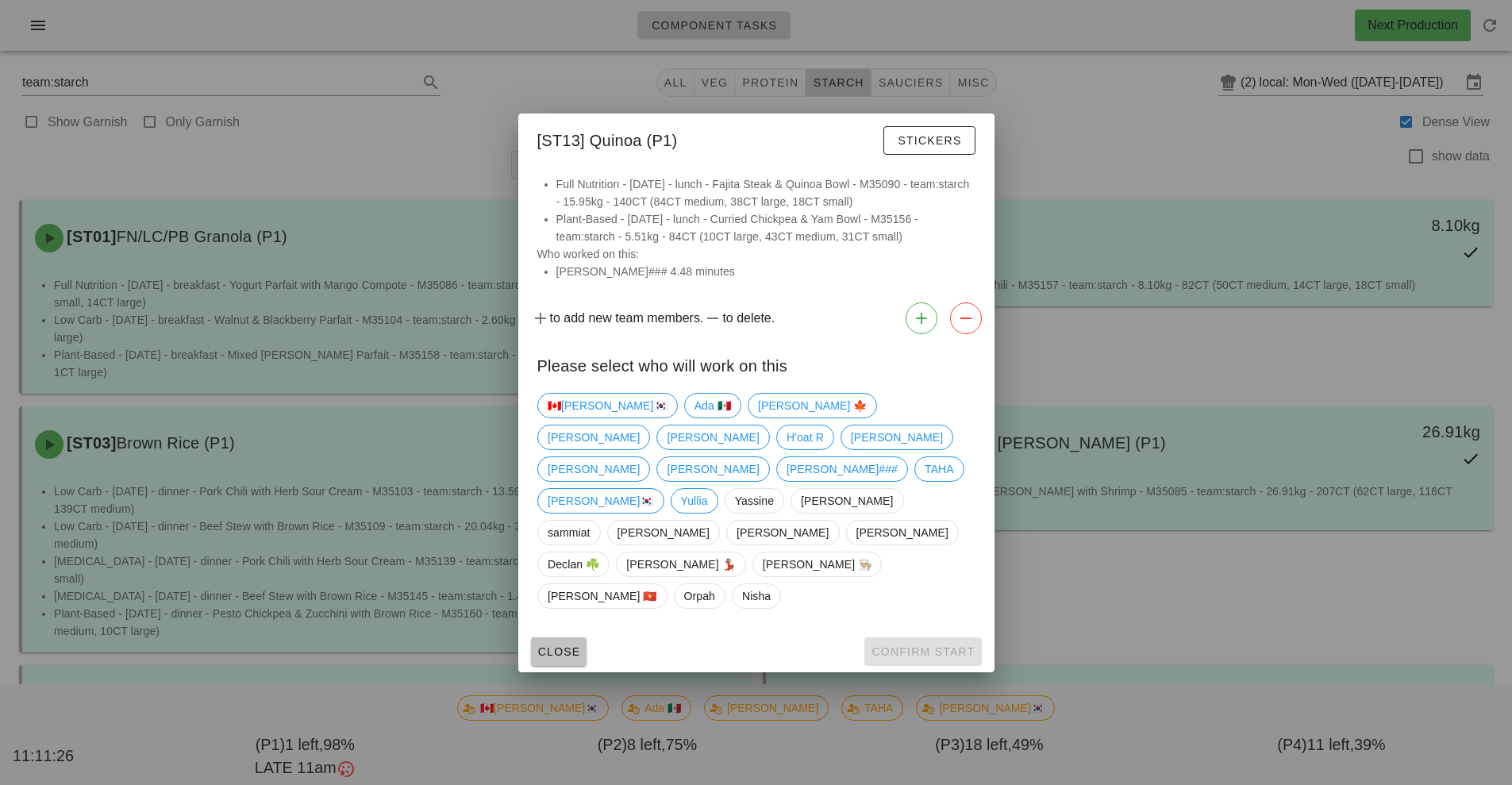
click at [572, 637] on button "Close" at bounding box center [559, 651] width 56 height 29
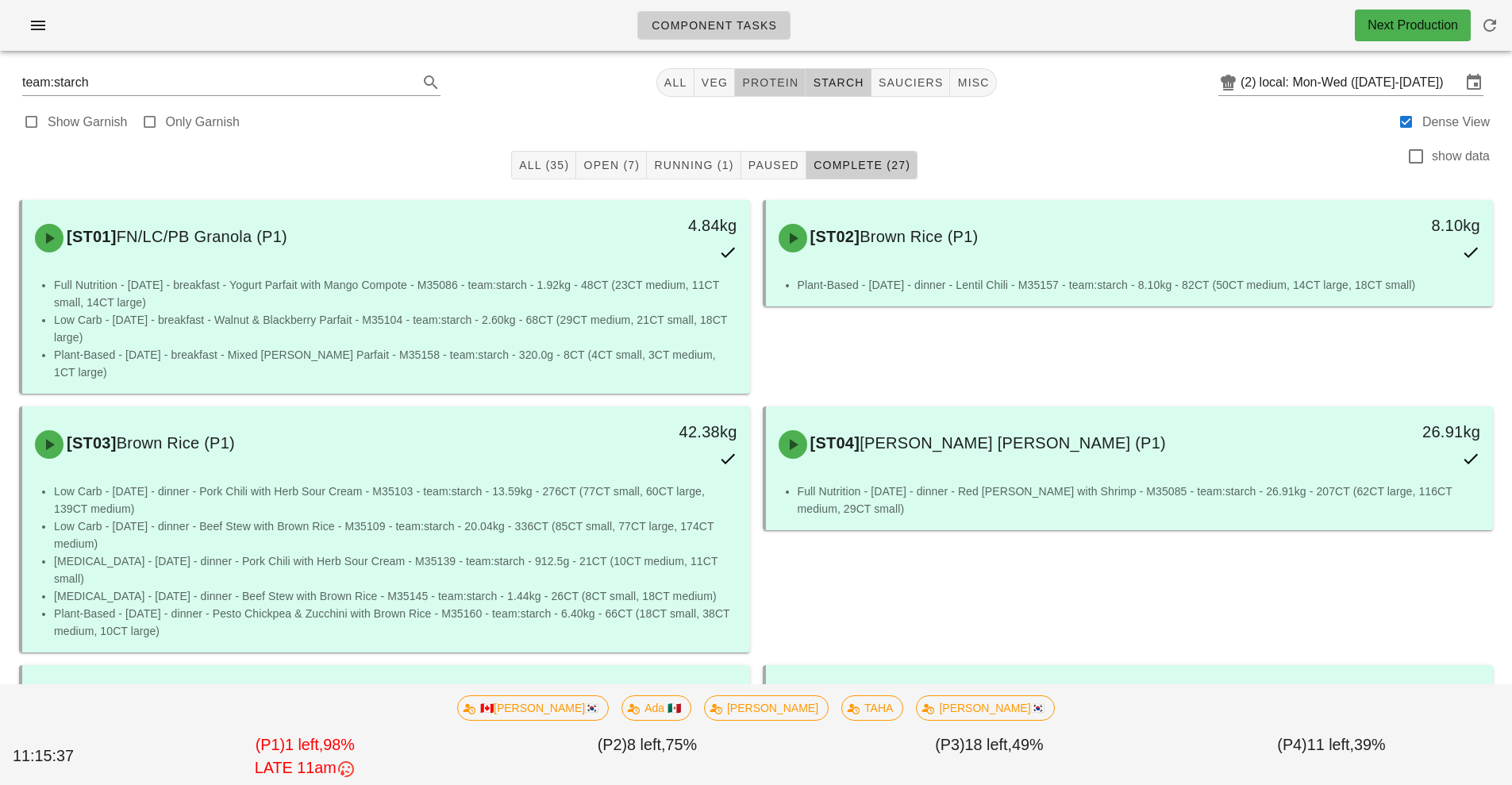
click at [786, 87] on span "protein" at bounding box center [770, 82] width 57 height 13
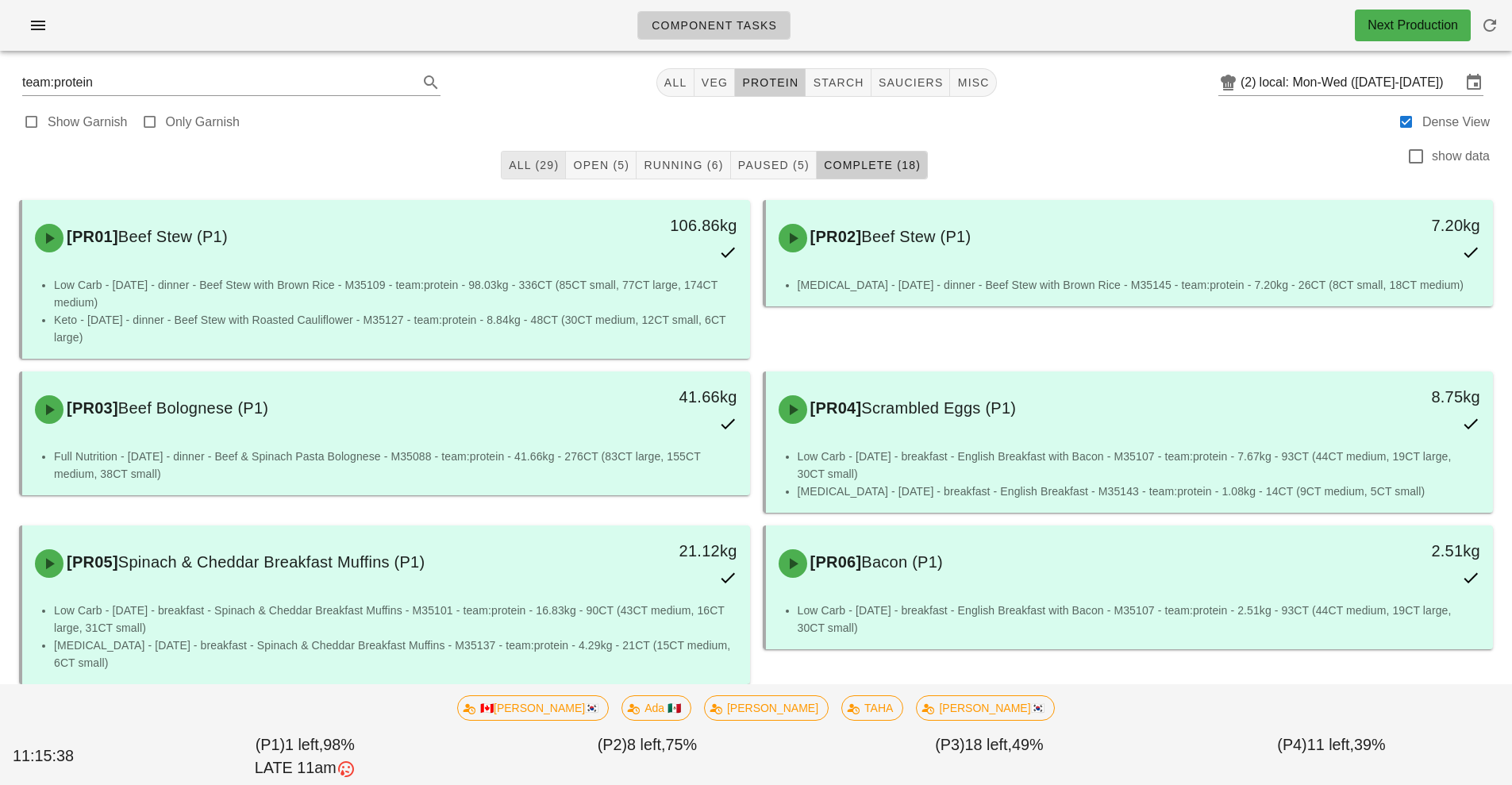
click at [539, 164] on span "All (29)" at bounding box center [533, 164] width 51 height 13
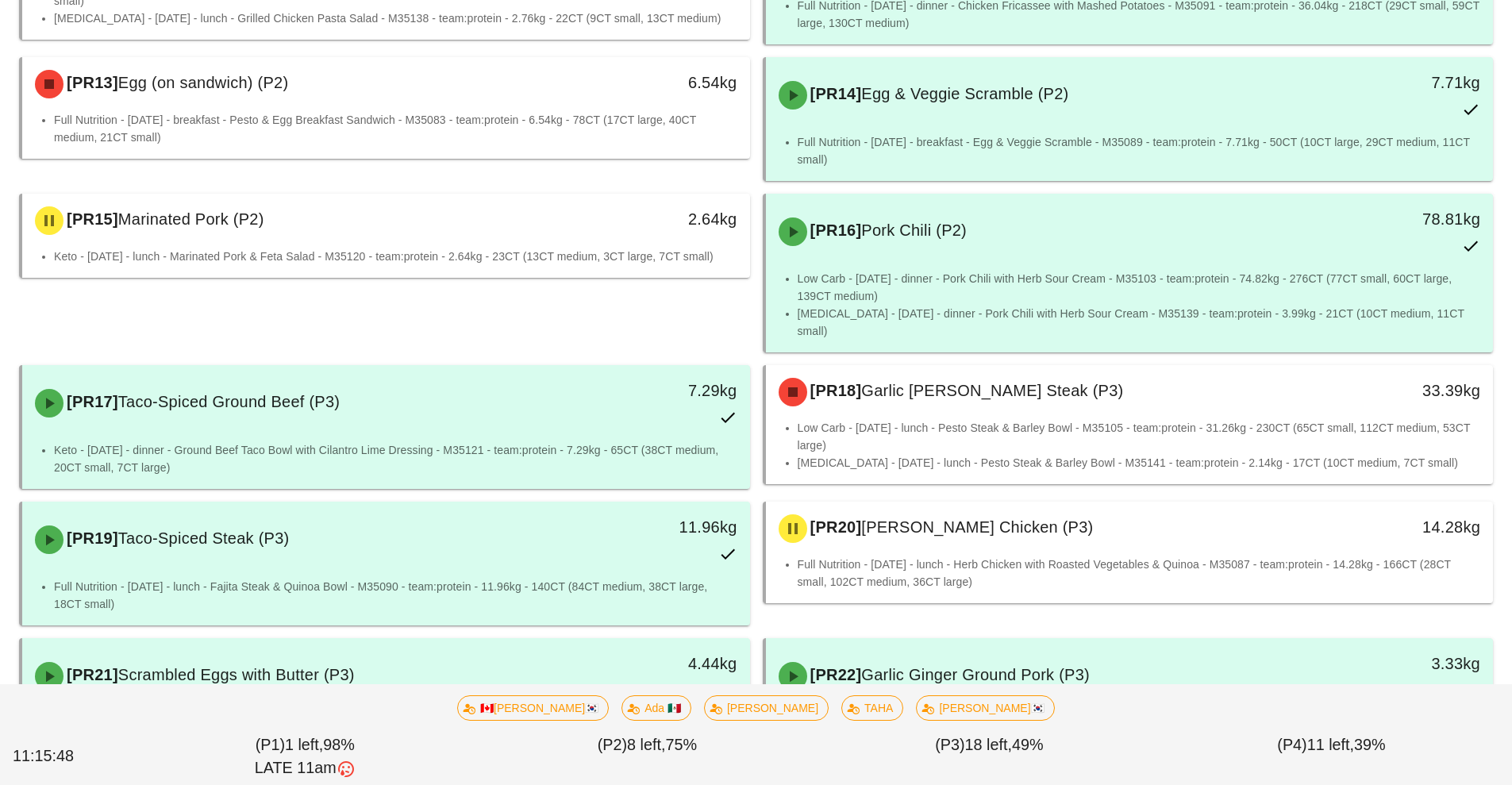
scroll to position [1052, 0]
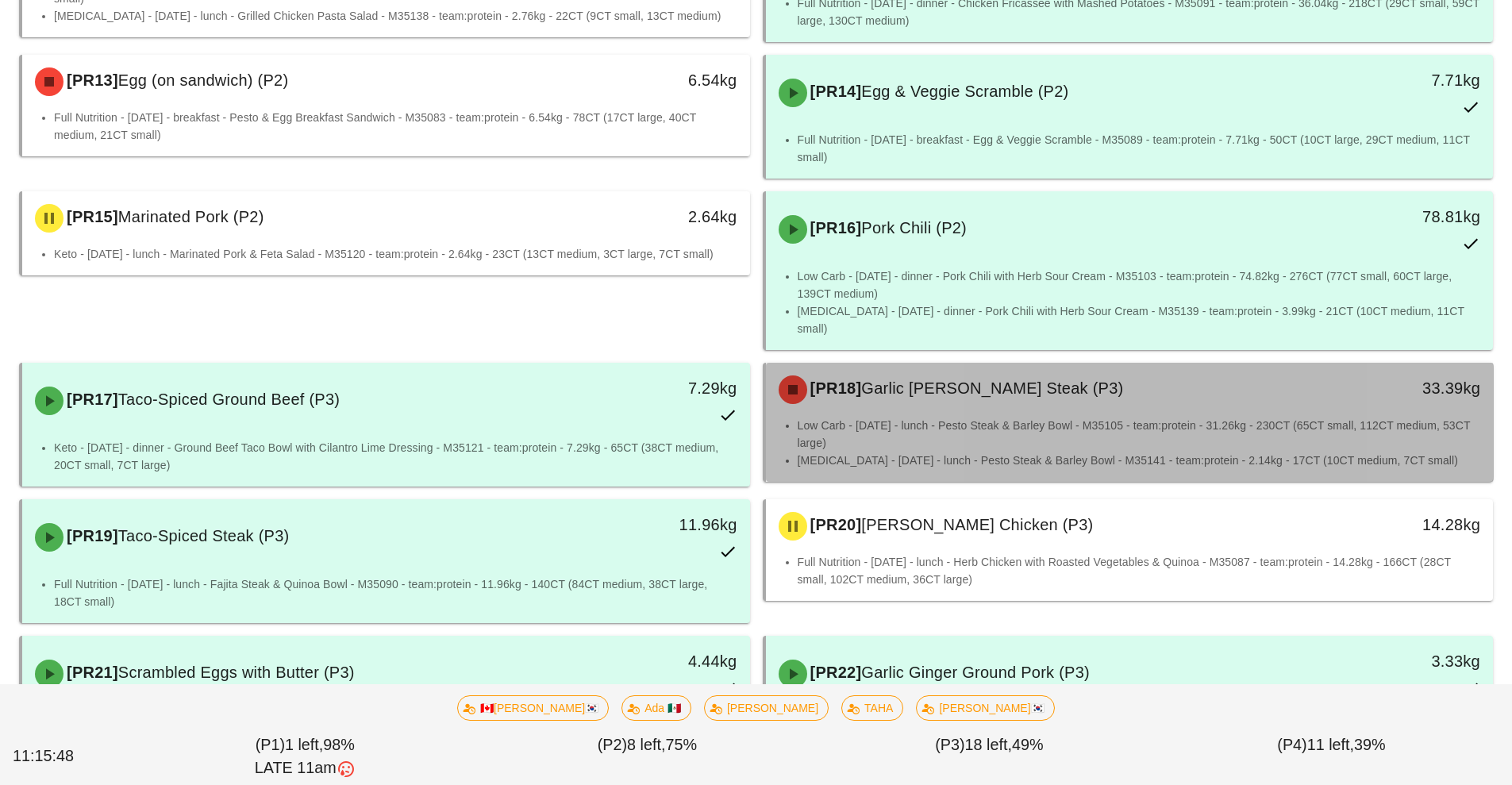
click at [1054, 416] on li "Low Carb - [DATE] - lunch - Pesto Steak & Barley Bowl - M35105 - team:protein -…" at bounding box center [1139, 434] width 683 height 35
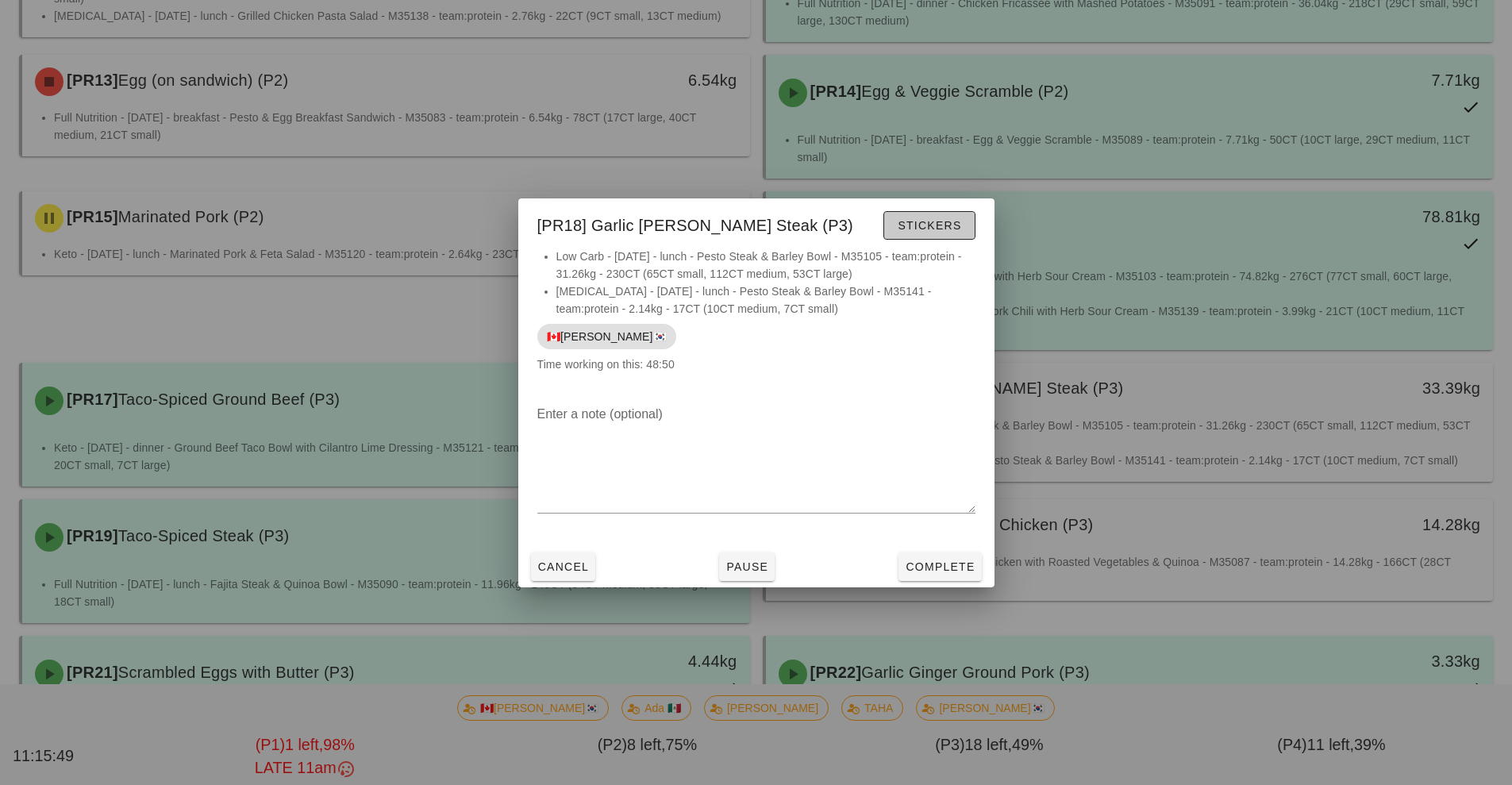
click at [945, 225] on span "Stickers" at bounding box center [929, 225] width 64 height 13
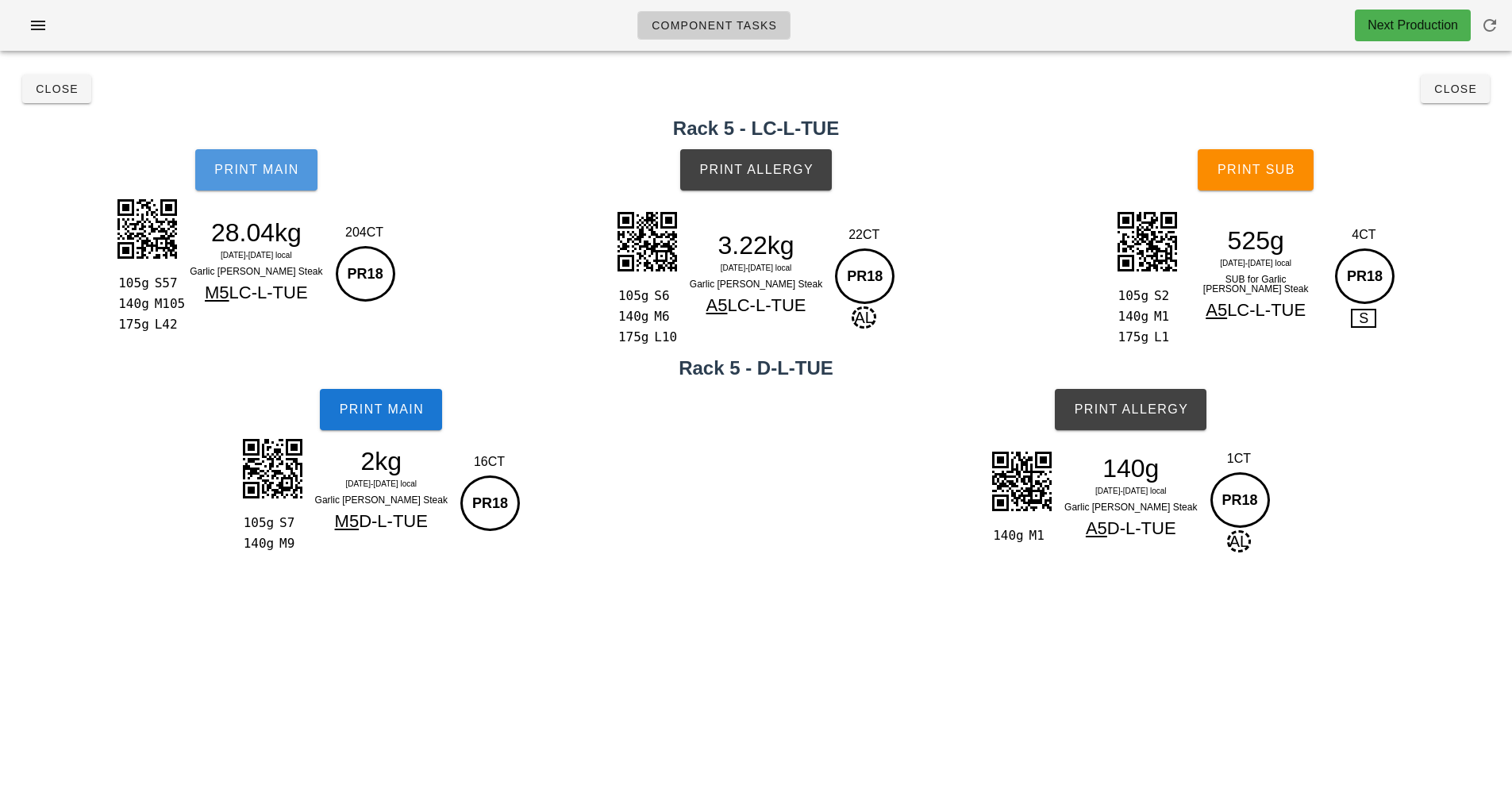
click at [283, 177] on button "Print Main" at bounding box center [256, 170] width 122 height 42
click at [271, 175] on span "Print Main" at bounding box center [256, 170] width 86 height 15
click at [288, 177] on button "Print Main" at bounding box center [256, 170] width 122 height 42
click at [281, 190] on button "Print Main" at bounding box center [256, 170] width 122 height 42
click at [298, 183] on button "Print Main" at bounding box center [256, 170] width 122 height 42
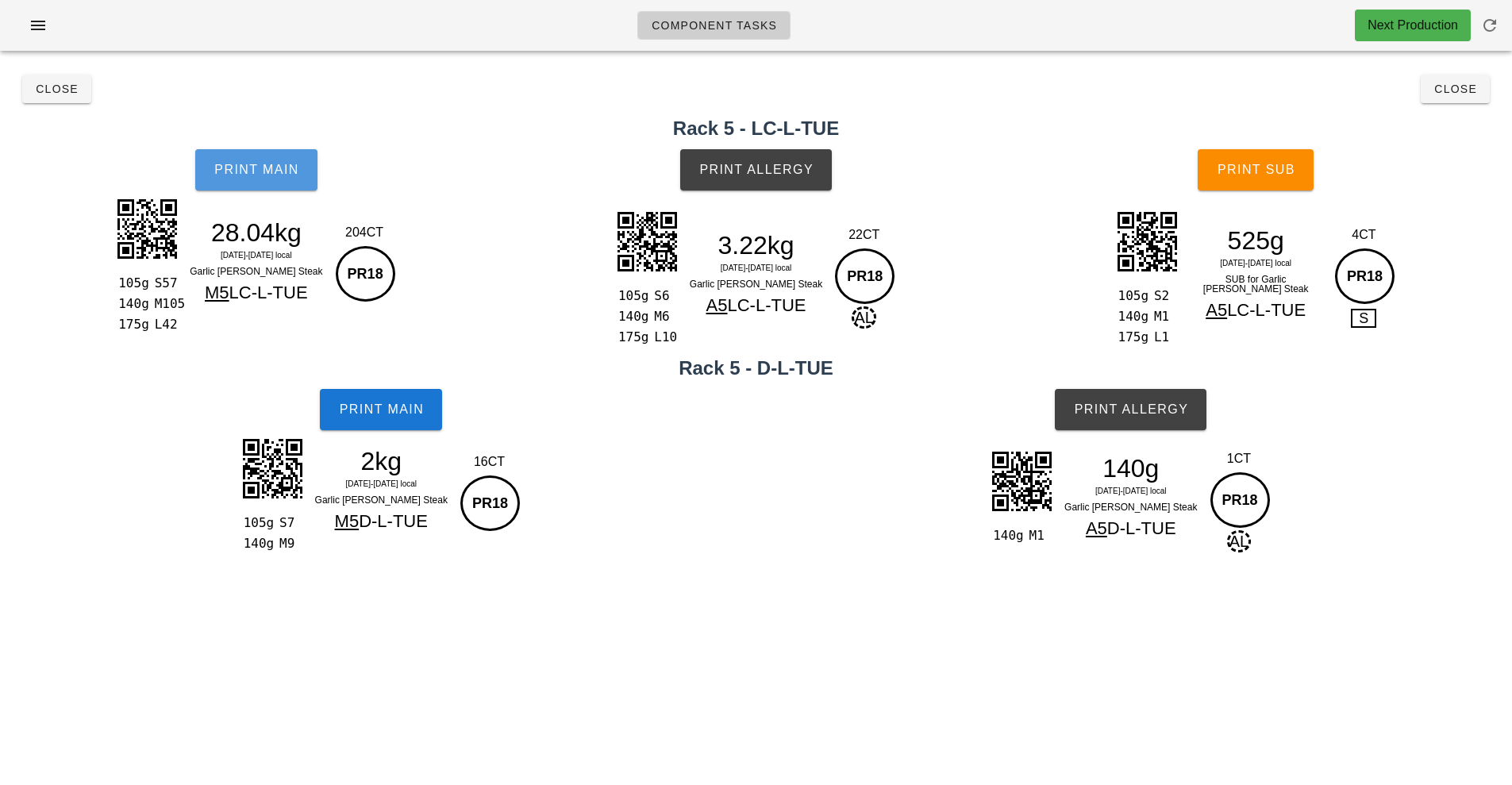
click at [298, 183] on button "Print Main" at bounding box center [256, 170] width 122 height 42
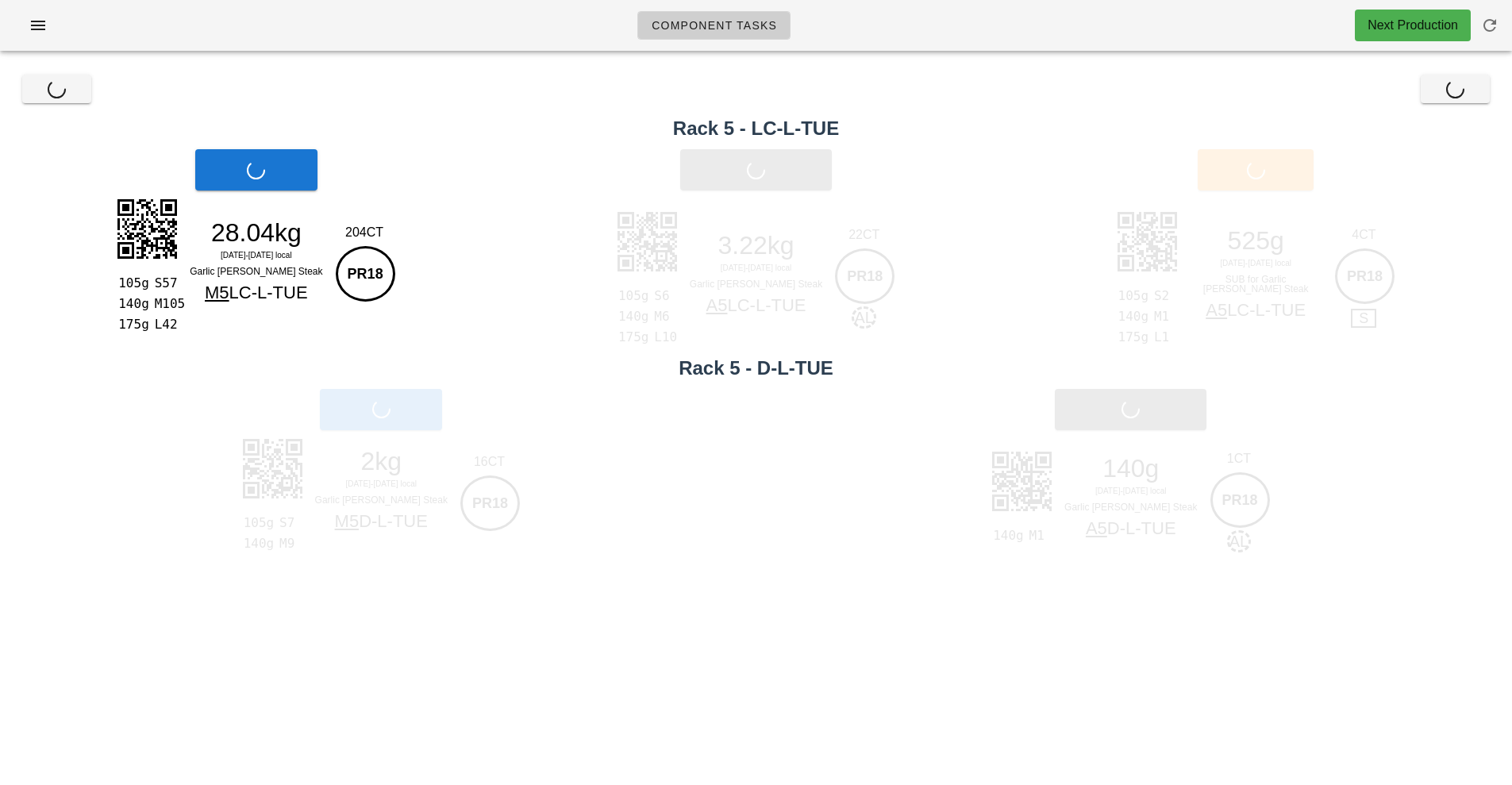
click at [312, 170] on div "Print Main" at bounding box center [256, 170] width 513 height 61
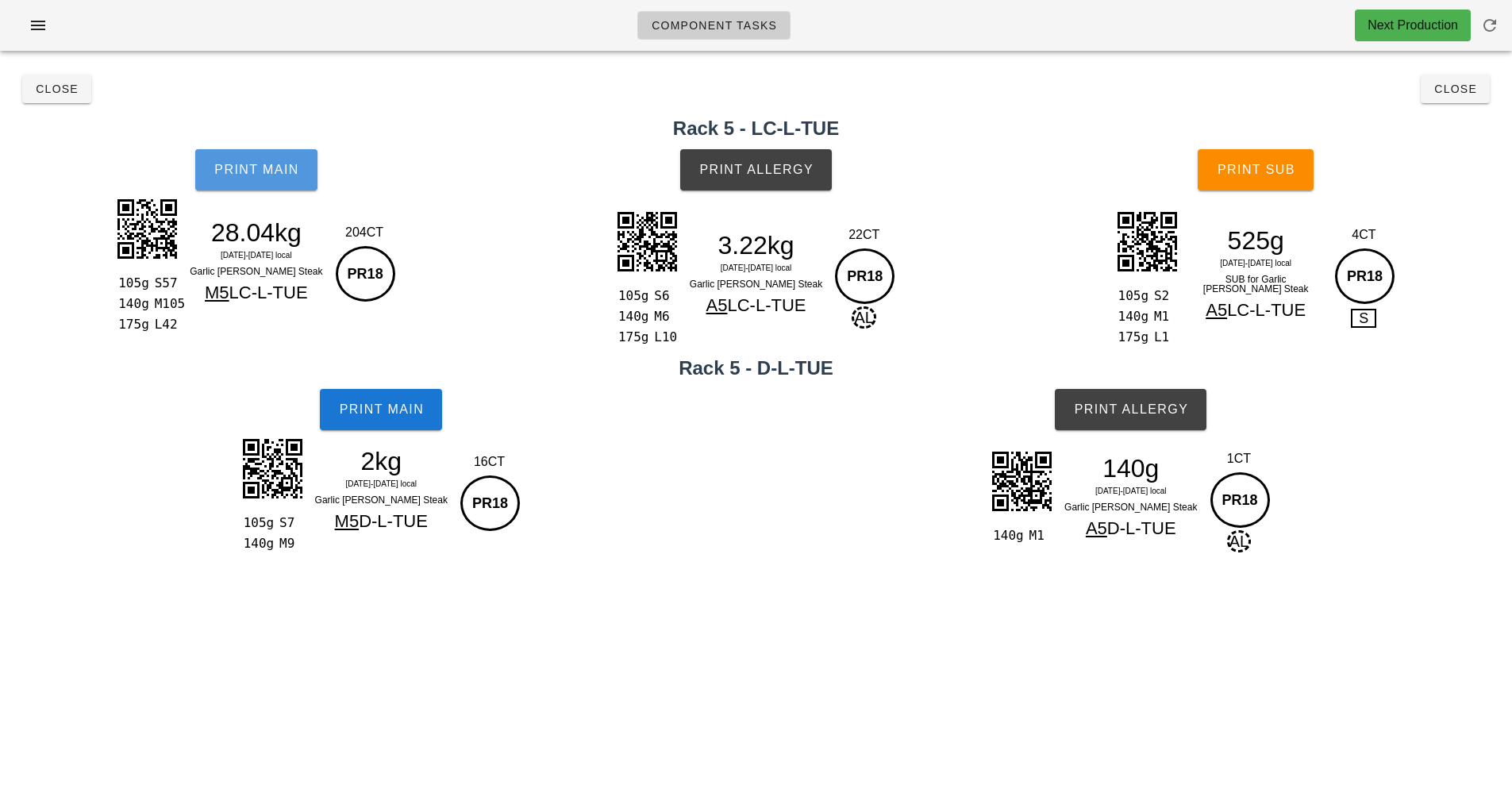
click at [315, 184] on button "Print Main" at bounding box center [256, 170] width 122 height 42
click at [303, 185] on button "Print Main" at bounding box center [256, 170] width 122 height 42
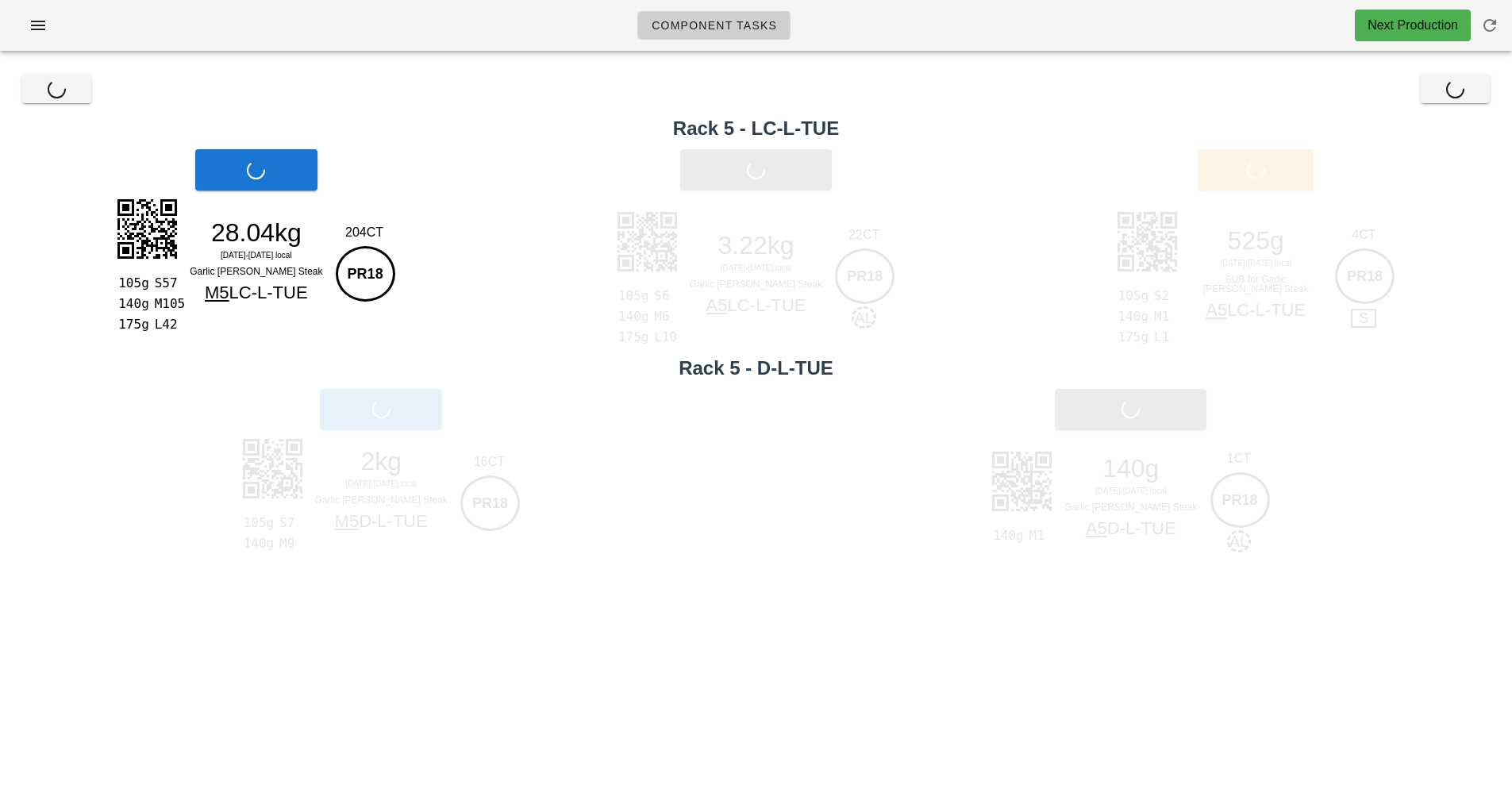
click at [298, 178] on div "Print Main" at bounding box center [256, 170] width 513 height 61
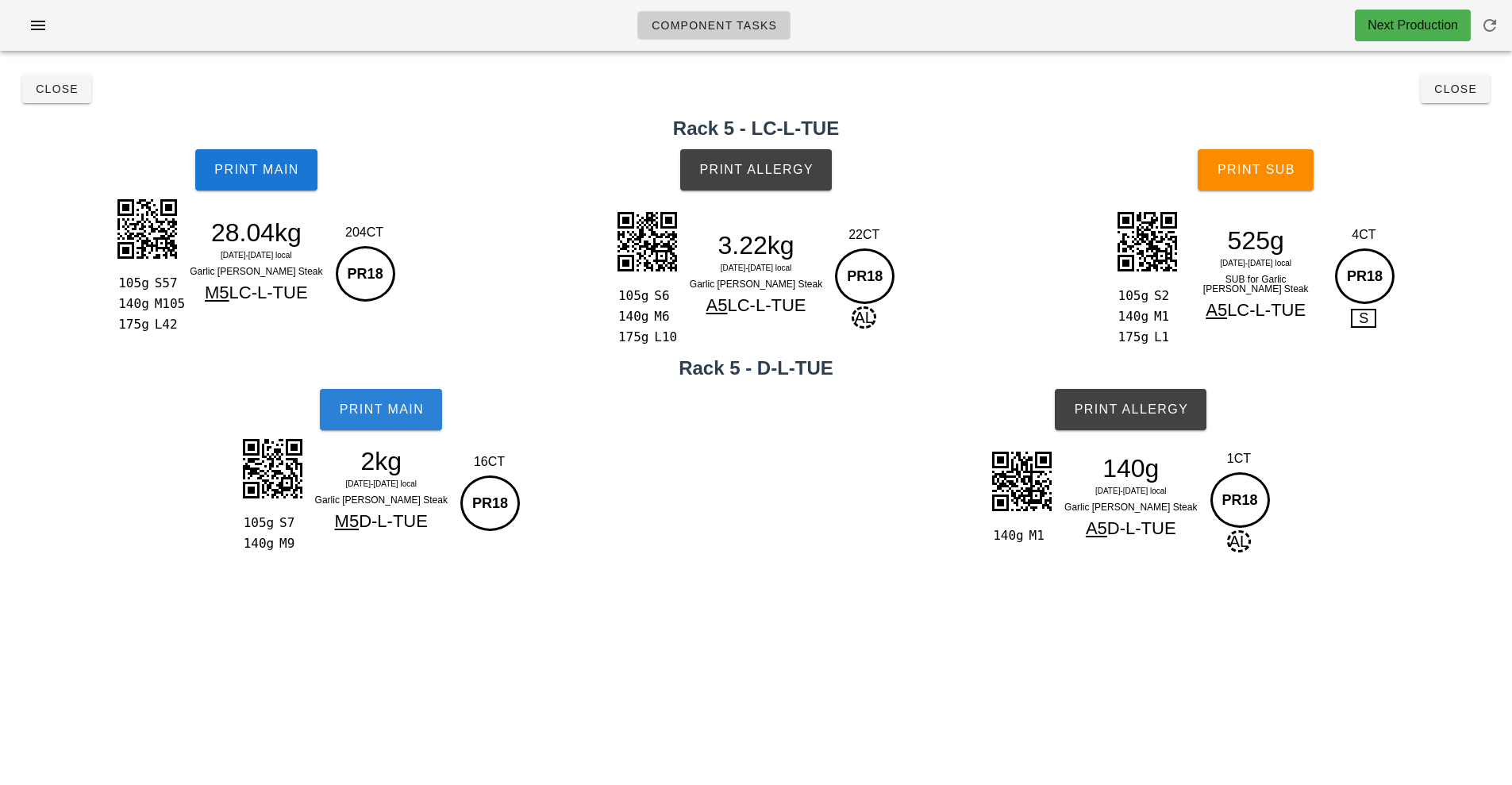
click at [416, 396] on button "Print Main" at bounding box center [380, 409] width 122 height 42
click at [416, 424] on button "Print Main" at bounding box center [380, 409] width 122 height 42
click at [746, 180] on button "Print Allergy" at bounding box center [756, 170] width 152 height 42
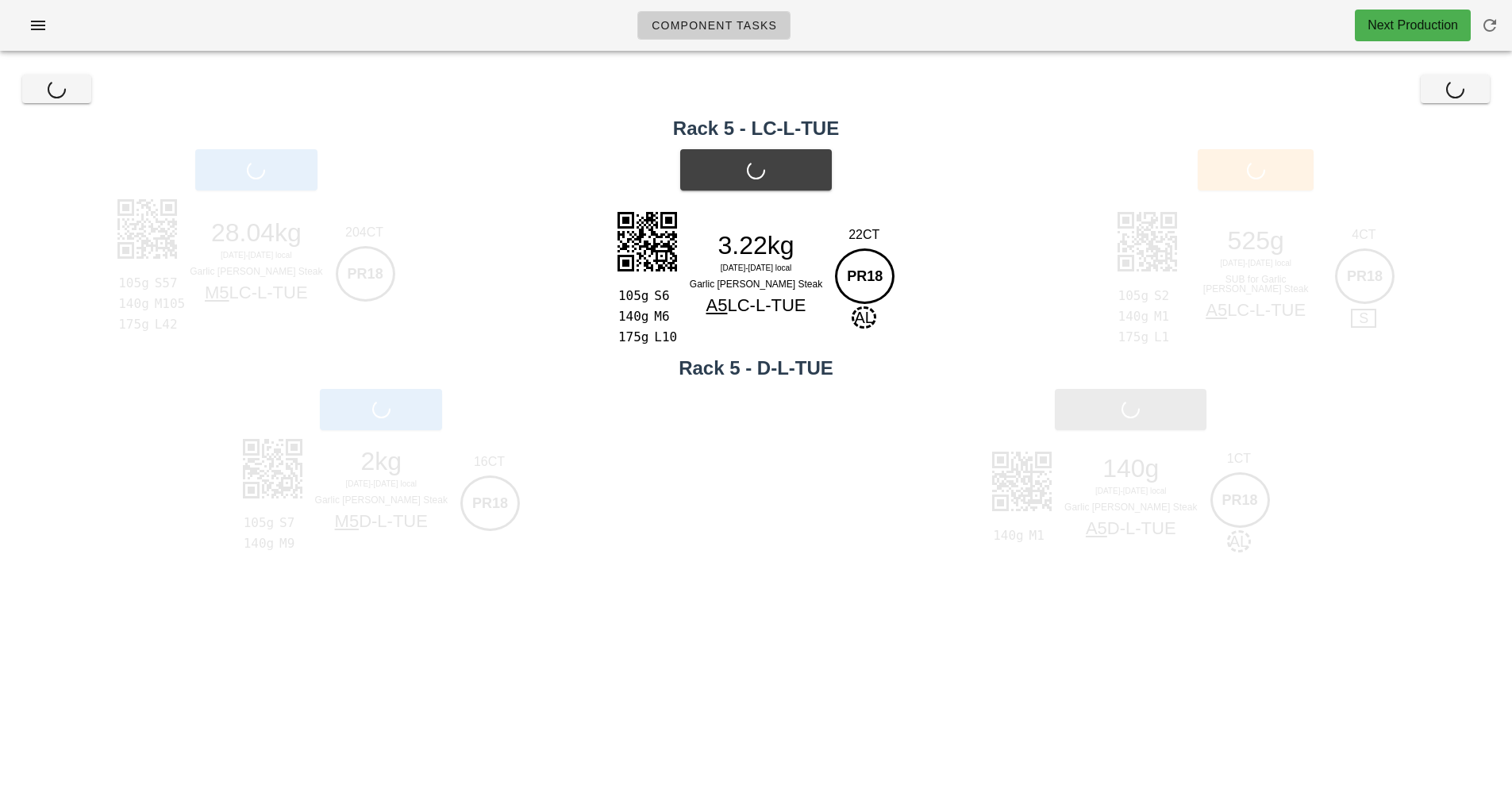
click at [720, 187] on div "Print Allergy" at bounding box center [757, 170] width 513 height 61
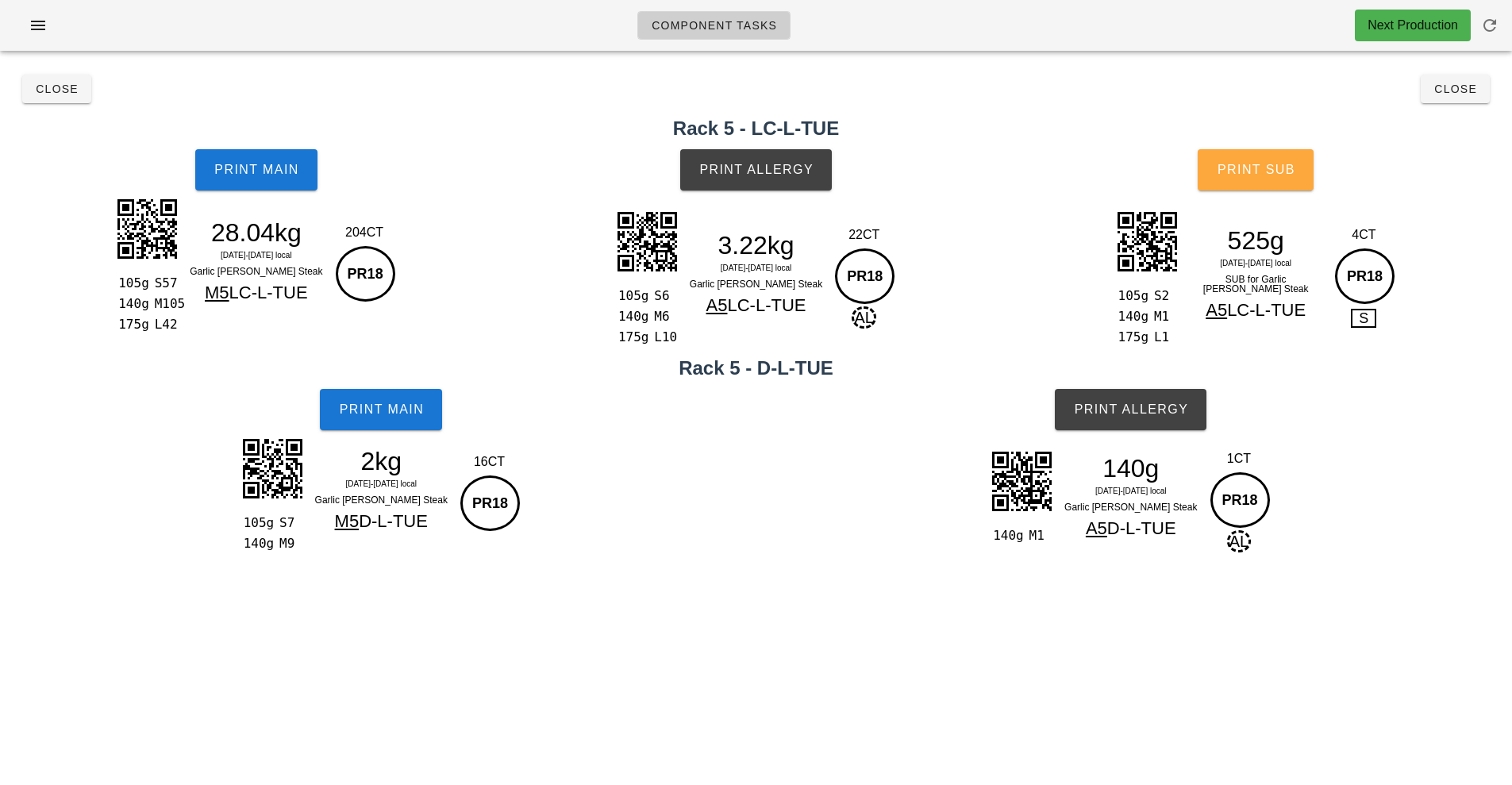
click at [1273, 174] on span "Print Sub" at bounding box center [1256, 170] width 79 height 15
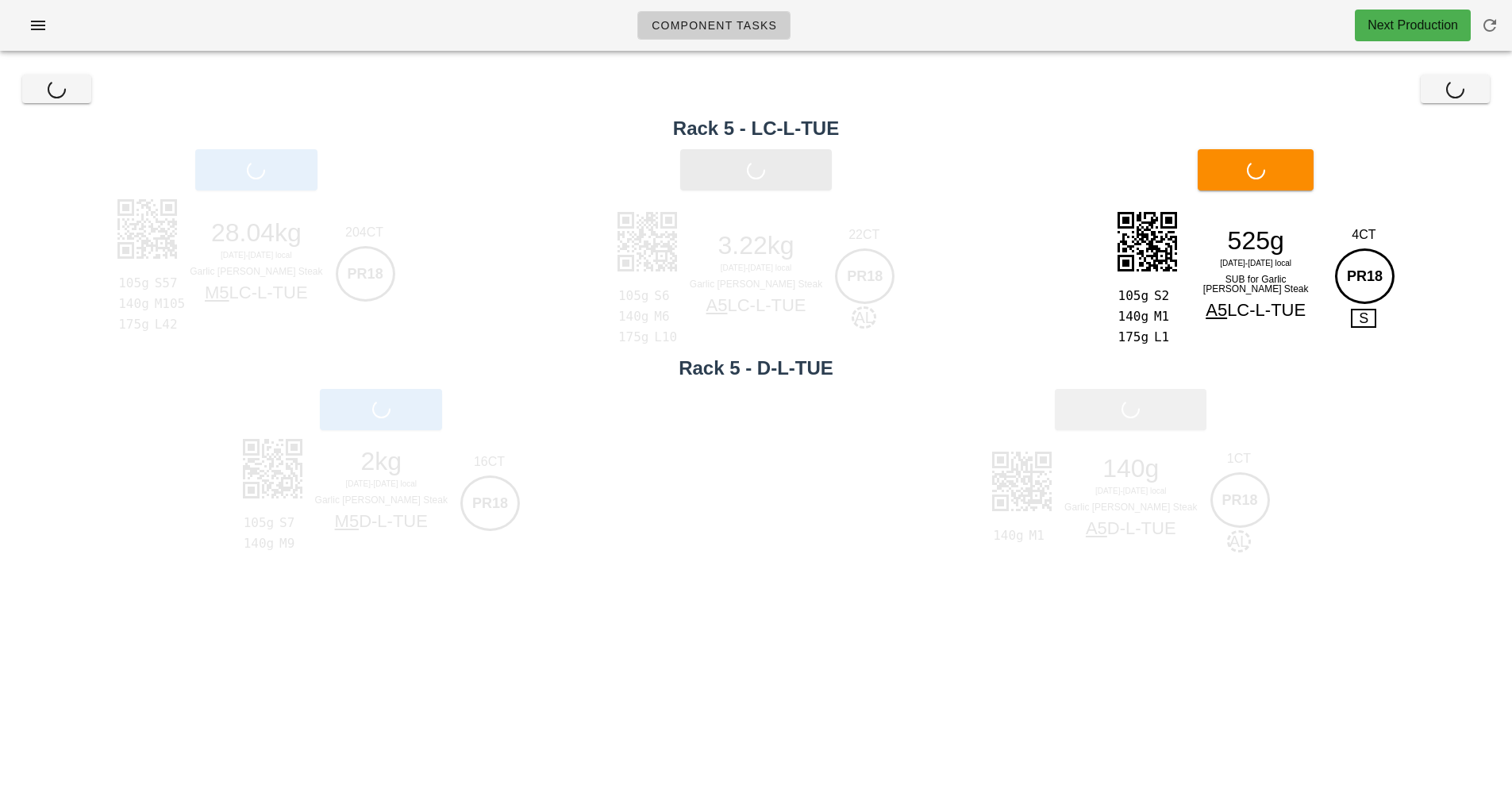
click at [1138, 428] on button "Print Allergy" at bounding box center [1130, 409] width 152 height 42
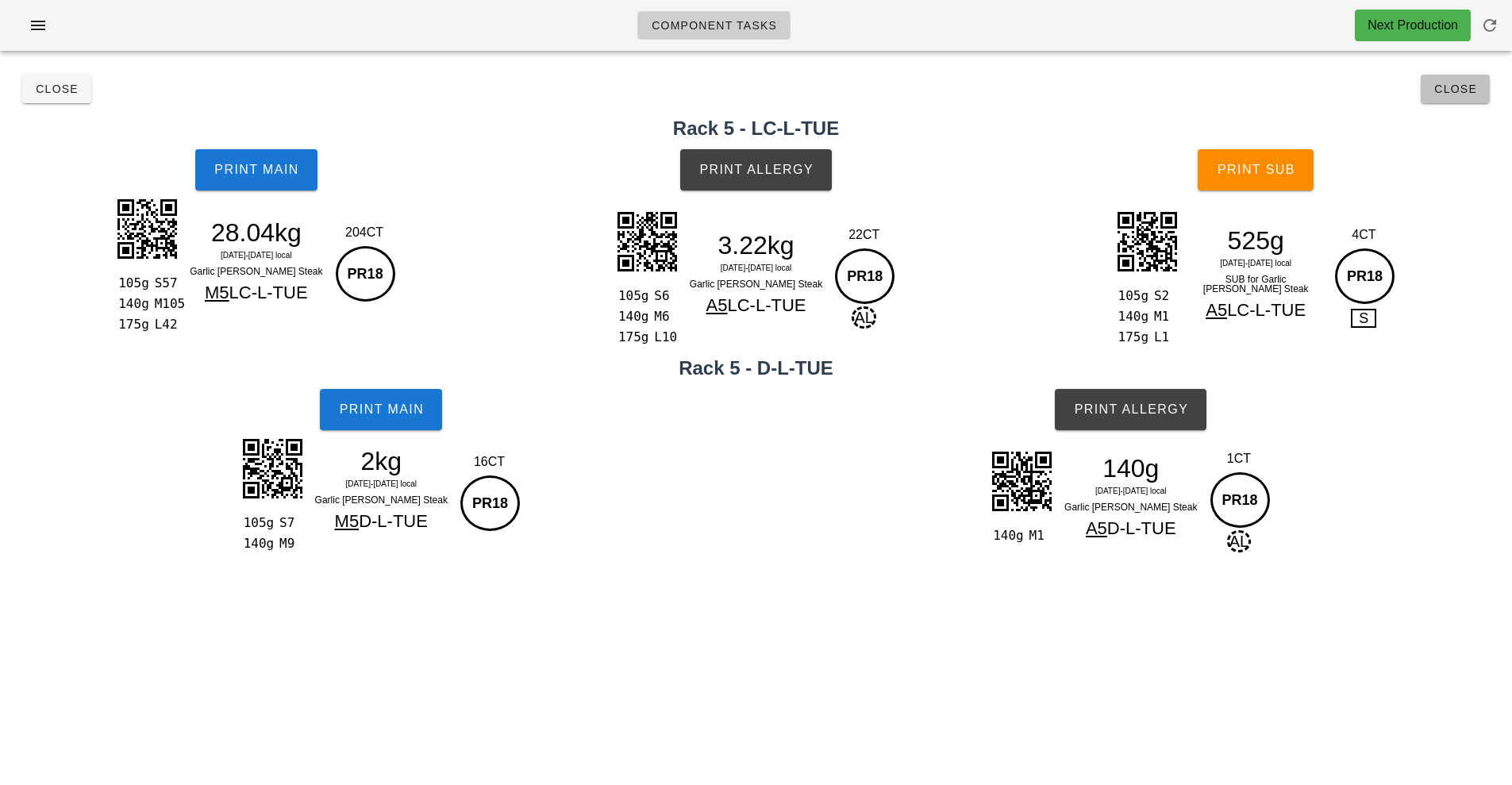
click at [1460, 94] on span "Close" at bounding box center [1456, 88] width 43 height 13
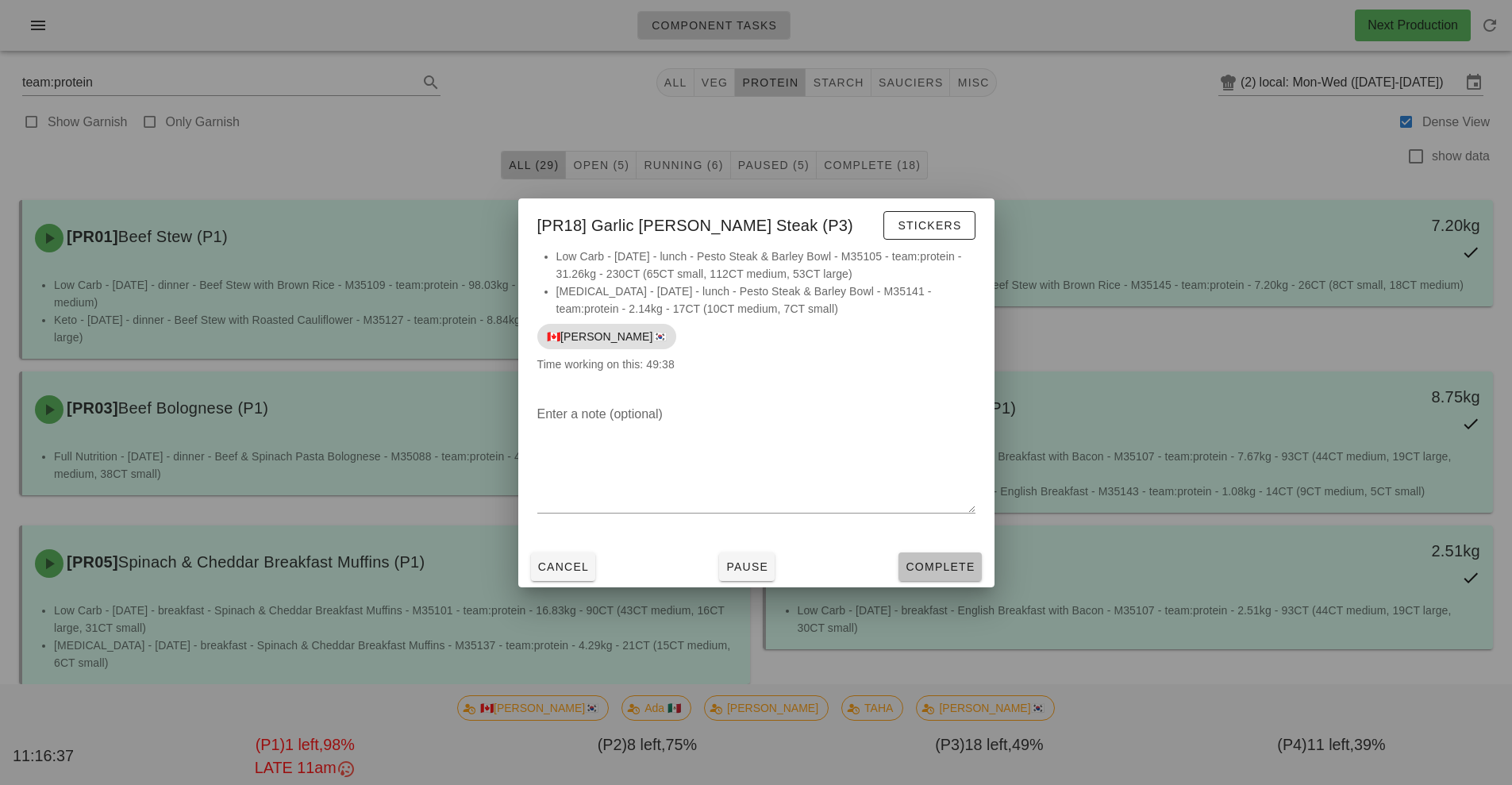
click at [966, 567] on span "Complete" at bounding box center [940, 566] width 70 height 13
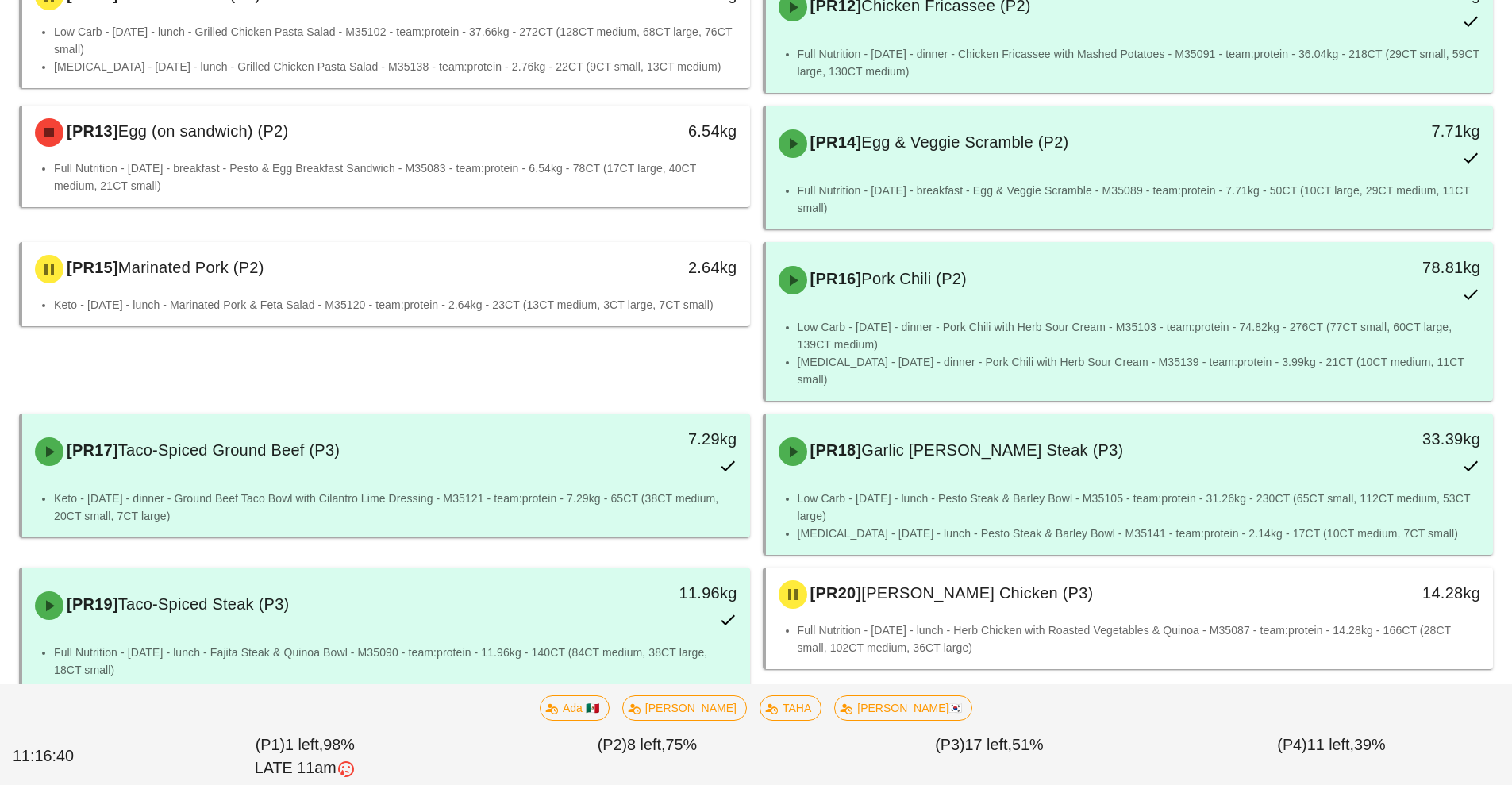
scroll to position [1002, 0]
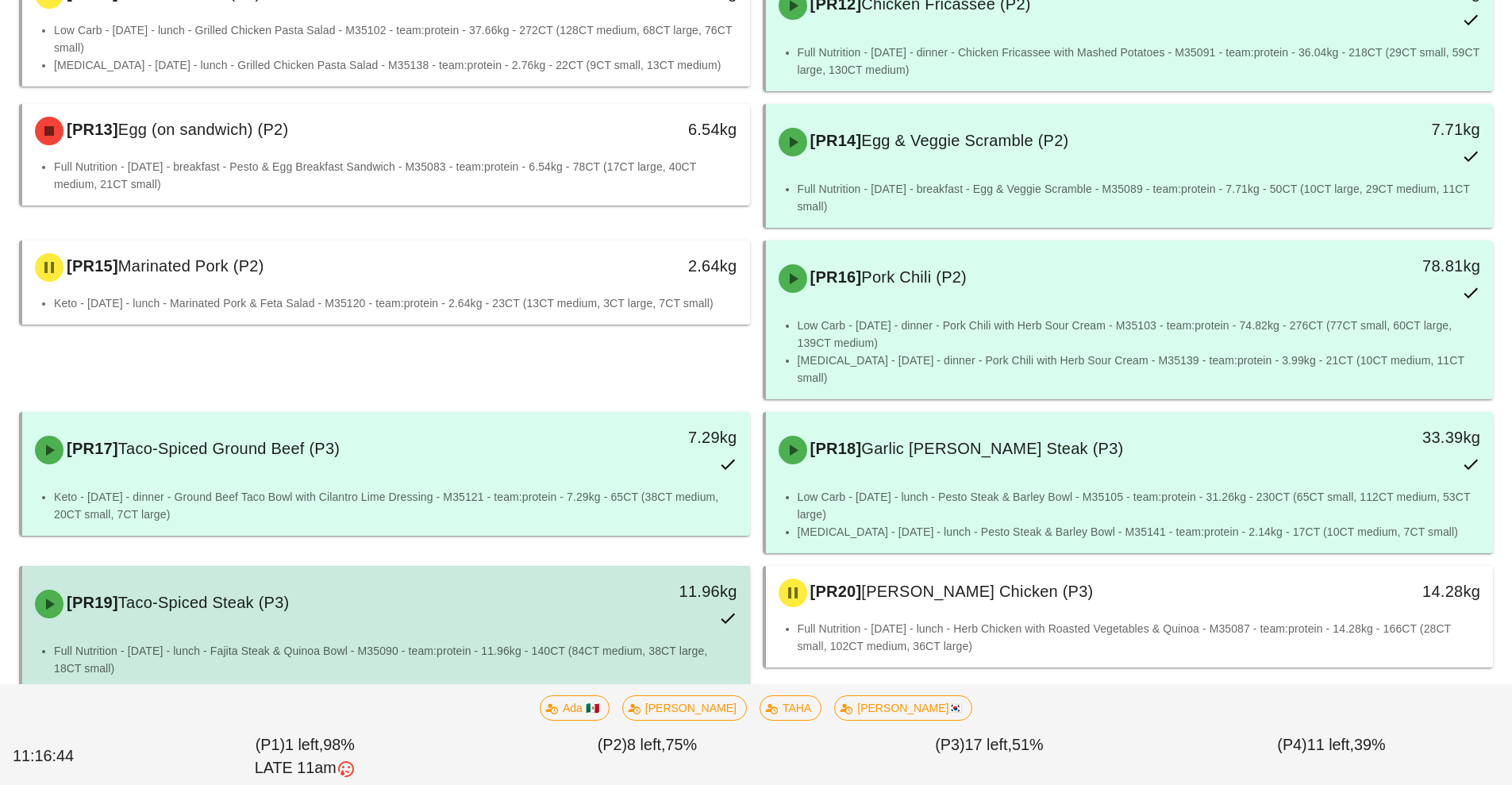
click at [595, 642] on li "Full Nutrition - [DATE] - lunch - Fajita Steak & Quinoa Bowl - M35090 - team:pr…" at bounding box center [395, 660] width 683 height 35
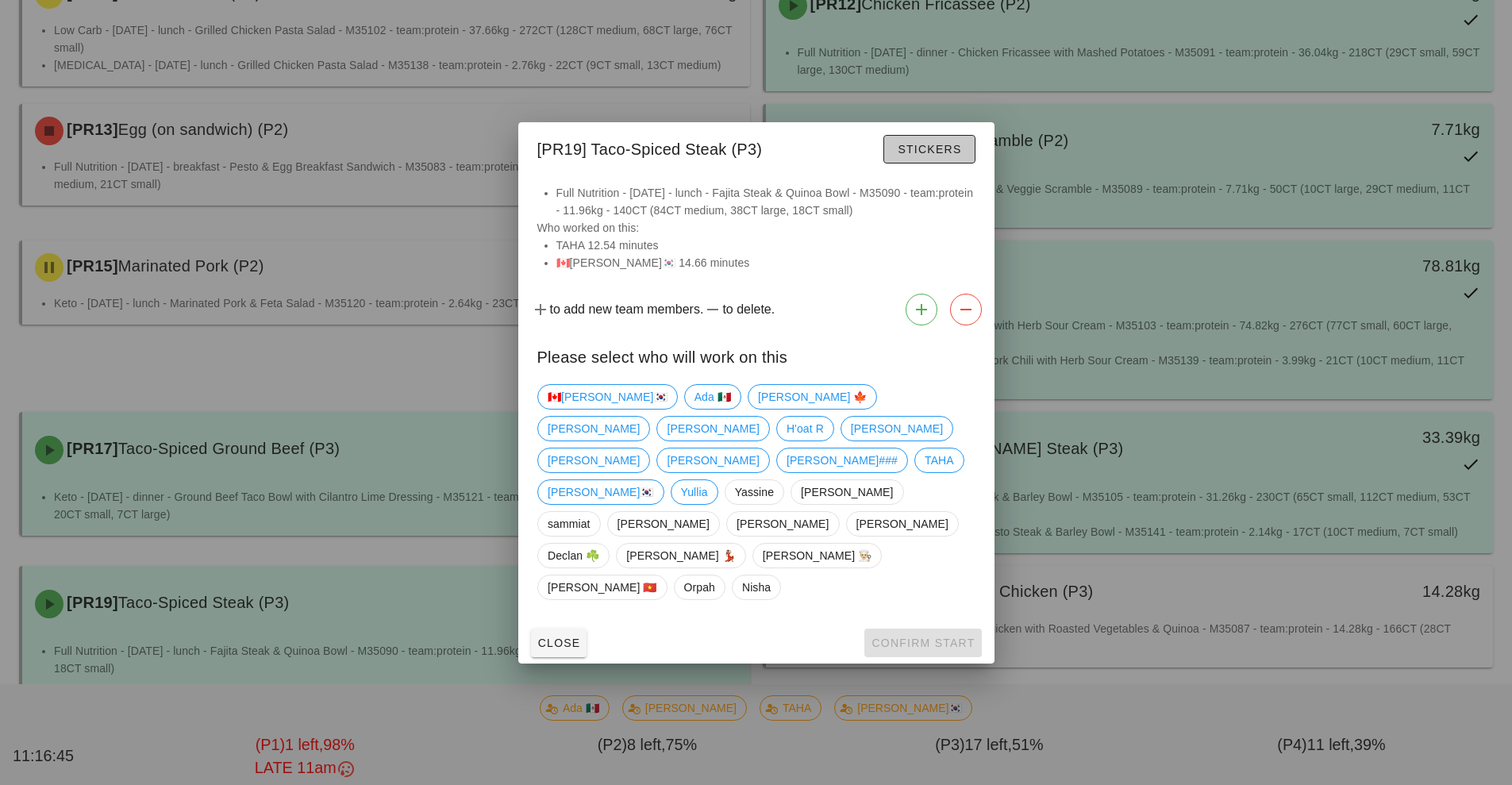
click at [943, 156] on span "Stickers" at bounding box center [929, 149] width 64 height 13
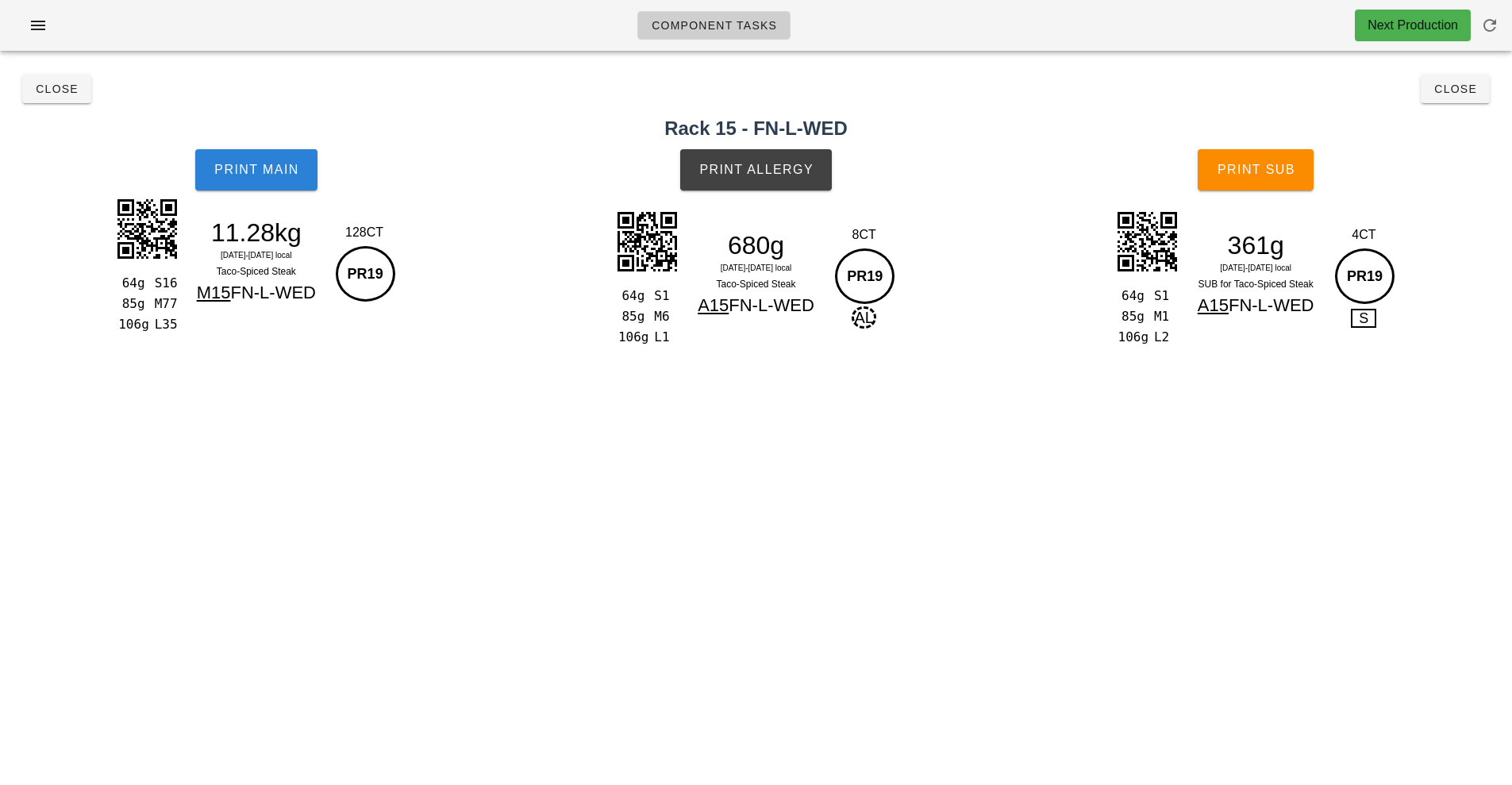
click at [298, 177] on button "Print Main" at bounding box center [256, 170] width 122 height 42
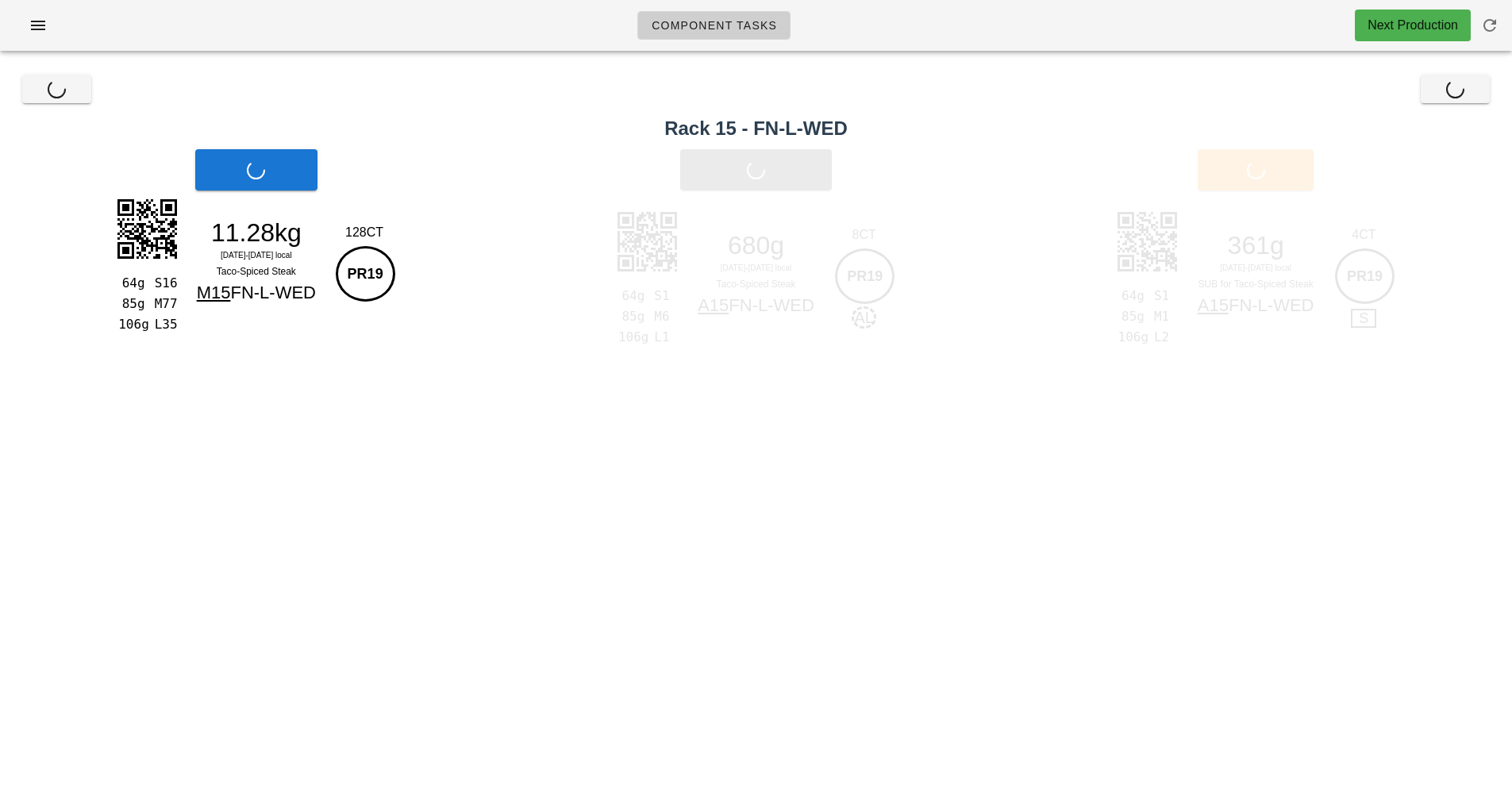
click at [272, 192] on div "Print Main" at bounding box center [256, 170] width 513 height 61
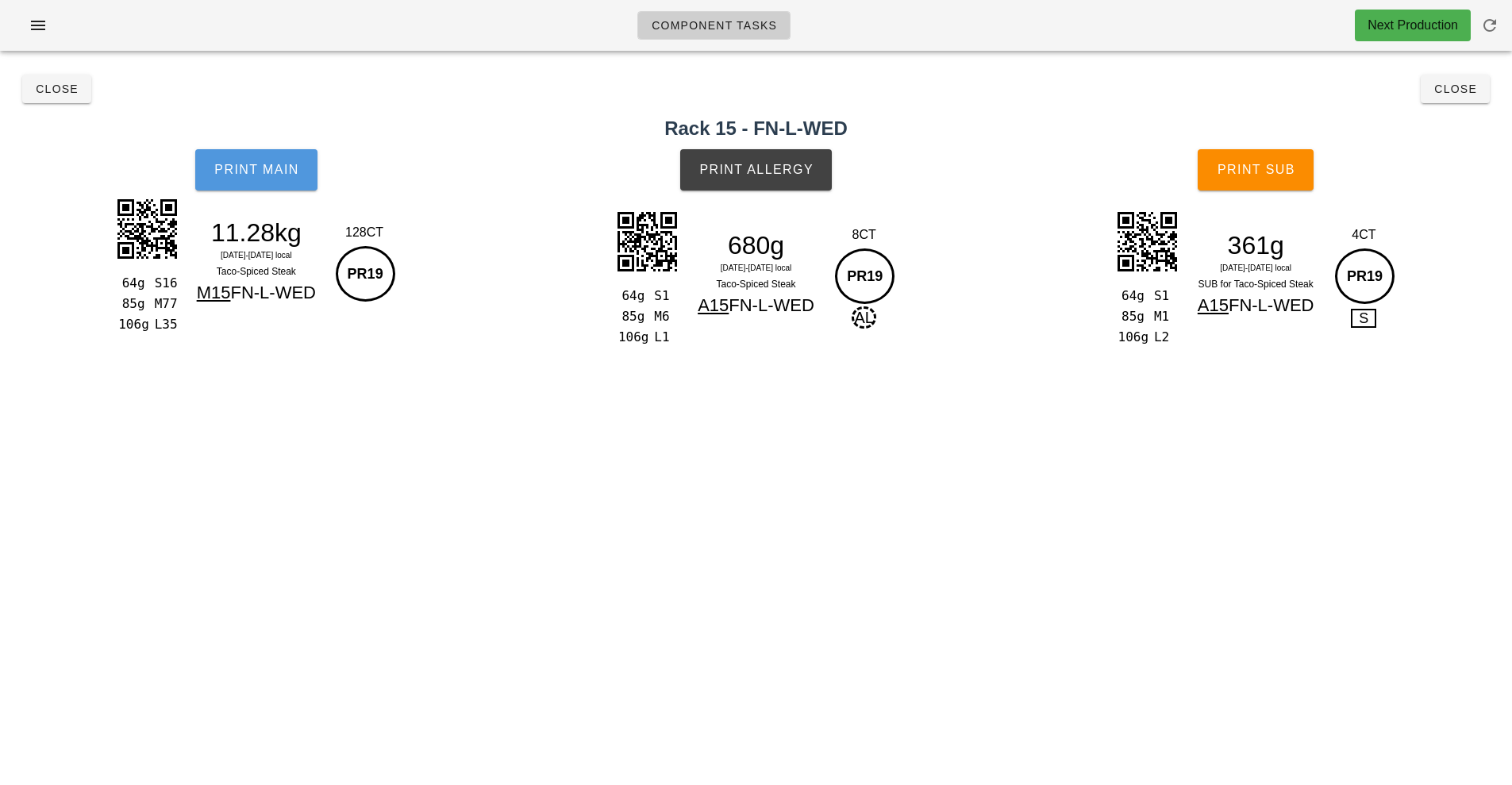
click at [293, 177] on button "Print Main" at bounding box center [256, 170] width 122 height 42
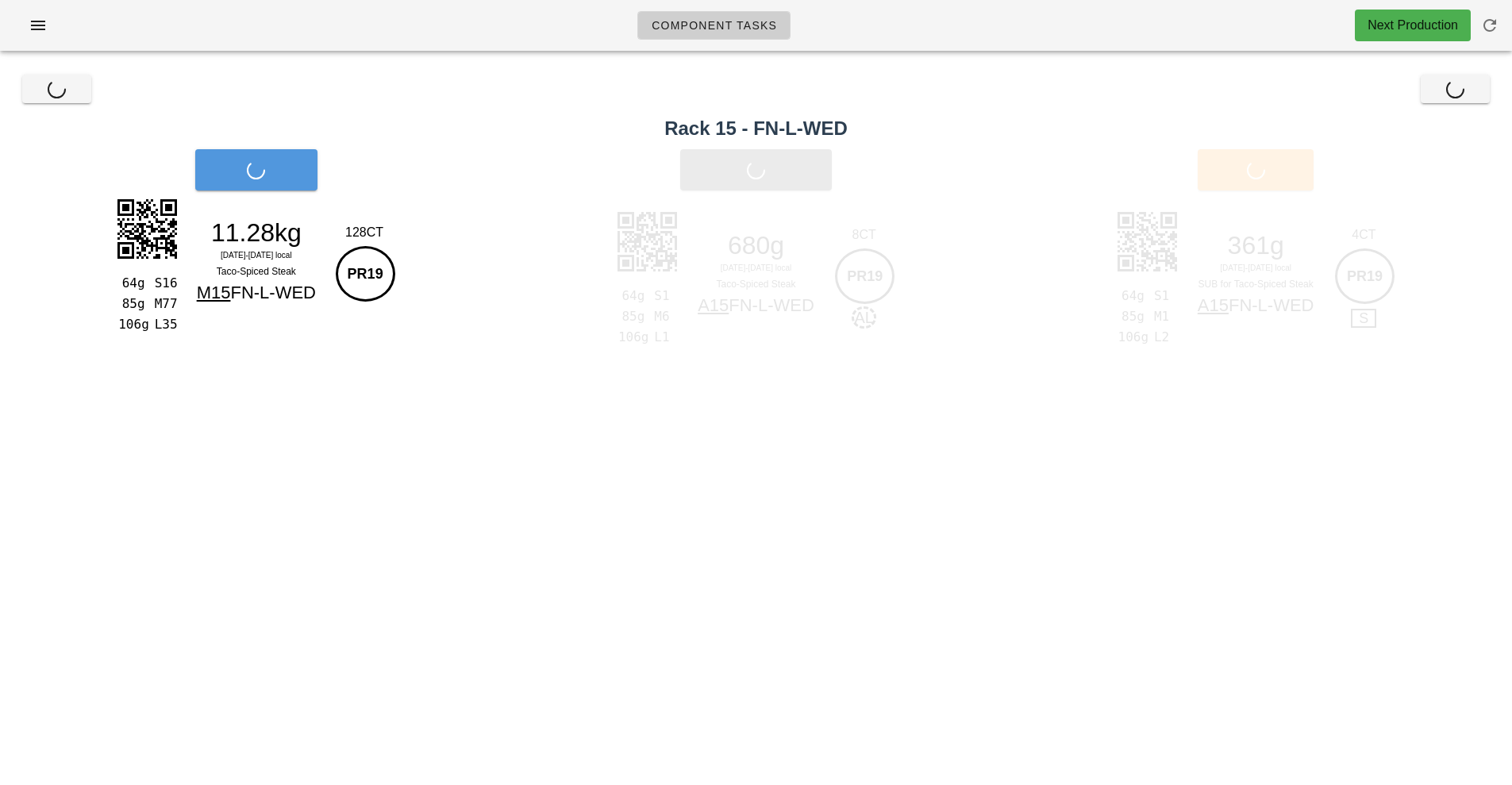
click at [293, 177] on div "Print Main" at bounding box center [256, 170] width 513 height 61
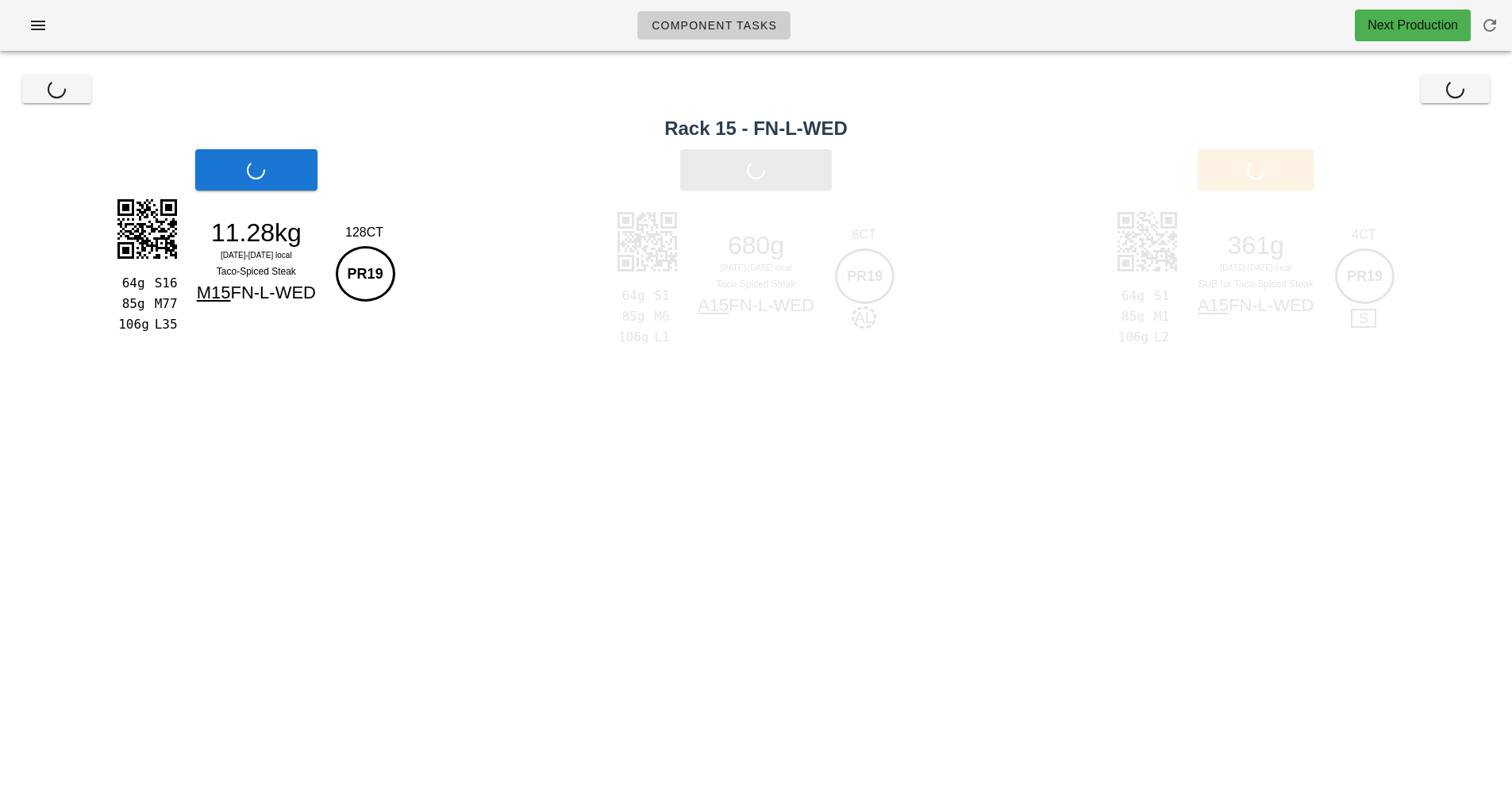
click at [300, 191] on div "Print Main" at bounding box center [256, 170] width 513 height 61
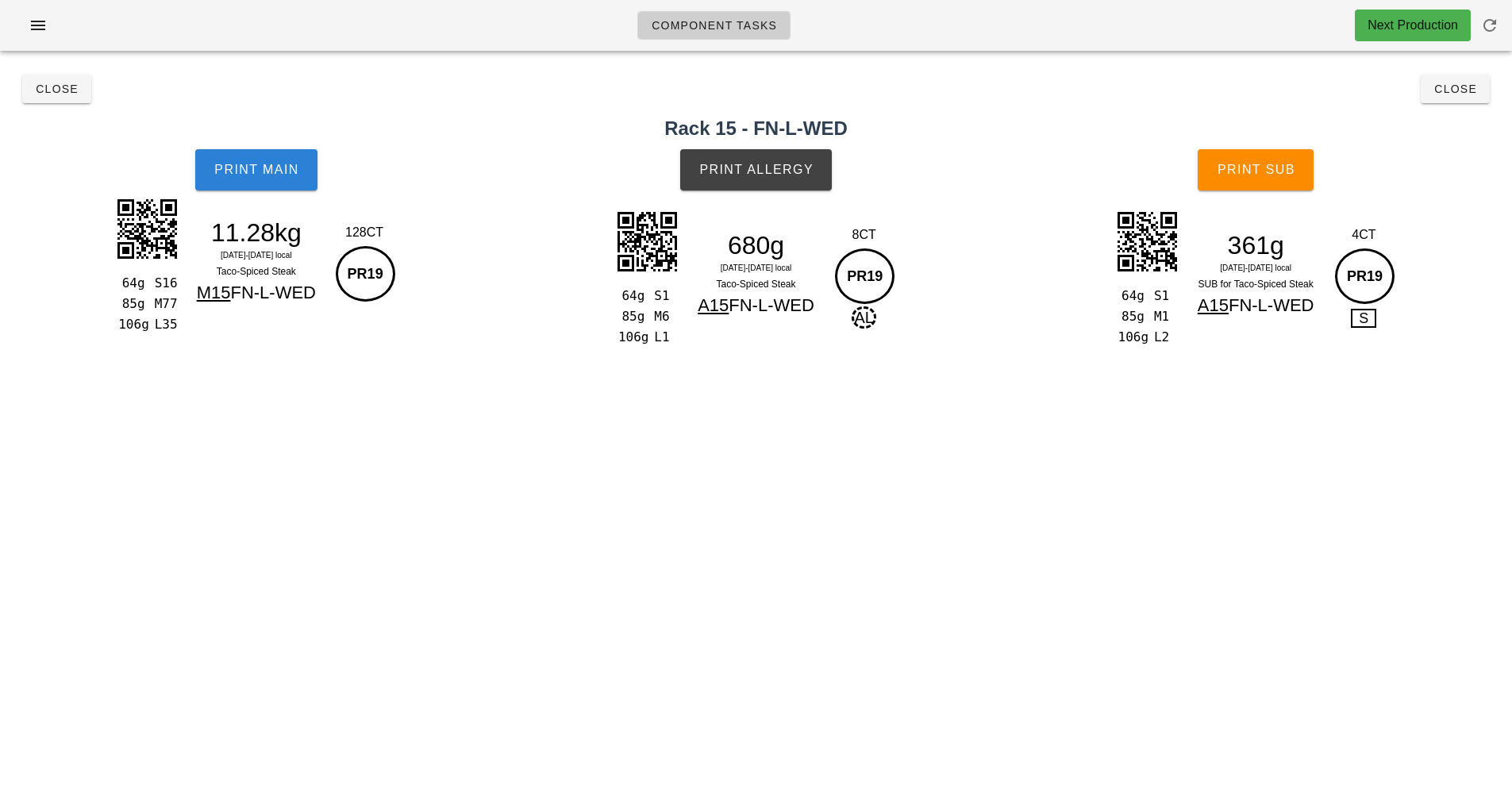
click at [286, 172] on span "Print Main" at bounding box center [256, 170] width 86 height 15
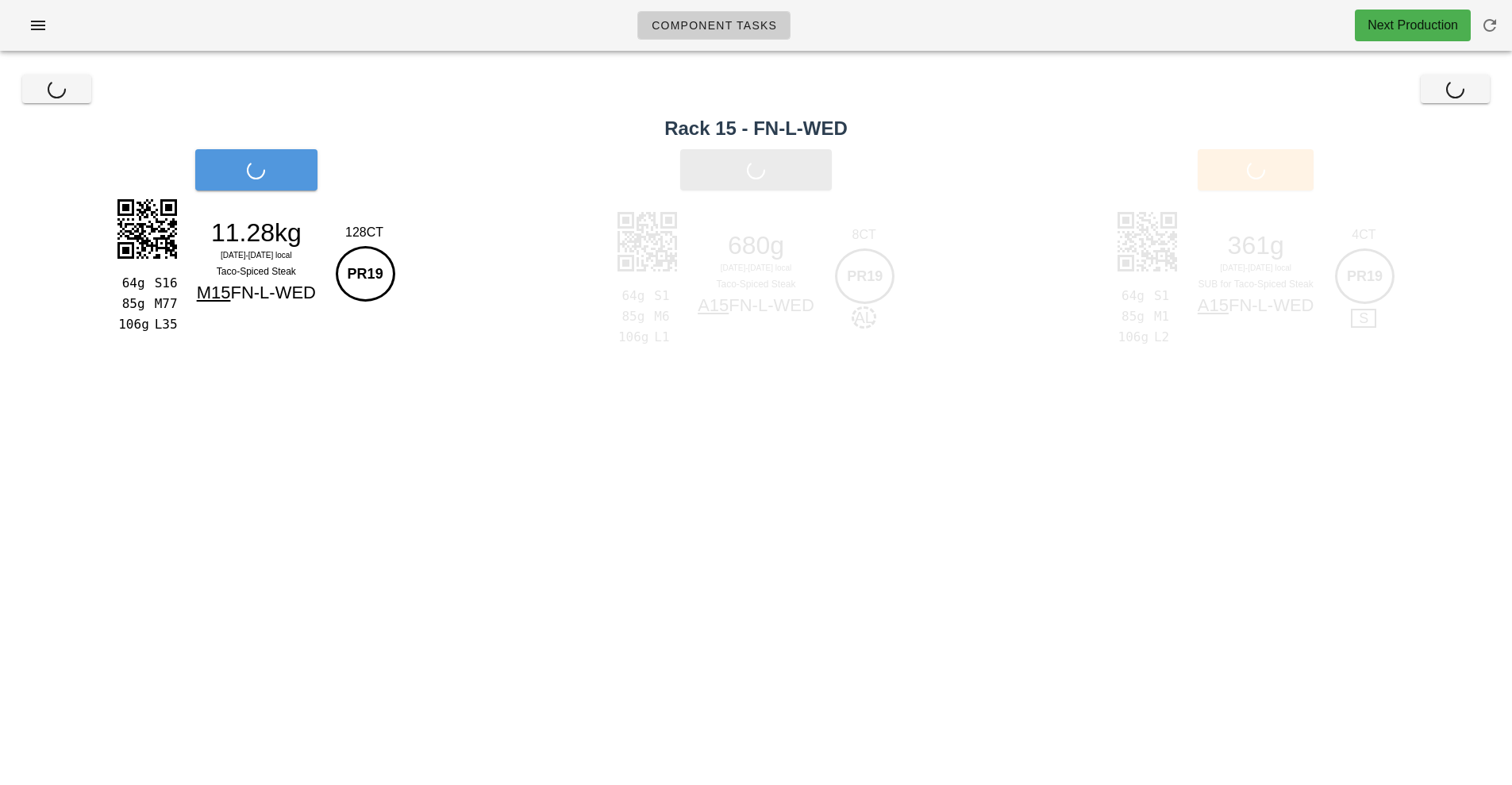
click at [278, 183] on div "Print Main" at bounding box center [256, 170] width 513 height 61
click at [300, 181] on div "Print Main" at bounding box center [256, 170] width 513 height 61
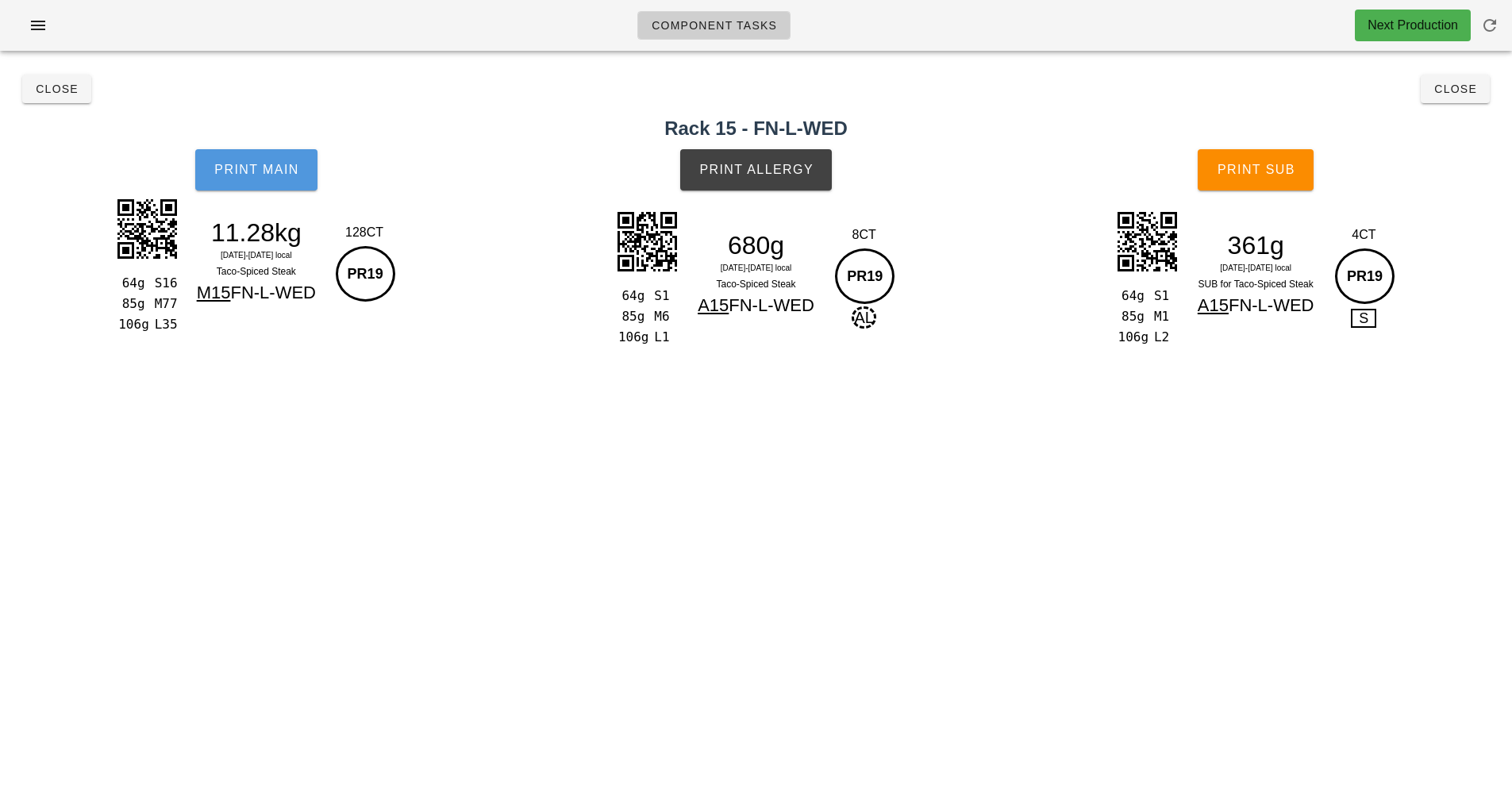
click at [283, 182] on button "Print Main" at bounding box center [256, 170] width 122 height 42
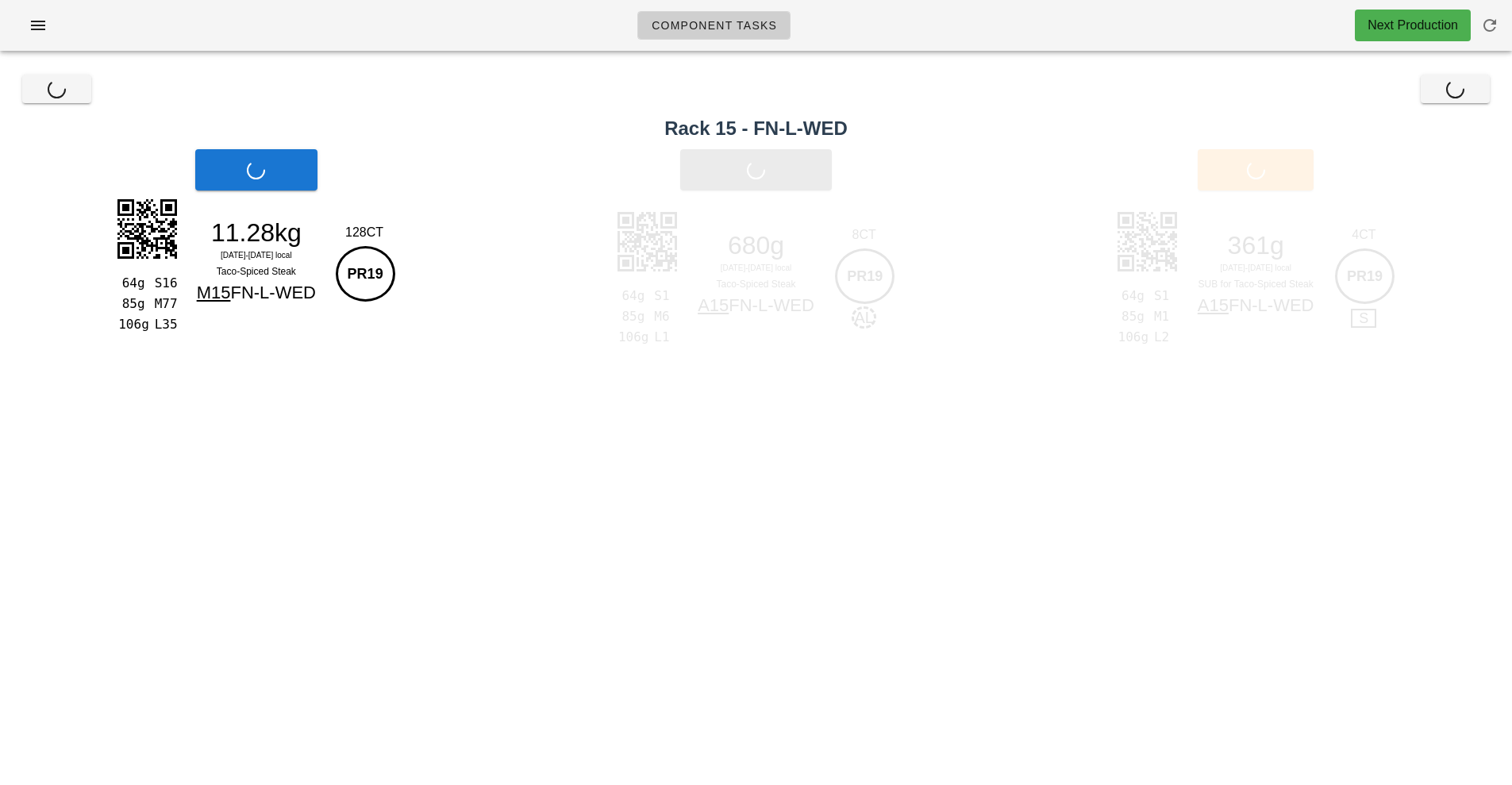
click at [304, 198] on div "64g S16 85g M77 106g L35 11.28kg Mo 18-We 20 Aug local Taco-Spiced Steak M15 FN…" at bounding box center [255, 263] width 288 height 138
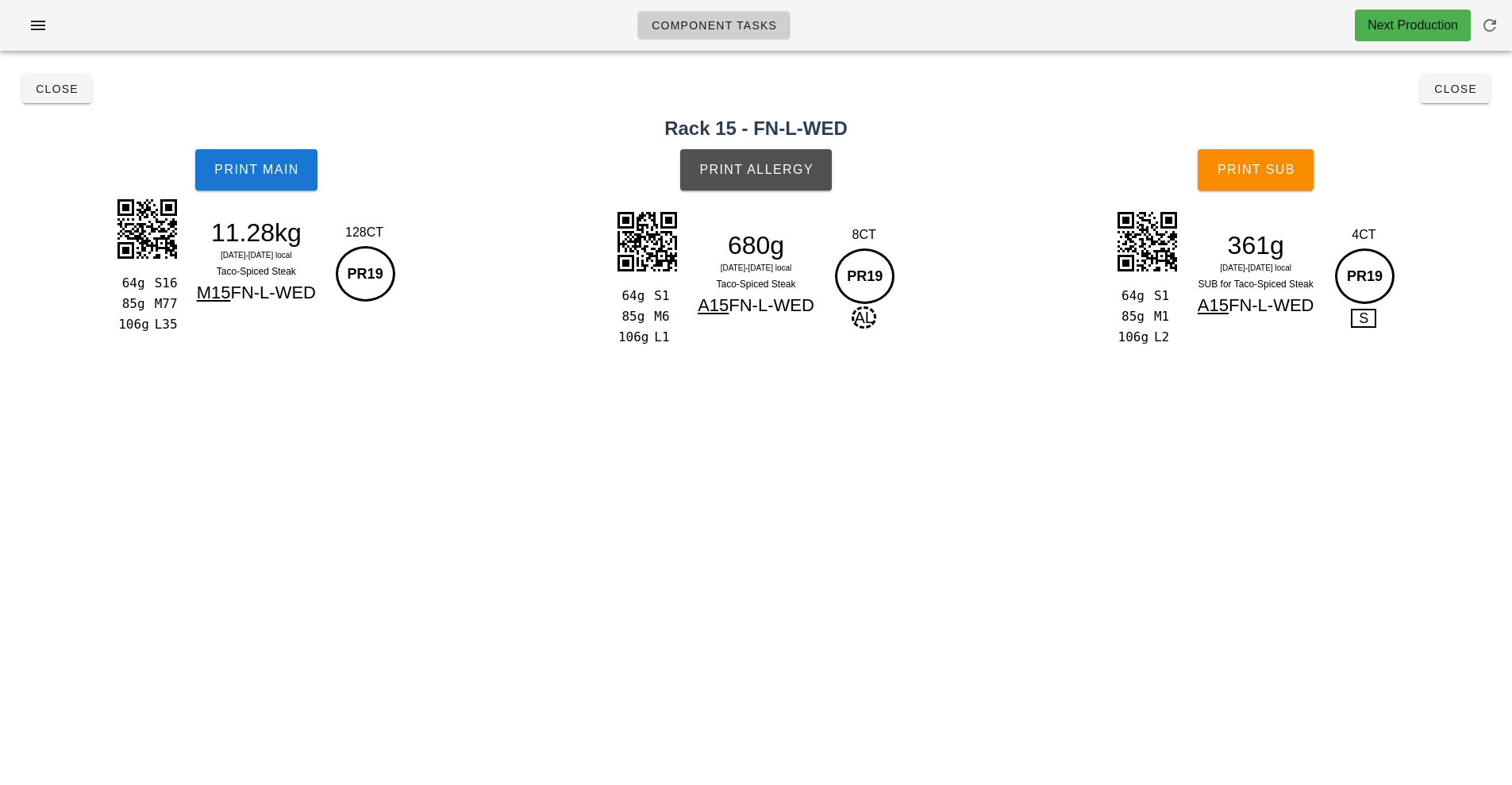
click at [803, 179] on button "Print Allergy" at bounding box center [756, 170] width 152 height 42
click at [59, 91] on span "Close" at bounding box center [56, 88] width 43 height 13
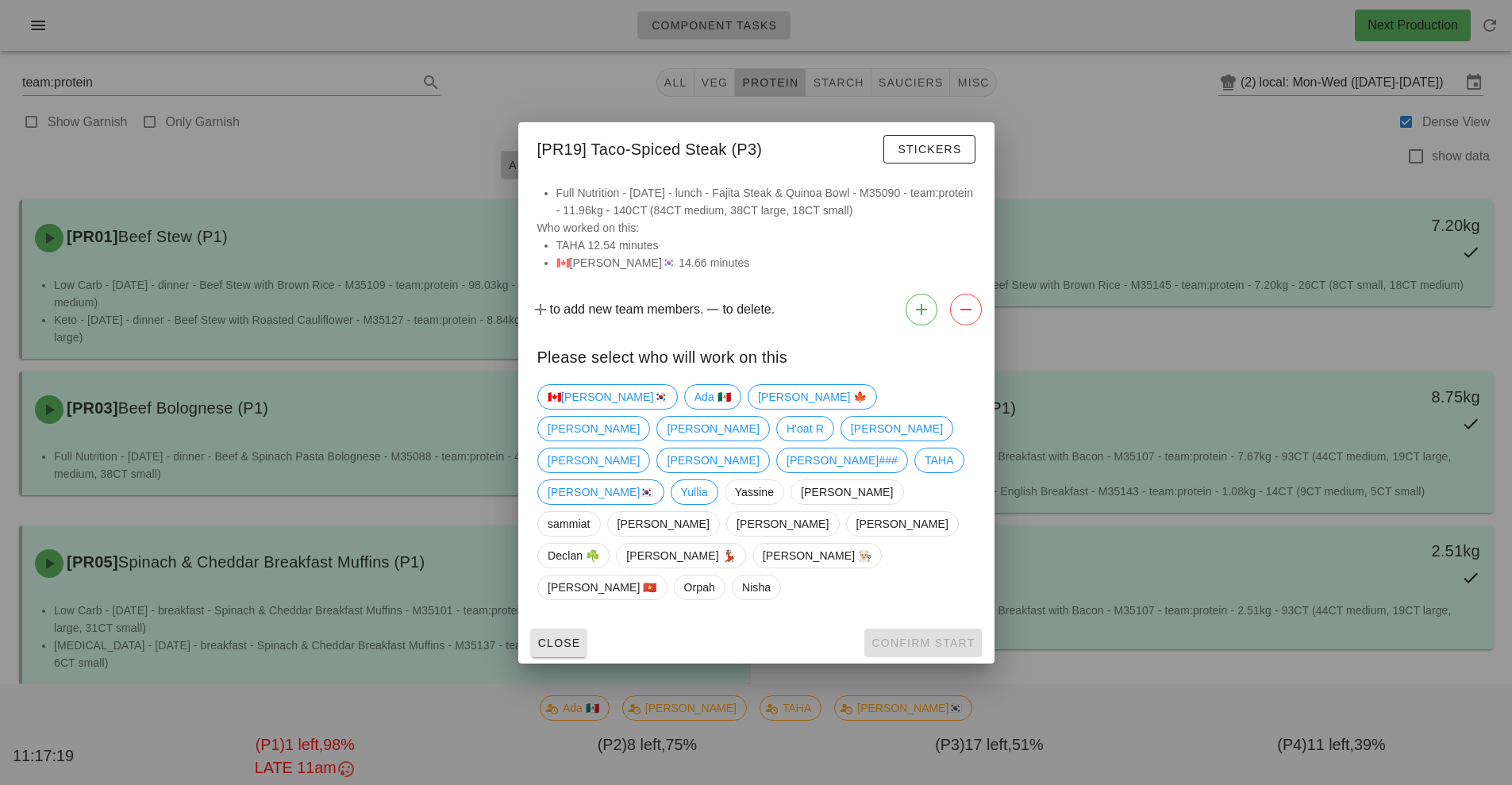
click at [563, 636] on span "Close" at bounding box center [559, 642] width 43 height 13
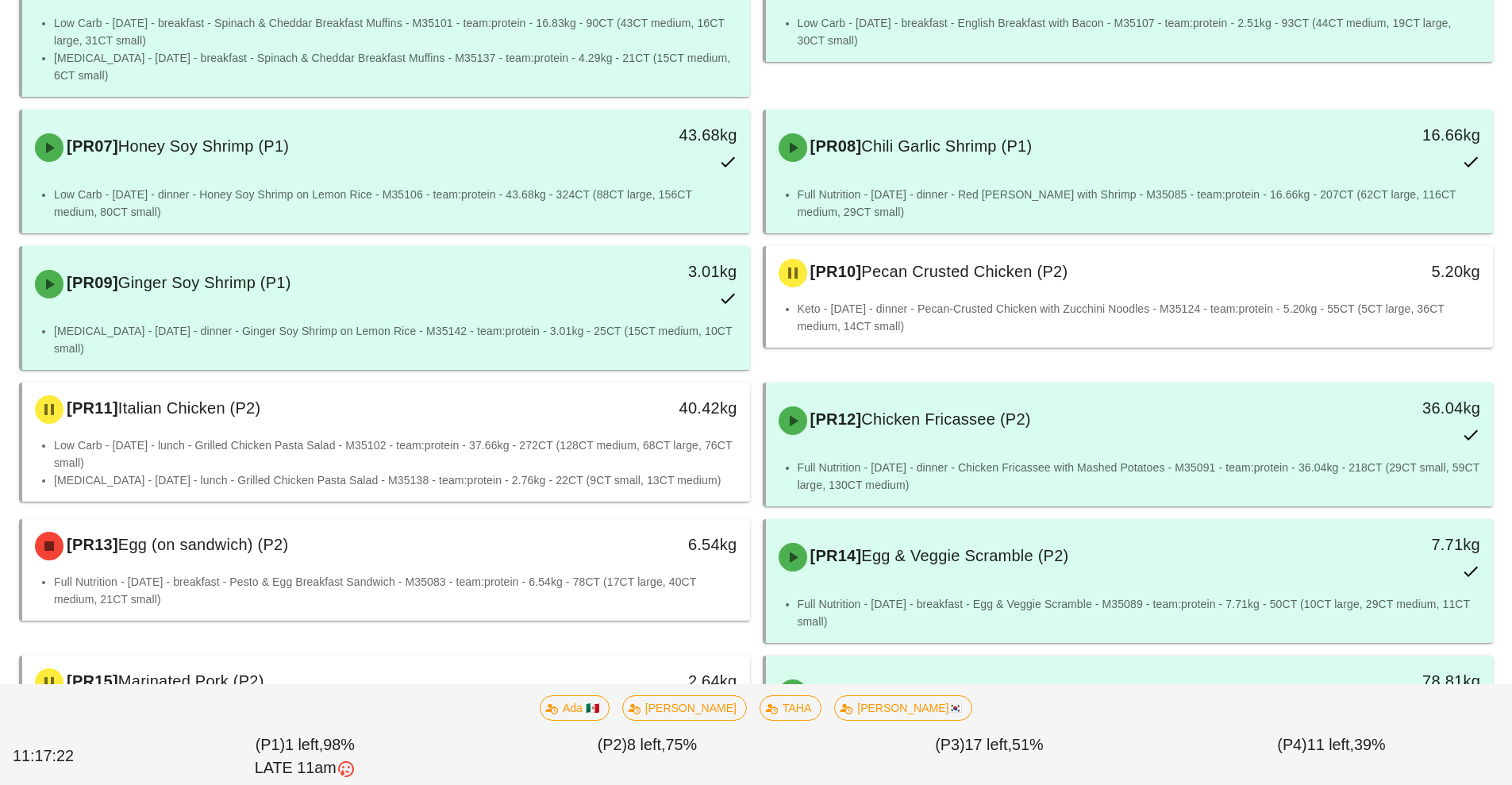
scroll to position [598, 0]
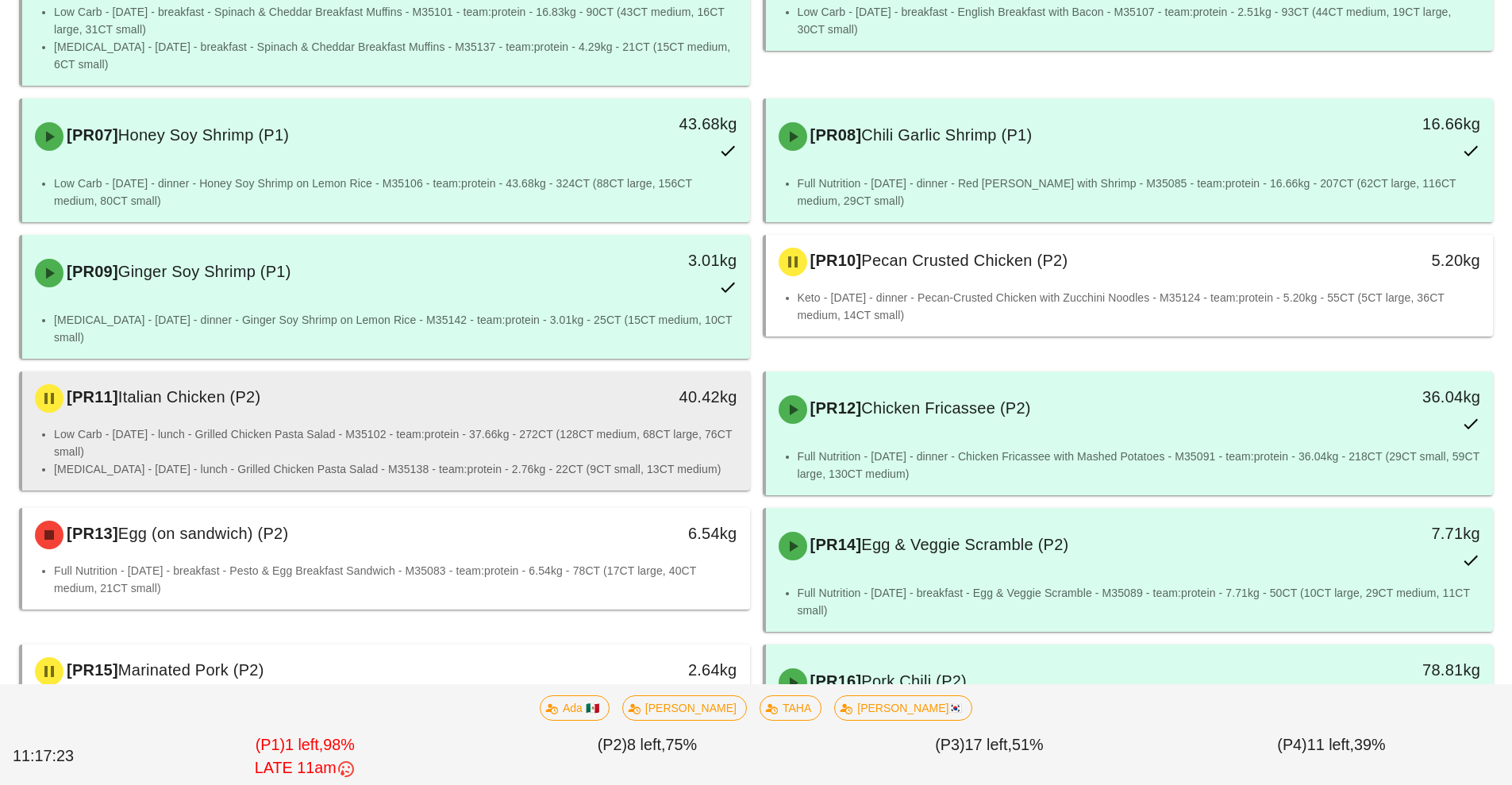
click at [247, 425] on li "Low Carb - [DATE] - lunch - Grilled Chicken Pasta Salad - M35102 - team:protein…" at bounding box center [395, 442] width 683 height 35
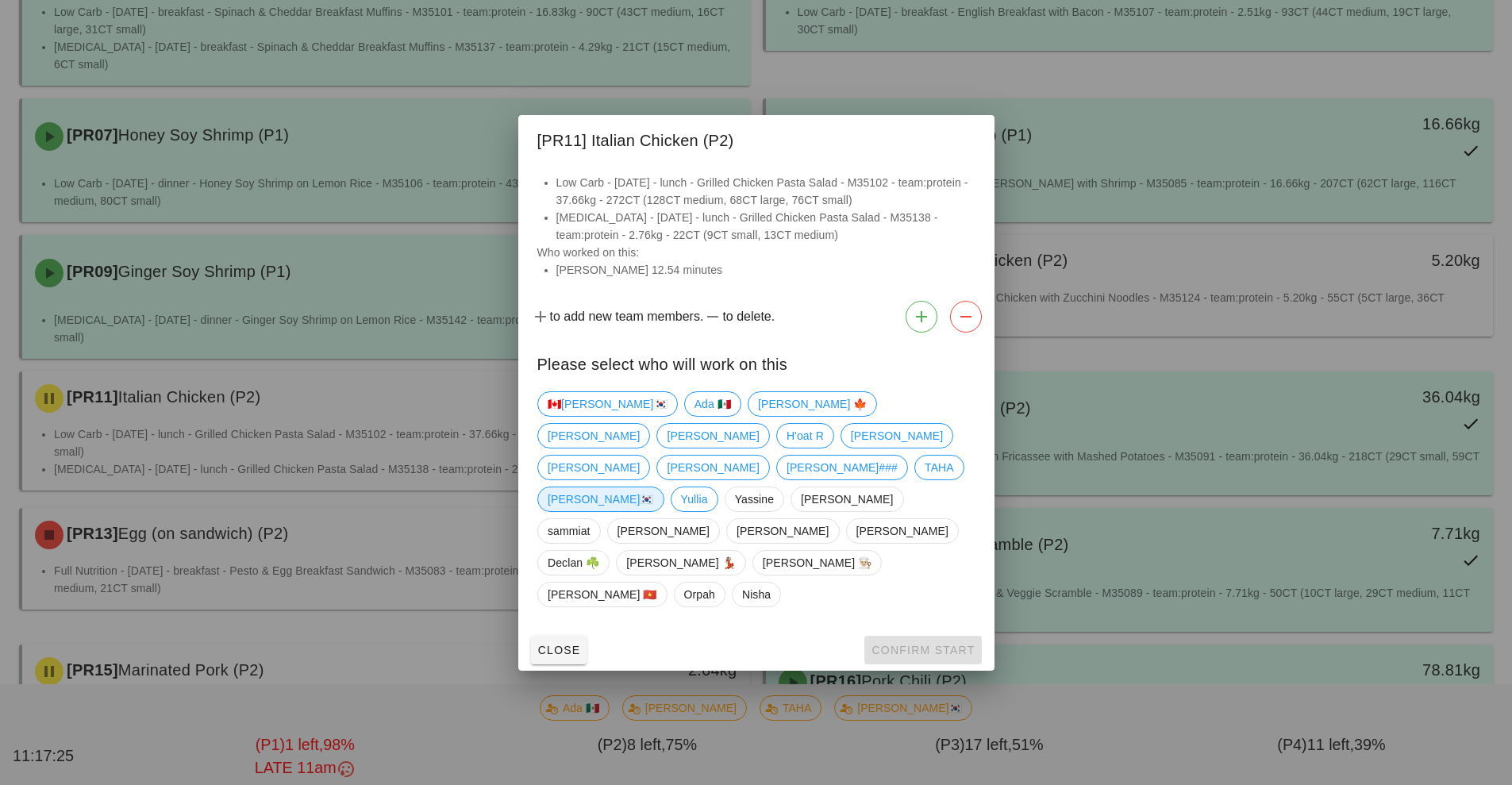
click at [654, 489] on span "[PERSON_NAME]🇰🇷" at bounding box center [601, 499] width 107 height 24
click at [932, 635] on button "Confirm Start" at bounding box center [922, 649] width 117 height 29
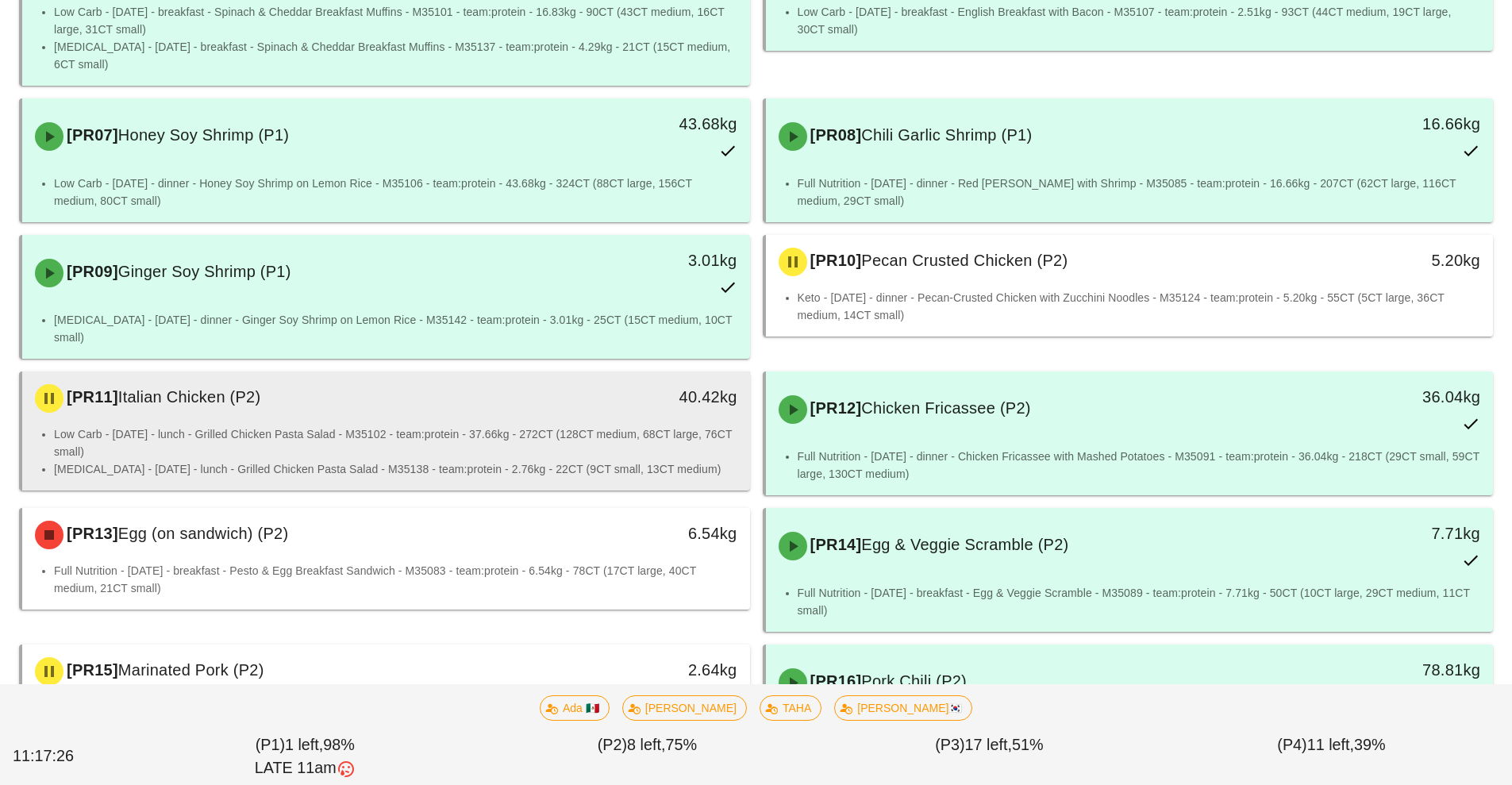
click at [437, 425] on li "Low Carb - [DATE] - lunch - Grilled Chicken Pasta Salad - M35102 - team:protein…" at bounding box center [395, 442] width 683 height 35
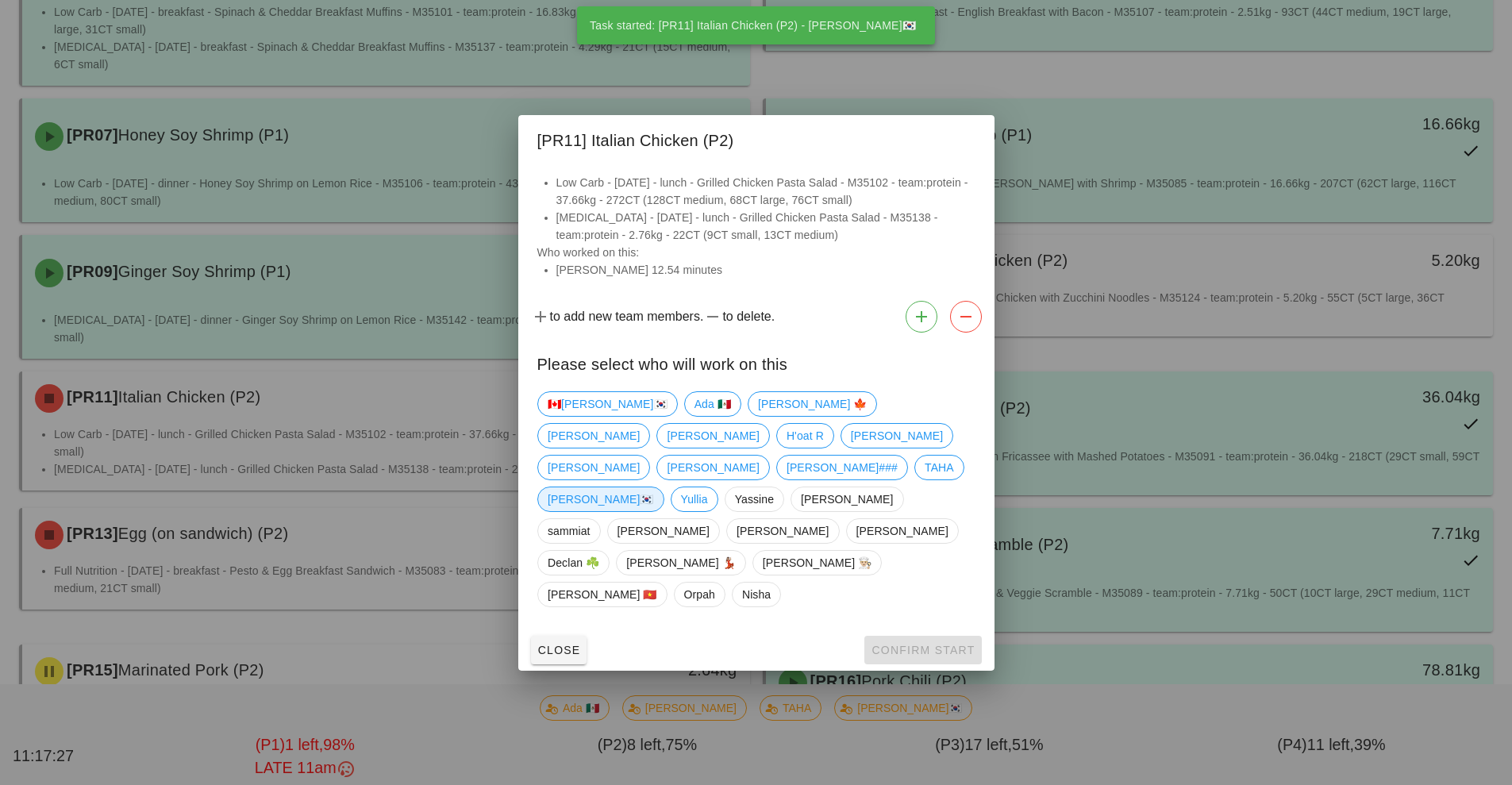
click at [654, 487] on span "[PERSON_NAME]🇰🇷" at bounding box center [601, 499] width 107 height 24
click at [911, 643] on span "Confirm Start" at bounding box center [923, 649] width 104 height 13
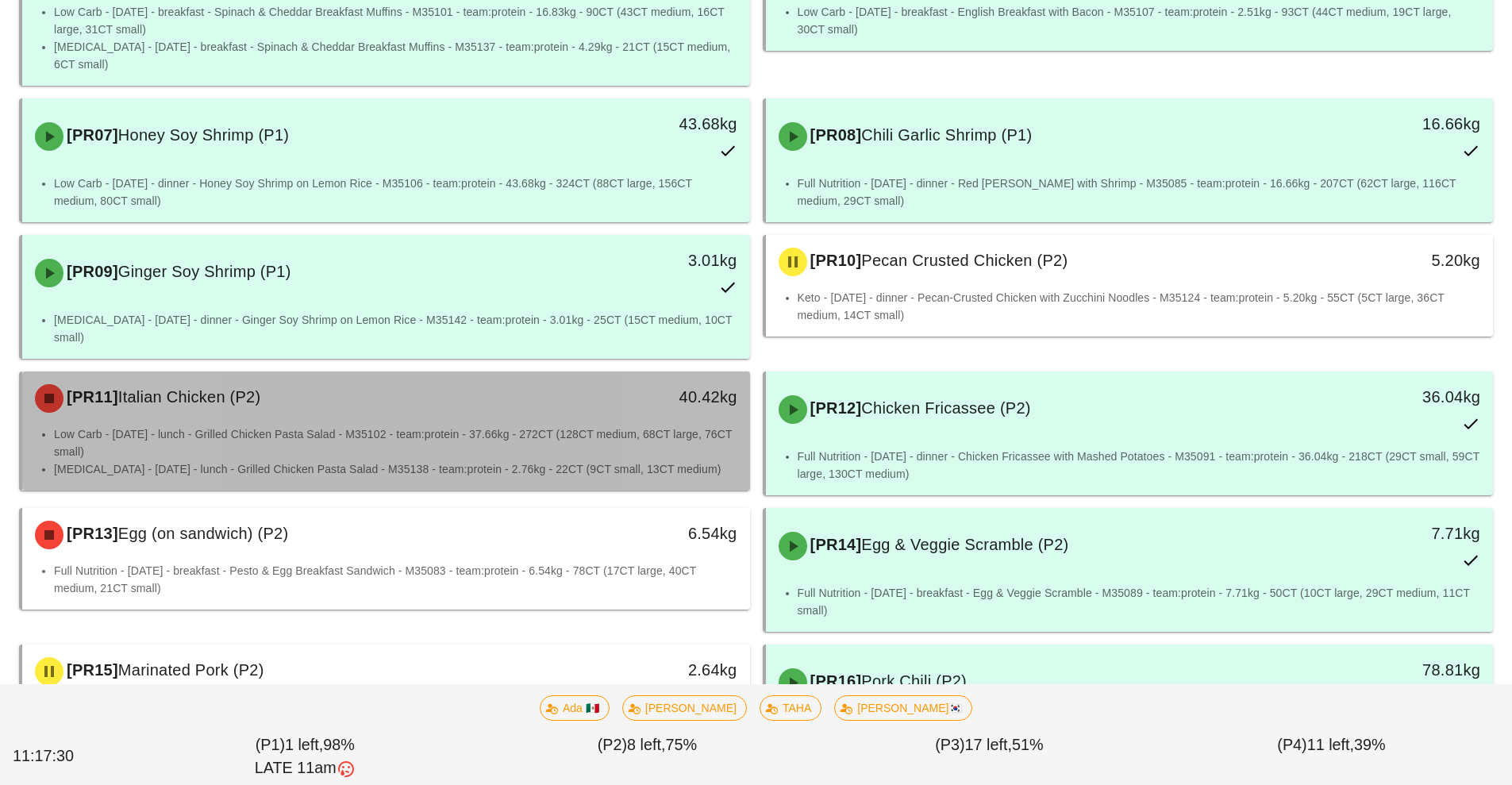
scroll to position [594, 0]
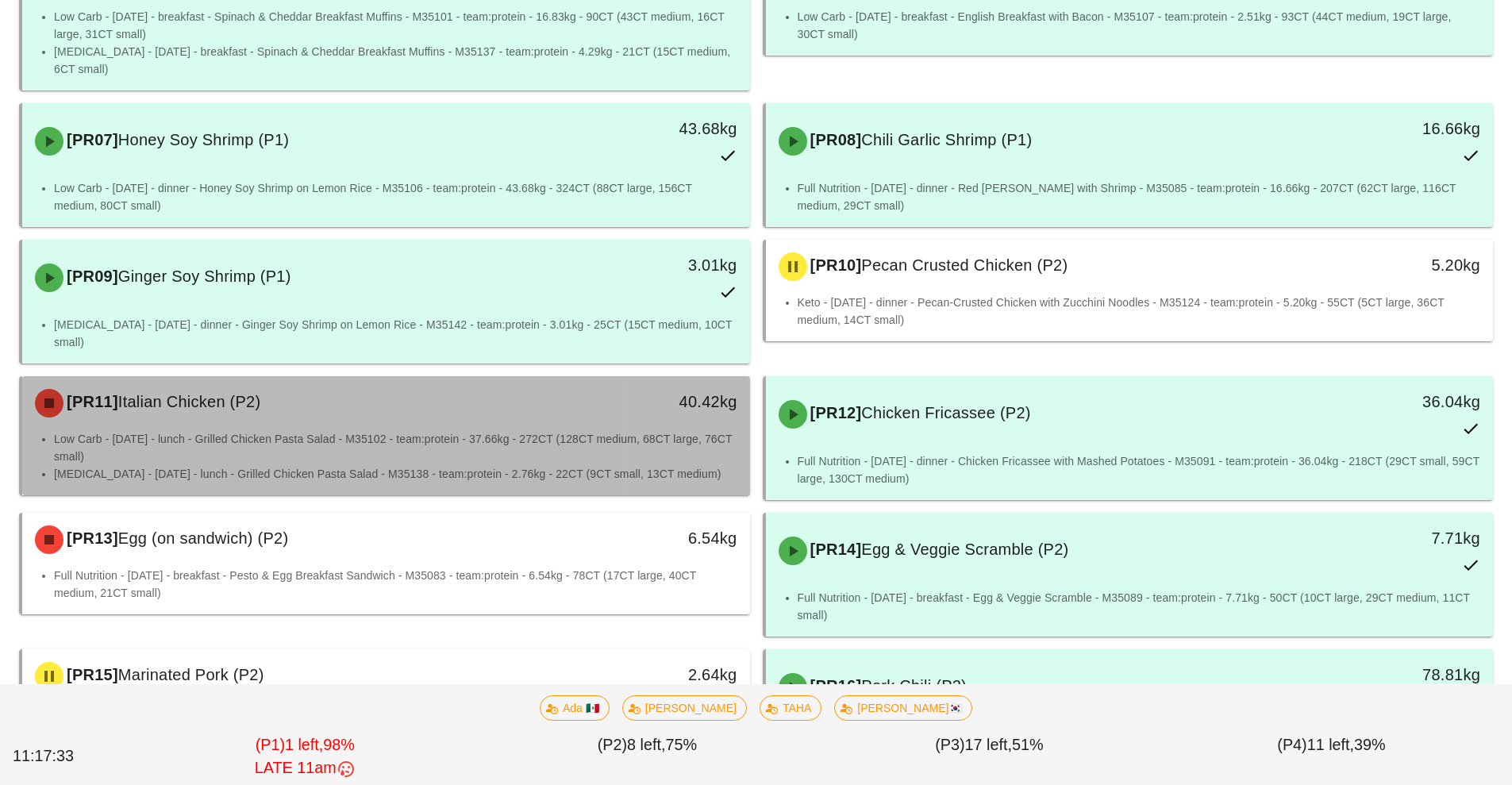
click at [507, 430] on li "Low Carb - [DATE] - lunch - Grilled Chicken Pasta Salad - M35102 - team:protein…" at bounding box center [395, 447] width 683 height 35
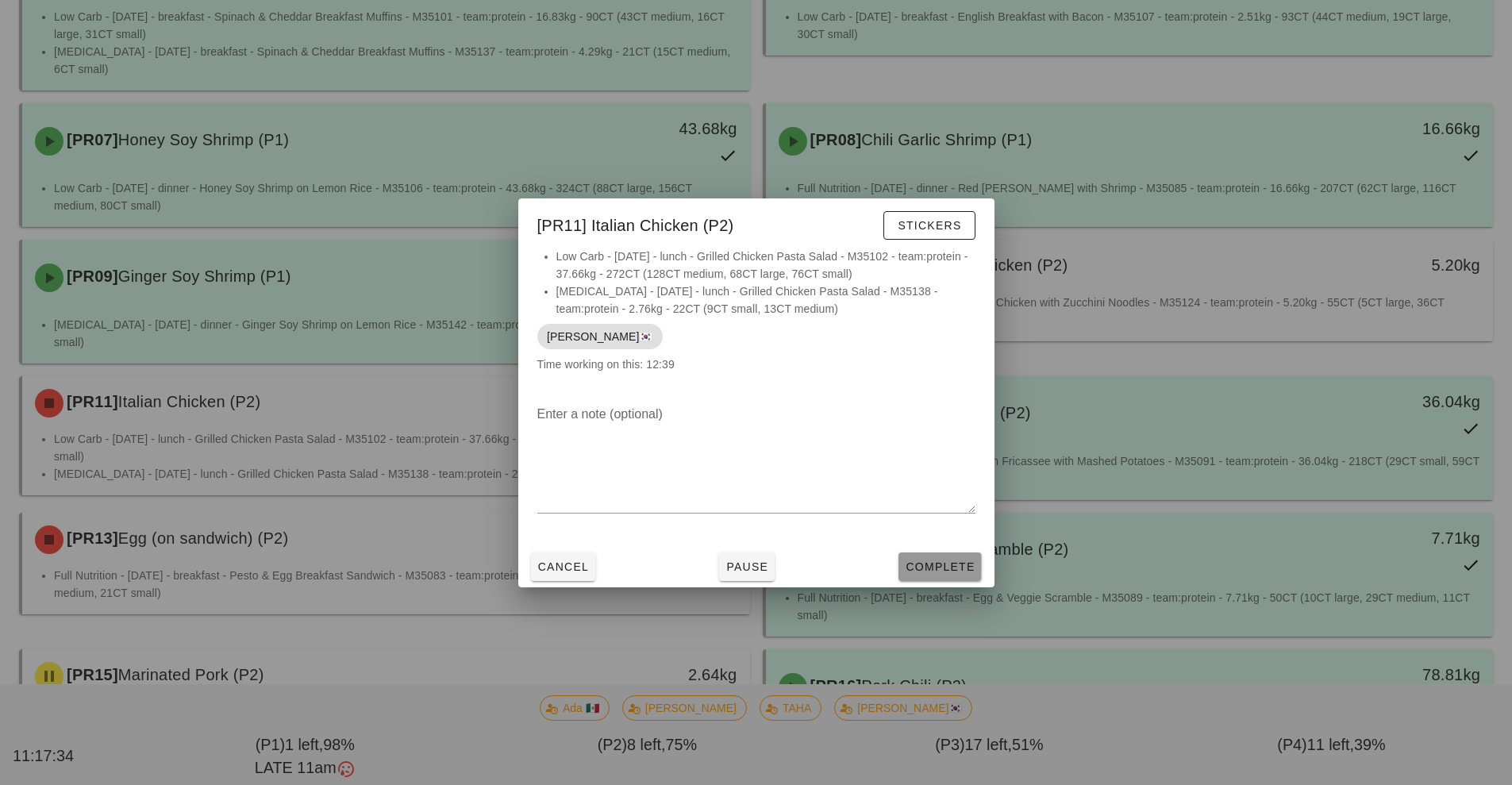
click at [934, 571] on span "Complete" at bounding box center [940, 566] width 70 height 13
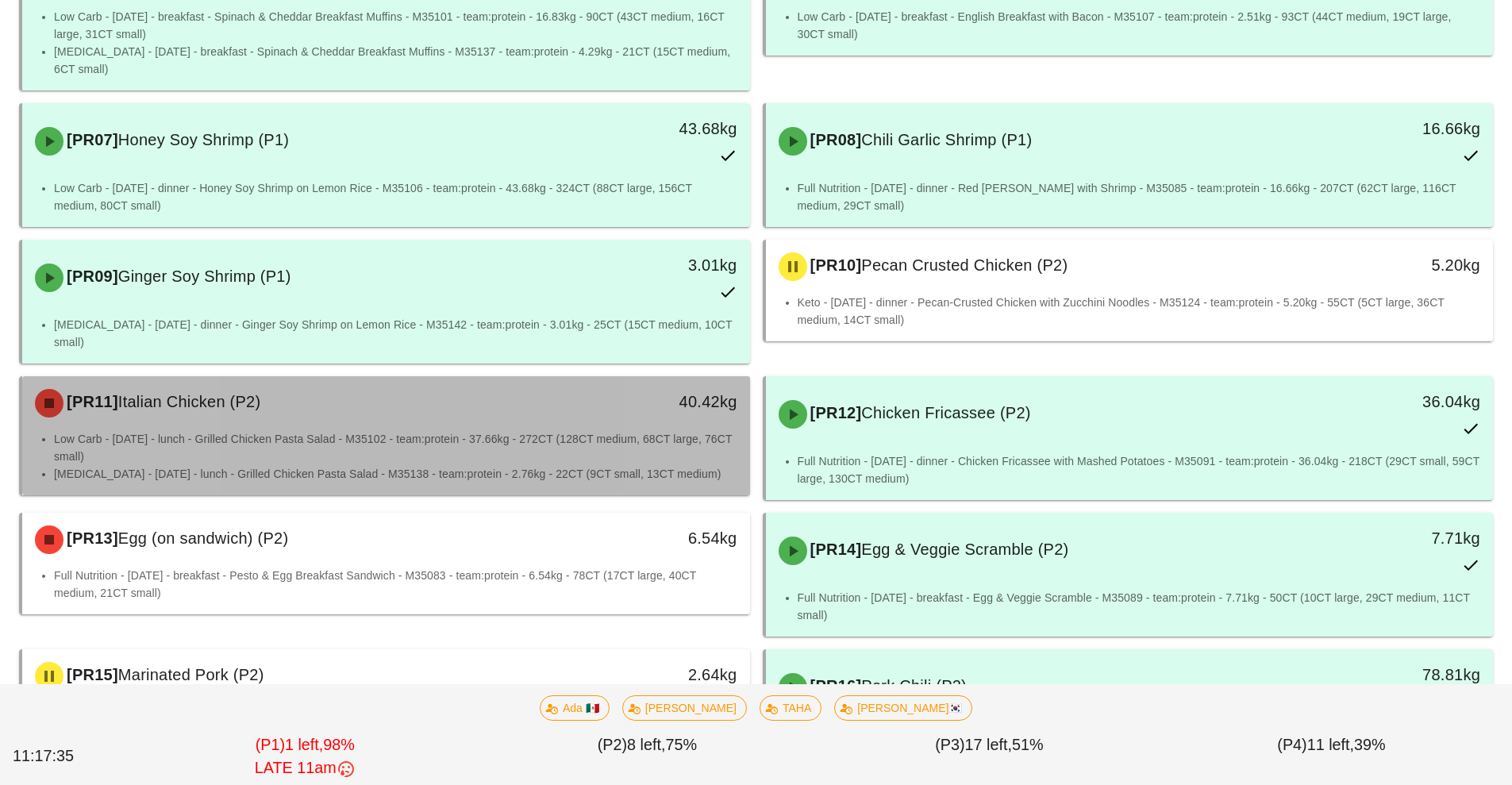
click at [493, 430] on li "Low Carb - [DATE] - lunch - Grilled Chicken Pasta Salad - M35102 - team:protein…" at bounding box center [395, 447] width 683 height 35
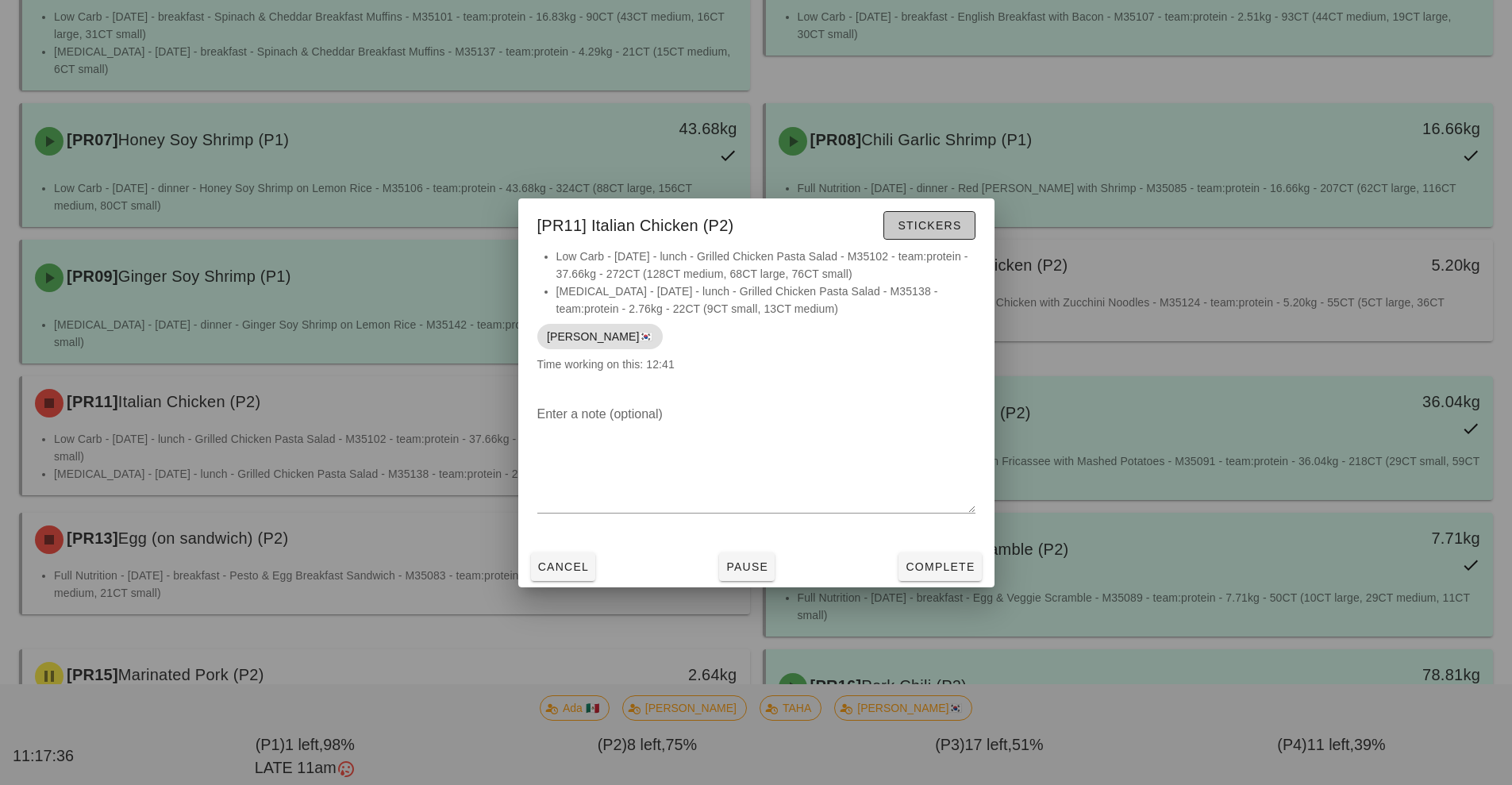
click at [908, 227] on span "Stickers" at bounding box center [929, 225] width 64 height 13
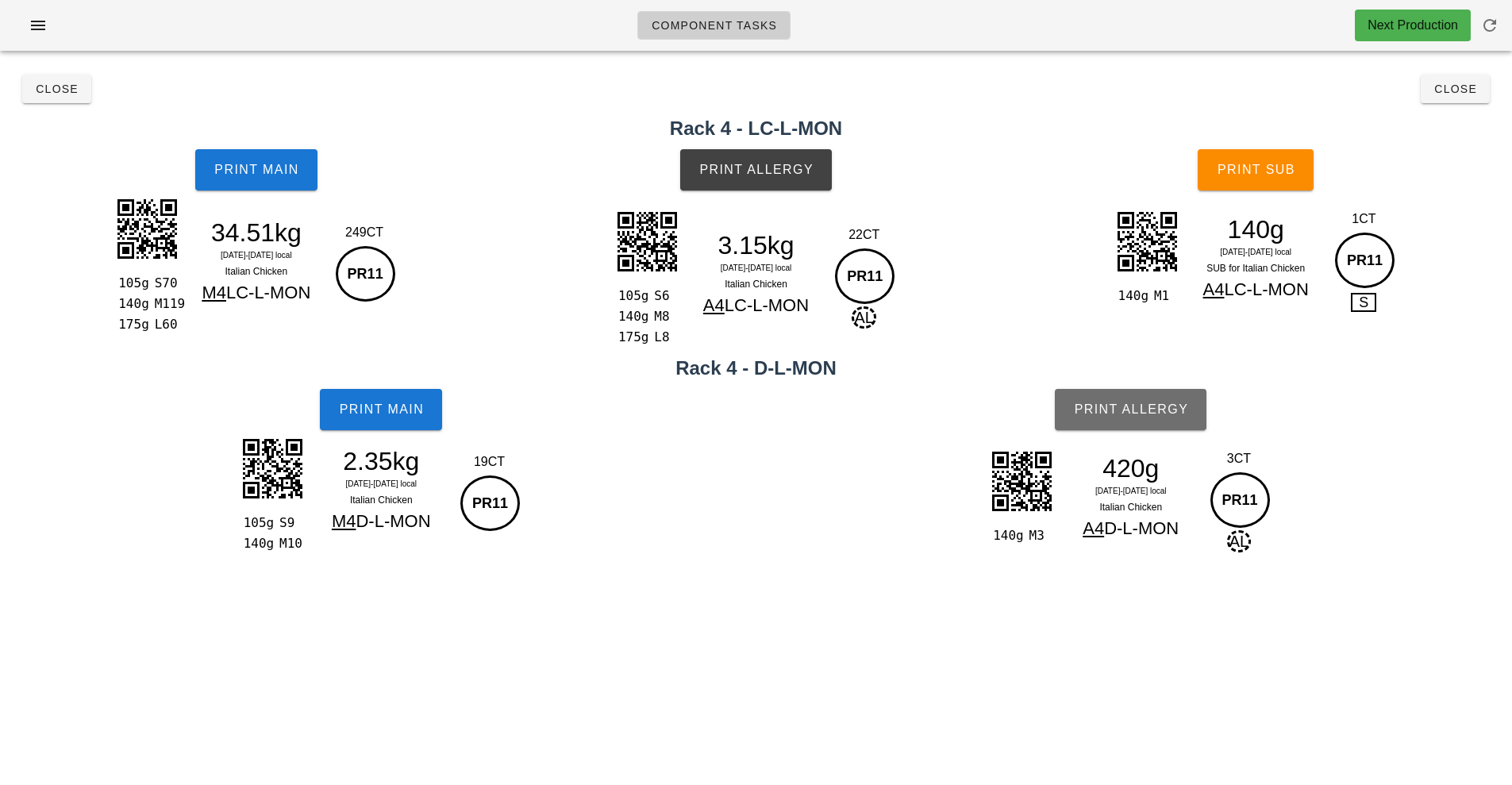
click at [1114, 421] on button "Print Allergy" at bounding box center [1130, 409] width 152 height 42
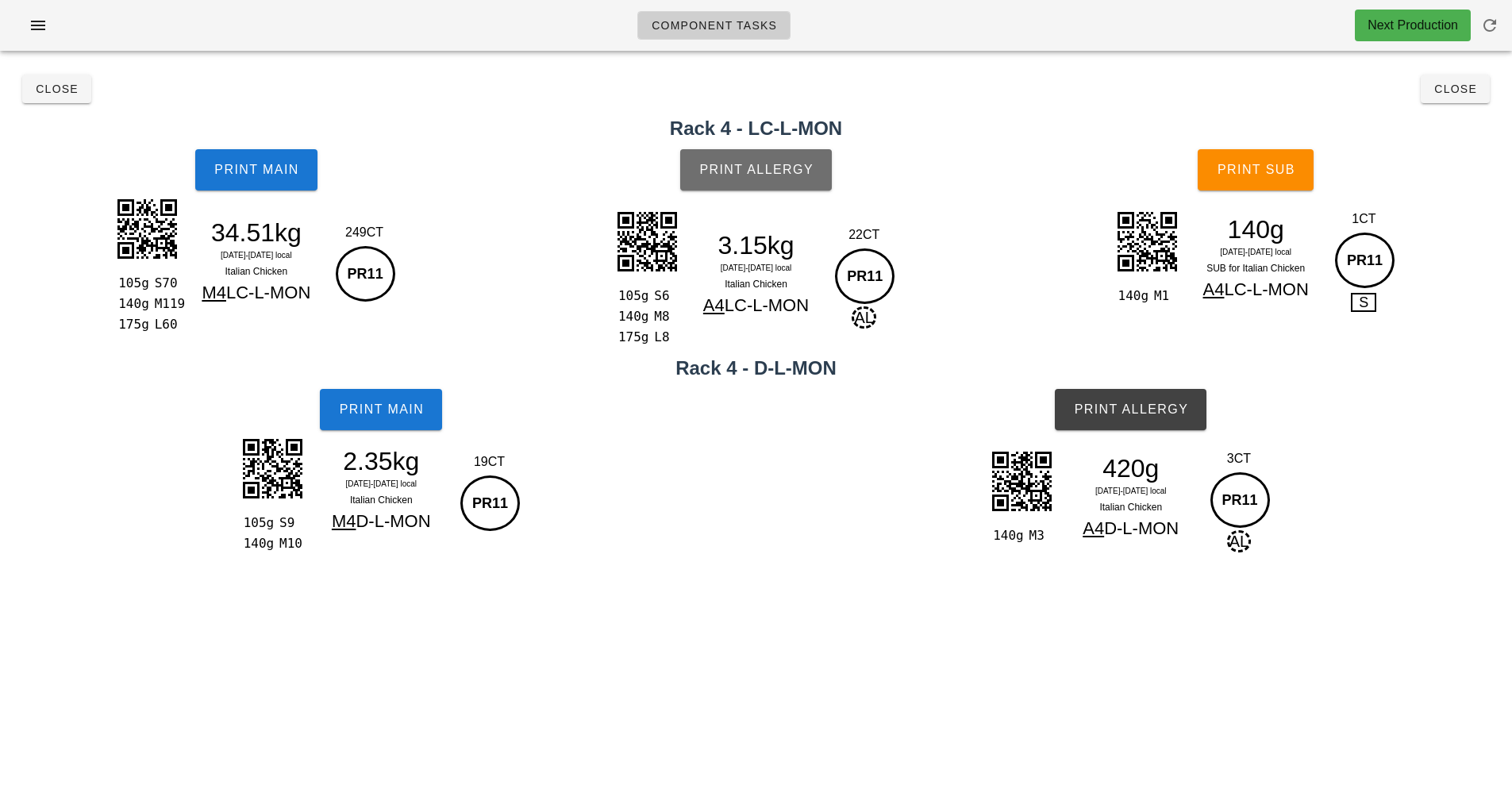
click at [736, 153] on button "Print Allergy" at bounding box center [756, 170] width 152 height 42
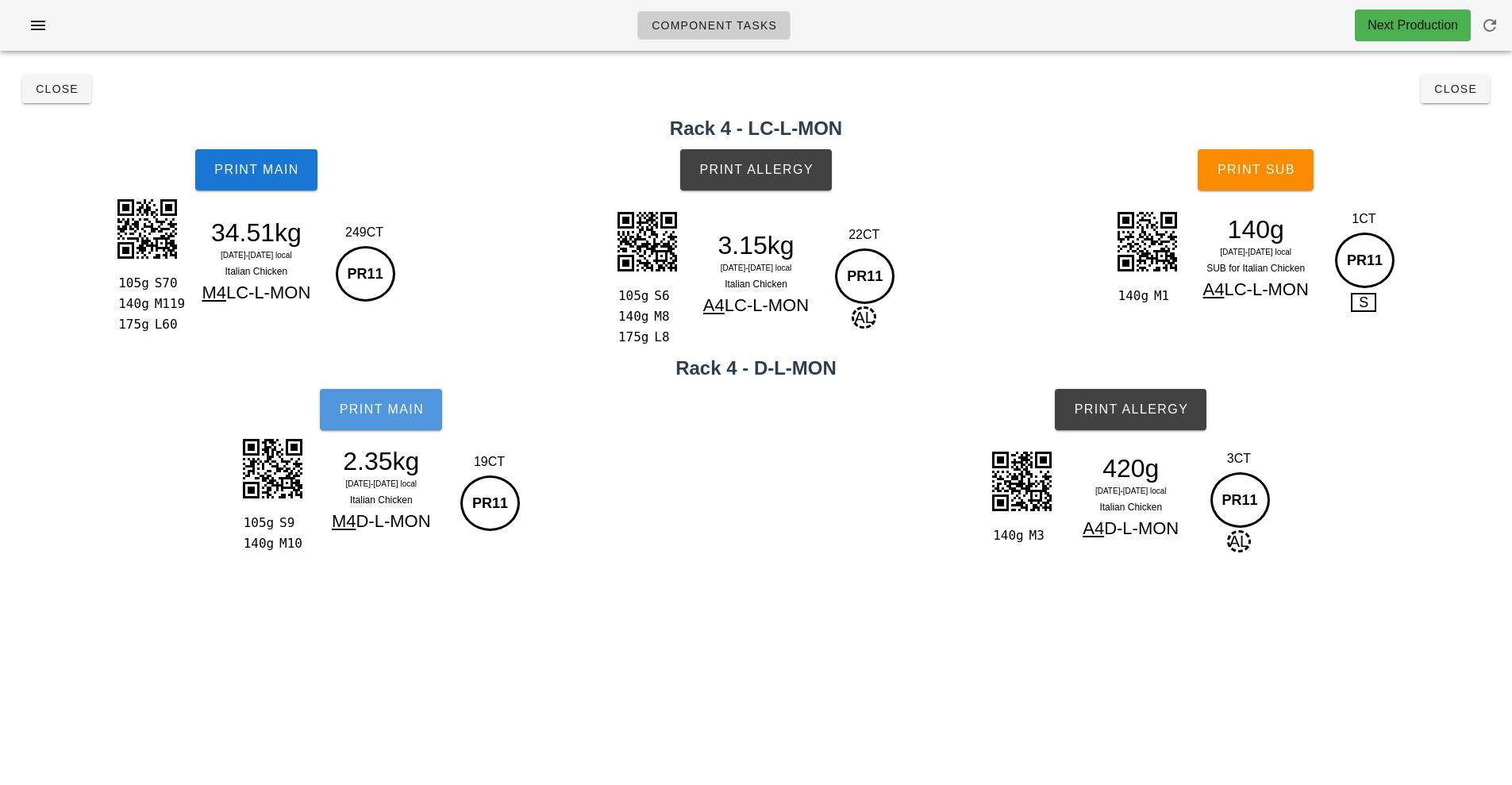
click at [361, 424] on button "Print Main" at bounding box center [380, 409] width 122 height 42
click at [249, 161] on button "Print Main" at bounding box center [256, 170] width 122 height 42
click at [263, 165] on span "Print Main" at bounding box center [256, 170] width 86 height 15
click at [252, 170] on span "Print Main" at bounding box center [256, 170] width 86 height 15
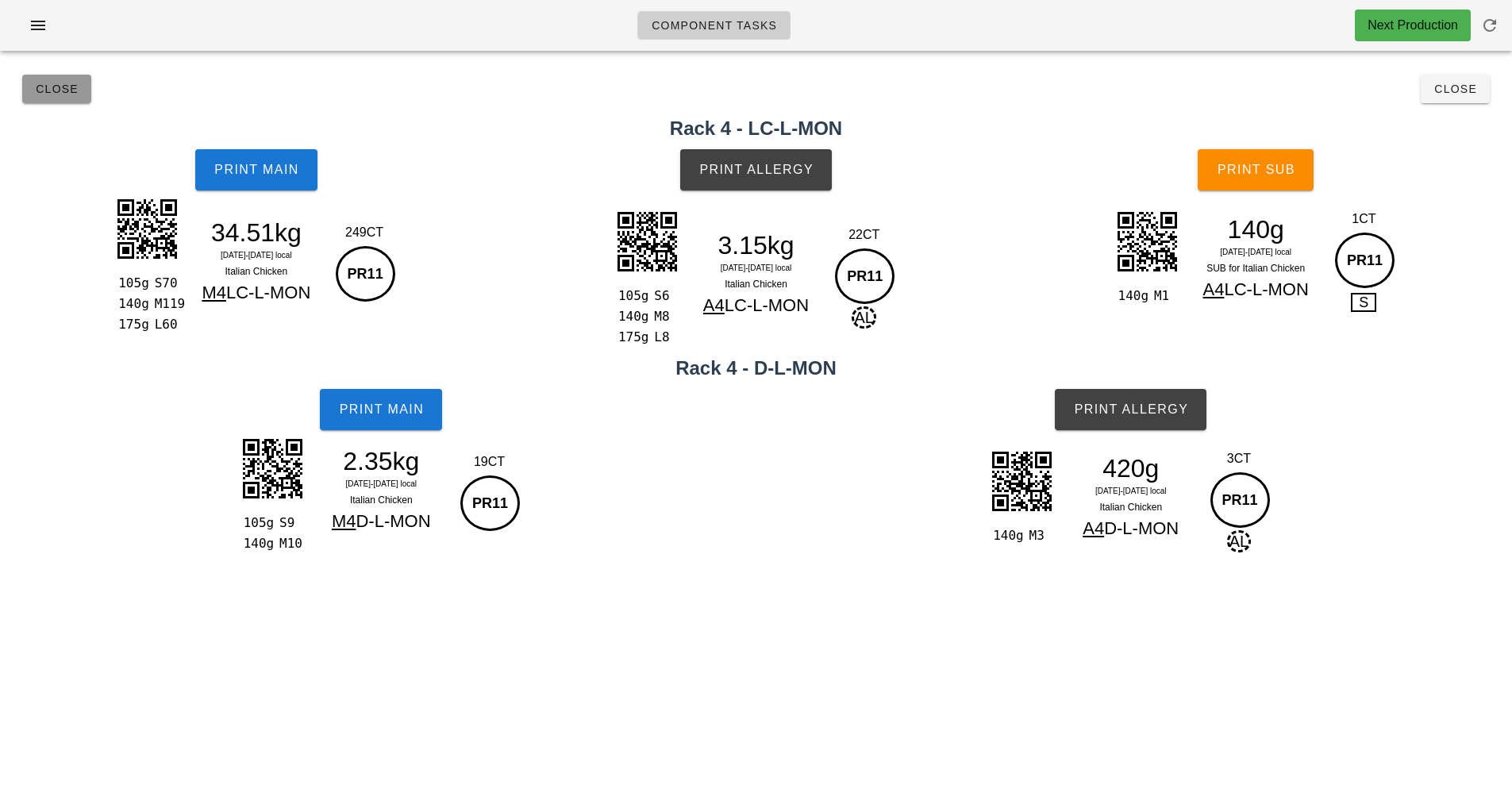
click at [43, 91] on span "Close" at bounding box center [56, 88] width 43 height 13
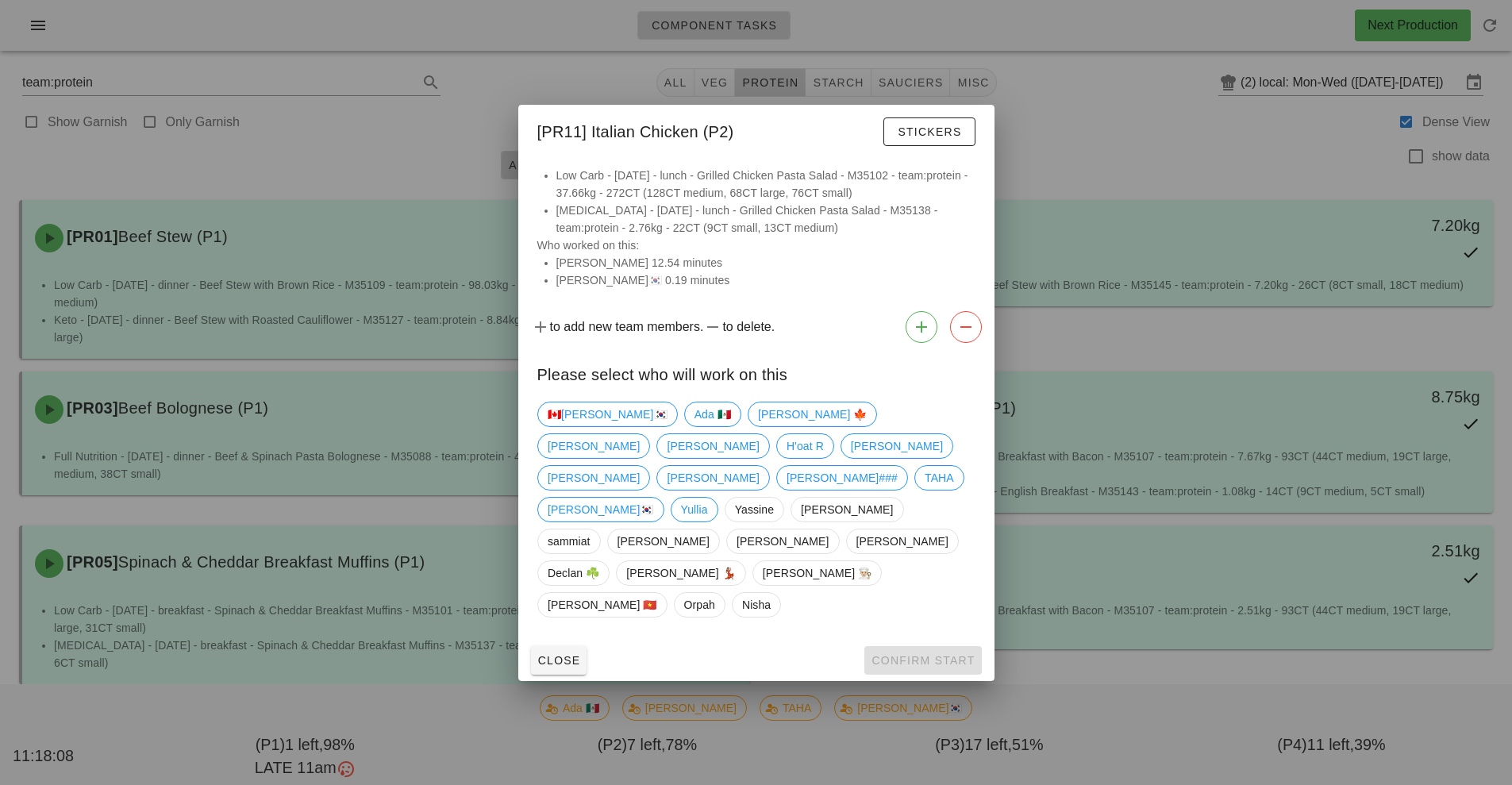
click at [592, 700] on div at bounding box center [756, 392] width 1512 height 785
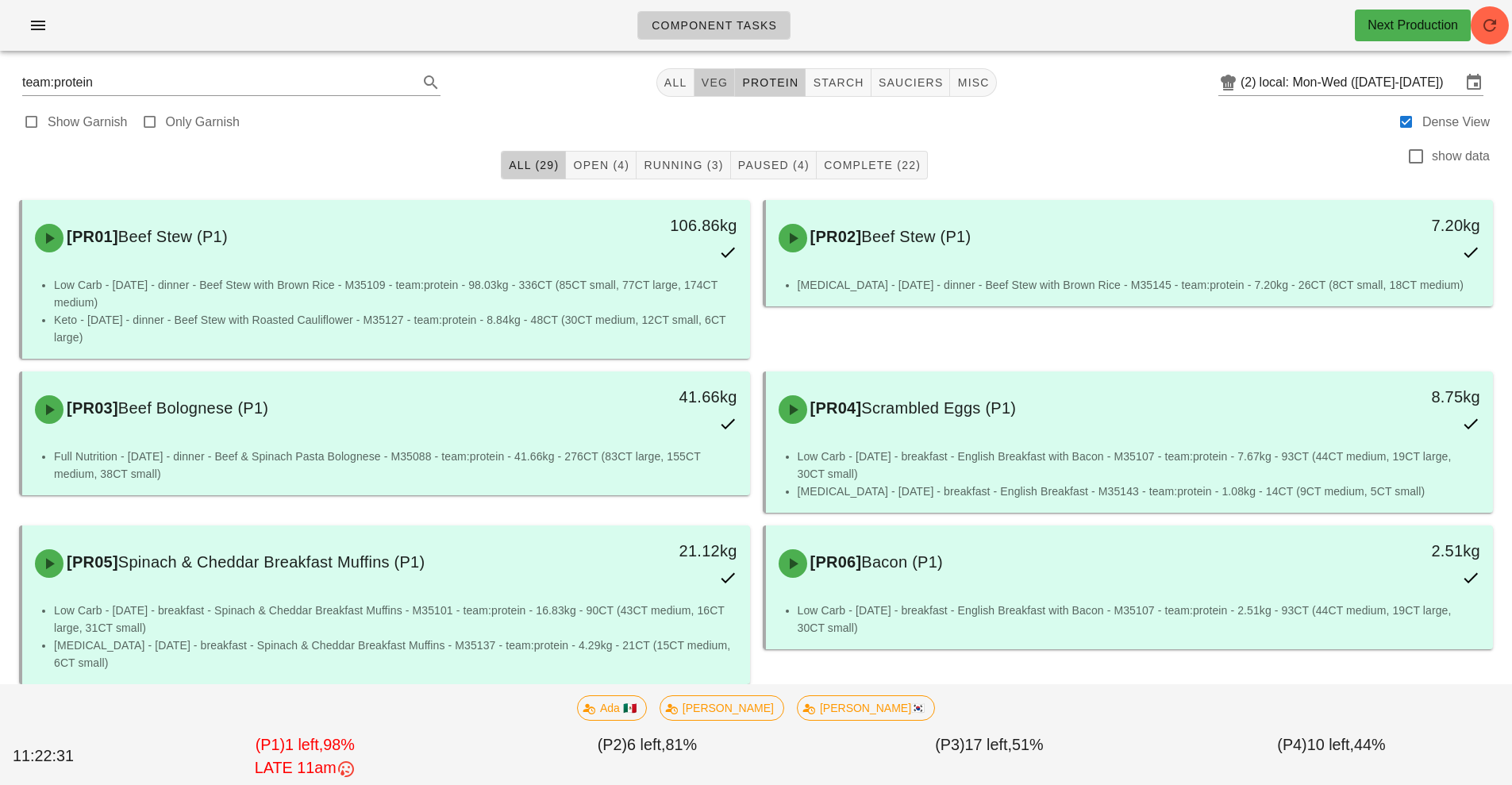
click at [711, 80] on span "veg" at bounding box center [714, 82] width 28 height 13
type input "team:veg"
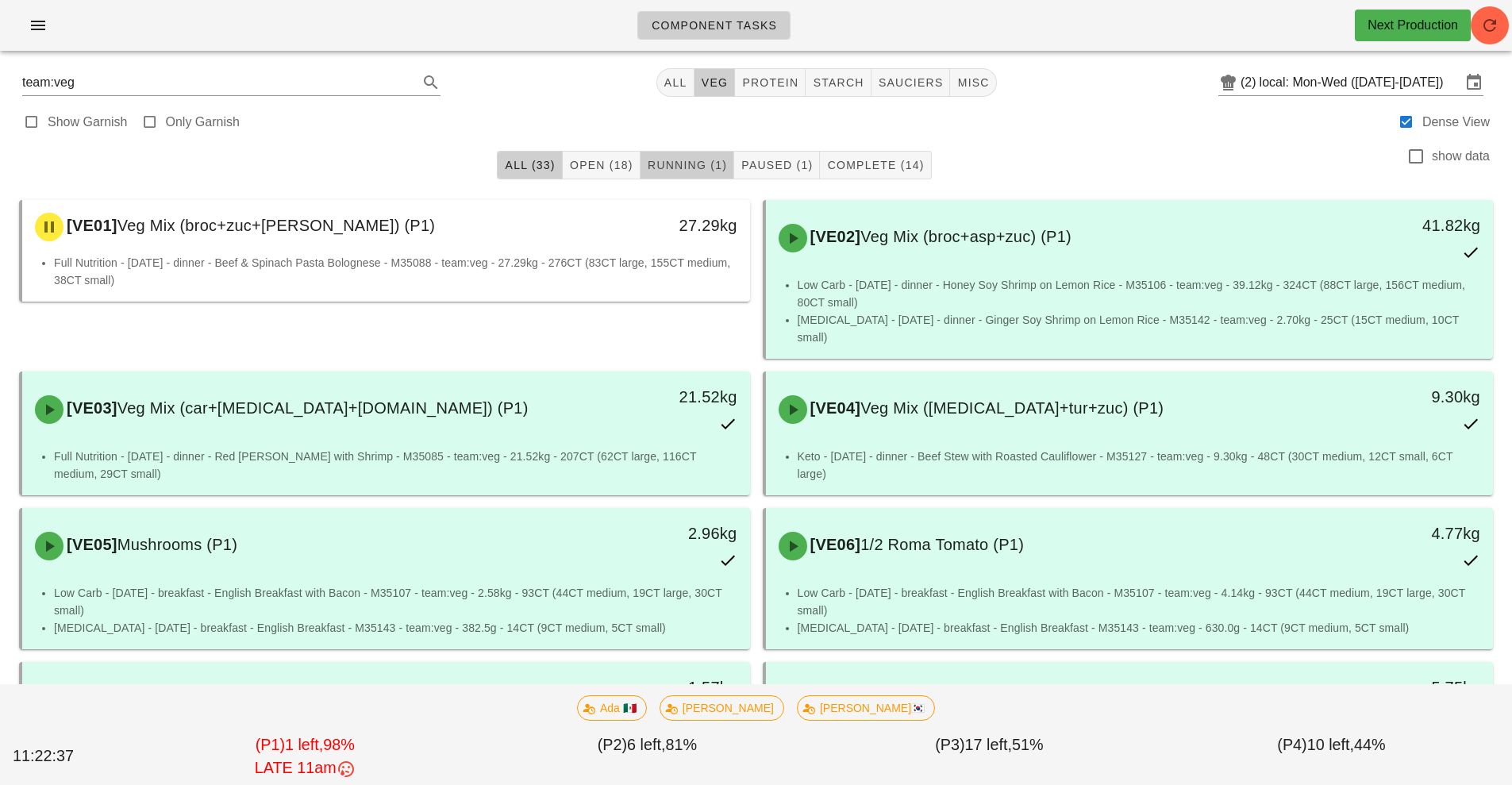
click at [688, 164] on span "Running (1)" at bounding box center [687, 164] width 81 height 13
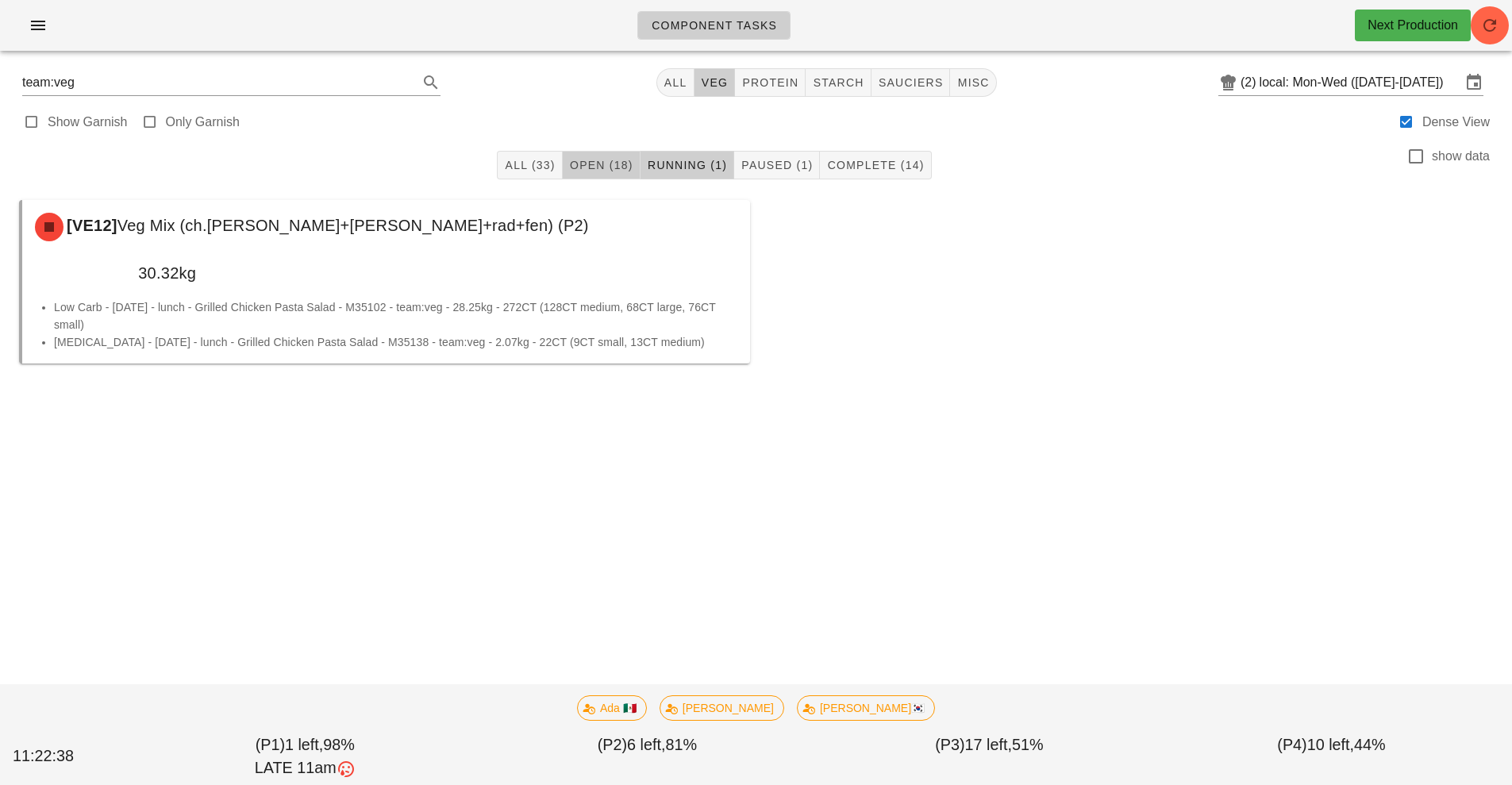
click at [600, 164] on span "Open (18)" at bounding box center [601, 164] width 64 height 13
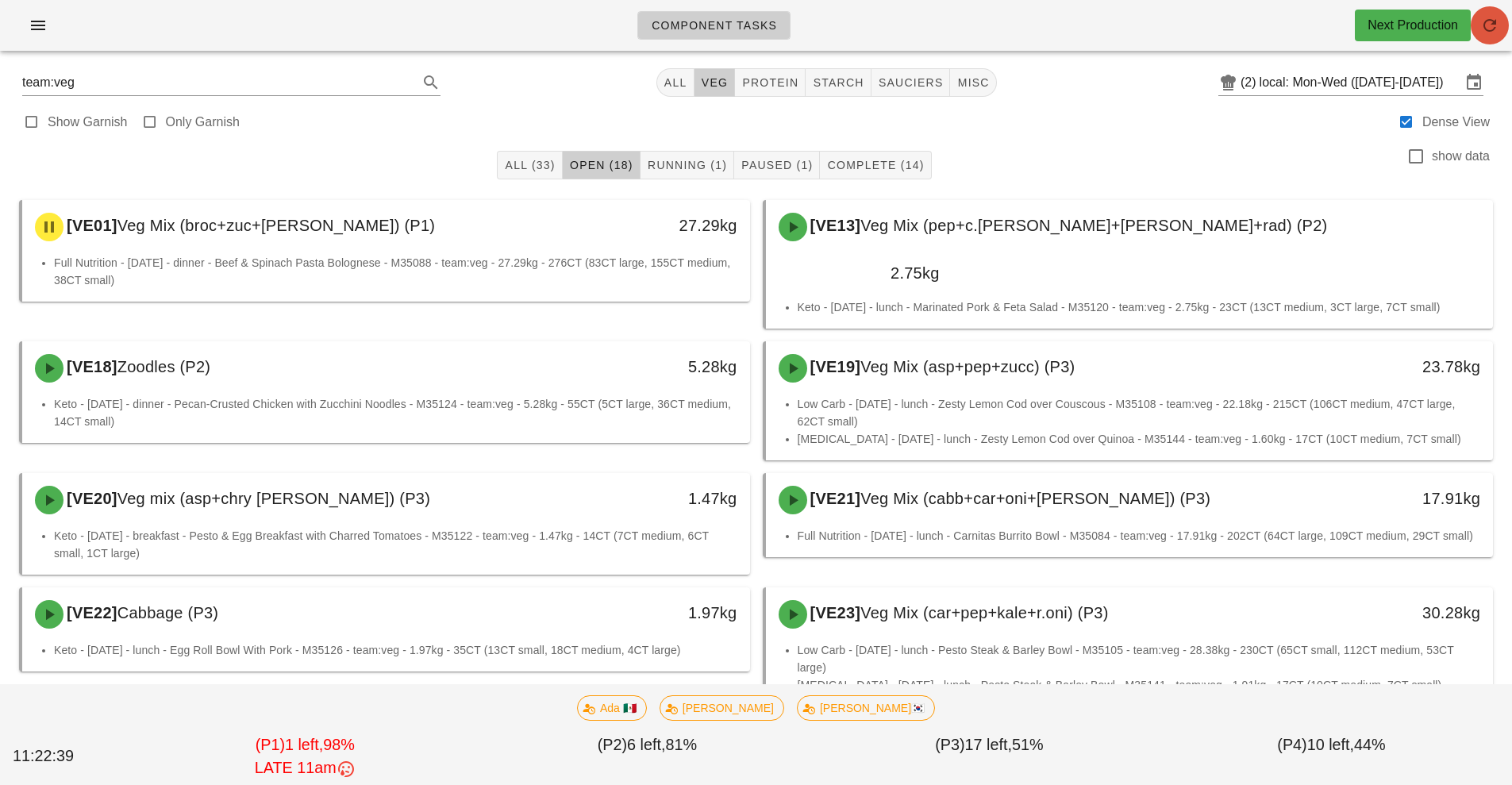
click at [1472, 23] on span "button" at bounding box center [1490, 25] width 38 height 19
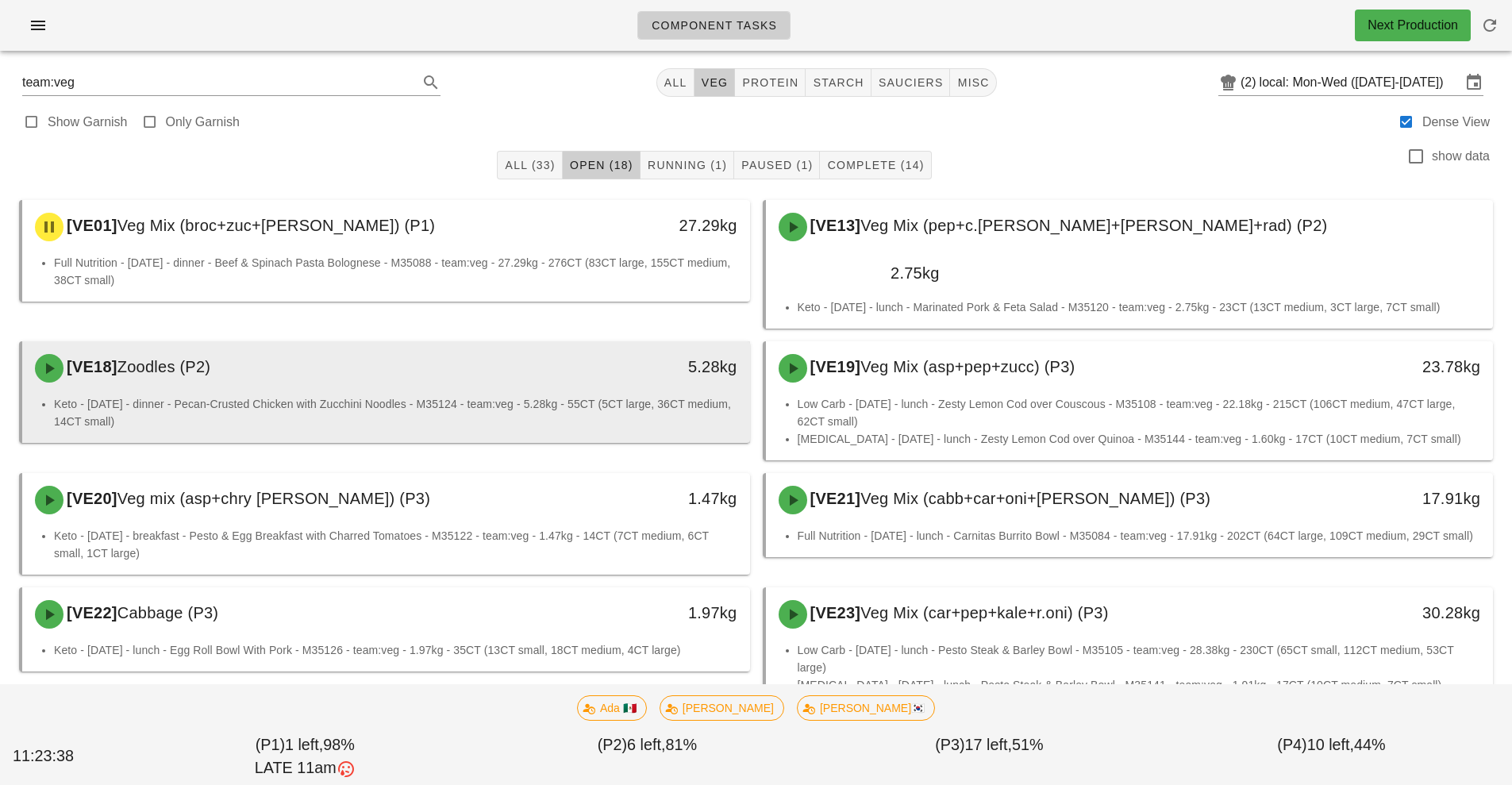
click at [555, 352] on div "[VE18] Zoodles (P2)" at bounding box center [295, 368] width 540 height 48
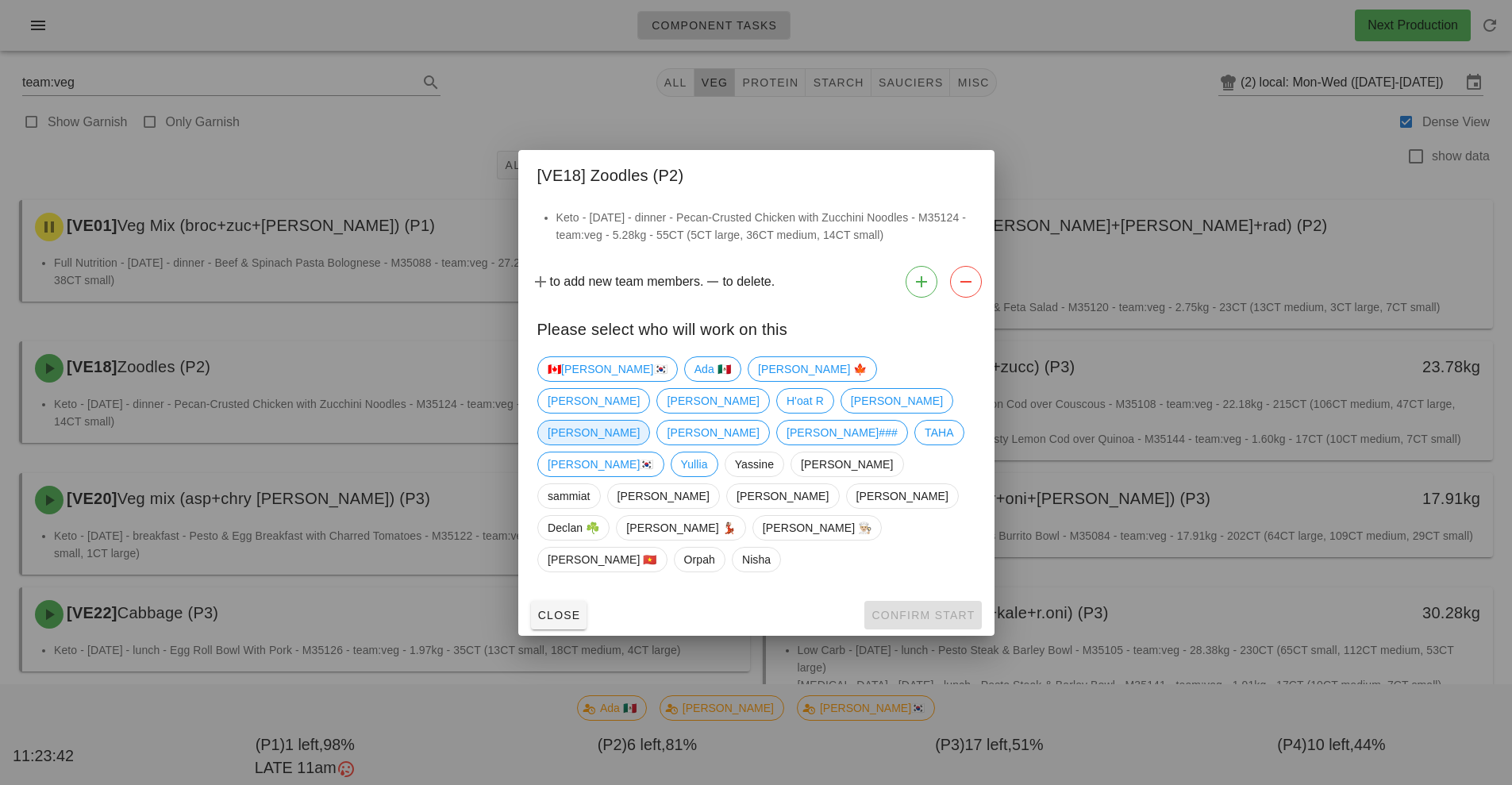
click at [624, 444] on span "[PERSON_NAME]" at bounding box center [594, 433] width 92 height 24
click at [922, 608] on span "Confirm Start" at bounding box center [923, 614] width 104 height 13
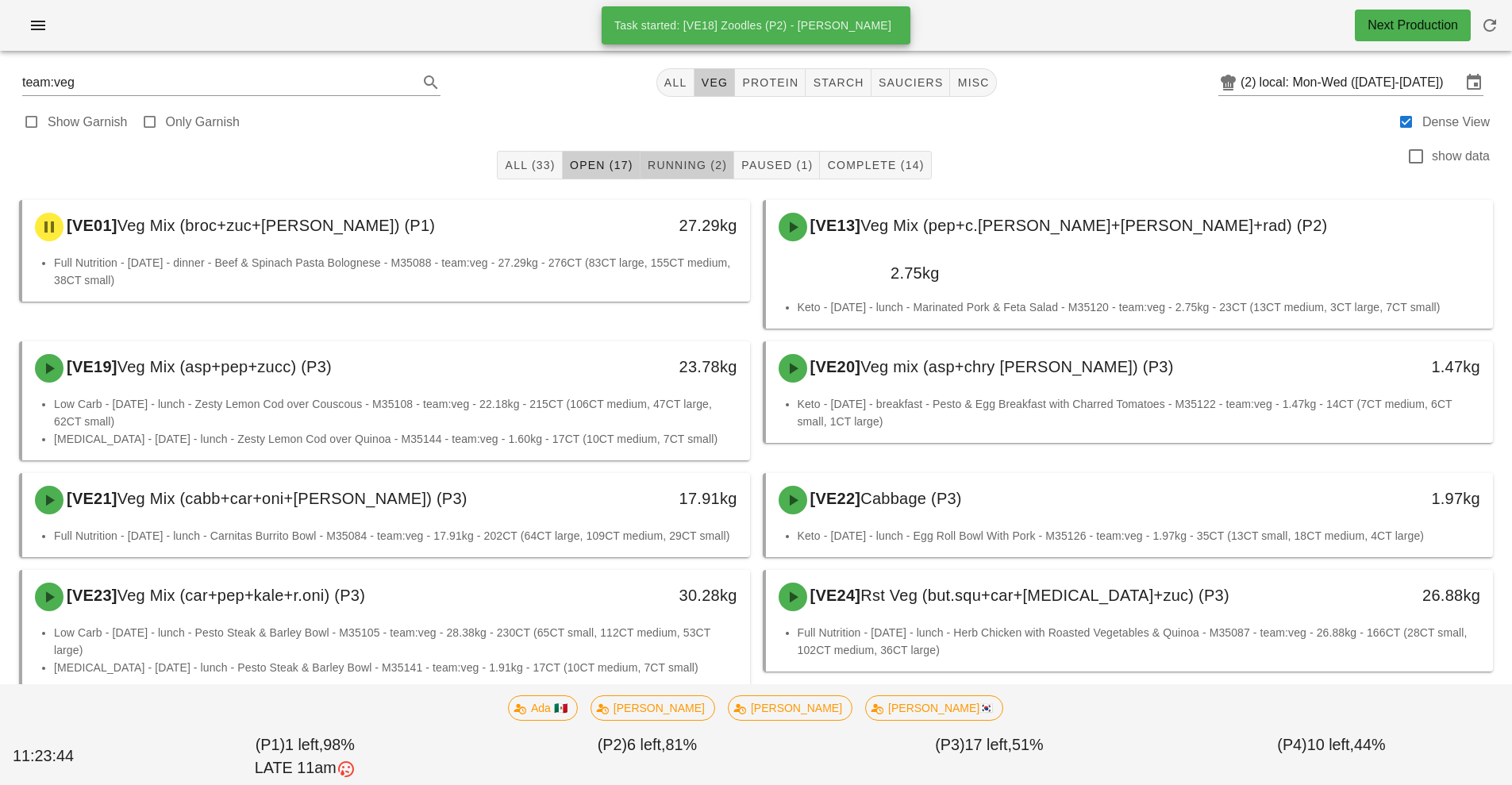
click at [695, 176] on button "Running (2)" at bounding box center [688, 164] width 94 height 29
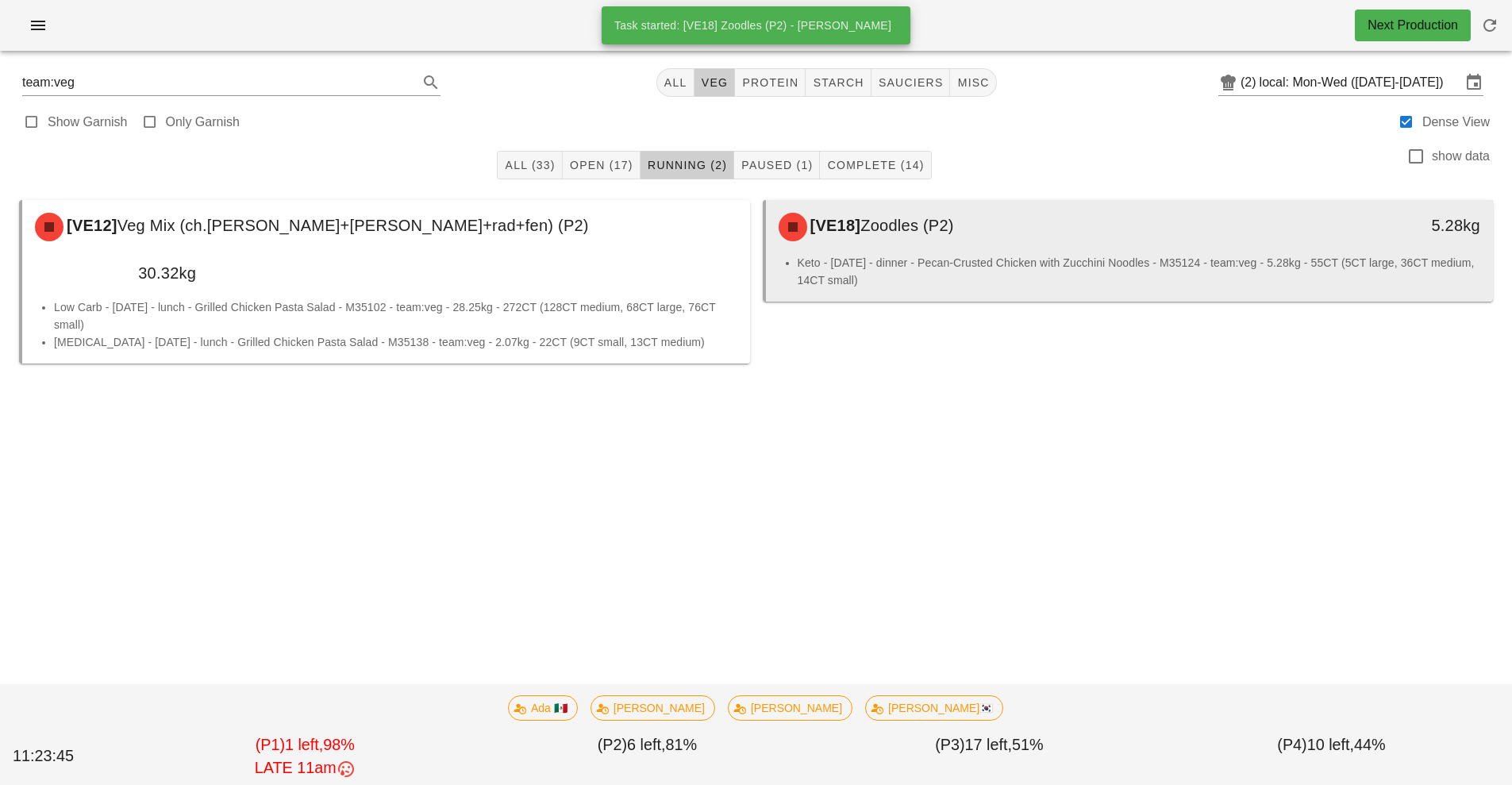
click at [986, 241] on div "[VE18] Zoodles (P2)" at bounding box center [1039, 227] width 540 height 48
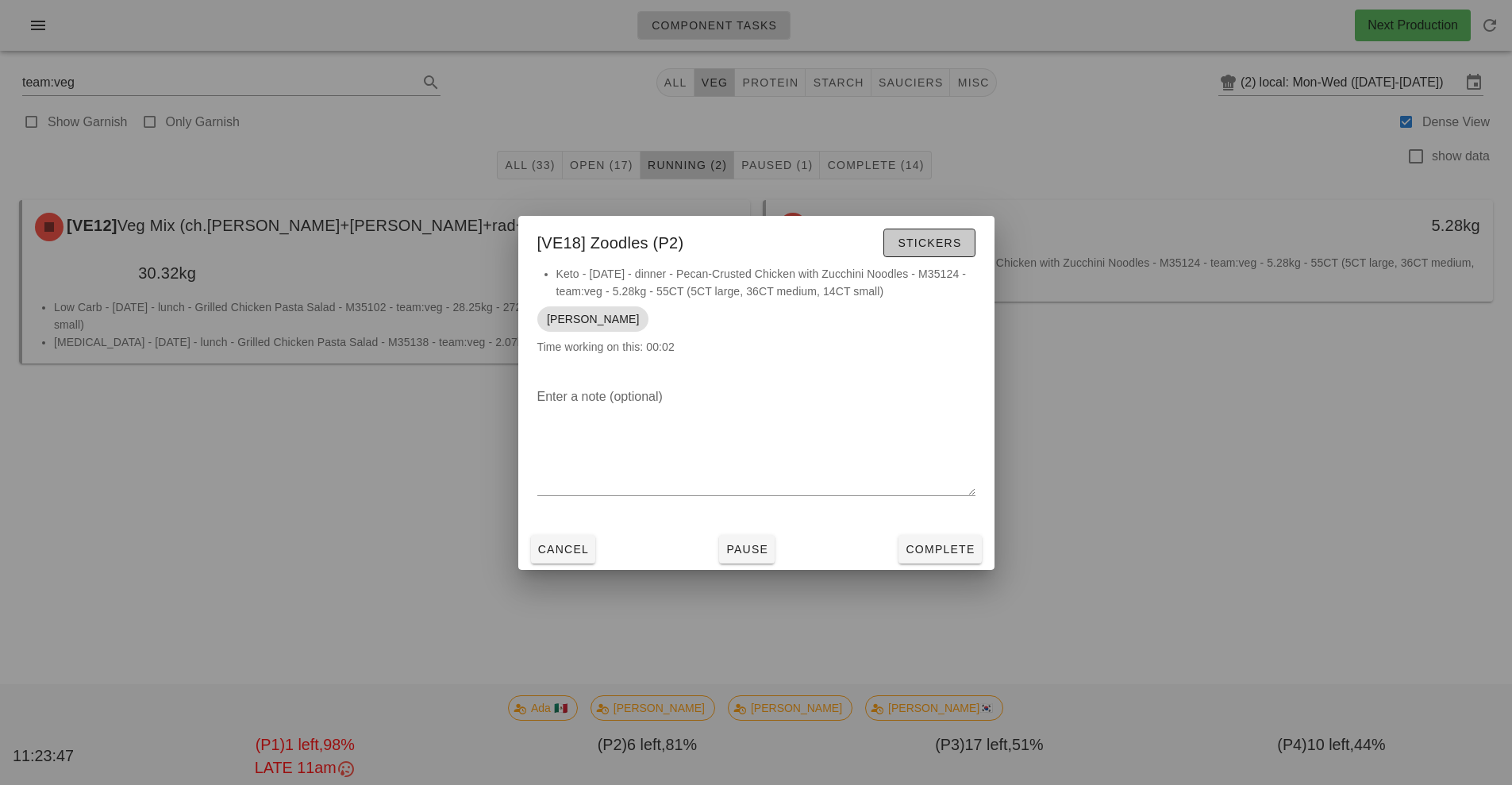
click at [940, 246] on span "Stickers" at bounding box center [929, 242] width 64 height 13
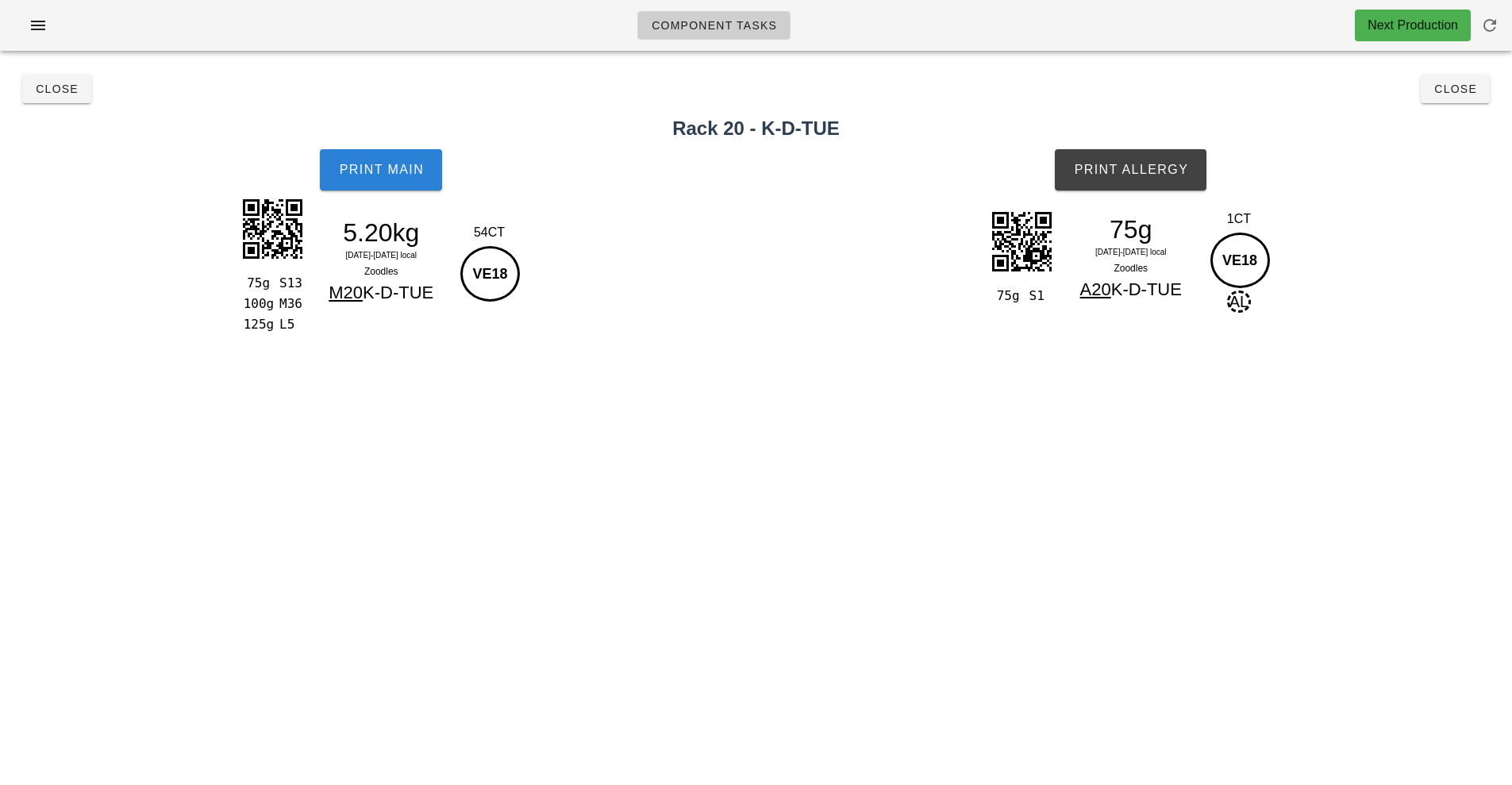
click at [380, 170] on span "Print Main" at bounding box center [381, 170] width 86 height 15
click at [1120, 177] on button "Print Allergy" at bounding box center [1130, 170] width 152 height 42
click at [1464, 100] on button "Close" at bounding box center [1456, 88] width 69 height 29
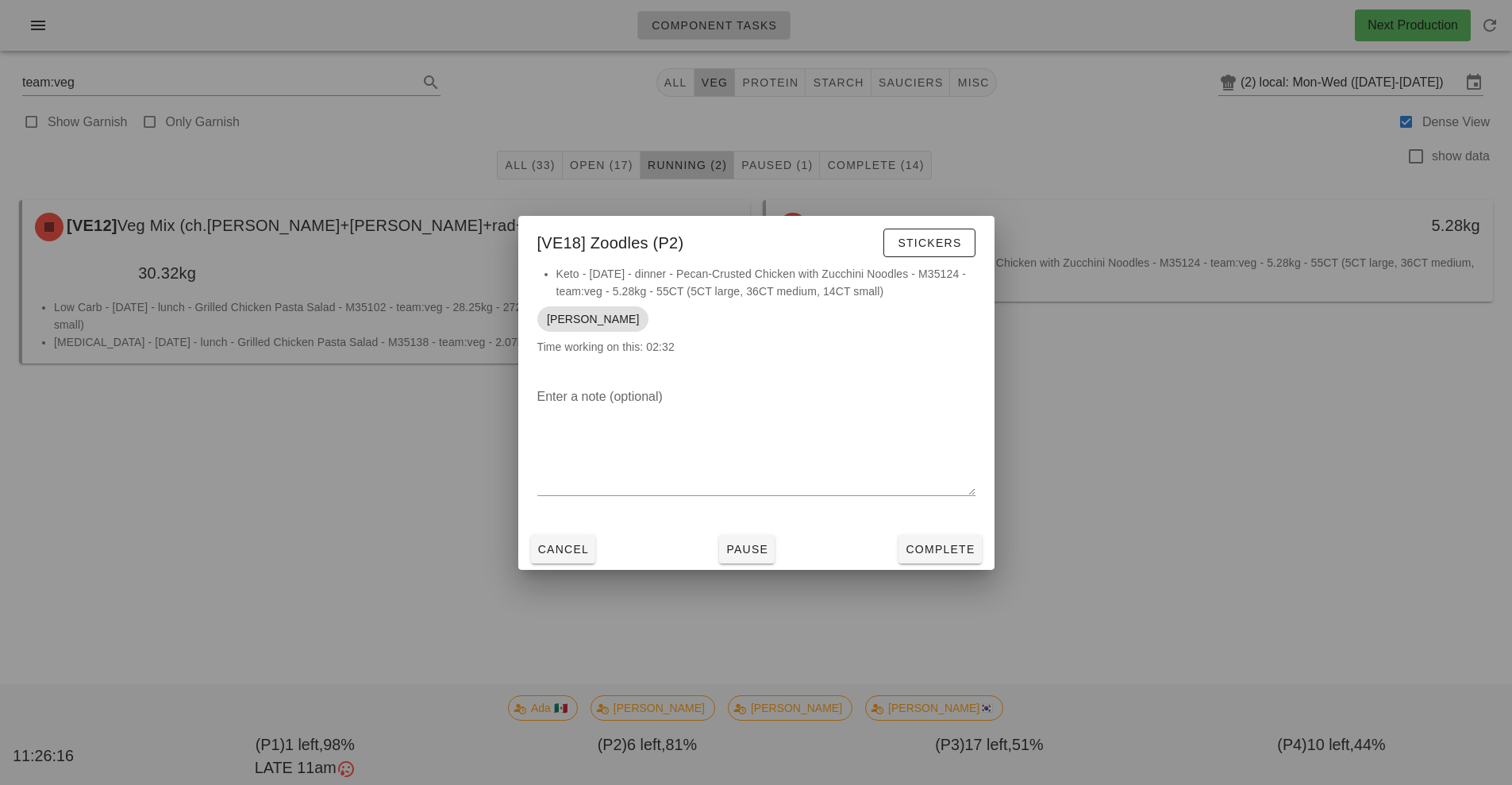
click at [1269, 186] on div at bounding box center [756, 392] width 1512 height 785
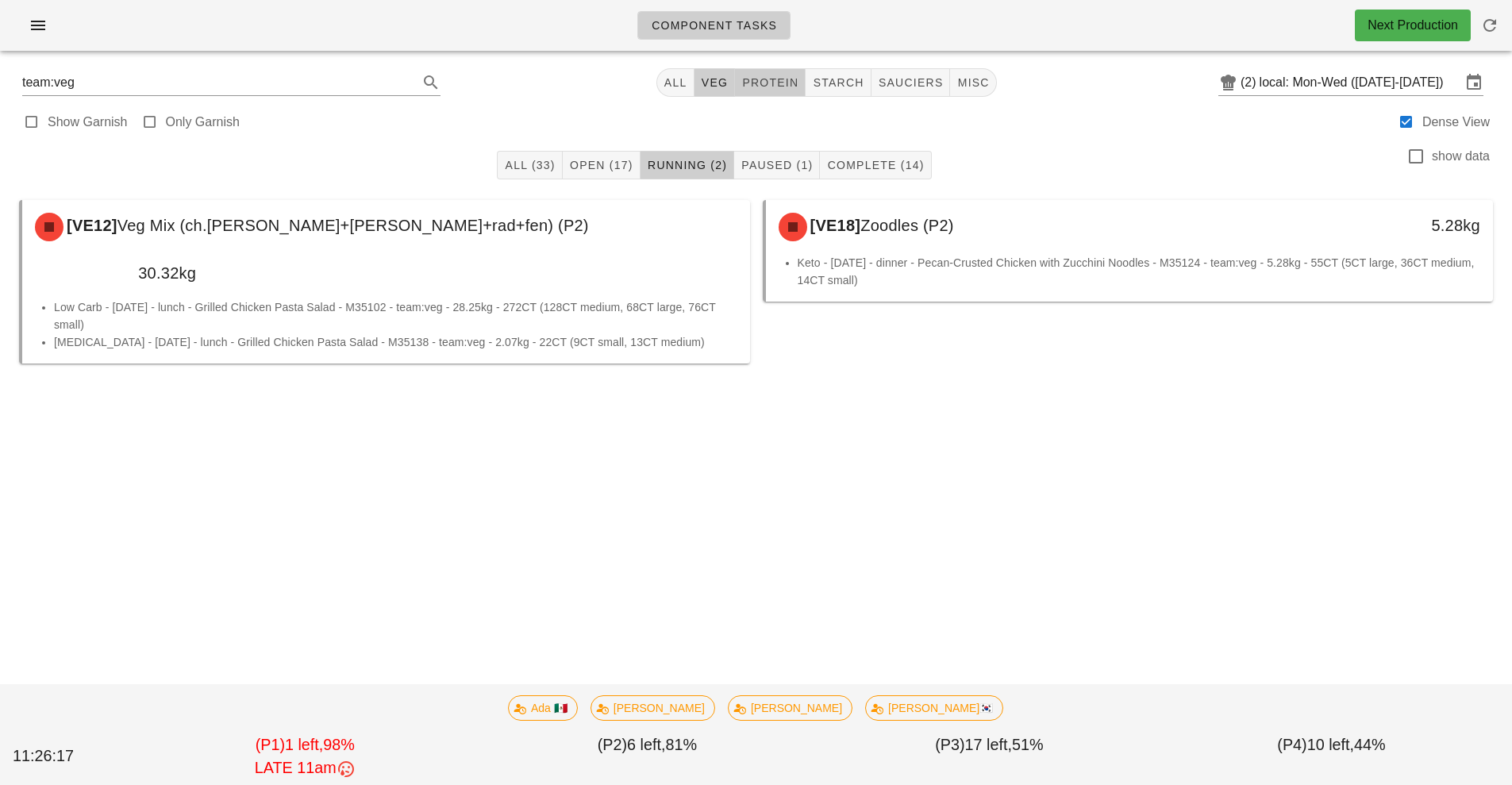
click at [775, 86] on span "protein" at bounding box center [770, 82] width 57 height 13
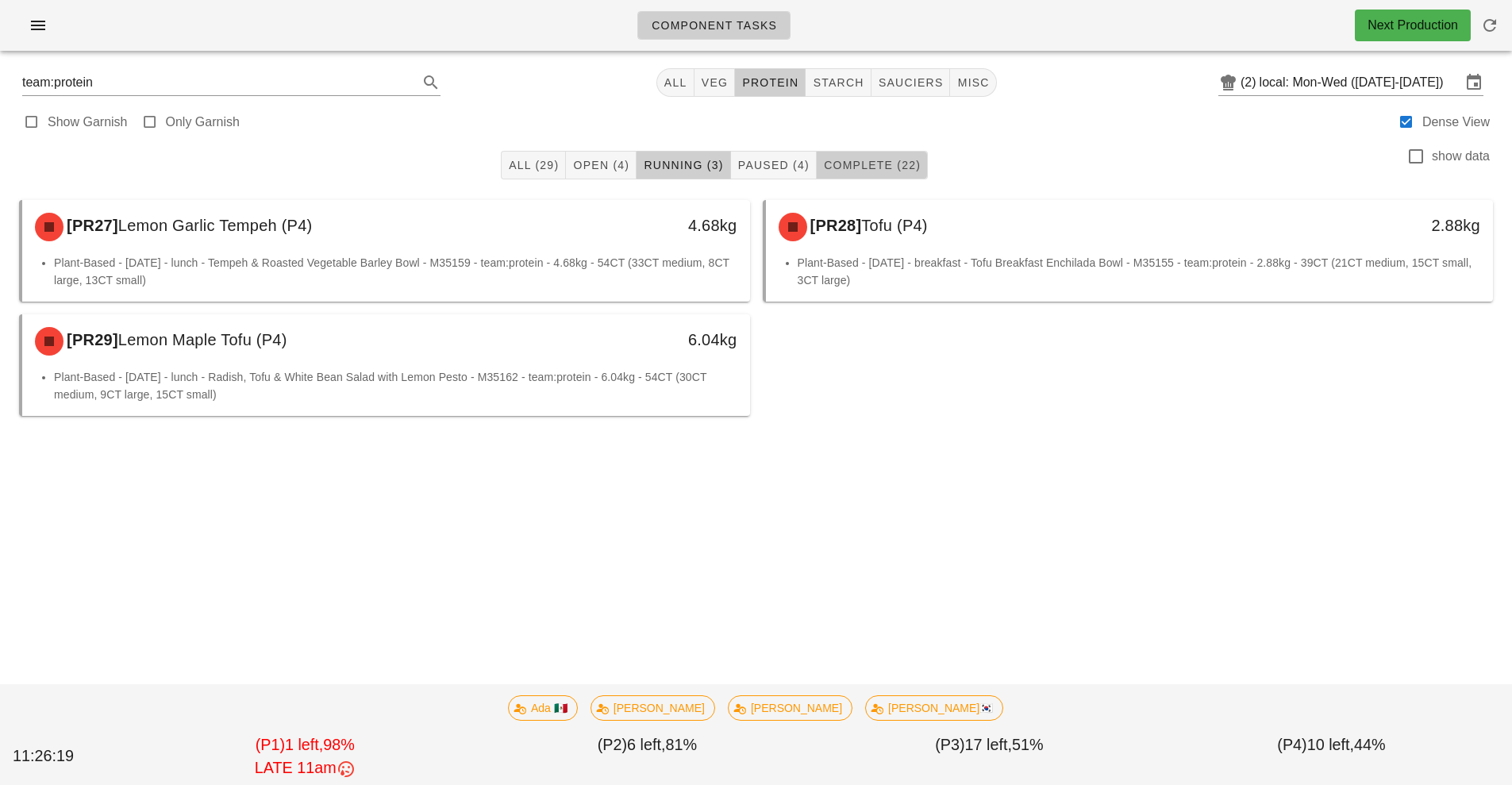
click at [898, 163] on span "Complete (22)" at bounding box center [872, 164] width 98 height 13
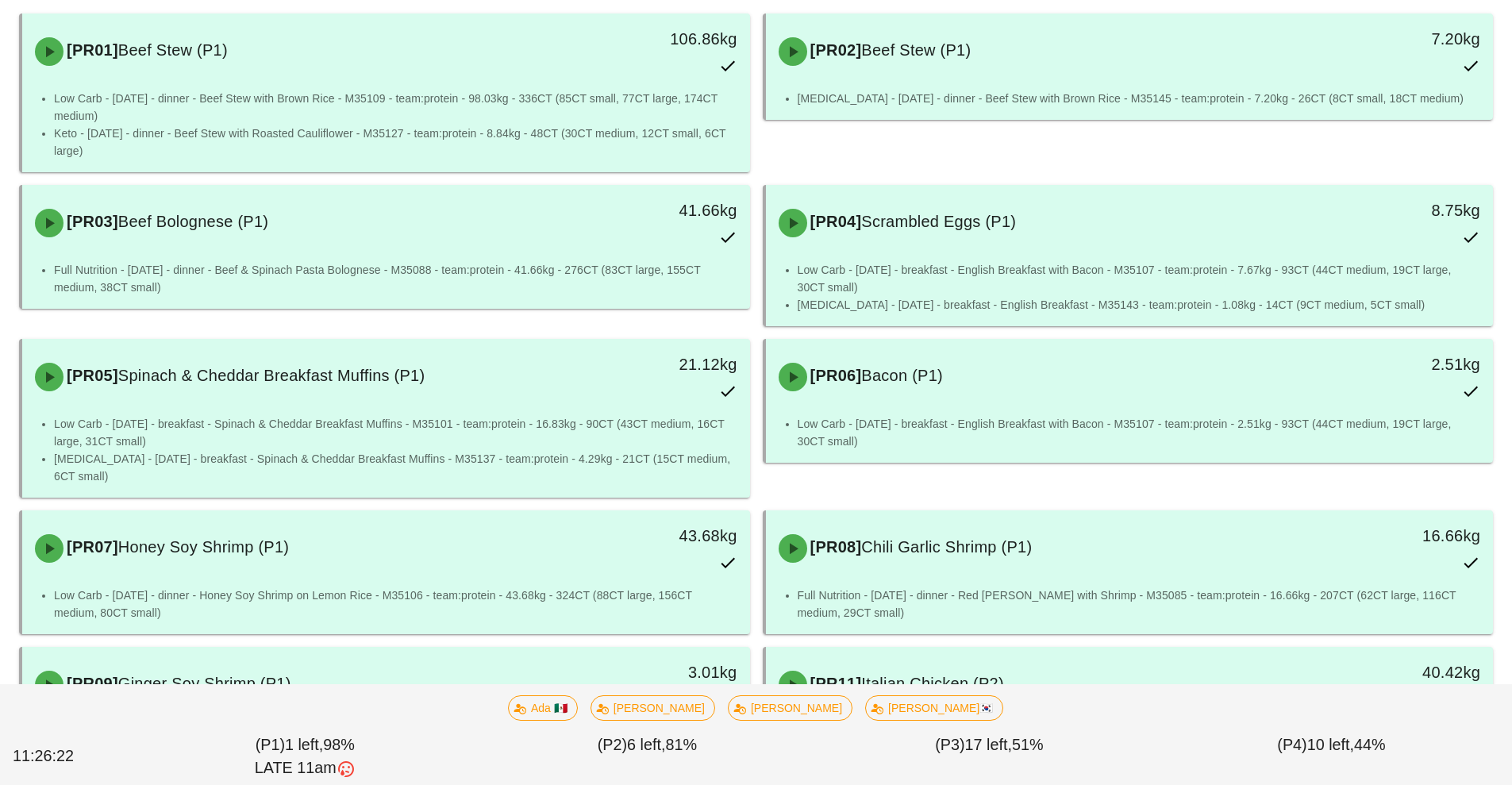
scroll to position [188, 0]
click at [1211, 401] on div "[PR06] Bacon (P1) 2.51kg" at bounding box center [1129, 375] width 721 height 70
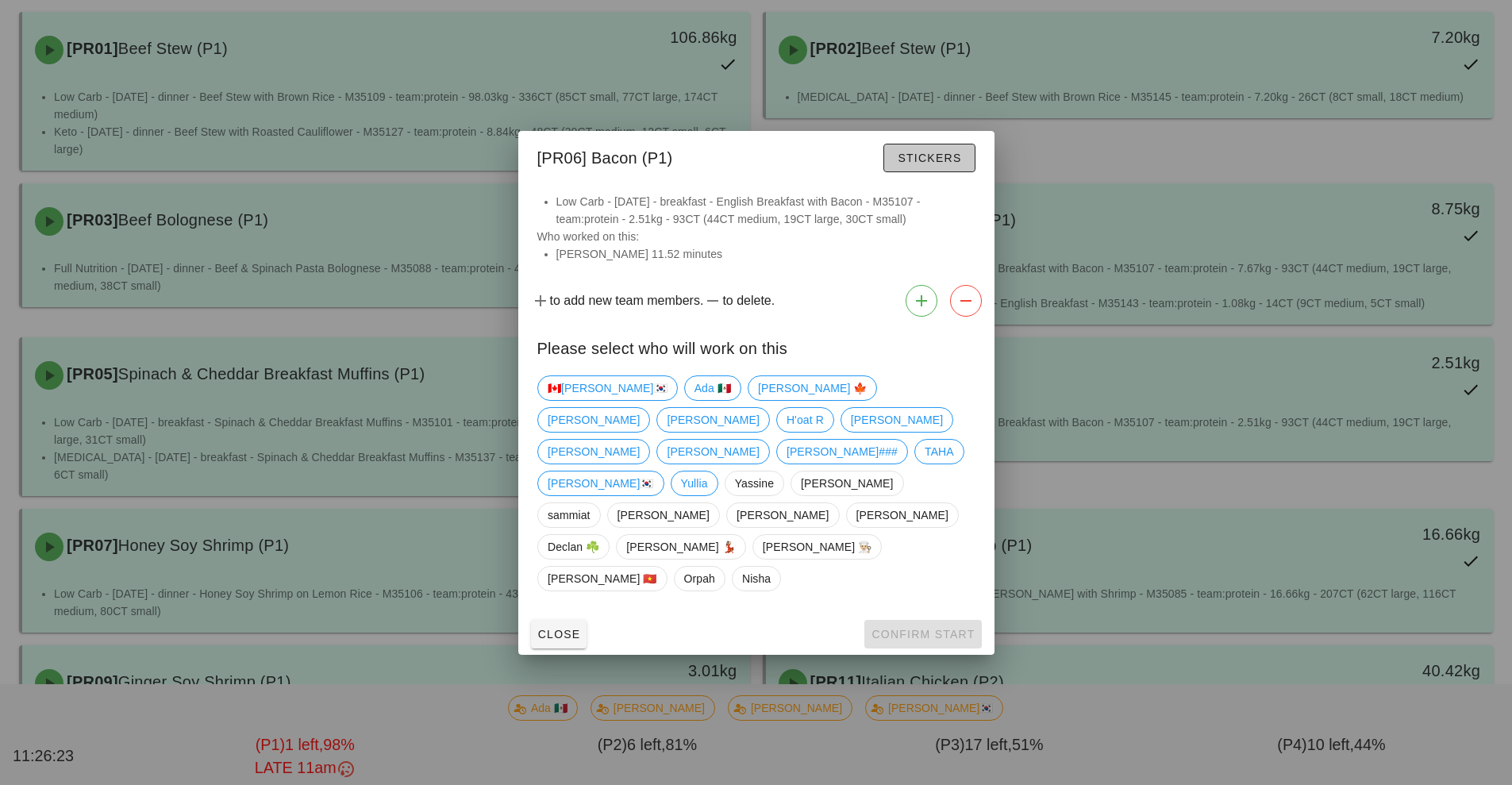
click at [944, 172] on button "Stickers" at bounding box center [928, 158] width 91 height 29
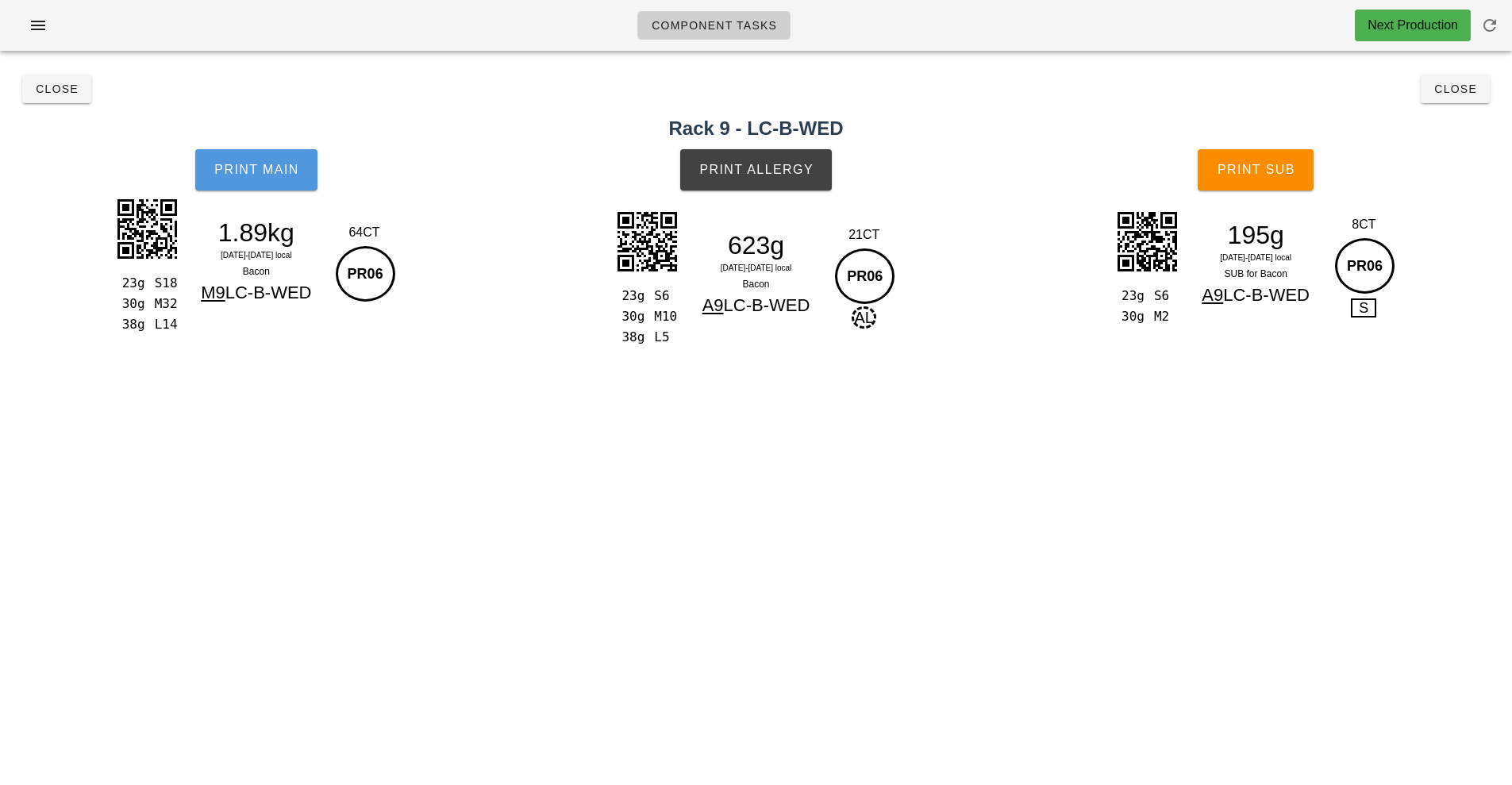
click at [262, 177] on button "Print Main" at bounding box center [256, 170] width 122 height 42
click at [794, 176] on span "Print Allergy" at bounding box center [756, 170] width 115 height 15
click at [1280, 158] on button "Print Sub" at bounding box center [1256, 170] width 116 height 42
click at [1465, 92] on span "Close" at bounding box center [1456, 88] width 43 height 13
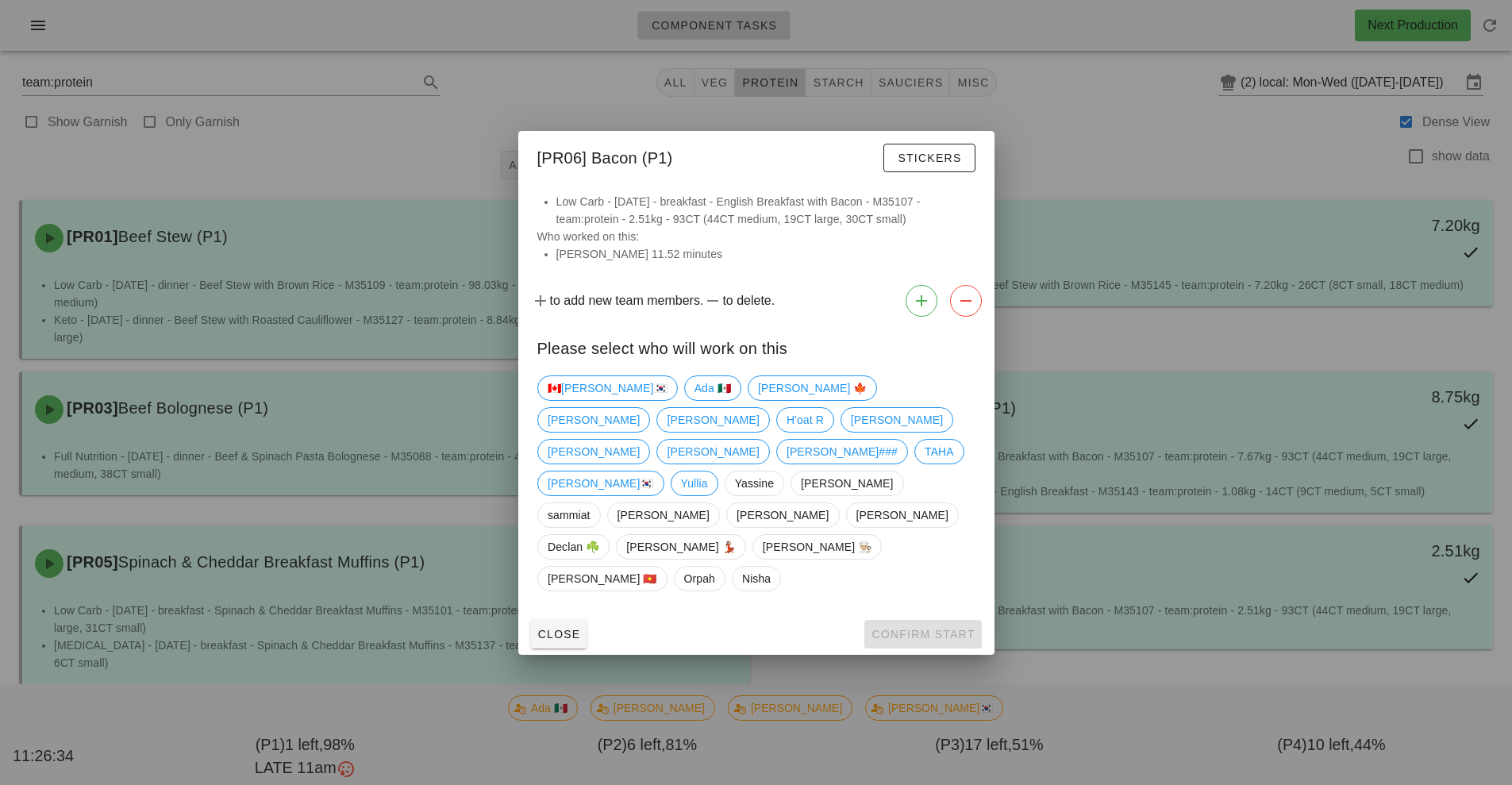
click at [1139, 165] on div at bounding box center [756, 392] width 1512 height 785
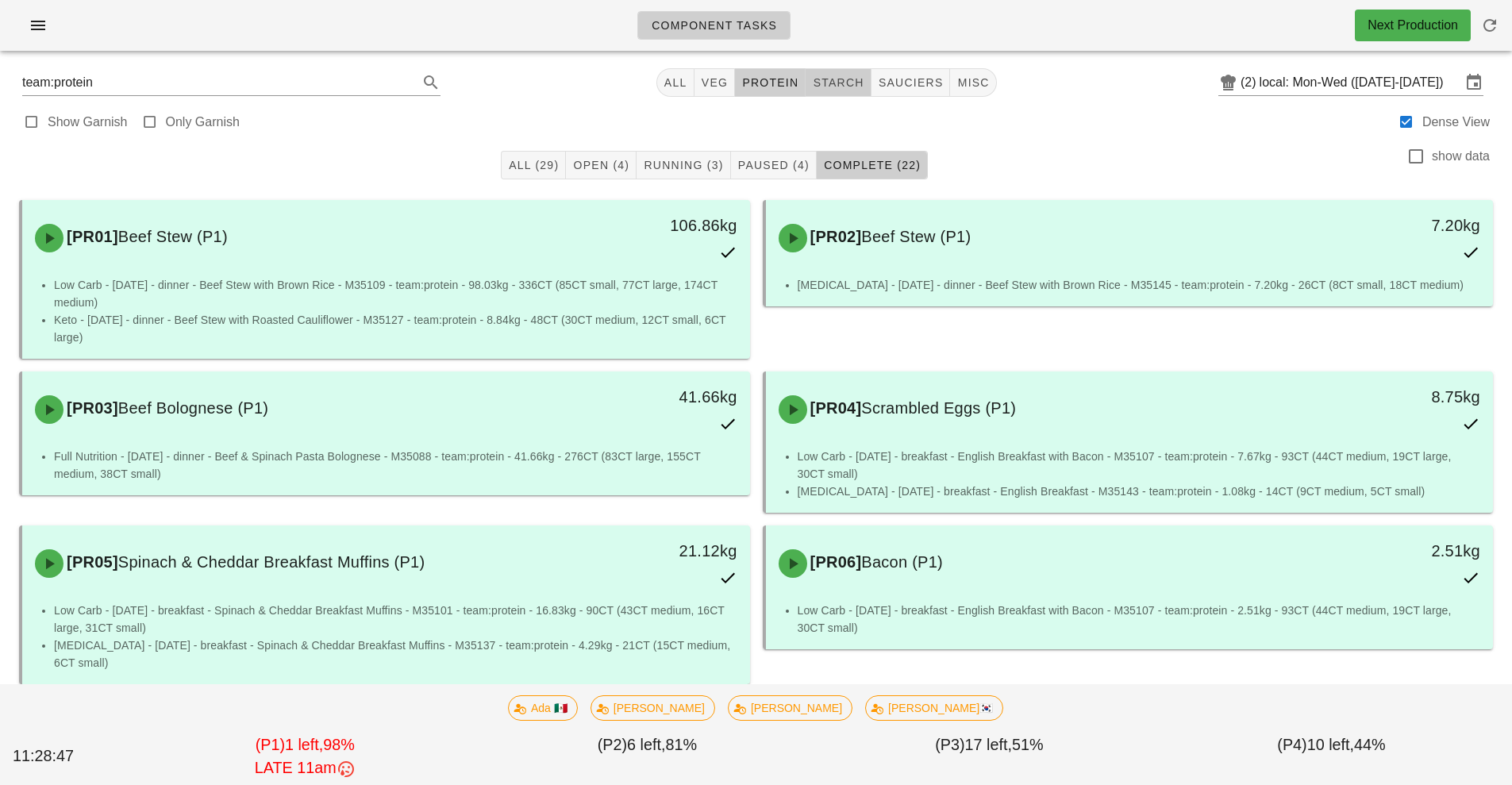
click at [849, 78] on span "starch" at bounding box center [838, 82] width 52 height 13
type input "team:starch"
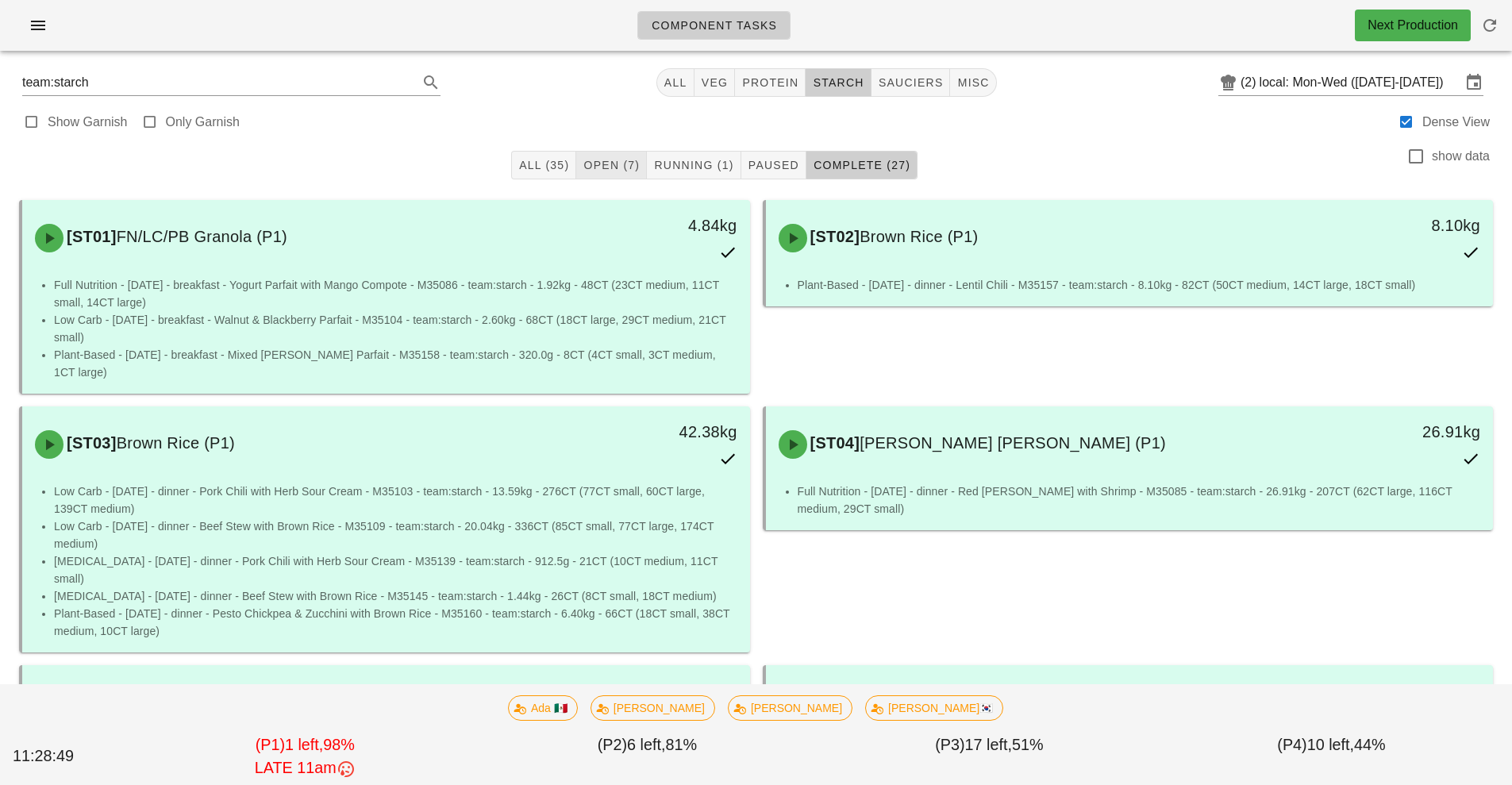
click at [612, 165] on span "Open (7)" at bounding box center [611, 164] width 57 height 13
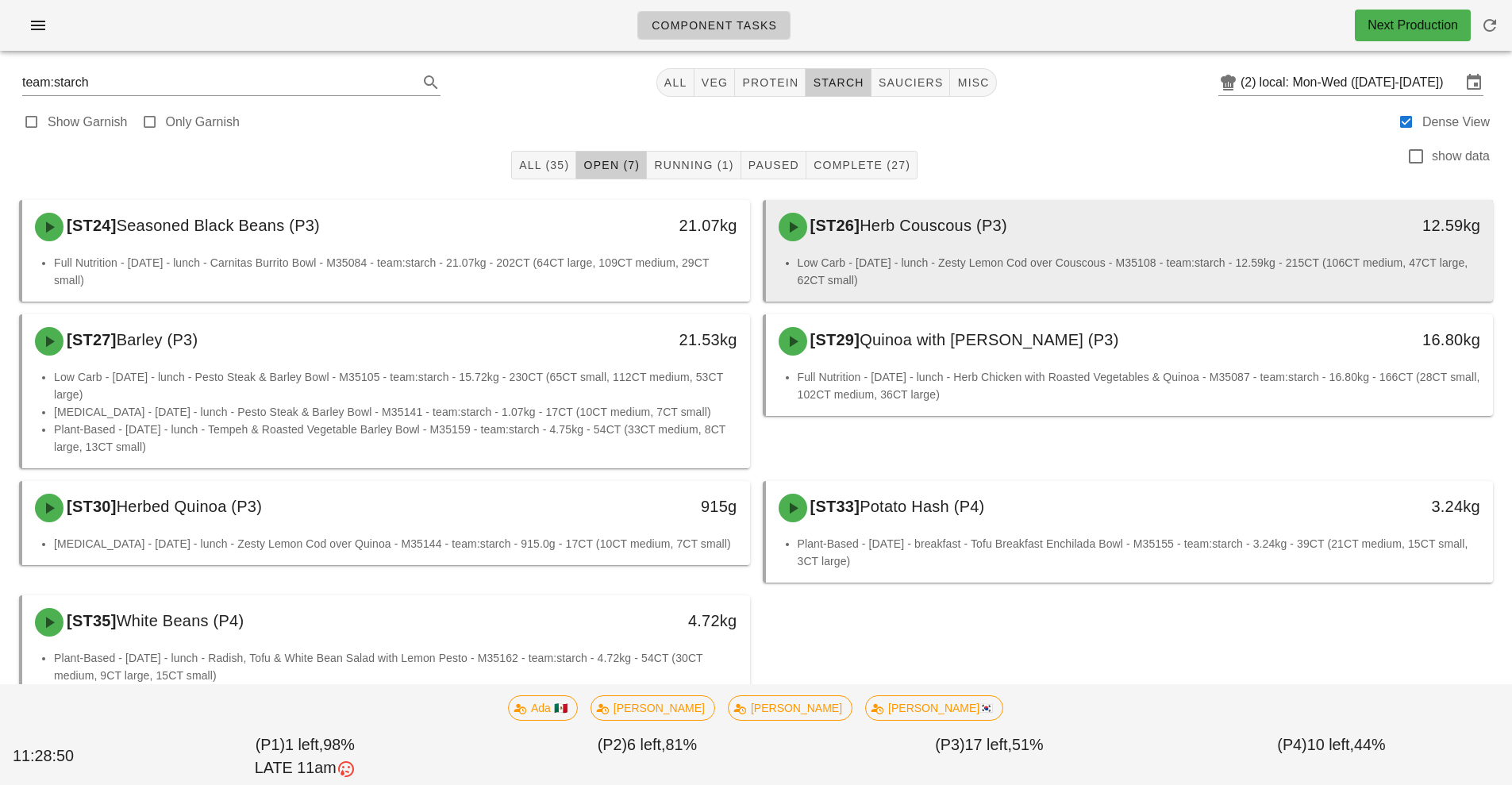
click at [983, 241] on div "[ST26] Herb Couscous (P3)" at bounding box center [1039, 227] width 540 height 48
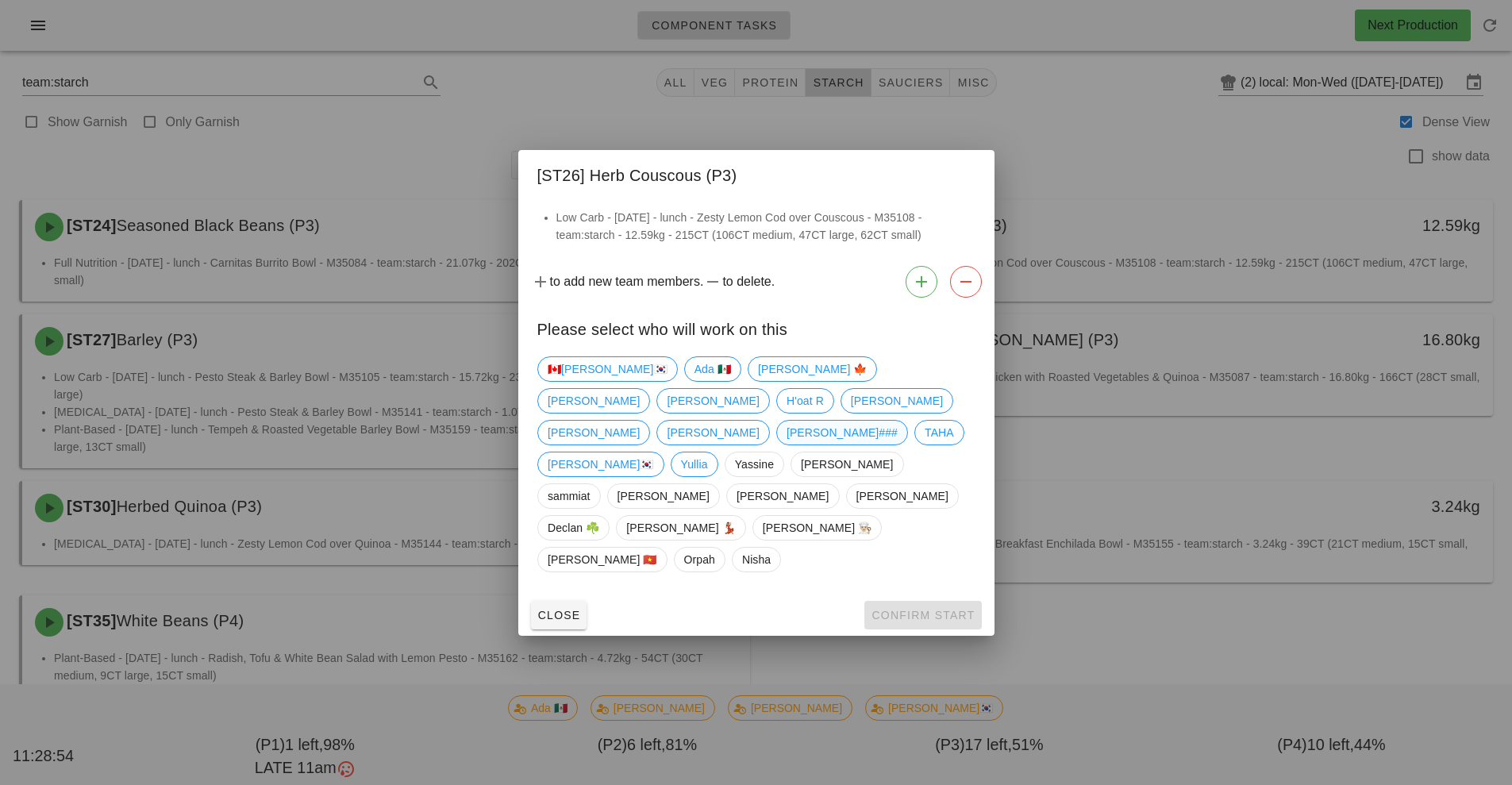
click at [786, 444] on span "[PERSON_NAME]###" at bounding box center [842, 433] width 111 height 24
click at [911, 608] on span "Confirm Start" at bounding box center [923, 614] width 104 height 13
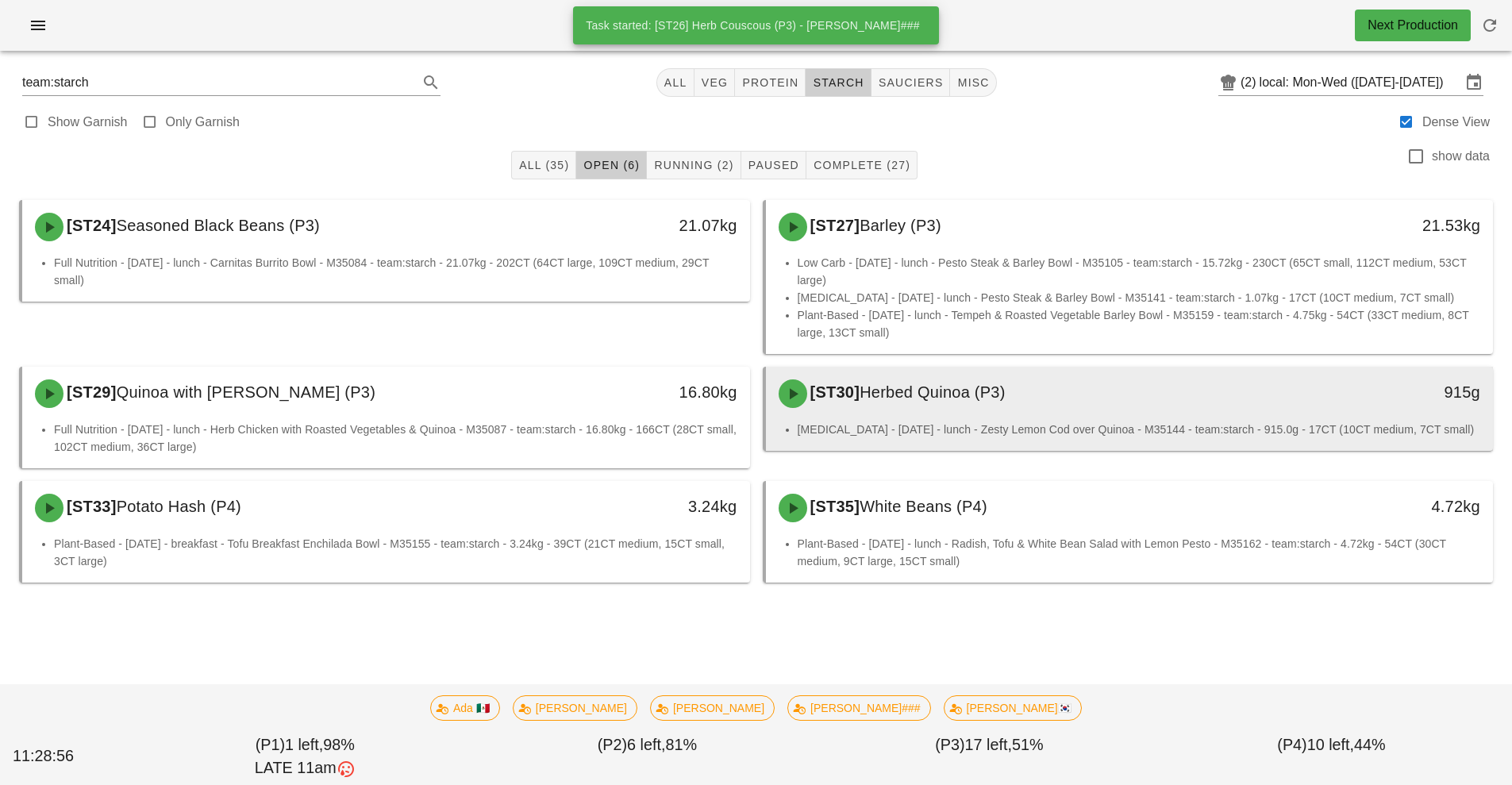
click at [908, 408] on div "[ST30] Herbed Quinoa (P3)" at bounding box center [1039, 393] width 540 height 48
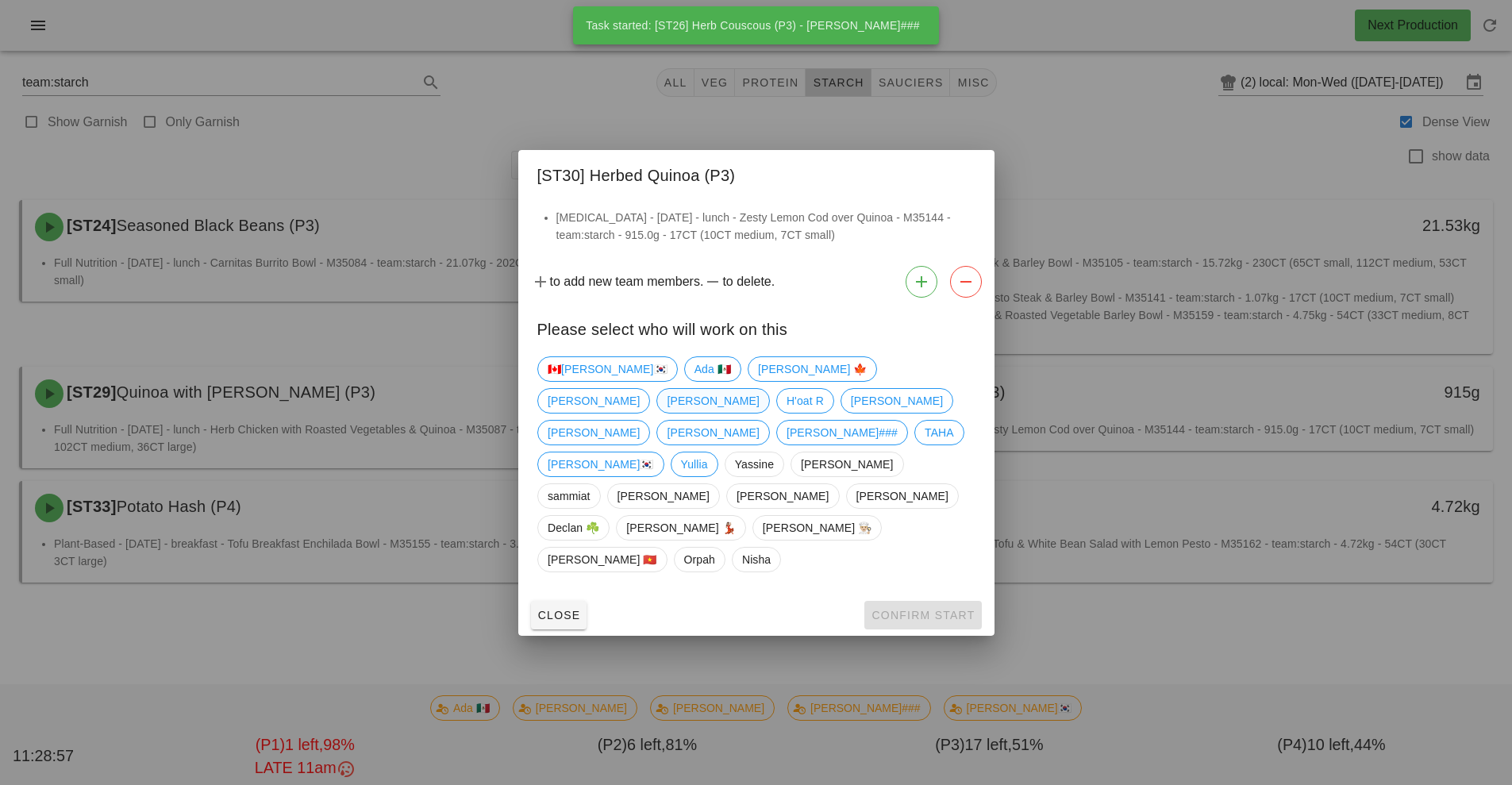
click at [759, 413] on span "[PERSON_NAME]" at bounding box center [713, 401] width 92 height 24
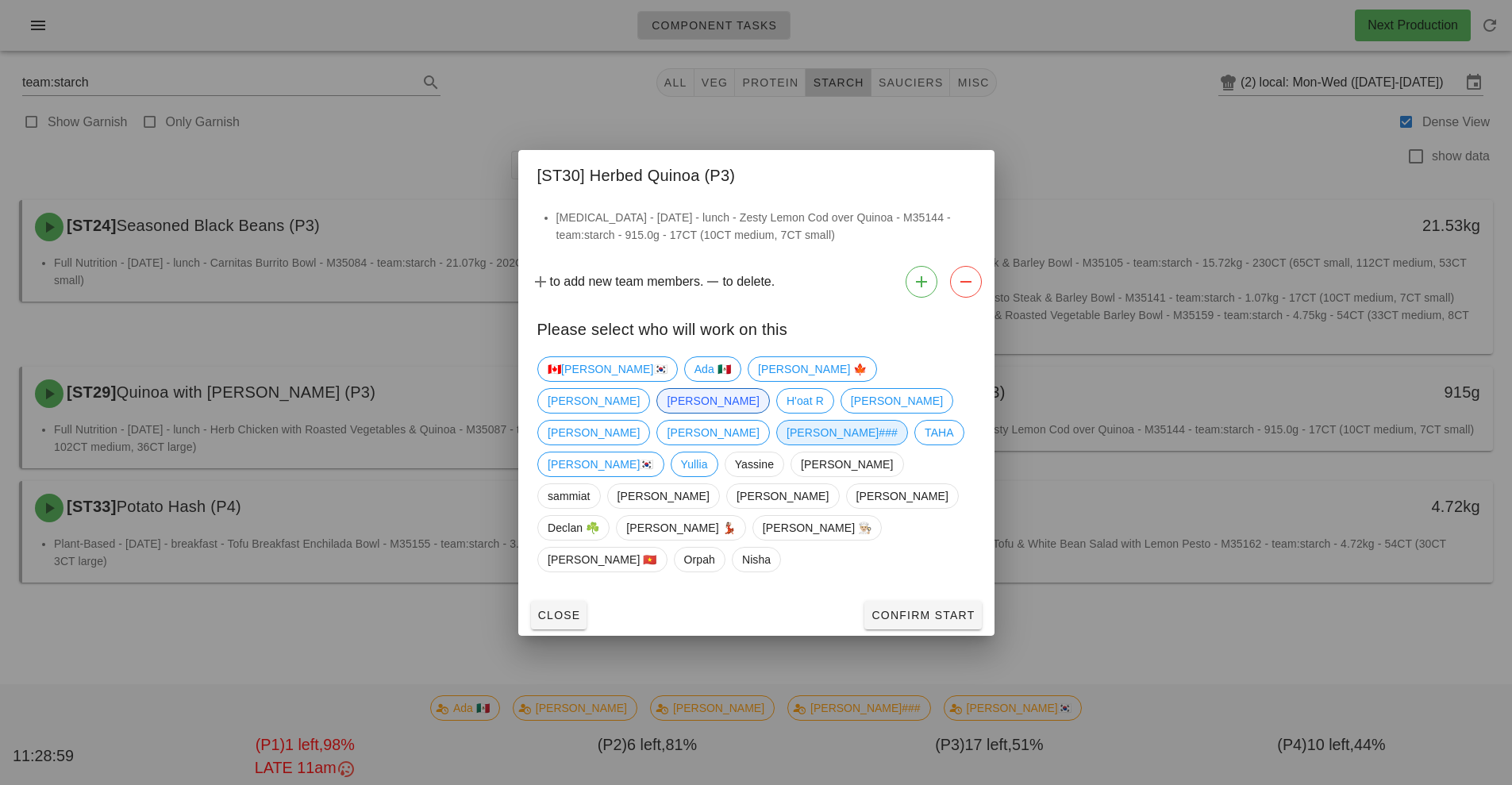
click at [786, 444] on span "[PERSON_NAME]###" at bounding box center [842, 433] width 111 height 24
click at [759, 413] on span "[PERSON_NAME]" at bounding box center [713, 401] width 92 height 24
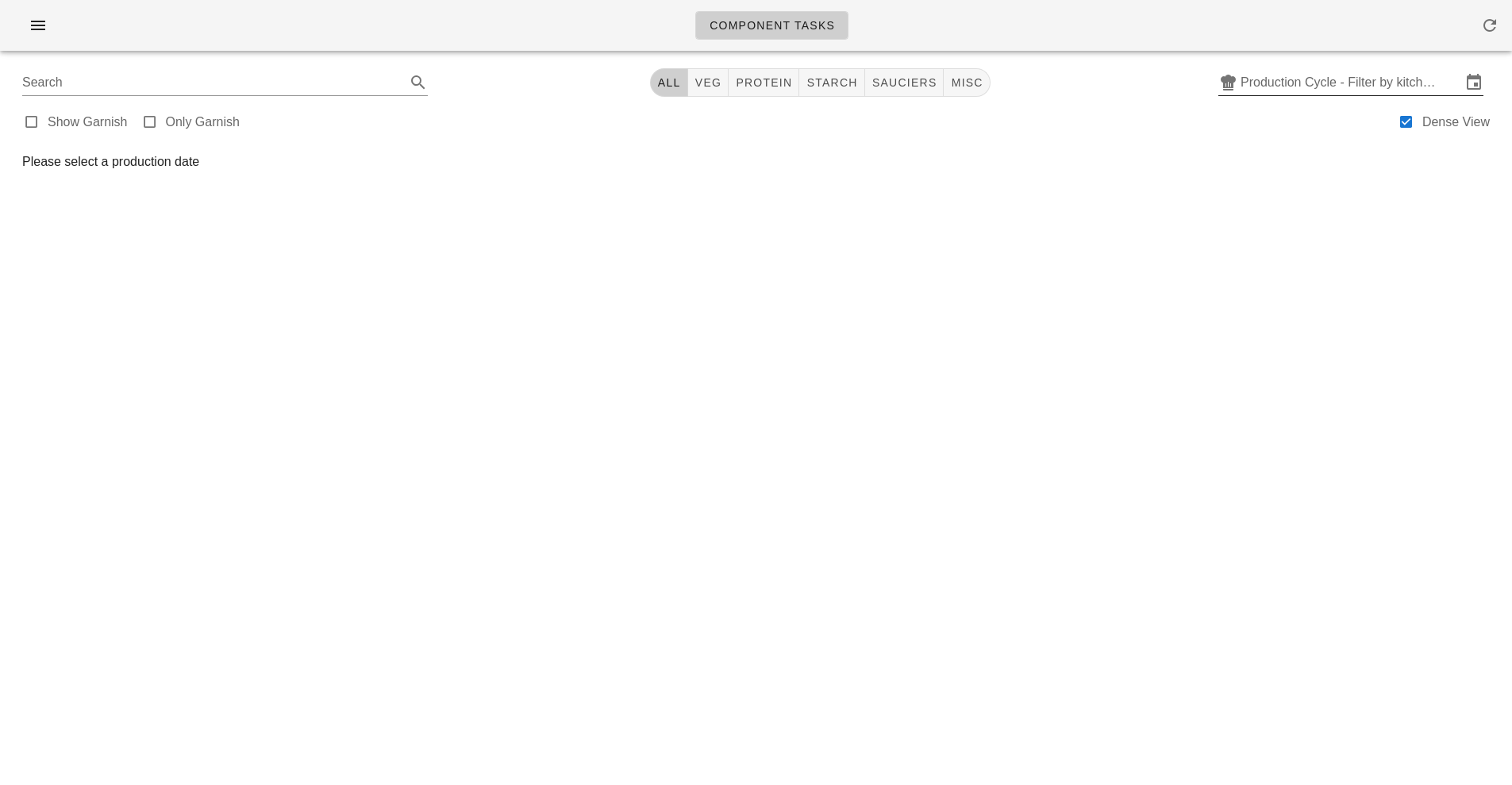
click at [1311, 84] on input "Production Cycle - Filter by kitchen production schedules" at bounding box center [1351, 82] width 221 height 25
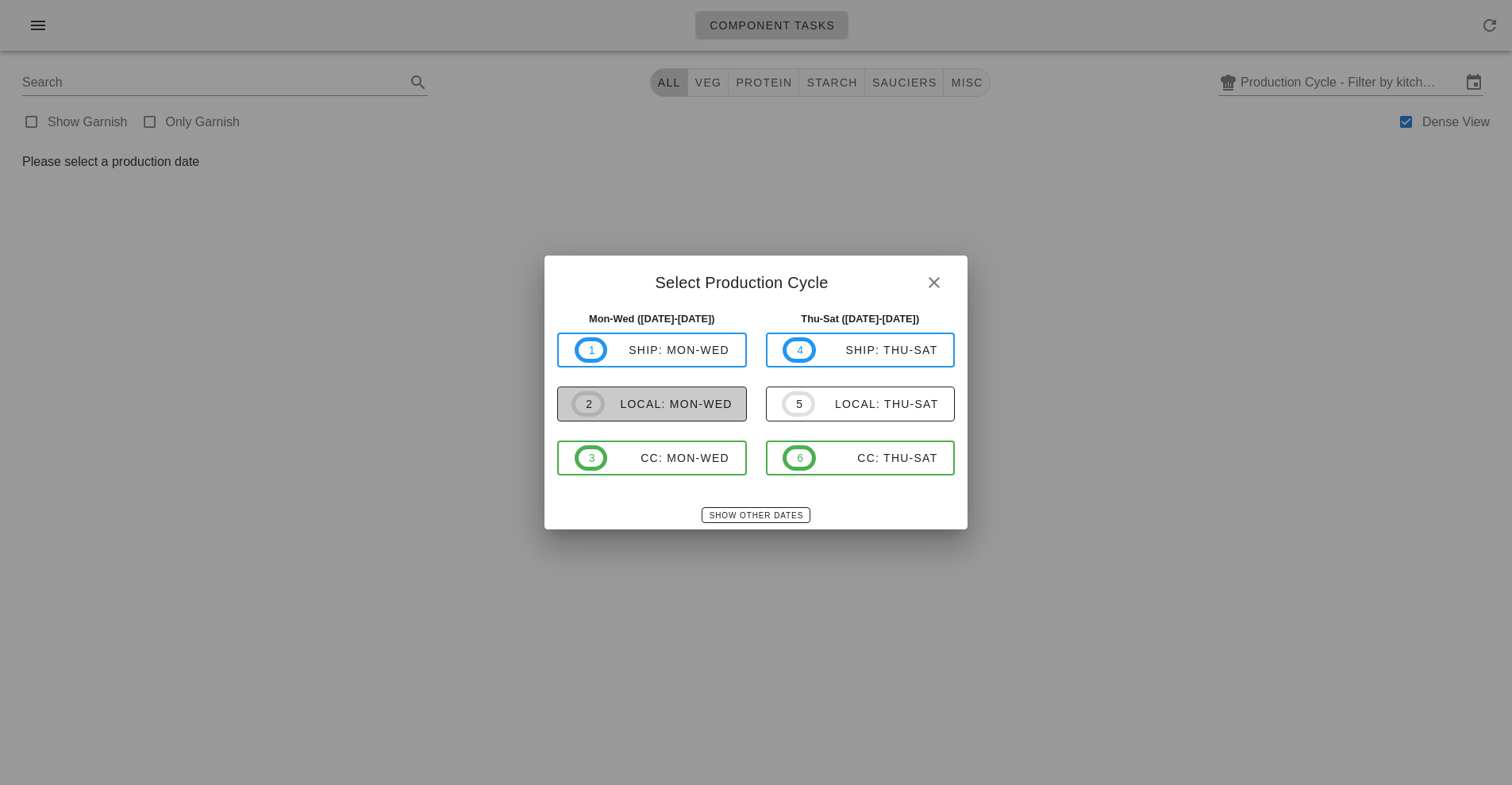
click at [701, 409] on div "local: Mon-Wed" at bounding box center [669, 403] width 128 height 13
type input "local: Mon-Wed ([DATE]-[DATE])"
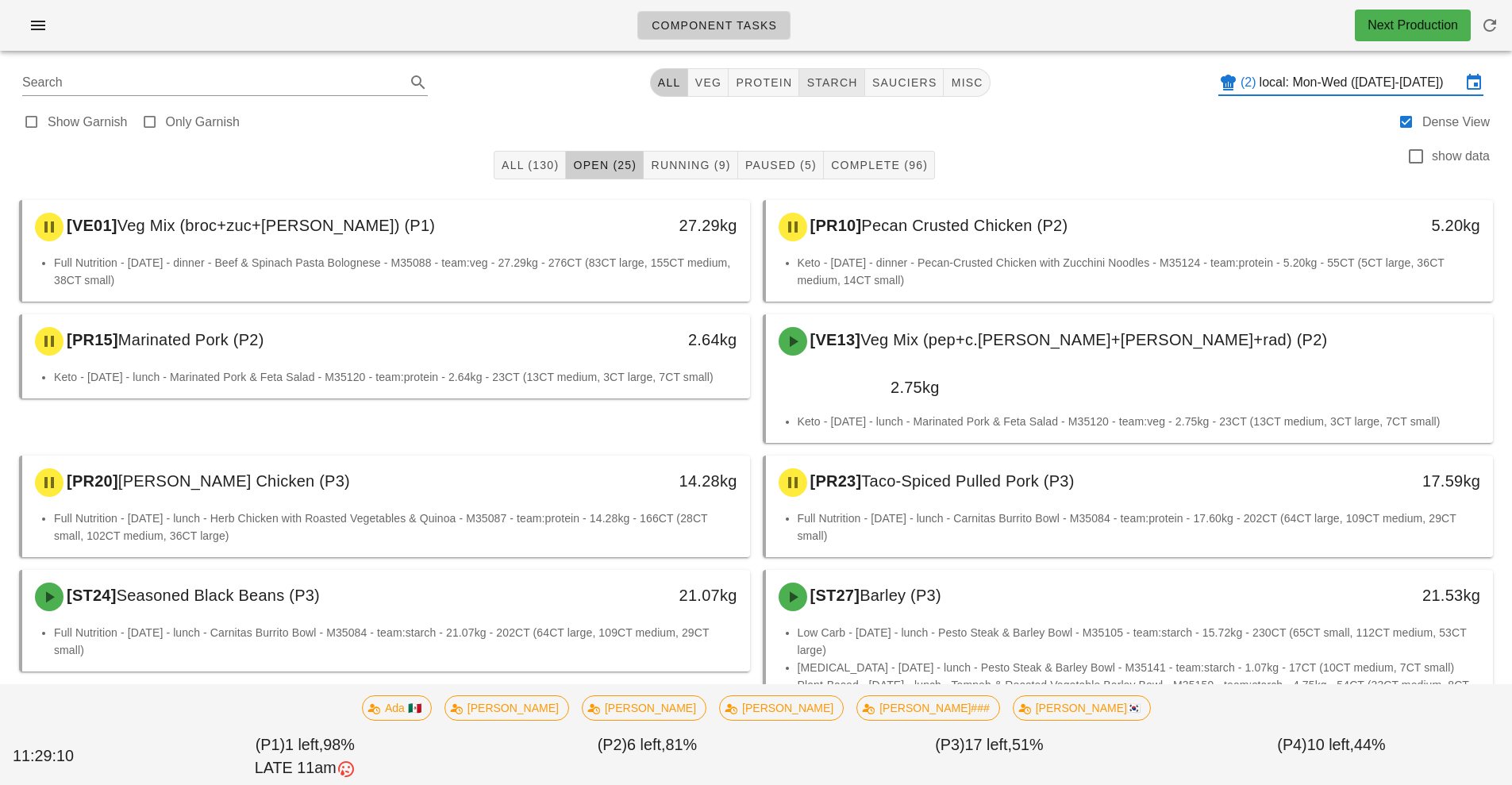
click at [835, 80] on span "starch" at bounding box center [831, 82] width 52 height 13
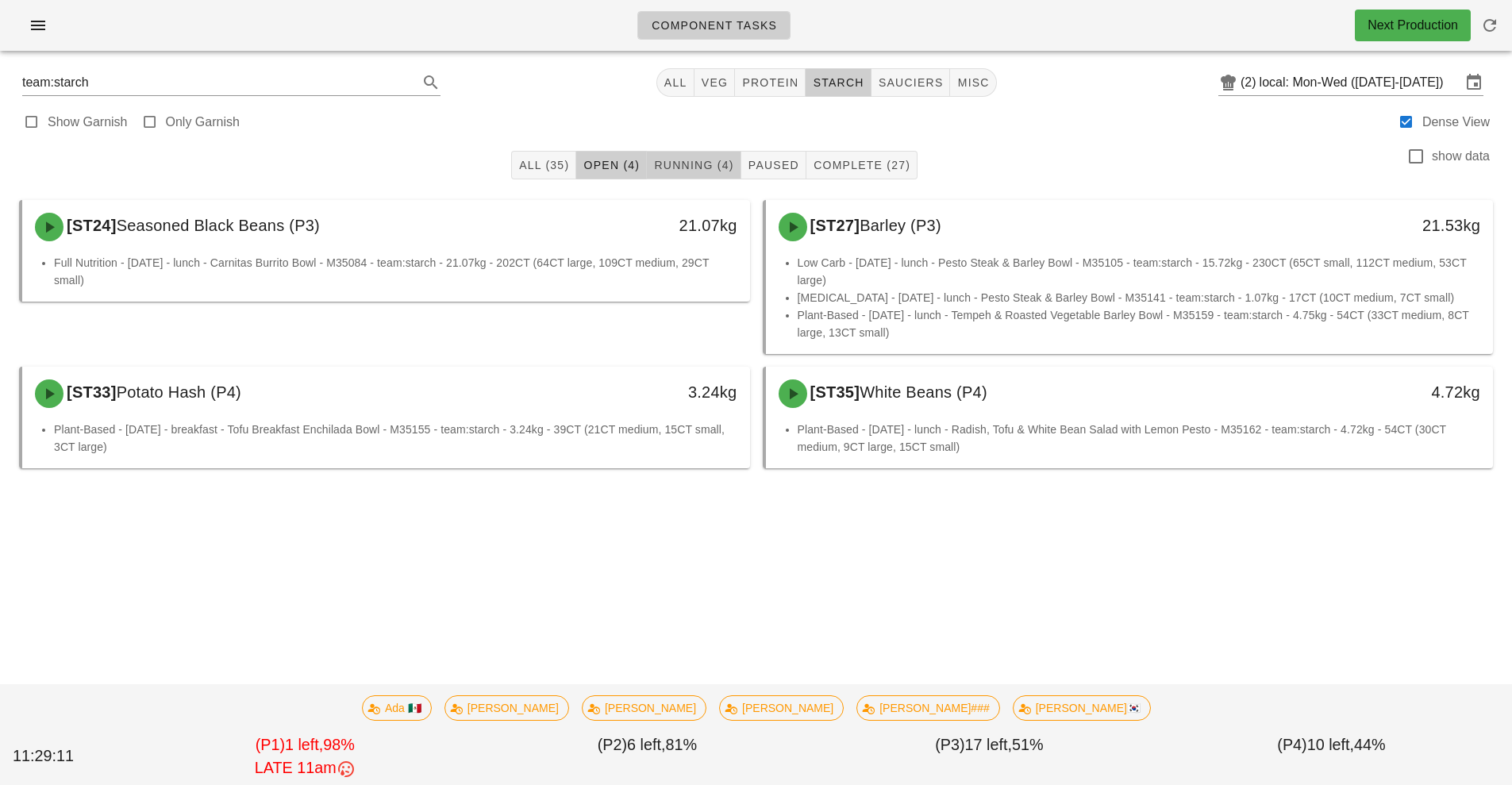
click at [696, 167] on span "Running (4)" at bounding box center [693, 164] width 81 height 13
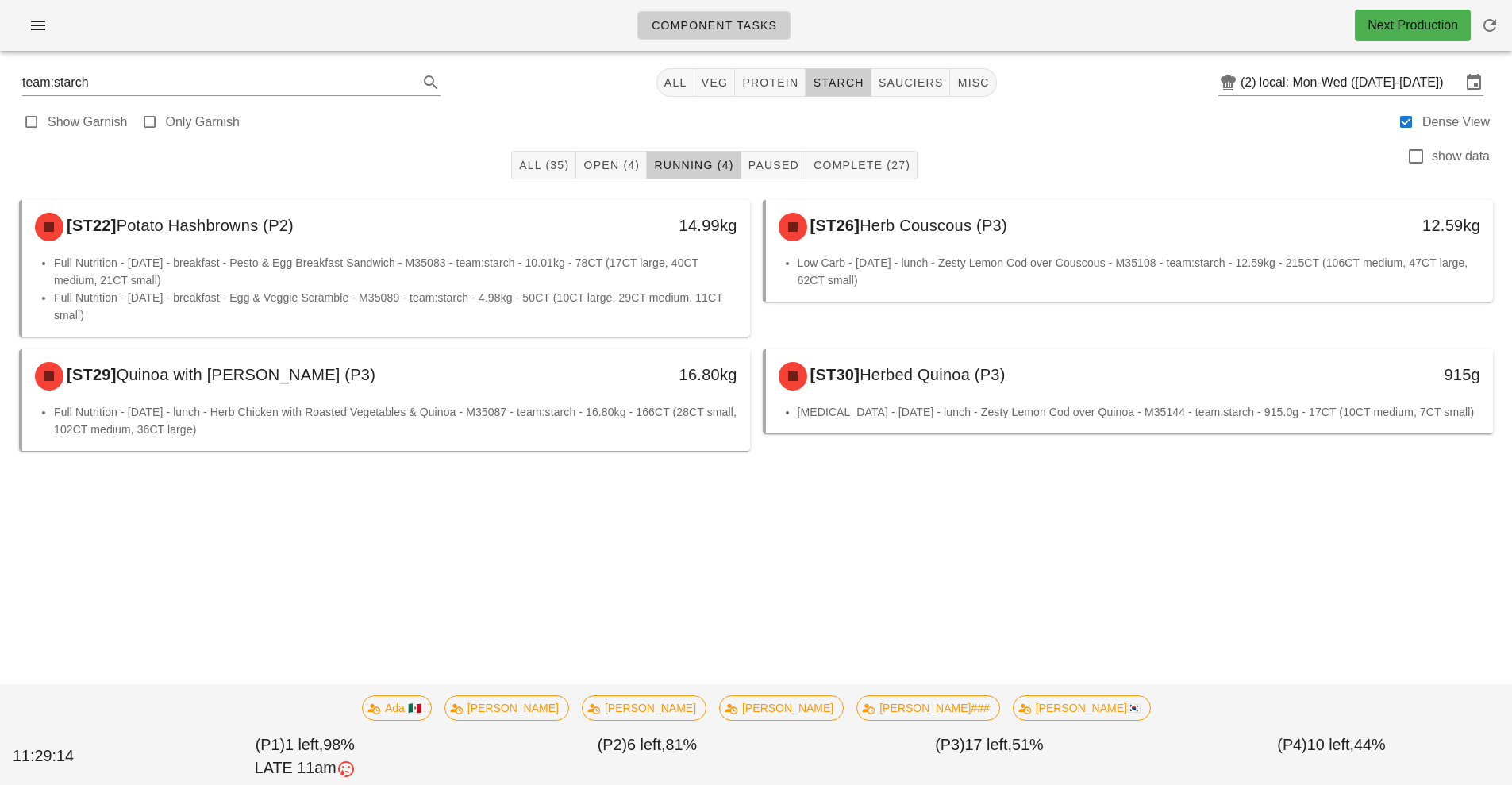
click at [656, 410] on li "Full Nutrition - [DATE] - lunch - Herb Chicken with Roasted Vegetables & Quinoa…" at bounding box center [395, 421] width 683 height 35
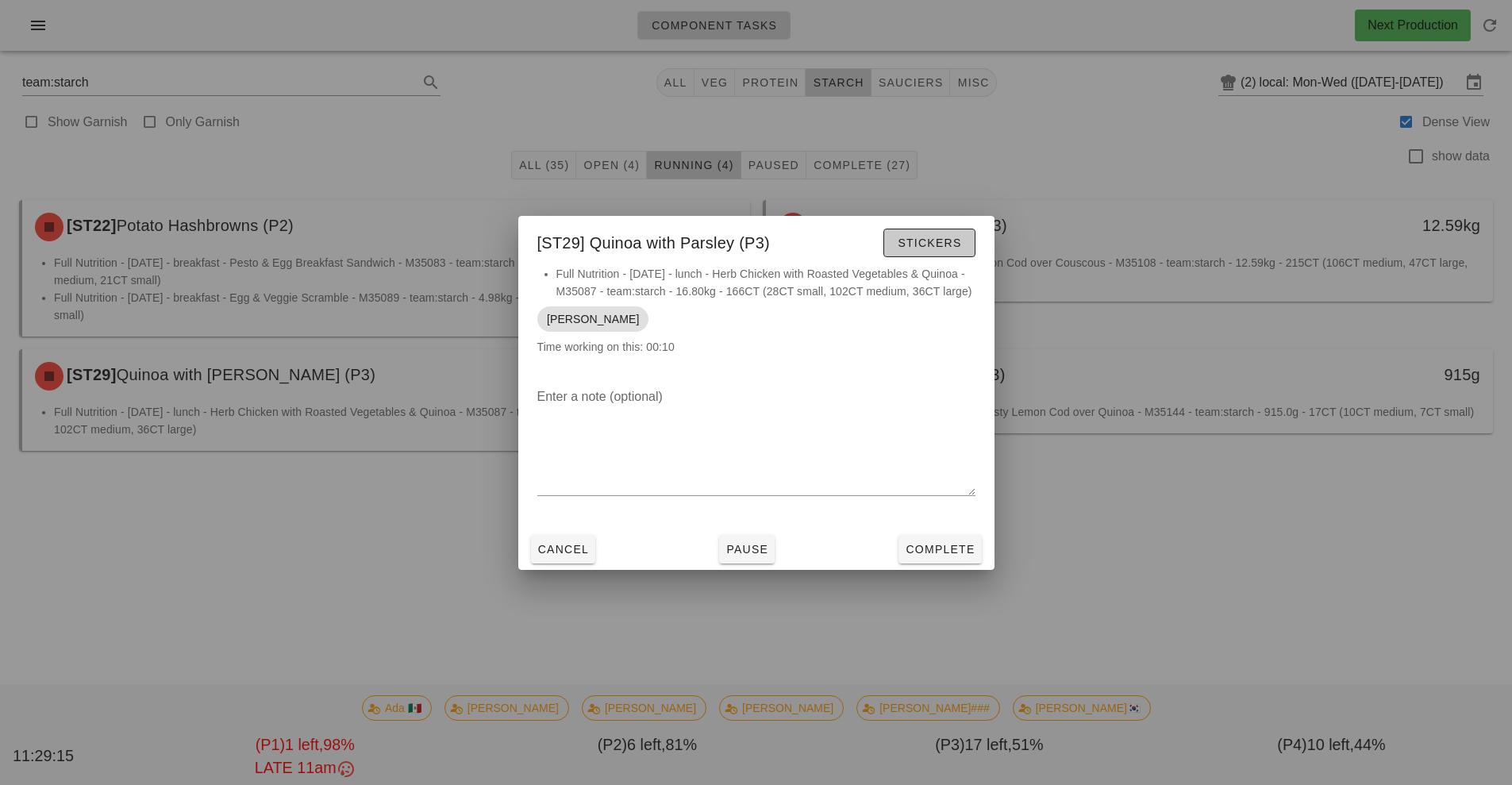
click at [934, 248] on span "Stickers" at bounding box center [929, 242] width 64 height 13
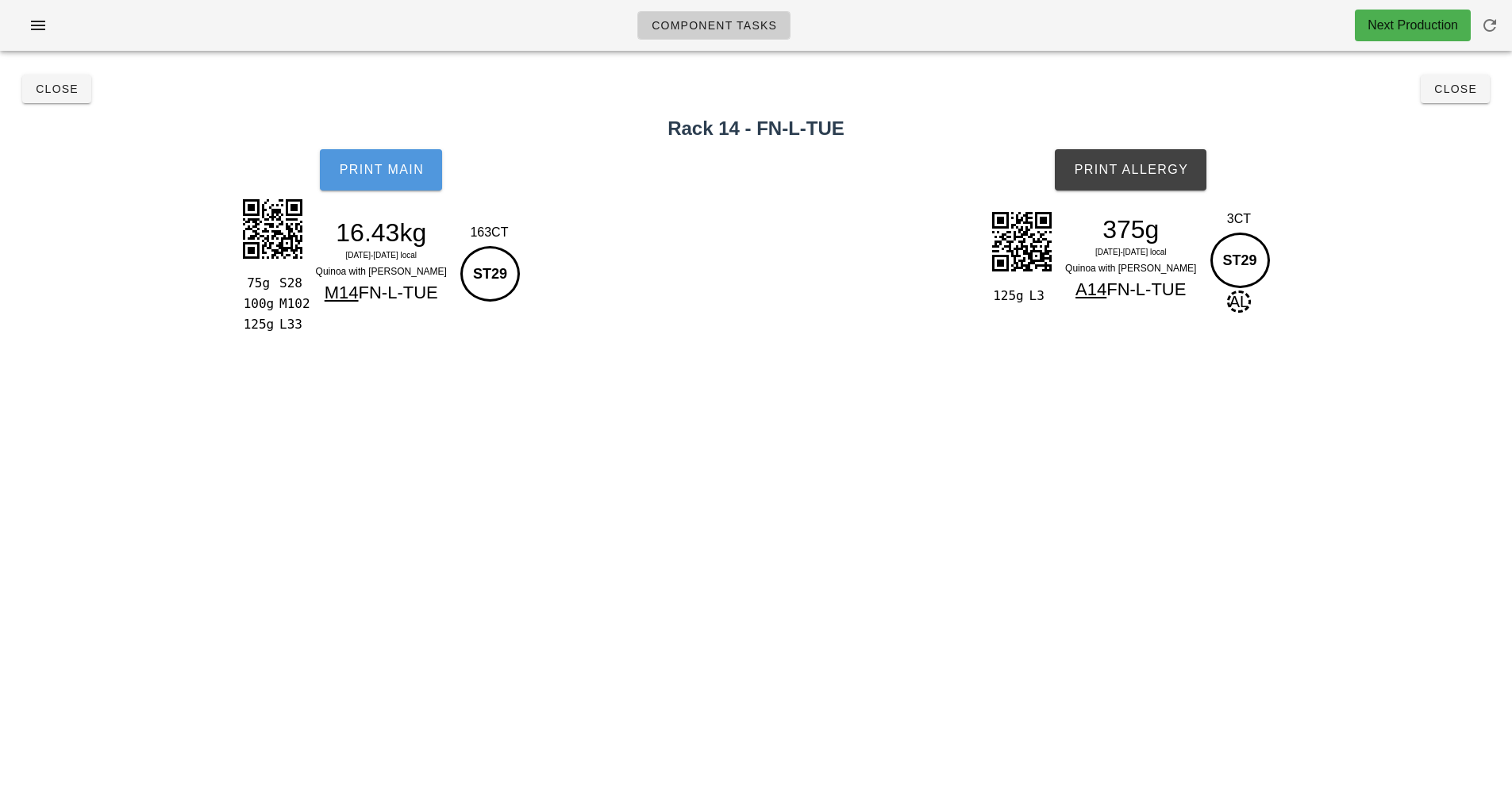
click at [386, 185] on button "Print Main" at bounding box center [380, 170] width 122 height 42
click at [1130, 168] on span "Print Allergy" at bounding box center [1130, 170] width 115 height 15
click at [54, 87] on span "Close" at bounding box center [56, 88] width 43 height 13
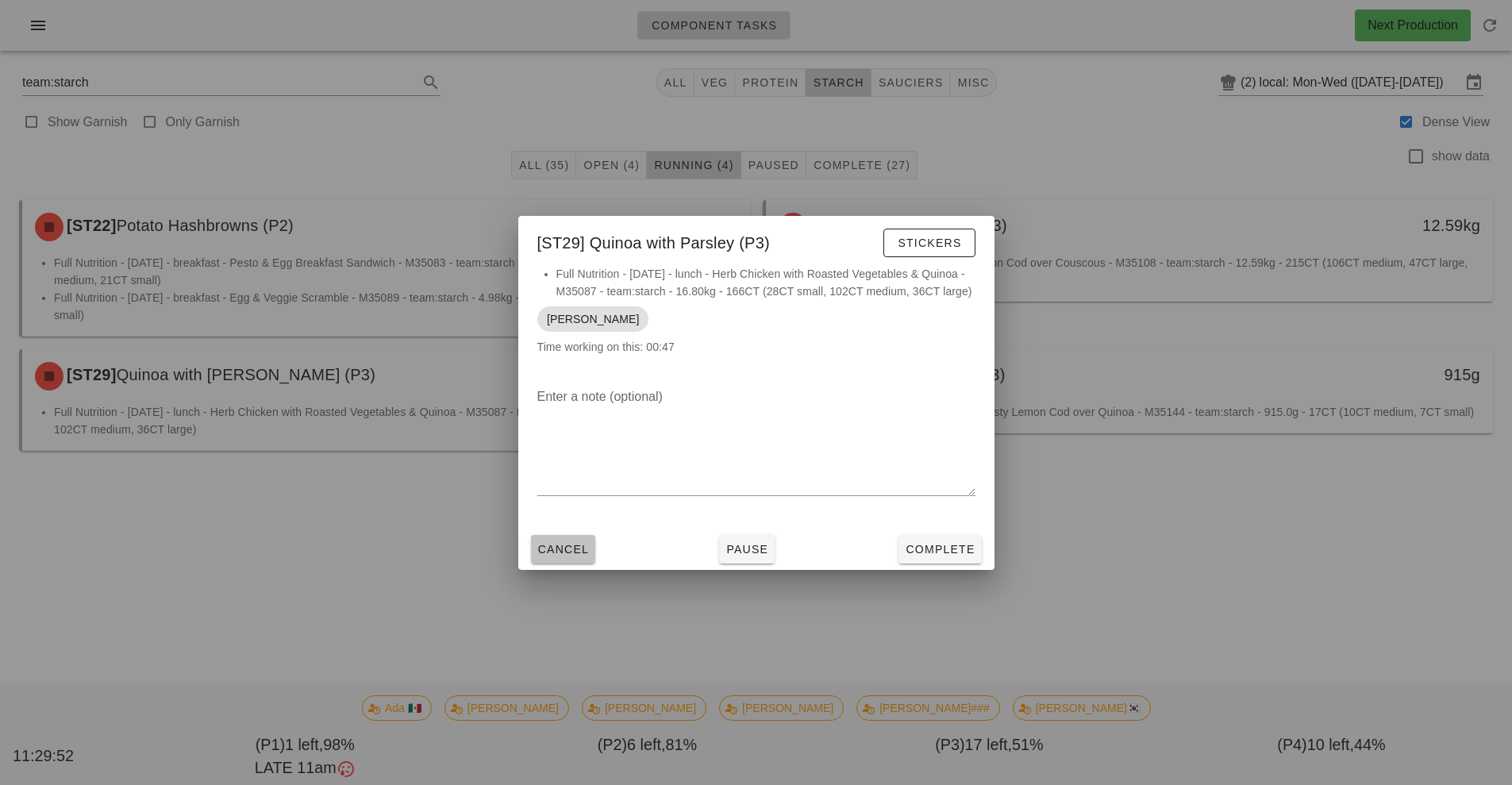
click at [559, 545] on span "Cancel" at bounding box center [564, 549] width 53 height 13
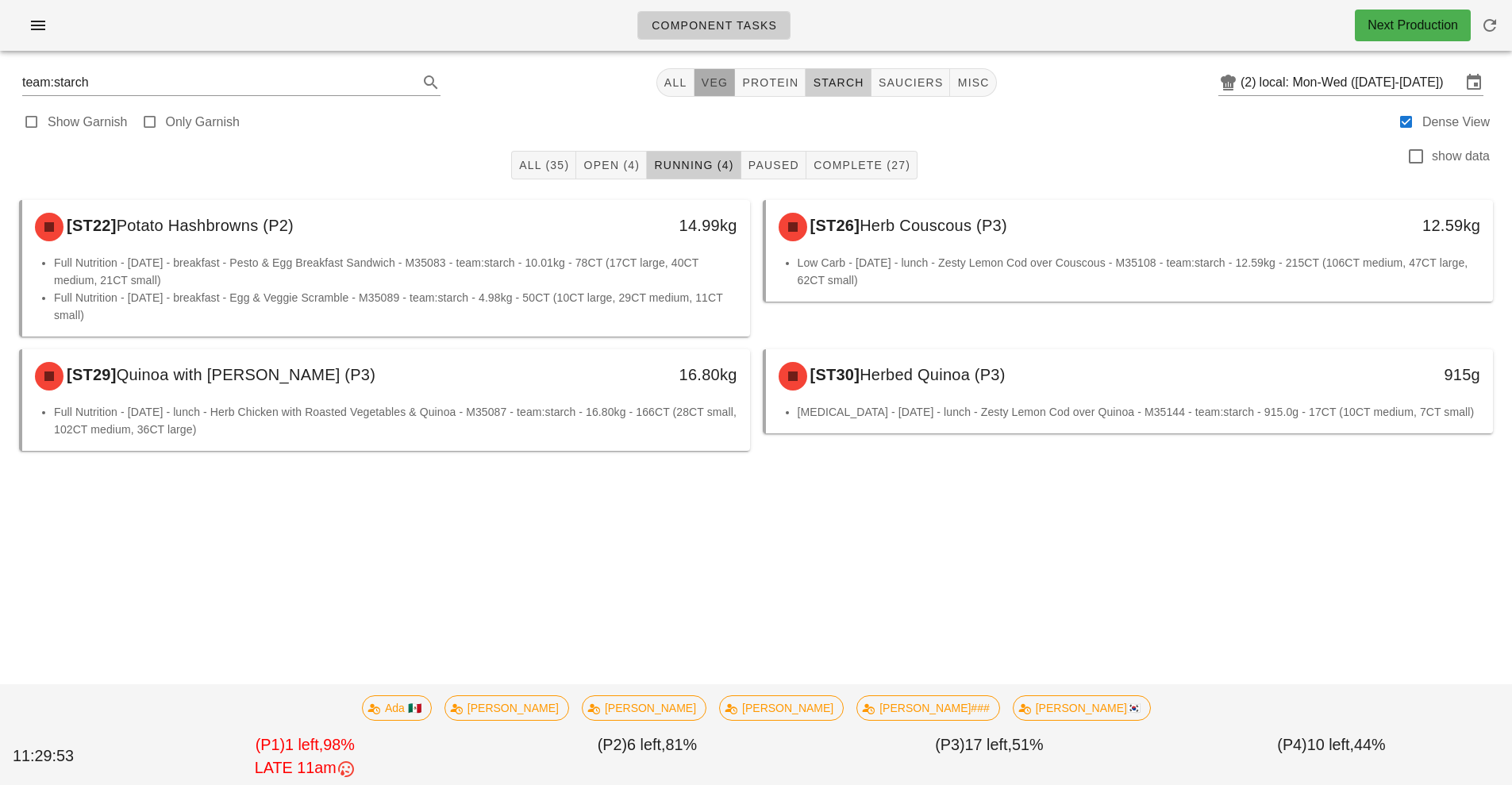
click at [713, 82] on span "veg" at bounding box center [714, 82] width 28 height 13
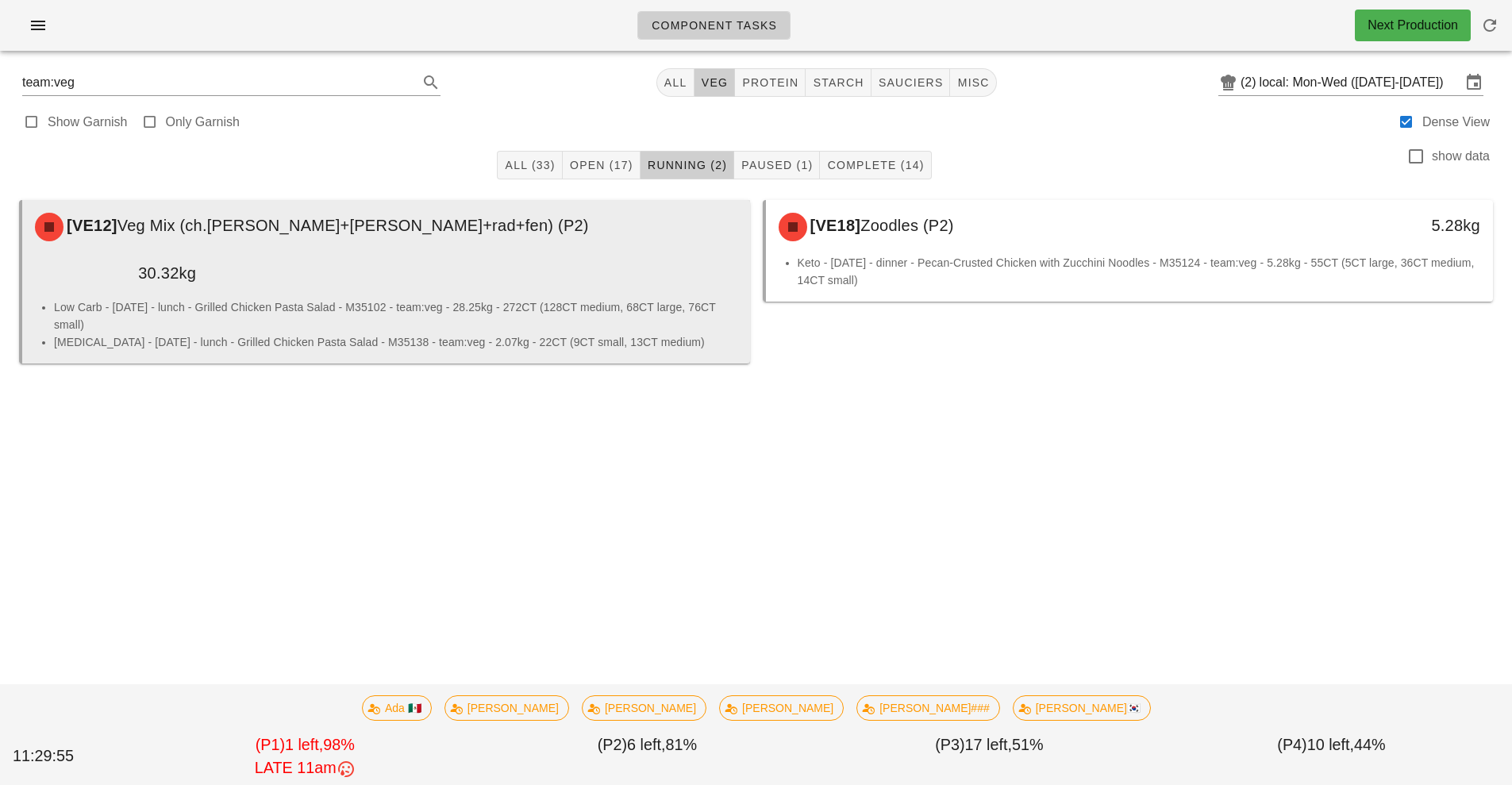
click at [372, 252] on div "[VE12] Veg Mix (ch.[PERSON_NAME]+[PERSON_NAME]+rad+fen) (P2) 30.32kg" at bounding box center [386, 249] width 728 height 99
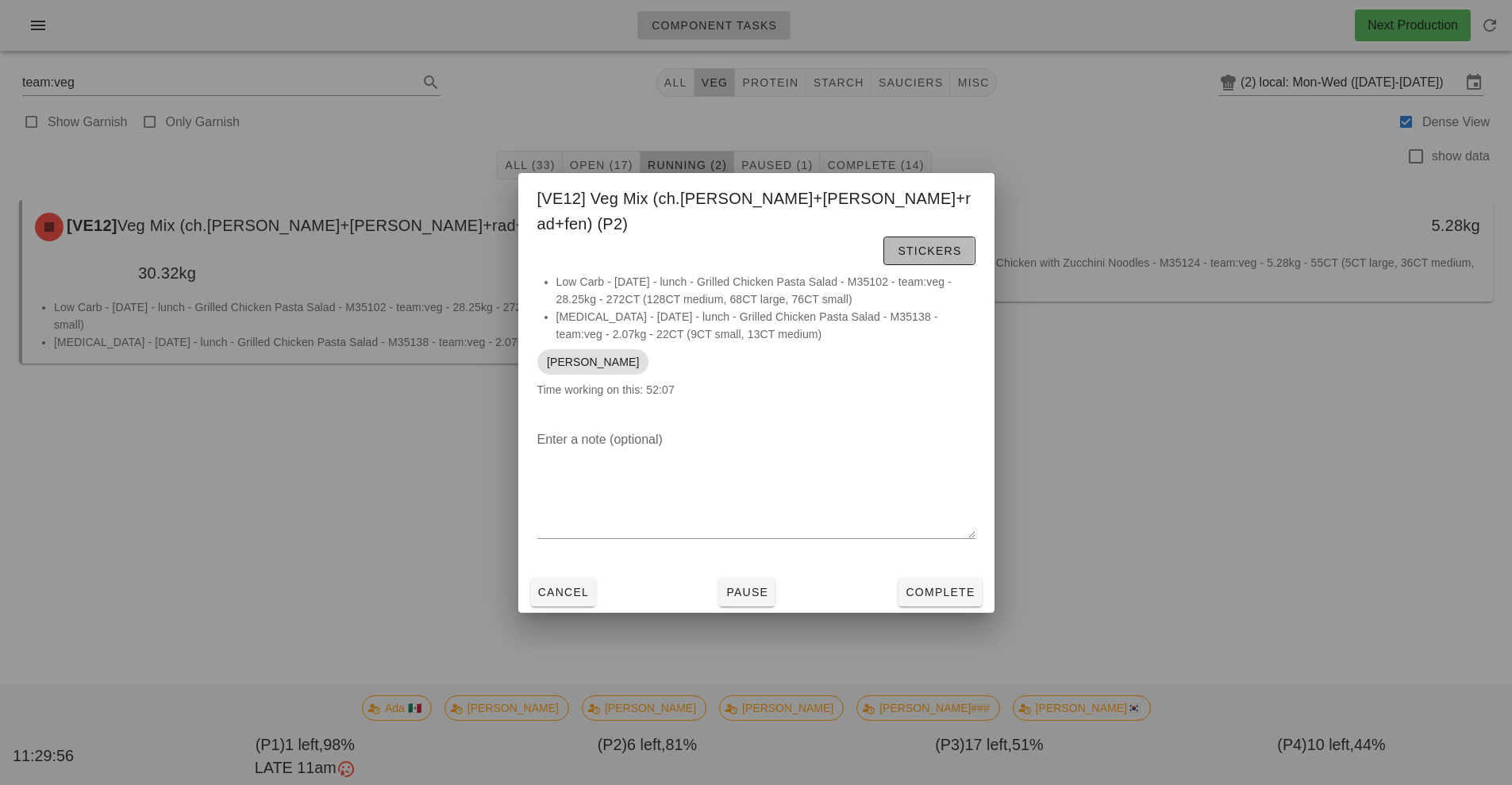
click at [933, 236] on button "Stickers" at bounding box center [928, 250] width 91 height 29
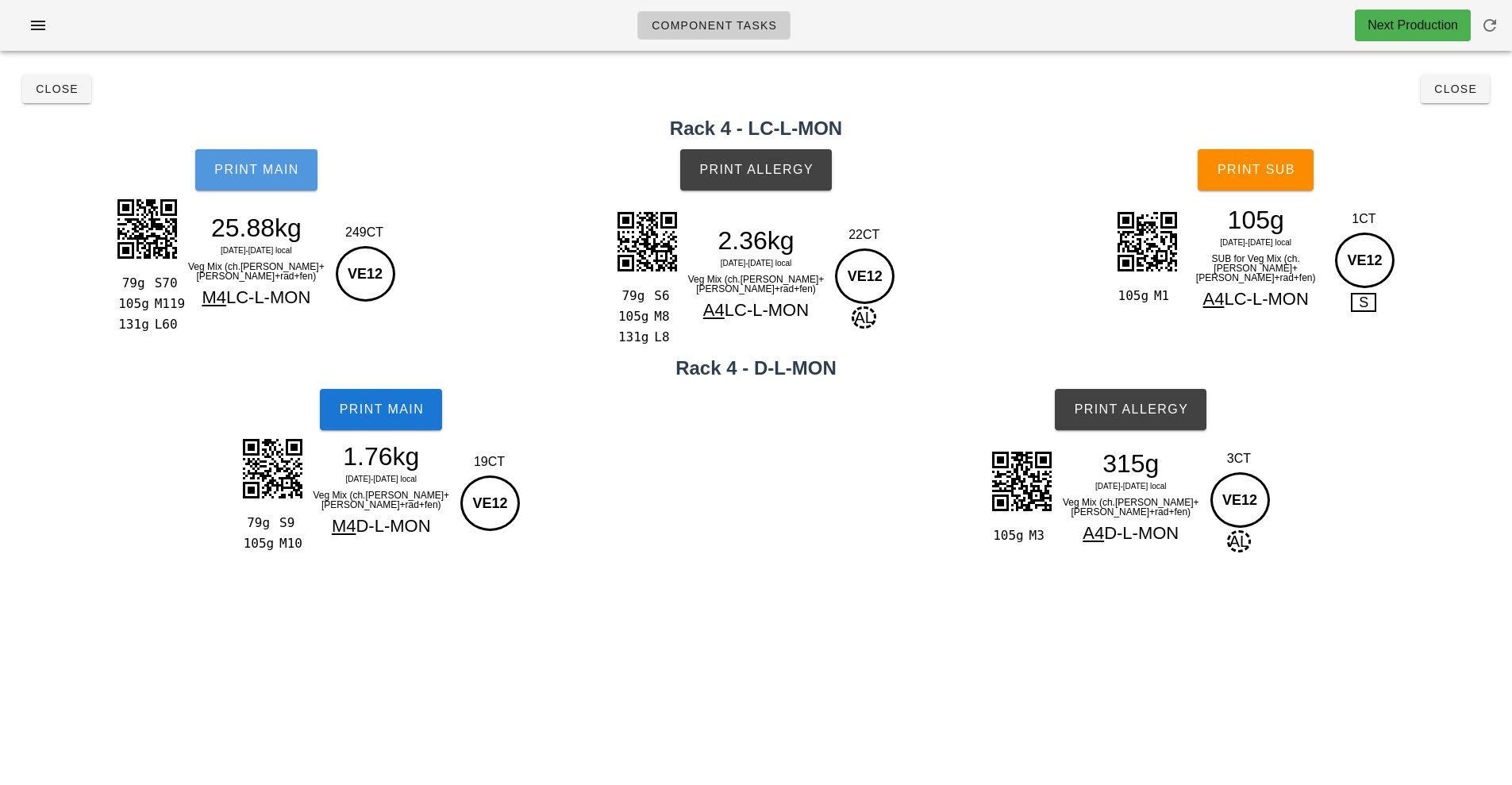
click at [268, 186] on button "Print Main" at bounding box center [256, 170] width 122 height 42
click at [271, 158] on button "Print Main" at bounding box center [256, 170] width 122 height 42
click at [248, 178] on button "Print Main" at bounding box center [256, 170] width 122 height 42
click at [231, 158] on button "Print Main" at bounding box center [256, 170] width 122 height 42
click at [751, 172] on span "Print Allergy" at bounding box center [756, 170] width 115 height 15
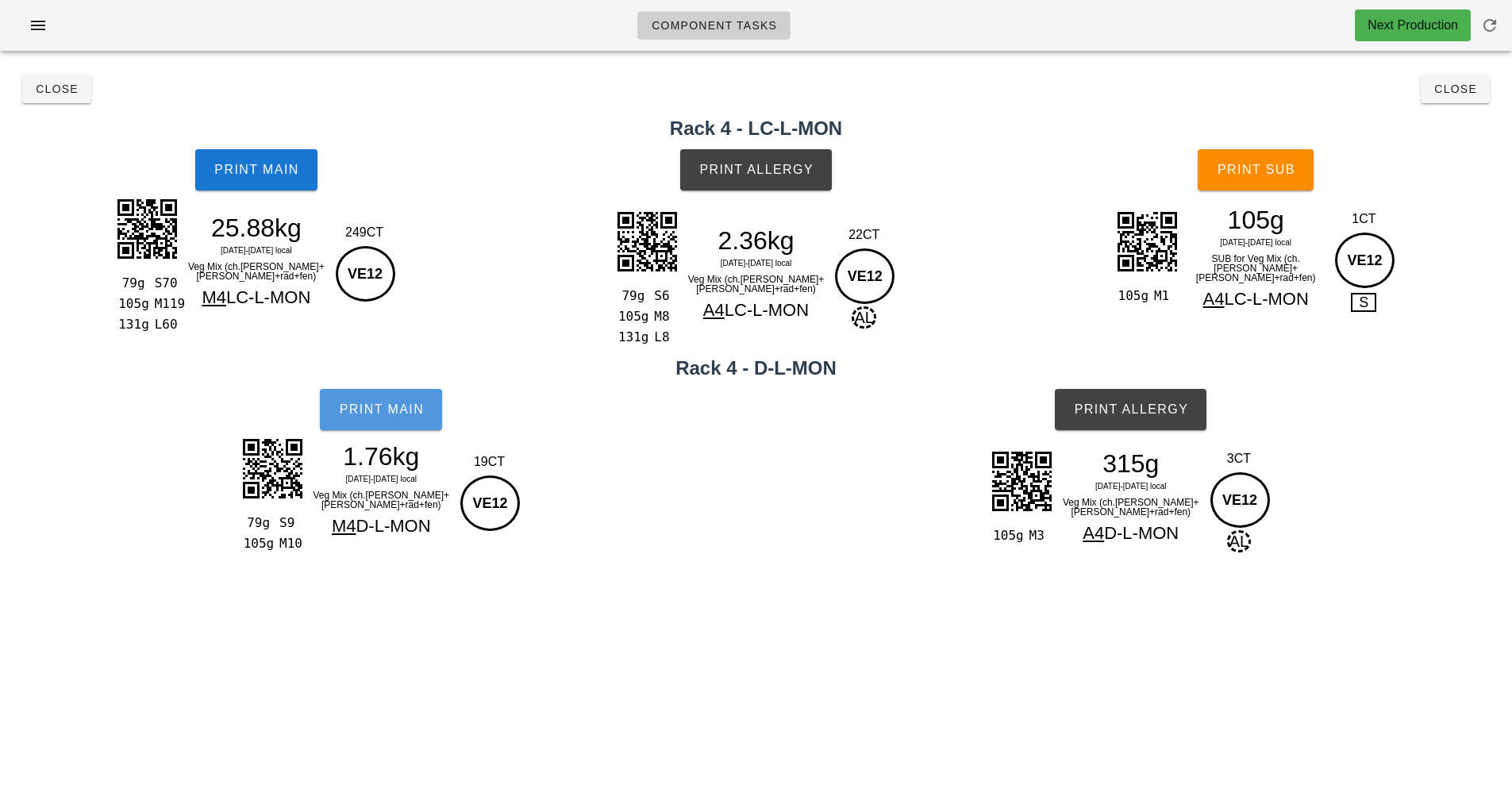
click at [400, 404] on span "Print Main" at bounding box center [381, 409] width 86 height 15
click at [1267, 176] on span "Print Sub" at bounding box center [1256, 170] width 79 height 15
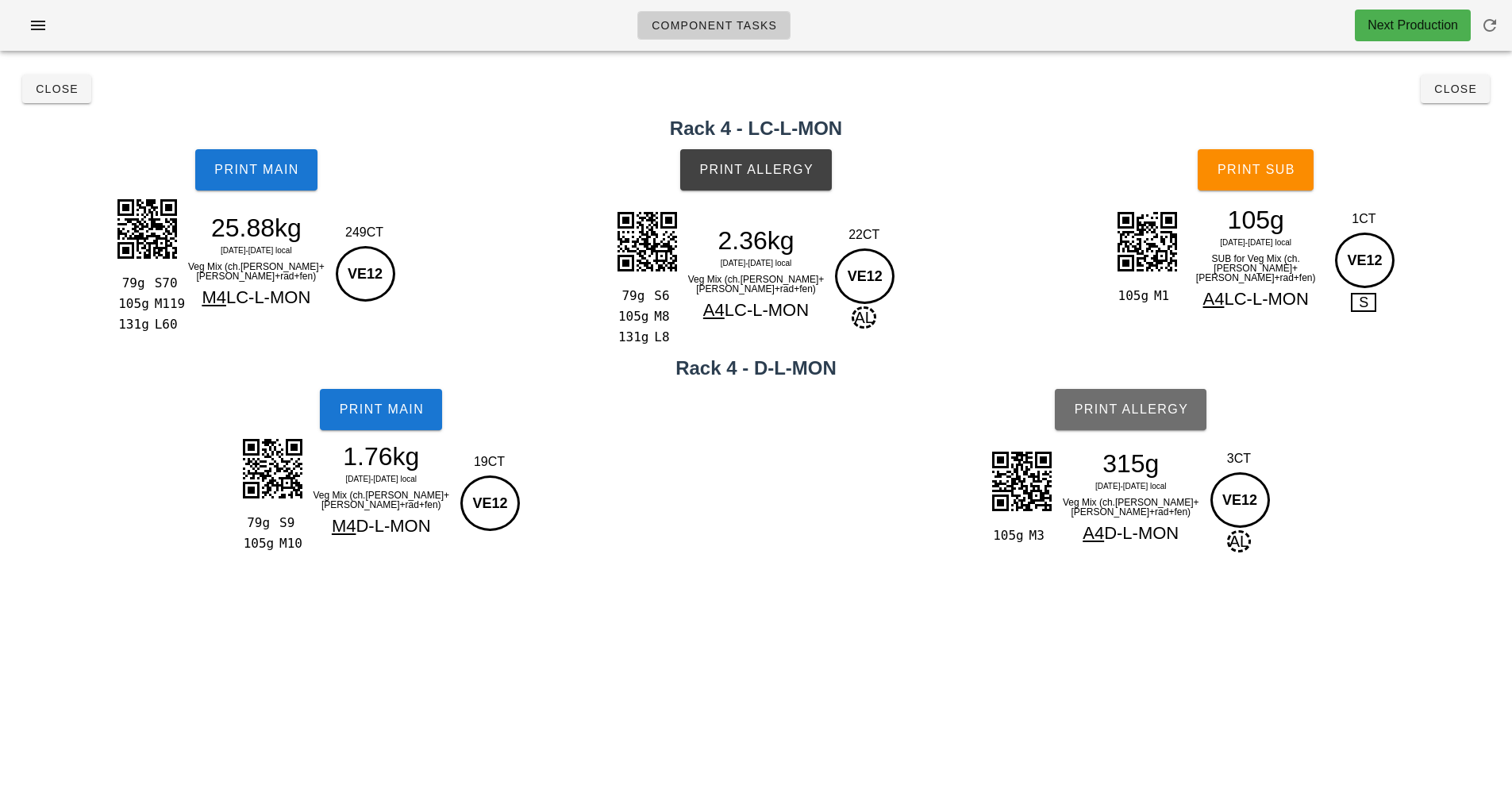
click at [1130, 402] on span "Print Allergy" at bounding box center [1130, 409] width 115 height 15
click at [61, 99] on button "Close" at bounding box center [57, 88] width 69 height 29
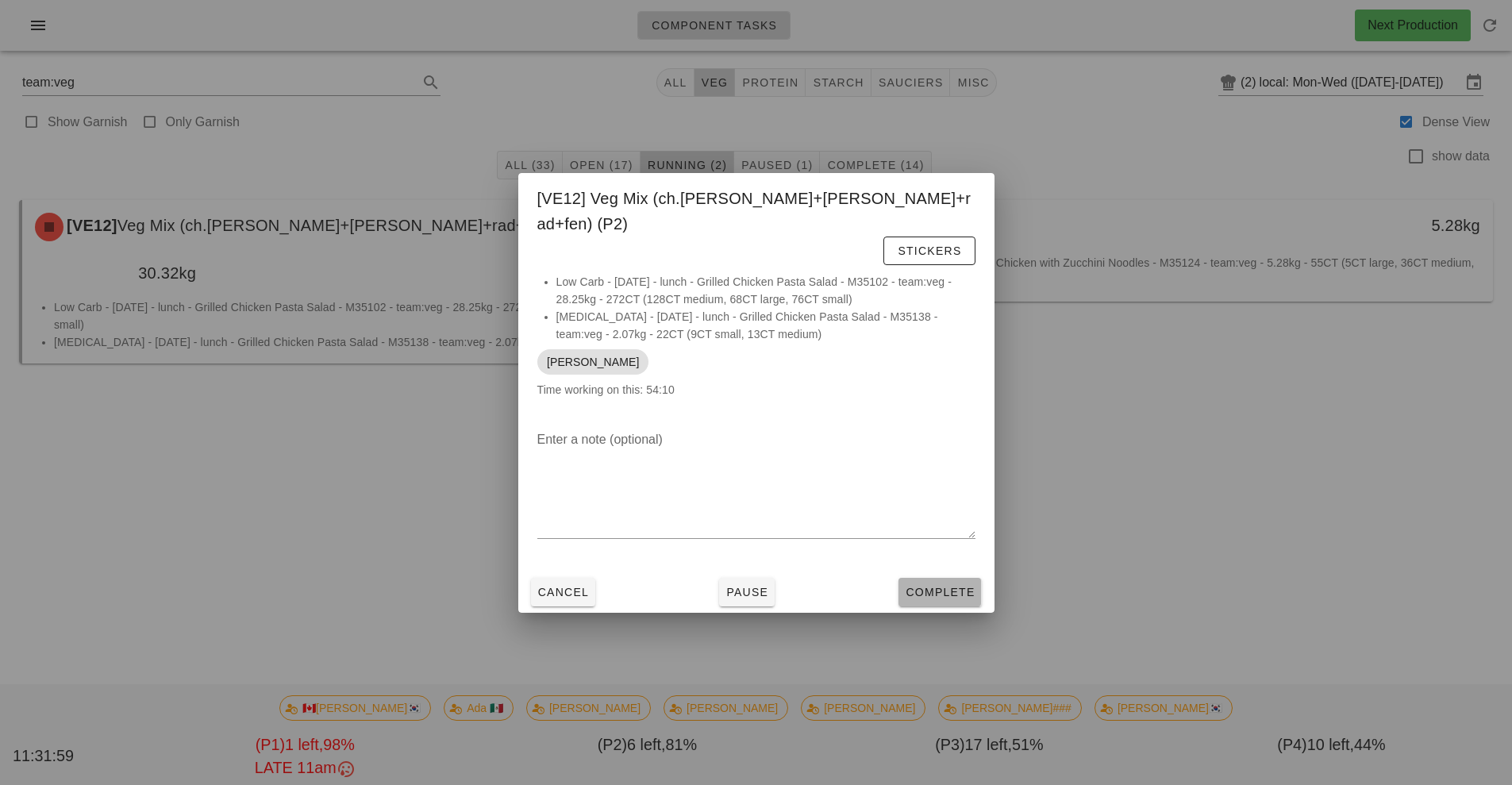
click at [937, 580] on button "Complete" at bounding box center [940, 591] width 82 height 29
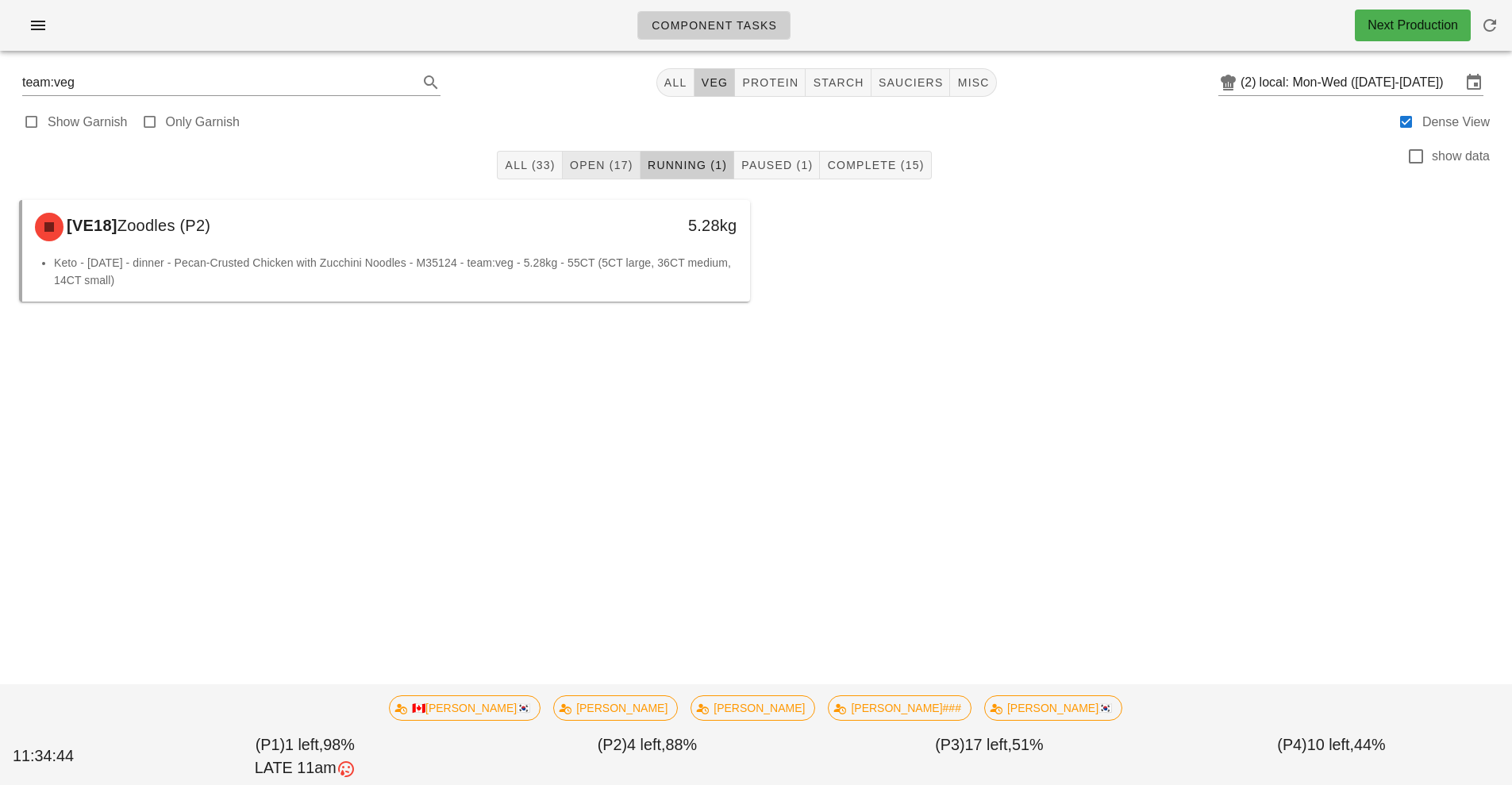
click at [595, 177] on button "Open (17)" at bounding box center [602, 164] width 78 height 29
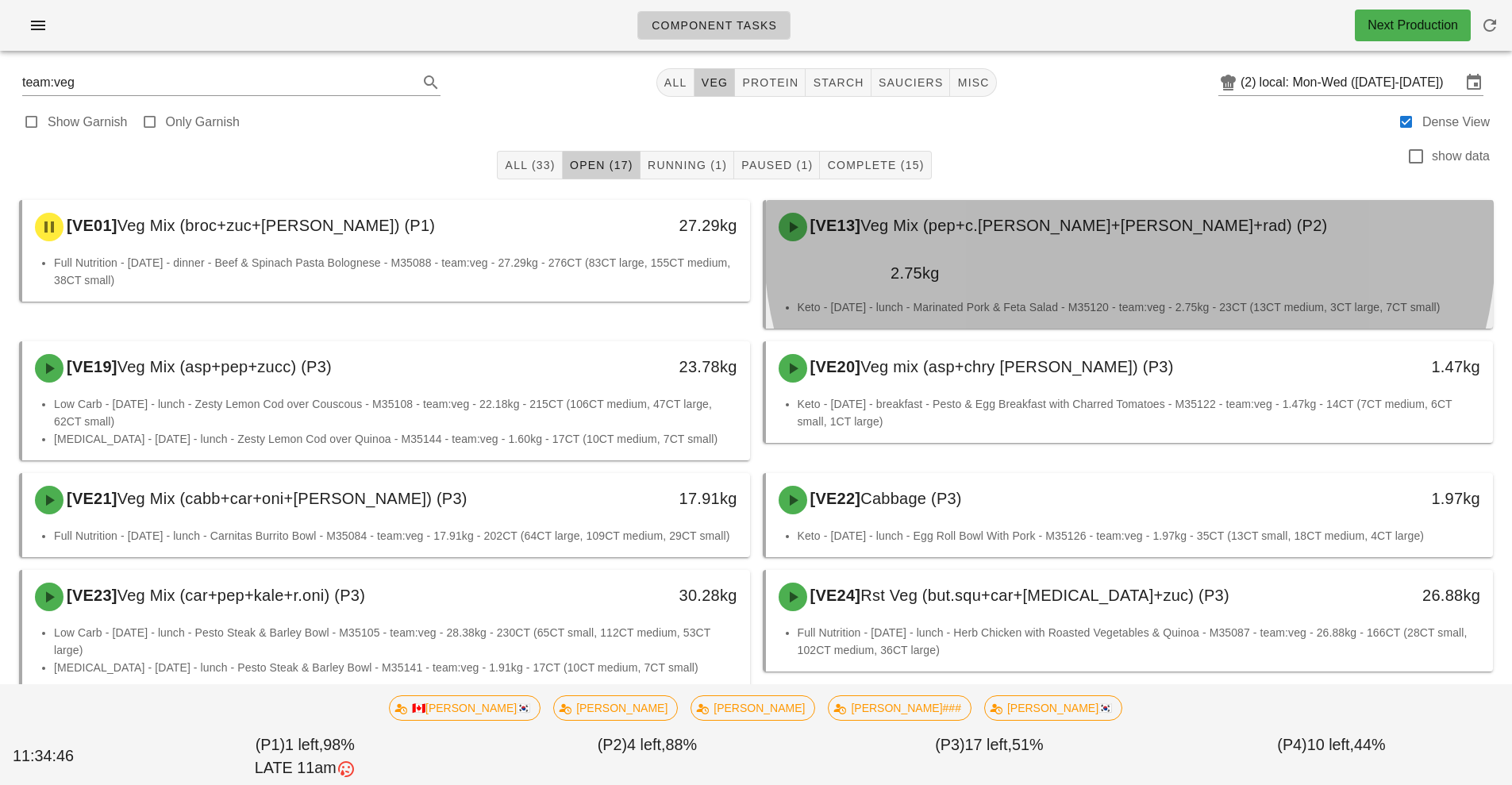
click at [1073, 232] on span "Veg Mix (pep+c.[PERSON_NAME]+[PERSON_NAME]+rad) (P2)" at bounding box center [1094, 225] width 467 height 17
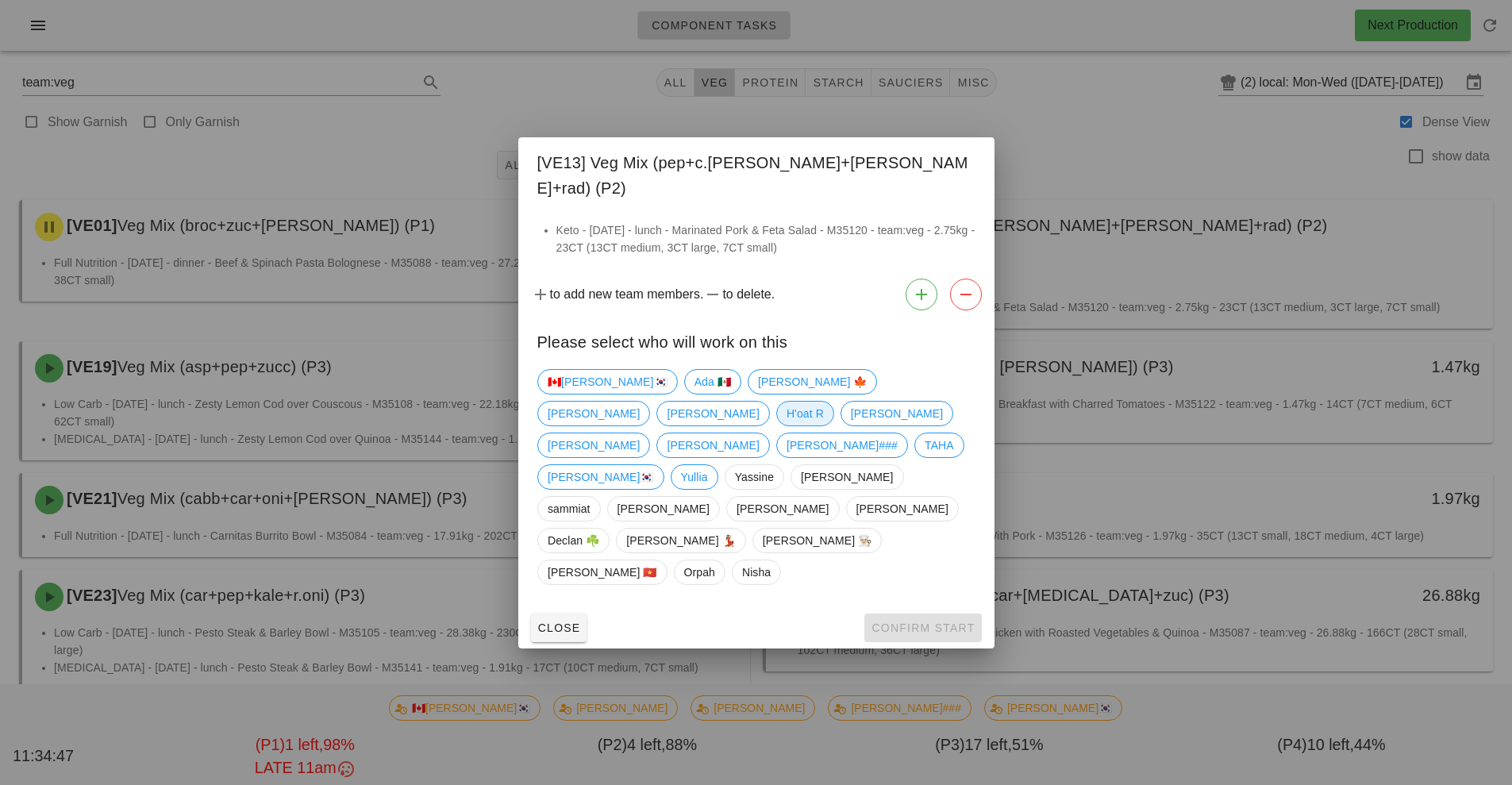
click at [824, 409] on span "H'oat R" at bounding box center [804, 414] width 37 height 24
click at [960, 621] on span "Confirm Start" at bounding box center [923, 627] width 104 height 13
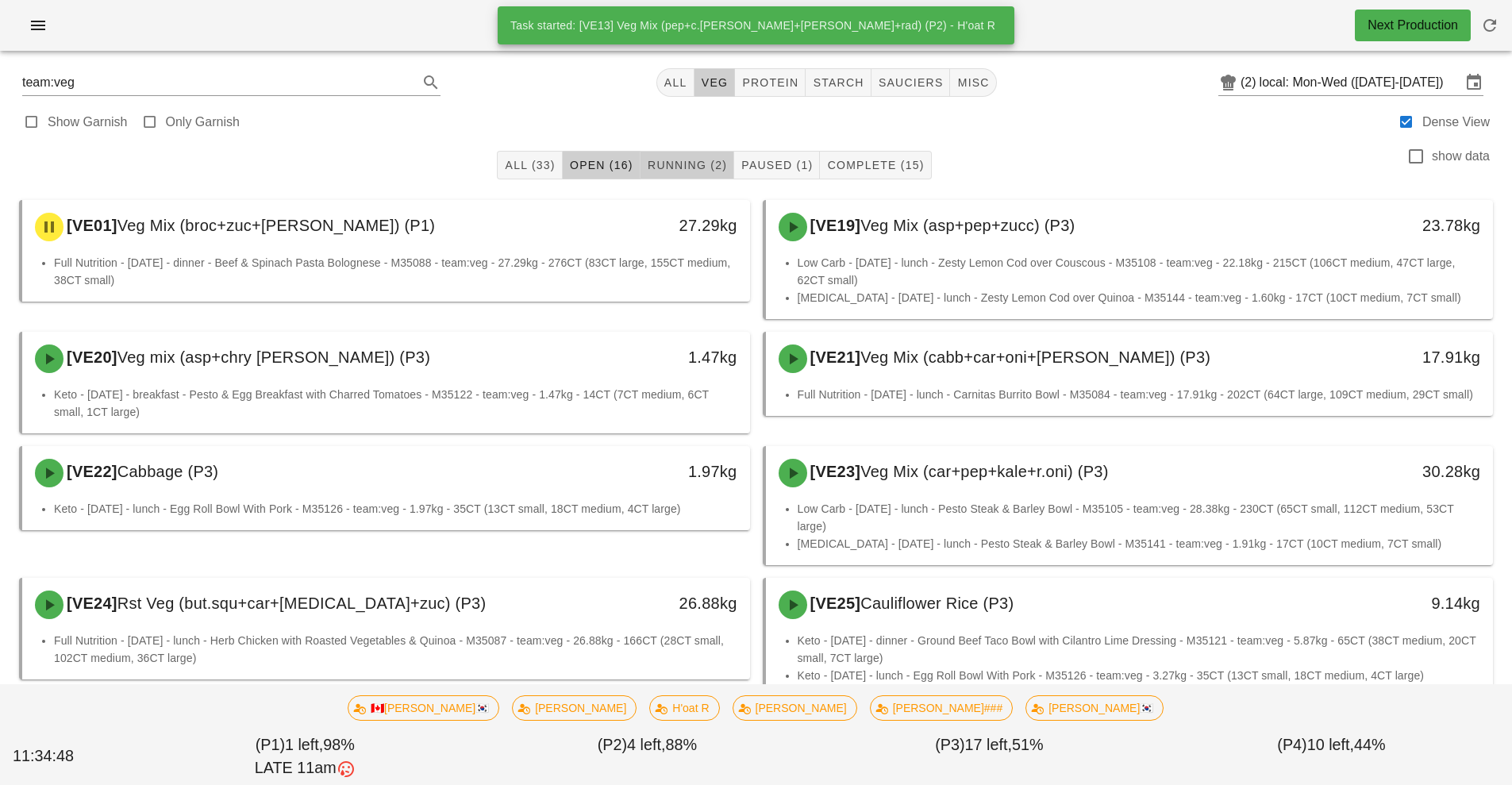
click at [697, 164] on span "Running (2)" at bounding box center [687, 164] width 81 height 13
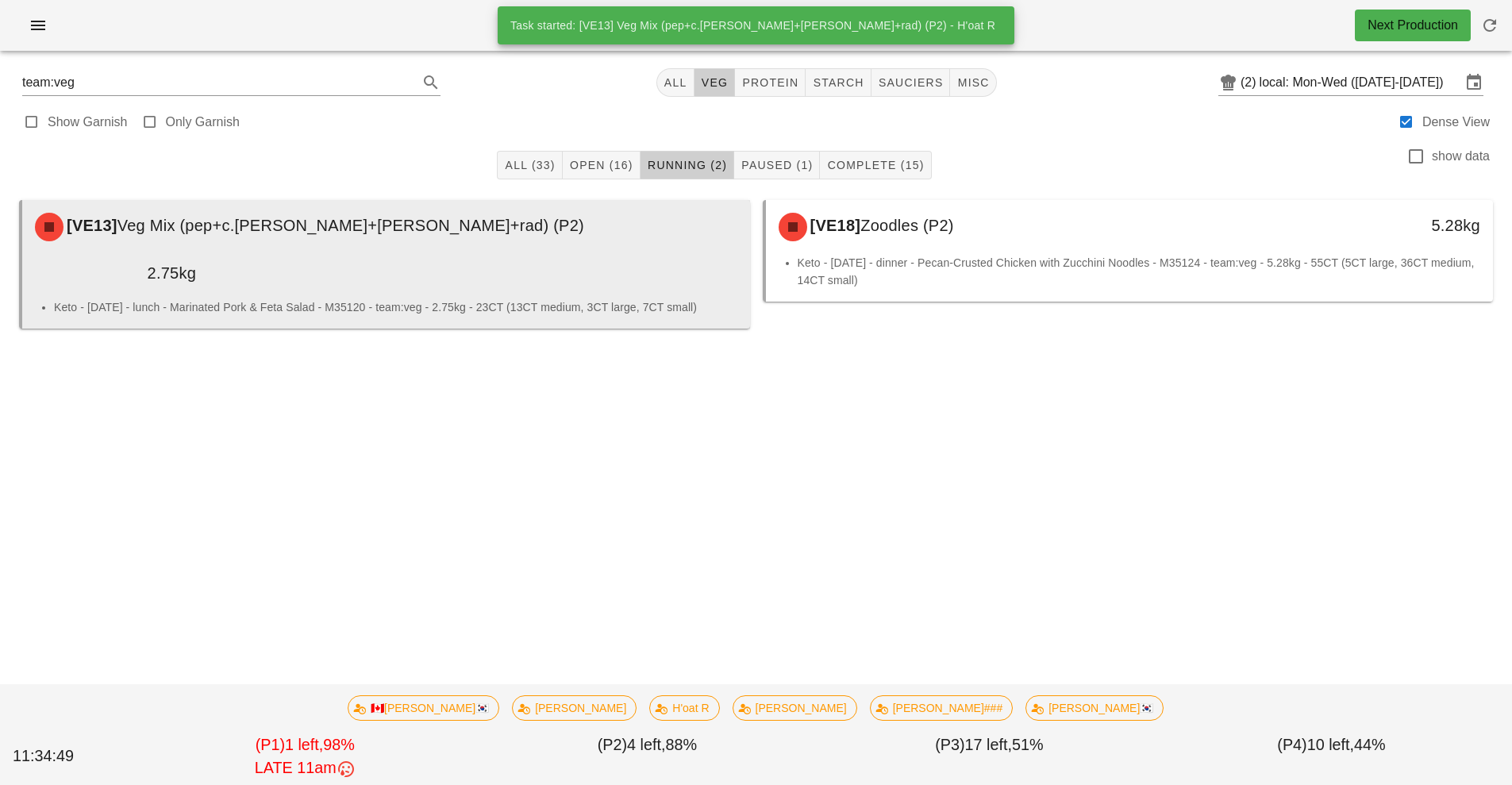
click at [613, 299] on div "Keto - [DATE] - lunch - Marinated Pork & Feta Salad - M35120 - team:veg - 2.75k…" at bounding box center [386, 313] width 728 height 30
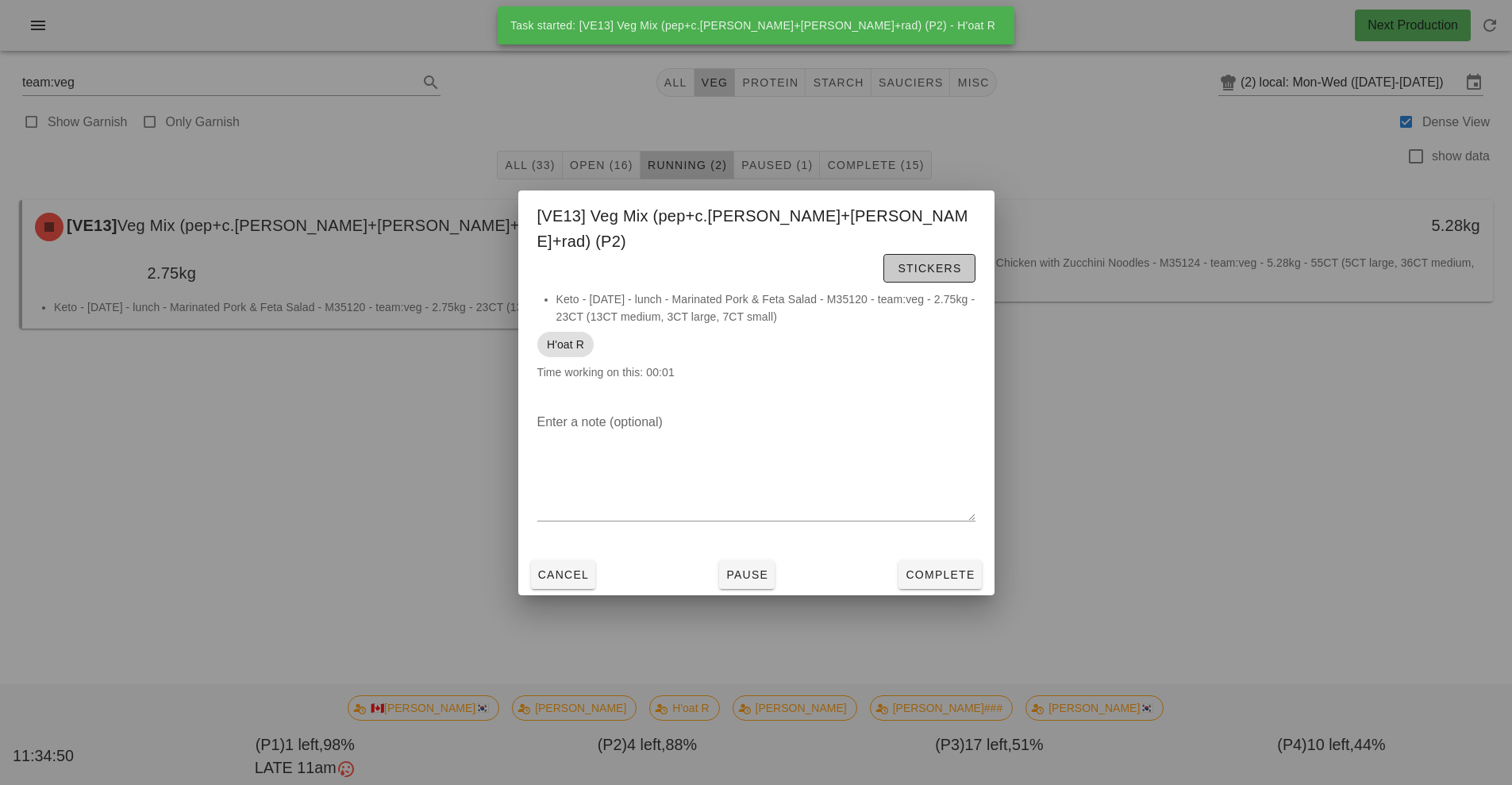
click at [947, 254] on button "Stickers" at bounding box center [928, 267] width 91 height 29
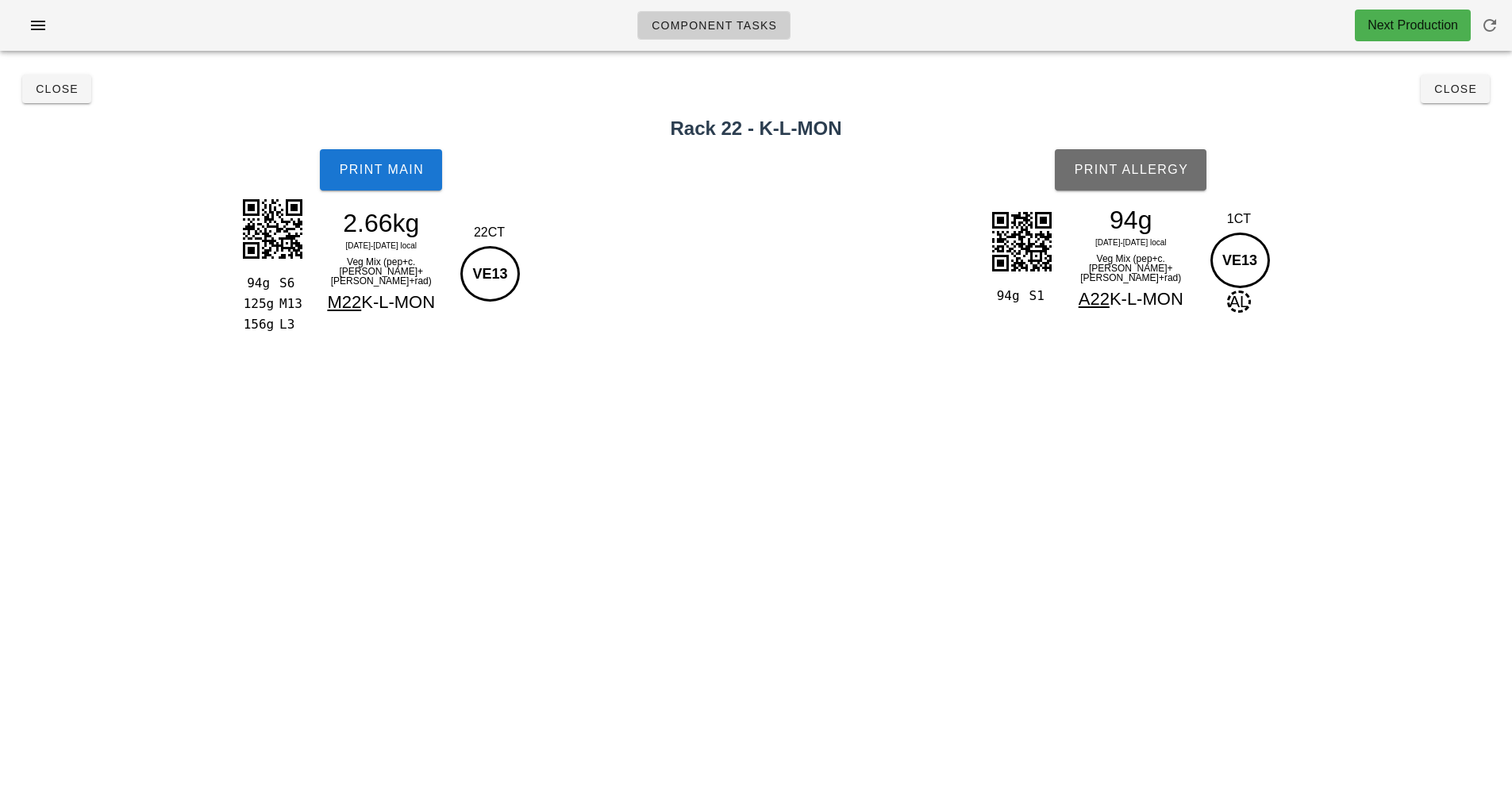
click at [1150, 164] on span "Print Allergy" at bounding box center [1130, 170] width 115 height 15
click at [394, 177] on button "Print Main" at bounding box center [380, 170] width 122 height 42
click at [71, 91] on span "Close" at bounding box center [56, 88] width 43 height 13
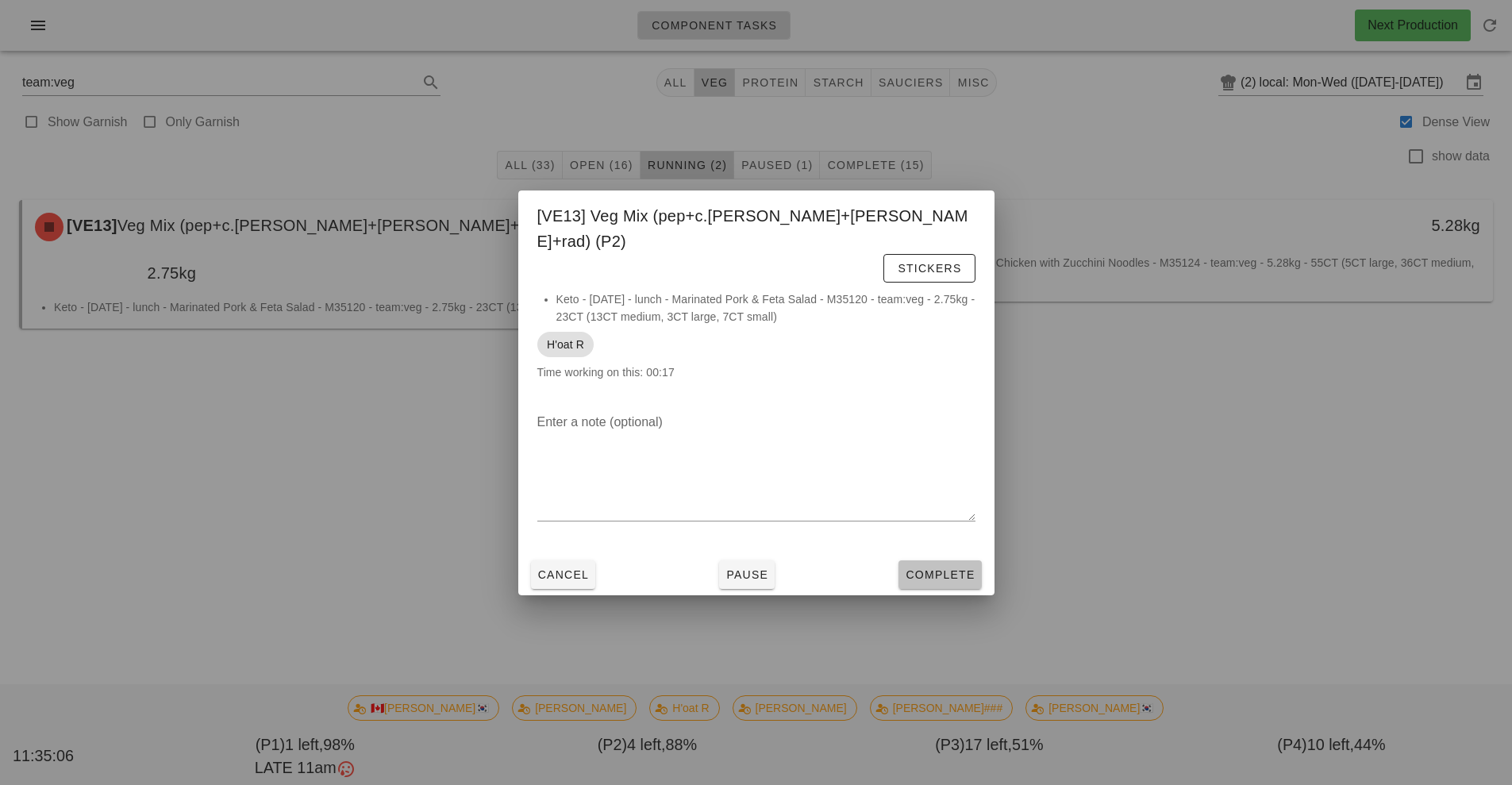
click at [952, 568] on span "Complete" at bounding box center [940, 574] width 70 height 13
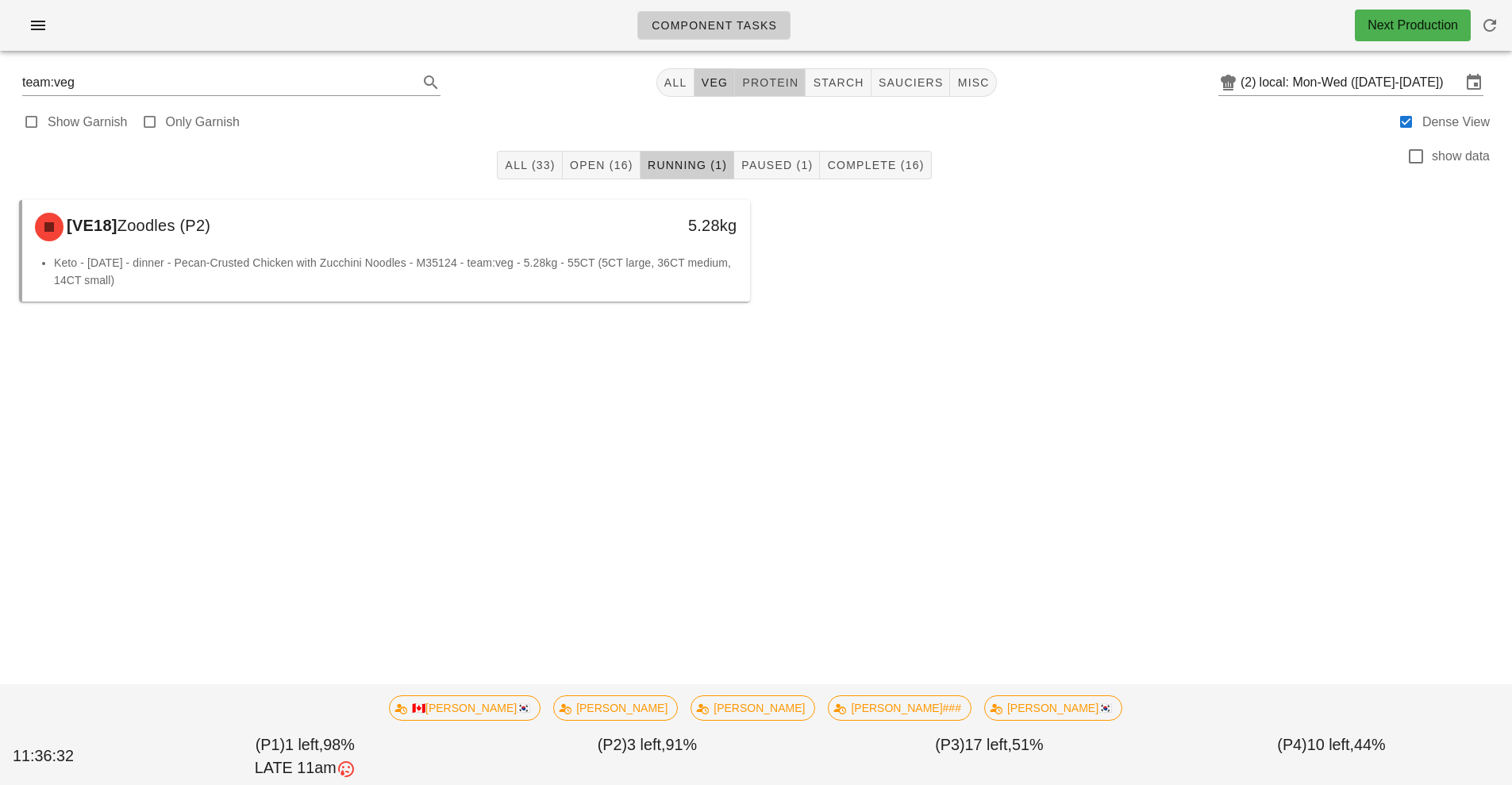
click at [780, 84] on span "protein" at bounding box center [770, 82] width 57 height 13
type input "team:protein"
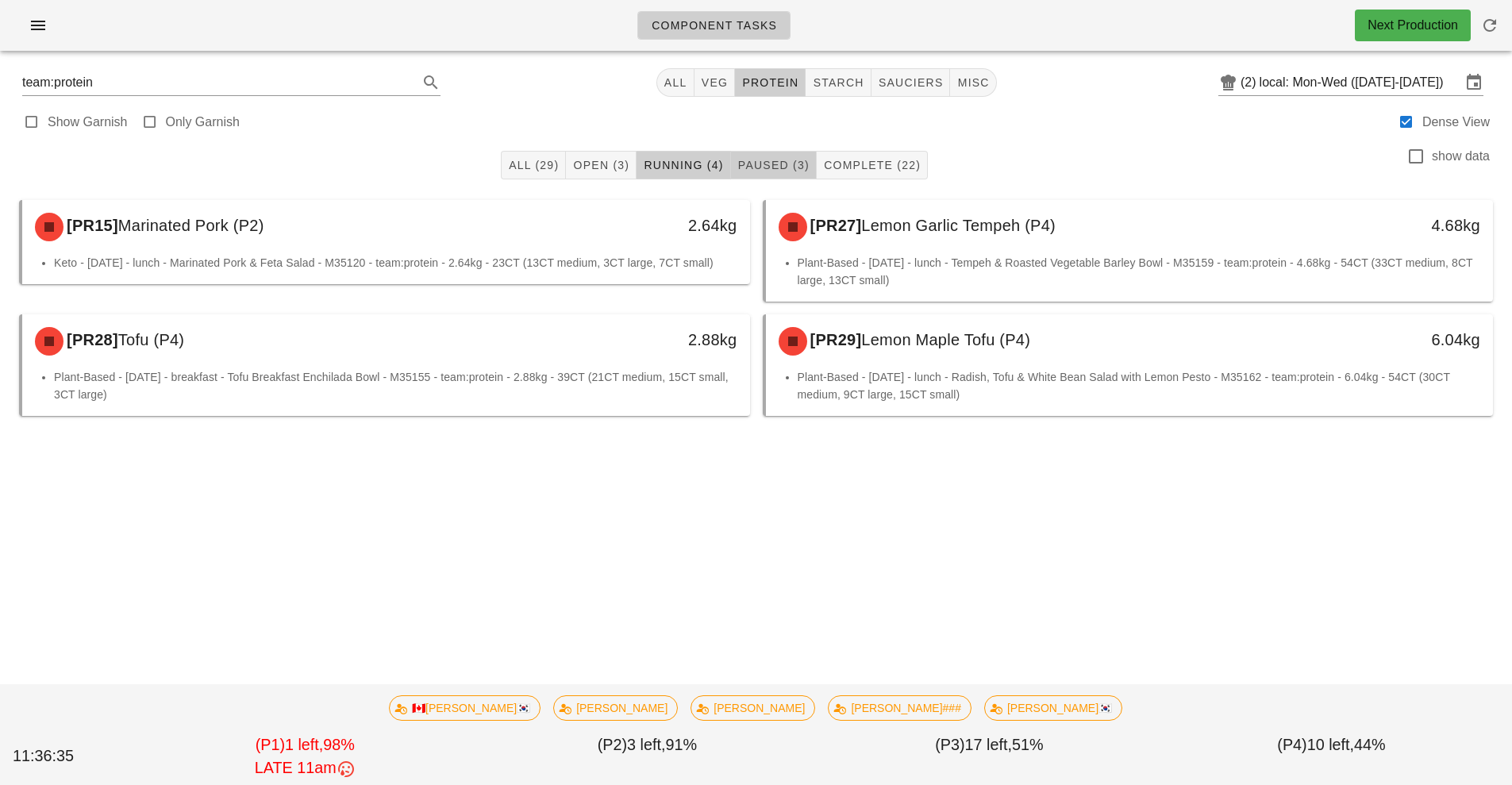
click at [779, 160] on span "Paused (3)" at bounding box center [773, 164] width 72 height 13
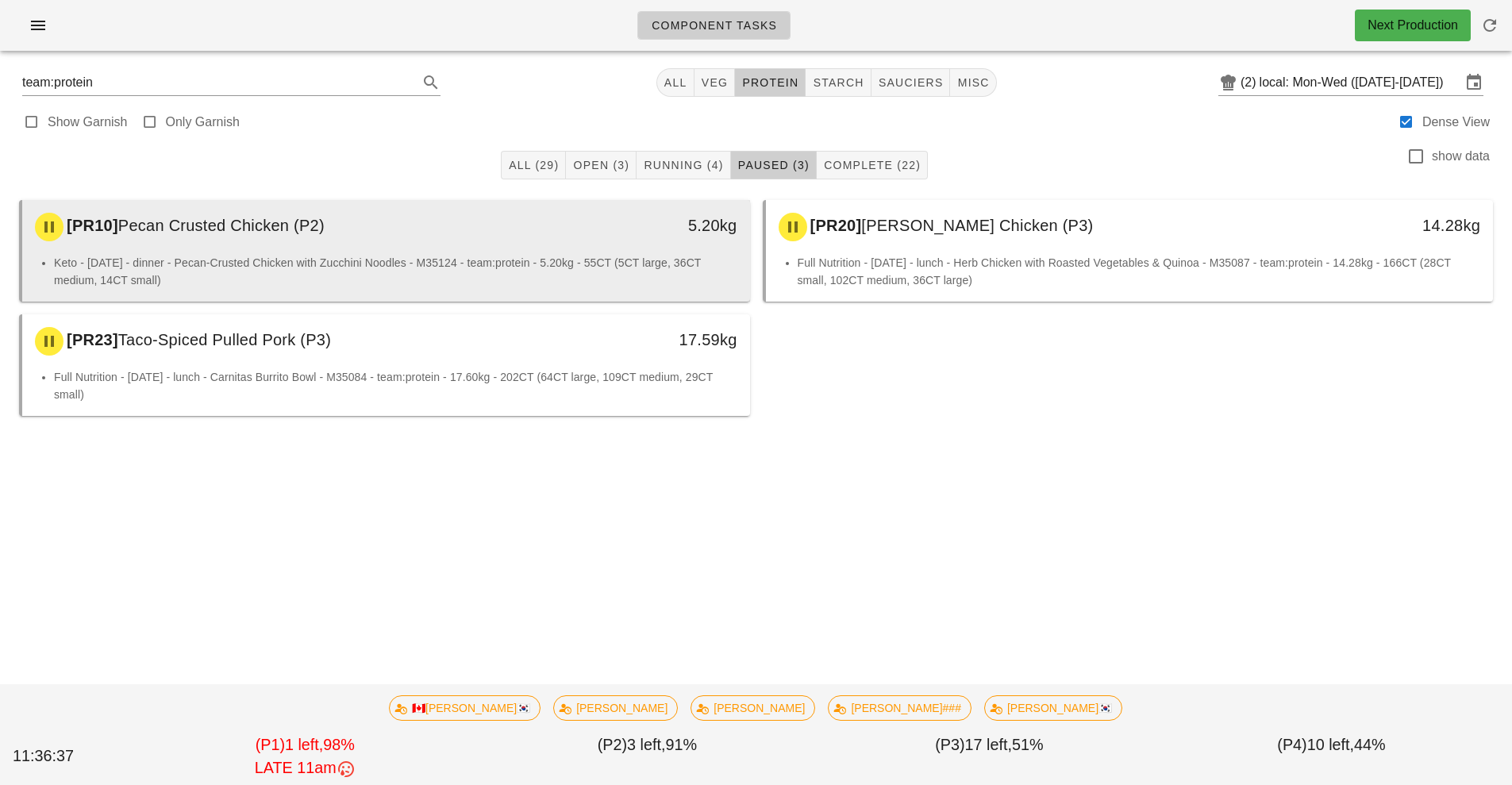
click at [593, 216] on div "5.20kg" at bounding box center [656, 225] width 161 height 25
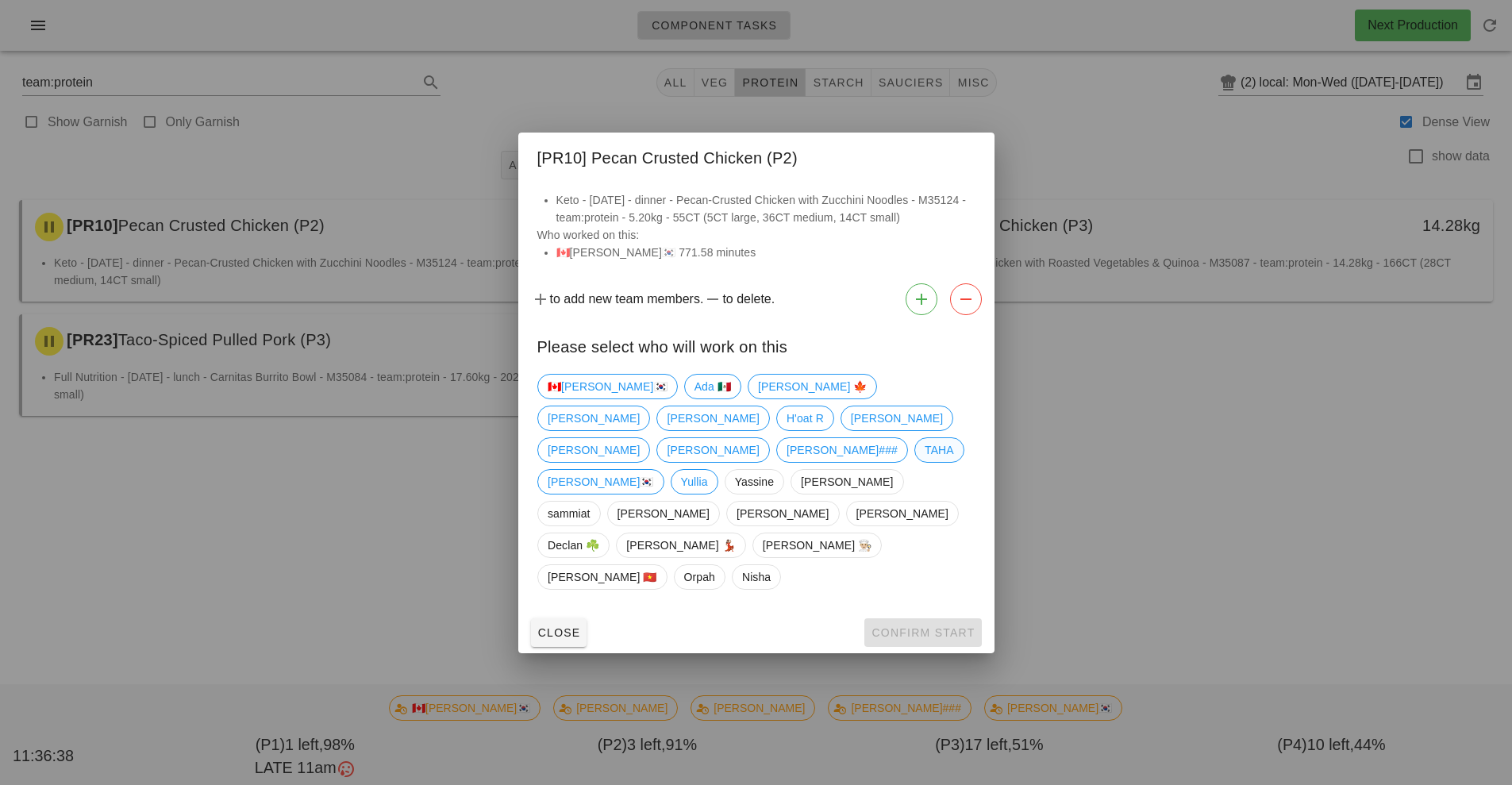
click at [925, 460] on span "TAHA" at bounding box center [940, 450] width 29 height 24
click at [914, 618] on button "Confirm Start" at bounding box center [922, 632] width 117 height 29
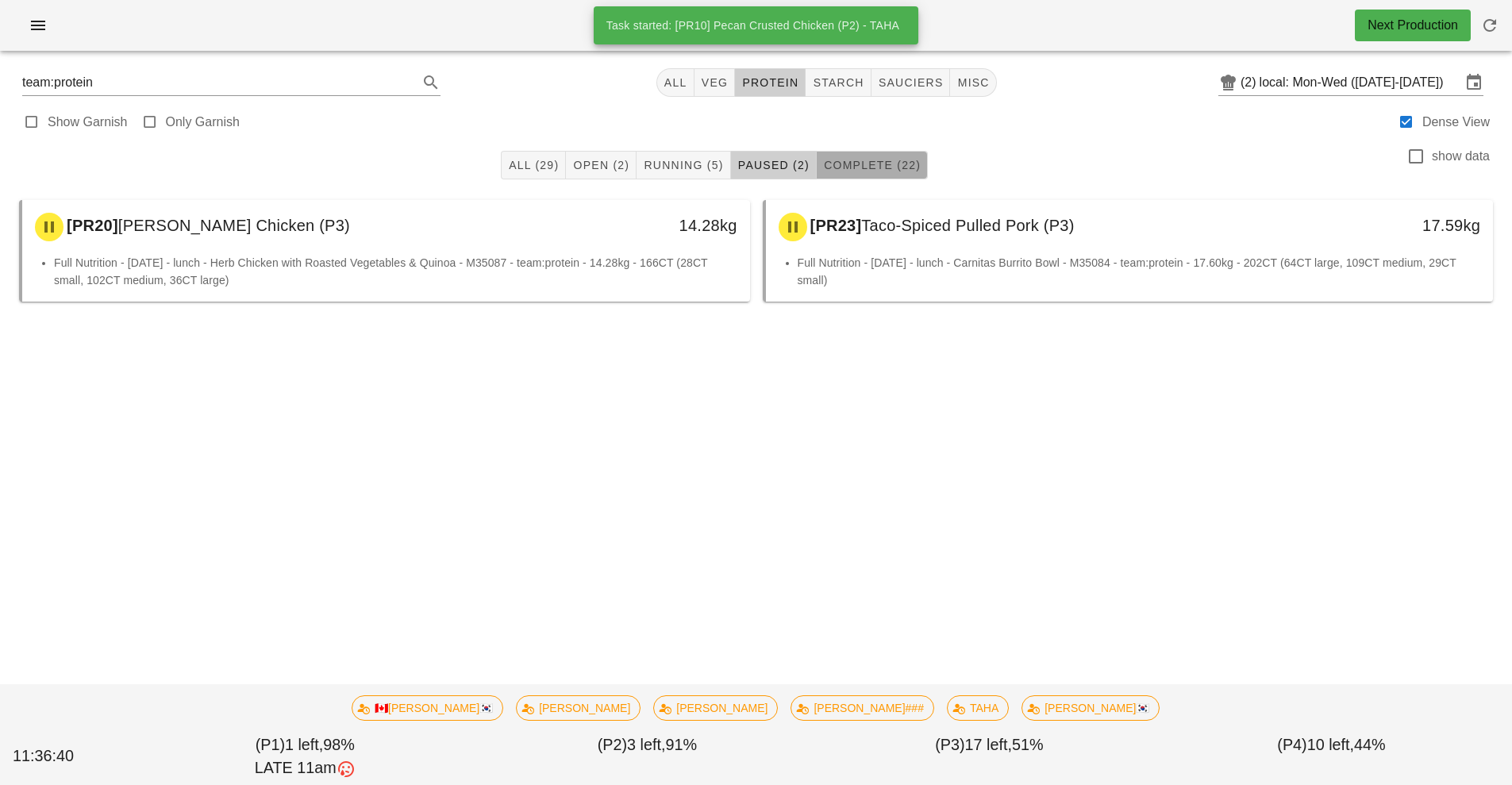
click at [863, 177] on button "Complete (22)" at bounding box center [872, 164] width 111 height 29
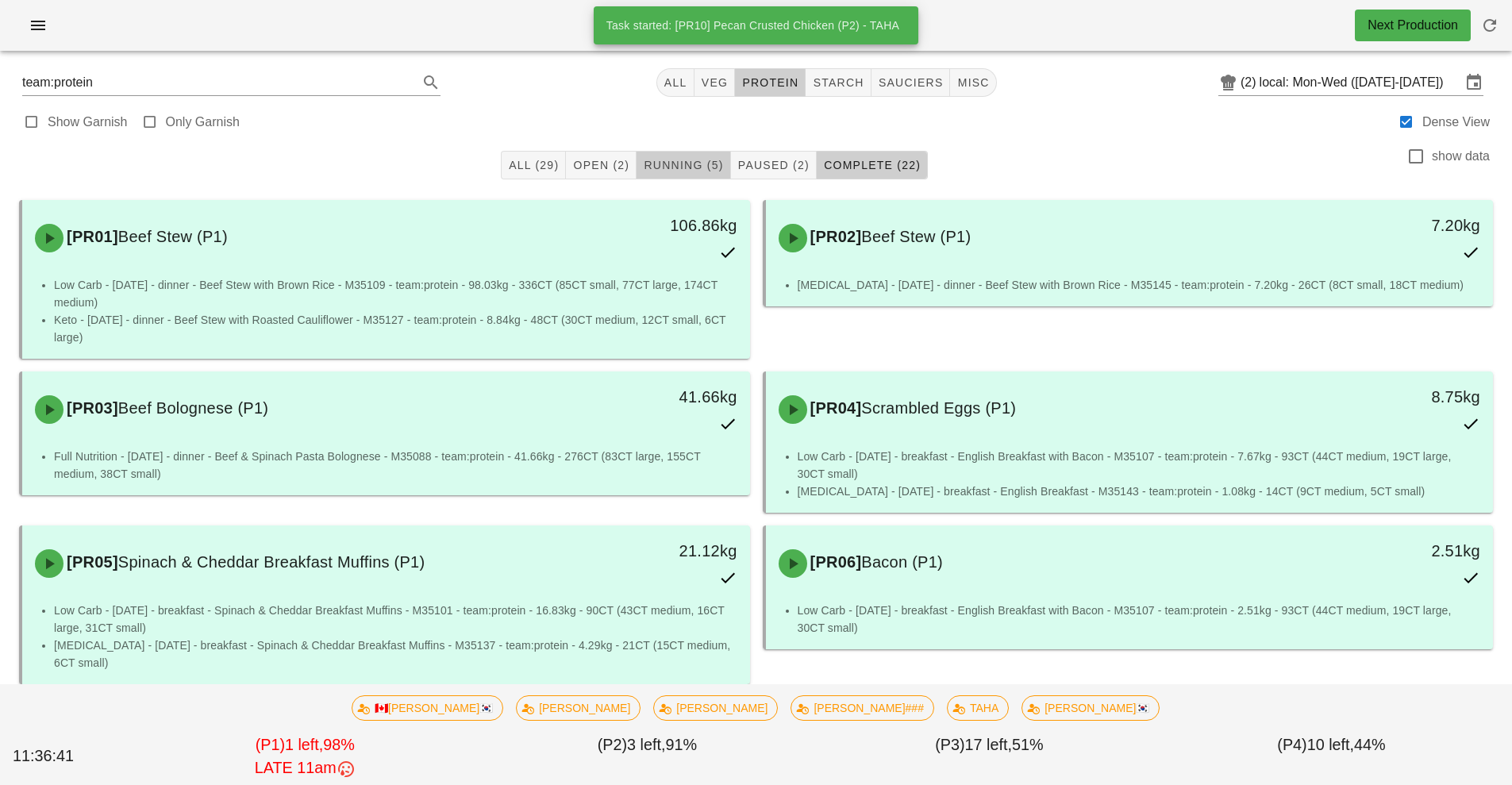
click at [688, 164] on span "Running (5)" at bounding box center [683, 164] width 81 height 13
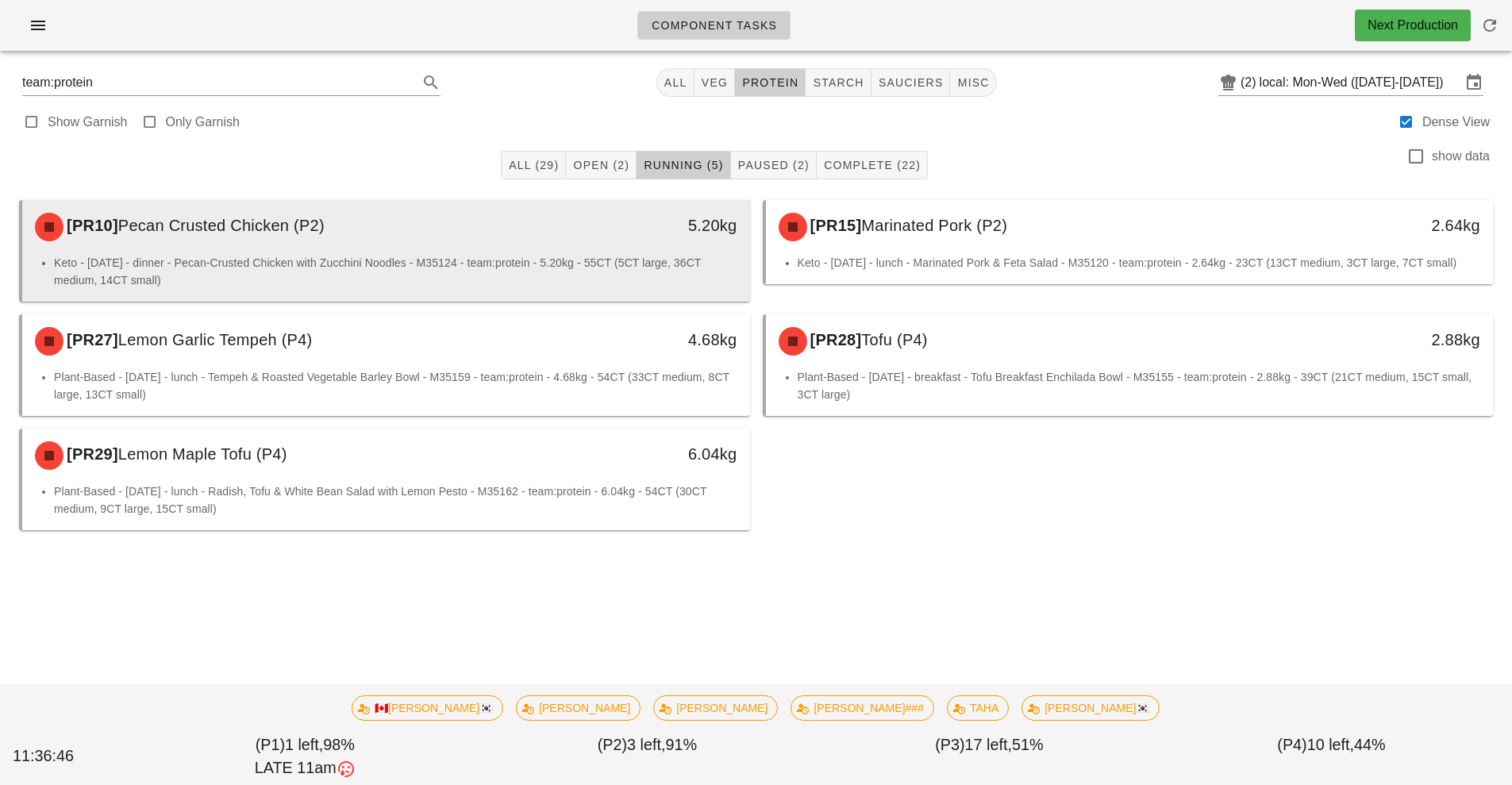
click at [615, 242] on div "5.20kg" at bounding box center [656, 227] width 180 height 48
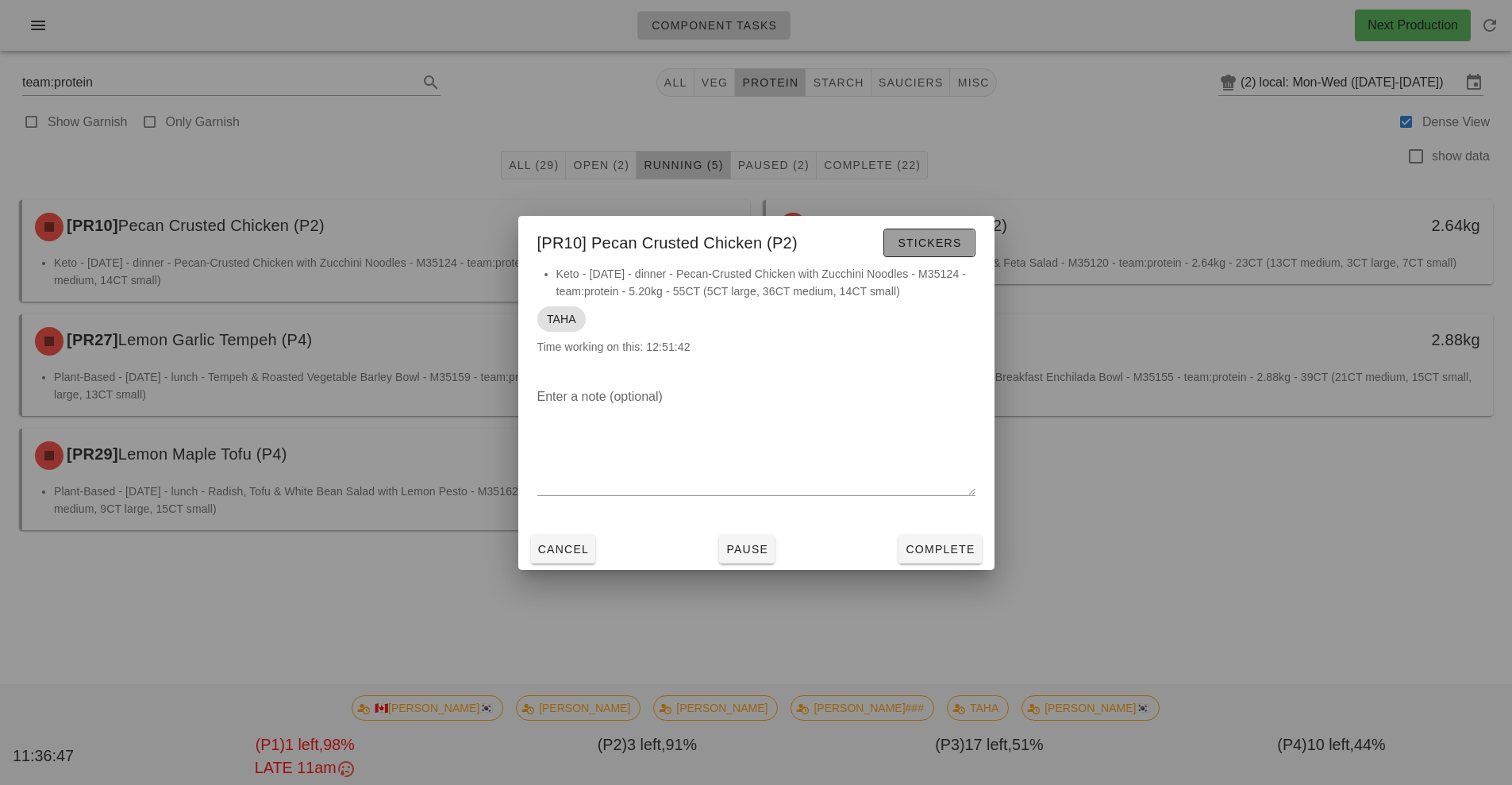
click at [927, 243] on span "Stickers" at bounding box center [929, 242] width 64 height 13
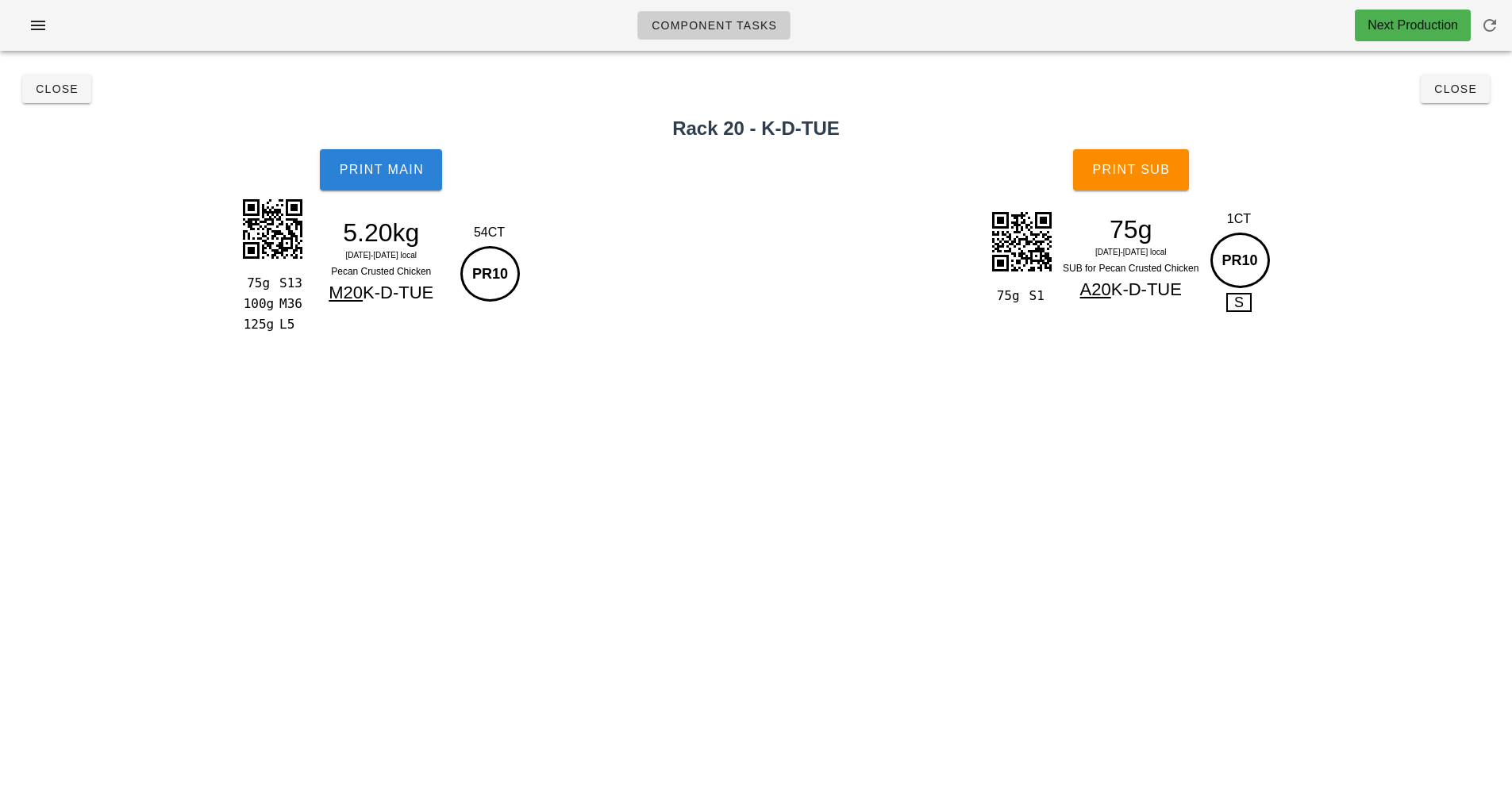
click at [363, 158] on button "Print Main" at bounding box center [380, 170] width 122 height 42
click at [1426, 88] on button "Close" at bounding box center [1456, 88] width 69 height 29
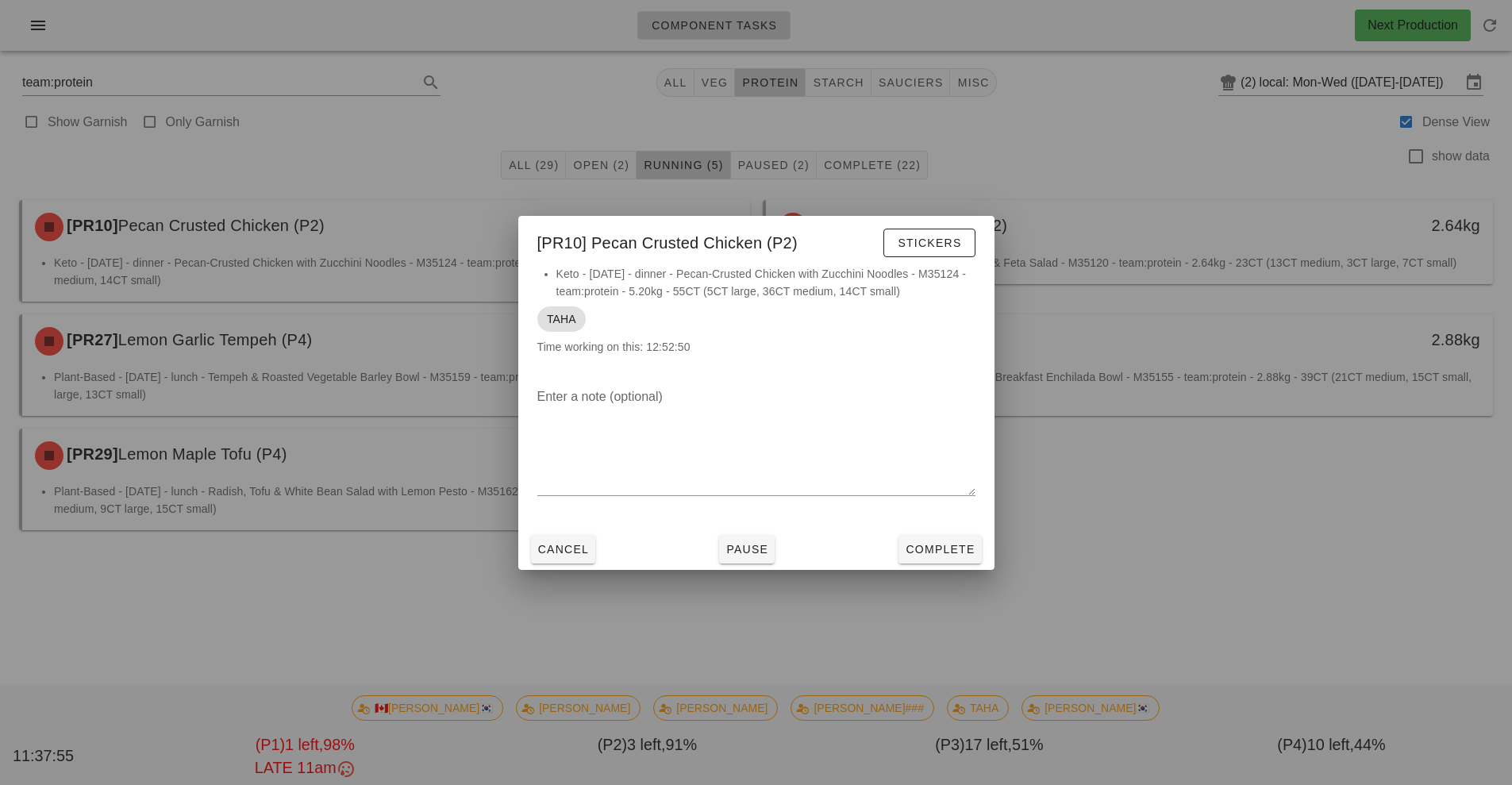
click at [1137, 527] on div at bounding box center [756, 392] width 1512 height 785
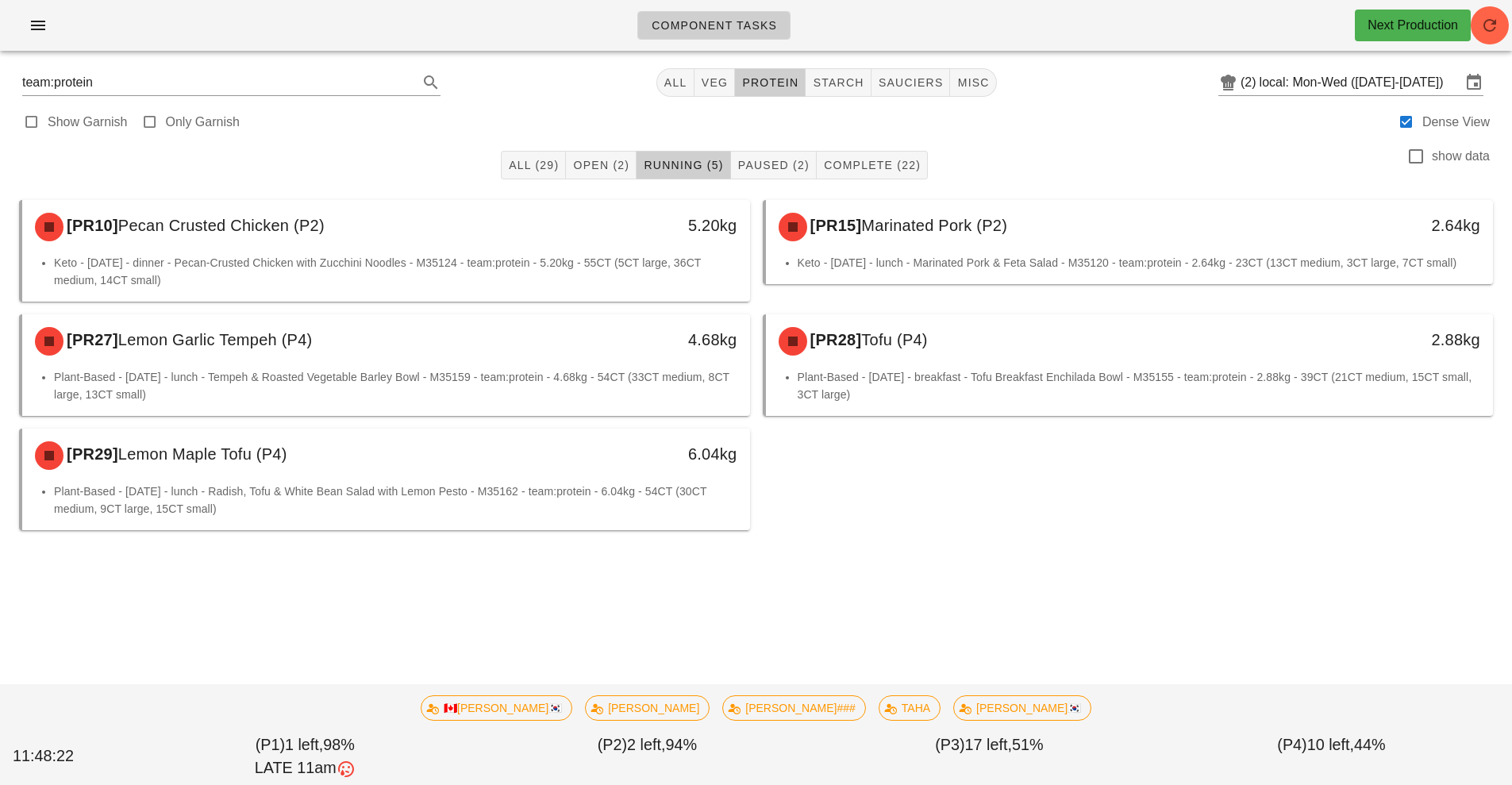
click at [1059, 525] on div "[PR10] Pecan Crusted Chicken (P2) 5.20kg Keto - [DATE] - dinner - Pecan-Crusted…" at bounding box center [756, 365] width 1487 height 343
click at [1089, 523] on div "[PR10] Pecan Crusted Chicken (P2) 5.20kg Keto - [DATE] - dinner - Pecan-Crusted…" at bounding box center [756, 365] width 1487 height 343
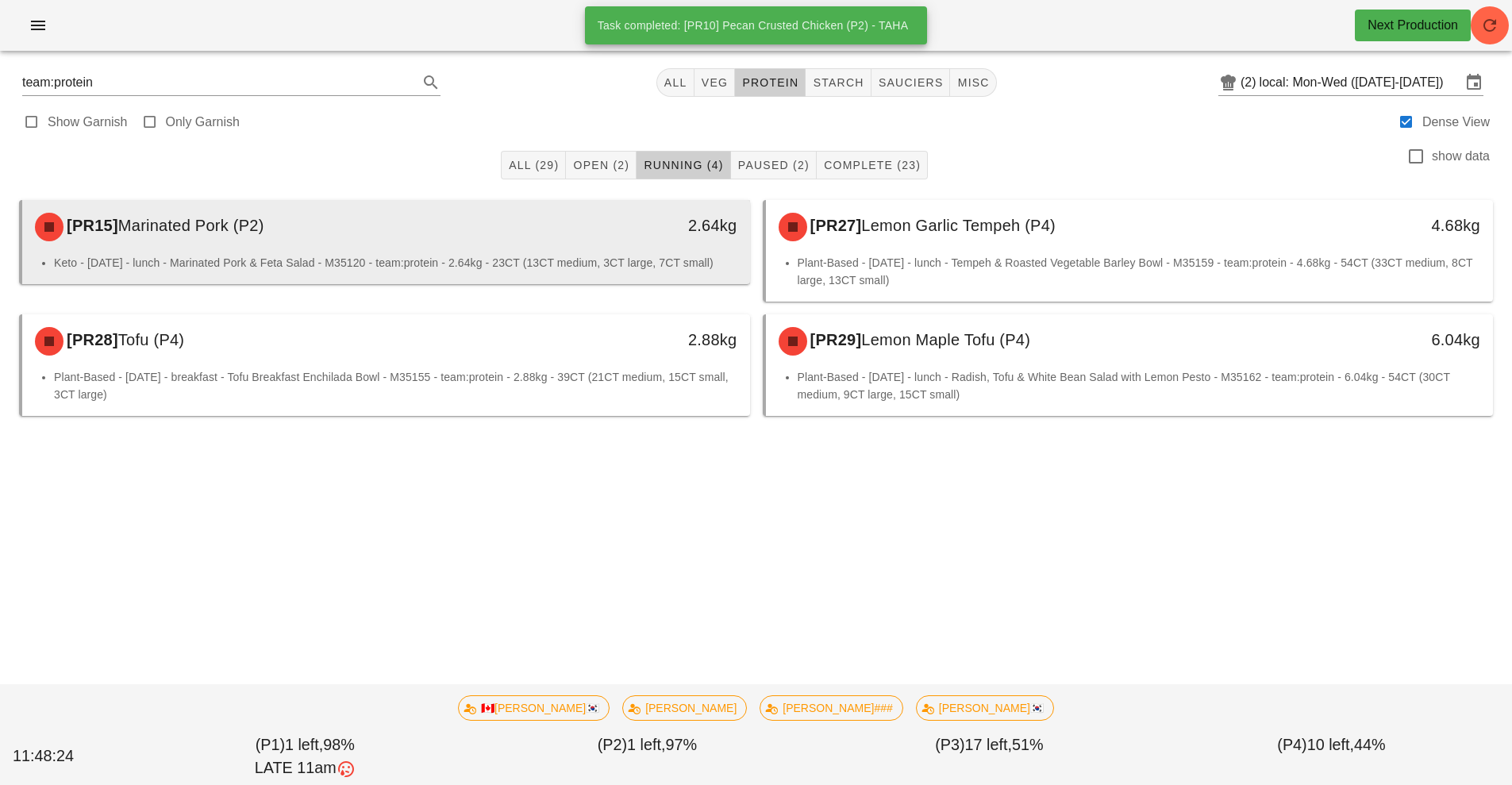
click at [559, 257] on li "Keto - [DATE] - lunch - Marinated Pork & Feta Salad - M35120 - team:protein - 2…" at bounding box center [395, 262] width 683 height 17
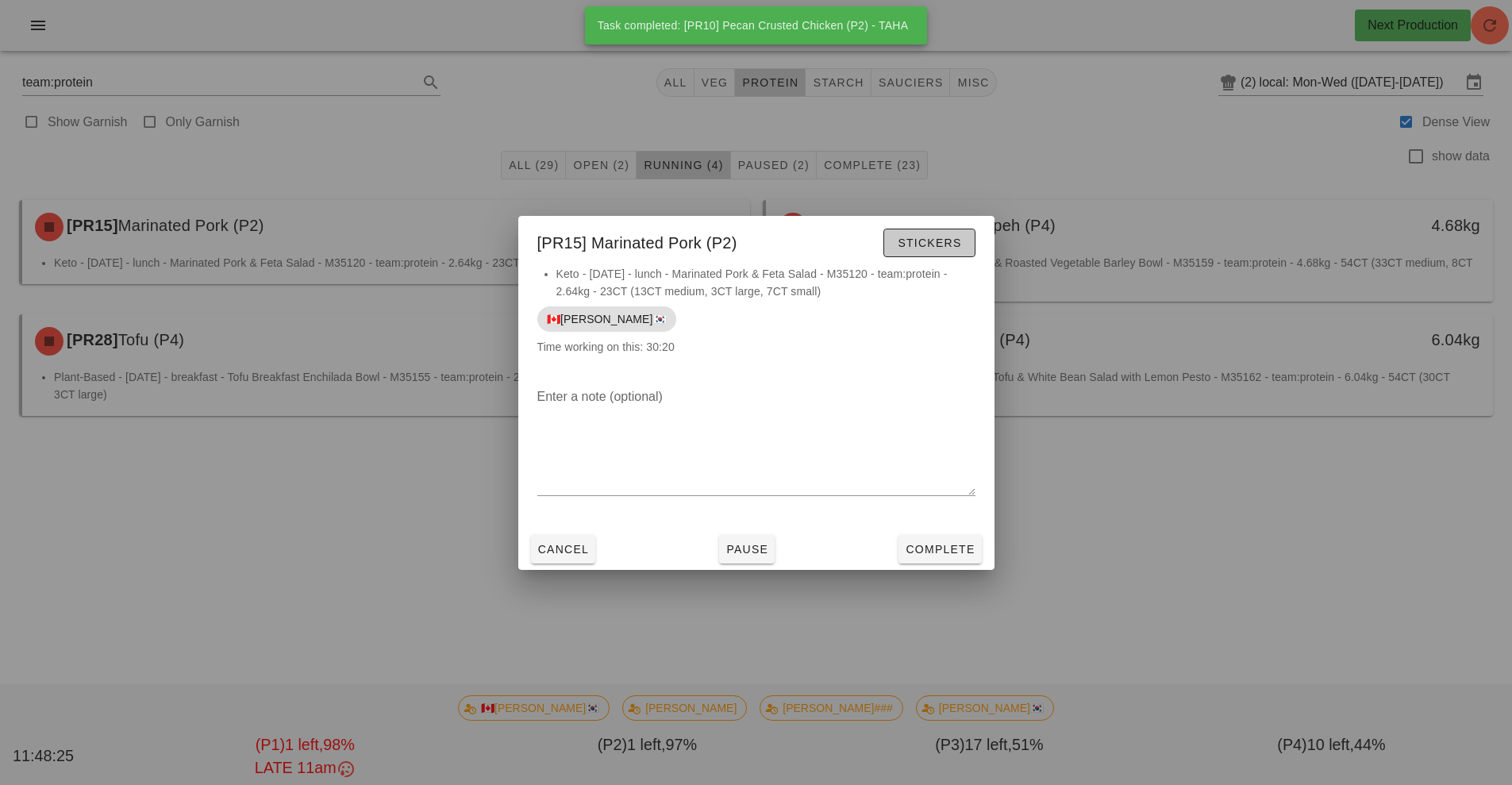
click at [947, 243] on span "Stickers" at bounding box center [929, 242] width 64 height 13
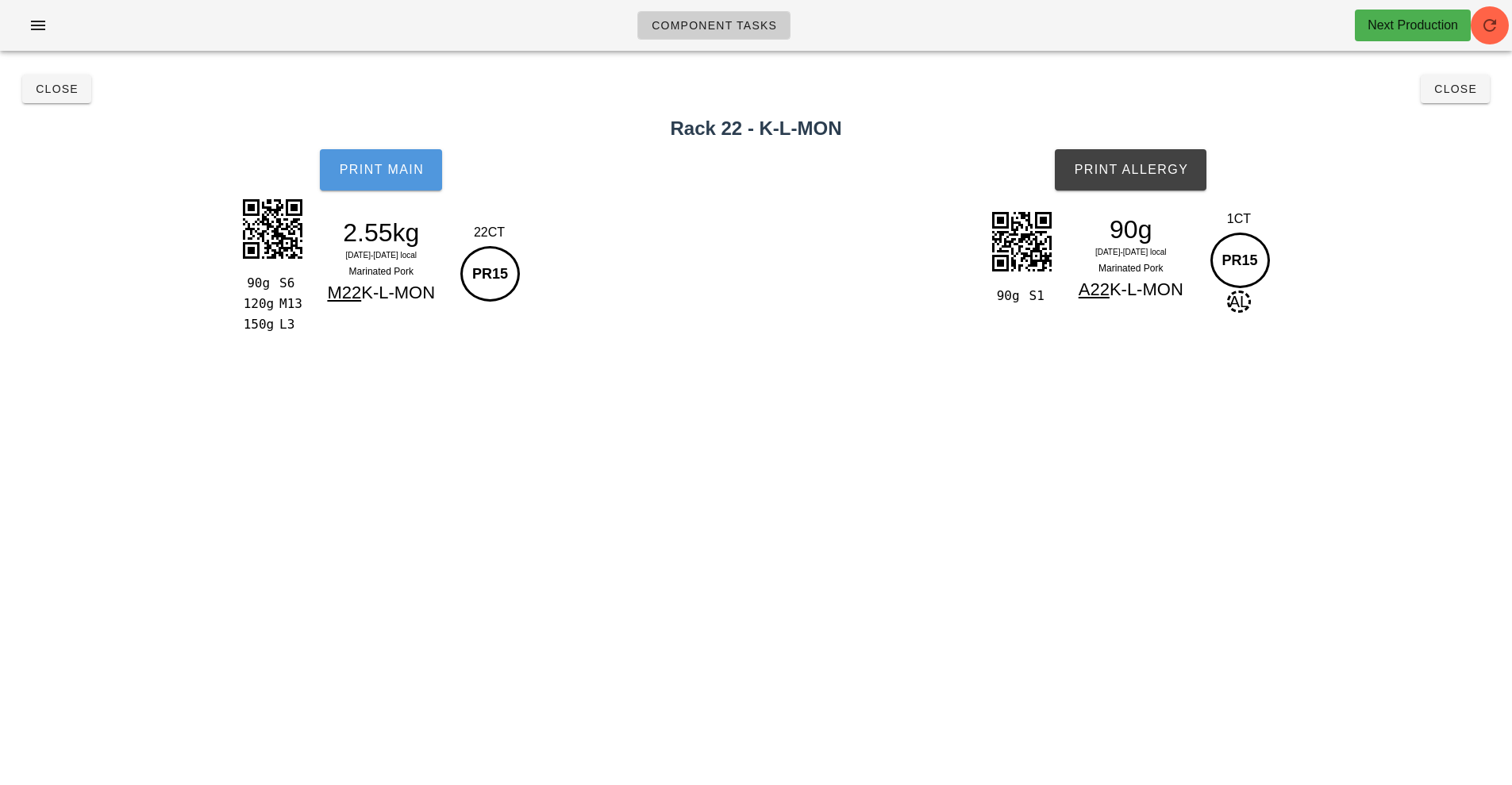
click at [402, 175] on span "Print Main" at bounding box center [381, 170] width 86 height 15
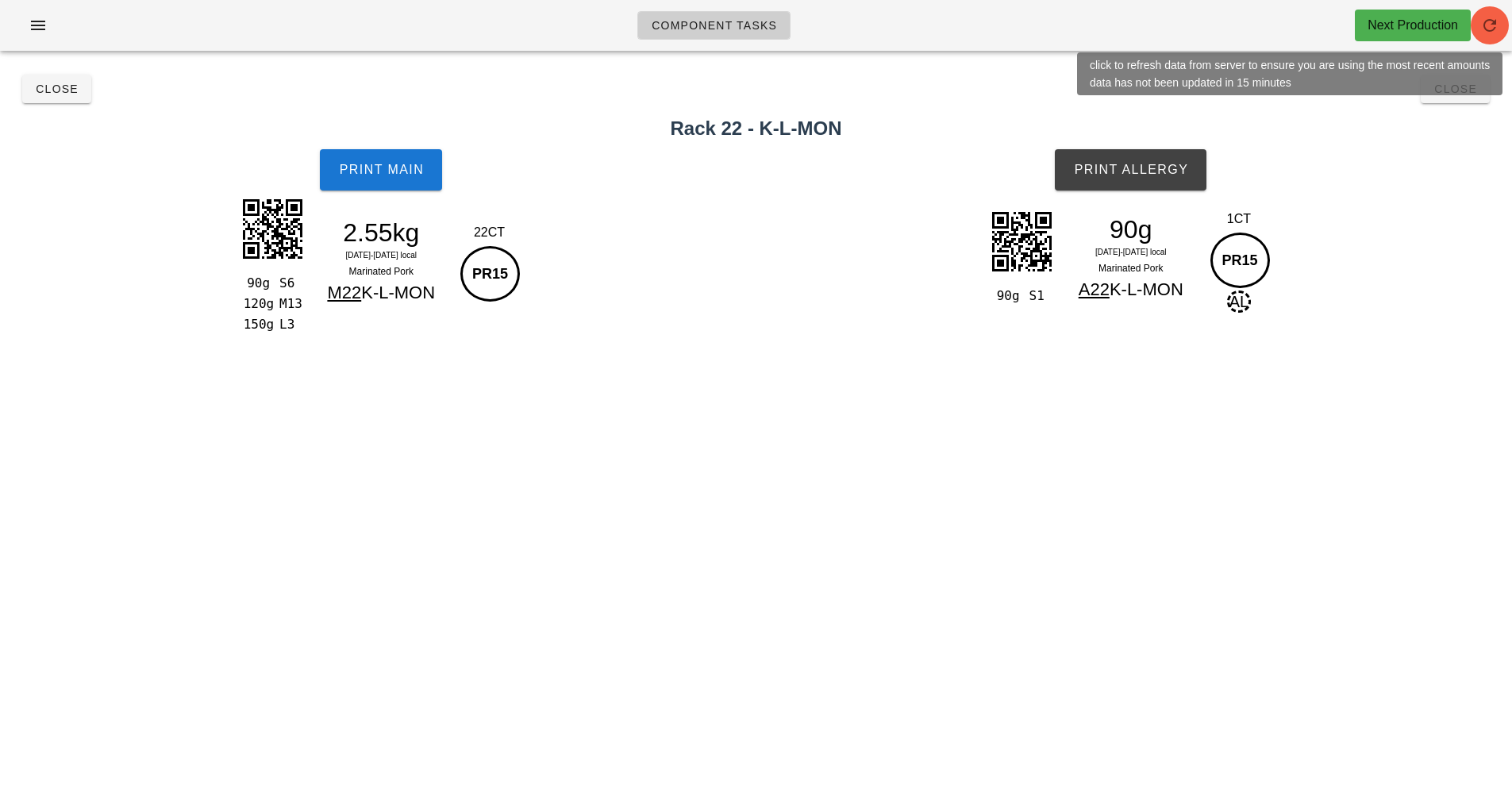
click at [1476, 29] on span "button" at bounding box center [1490, 25] width 38 height 19
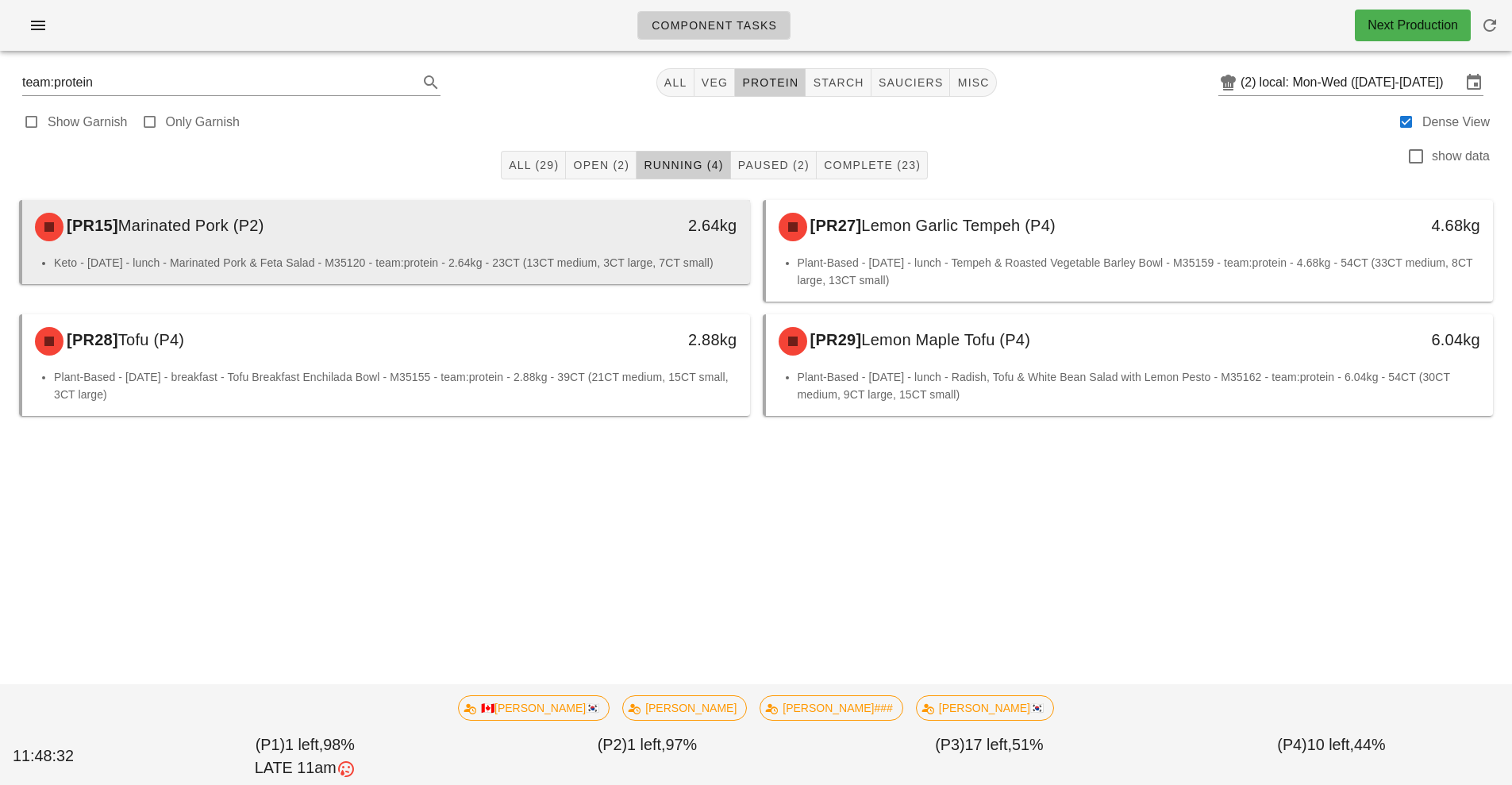
click at [542, 238] on div "[PR15] Marinated Pork (P2)" at bounding box center [295, 227] width 540 height 48
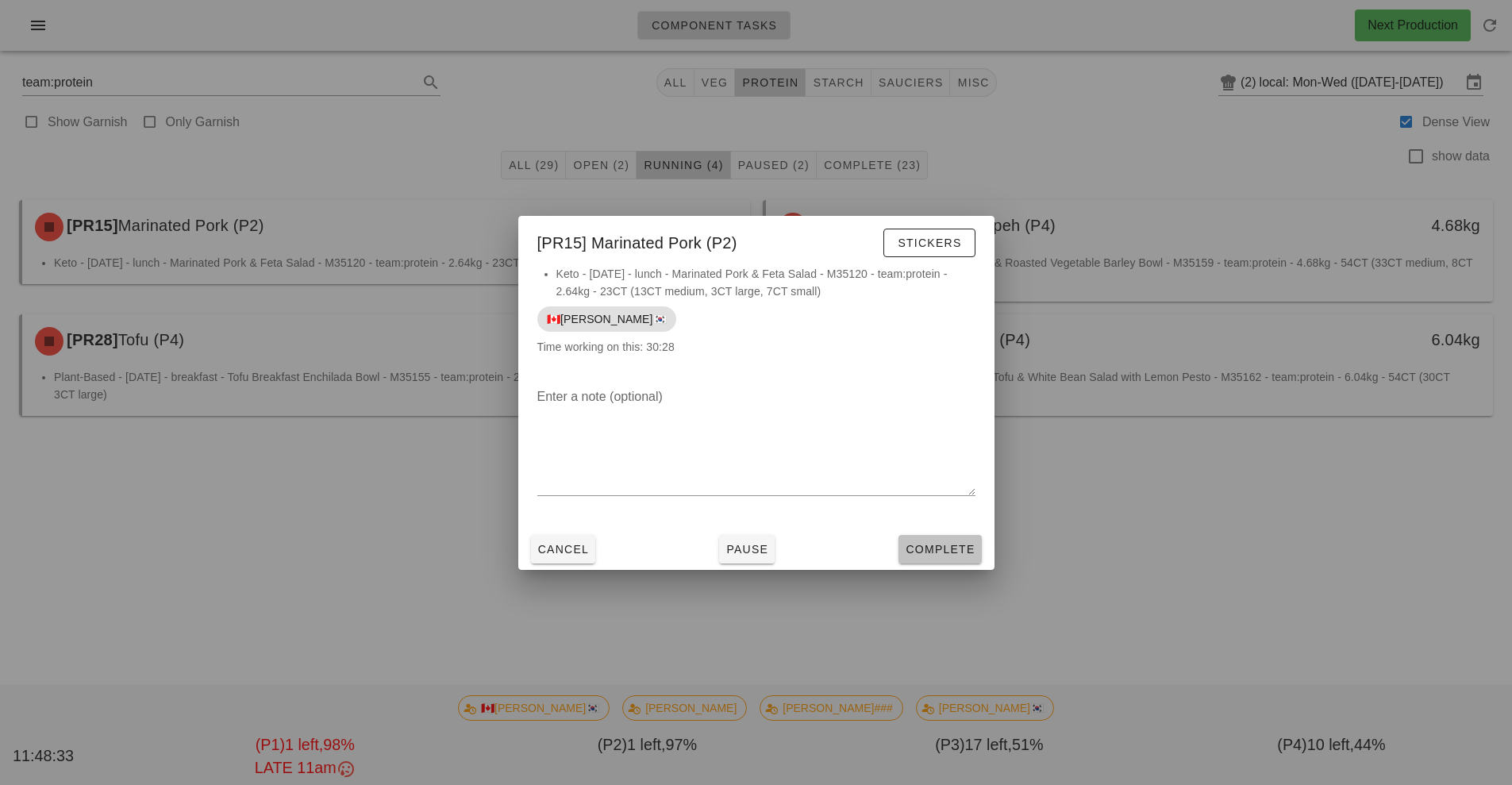
click at [947, 546] on span "Complete" at bounding box center [940, 549] width 70 height 13
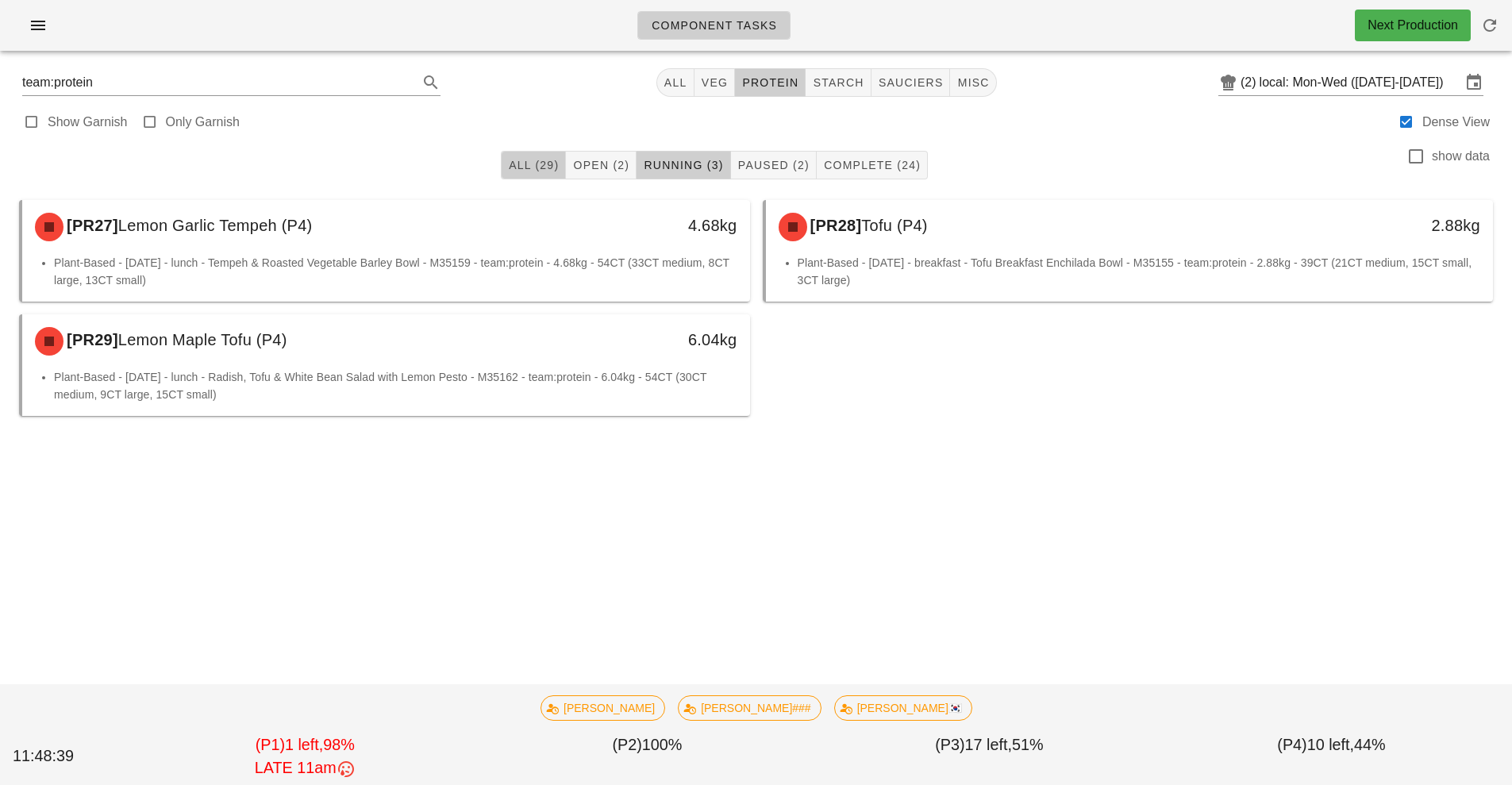
click at [513, 159] on span "All (29)" at bounding box center [533, 164] width 51 height 13
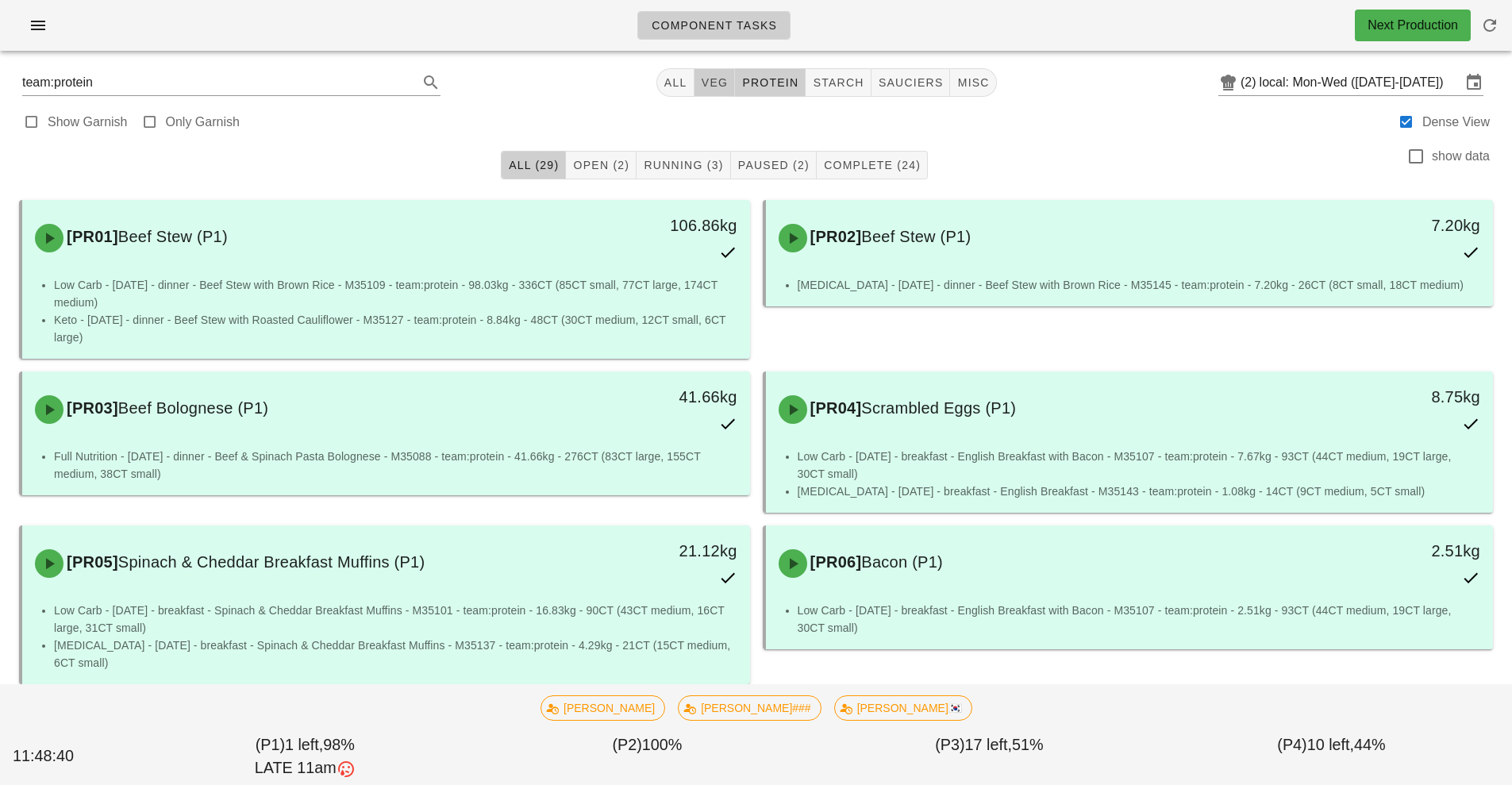
click at [703, 73] on button "veg" at bounding box center [715, 82] width 42 height 29
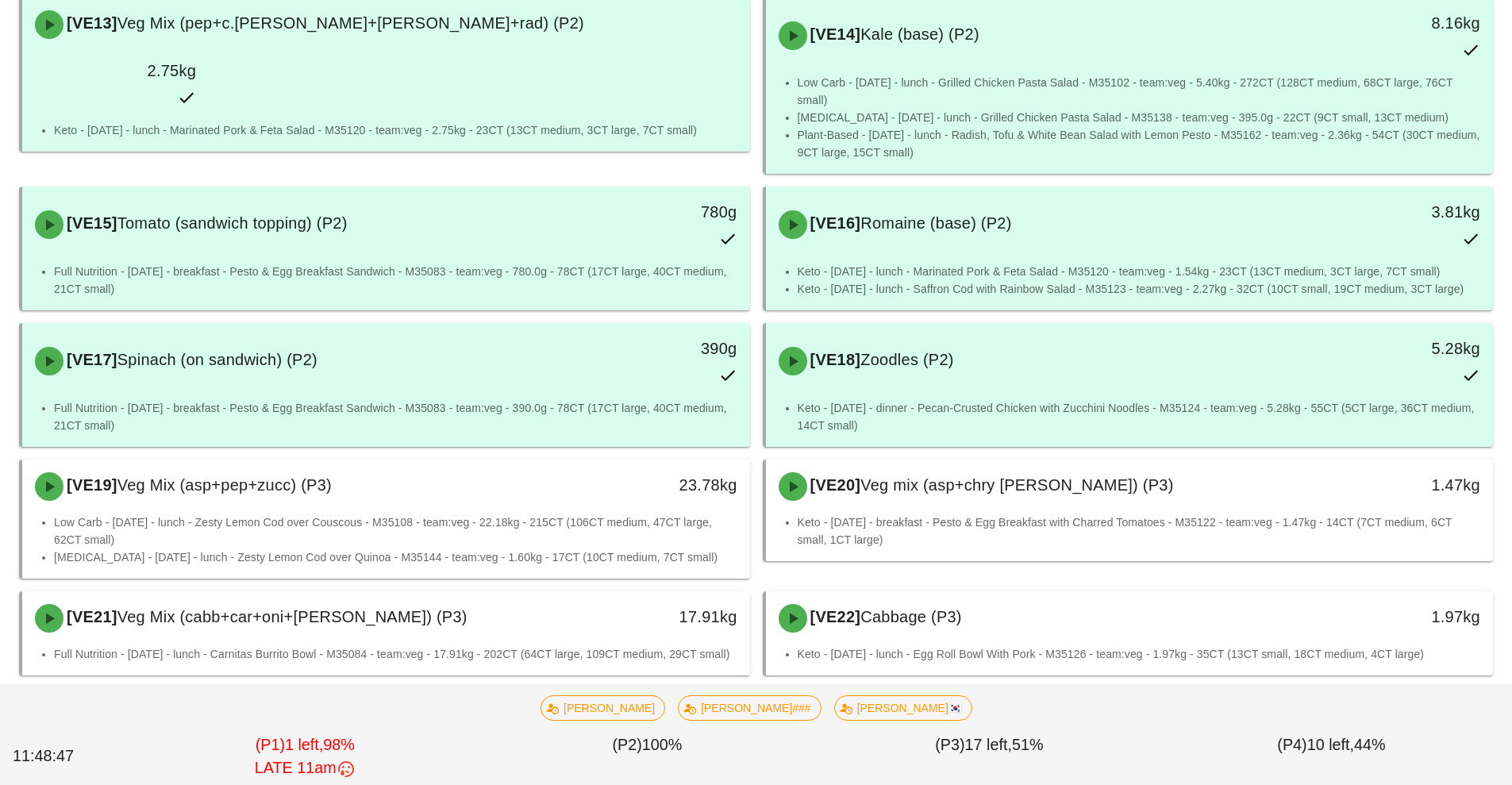
scroll to position [1187, 0]
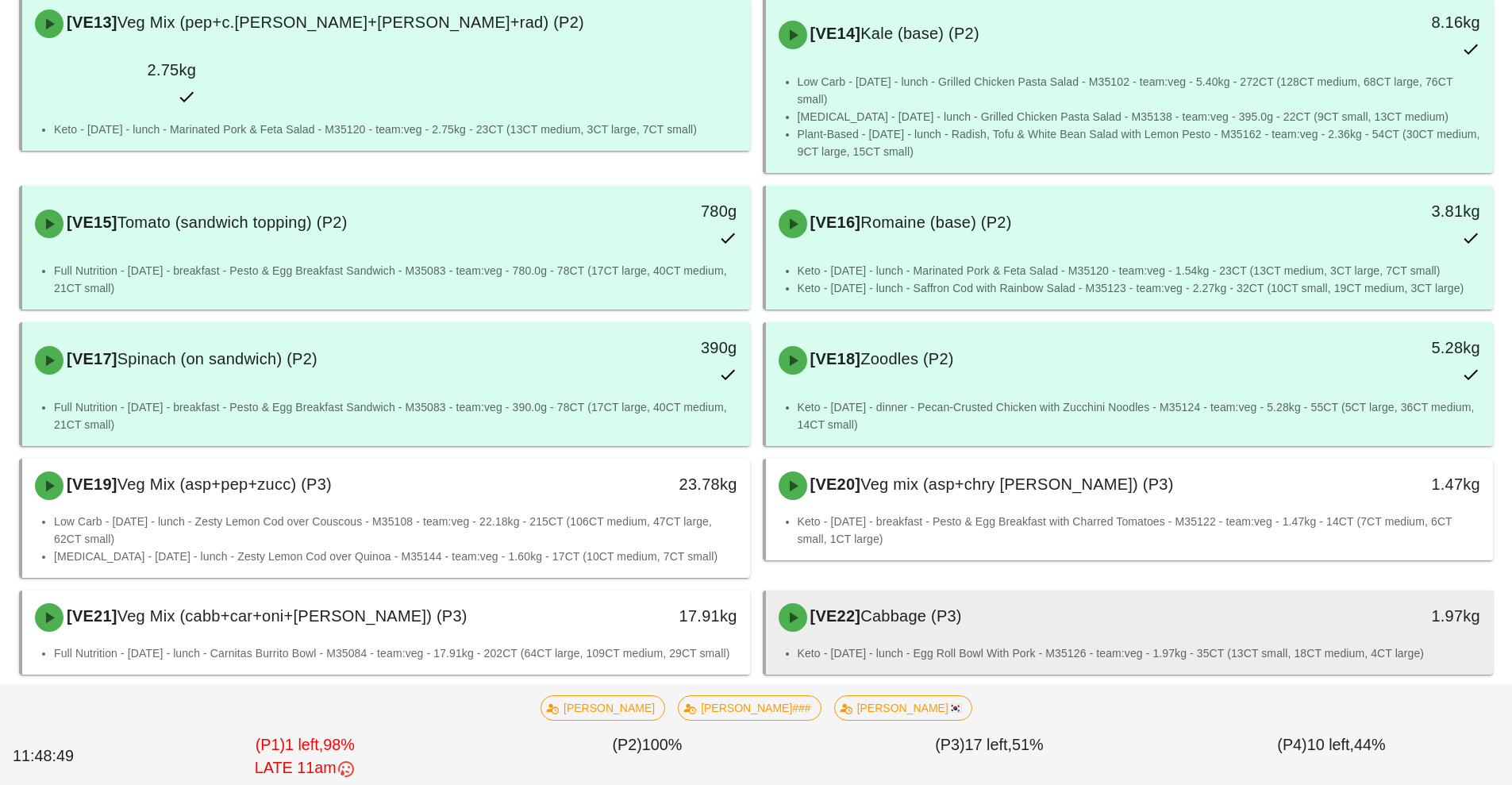
click at [1063, 594] on div "[VE22] Cabbage (P3)" at bounding box center [1039, 617] width 540 height 48
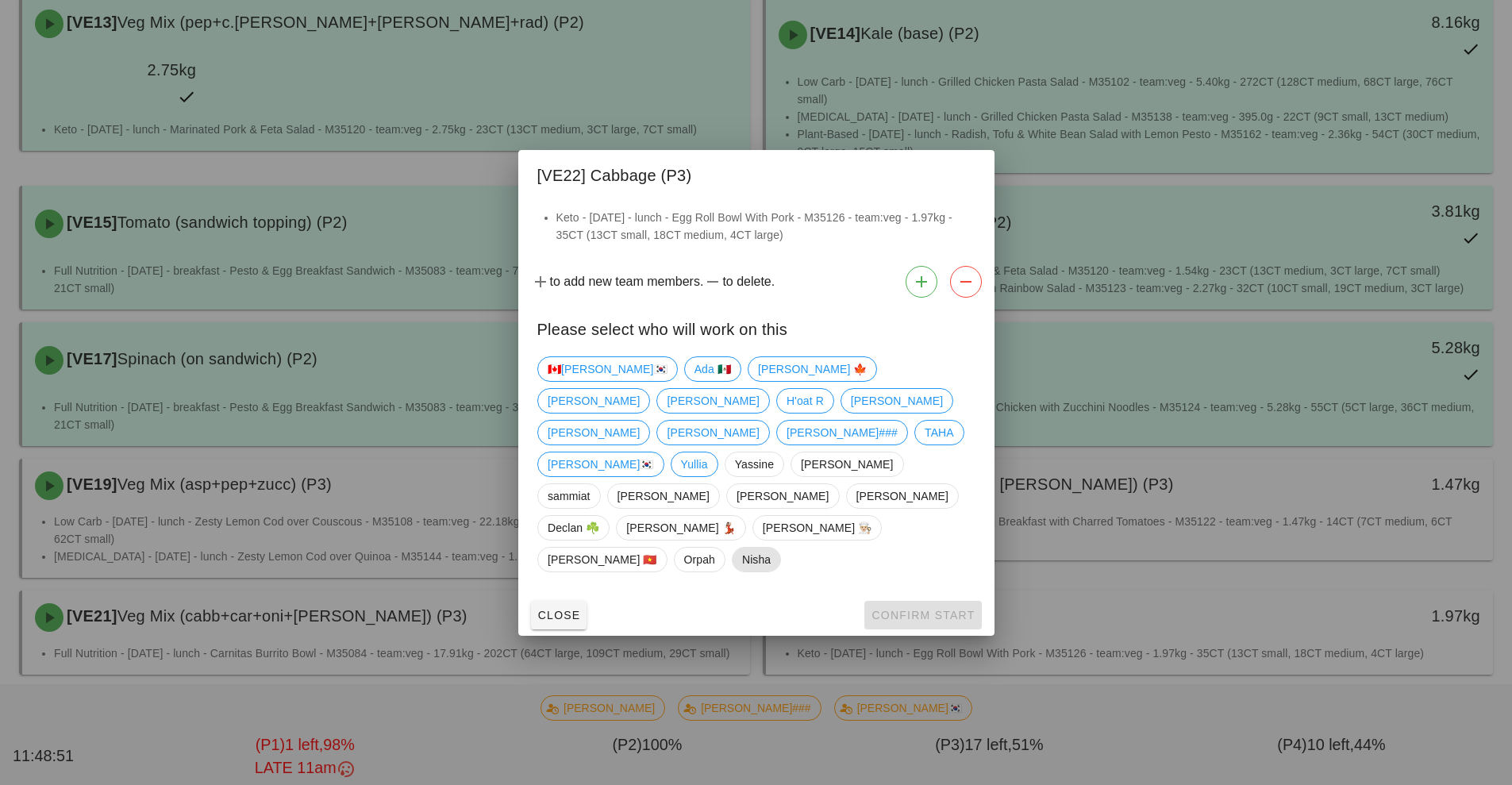
click at [770, 548] on span "Nisha" at bounding box center [755, 560] width 29 height 24
click at [922, 608] on span "Confirm Start" at bounding box center [923, 614] width 104 height 13
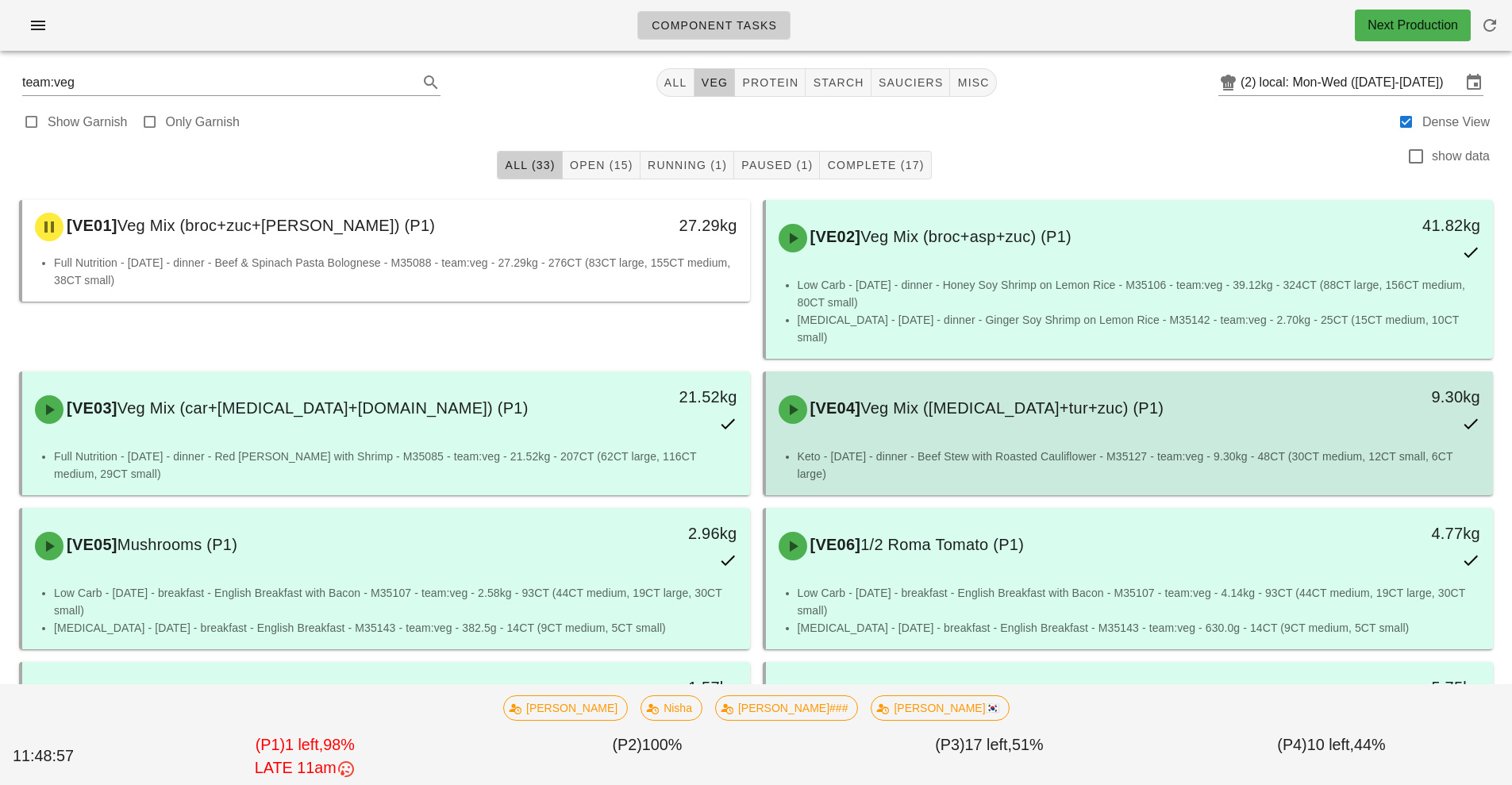
click at [968, 466] on div "Keto - [DATE] - dinner - Beef Stew with Roasted Cauliflower - M35127 - team:veg…" at bounding box center [1130, 471] width 728 height 48
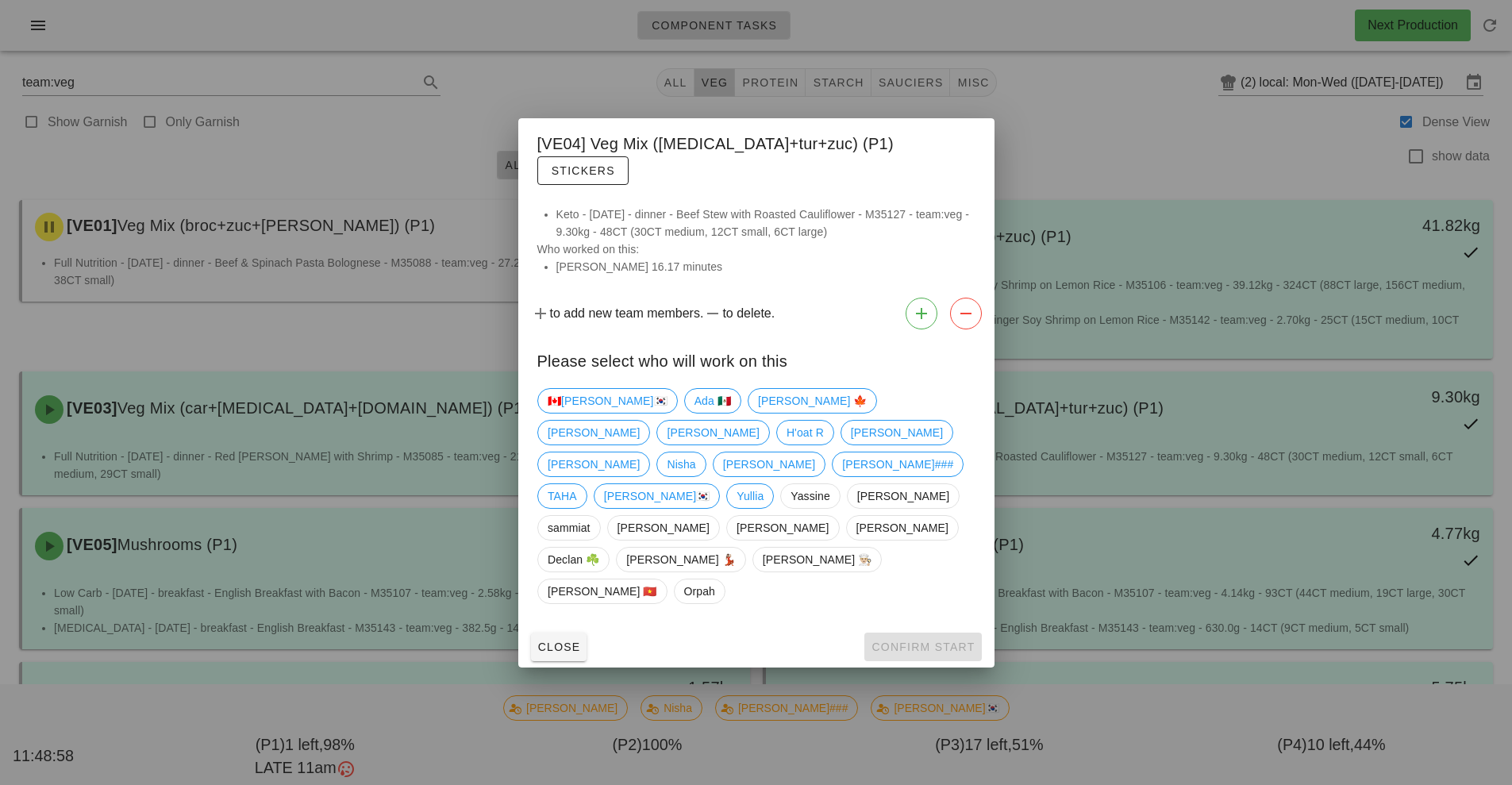
click at [1111, 138] on div at bounding box center [756, 392] width 1512 height 785
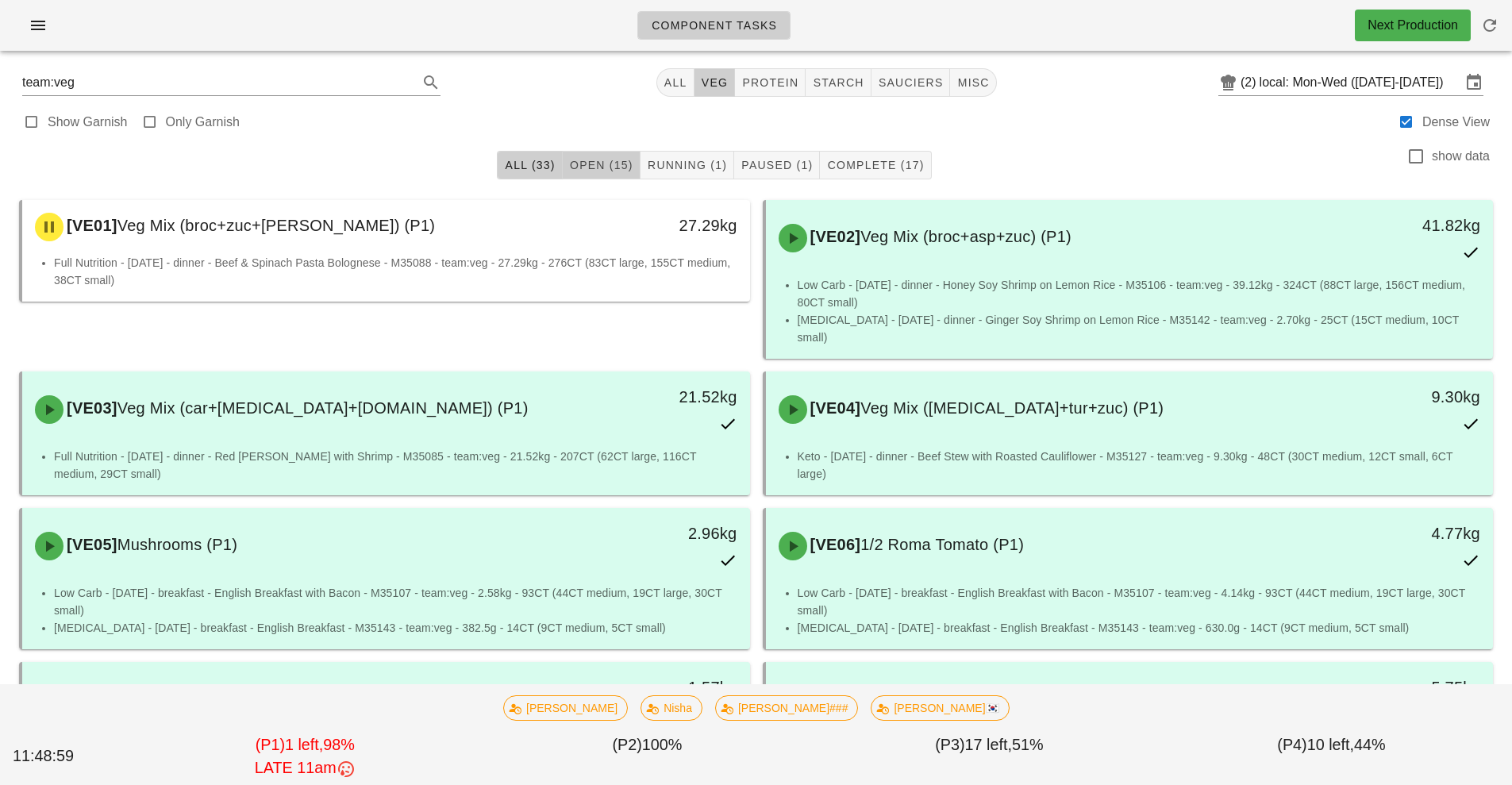
click at [585, 166] on span "Open (15)" at bounding box center [601, 164] width 64 height 13
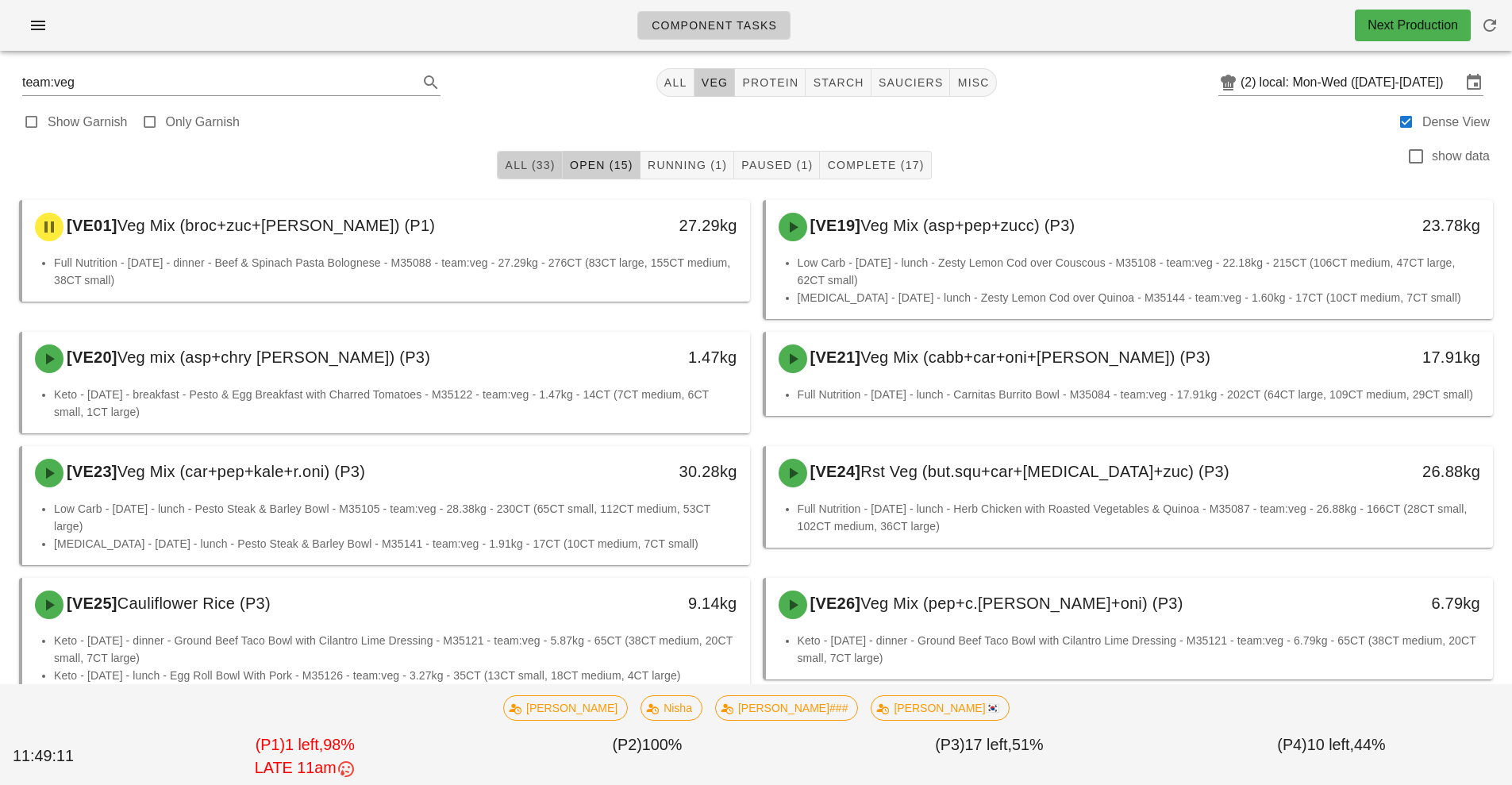
click at [527, 154] on button "All (33)" at bounding box center [529, 164] width 65 height 29
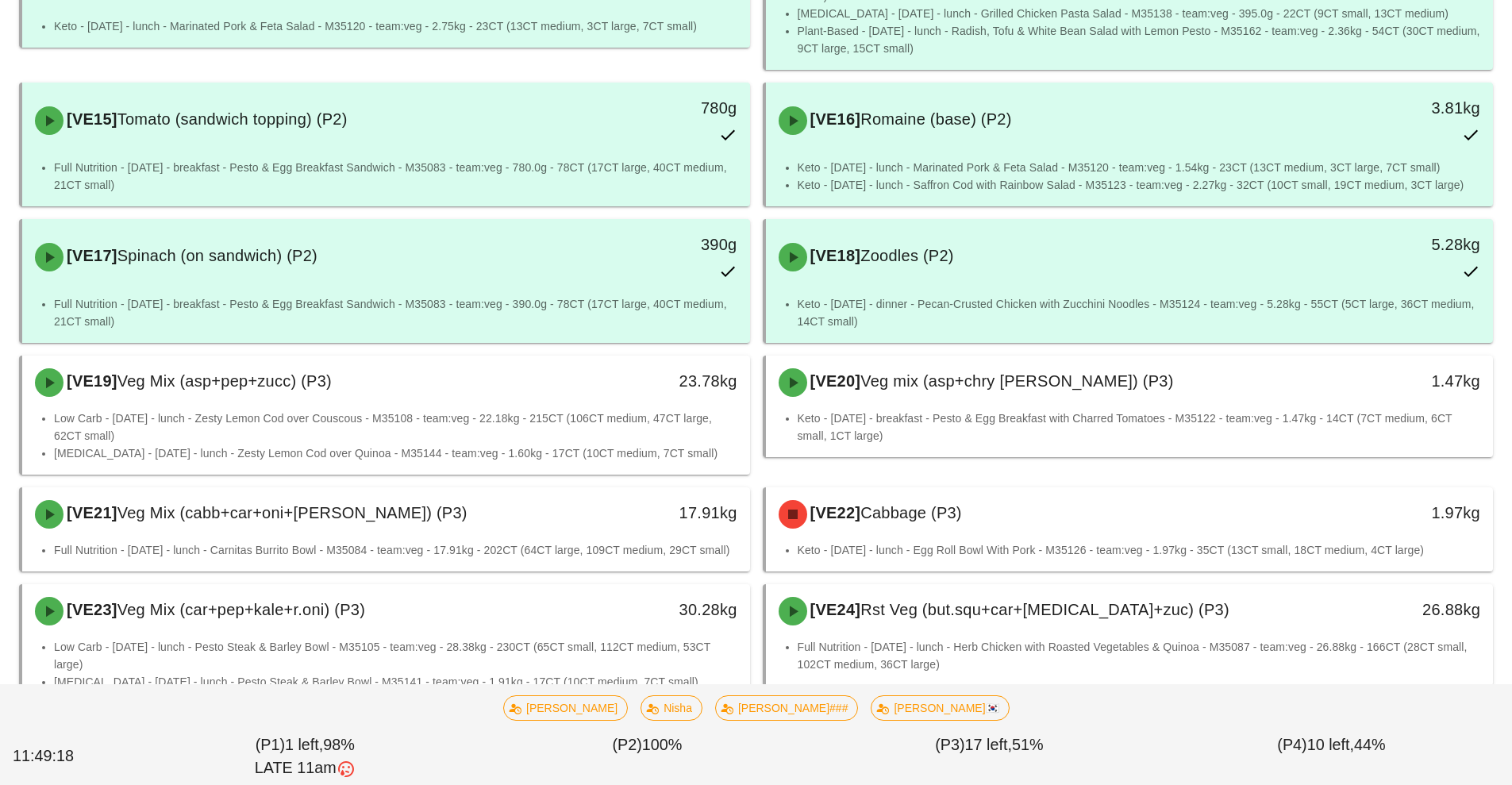
scroll to position [1291, 0]
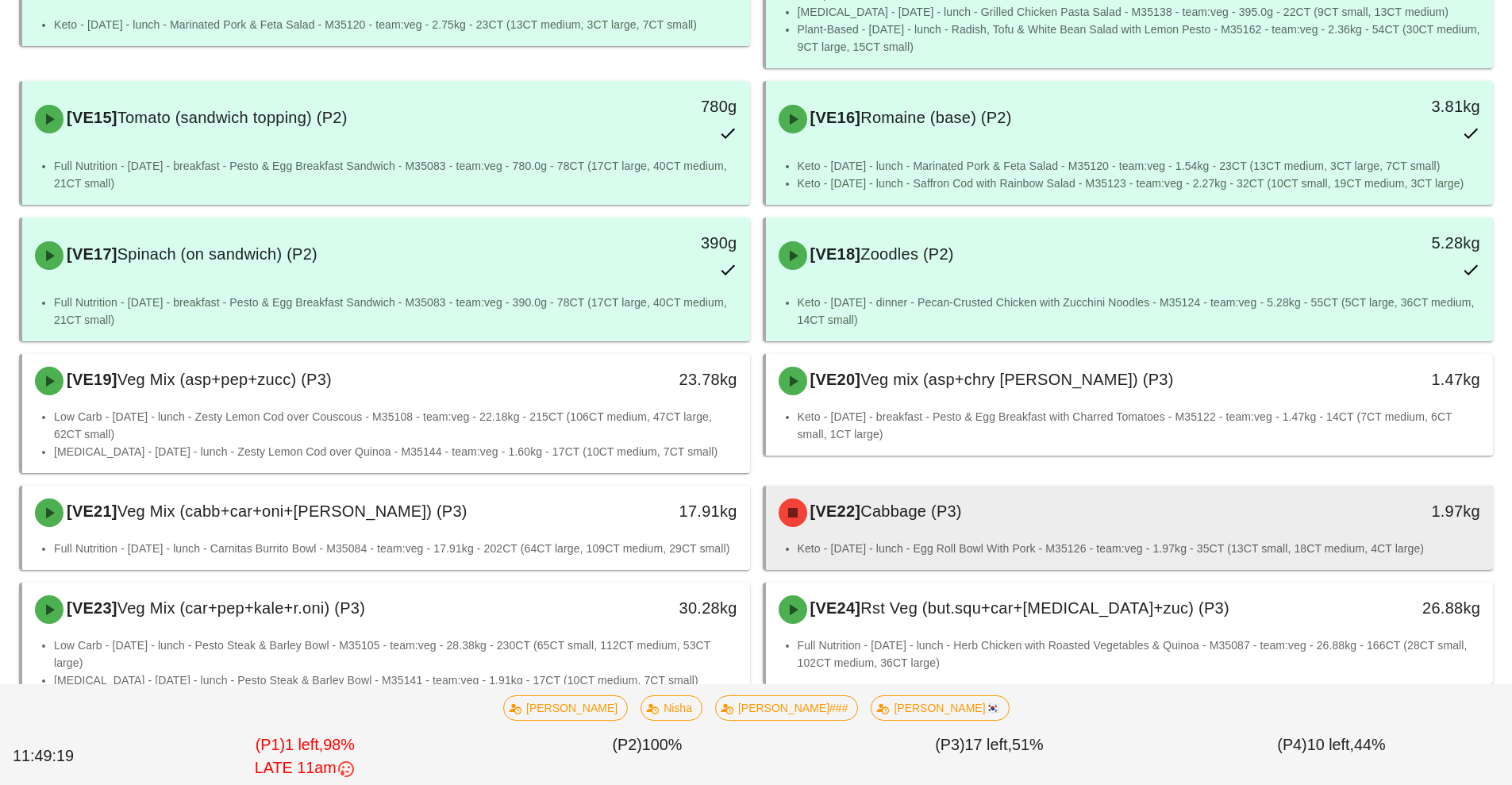
click at [1225, 489] on div "[VE22] Cabbage (P3)" at bounding box center [1039, 512] width 540 height 48
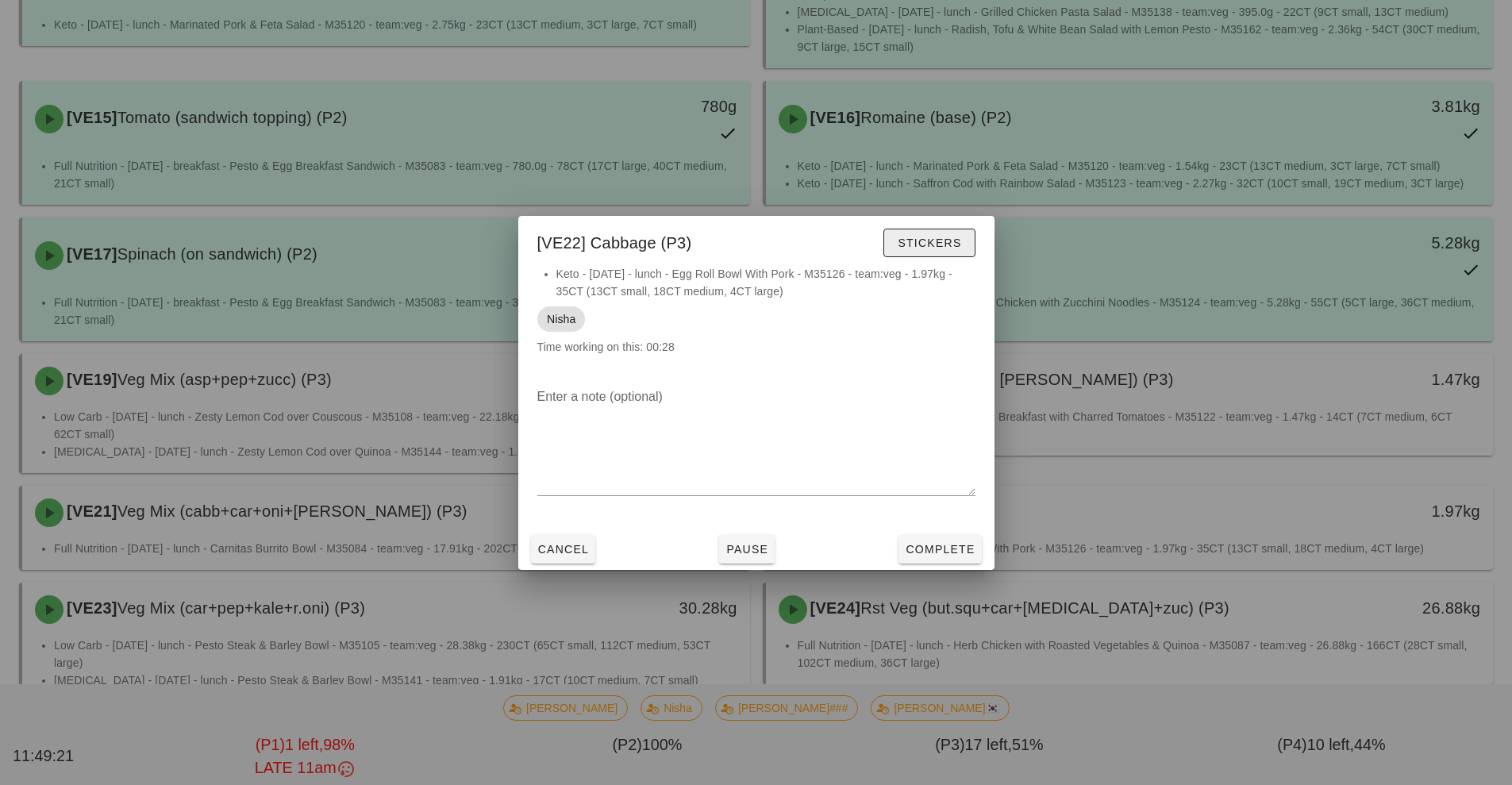
click at [928, 241] on span "Stickers" at bounding box center [929, 242] width 64 height 13
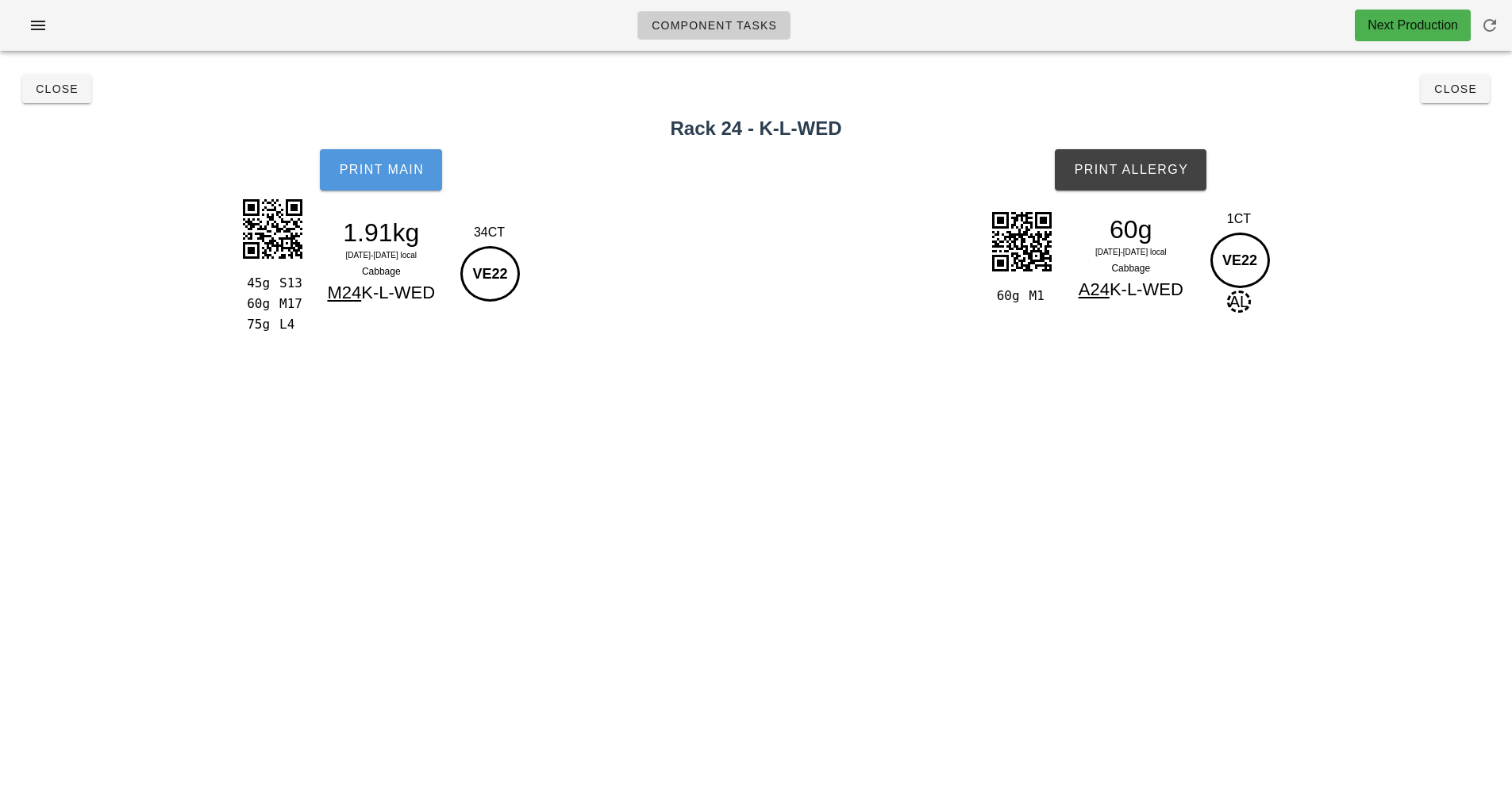
click at [377, 180] on button "Print Main" at bounding box center [380, 170] width 122 height 42
click at [1115, 157] on button "Print Allergy" at bounding box center [1130, 170] width 152 height 42
click at [81, 89] on button "Close" at bounding box center [57, 88] width 69 height 29
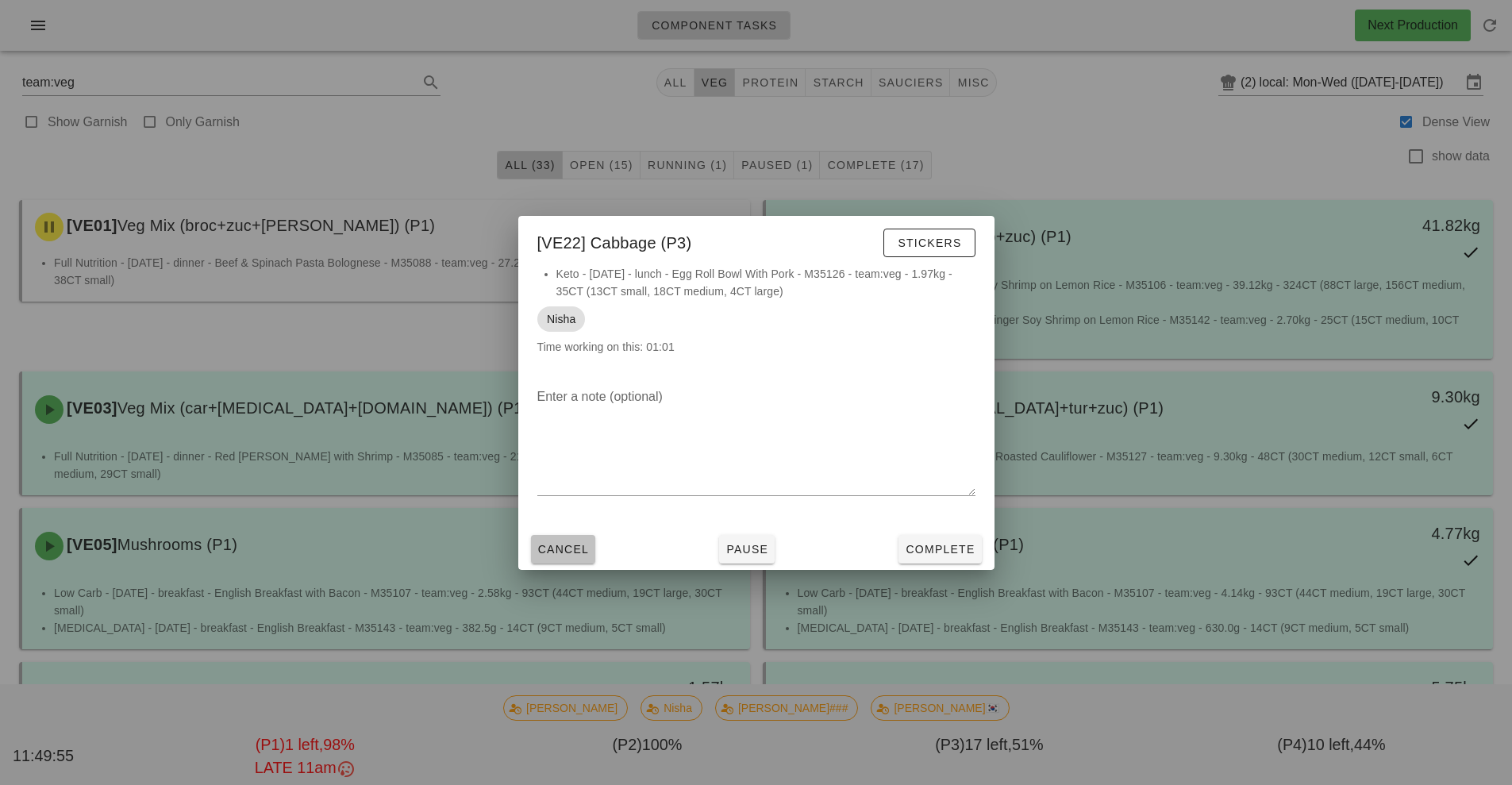
click at [593, 545] on button "Cancel" at bounding box center [563, 549] width 65 height 29
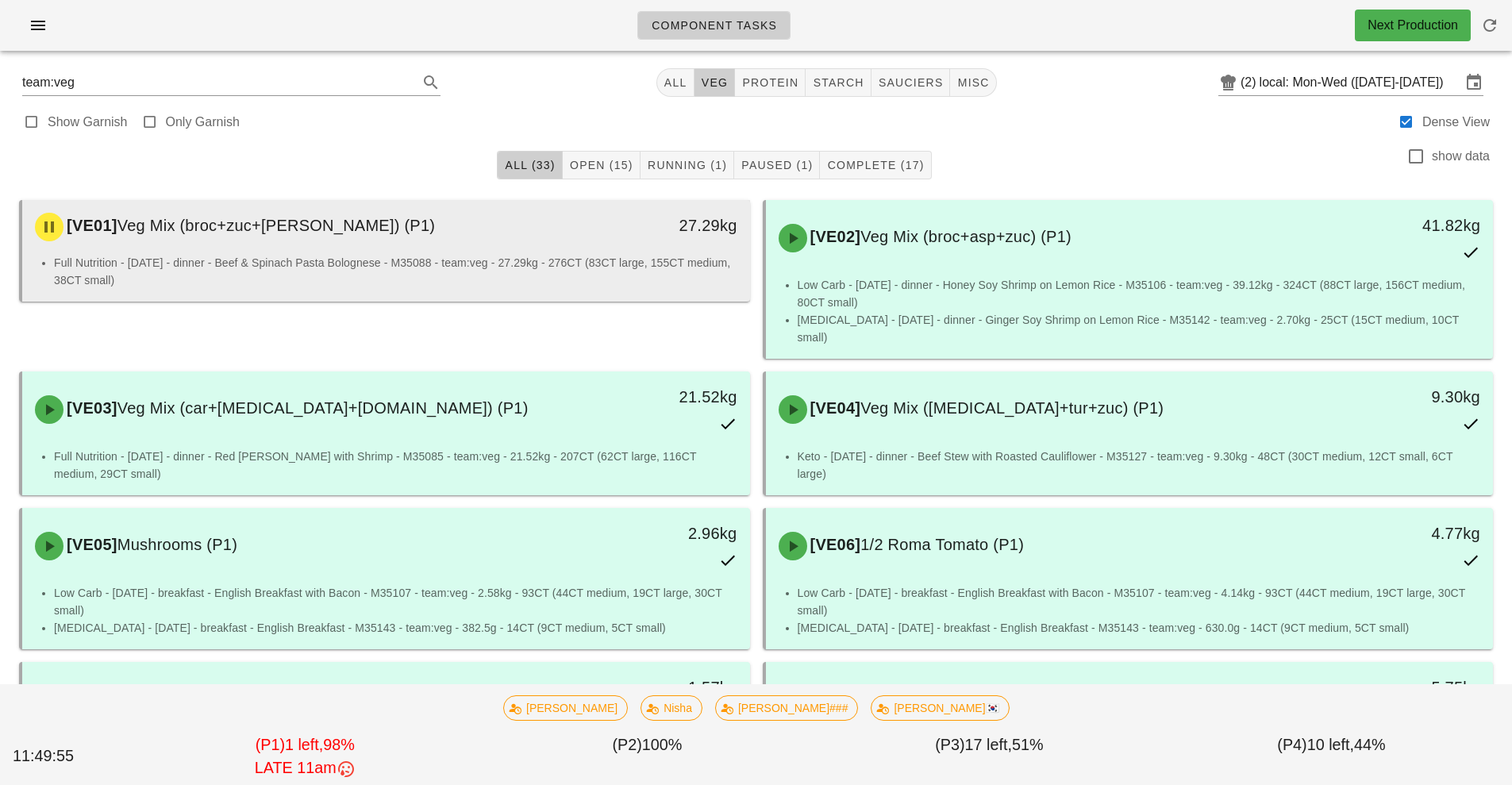
click at [593, 201] on div "[VE01] Veg Mix (broc+zuc+tom) (P1) 27.29kg" at bounding box center [386, 227] width 728 height 54
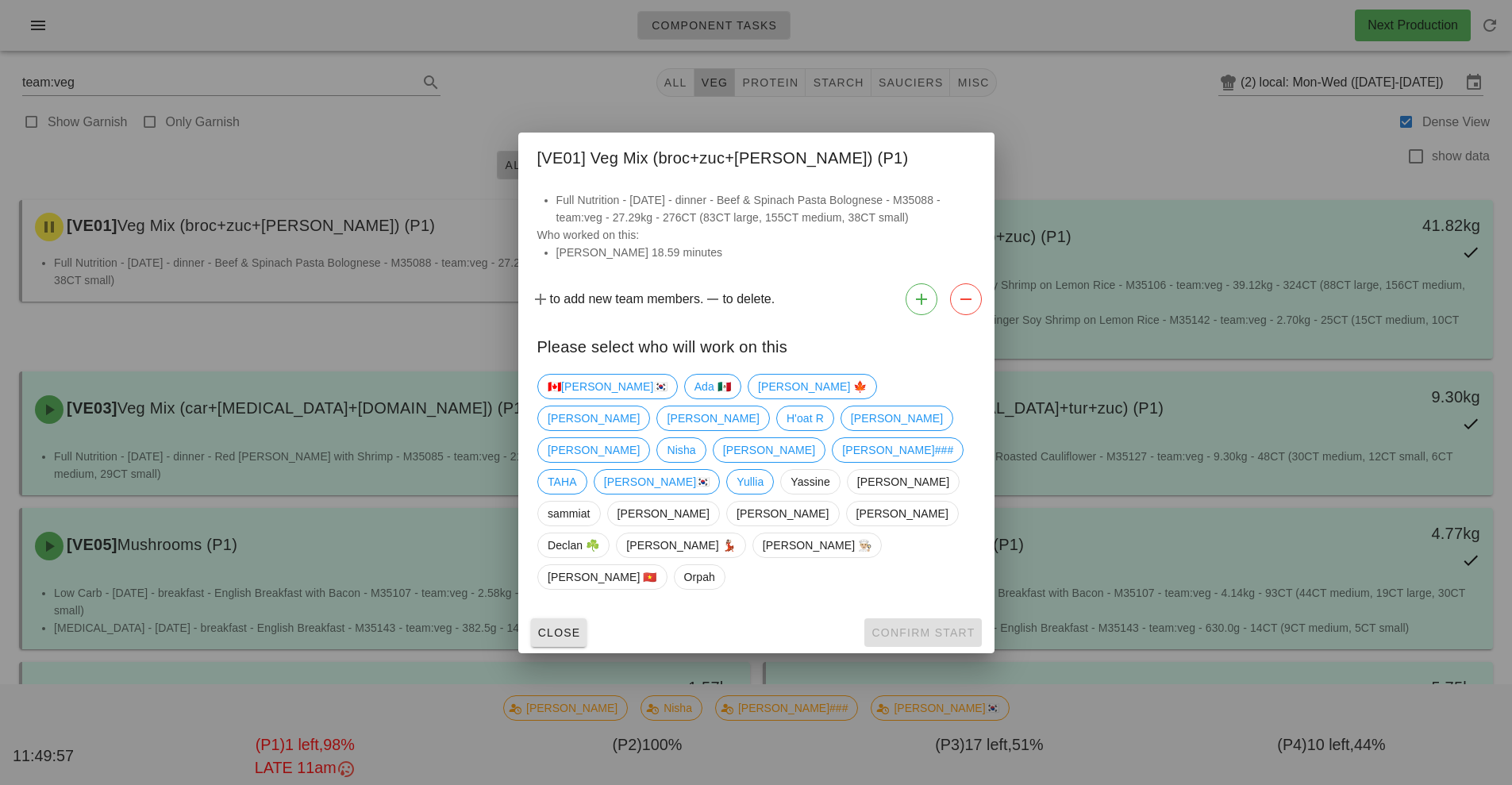
click at [563, 618] on button "Close" at bounding box center [559, 632] width 56 height 29
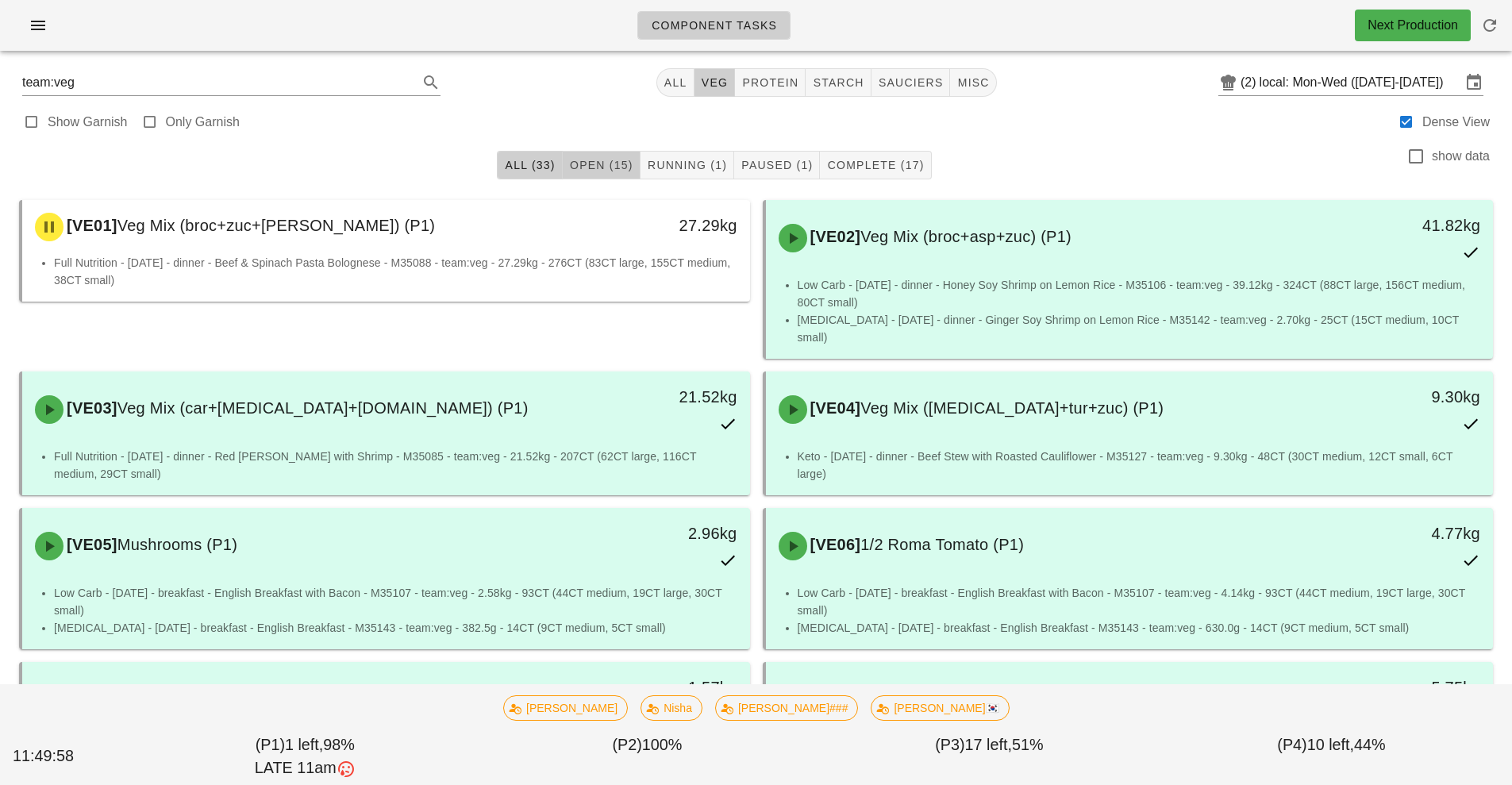
click at [598, 167] on span "Open (15)" at bounding box center [601, 164] width 64 height 13
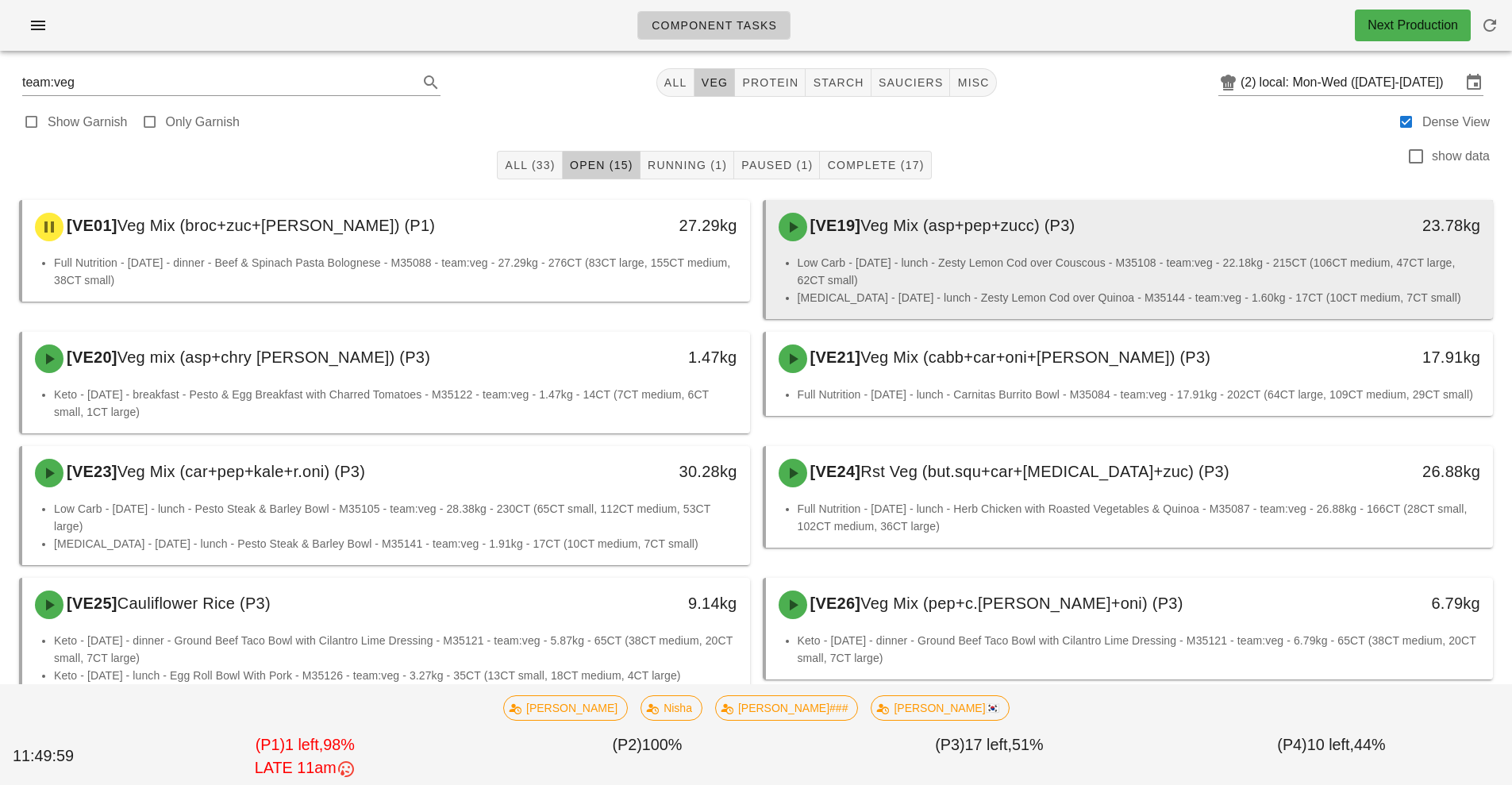
click at [1152, 243] on div "[VE19] Veg Mix (asp+pep+zucc) (P3)" at bounding box center [1039, 227] width 540 height 48
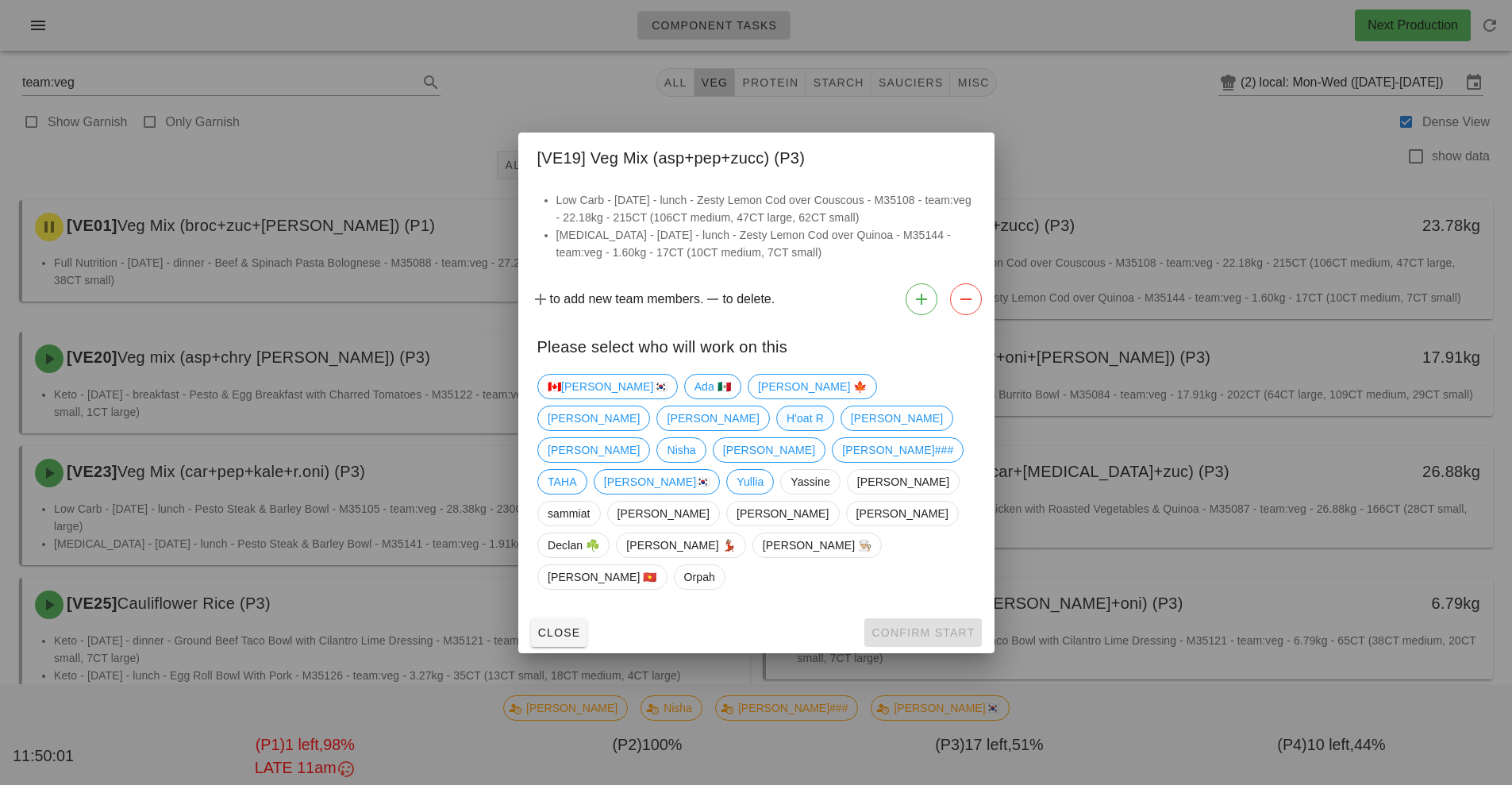
click at [824, 426] on span "H'oat R" at bounding box center [804, 418] width 37 height 24
click at [959, 618] on button "Confirm Start" at bounding box center [922, 632] width 117 height 29
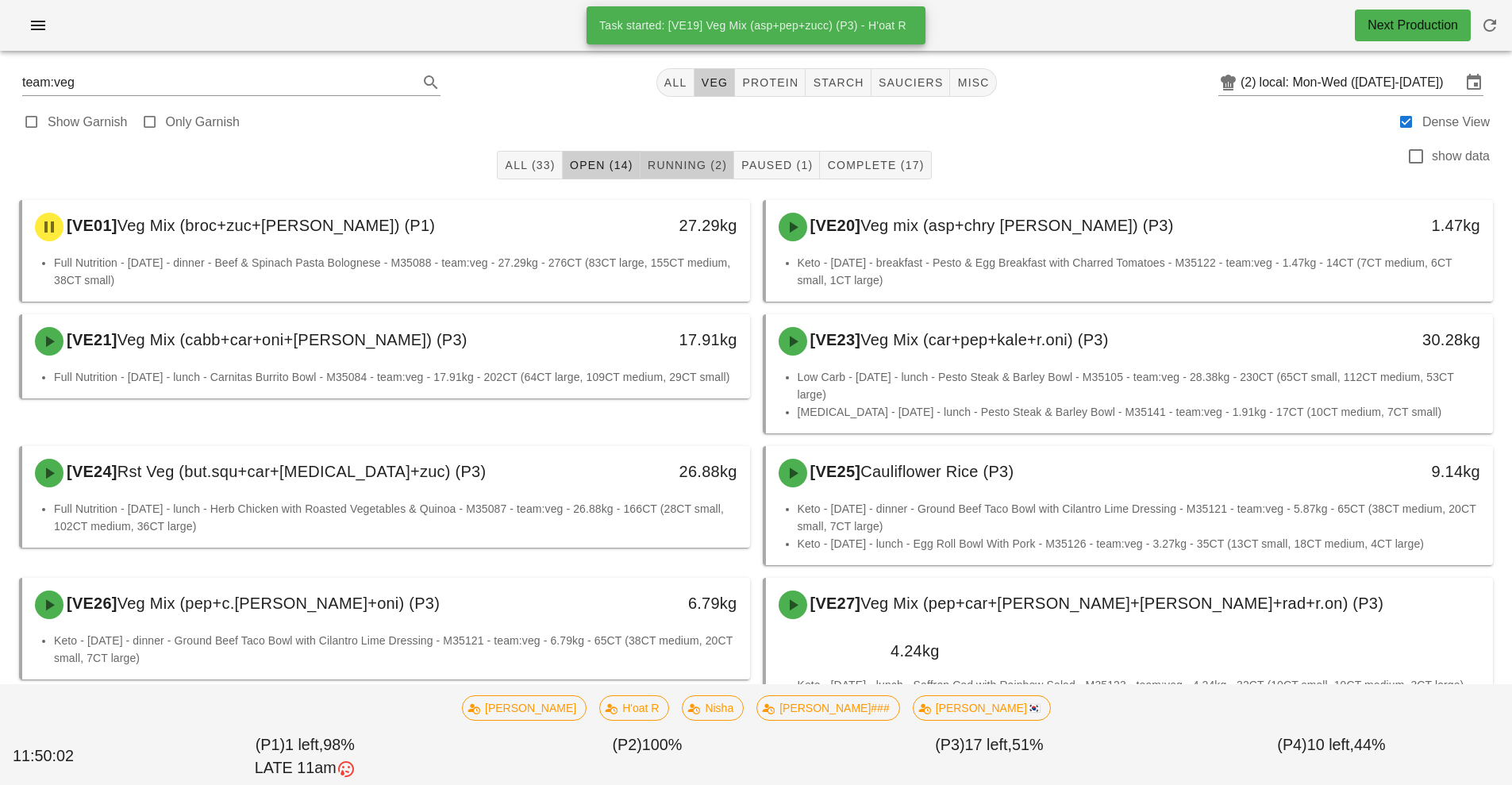
click at [711, 167] on span "Running (2)" at bounding box center [687, 164] width 81 height 13
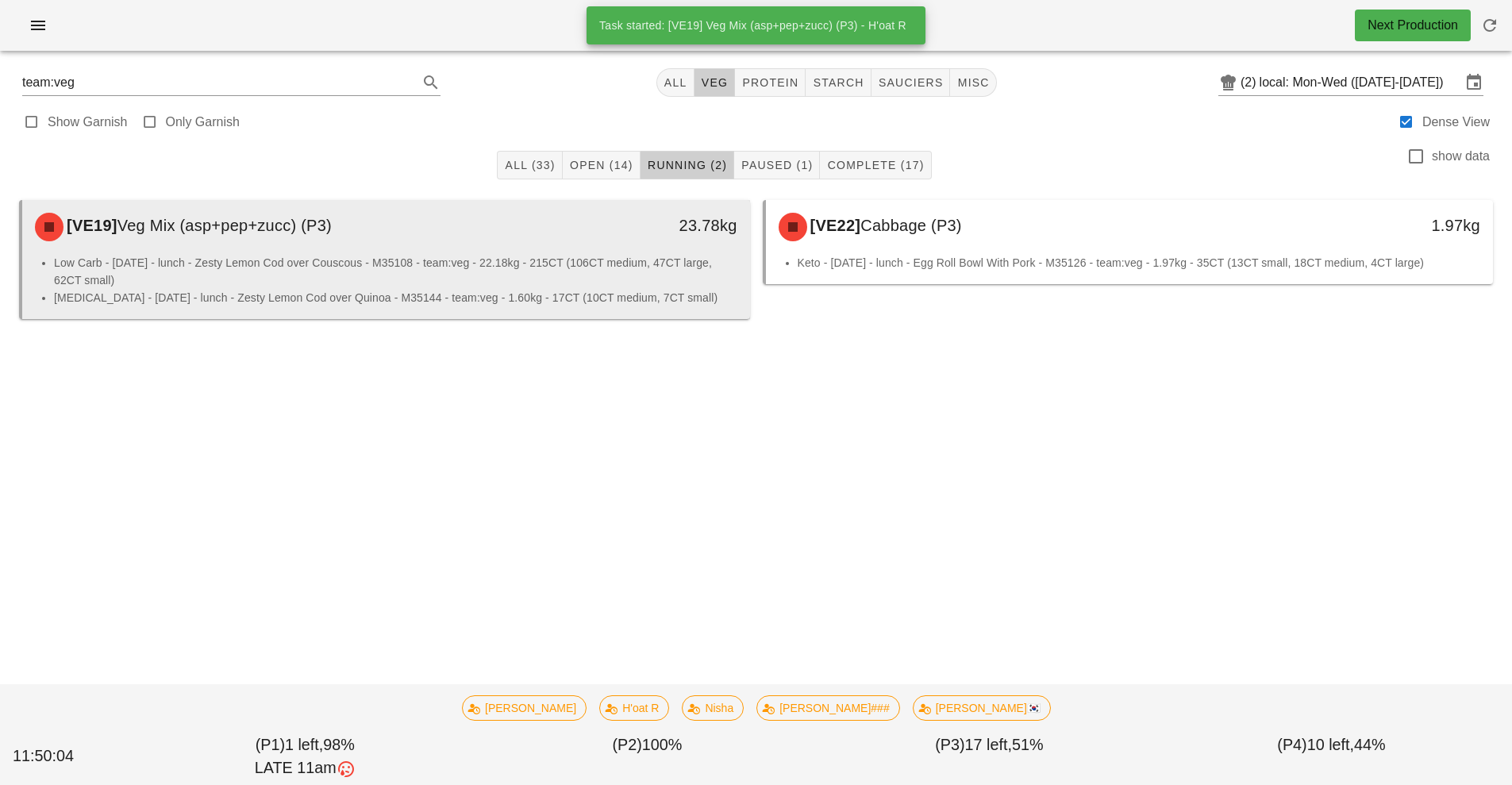
click at [670, 297] on li "[MEDICAL_DATA] - [DATE] - lunch - Zesty Lemon Cod over Quinoa - M35144 - team:v…" at bounding box center [395, 298] width 683 height 17
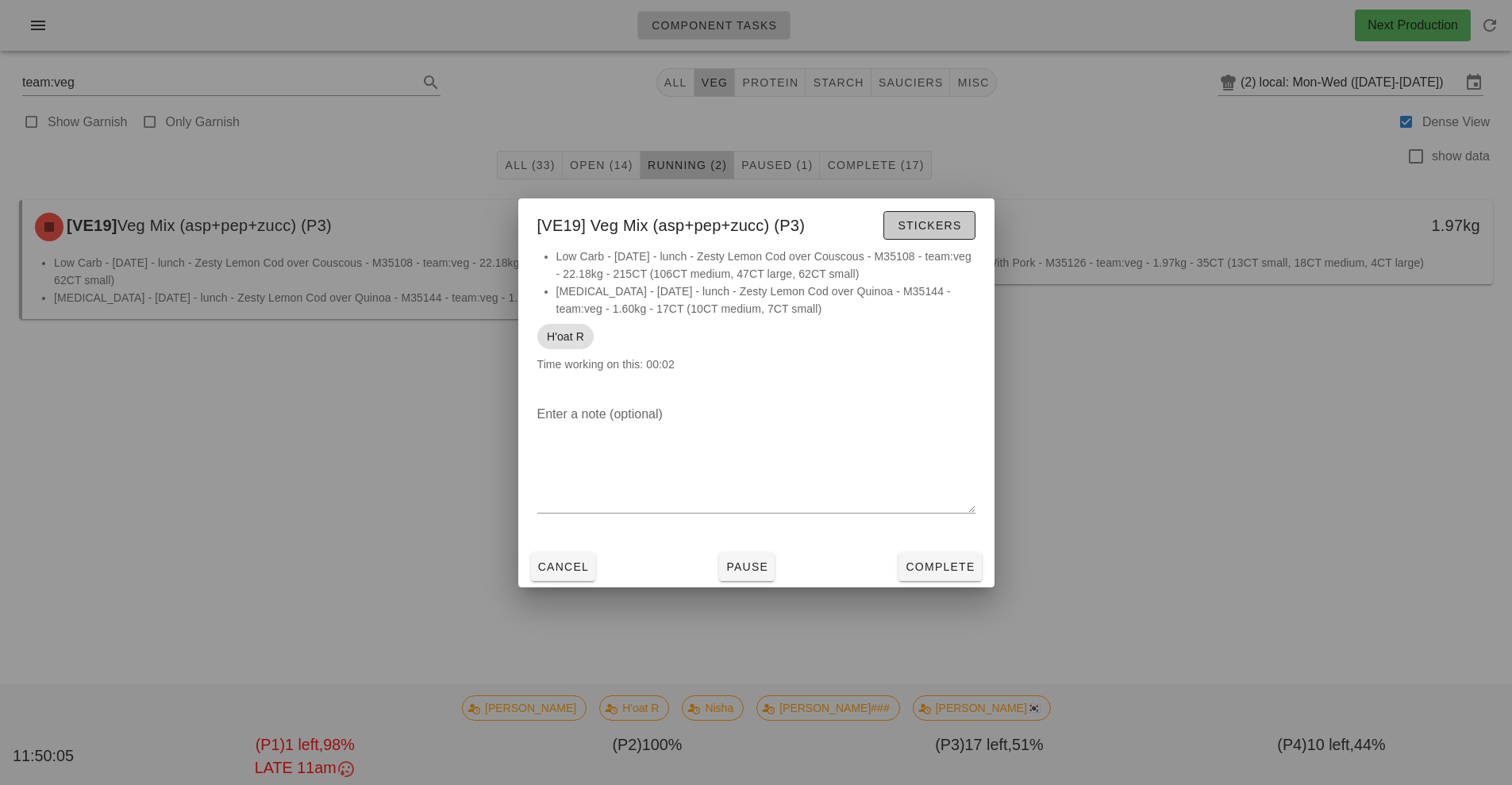
click at [940, 229] on span "Stickers" at bounding box center [929, 225] width 64 height 13
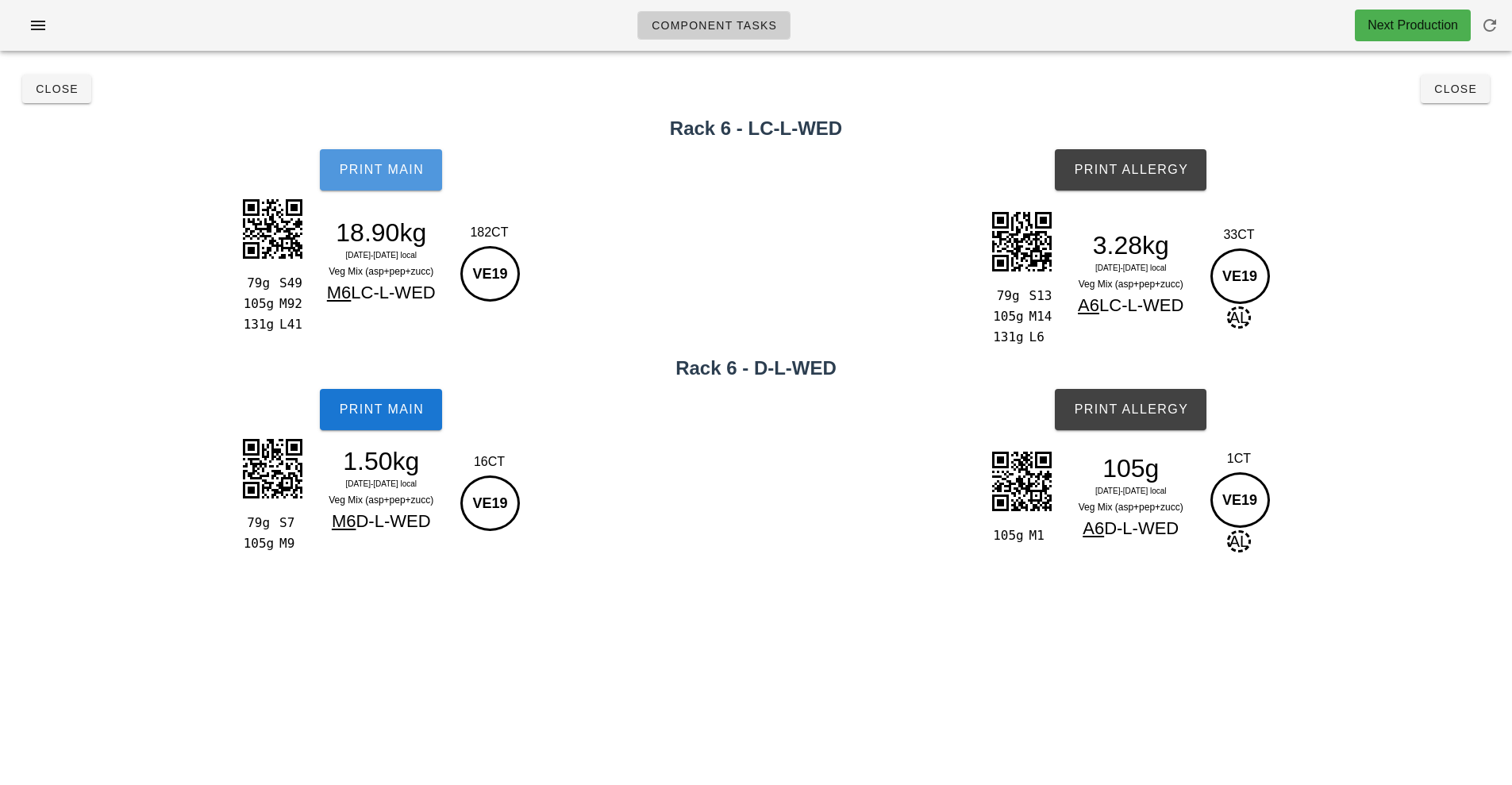
click at [404, 168] on span "Print Main" at bounding box center [381, 170] width 86 height 15
click at [399, 156] on button "Print Main" at bounding box center [380, 170] width 122 height 42
click at [412, 421] on button "Print Main" at bounding box center [380, 409] width 122 height 42
click at [1136, 163] on span "Print Allergy" at bounding box center [1130, 170] width 115 height 15
click at [1159, 406] on span "Print Allergy" at bounding box center [1130, 409] width 115 height 15
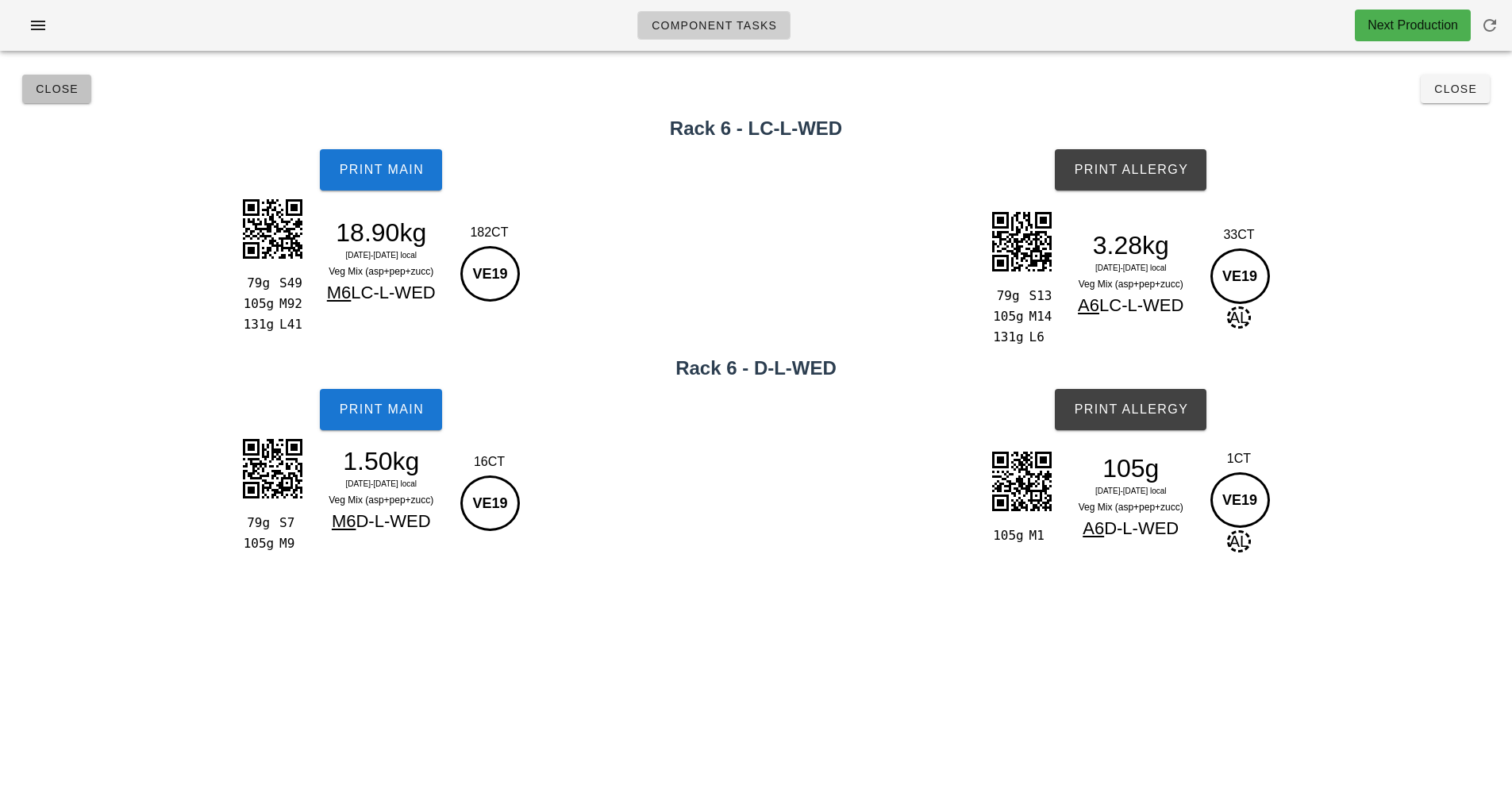
click at [81, 100] on button "Close" at bounding box center [57, 88] width 69 height 29
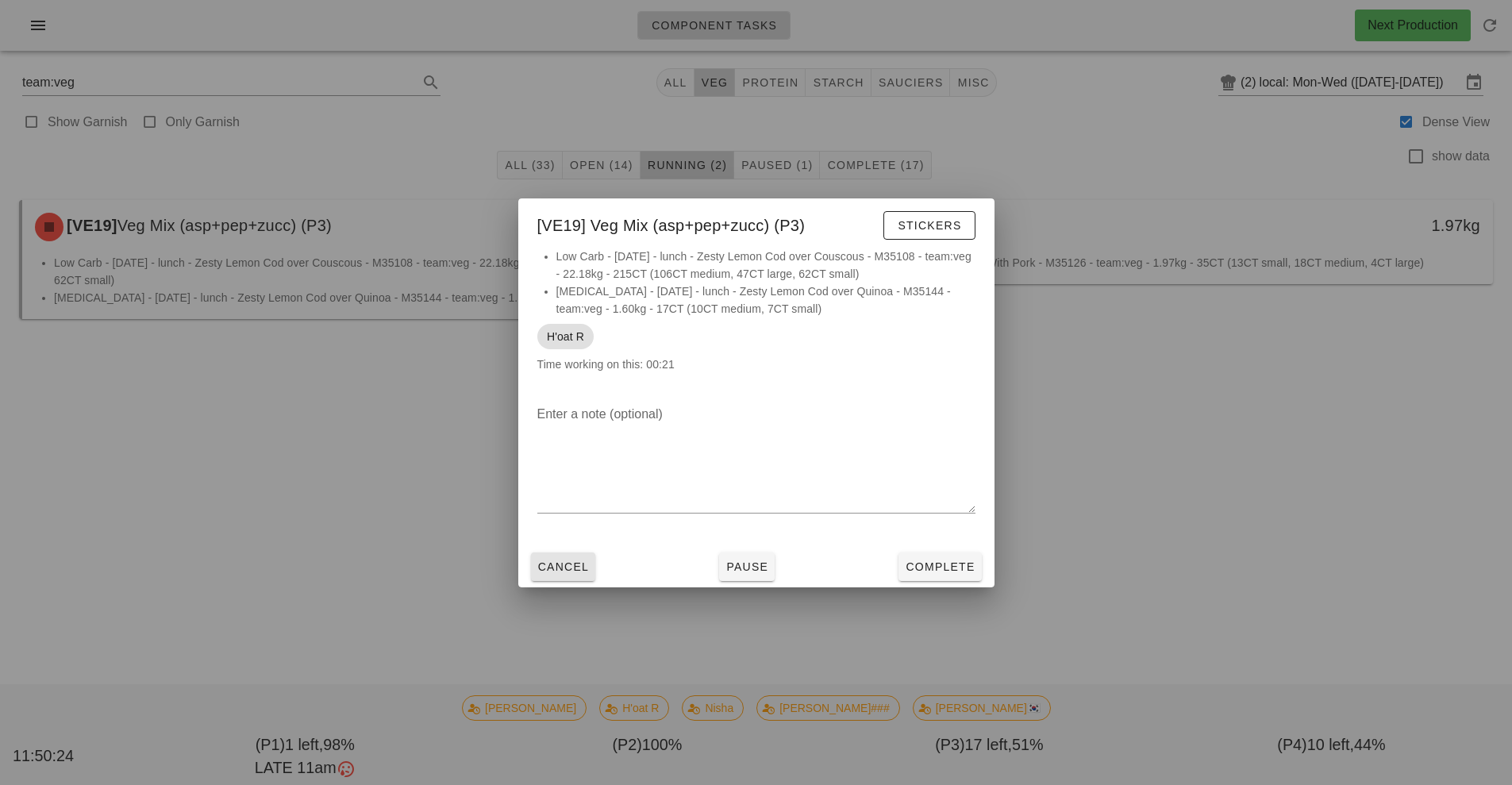
click at [553, 569] on span "Cancel" at bounding box center [564, 566] width 53 height 13
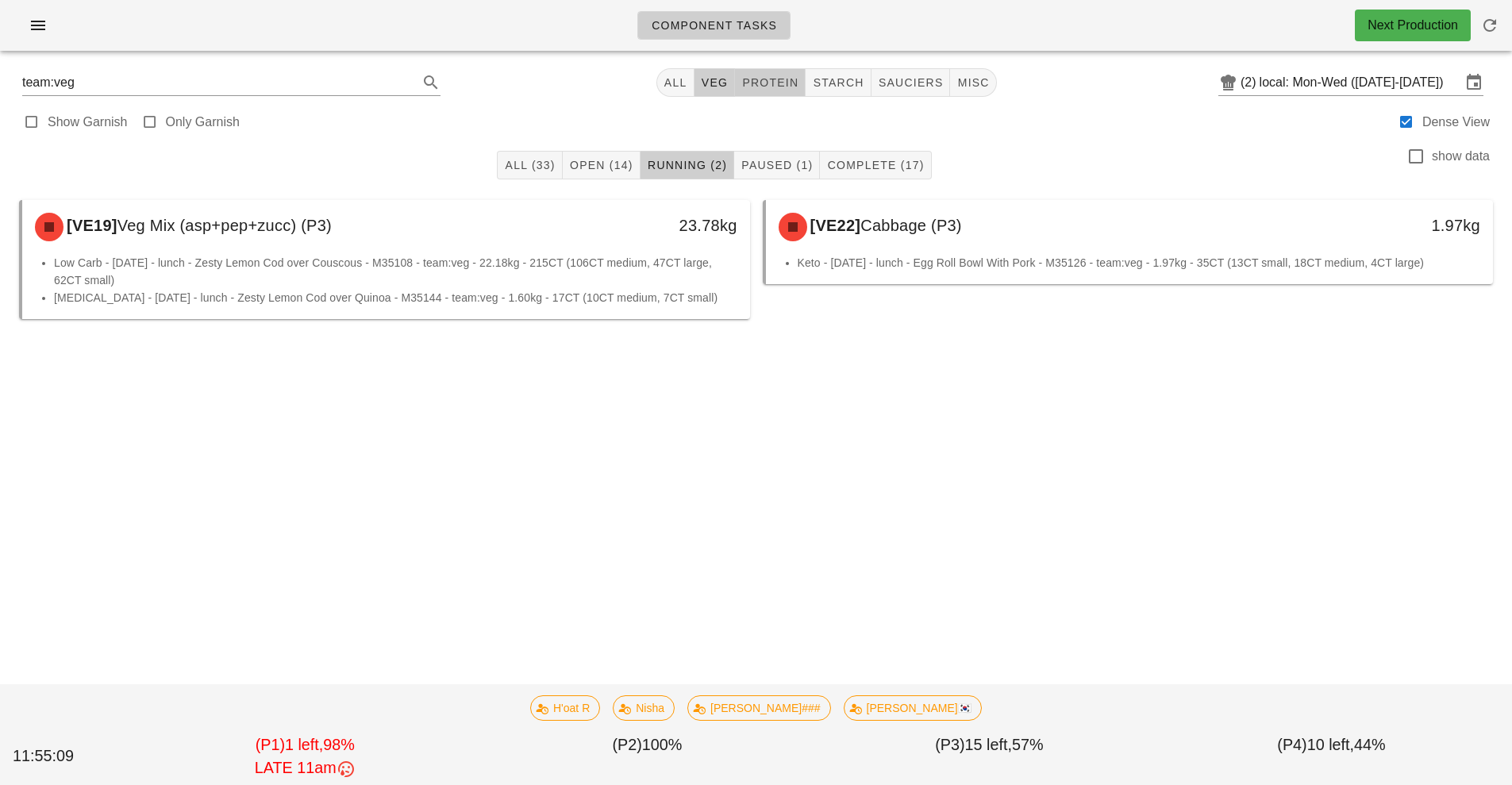
click at [764, 79] on span "protein" at bounding box center [770, 82] width 57 height 13
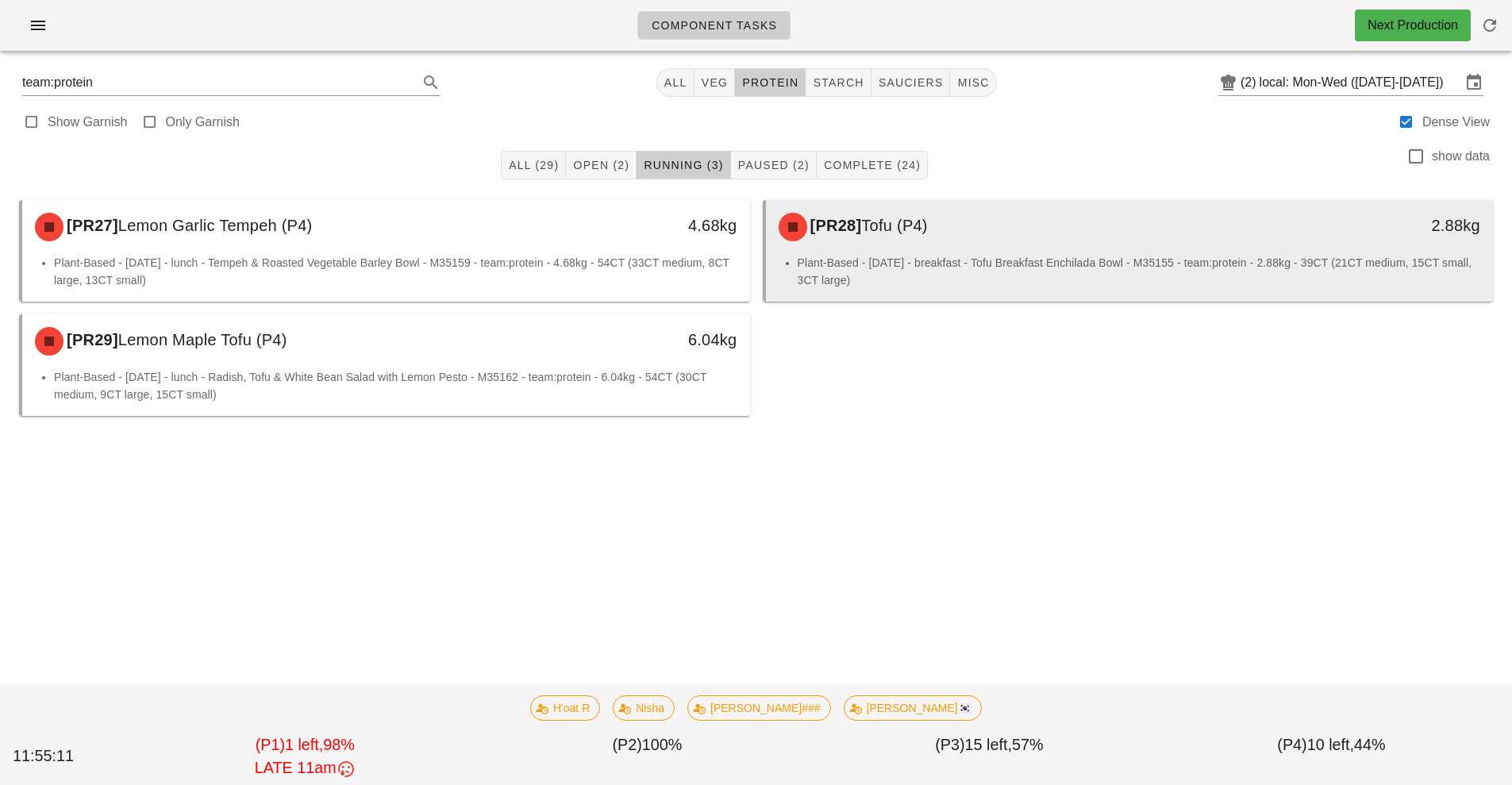
click at [1010, 239] on div "[PR28] Tofu (P4)" at bounding box center [1039, 227] width 540 height 48
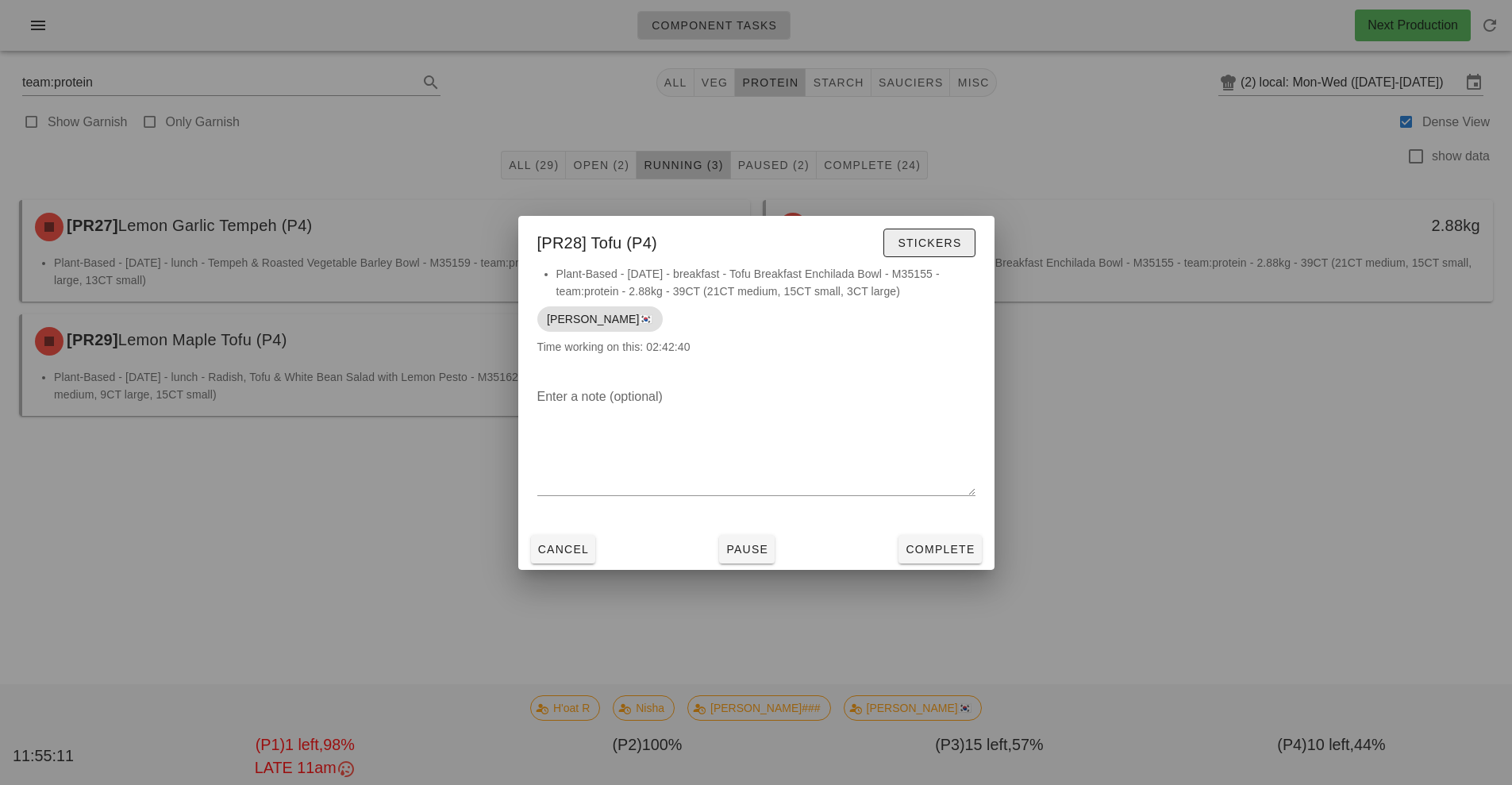
click at [924, 243] on span "Stickers" at bounding box center [929, 242] width 64 height 13
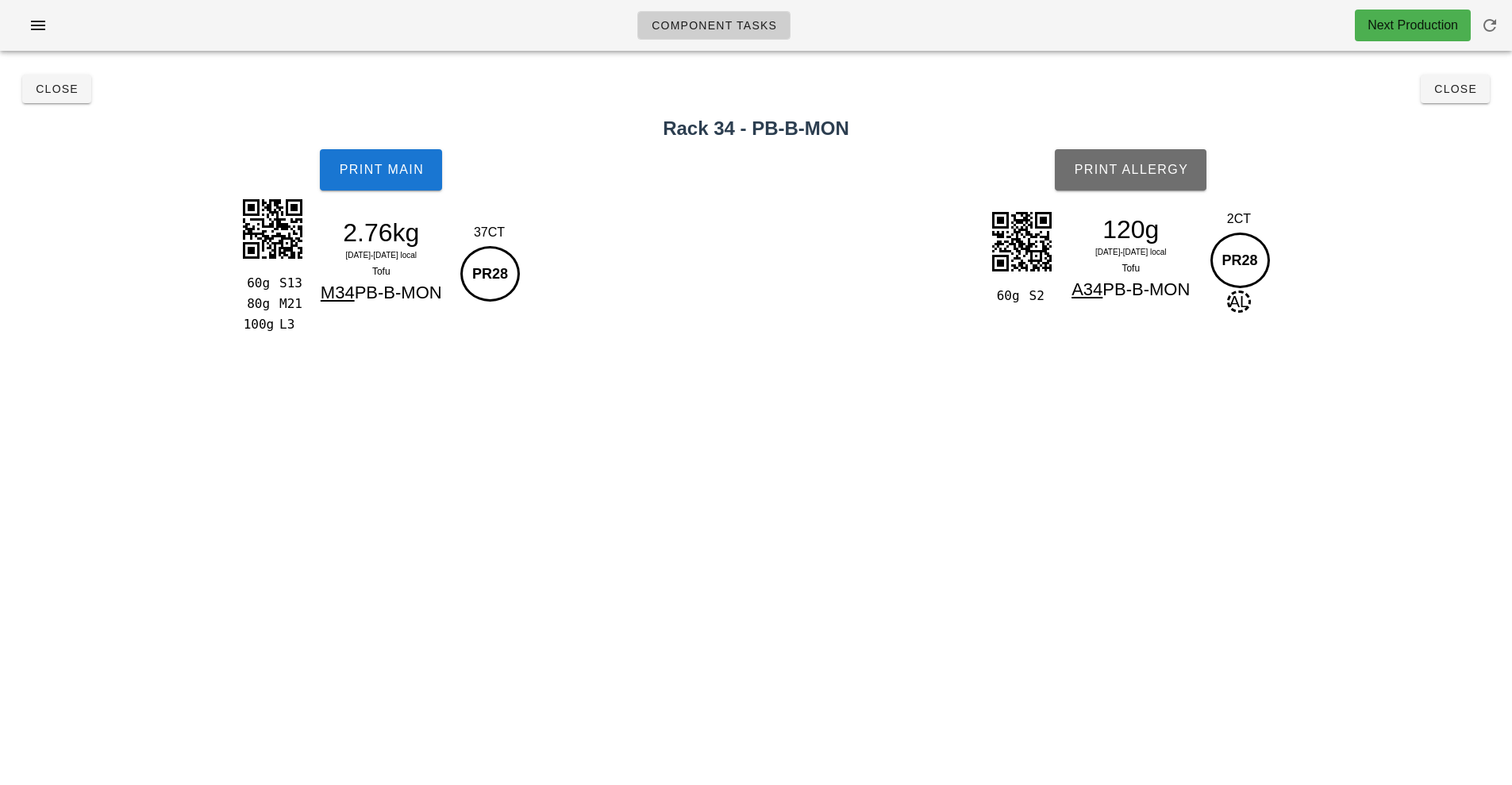
click at [1164, 171] on span "Print Allergy" at bounding box center [1130, 170] width 115 height 15
click at [357, 158] on button "Print Main" at bounding box center [380, 170] width 122 height 42
click at [52, 97] on button "Close" at bounding box center [57, 88] width 69 height 29
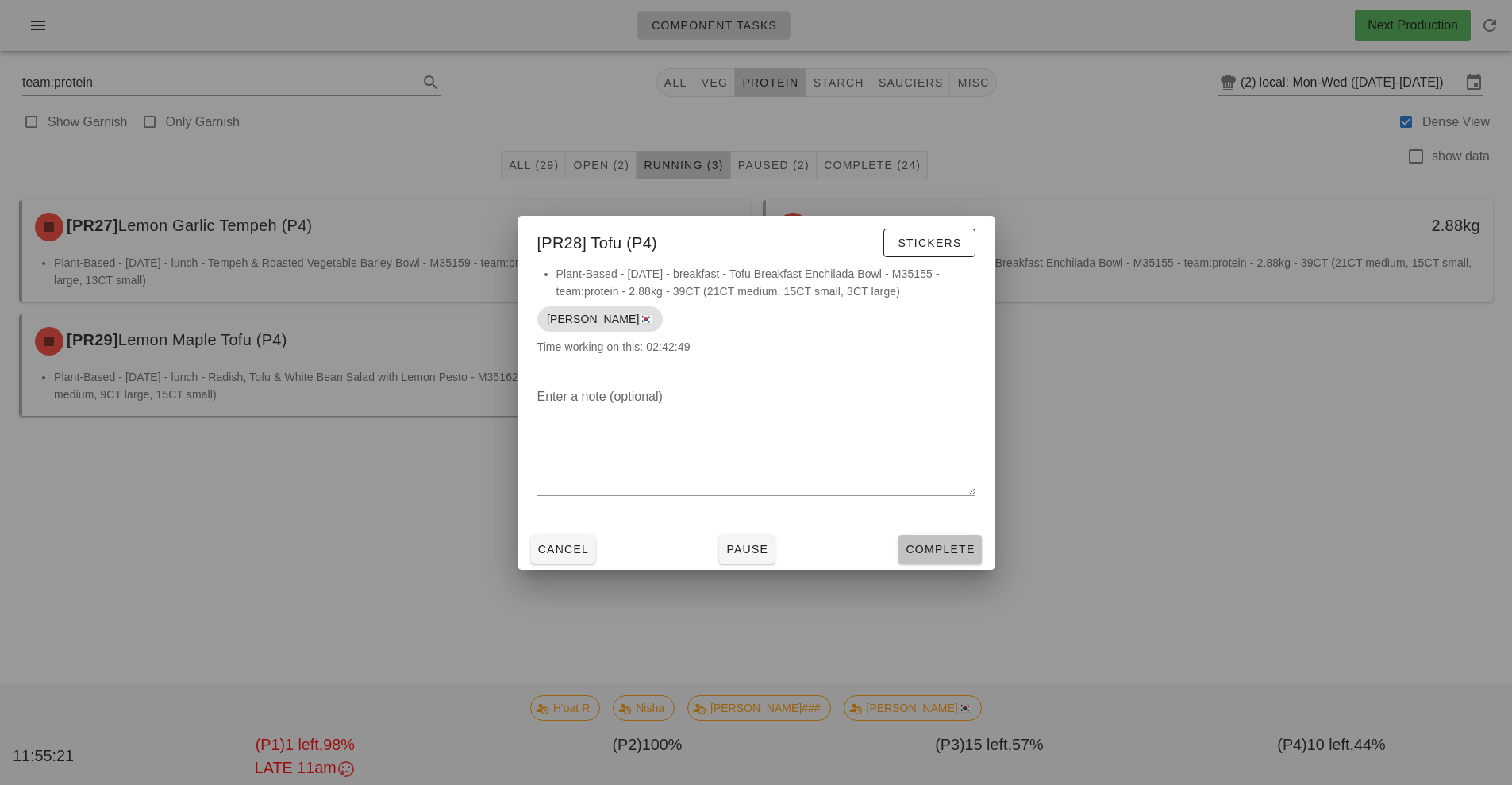
click at [970, 541] on button "Complete" at bounding box center [940, 549] width 82 height 29
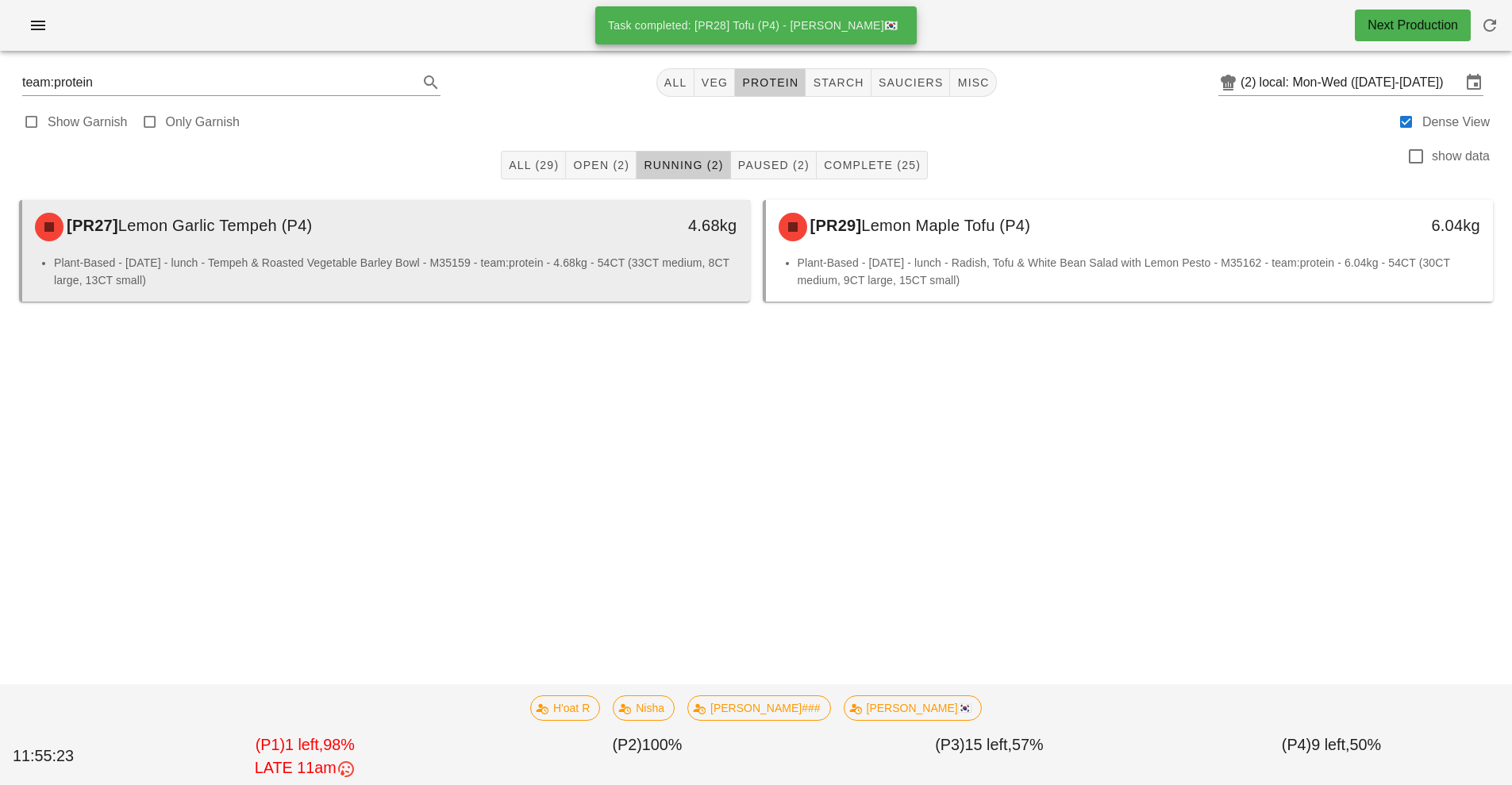
click at [640, 274] on li "Plant-Based - [DATE] - lunch - Tempeh & Roasted Vegetable Barley Bowl - M35159 …" at bounding box center [395, 271] width 683 height 35
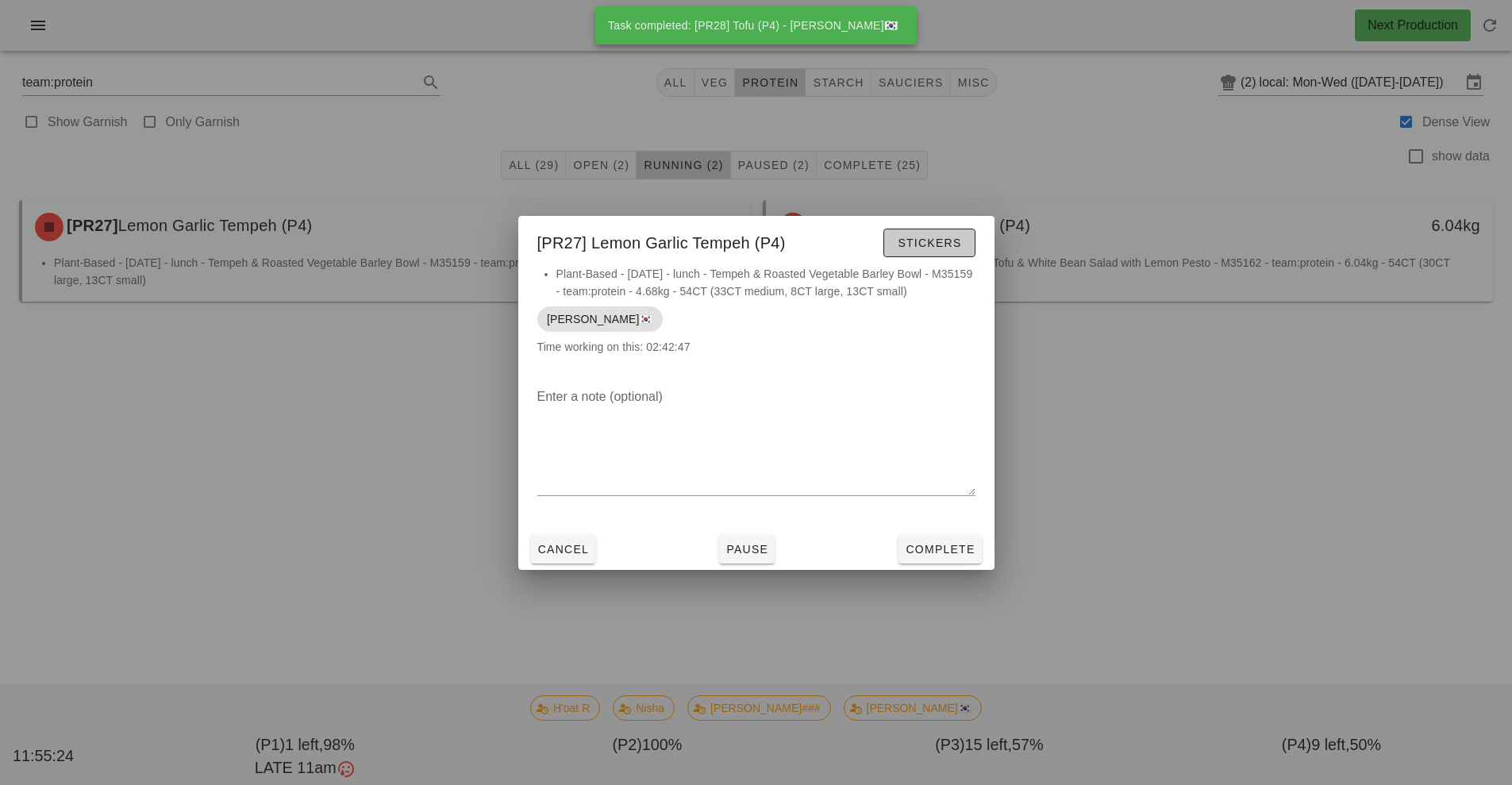
click at [916, 252] on button "Stickers" at bounding box center [928, 242] width 91 height 29
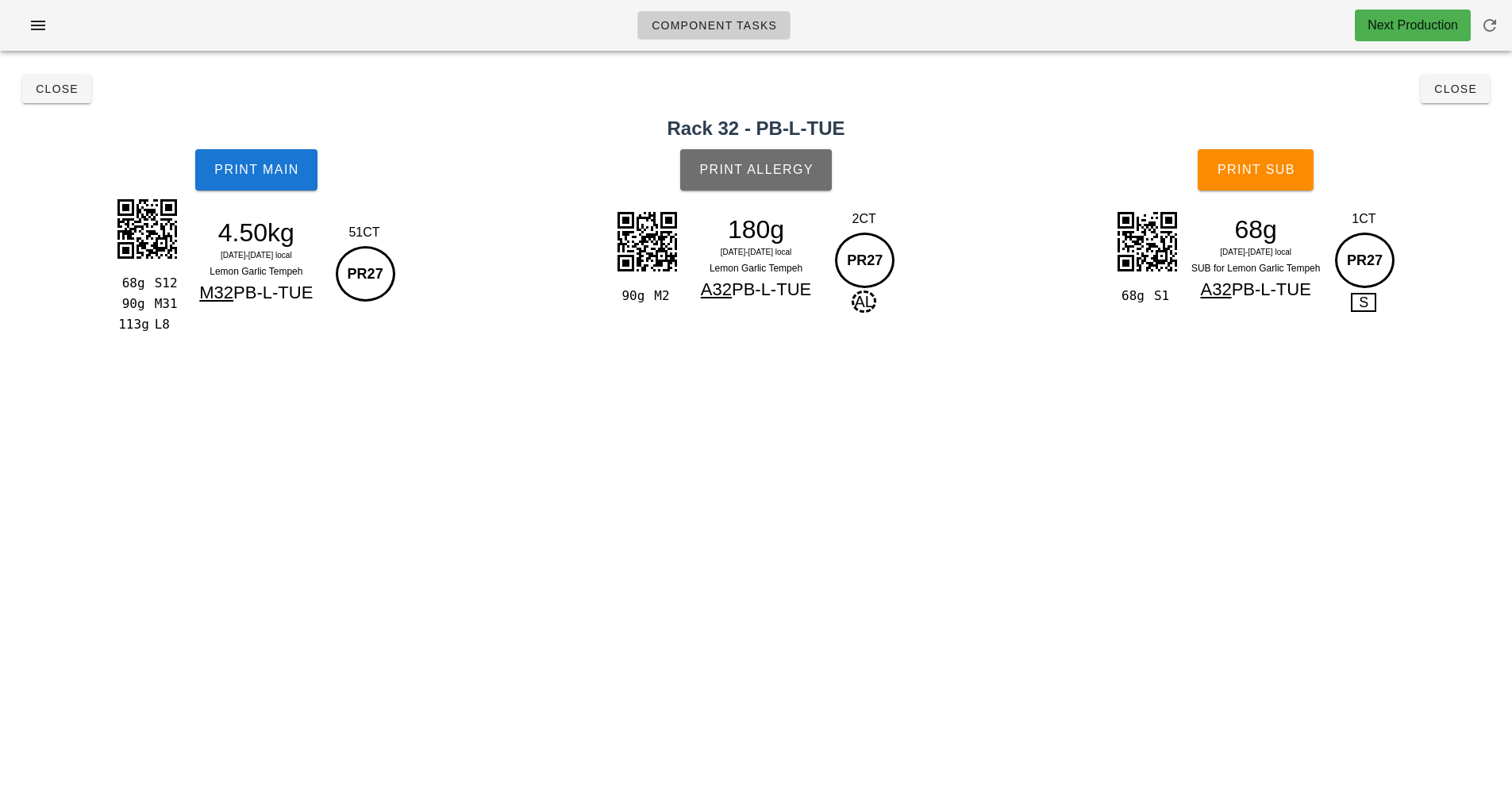
click at [771, 184] on button "Print Allergy" at bounding box center [756, 170] width 152 height 42
click at [1269, 168] on span "Print Sub" at bounding box center [1256, 170] width 79 height 15
click at [248, 176] on span "Print Main" at bounding box center [256, 170] width 86 height 15
click at [66, 91] on span "Close" at bounding box center [56, 88] width 43 height 13
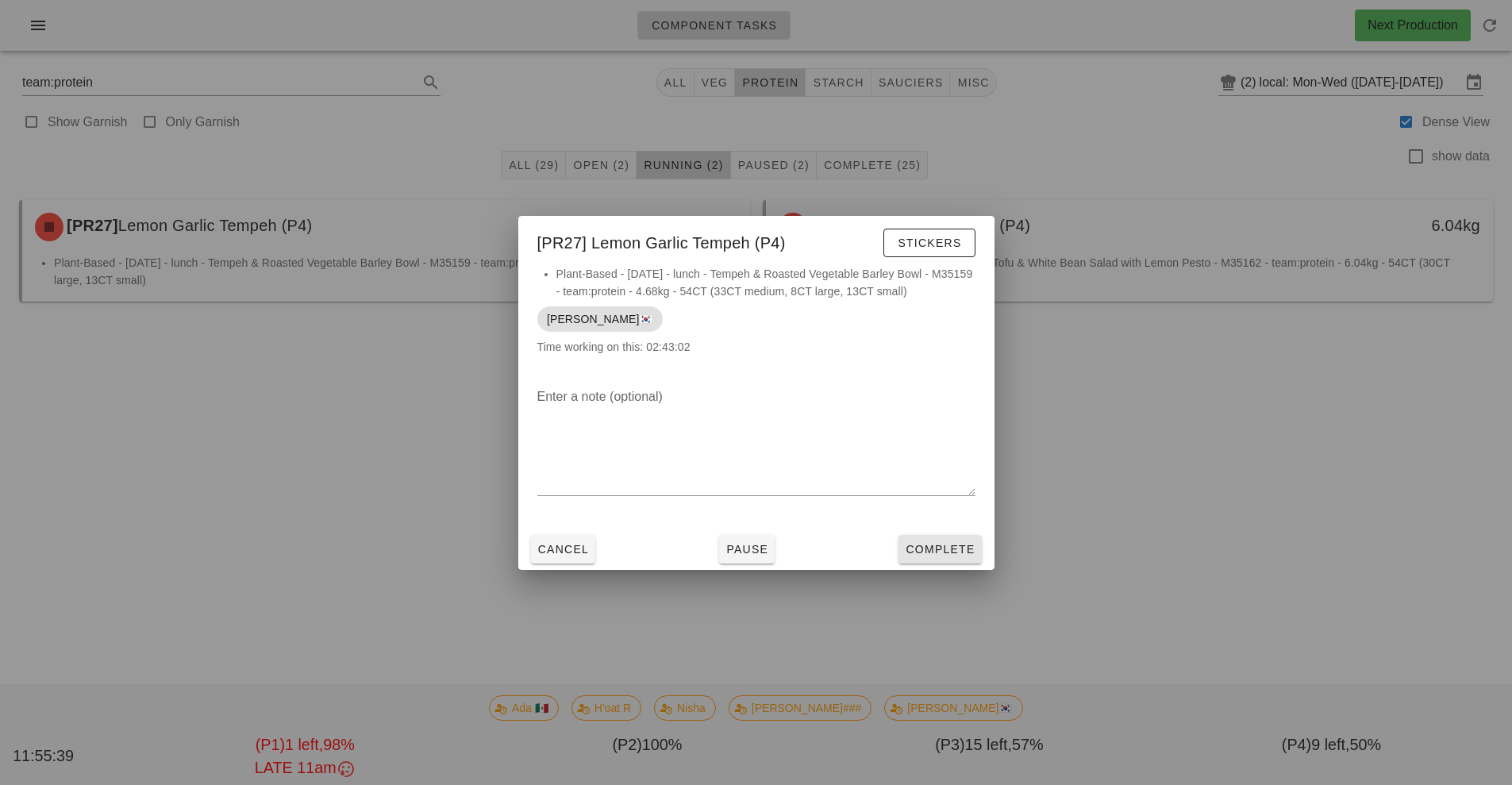
click at [940, 557] on button "Complete" at bounding box center [940, 549] width 82 height 29
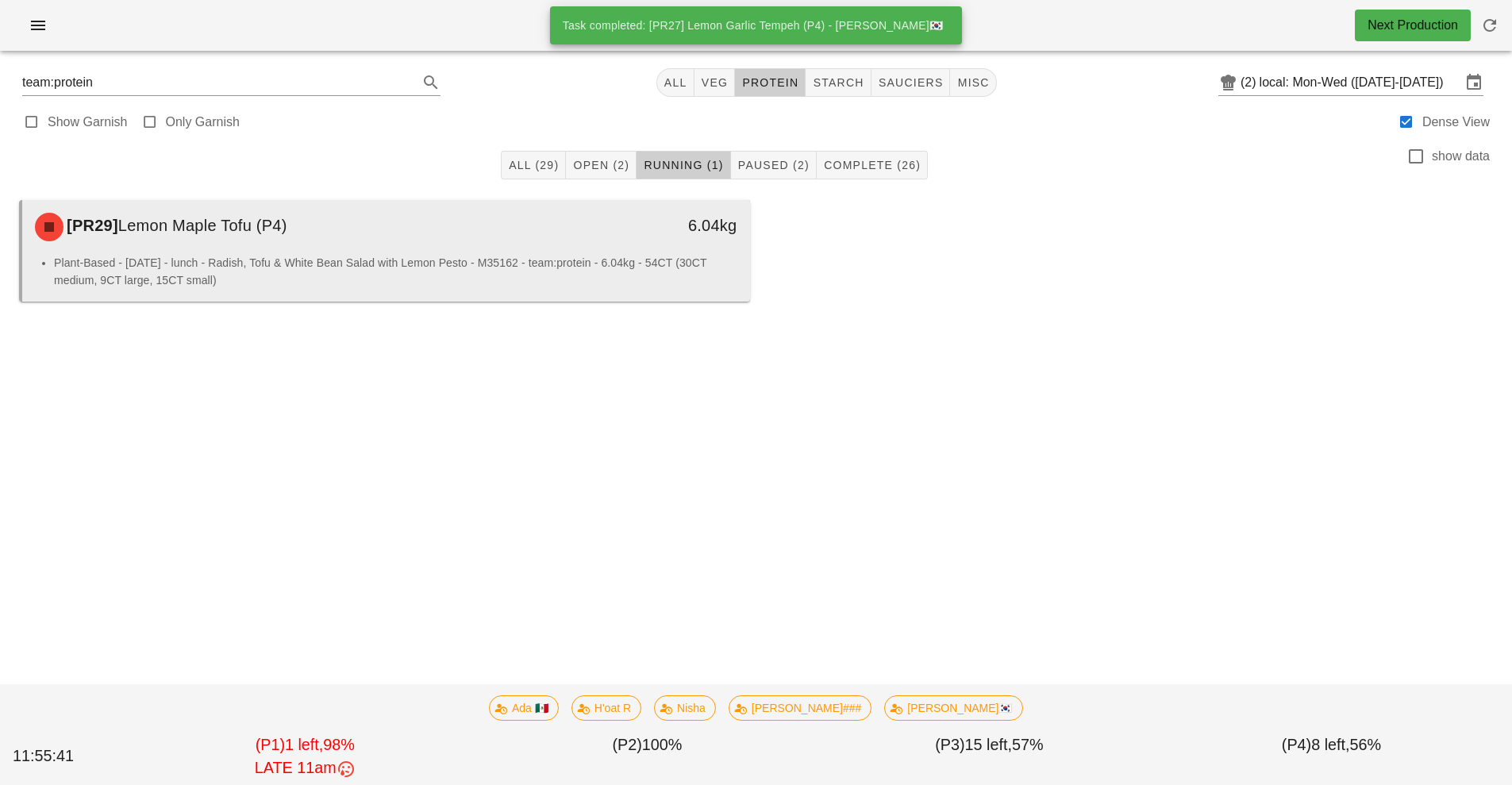
click at [648, 265] on li "Plant-Based - [DATE] - lunch - Radish, Tofu & White Bean Salad with Lemon Pesto…" at bounding box center [395, 271] width 683 height 35
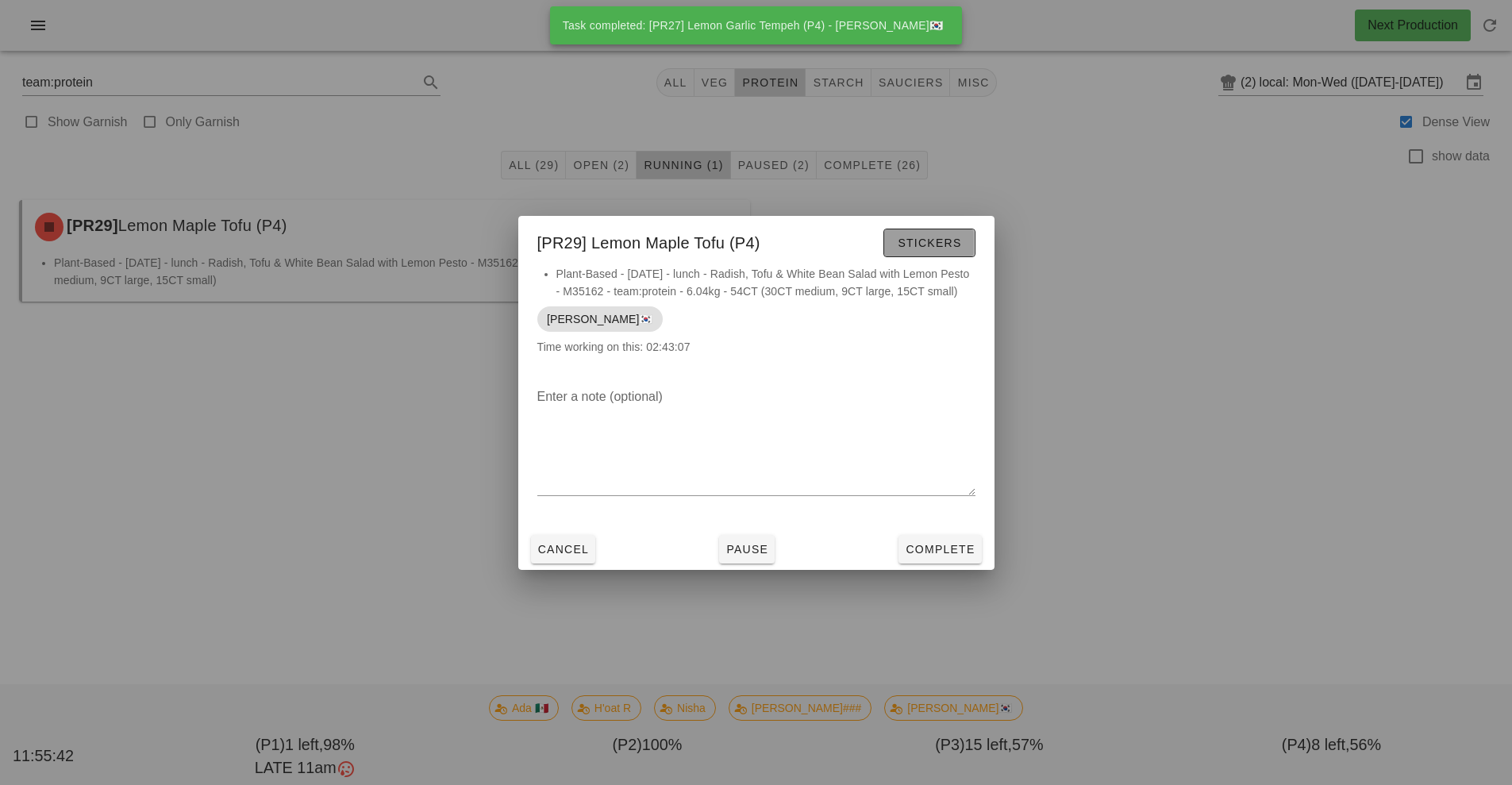
click at [967, 234] on button "Stickers" at bounding box center [928, 242] width 91 height 29
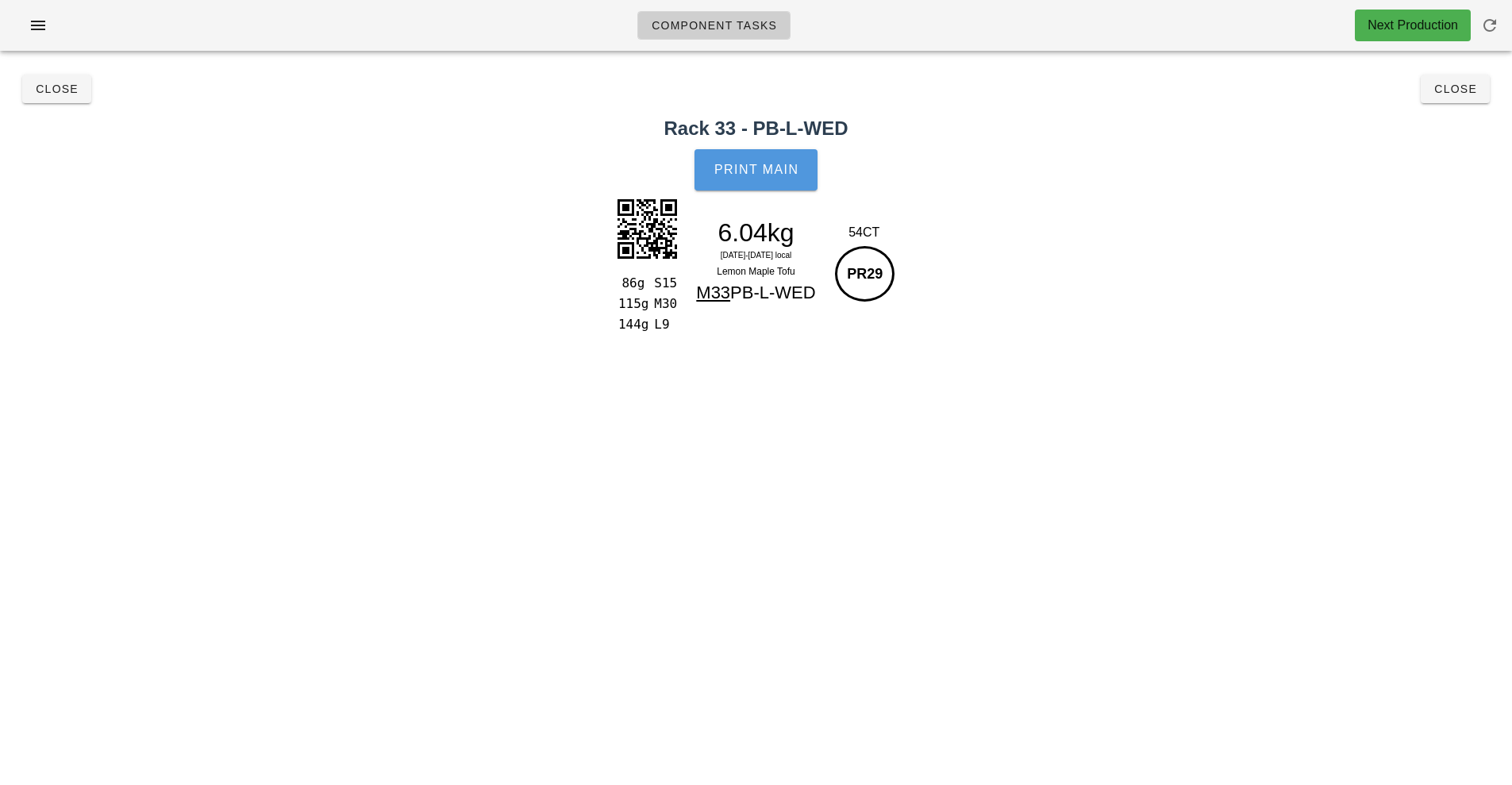
click at [777, 172] on span "Print Main" at bounding box center [756, 170] width 86 height 15
click at [67, 102] on button "Close" at bounding box center [57, 88] width 69 height 29
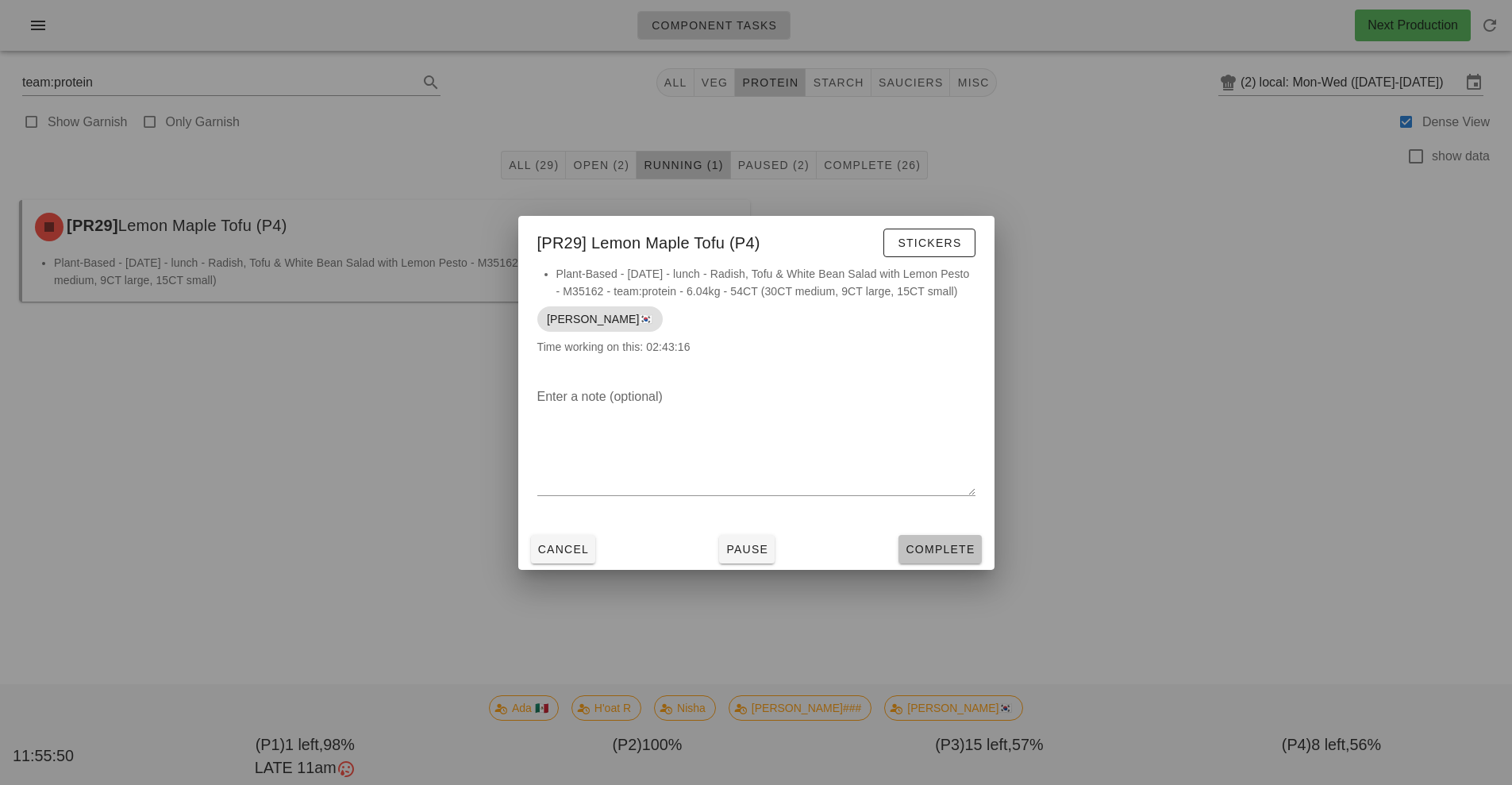
click at [914, 563] on button "Complete" at bounding box center [940, 549] width 82 height 29
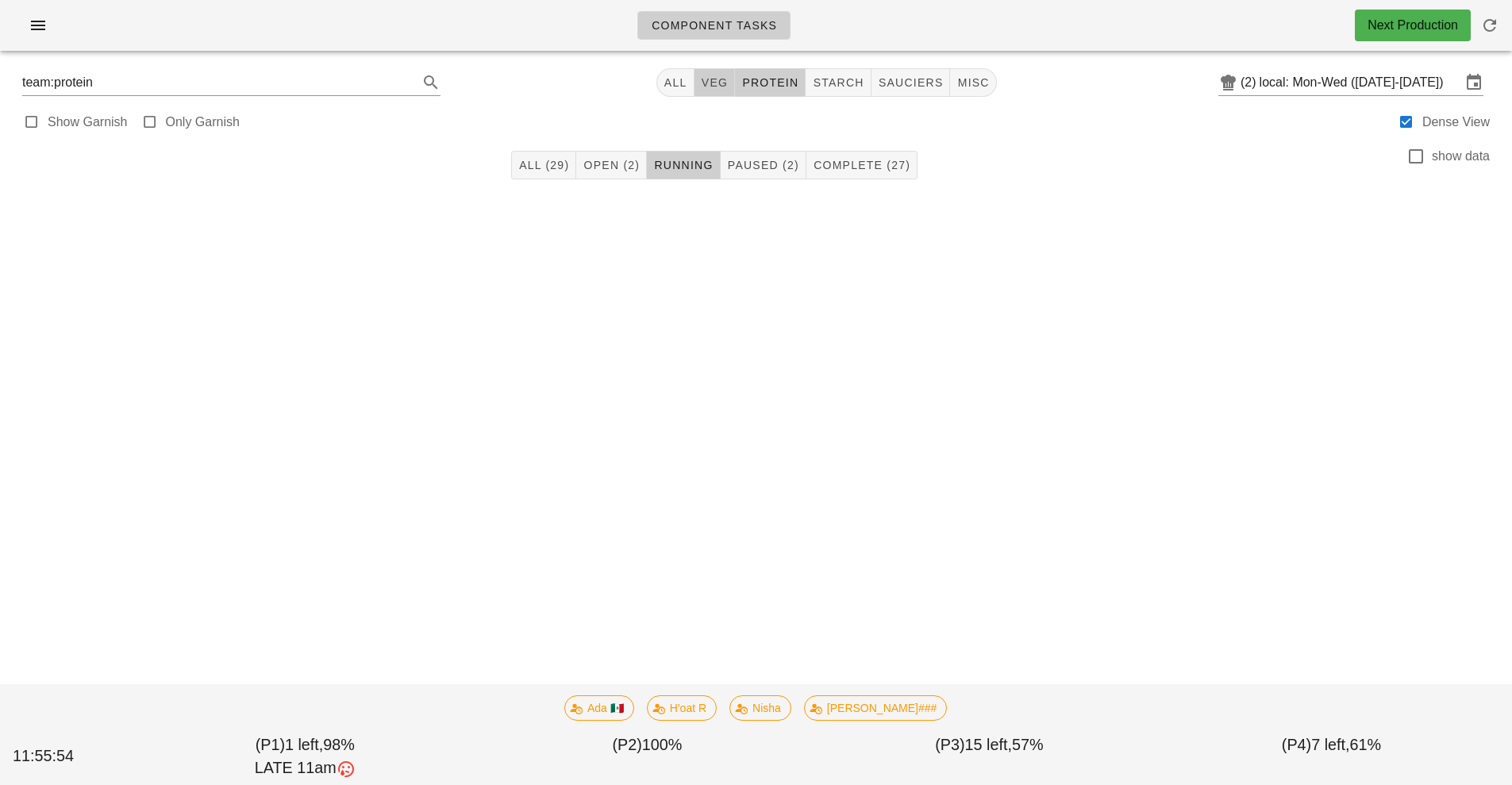
click at [695, 75] on button "veg" at bounding box center [715, 82] width 42 height 29
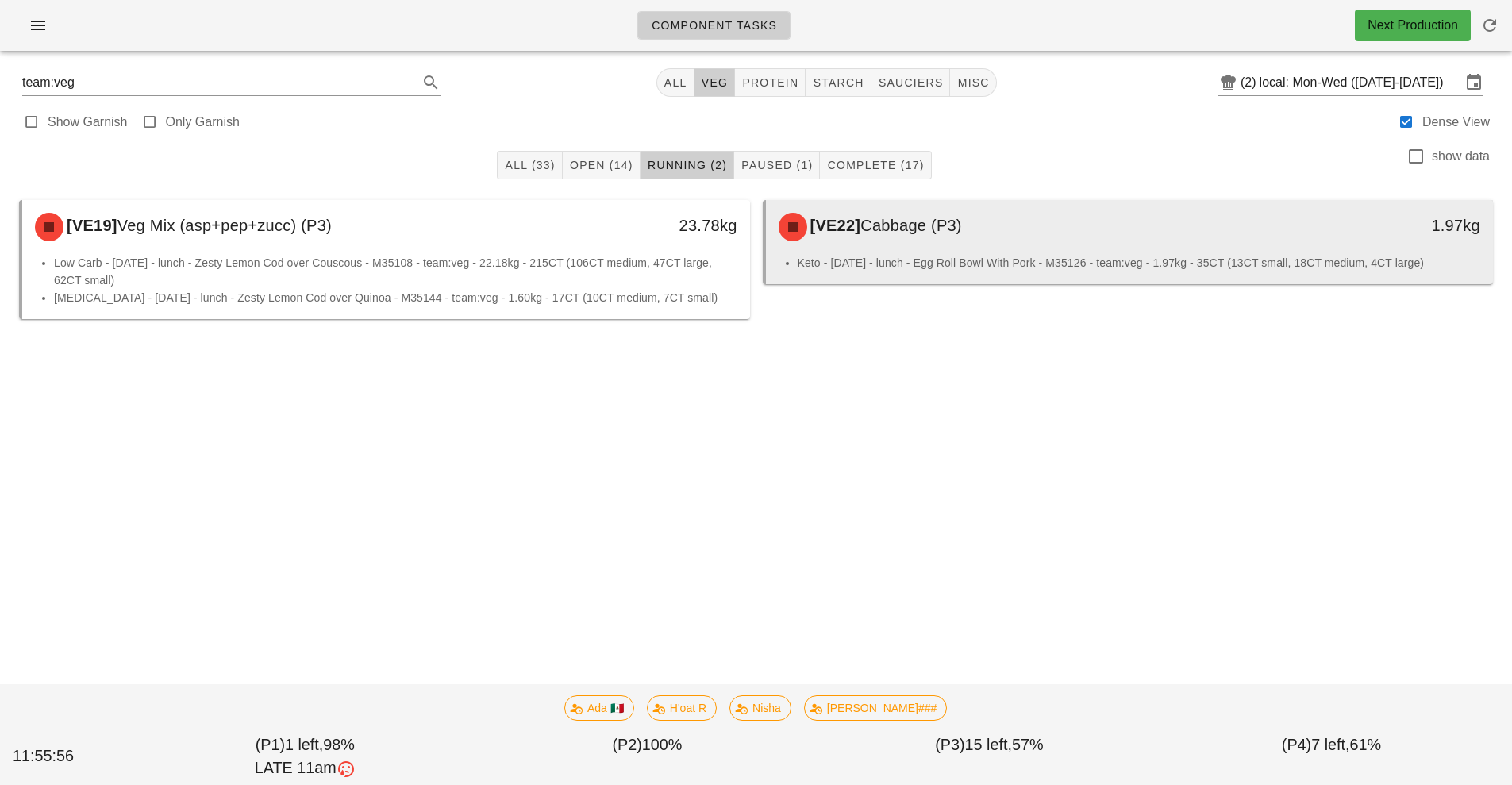
click at [1044, 232] on div "[VE22] Cabbage (P3)" at bounding box center [1039, 227] width 540 height 48
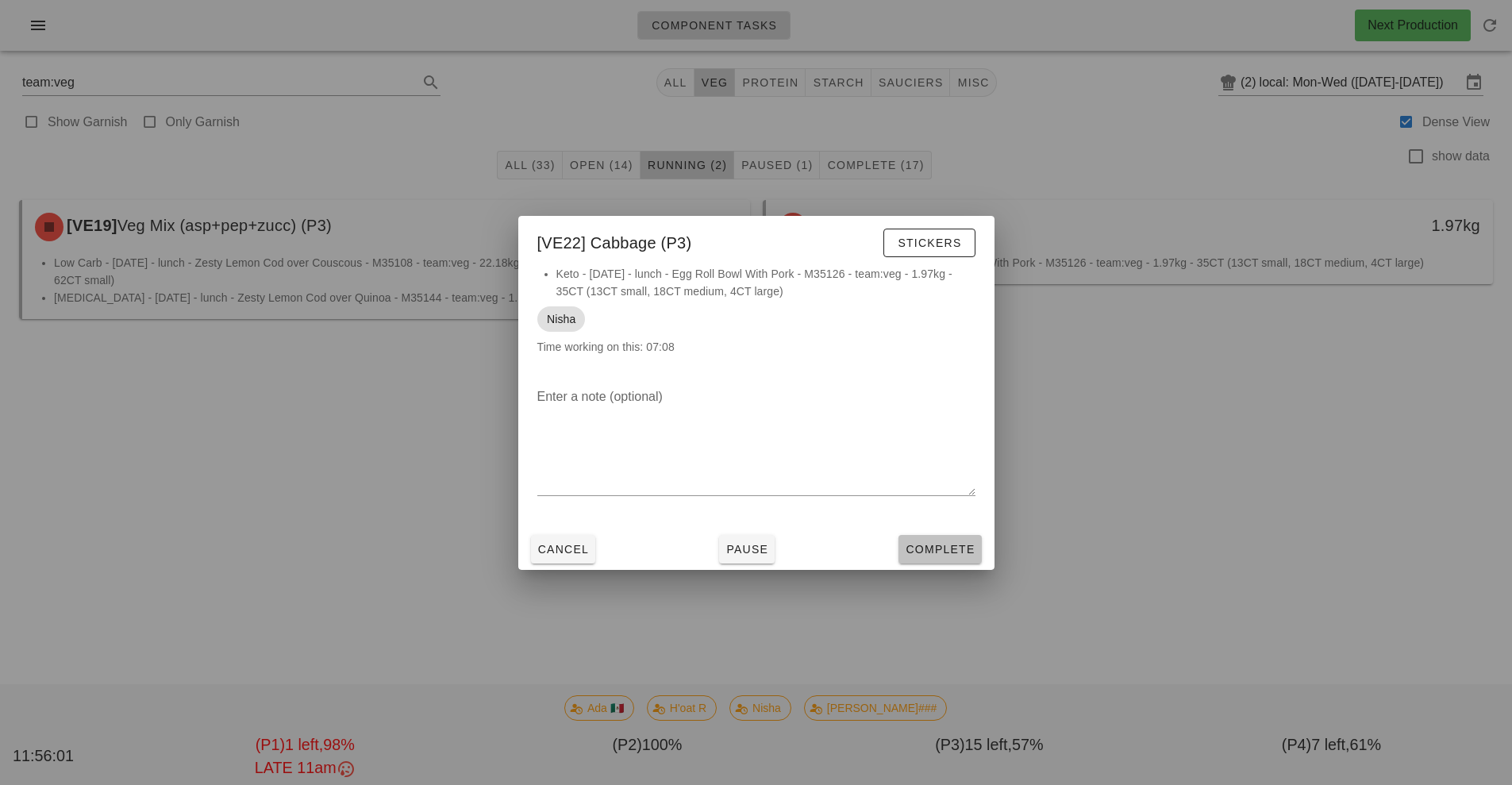
click at [934, 548] on span "Complete" at bounding box center [940, 549] width 70 height 13
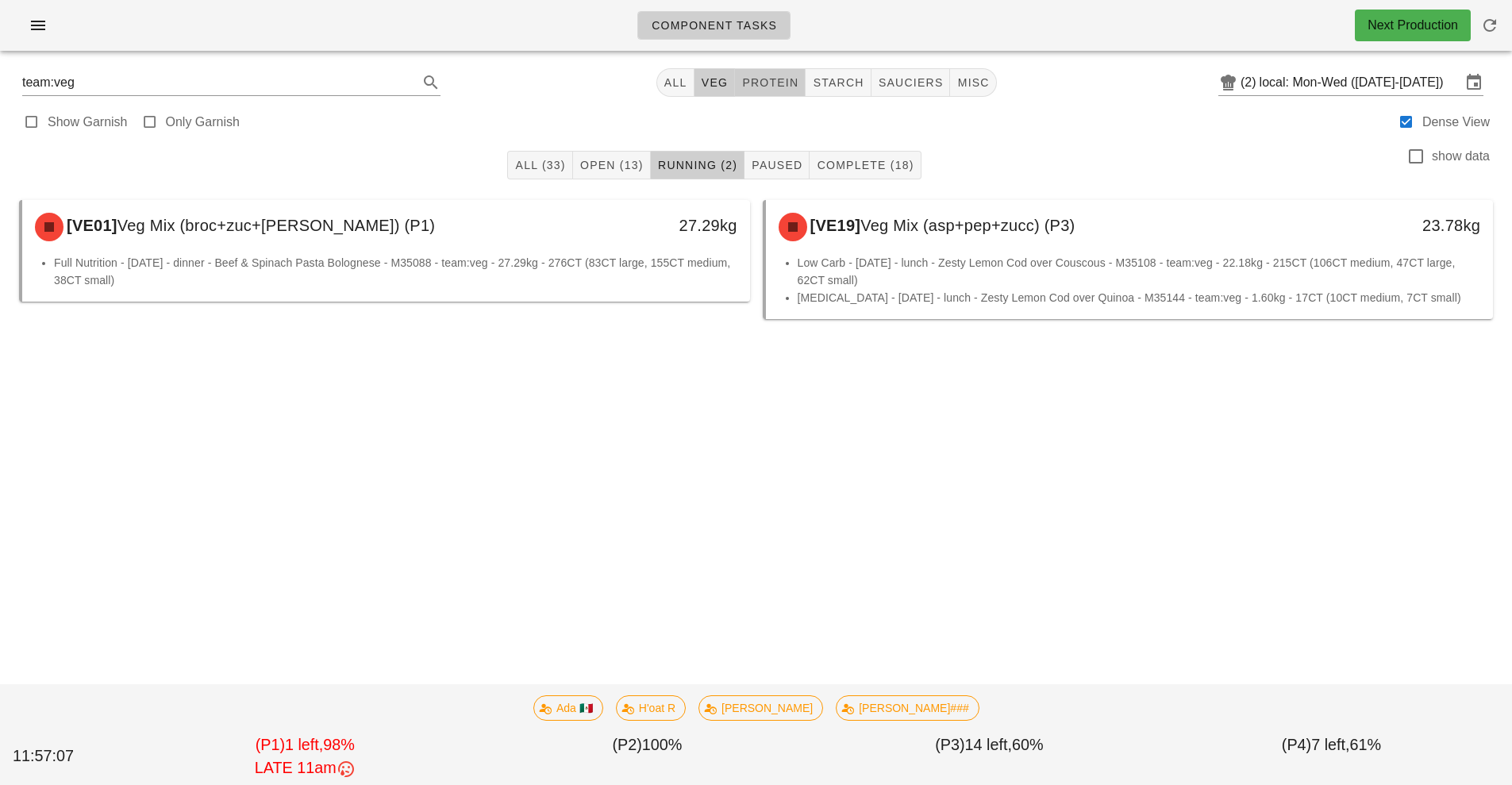
click at [758, 81] on span "protein" at bounding box center [770, 82] width 57 height 13
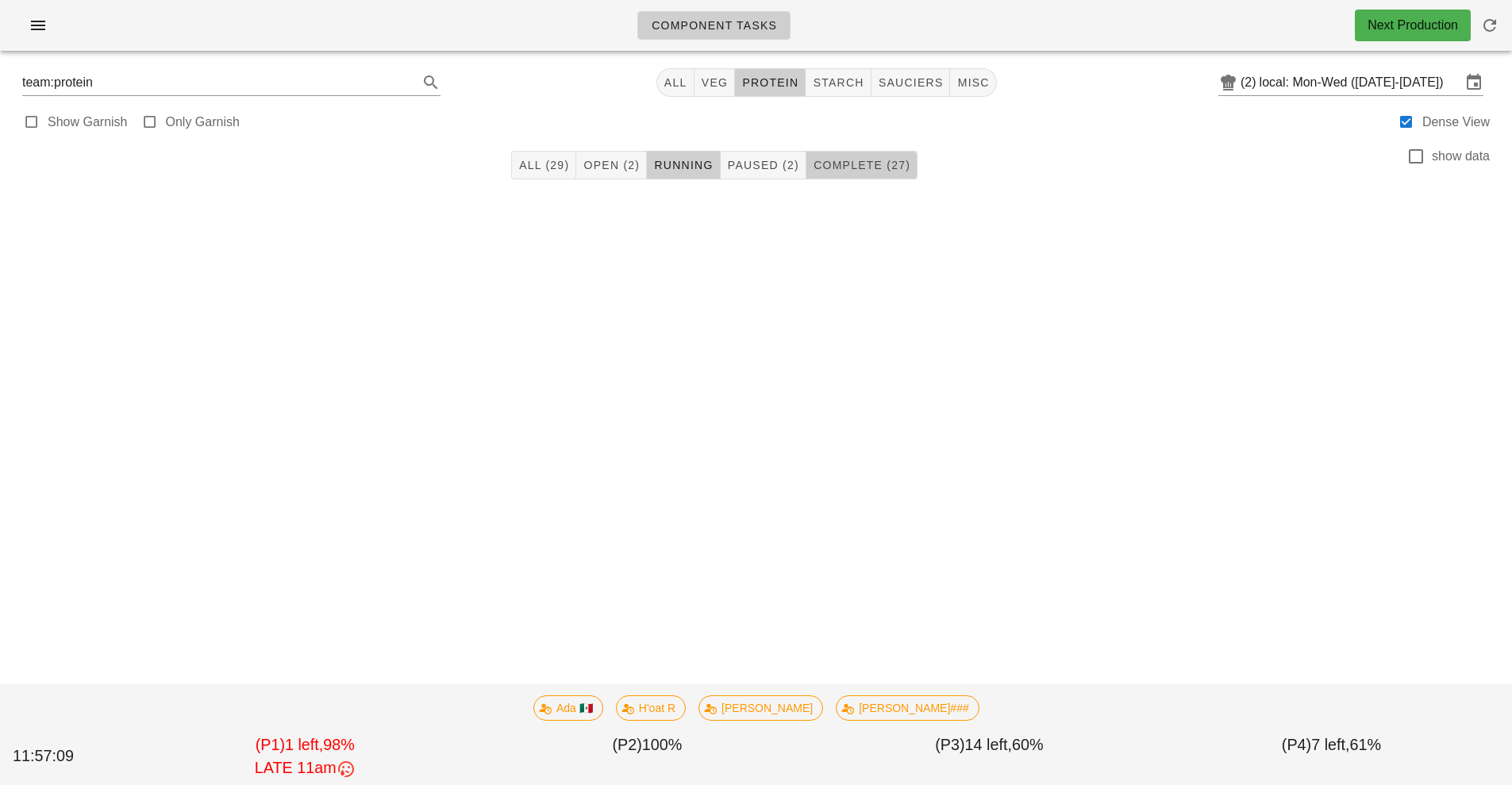
click at [874, 170] on span "Complete (27)" at bounding box center [862, 164] width 98 height 13
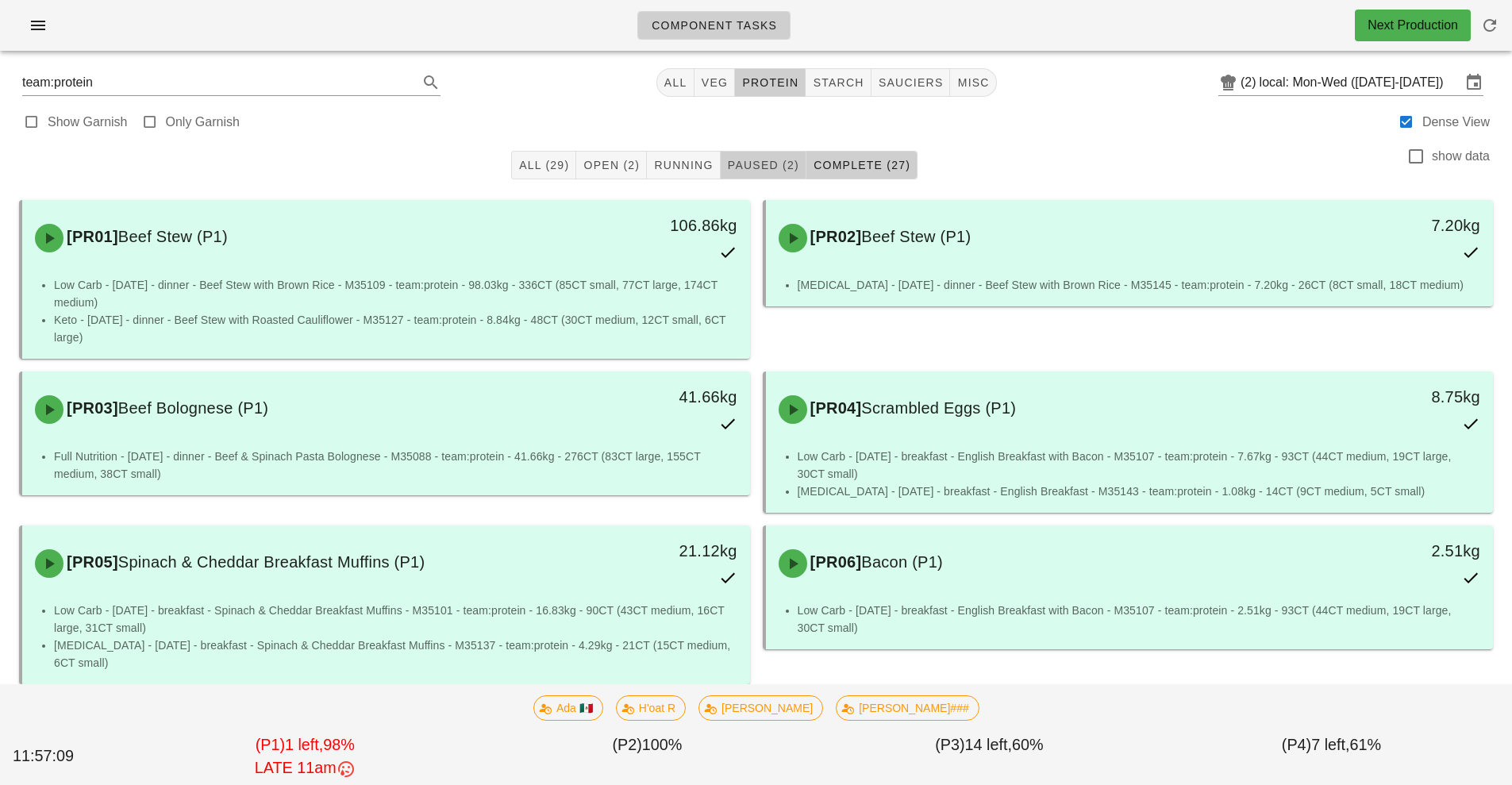
click at [771, 165] on span "Paused (2)" at bounding box center [763, 164] width 72 height 13
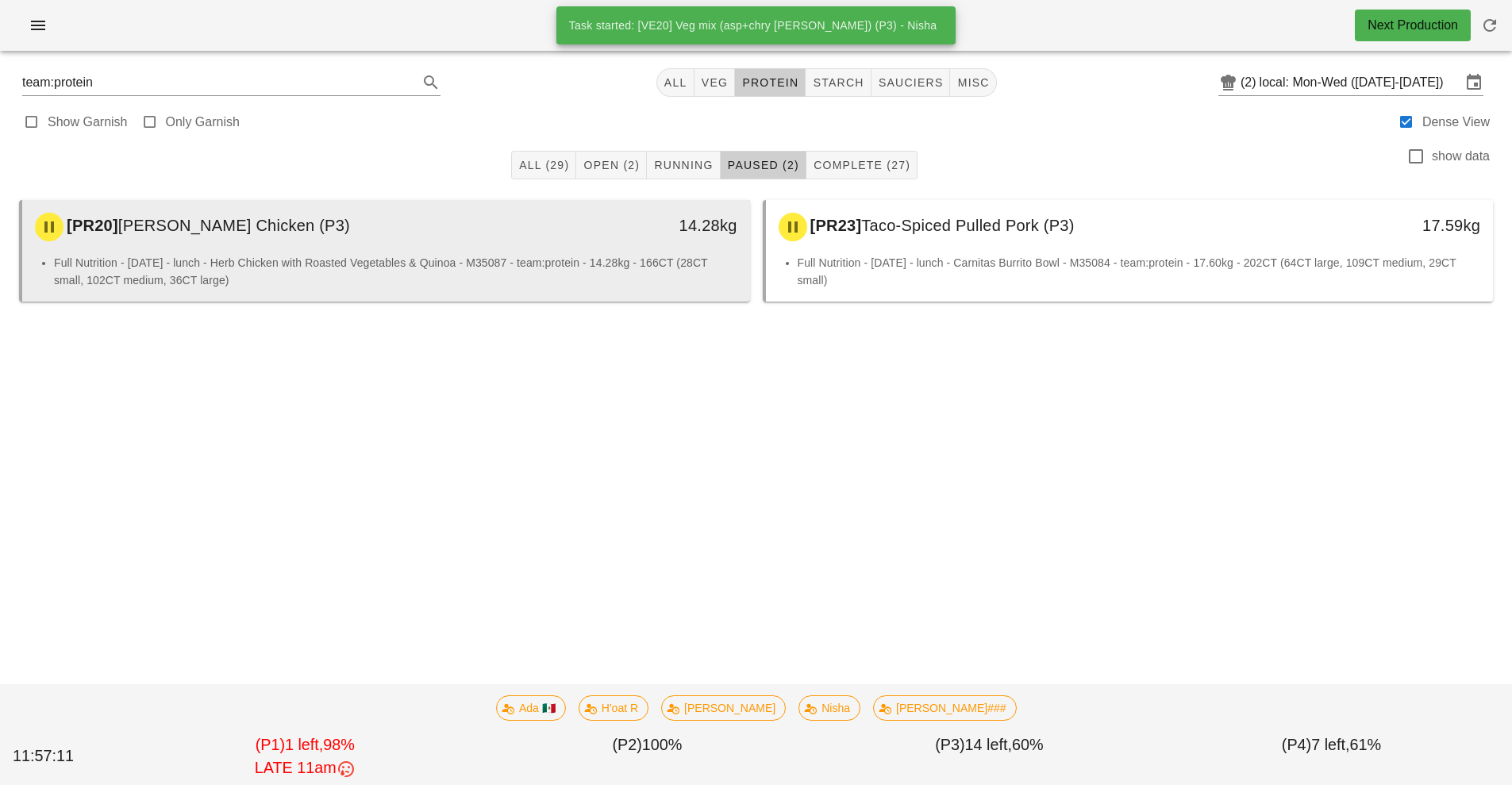
click at [744, 238] on div "14.28kg" at bounding box center [656, 227] width 180 height 48
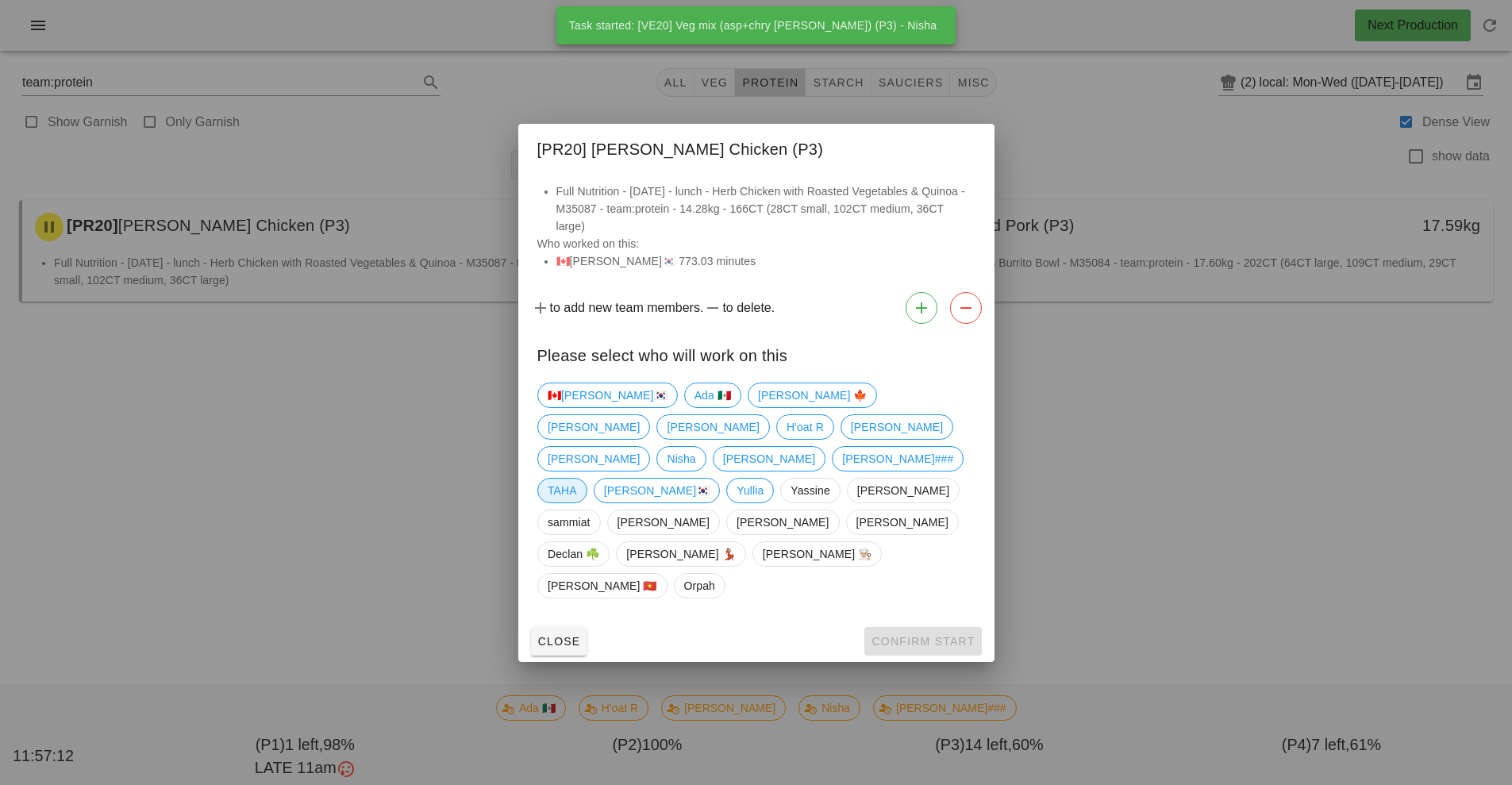
click at [577, 479] on span "TAHA" at bounding box center [563, 491] width 29 height 24
click at [926, 627] on button "Confirm Start" at bounding box center [922, 640] width 117 height 29
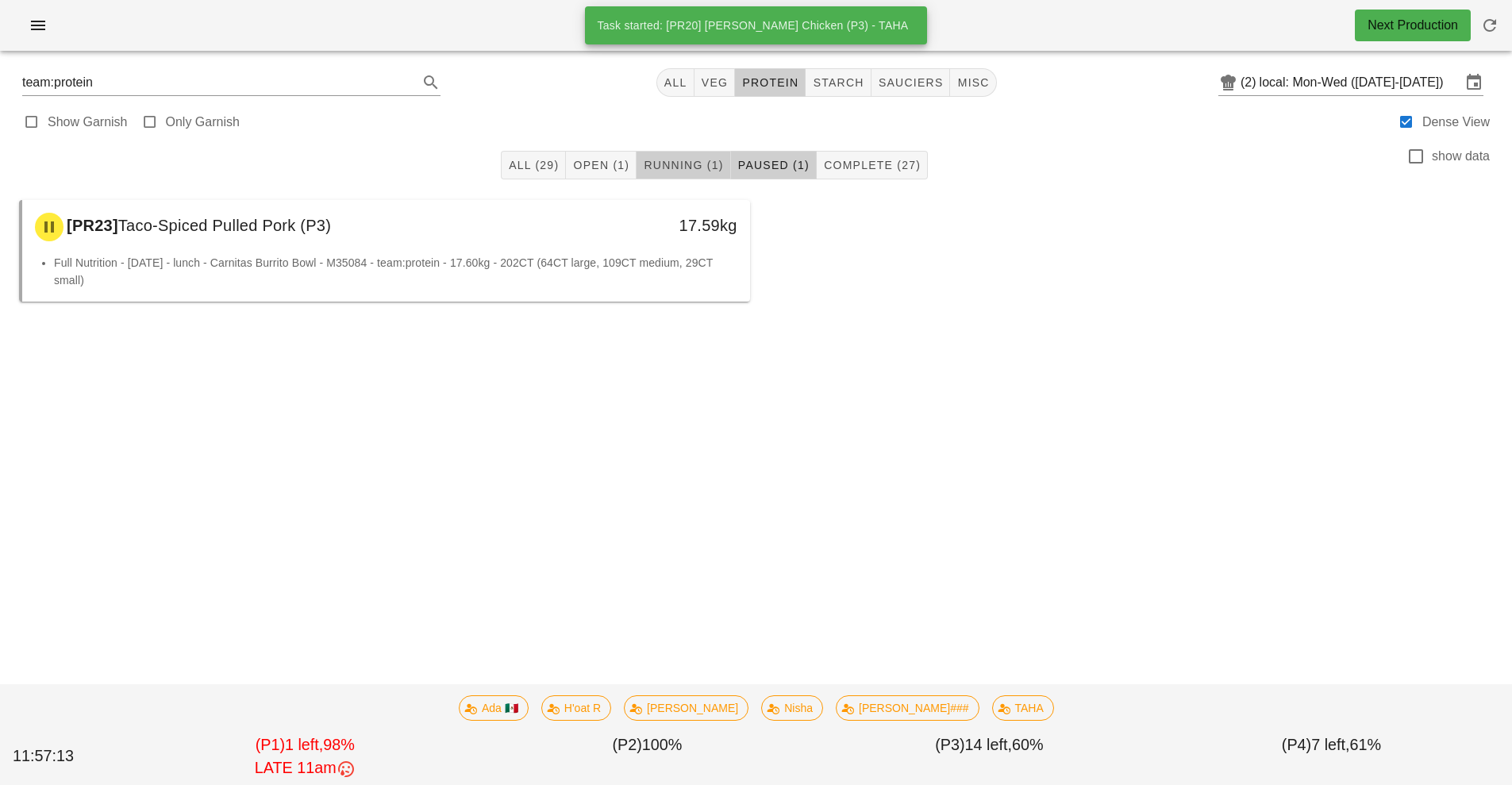
click at [688, 164] on span "Running (1)" at bounding box center [683, 164] width 81 height 13
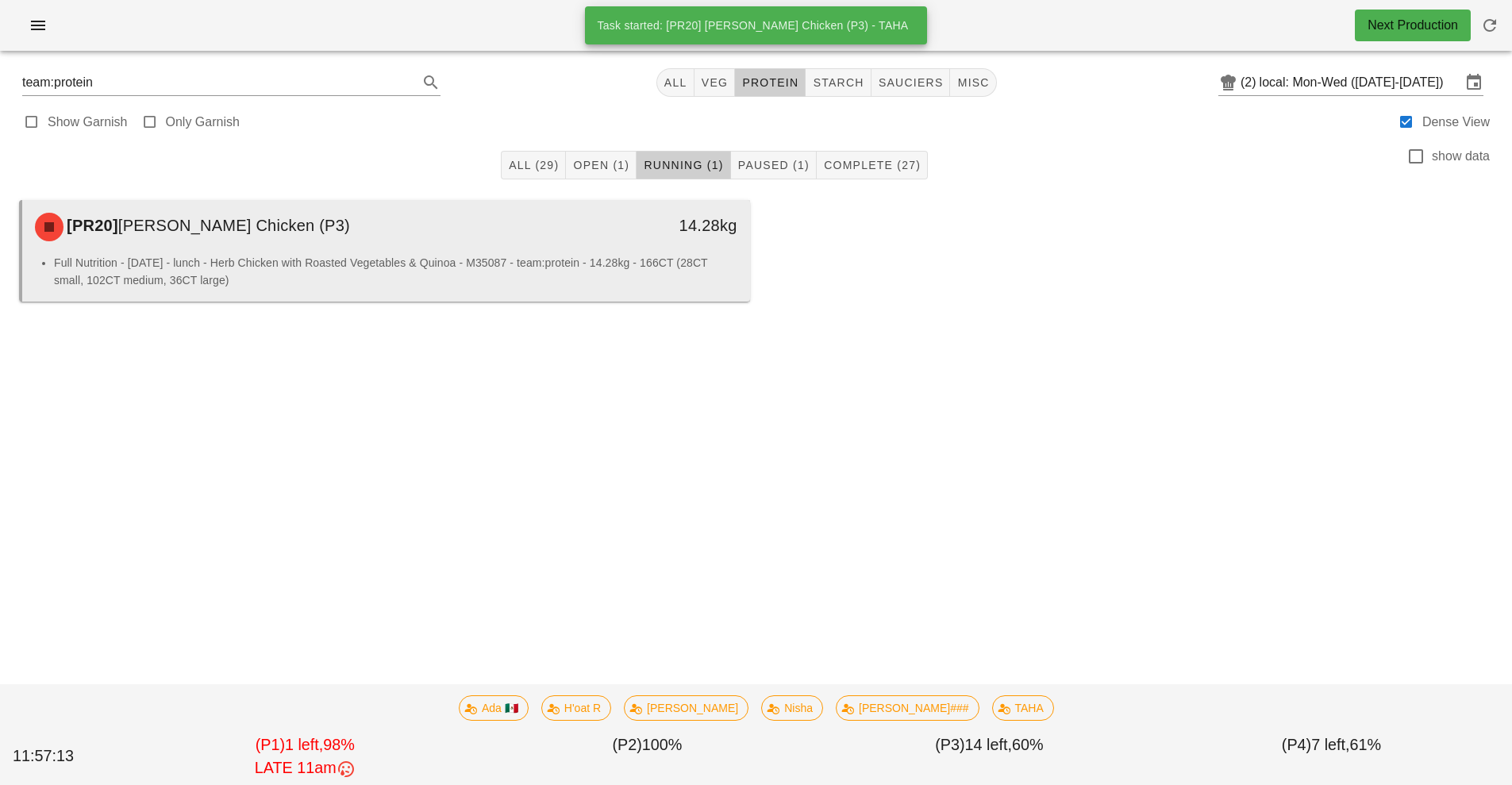
click at [629, 239] on div "14.28kg" at bounding box center [656, 227] width 180 height 48
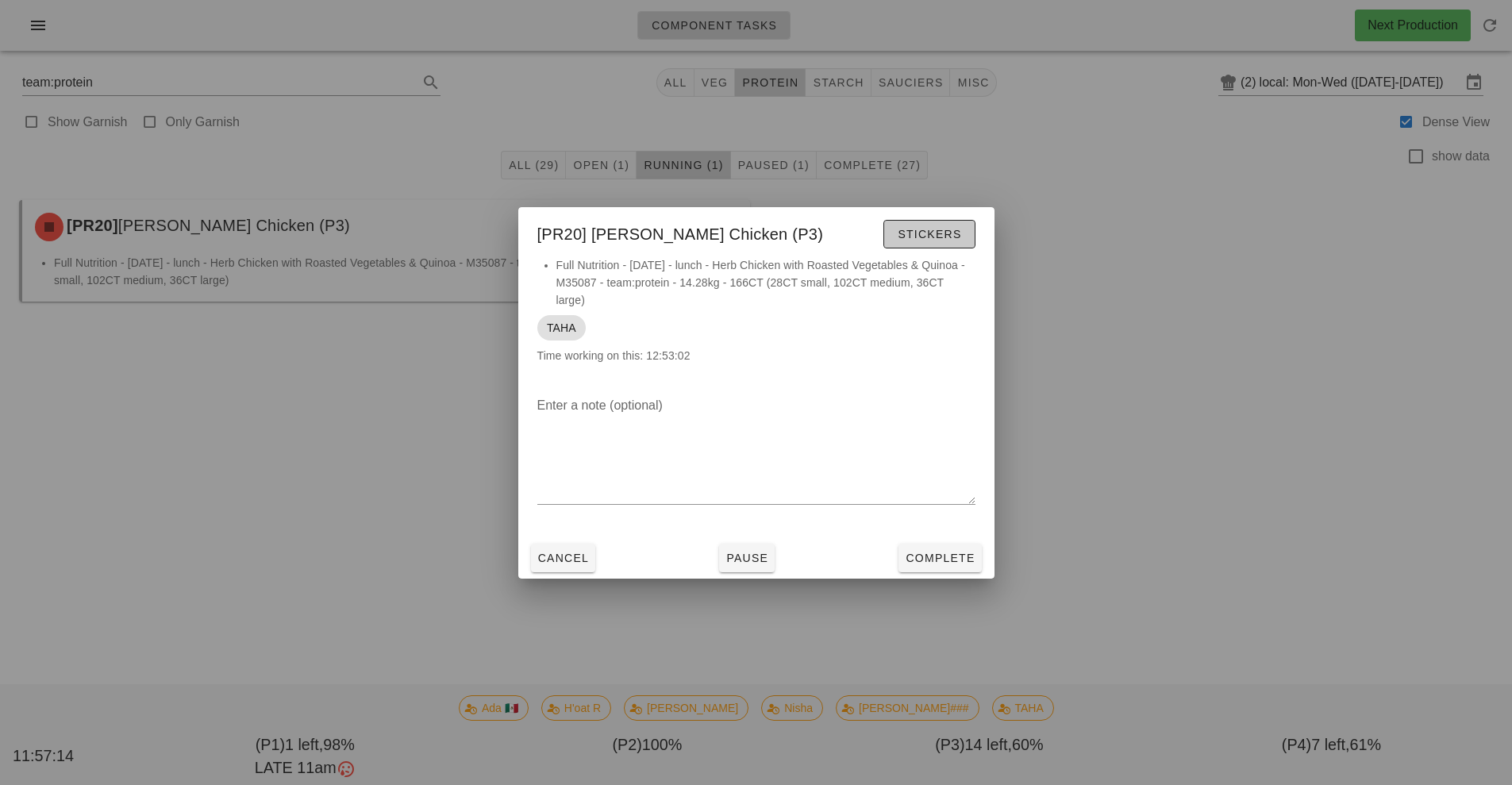
click at [936, 245] on button "Stickers" at bounding box center [928, 234] width 91 height 29
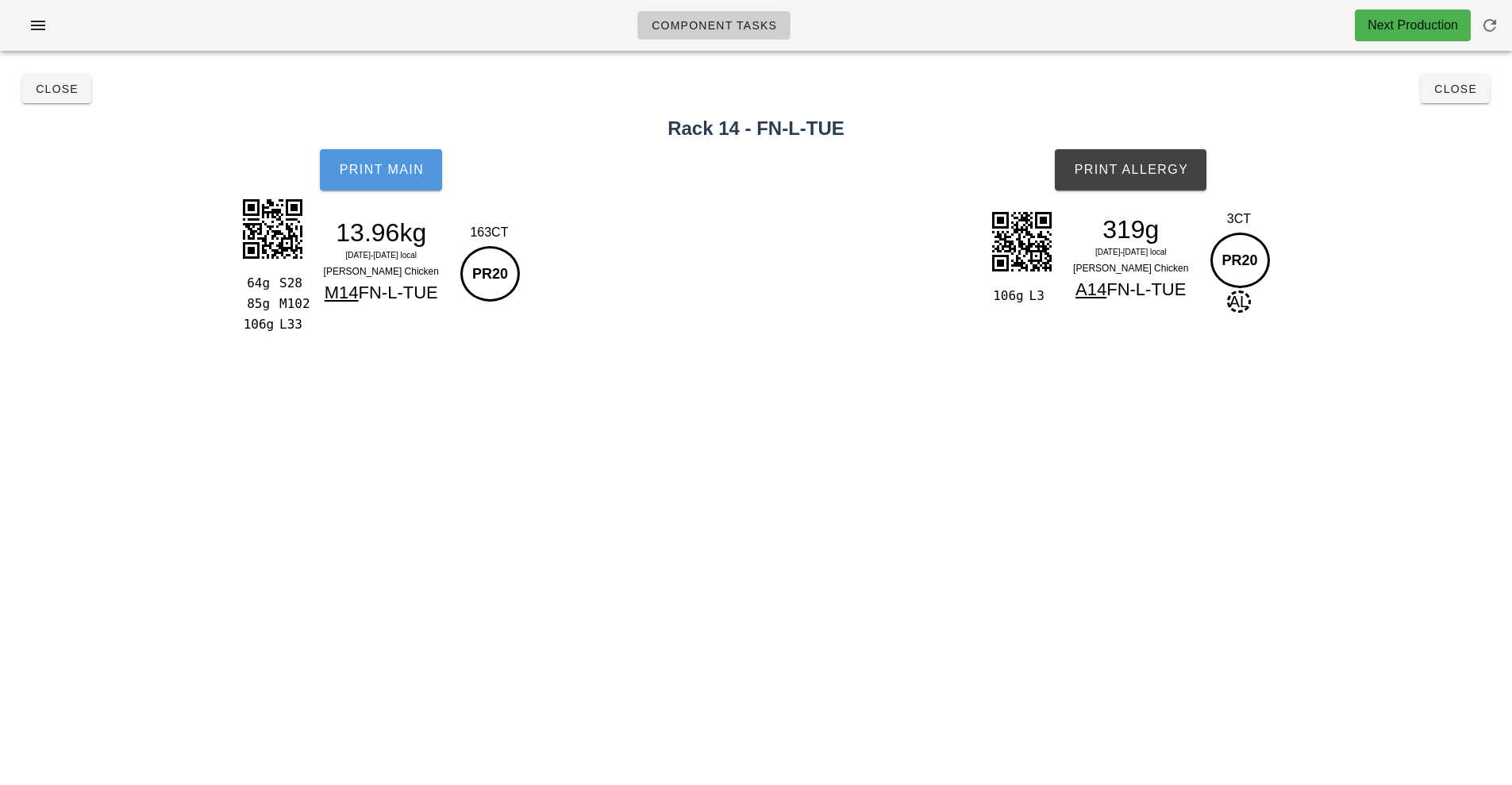
click at [399, 170] on span "Print Main" at bounding box center [381, 170] width 86 height 15
click at [1162, 178] on button "Print Allergy" at bounding box center [1130, 170] width 152 height 42
click at [1456, 90] on span "Close" at bounding box center [1456, 88] width 43 height 13
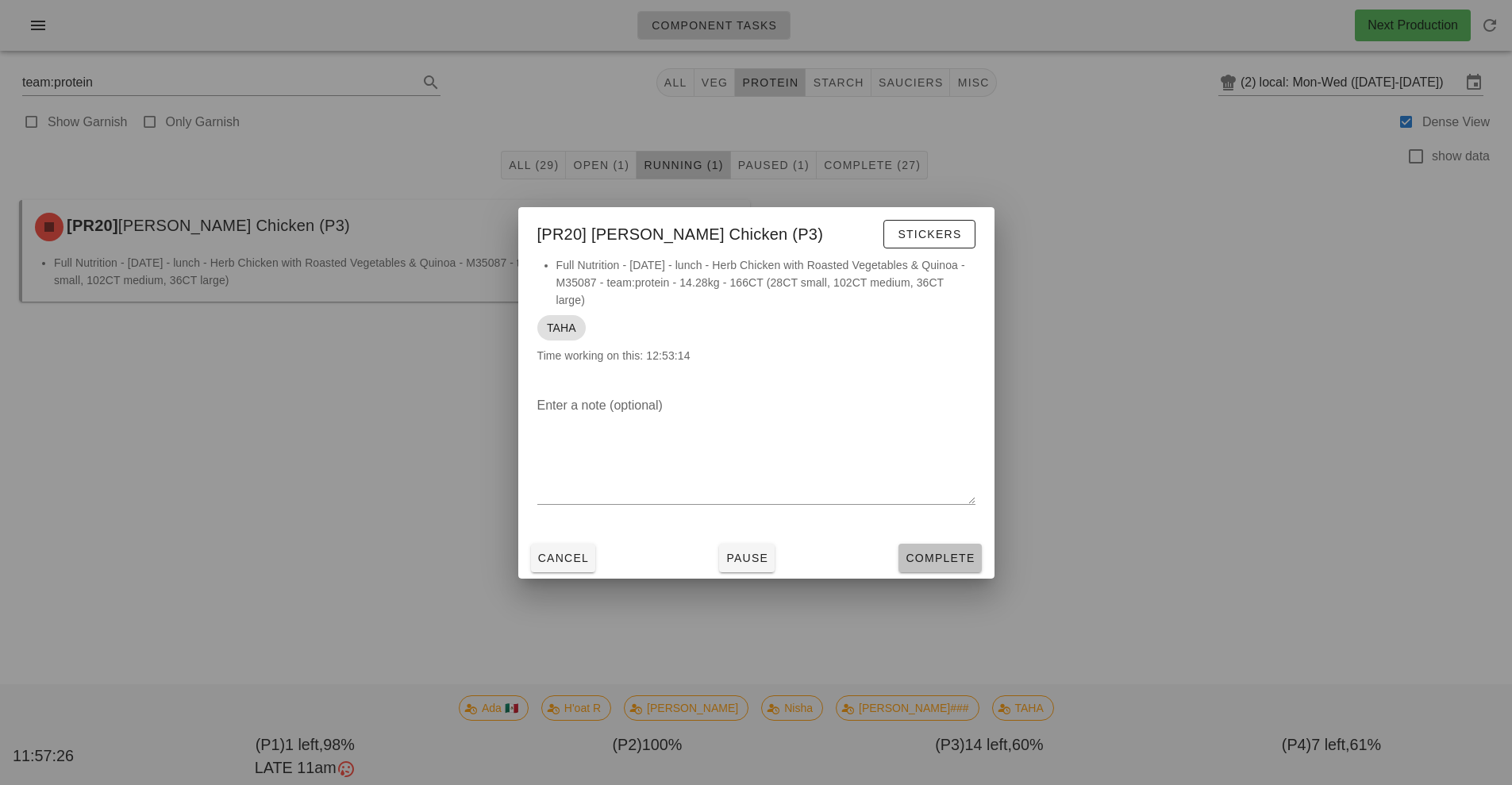
click at [938, 553] on span "Complete" at bounding box center [940, 557] width 70 height 13
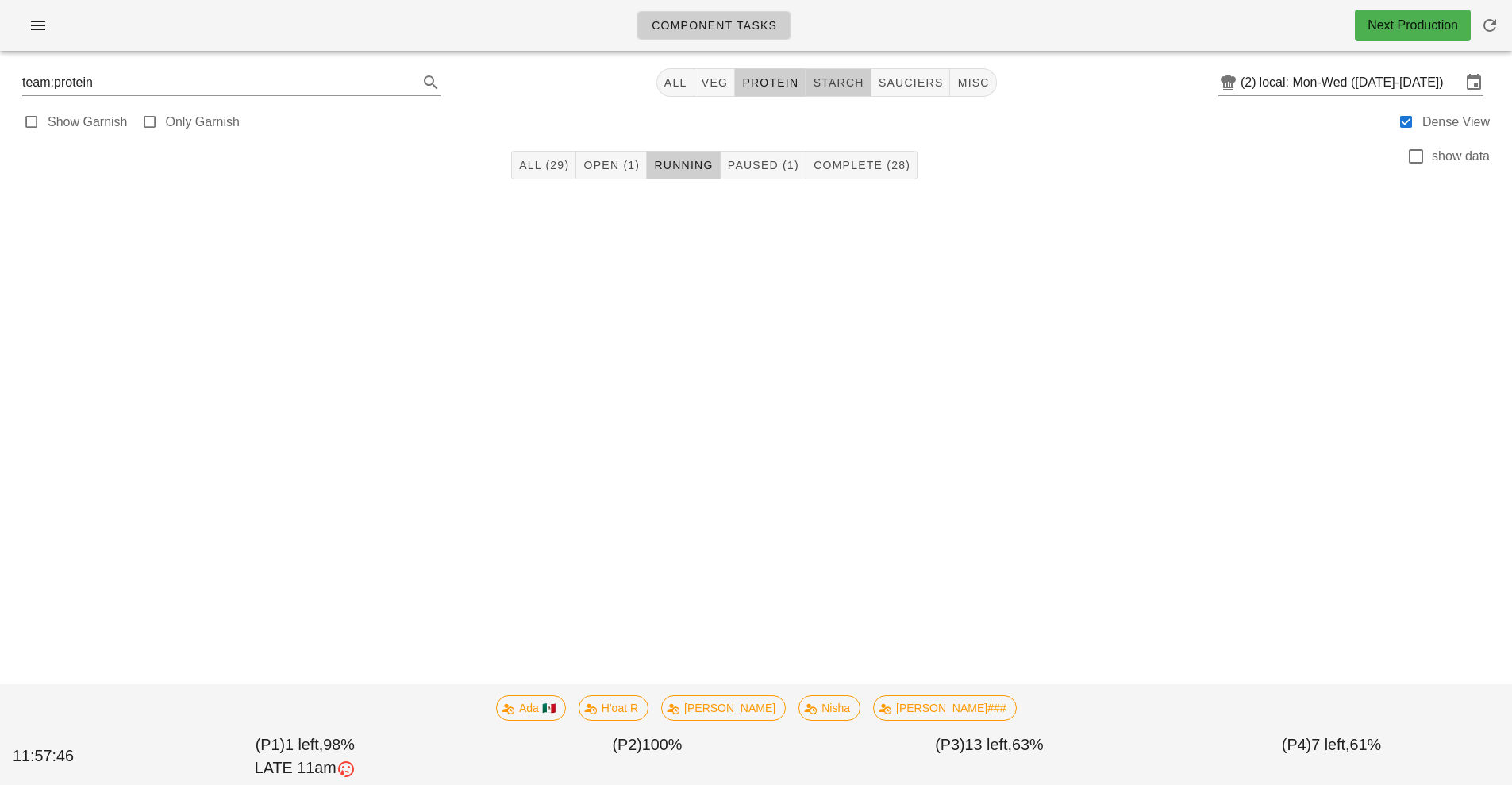
click at [833, 91] on button "starch" at bounding box center [837, 82] width 65 height 29
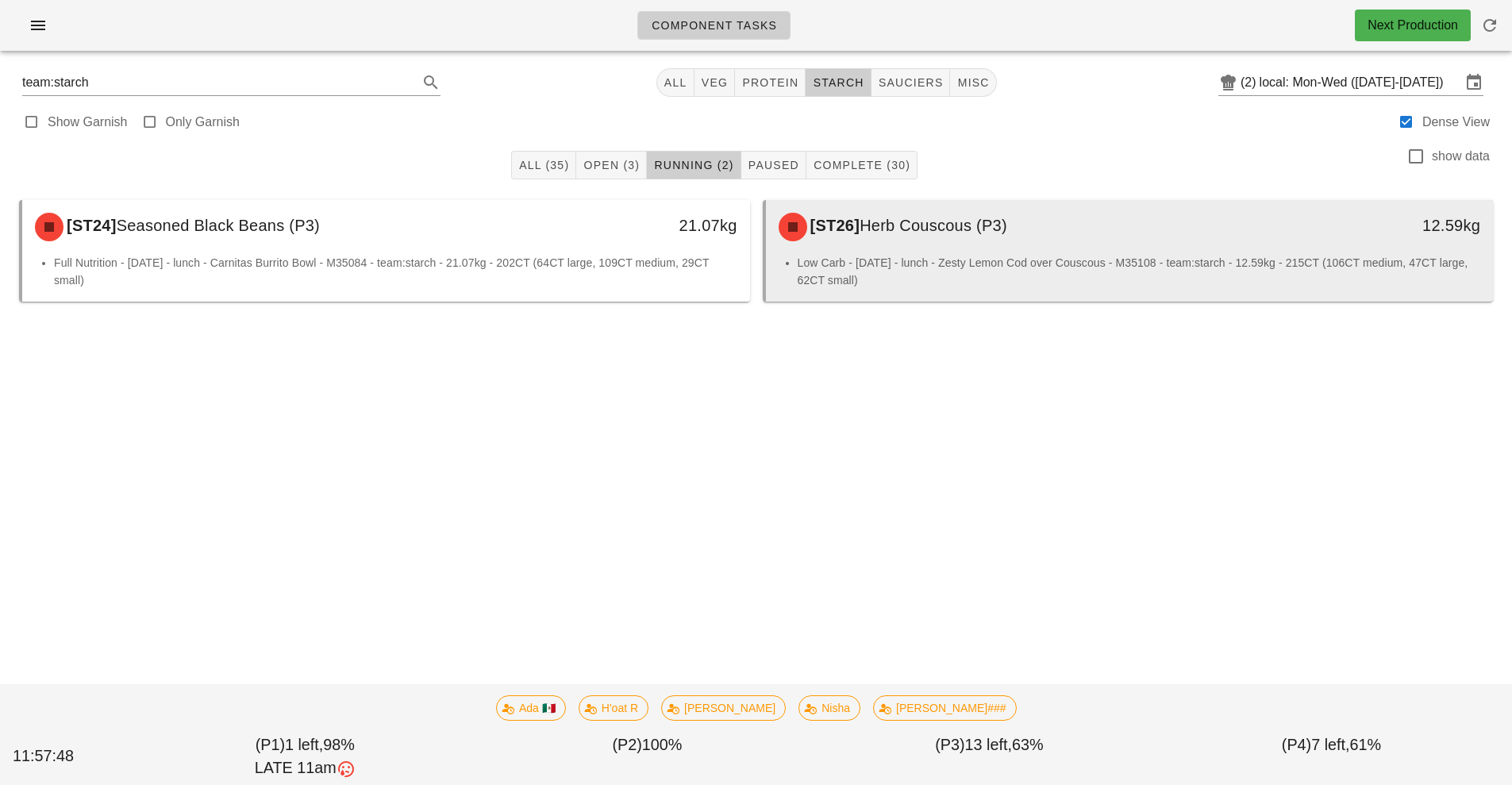
click at [934, 255] on li "Low Carb - Wednesday - lunch - Zesty Lemon Cod over Couscous - M35108 - team:st…" at bounding box center [1139, 271] width 683 height 35
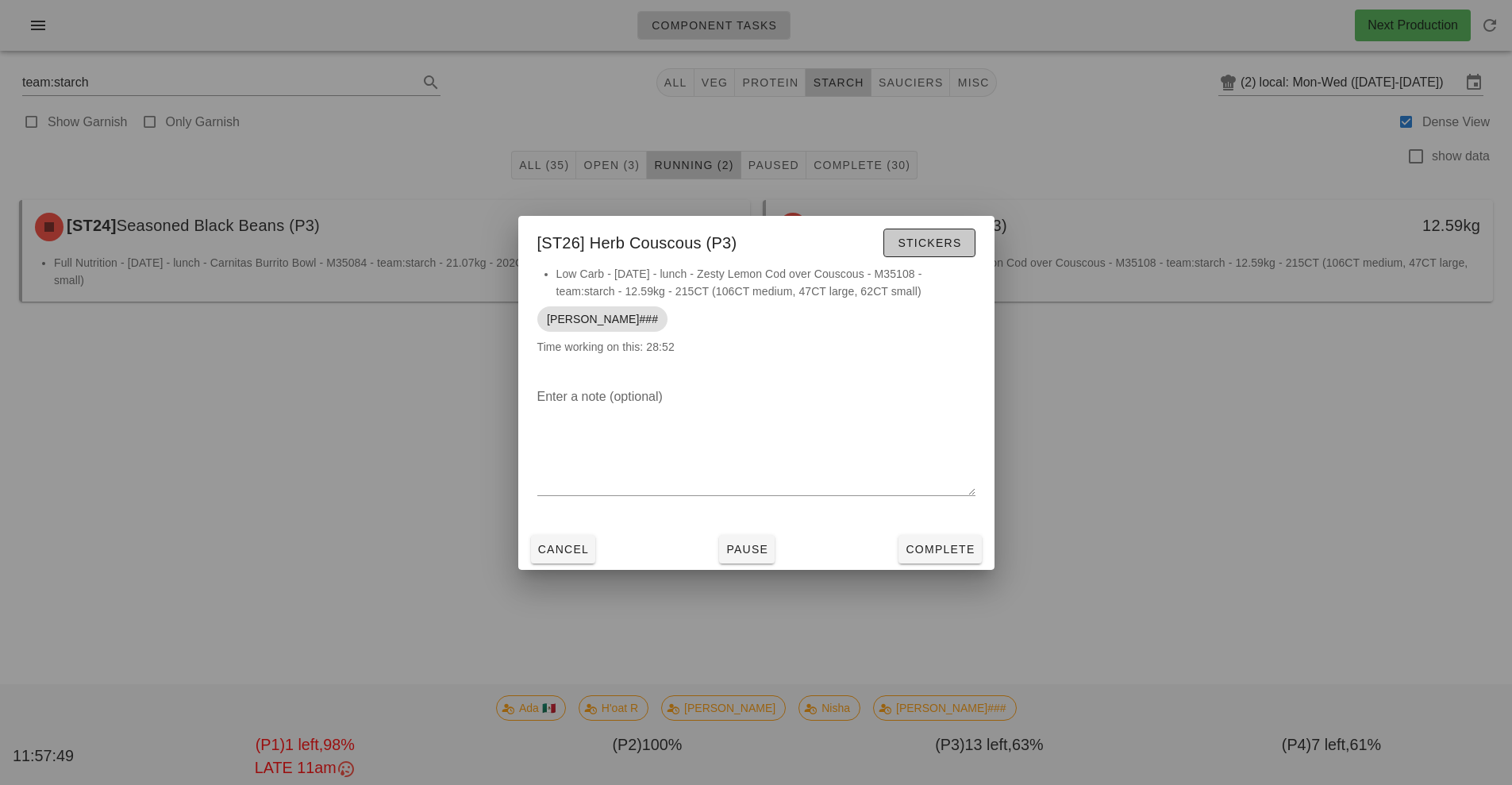
click at [934, 255] on button "Stickers" at bounding box center [928, 242] width 91 height 29
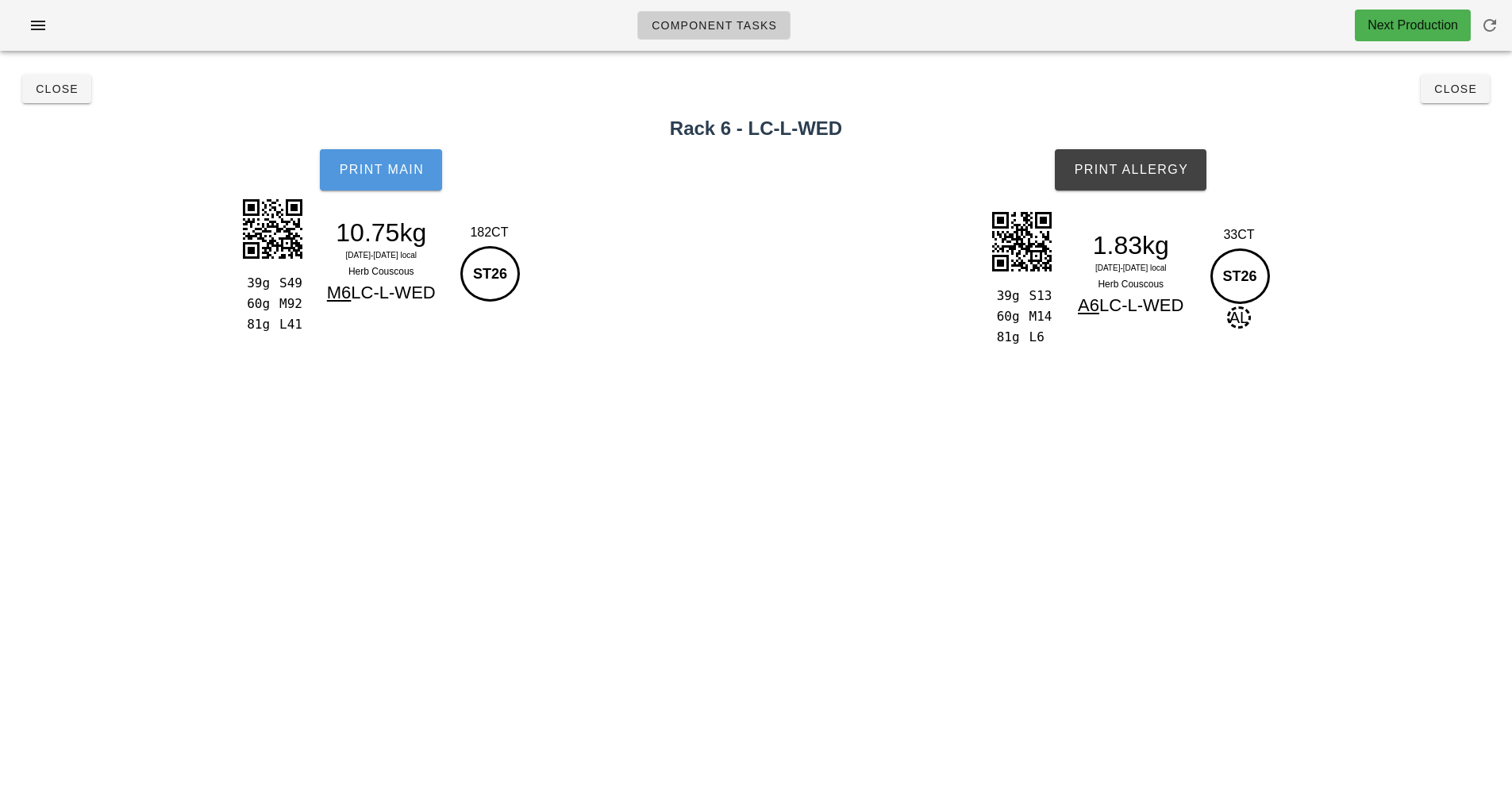
click at [377, 188] on button "Print Main" at bounding box center [380, 170] width 122 height 42
click at [1134, 176] on span "Print Allergy" at bounding box center [1130, 170] width 115 height 15
click at [59, 89] on span "Close" at bounding box center [56, 88] width 43 height 13
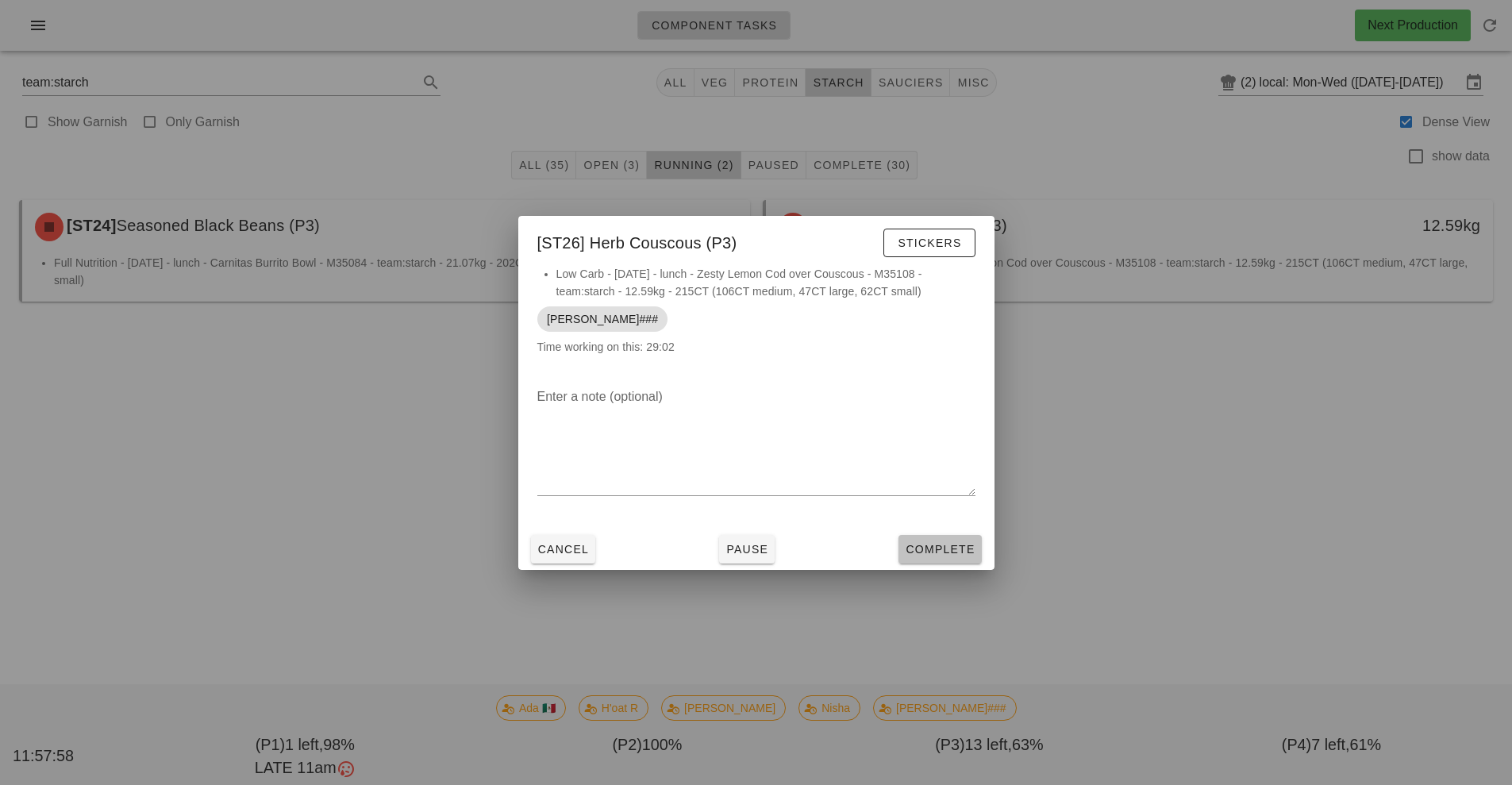
click at [928, 537] on button "Complete" at bounding box center [940, 549] width 82 height 29
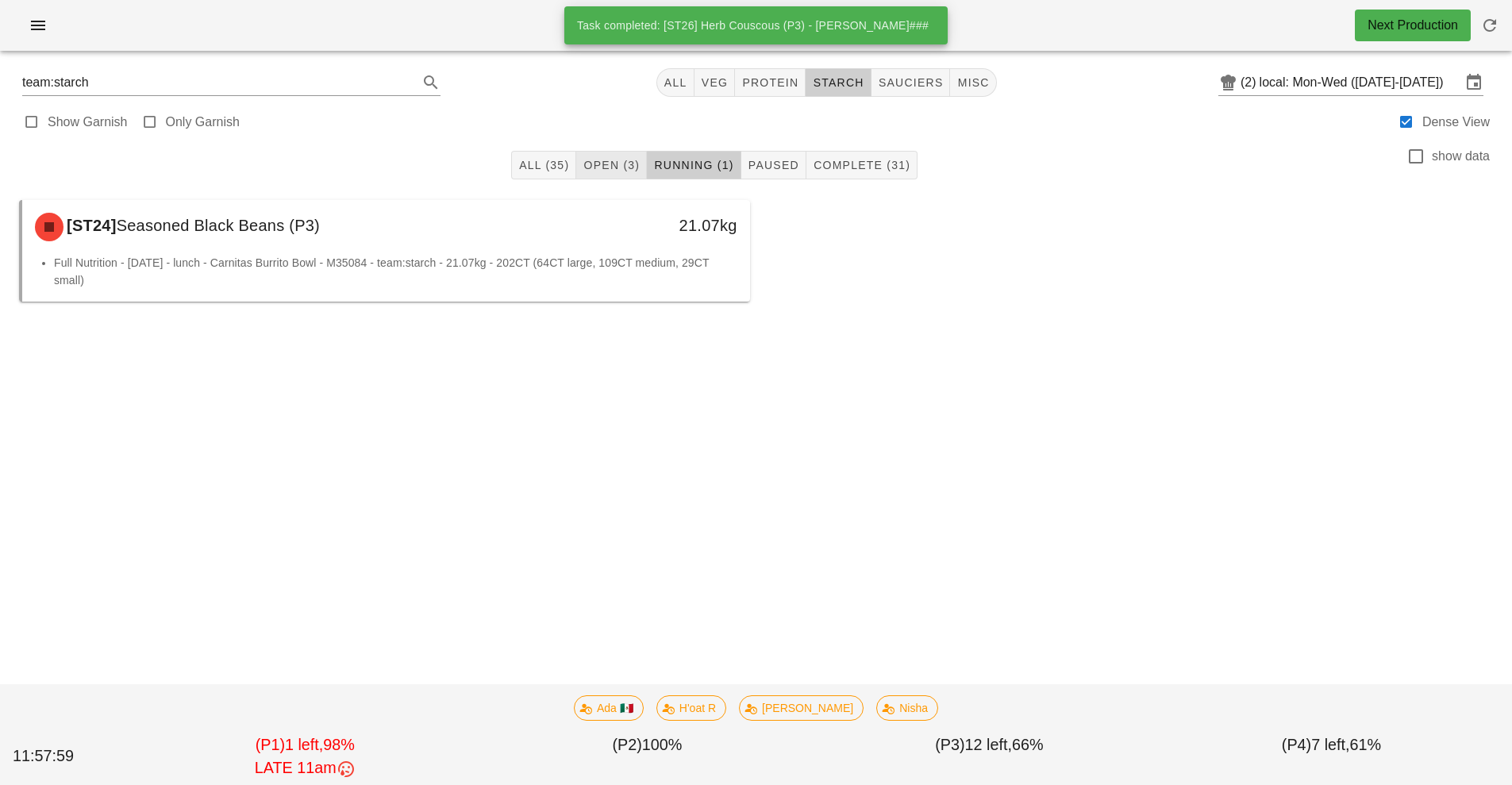
click at [615, 152] on button "Open (3)" at bounding box center [612, 164] width 71 height 29
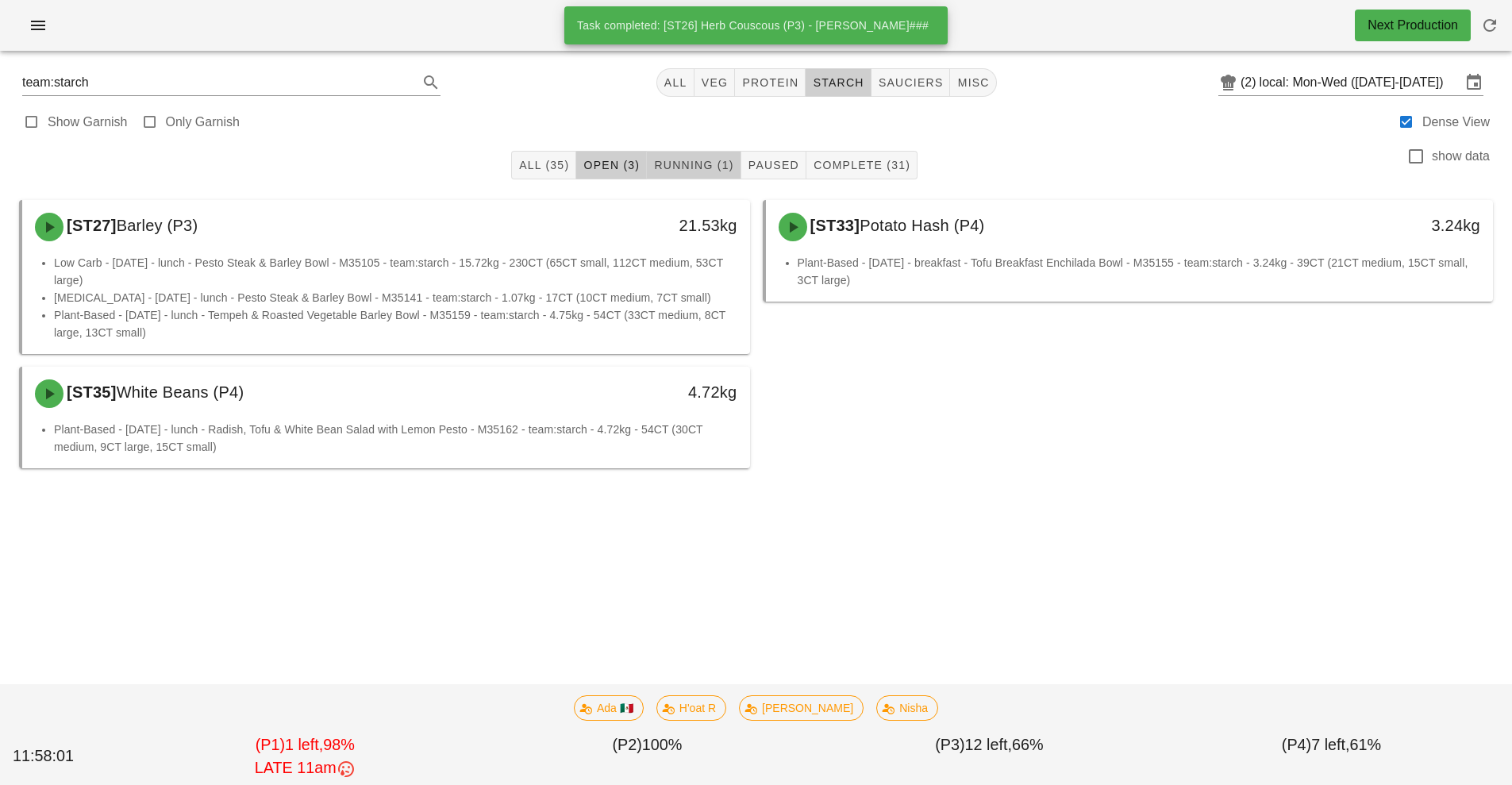
click at [705, 164] on span "Running (1)" at bounding box center [693, 164] width 81 height 13
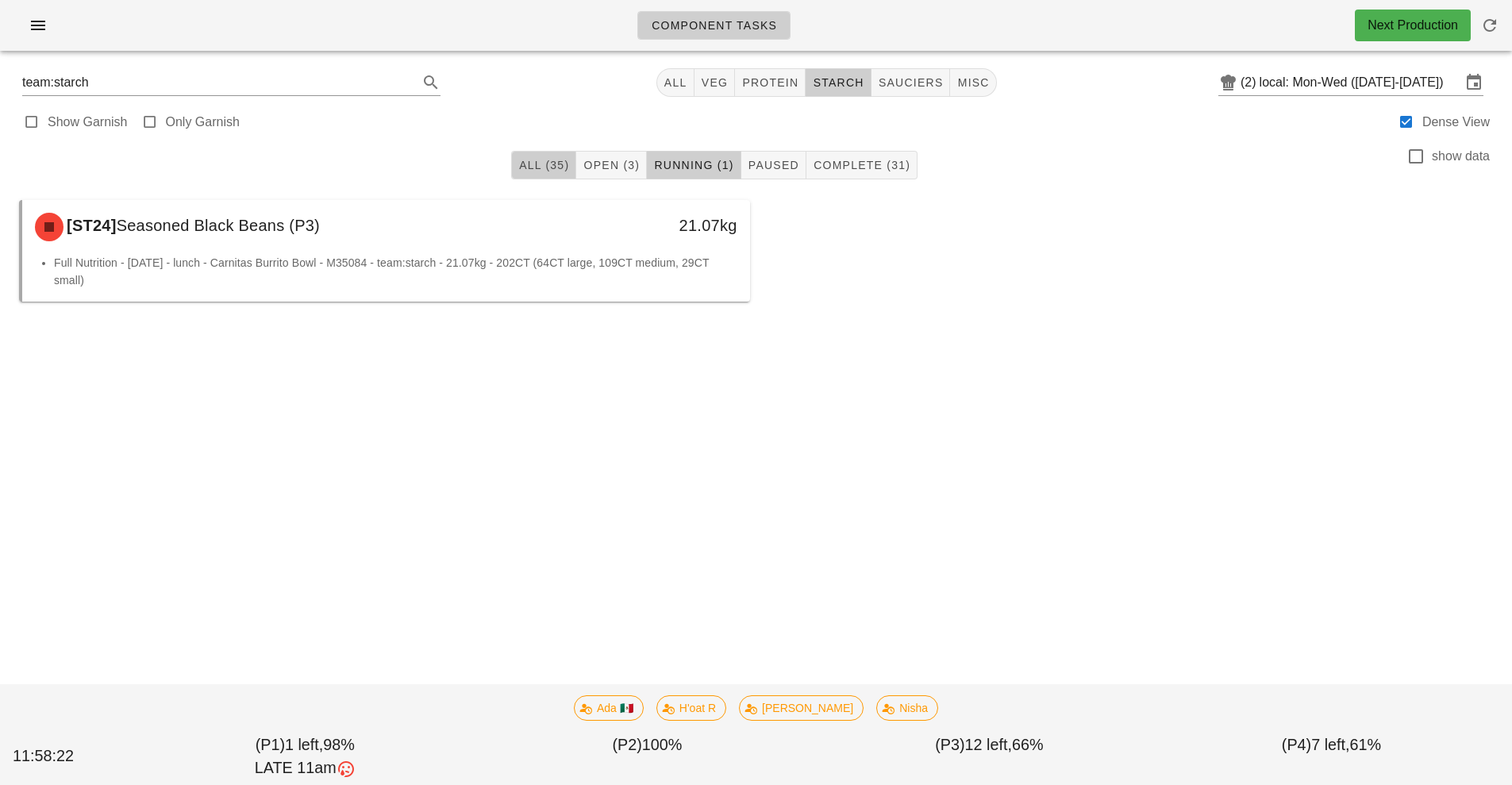
click at [552, 176] on button "All (35)" at bounding box center [543, 164] width 65 height 29
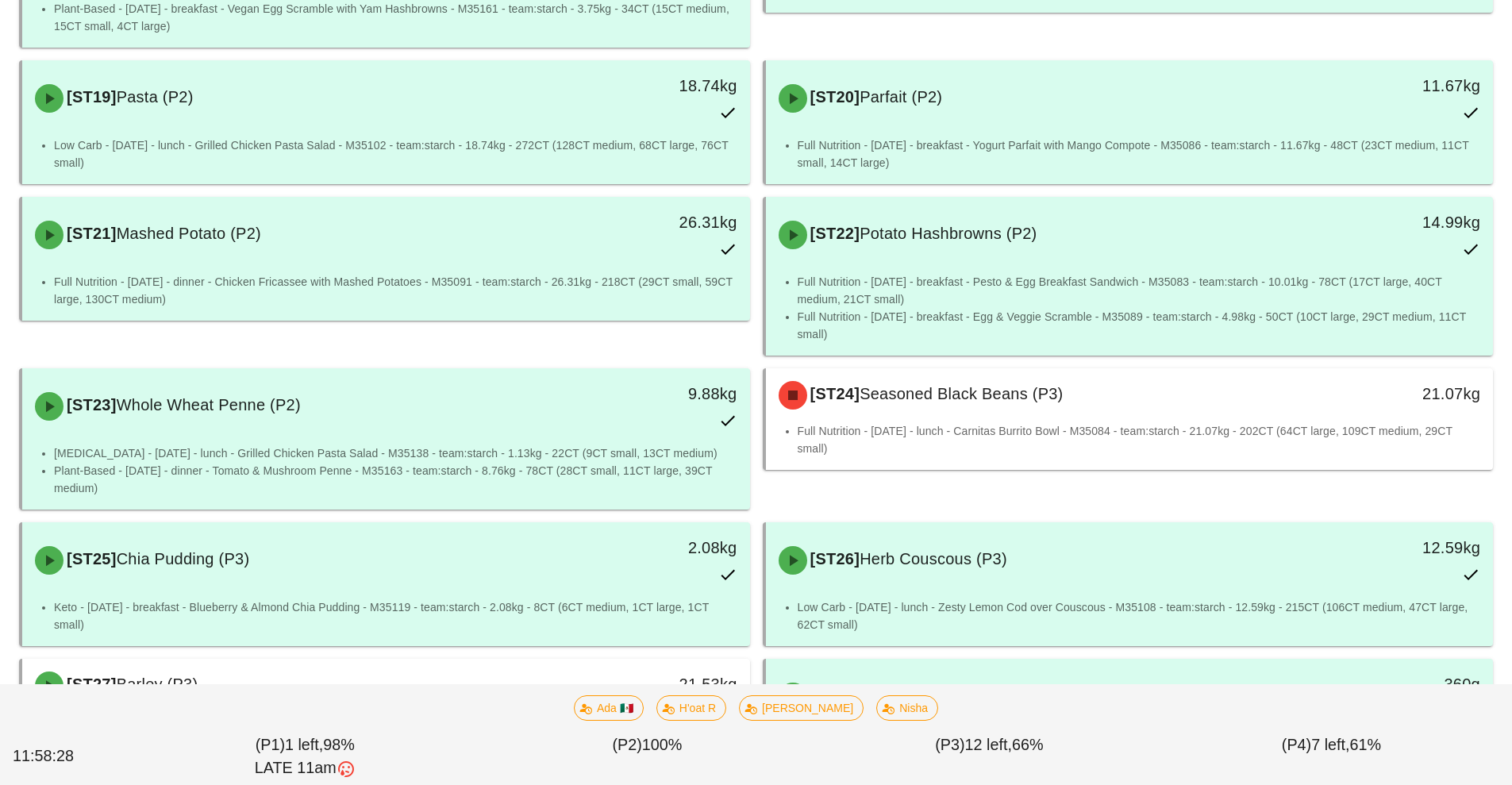
scroll to position [1701, 0]
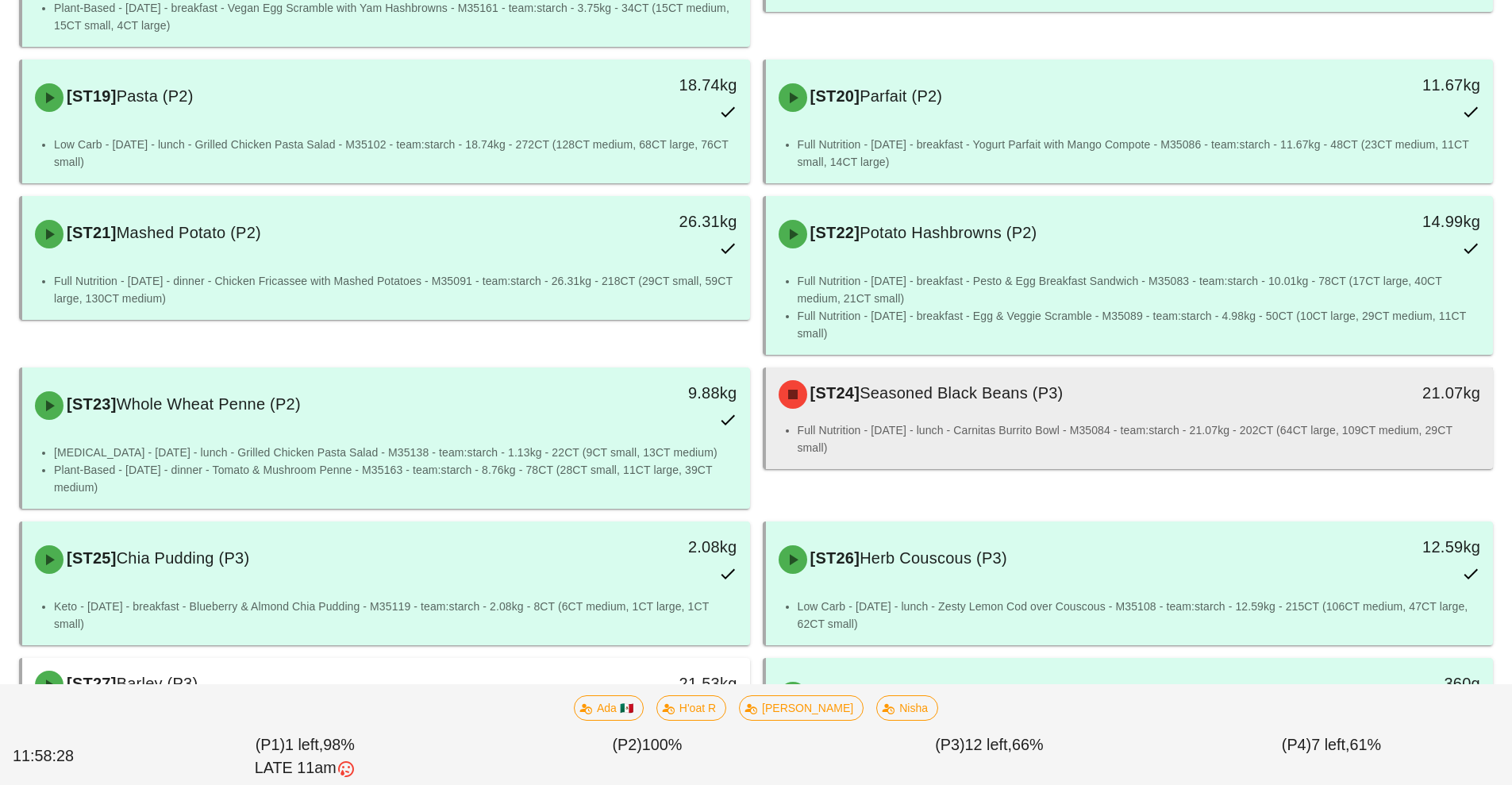
click at [961, 421] on li "Full Nutrition - Monday - lunch - Carnitas Burrito Bowl - M35084 - team:starch …" at bounding box center [1139, 439] width 683 height 35
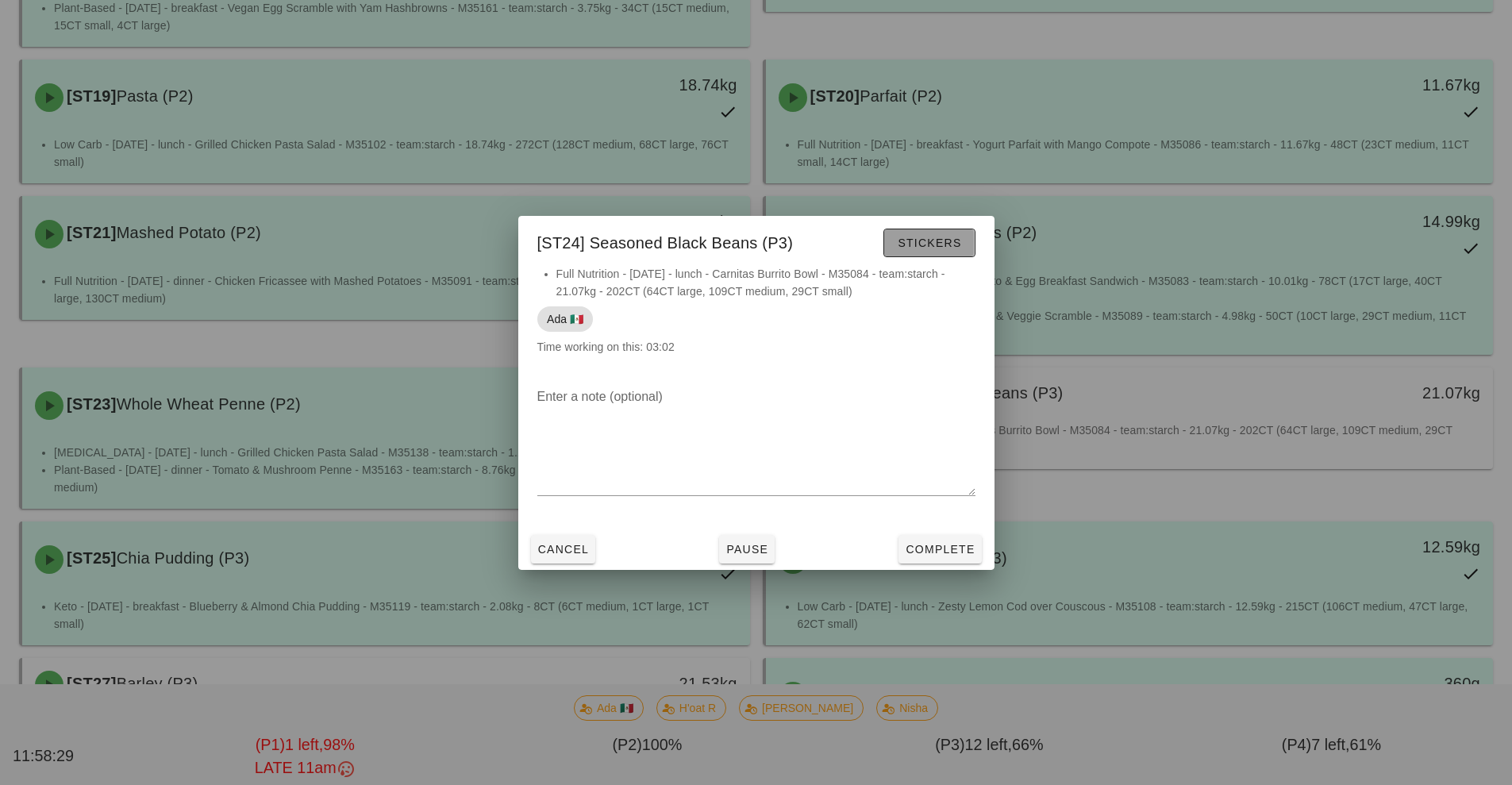
click at [940, 246] on span "Stickers" at bounding box center [929, 242] width 64 height 13
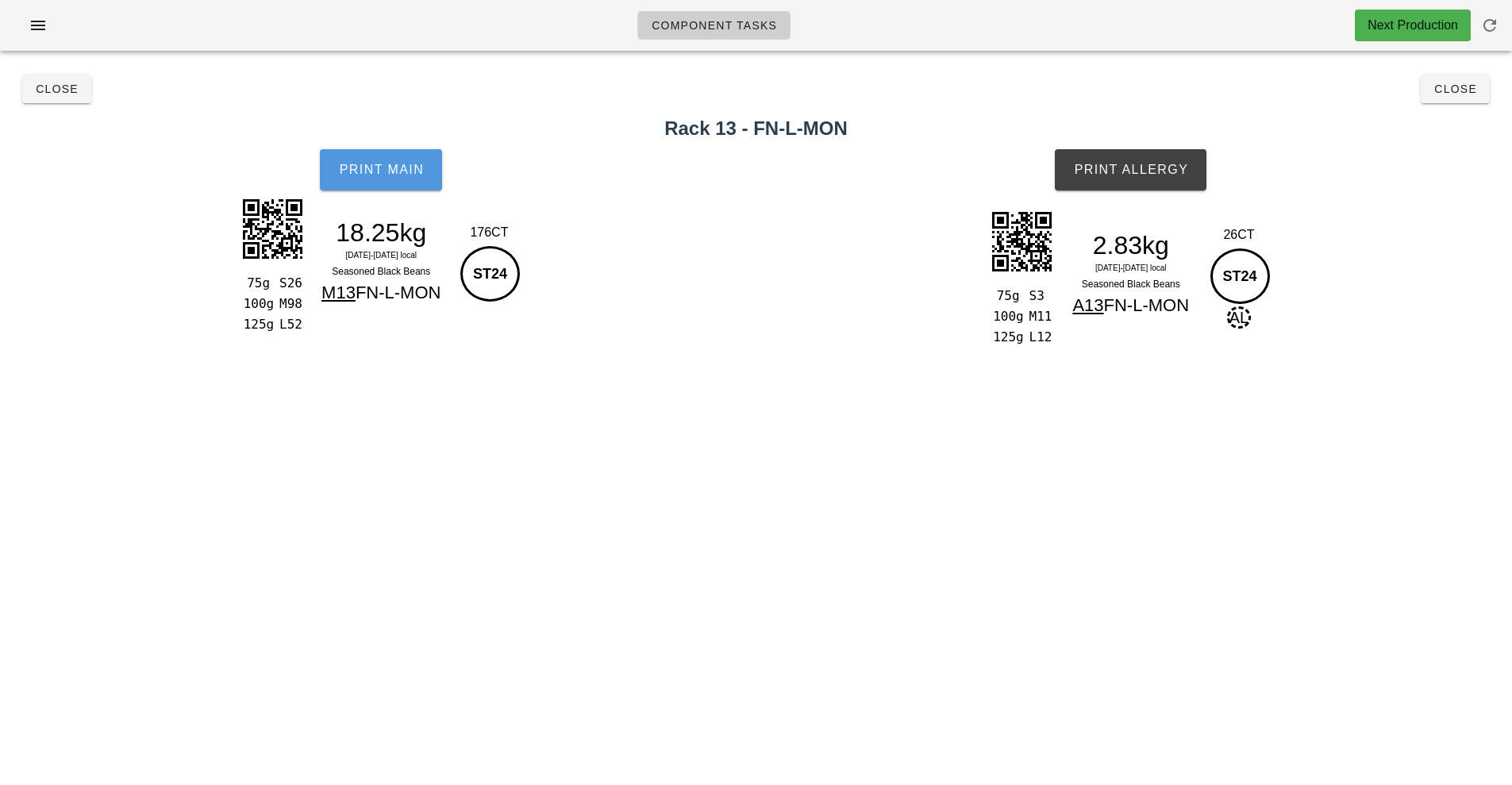
click at [364, 171] on span "Print Main" at bounding box center [381, 170] width 86 height 15
click at [386, 179] on button "Print Main" at bounding box center [380, 170] width 122 height 42
click at [1188, 170] on span "Print Allergy" at bounding box center [1130, 170] width 115 height 15
click at [1472, 100] on button "Close" at bounding box center [1456, 88] width 69 height 29
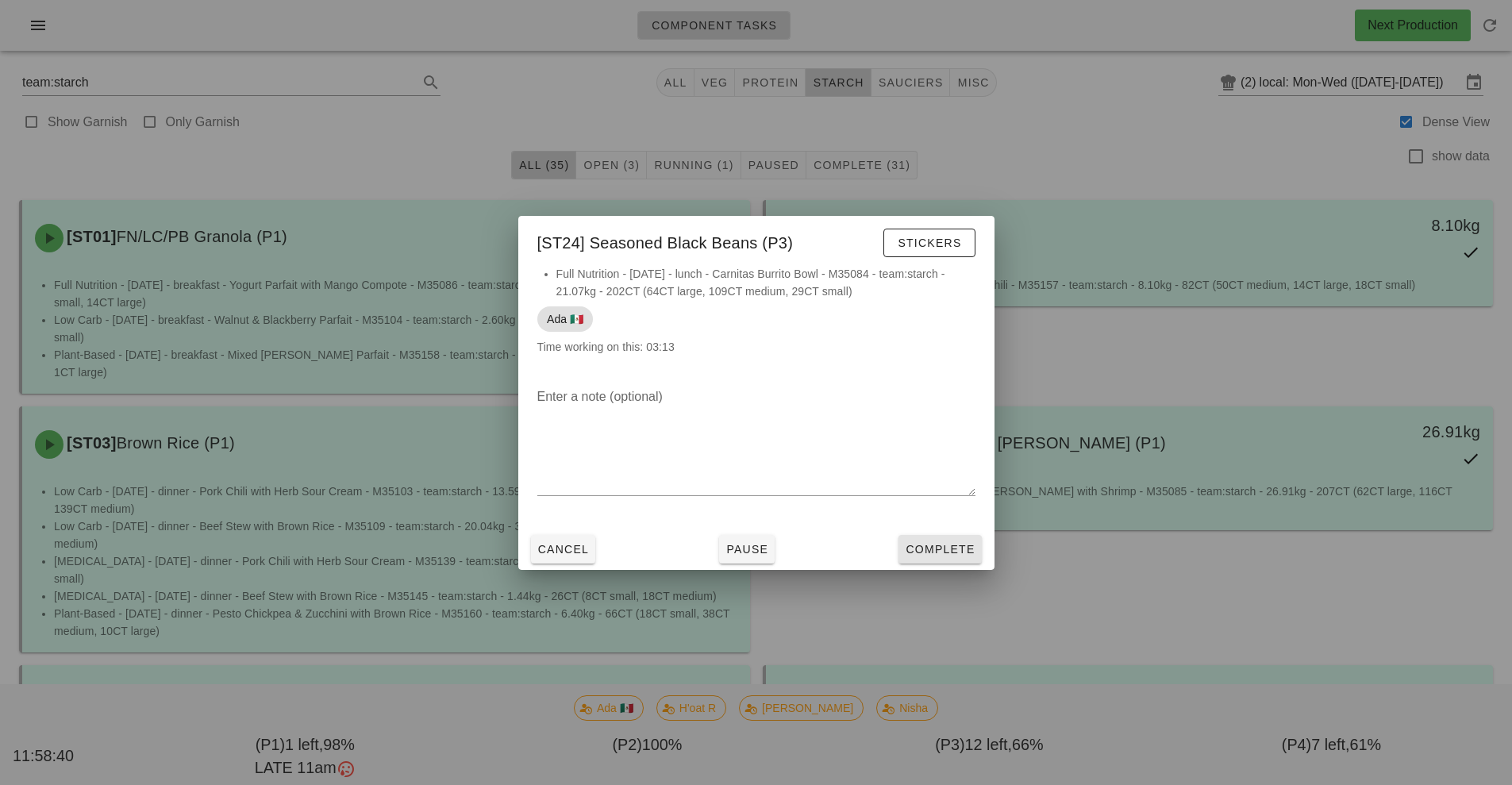
click at [947, 546] on span "Complete" at bounding box center [940, 549] width 70 height 13
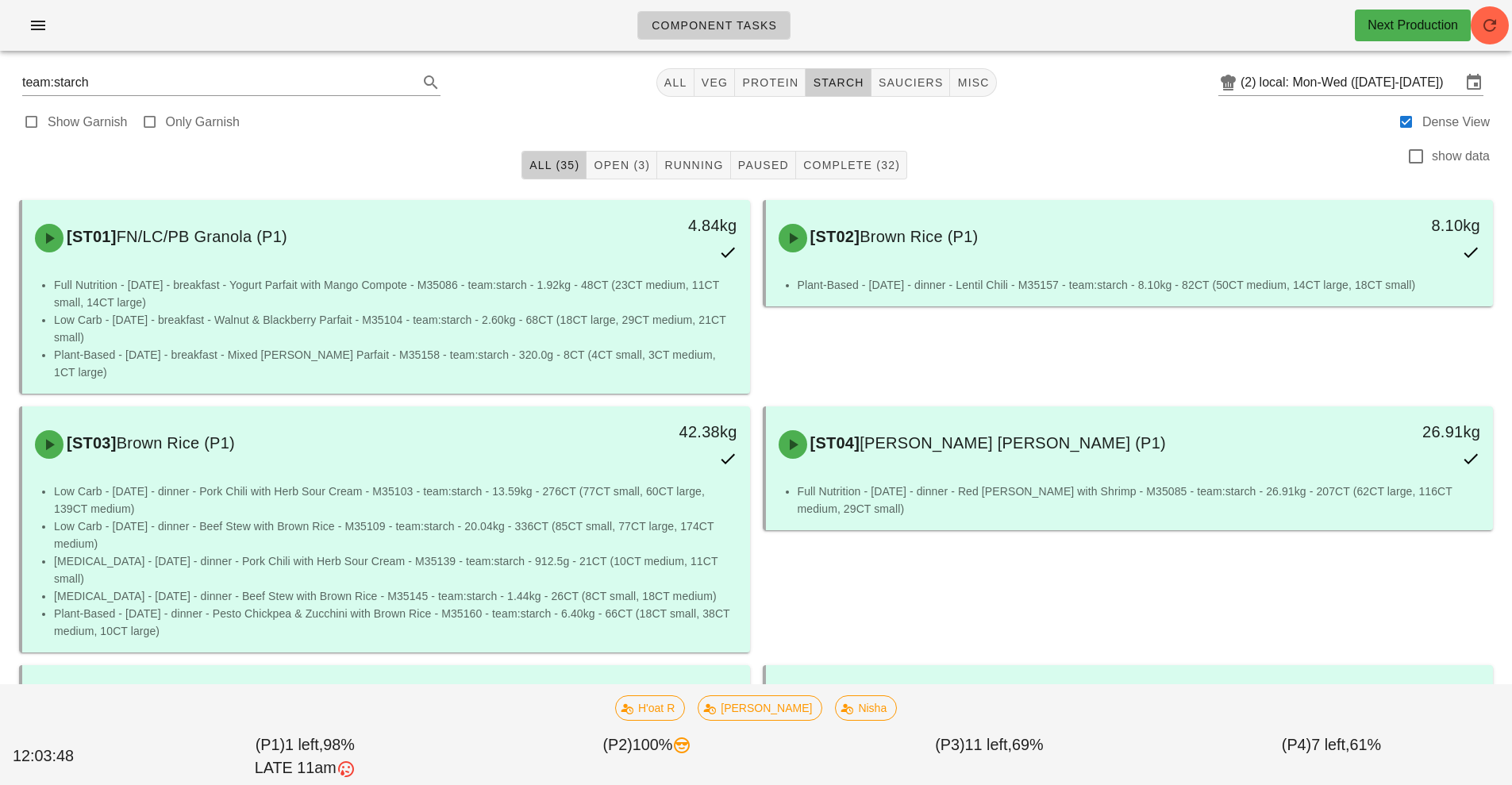
click at [1299, 601] on div "[ST04] Ginger Brown Rice (P1) 26.91kg Full Nutrition - Monday - dinner - Red Cu…" at bounding box center [1128, 529] width 744 height 259
click at [1330, 604] on div "[ST04] Ginger Brown Rice (P1) 26.91kg Full Nutrition - Monday - dinner - Red Cu…" at bounding box center [1128, 529] width 744 height 259
click at [719, 80] on span "veg" at bounding box center [714, 82] width 28 height 13
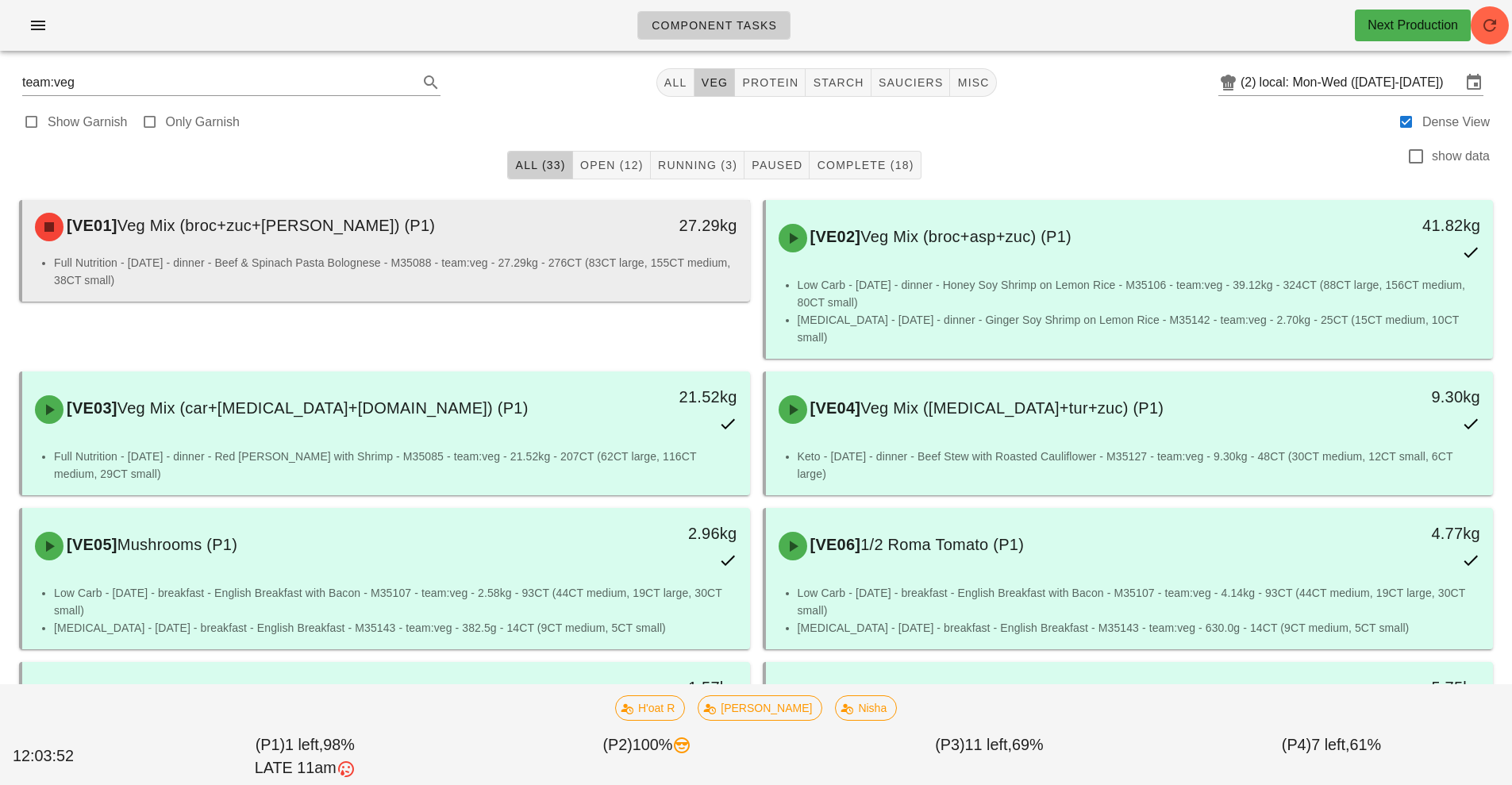
click at [326, 242] on div "[VE01] Veg Mix (broc+zuc+tom) (P1)" at bounding box center [295, 227] width 540 height 48
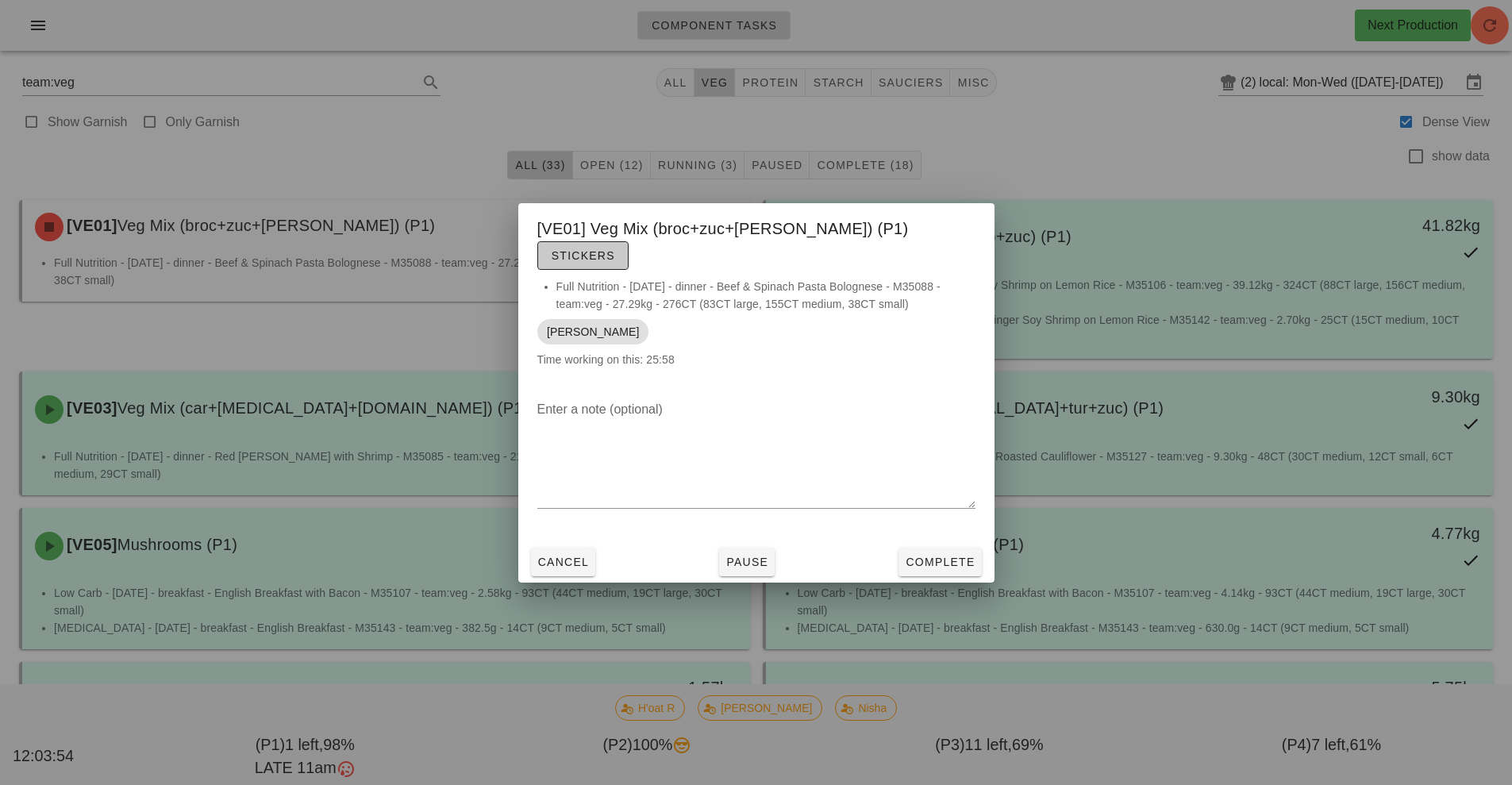
click at [615, 249] on span "Stickers" at bounding box center [583, 255] width 64 height 13
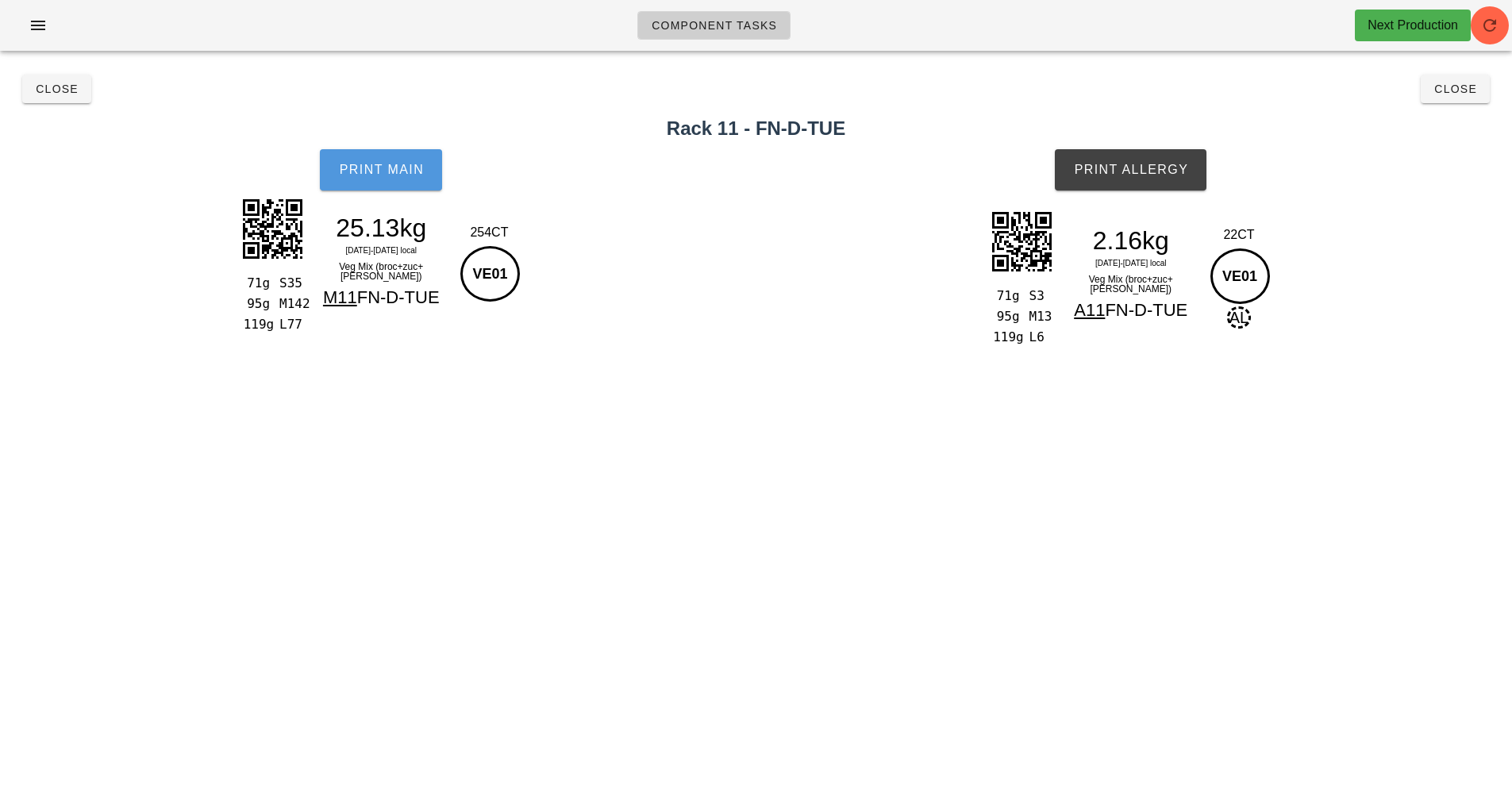
click at [402, 175] on span "Print Main" at bounding box center [381, 170] width 86 height 15
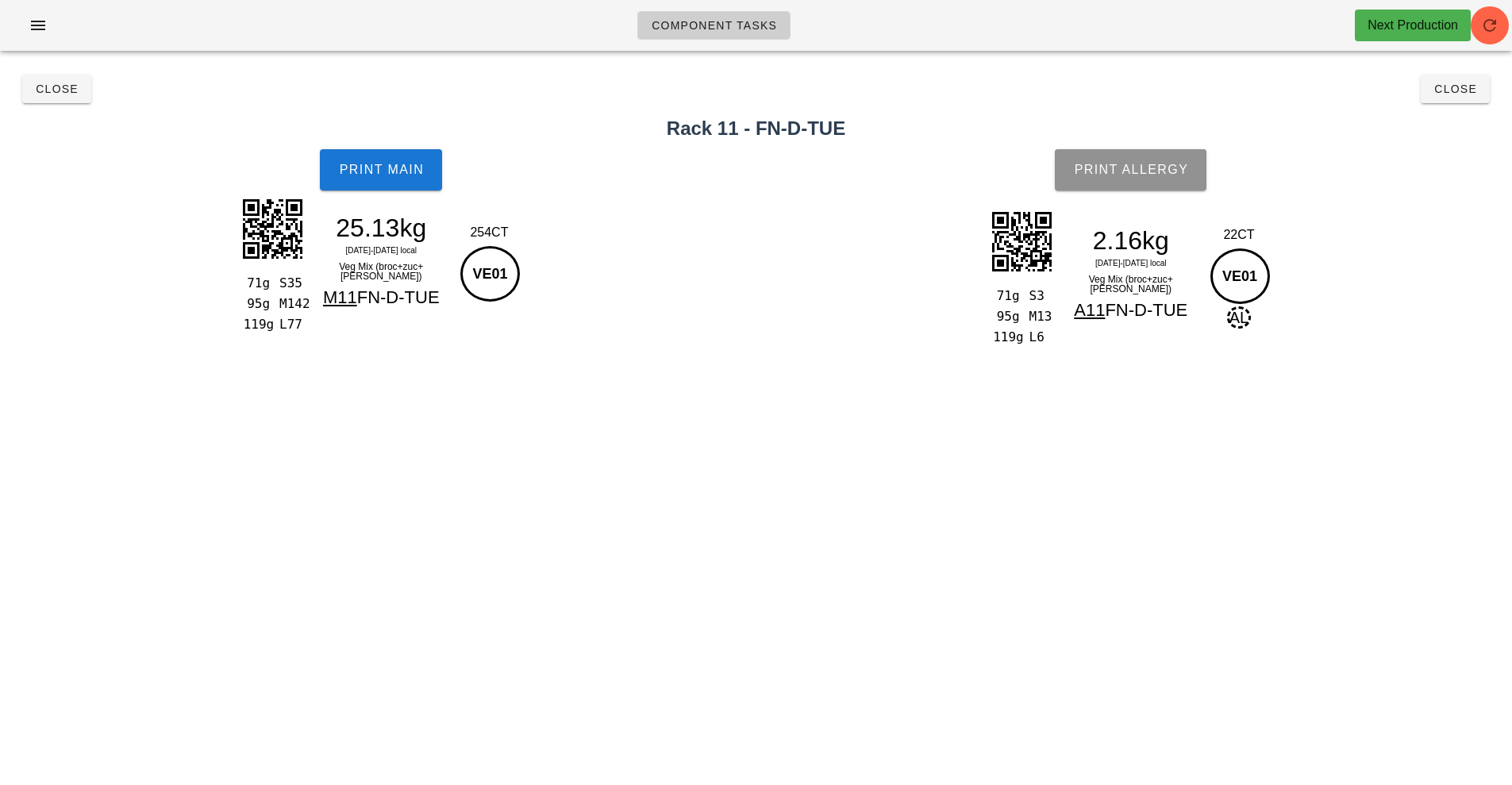
click at [1156, 186] on button "Print Allergy" at bounding box center [1130, 170] width 152 height 42
click at [44, 99] on button "Close" at bounding box center [57, 88] width 69 height 29
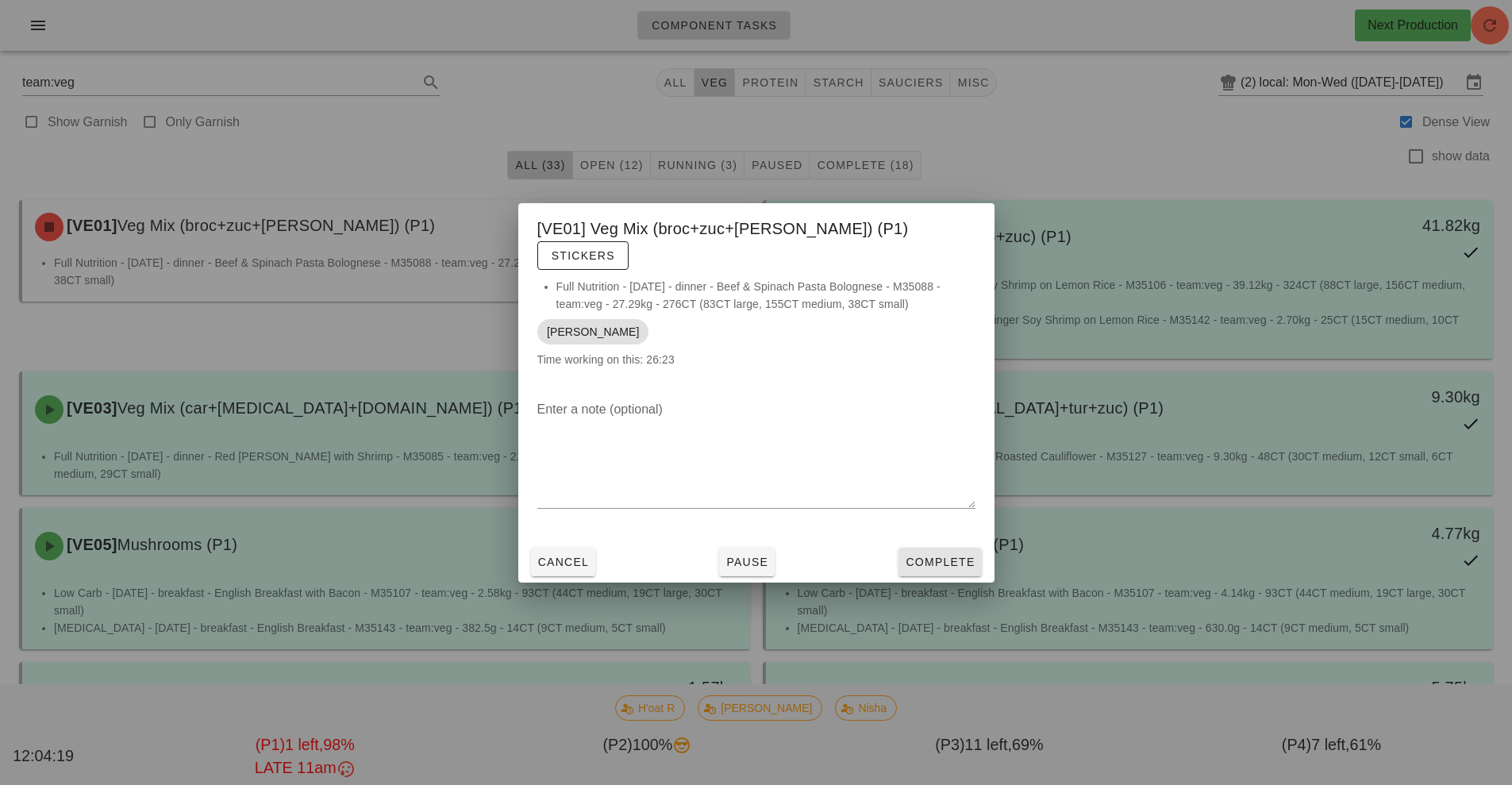
click at [962, 556] on span "Complete" at bounding box center [940, 562] width 70 height 13
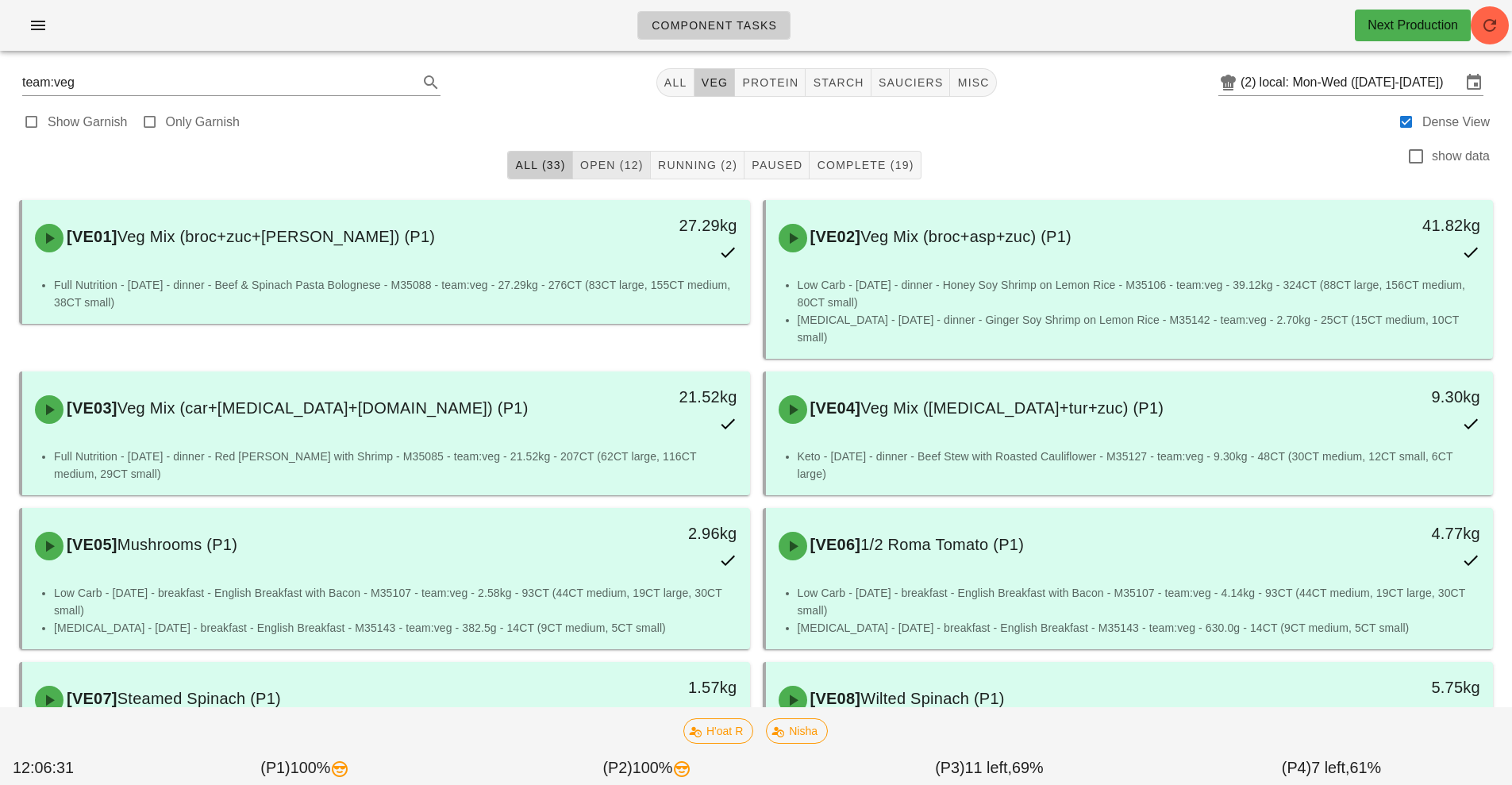
click at [633, 164] on span "Open (12)" at bounding box center [611, 164] width 64 height 13
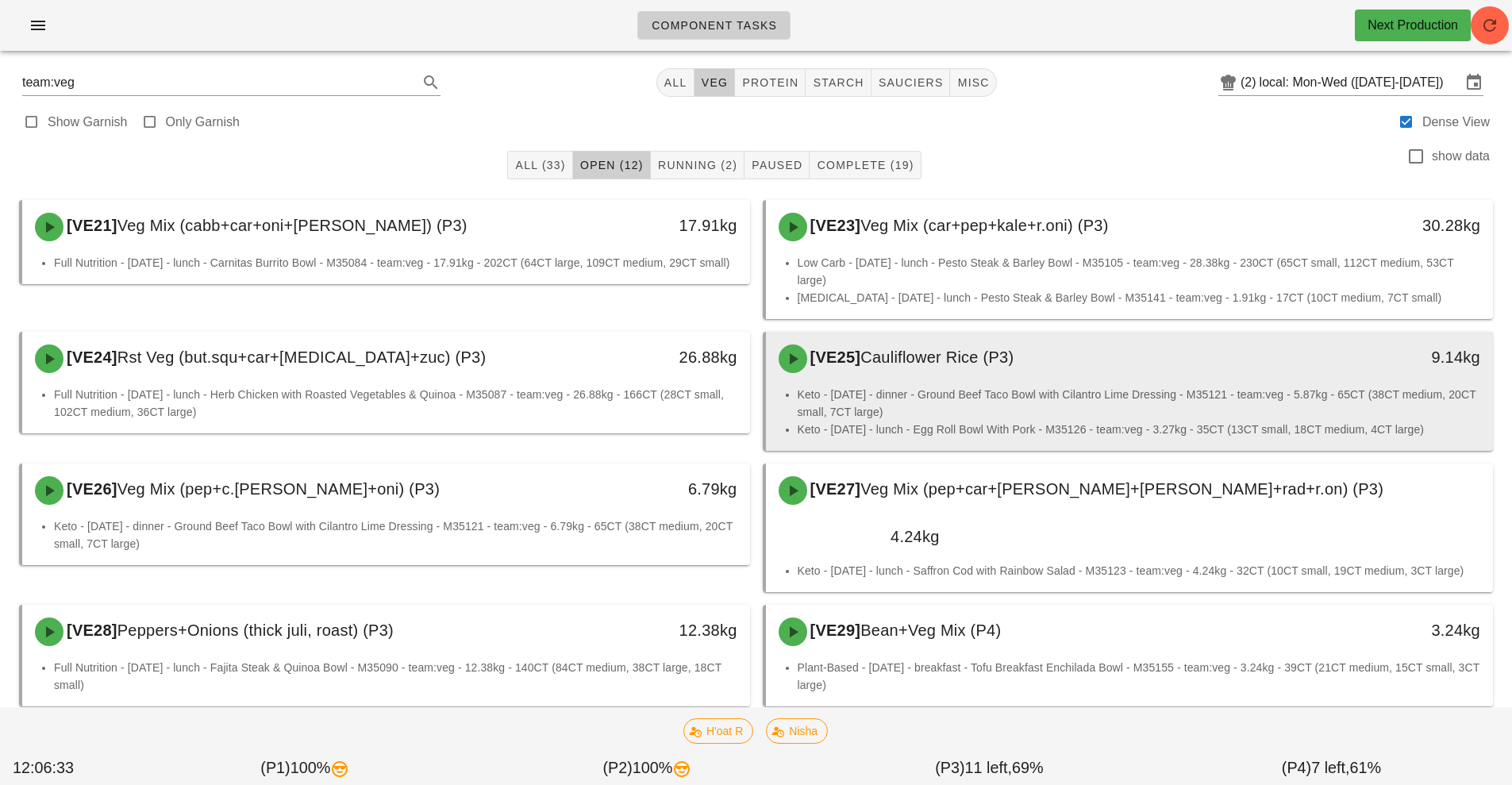
click at [1035, 407] on li "Keto - Monday - dinner - Ground Beef Taco Bowl with Cilantro Lime Dressing - M3…" at bounding box center [1139, 403] width 683 height 35
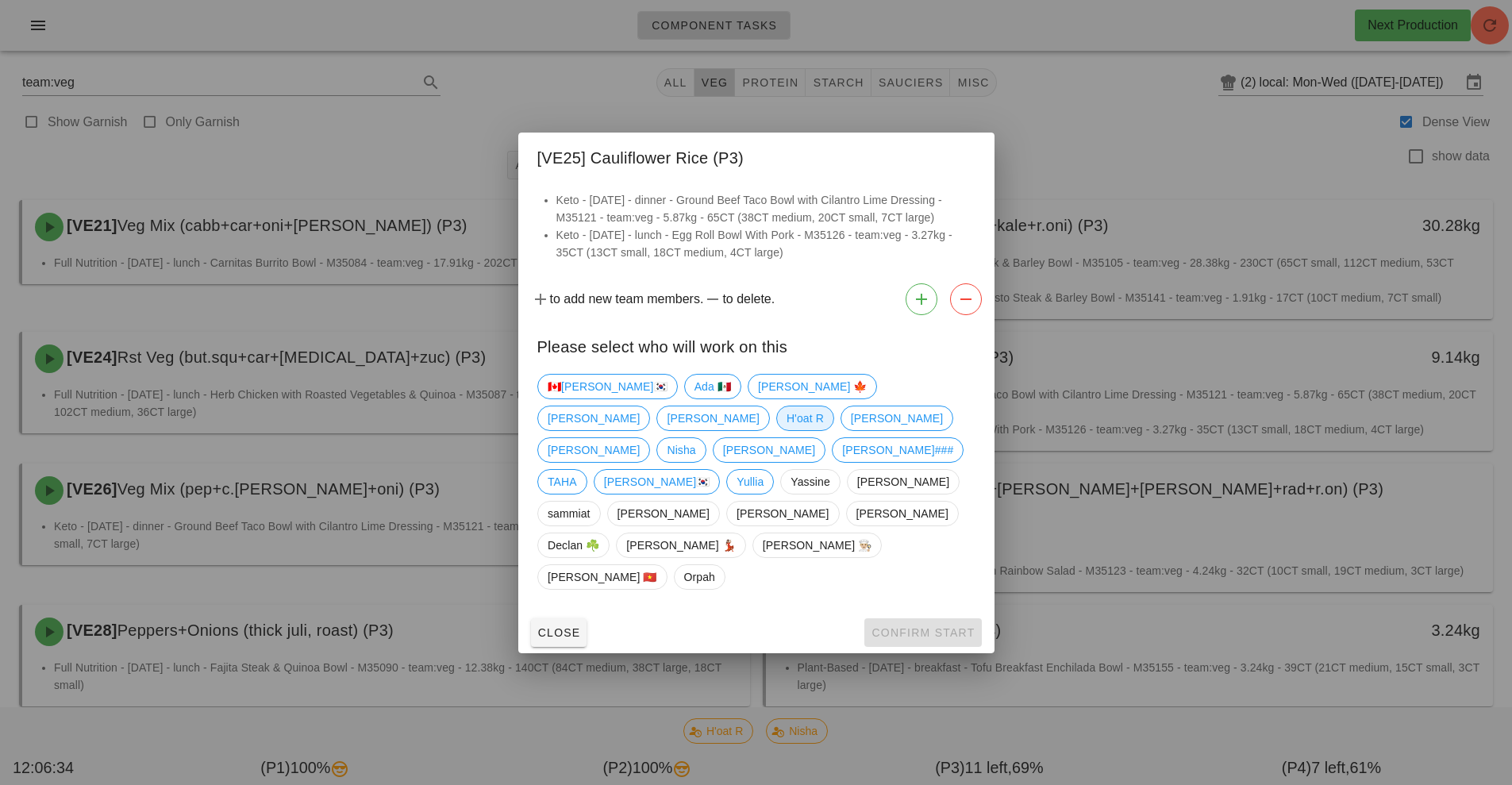
click at [824, 430] on span "H'oat R" at bounding box center [804, 418] width 37 height 24
click at [949, 626] on span "Confirm Start" at bounding box center [923, 632] width 104 height 13
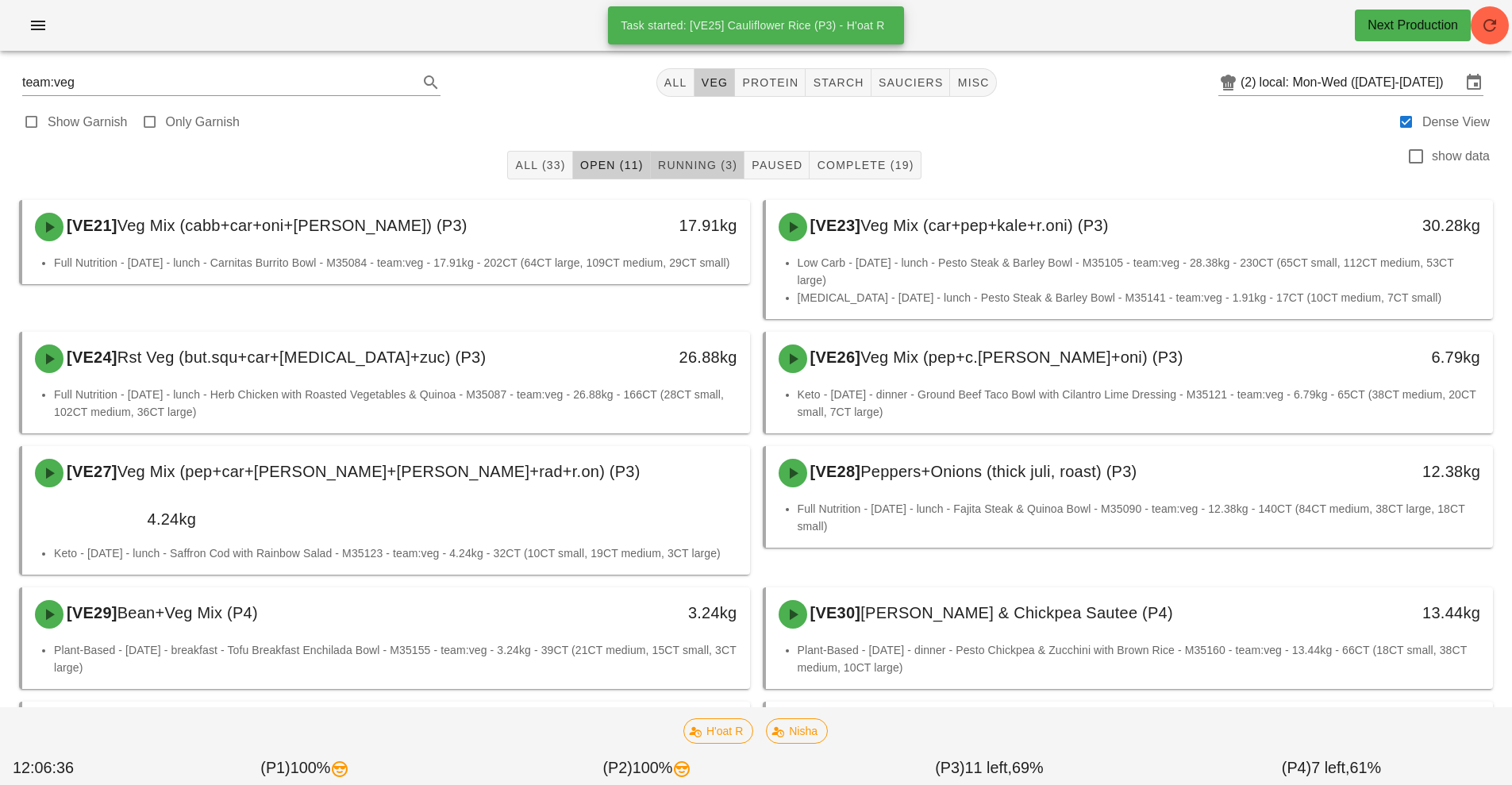
click at [707, 176] on button "Running (3)" at bounding box center [698, 164] width 94 height 29
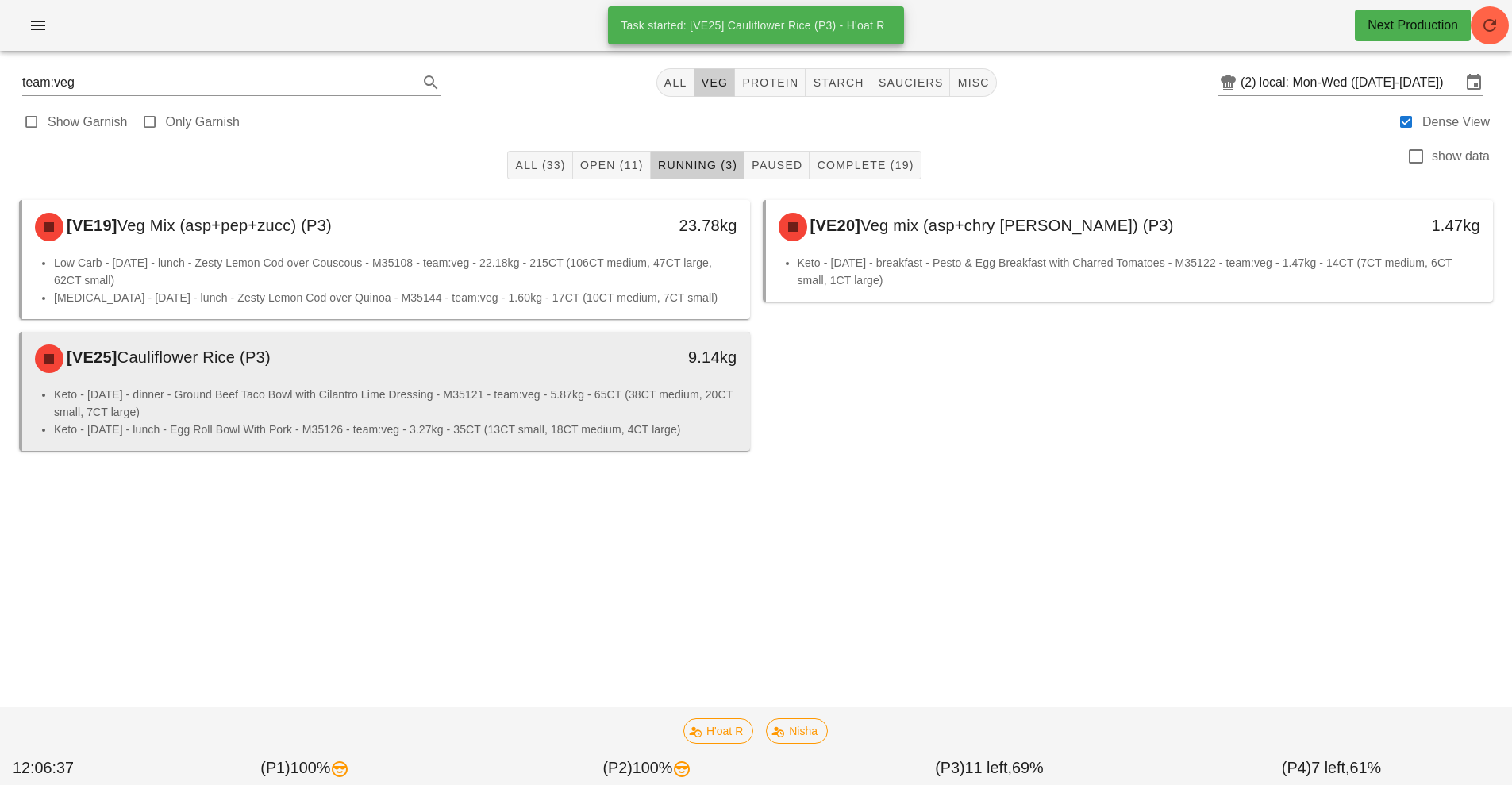
click at [603, 375] on div "9.14kg" at bounding box center [656, 358] width 180 height 48
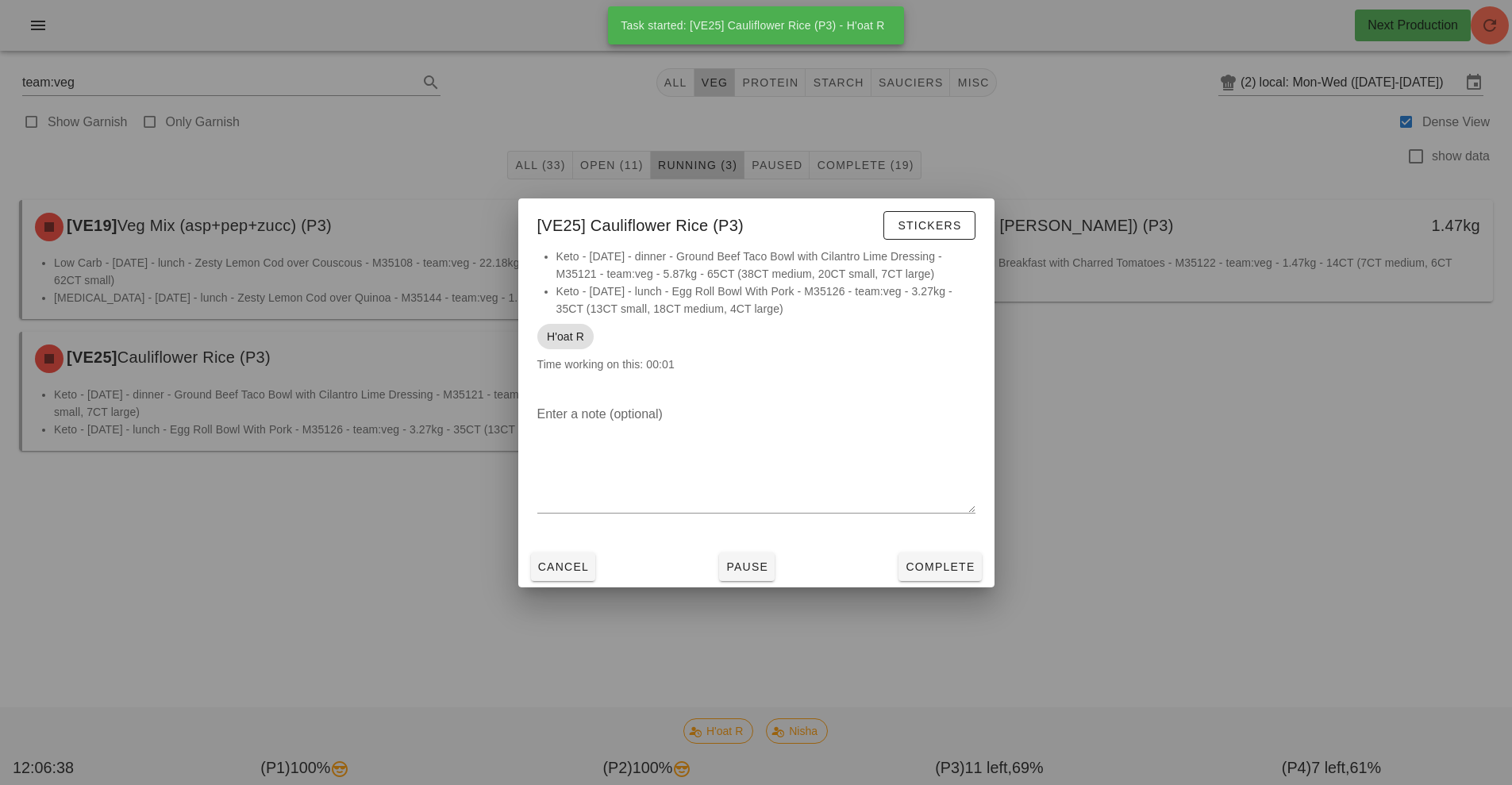
click at [1180, 524] on div at bounding box center [756, 392] width 1512 height 785
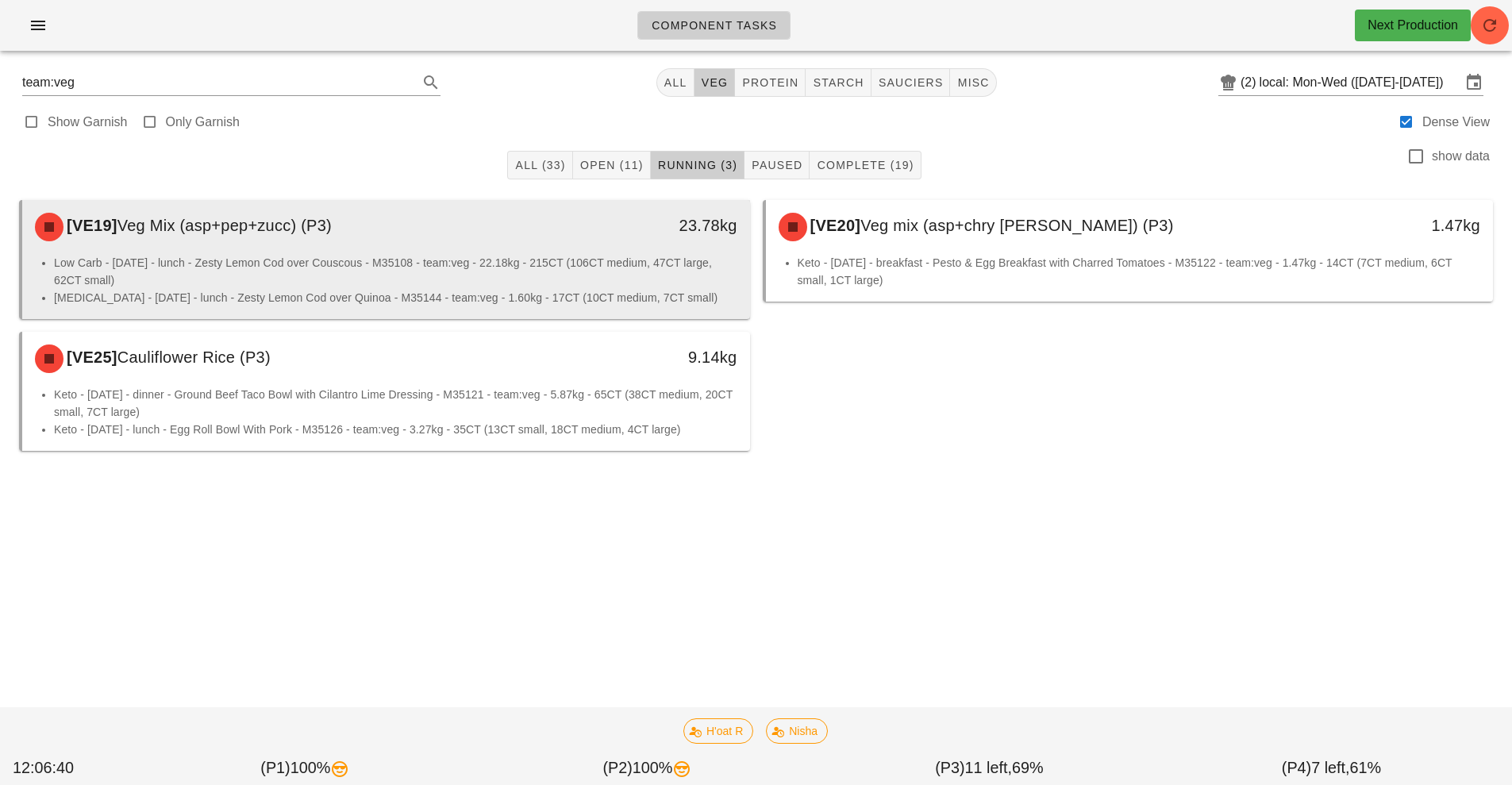
click at [605, 241] on div "23.78kg" at bounding box center [656, 227] width 180 height 48
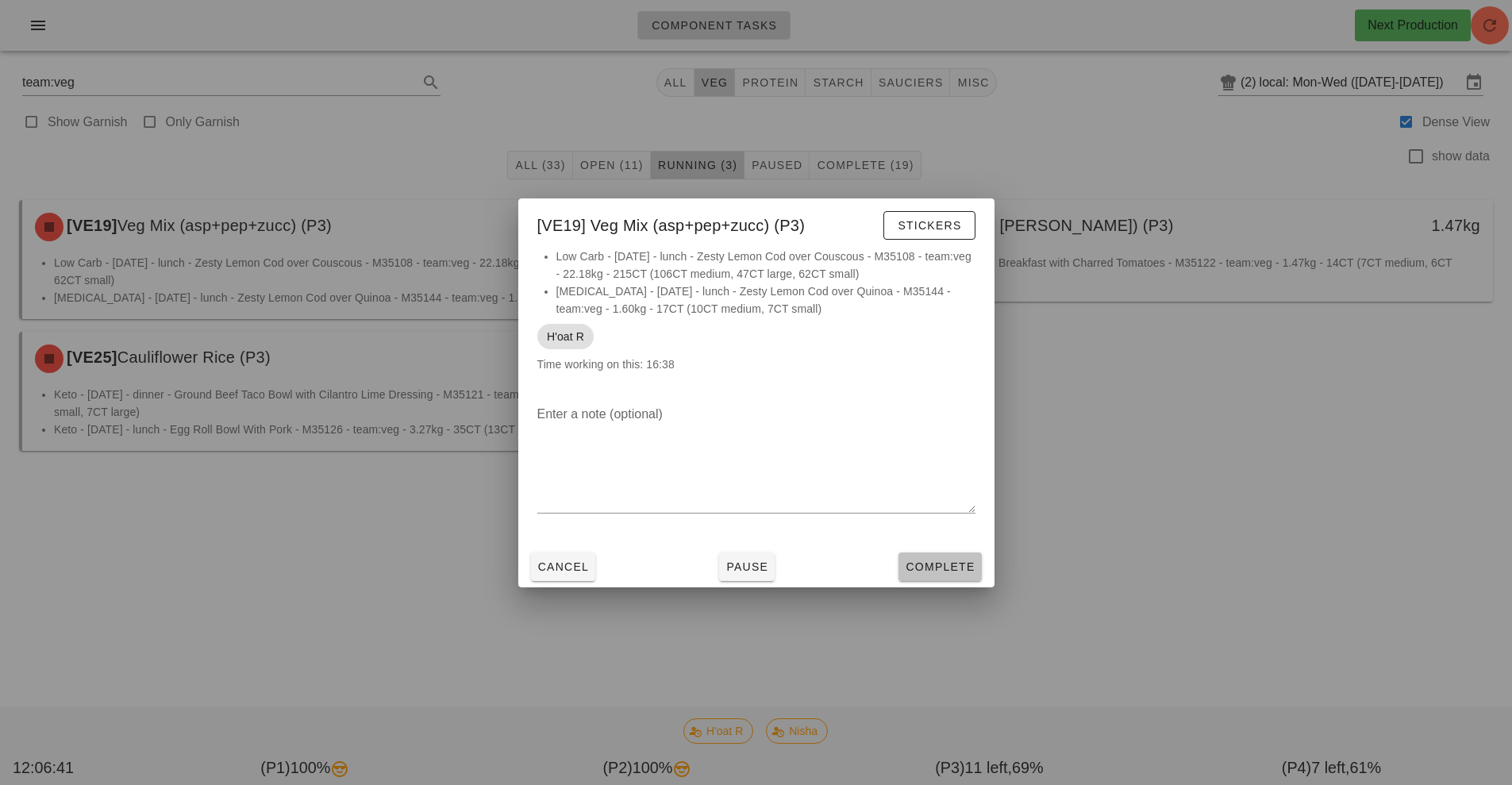
click at [949, 563] on span "Complete" at bounding box center [940, 566] width 70 height 13
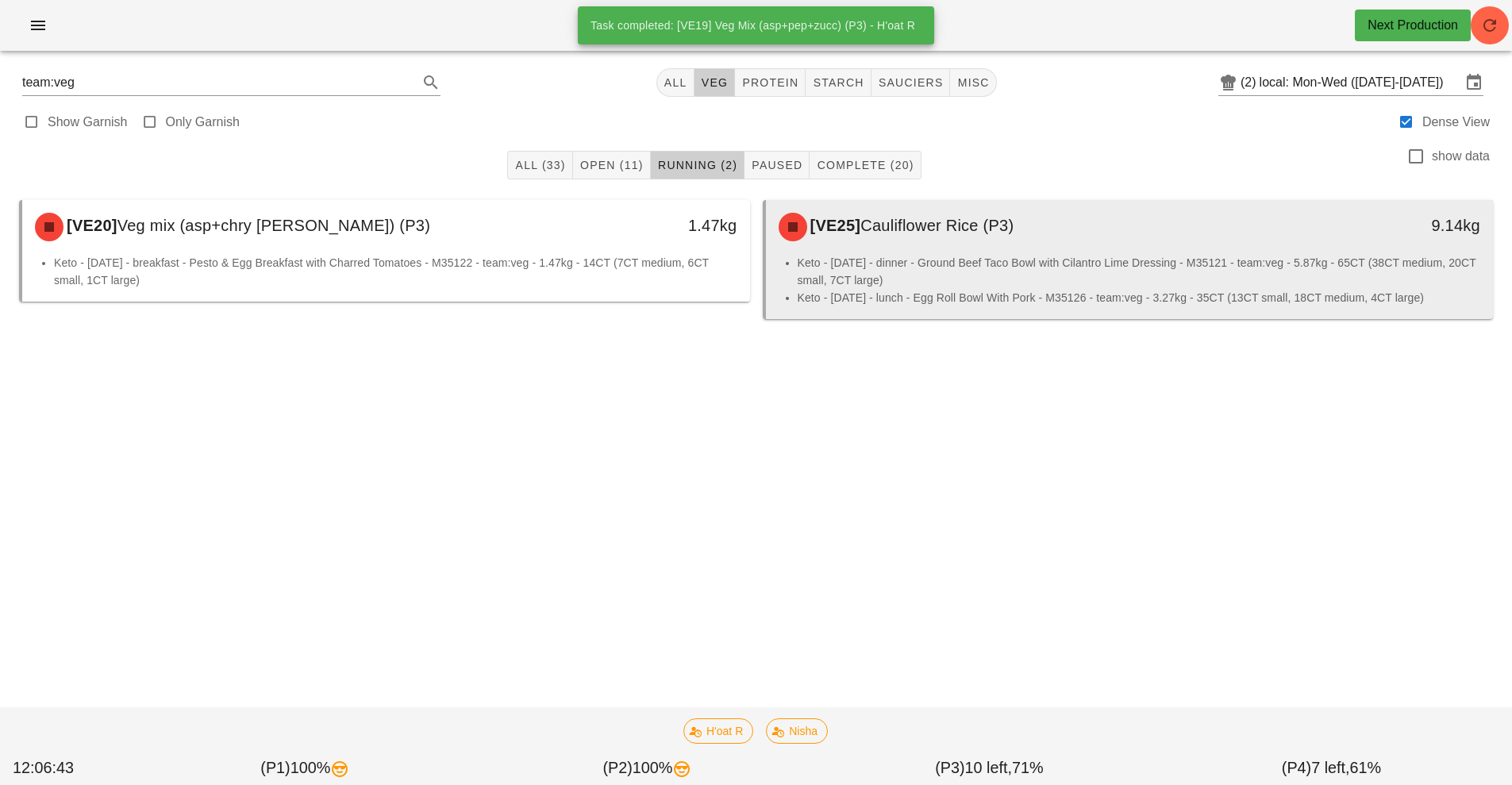
click at [1057, 277] on li "Keto - Monday - dinner - Ground Beef Taco Bowl with Cilantro Lime Dressing - M3…" at bounding box center [1139, 271] width 683 height 35
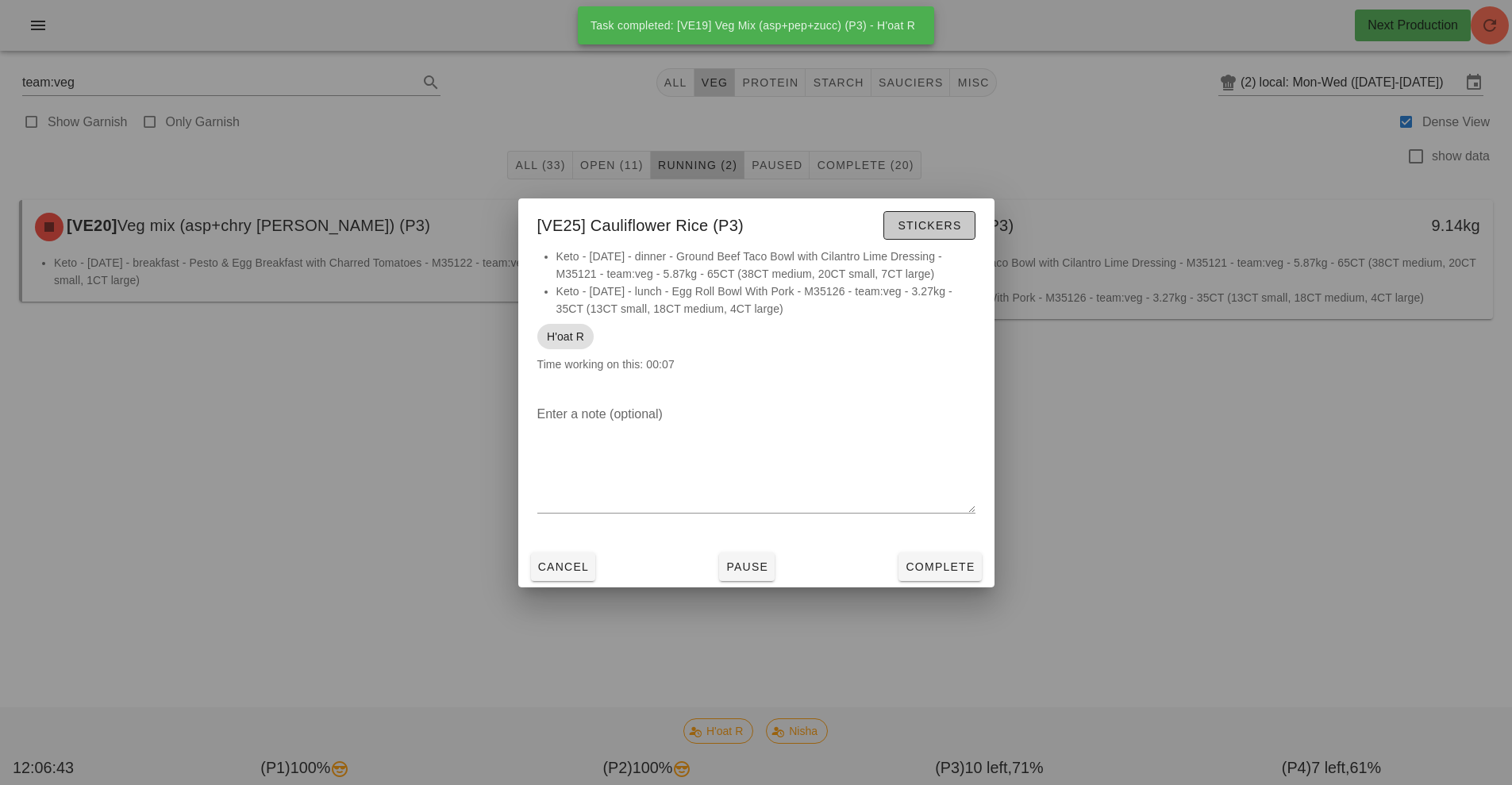
click at [949, 225] on span "Stickers" at bounding box center [929, 225] width 64 height 13
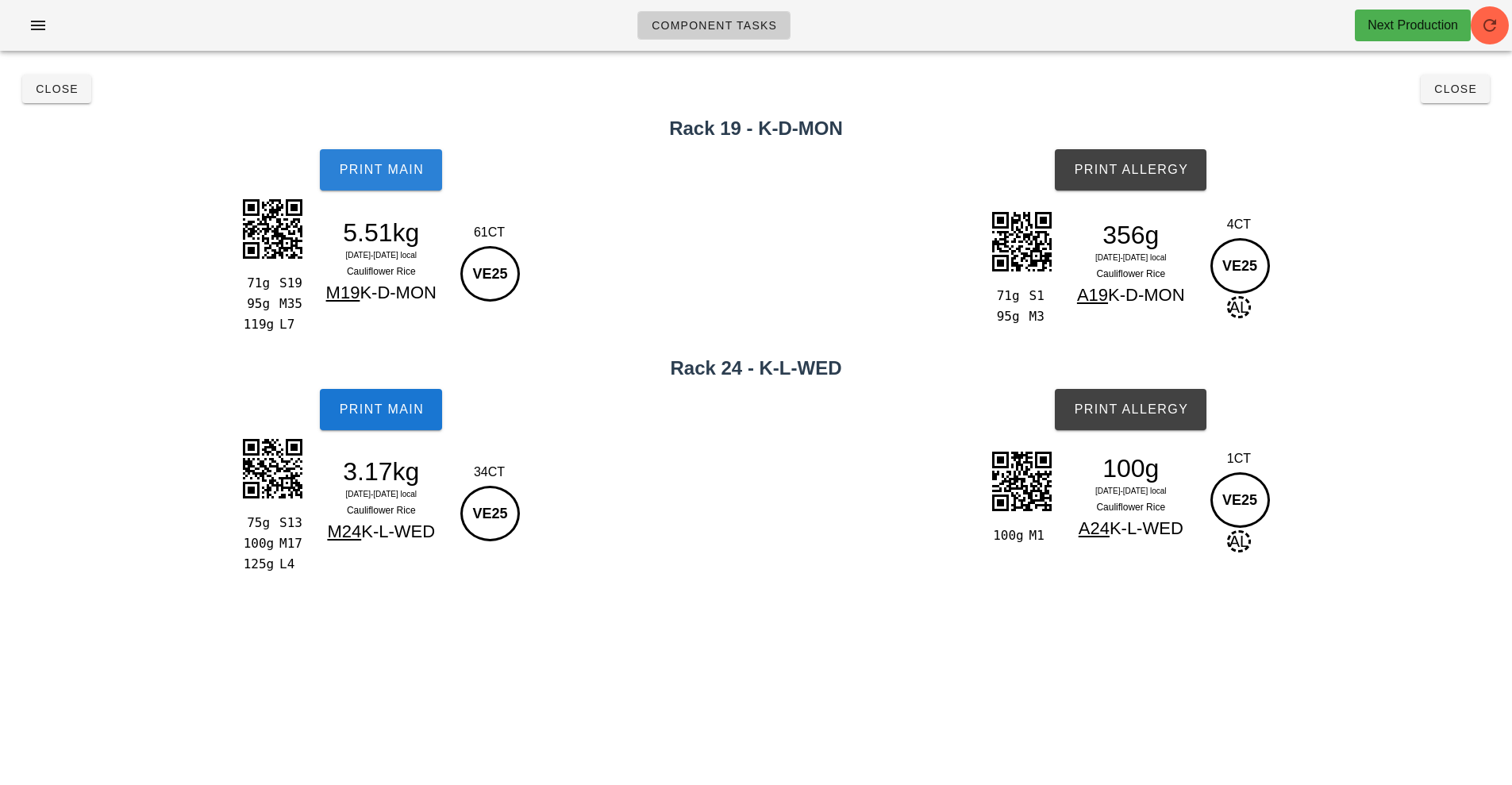
click at [405, 178] on button "Print Main" at bounding box center [380, 170] width 122 height 42
click at [1134, 156] on button "Print Allergy" at bounding box center [1130, 170] width 152 height 42
click at [426, 418] on button "Print Main" at bounding box center [380, 409] width 122 height 42
click at [1172, 421] on button "Print Allergy" at bounding box center [1130, 409] width 152 height 42
click at [30, 93] on button "Close" at bounding box center [57, 88] width 69 height 29
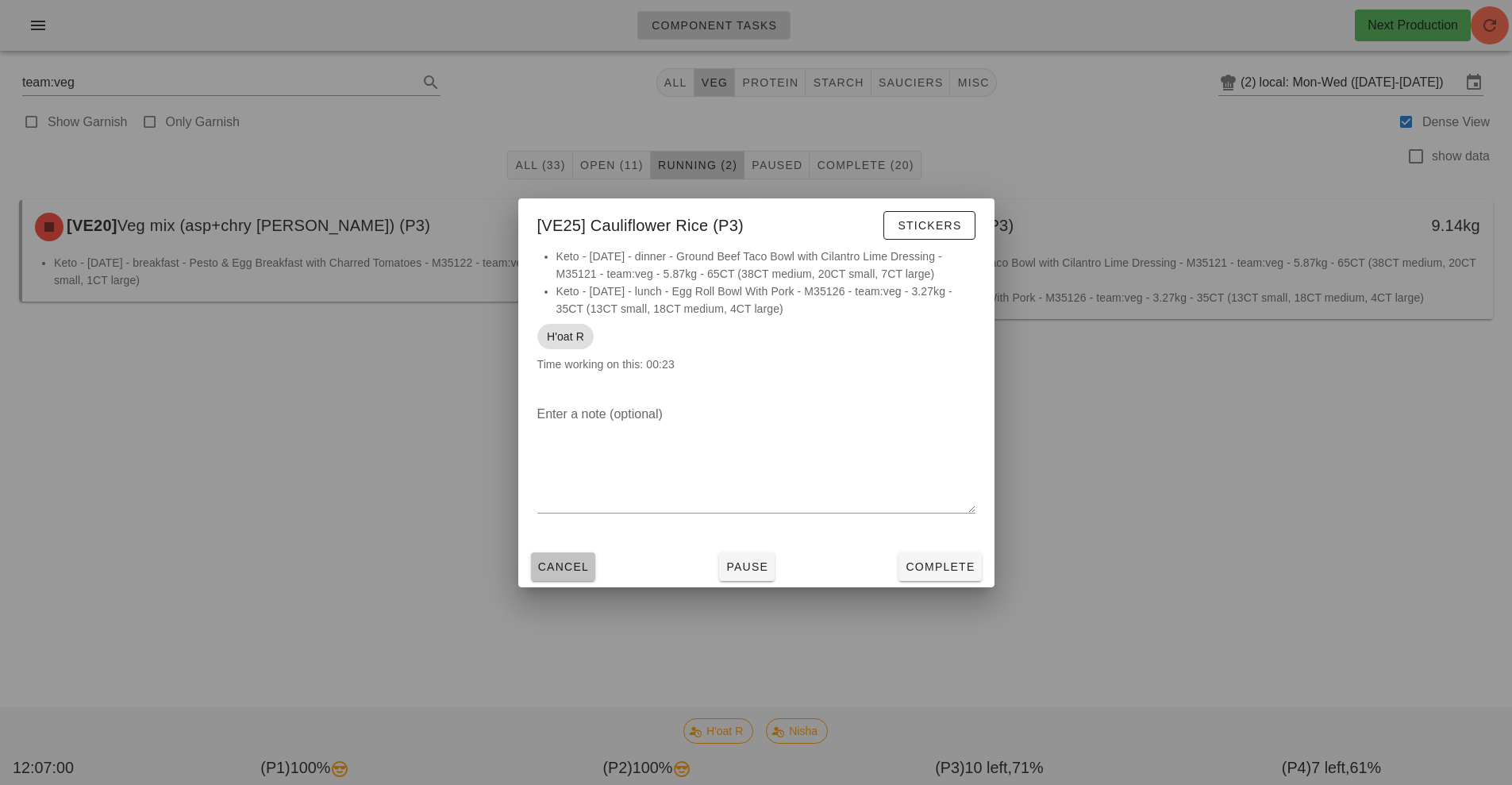
click at [560, 567] on span "Cancel" at bounding box center [564, 566] width 53 height 13
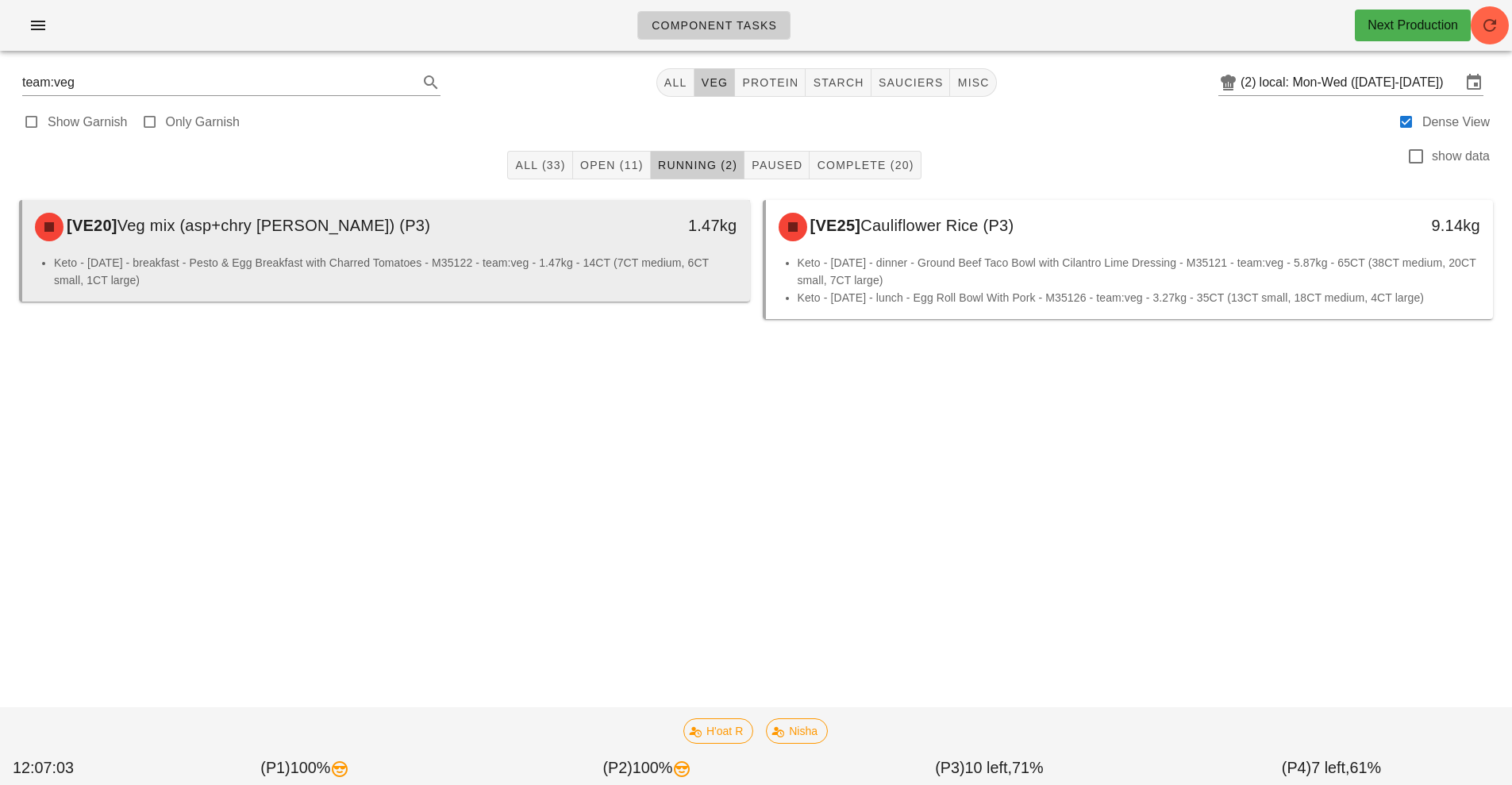
click at [580, 263] on li "Keto - Tuesday - breakfast - Pesto & Egg Breakfast with Charred Tomatoes - M351…" at bounding box center [395, 271] width 683 height 35
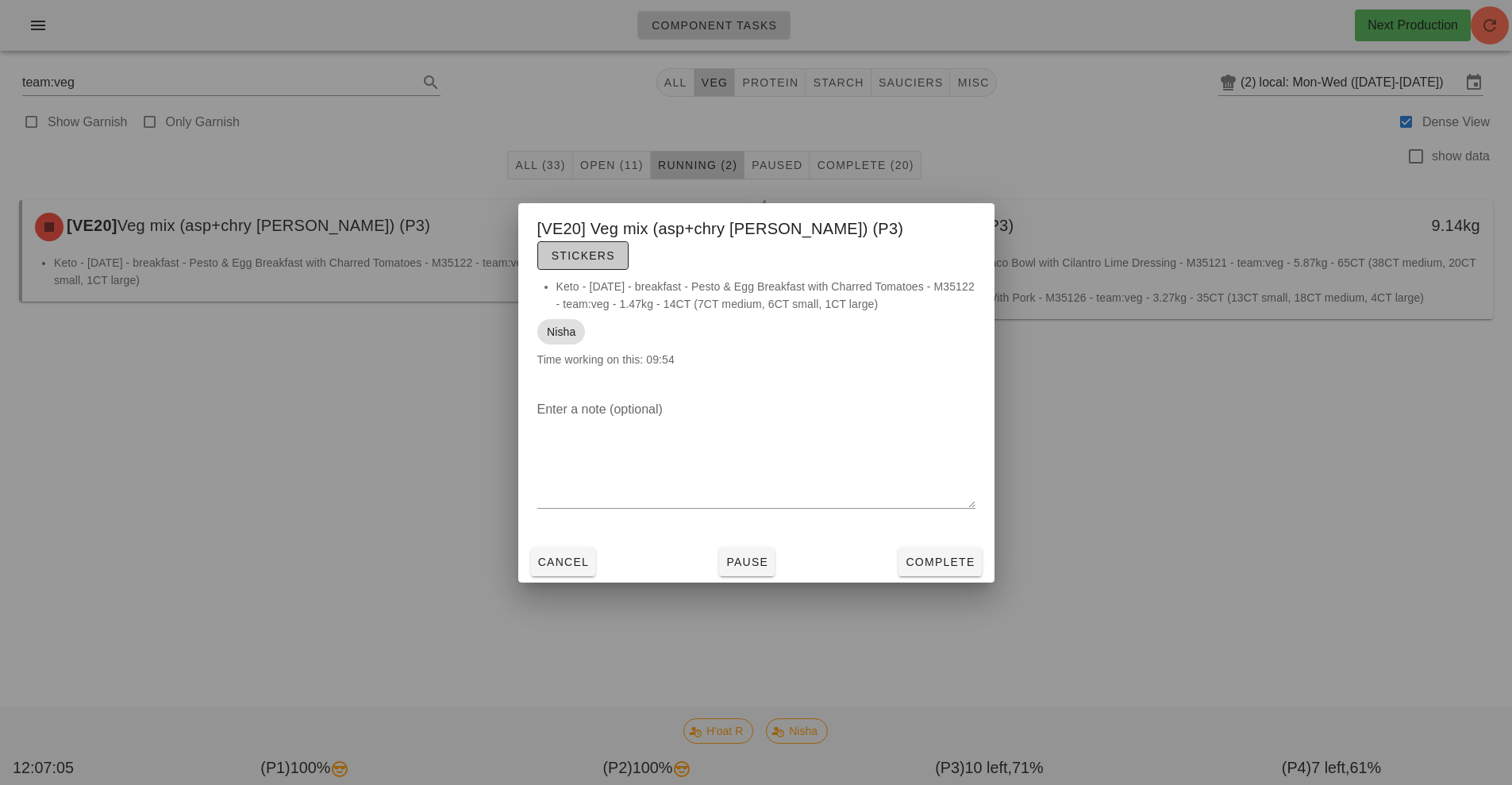
click at [615, 249] on span "Stickers" at bounding box center [583, 255] width 64 height 13
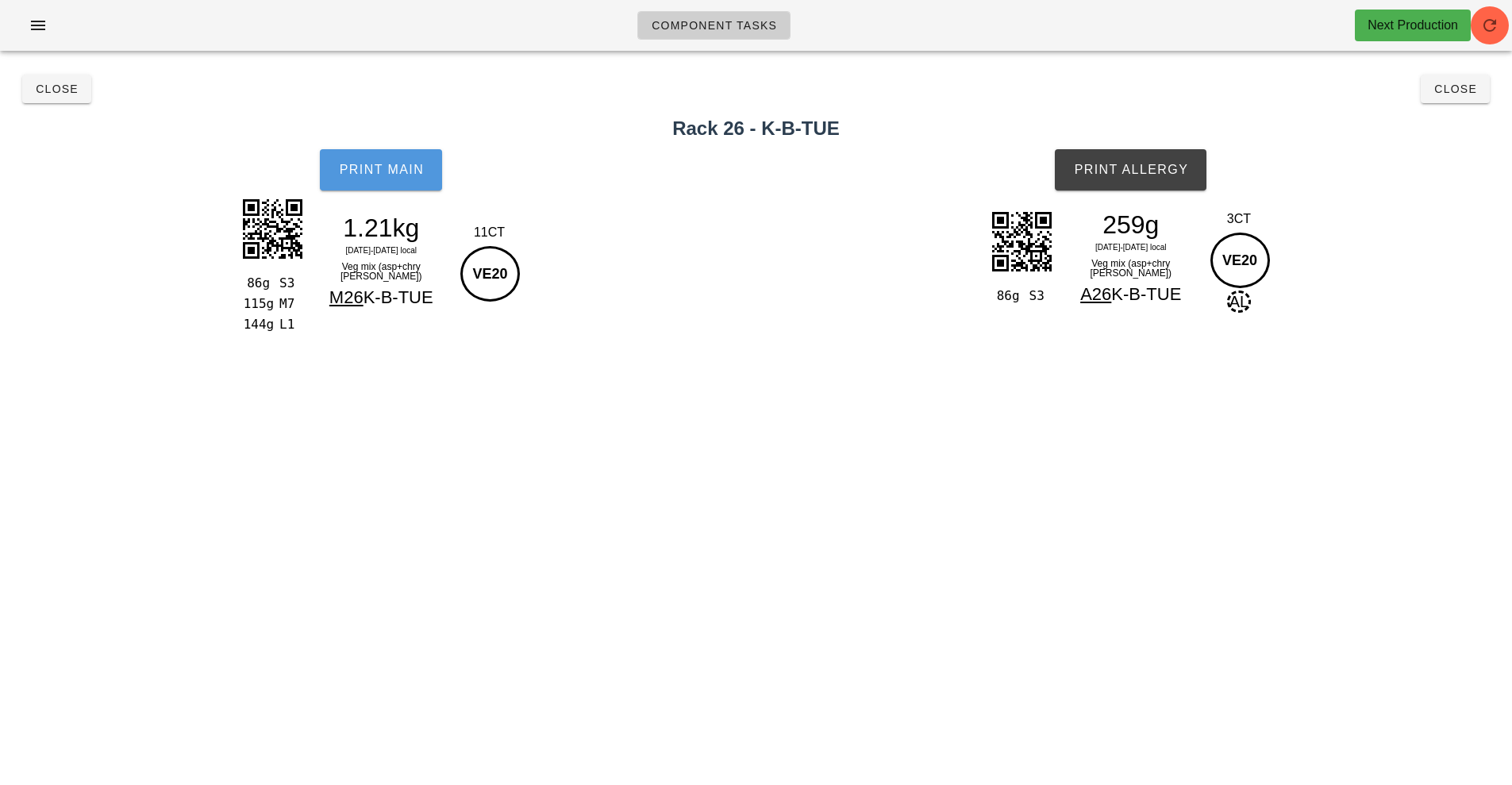
click at [399, 176] on span "Print Main" at bounding box center [381, 170] width 86 height 15
click at [1129, 178] on button "Print Allergy" at bounding box center [1130, 170] width 152 height 42
click at [1472, 92] on span "Close" at bounding box center [1456, 88] width 43 height 13
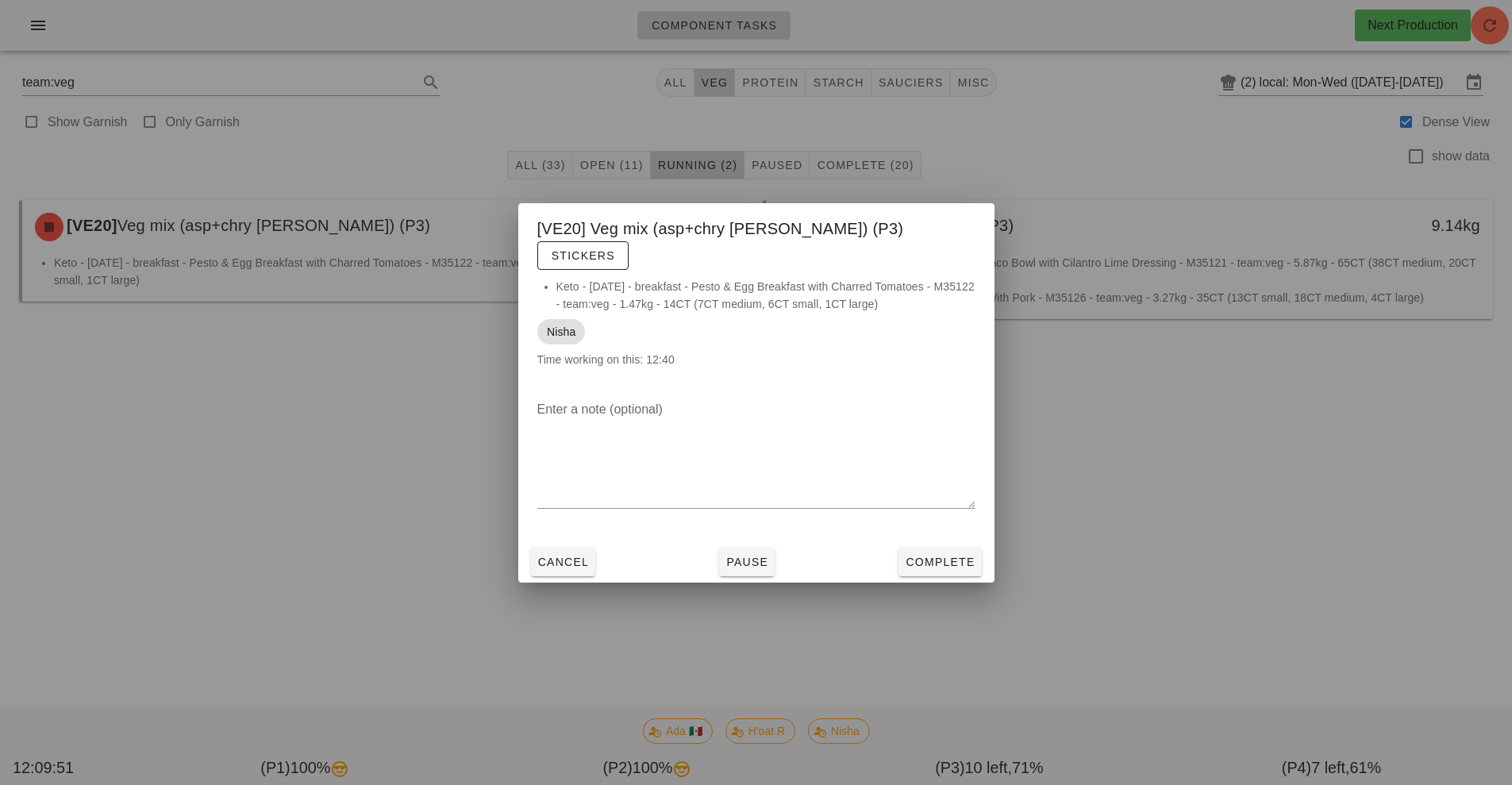
click at [1129, 506] on div at bounding box center [756, 392] width 1512 height 785
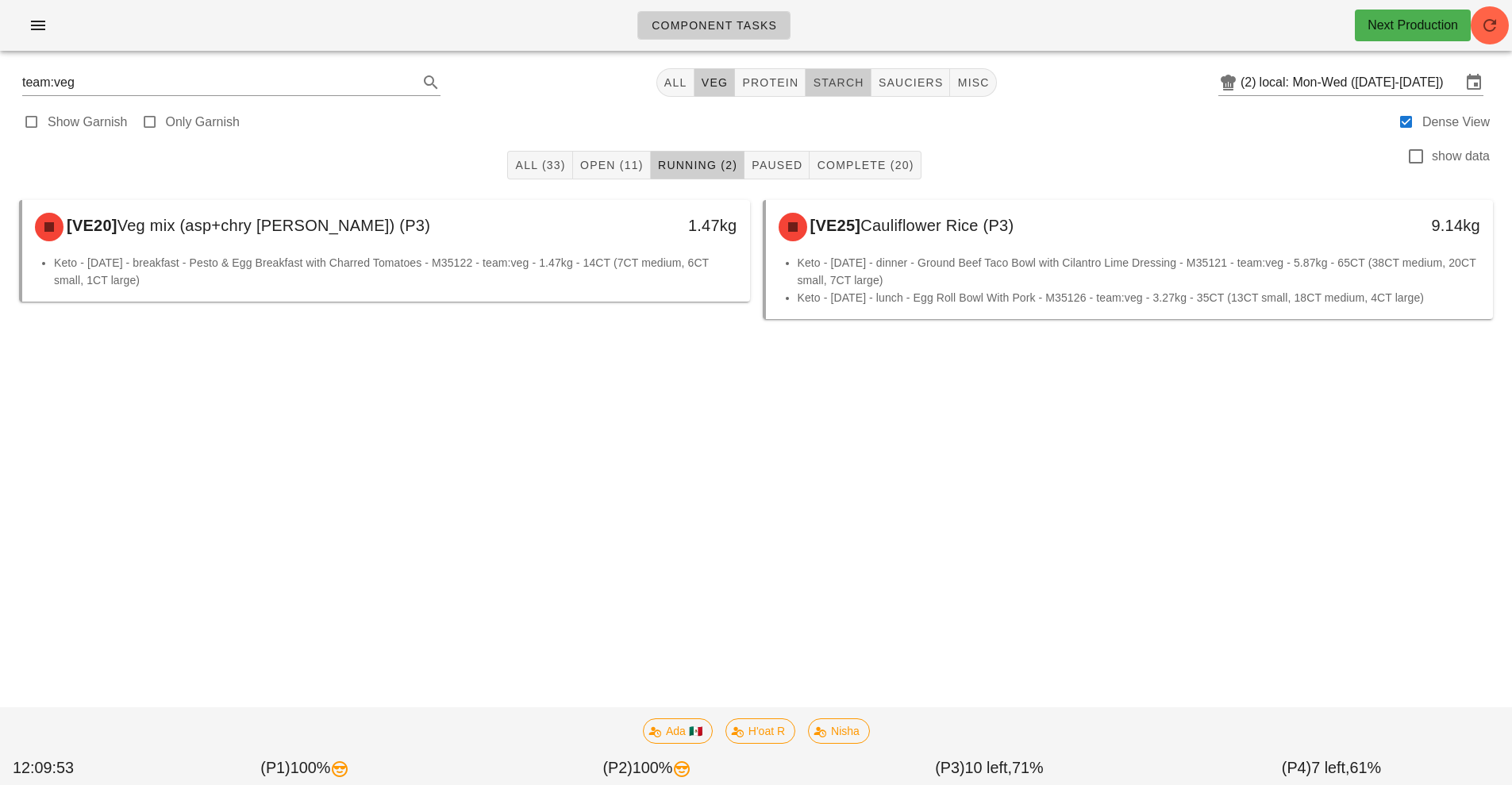
click at [853, 87] on span "starch" at bounding box center [838, 82] width 52 height 13
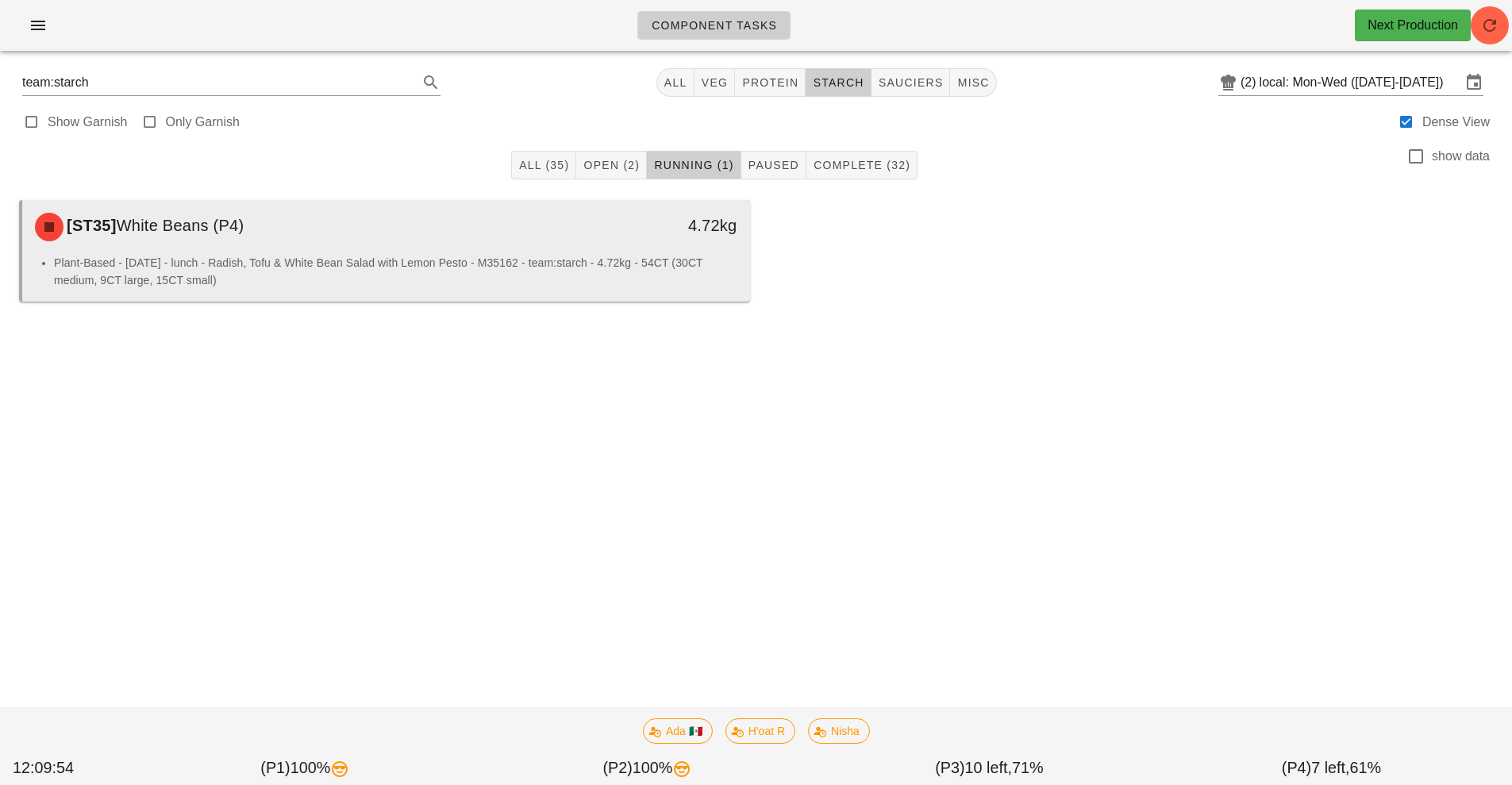
click at [577, 289] on div "Plant-Based - Wednesday - lunch - Radish, Tofu & White Bean Salad with Lemon Pe…" at bounding box center [386, 277] width 728 height 48
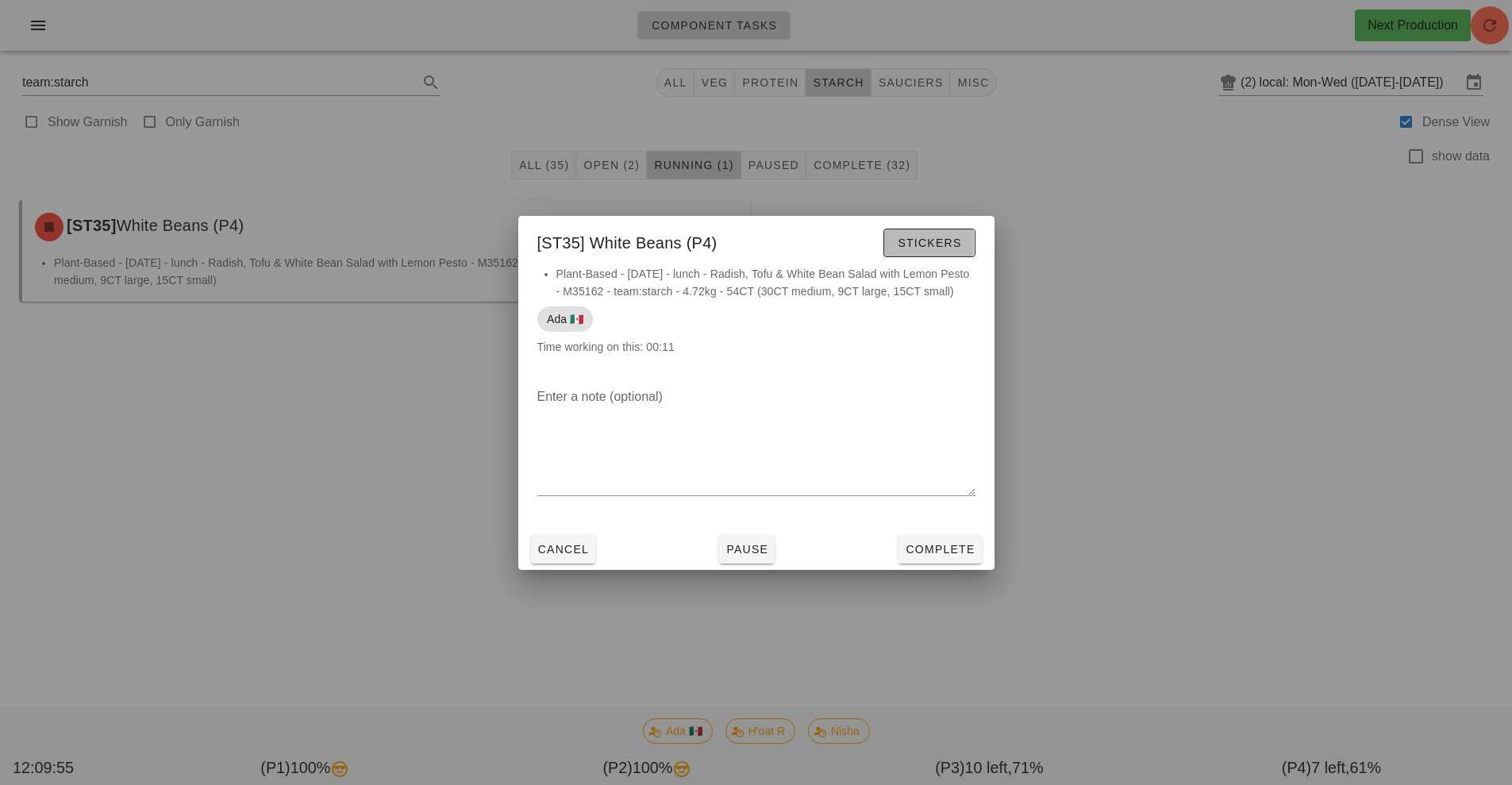
click at [933, 236] on span "Stickers" at bounding box center [929, 242] width 64 height 13
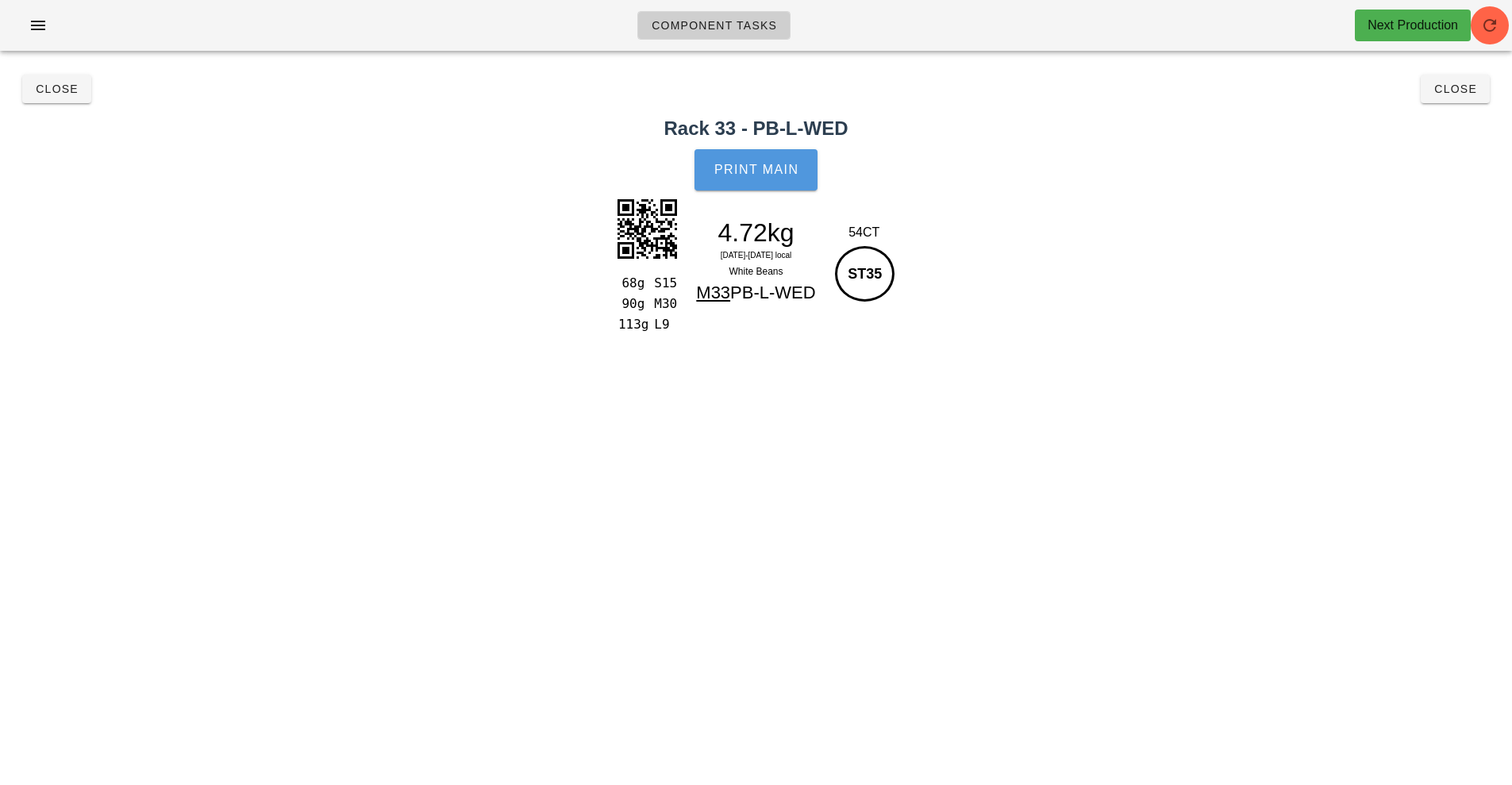
click at [761, 184] on button "Print Main" at bounding box center [755, 170] width 122 height 42
click at [1470, 99] on button "Close" at bounding box center [1456, 88] width 69 height 29
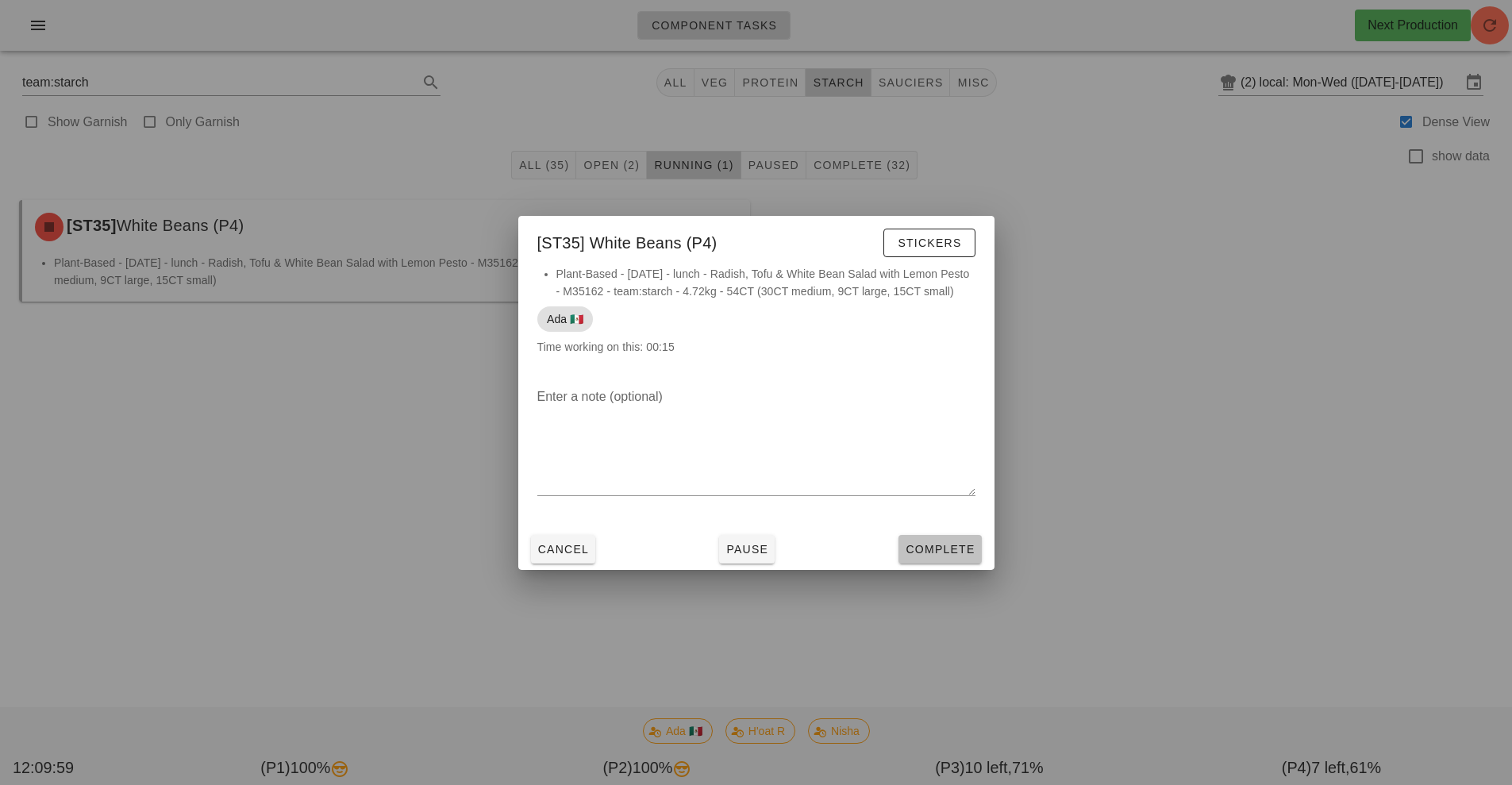
click at [952, 556] on span "Complete" at bounding box center [940, 549] width 70 height 13
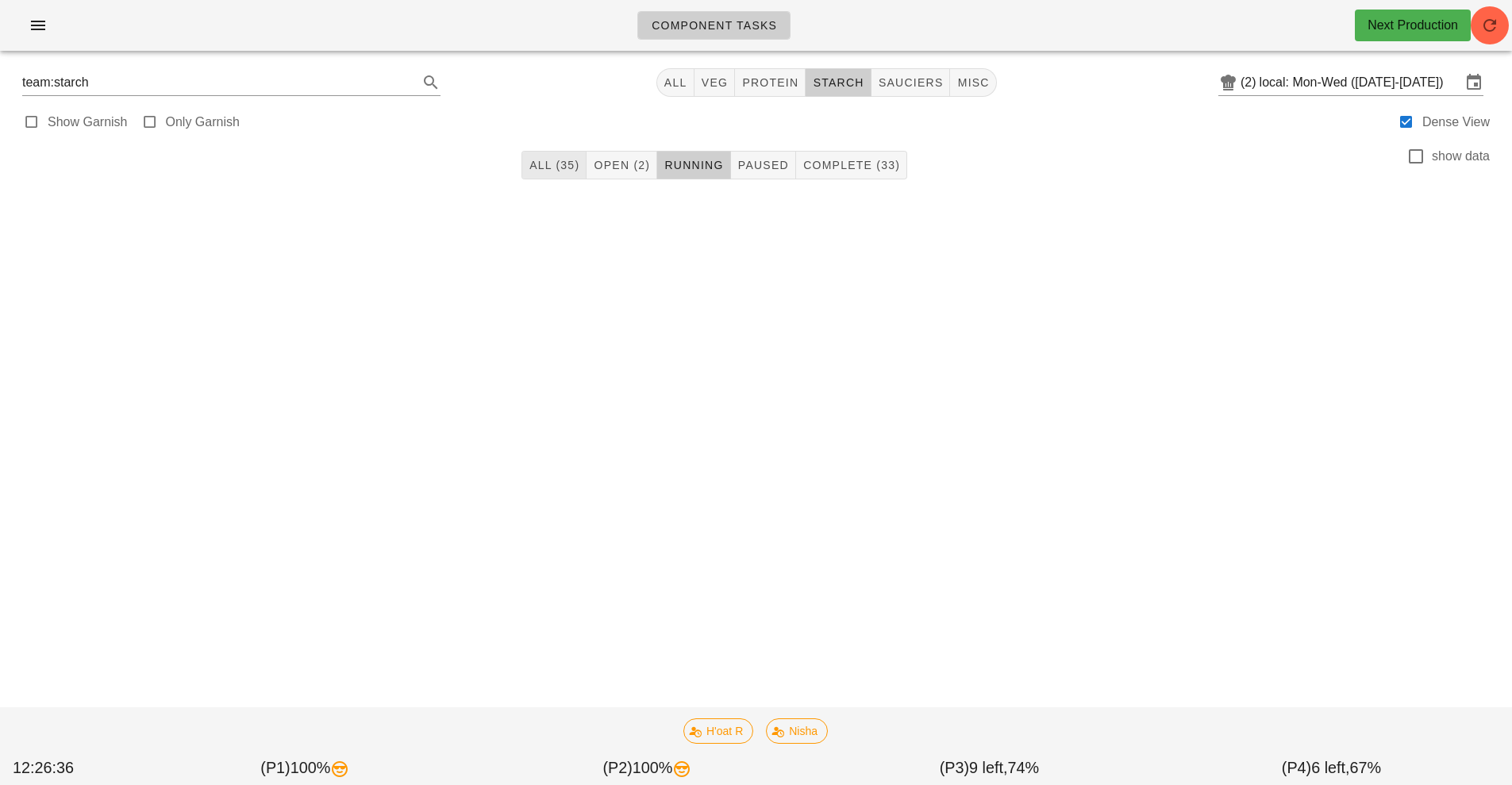
click at [546, 173] on button "All (35)" at bounding box center [553, 164] width 65 height 29
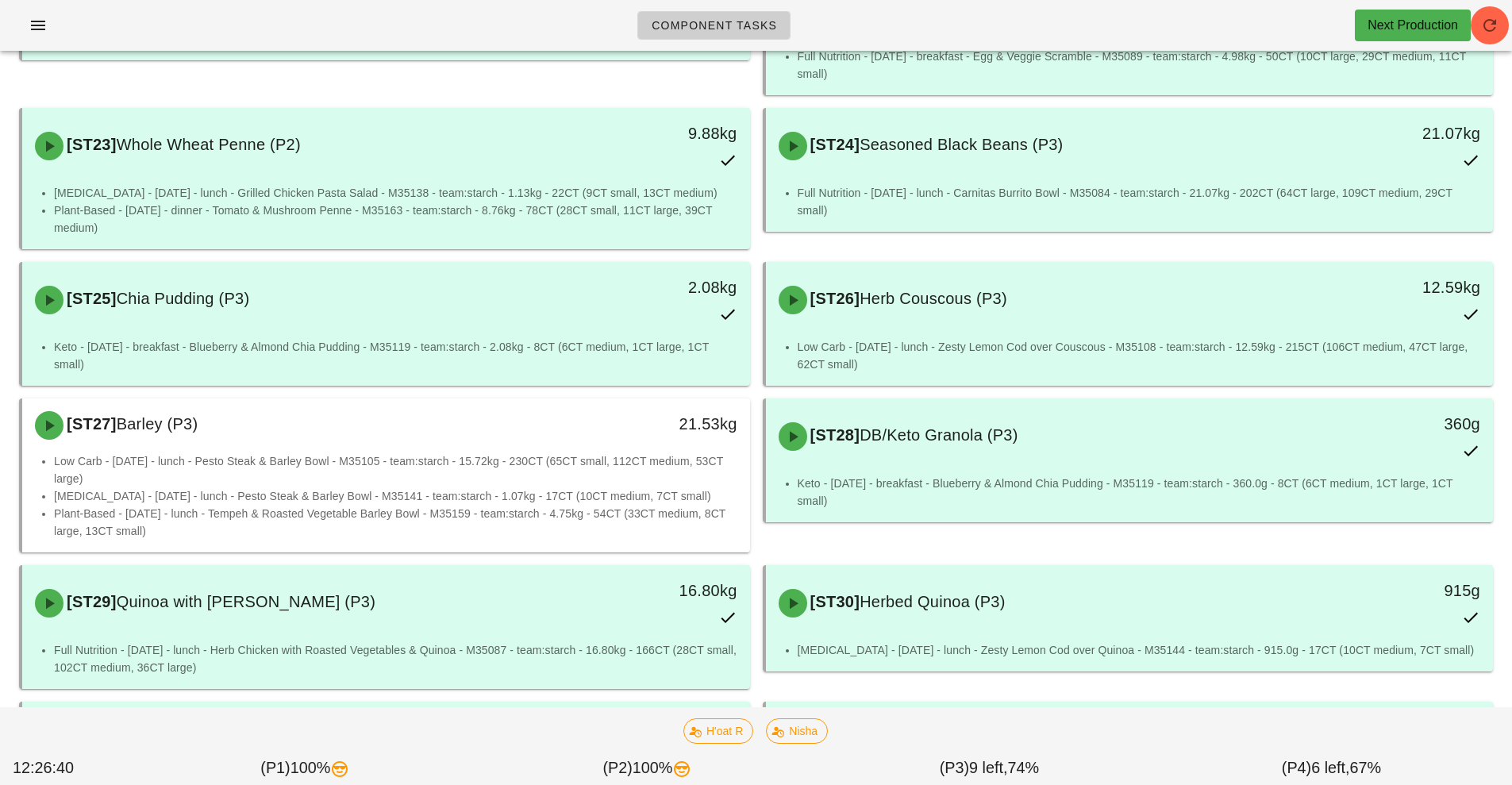
scroll to position [1940, 0]
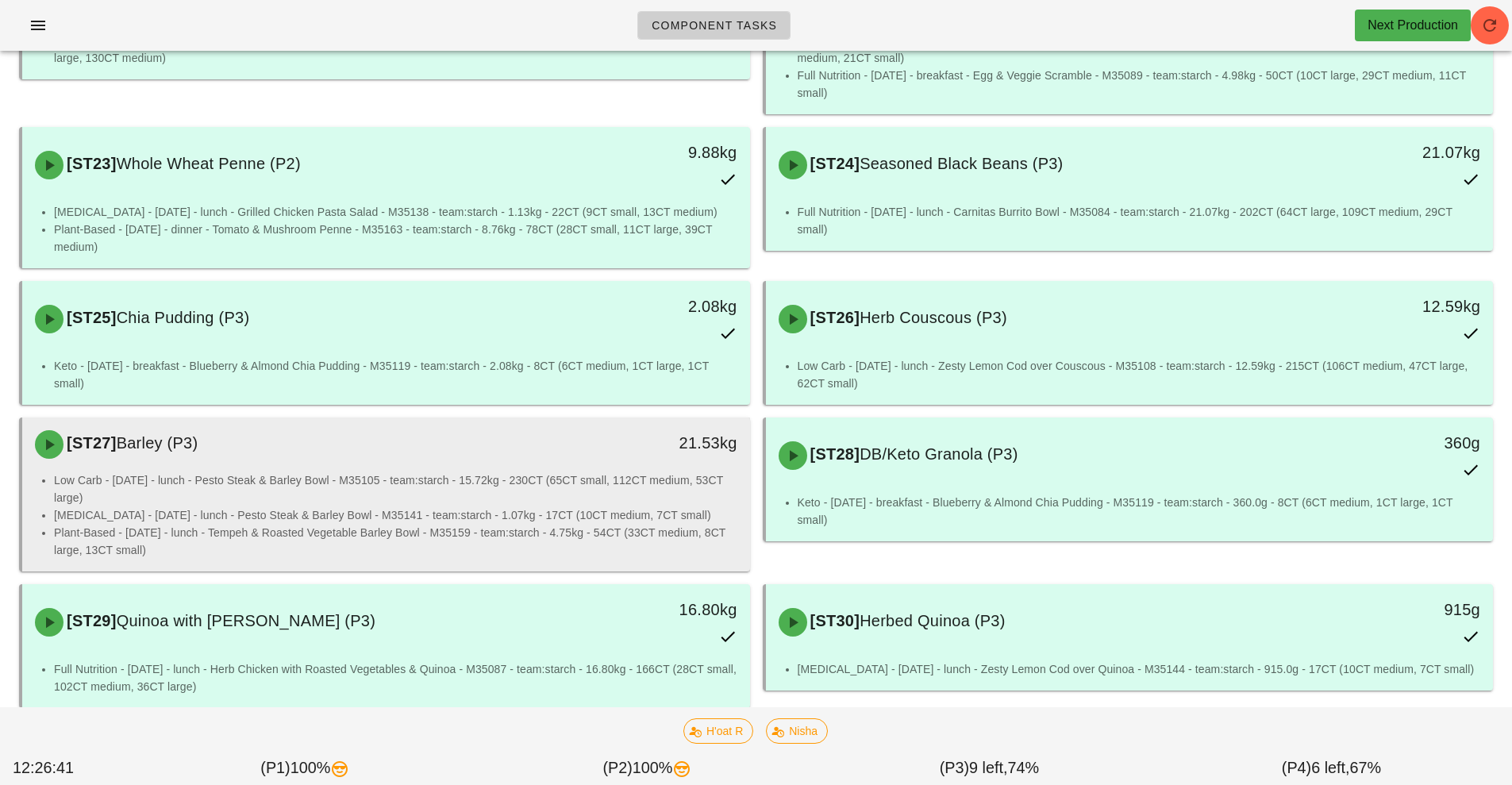
click at [417, 488] on li "Low Carb - Tuesday - lunch - Pesto Steak & Barley Bowl - M35105 - team:starch -…" at bounding box center [395, 489] width 683 height 35
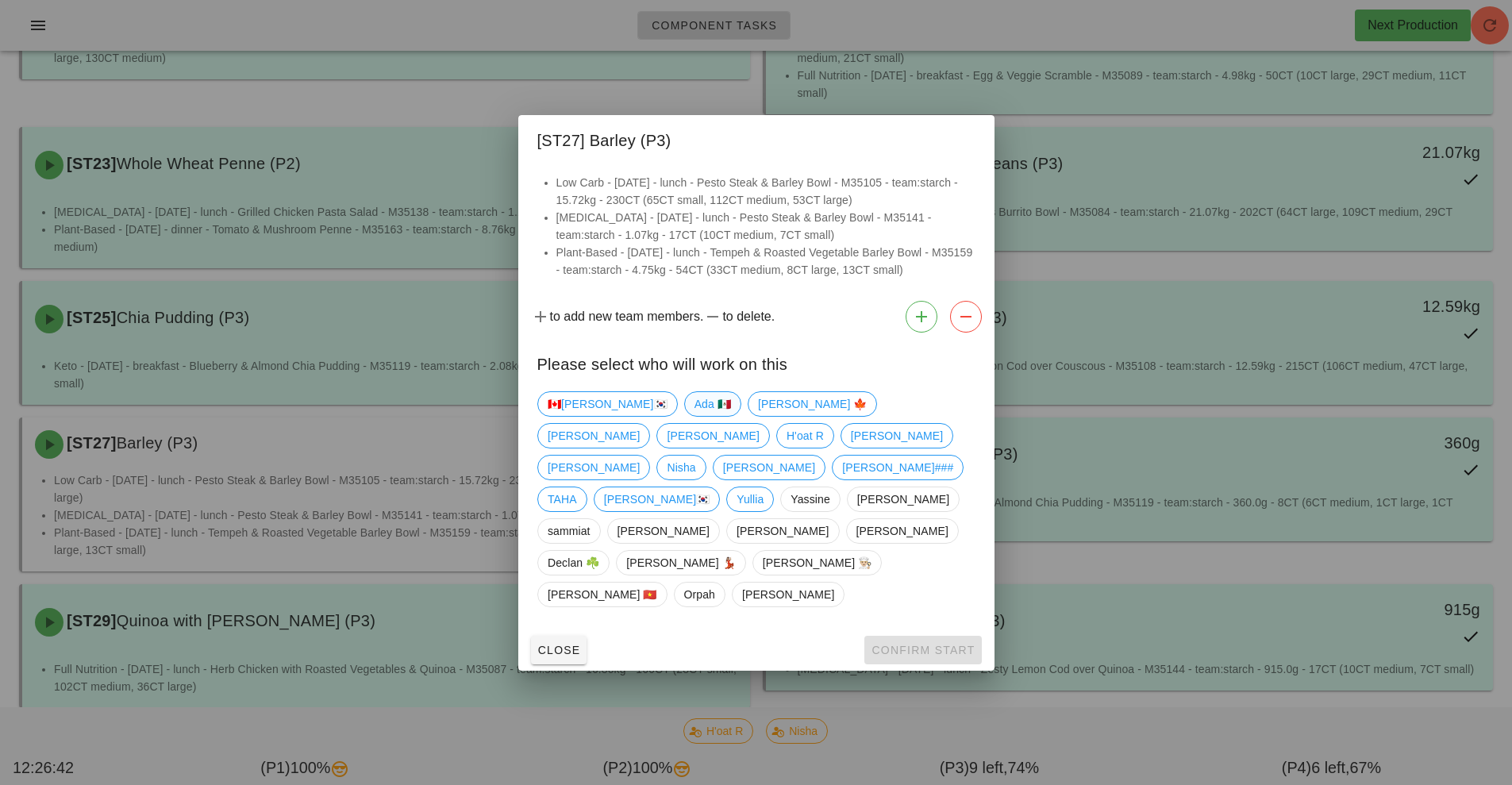
click at [694, 415] on span "Ada 🇲🇽" at bounding box center [712, 404] width 36 height 24
click at [898, 643] on span "Confirm Start" at bounding box center [923, 649] width 104 height 13
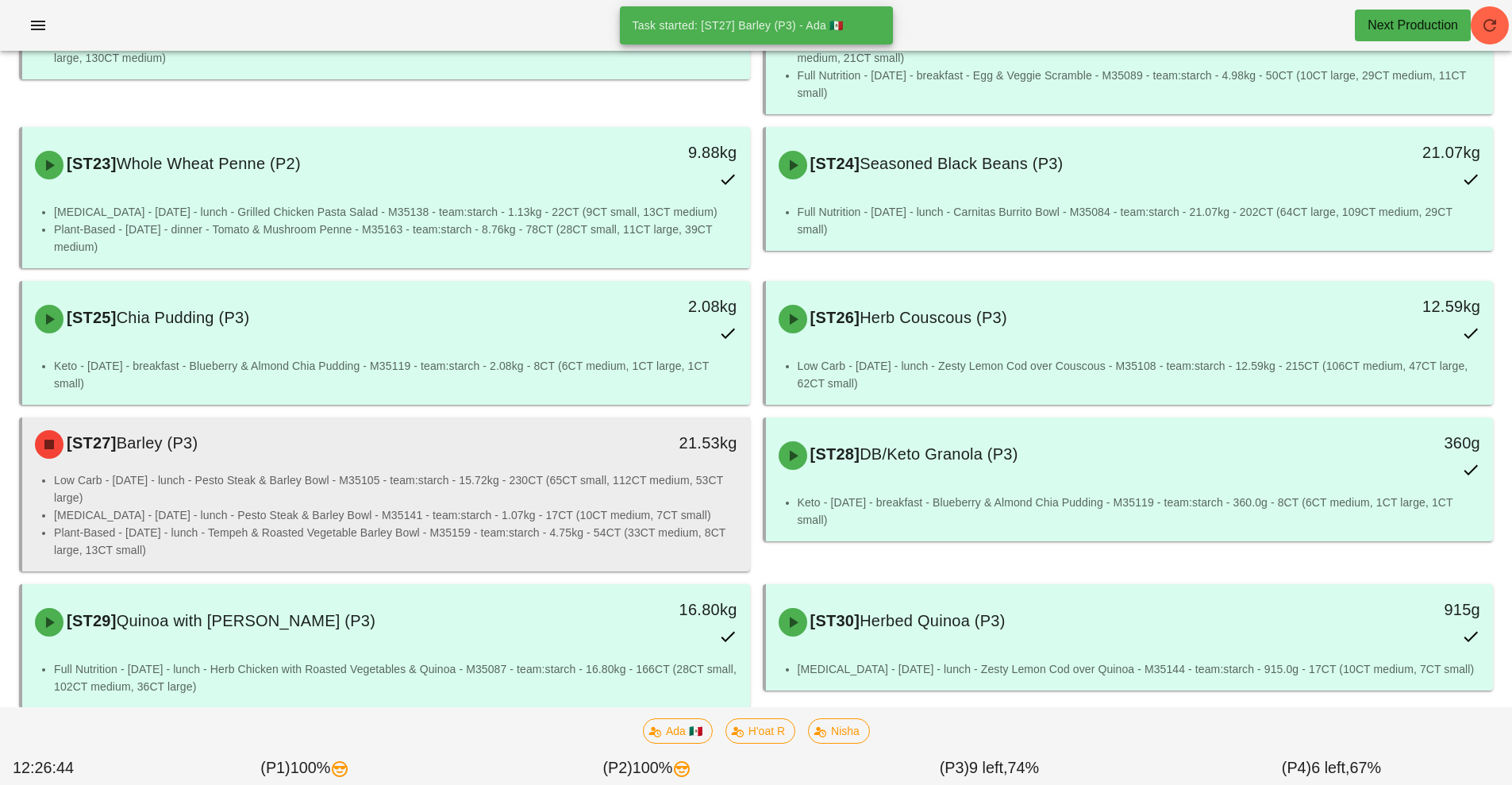
click at [561, 524] on li "Plant-Based - Tuesday - lunch - Tempeh & Roasted Vegetable Barley Bowl - M35159…" at bounding box center [395, 541] width 683 height 35
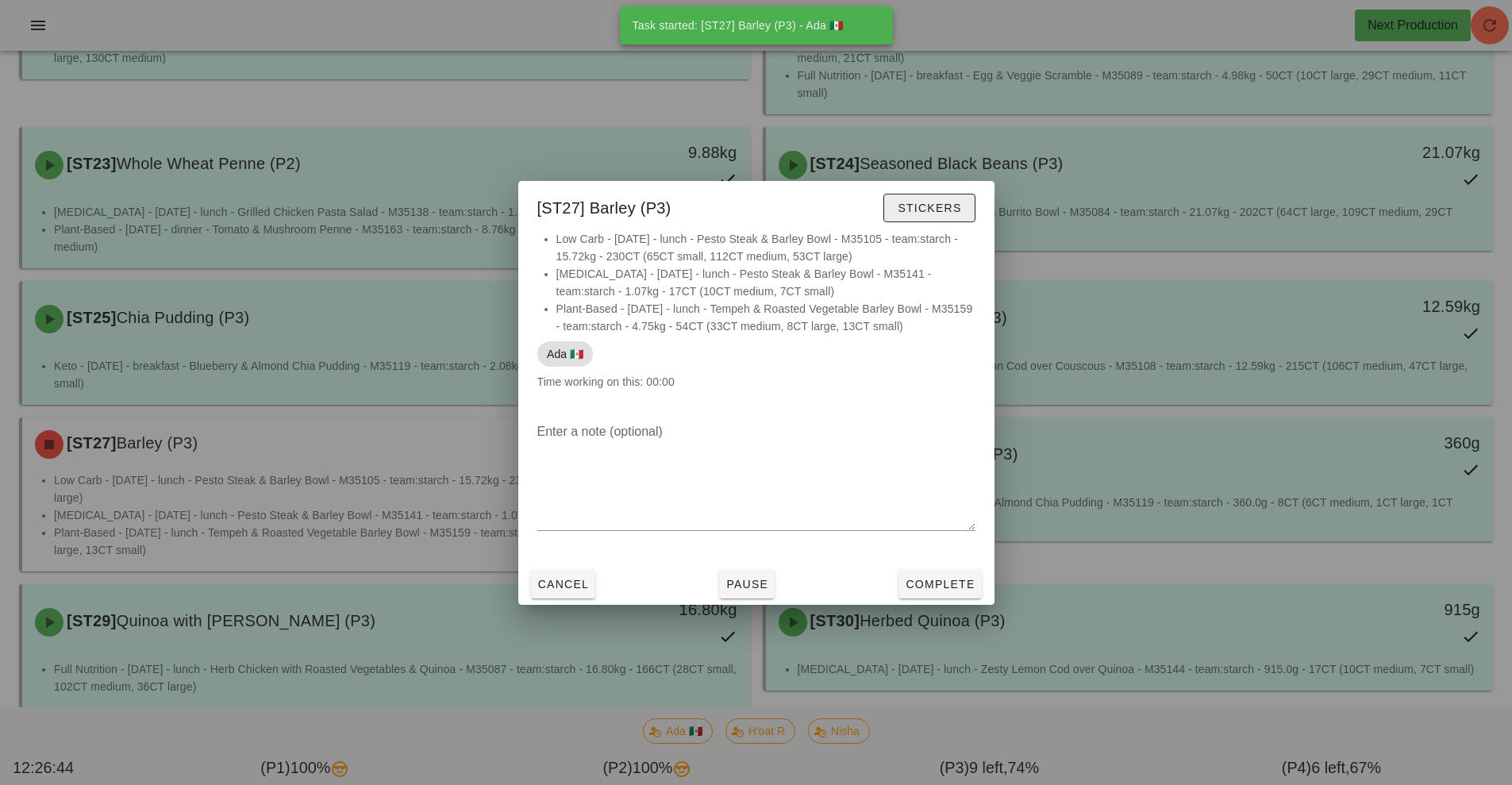
click at [941, 210] on span "Stickers" at bounding box center [929, 208] width 64 height 13
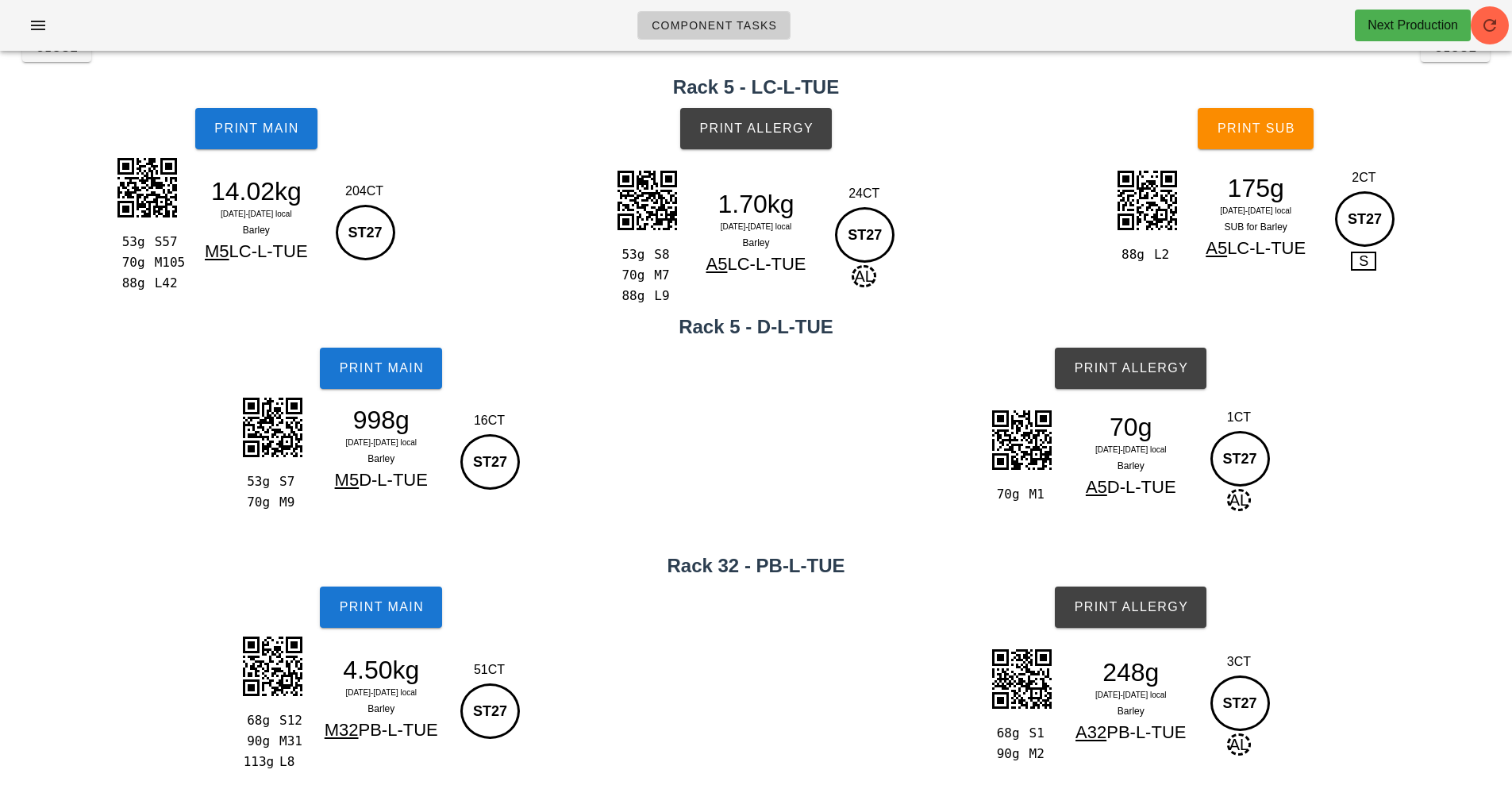
scroll to position [42, 0]
click at [245, 148] on button "Print Main" at bounding box center [256, 129] width 122 height 42
click at [756, 138] on button "Print Allergy" at bounding box center [756, 129] width 152 height 42
click at [1272, 138] on button "Print Sub" at bounding box center [1256, 129] width 116 height 42
click at [369, 383] on button "Print Main" at bounding box center [380, 369] width 122 height 42
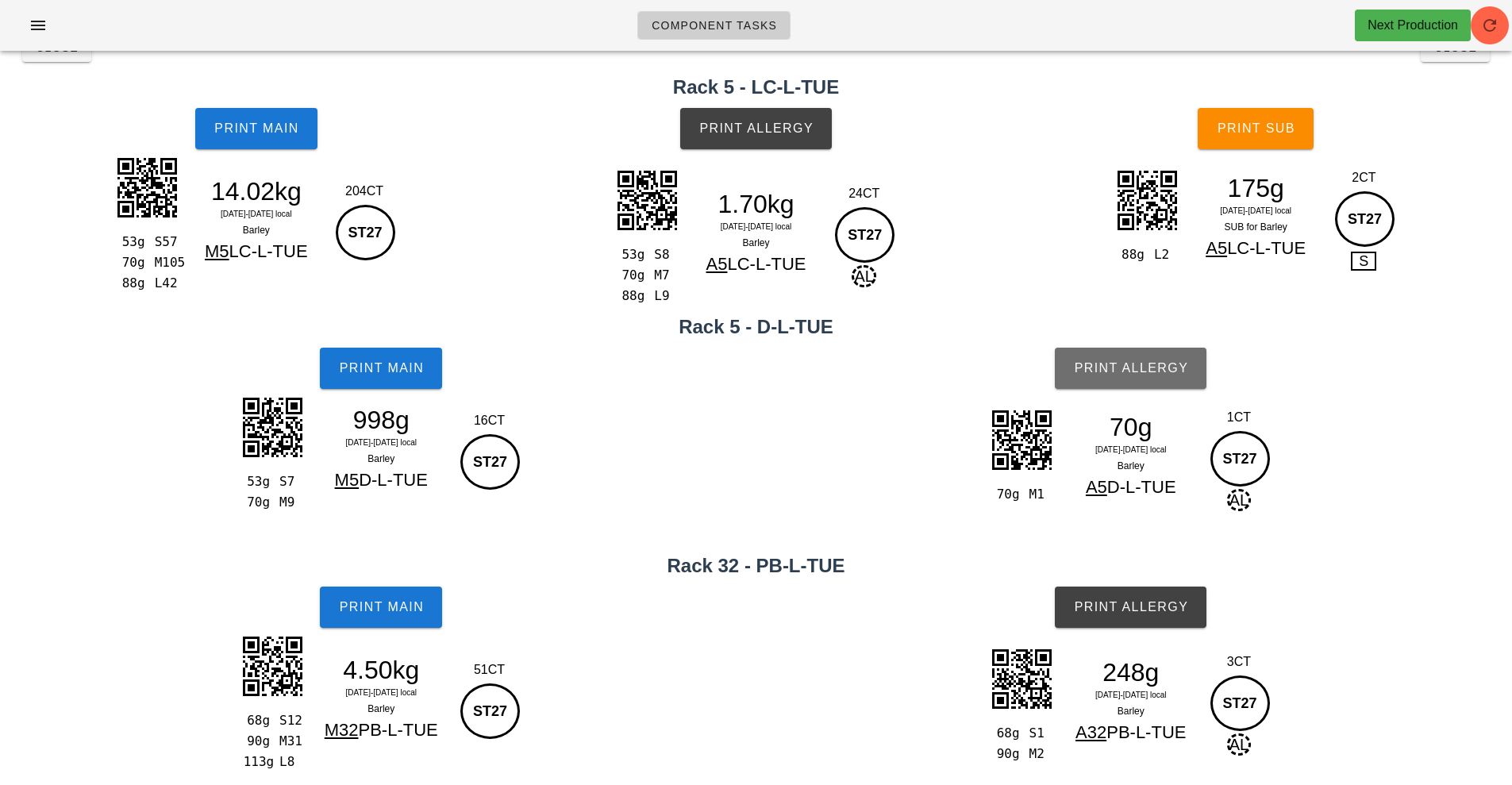
click at [1145, 384] on button "Print Allergy" at bounding box center [1130, 369] width 152 height 42
click at [387, 618] on button "Print Main" at bounding box center [380, 607] width 122 height 42
click at [1165, 624] on button "Print Allergy" at bounding box center [1130, 607] width 152 height 42
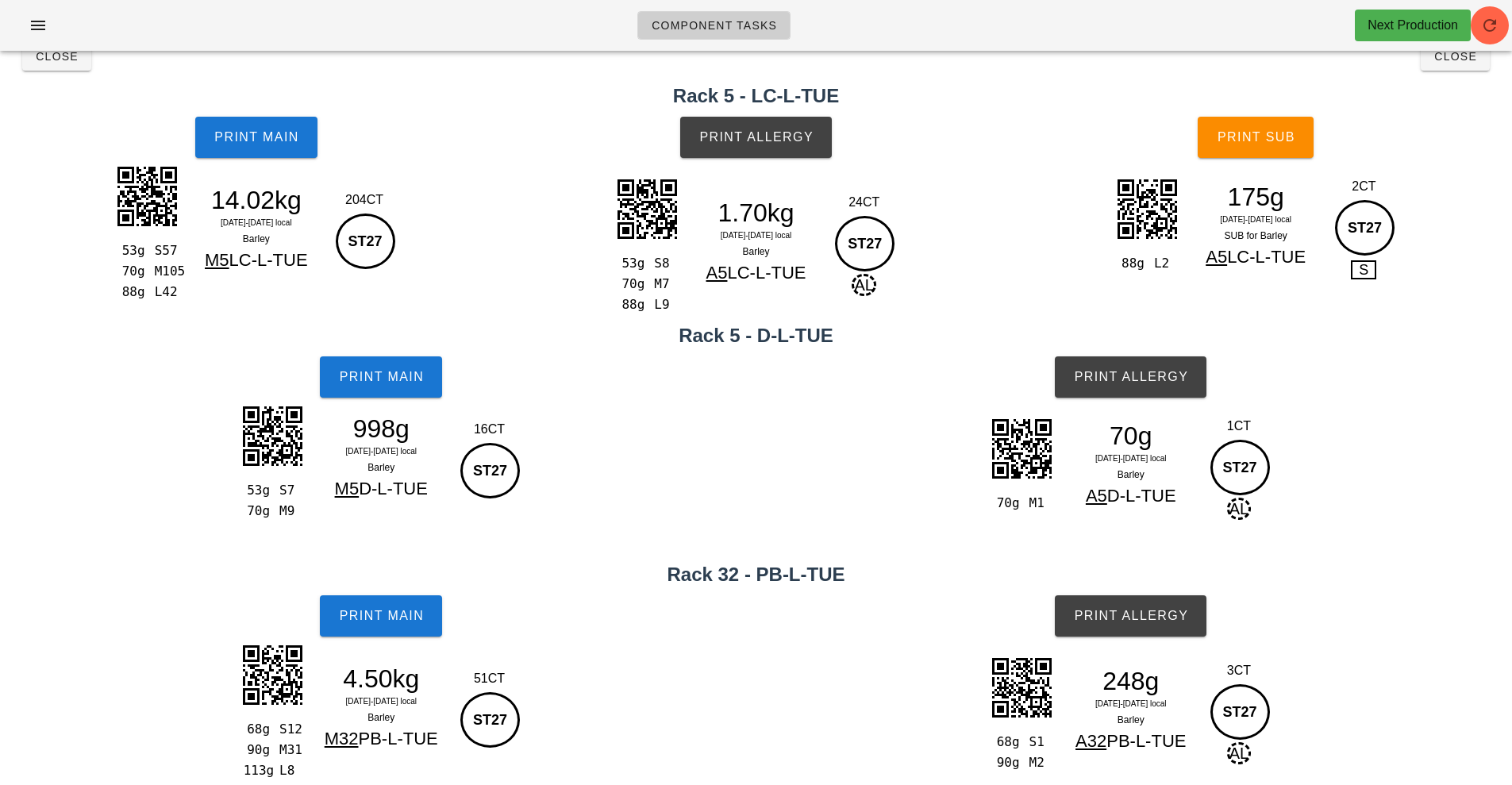
scroll to position [0, 0]
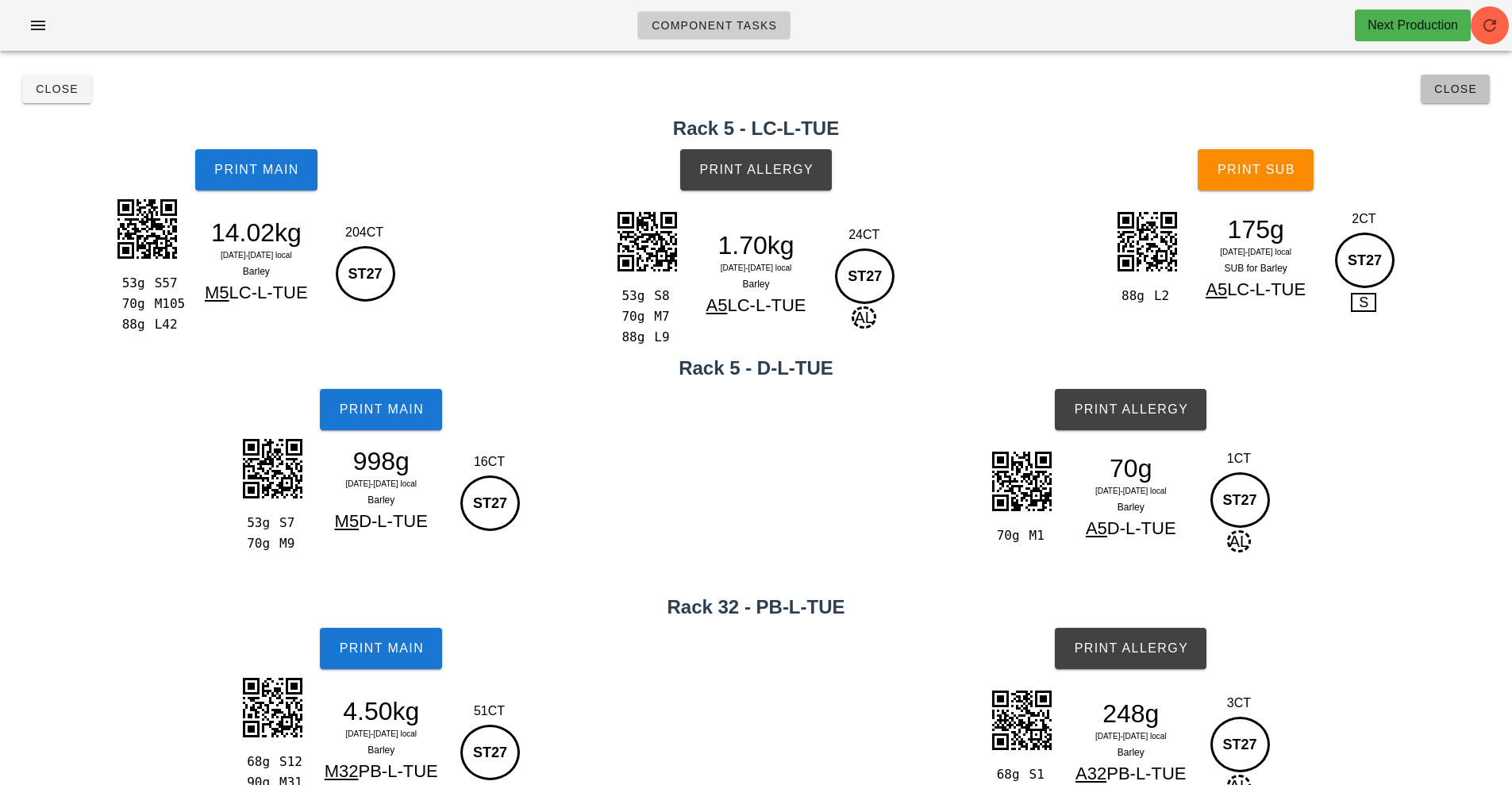
click at [1450, 102] on button "Close" at bounding box center [1456, 88] width 69 height 29
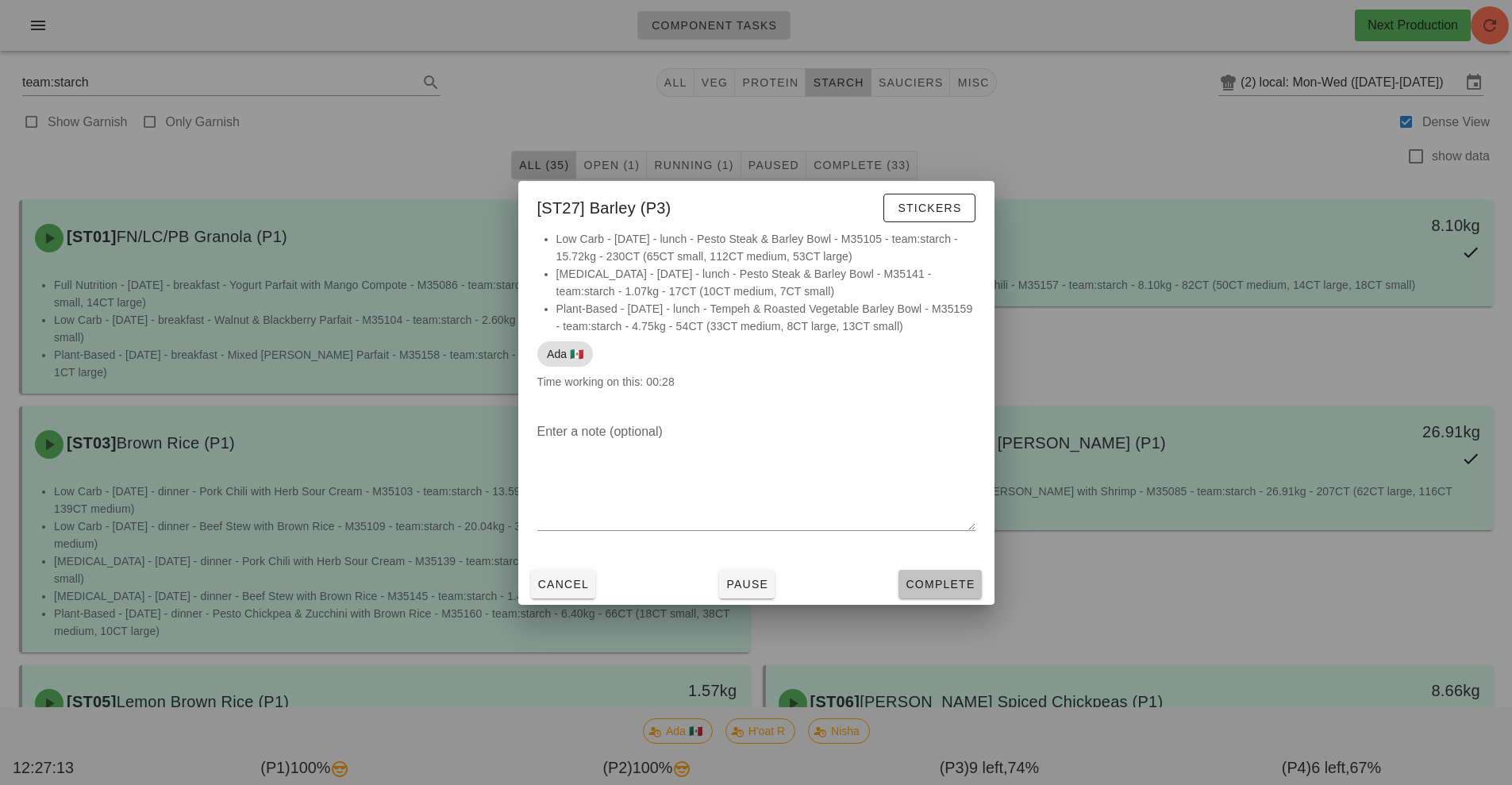
click at [961, 584] on span "Complete" at bounding box center [940, 583] width 70 height 13
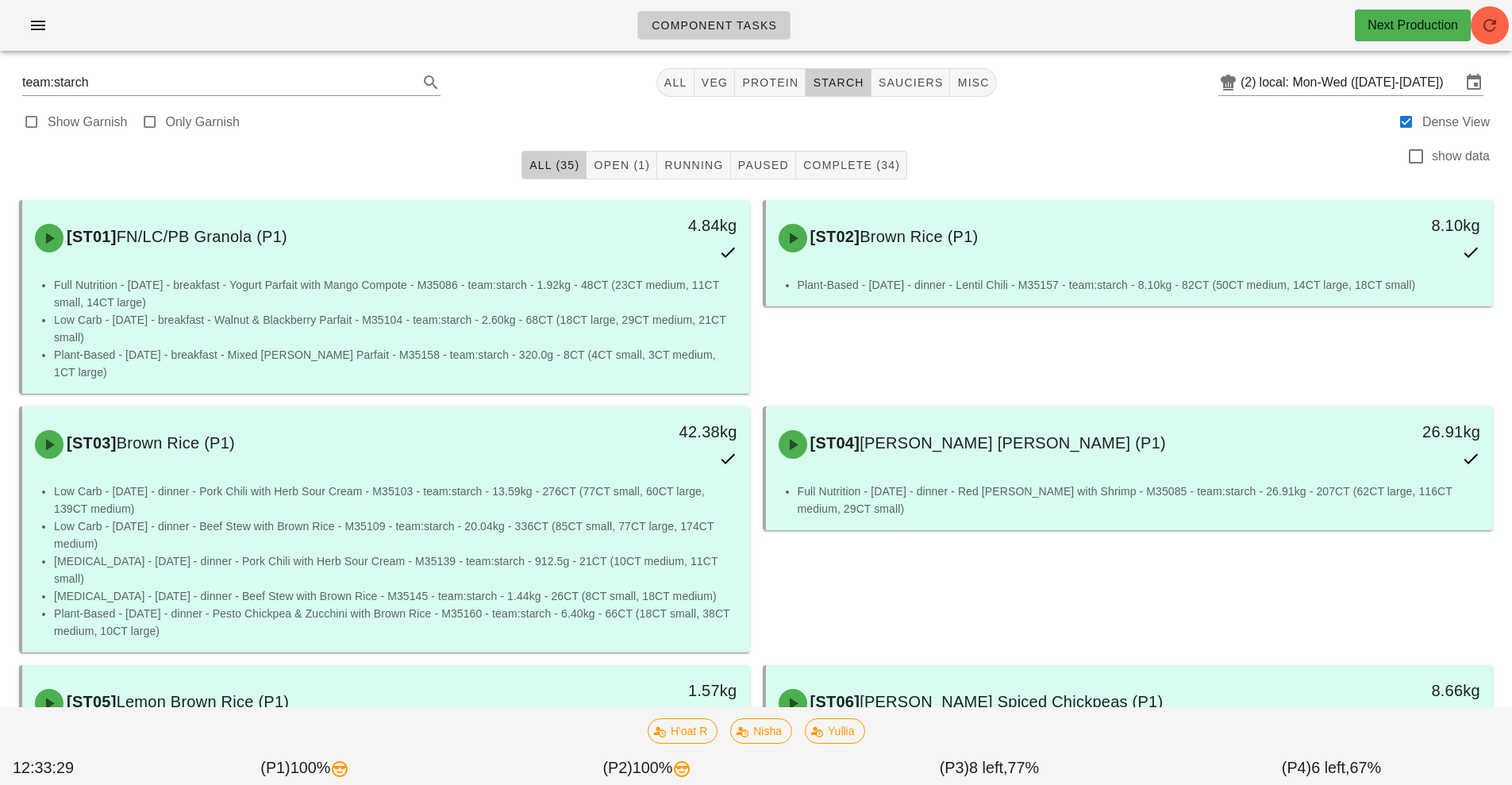
click at [805, 693] on span "button" at bounding box center [792, 703] width 29 height 19
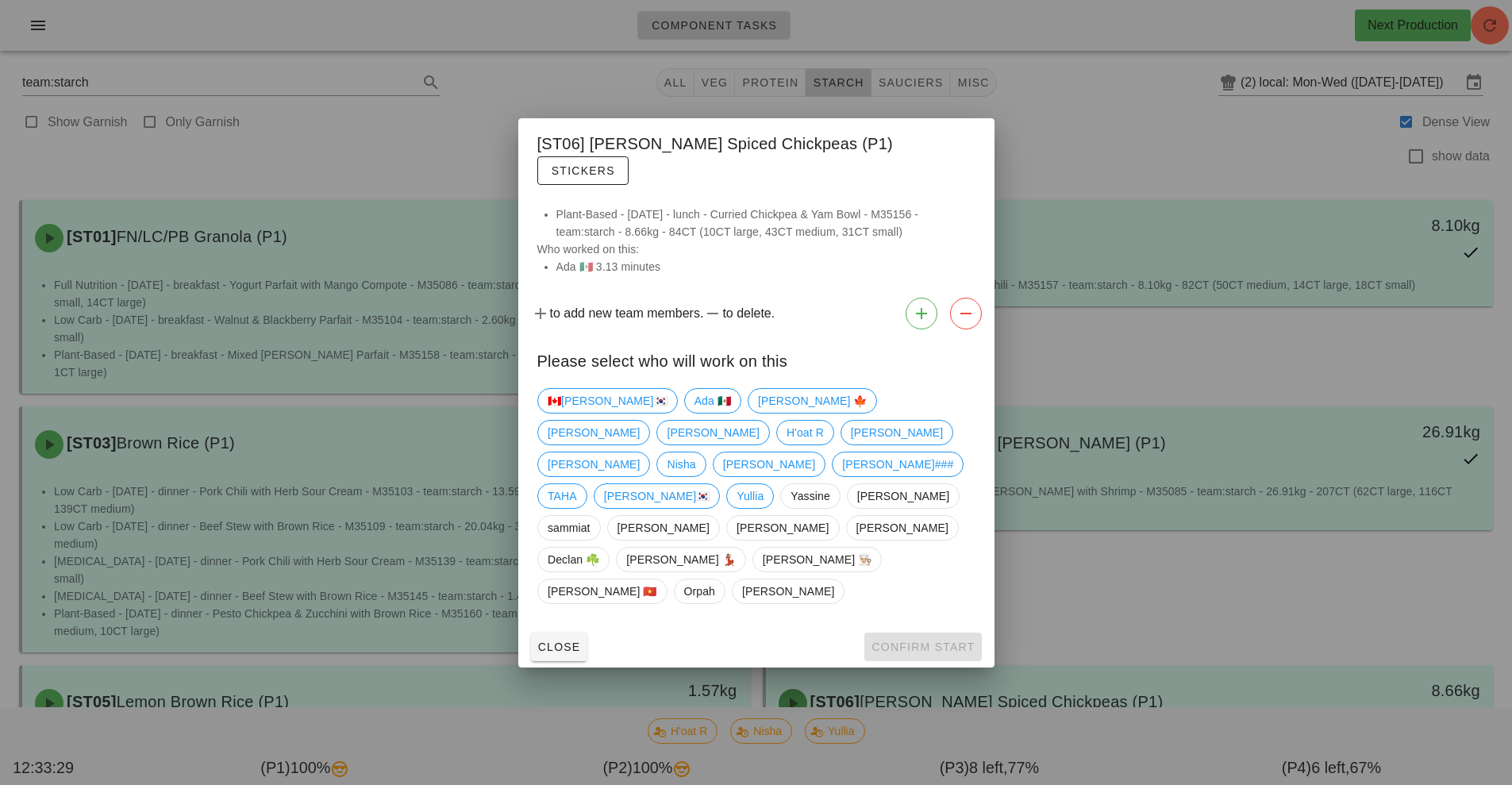
click at [785, 633] on div at bounding box center [756, 392] width 1512 height 785
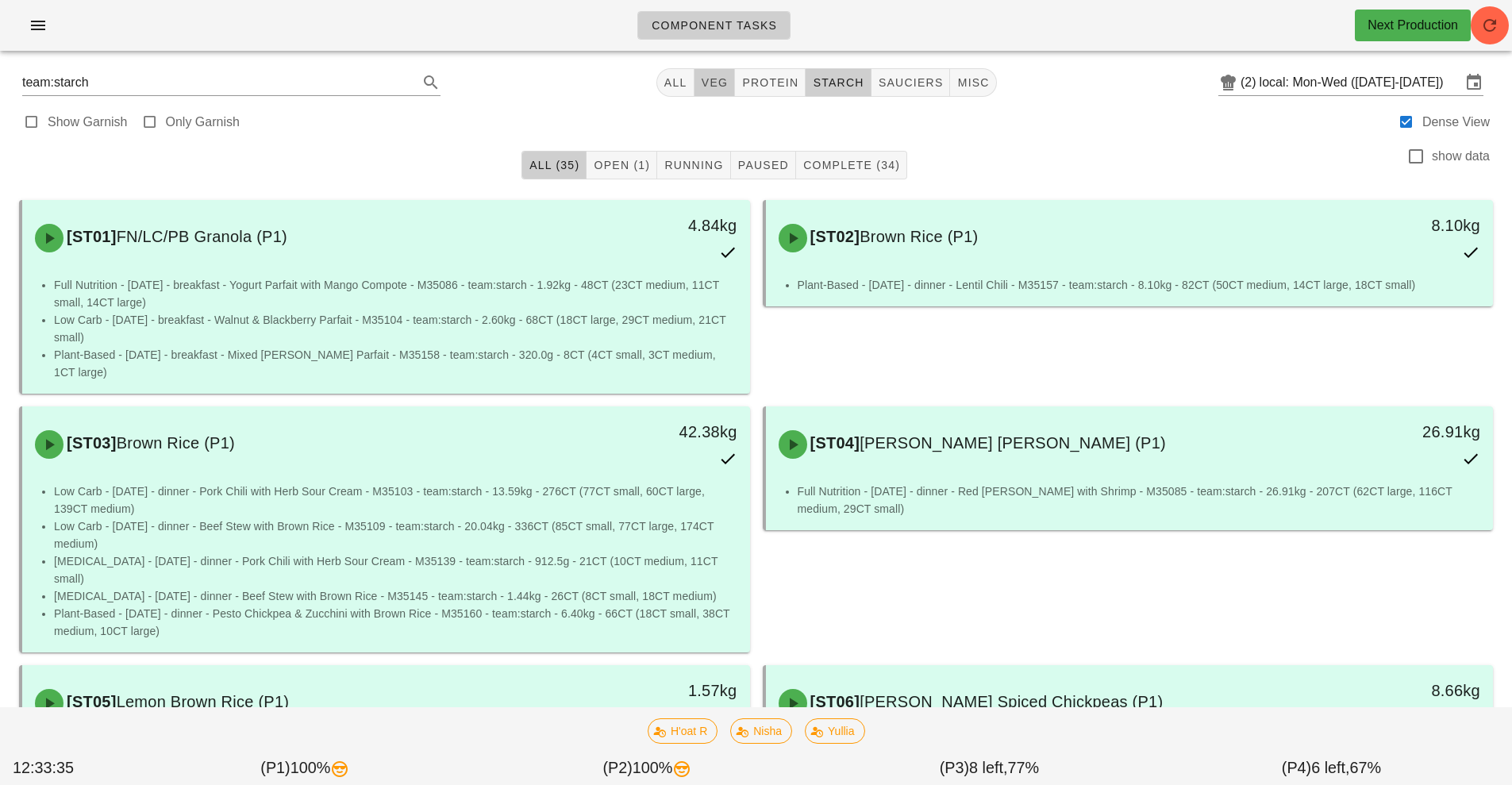
click at [700, 91] on button "veg" at bounding box center [715, 82] width 42 height 29
type input "team:veg"
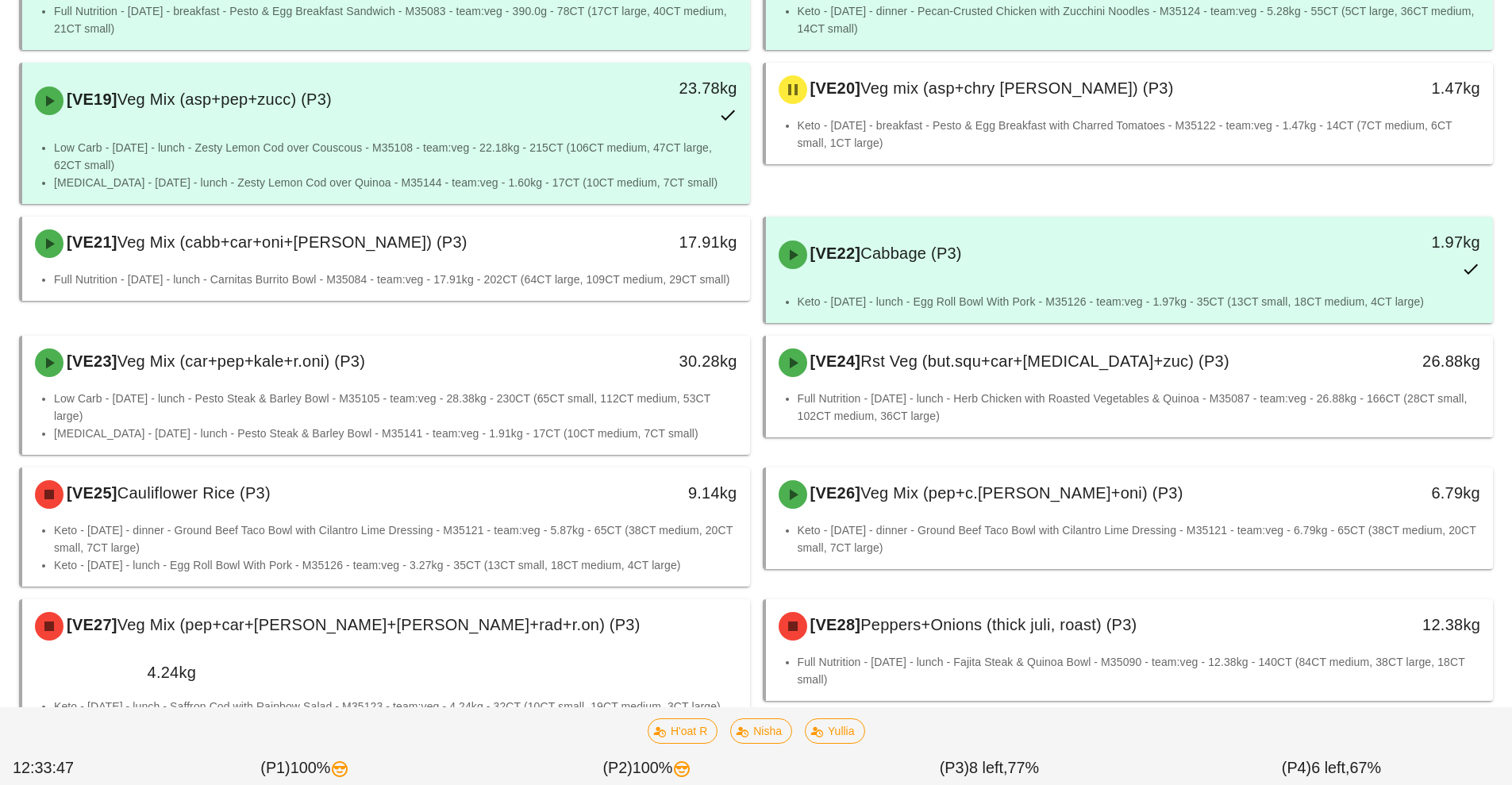
scroll to position [1585, 0]
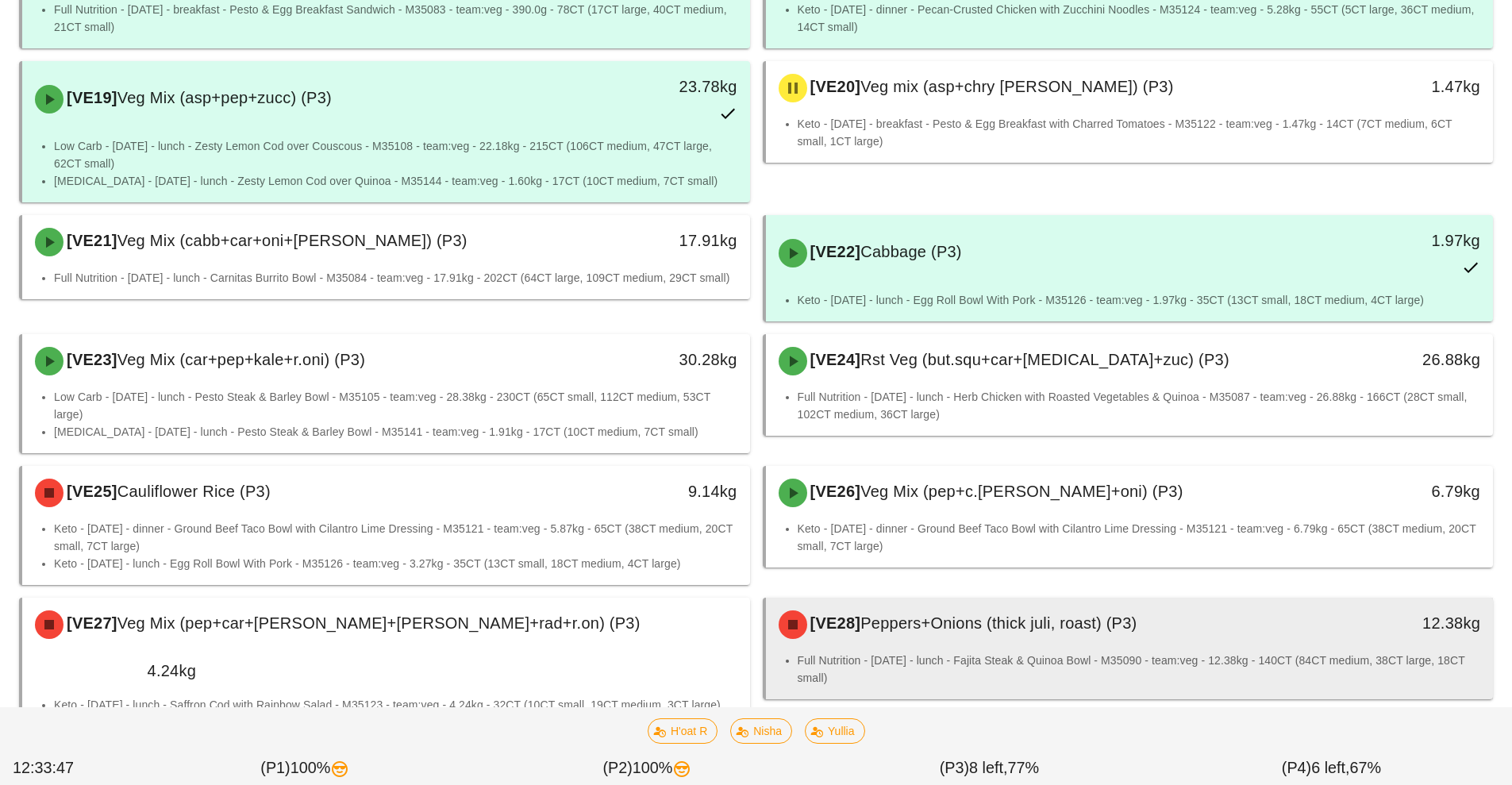
click at [1064, 652] on li "Full Nutrition - Wednesday - lunch - Fajita Steak & Quinoa Bowl - M35090 - team…" at bounding box center [1139, 669] width 683 height 35
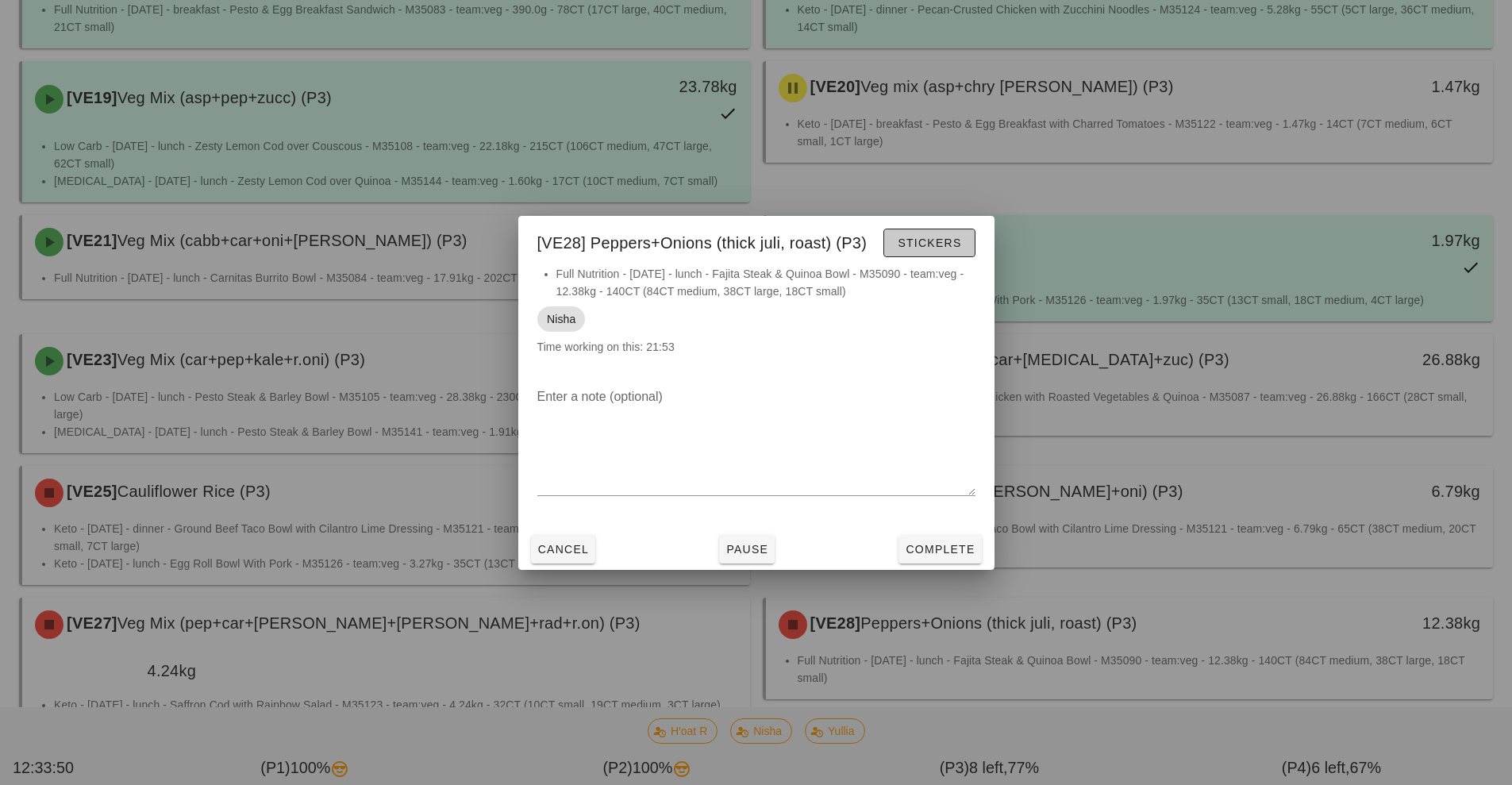
click at [923, 241] on span "Stickers" at bounding box center [929, 242] width 64 height 13
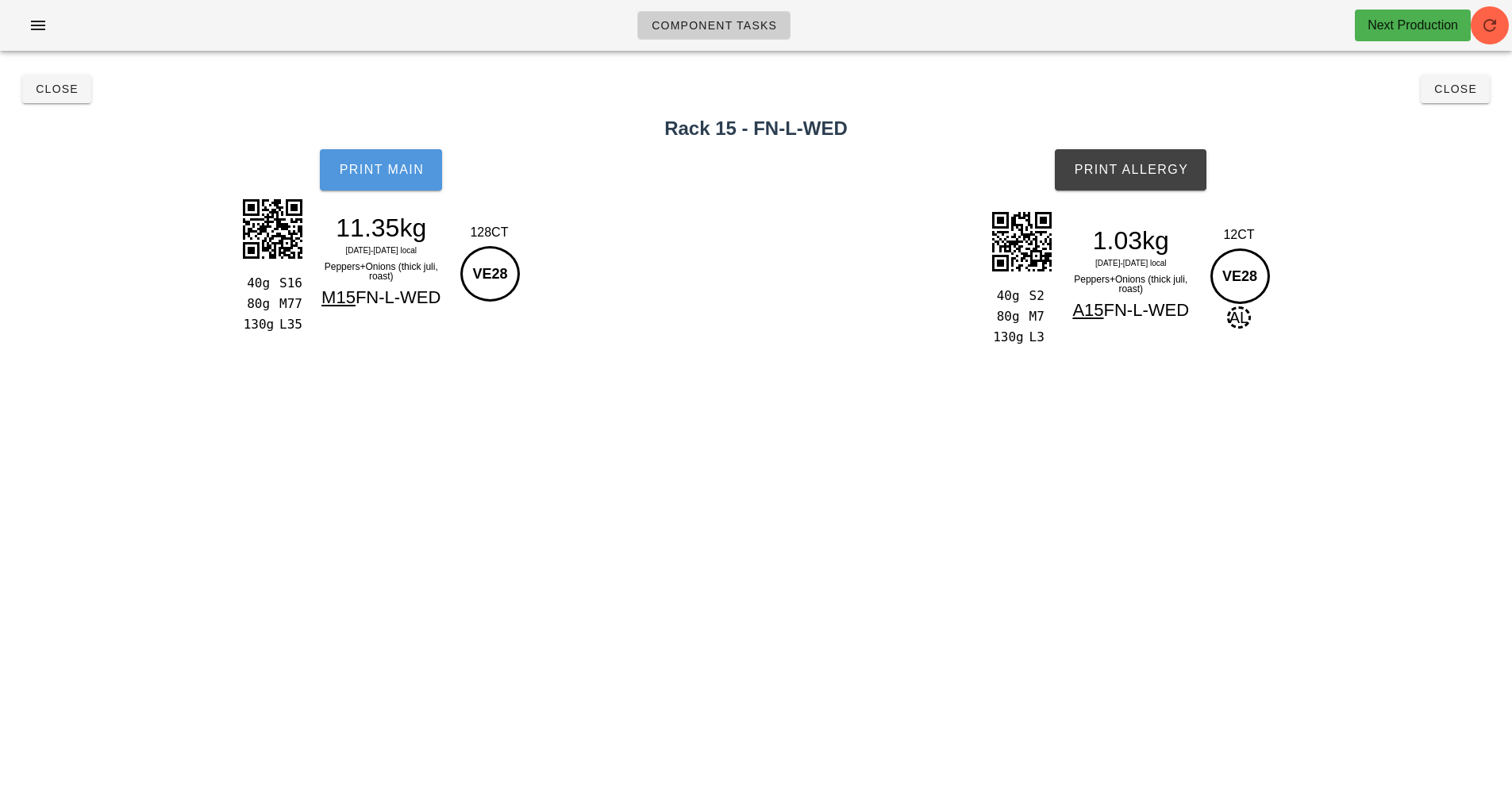
click at [392, 184] on button "Print Main" at bounding box center [380, 170] width 122 height 42
click at [1121, 177] on button "Print Allergy" at bounding box center [1130, 170] width 152 height 42
click at [1491, 23] on icon "button" at bounding box center [1490, 25] width 19 height 19
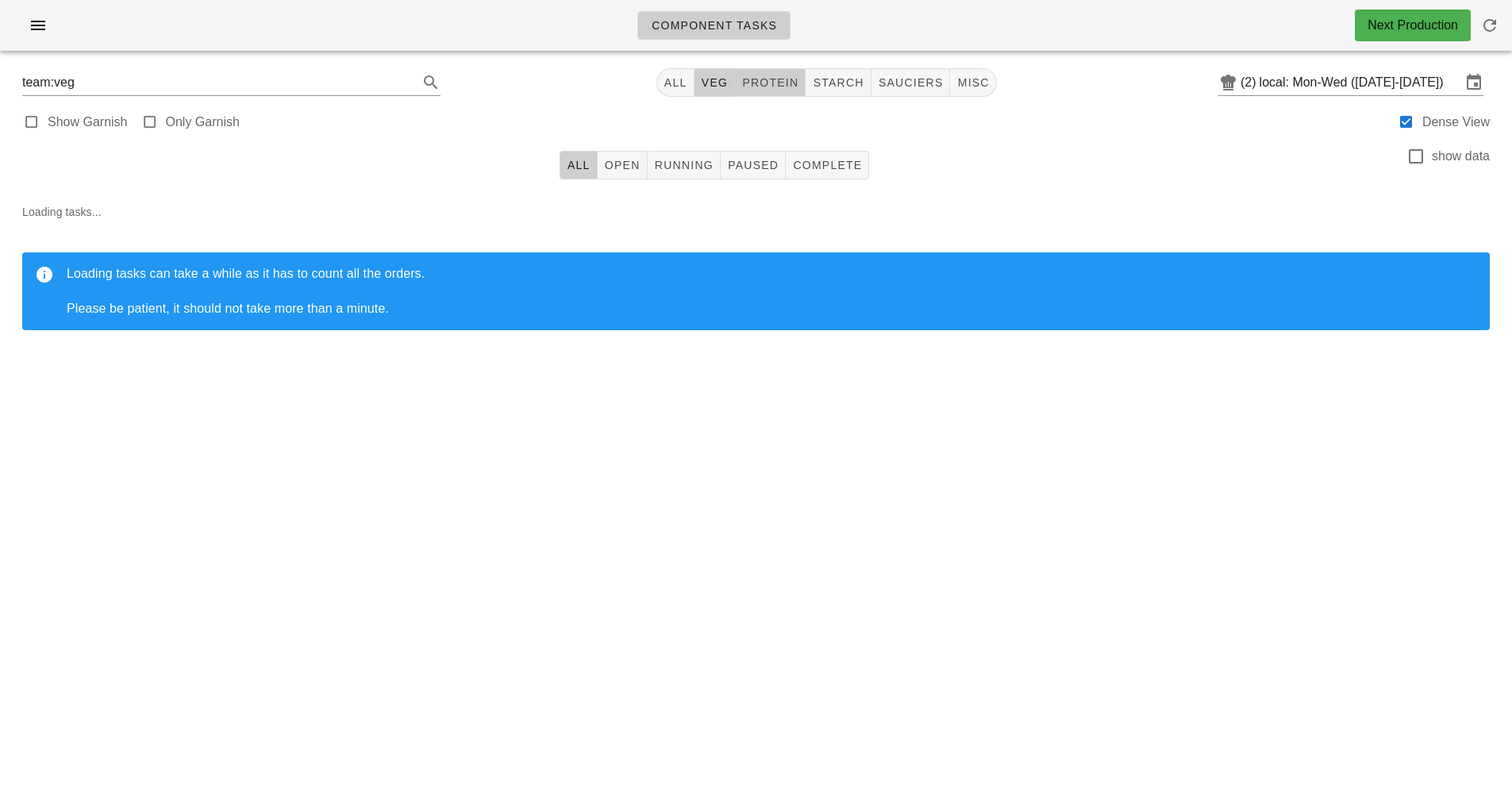
click at [767, 83] on span "protein" at bounding box center [770, 82] width 57 height 13
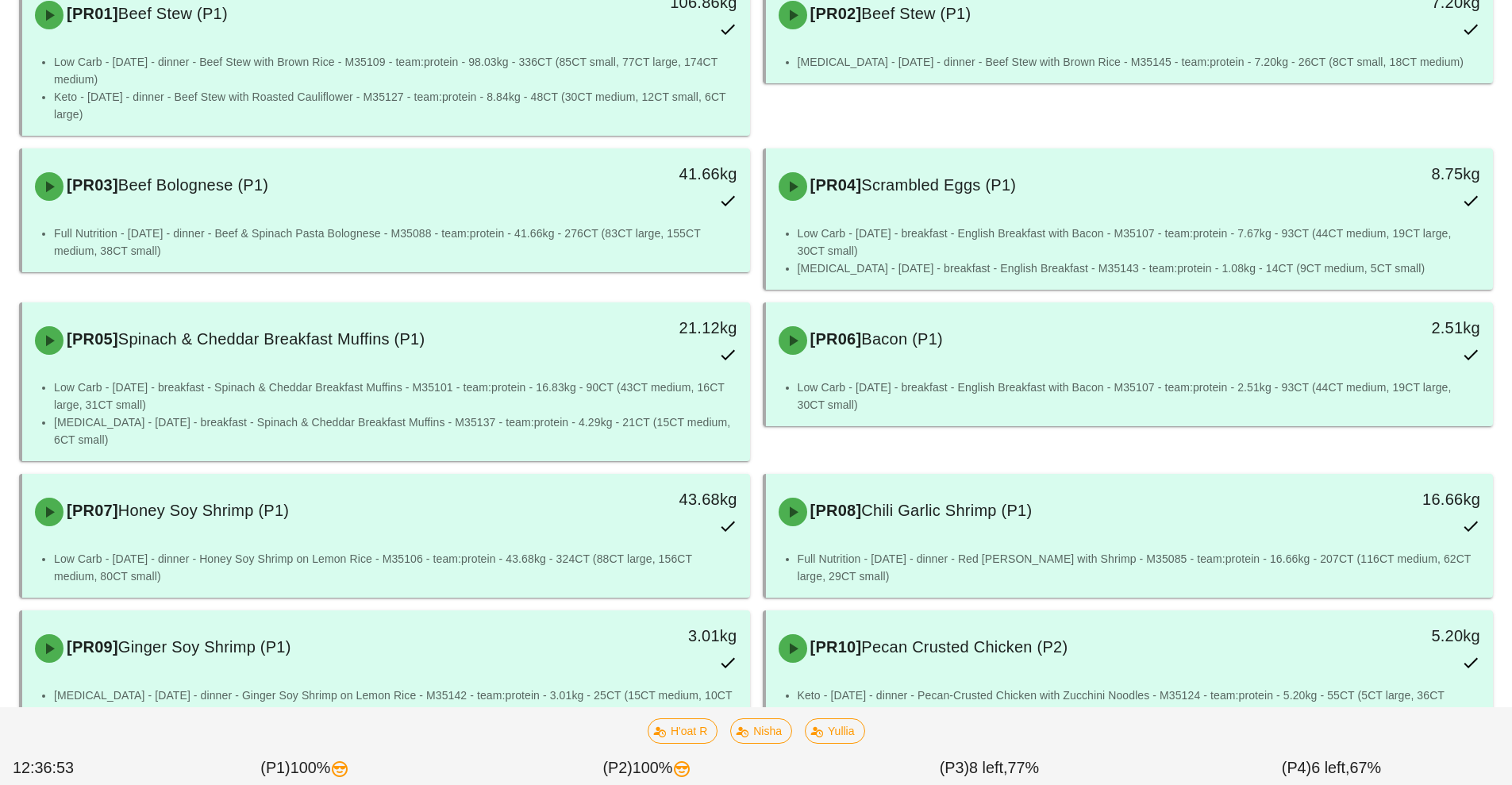
scroll to position [247, 0]
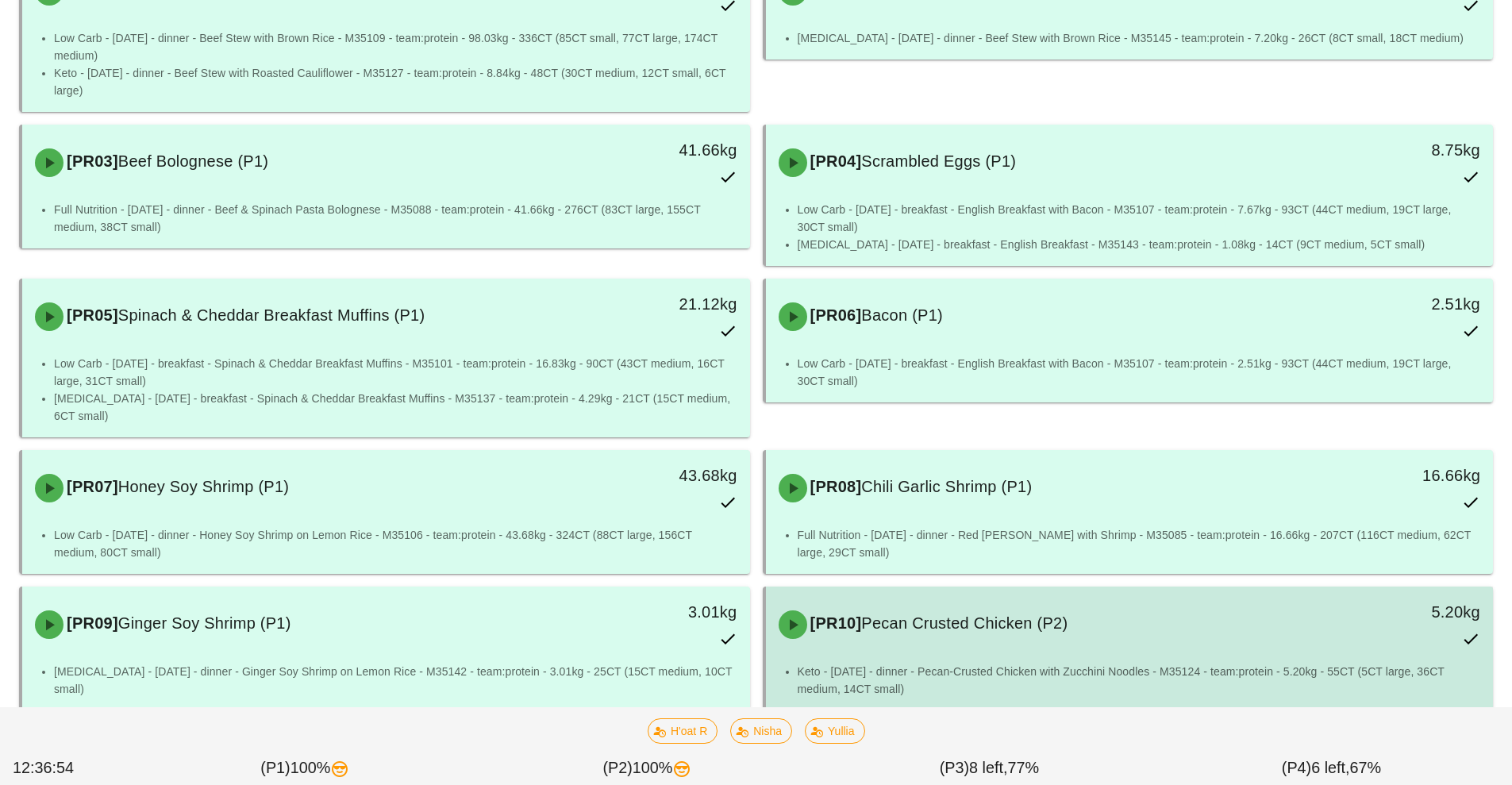
click at [1021, 657] on div "[PR10] Pecan Crusted Chicken (P2) 5.20kg" at bounding box center [1129, 624] width 721 height 70
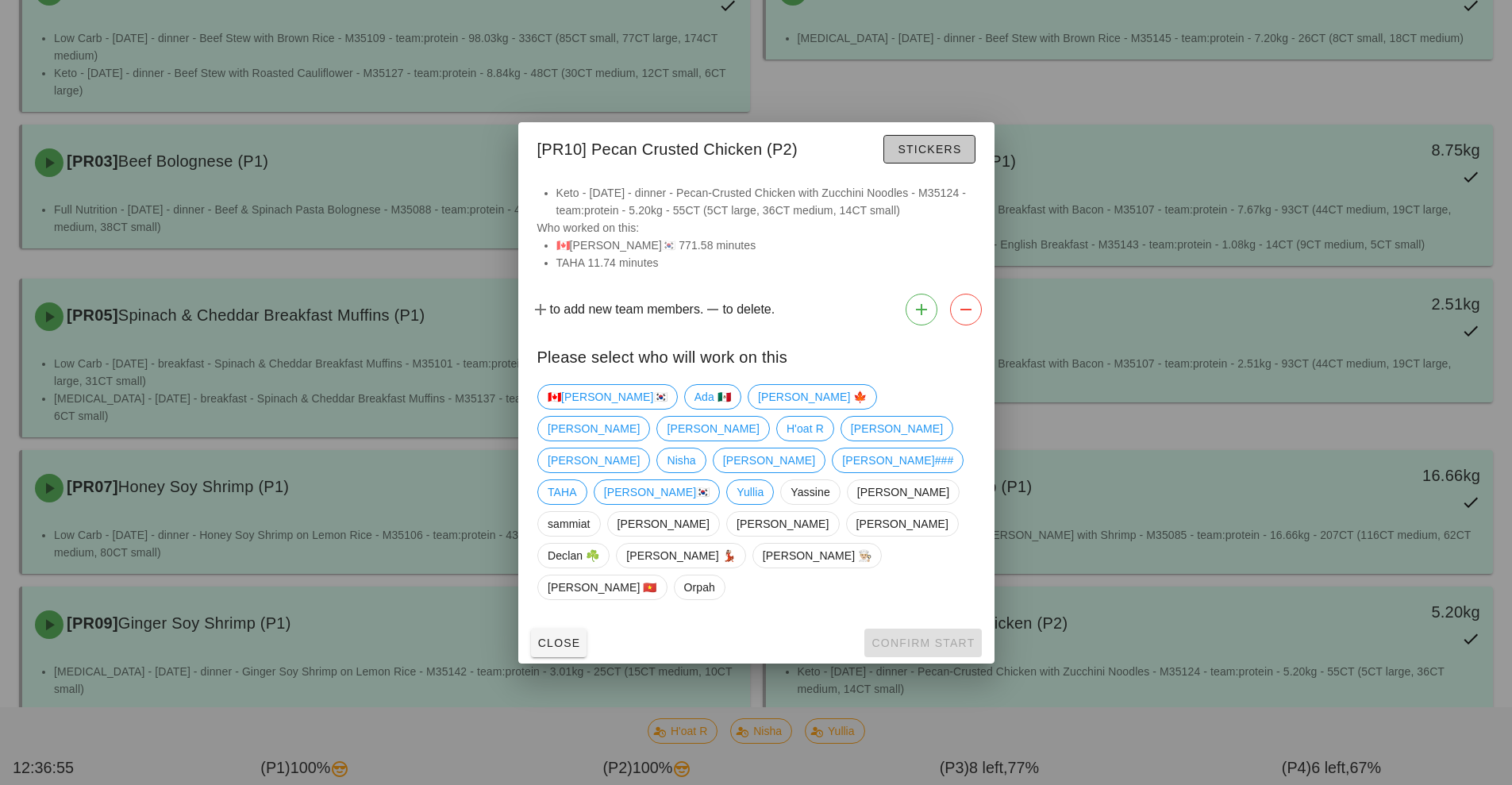
click at [944, 164] on button "Stickers" at bounding box center [928, 149] width 91 height 29
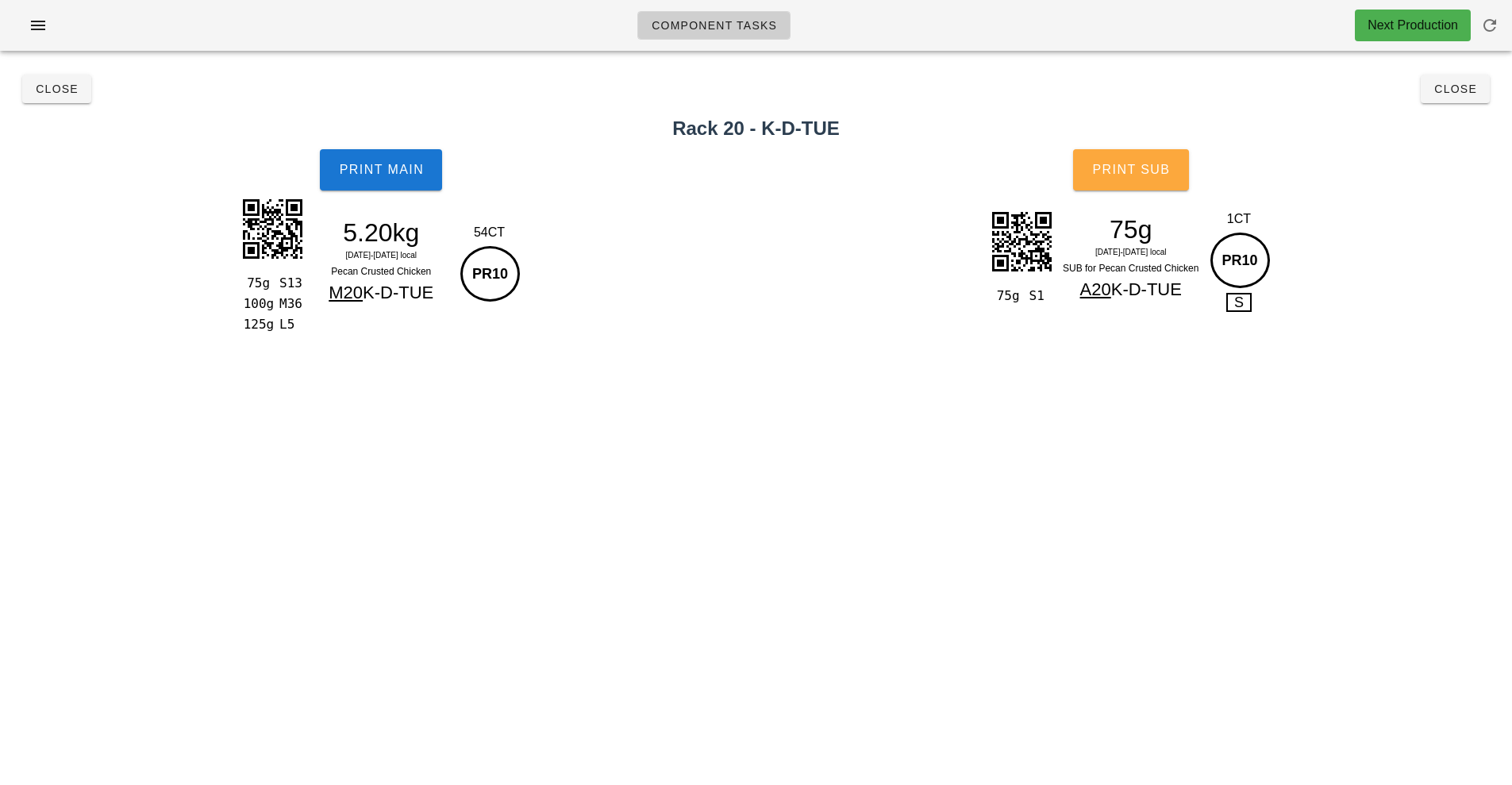
click at [1149, 176] on span "Print Sub" at bounding box center [1131, 170] width 79 height 15
click at [1468, 93] on span "Close" at bounding box center [1456, 88] width 43 height 13
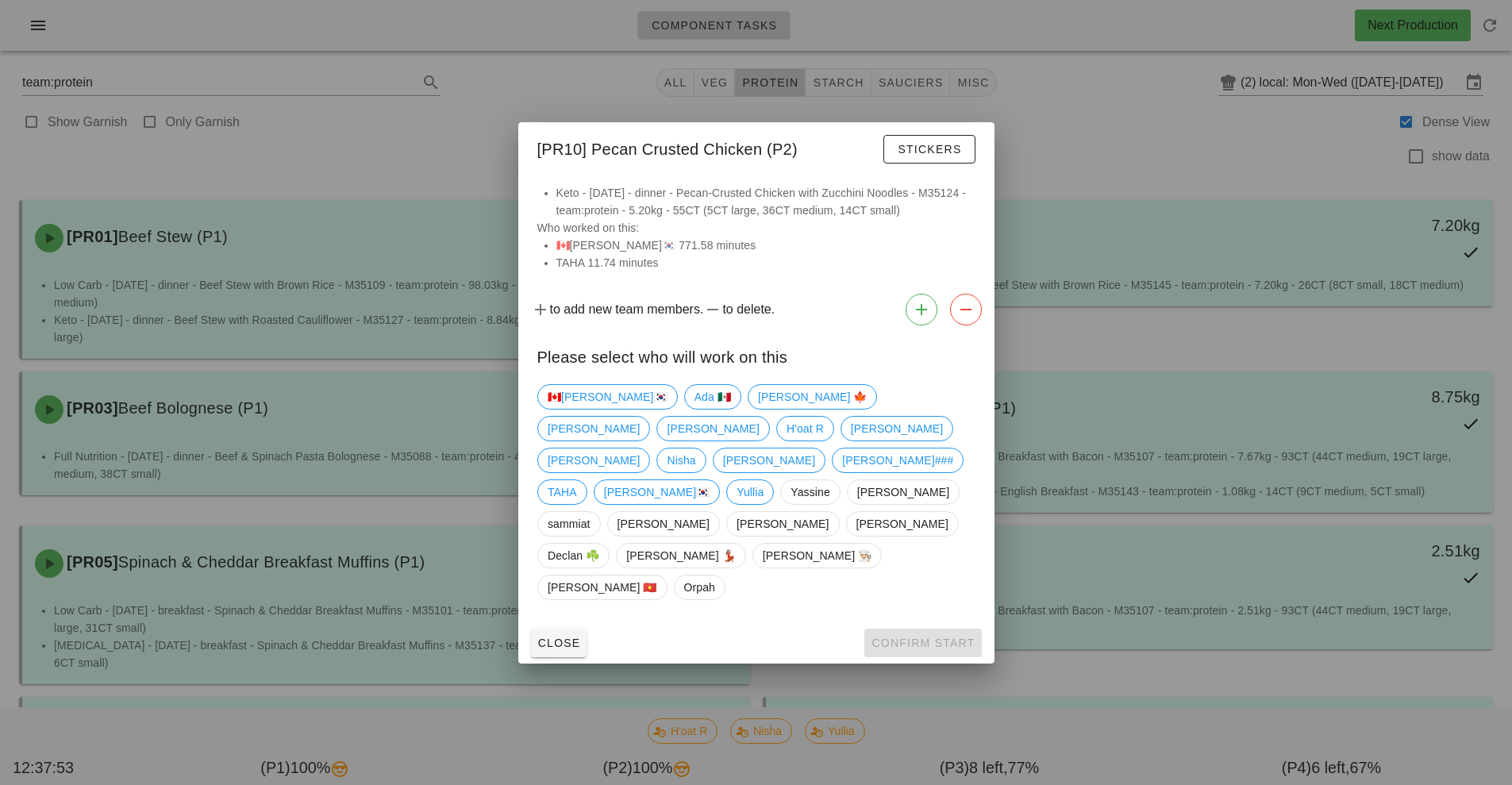
click at [432, 125] on div at bounding box center [756, 392] width 1512 height 785
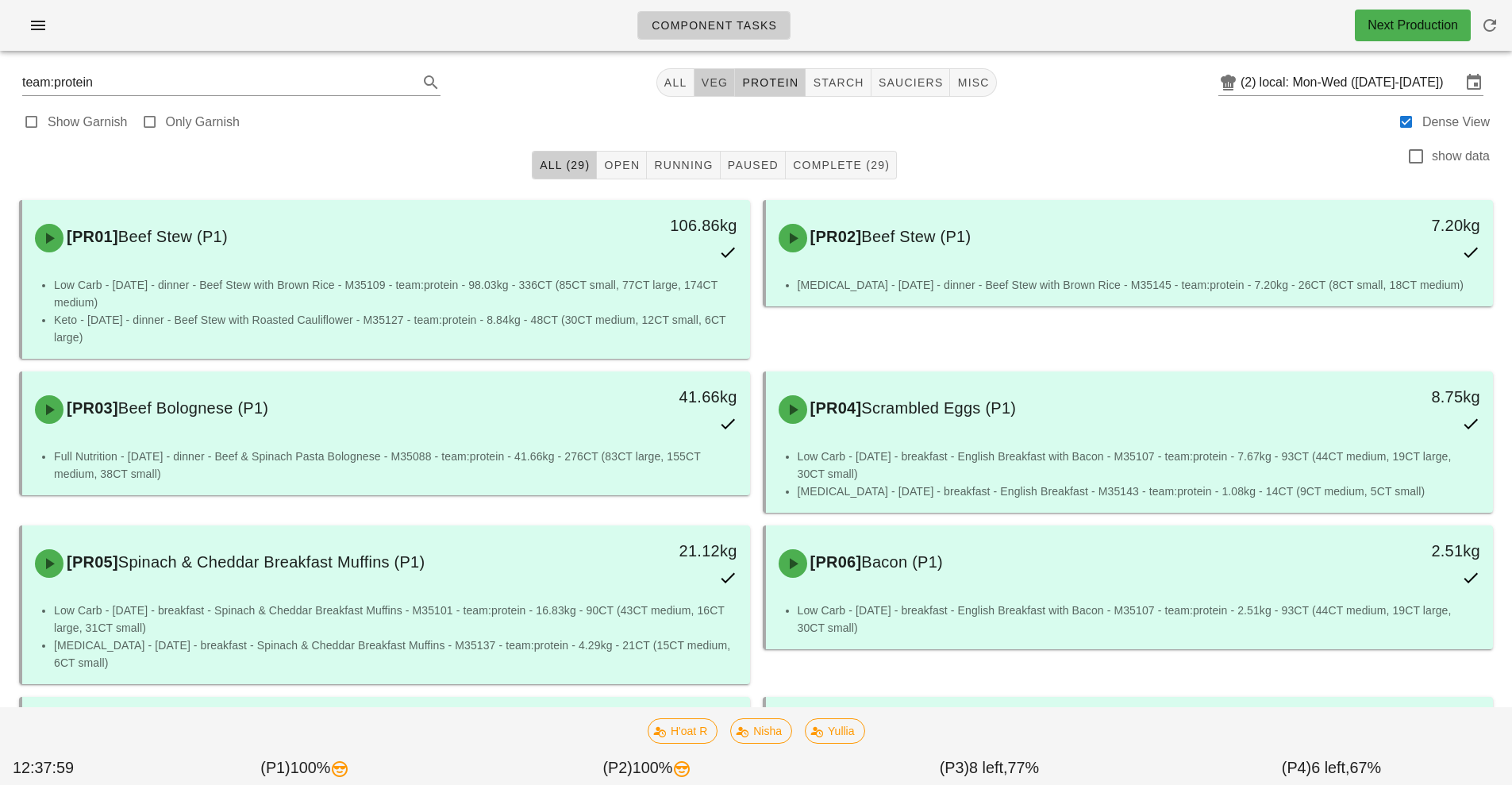
click at [711, 71] on button "veg" at bounding box center [715, 82] width 42 height 29
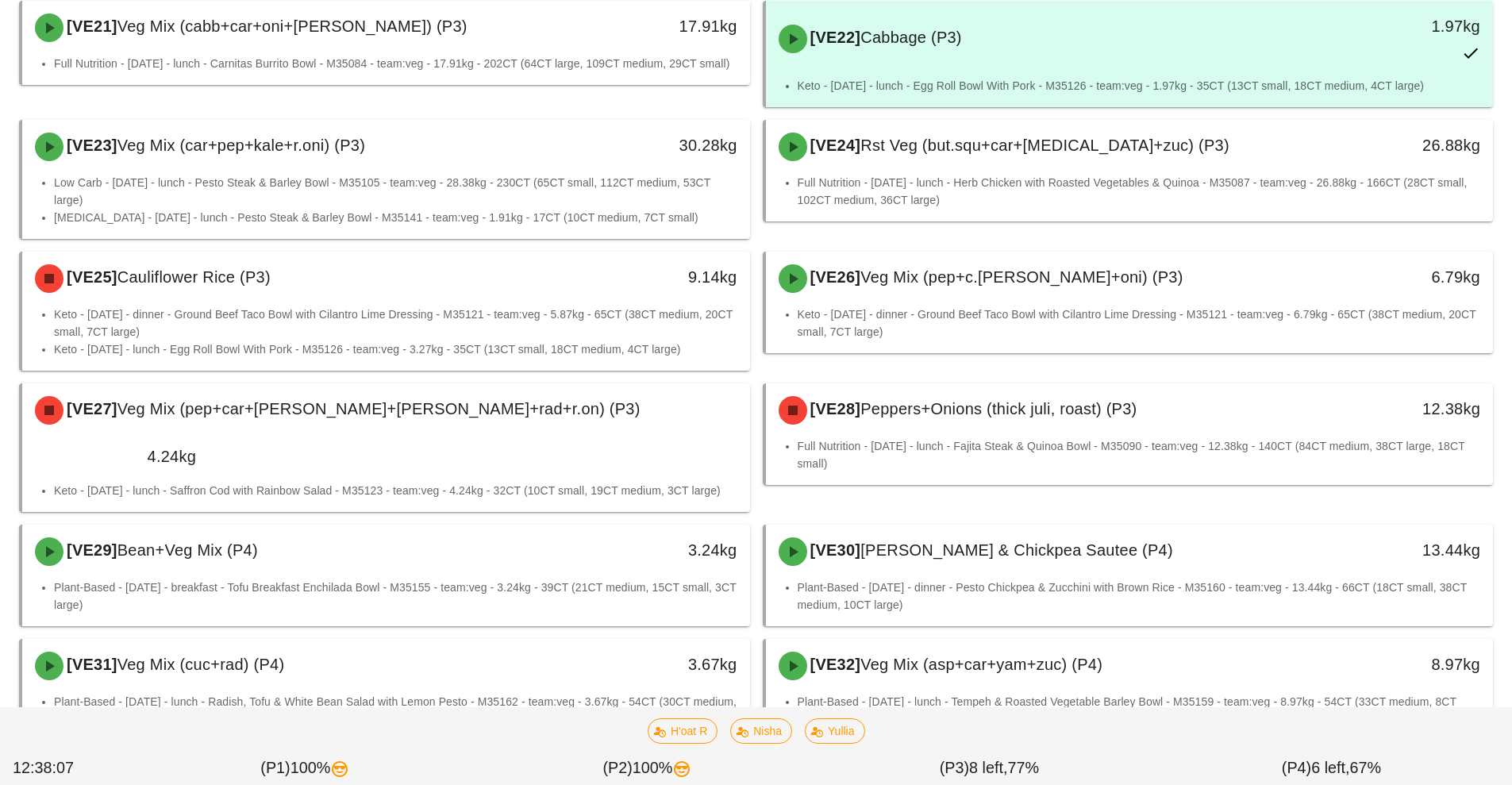
scroll to position [1757, 0]
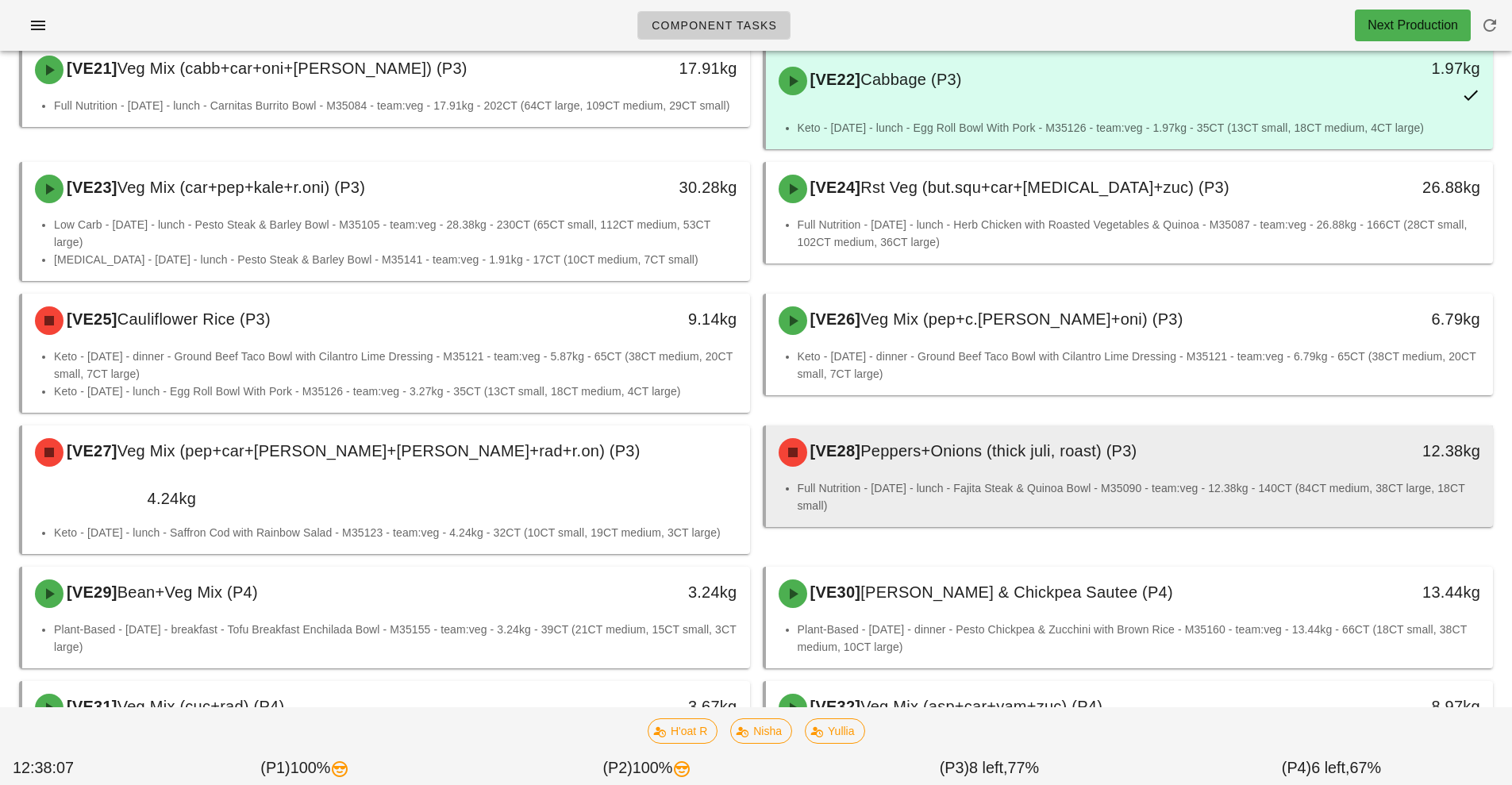
click at [1092, 428] on div "[VE28] Peppers+Onions (thick juli, roast) (P3)" at bounding box center [1039, 452] width 540 height 48
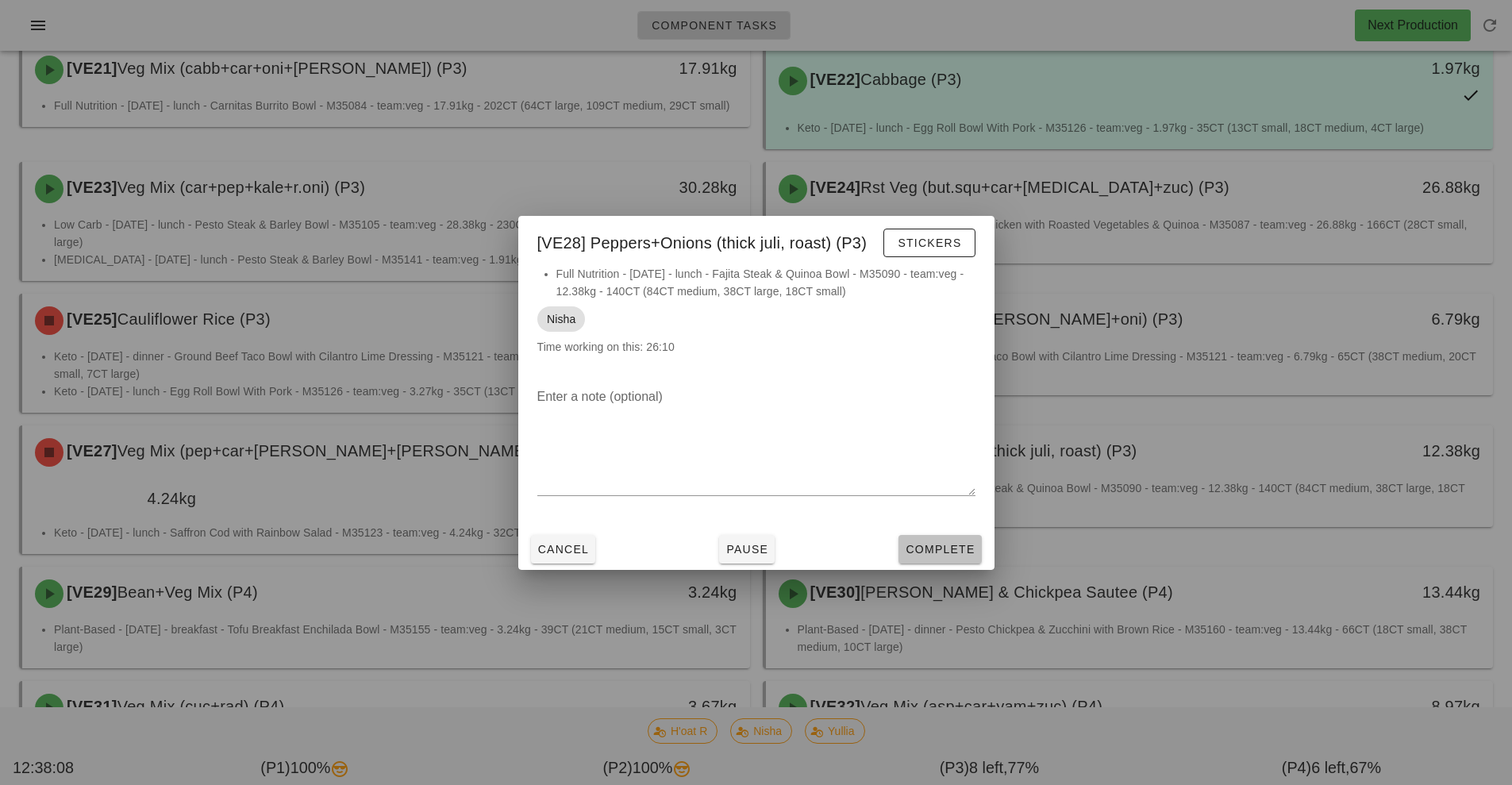
click at [933, 548] on span "Complete" at bounding box center [940, 549] width 70 height 13
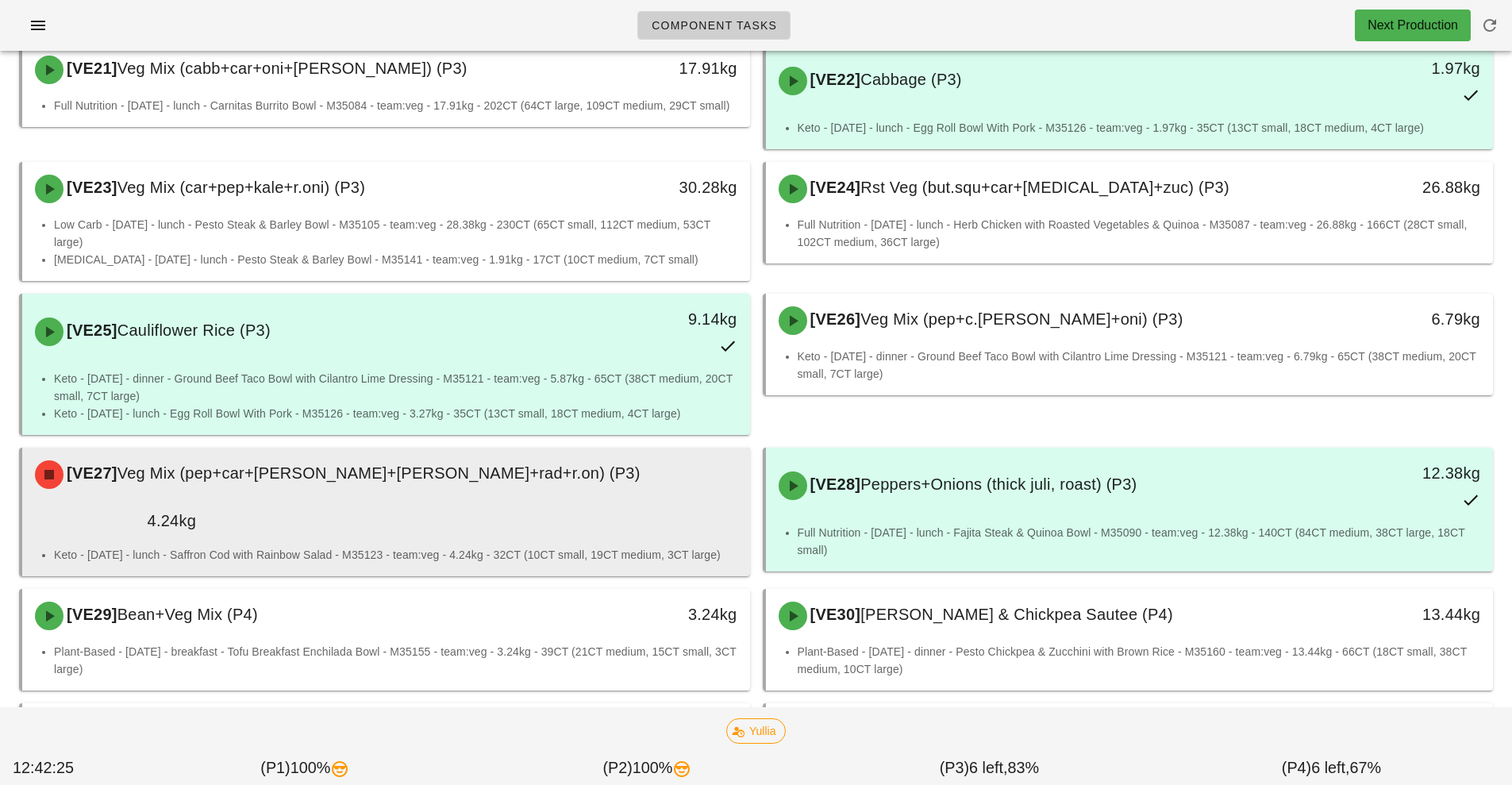
click at [492, 451] on div "[VE27] Veg Mix (pep+car+[PERSON_NAME]+[PERSON_NAME]+rad+r.on) (P3)" at bounding box center [385, 474] width 721 height 48
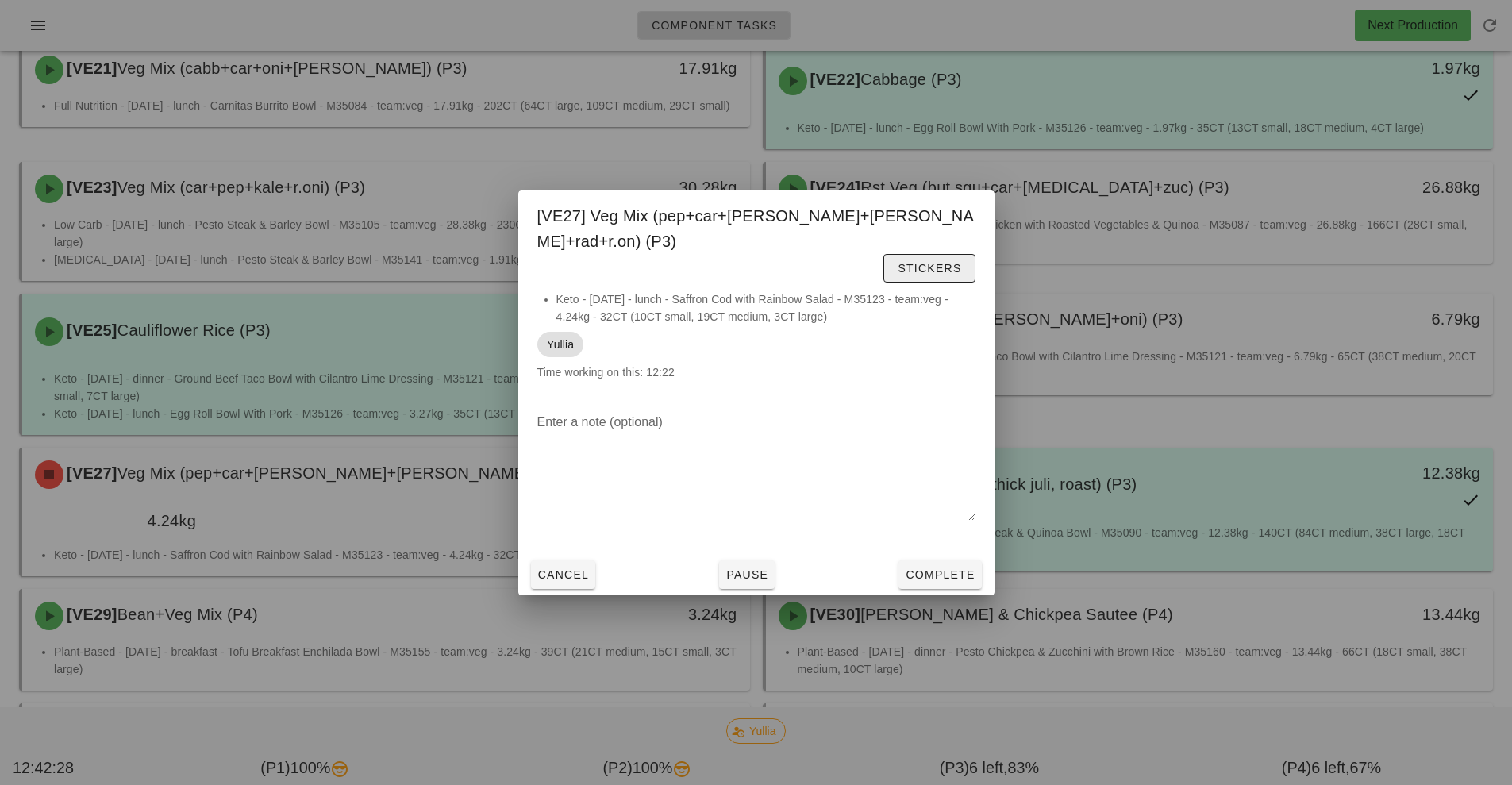
click at [883, 265] on button "Stickers" at bounding box center [928, 267] width 91 height 29
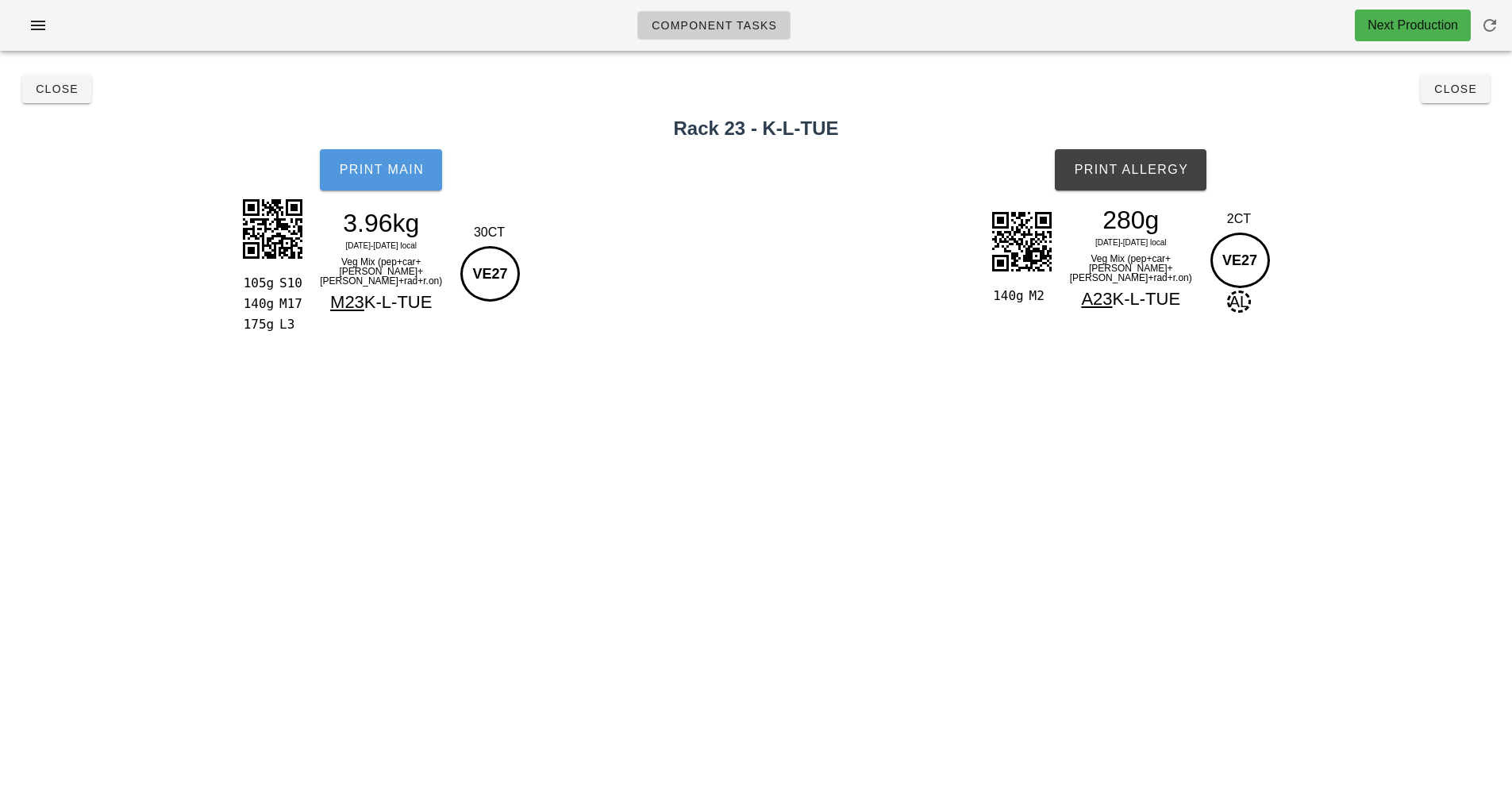
click at [378, 186] on button "Print Main" at bounding box center [380, 170] width 122 height 42
click at [1139, 167] on span "Print Allergy" at bounding box center [1130, 170] width 115 height 15
click at [1447, 100] on button "Close" at bounding box center [1456, 88] width 69 height 29
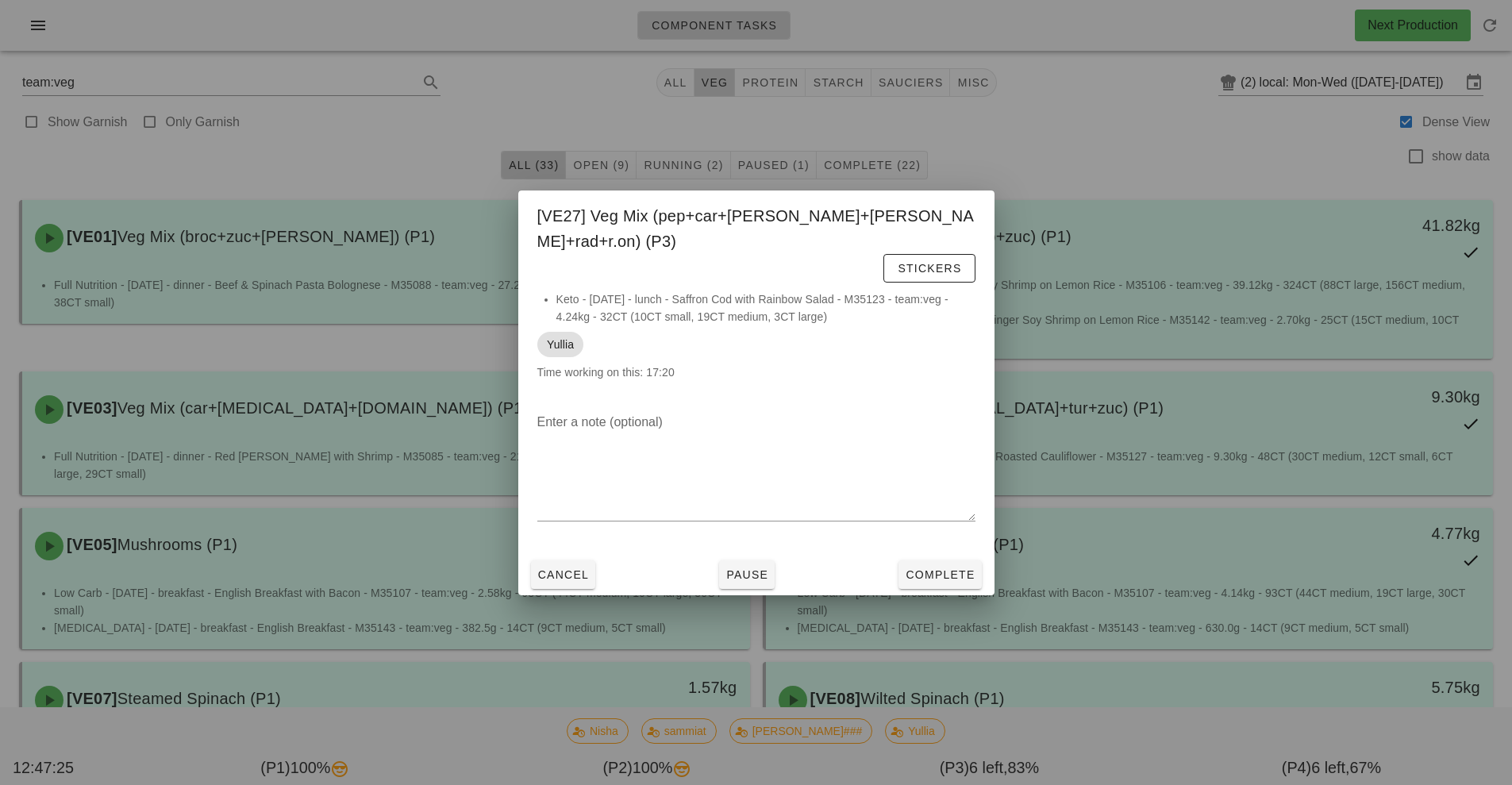
click at [1107, 177] on div at bounding box center [756, 392] width 1512 height 785
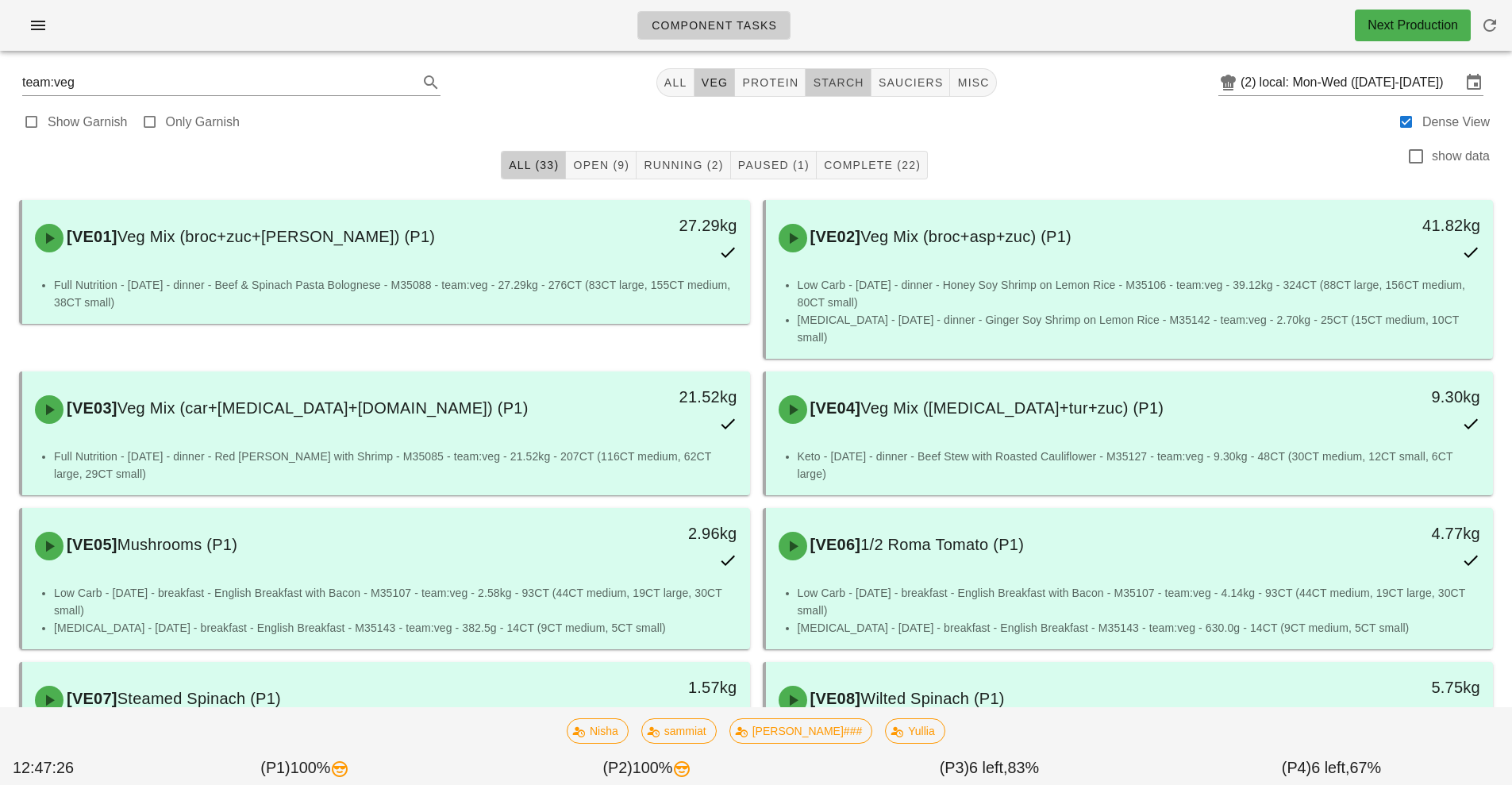
click at [837, 84] on span "starch" at bounding box center [838, 82] width 52 height 13
type input "team:starch"
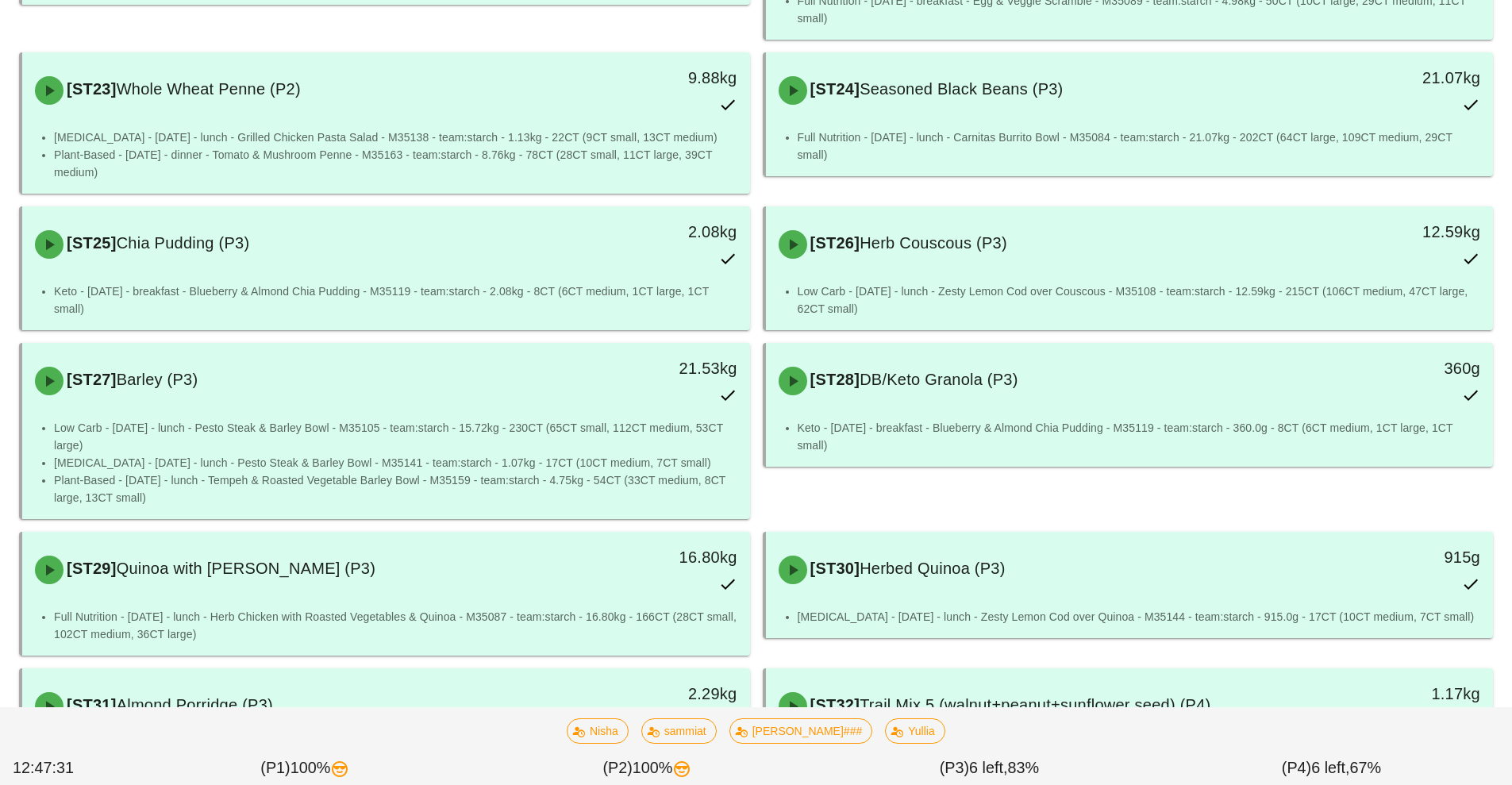
scroll to position [2024, 0]
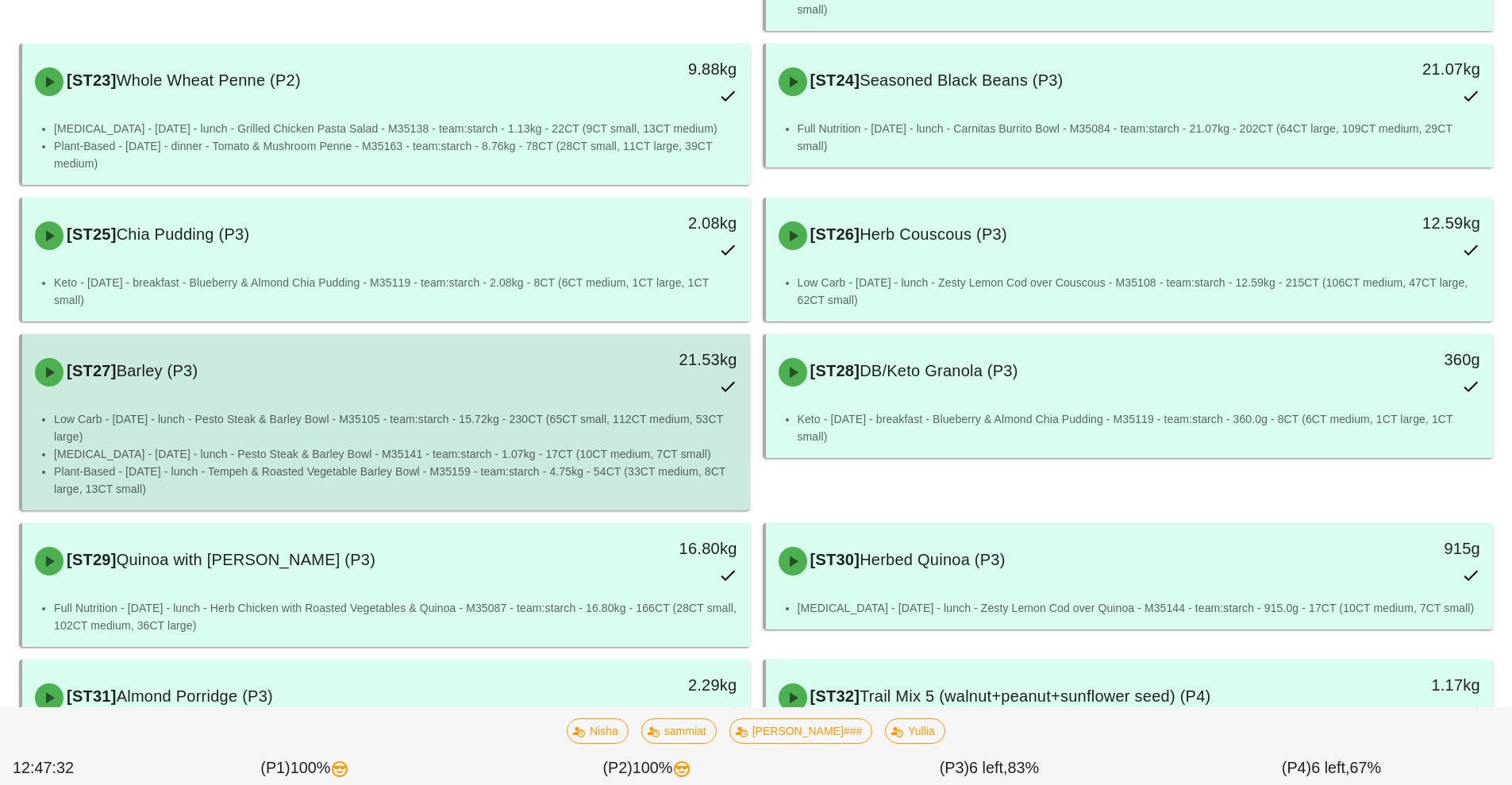
click at [488, 462] on li "Plant-Based - [DATE] - lunch - Tempeh & Roasted Vegetable Barley Bowl - M35159 …" at bounding box center [395, 479] width 683 height 35
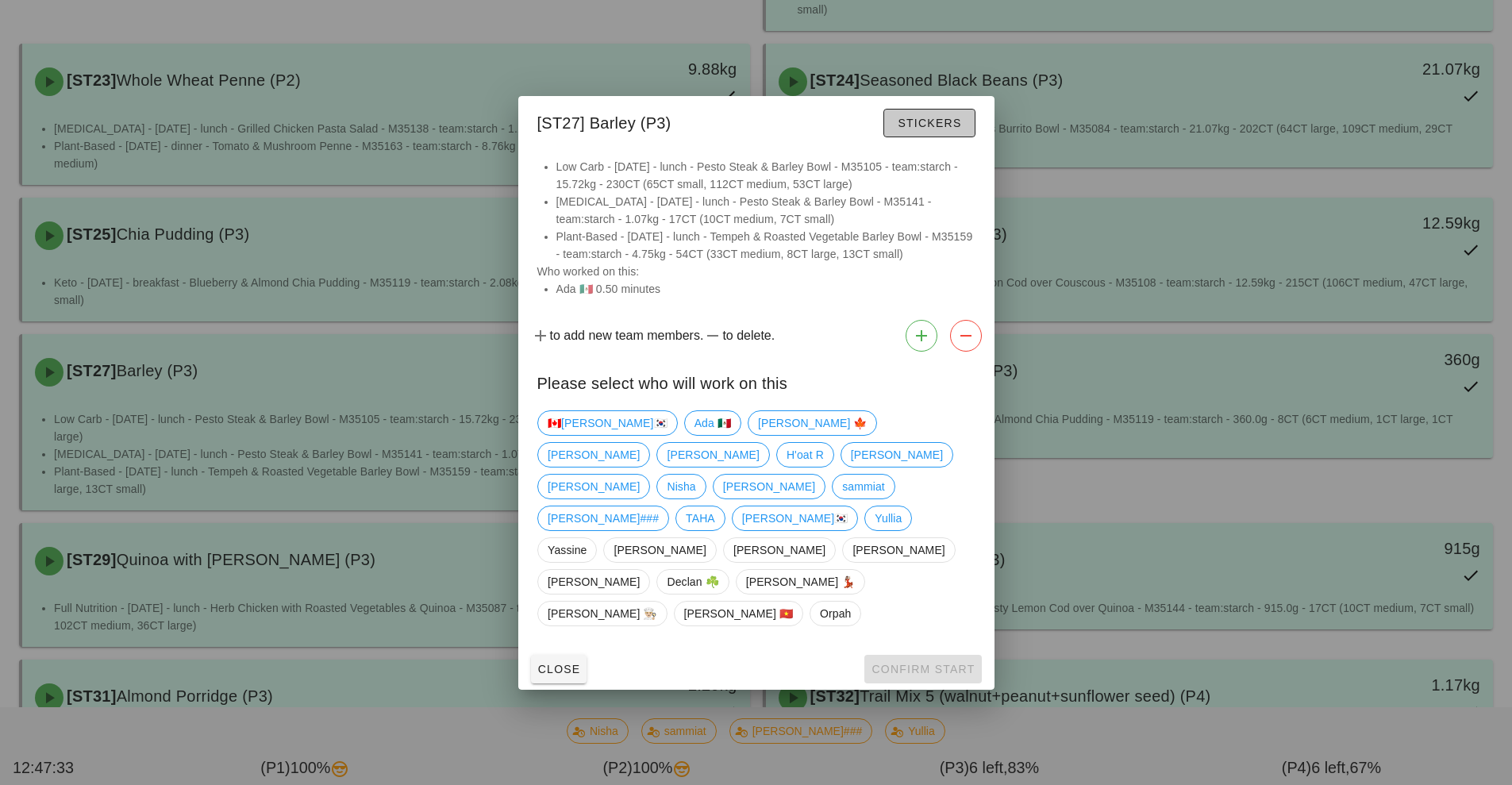
click at [953, 138] on button "Stickers" at bounding box center [928, 123] width 91 height 29
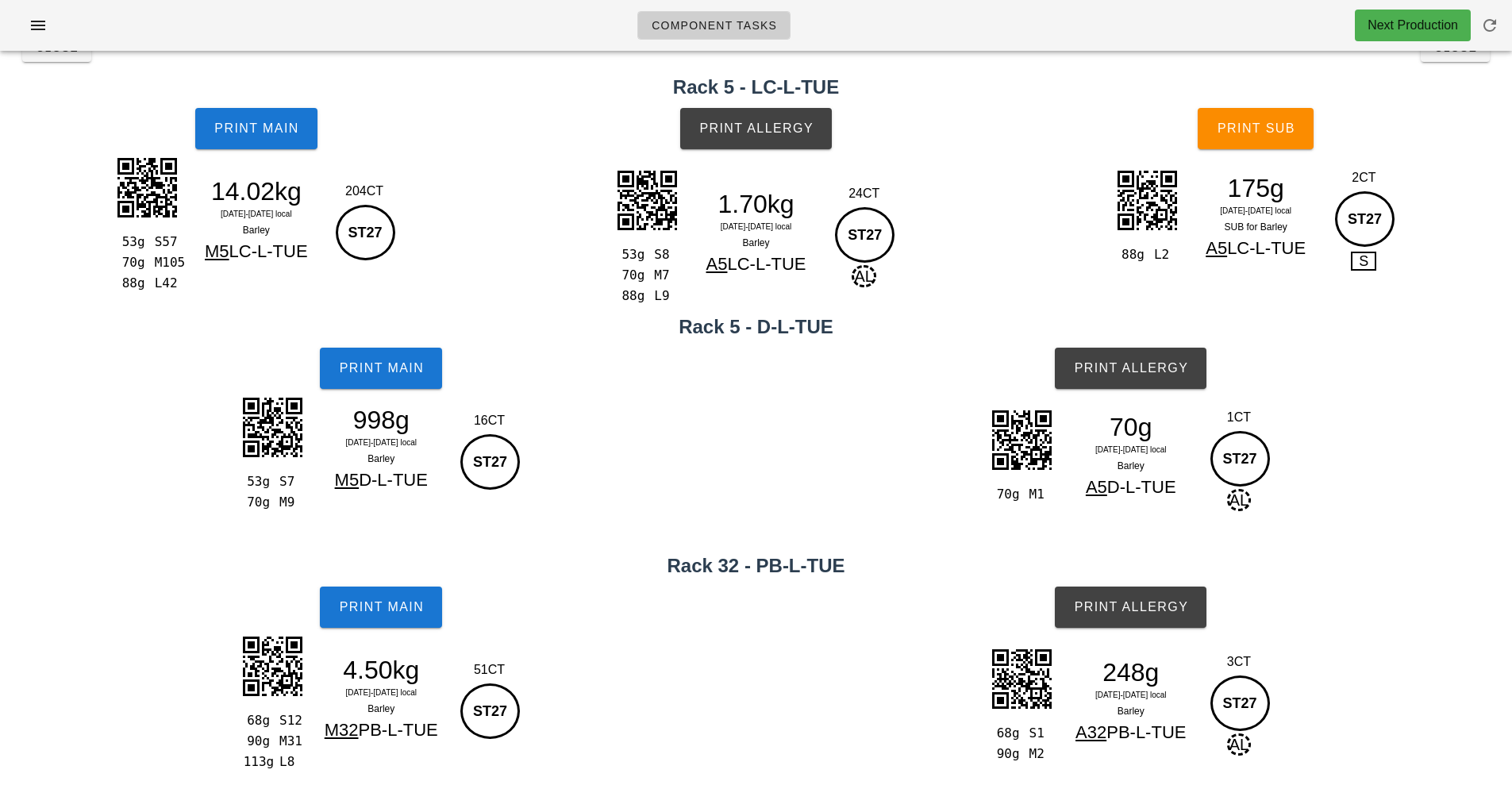
scroll to position [42, 0]
click at [287, 164] on div "53g S57 70g M105 88g L42 14.02kg [DATE]-[DATE] local Barley M5 LC-L-TUE 204CT S…" at bounding box center [255, 222] width 288 height 138
click at [277, 148] on button "Print Main" at bounding box center [256, 129] width 122 height 42
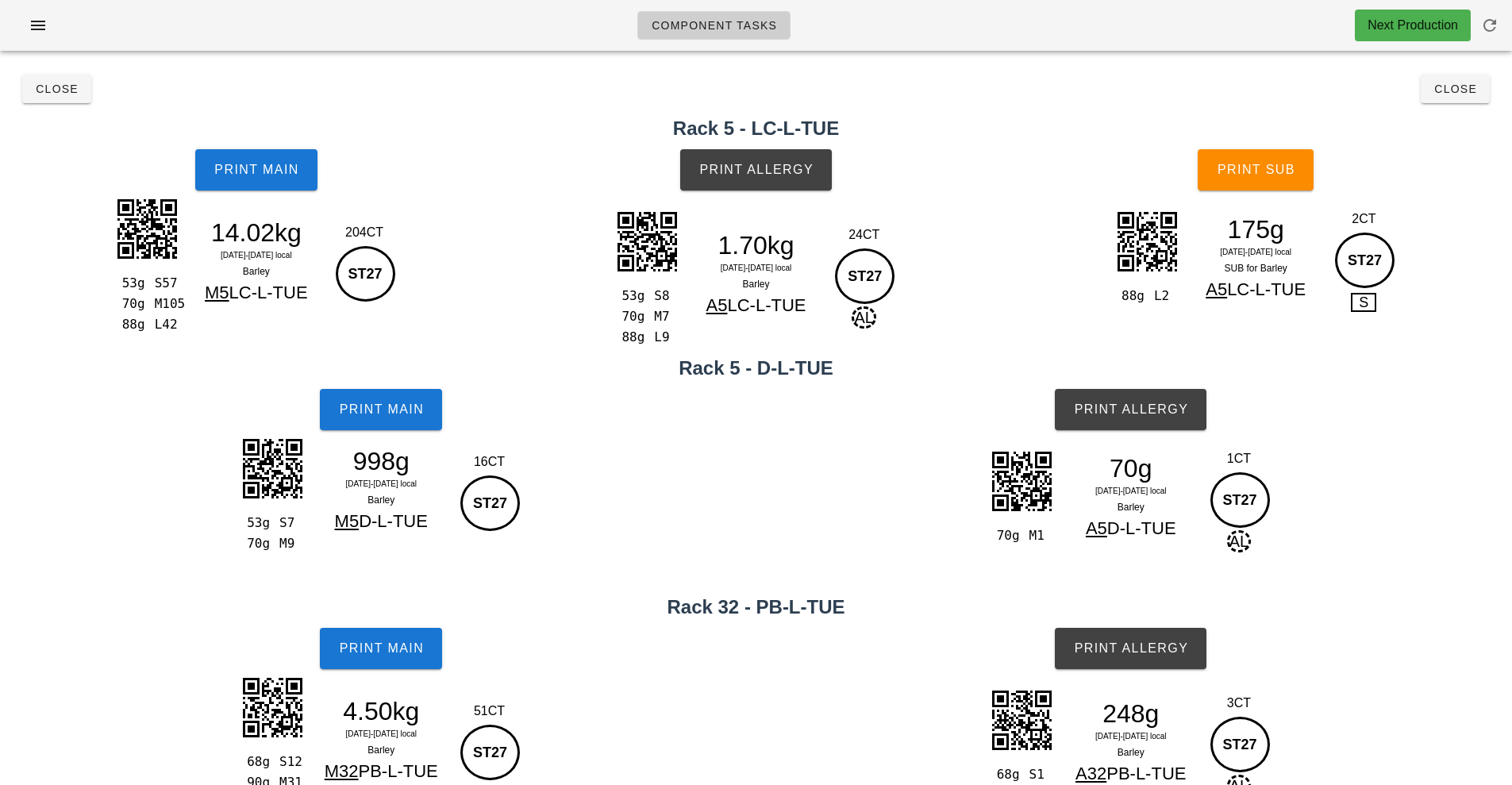
scroll to position [5, 0]
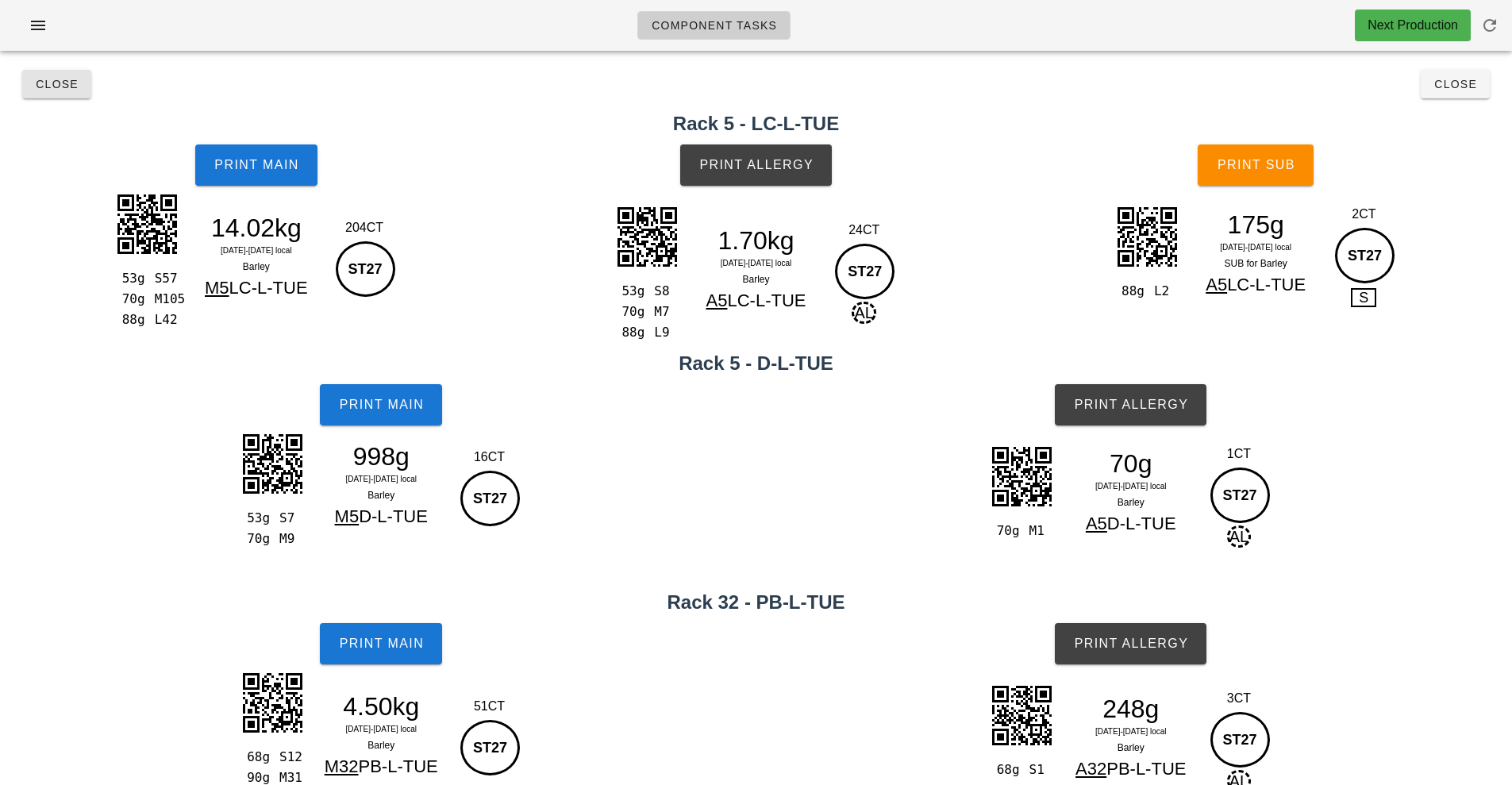
click at [52, 93] on button "Close" at bounding box center [57, 84] width 69 height 29
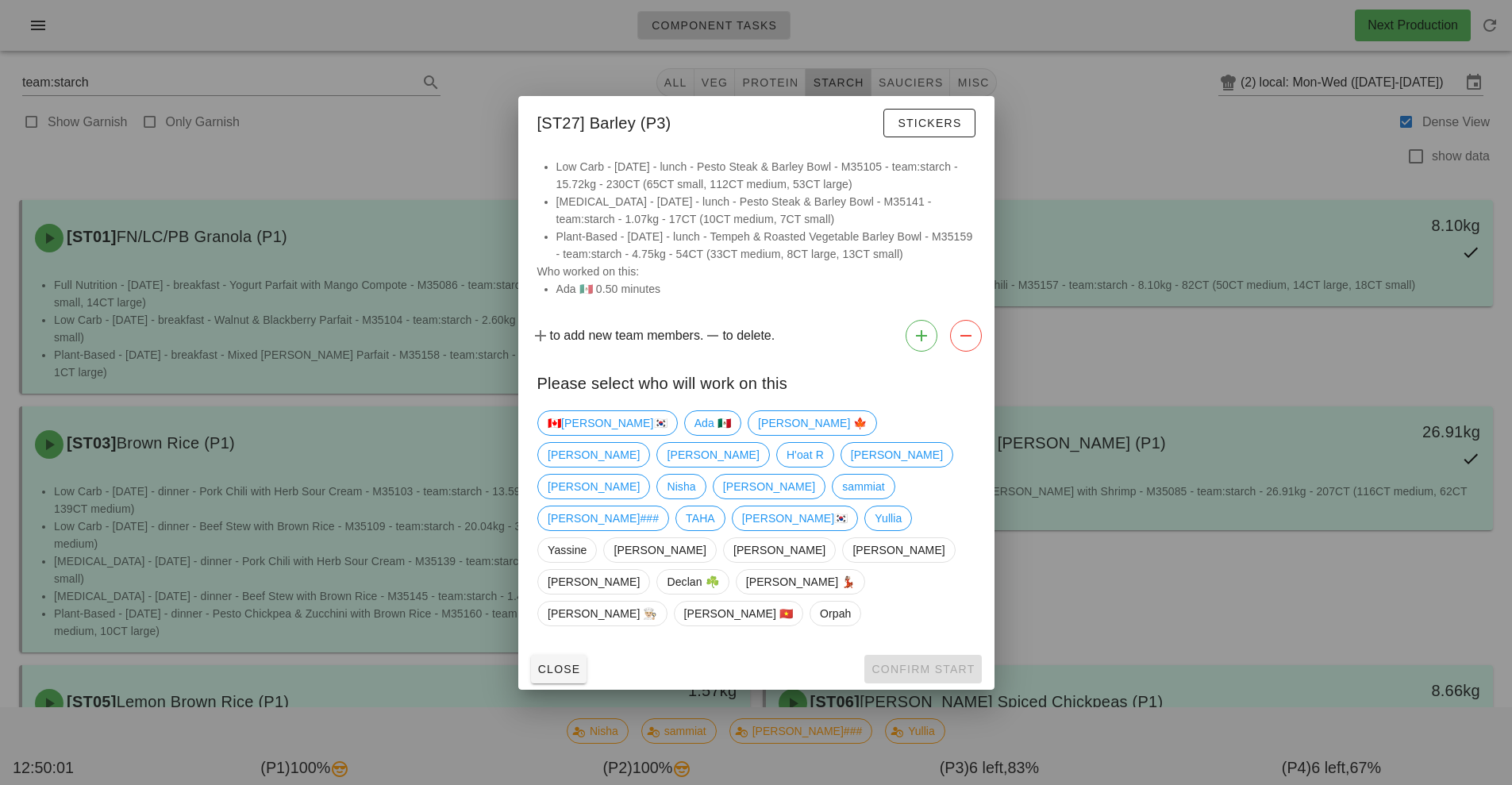
click at [322, 145] on div at bounding box center [756, 392] width 1512 height 785
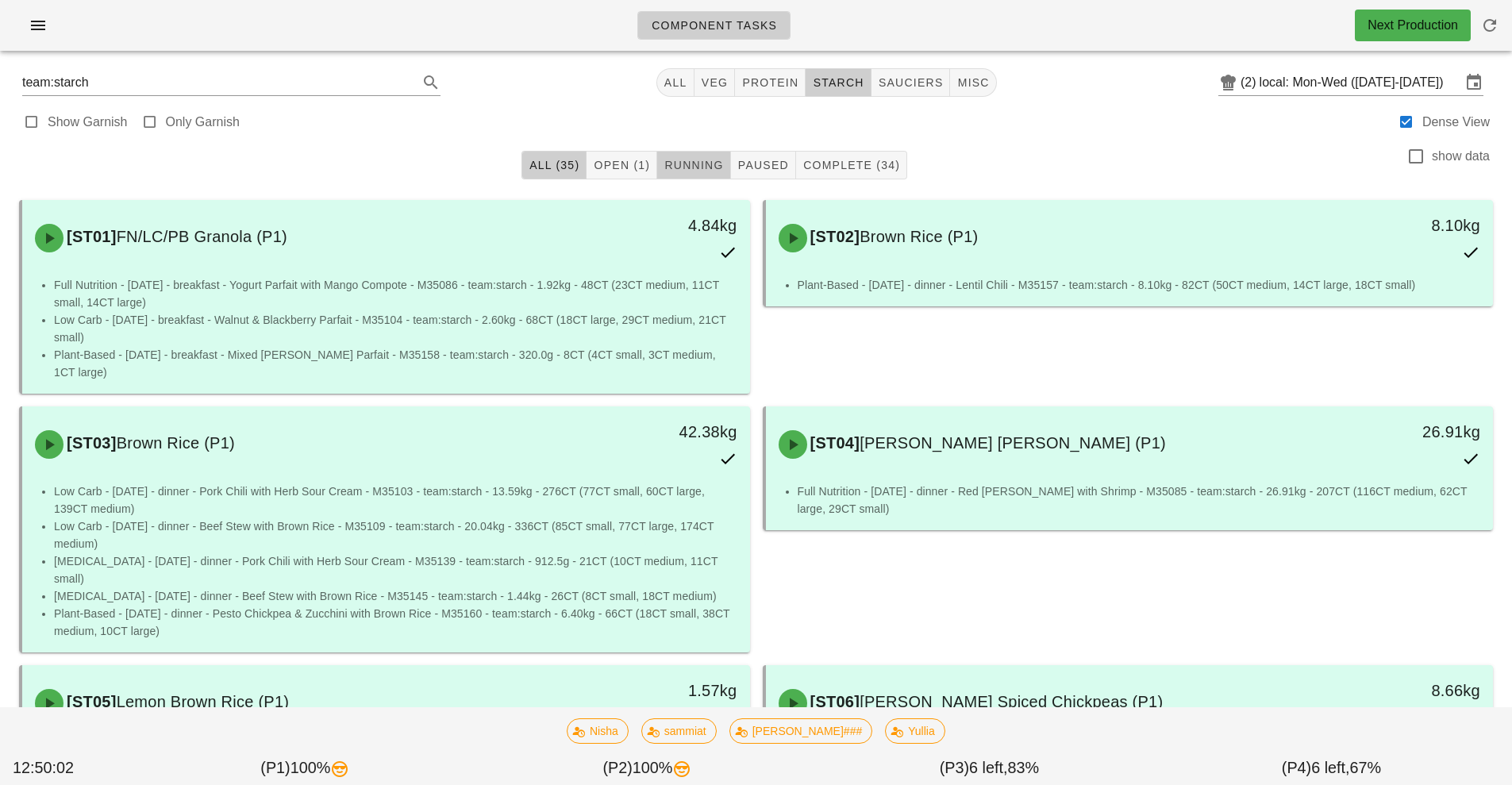
click at [694, 158] on span "Running" at bounding box center [693, 164] width 60 height 13
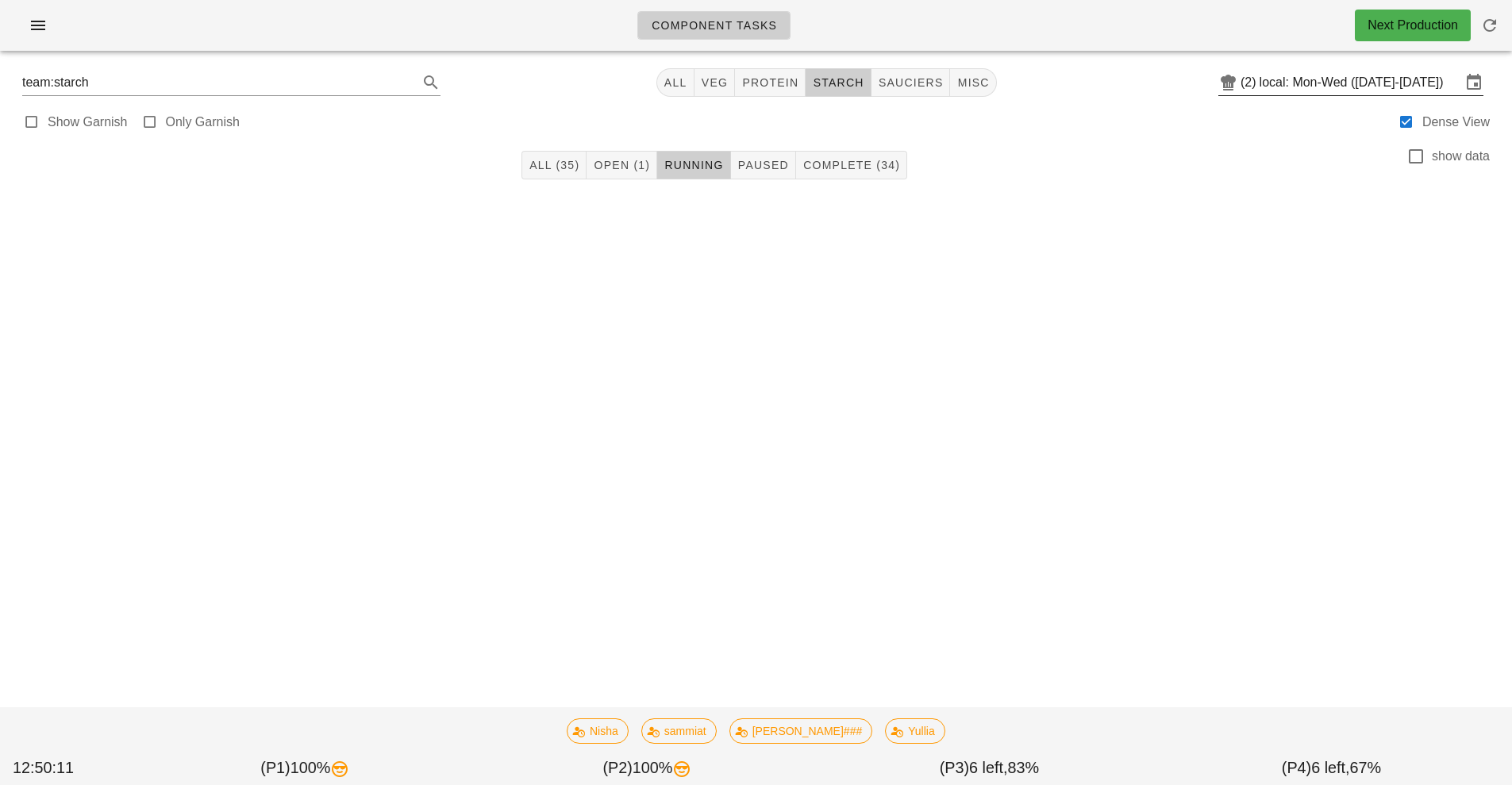
click at [1291, 87] on input "local: Mon-Wed ([DATE]-[DATE])" at bounding box center [1360, 82] width 202 height 25
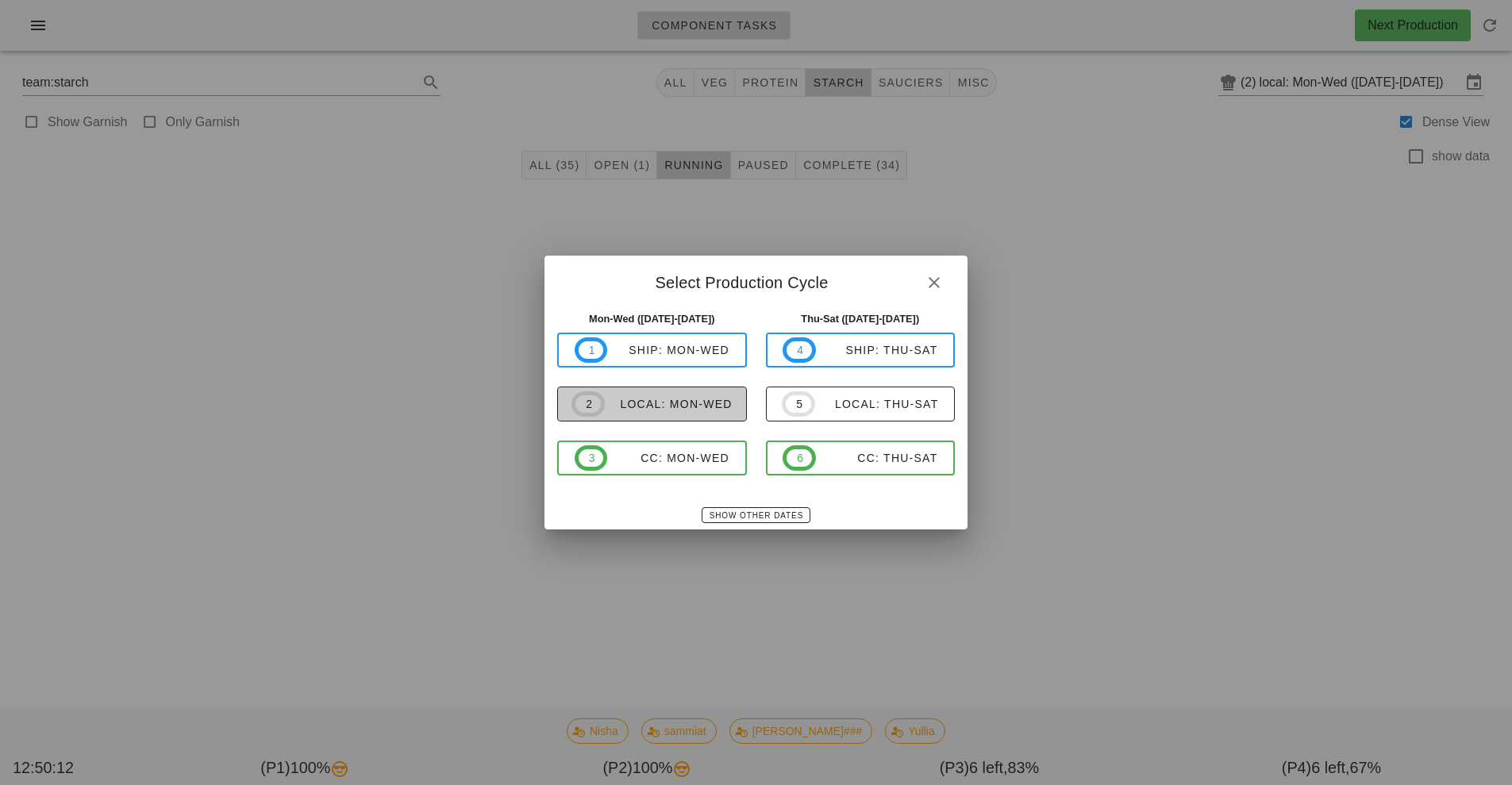
click at [663, 405] on div "local: Mon-Wed" at bounding box center [669, 403] width 128 height 13
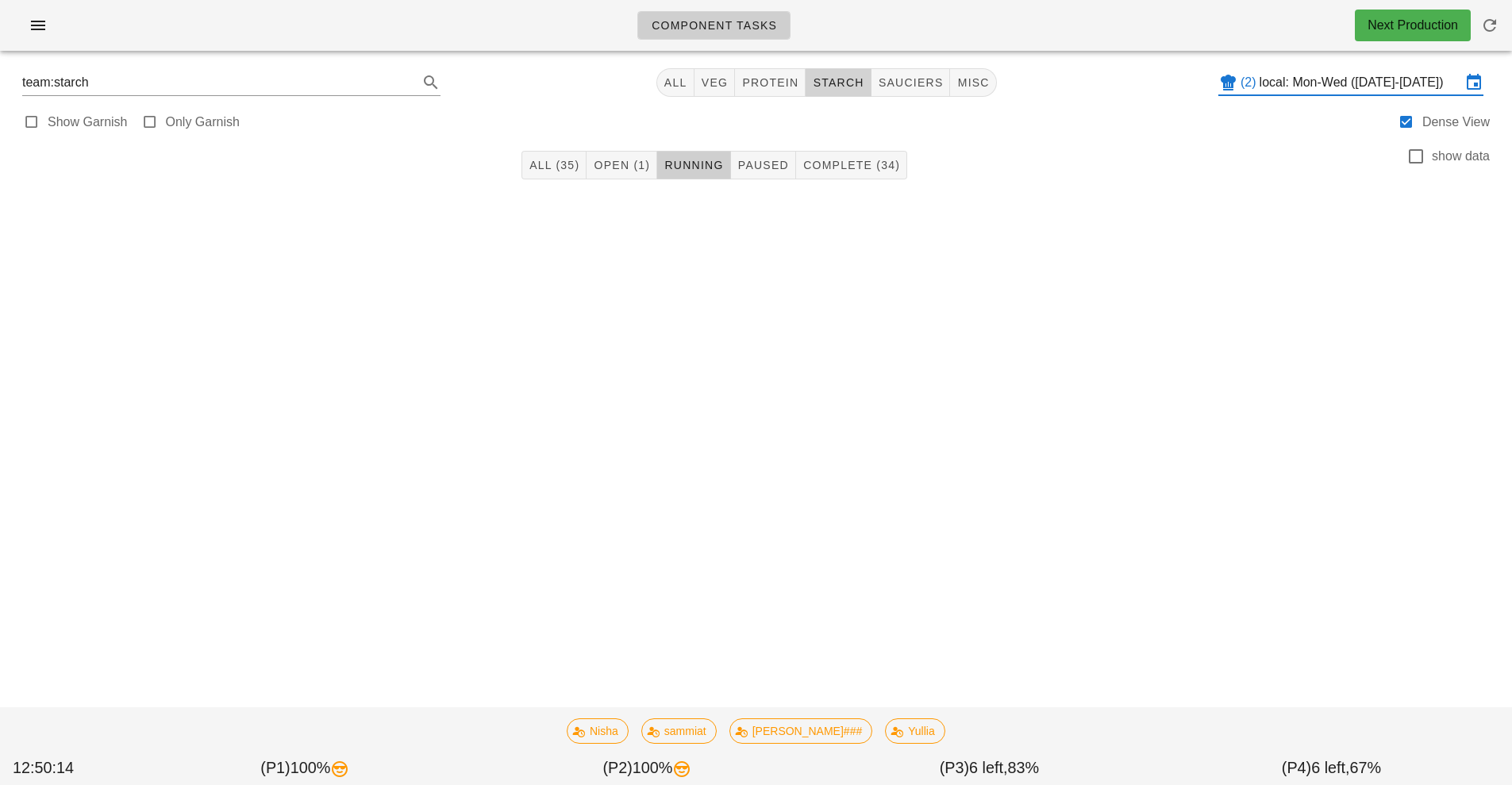
click at [825, 72] on button "starch" at bounding box center [837, 82] width 65 height 29
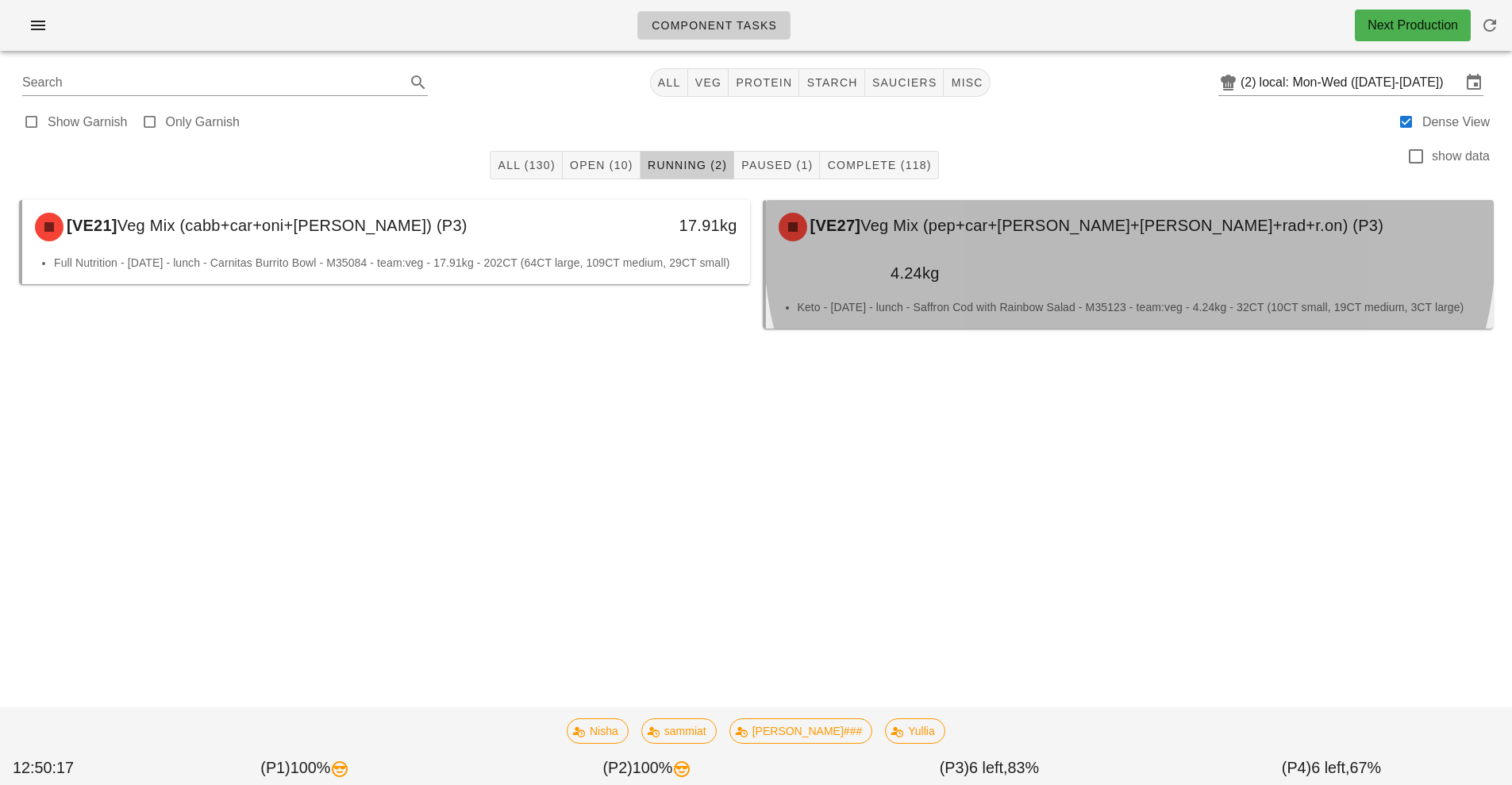
click at [940, 239] on div "[VE27] Veg Mix (pep+car+[PERSON_NAME]+[PERSON_NAME]+rad+r.on) (P3)" at bounding box center [1129, 227] width 721 height 48
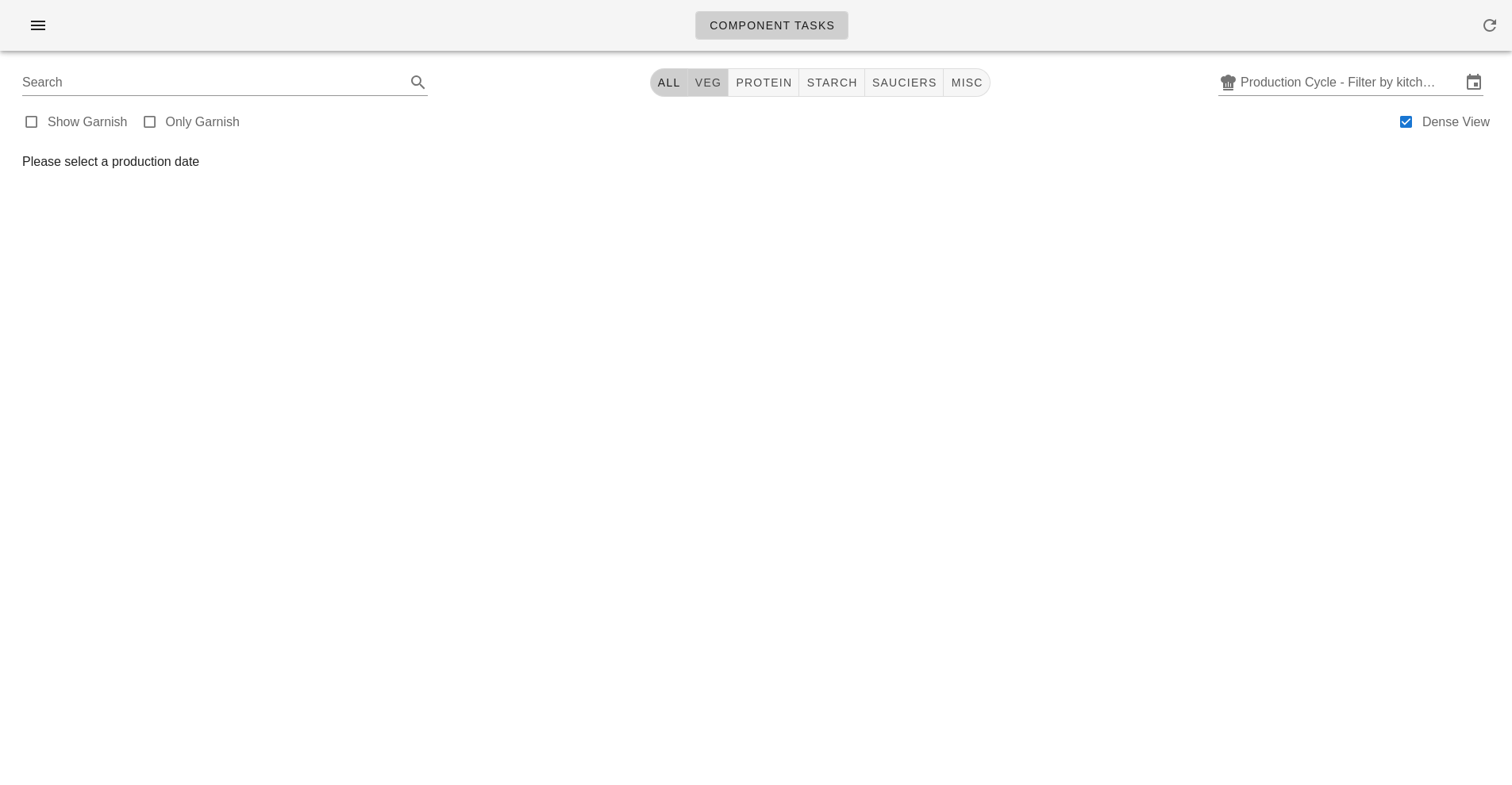
click at [709, 82] on span "veg" at bounding box center [708, 82] width 28 height 13
type input "team:veg"
click at [1334, 74] on input "Production Cycle - Filter by kitchen production schedules" at bounding box center [1351, 82] width 221 height 25
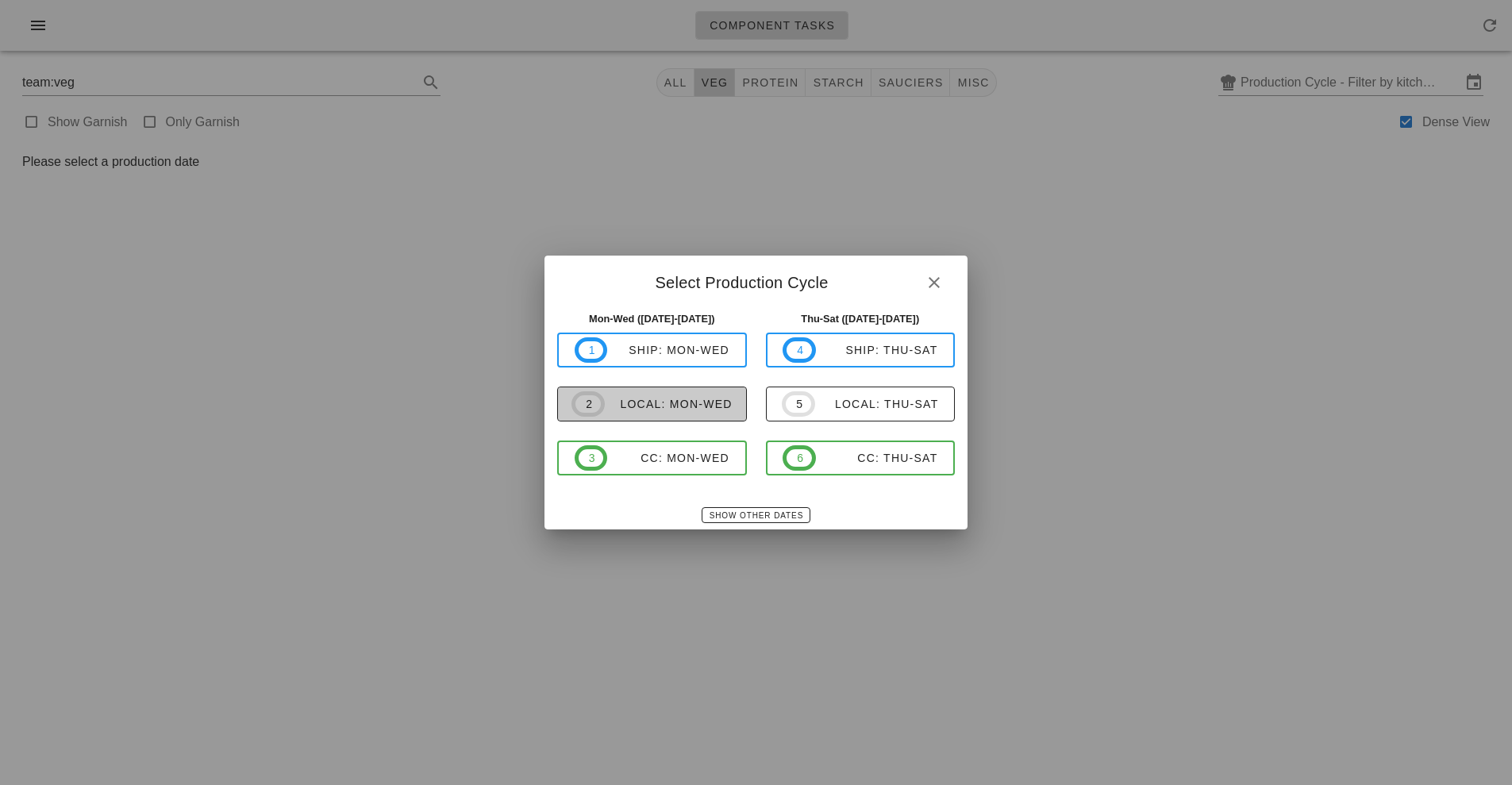
click at [695, 408] on div "local: Mon-Wed" at bounding box center [669, 403] width 128 height 13
type input "local: Mon-Wed ([DATE]-[DATE])"
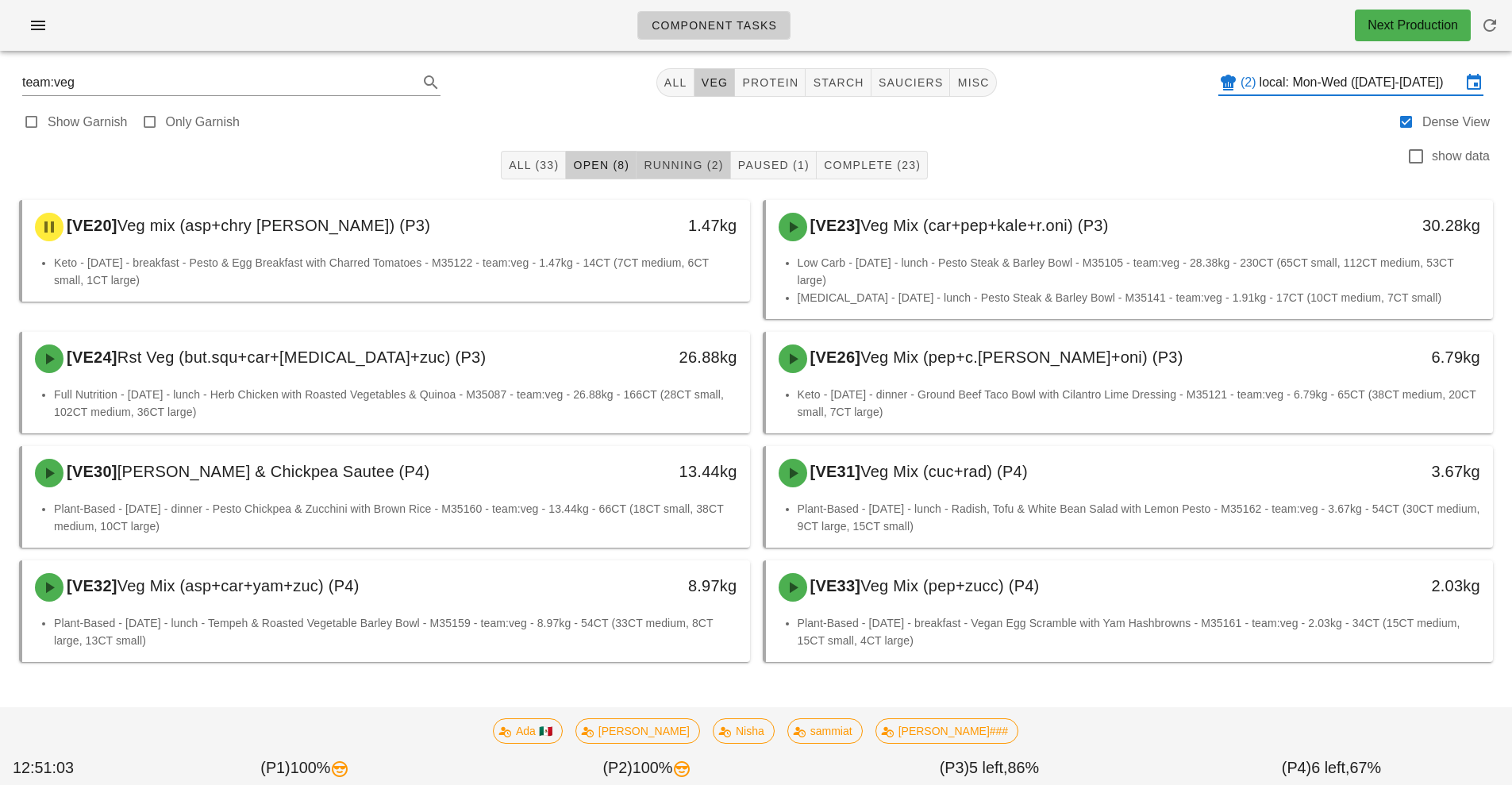
click at [701, 152] on button "Running (2)" at bounding box center [683, 164] width 94 height 29
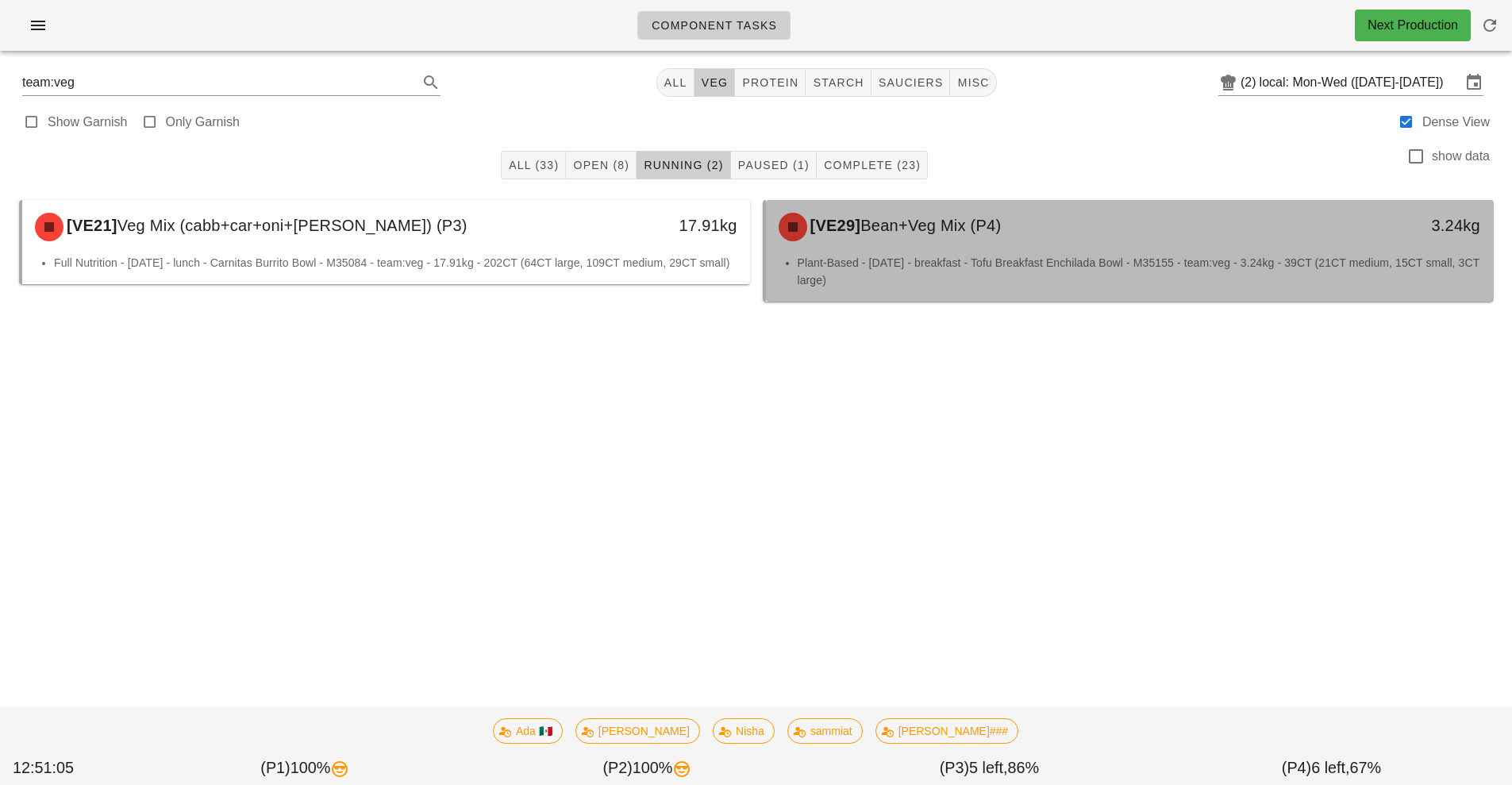
click at [991, 241] on div "[VE29] Bean+Veg Mix (P4)" at bounding box center [1039, 227] width 540 height 48
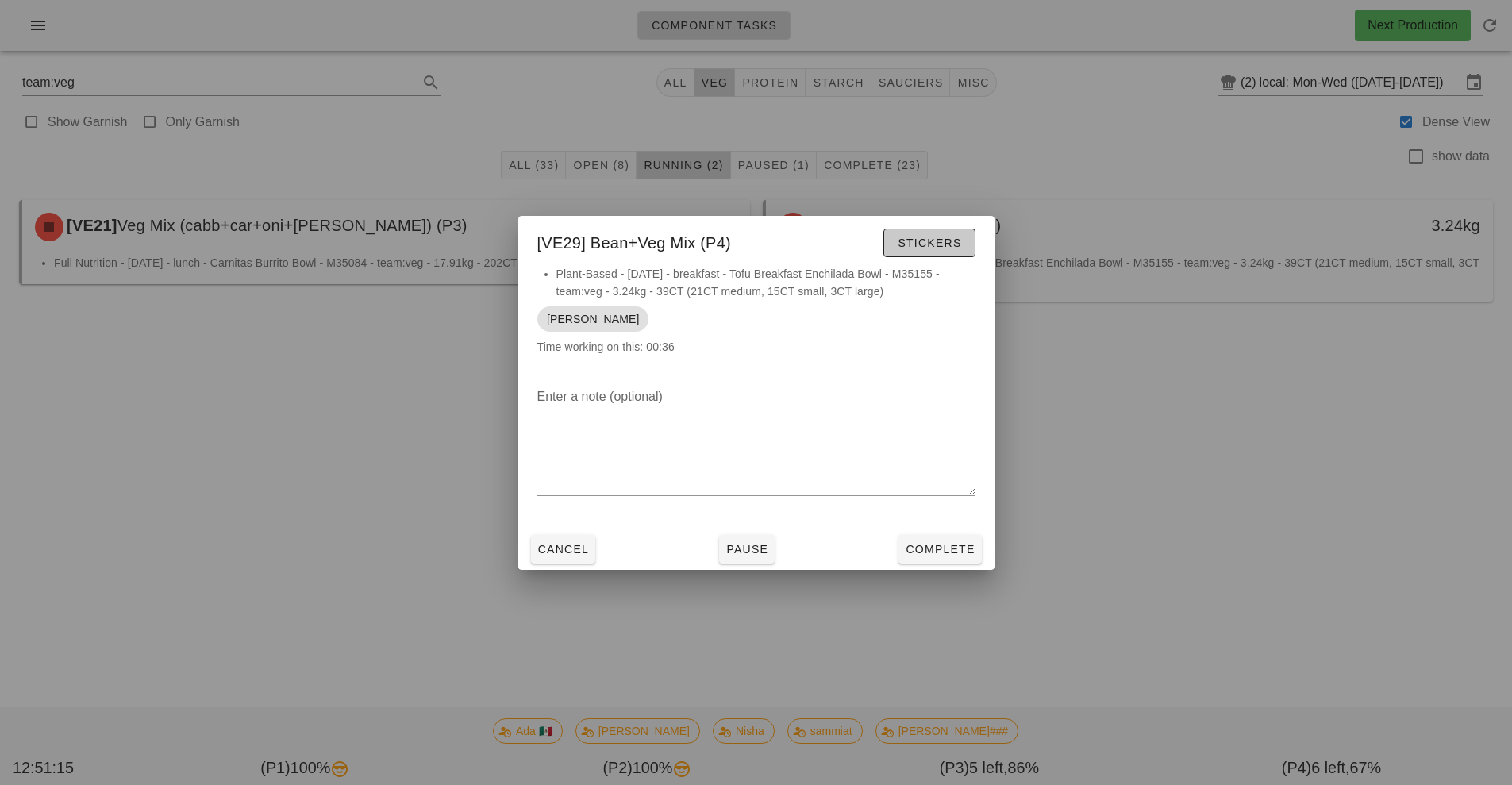
click at [943, 241] on span "Stickers" at bounding box center [929, 242] width 64 height 13
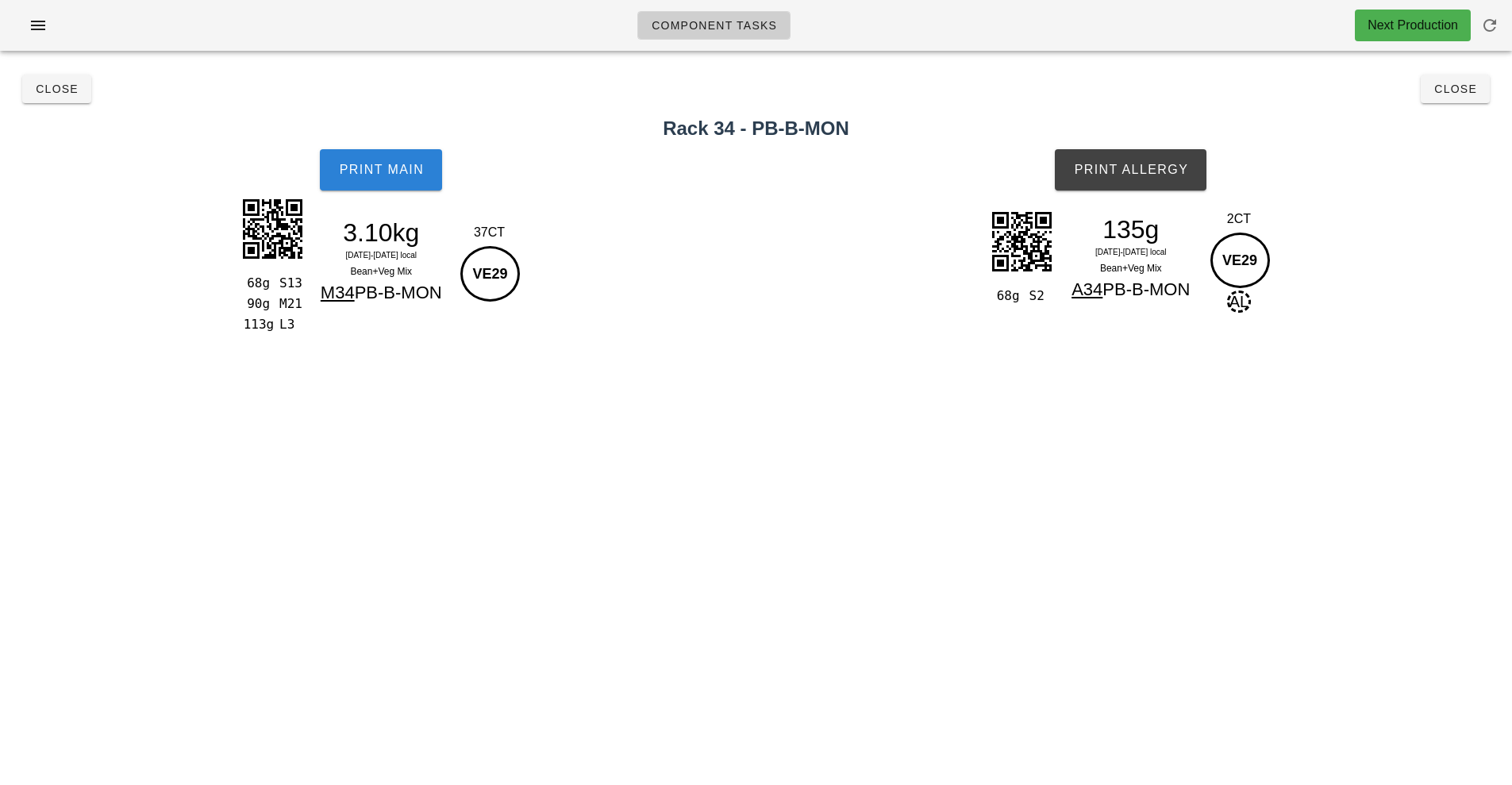
click at [380, 187] on button "Print Main" at bounding box center [380, 170] width 122 height 42
click at [1140, 171] on span "Print Allergy" at bounding box center [1130, 170] width 115 height 15
click at [1469, 90] on span "Close" at bounding box center [1456, 88] width 43 height 13
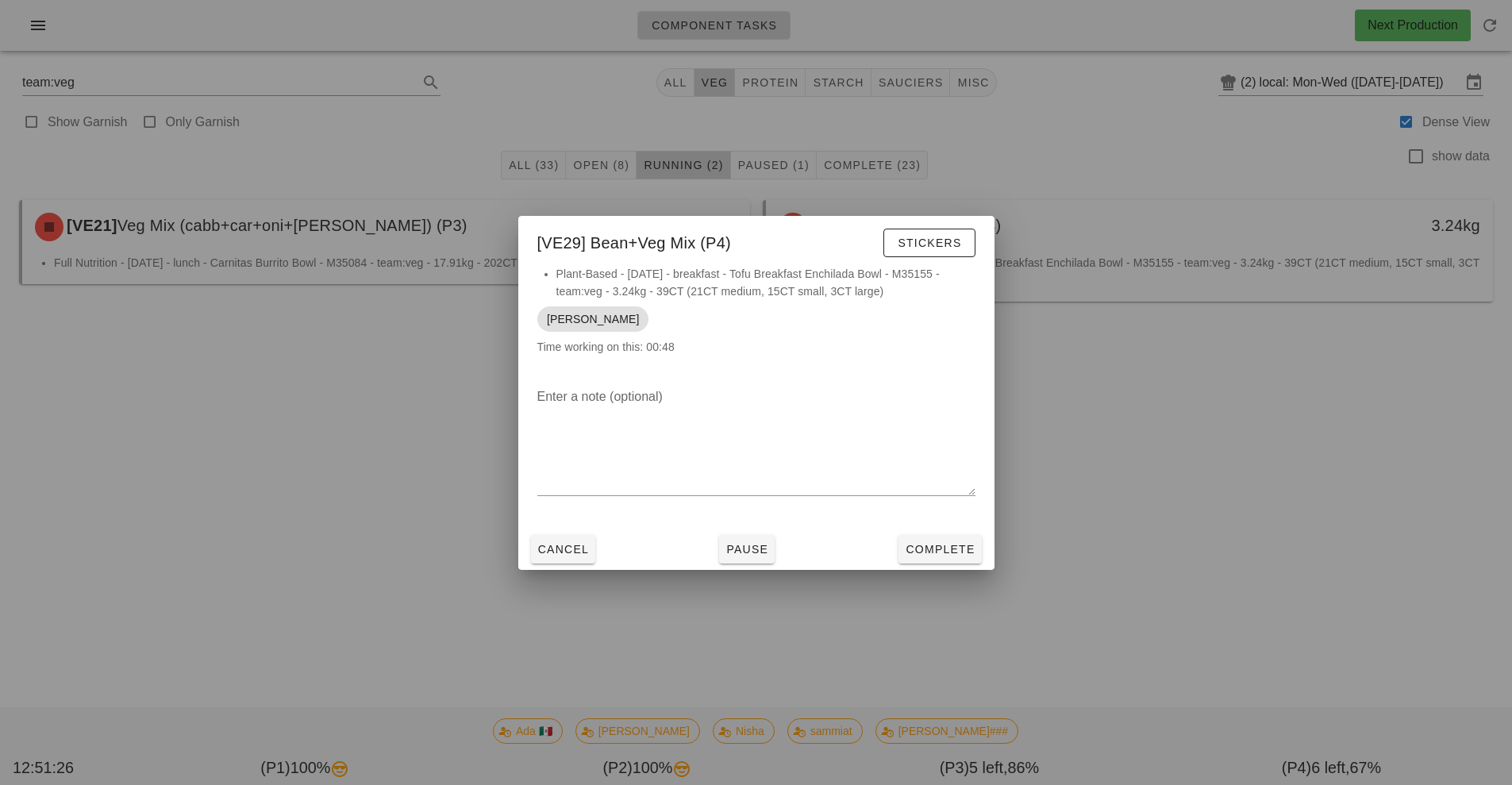
click at [326, 507] on div at bounding box center [756, 392] width 1512 height 785
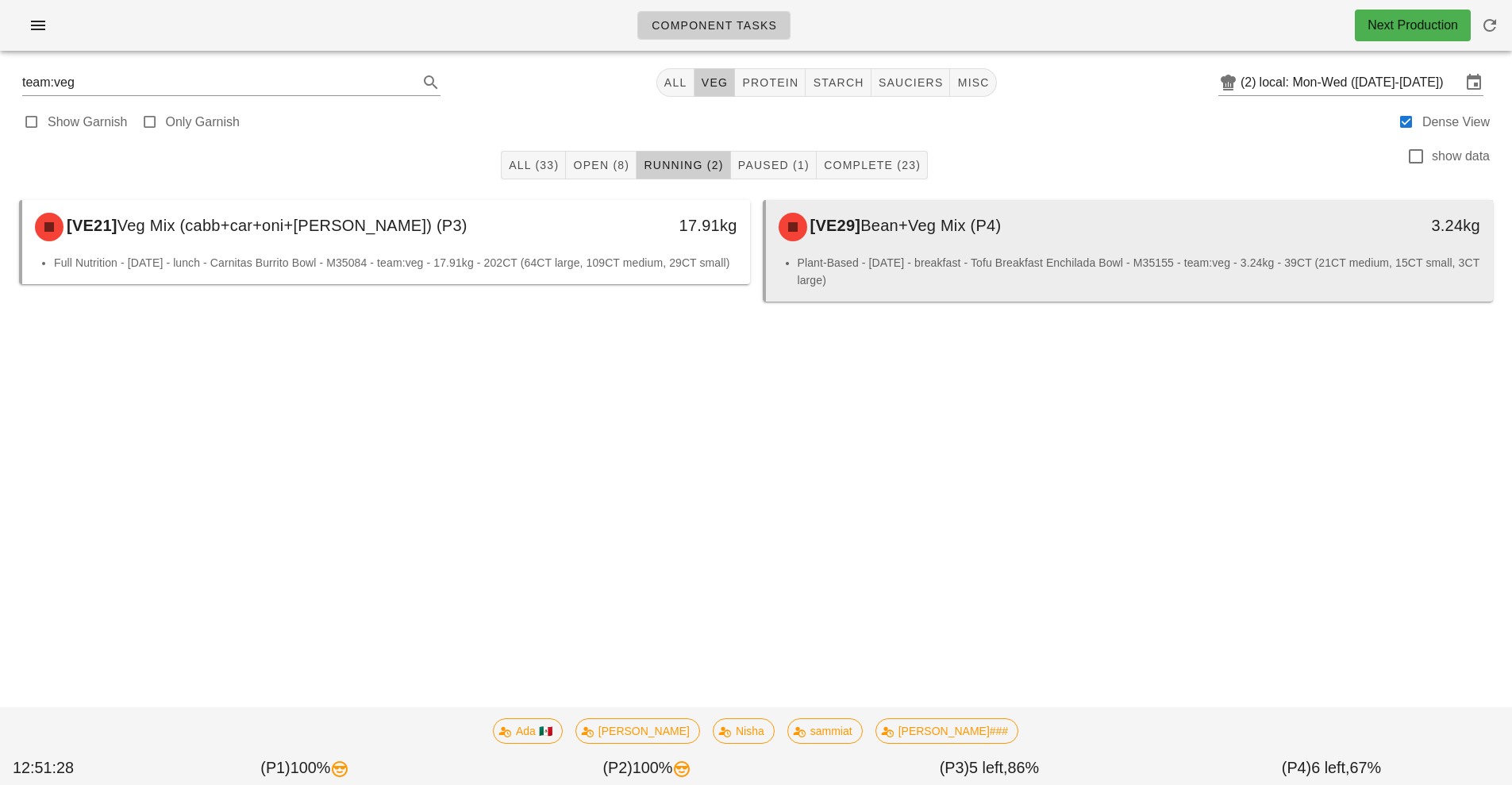
click at [1178, 240] on div "[VE29] Bean+Veg Mix (P4)" at bounding box center [1039, 227] width 540 height 48
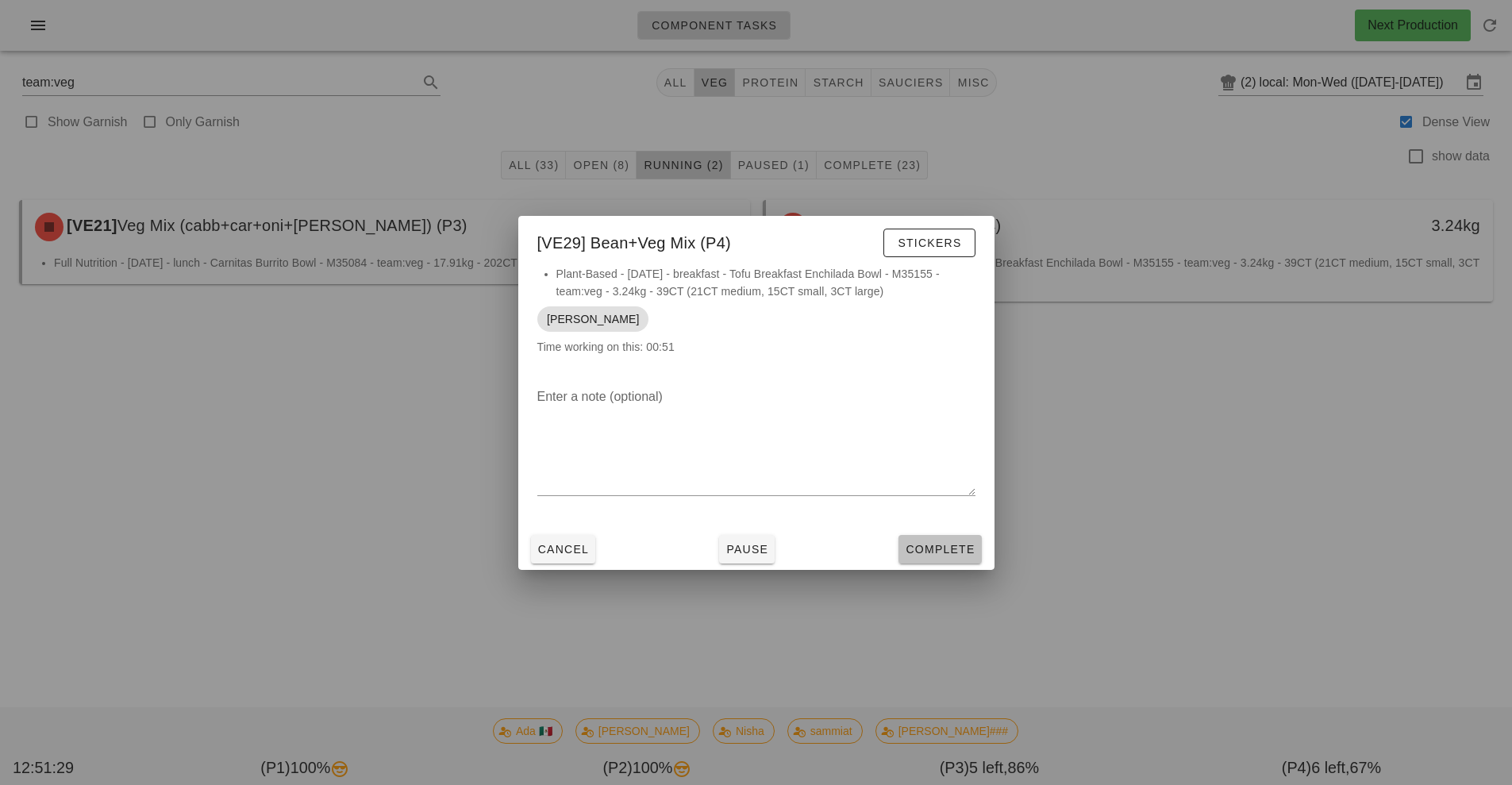
click at [952, 557] on button "Complete" at bounding box center [940, 549] width 82 height 29
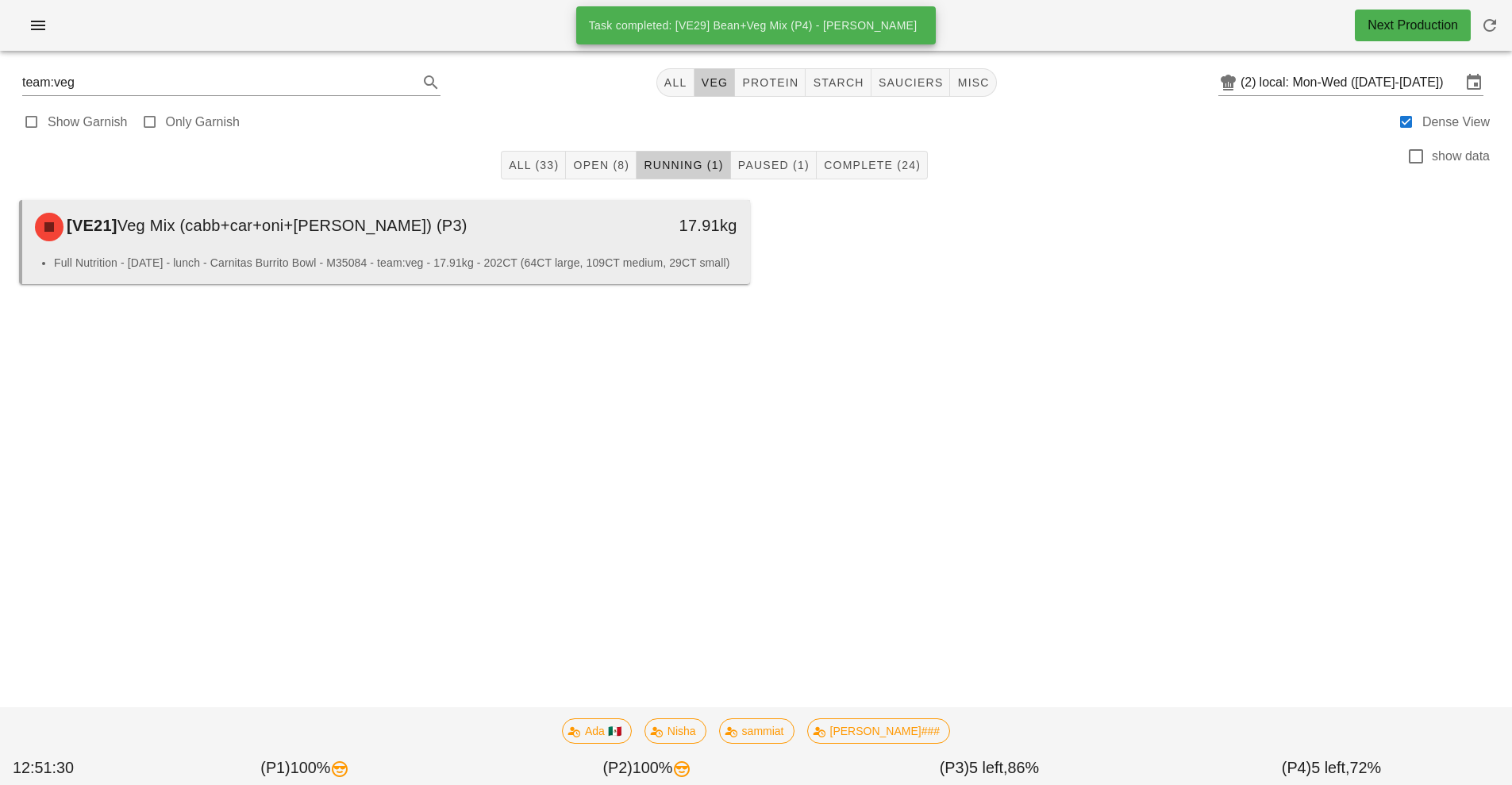
click at [523, 238] on div "[VE21] Veg Mix (cabb+car+oni+[PERSON_NAME]) (P3)" at bounding box center [295, 227] width 540 height 48
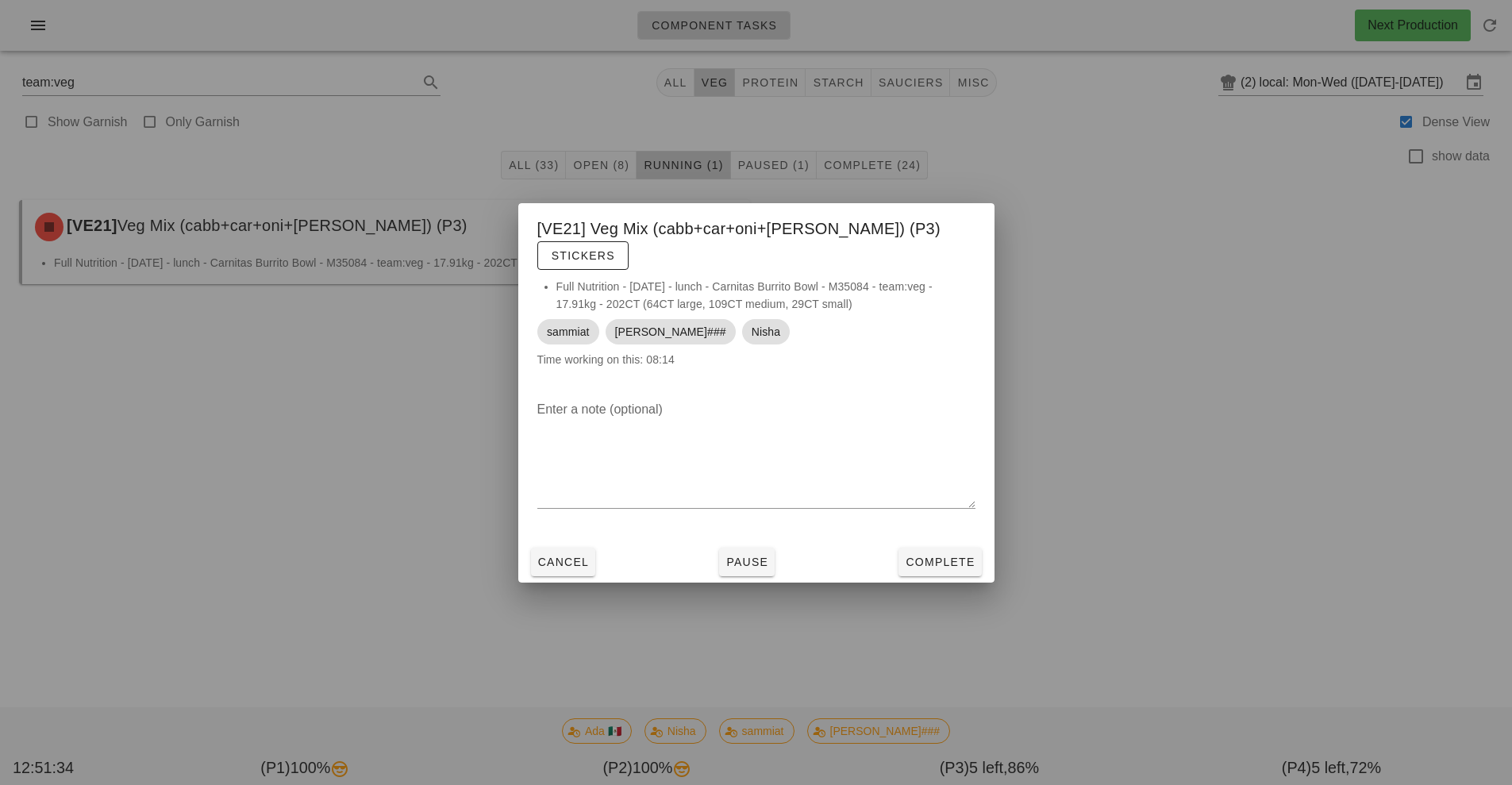
click at [305, 479] on div at bounding box center [756, 392] width 1512 height 785
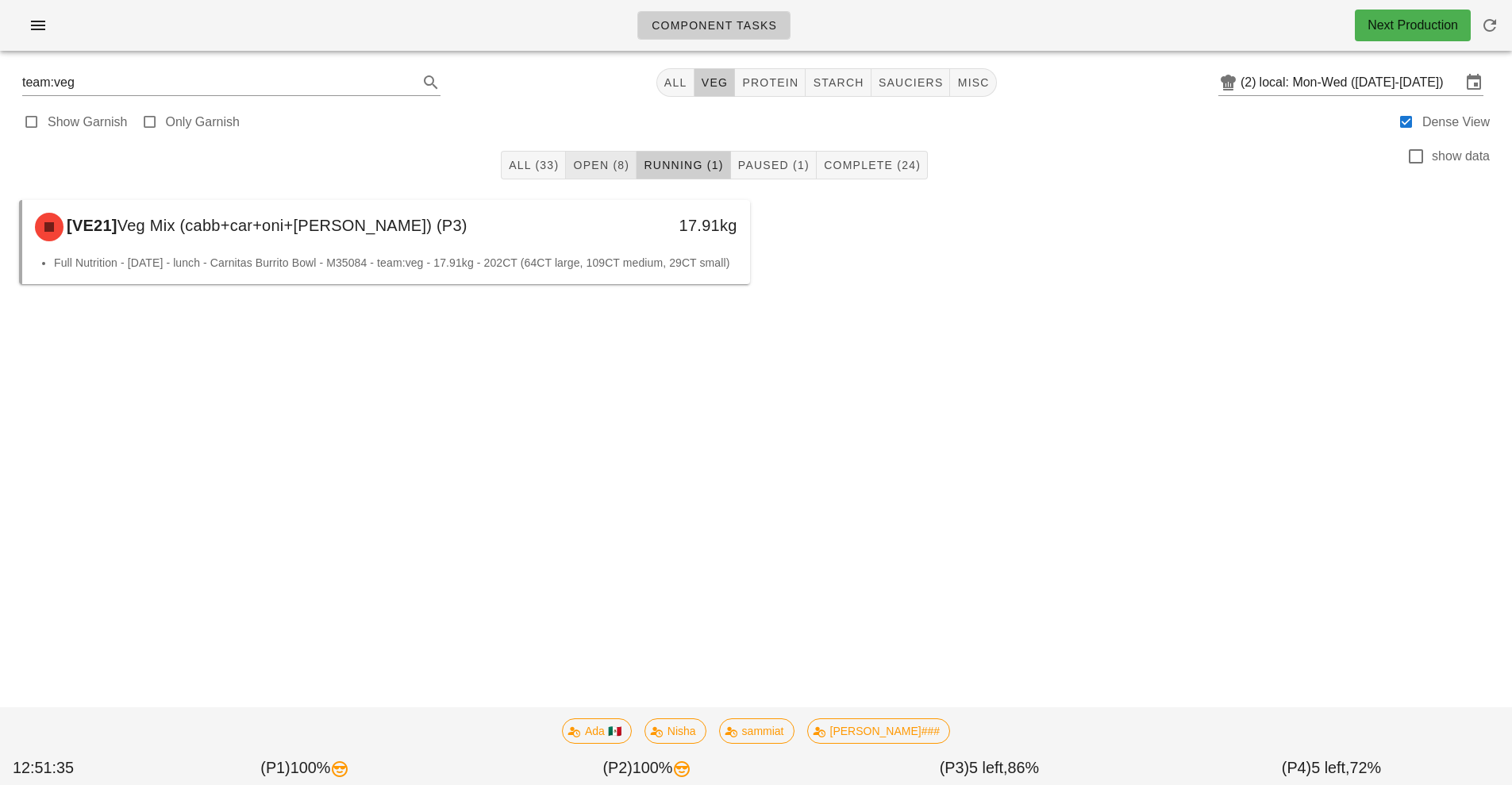
click at [604, 164] on span "Open (8)" at bounding box center [601, 164] width 57 height 13
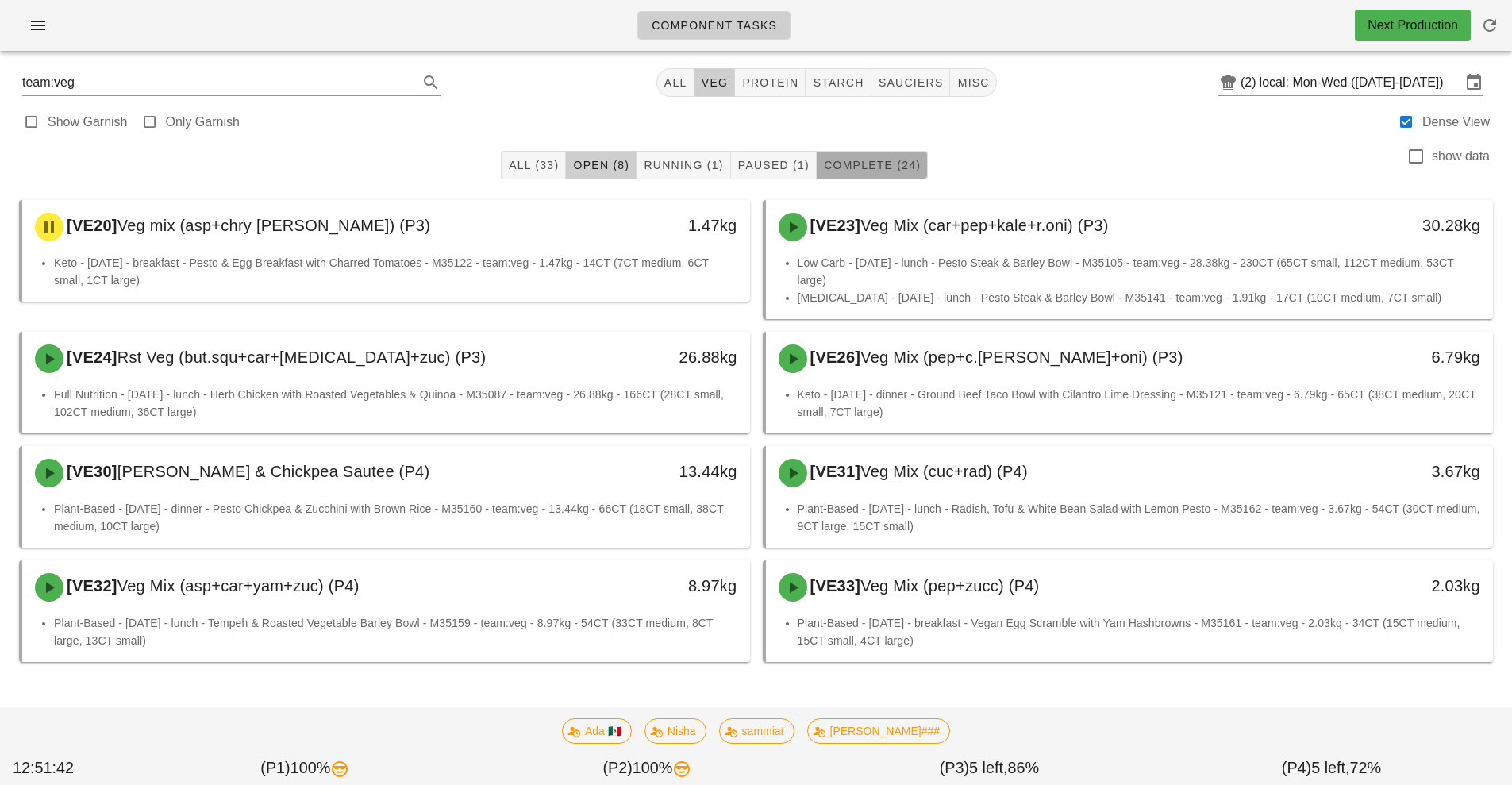
click at [908, 166] on span "Complete (24)" at bounding box center [872, 164] width 98 height 13
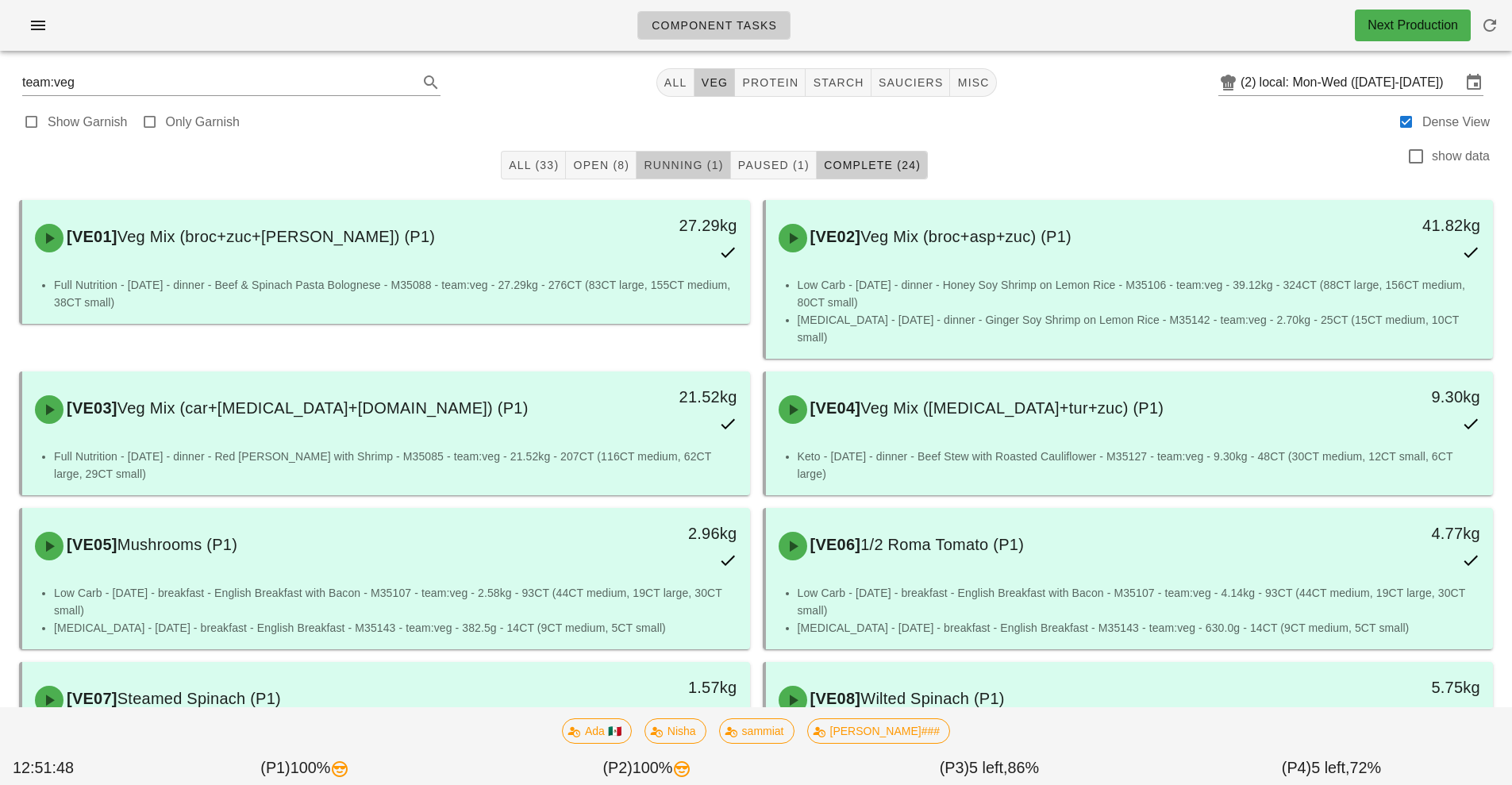
click at [695, 167] on span "Running (1)" at bounding box center [683, 164] width 81 height 13
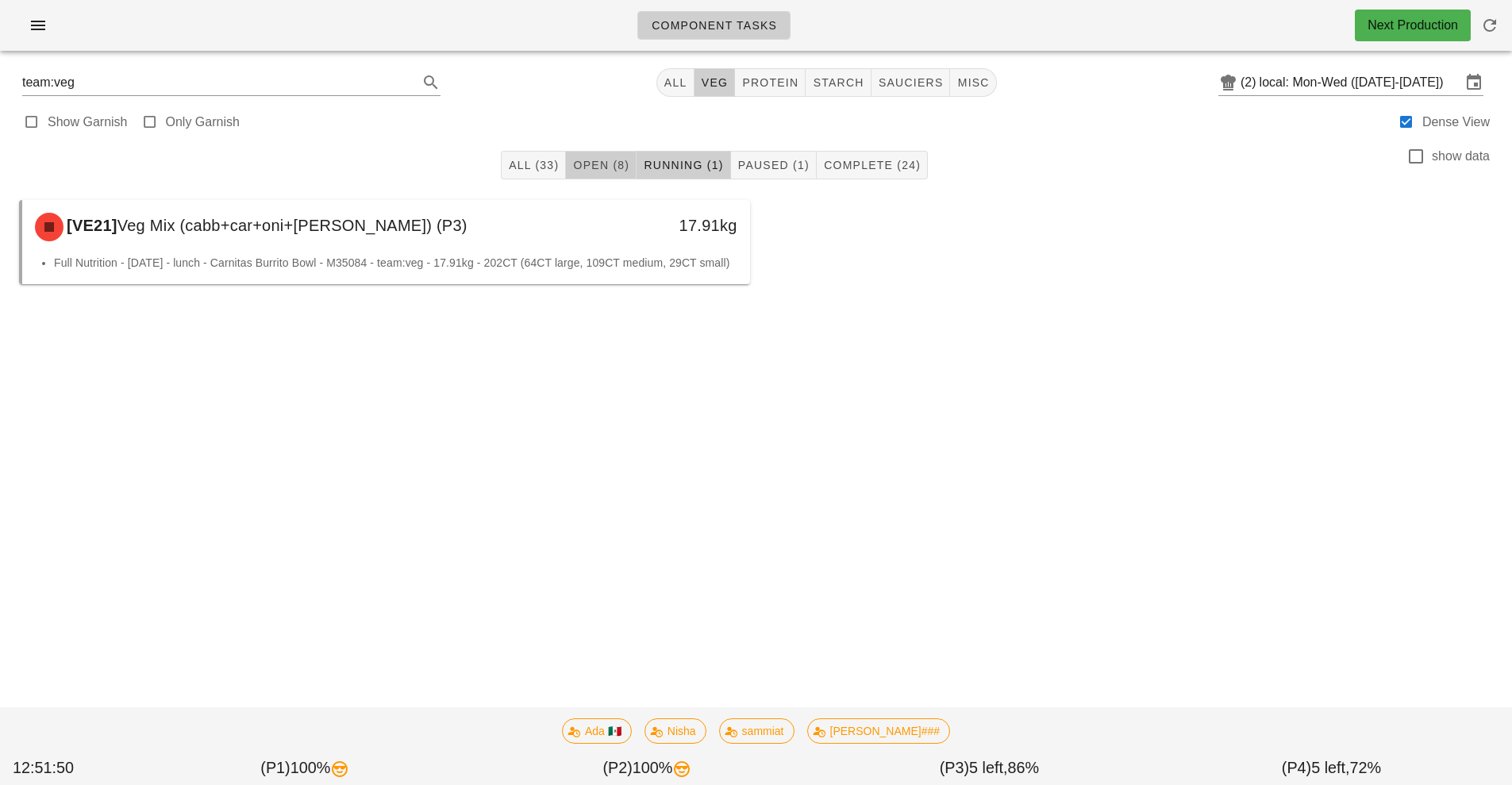
click at [603, 164] on span "Open (8)" at bounding box center [601, 164] width 57 height 13
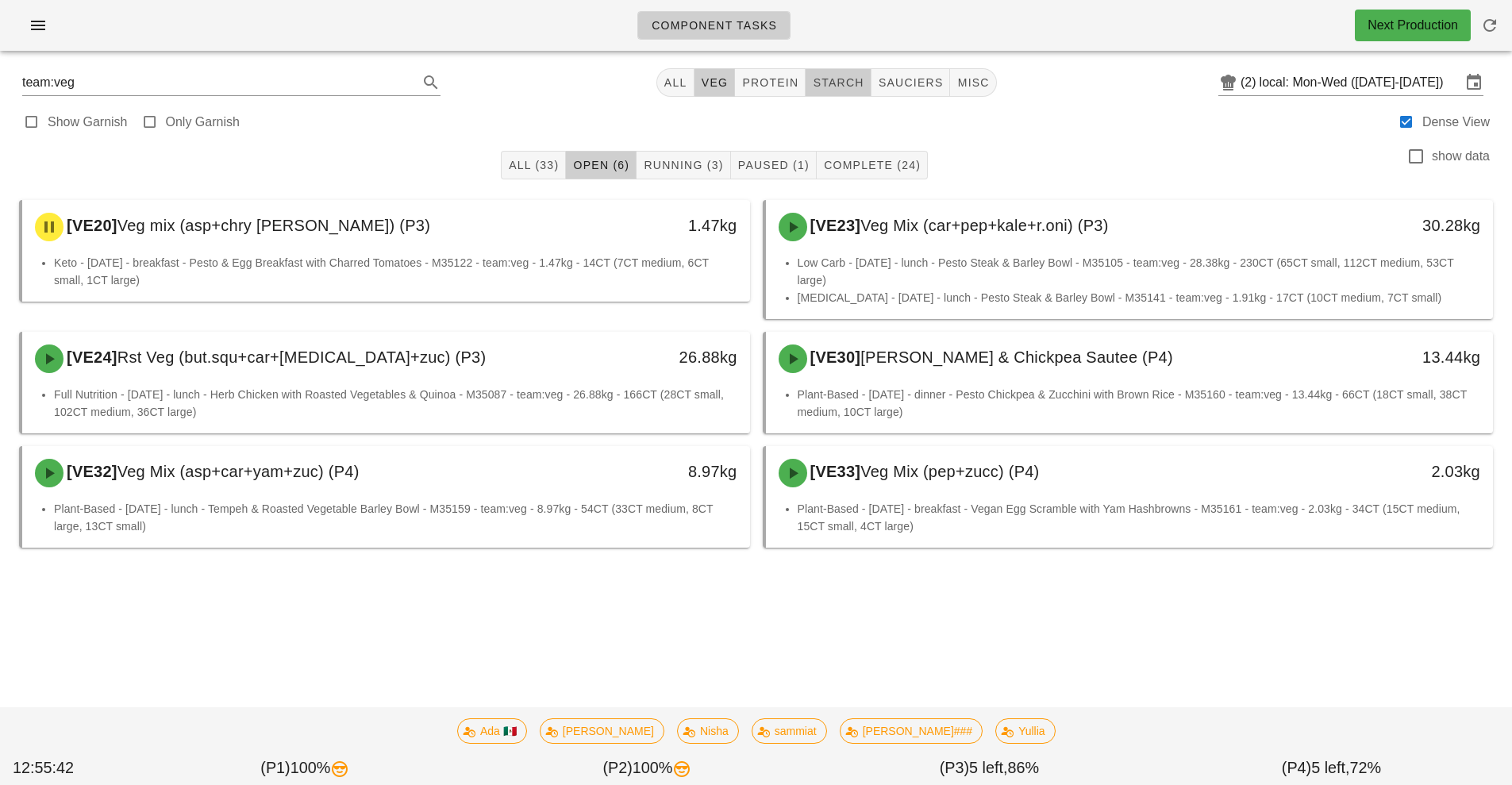
click at [836, 93] on button "starch" at bounding box center [837, 82] width 65 height 29
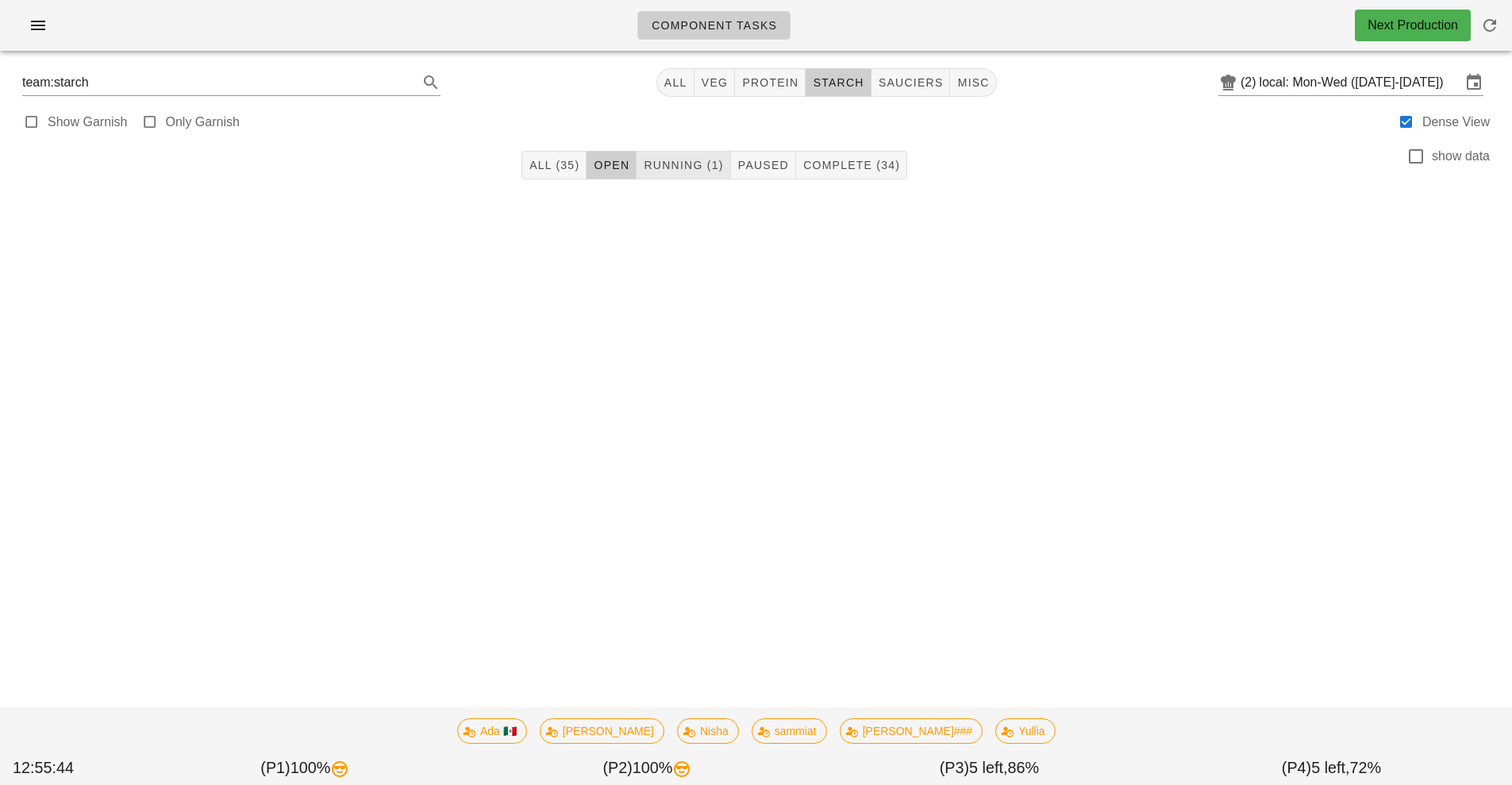
click at [710, 167] on span "Running (1)" at bounding box center [683, 164] width 81 height 13
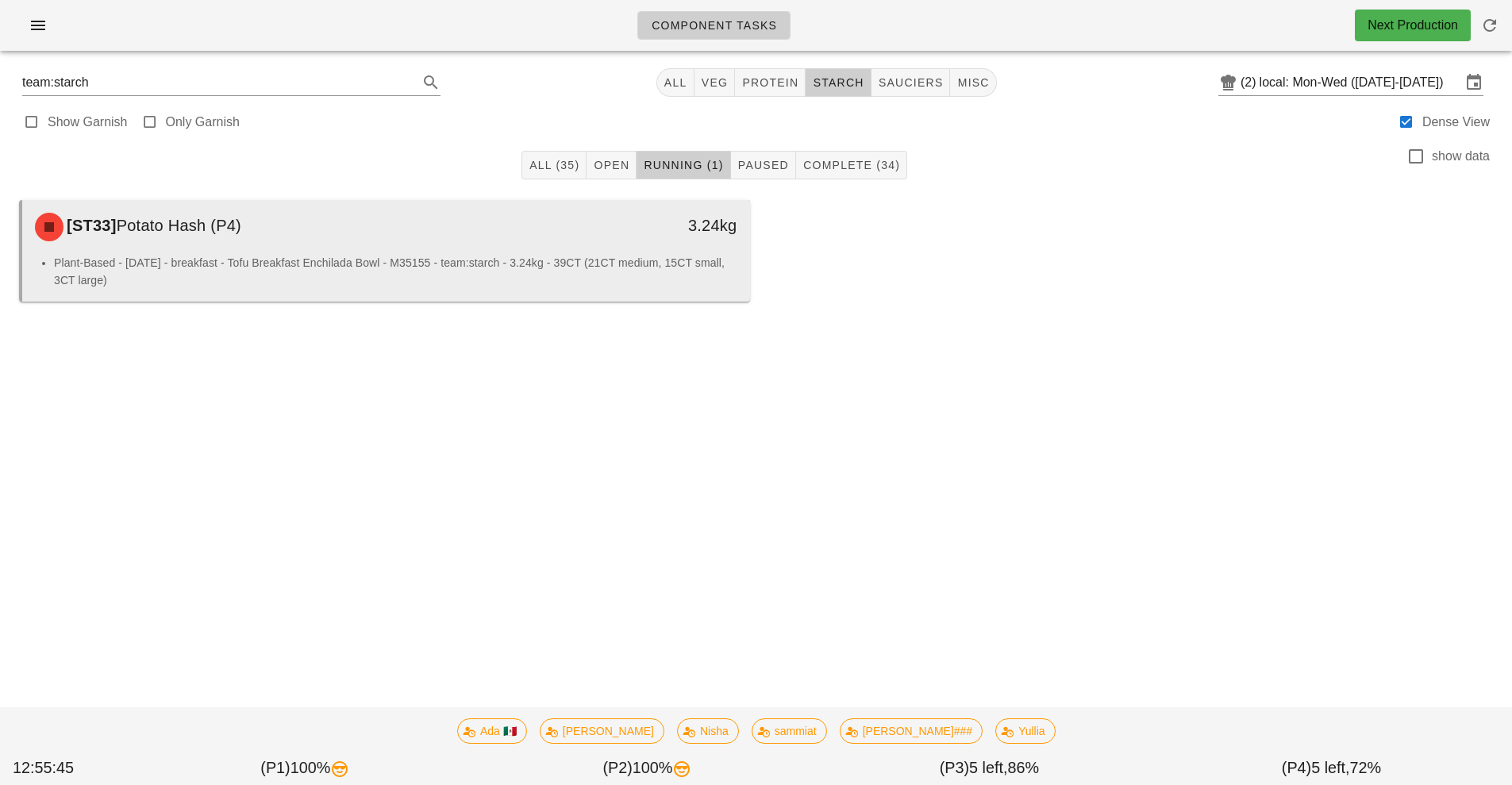
click at [532, 260] on li "Plant-Based - [DATE] - breakfast - Tofu Breakfast Enchilada Bowl - M35155 - tea…" at bounding box center [395, 271] width 683 height 35
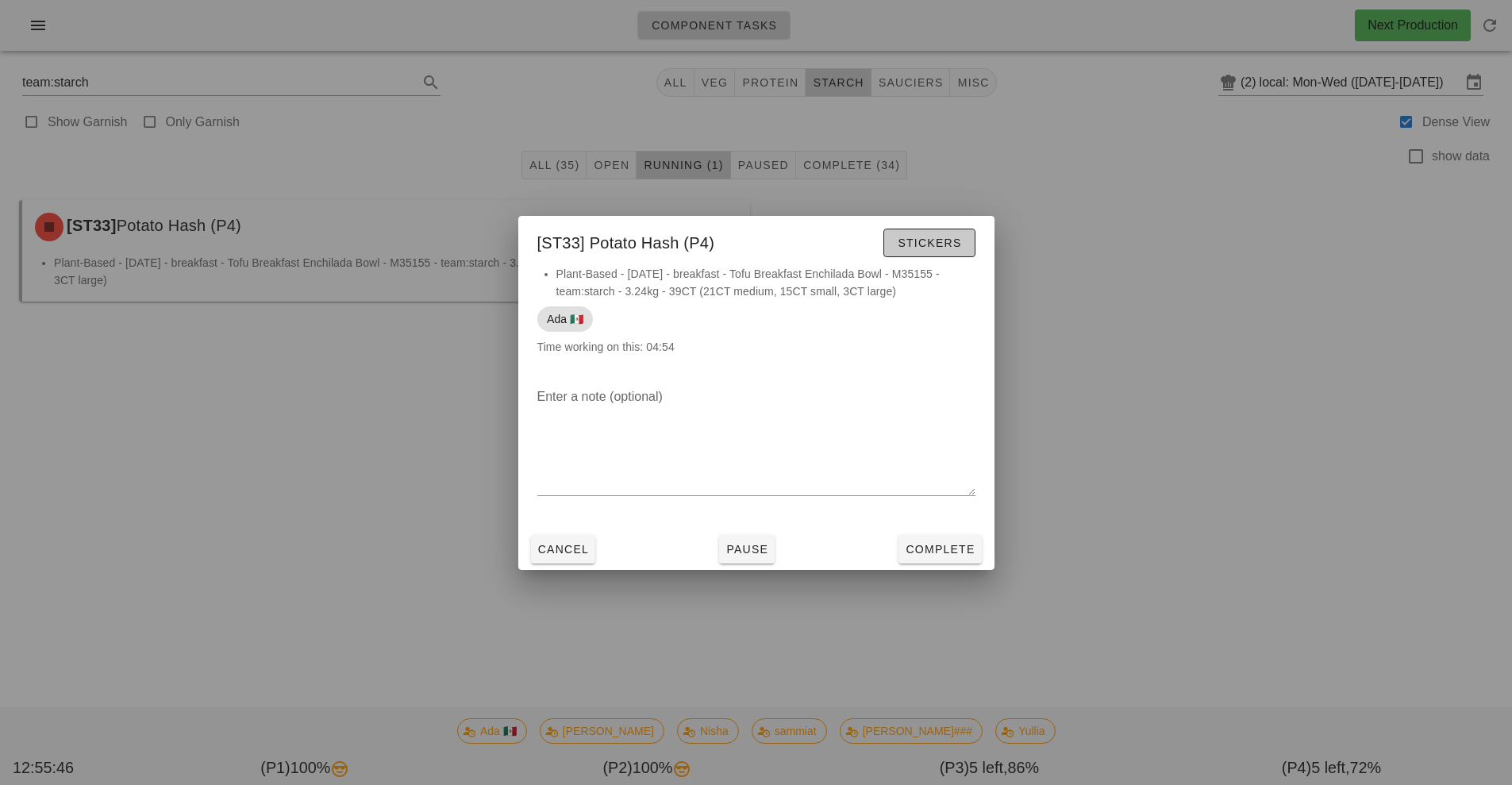
click at [937, 234] on button "Stickers" at bounding box center [928, 242] width 91 height 29
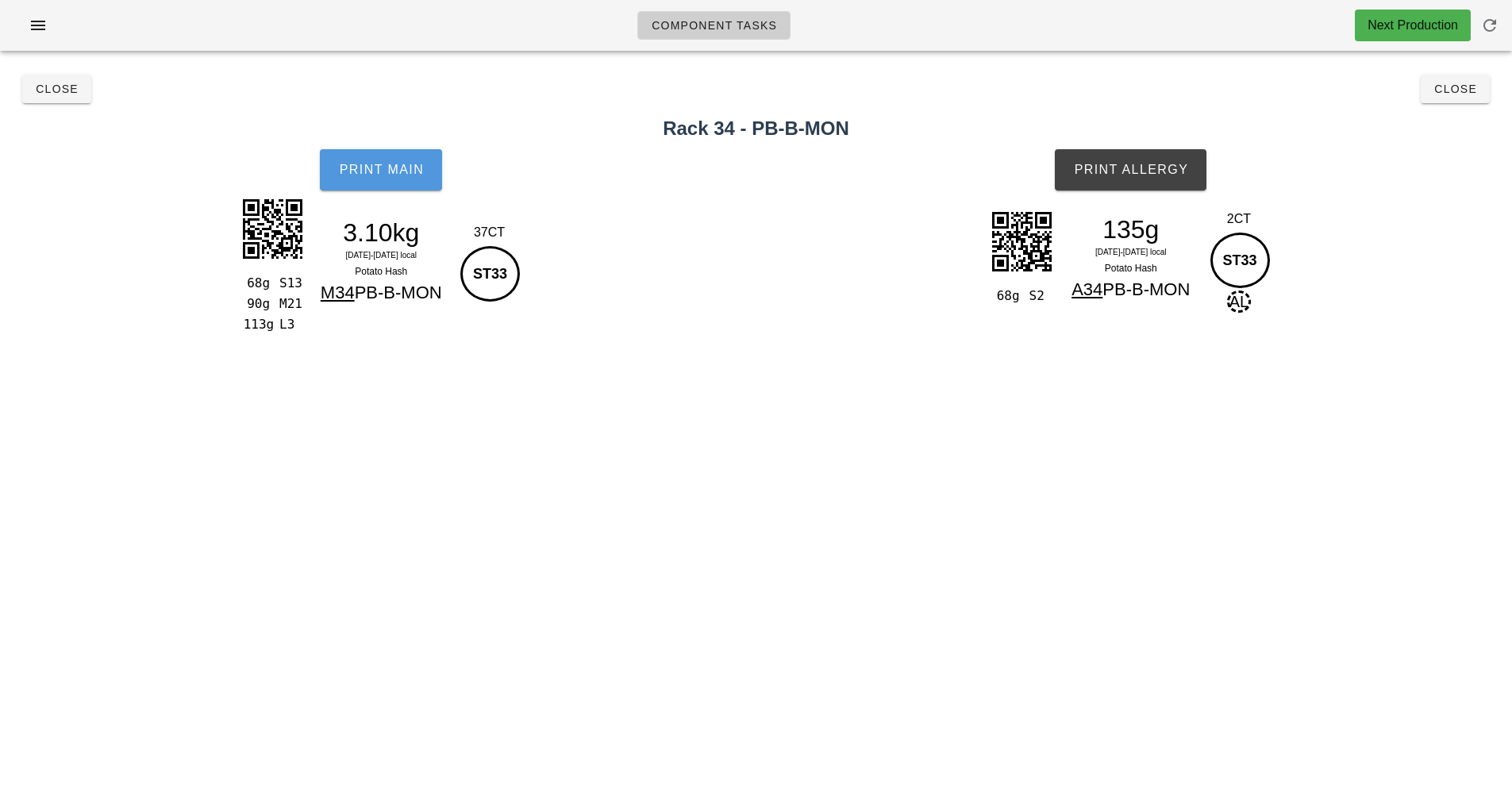
click at [390, 172] on span "Print Main" at bounding box center [381, 170] width 86 height 15
click at [1173, 183] on button "Print Allergy" at bounding box center [1130, 170] width 152 height 42
click at [69, 100] on button "Close" at bounding box center [57, 88] width 69 height 29
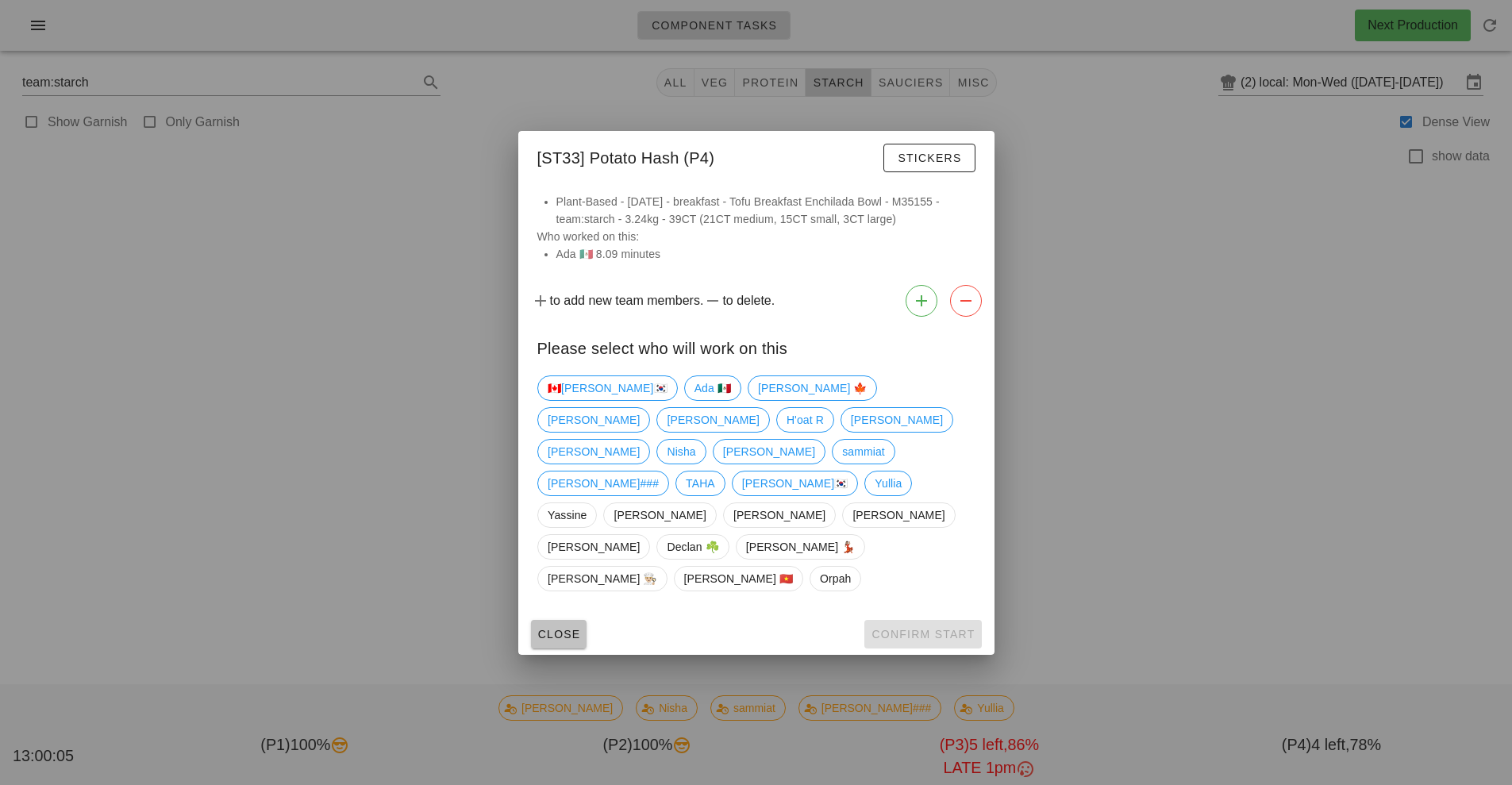
click at [567, 620] on button "Close" at bounding box center [559, 634] width 56 height 29
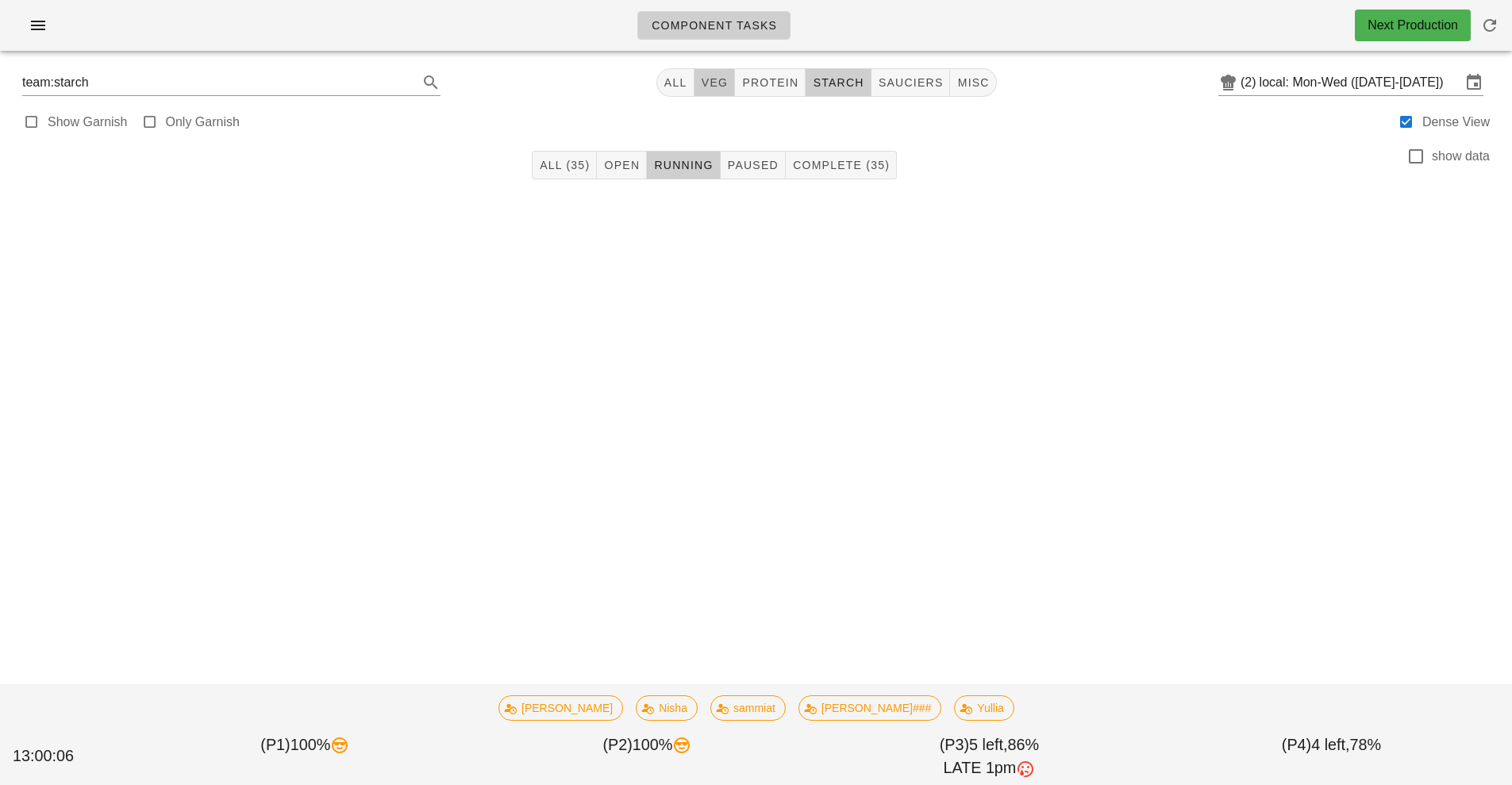
click at [703, 78] on span "veg" at bounding box center [714, 82] width 28 height 13
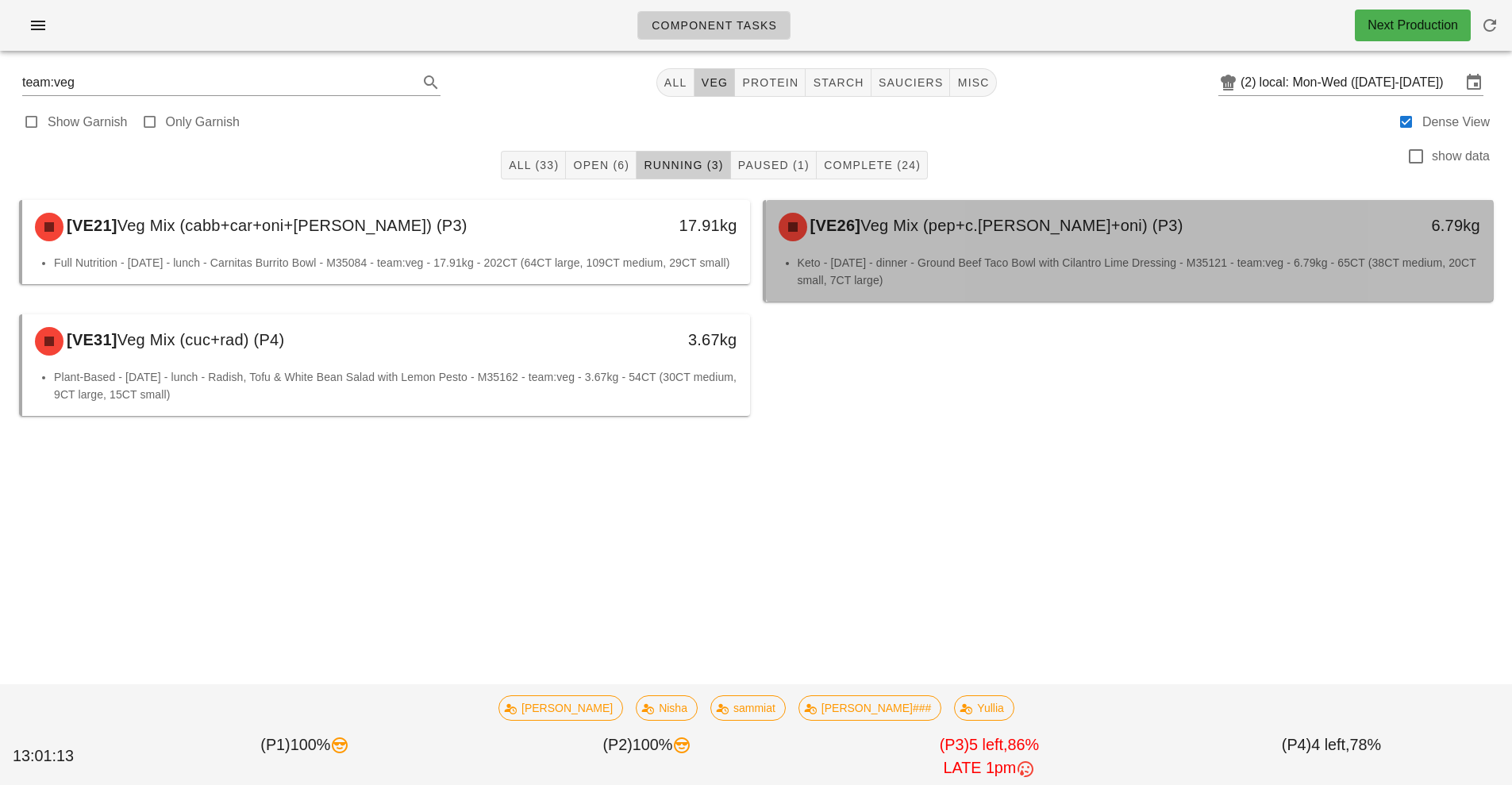
click at [881, 230] on span "Veg Mix (pep+c.[PERSON_NAME]+oni) (P3)" at bounding box center [1022, 225] width 322 height 17
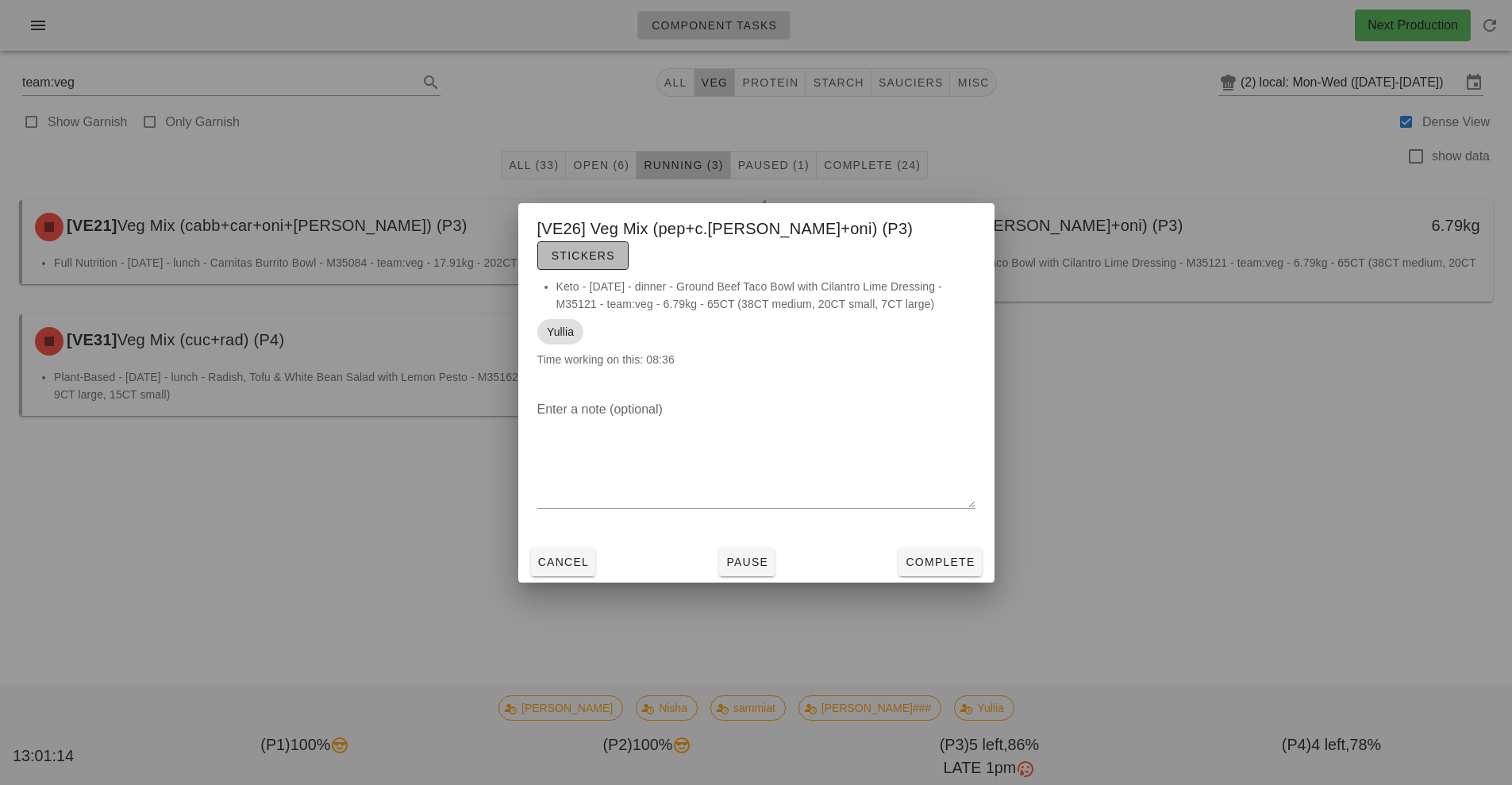
click at [615, 249] on span "Stickers" at bounding box center [583, 255] width 64 height 13
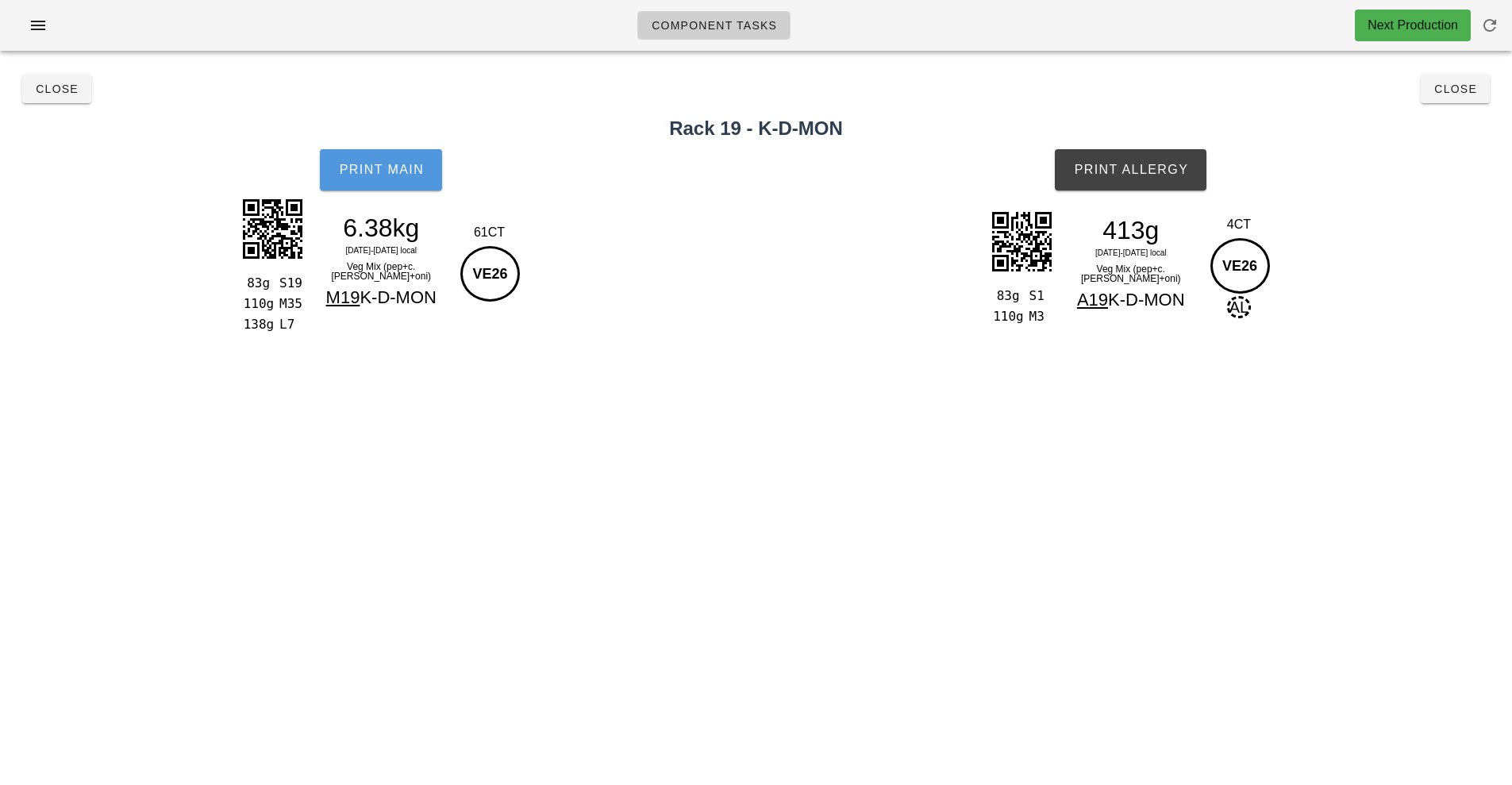
click at [373, 179] on button "Print Main" at bounding box center [380, 170] width 122 height 42
click at [1121, 178] on button "Print Allergy" at bounding box center [1130, 170] width 152 height 42
click at [60, 89] on span "Close" at bounding box center [56, 88] width 43 height 13
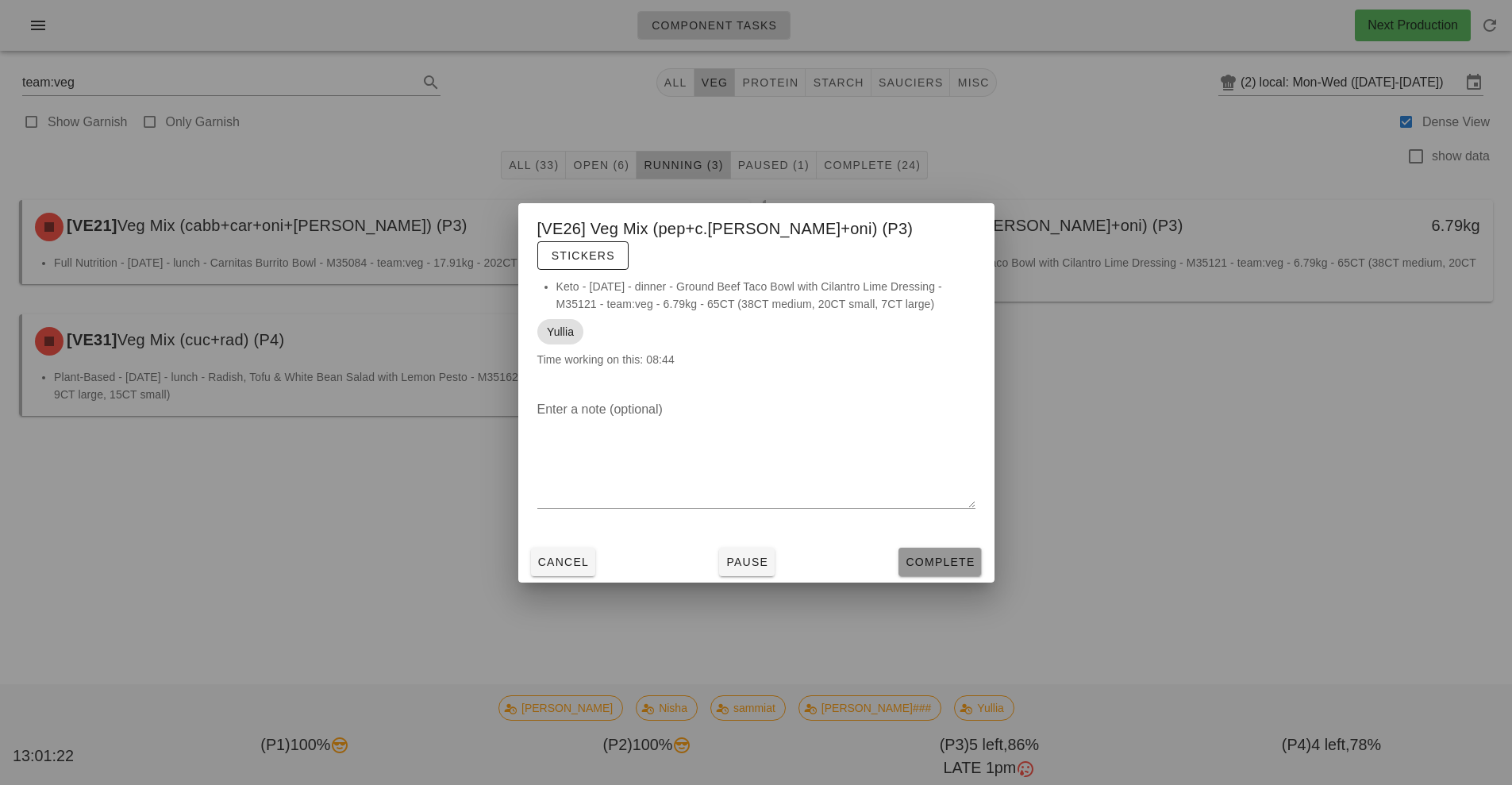
click at [936, 556] on span "Complete" at bounding box center [940, 562] width 70 height 13
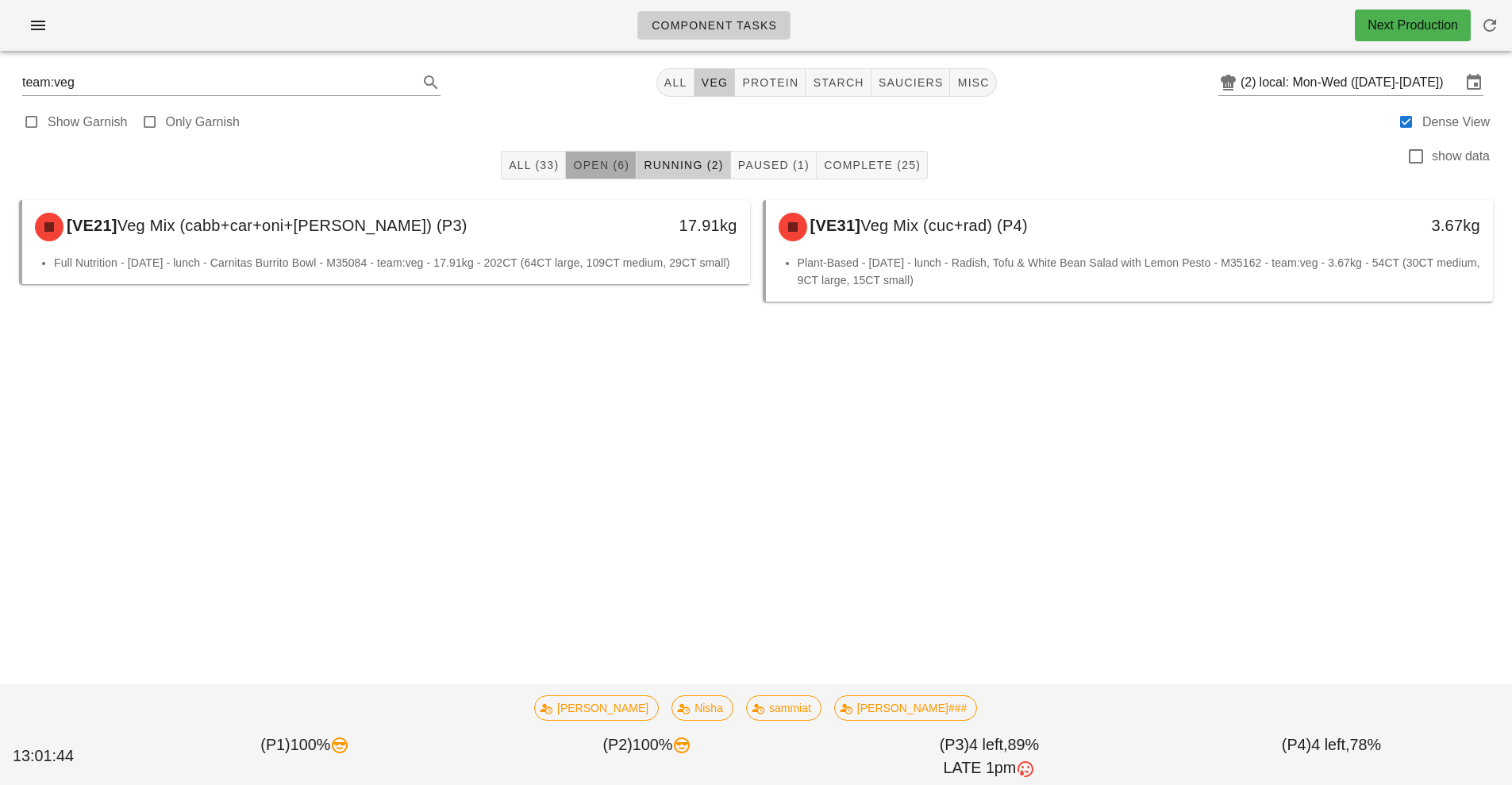
click at [599, 159] on span "Open (6)" at bounding box center [601, 164] width 57 height 13
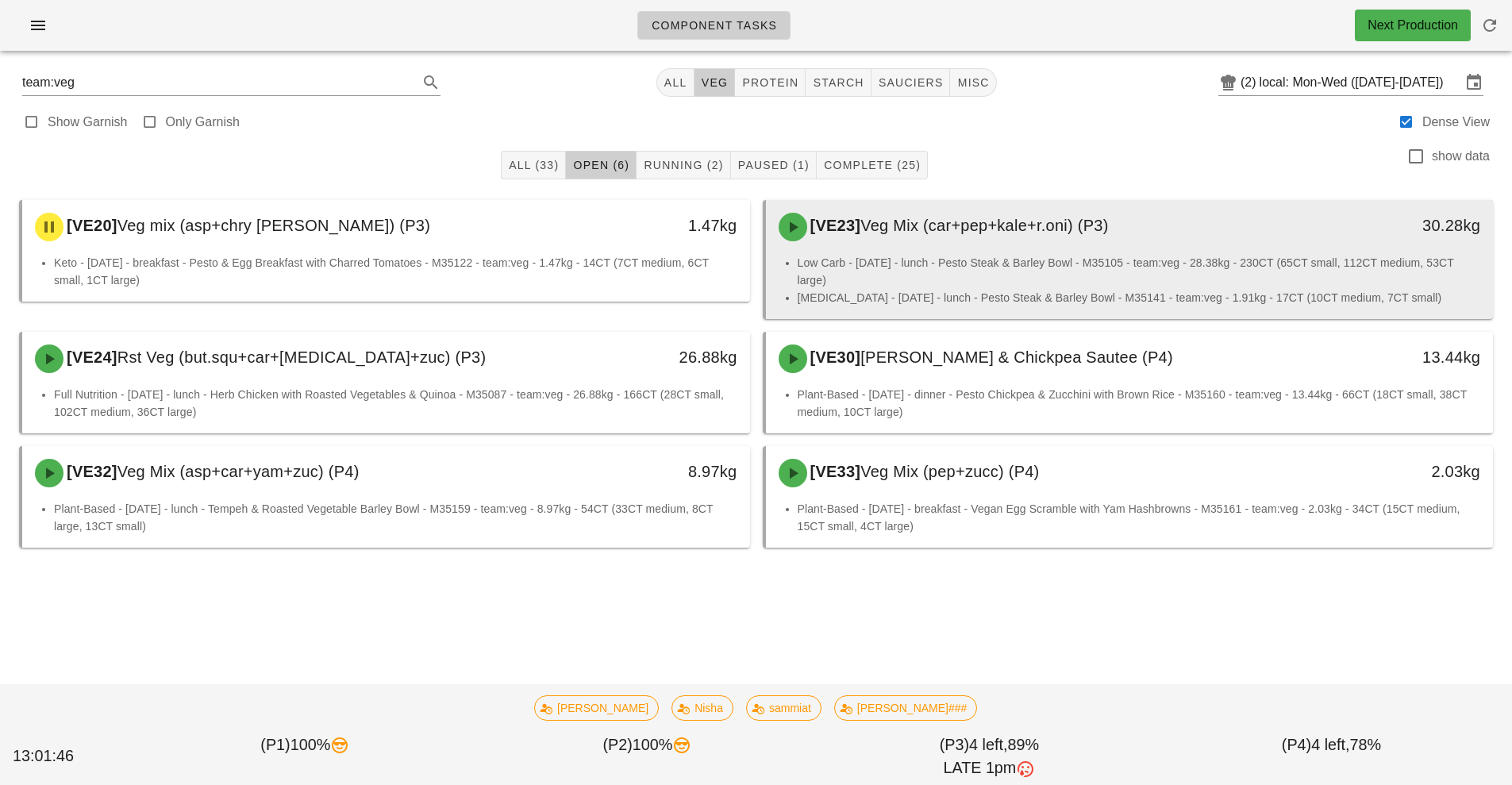
click at [1071, 251] on div "[VE23] Veg Mix (car+pep+kale+r.oni) (P3) 30.28kg" at bounding box center [1130, 227] width 728 height 54
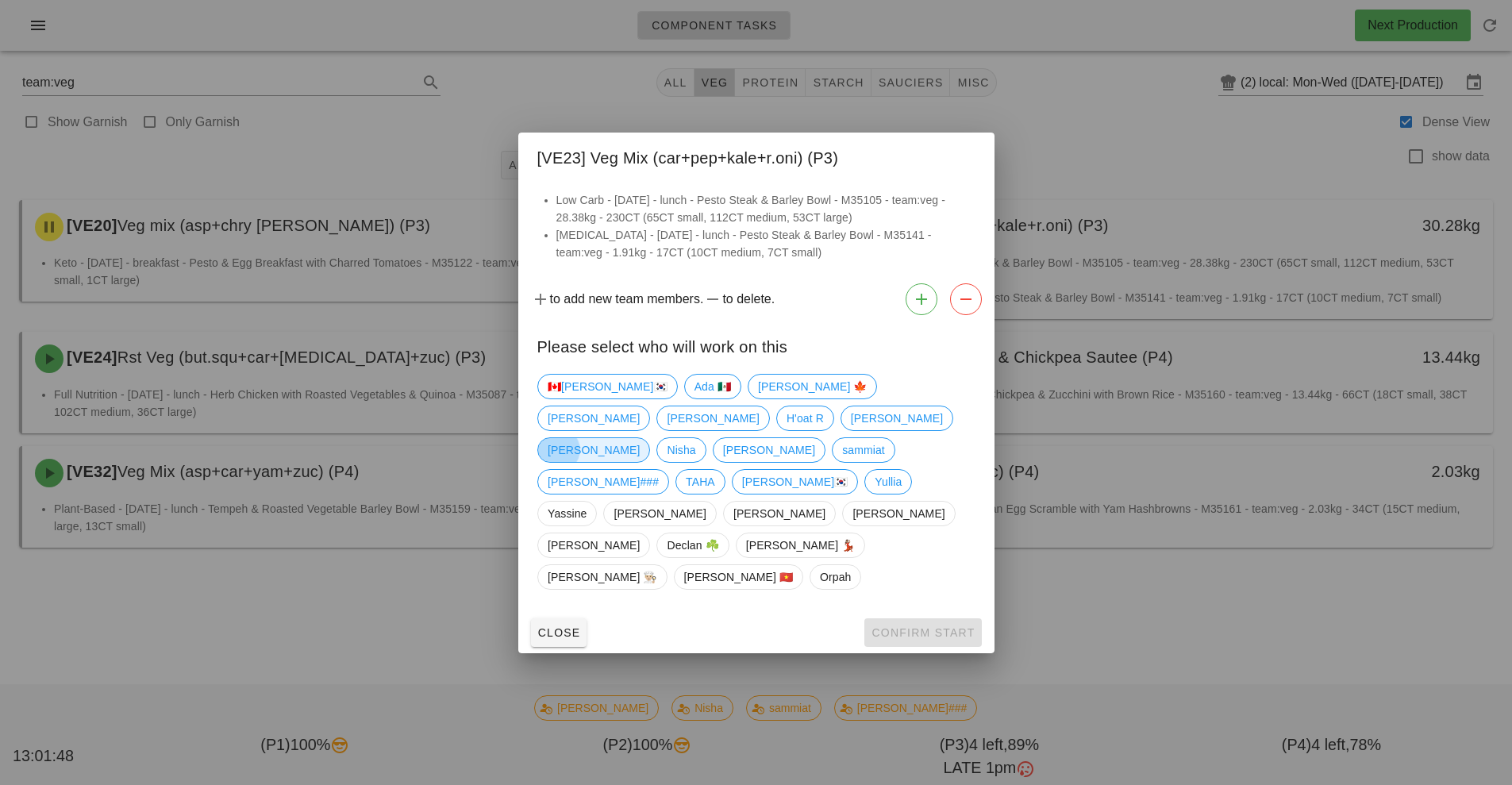
click at [623, 462] on span "[PERSON_NAME]" at bounding box center [594, 450] width 92 height 24
click at [940, 618] on button "Confirm Start" at bounding box center [922, 632] width 117 height 29
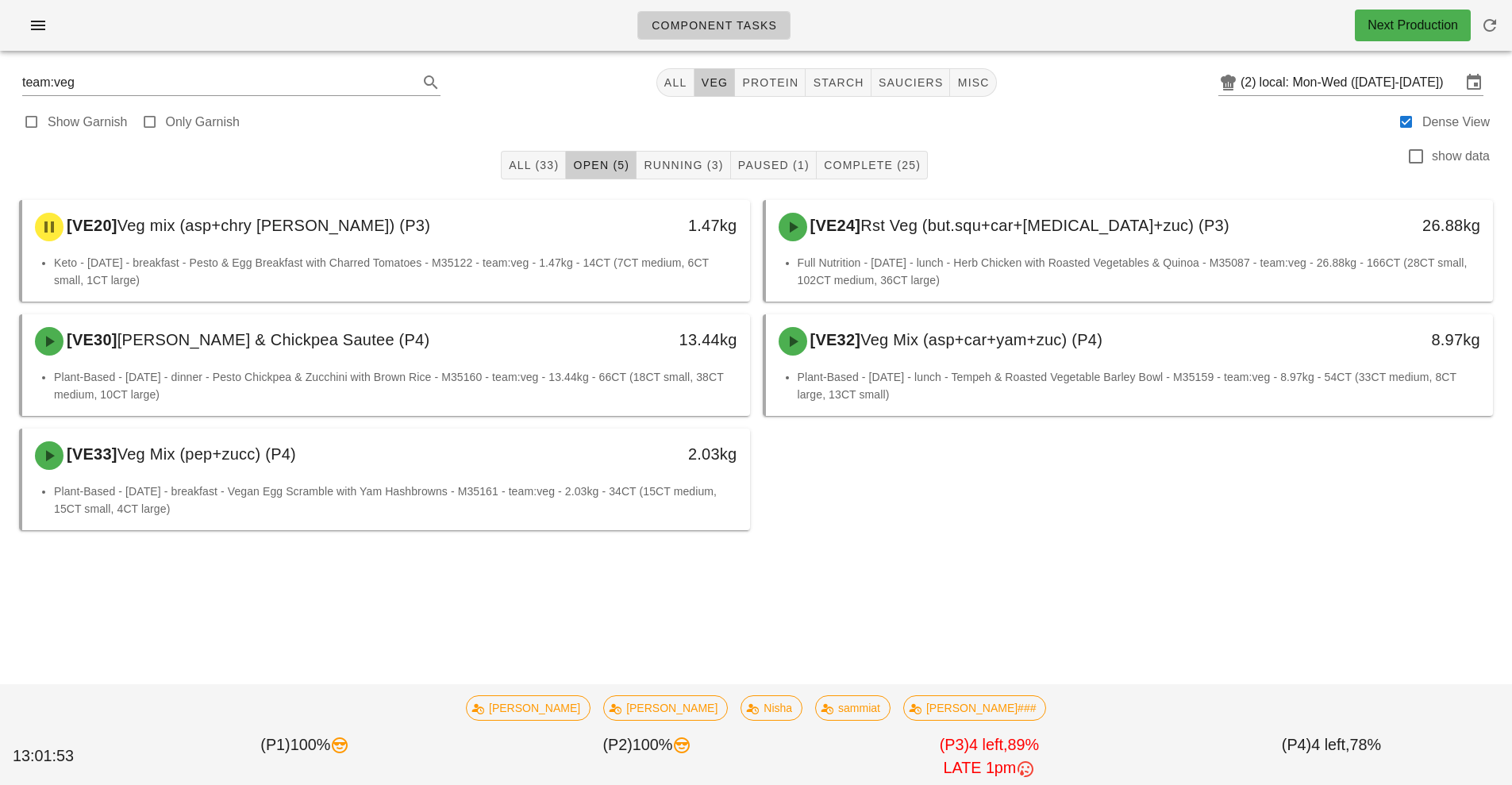
click at [346, 252] on div "[VE20] Veg mix (asp+chry [PERSON_NAME]) (P3) 1.47kg" at bounding box center [386, 227] width 728 height 54
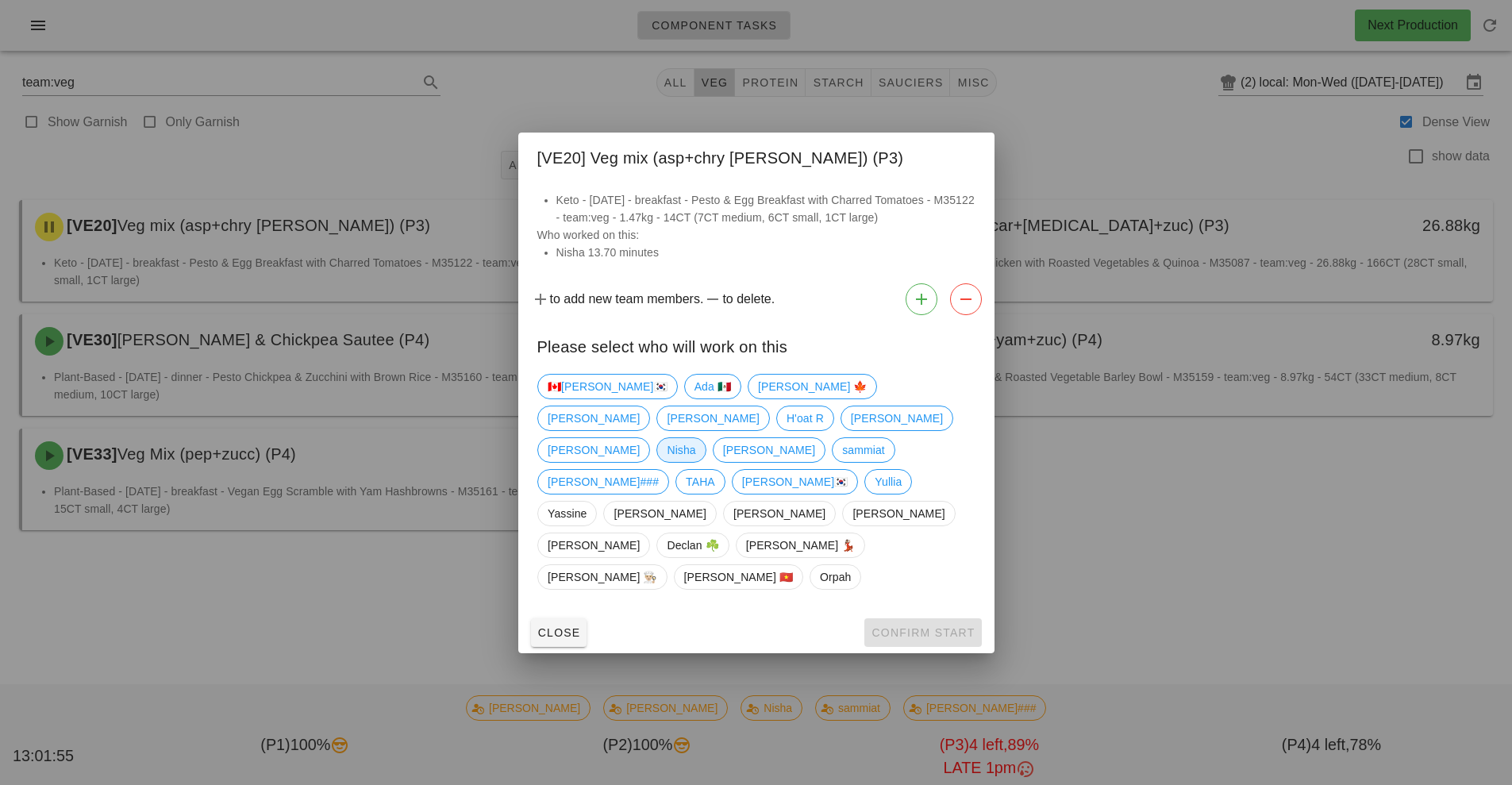
click at [672, 462] on span "Nisha" at bounding box center [681, 450] width 29 height 24
click at [934, 618] on button "Confirm Start" at bounding box center [922, 632] width 117 height 29
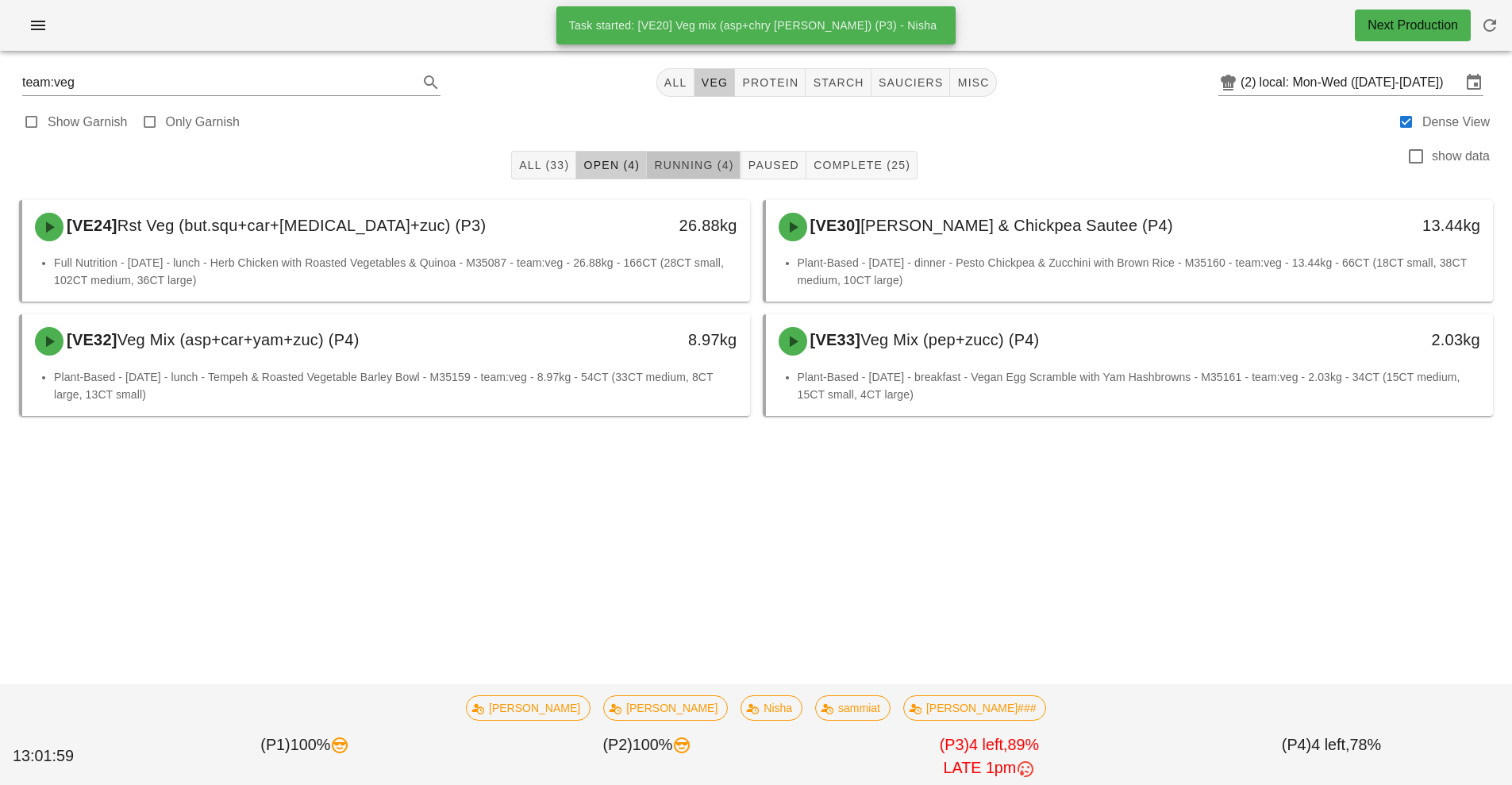
click at [707, 166] on span "Running (4)" at bounding box center [693, 164] width 81 height 13
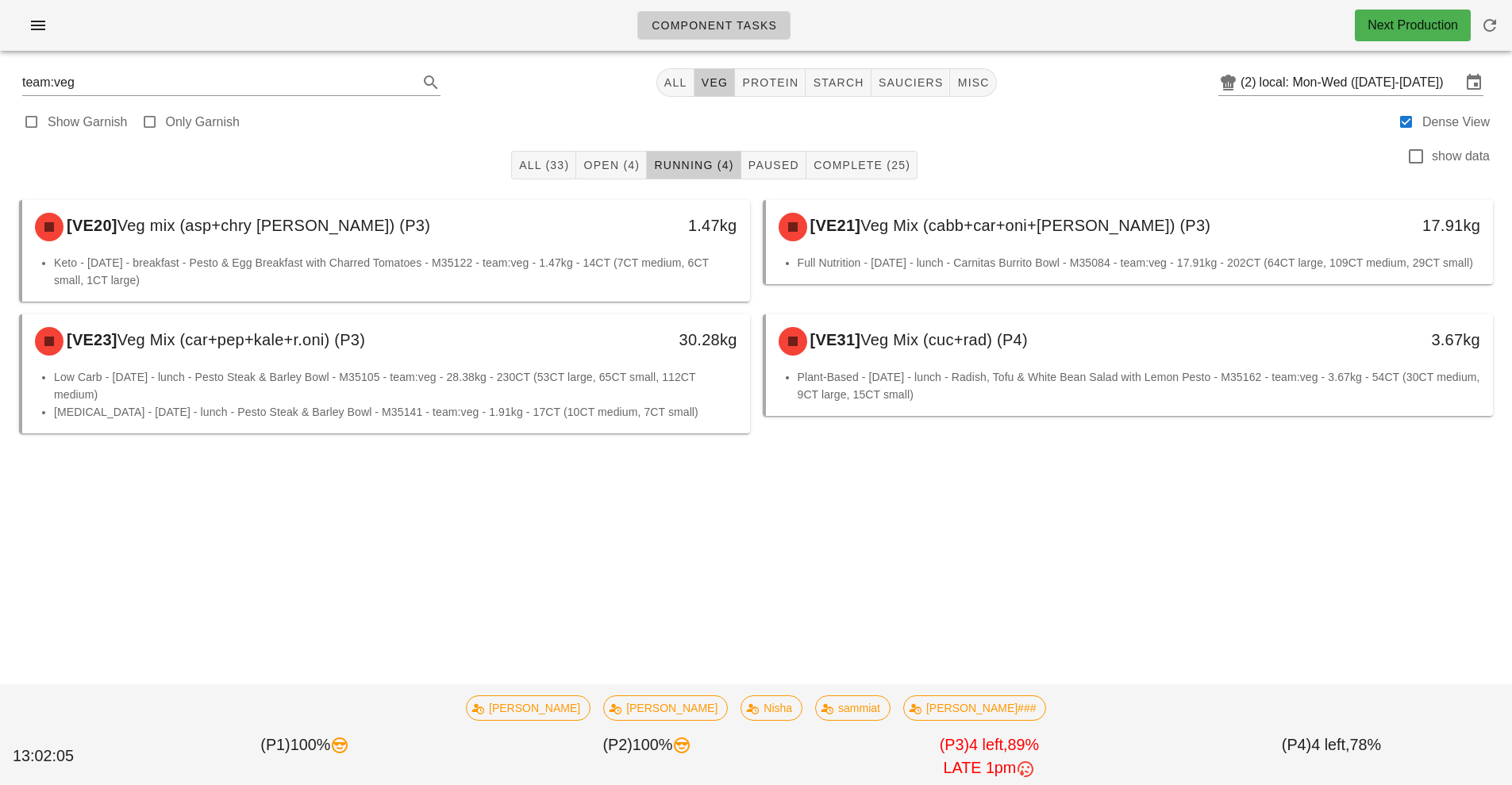
click at [1056, 249] on div "[VE21] Veg Mix (cabb+car+oni+[PERSON_NAME]) (P3)" at bounding box center [1039, 227] width 540 height 48
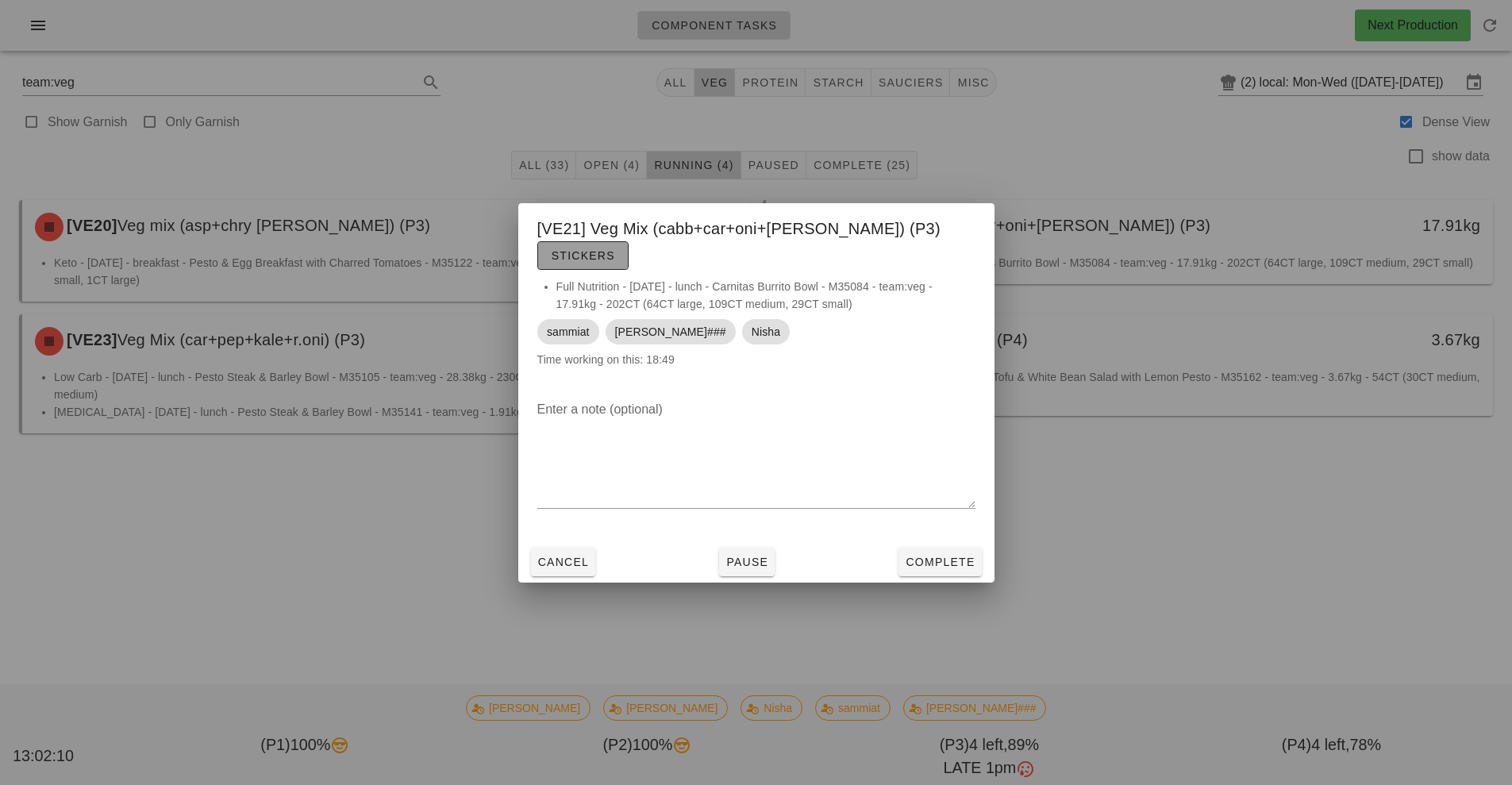
click at [615, 249] on span "Stickers" at bounding box center [583, 255] width 64 height 13
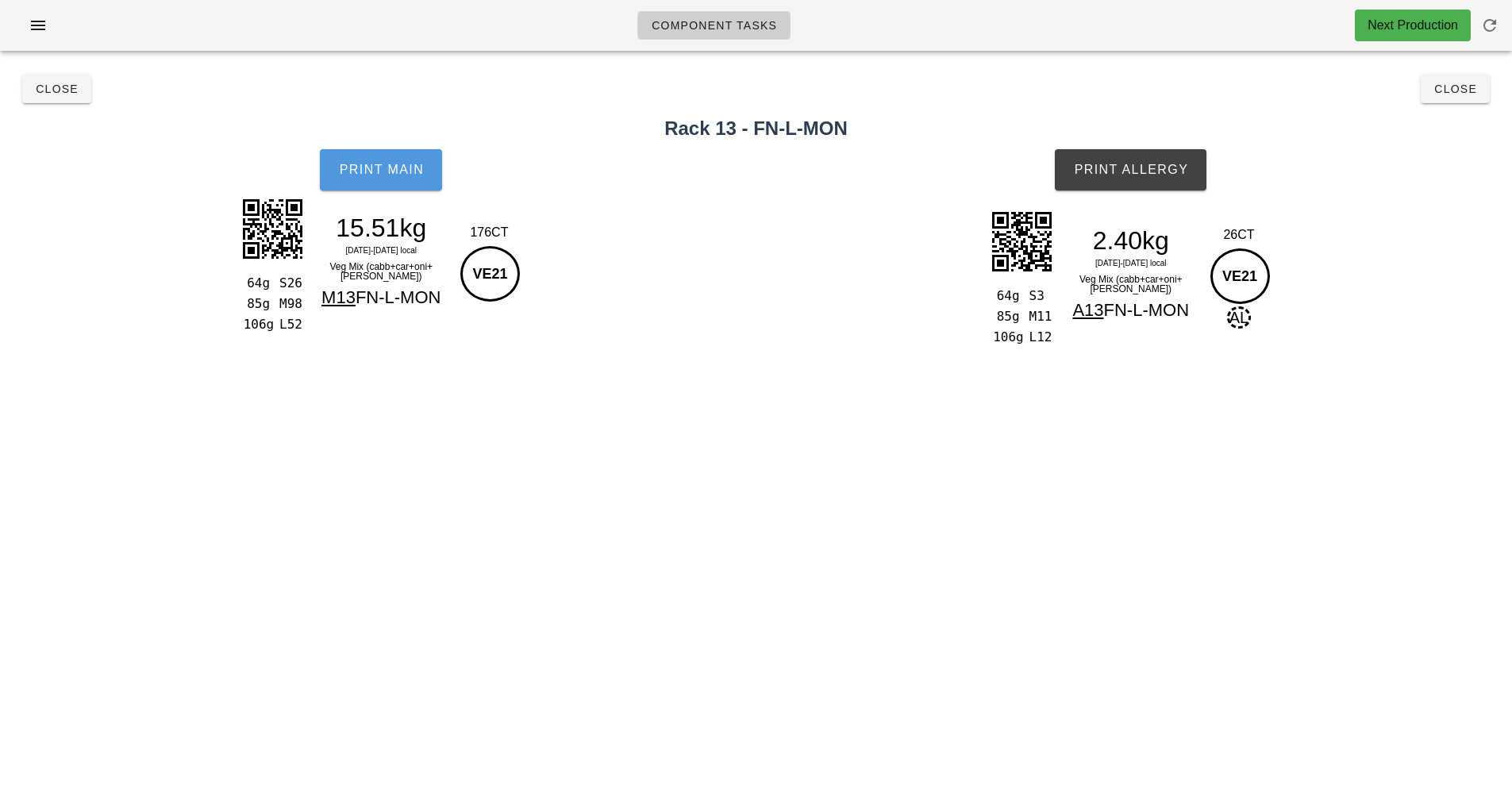
click at [392, 178] on button "Print Main" at bounding box center [380, 170] width 122 height 42
click at [1142, 164] on span "Print Allergy" at bounding box center [1130, 170] width 115 height 15
click at [1460, 100] on button "Close" at bounding box center [1456, 88] width 69 height 29
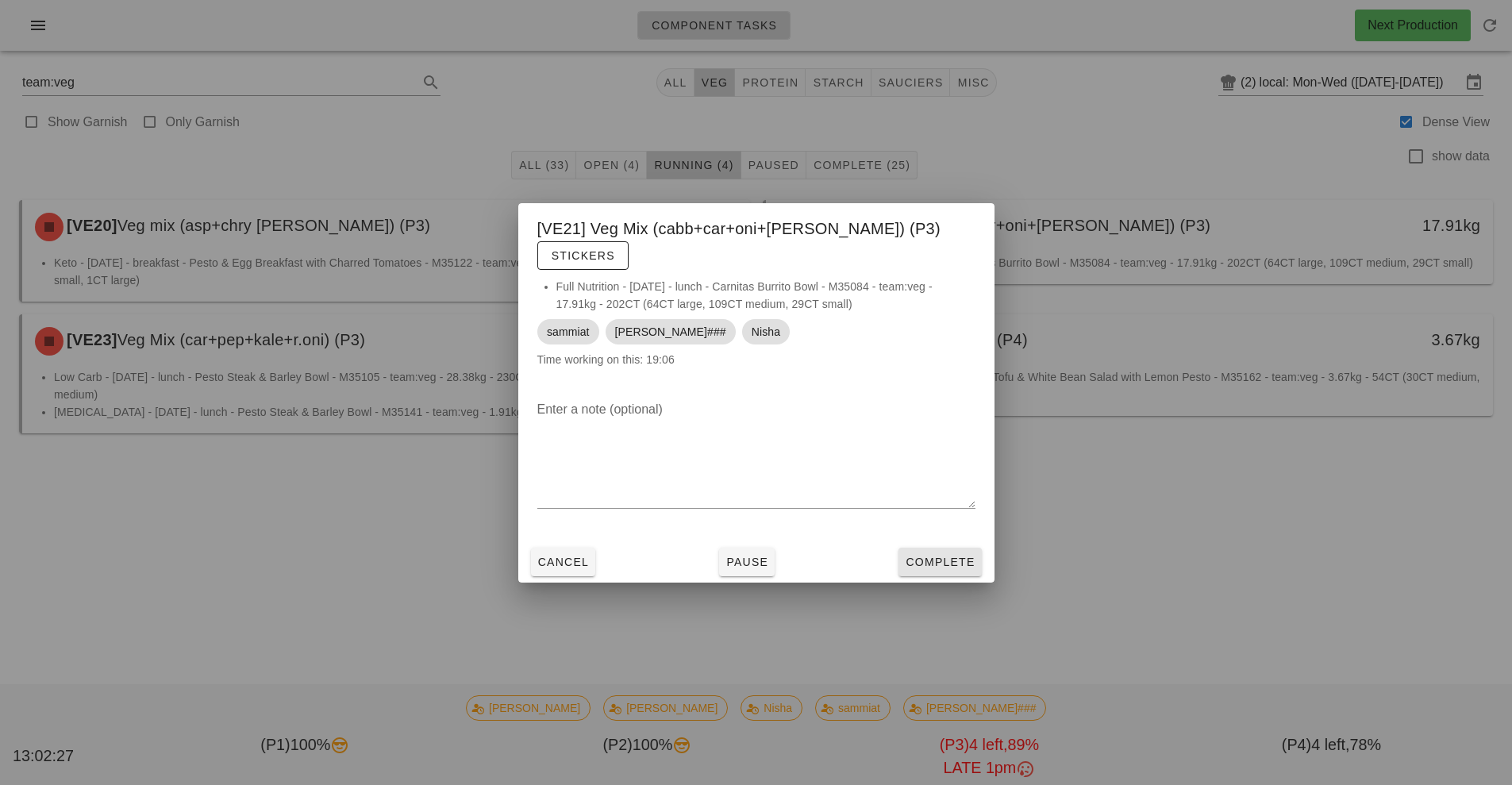
click at [952, 556] on span "Complete" at bounding box center [940, 562] width 70 height 13
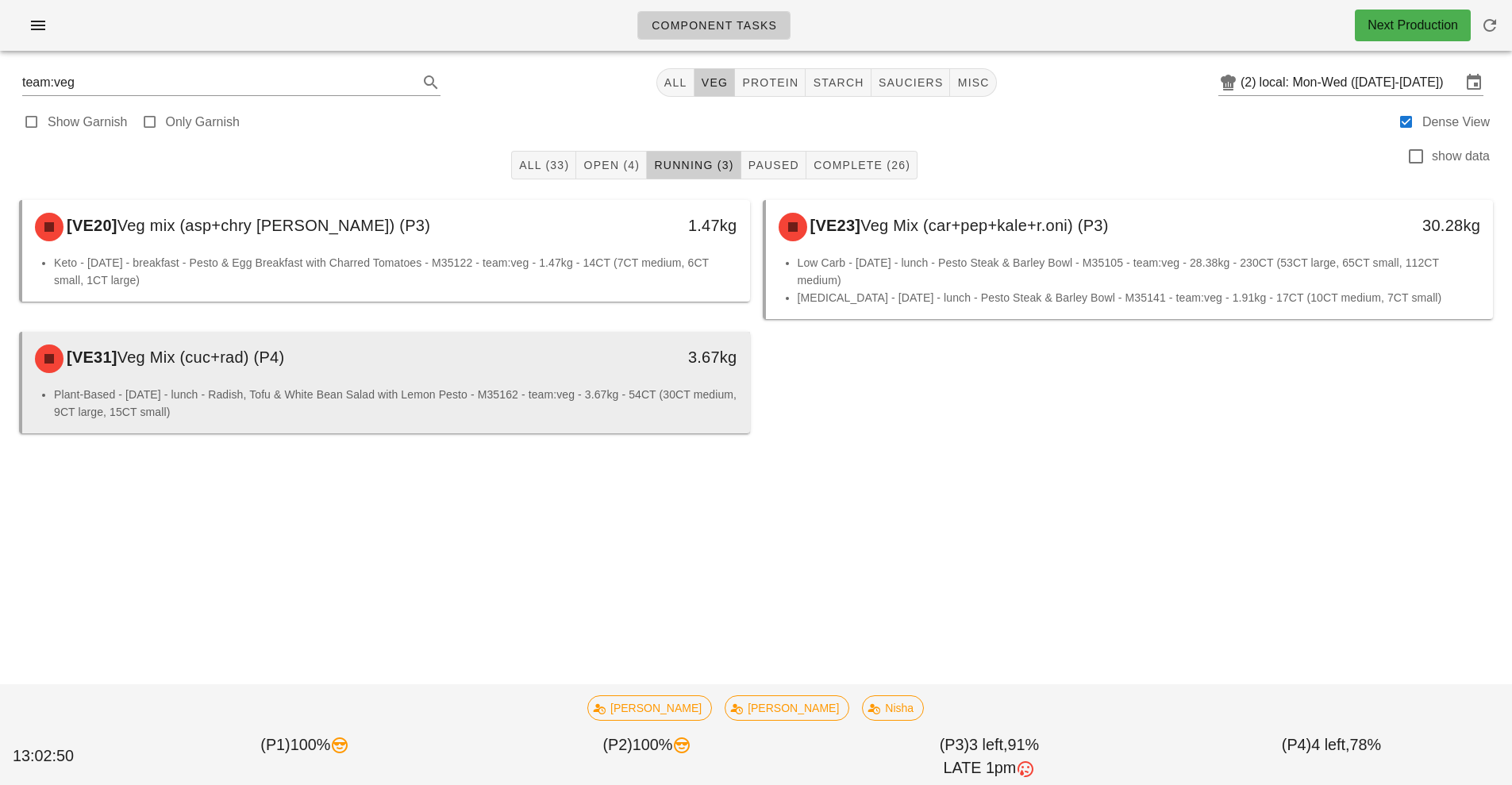
click at [389, 357] on div "[VE31] Veg Mix (cuc+rad) (P4)" at bounding box center [295, 358] width 540 height 48
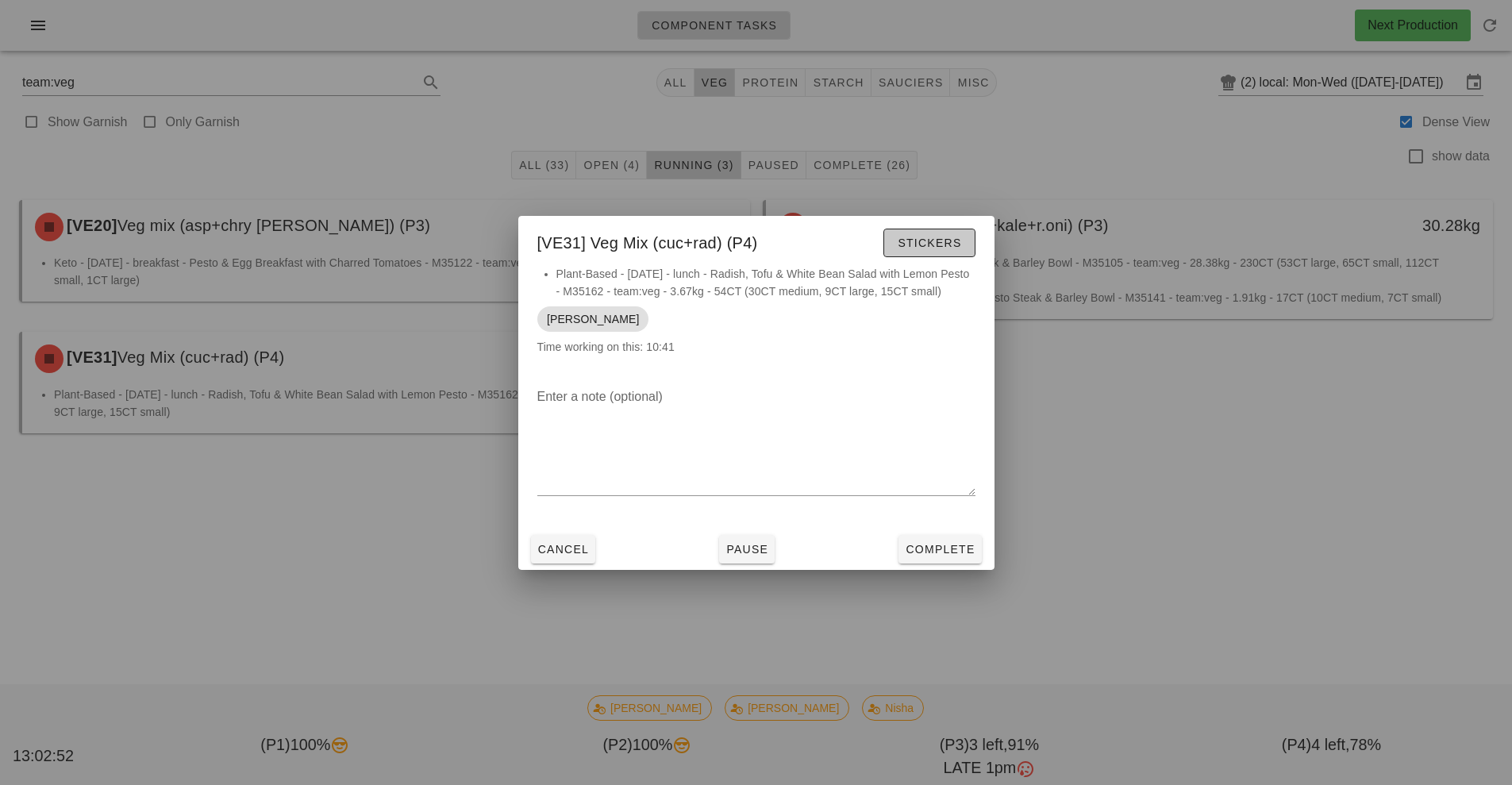
click at [948, 228] on button "Stickers" at bounding box center [928, 242] width 91 height 29
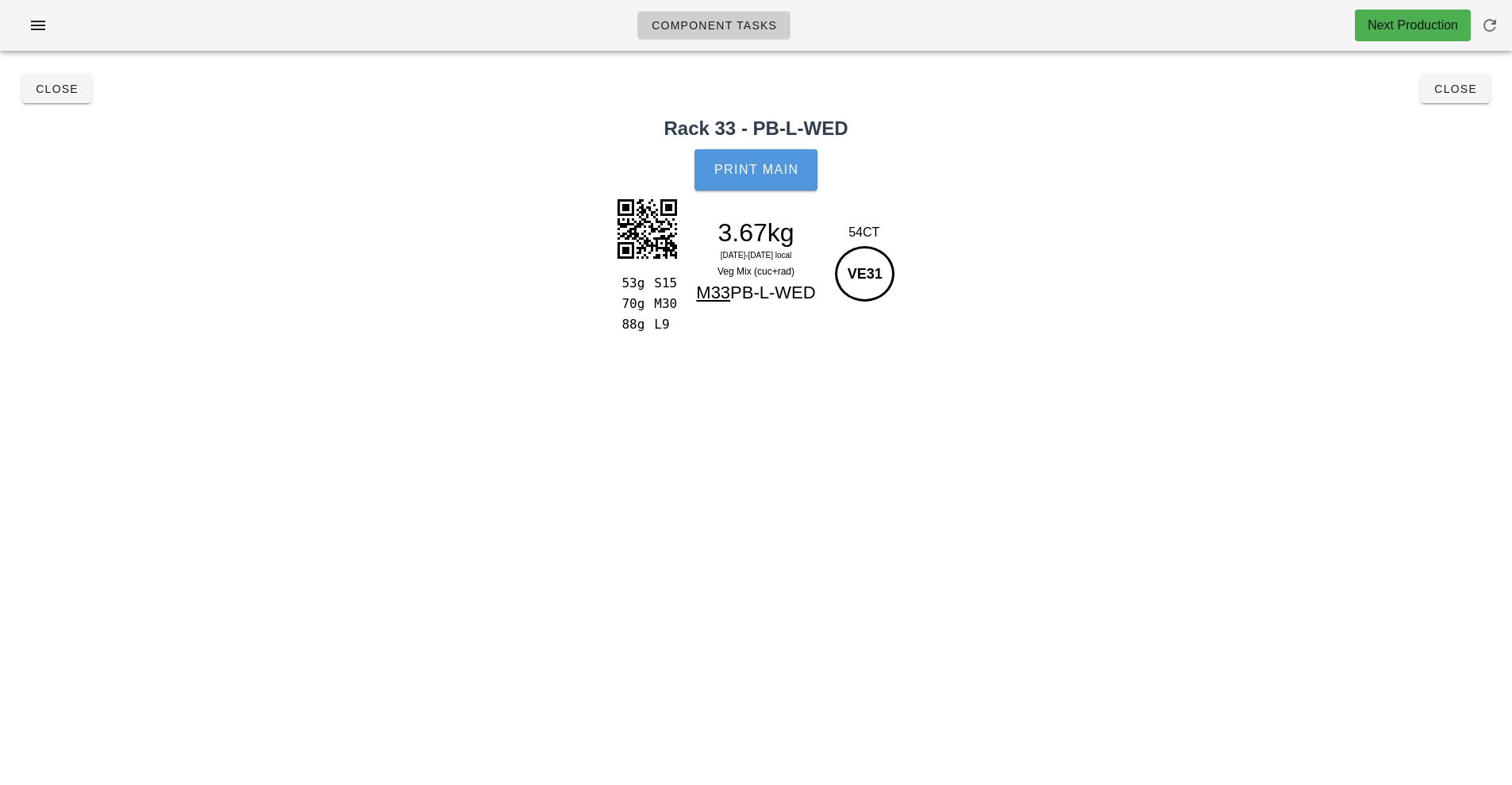
click at [804, 163] on button "Print Main" at bounding box center [755, 170] width 122 height 42
click at [47, 89] on span "Close" at bounding box center [56, 88] width 43 height 13
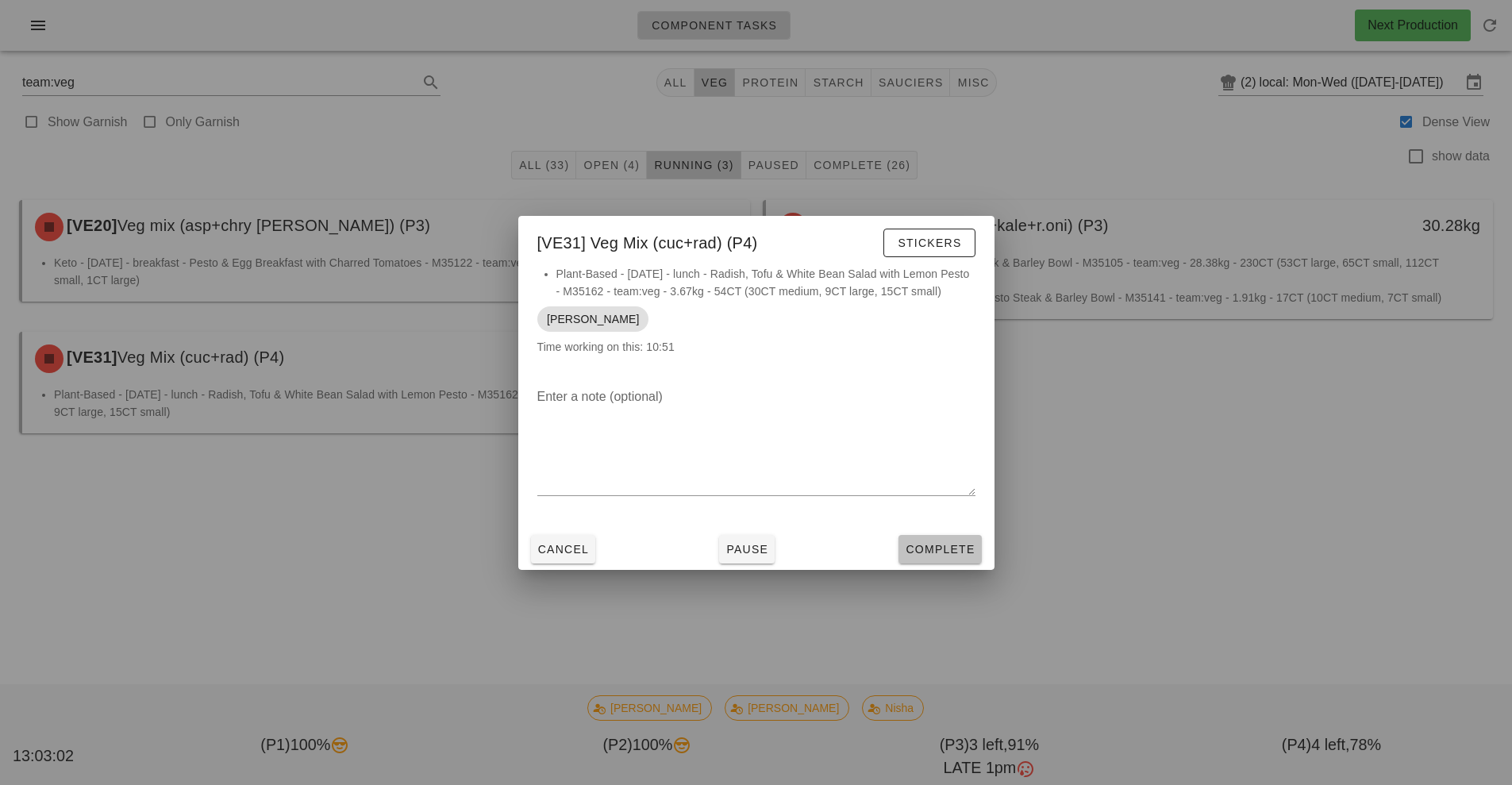
click at [953, 548] on span "Complete" at bounding box center [940, 549] width 70 height 13
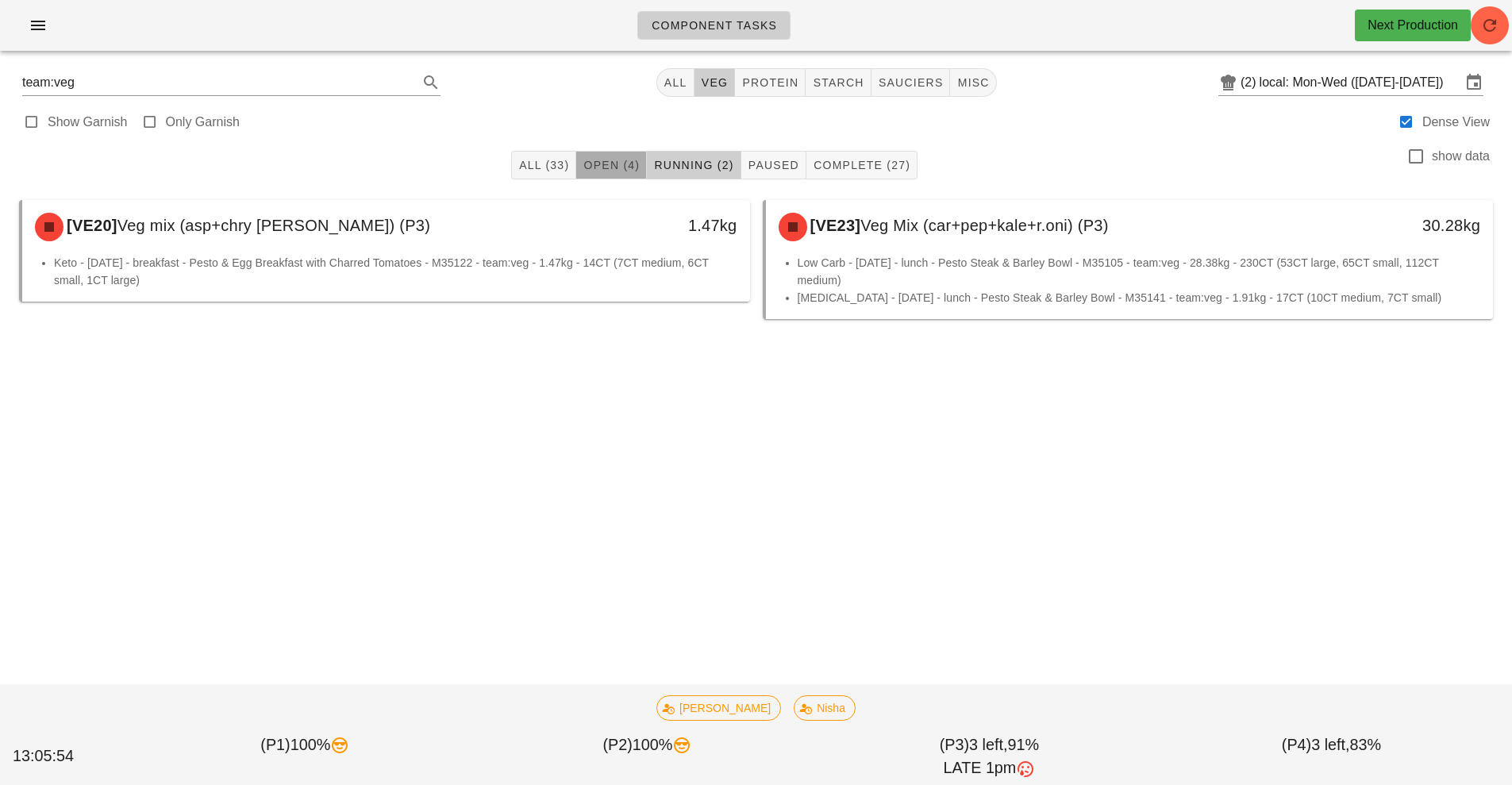
click at [598, 167] on span "Open (4)" at bounding box center [611, 164] width 57 height 13
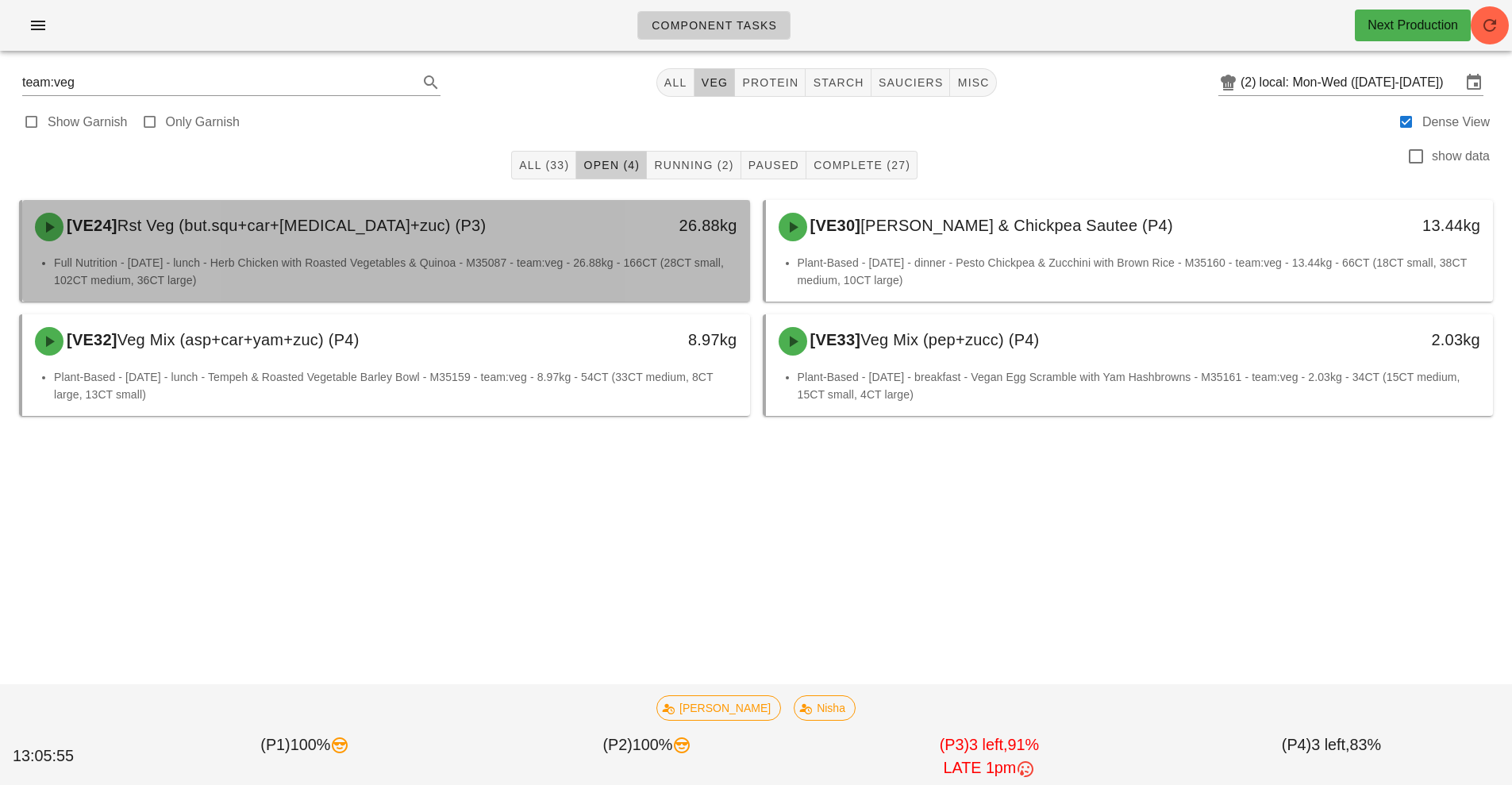
click at [278, 258] on li "Full Nutrition - [DATE] - lunch - Herb Chicken with Roasted Vegetables & Quinoa…" at bounding box center [395, 271] width 683 height 35
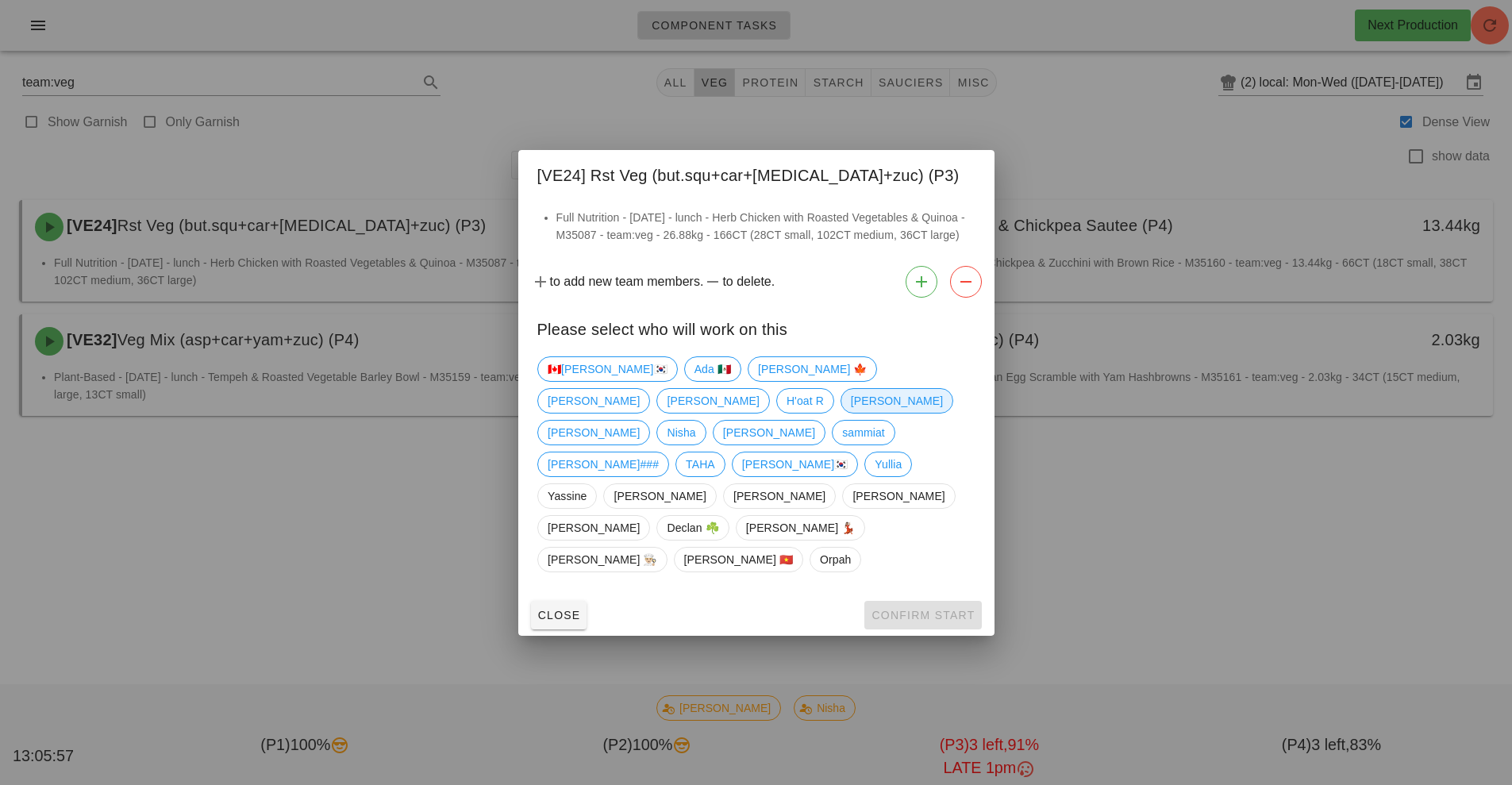
click at [840, 414] on span "[PERSON_NAME]" at bounding box center [896, 400] width 113 height 25
click at [934, 608] on span "Confirm Start" at bounding box center [923, 614] width 104 height 13
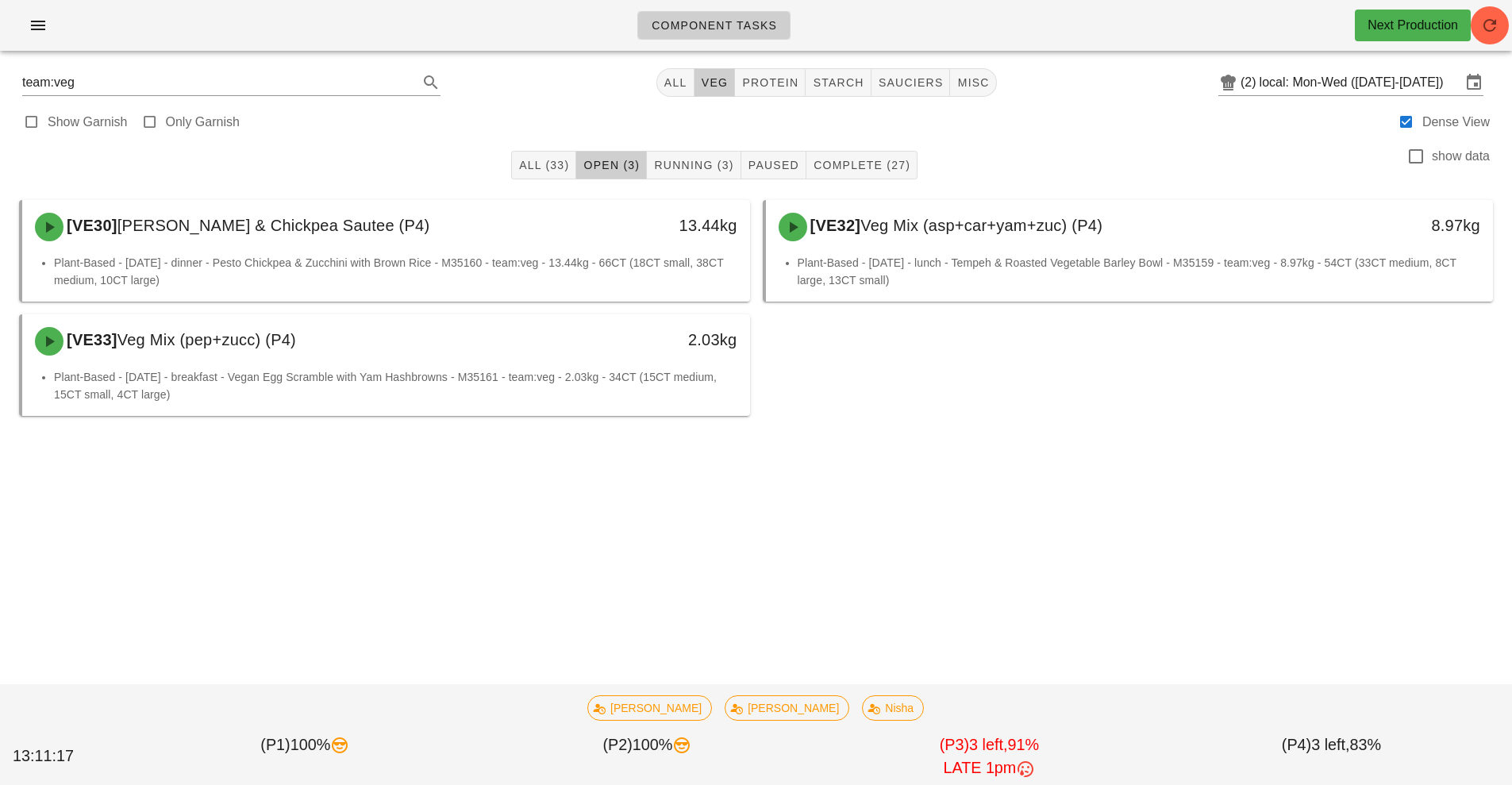
click at [1288, 599] on div "Component Tasks Next Production team:veg All veg protein starch sauciers misc (…" at bounding box center [756, 392] width 1512 height 785
click at [1263, 618] on div "Component Tasks Next Production team:veg All veg protein starch sauciers misc (…" at bounding box center [756, 392] width 1512 height 785
click at [1232, 643] on div "Component Tasks Next Production team:veg All veg protein starch sauciers misc (…" at bounding box center [756, 392] width 1512 height 785
click at [1218, 642] on div "Component Tasks Next Production team:veg All veg protein starch sauciers misc (…" at bounding box center [756, 392] width 1512 height 785
click at [777, 163] on span "Paused" at bounding box center [774, 164] width 52 height 13
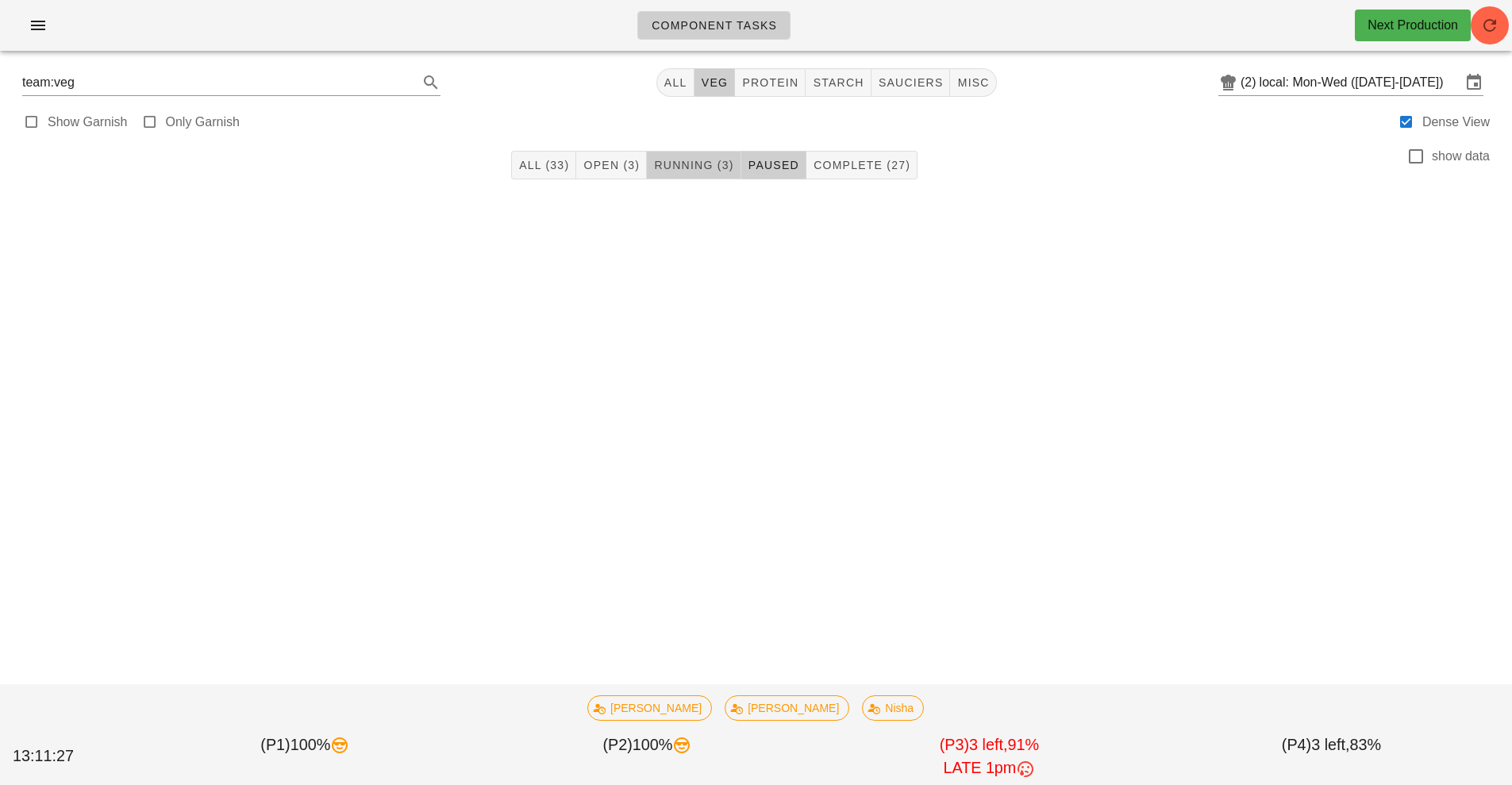
click at [693, 151] on button "Running (3)" at bounding box center [694, 164] width 94 height 29
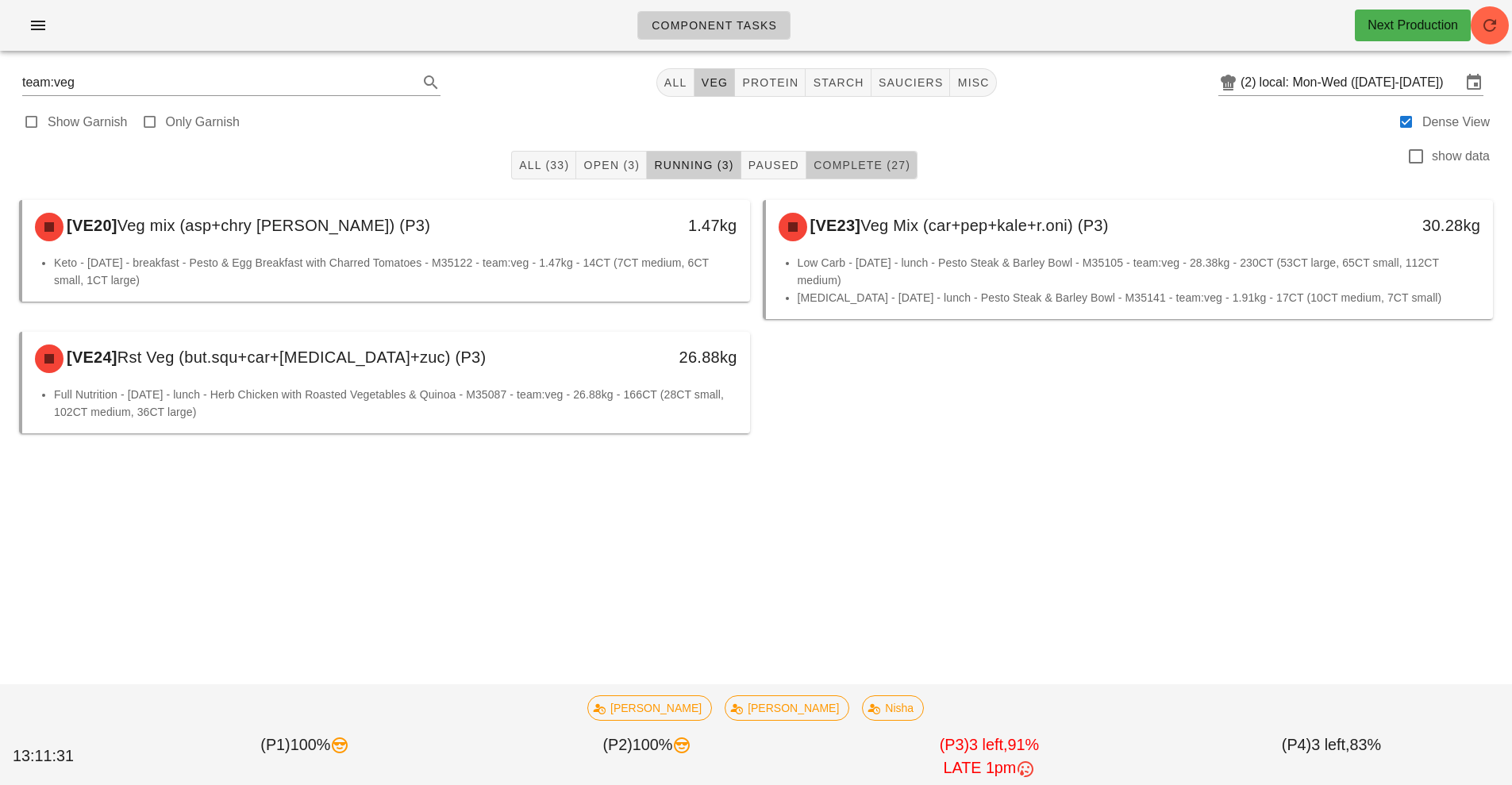
click at [856, 152] on button "Complete (27)" at bounding box center [862, 164] width 111 height 29
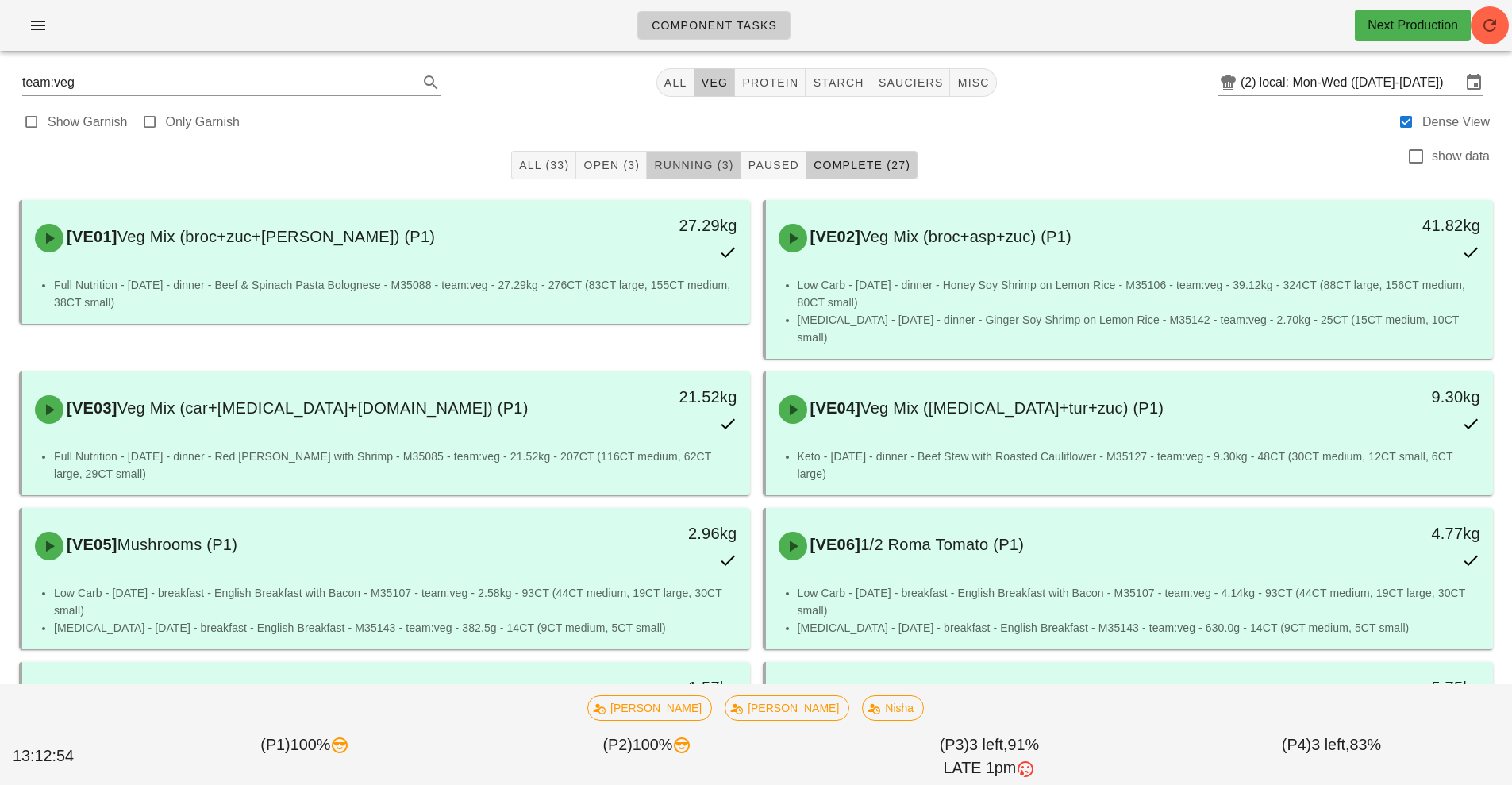
click at [678, 165] on span "Running (3)" at bounding box center [693, 164] width 81 height 13
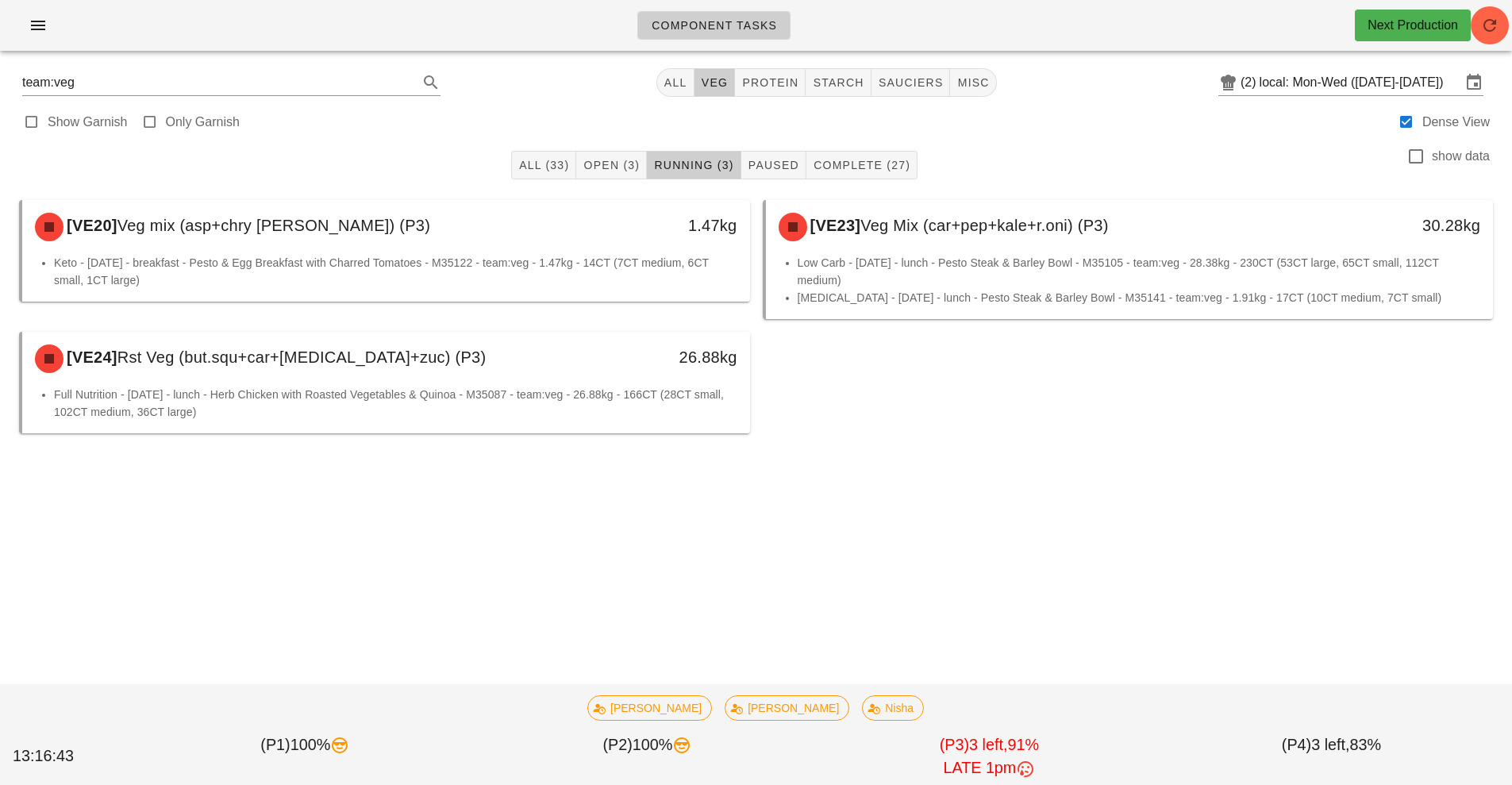
click at [824, 405] on div "[VE20] Veg mix (asp+chry [PERSON_NAME]) (P3) 1.47kg Keto - [DATE] - breakfast -…" at bounding box center [756, 317] width 1487 height 246
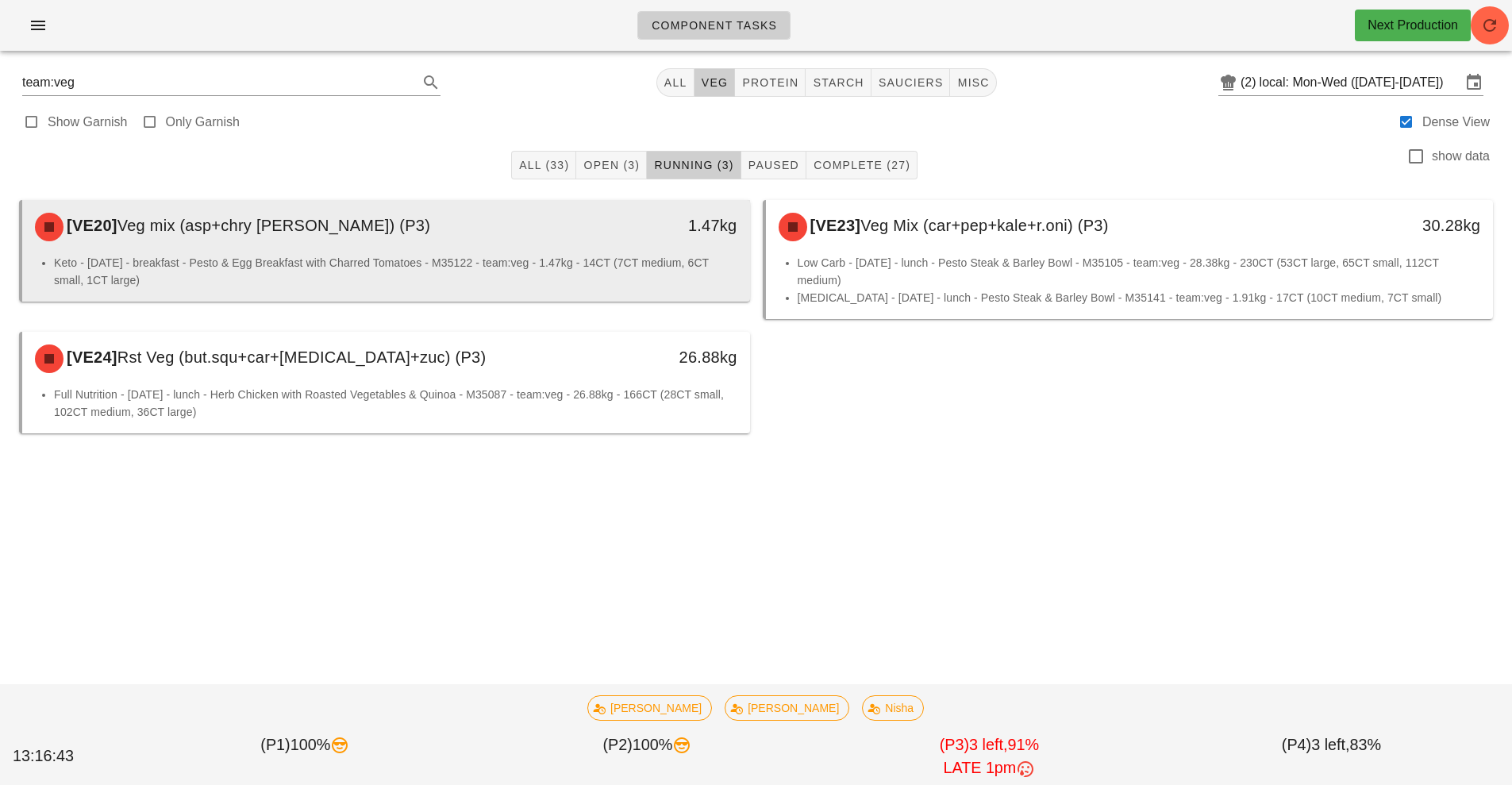
click at [546, 241] on div "[VE20] Veg mix (asp+chry [PERSON_NAME]) (P3)" at bounding box center [295, 227] width 540 height 48
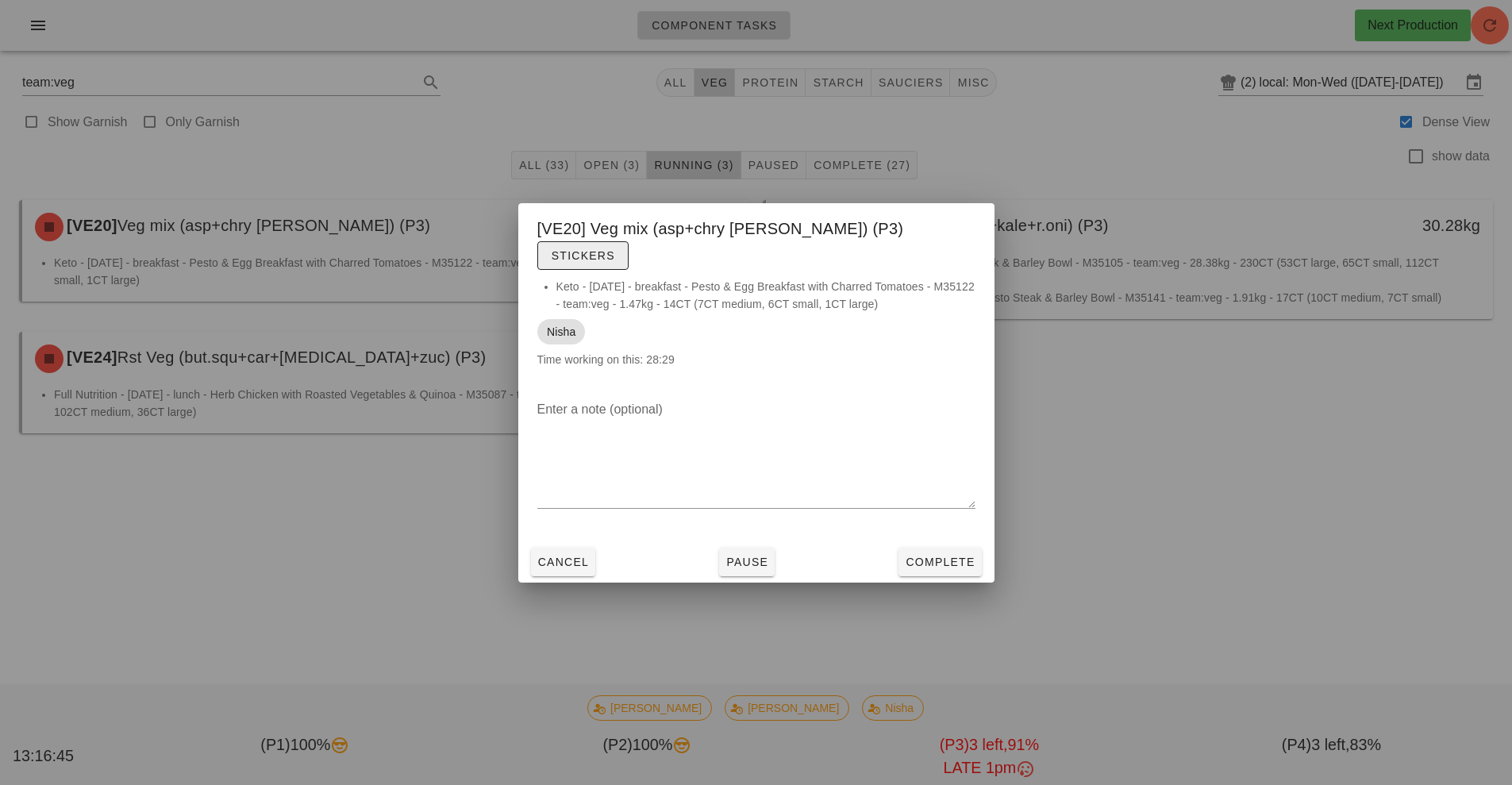
click at [615, 249] on span "Stickers" at bounding box center [583, 255] width 64 height 13
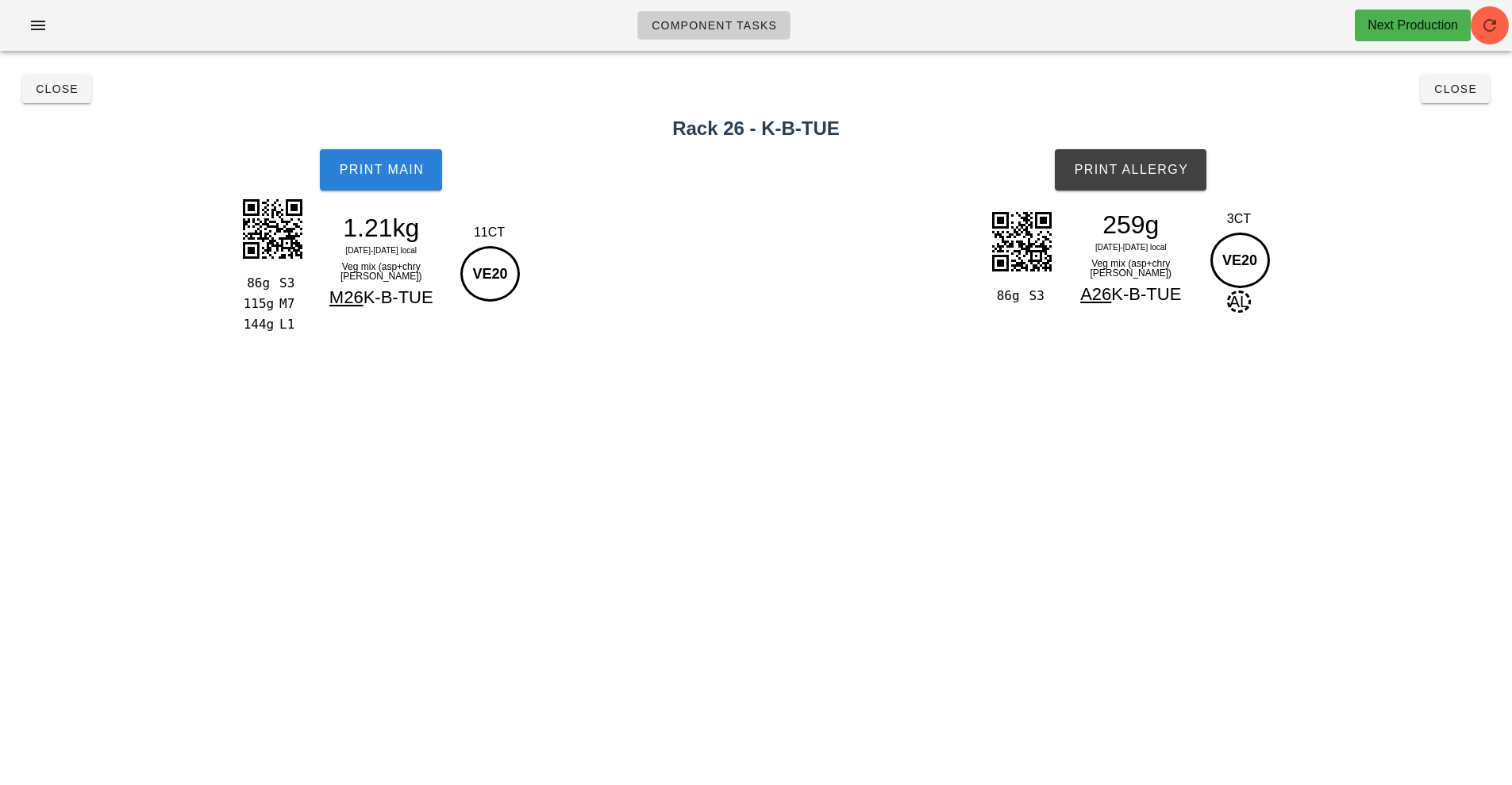
click at [384, 163] on span "Print Main" at bounding box center [381, 170] width 86 height 15
click at [1134, 154] on button "Print Allergy" at bounding box center [1130, 170] width 152 height 42
click at [1453, 91] on span "Close" at bounding box center [1456, 88] width 43 height 13
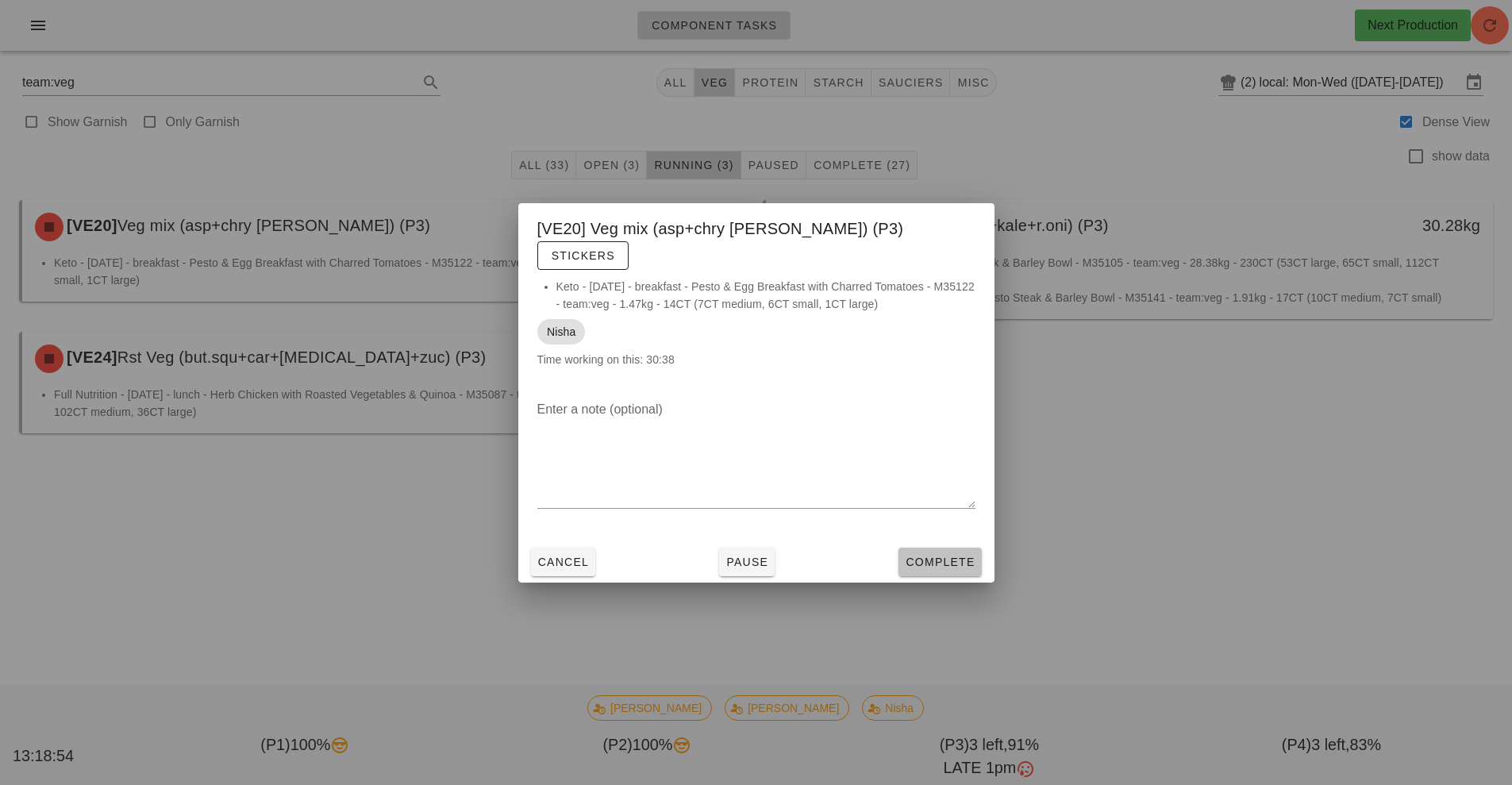
click at [938, 548] on button "Complete" at bounding box center [940, 562] width 82 height 29
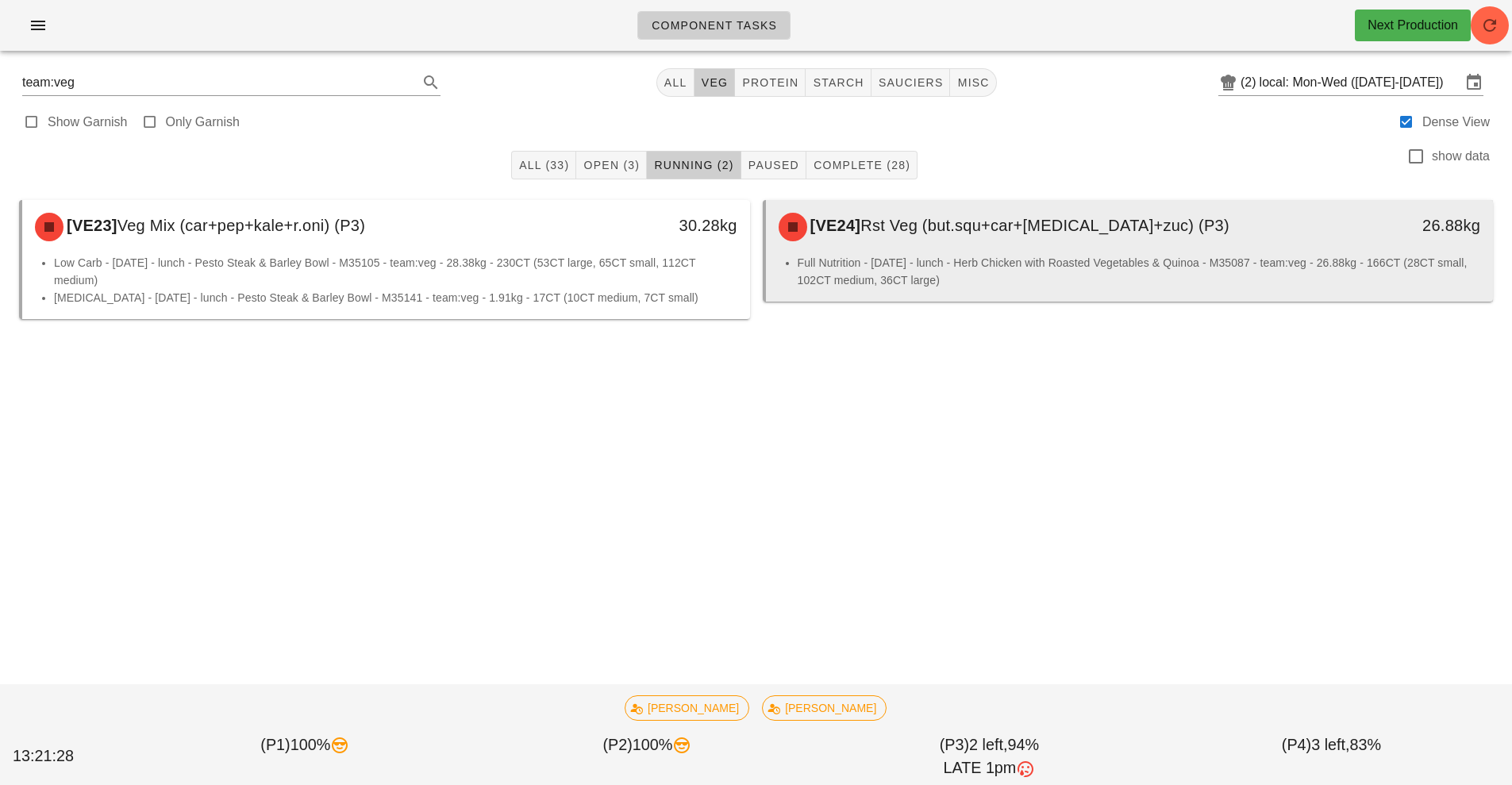
click at [1032, 235] on div "[VE24] Rst Veg (but.squ+car+[MEDICAL_DATA]+zuc) (P3)" at bounding box center [1039, 227] width 540 height 48
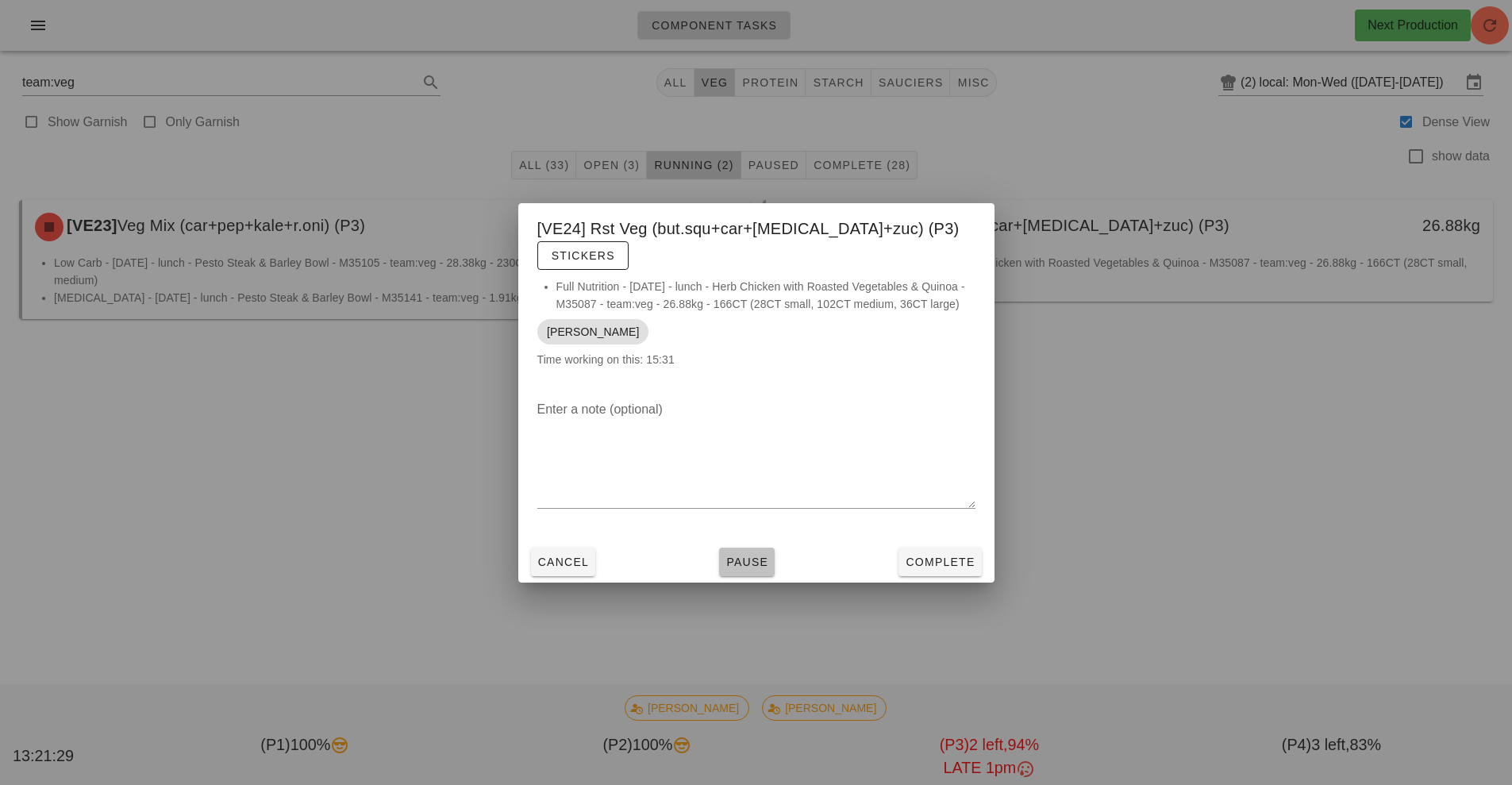
click at [755, 556] on span "Pause" at bounding box center [747, 562] width 43 height 13
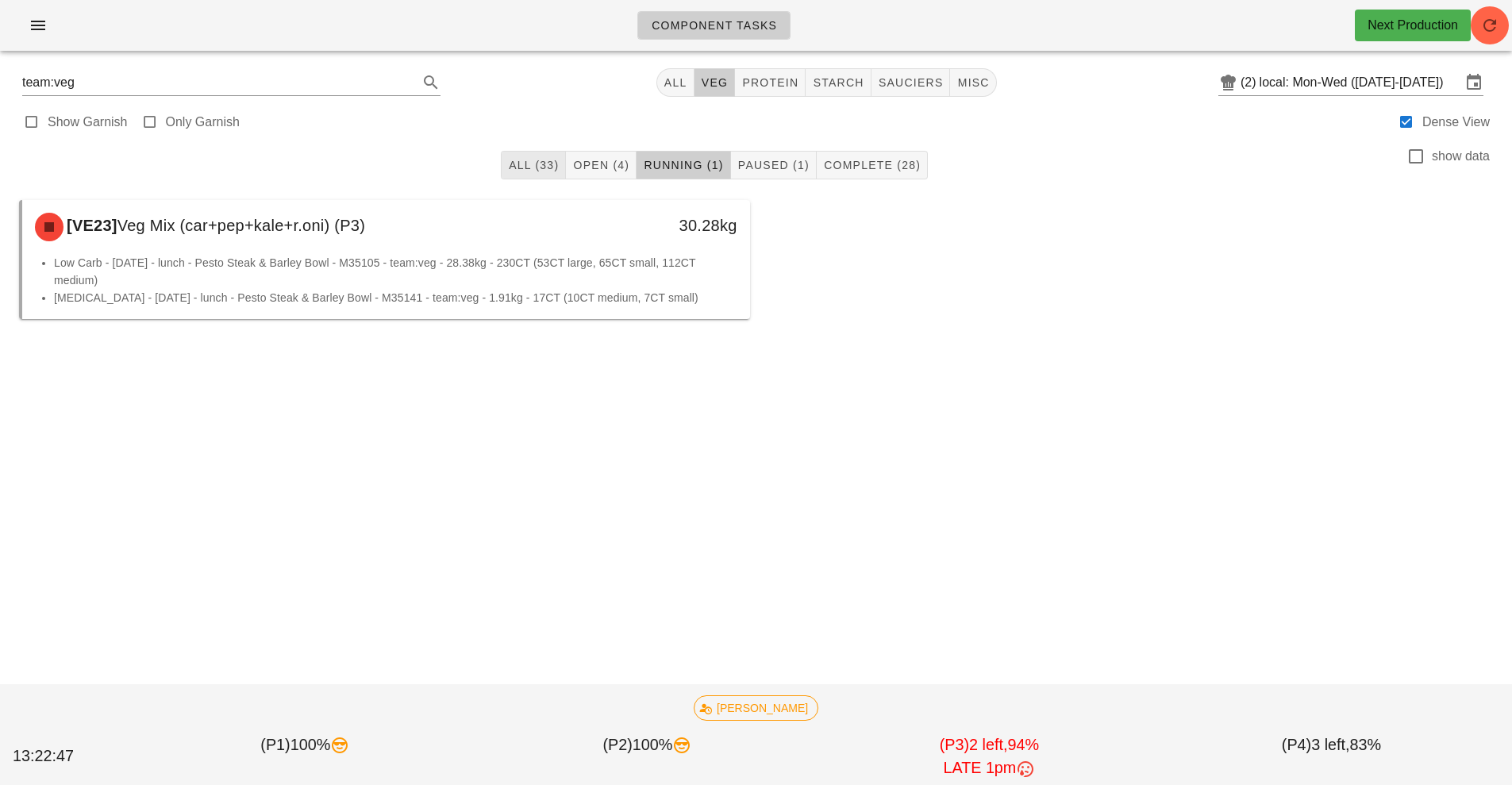
click at [529, 171] on span "All (33)" at bounding box center [533, 164] width 51 height 13
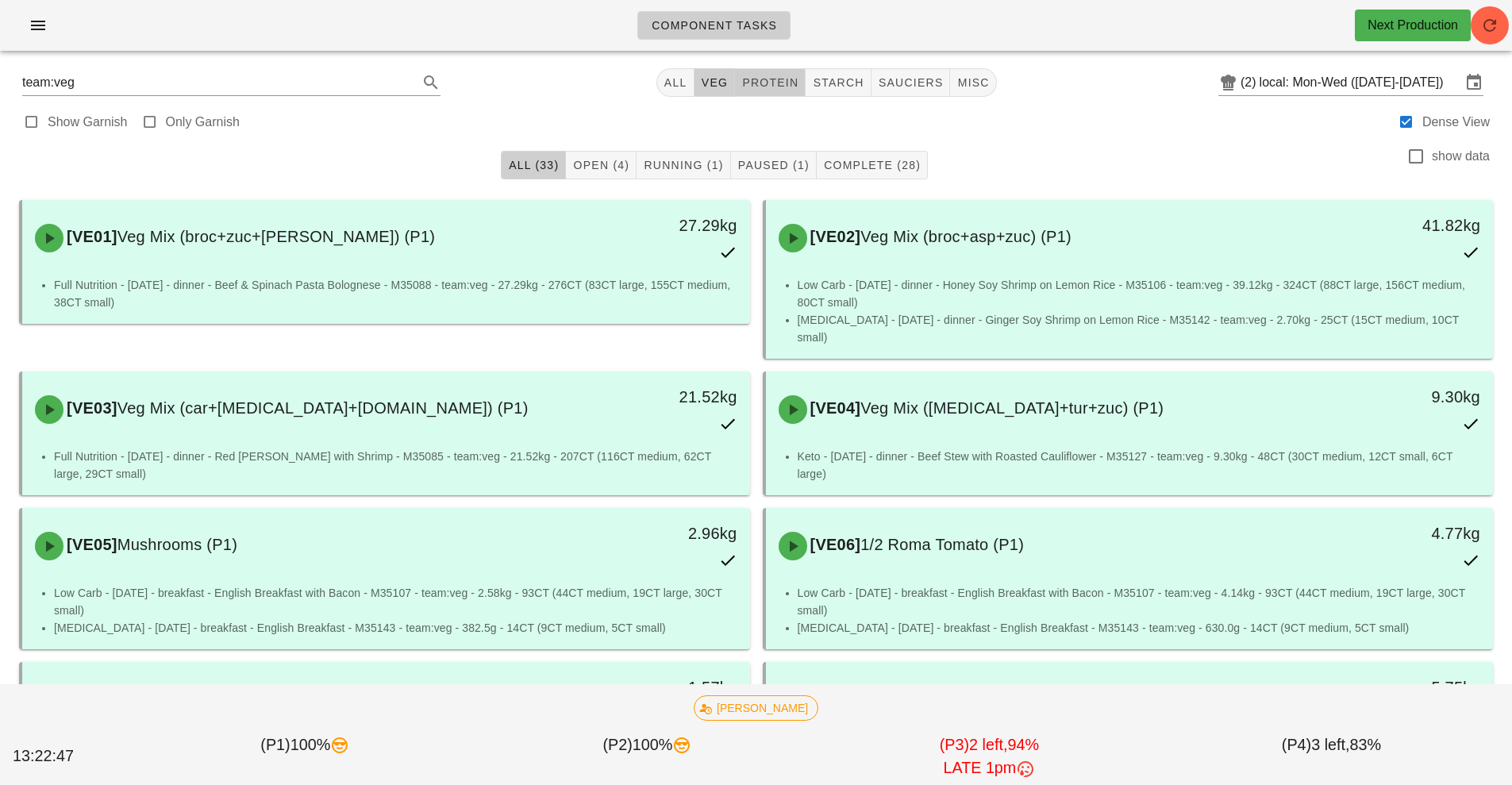
click at [768, 82] on span "protein" at bounding box center [770, 82] width 57 height 13
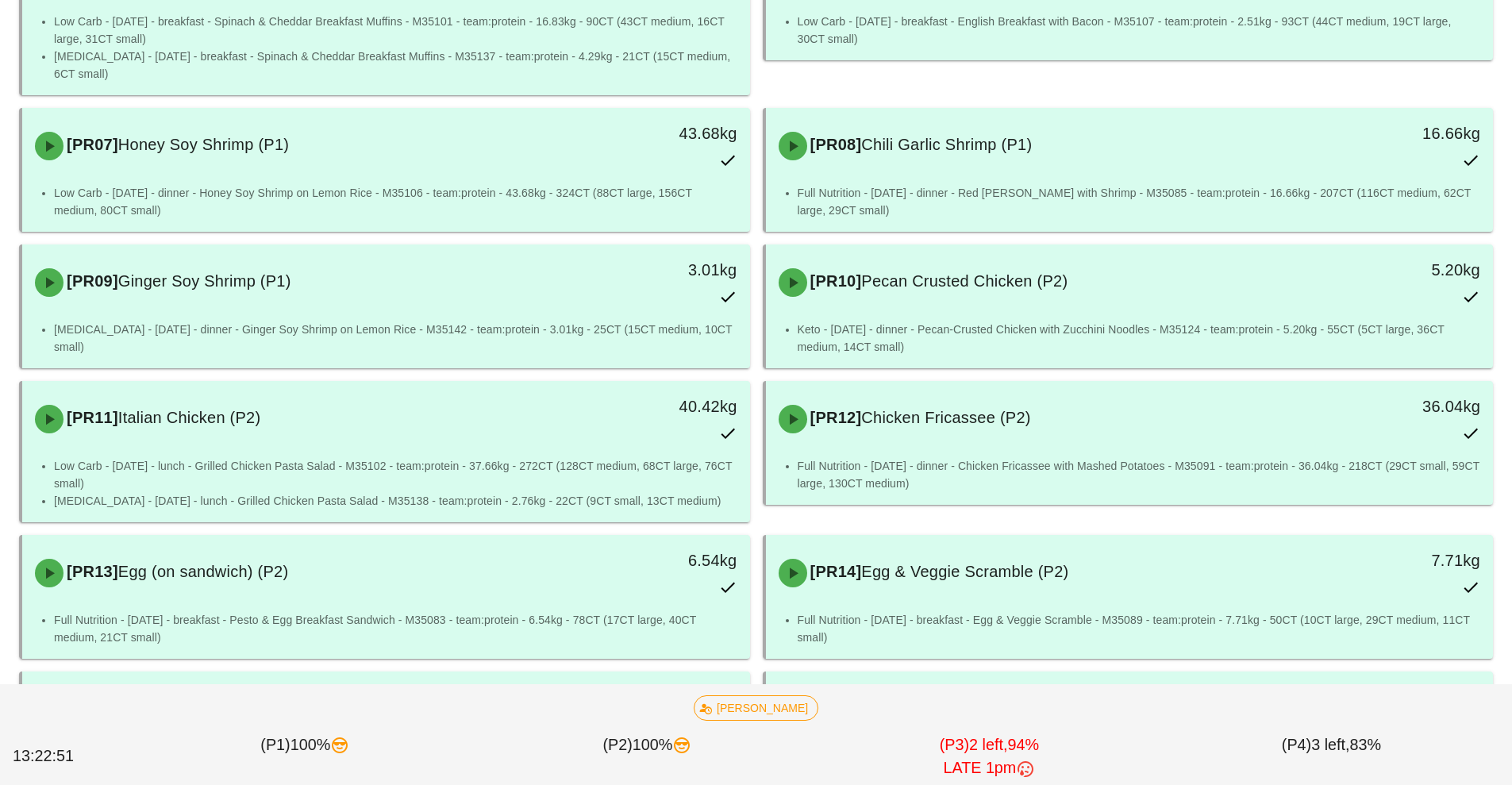
scroll to position [593, 0]
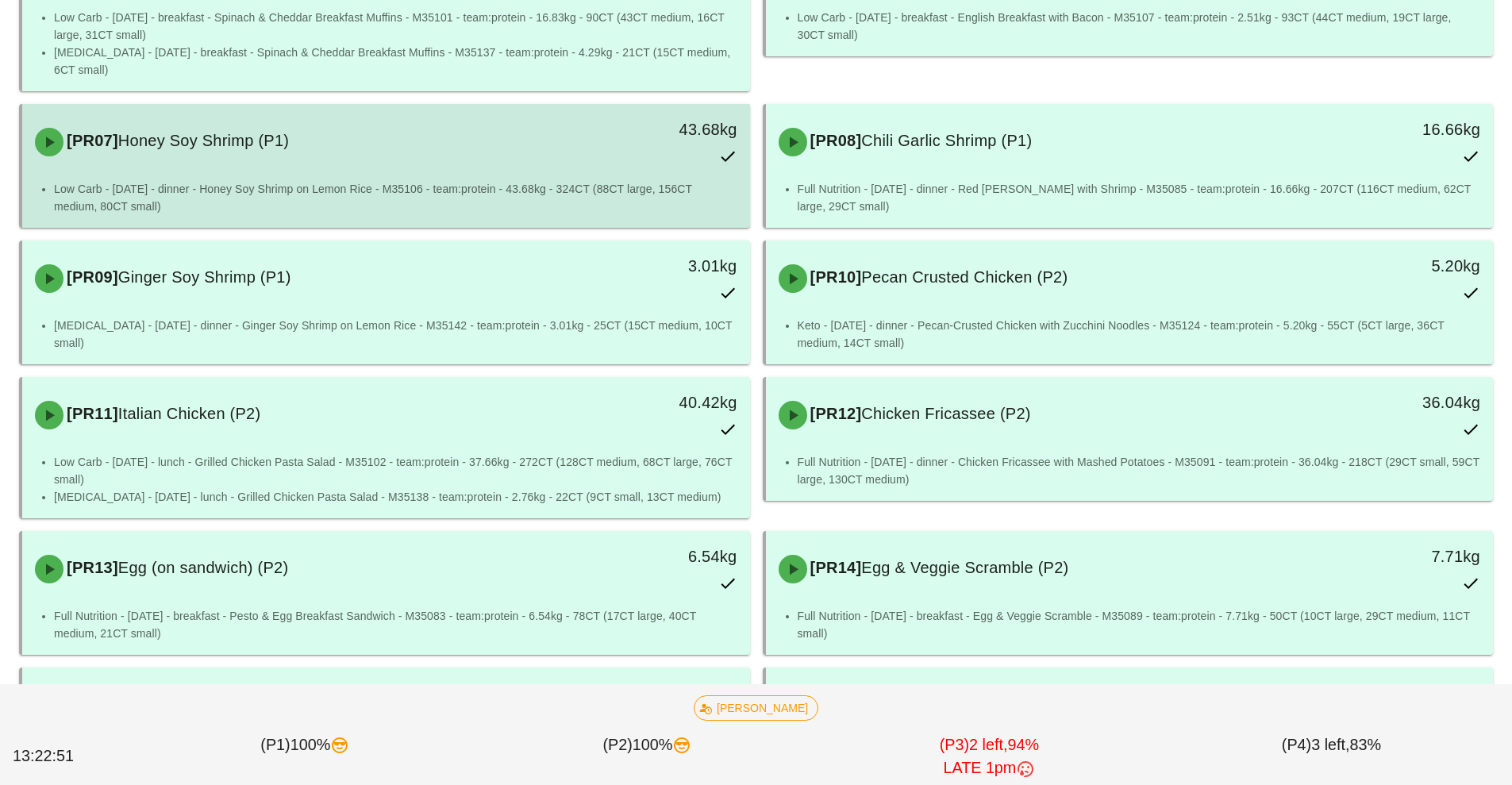
click at [572, 183] on li "Low Carb - [DATE] - dinner - Honey Soy Shrimp on Lemon Rice - M35106 - team:pro…" at bounding box center [395, 197] width 683 height 35
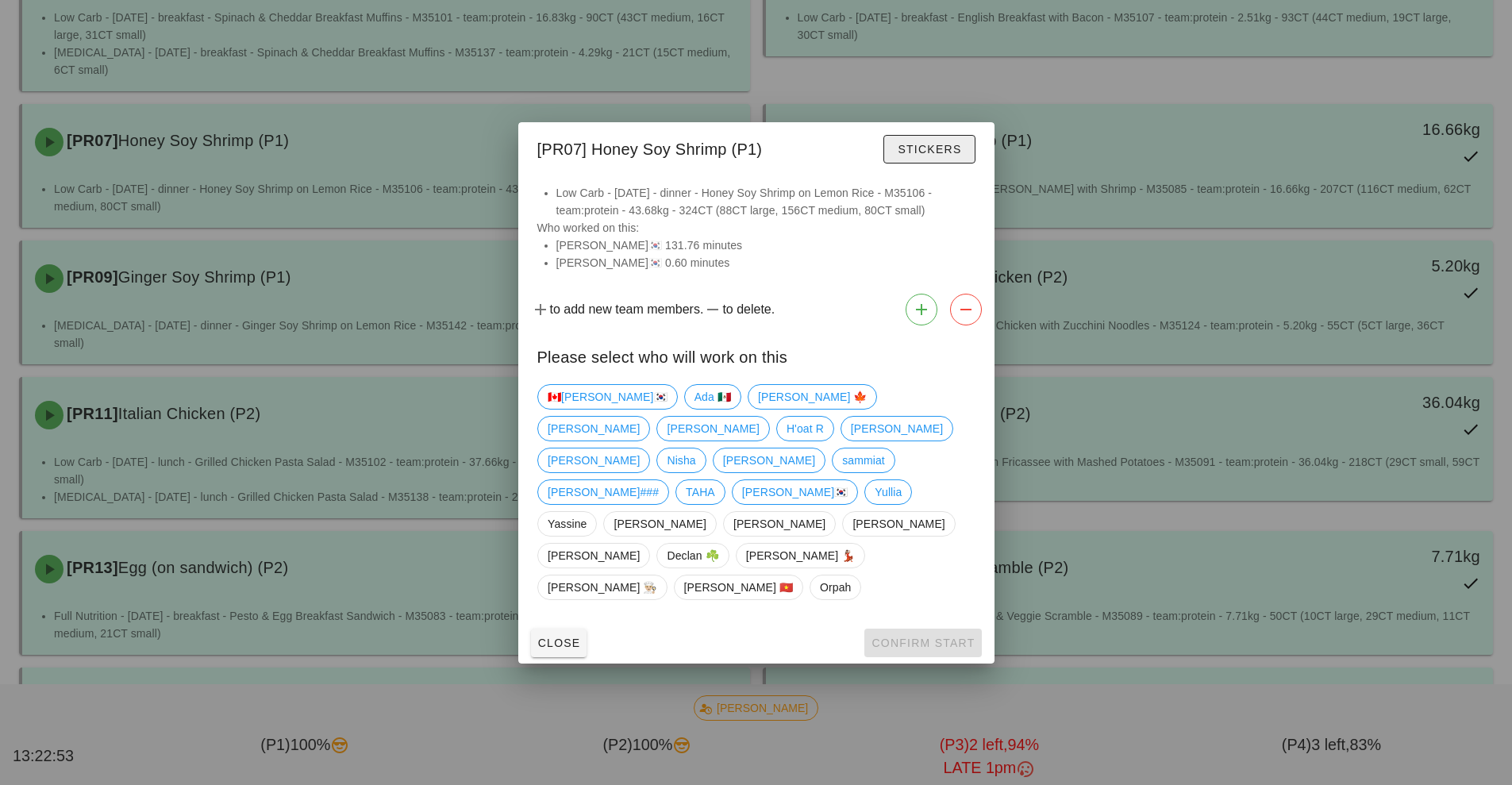
click at [945, 156] on span "Stickers" at bounding box center [929, 149] width 64 height 13
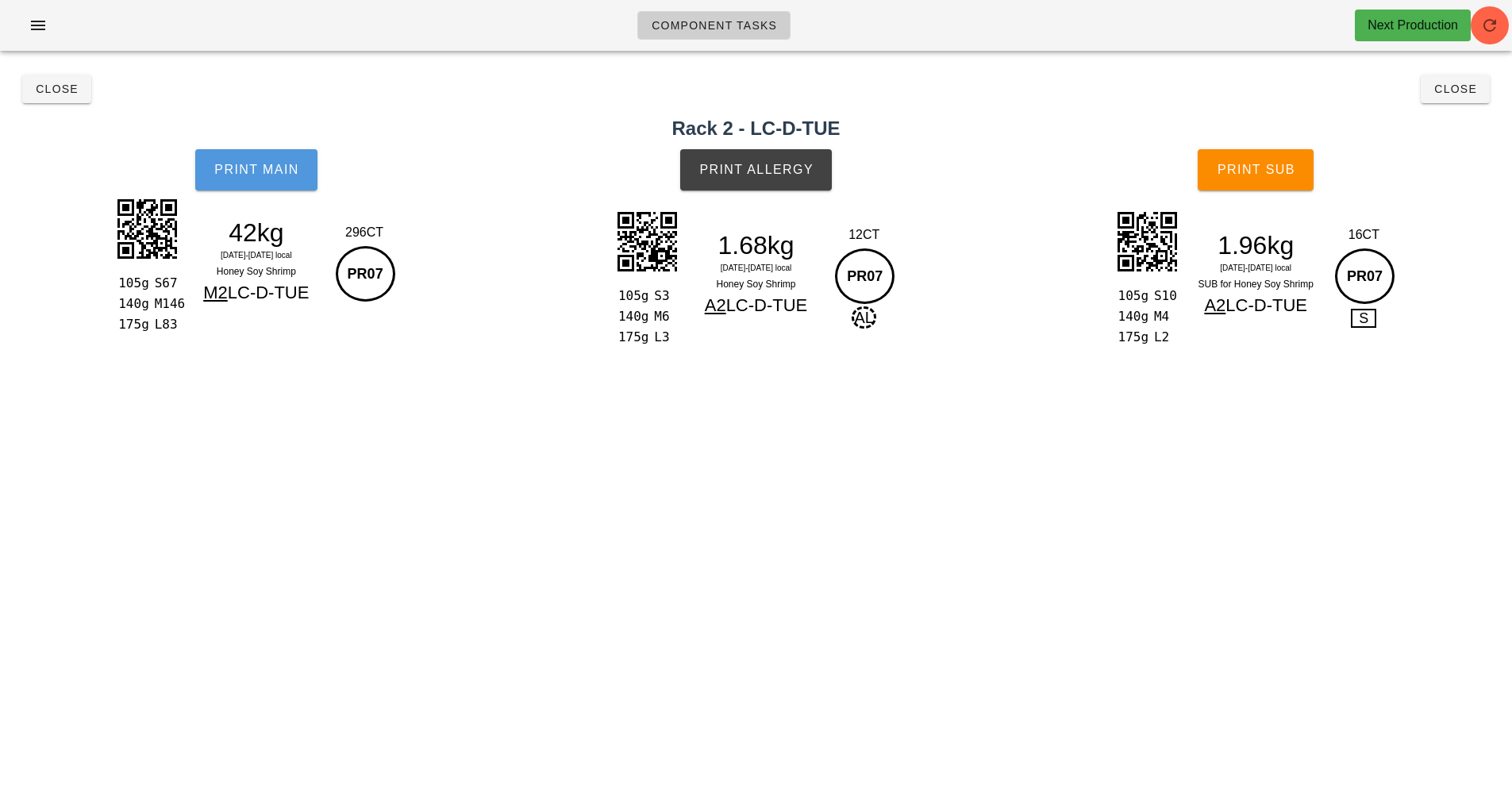
click at [292, 175] on span "Print Main" at bounding box center [256, 170] width 86 height 15
click at [1452, 90] on span "Close" at bounding box center [1456, 88] width 43 height 13
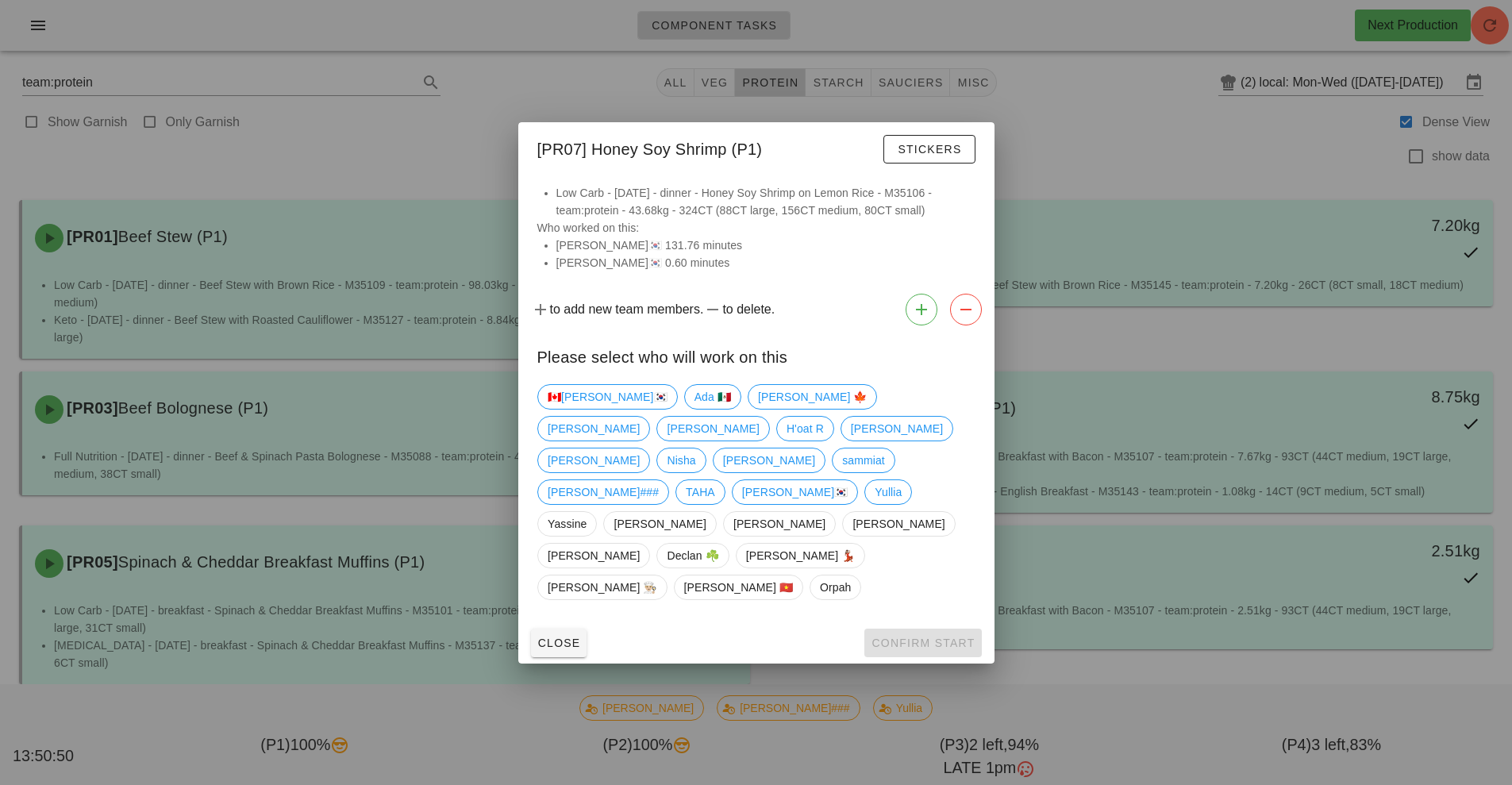
click at [1144, 135] on div at bounding box center [756, 392] width 1512 height 785
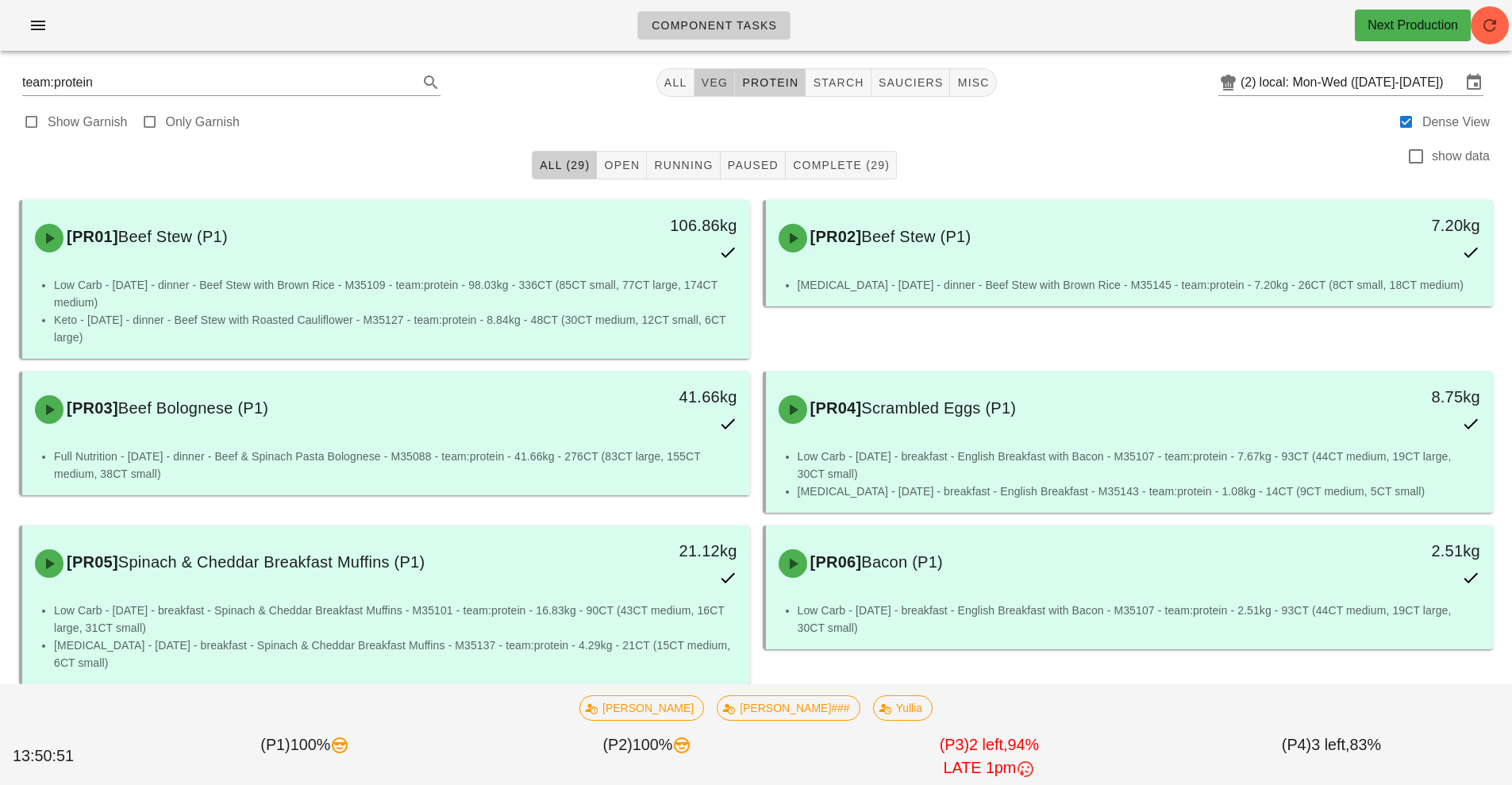
click at [717, 87] on span "veg" at bounding box center [714, 82] width 28 height 13
type input "team:veg"
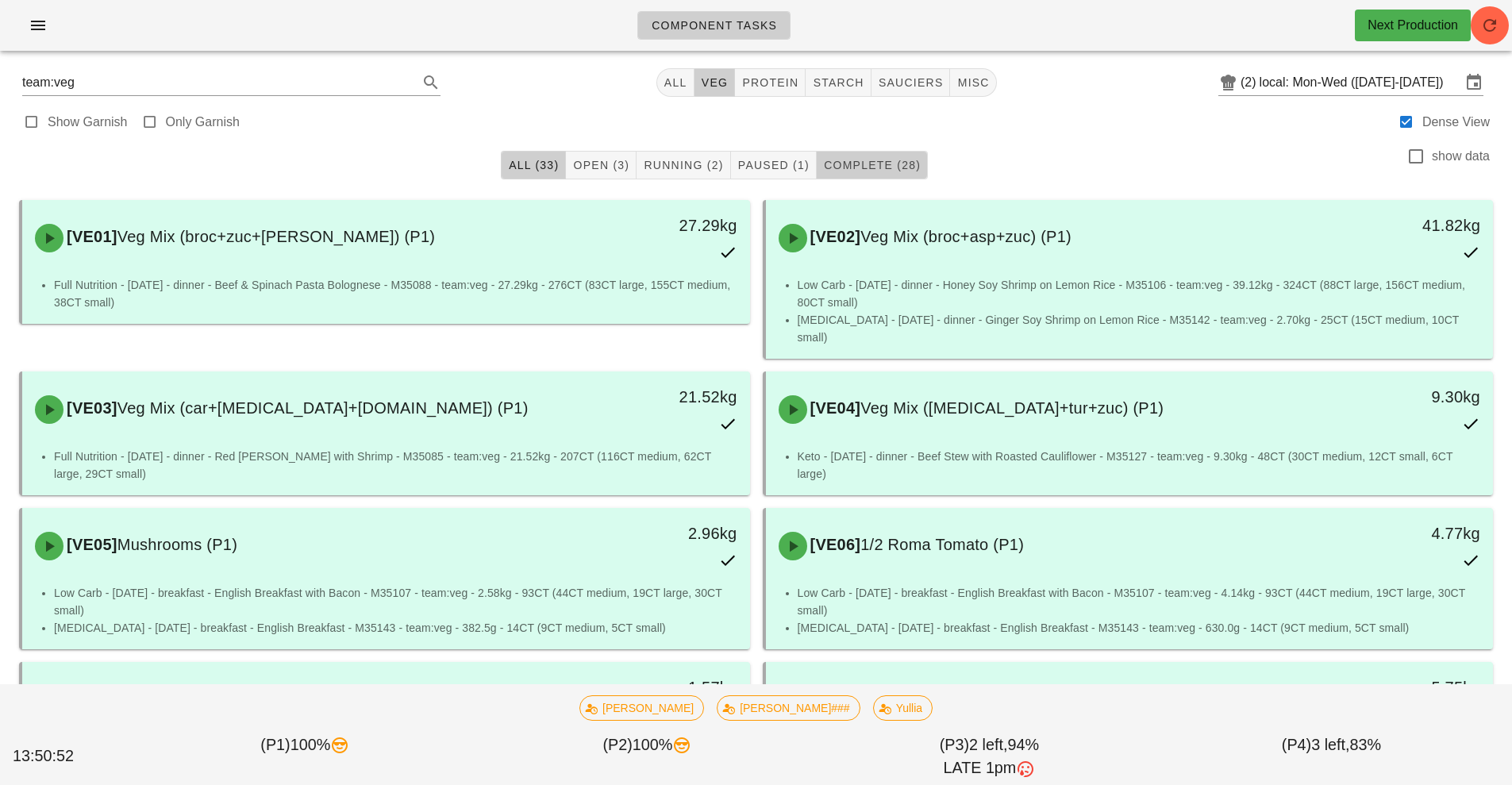
click at [904, 177] on button "Complete (28)" at bounding box center [872, 164] width 111 height 29
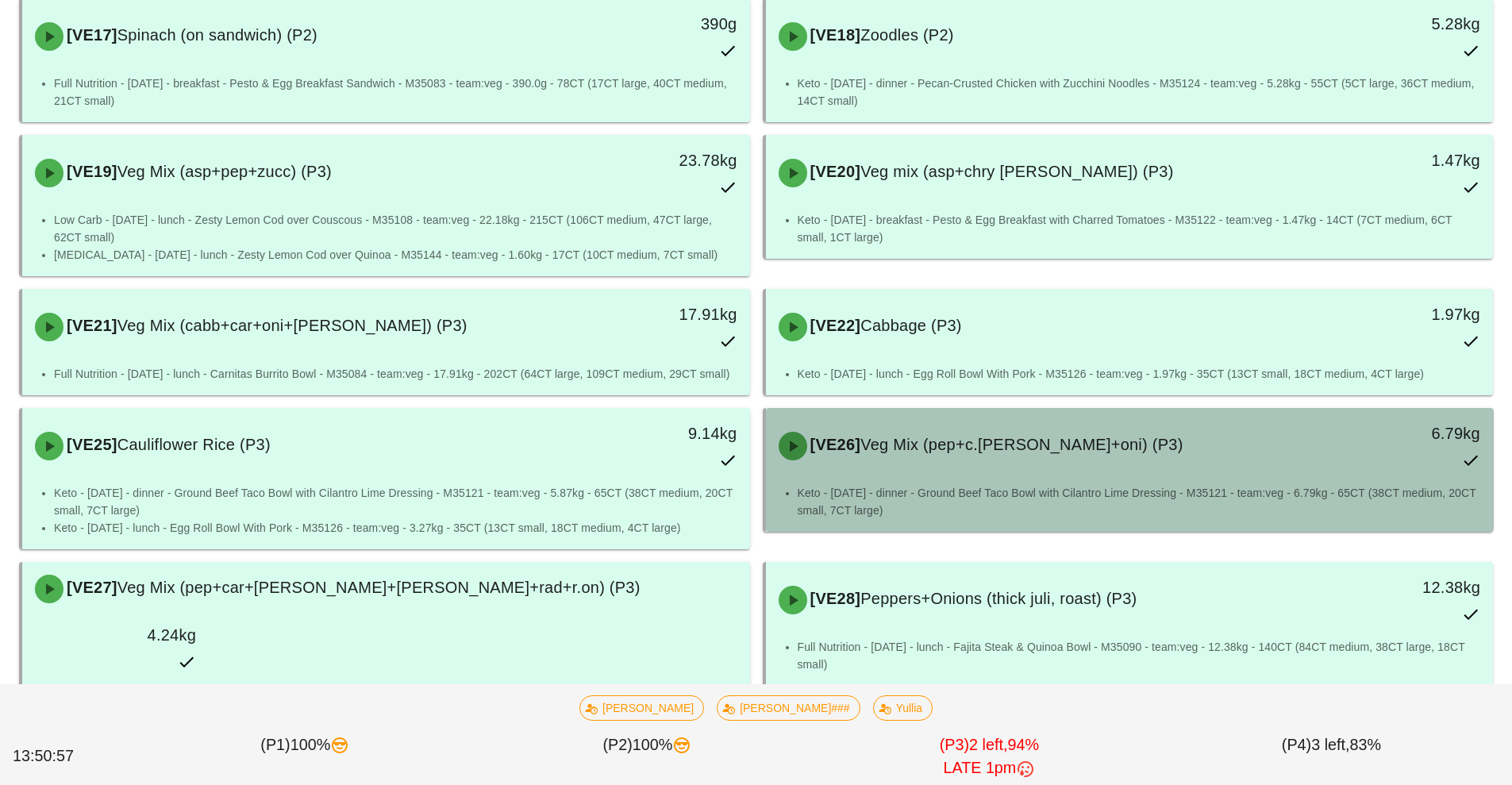
scroll to position [1549, 0]
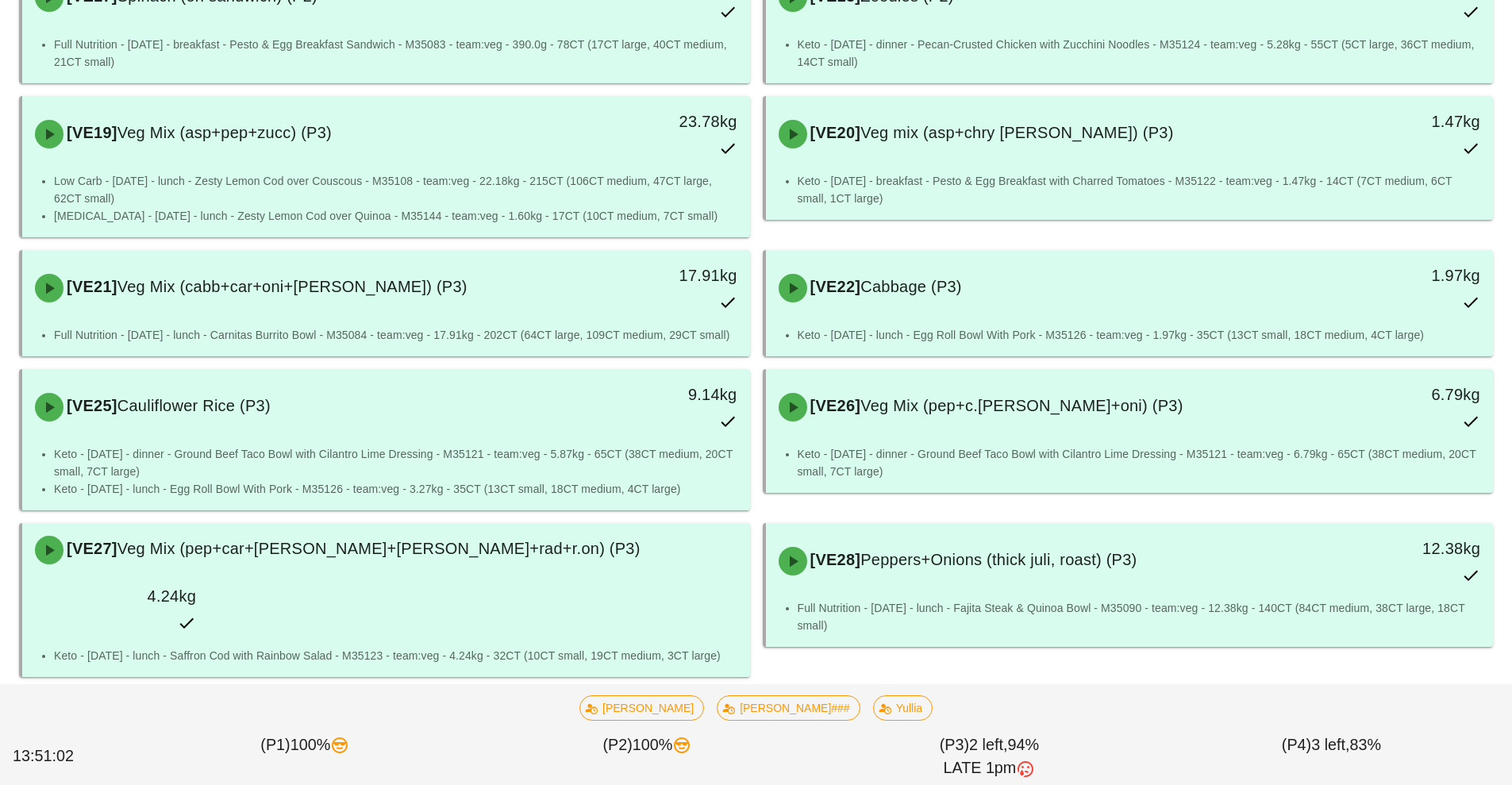
click at [596, 692] on div "3.24kg" at bounding box center [656, 727] width 180 height 70
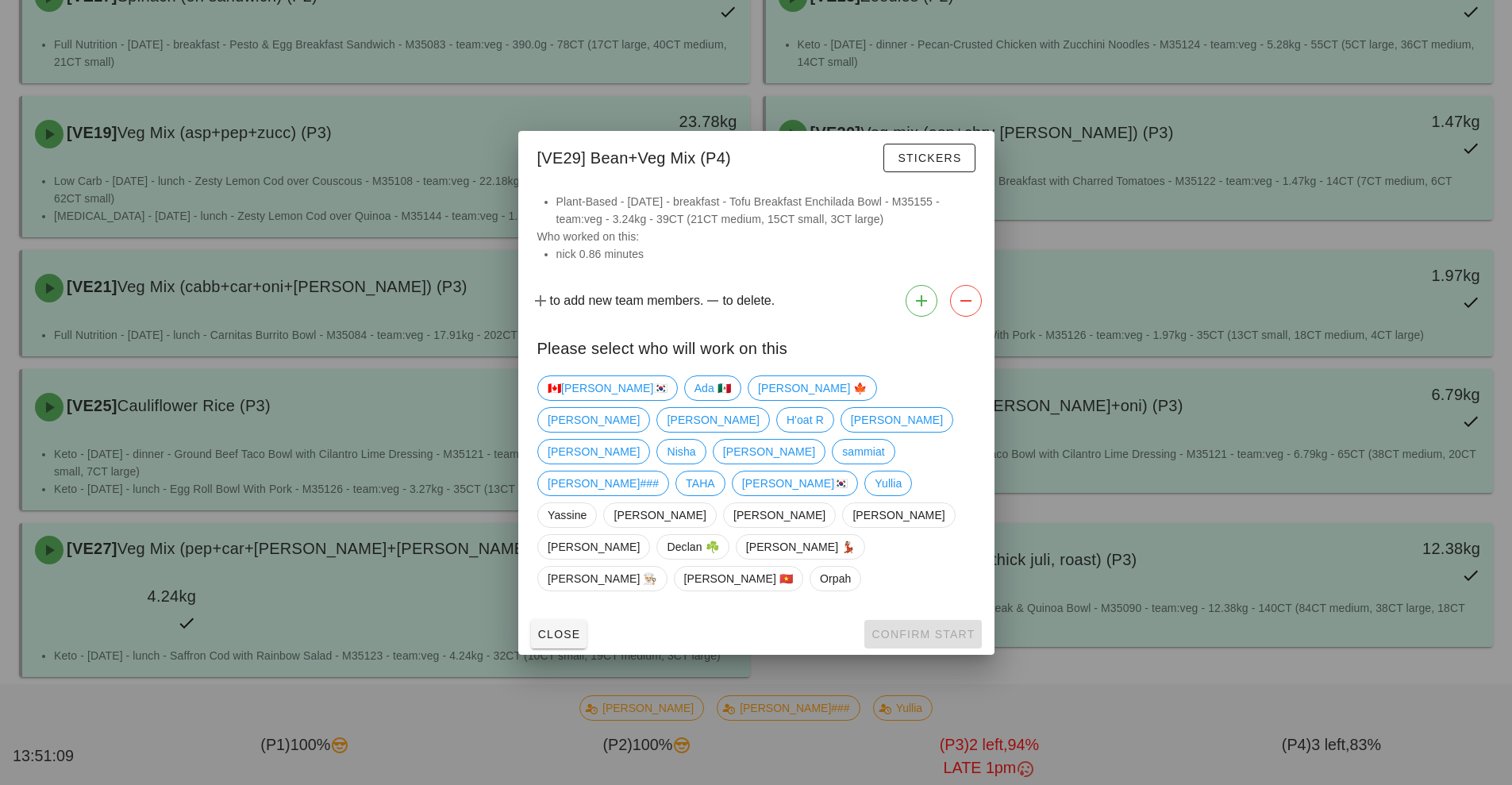
click at [1355, 405] on div at bounding box center [756, 392] width 1512 height 785
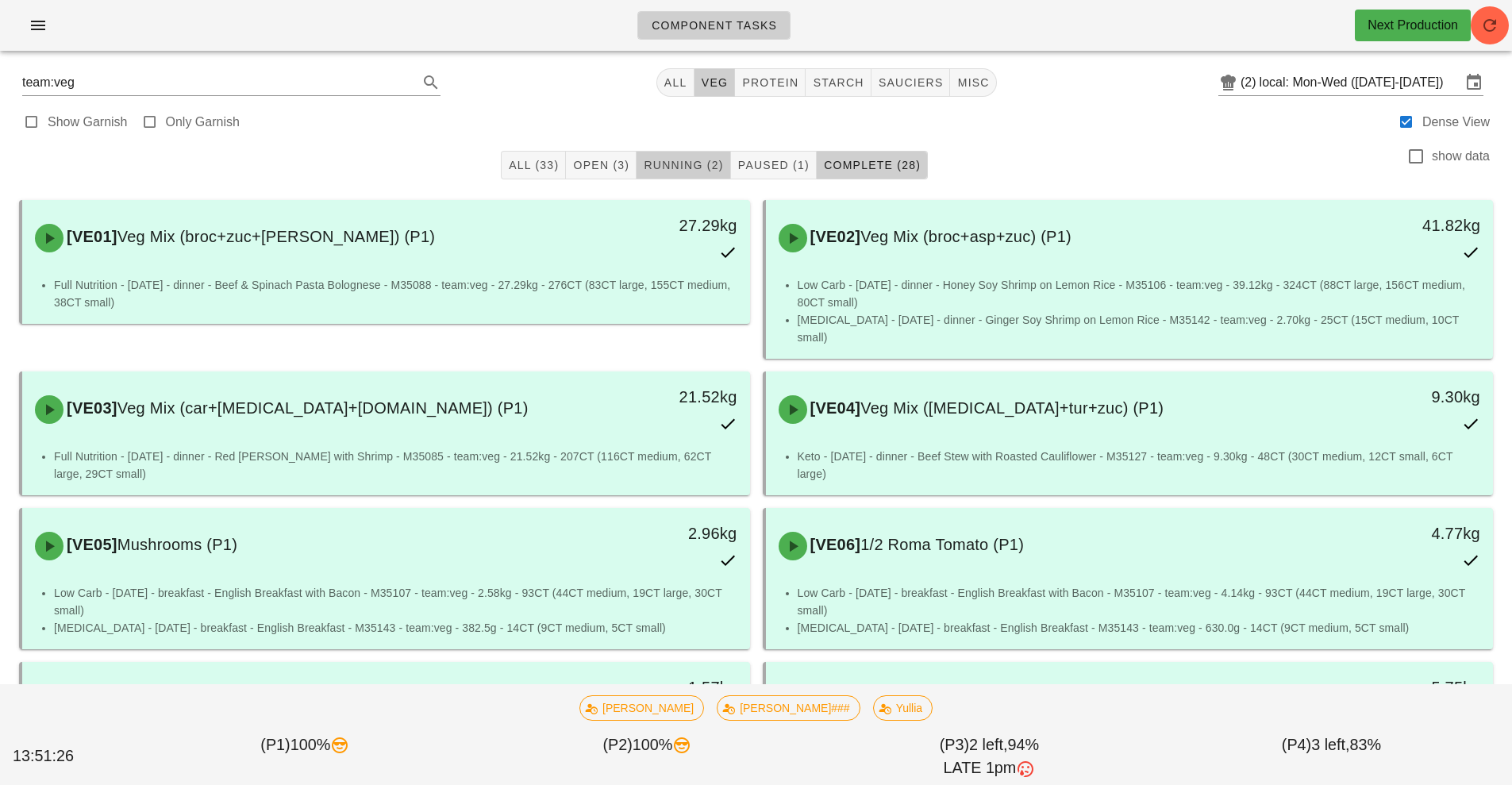
click at [662, 164] on span "Running (2)" at bounding box center [683, 164] width 81 height 13
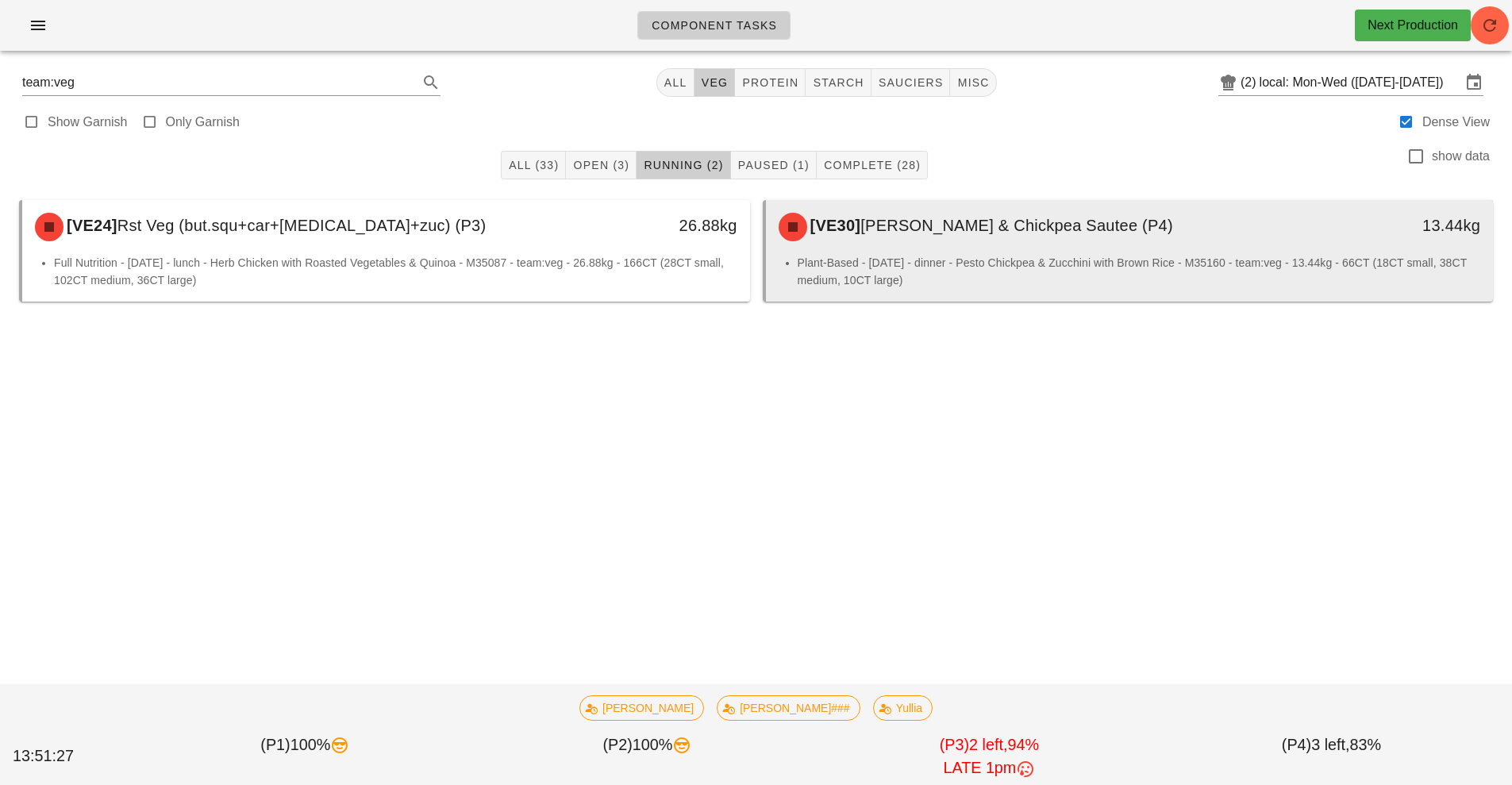
click at [906, 220] on span "[PERSON_NAME] & Chickpea Sautee (P4)" at bounding box center [1017, 225] width 313 height 17
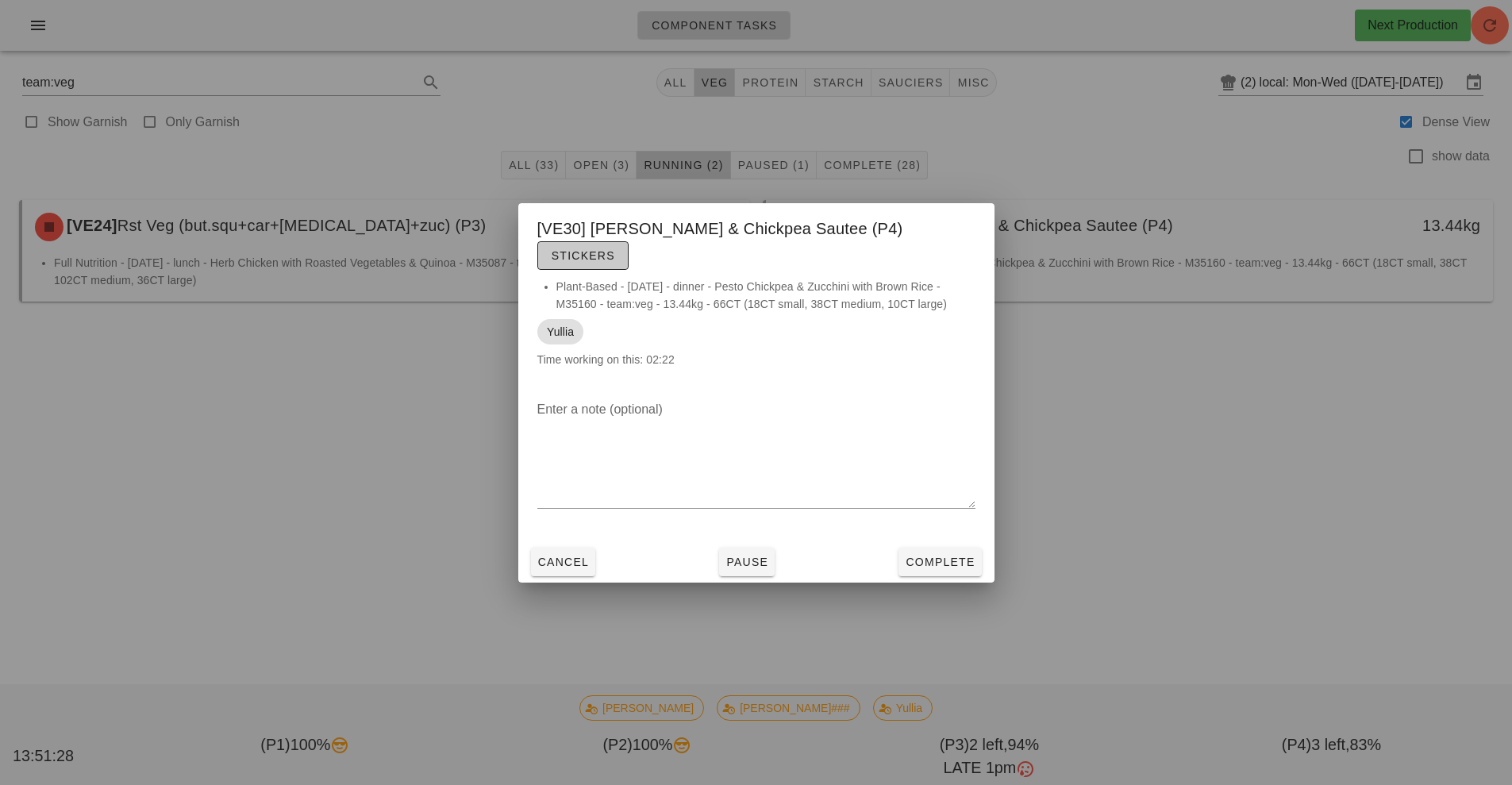
click at [615, 249] on span "Stickers" at bounding box center [583, 255] width 64 height 13
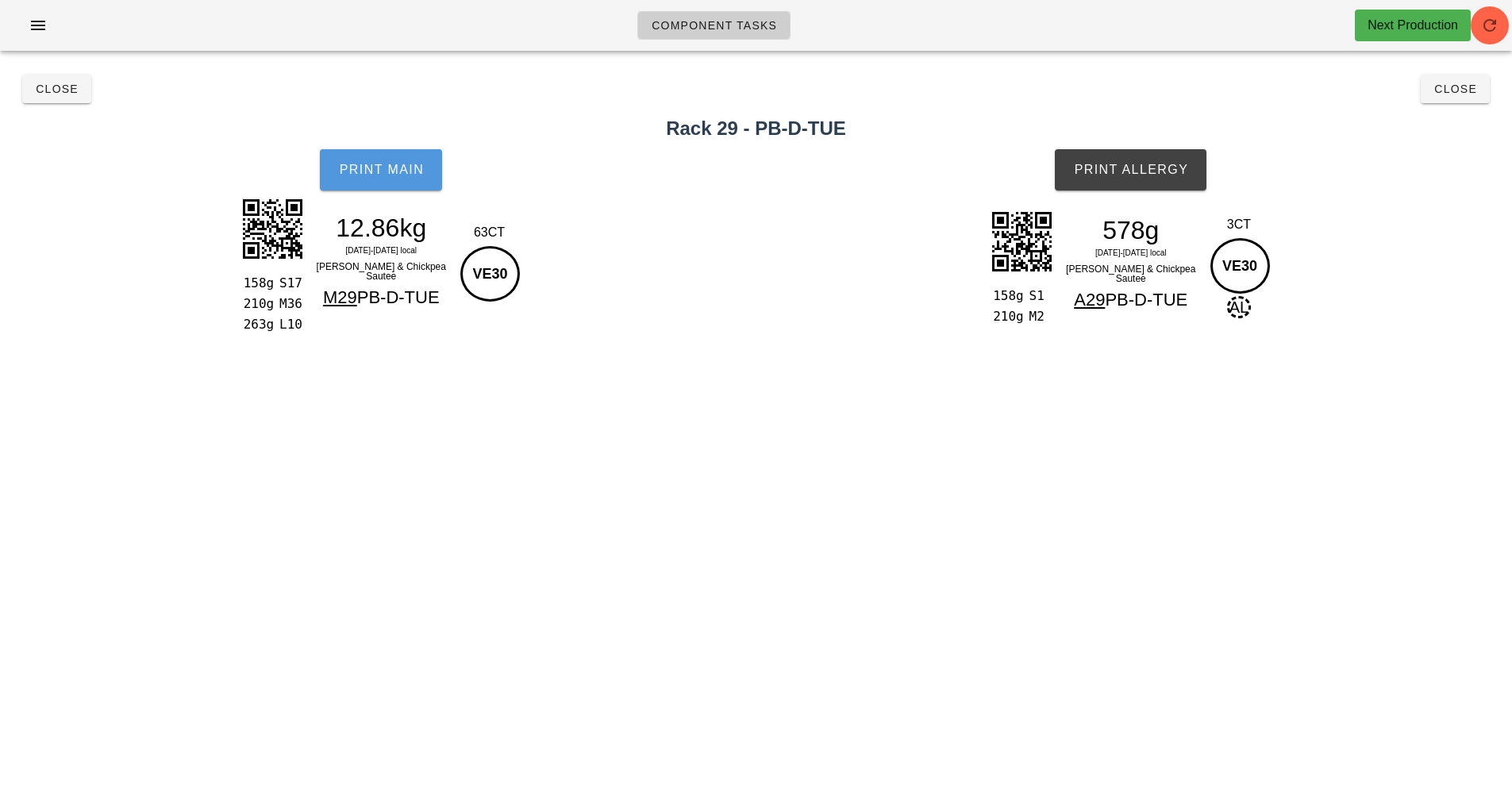
click at [380, 168] on span "Print Main" at bounding box center [381, 170] width 86 height 15
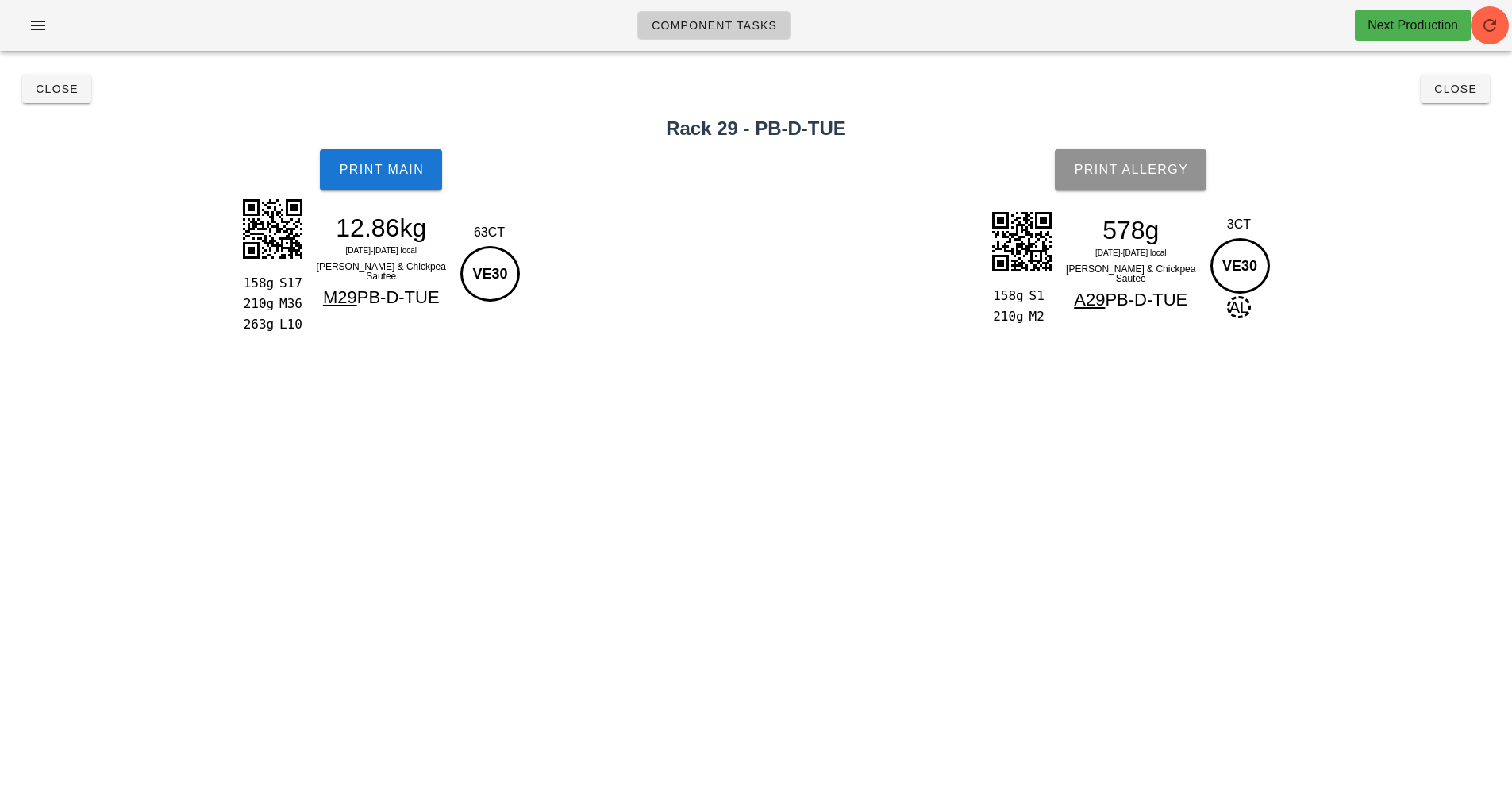
click at [1112, 165] on span "Print Allergy" at bounding box center [1130, 170] width 115 height 15
click at [49, 90] on span "Close" at bounding box center [56, 88] width 43 height 13
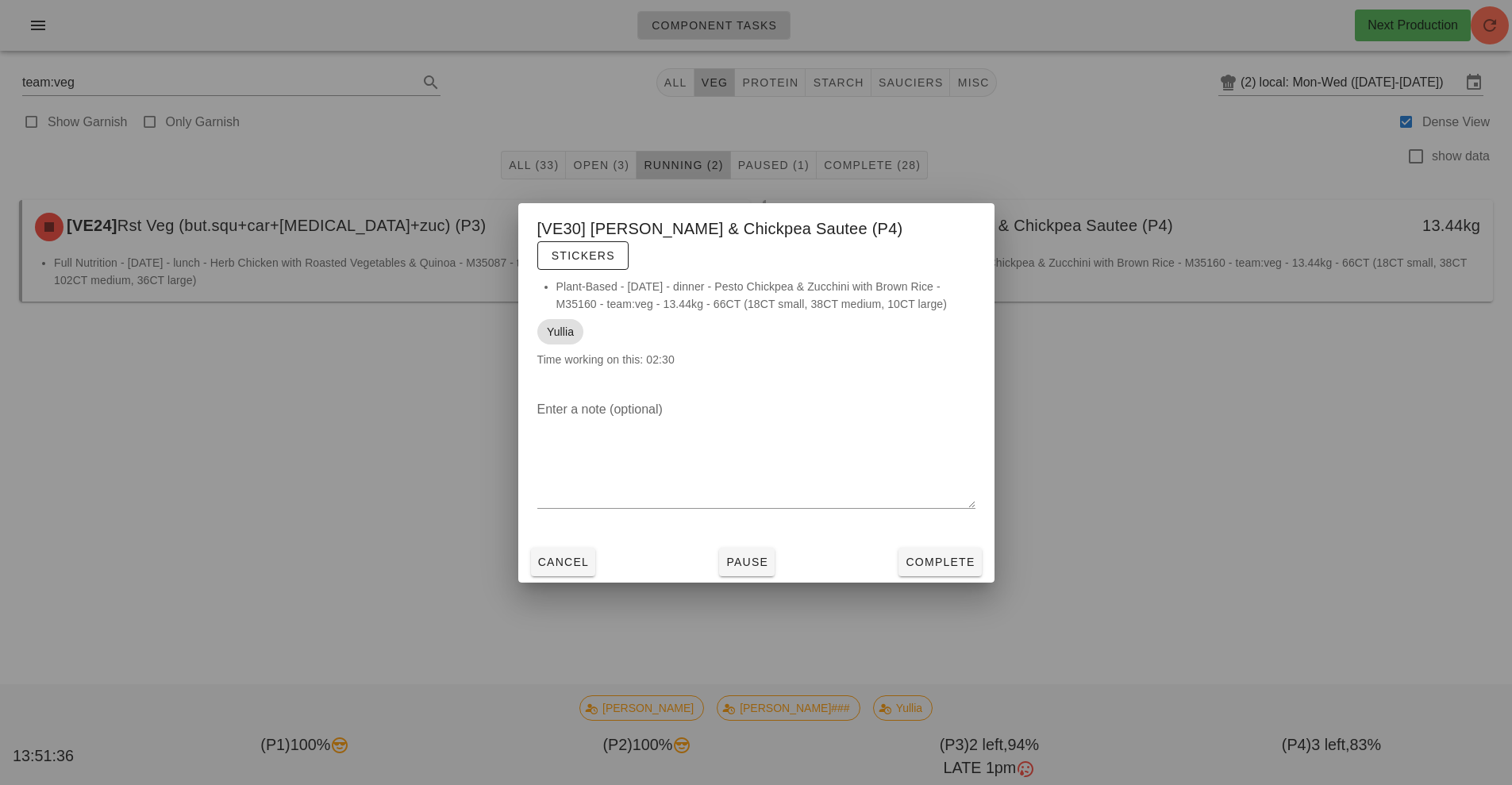
click at [400, 131] on div at bounding box center [756, 392] width 1512 height 785
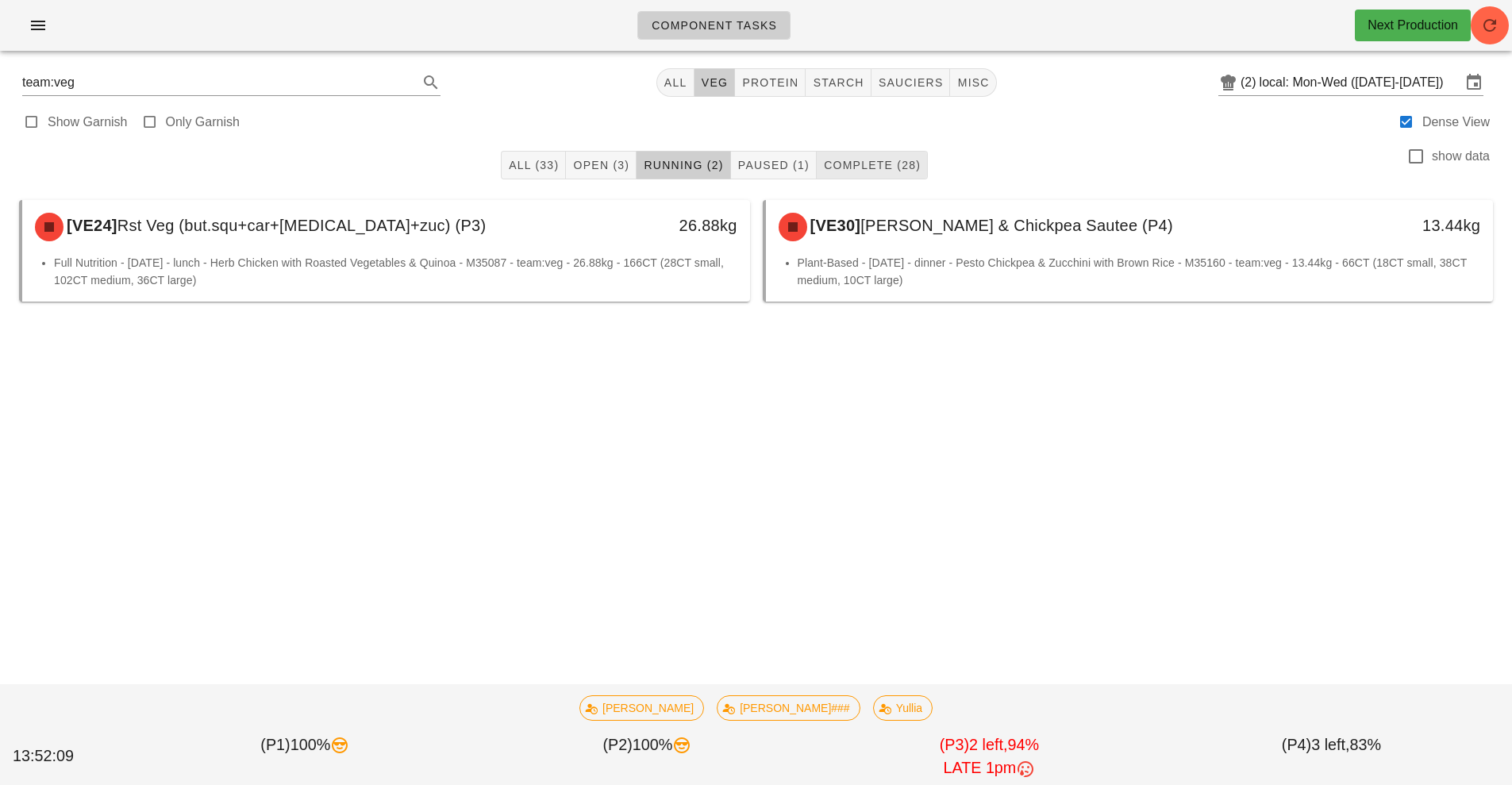
click at [899, 166] on span "Complete (28)" at bounding box center [872, 164] width 98 height 13
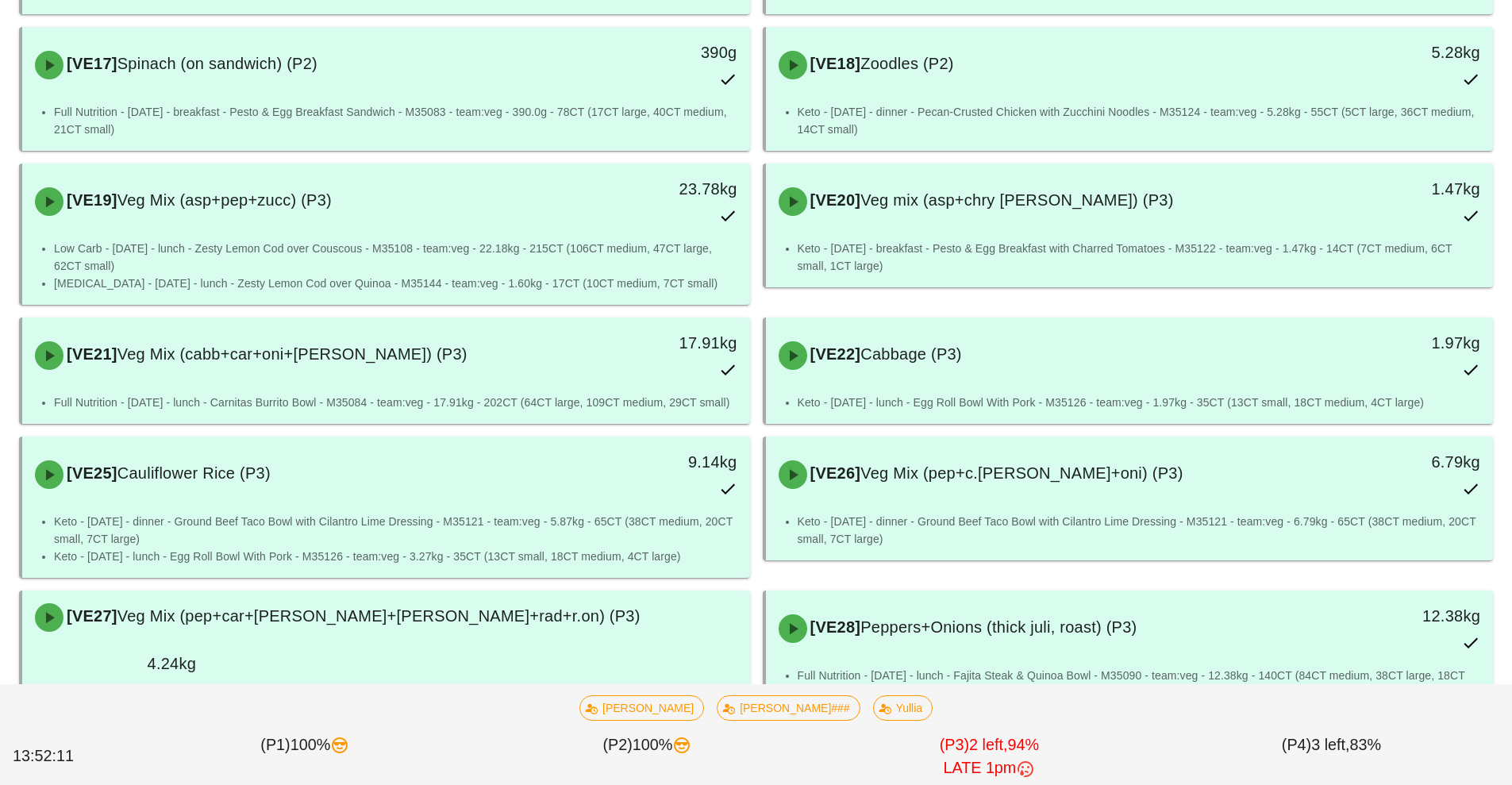
scroll to position [1549, 0]
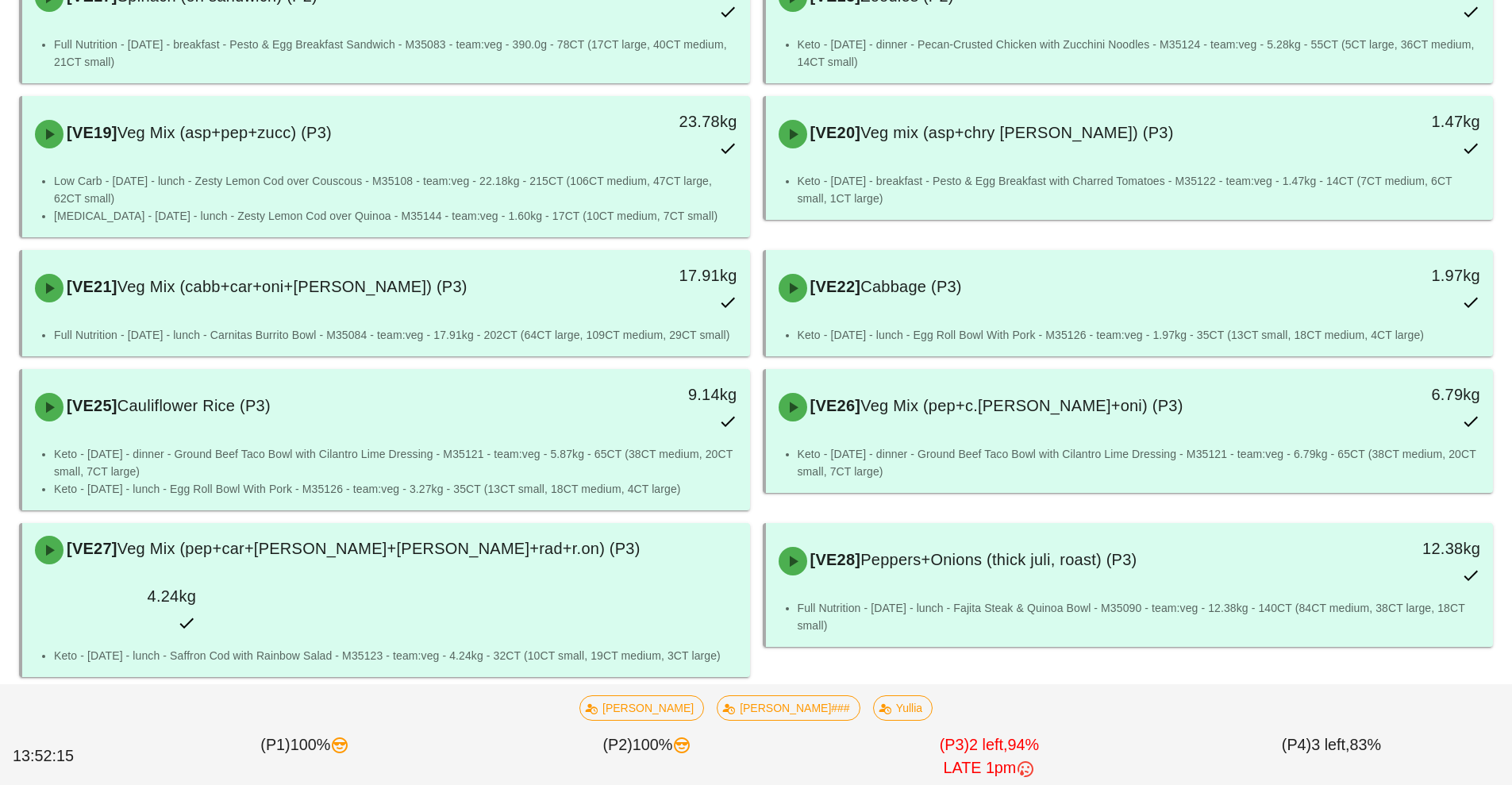
click at [476, 704] on div "[VE29] Bean+Veg Mix (P4)" at bounding box center [295, 727] width 540 height 48
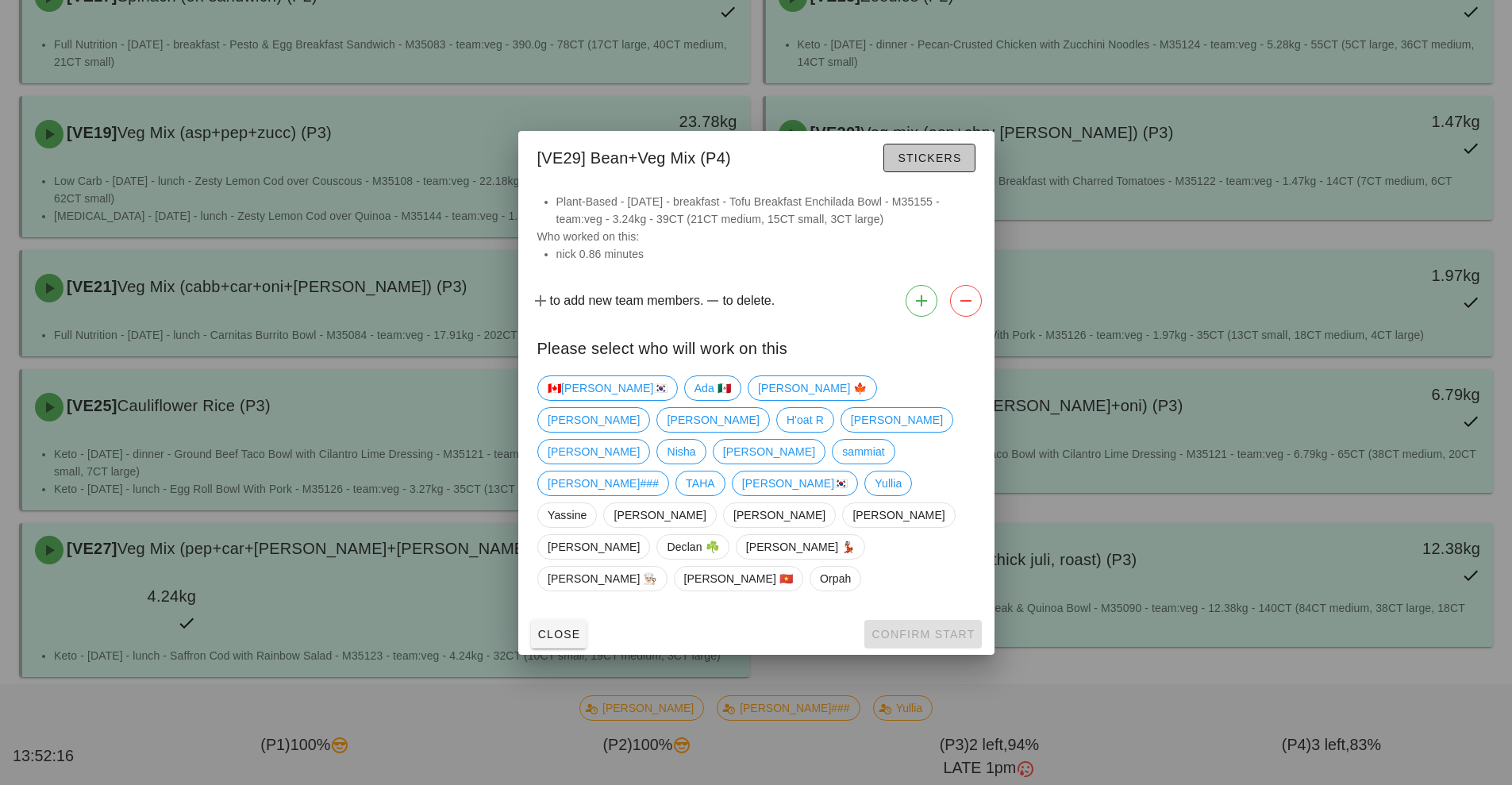
click at [933, 172] on button "Stickers" at bounding box center [928, 158] width 91 height 29
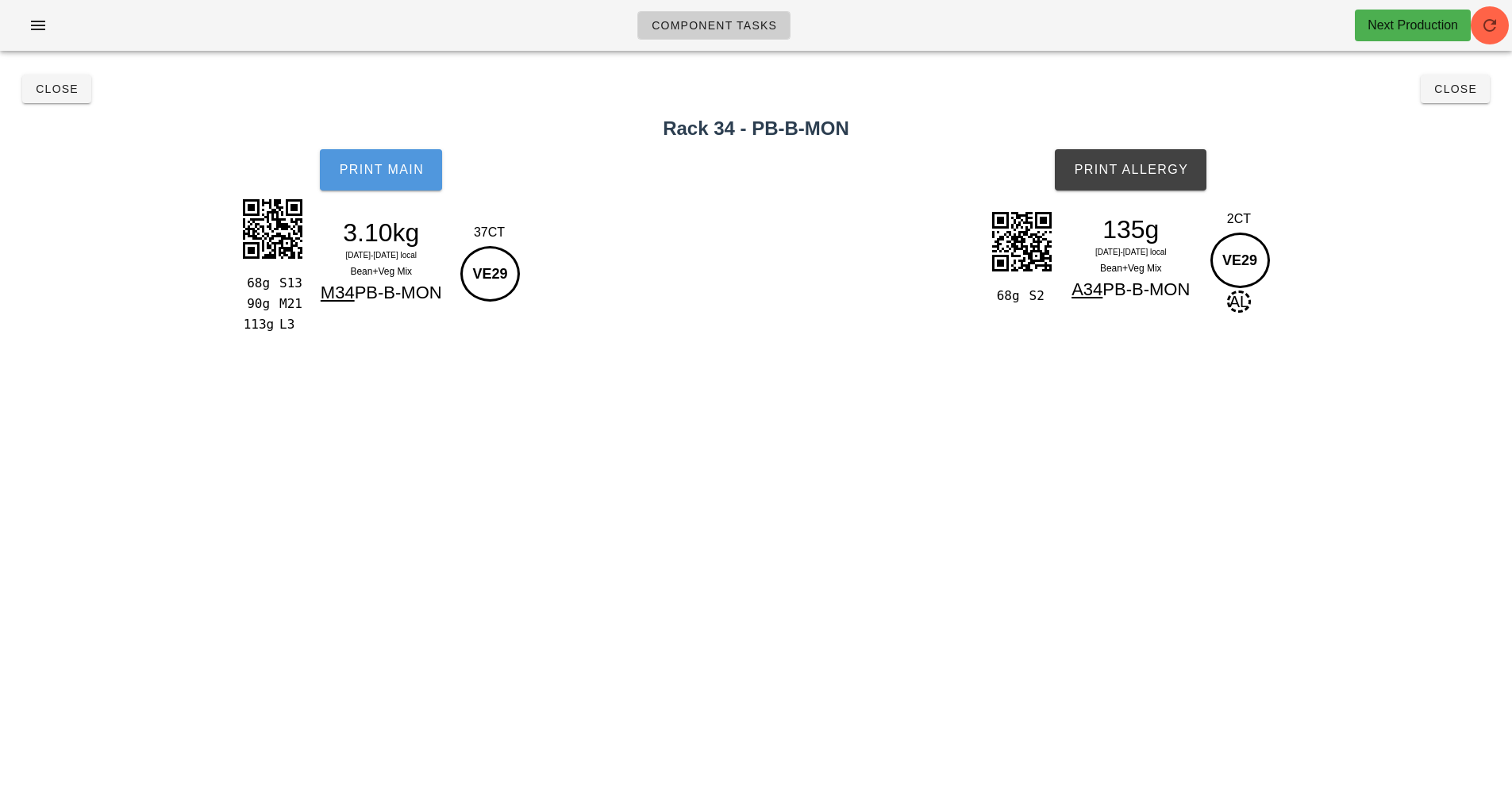
click at [365, 152] on button "Print Main" at bounding box center [380, 170] width 122 height 42
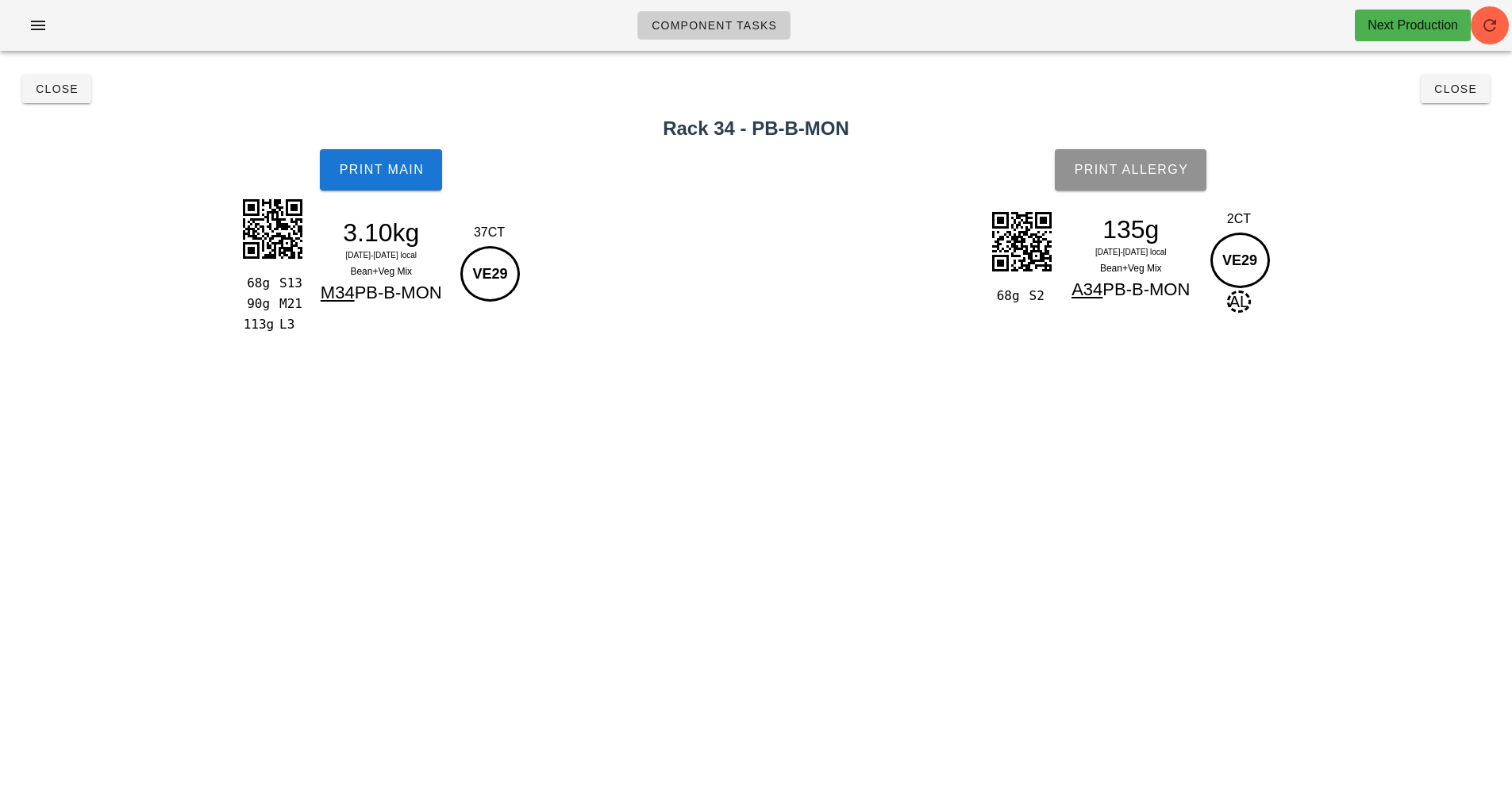
click at [1157, 171] on span "Print Allergy" at bounding box center [1130, 170] width 115 height 15
click at [1464, 87] on span "Close" at bounding box center [1456, 88] width 43 height 13
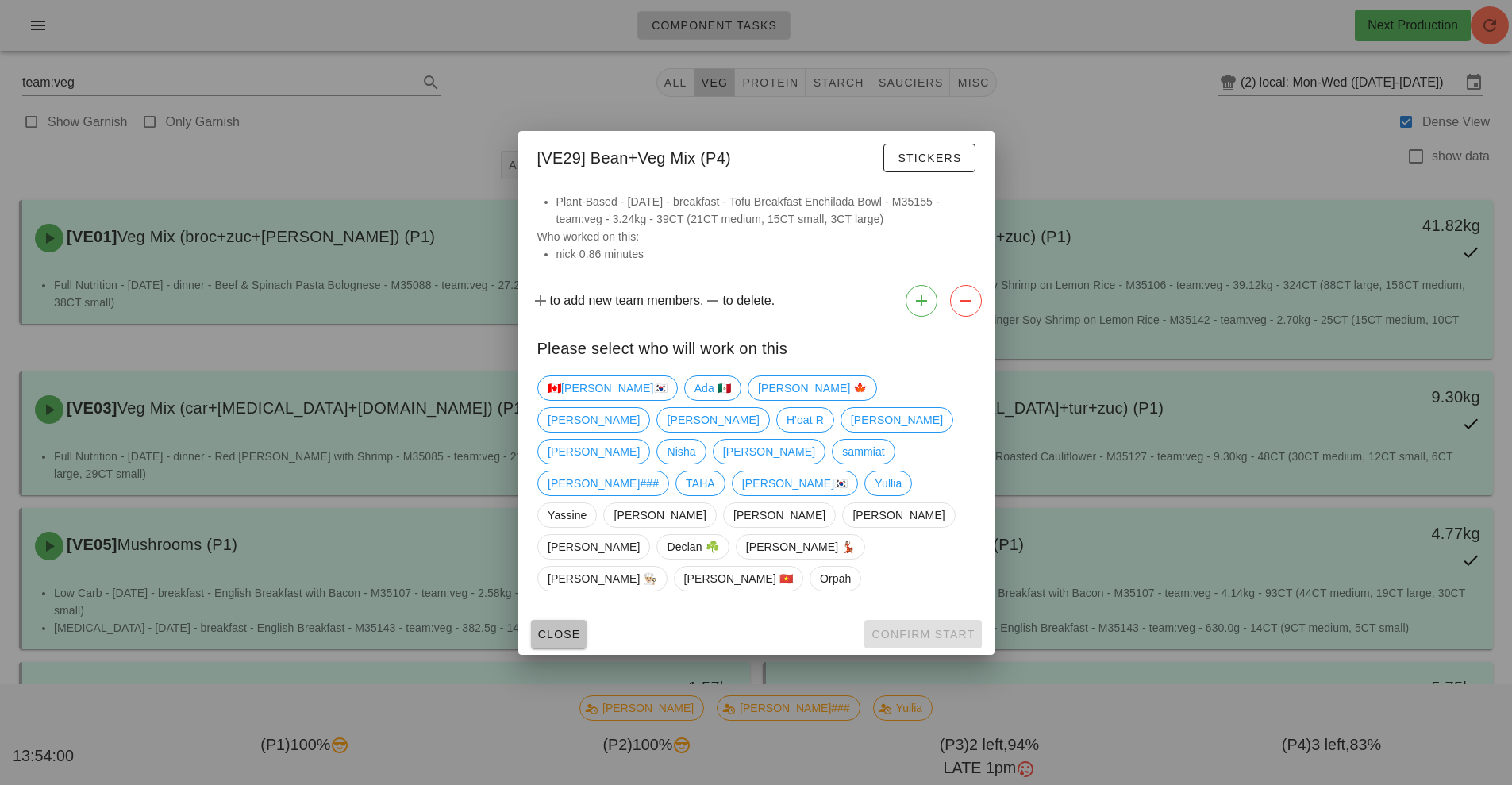
click at [549, 620] on button "Close" at bounding box center [559, 634] width 56 height 29
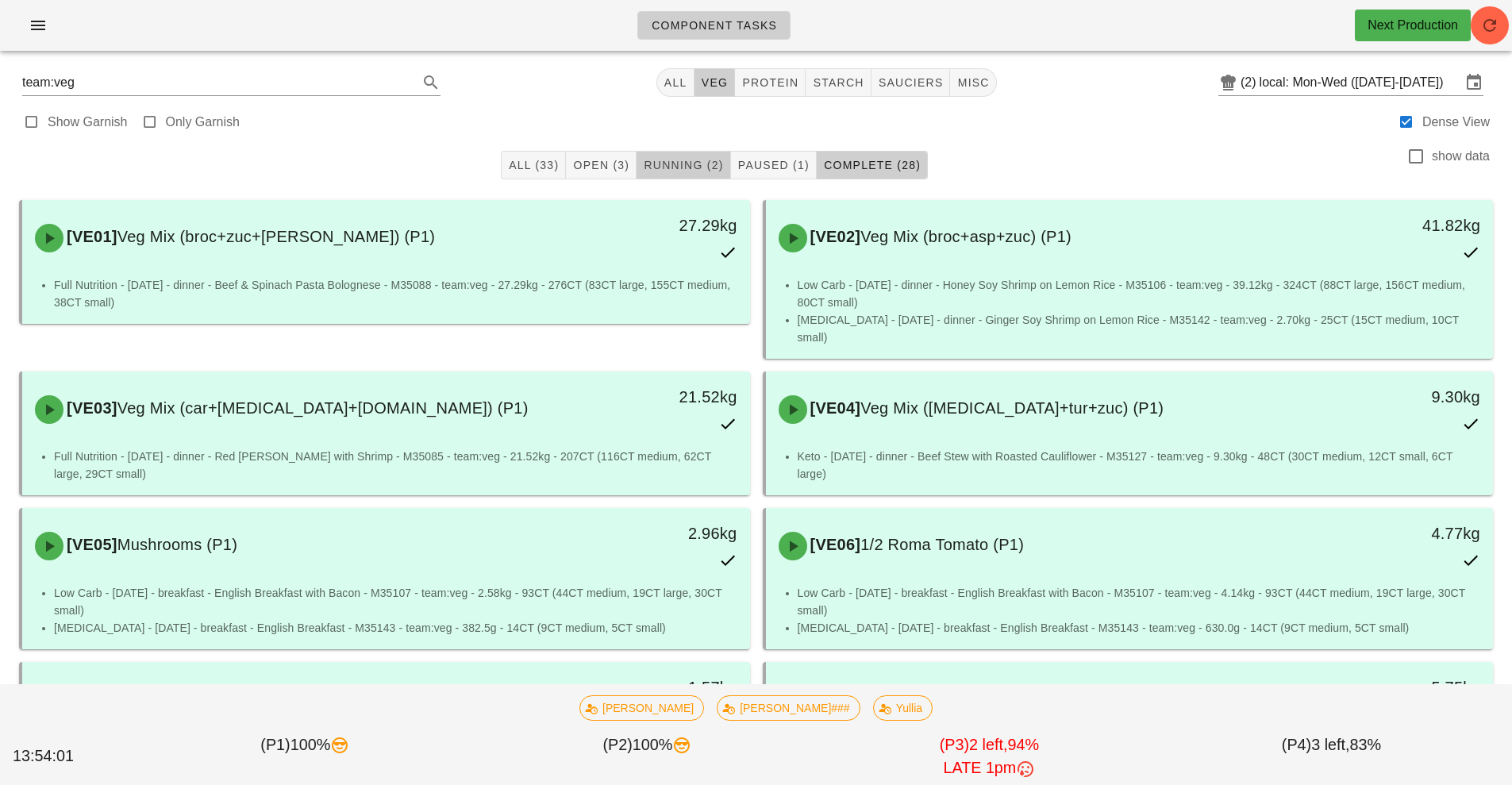
click at [679, 167] on span "Running (2)" at bounding box center [683, 164] width 81 height 13
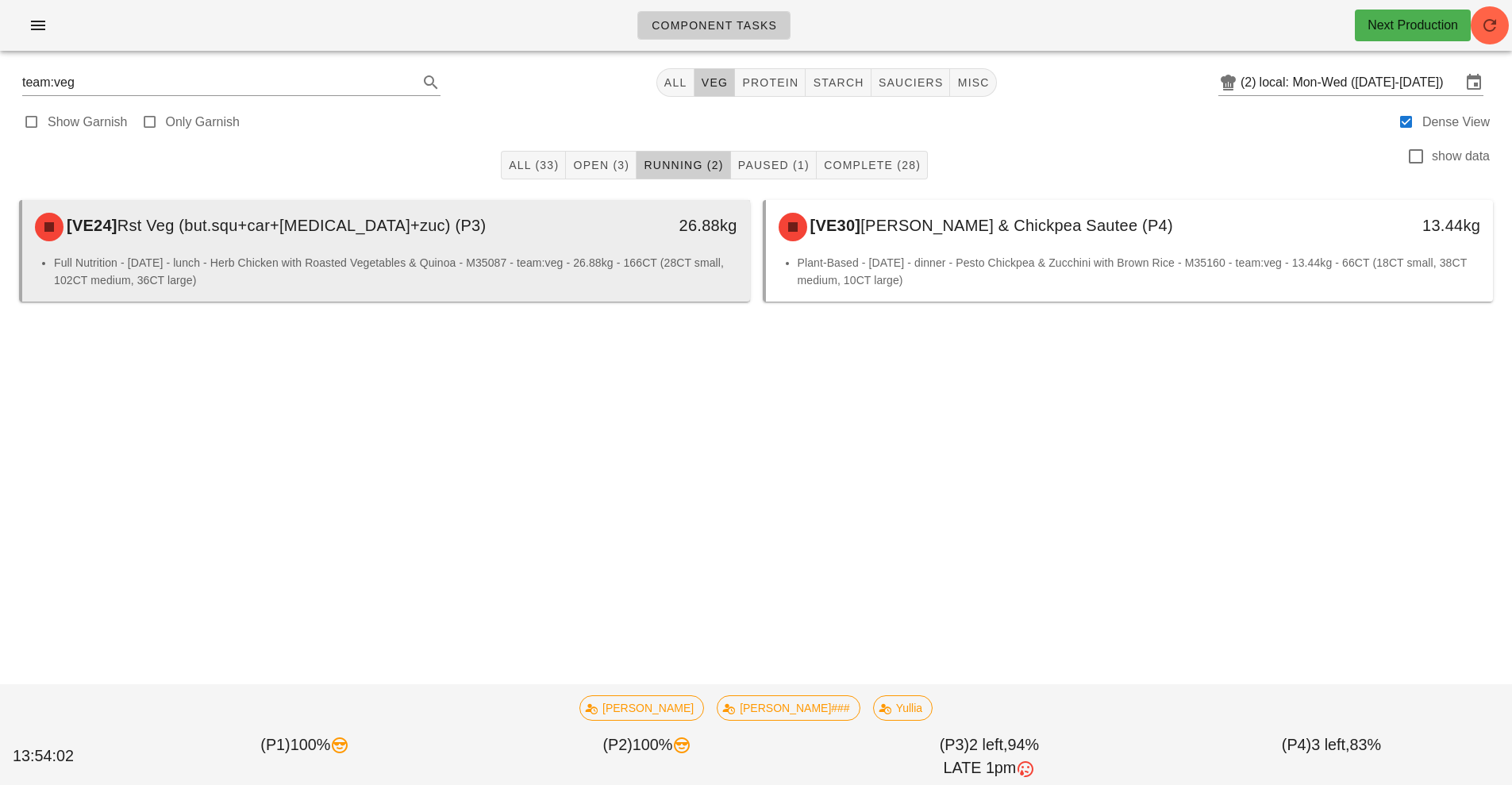
click at [346, 261] on li "Full Nutrition - [DATE] - lunch - Herb Chicken with Roasted Vegetables & Quinoa…" at bounding box center [395, 271] width 683 height 35
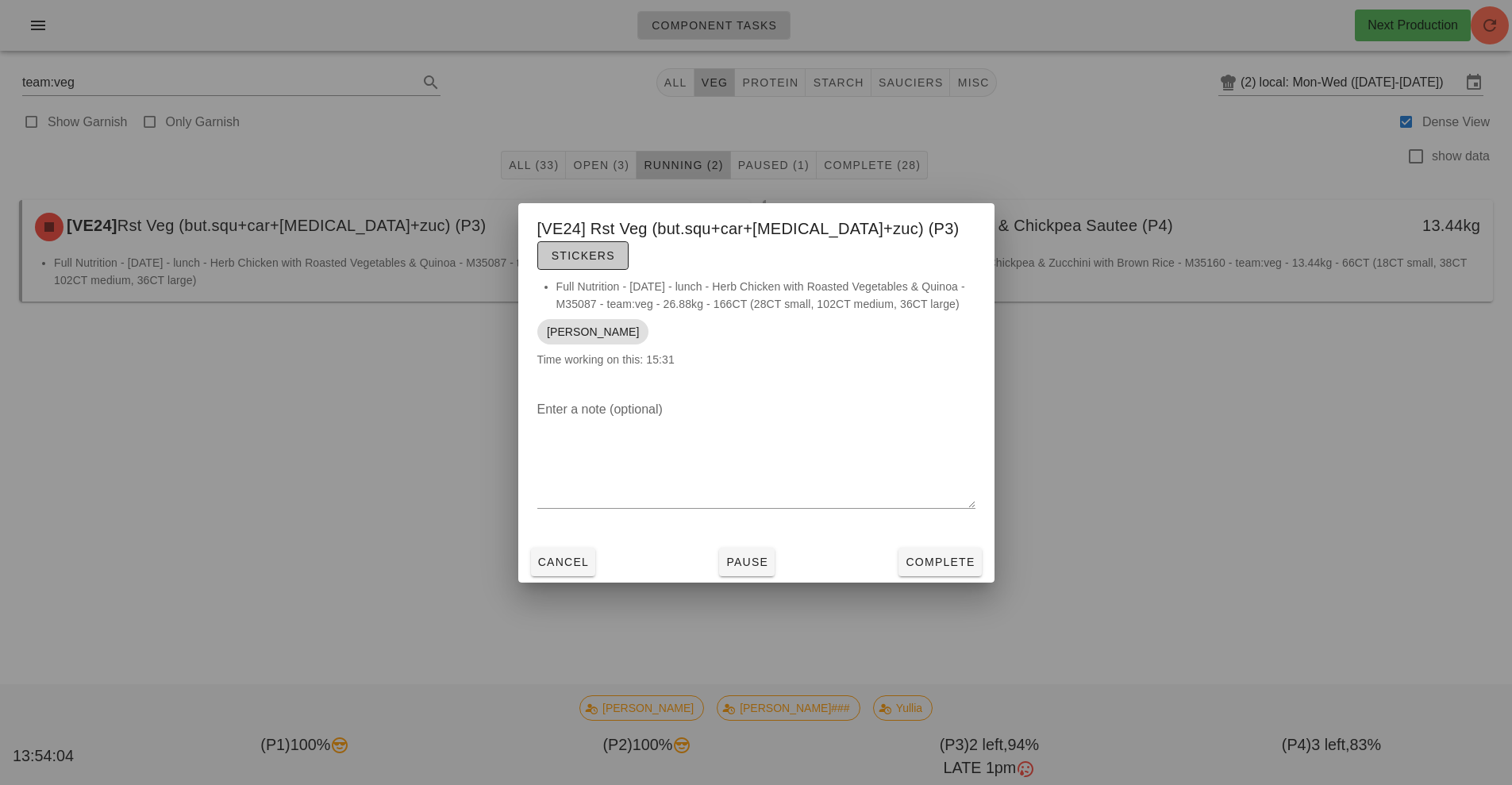
click at [615, 249] on span "Stickers" at bounding box center [583, 255] width 64 height 13
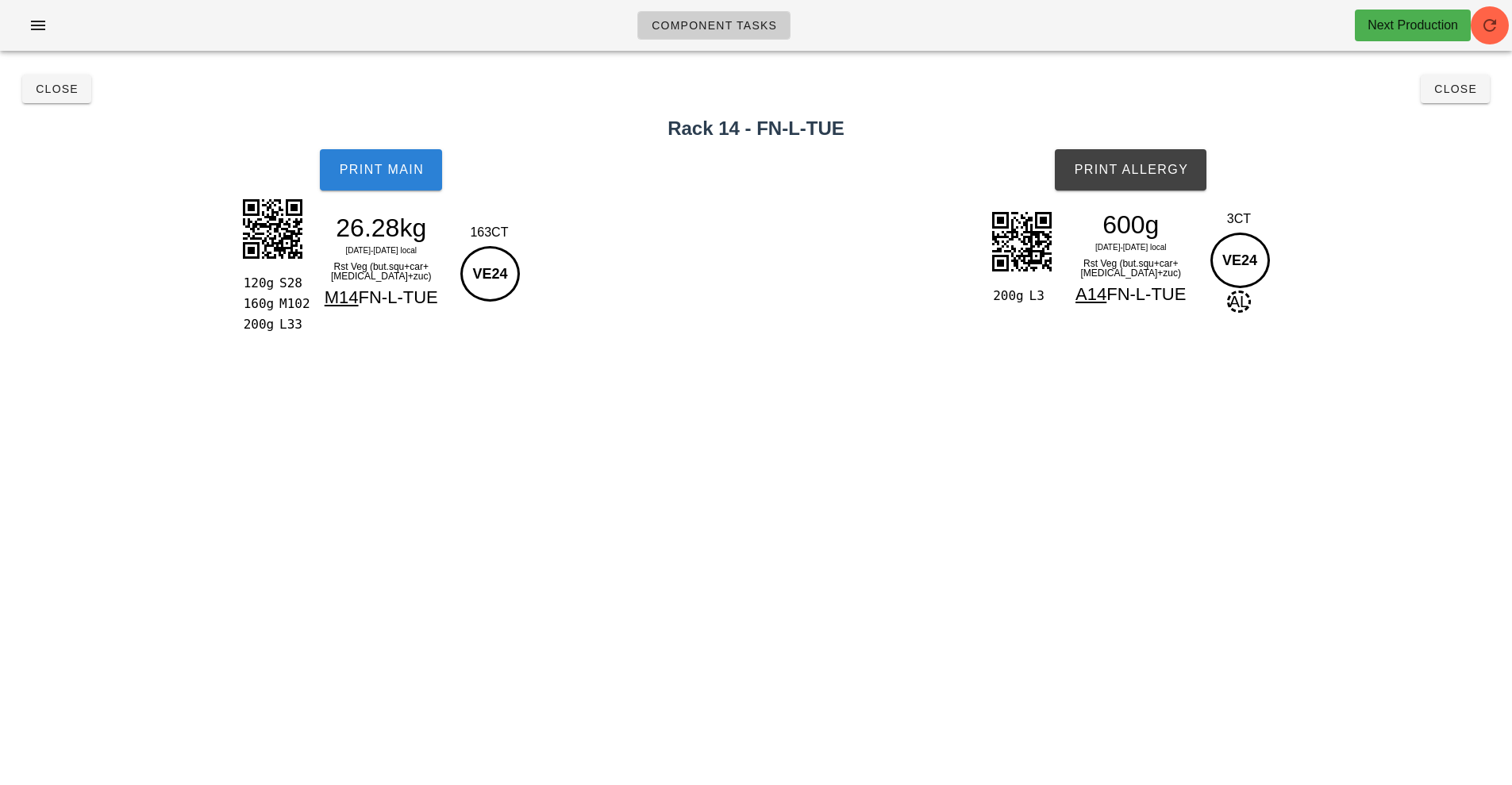
click at [388, 177] on button "Print Main" at bounding box center [380, 170] width 122 height 42
click at [381, 156] on button "Print Main" at bounding box center [380, 170] width 122 height 42
click at [1170, 164] on span "Print Allergy" at bounding box center [1130, 170] width 115 height 15
click at [82, 97] on button "Close" at bounding box center [57, 88] width 69 height 29
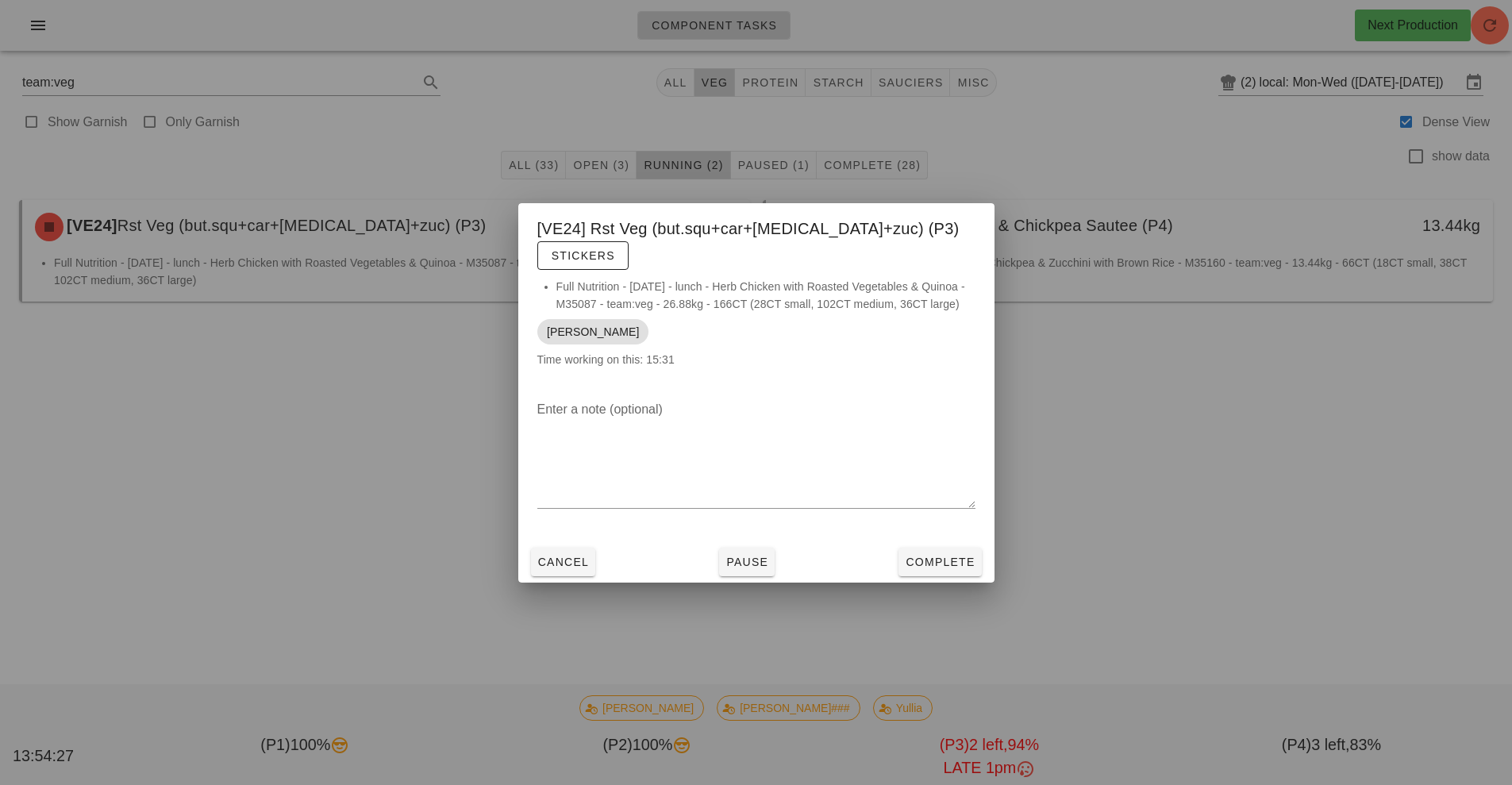
click at [1001, 634] on div at bounding box center [756, 392] width 1512 height 785
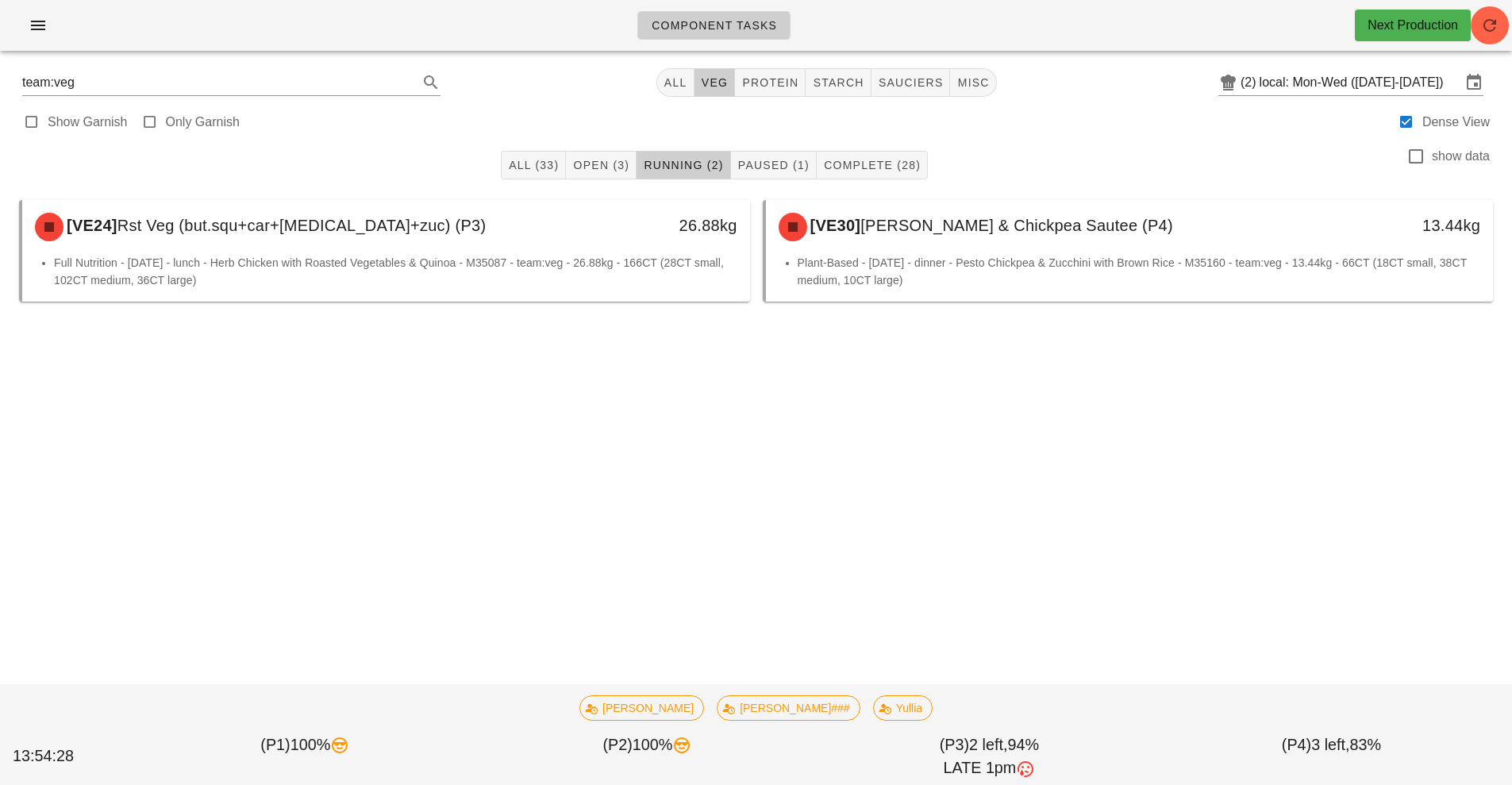
click at [940, 531] on div "Component Tasks Next Production team:veg All veg protein starch sauciers misc (…" at bounding box center [756, 392] width 1512 height 785
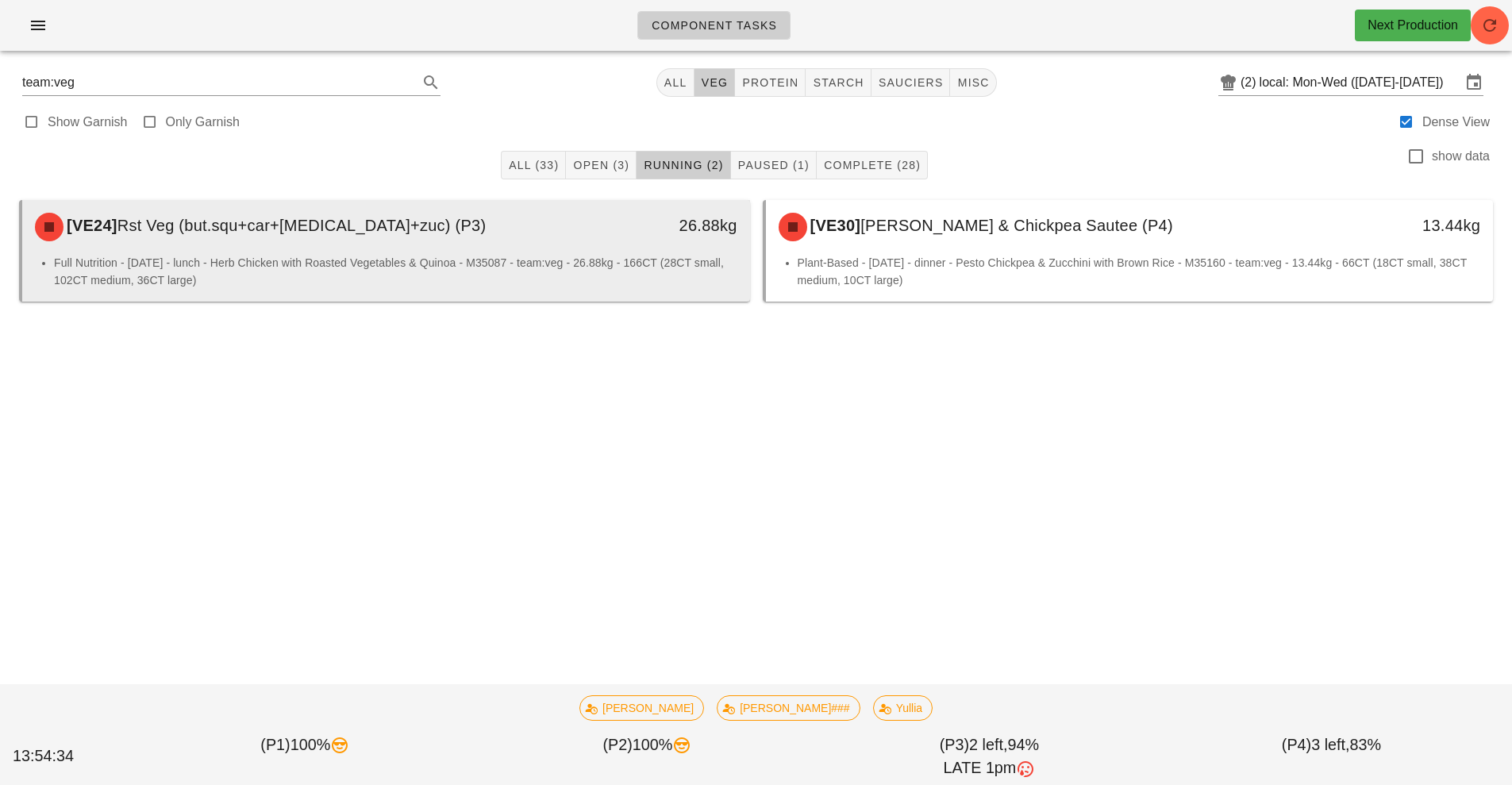
click at [310, 233] on span "Rst Veg (but.squ+car+[MEDICAL_DATA]+zuc) (P3)" at bounding box center [302, 225] width 369 height 17
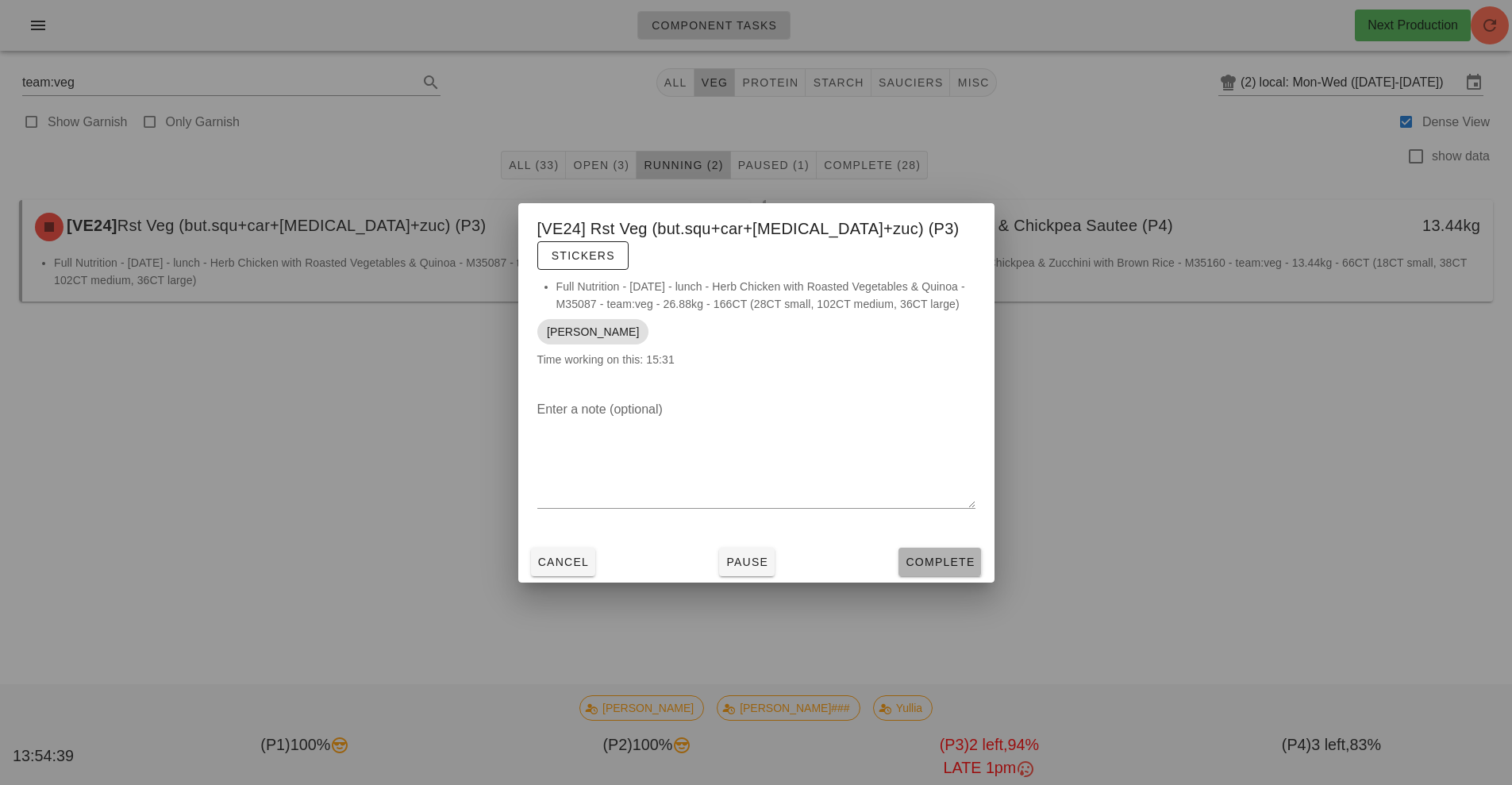
click at [952, 556] on span "Complete" at bounding box center [940, 562] width 70 height 13
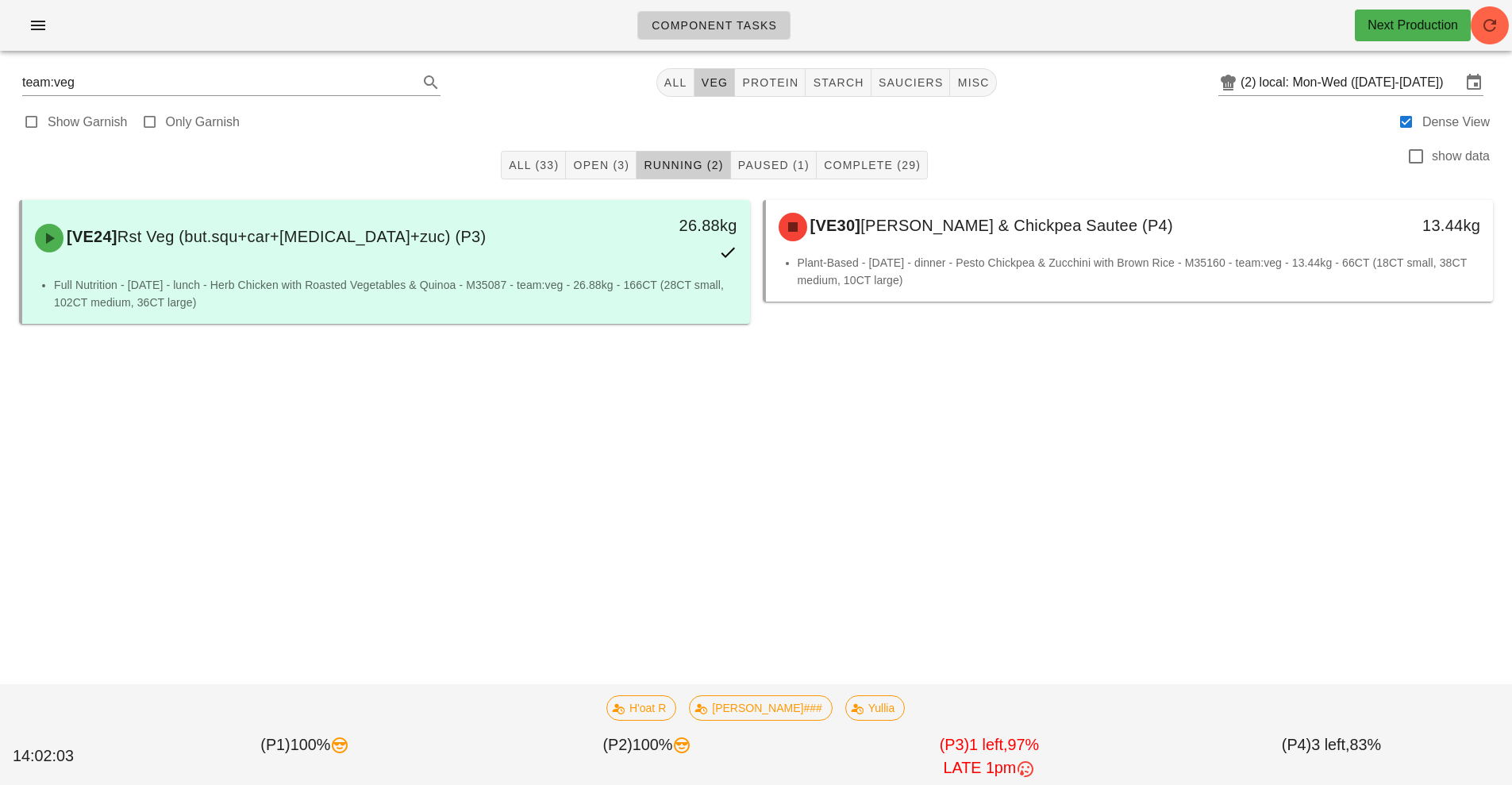
click at [612, 511] on div "Component Tasks Next Production team:veg All veg protein starch sauciers misc (…" at bounding box center [756, 392] width 1512 height 785
click at [45, 24] on icon "button" at bounding box center [38, 25] width 19 height 19
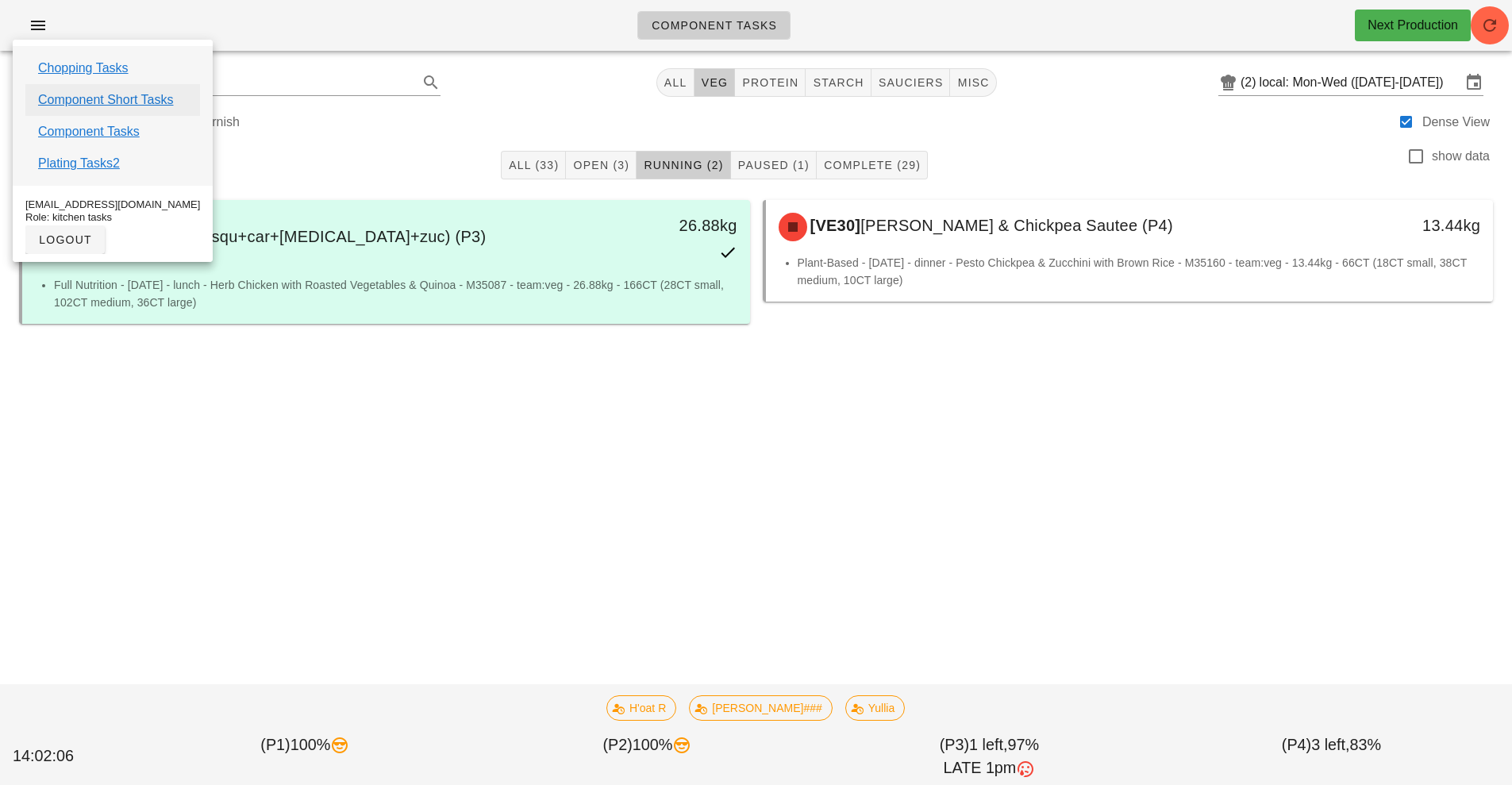
click at [160, 99] on link "Component Short Tasks" at bounding box center [106, 100] width 135 height 19
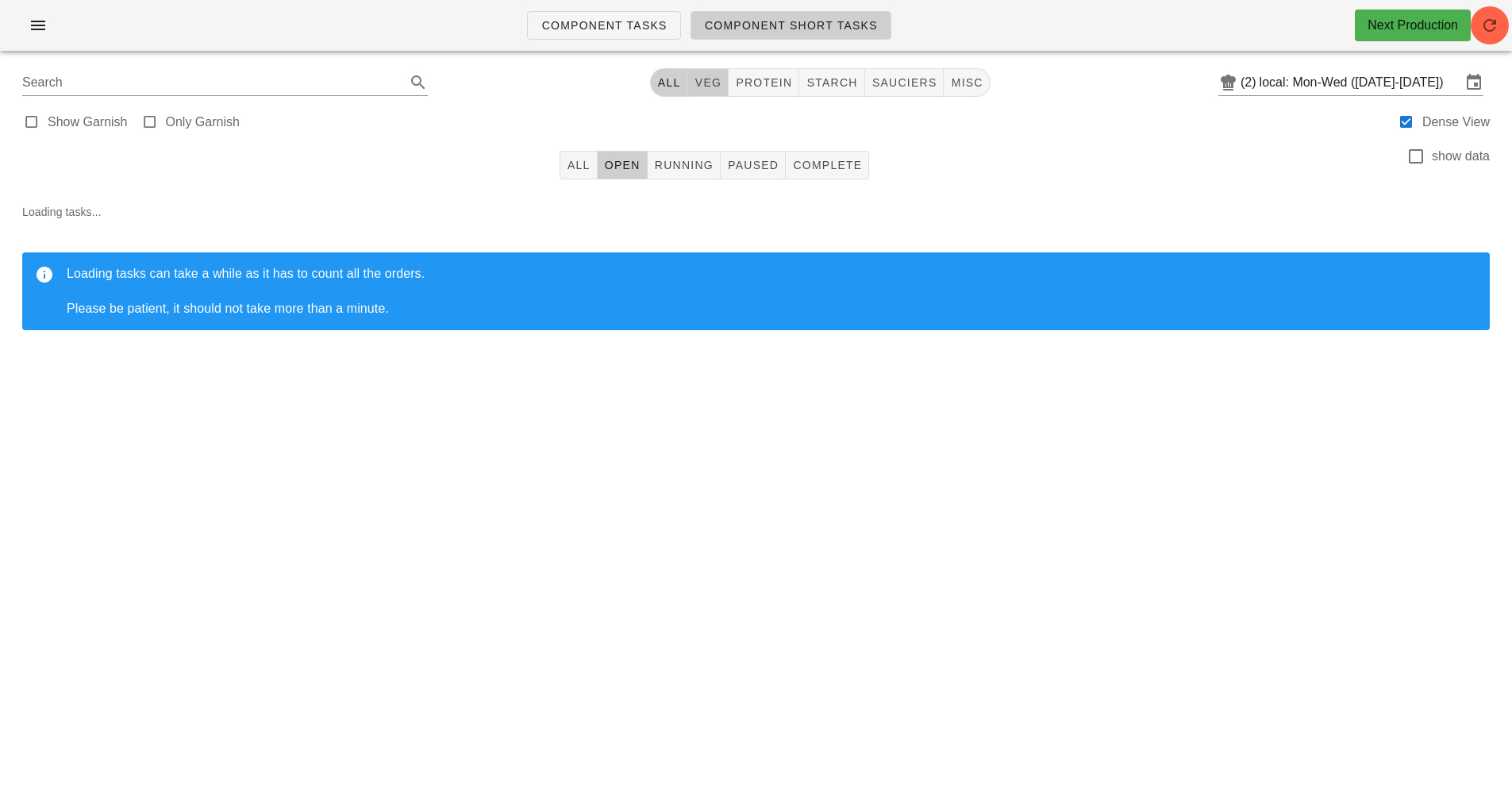
click at [720, 89] on button "veg" at bounding box center [709, 82] width 42 height 29
type input "team:veg"
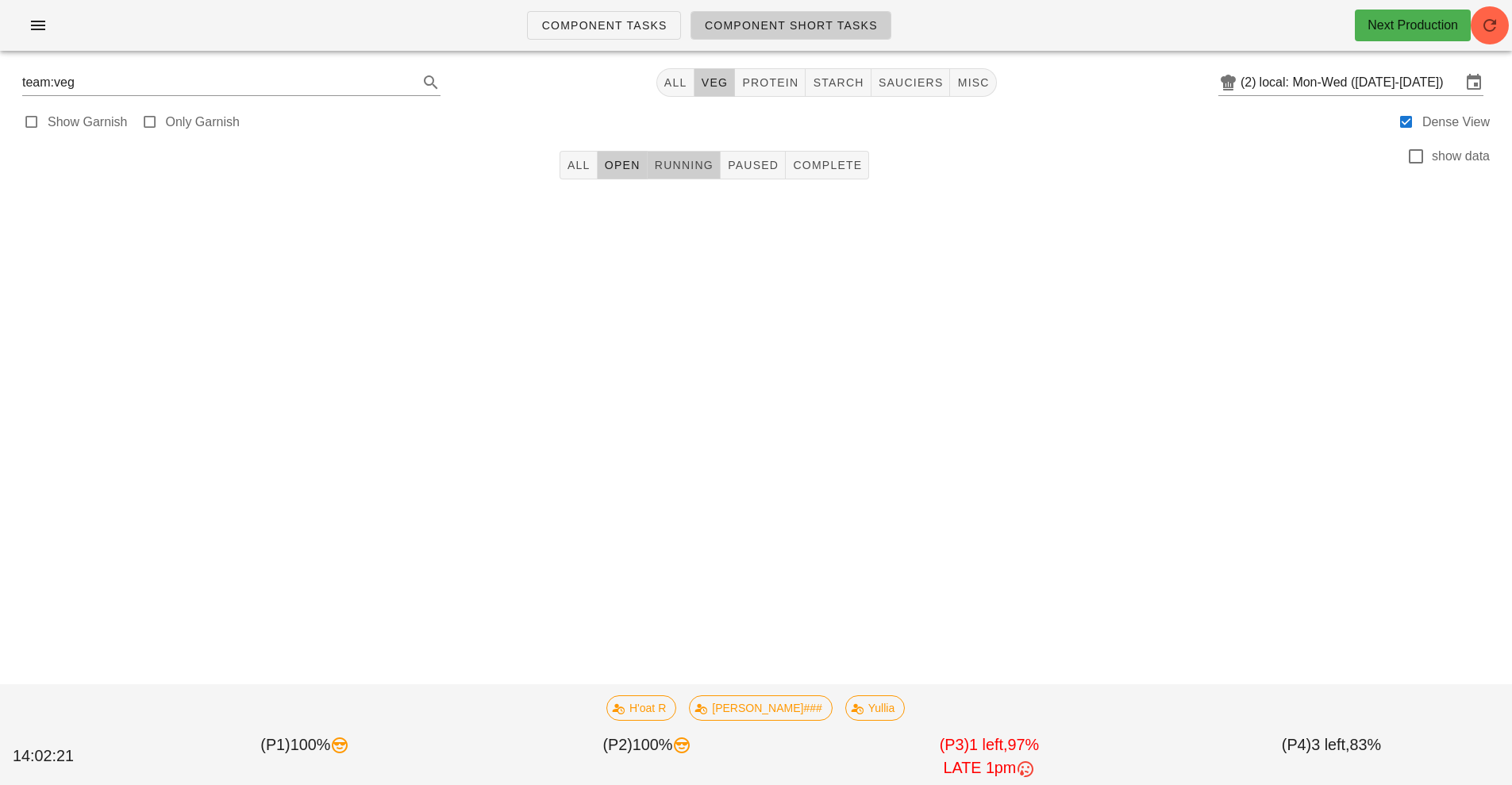
click at [690, 177] on button "Running" at bounding box center [684, 164] width 73 height 29
click at [759, 160] on span "Paused" at bounding box center [753, 164] width 52 height 13
click at [672, 84] on span "All" at bounding box center [675, 82] width 24 height 13
click at [717, 90] on button "veg" at bounding box center [709, 82] width 42 height 29
type input "team:veg"
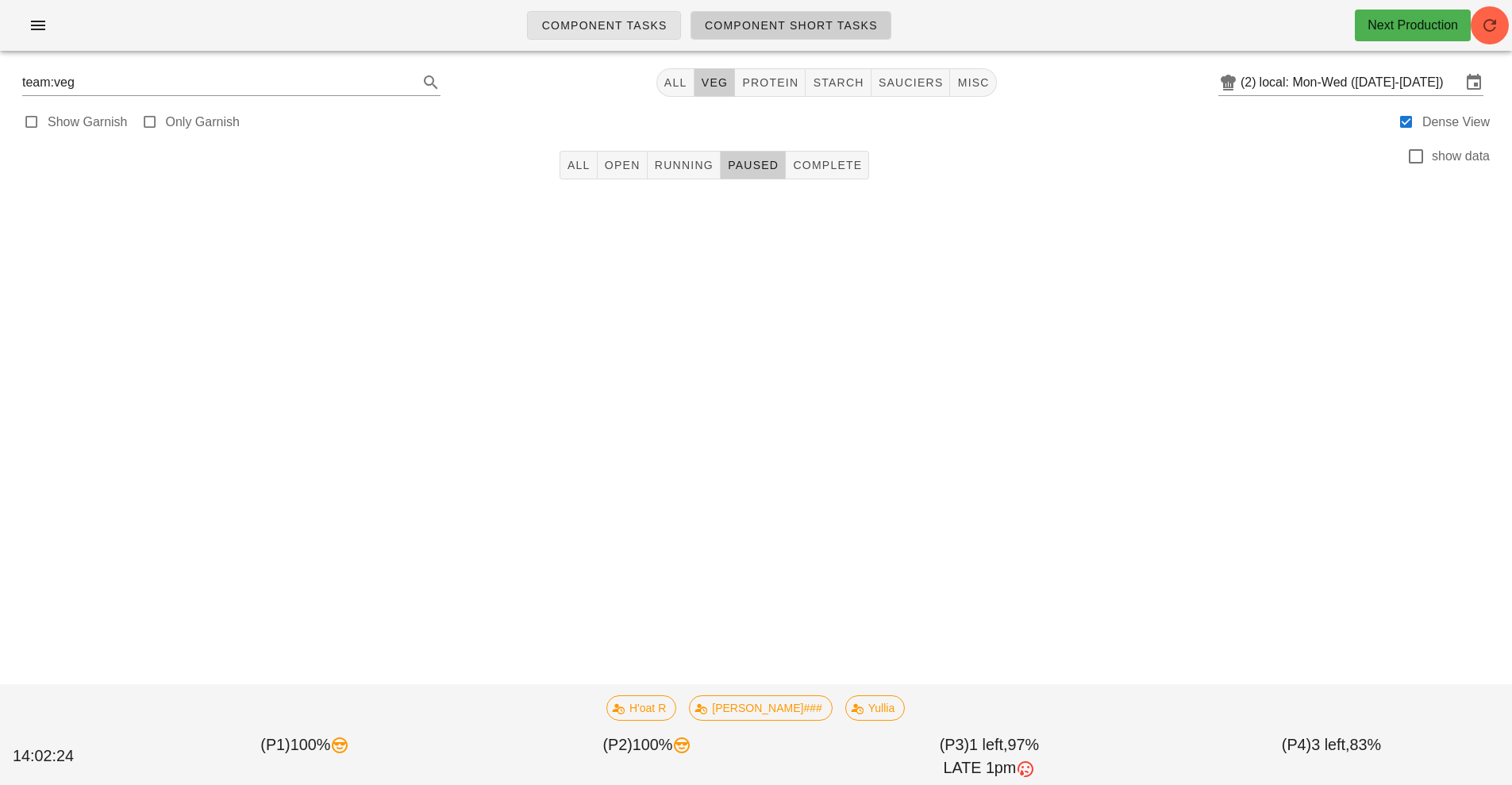
click at [623, 38] on link "Component Tasks" at bounding box center [604, 25] width 153 height 29
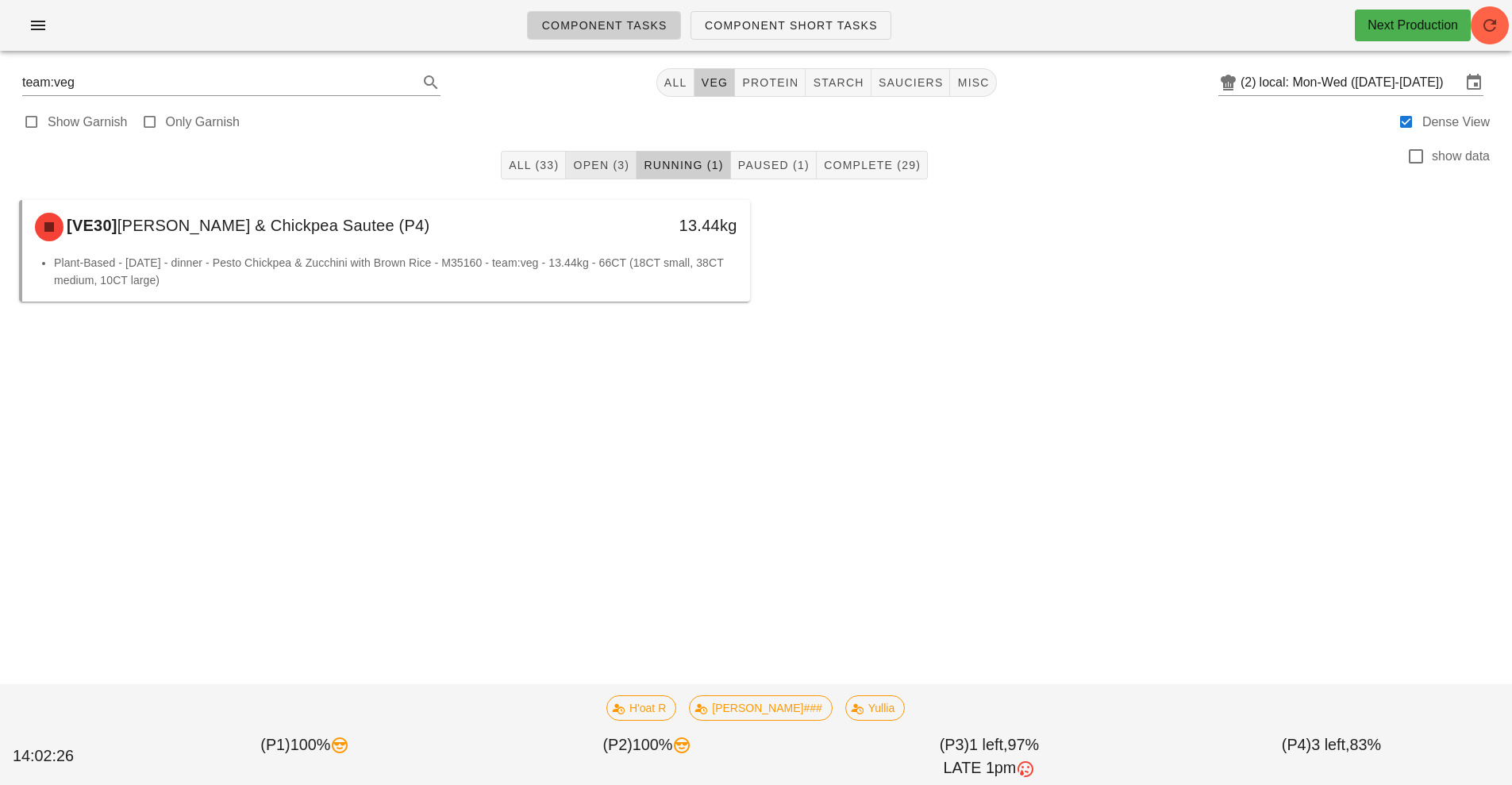
click at [617, 173] on button "Open (3)" at bounding box center [602, 164] width 71 height 29
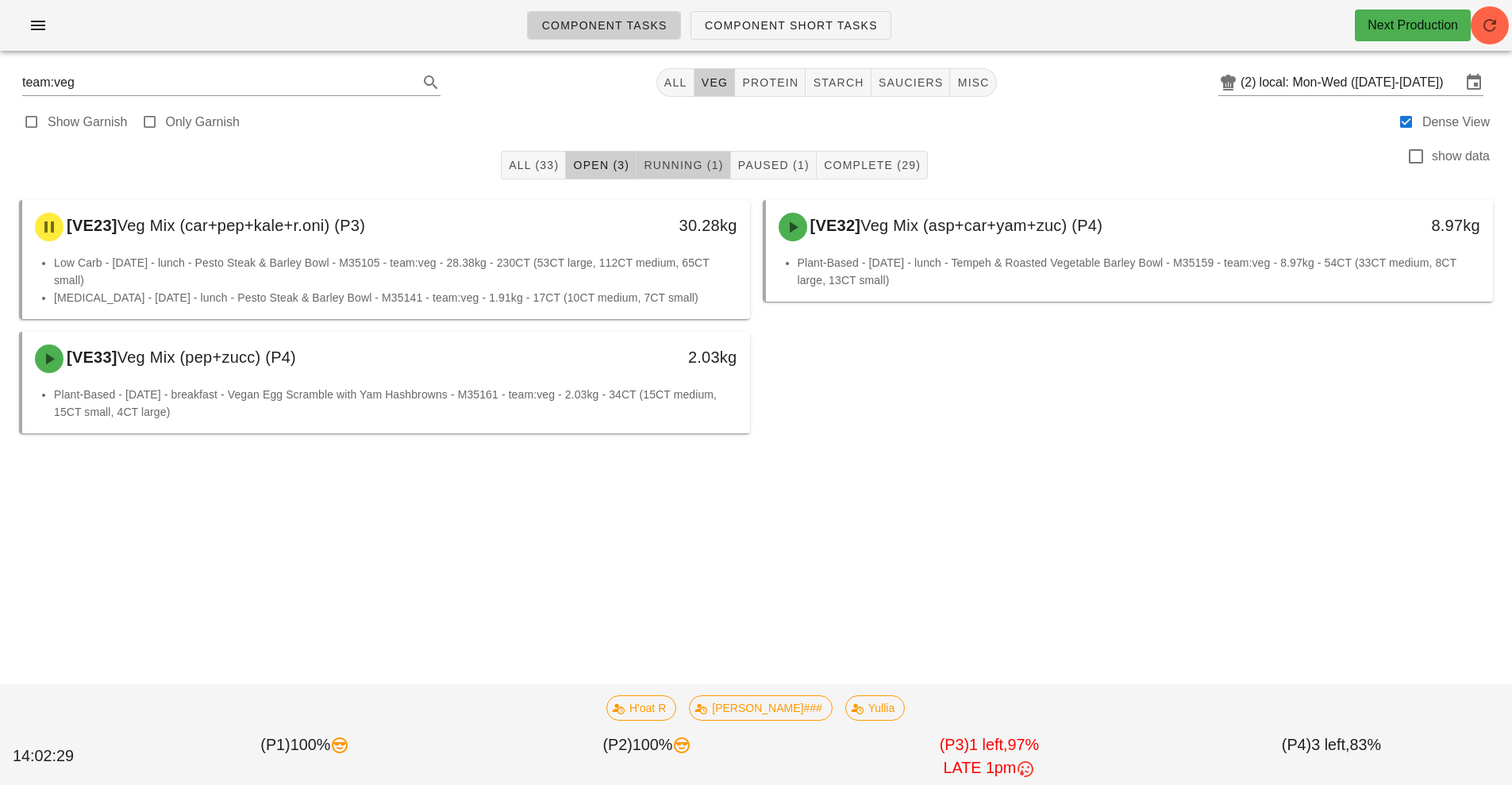
click at [705, 166] on span "Running (1)" at bounding box center [683, 164] width 81 height 13
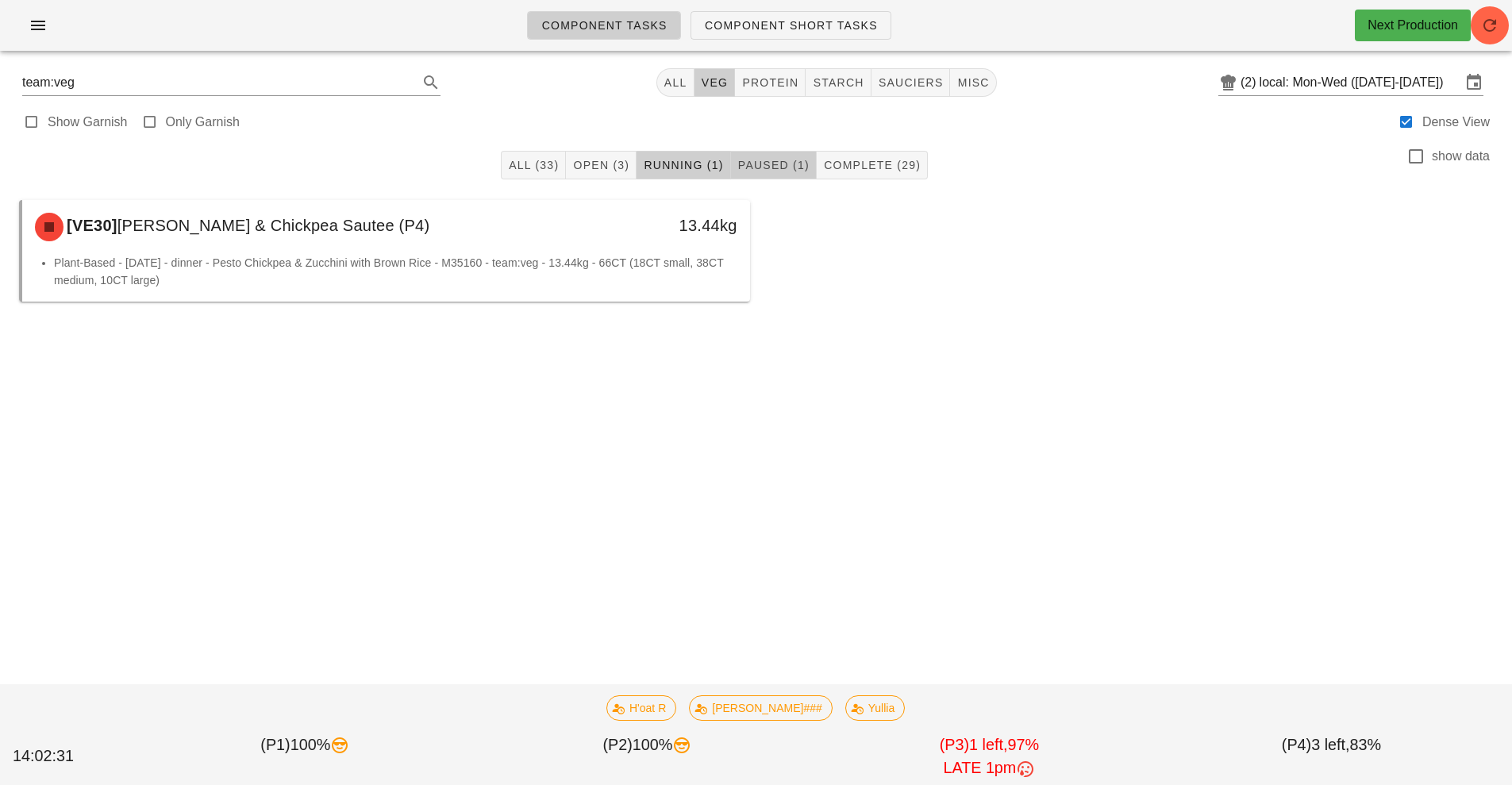
click at [786, 175] on button "Paused (1)" at bounding box center [773, 164] width 86 height 29
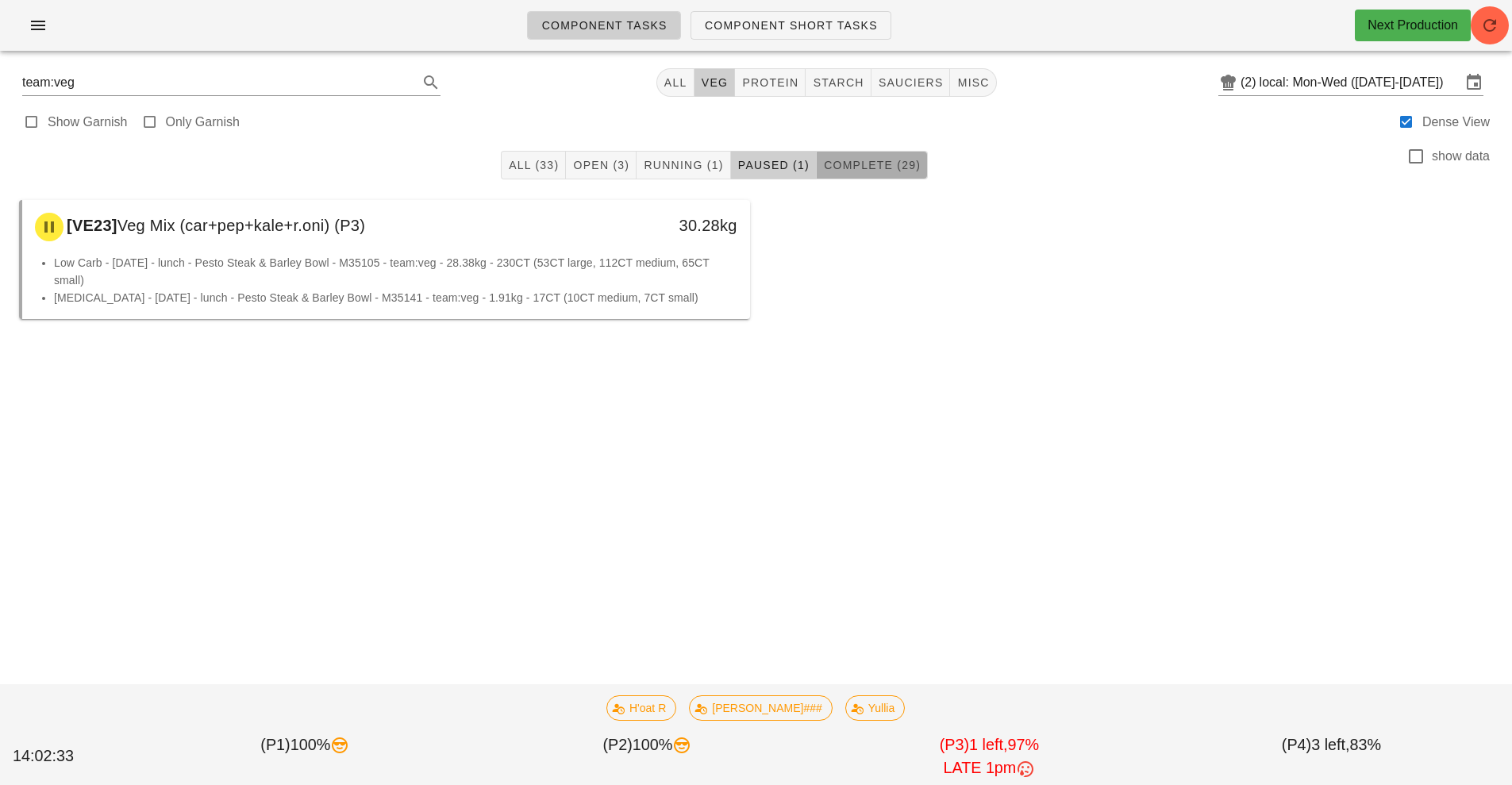
click at [884, 177] on button "Complete (29)" at bounding box center [872, 164] width 111 height 29
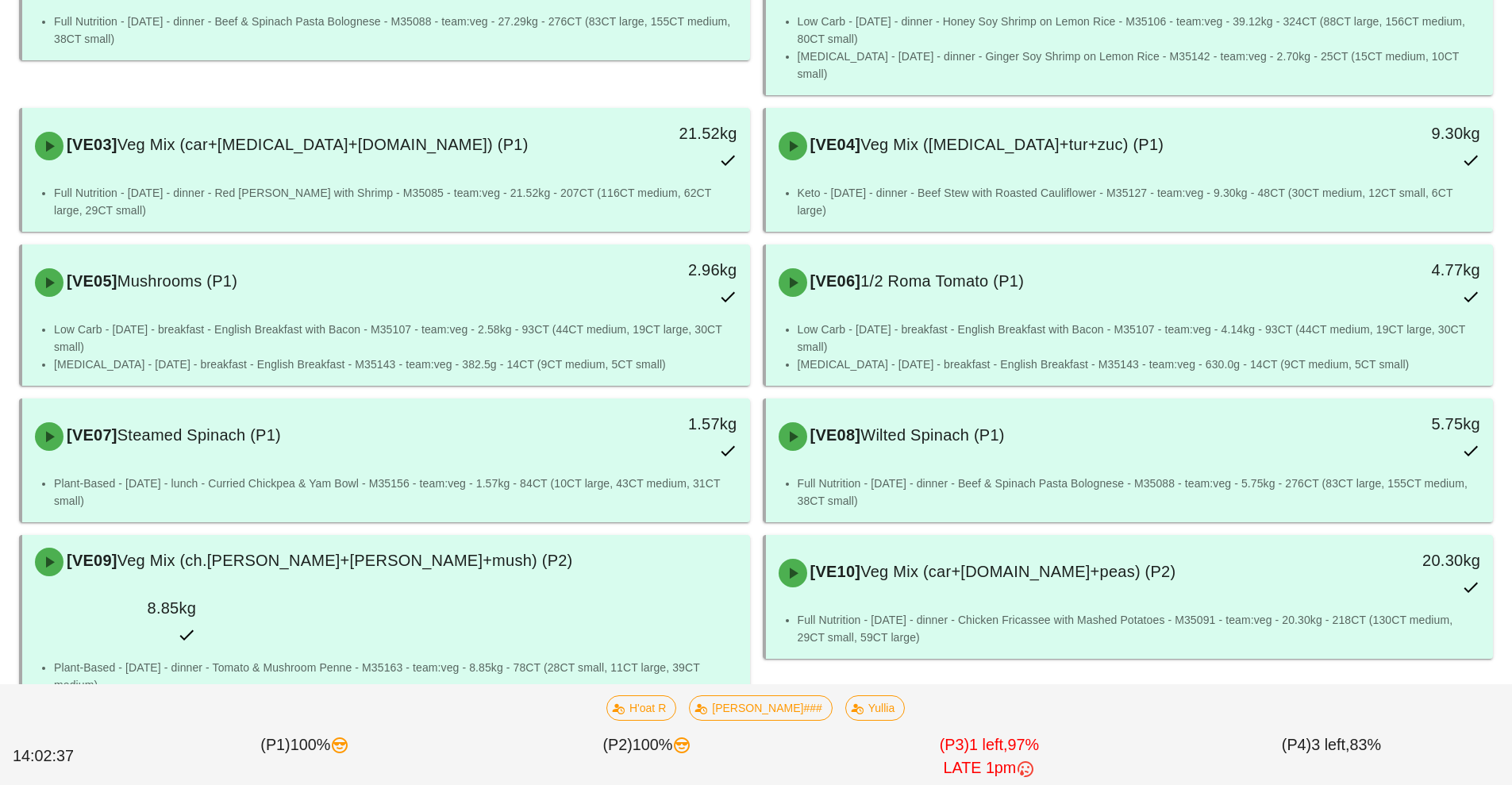
scroll to position [267, 0]
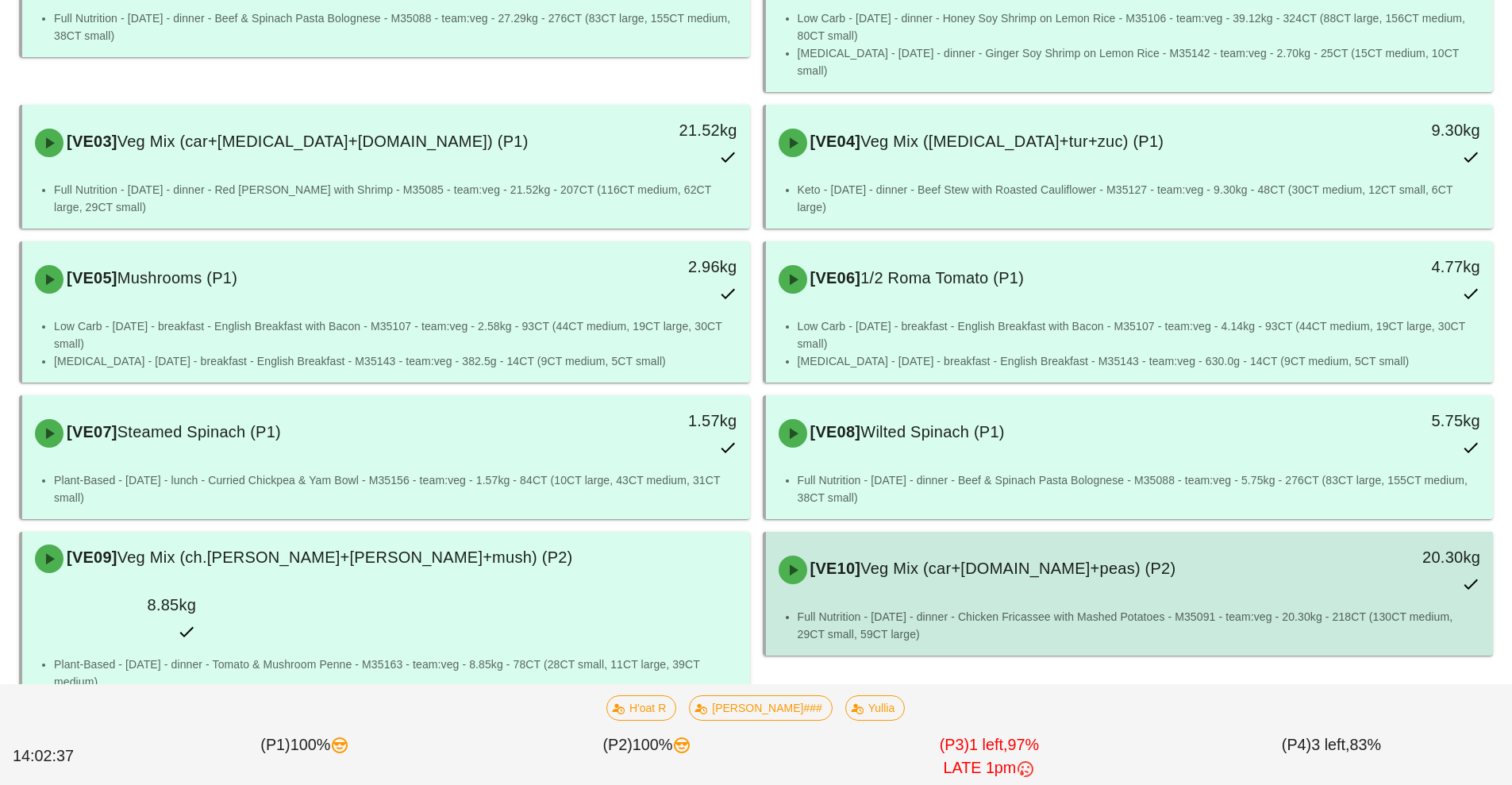
click at [1171, 572] on div "[VE10] Veg Mix (car+[DOMAIN_NAME]+peas) (P2)" at bounding box center [1039, 569] width 540 height 48
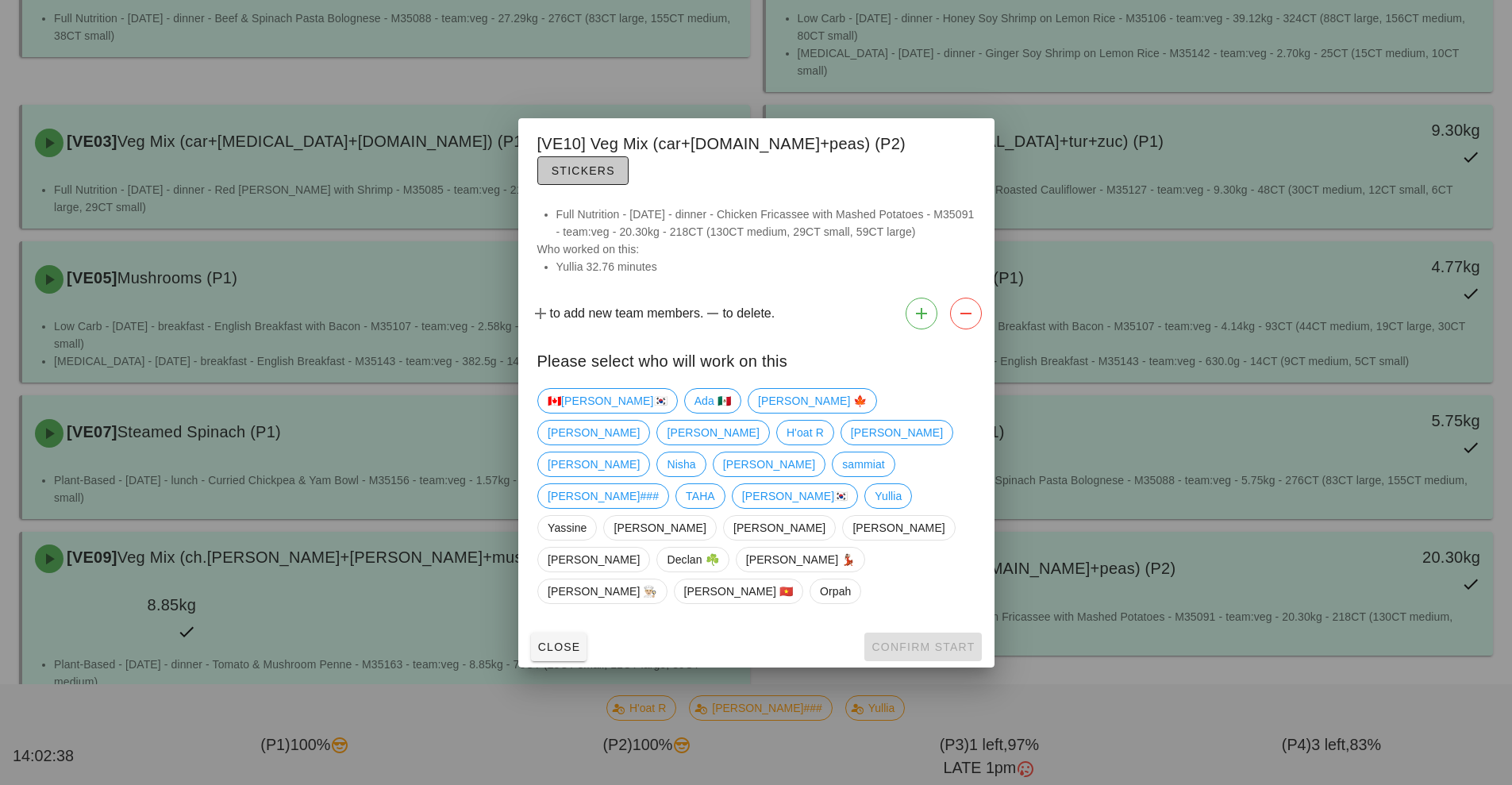
click at [615, 177] on span "Stickers" at bounding box center [583, 171] width 64 height 13
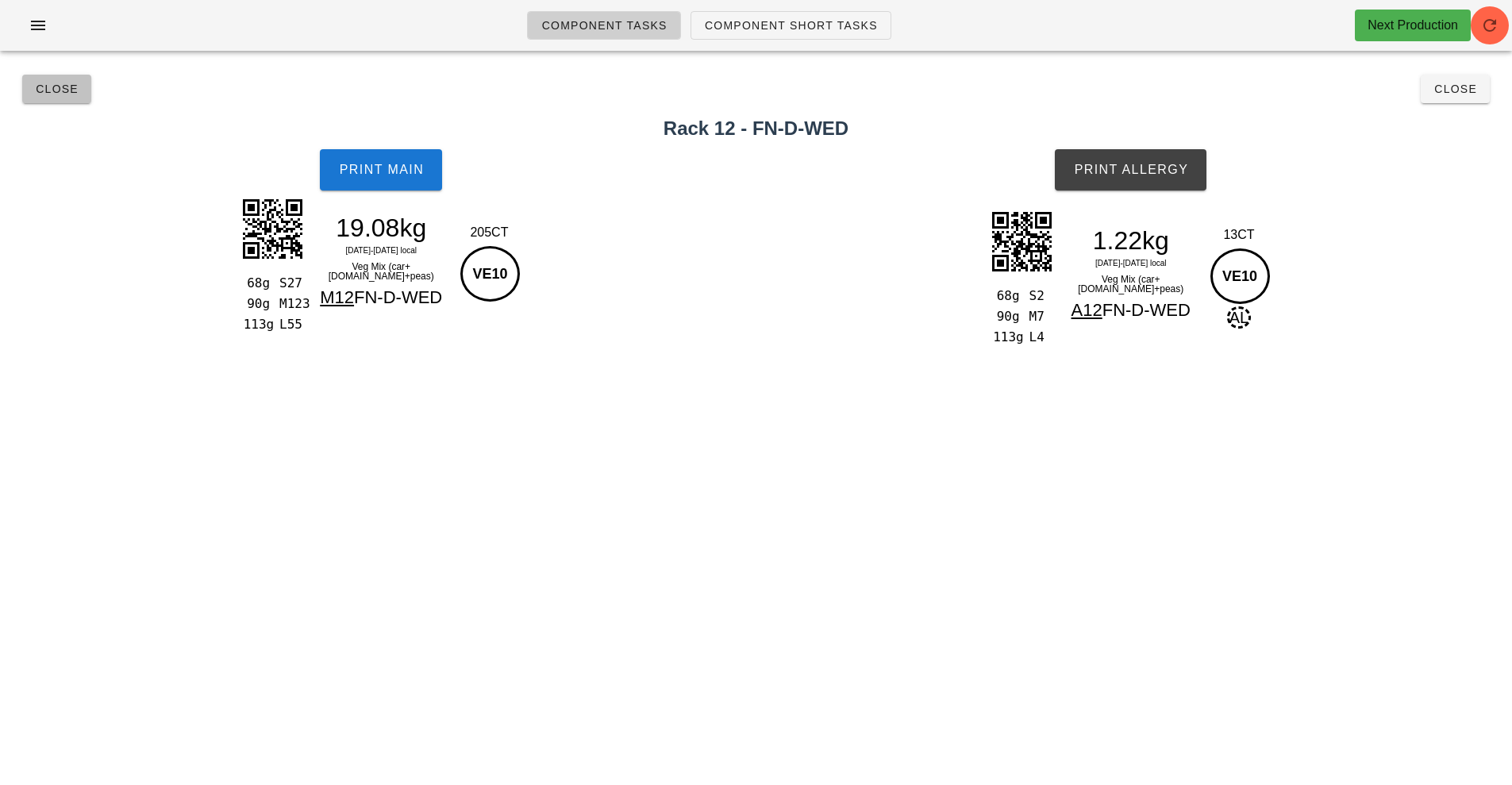
click at [54, 100] on button "Close" at bounding box center [57, 88] width 69 height 29
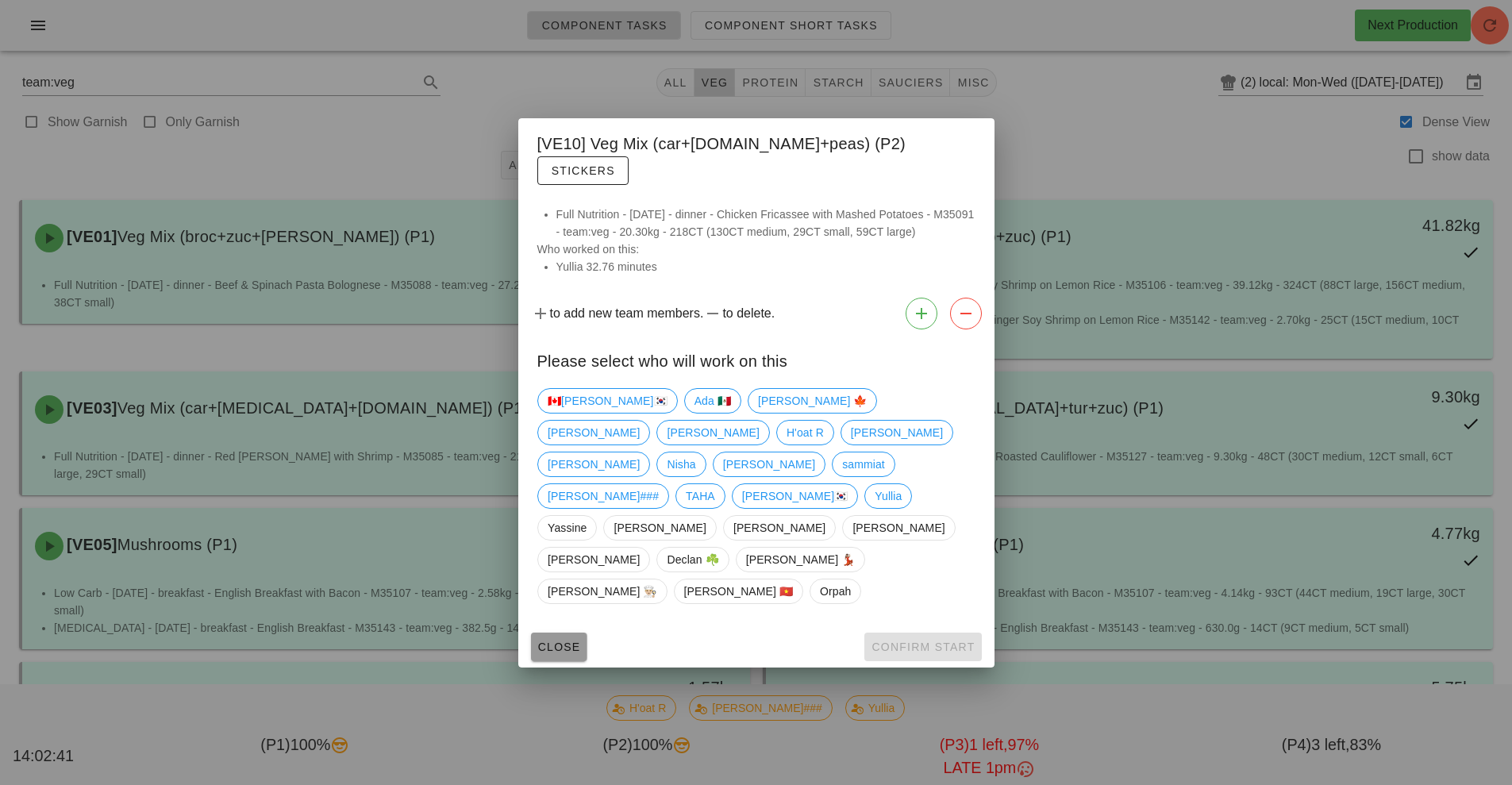
click at [565, 640] on span "Close" at bounding box center [559, 647] width 43 height 13
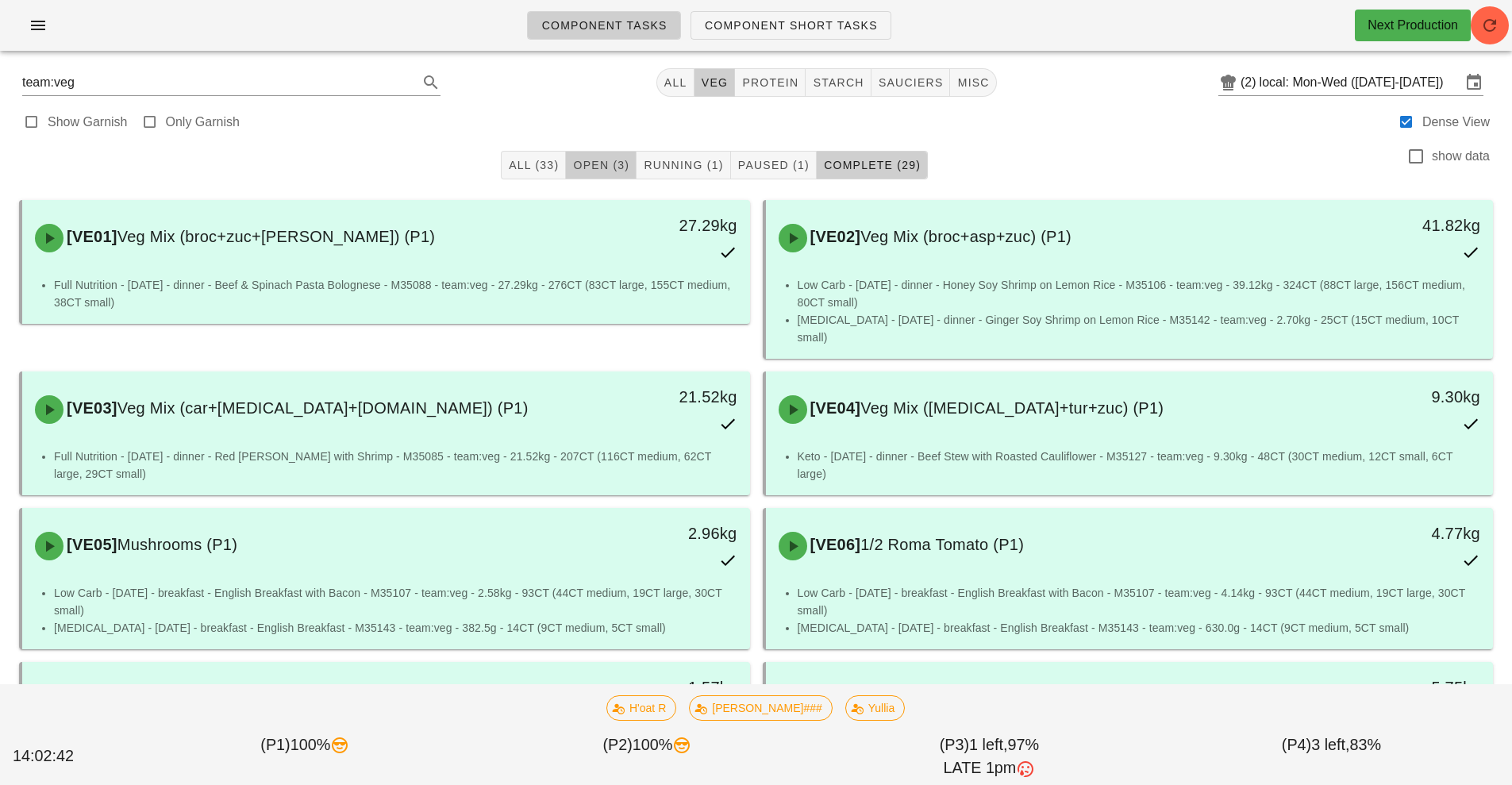
click at [620, 170] on span "Open (3)" at bounding box center [601, 164] width 57 height 13
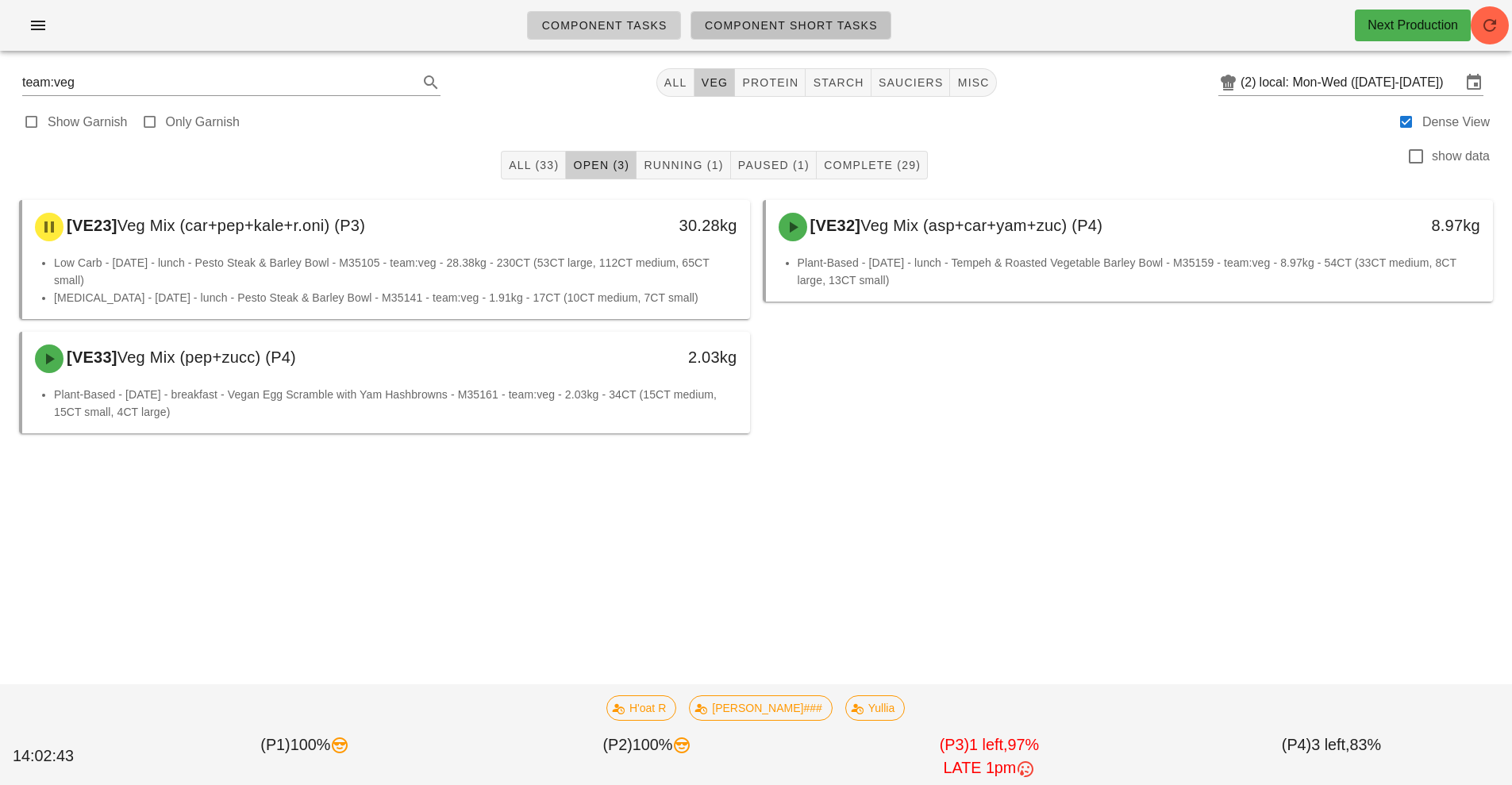
click at [809, 27] on span "Component Short Tasks" at bounding box center [791, 25] width 174 height 13
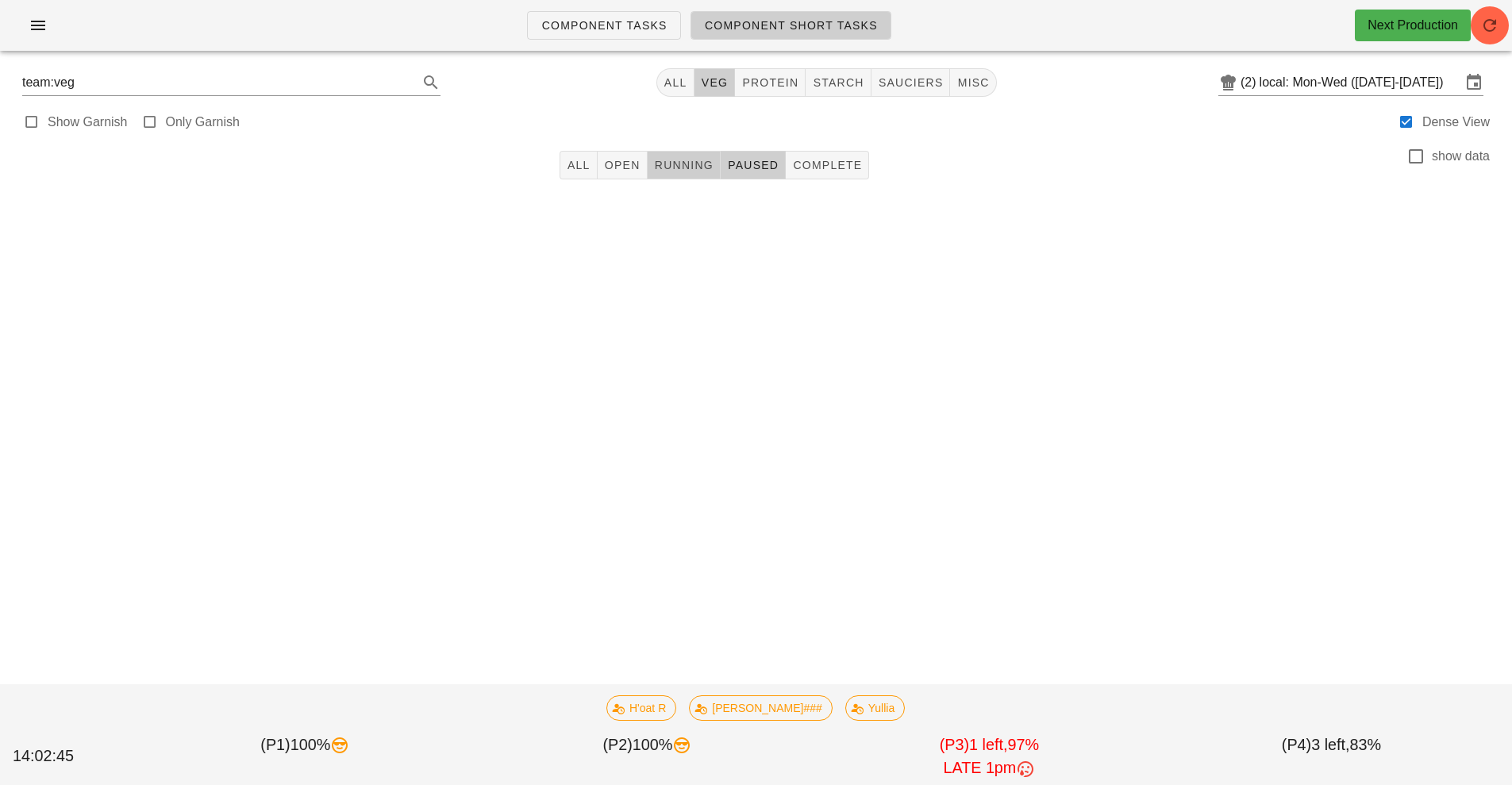
click at [668, 165] on span "Running" at bounding box center [683, 164] width 60 height 13
click at [624, 167] on span "Open" at bounding box center [623, 164] width 36 height 13
click at [690, 176] on button "Running" at bounding box center [684, 164] width 73 height 29
click at [634, 174] on button "Open" at bounding box center [623, 164] width 50 height 29
click at [693, 174] on button "Running" at bounding box center [684, 164] width 73 height 29
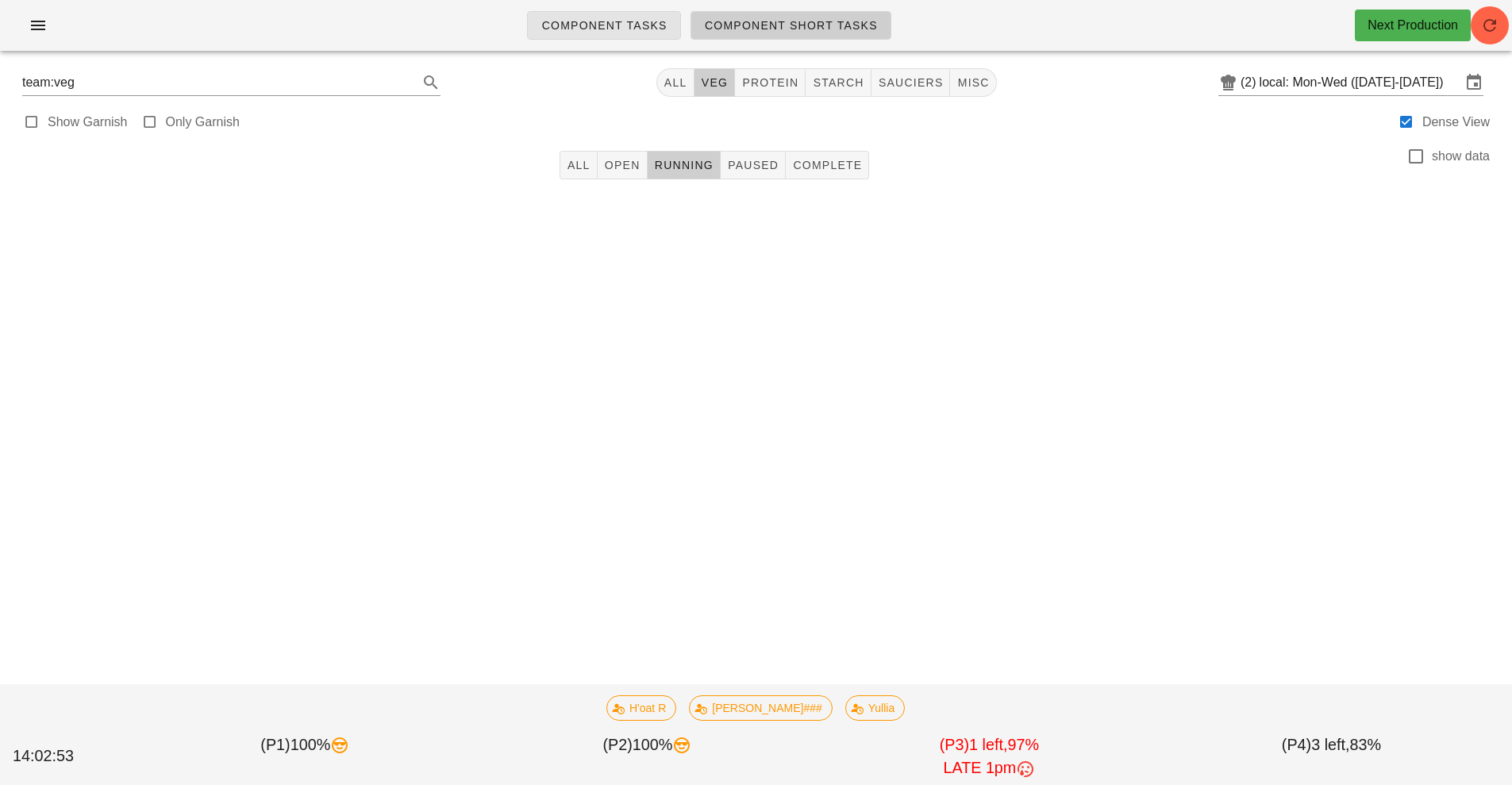
click at [602, 34] on link "Component Tasks" at bounding box center [604, 25] width 153 height 29
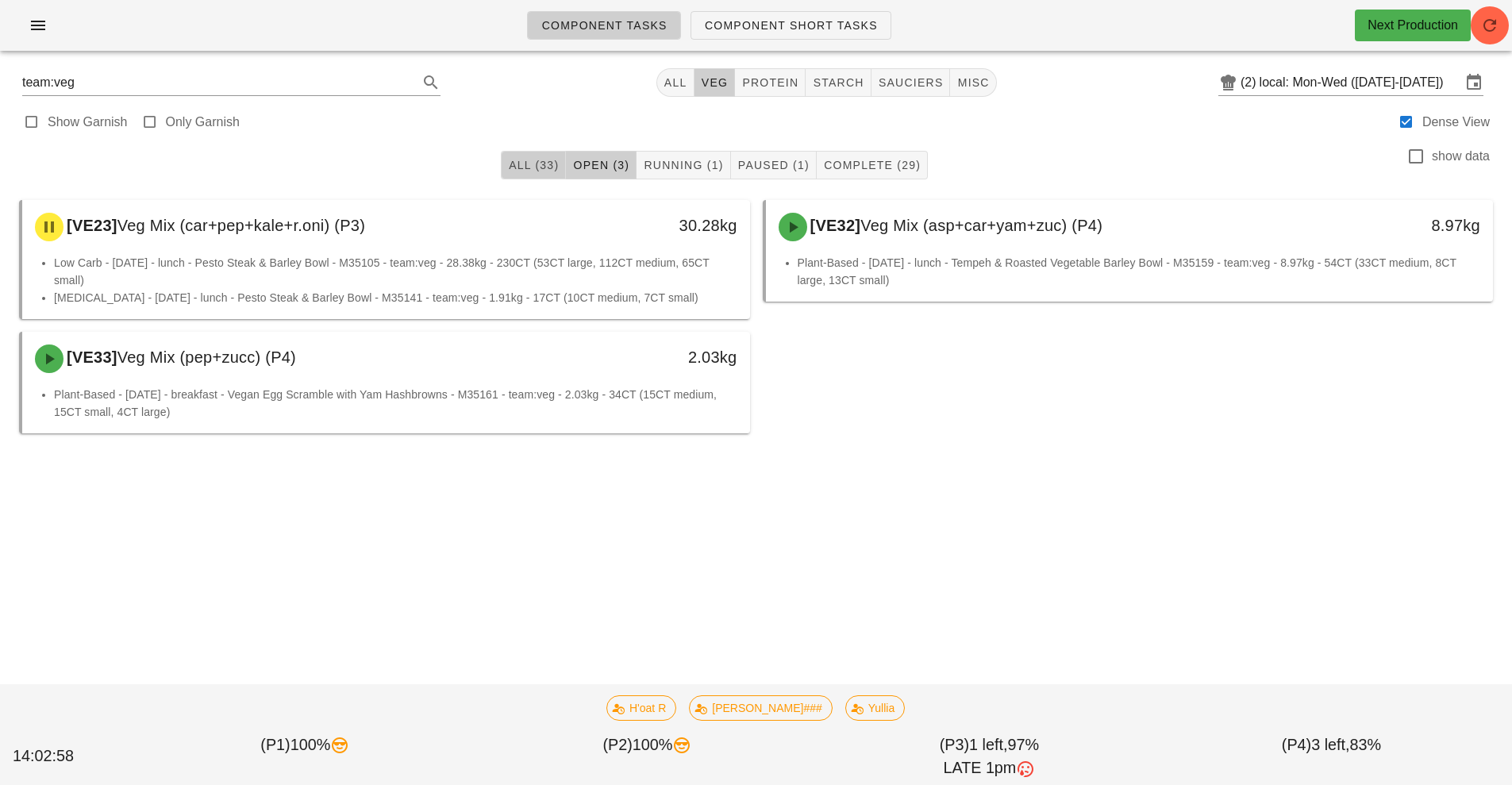
click at [512, 166] on span "All (33)" at bounding box center [533, 164] width 51 height 13
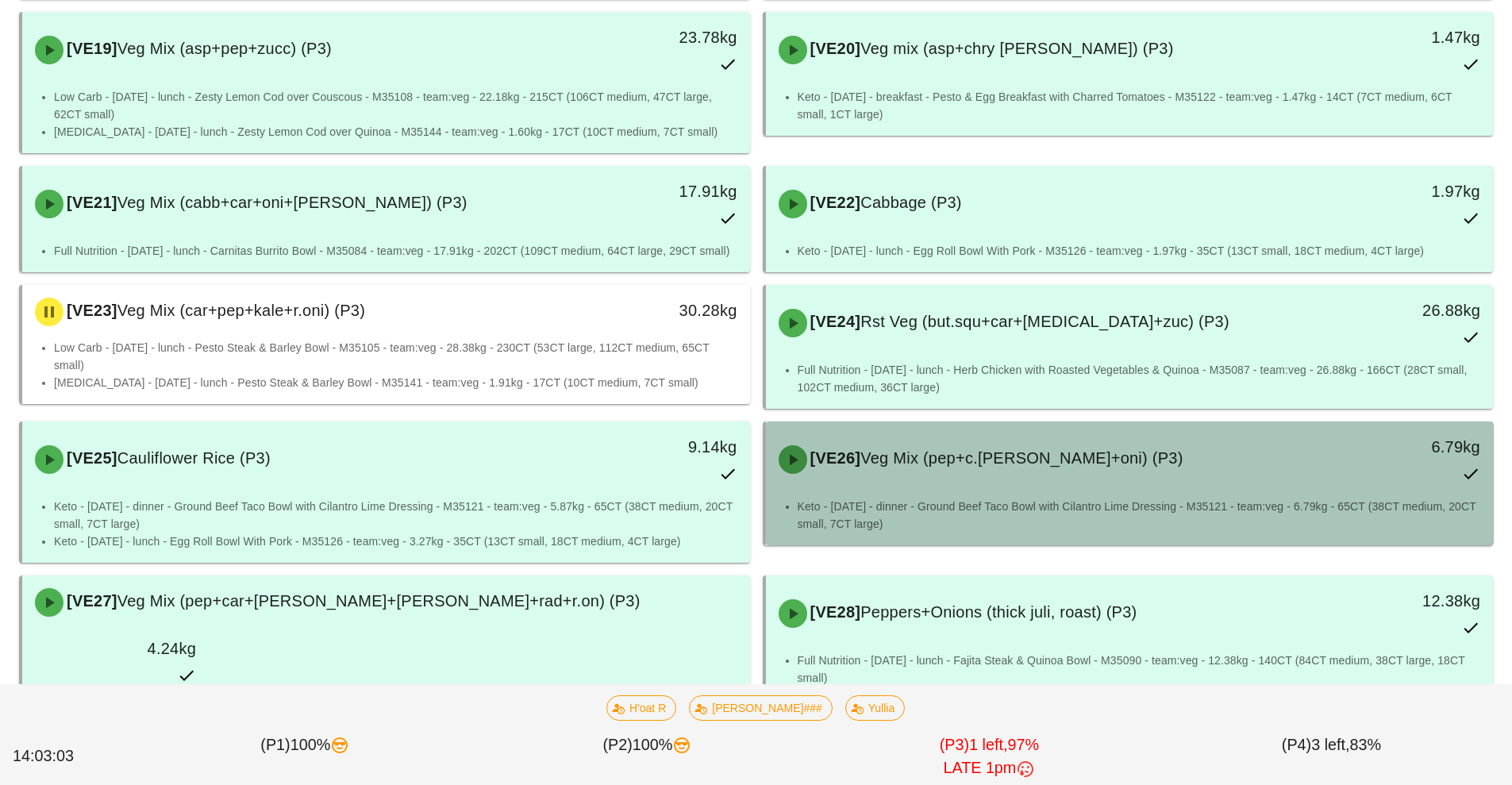
scroll to position [1722, 0]
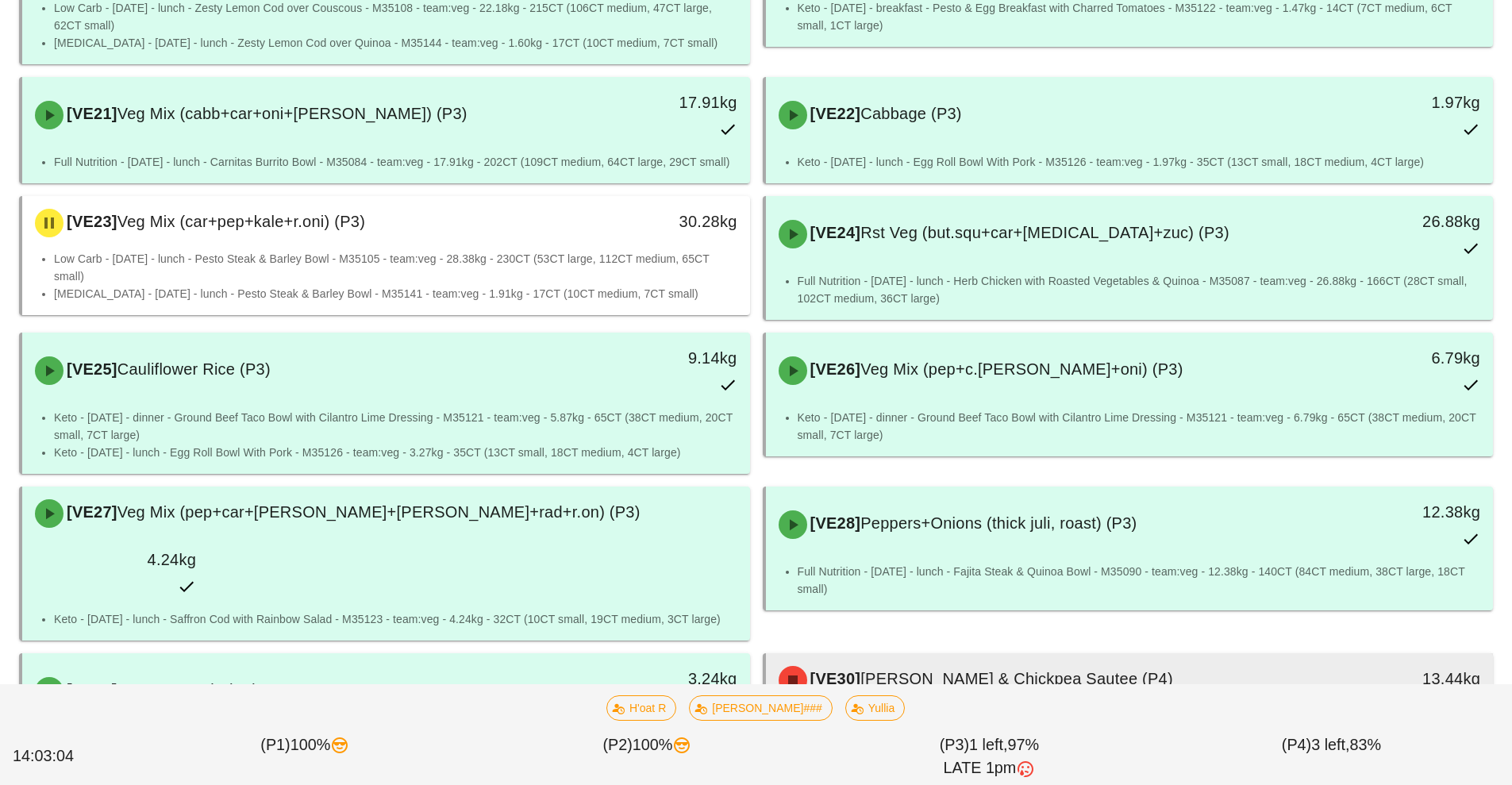
click at [925, 656] on div "[VE30] [PERSON_NAME] & Chickpea Sautee (P4)" at bounding box center [1039, 679] width 540 height 48
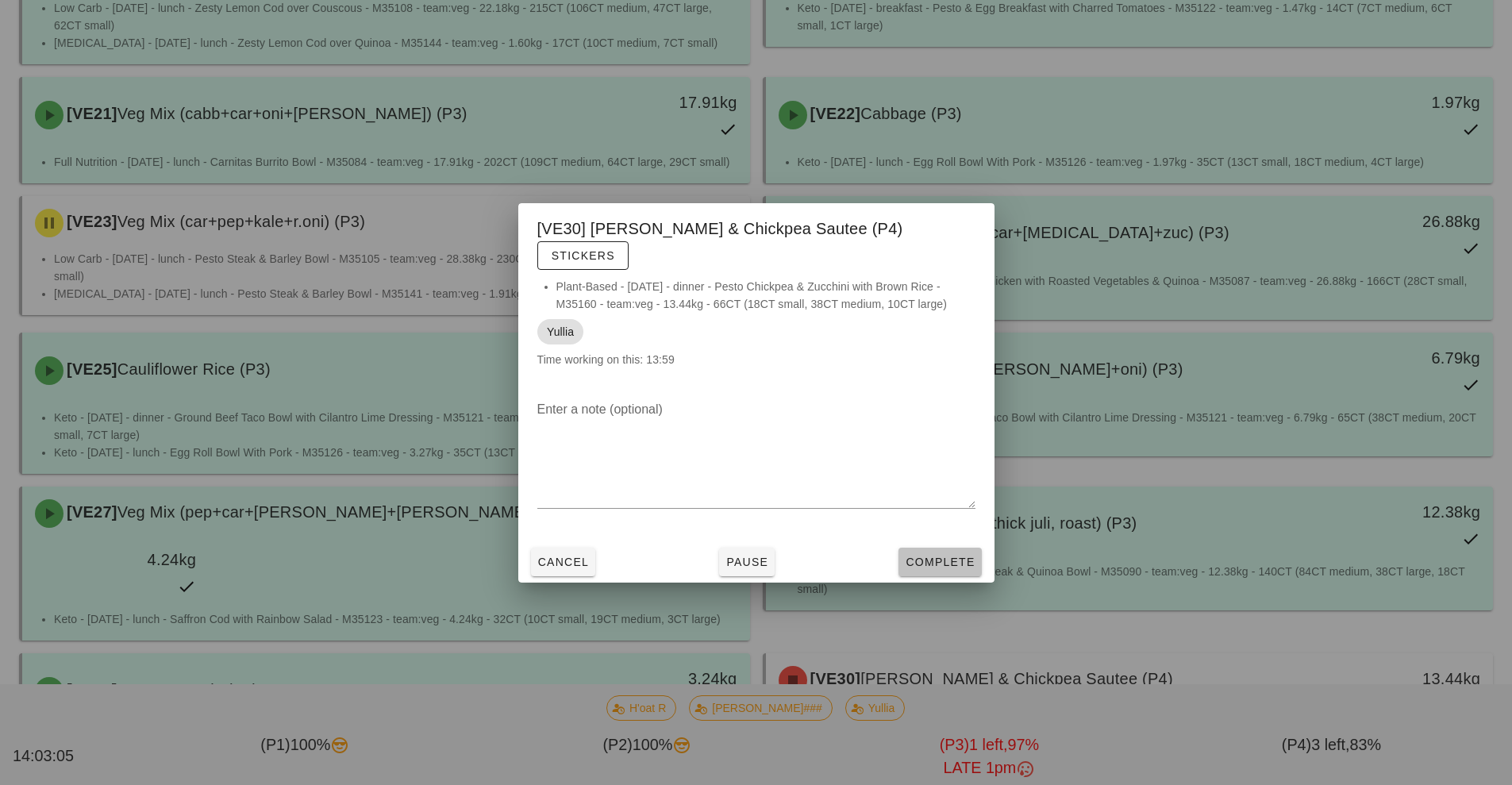
click at [925, 556] on span "Complete" at bounding box center [940, 562] width 70 height 13
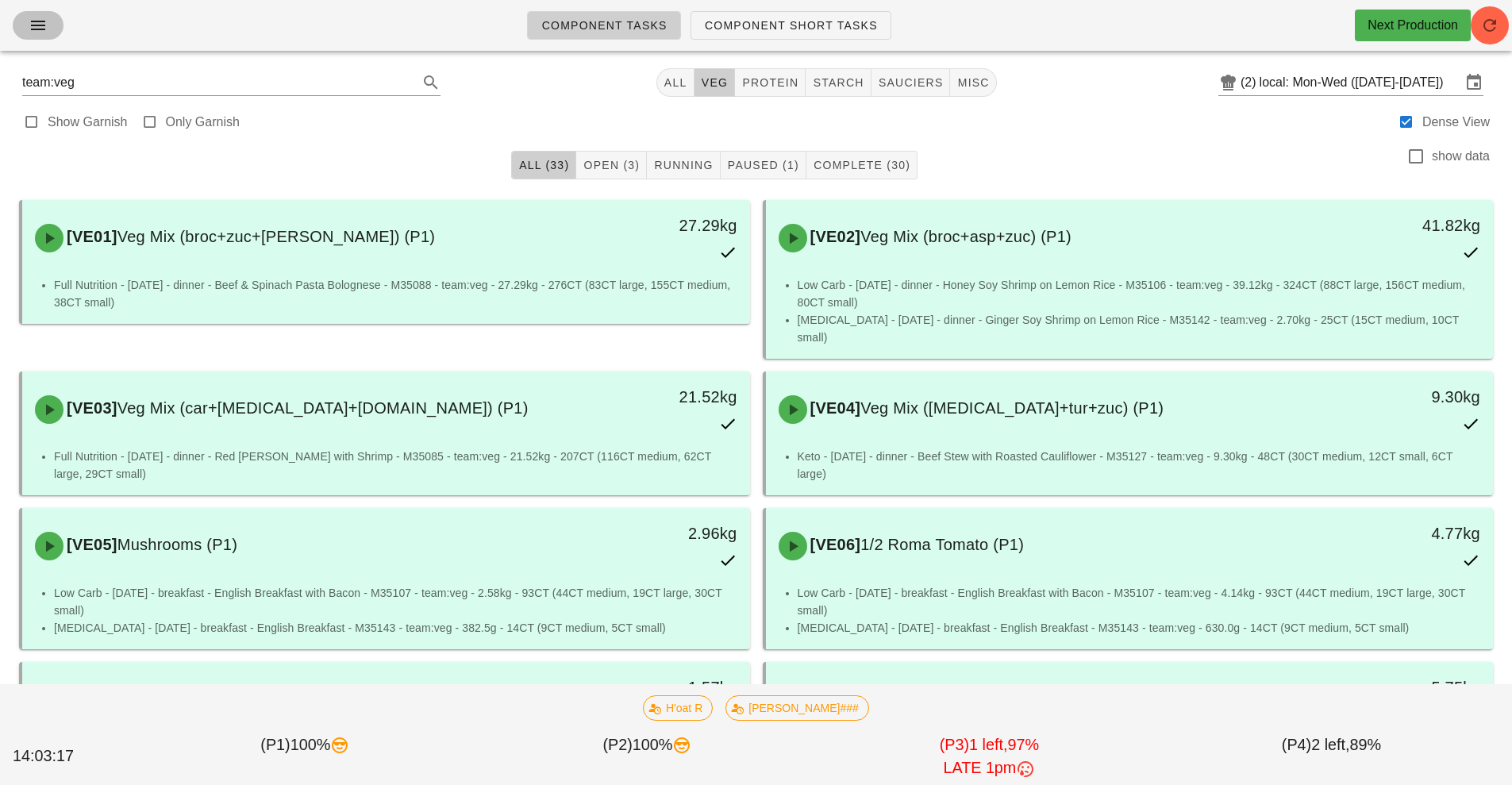
click at [47, 33] on icon "button" at bounding box center [38, 25] width 19 height 19
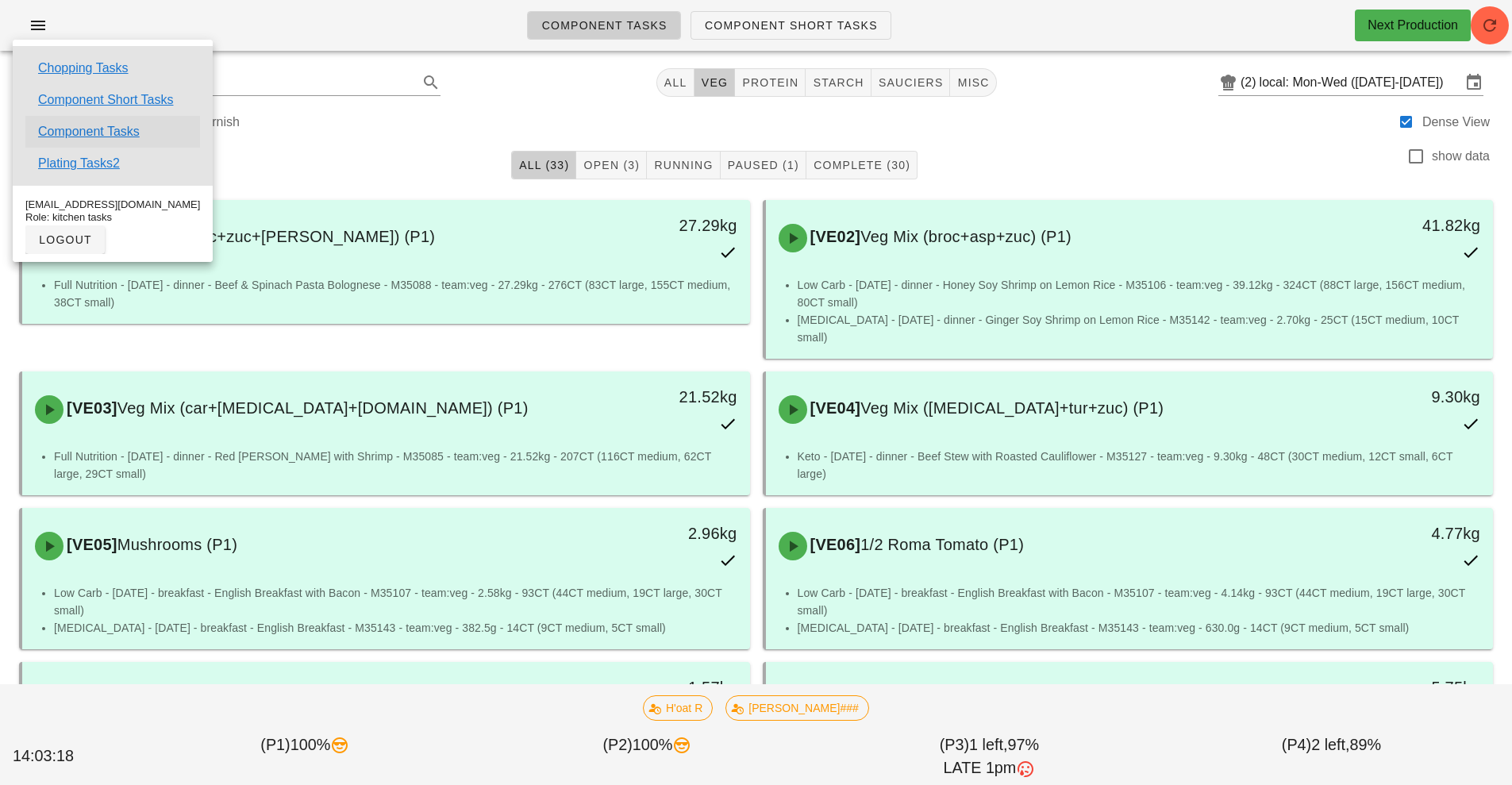
click at [120, 132] on link "Component Tasks" at bounding box center [88, 132] width 101 height 19
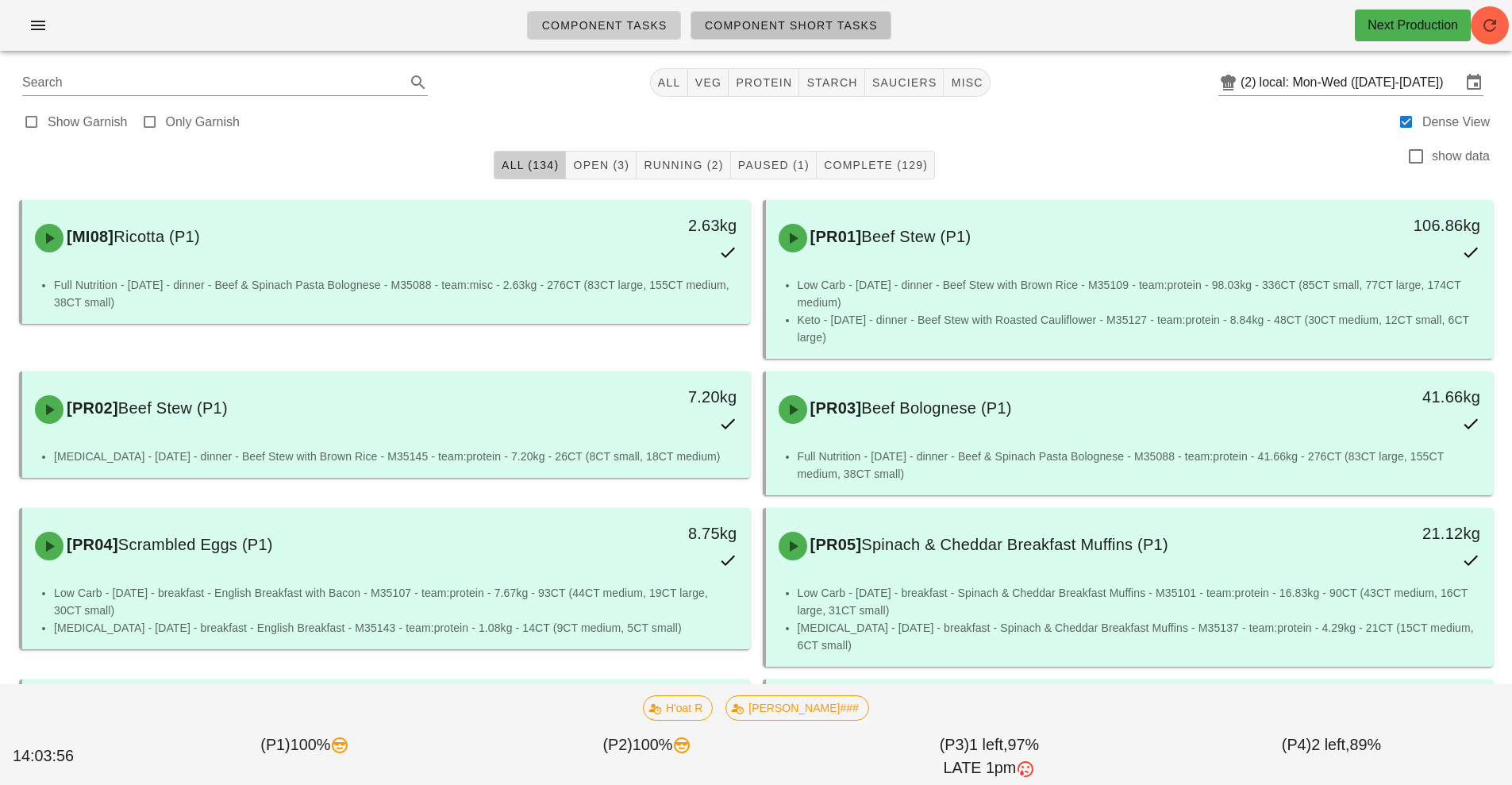
click at [841, 29] on span "Component Short Tasks" at bounding box center [791, 25] width 174 height 13
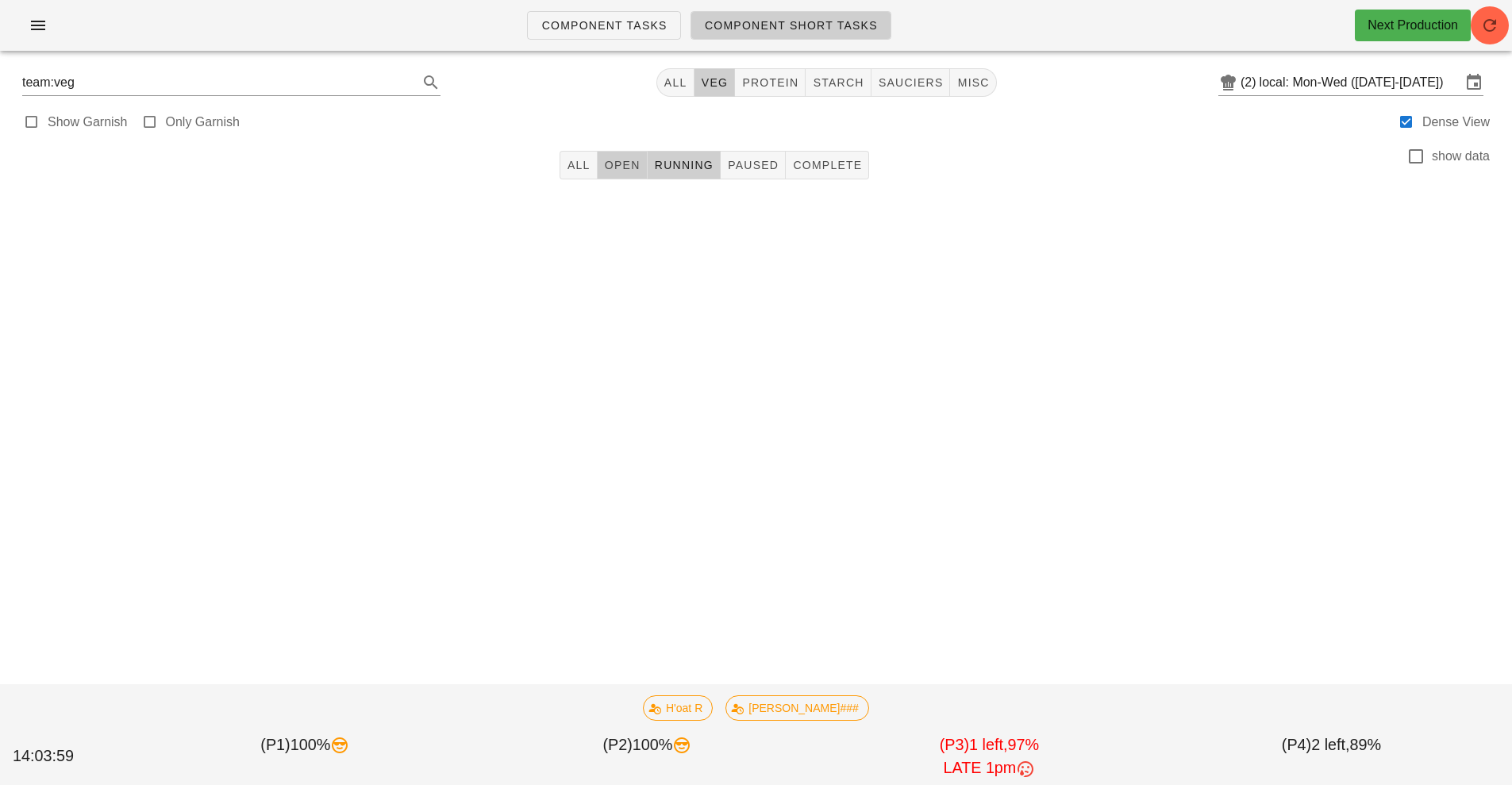
click at [634, 168] on span "Open" at bounding box center [623, 164] width 36 height 13
click at [764, 170] on span "Paused" at bounding box center [753, 164] width 52 height 13
click at [856, 167] on span "Complete" at bounding box center [827, 164] width 70 height 13
click at [688, 166] on span "Running" at bounding box center [683, 164] width 60 height 13
click at [646, 171] on button "Open" at bounding box center [623, 164] width 50 height 29
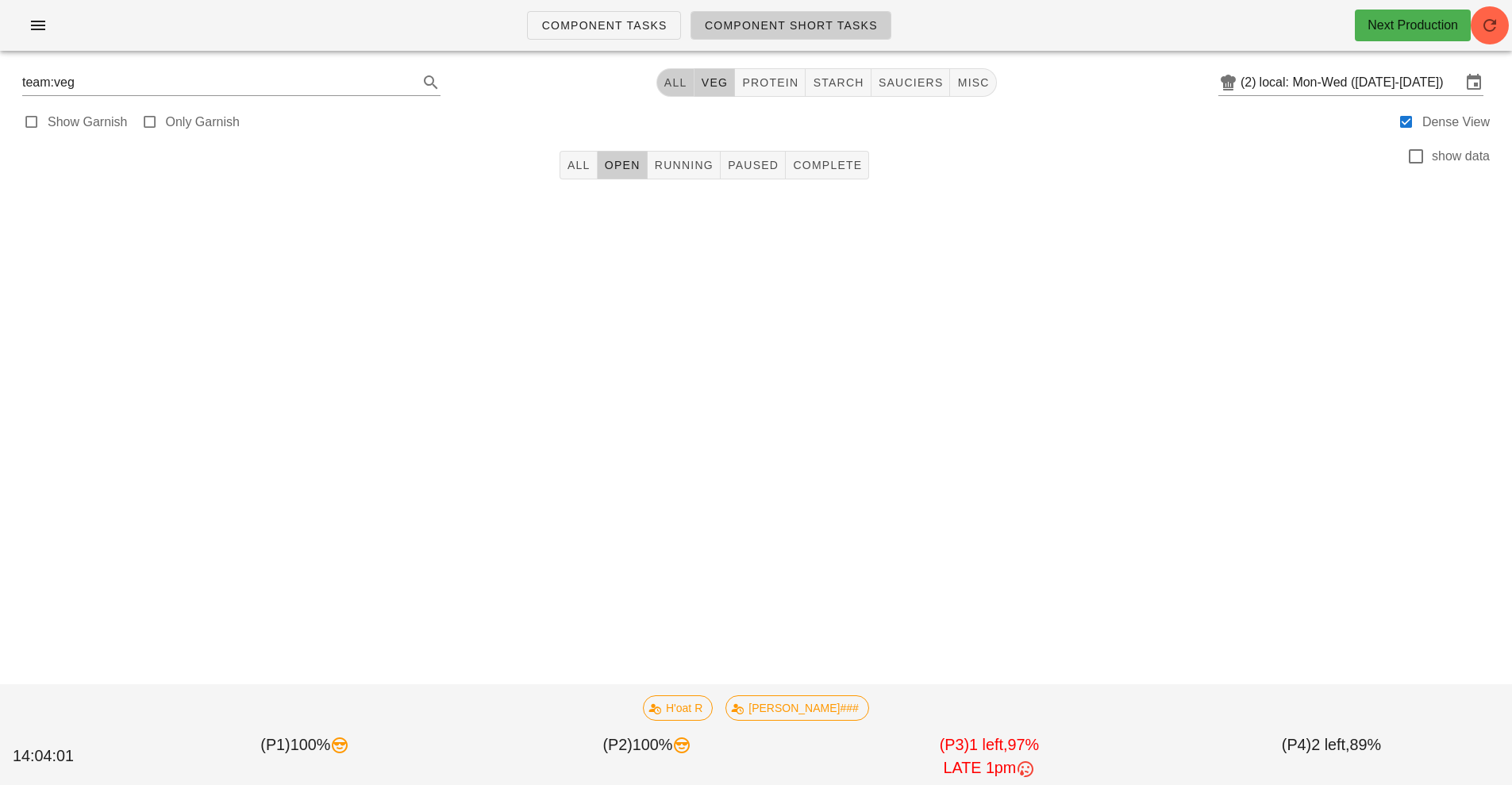
click at [688, 84] on span "All" at bounding box center [675, 82] width 24 height 13
click at [35, 31] on icon "button" at bounding box center [38, 25] width 19 height 19
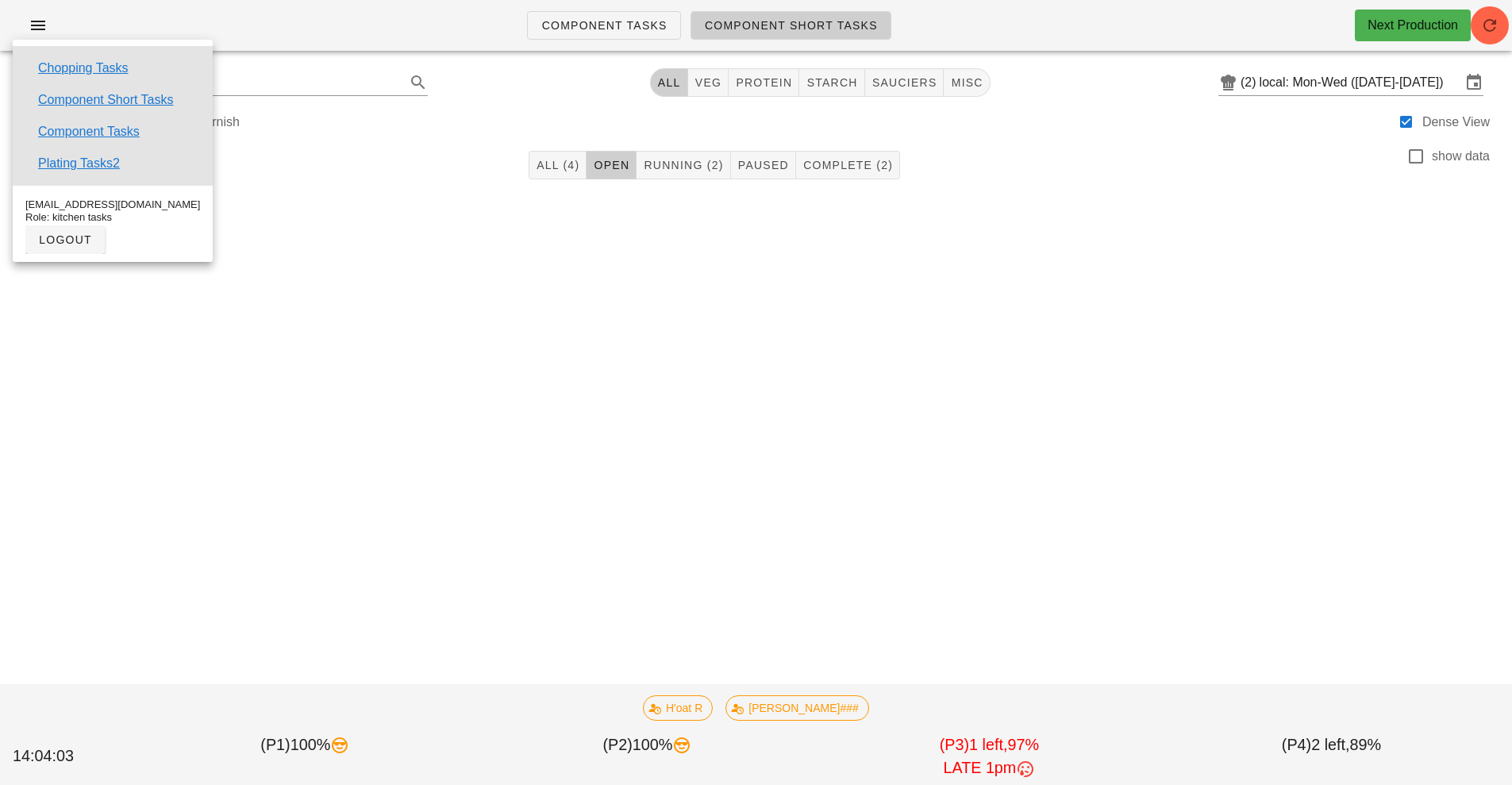
click at [585, 460] on div "Component Tasks Component Short Tasks Next Production Search All veg protein st…" at bounding box center [756, 392] width 1512 height 785
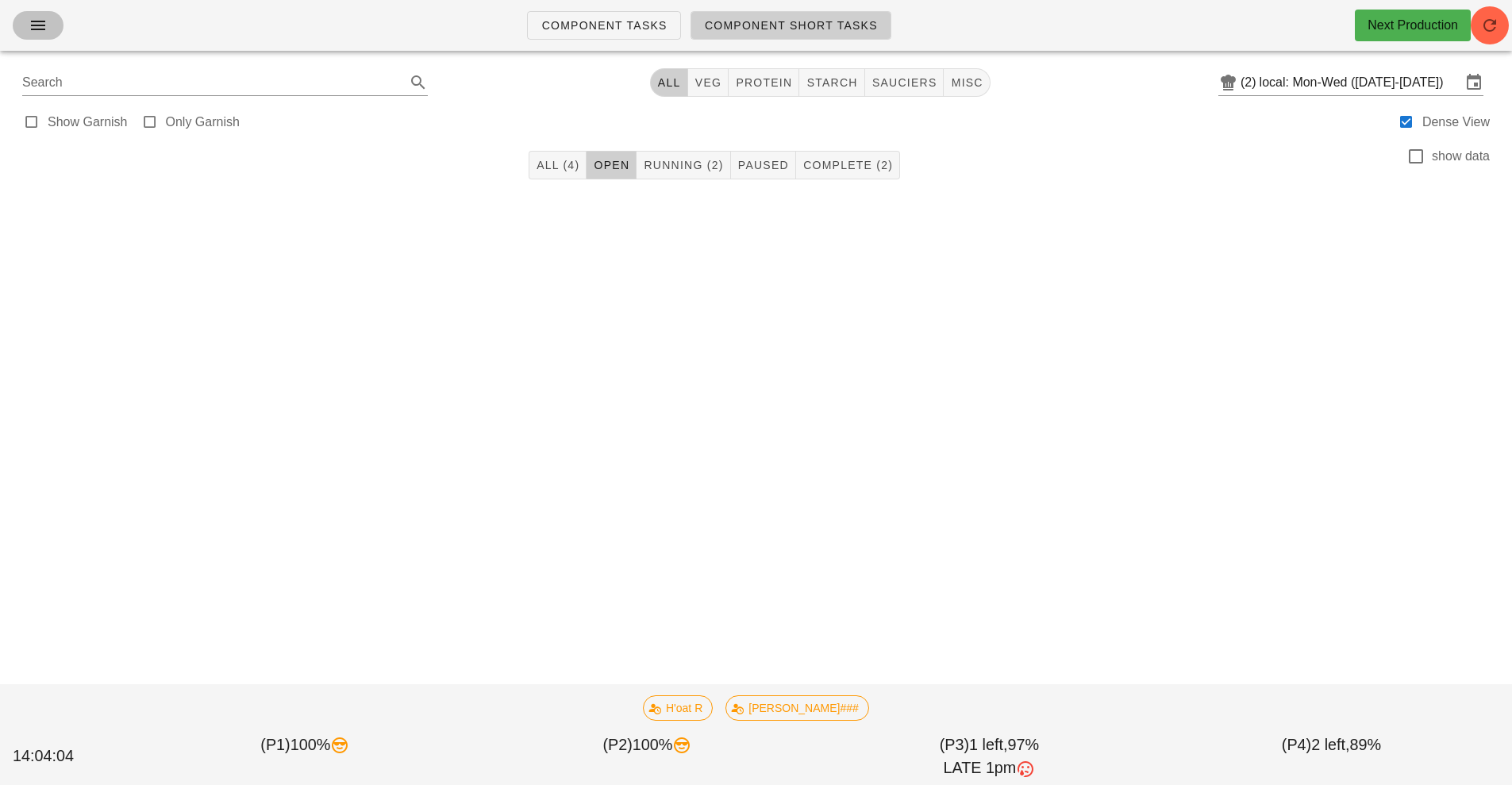
click at [23, 33] on button "button" at bounding box center [38, 25] width 51 height 29
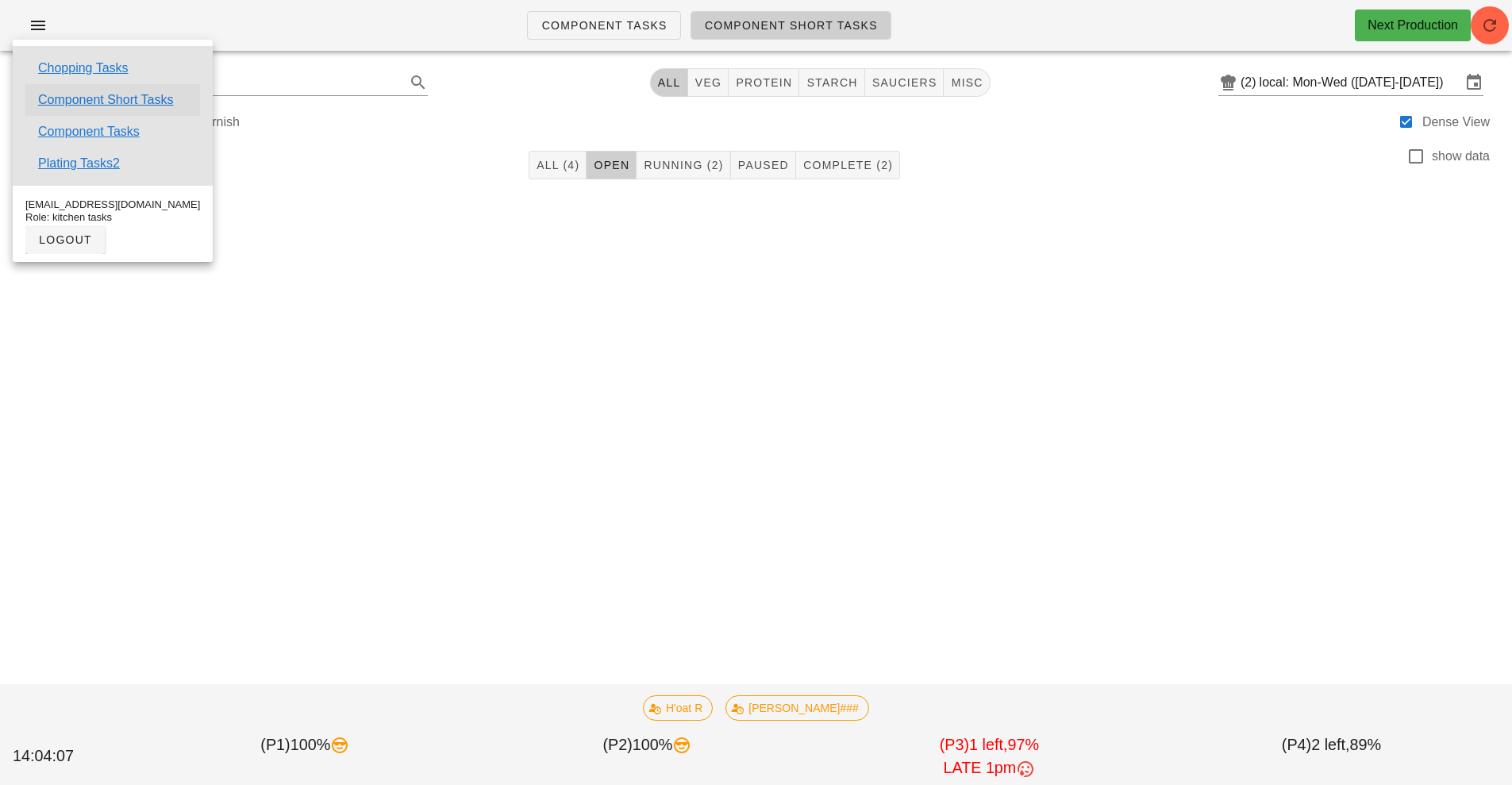
click at [157, 93] on link "Component Short Tasks" at bounding box center [106, 100] width 135 height 19
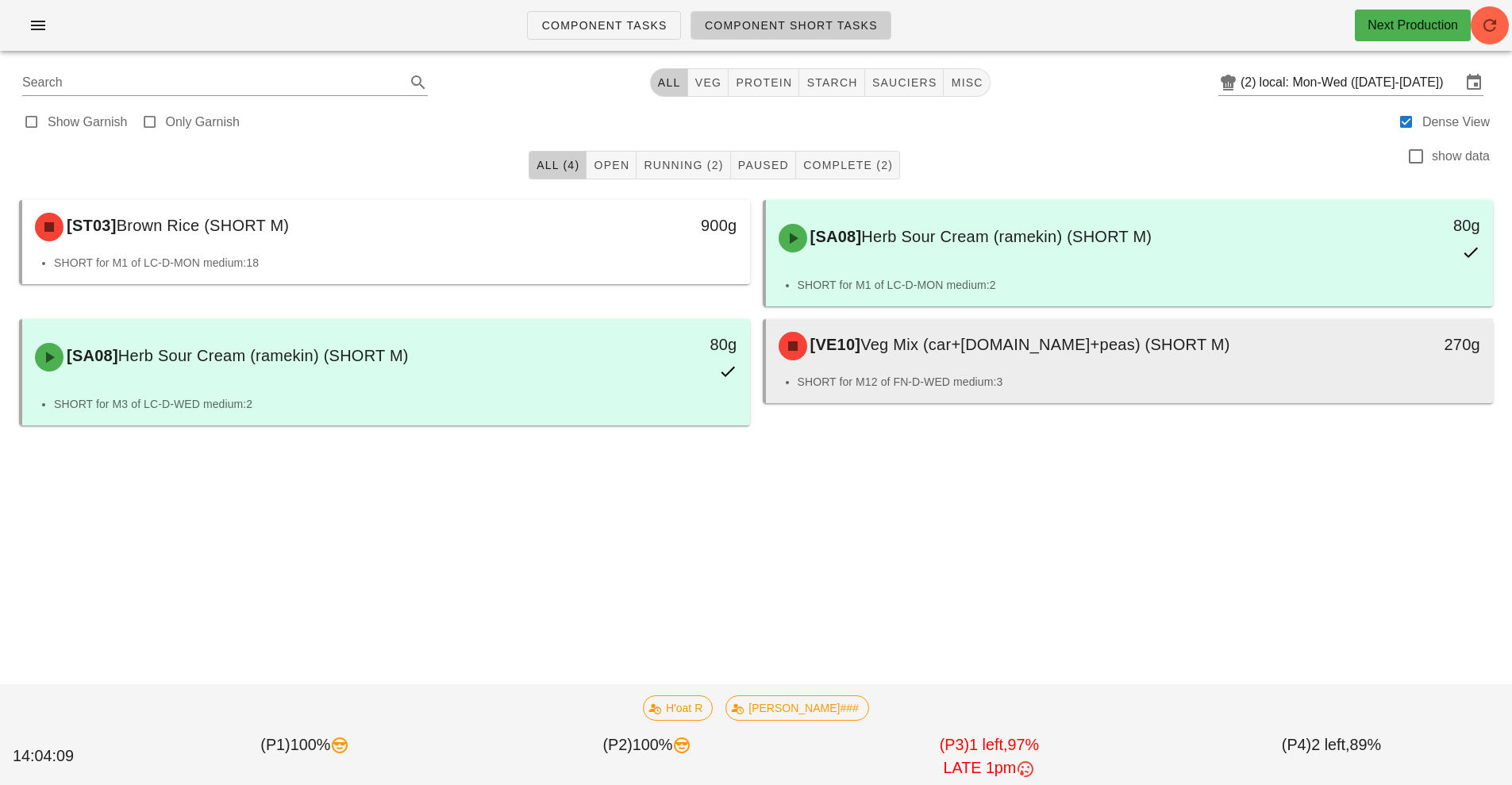
click at [1185, 371] on div "[VE10] Veg Mix (car+[DOMAIN_NAME]+peas) (SHORT M) 270g" at bounding box center [1130, 346] width 728 height 54
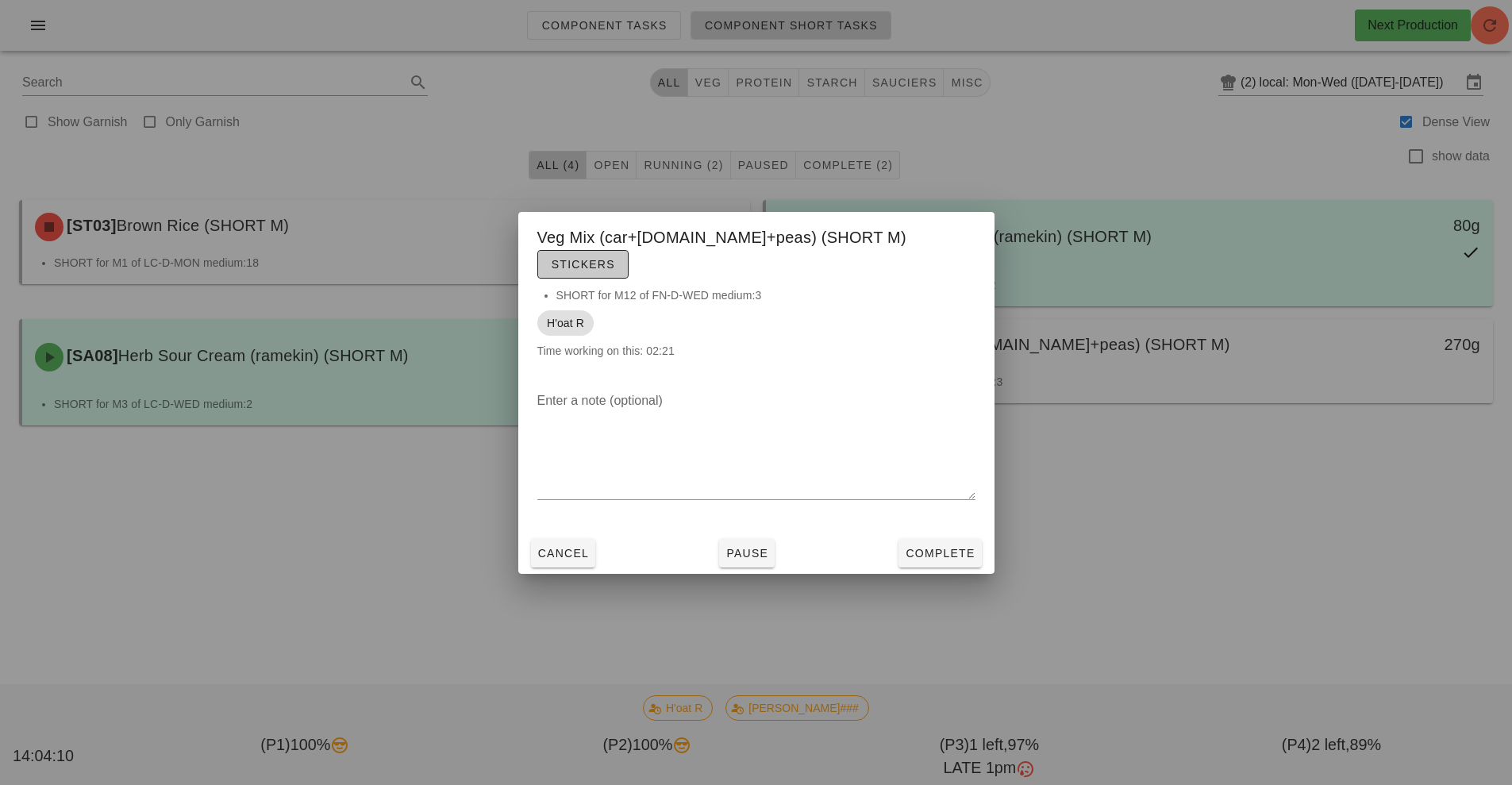
click at [615, 258] on span "Stickers" at bounding box center [583, 264] width 64 height 13
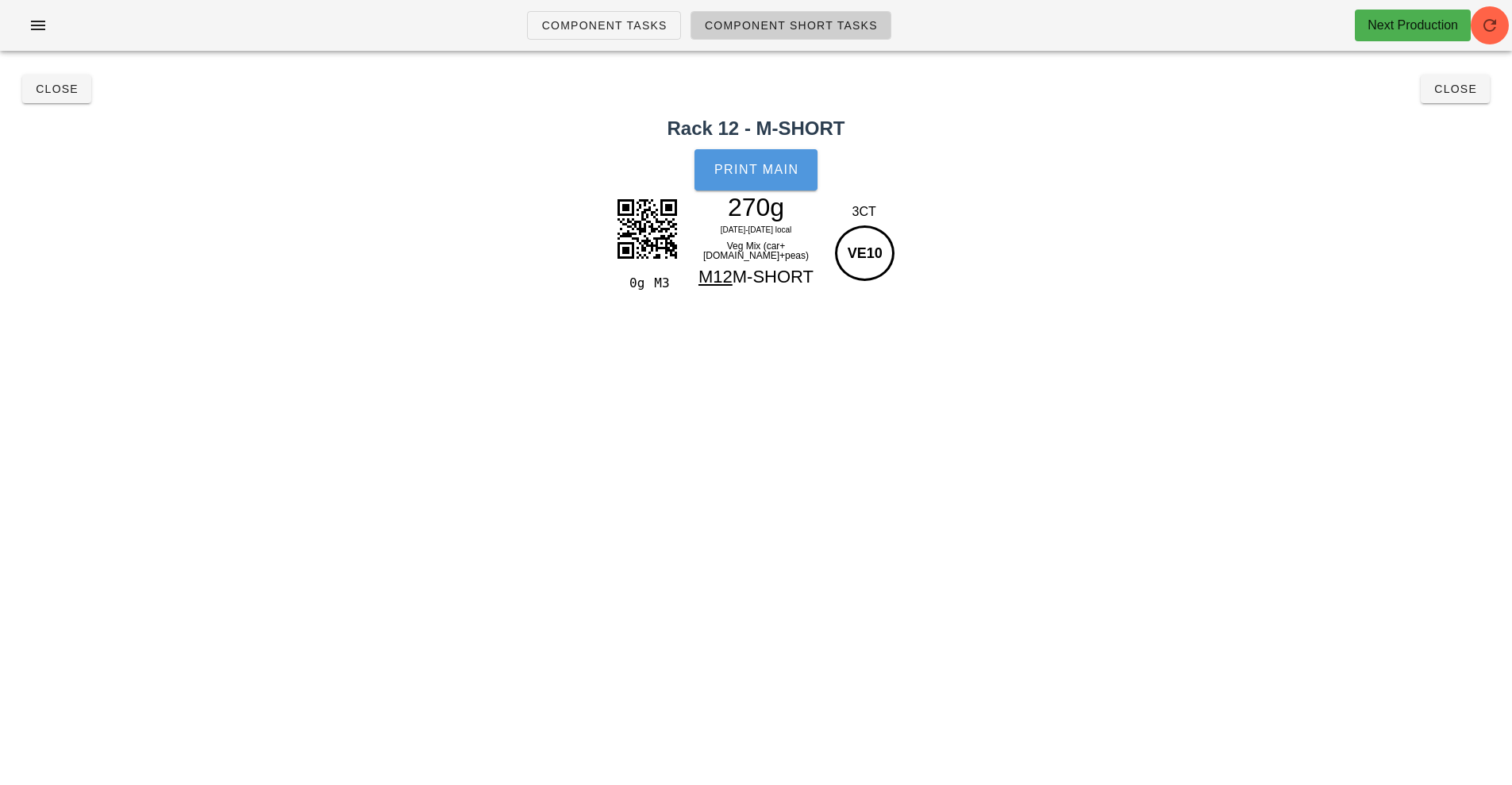
click at [766, 159] on button "Print Main" at bounding box center [755, 170] width 122 height 42
click at [64, 100] on button "Close" at bounding box center [57, 88] width 69 height 29
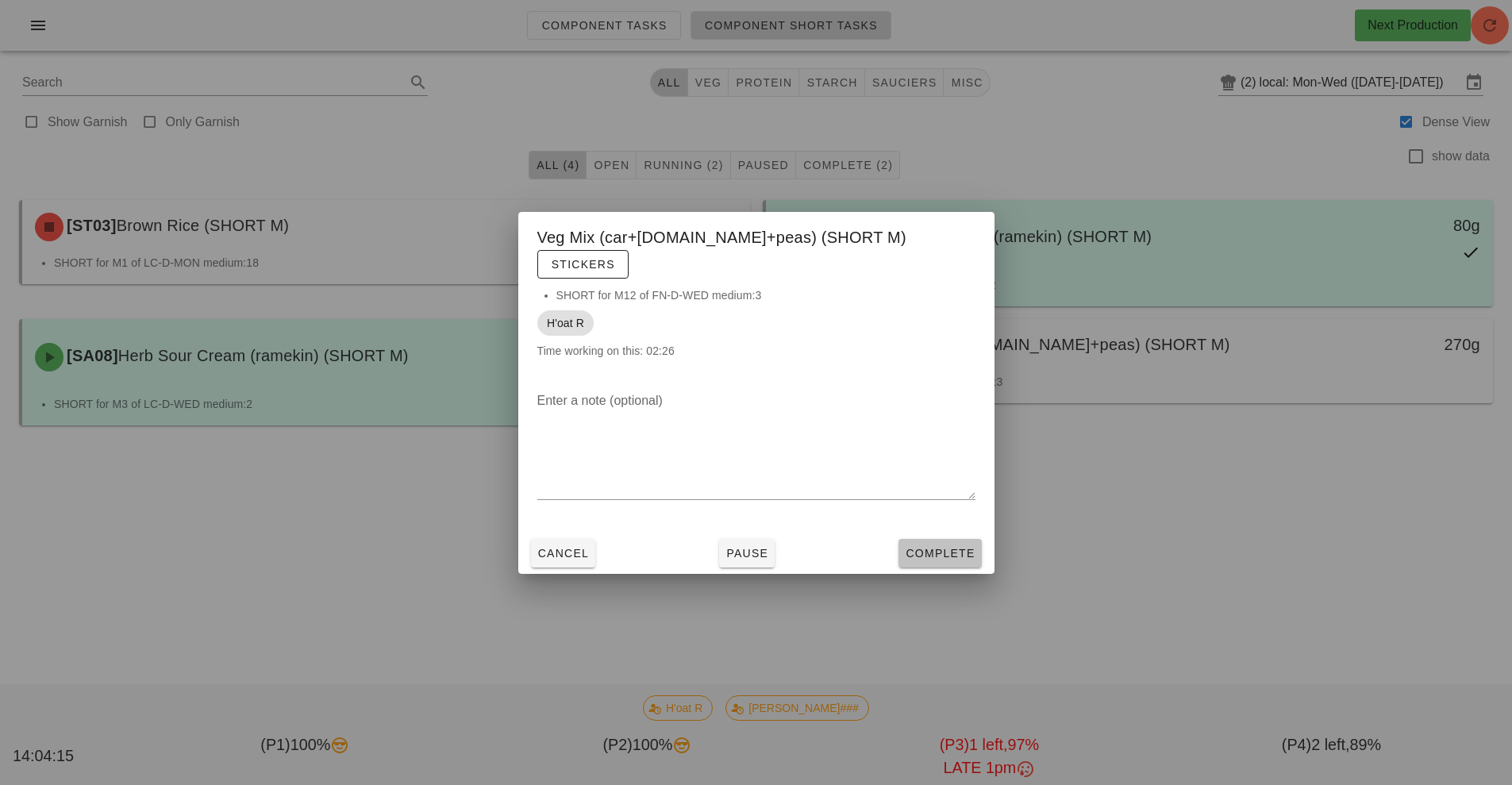
click at [971, 547] on span "Complete" at bounding box center [940, 553] width 70 height 13
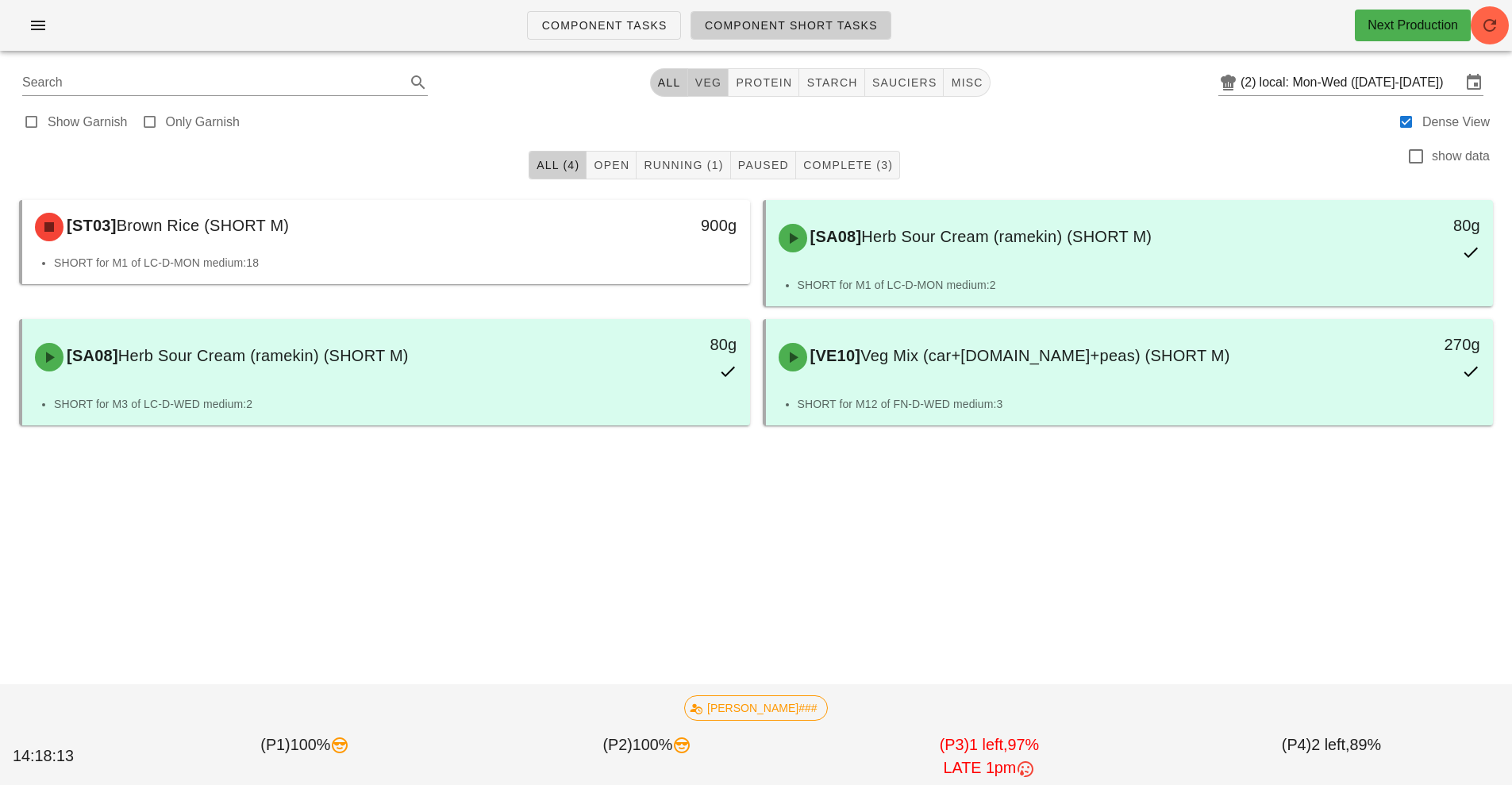
click at [701, 81] on span "veg" at bounding box center [708, 82] width 28 height 13
type input "team:veg"
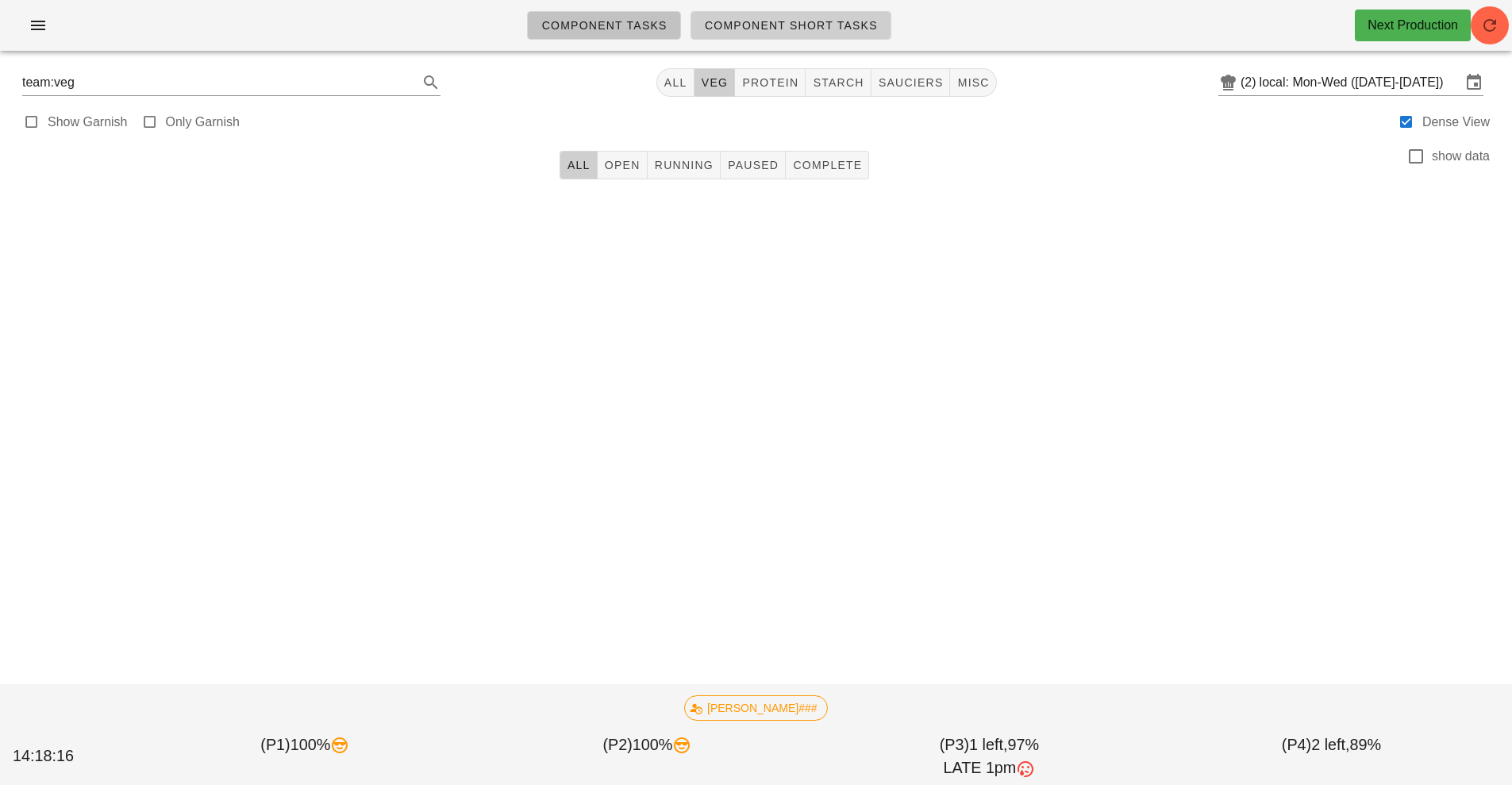
click at [632, 28] on span "Component Tasks" at bounding box center [604, 25] width 126 height 13
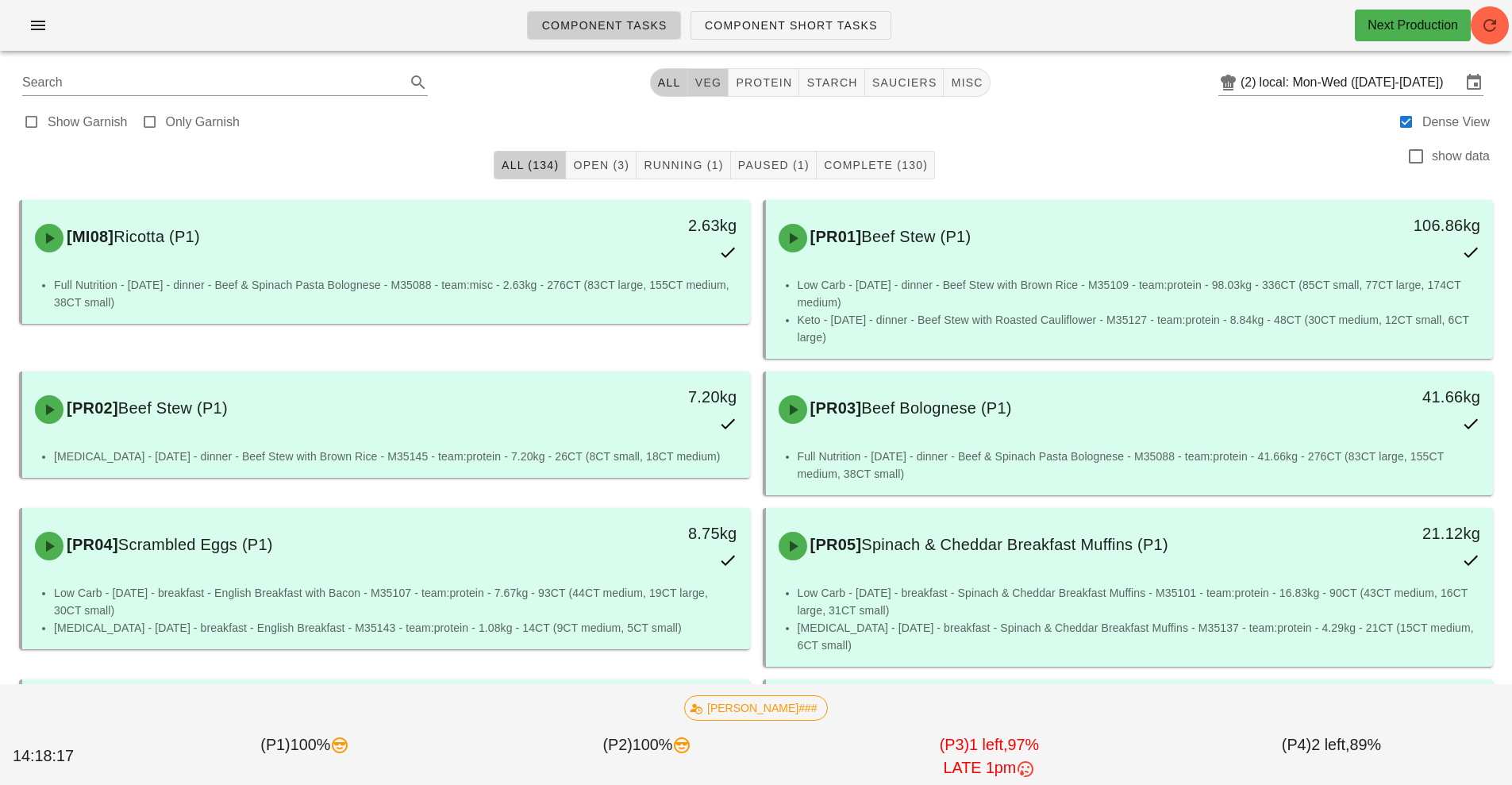
click at [707, 82] on span "veg" at bounding box center [708, 82] width 28 height 13
type input "team:veg"
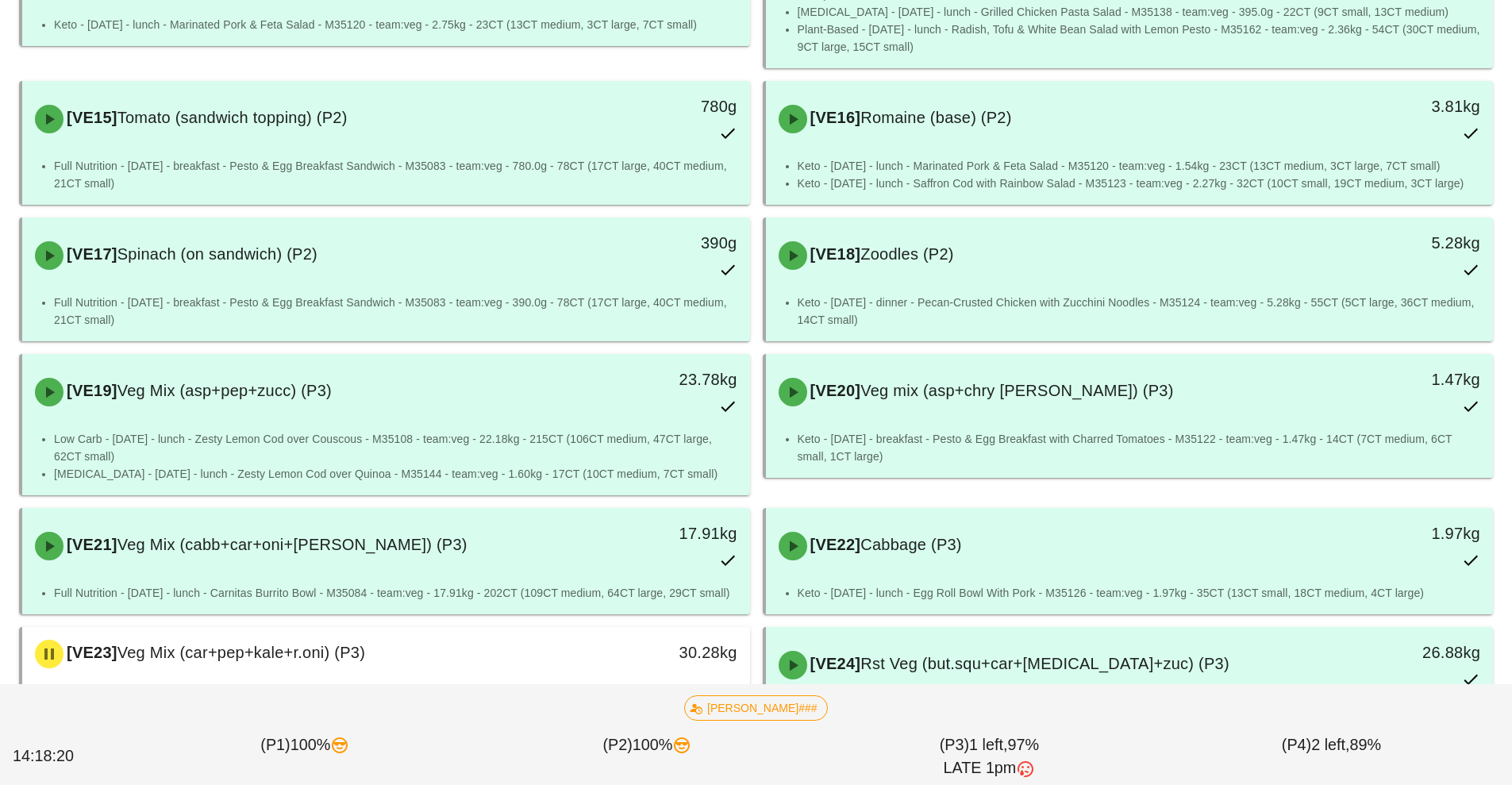
scroll to position [1296, 0]
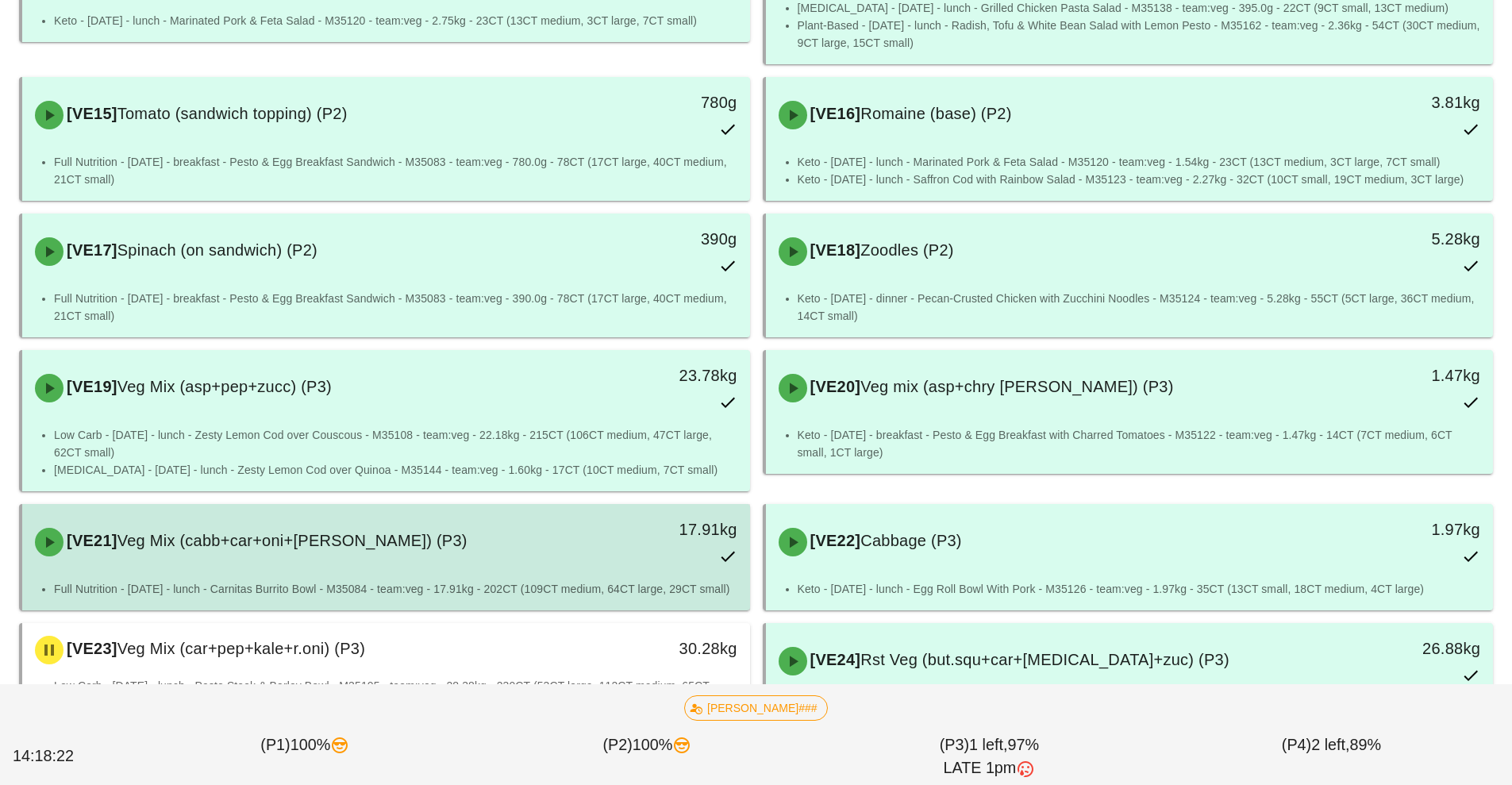
click at [638, 507] on div "17.91kg" at bounding box center [656, 542] width 180 height 70
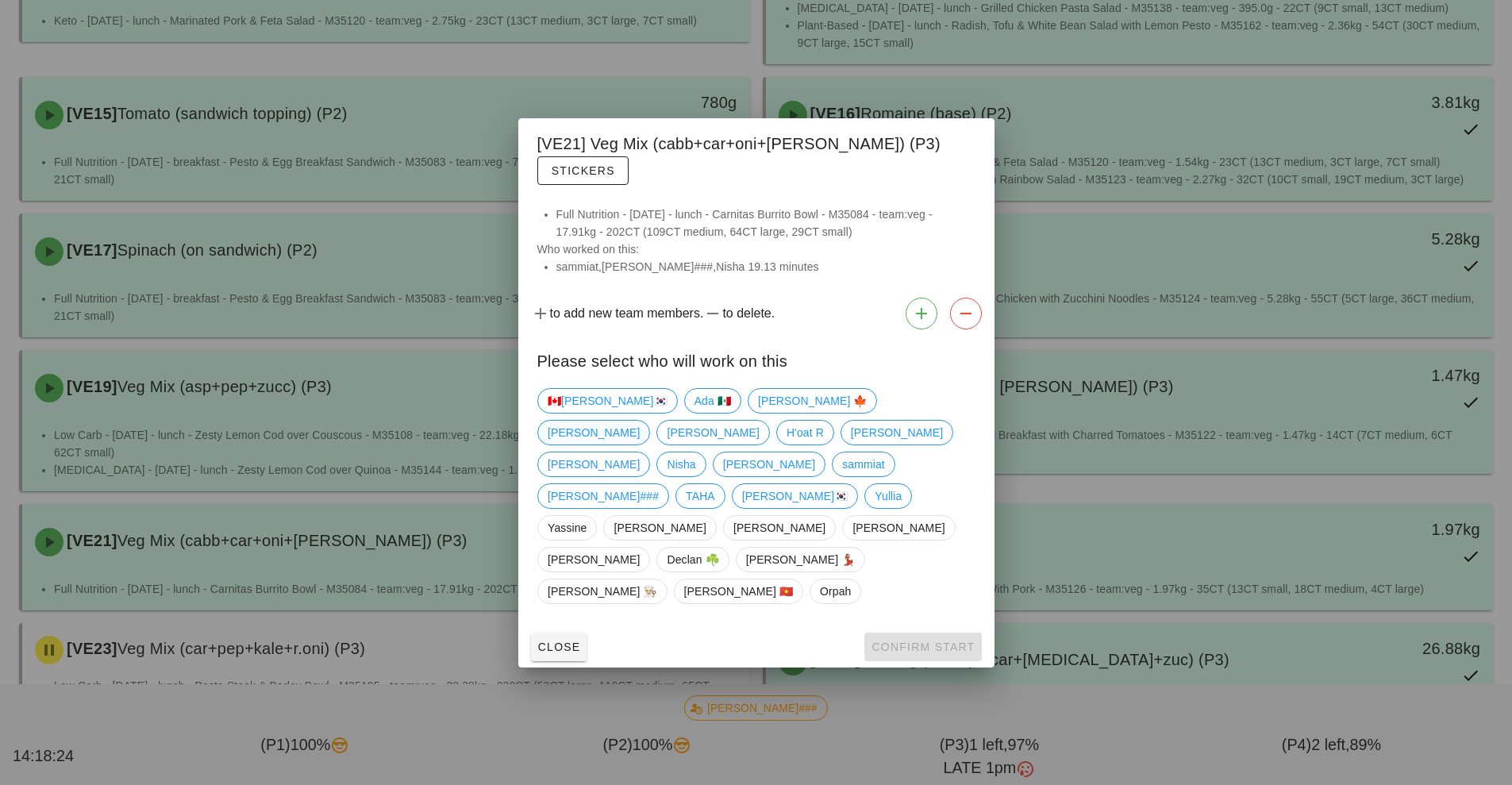
click at [640, 436] on span "[PERSON_NAME]" at bounding box center [594, 433] width 92 height 24
click at [914, 640] on span "Confirm Start" at bounding box center [923, 647] width 104 height 13
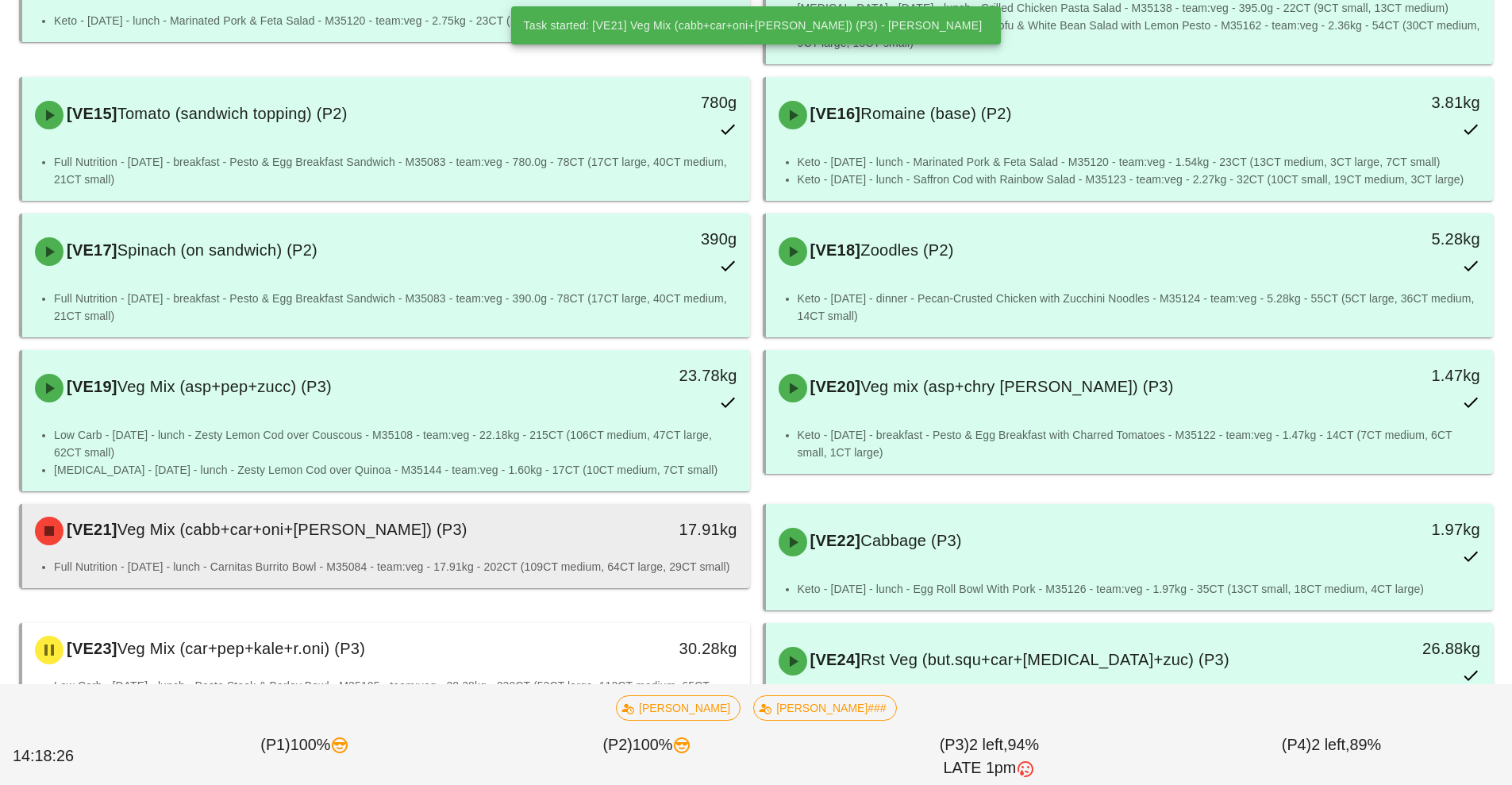
click at [690, 507] on div "17.91kg" at bounding box center [656, 531] width 180 height 48
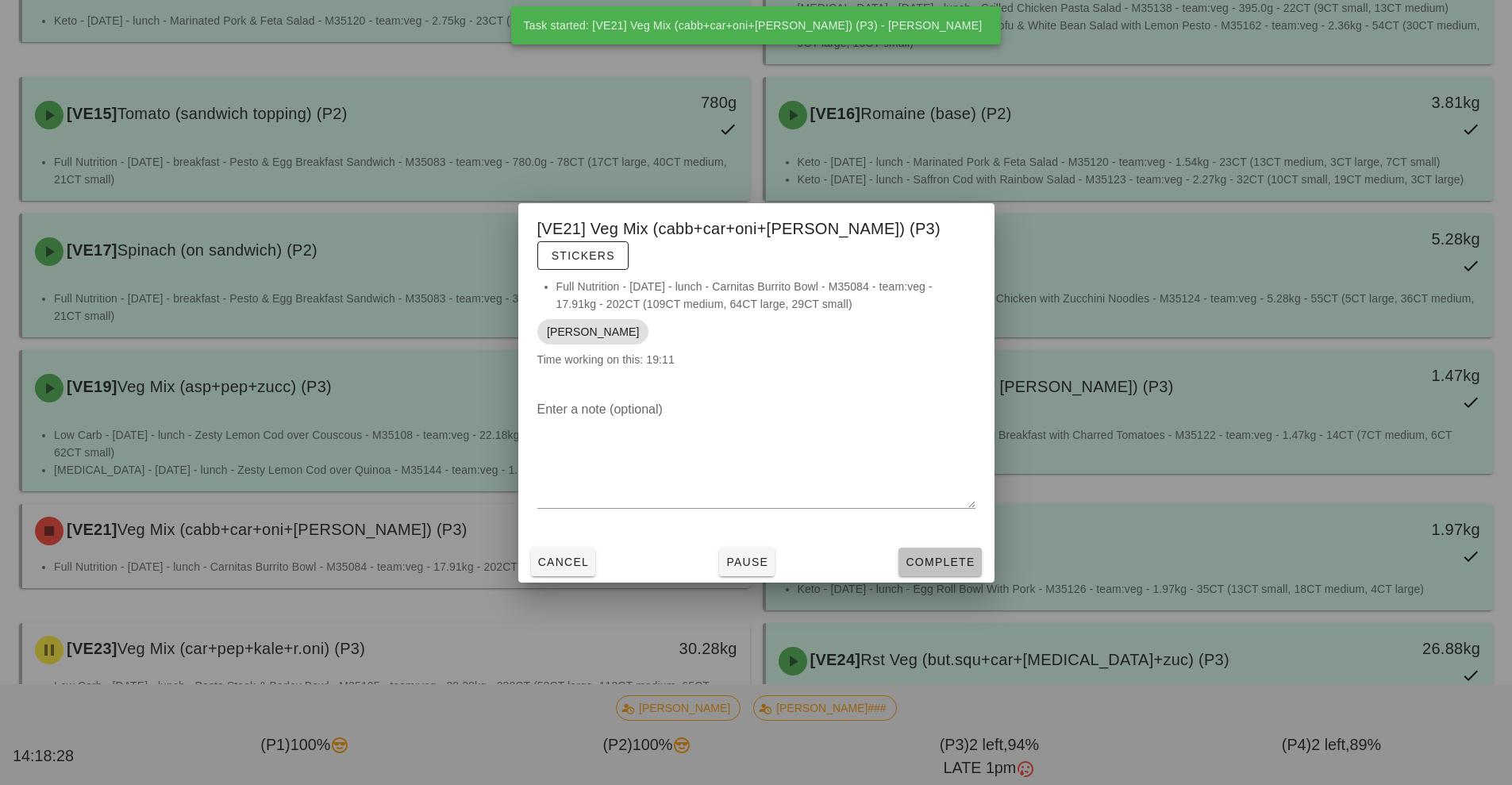
click at [933, 556] on span "Complete" at bounding box center [940, 562] width 70 height 13
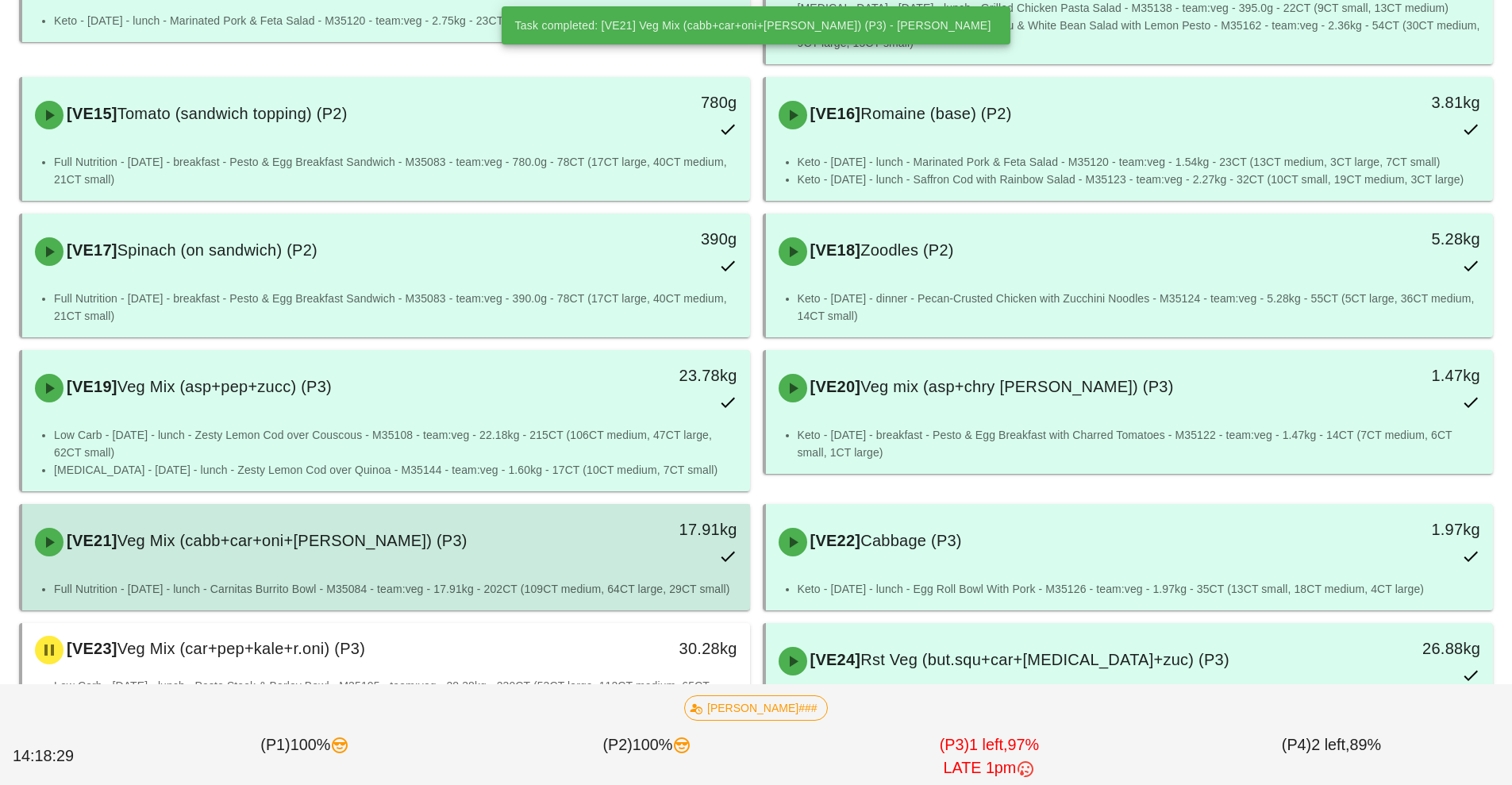
click at [624, 507] on div "17.91kg" at bounding box center [656, 542] width 180 height 70
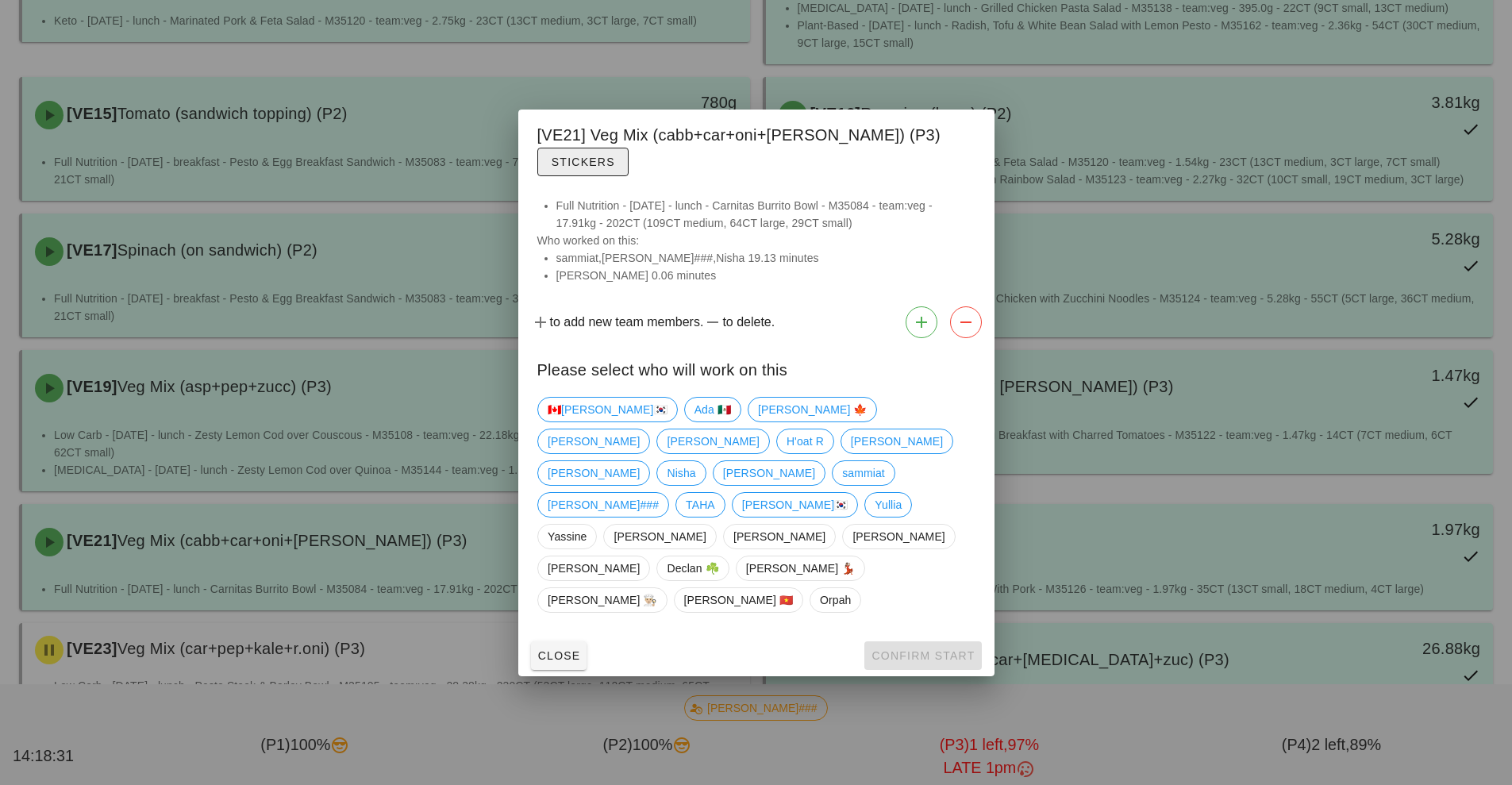
click at [615, 168] on span "Stickers" at bounding box center [583, 162] width 64 height 13
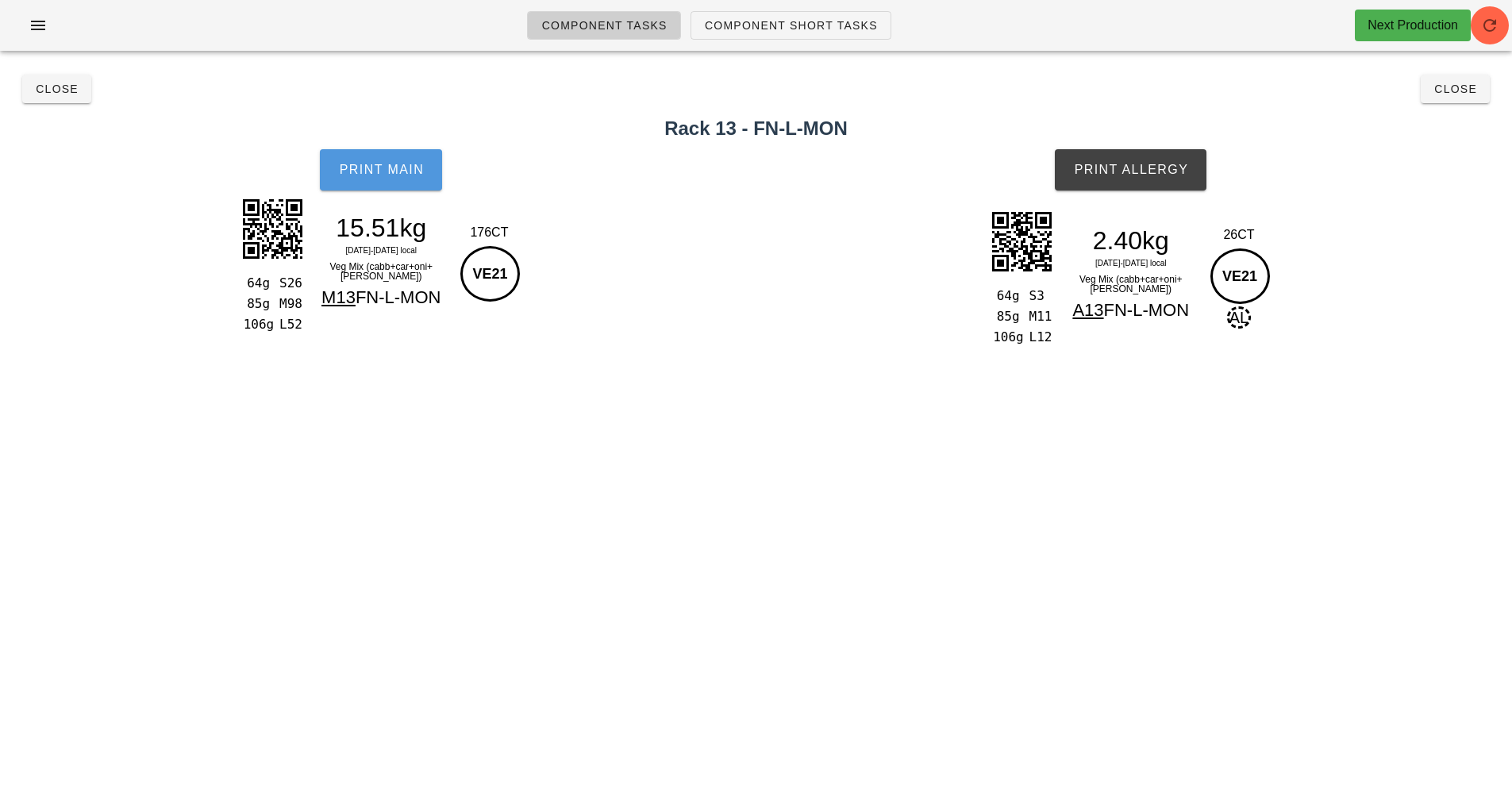
click at [392, 190] on button "Print Main" at bounding box center [380, 170] width 122 height 42
click at [781, 402] on div "Component Tasks Component Short Tasks Next Production team:veg All veg protein …" at bounding box center [756, 392] width 1512 height 785
click at [788, 301] on div "64g S3 85g M11 106g L12 2.40kg [DATE]-[DATE] local Veg Mix (cabb+car+oni+[PERSO…" at bounding box center [1131, 279] width 763 height 158
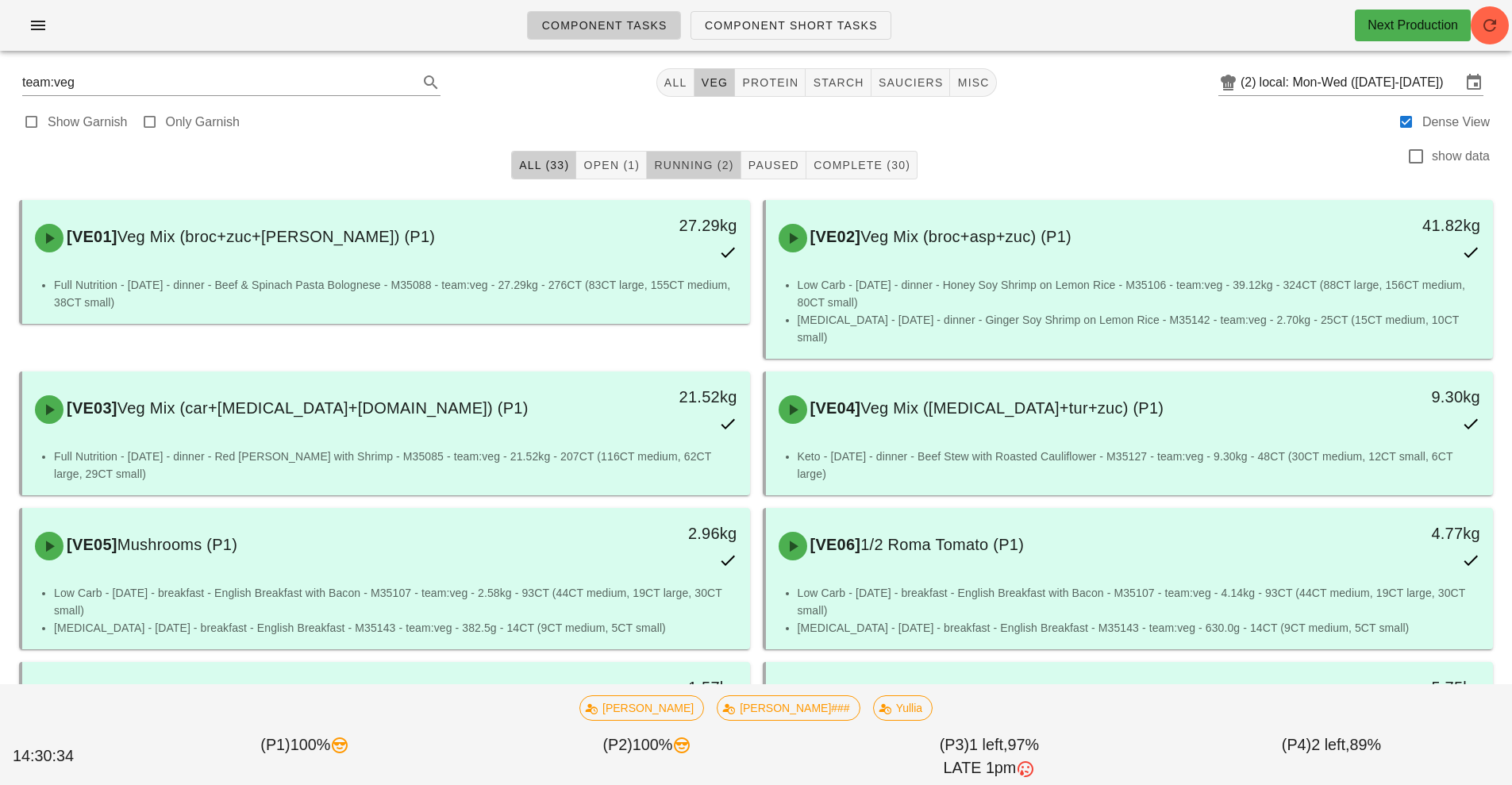
click at [670, 161] on span "Running (2)" at bounding box center [693, 164] width 81 height 13
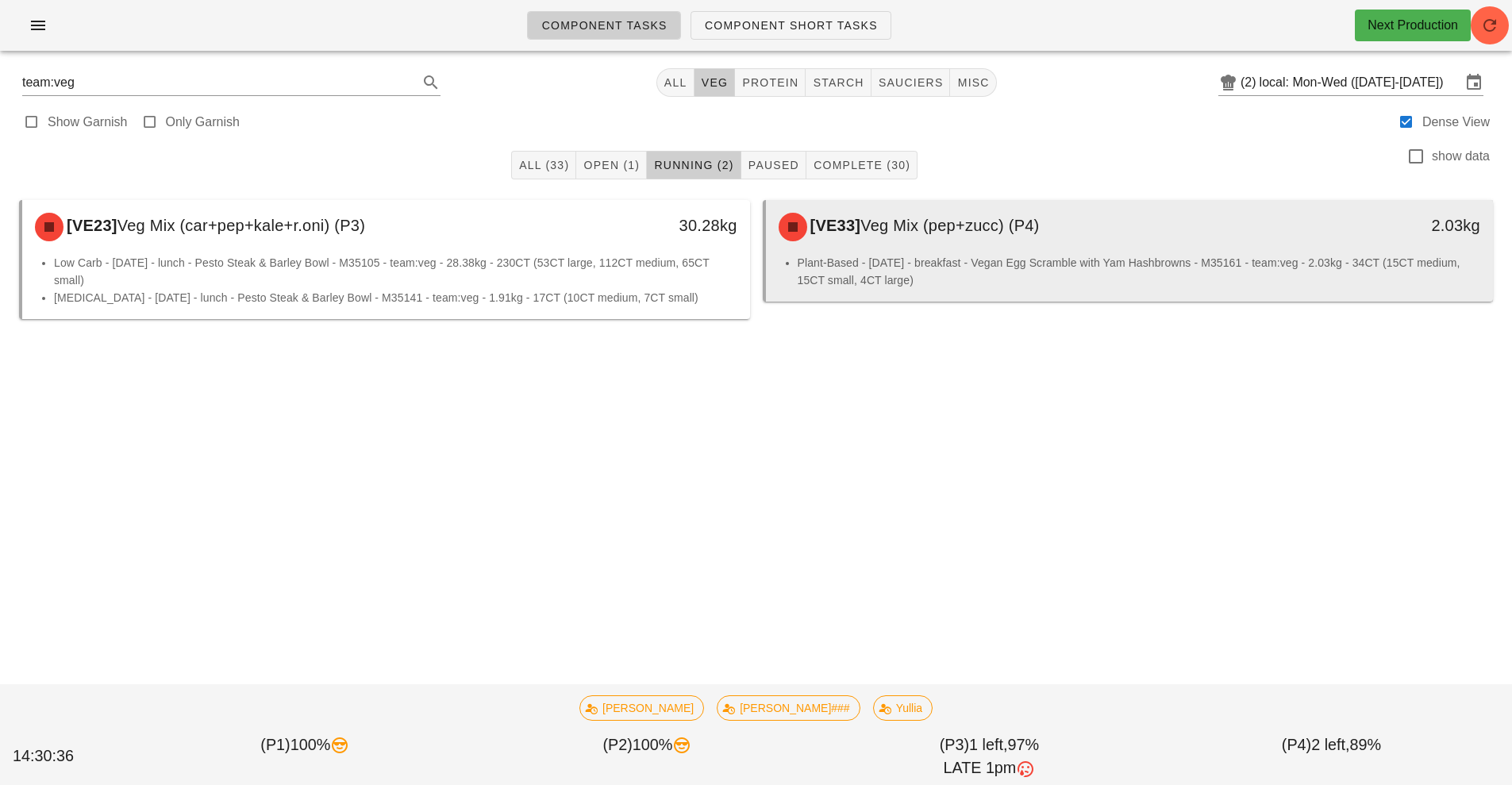
click at [1006, 248] on div "[VE33] Veg Mix (pep+zucc) (P4)" at bounding box center [1039, 227] width 540 height 48
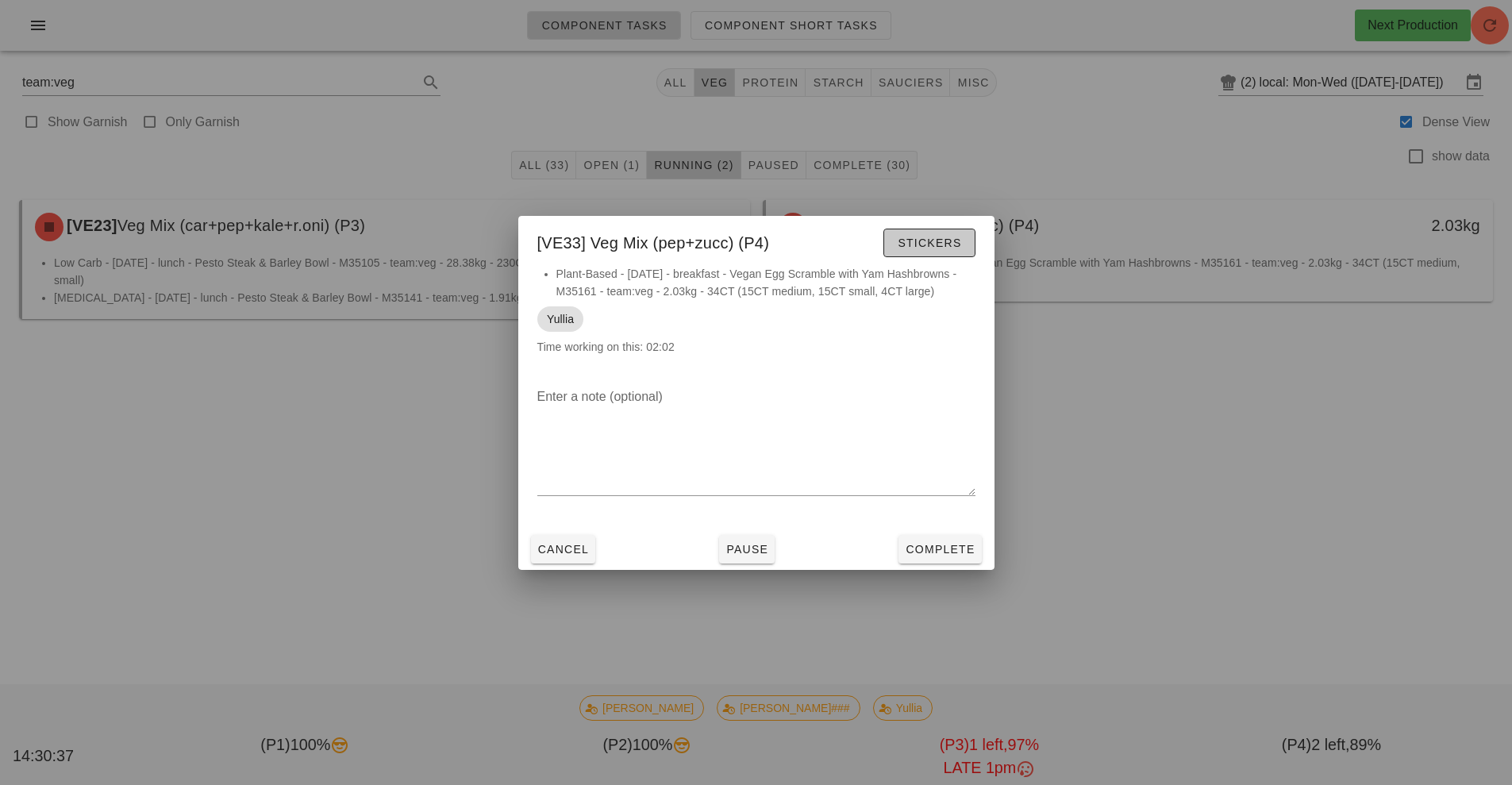
click at [938, 244] on span "Stickers" at bounding box center [929, 242] width 64 height 13
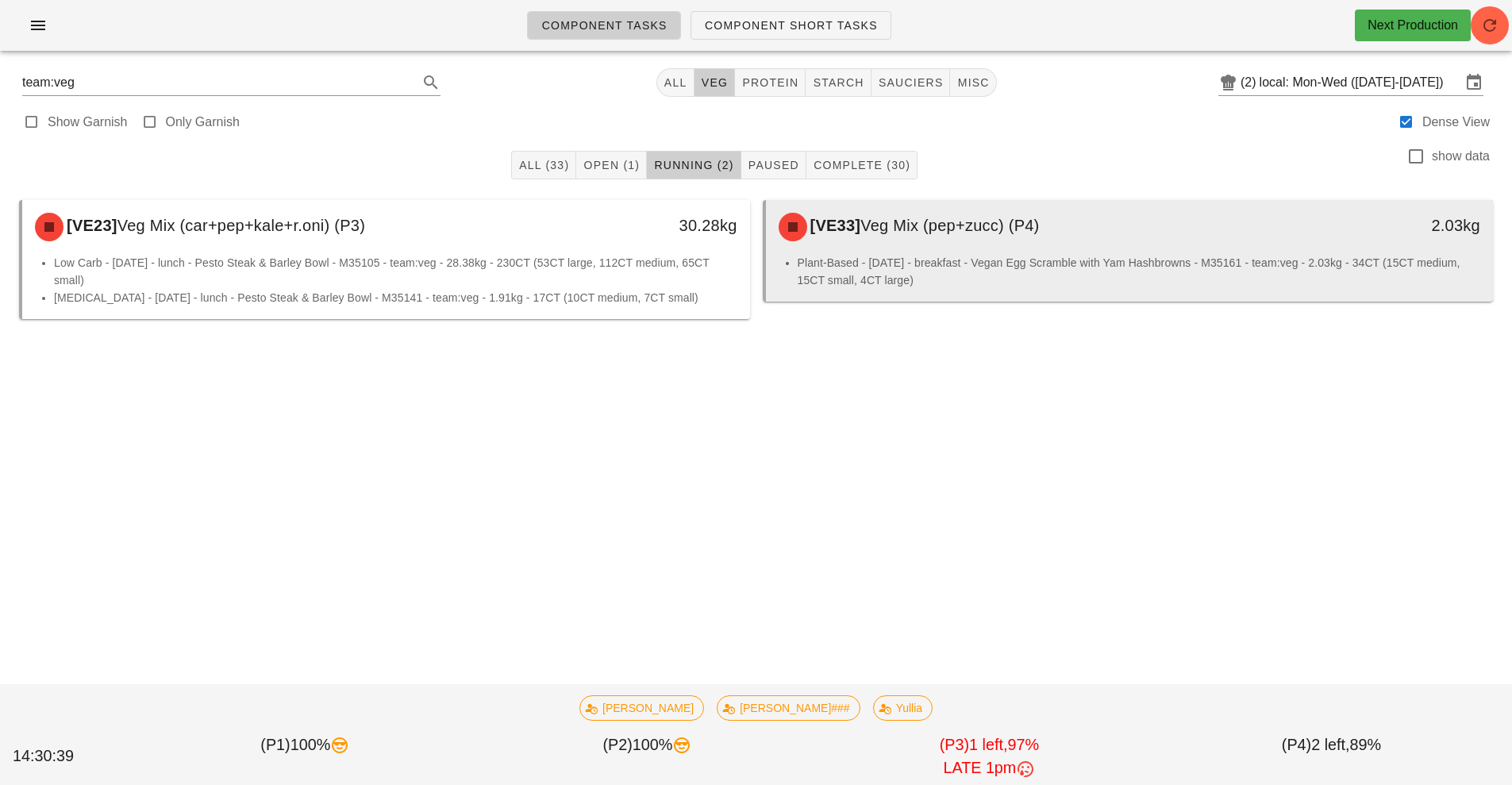
click at [858, 261] on li "Plant-Based - [DATE] - breakfast - Vegan Egg Scramble with Yam Hashbrowns - M35…" at bounding box center [1139, 271] width 683 height 35
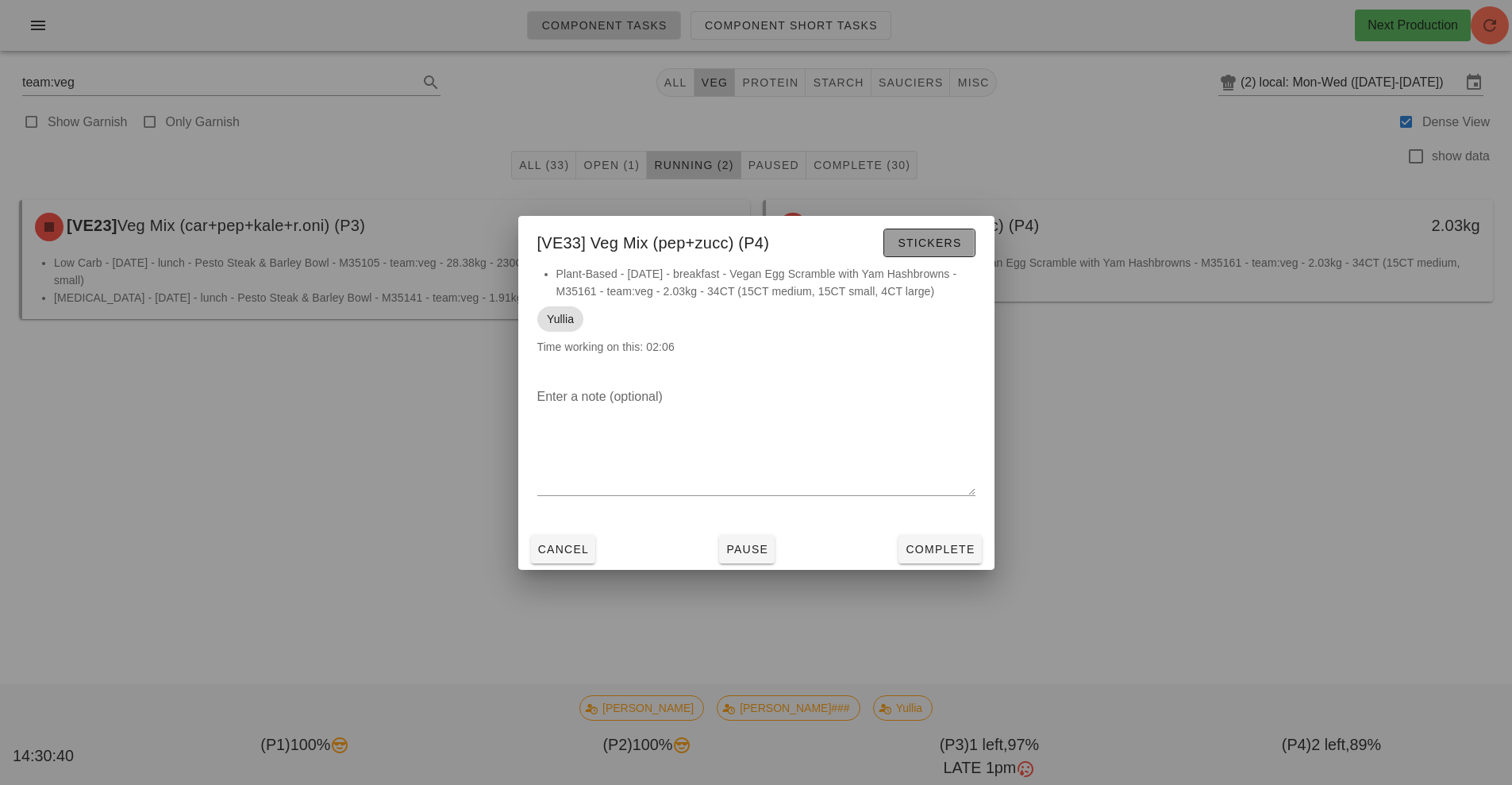
click at [937, 247] on span "Stickers" at bounding box center [929, 242] width 64 height 13
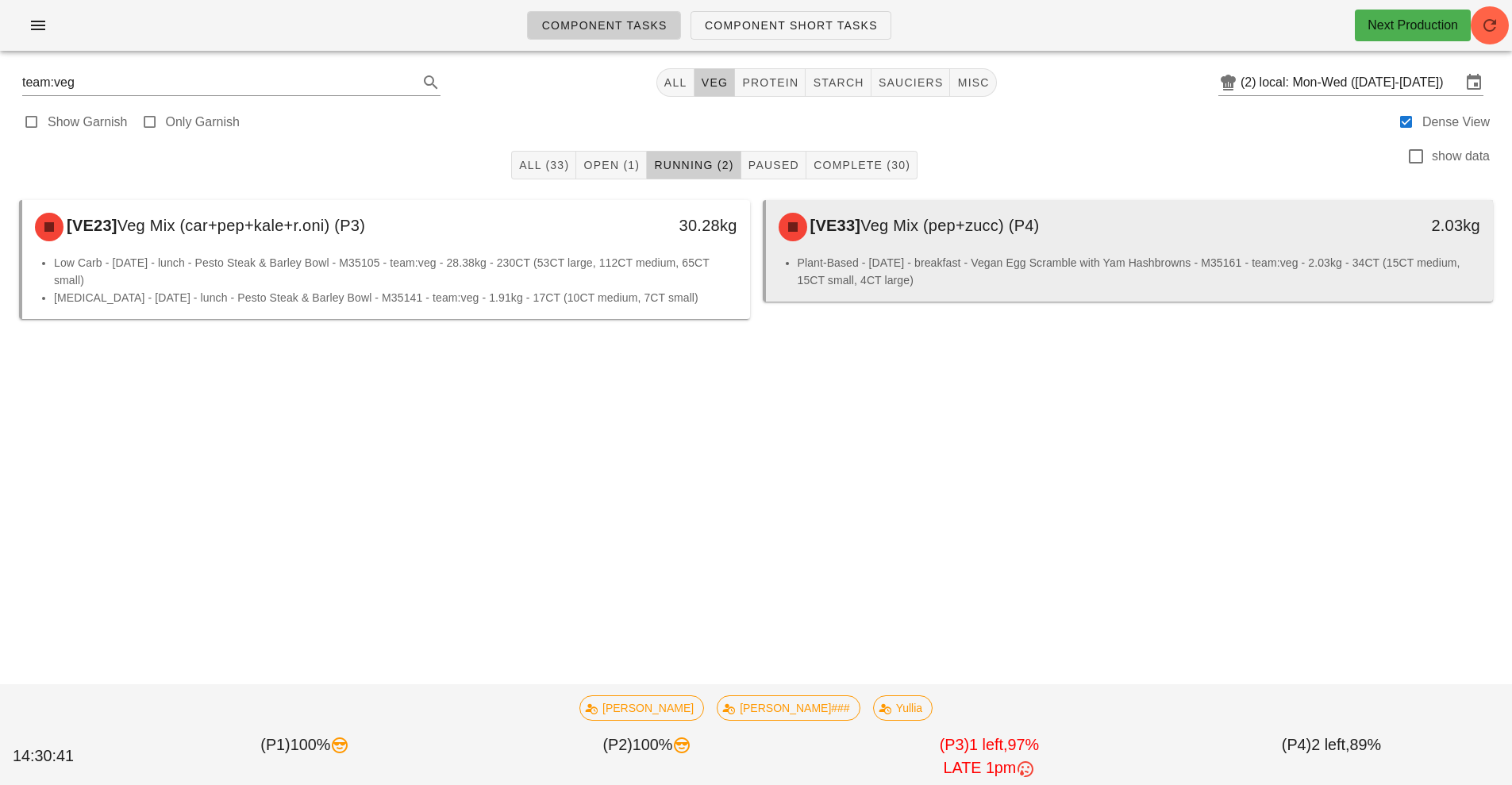
click at [972, 268] on li "Plant-Based - [DATE] - breakfast - Vegan Egg Scramble with Yam Hashbrowns - M35…" at bounding box center [1139, 271] width 683 height 35
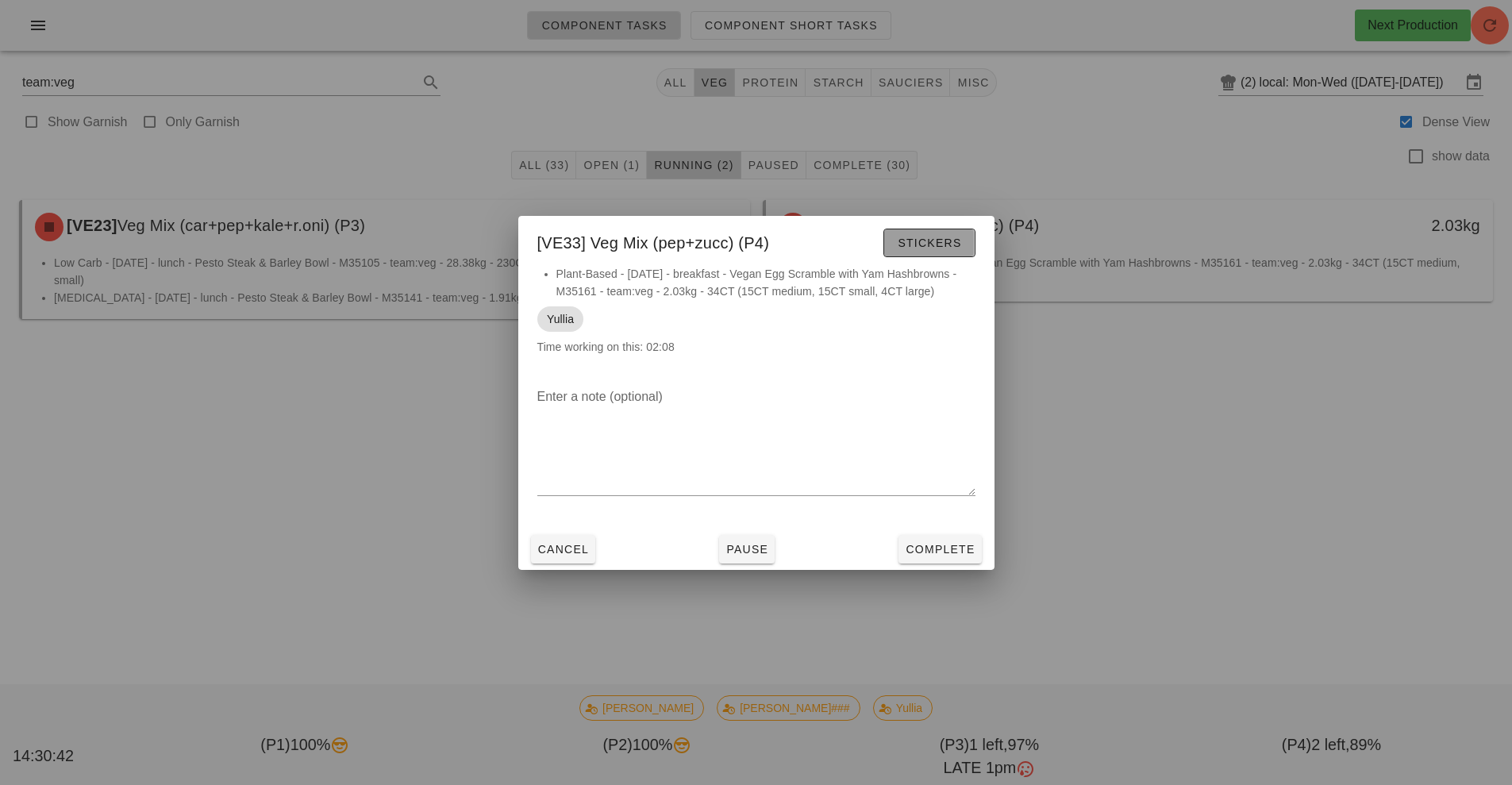
click at [945, 247] on span "Stickers" at bounding box center [929, 242] width 64 height 13
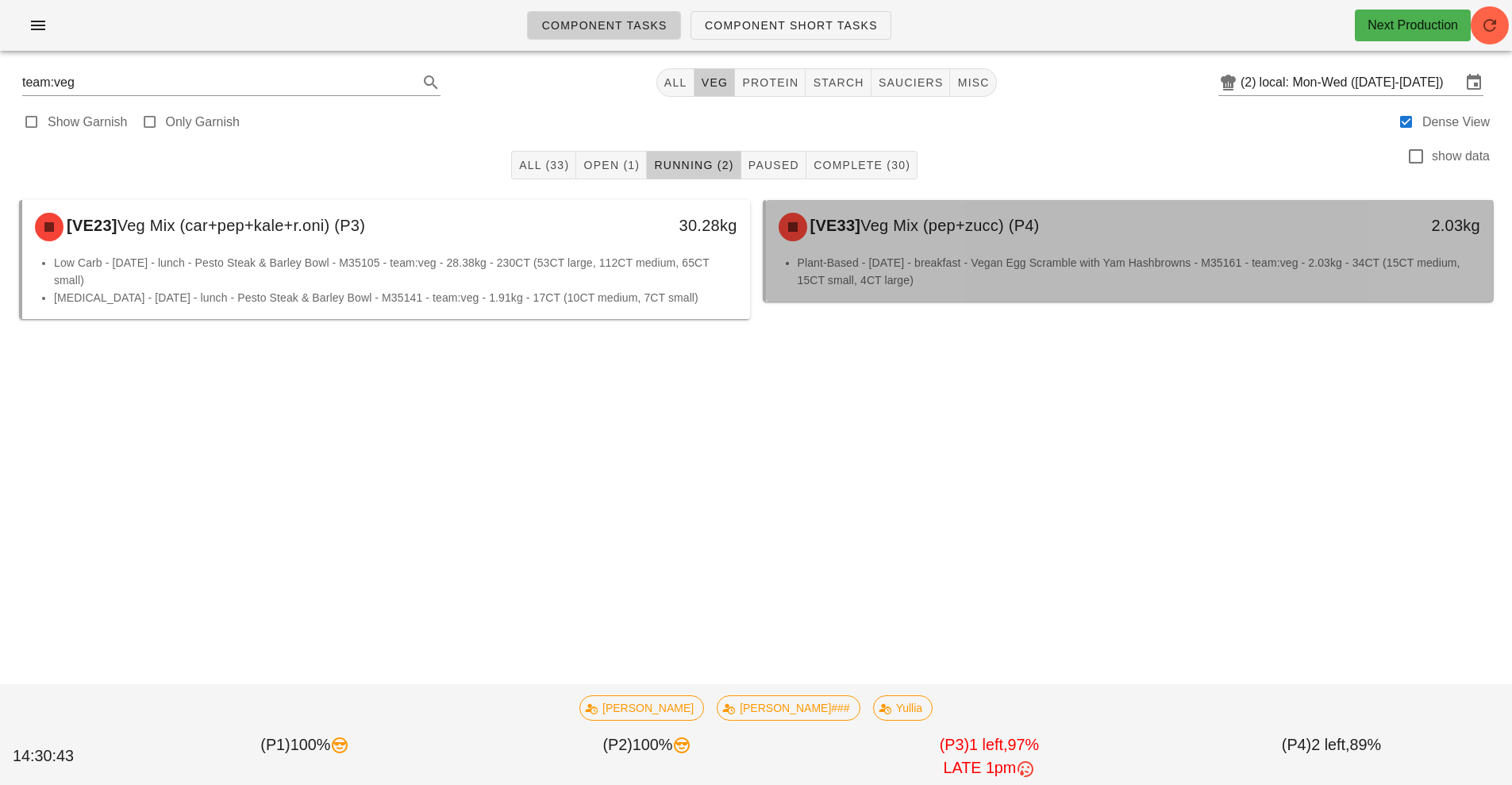
click at [988, 248] on div "[VE33] Veg Mix (pep+zucc) (P4)" at bounding box center [1039, 227] width 540 height 48
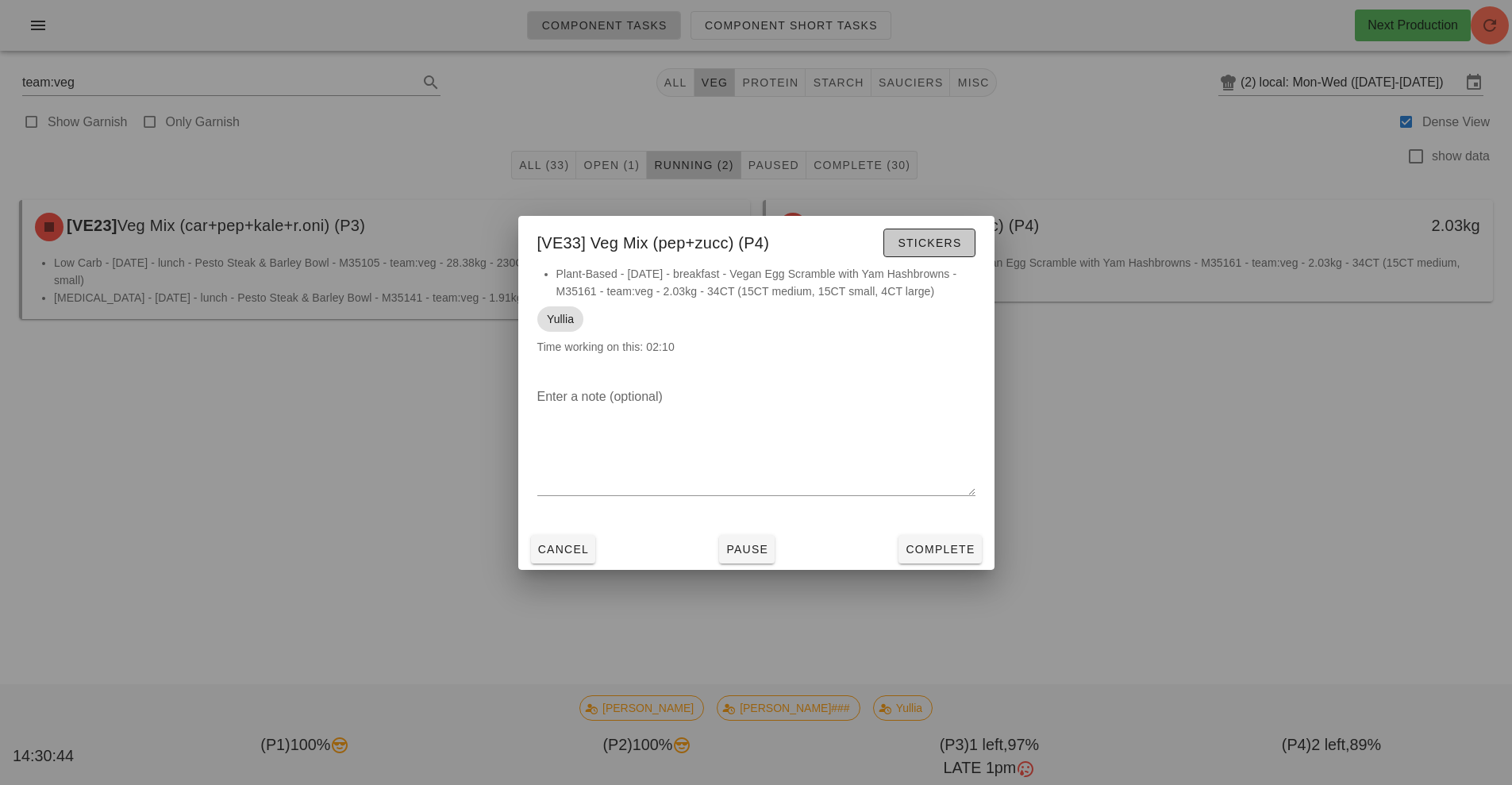
click at [937, 243] on span "Stickers" at bounding box center [929, 242] width 64 height 13
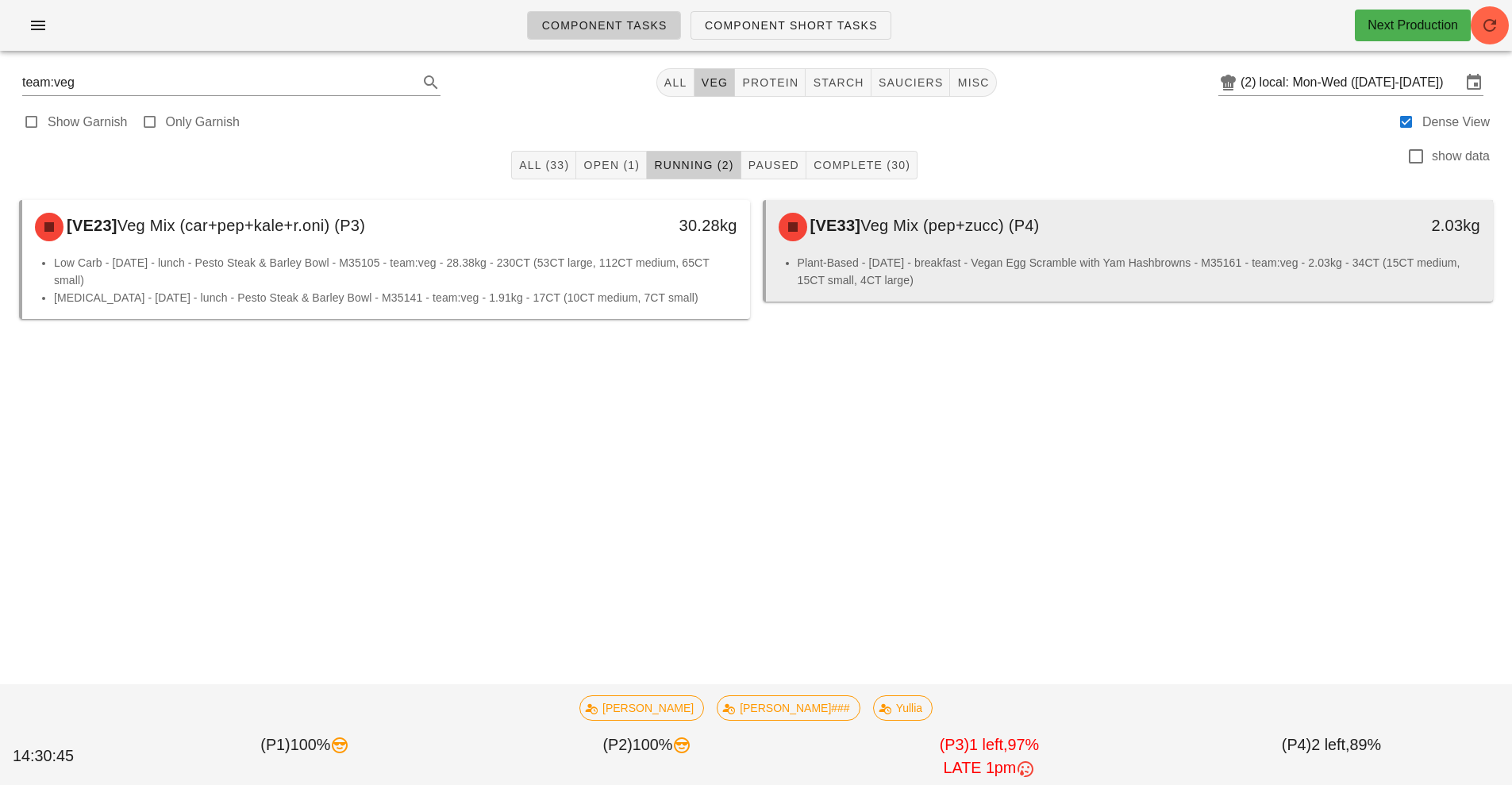
click at [937, 251] on div "[VE33] Veg Mix (pep+zucc) (P4) 2.03kg" at bounding box center [1130, 227] width 728 height 54
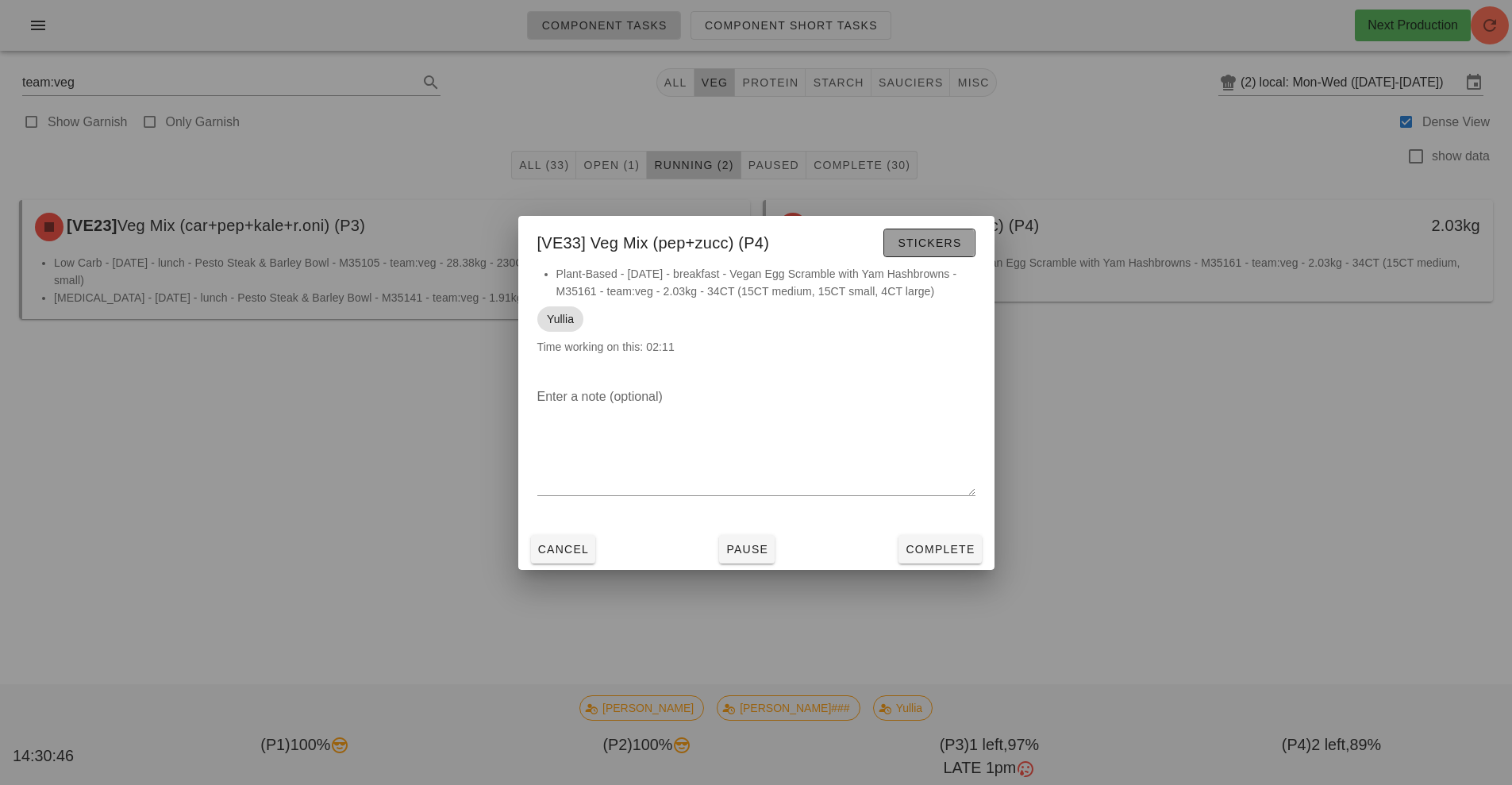
click at [928, 245] on span "Stickers" at bounding box center [929, 242] width 64 height 13
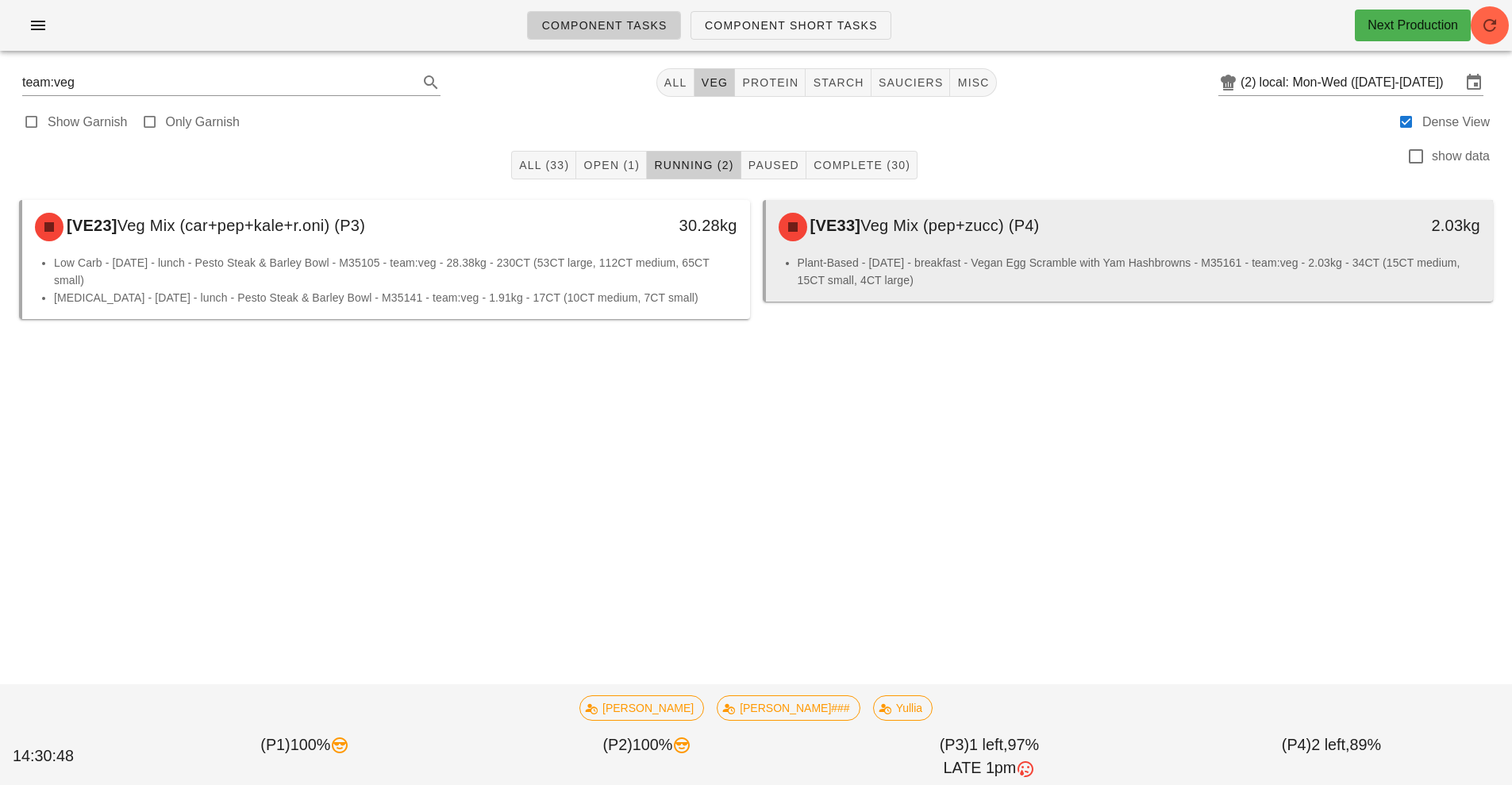
click at [949, 261] on li "Plant-Based - [DATE] - breakfast - Vegan Egg Scramble with Yam Hashbrowns - M35…" at bounding box center [1139, 271] width 683 height 35
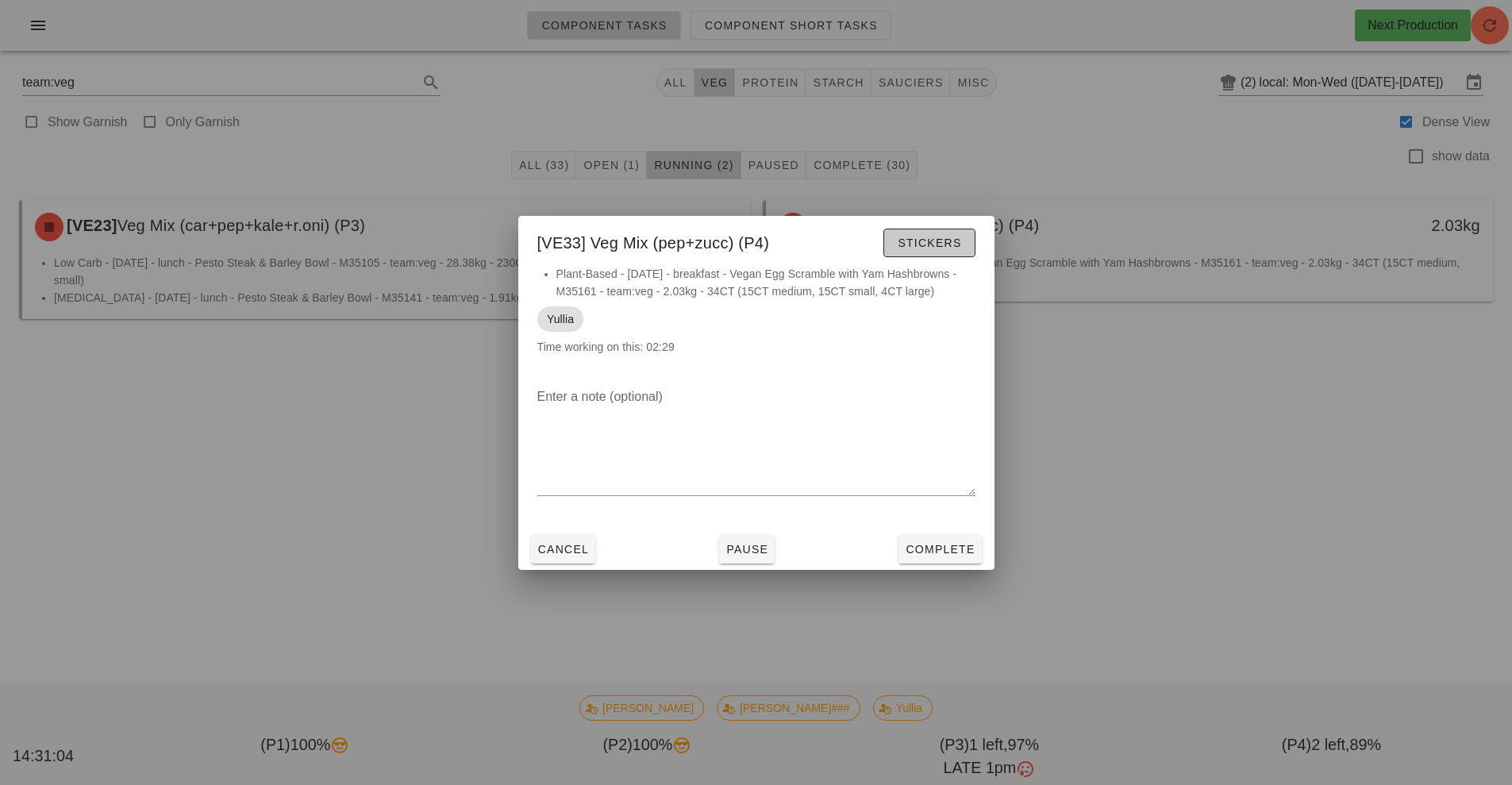
click at [904, 247] on span "Stickers" at bounding box center [929, 242] width 64 height 13
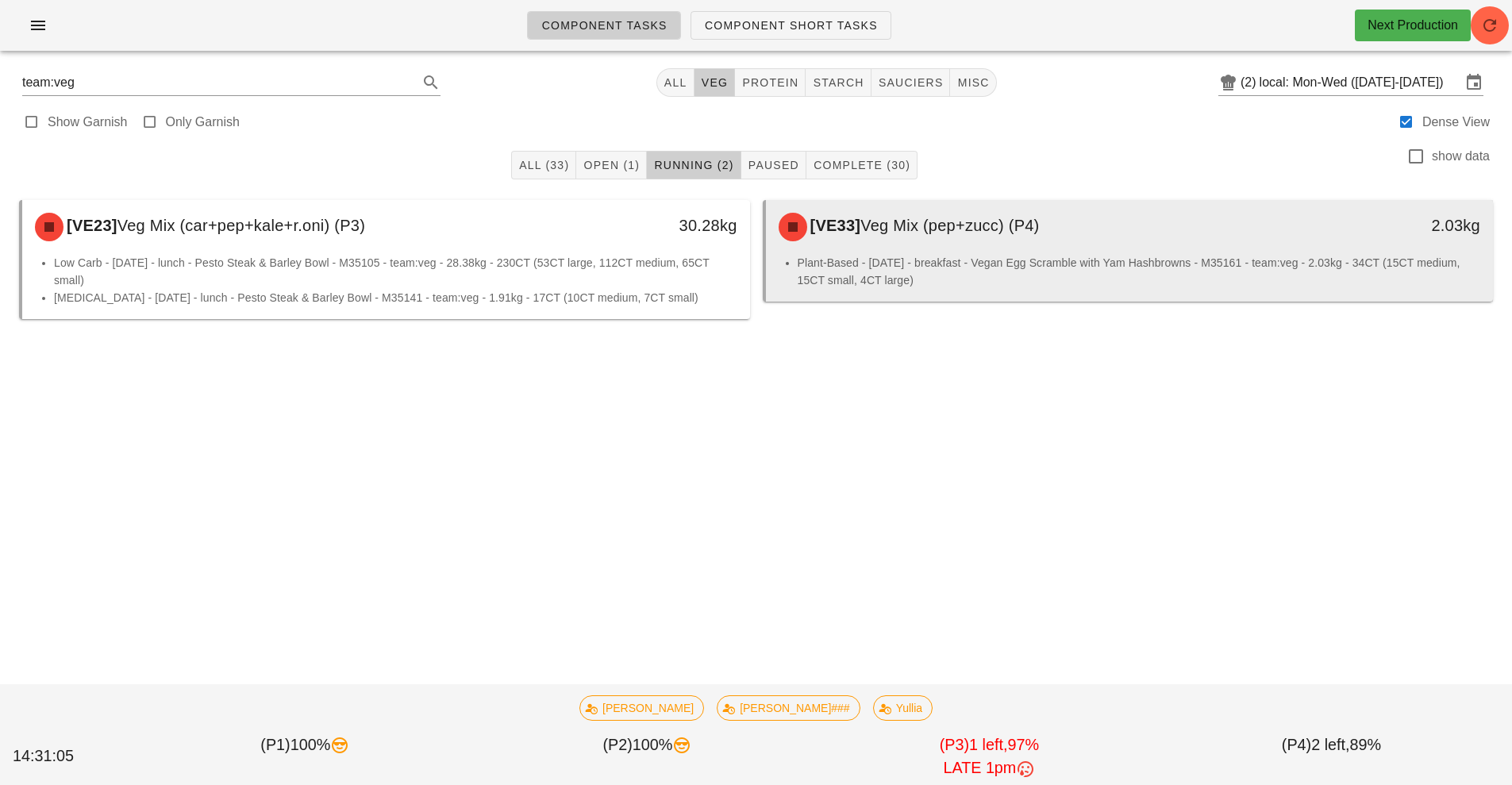
click at [1011, 255] on li "Plant-Based - [DATE] - breakfast - Vegan Egg Scramble with Yam Hashbrowns - M35…" at bounding box center [1139, 271] width 683 height 35
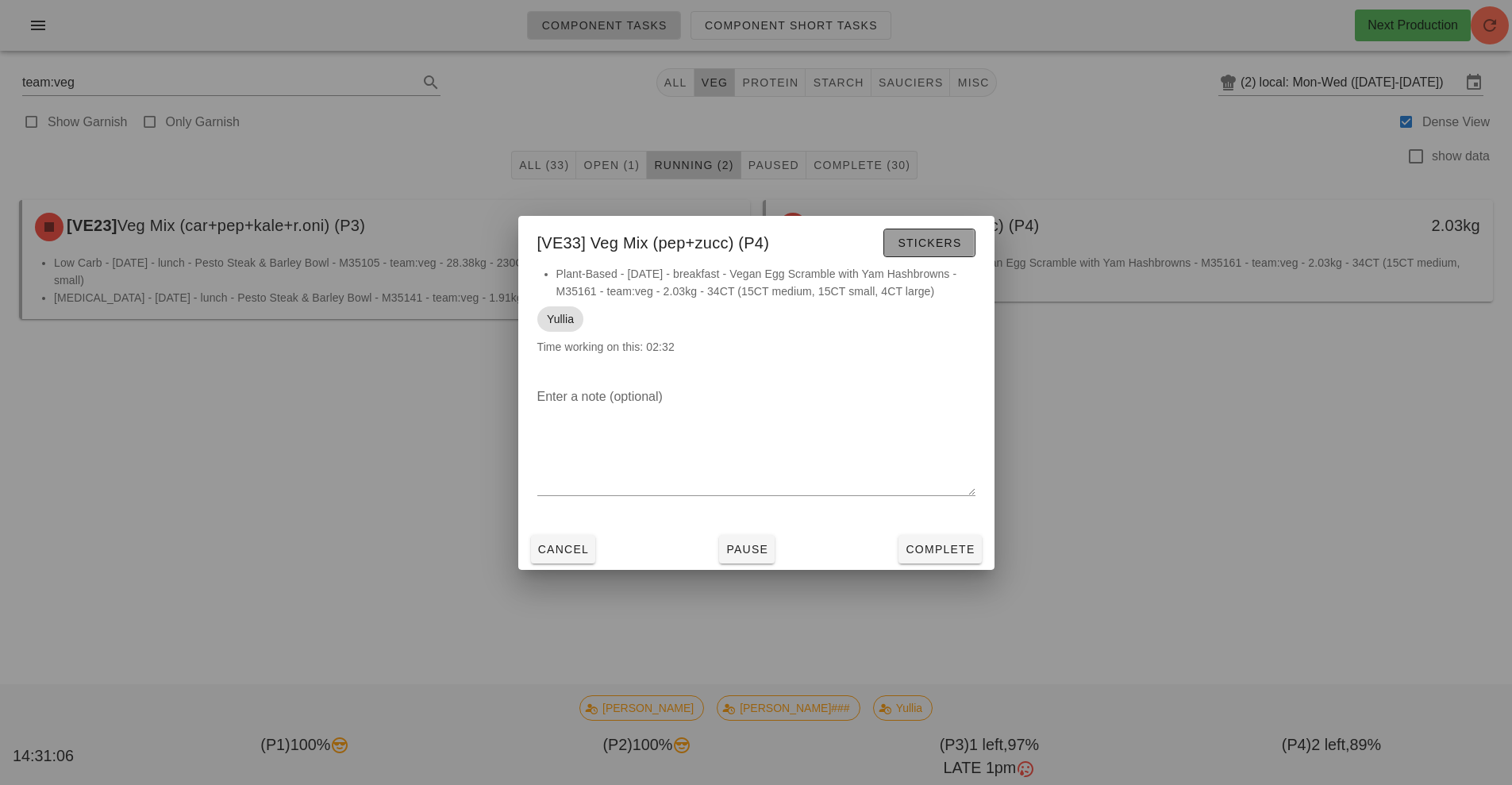
click at [935, 248] on span "Stickers" at bounding box center [929, 242] width 64 height 13
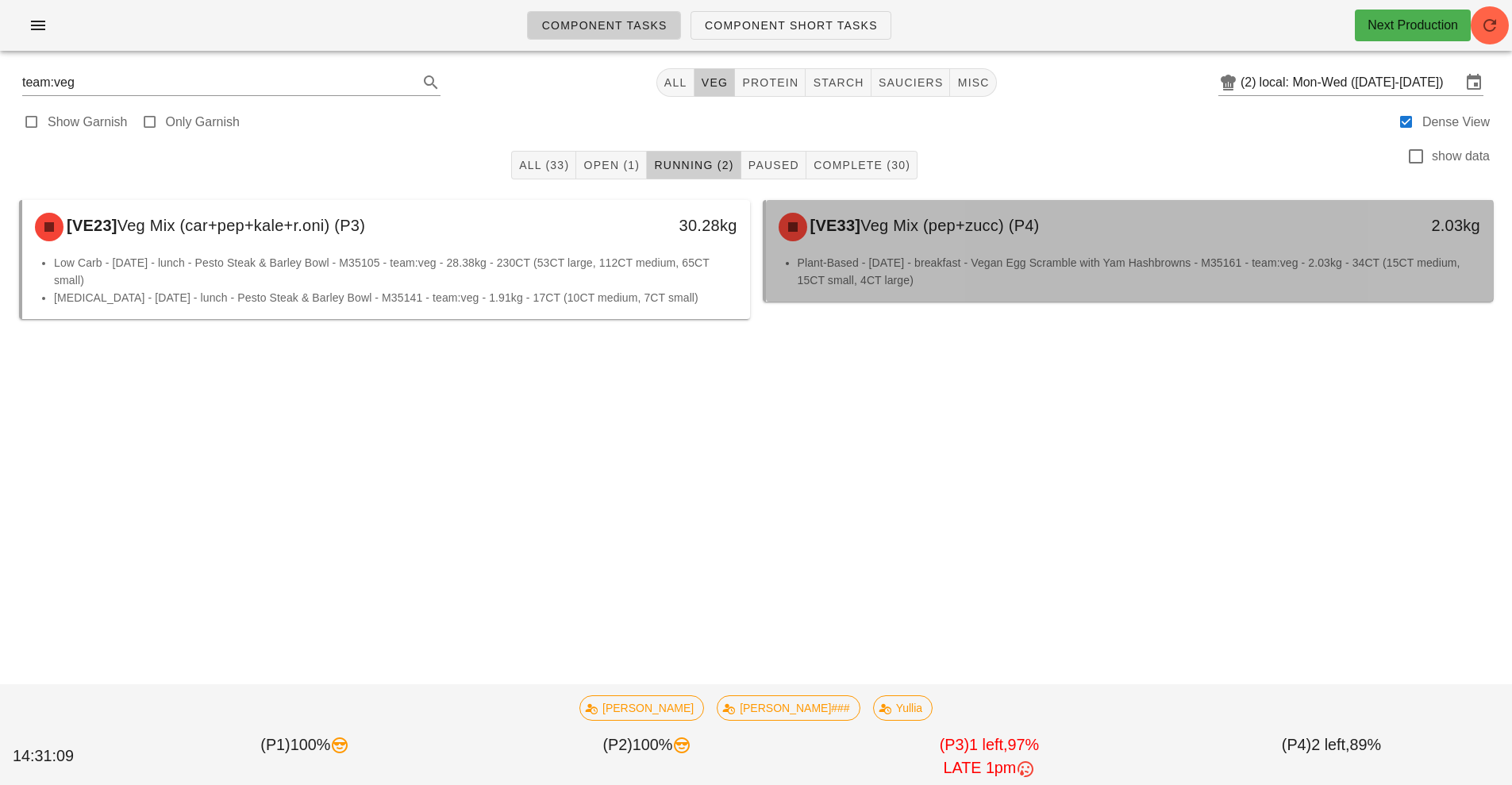
click at [940, 258] on li "Plant-Based - [DATE] - breakfast - Vegan Egg Scramble with Yam Hashbrowns - M35…" at bounding box center [1139, 271] width 683 height 35
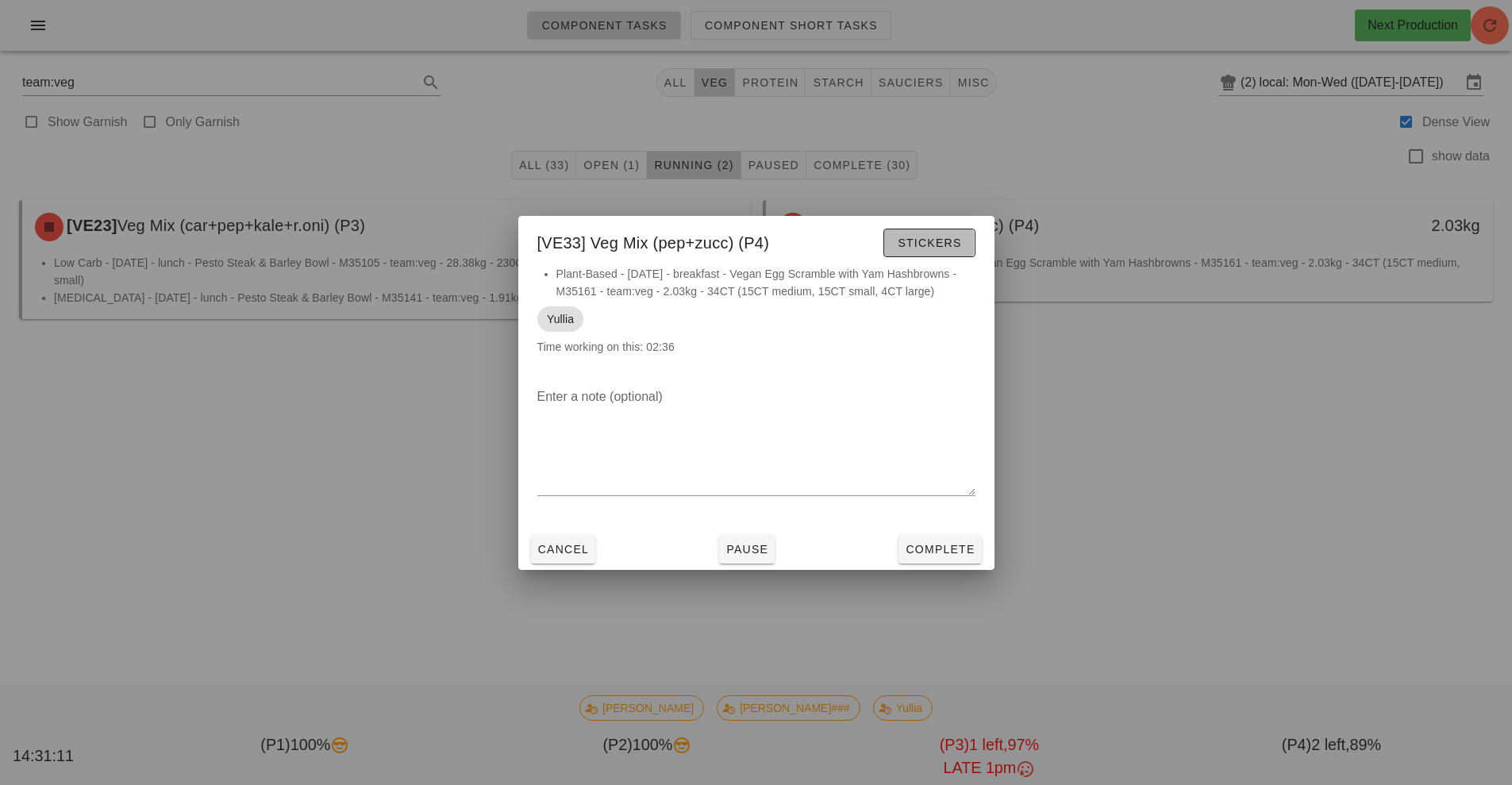
click at [929, 239] on span "Stickers" at bounding box center [929, 242] width 64 height 13
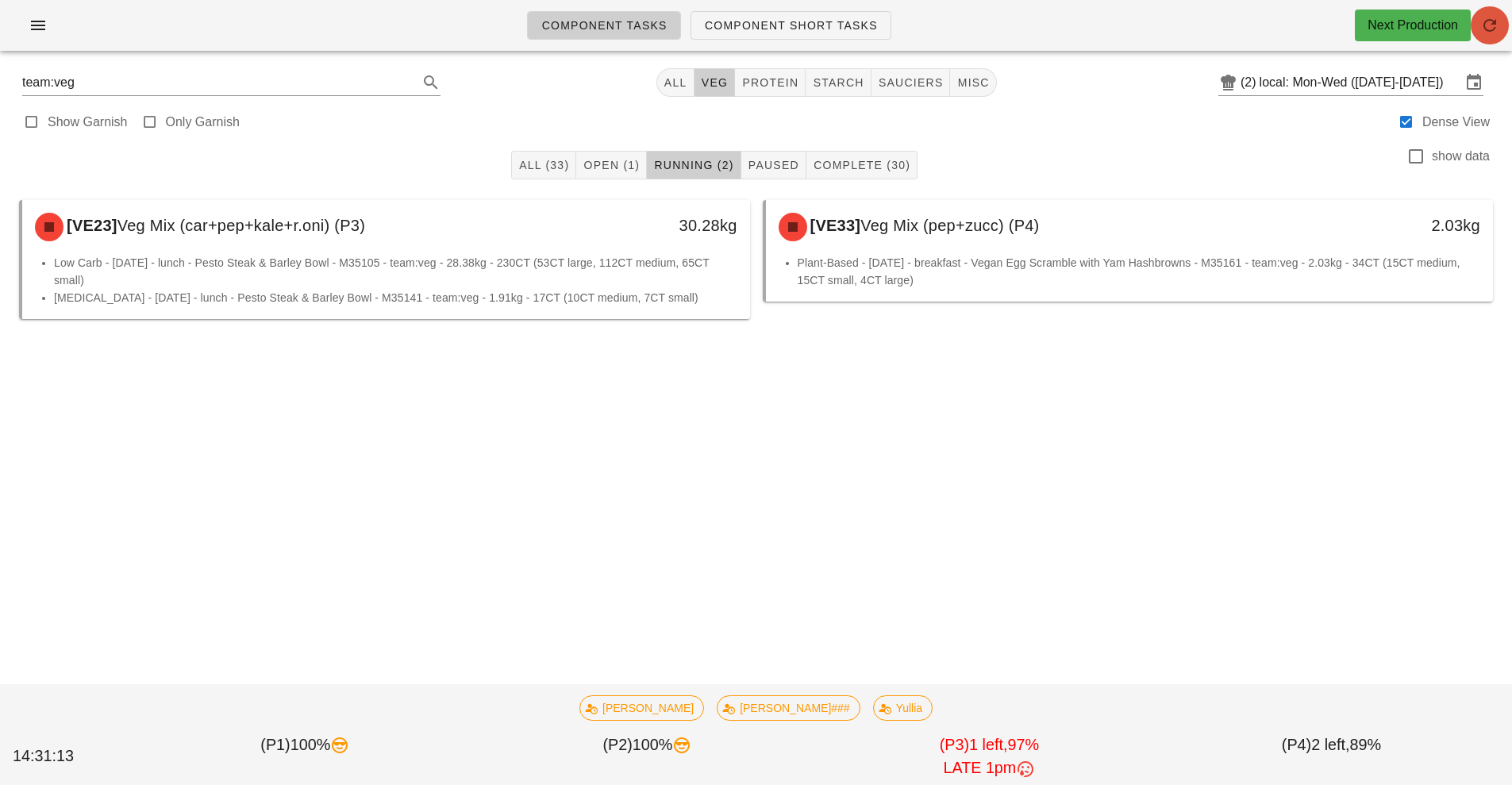
click at [1483, 22] on icon "button" at bounding box center [1490, 25] width 19 height 19
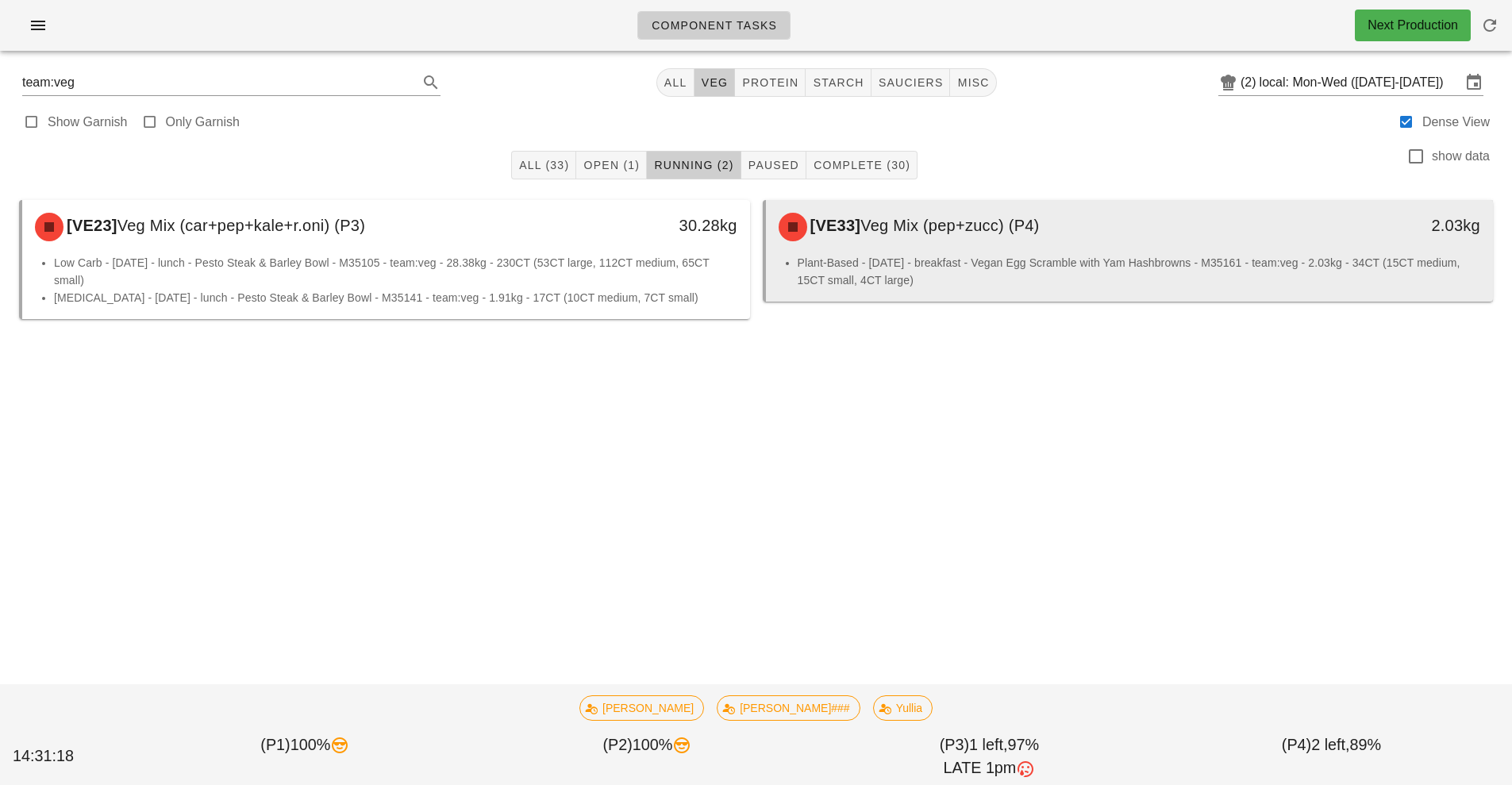
click at [1119, 261] on li "Plant-Based - [DATE] - breakfast - Vegan Egg Scramble with Yam Hashbrowns - M35…" at bounding box center [1139, 271] width 683 height 35
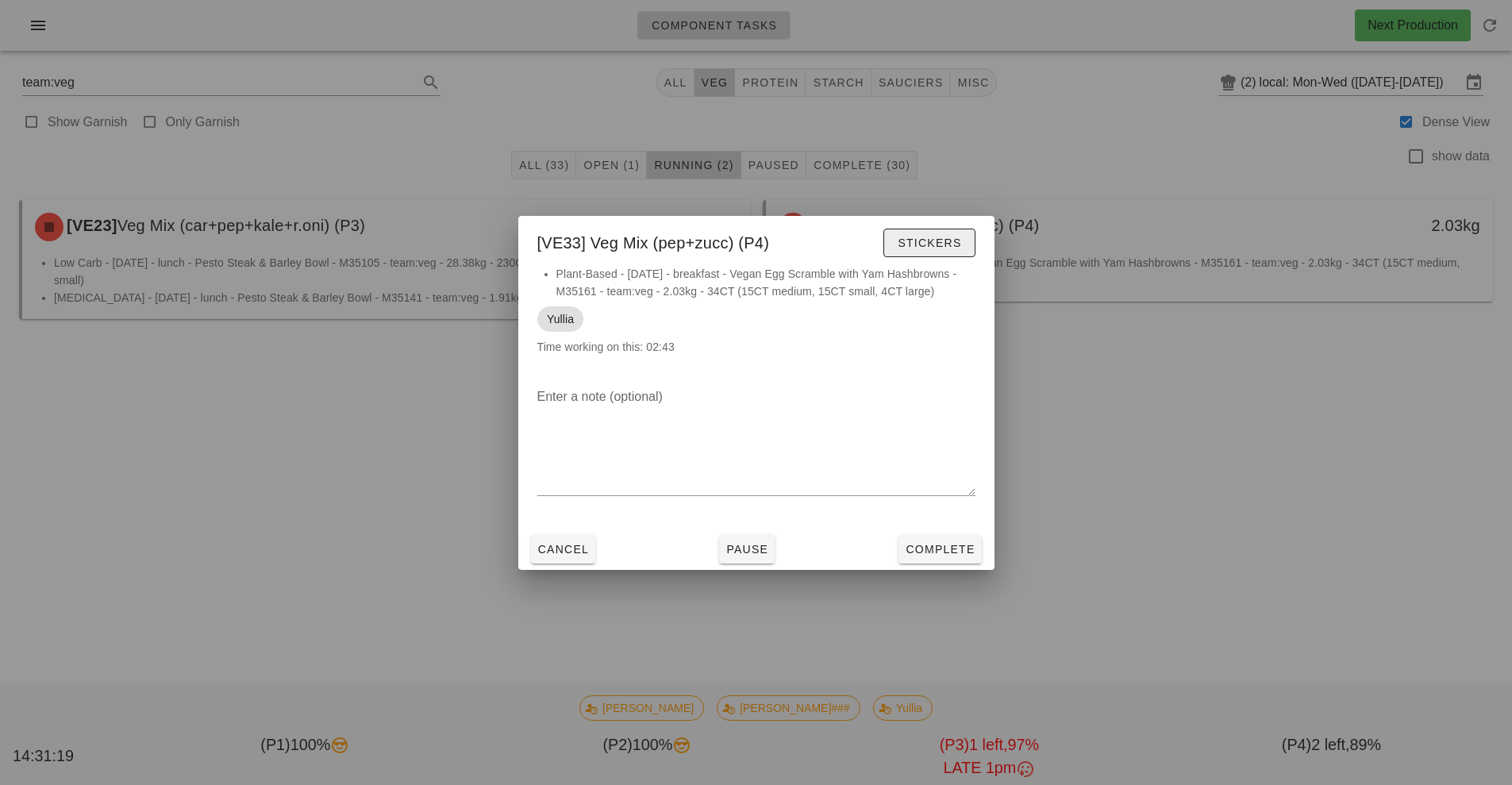
click at [952, 251] on button "Stickers" at bounding box center [928, 242] width 91 height 29
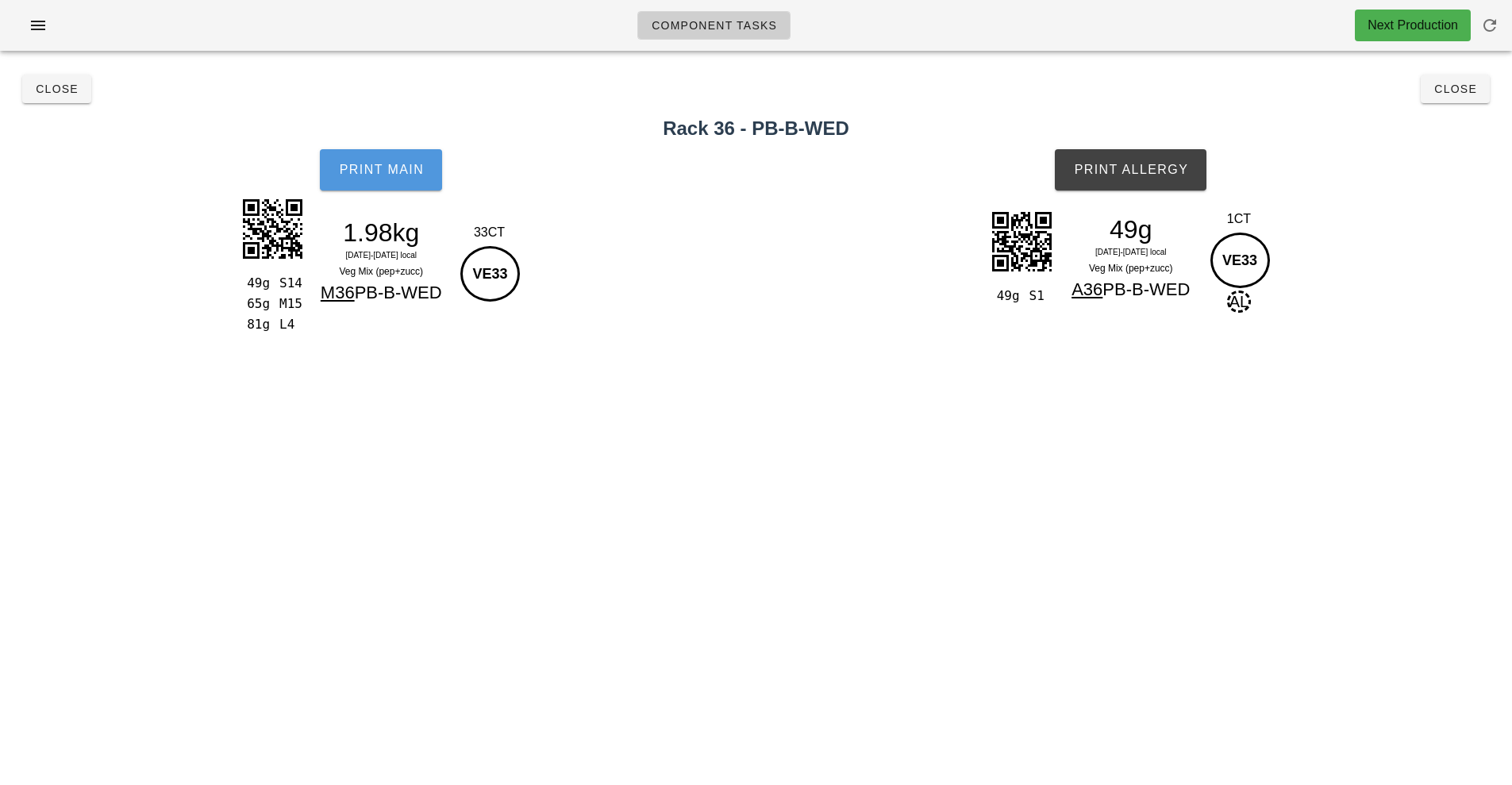
click at [371, 179] on button "Print Main" at bounding box center [380, 170] width 122 height 42
click at [1134, 171] on span "Print Allergy" at bounding box center [1130, 170] width 115 height 15
click at [59, 100] on button "Close" at bounding box center [57, 88] width 69 height 29
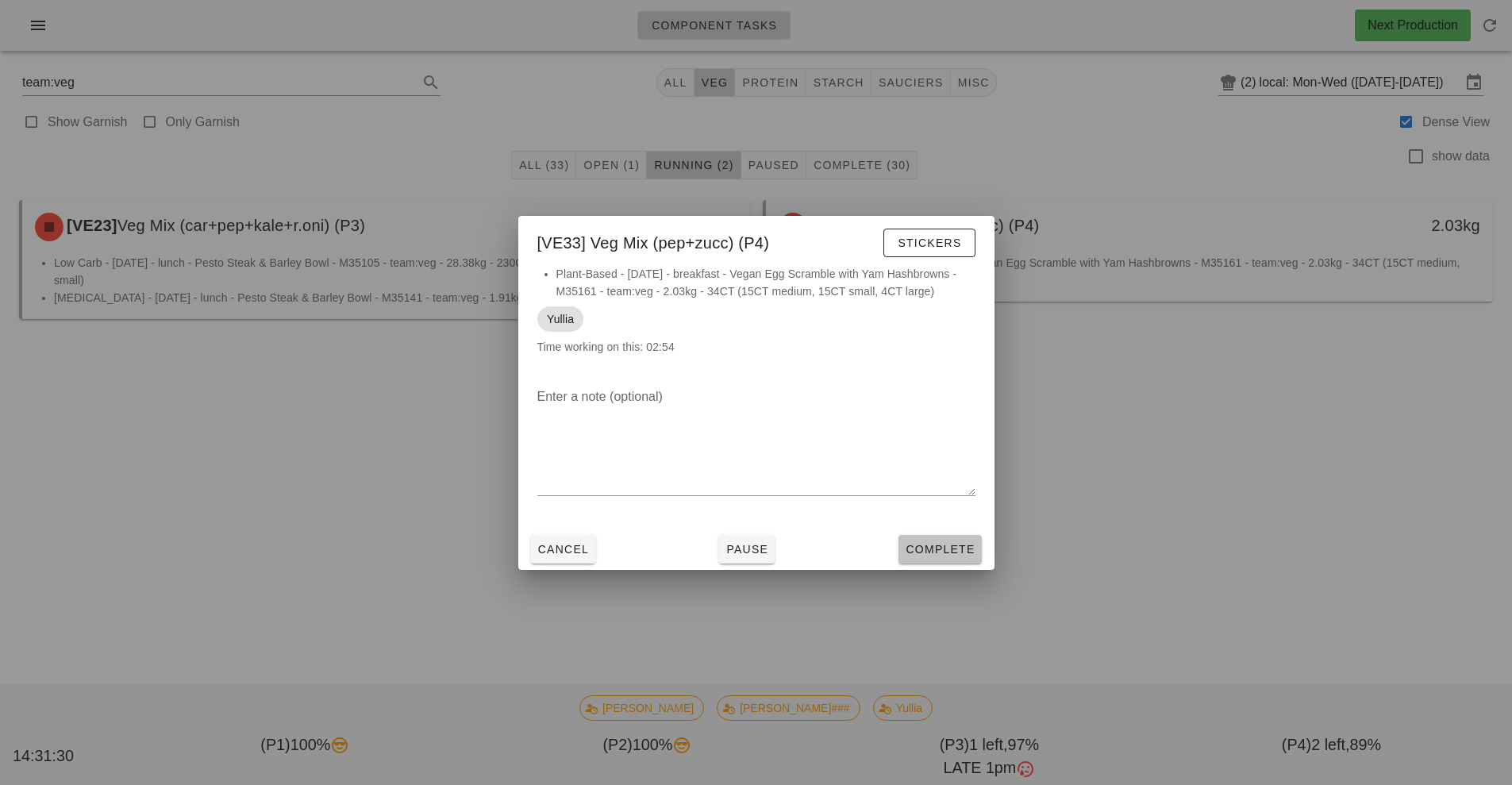
click at [928, 549] on span "Complete" at bounding box center [940, 549] width 70 height 13
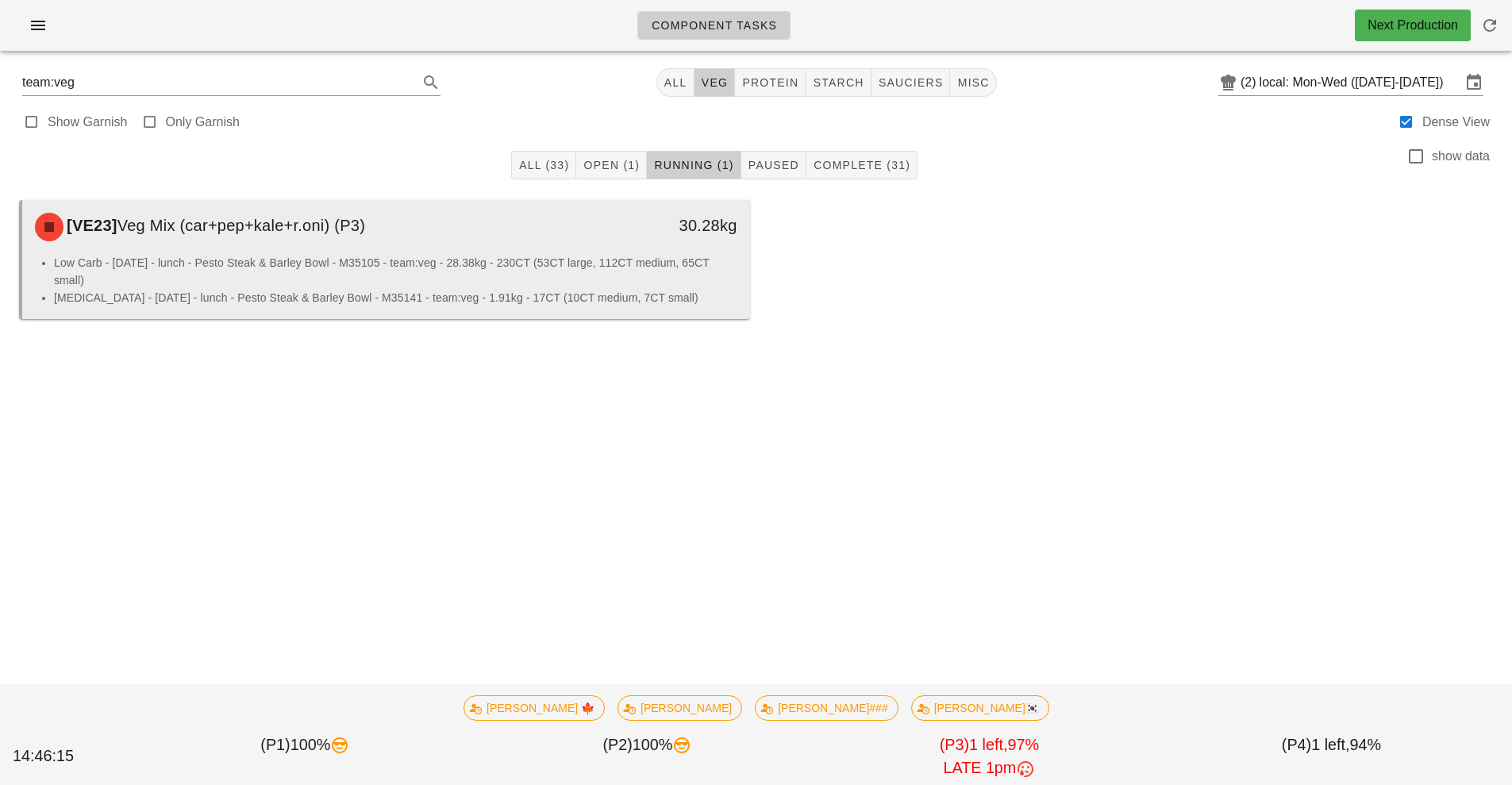
click at [586, 263] on li "Low Carb - [DATE] - lunch - Pesto Steak & Barley Bowl - M35105 - team:veg - 28.…" at bounding box center [395, 271] width 683 height 35
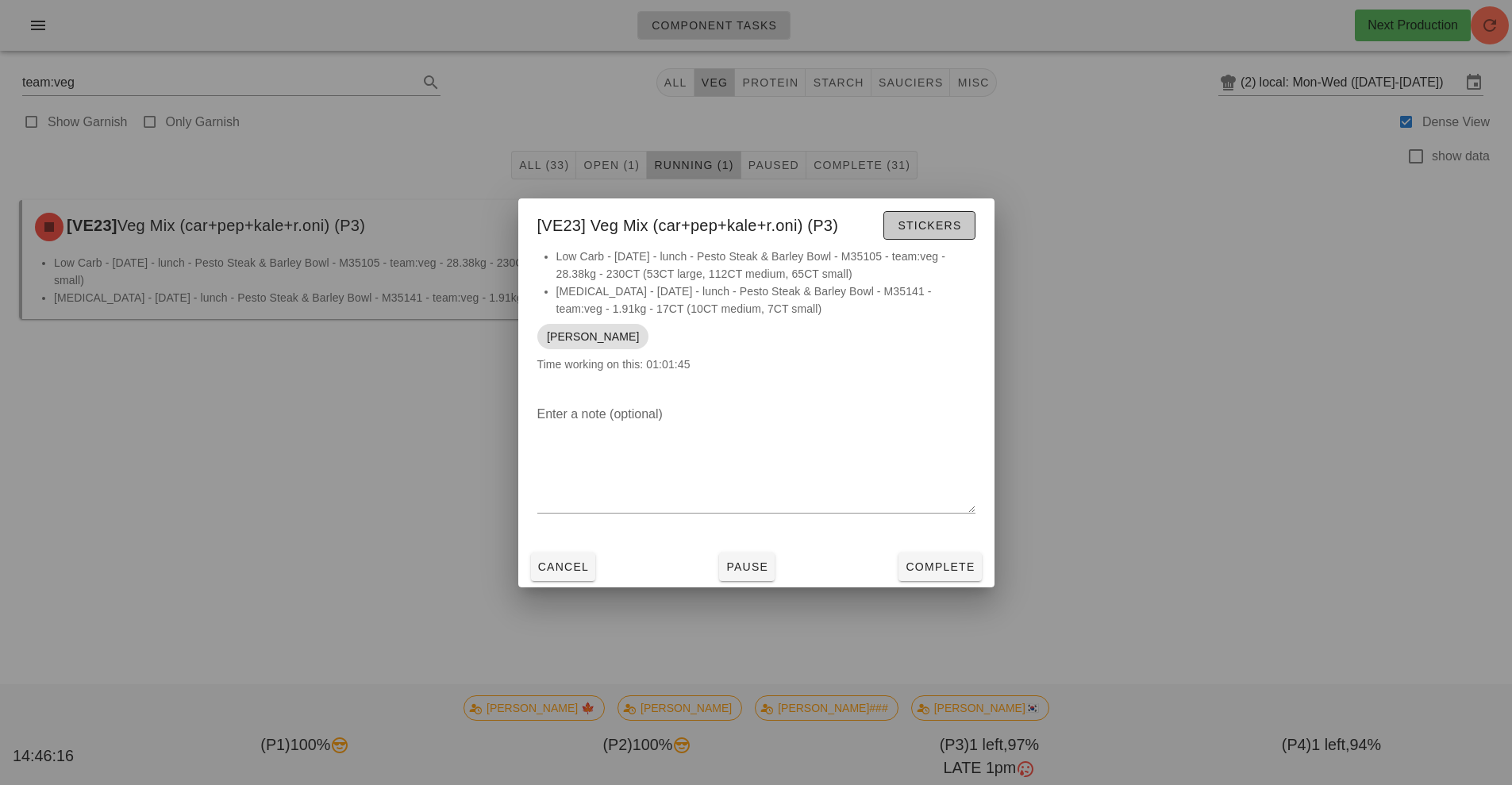
click at [922, 223] on span "Stickers" at bounding box center [929, 225] width 64 height 13
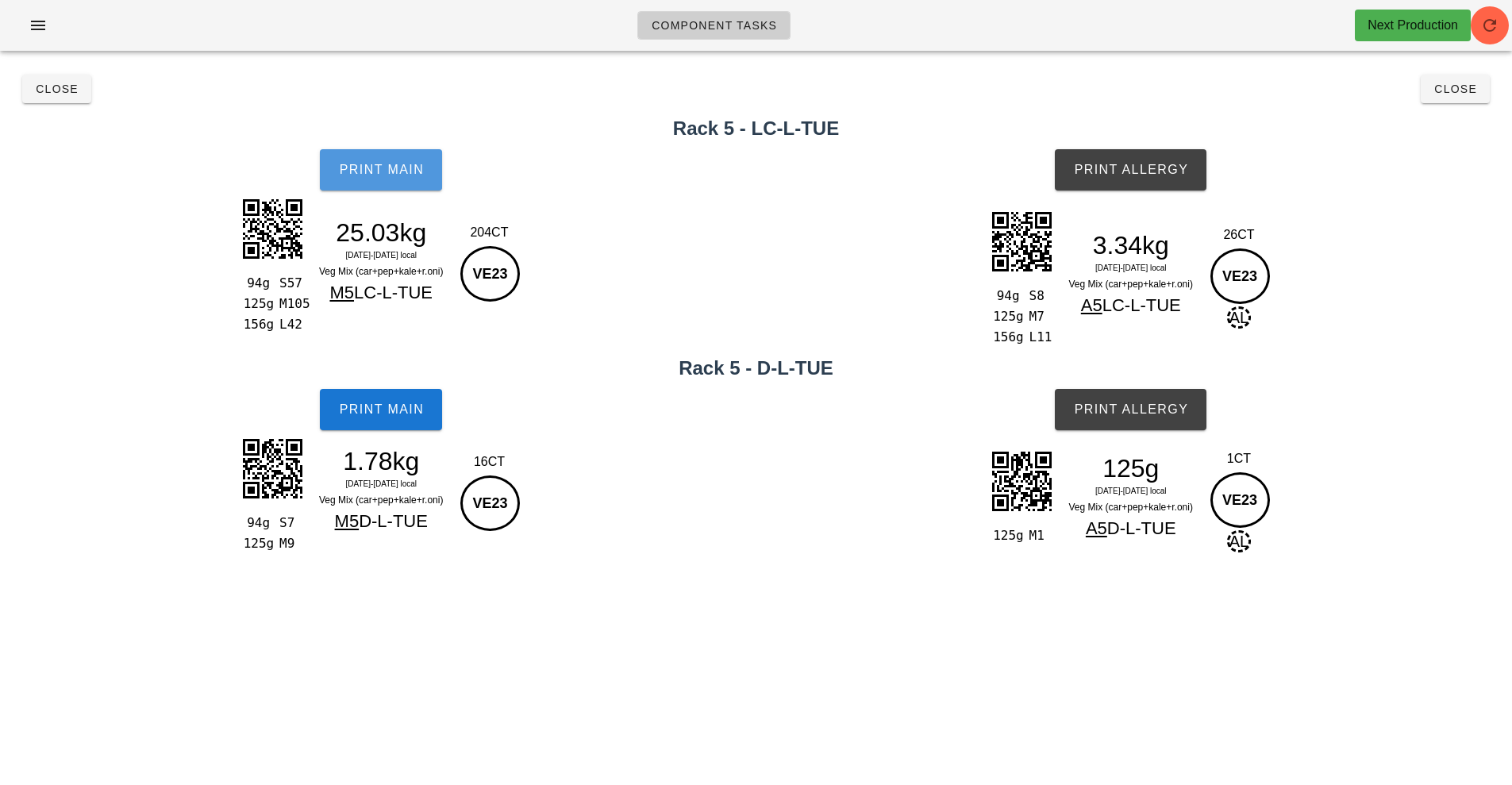
click at [388, 177] on button "Print Main" at bounding box center [380, 170] width 122 height 42
click at [388, 157] on button "Print Main" at bounding box center [380, 170] width 122 height 42
click at [397, 420] on button "Print Main" at bounding box center [380, 409] width 122 height 42
click at [1143, 184] on button "Print Allergy" at bounding box center [1130, 170] width 152 height 42
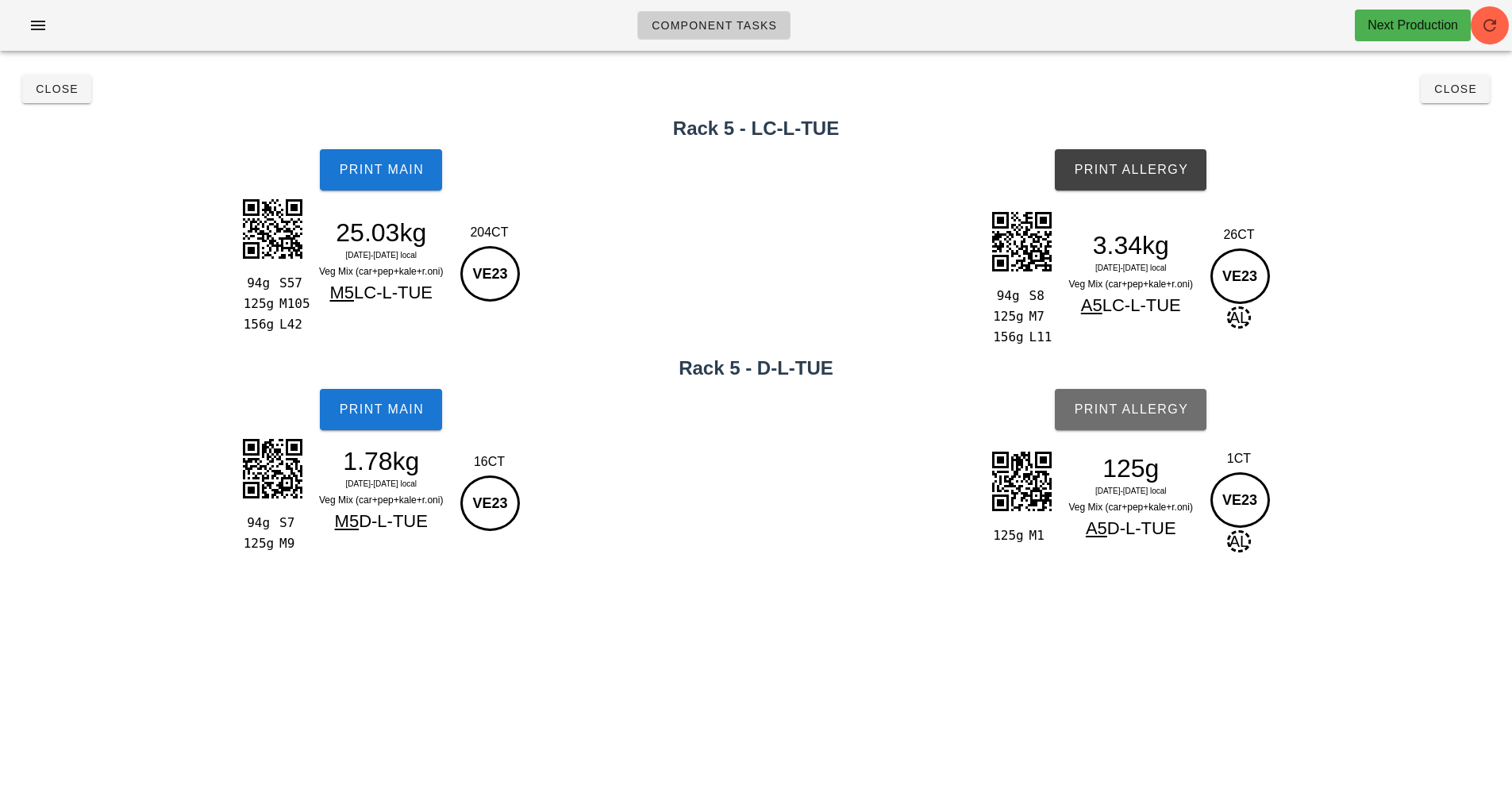
click at [1140, 415] on span "Print Allergy" at bounding box center [1130, 409] width 115 height 15
click at [1476, 100] on button "Close" at bounding box center [1456, 88] width 69 height 29
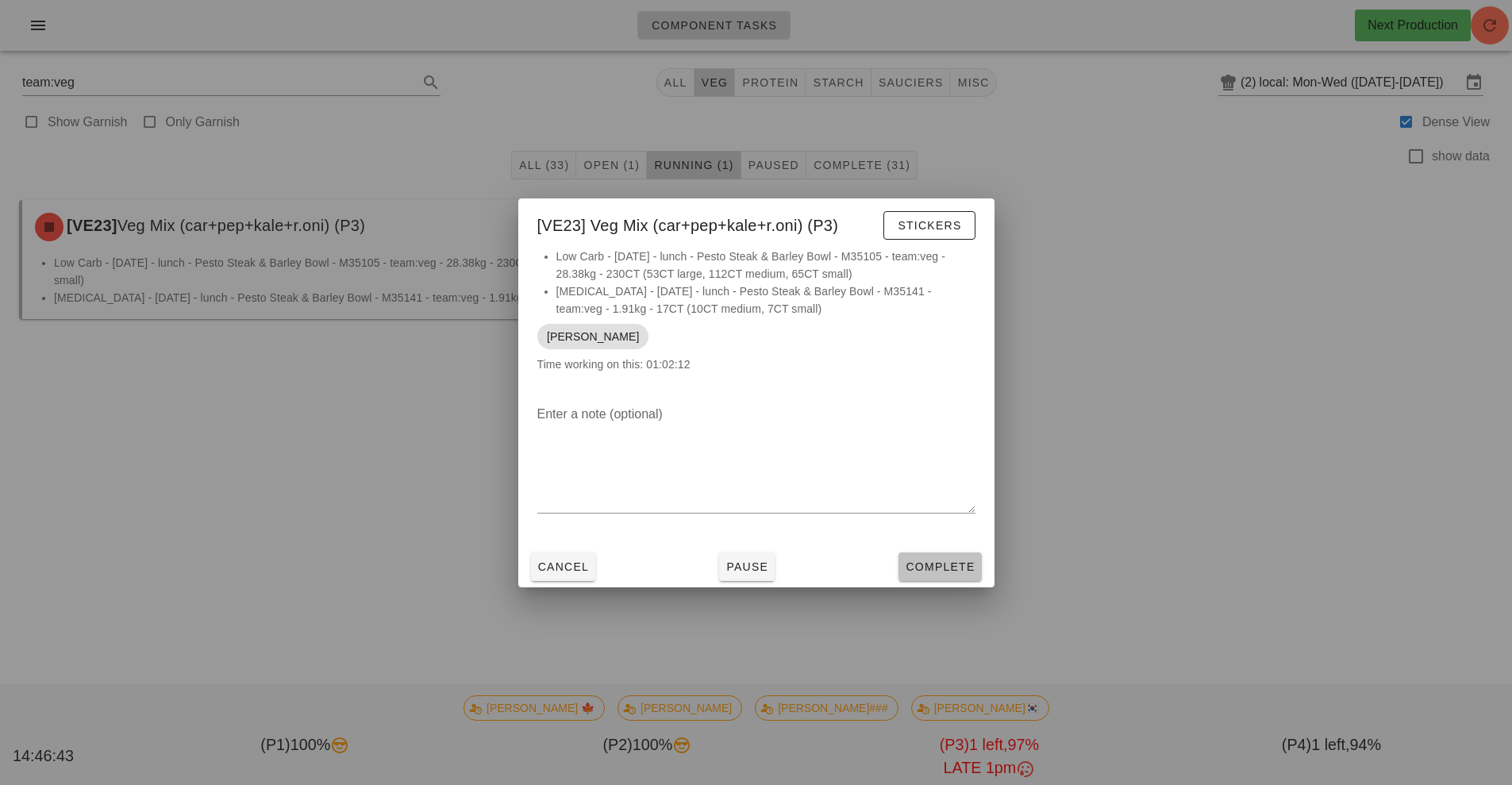
click at [955, 576] on button "Complete" at bounding box center [940, 566] width 82 height 29
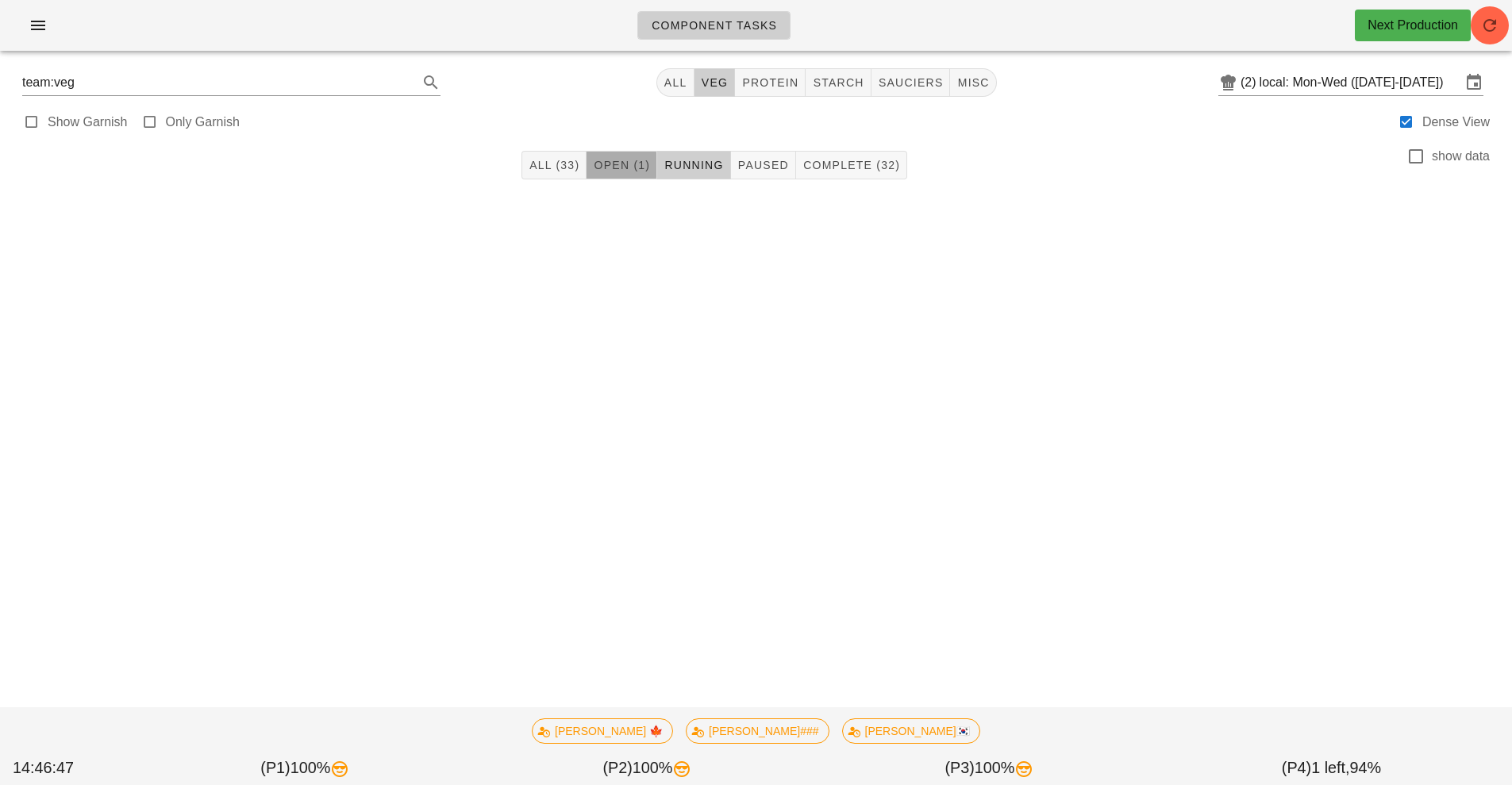
click at [630, 164] on span "Open (1)" at bounding box center [622, 164] width 57 height 13
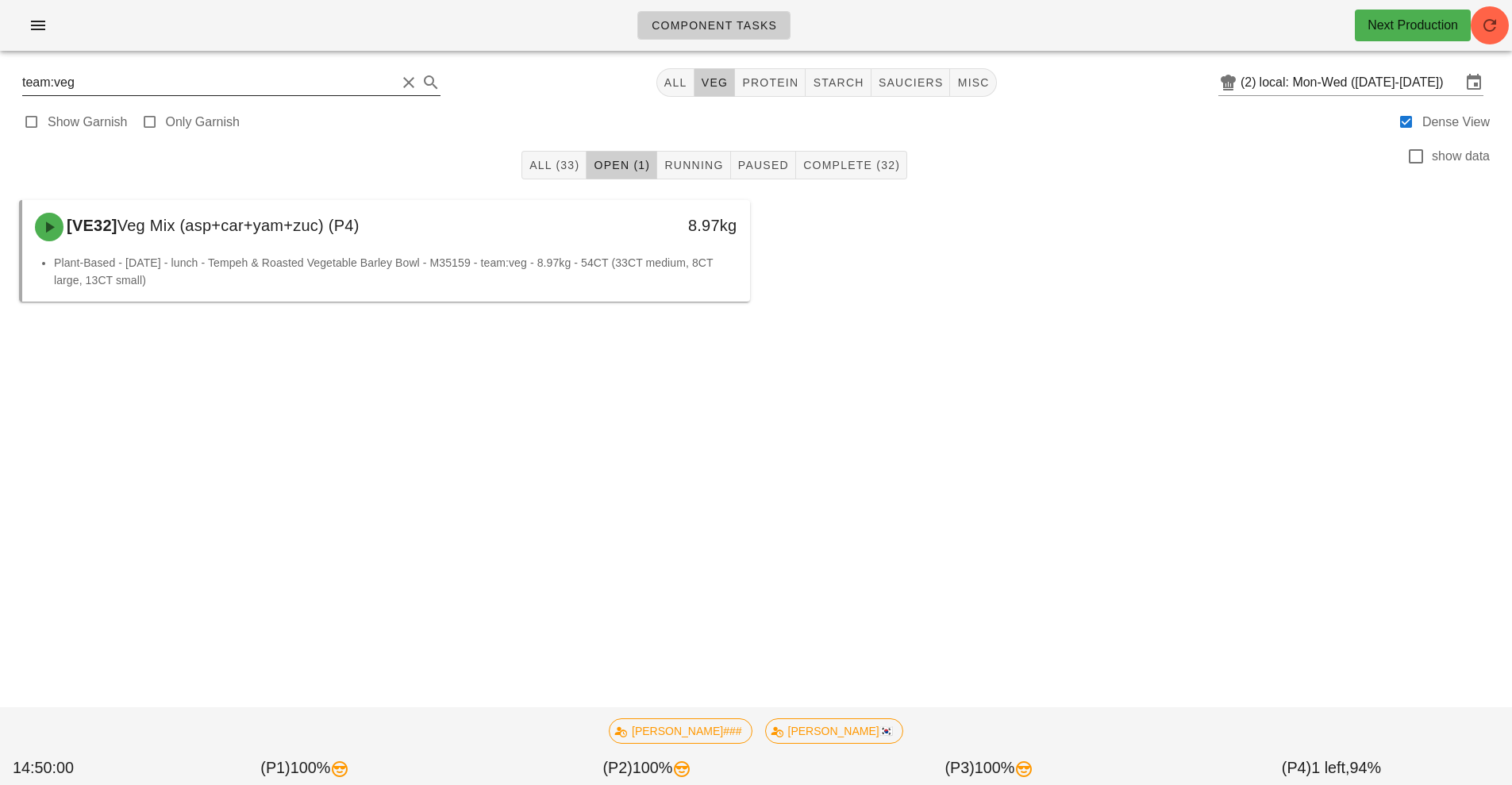
click at [72, 82] on input "team:veg" at bounding box center [210, 82] width 374 height 25
click at [45, 29] on icon "button" at bounding box center [38, 25] width 19 height 19
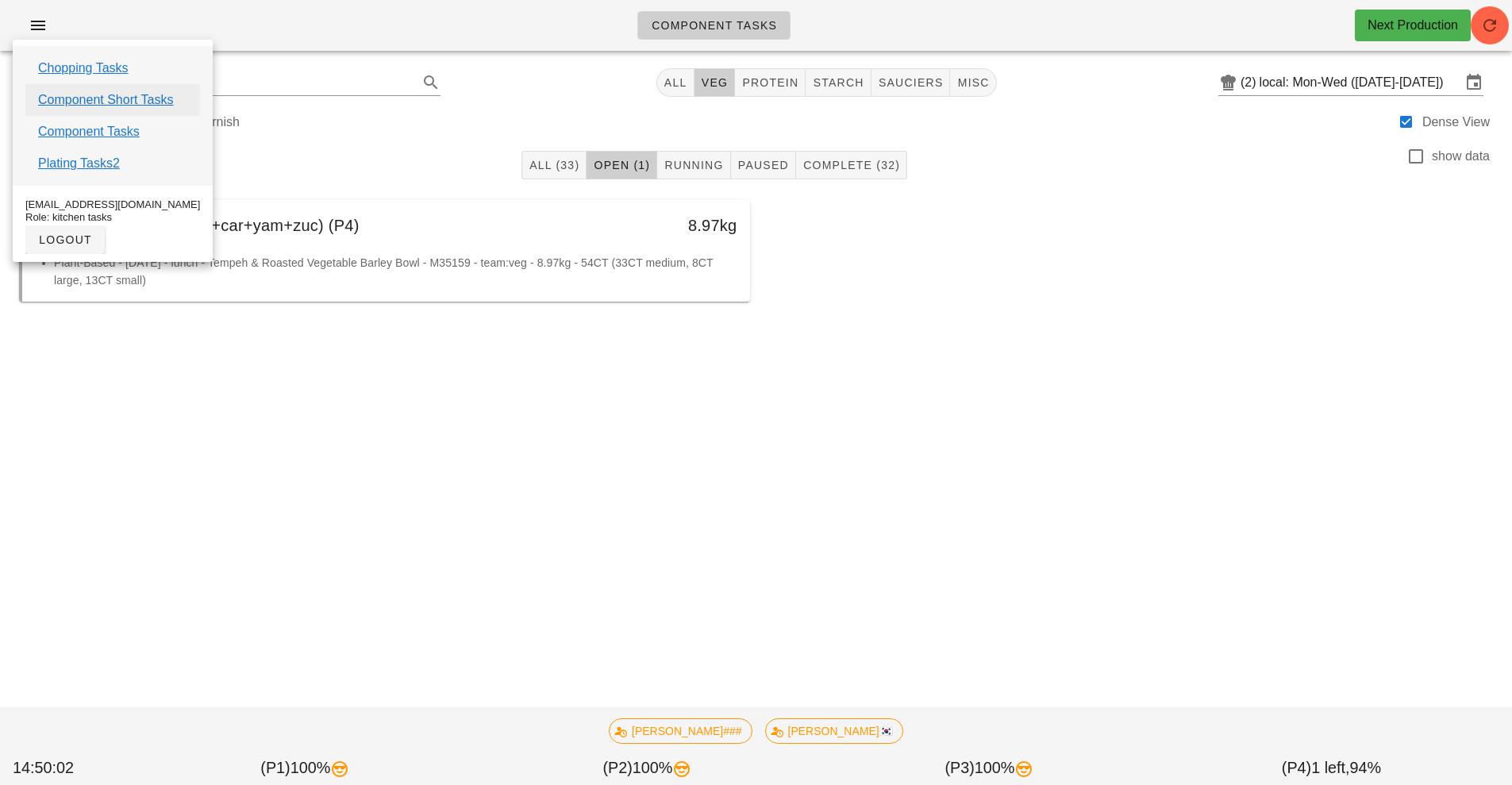
click at [149, 101] on link "Component Short Tasks" at bounding box center [106, 100] width 135 height 19
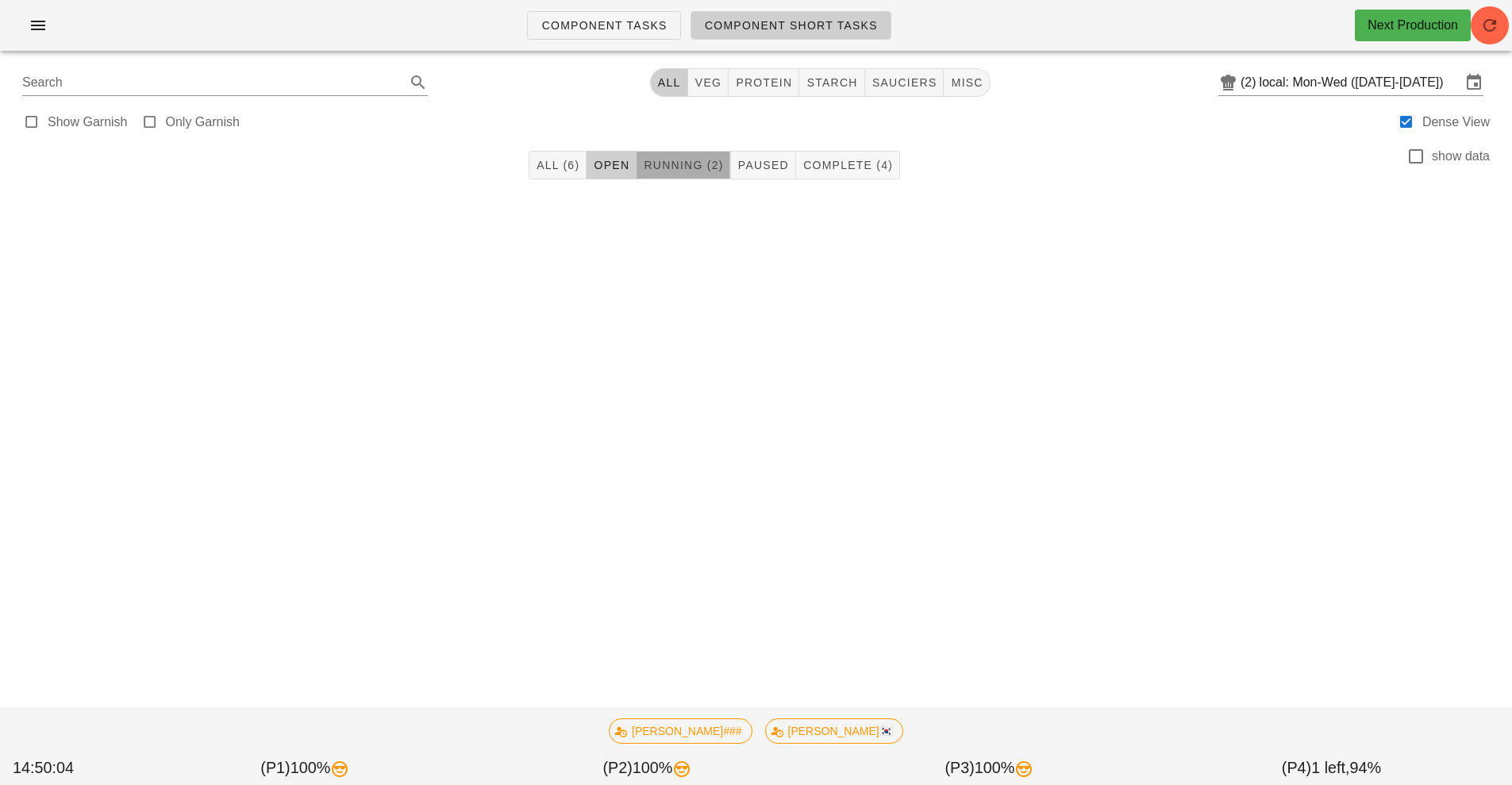
click at [683, 166] on span "Running (2)" at bounding box center [683, 164] width 81 height 13
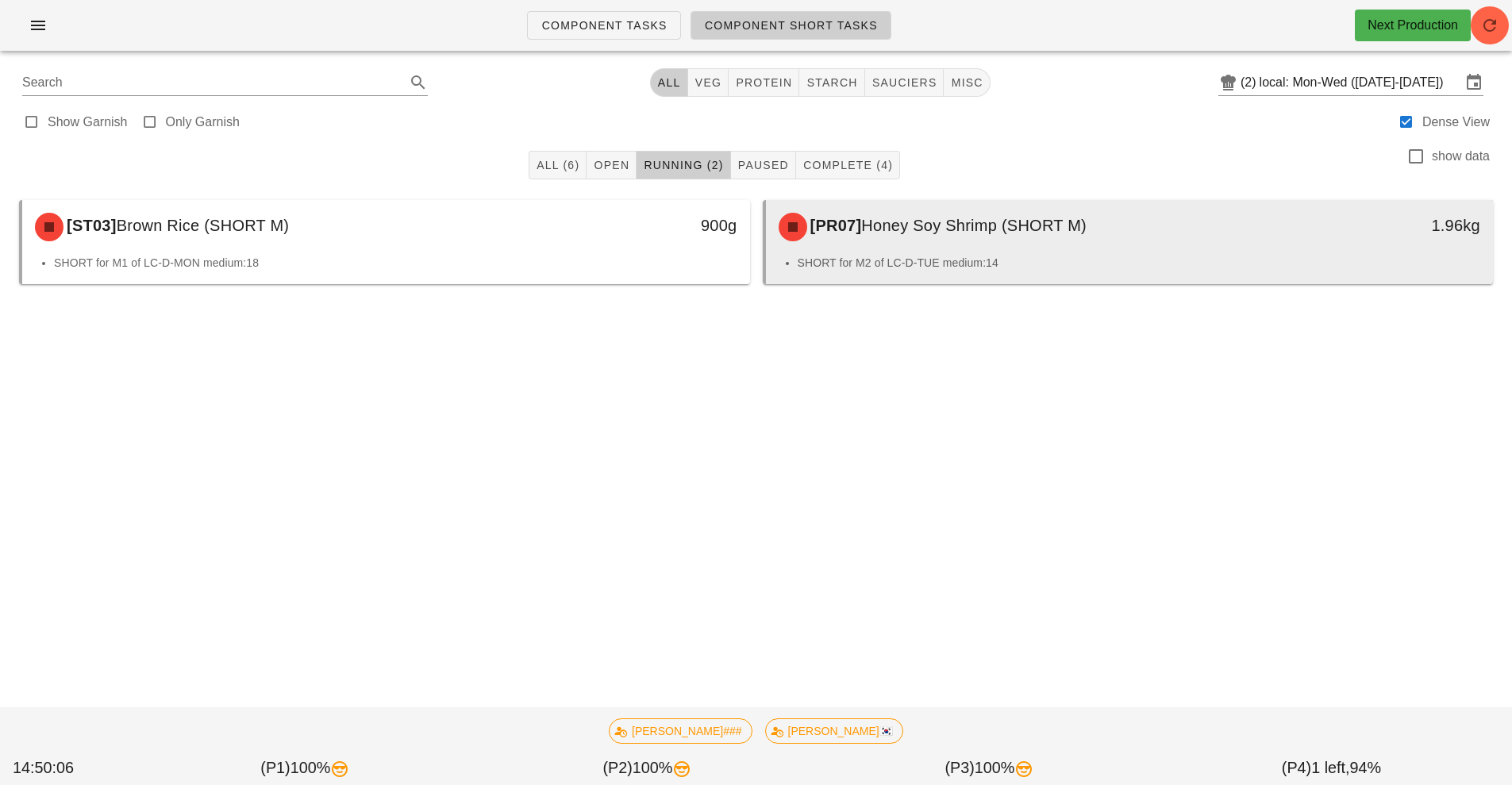
click at [949, 247] on div "[PR07] Honey Soy Shrimp (SHORT M)" at bounding box center [1039, 227] width 540 height 48
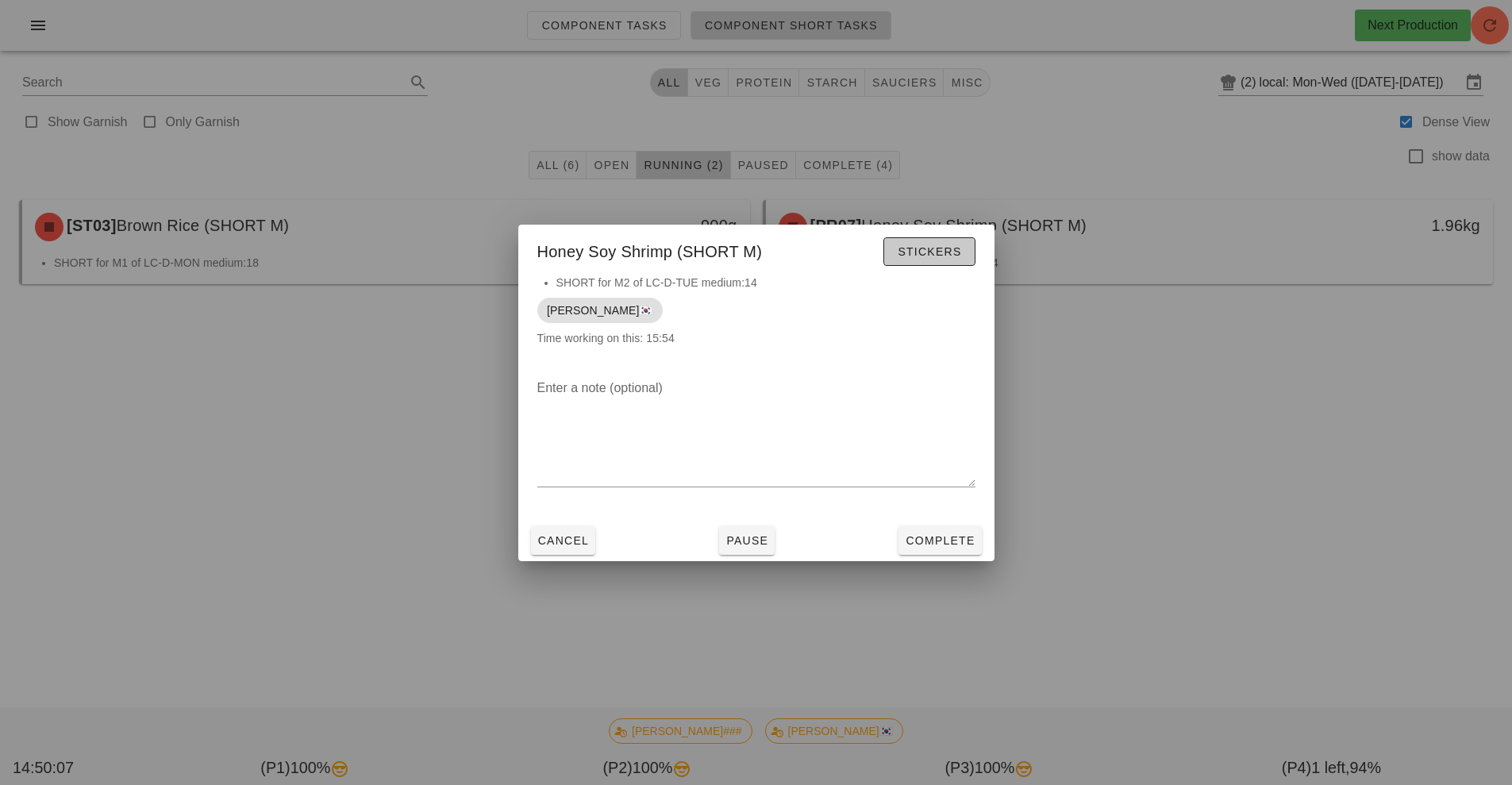
click at [934, 261] on button "Stickers" at bounding box center [928, 251] width 91 height 29
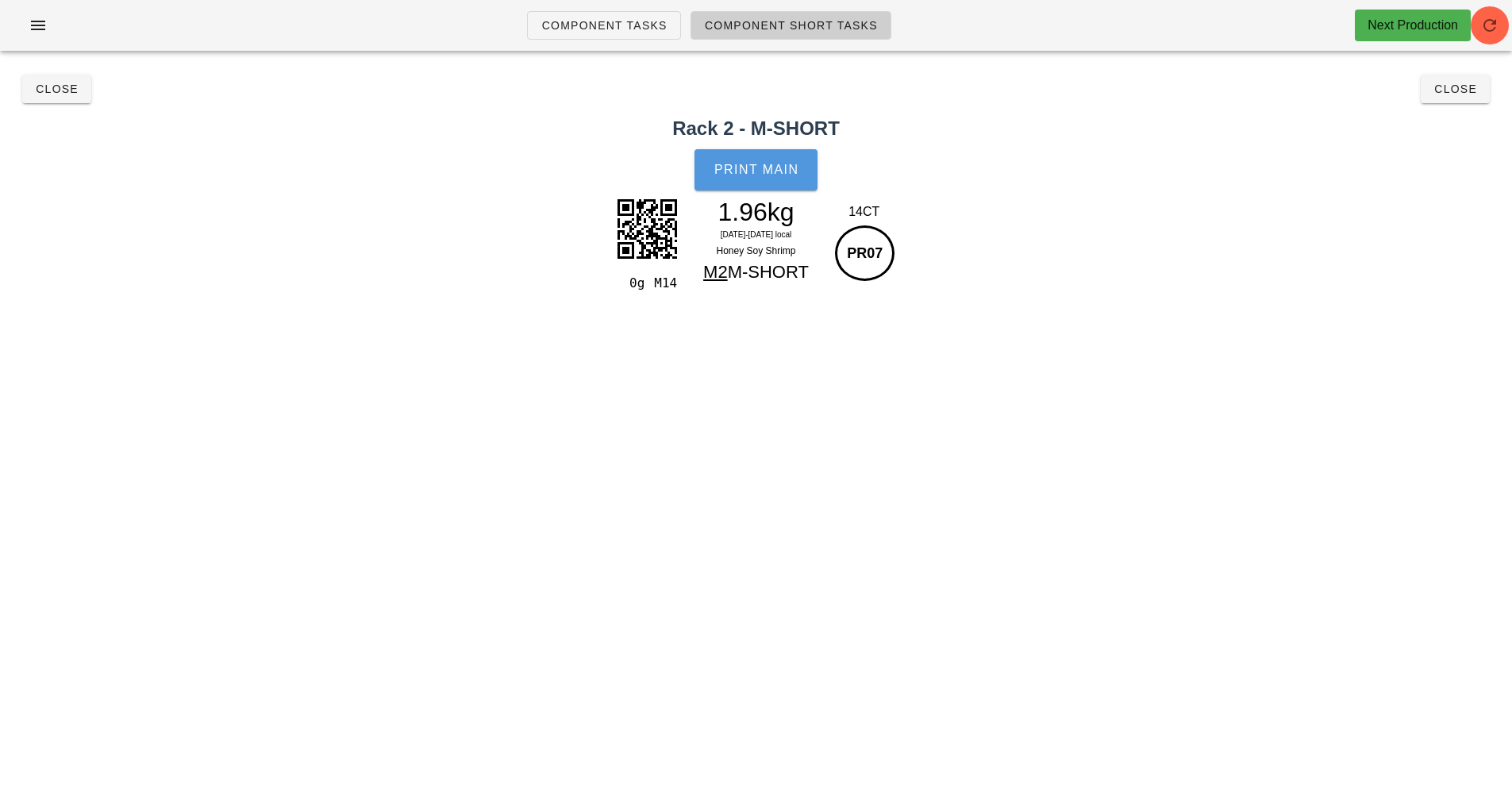
click at [753, 179] on button "Print Main" at bounding box center [755, 170] width 122 height 42
click at [71, 94] on span "Close" at bounding box center [56, 88] width 43 height 13
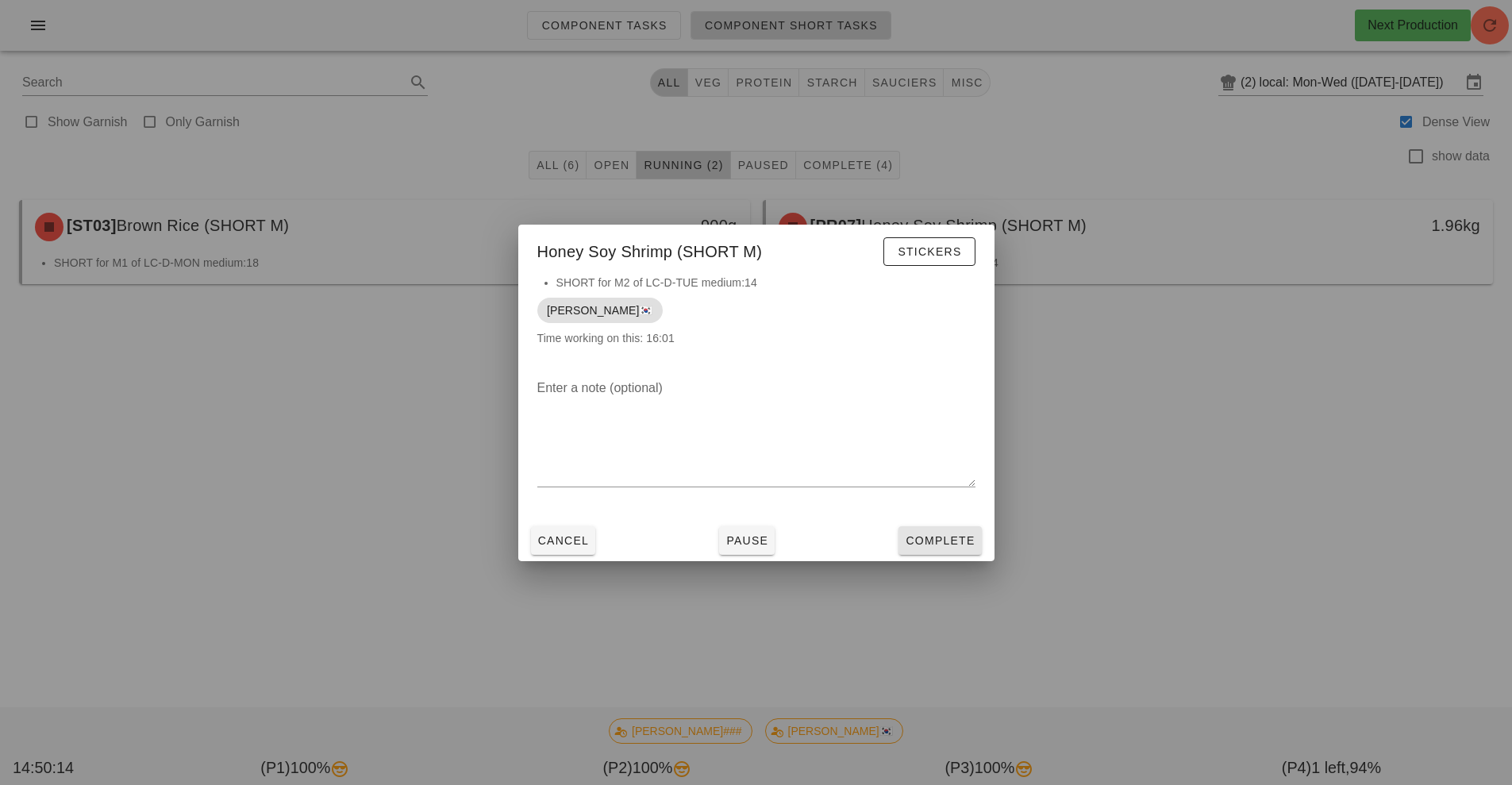
click at [936, 550] on button "Complete" at bounding box center [940, 540] width 82 height 29
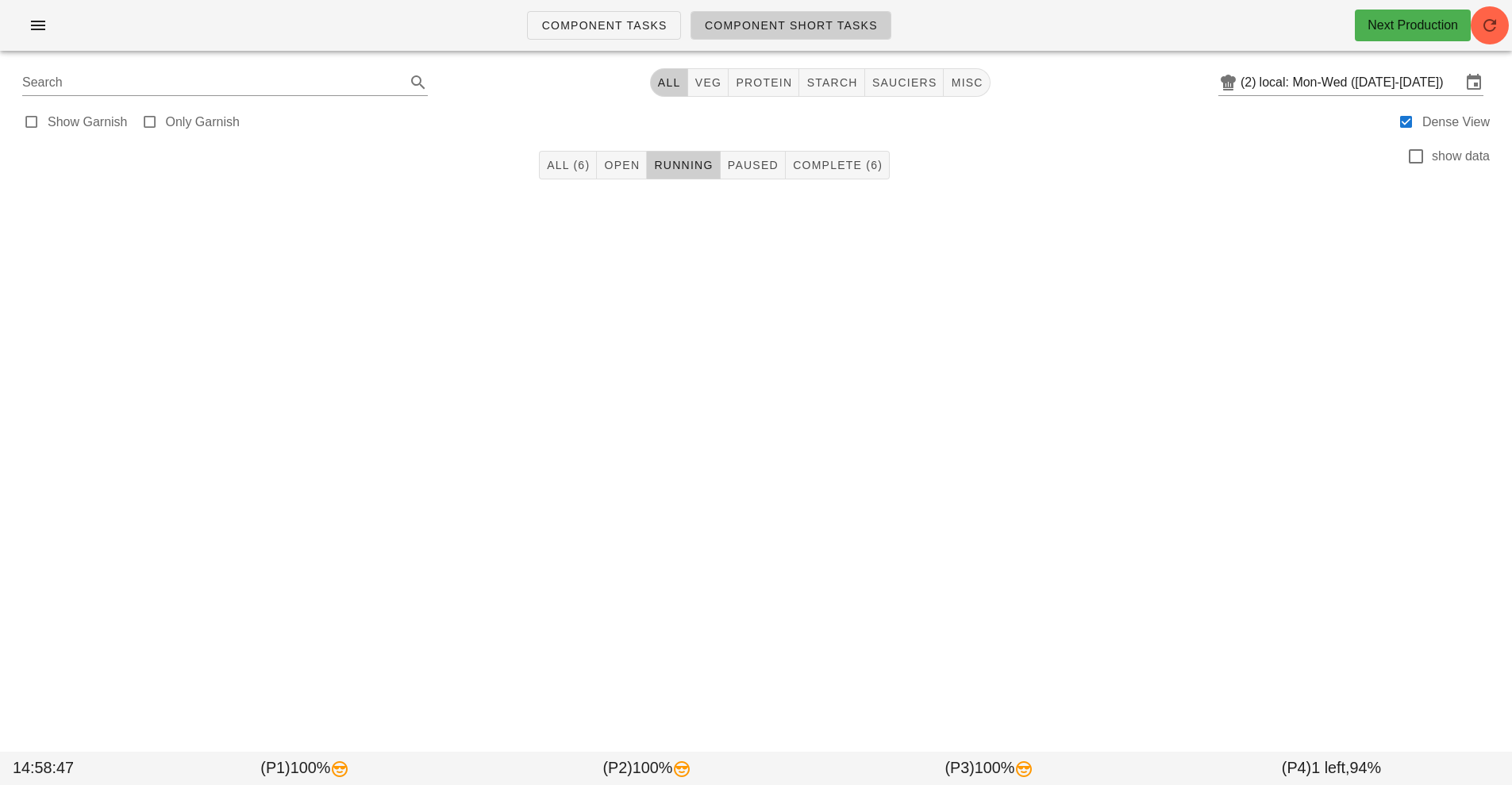
click at [1301, 519] on div "Component Tasks Component Short Tasks Next Production Search All veg protein st…" at bounding box center [756, 392] width 1512 height 785
click at [1280, 524] on div "Component Tasks Component Short Tasks Next Production Search All veg protein st…" at bounding box center [756, 392] width 1512 height 785
click at [613, 22] on span "Component Tasks" at bounding box center [604, 25] width 126 height 13
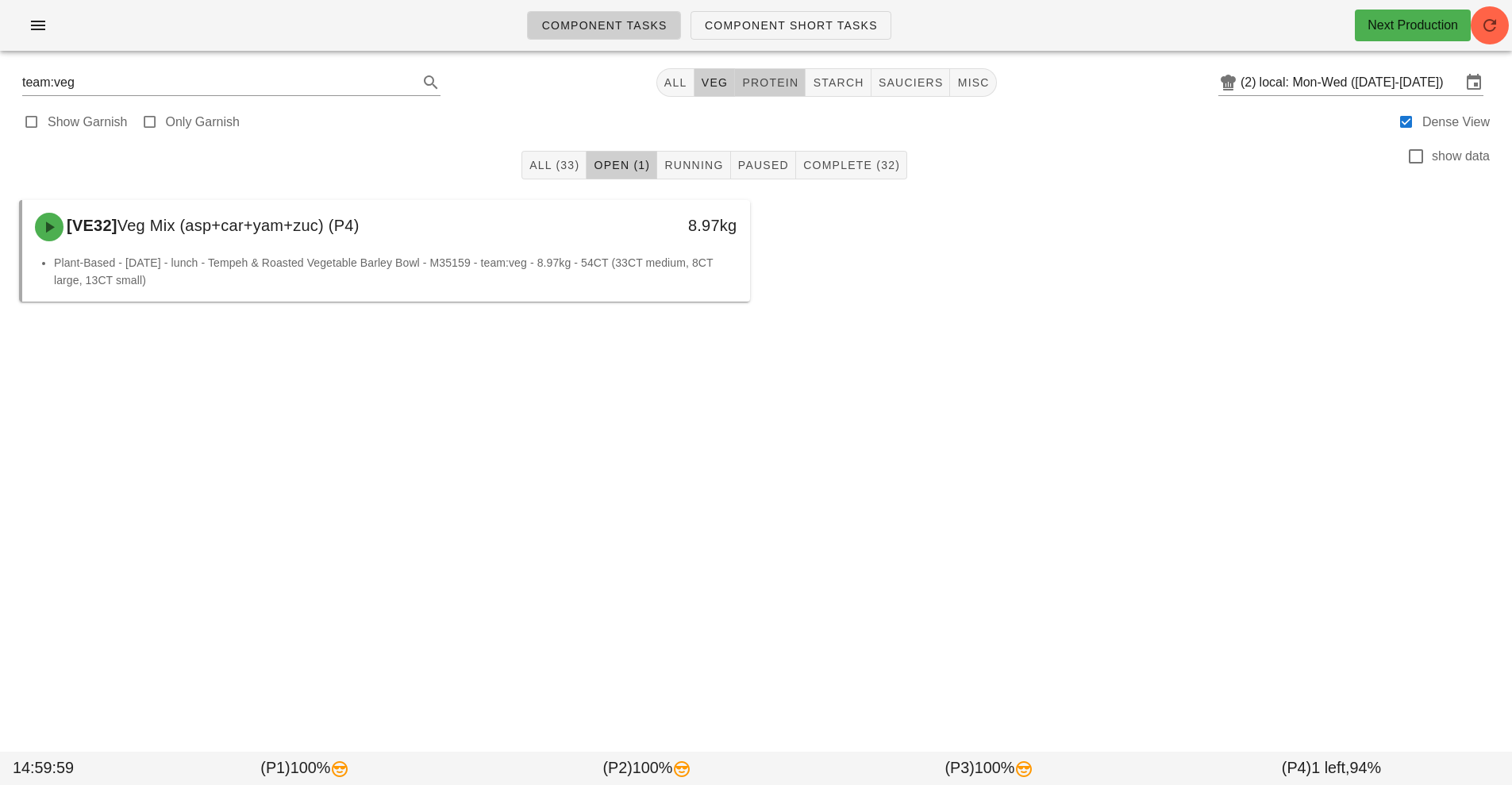
click at [759, 82] on span "protein" at bounding box center [770, 82] width 57 height 13
type input "team:protein"
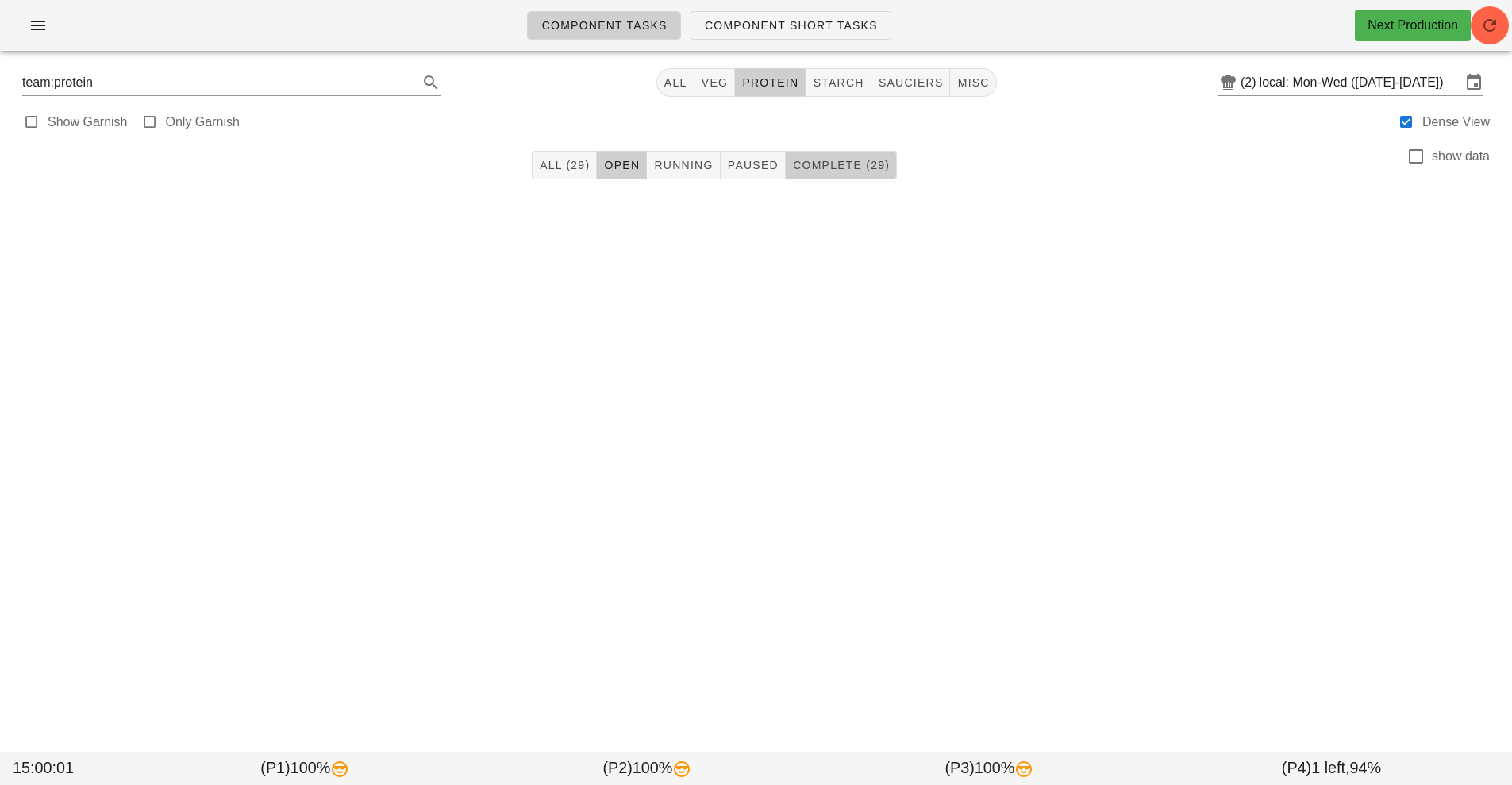
click at [860, 170] on span "Complete (29)" at bounding box center [841, 164] width 98 height 13
